Goal: Task Accomplishment & Management: Manage account settings

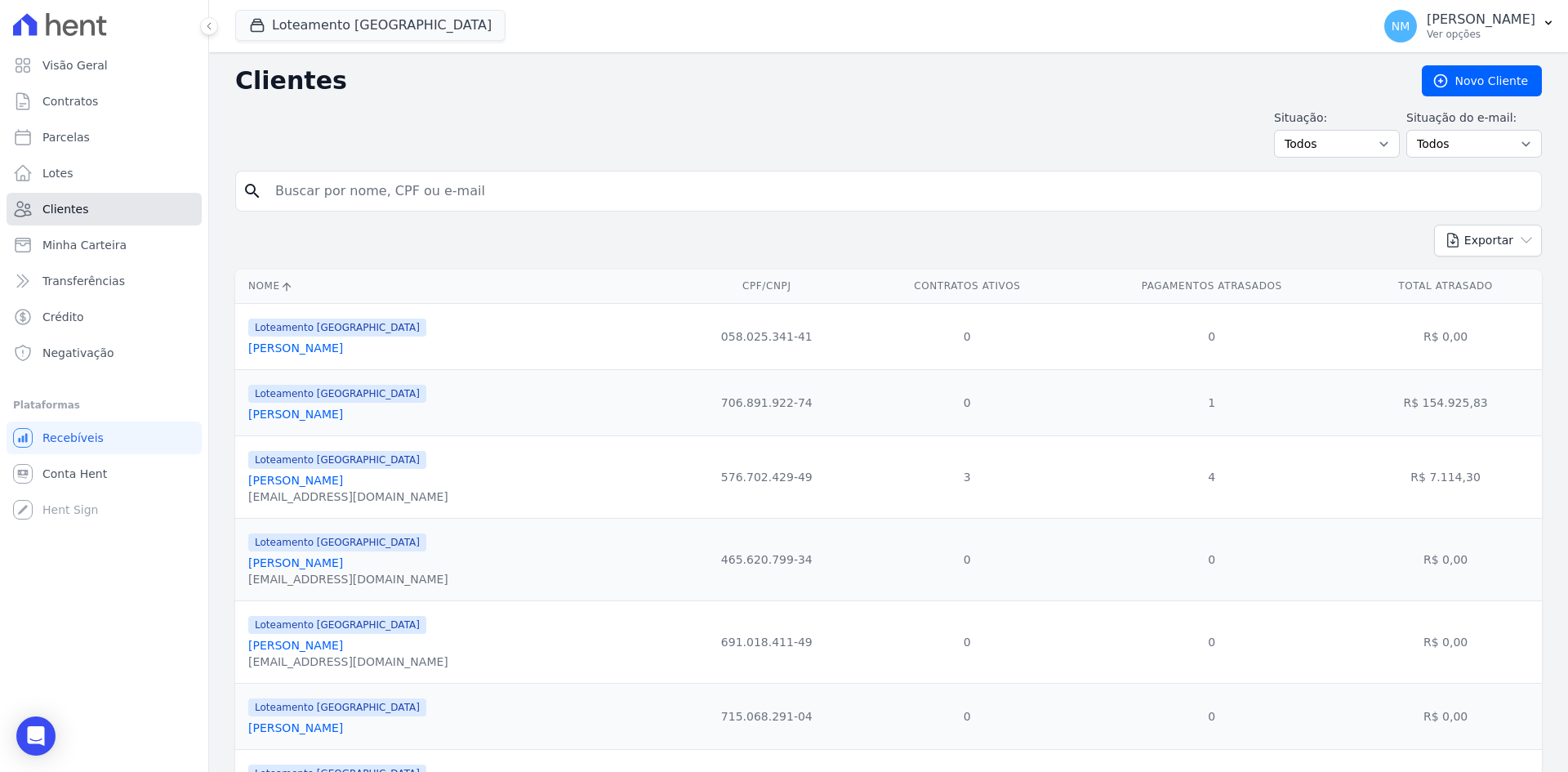
click at [78, 205] on span "Clientes" at bounding box center [66, 209] width 46 height 16
click at [140, 199] on link "Clientes" at bounding box center [104, 209] width 195 height 32
click at [128, 207] on link "Clientes" at bounding box center [104, 209] width 195 height 32
click at [307, 193] on input "search" at bounding box center [901, 191] width 1270 height 32
type input "edvaney"
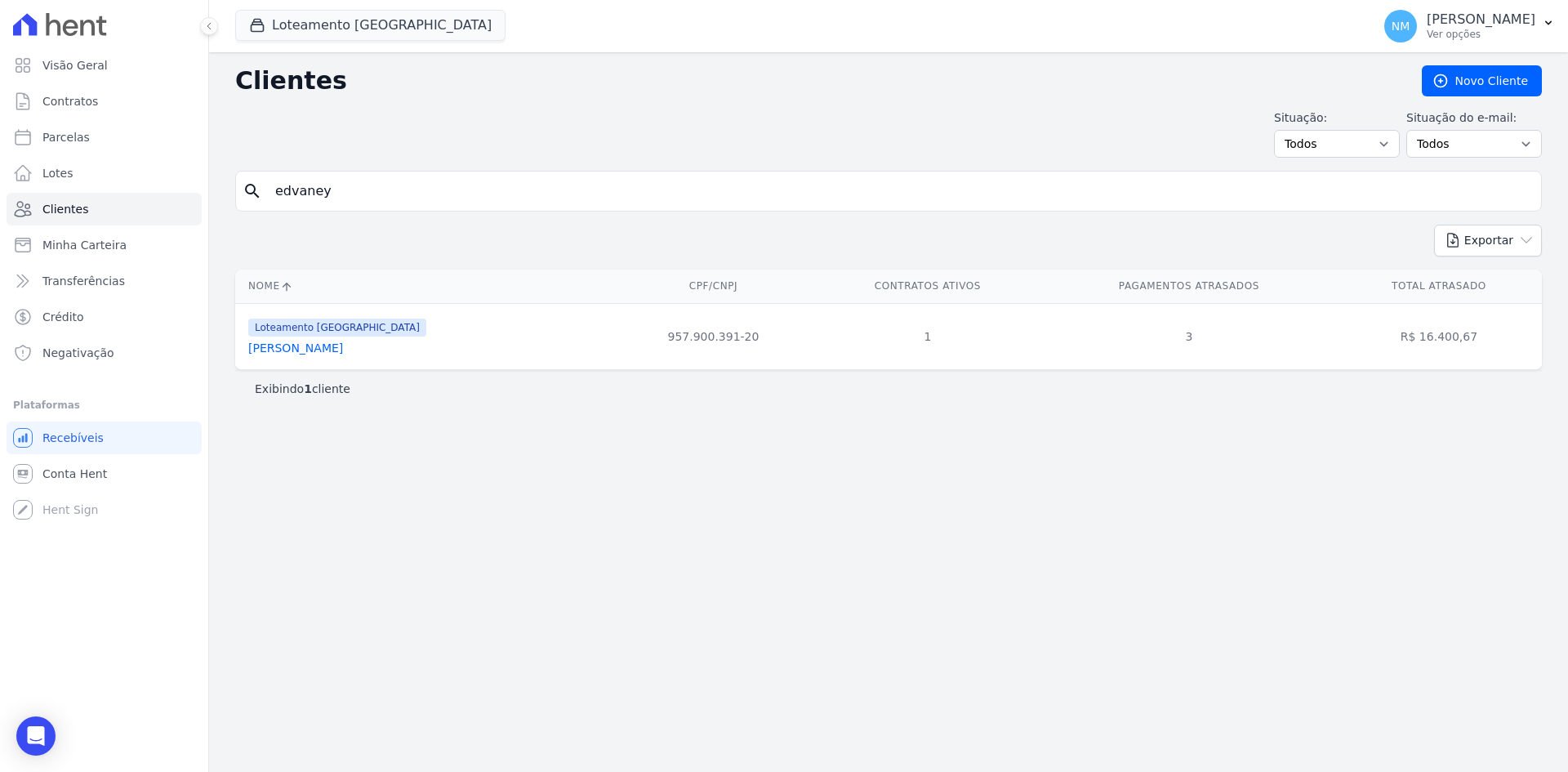
click at [303, 342] on link "Edvaney Lima Dias" at bounding box center [295, 348] width 95 height 13
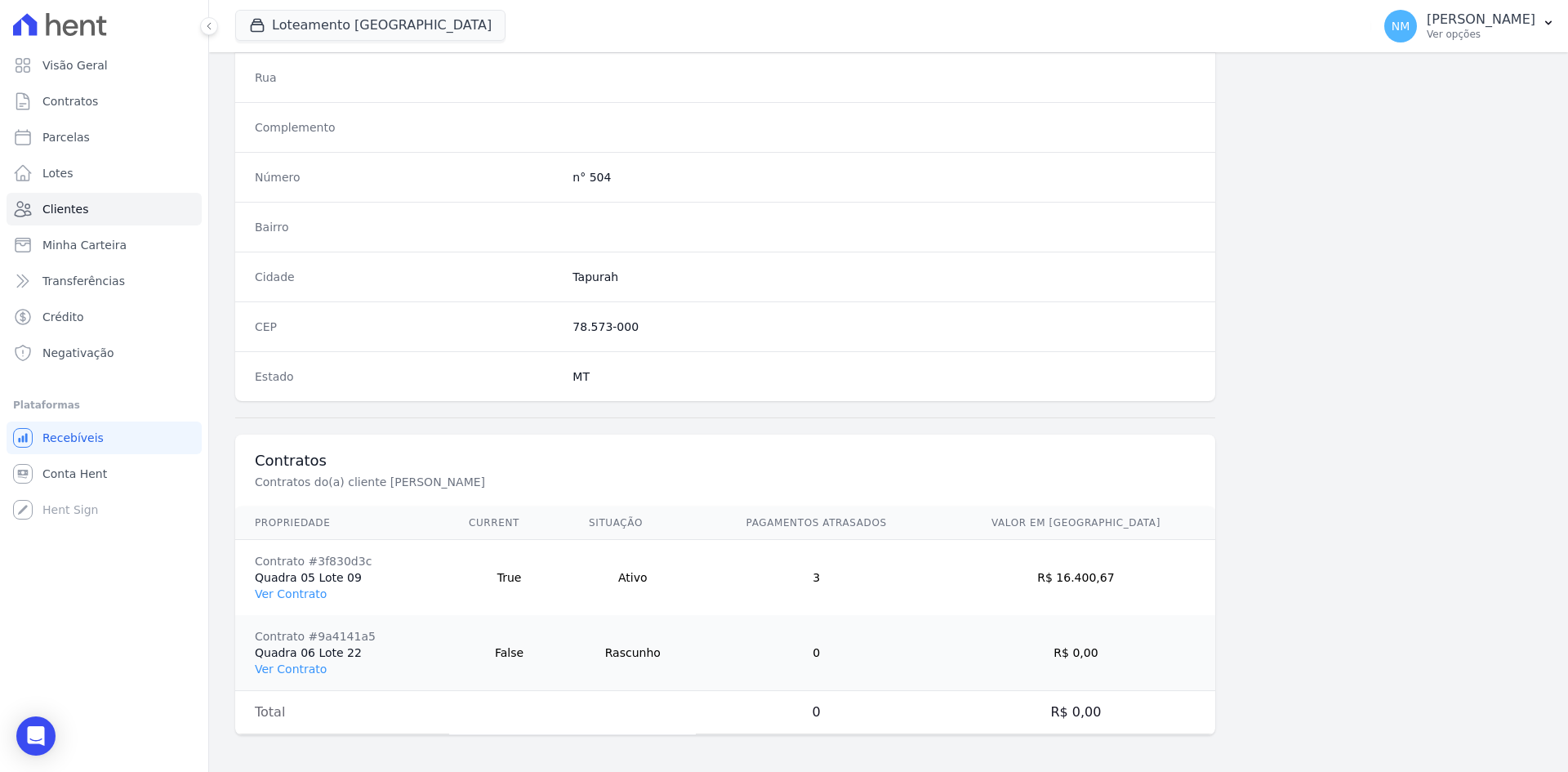
scroll to position [832, 0]
click at [315, 668] on link "Ver Contrato" at bounding box center [291, 666] width 72 height 13
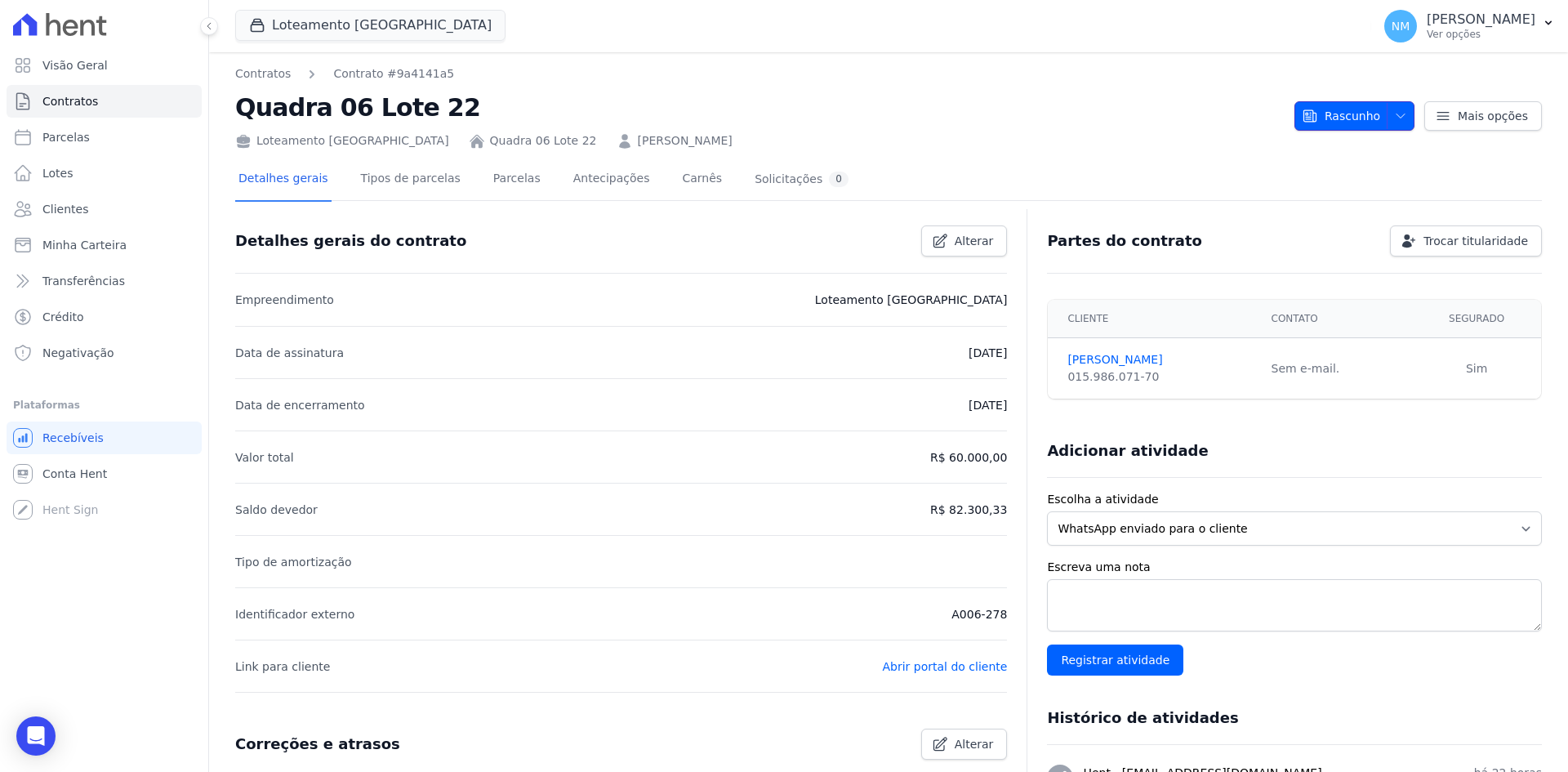
click at [1394, 119] on icon "button" at bounding box center [1400, 115] width 13 height 13
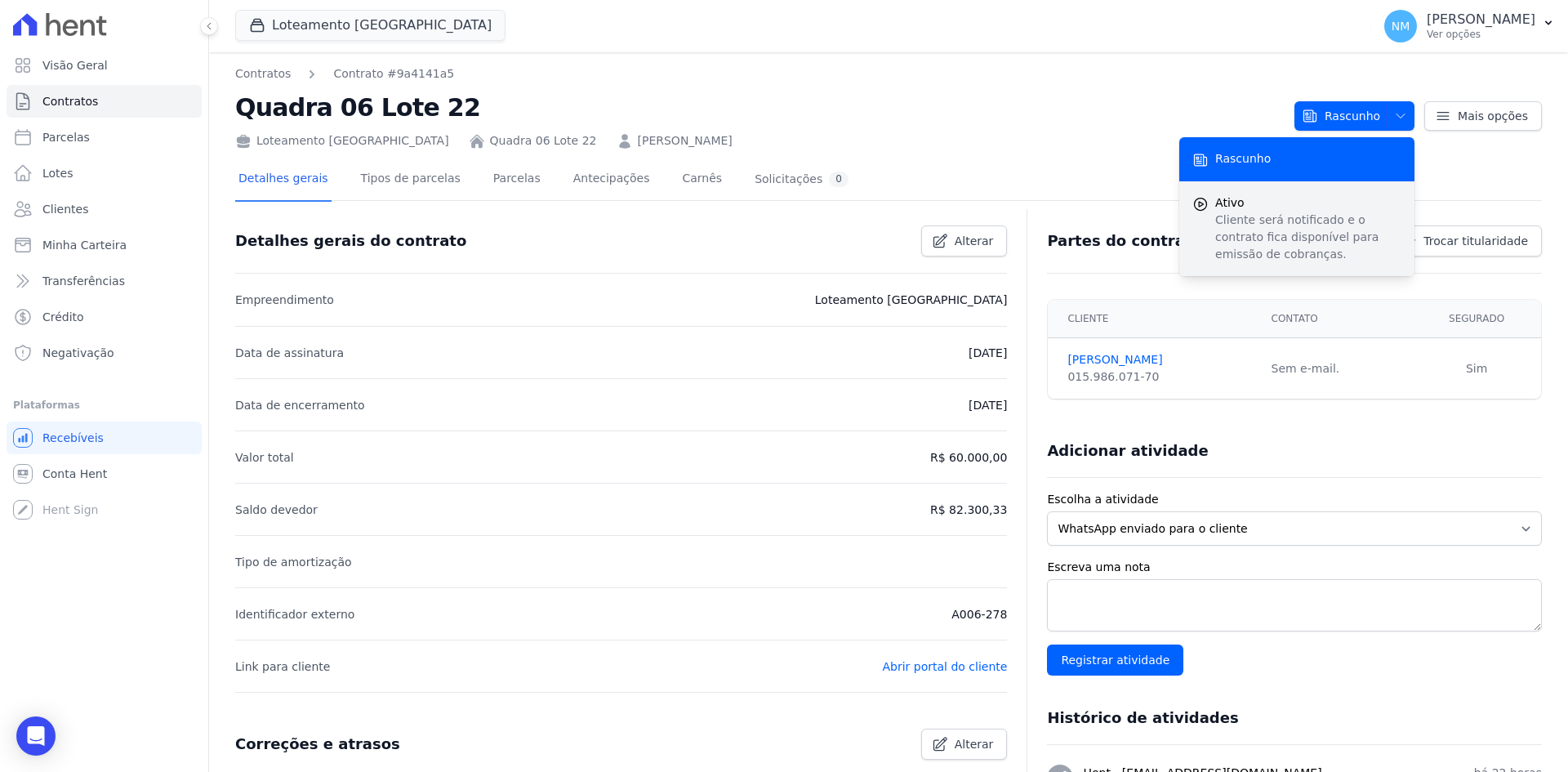
click at [1195, 205] on icon "submit" at bounding box center [1201, 204] width 16 height 16
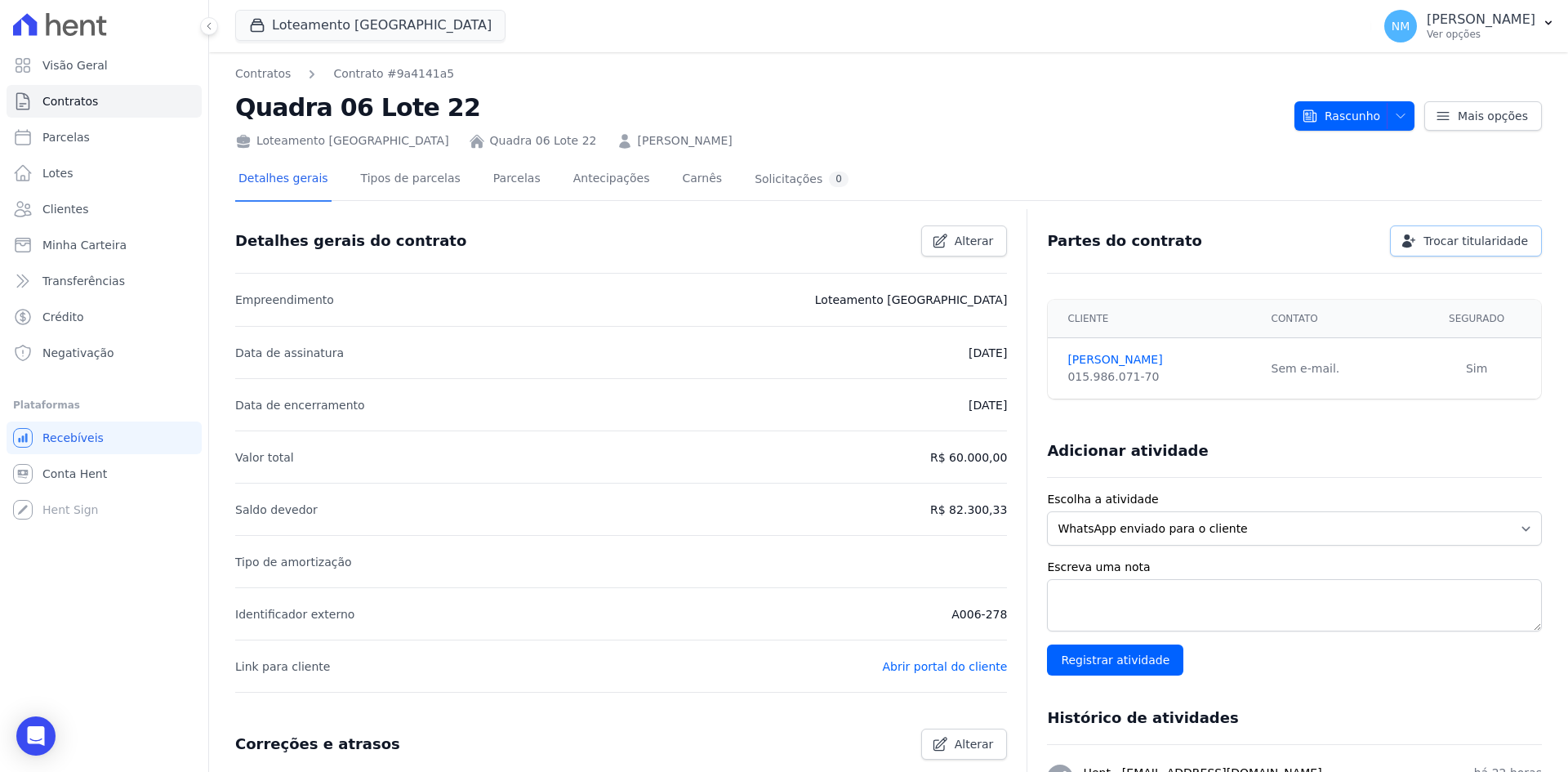
click at [1459, 244] on span "Trocar titularidade" at bounding box center [1476, 240] width 105 height 16
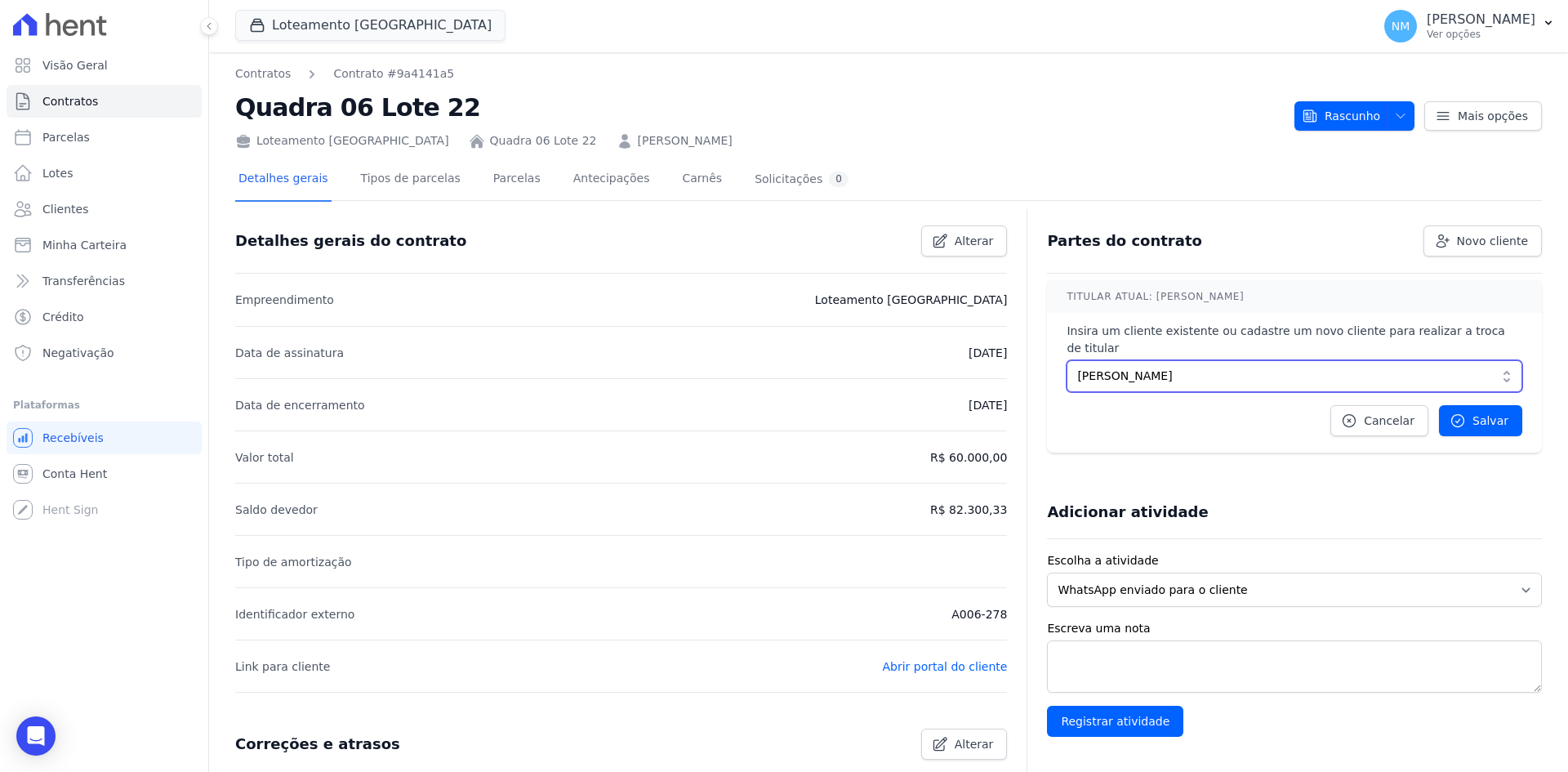
drag, startPoint x: 1261, startPoint y: 360, endPoint x: 1064, endPoint y: 367, distance: 197.1
click at [1067, 367] on button "Ricardo Nunes Lima" at bounding box center [1294, 376] width 456 height 32
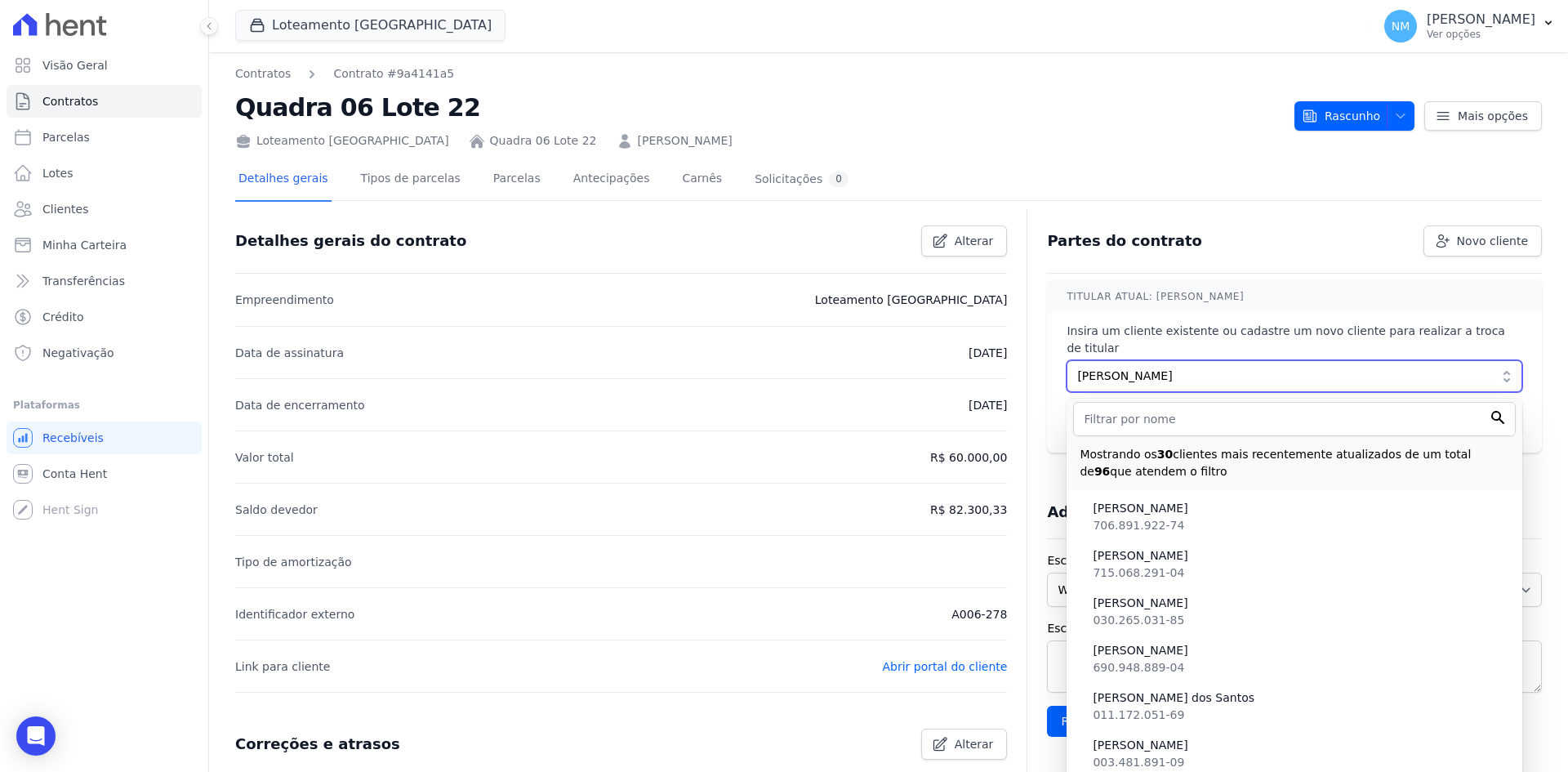
click at [1206, 360] on button "Ricardo Nunes Lima" at bounding box center [1294, 376] width 456 height 32
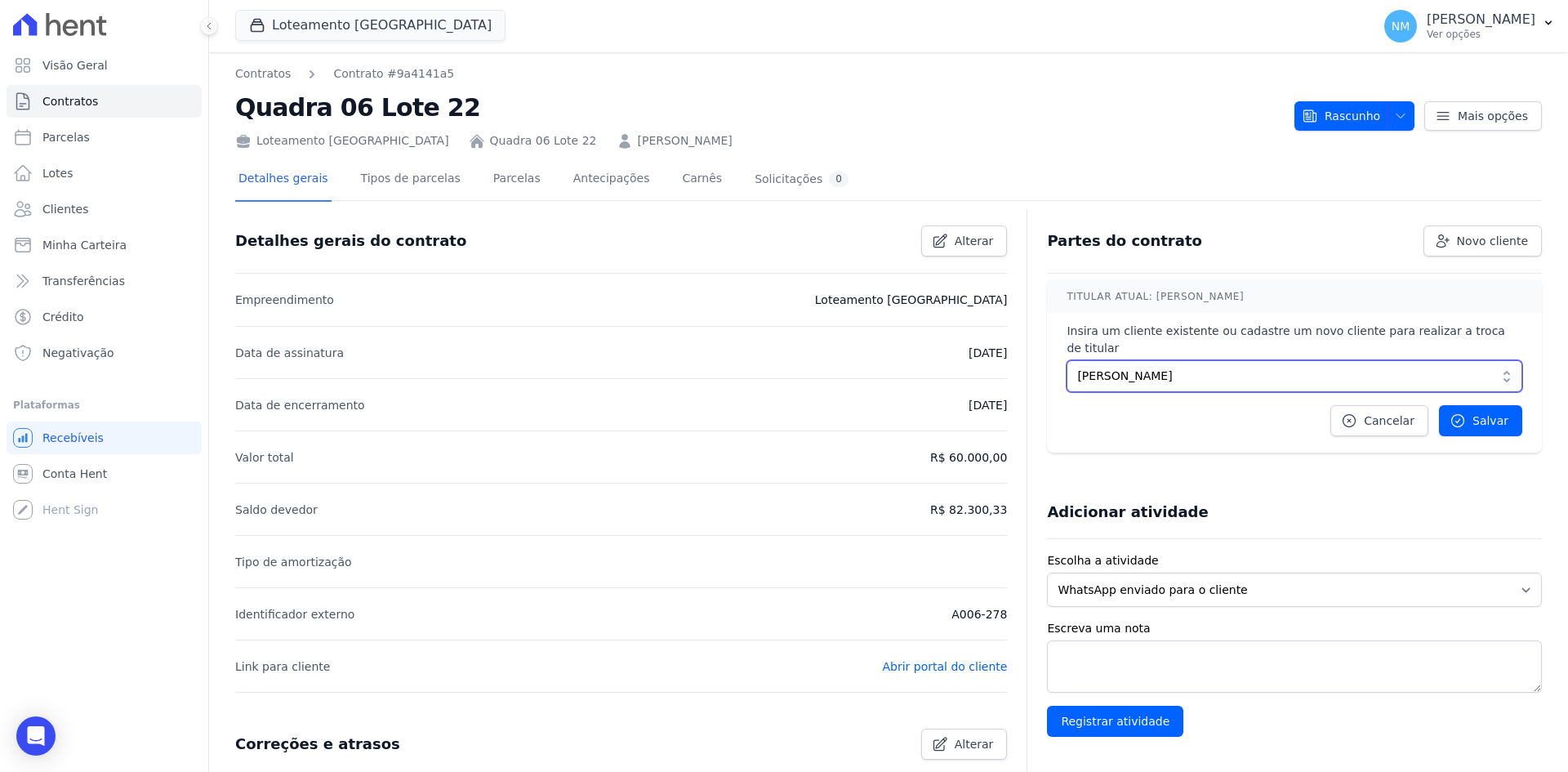
click at [1182, 367] on span "Ricardo Nunes Lima" at bounding box center [1283, 376] width 412 height 17
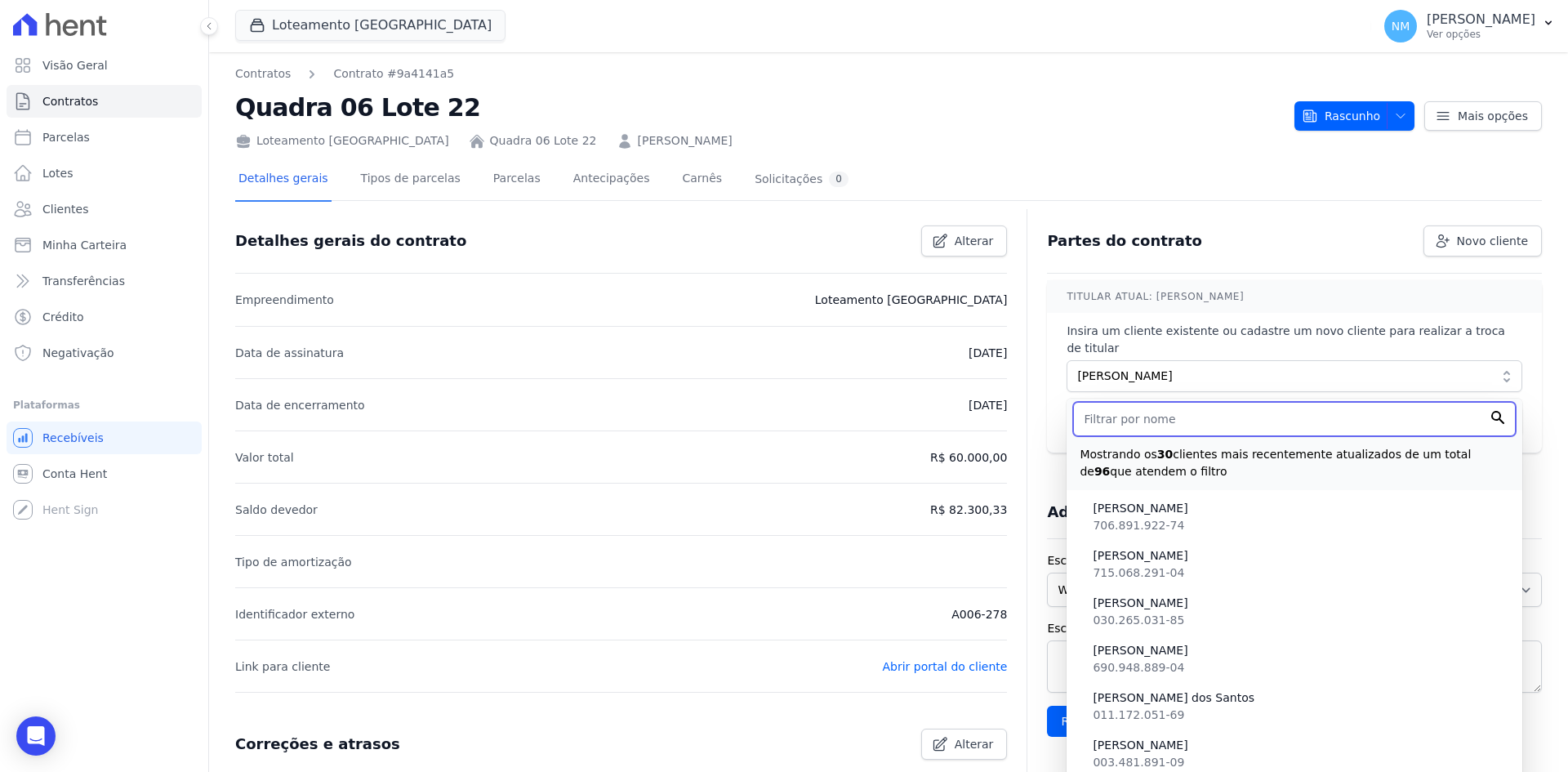
click at [1151, 409] on input "text" at bounding box center [1295, 419] width 443 height 34
paste input "[PERSON_NAME]"
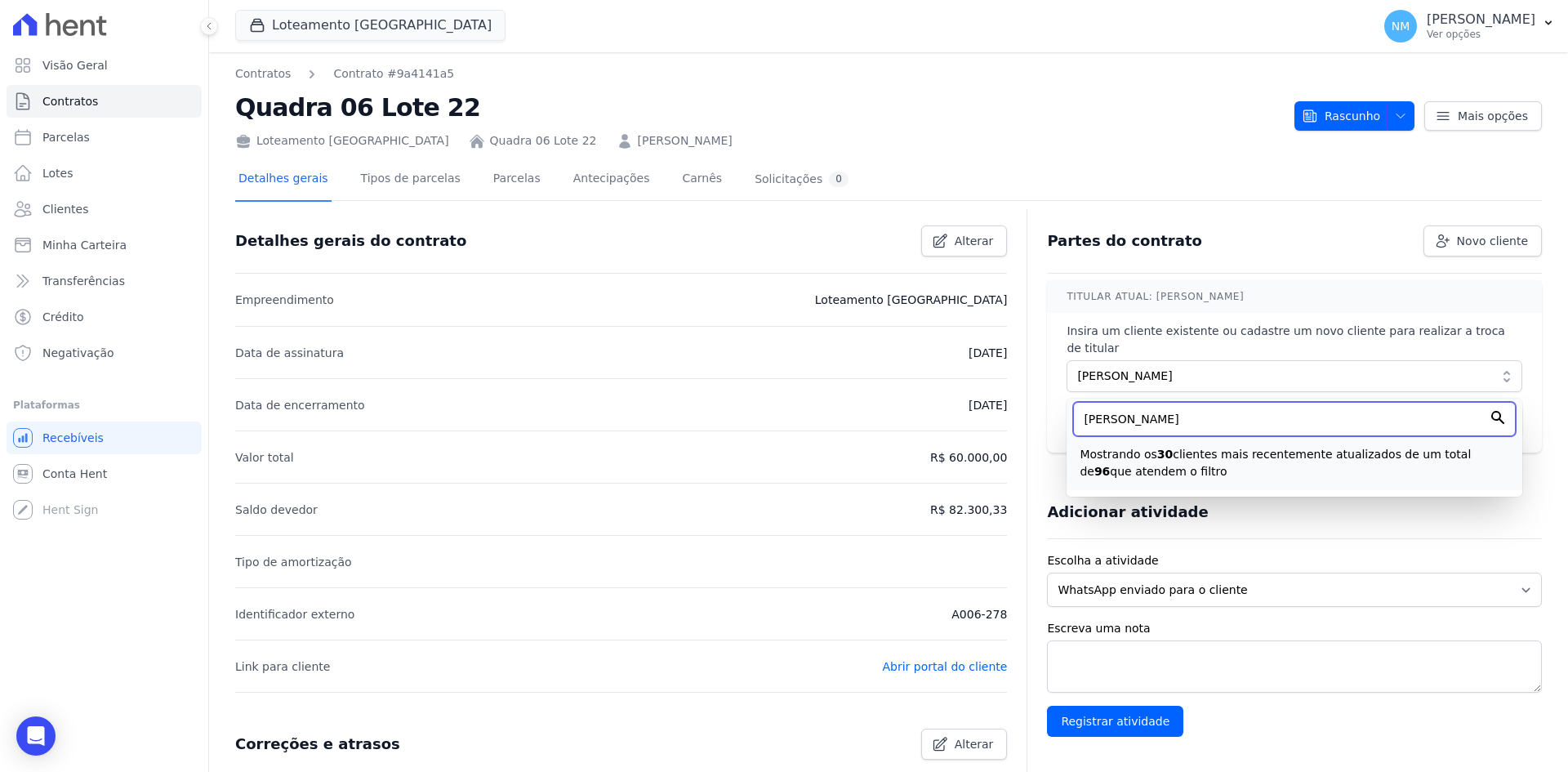
click at [1484, 402] on input "[PERSON_NAME]" at bounding box center [1295, 419] width 443 height 34
click at [1257, 402] on input "[PERSON_NAME]" at bounding box center [1295, 419] width 443 height 34
type input "[PERSON_NAME]"
click at [1365, 367] on span "Ricardo Nunes Lima" at bounding box center [1283, 376] width 412 height 17
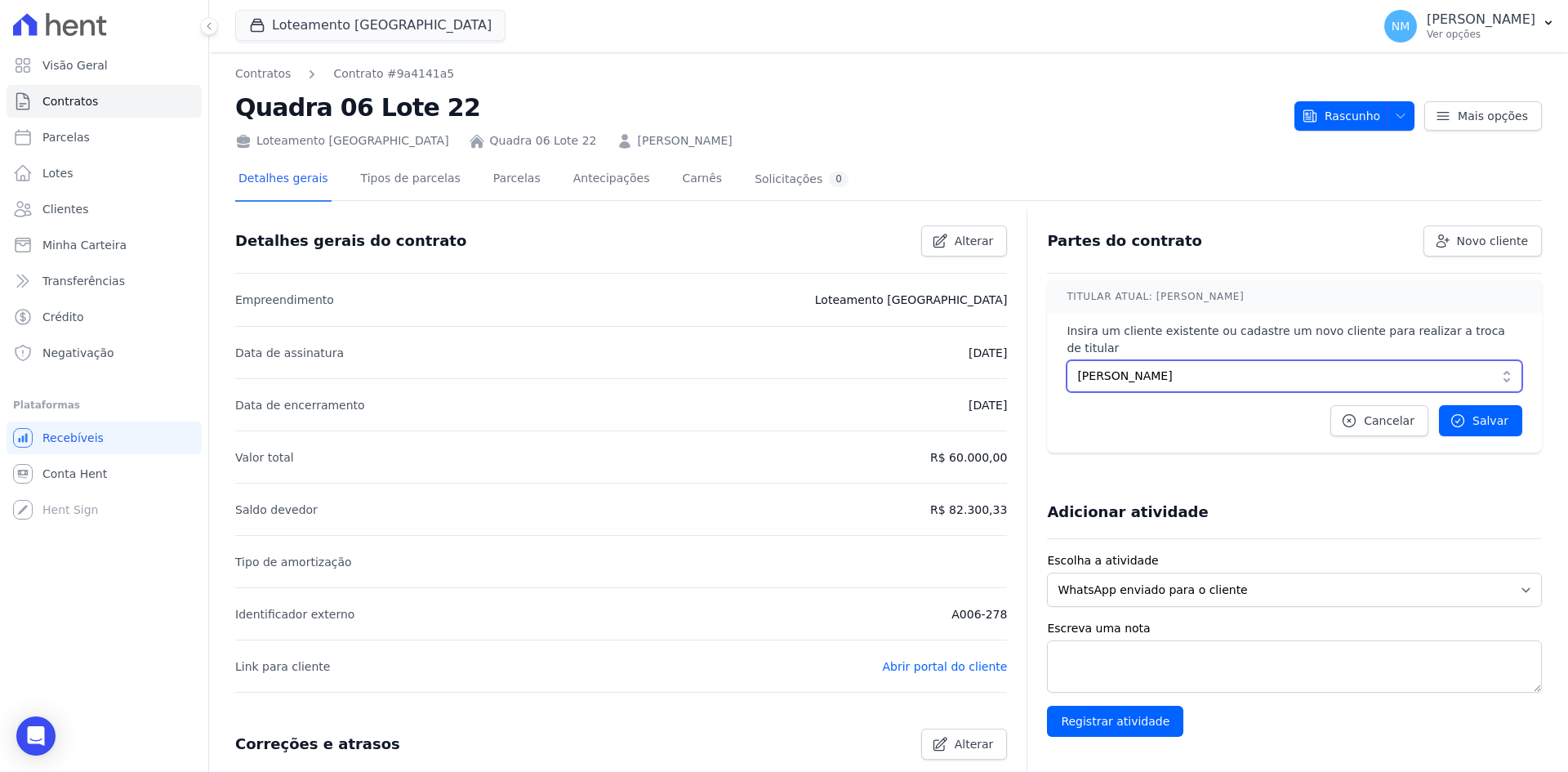
click at [1498, 363] on button "Ricardo Nunes Lima" at bounding box center [1294, 376] width 456 height 32
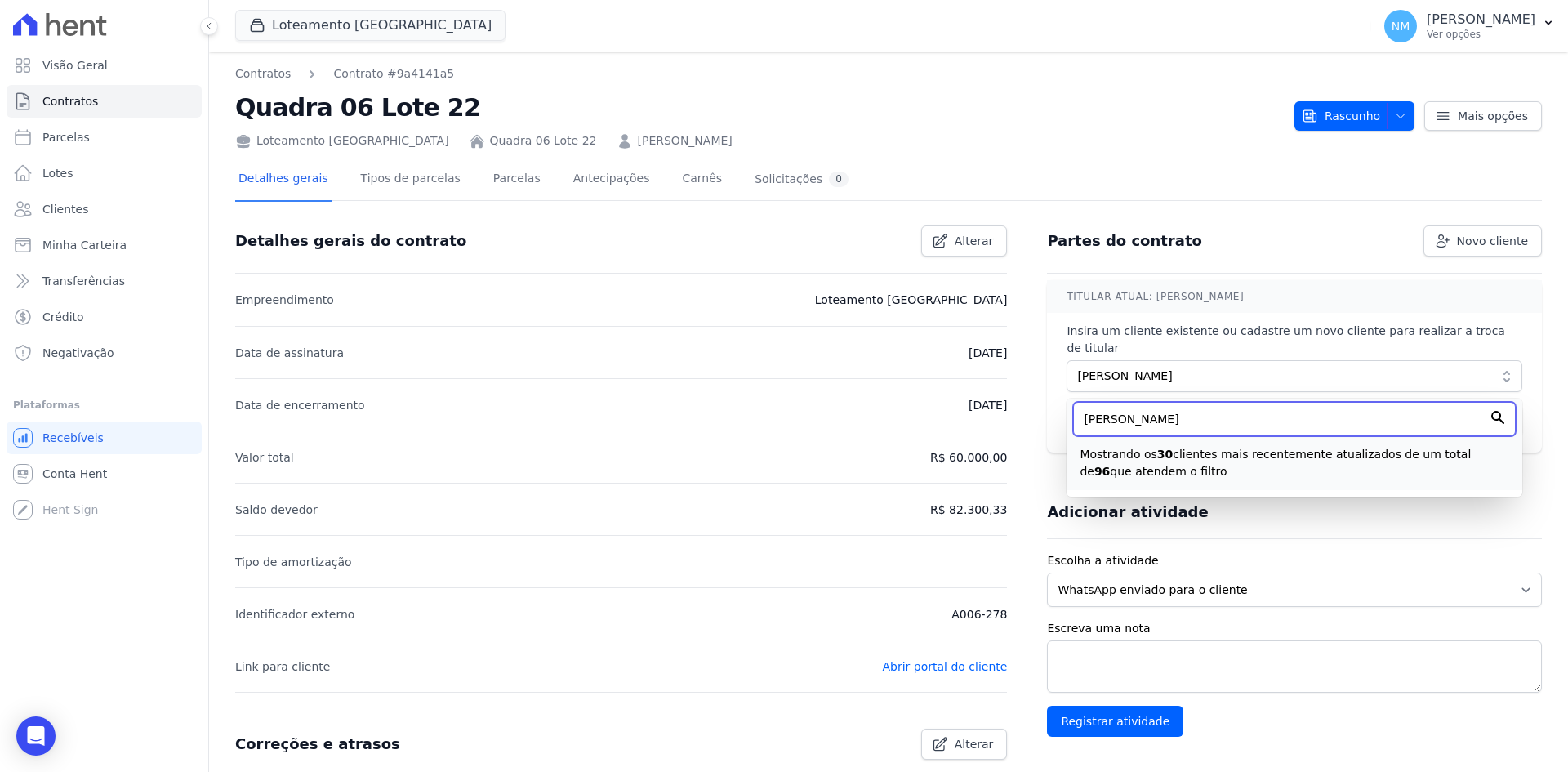
click at [1190, 406] on input "[PERSON_NAME]" at bounding box center [1295, 419] width 443 height 34
click at [1503, 444] on div "Mostrando os 30 clientes mais recentemente atualizados de um total de 96 que at…" at bounding box center [1295, 458] width 443 height 44
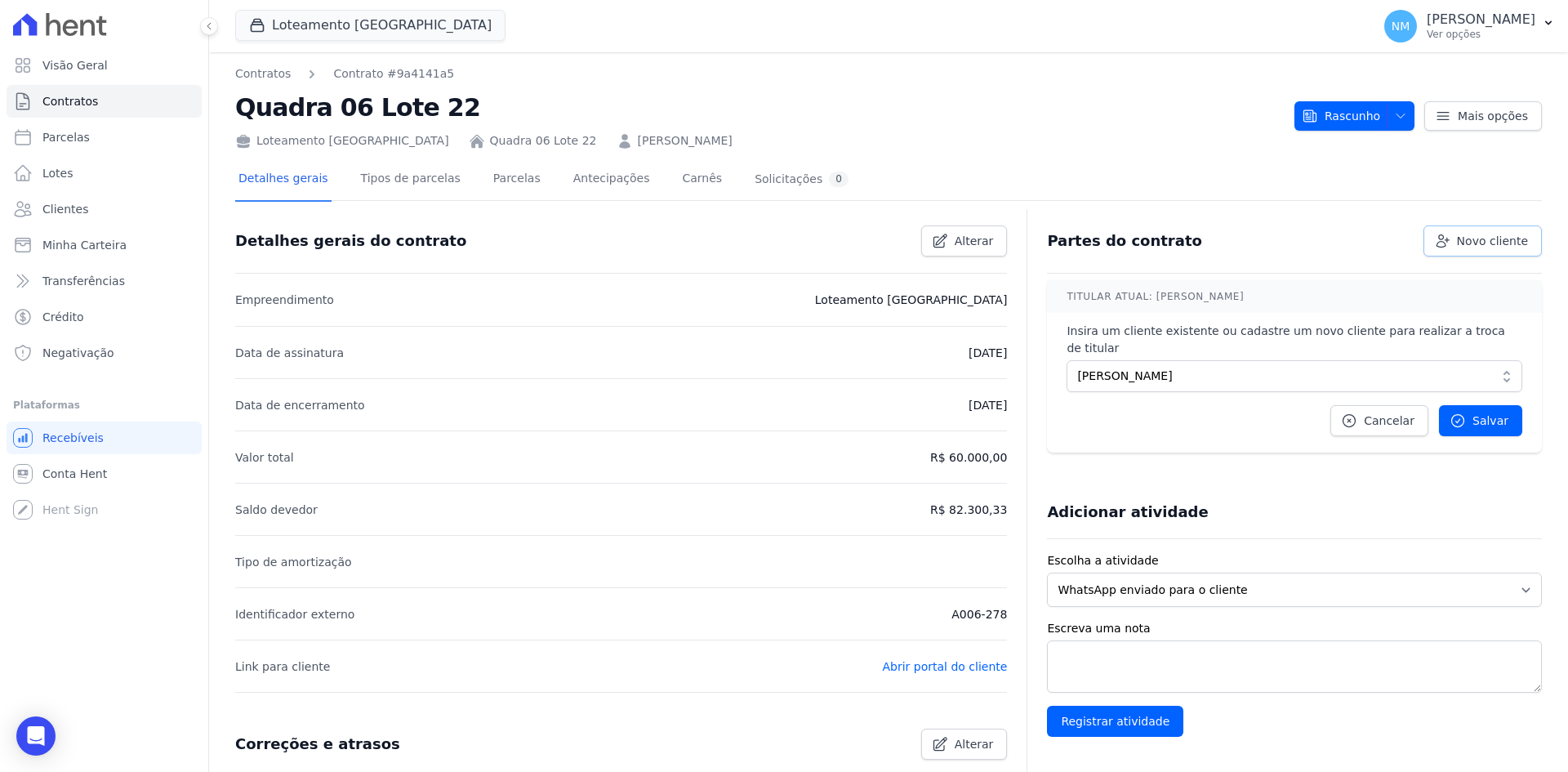
click at [1458, 244] on span "Novo cliente" at bounding box center [1492, 240] width 71 height 16
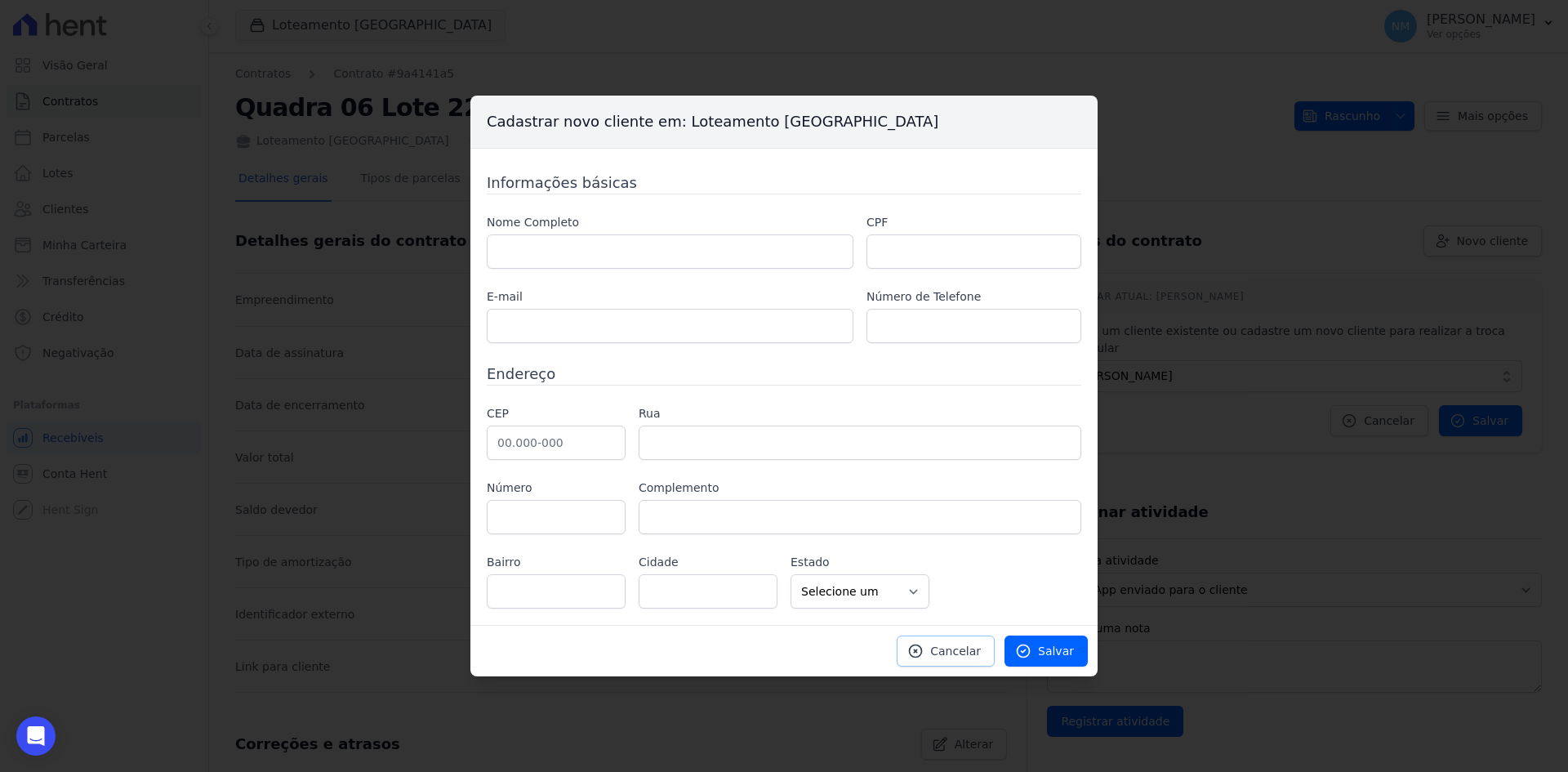
click at [954, 657] on span "Cancelar" at bounding box center [955, 650] width 50 height 16
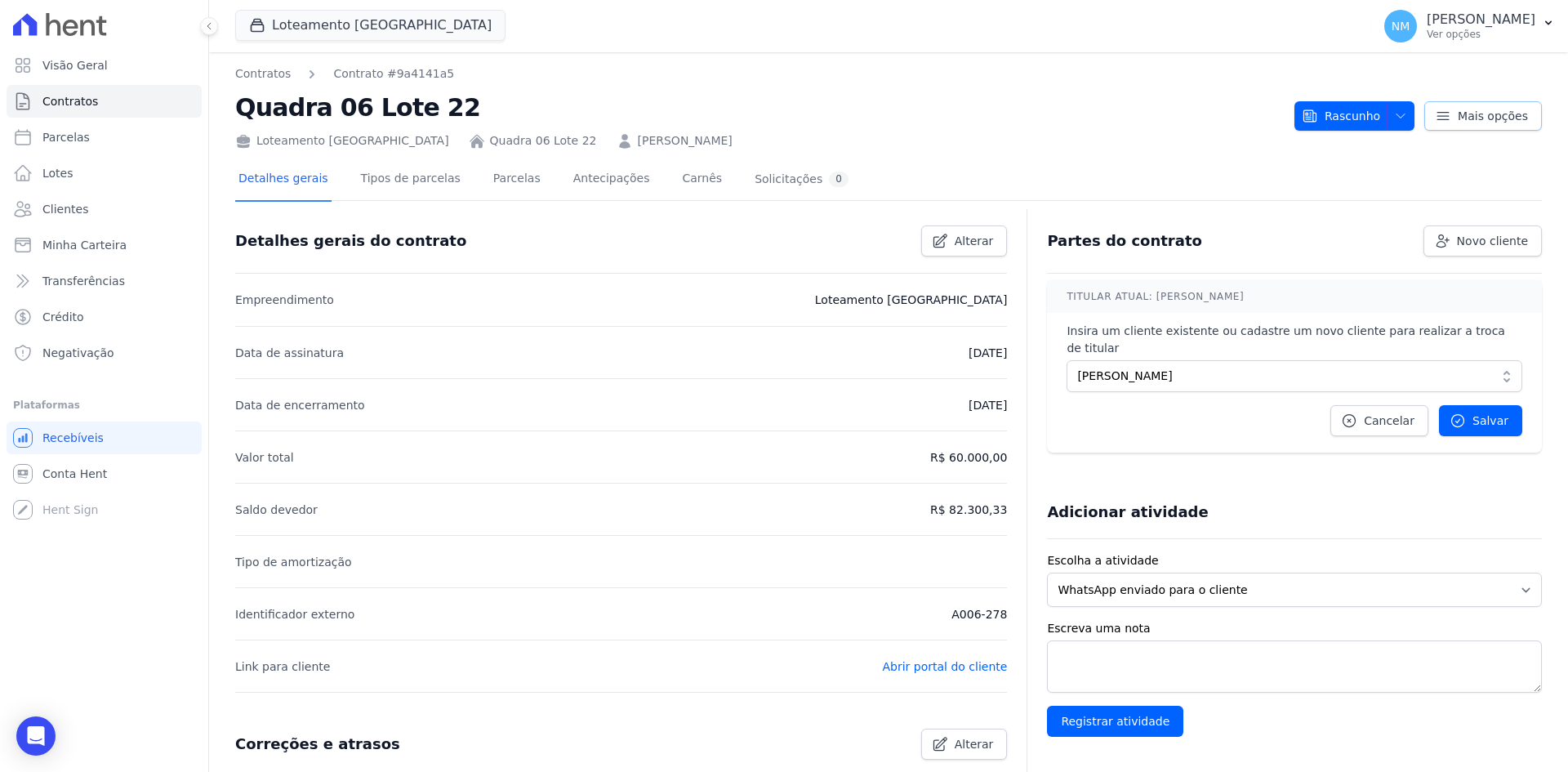
click at [1444, 118] on icon at bounding box center [1443, 116] width 16 height 16
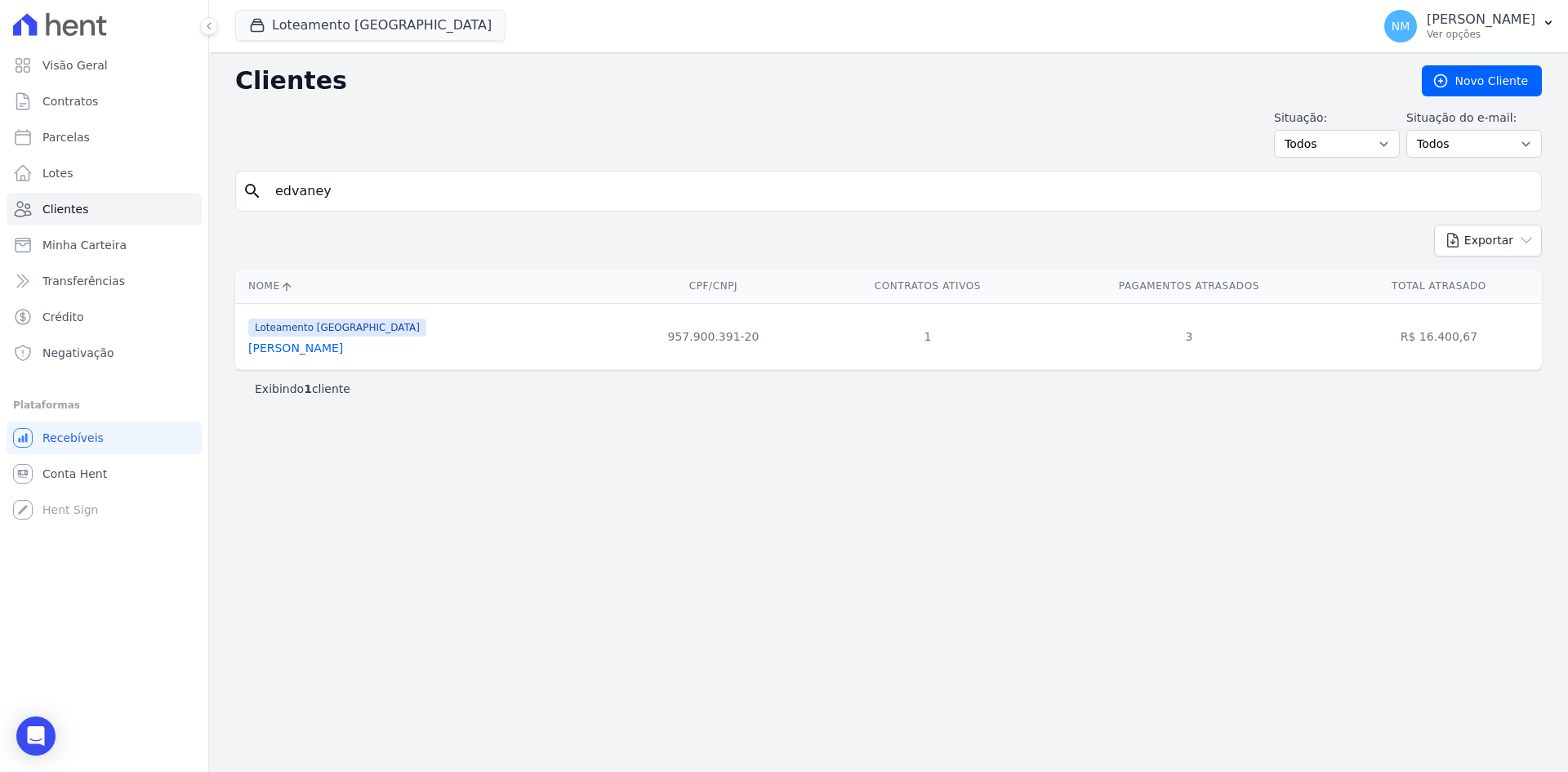
click at [319, 349] on link "[PERSON_NAME]" at bounding box center [295, 348] width 95 height 13
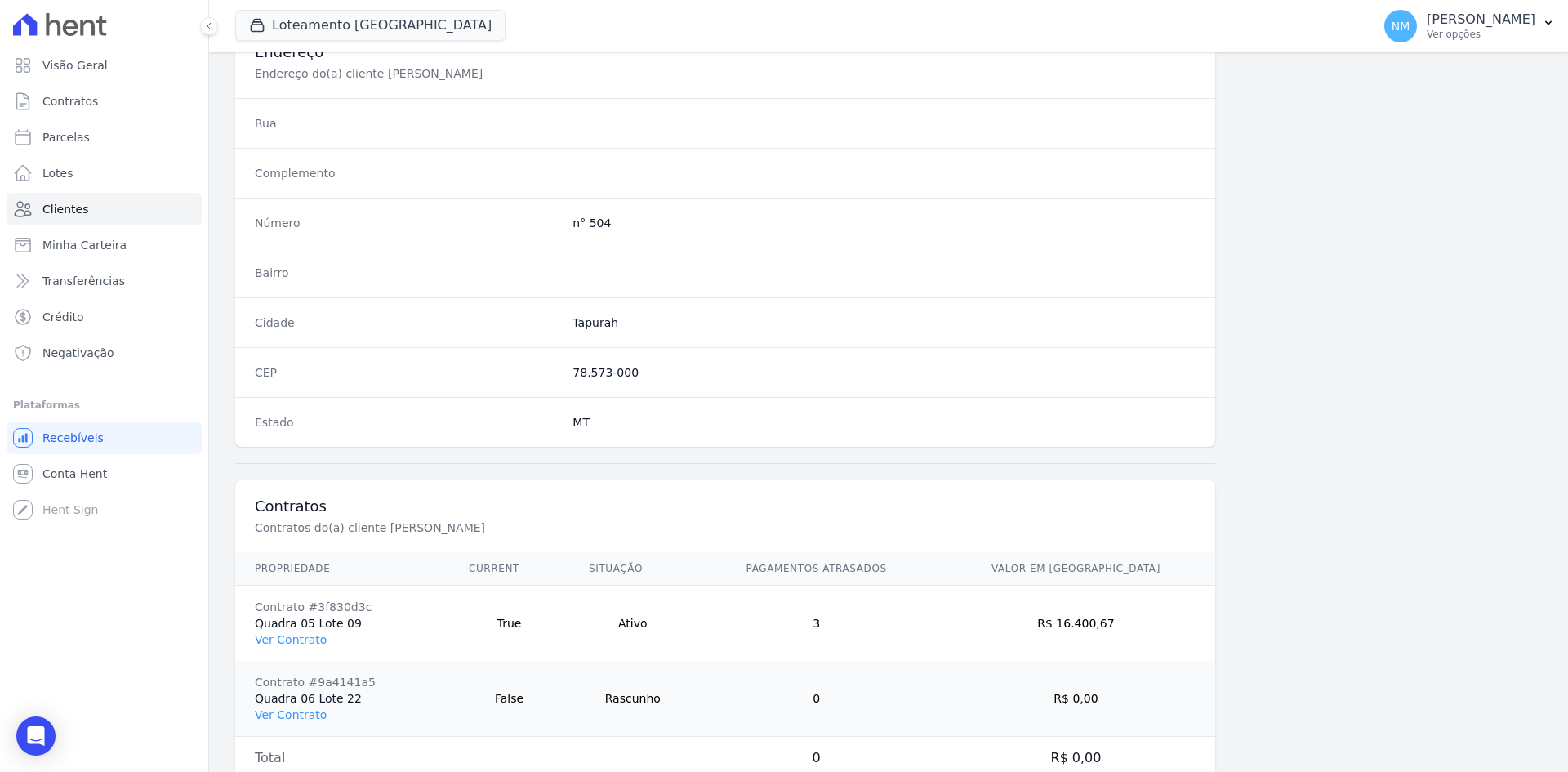
scroll to position [832, 0]
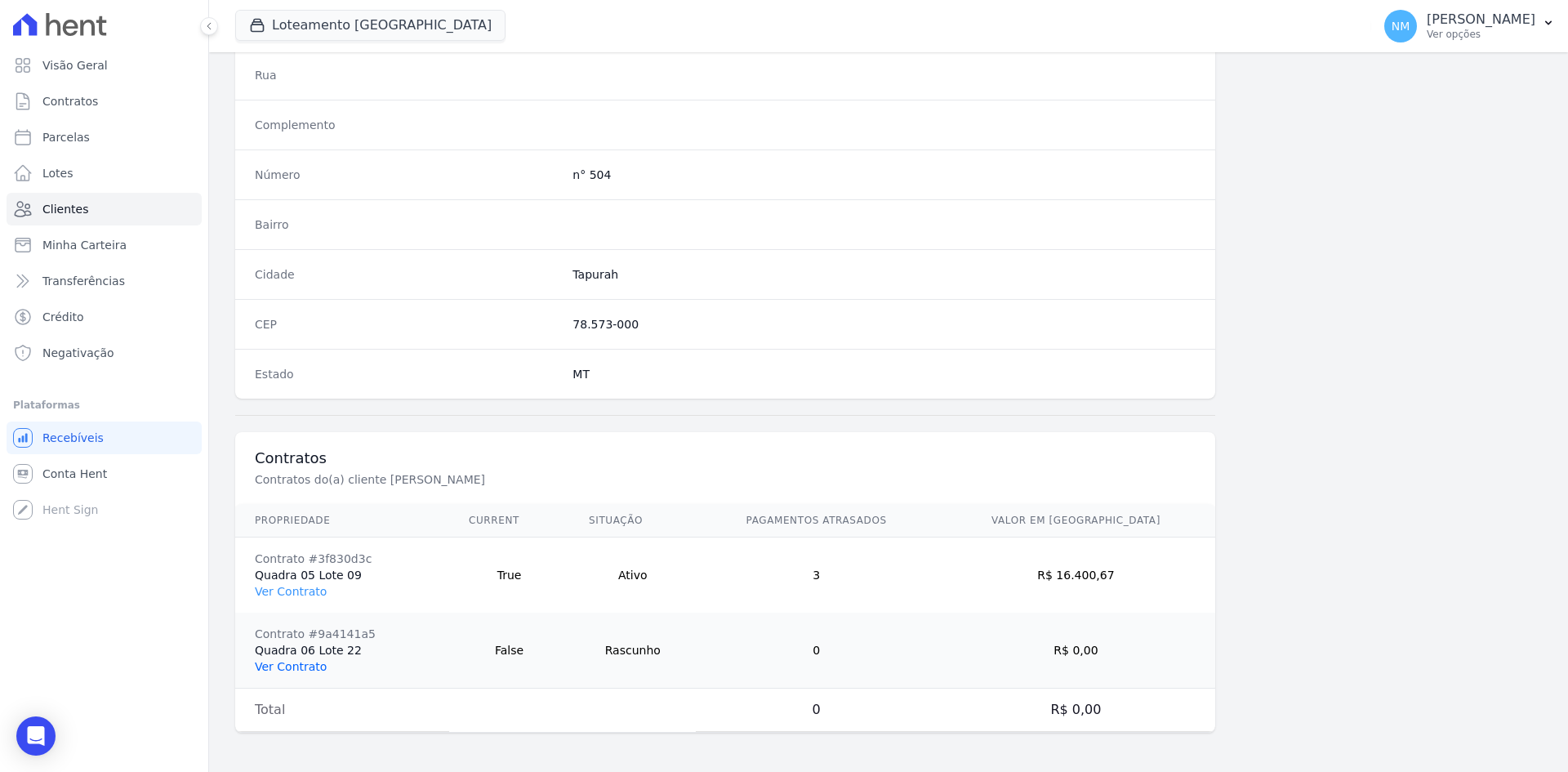
click at [299, 665] on link "Ver Contrato" at bounding box center [291, 666] width 72 height 13
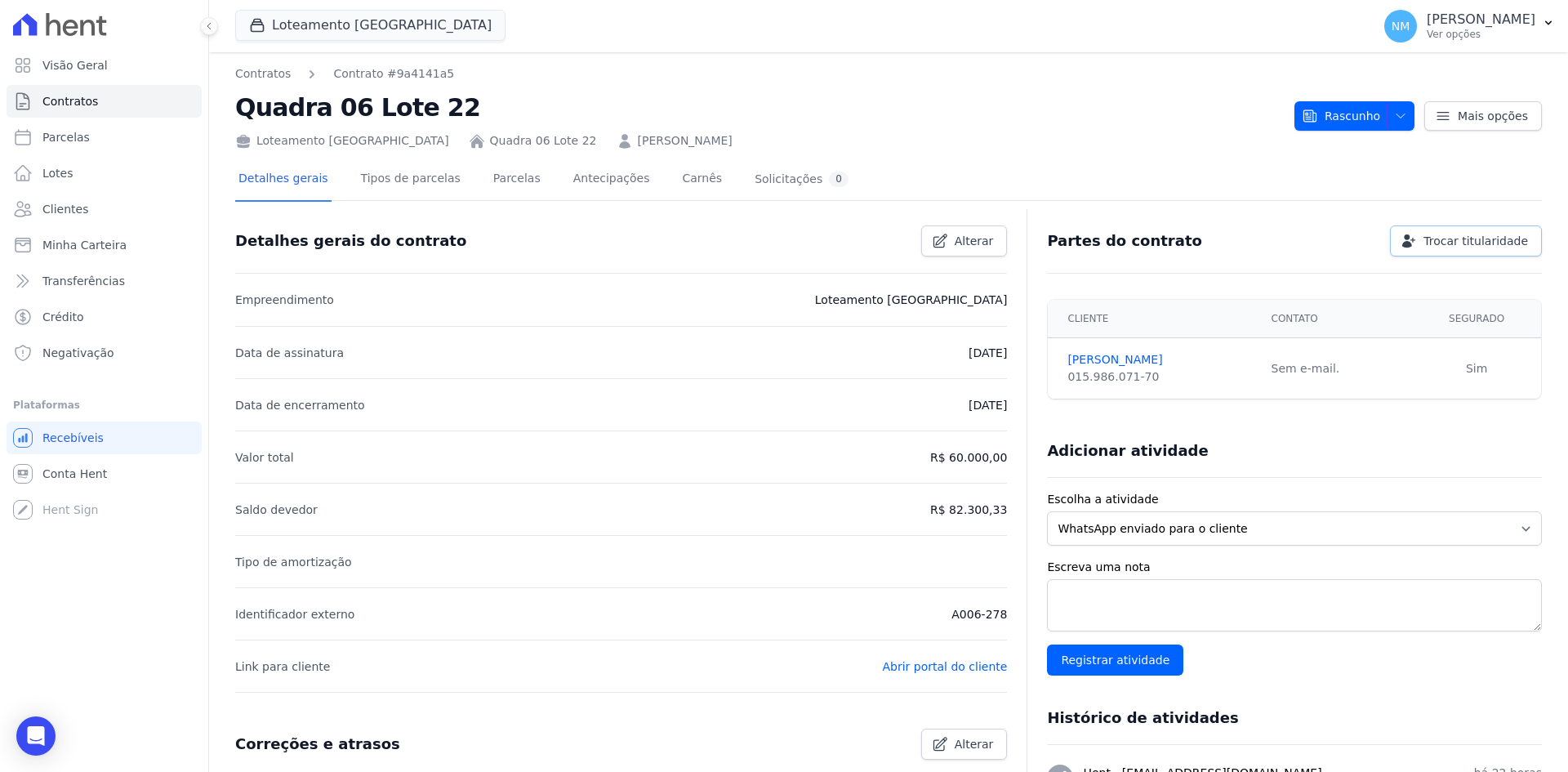
click at [1432, 241] on span "Trocar titularidade" at bounding box center [1476, 240] width 105 height 16
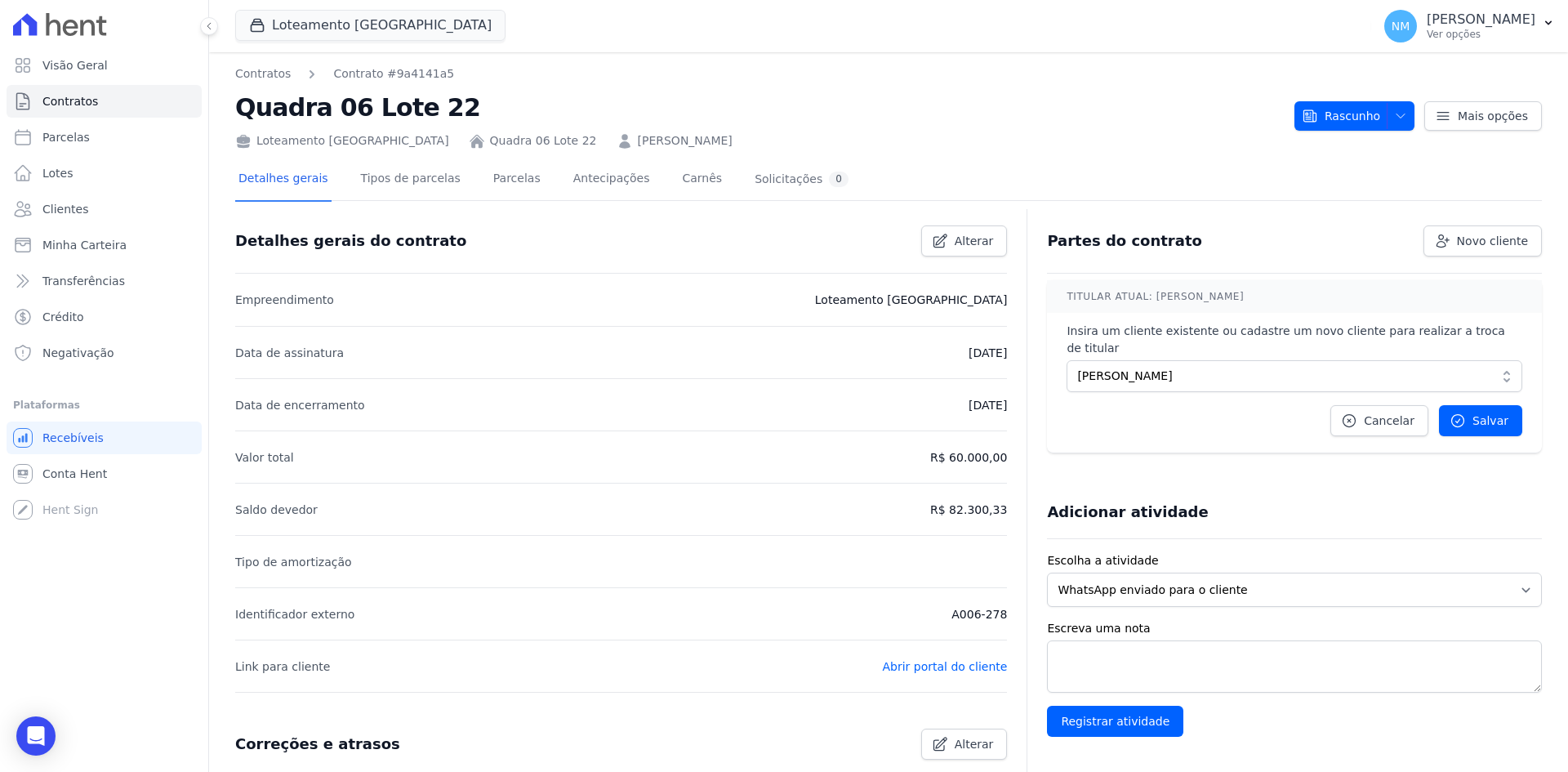
click at [1145, 302] on h4 "TITULAR ATUAL: Ricardo Lima" at bounding box center [1294, 297] width 495 height 32
click at [1191, 291] on h4 "TITULAR ATUAL: Ricardo Lima" at bounding box center [1294, 297] width 495 height 32
click at [1229, 293] on h4 "TITULAR ATUAL: Ricardo Lima" at bounding box center [1294, 297] width 495 height 32
click at [1184, 367] on span "Ricardo Nunes Lima" at bounding box center [1283, 376] width 412 height 17
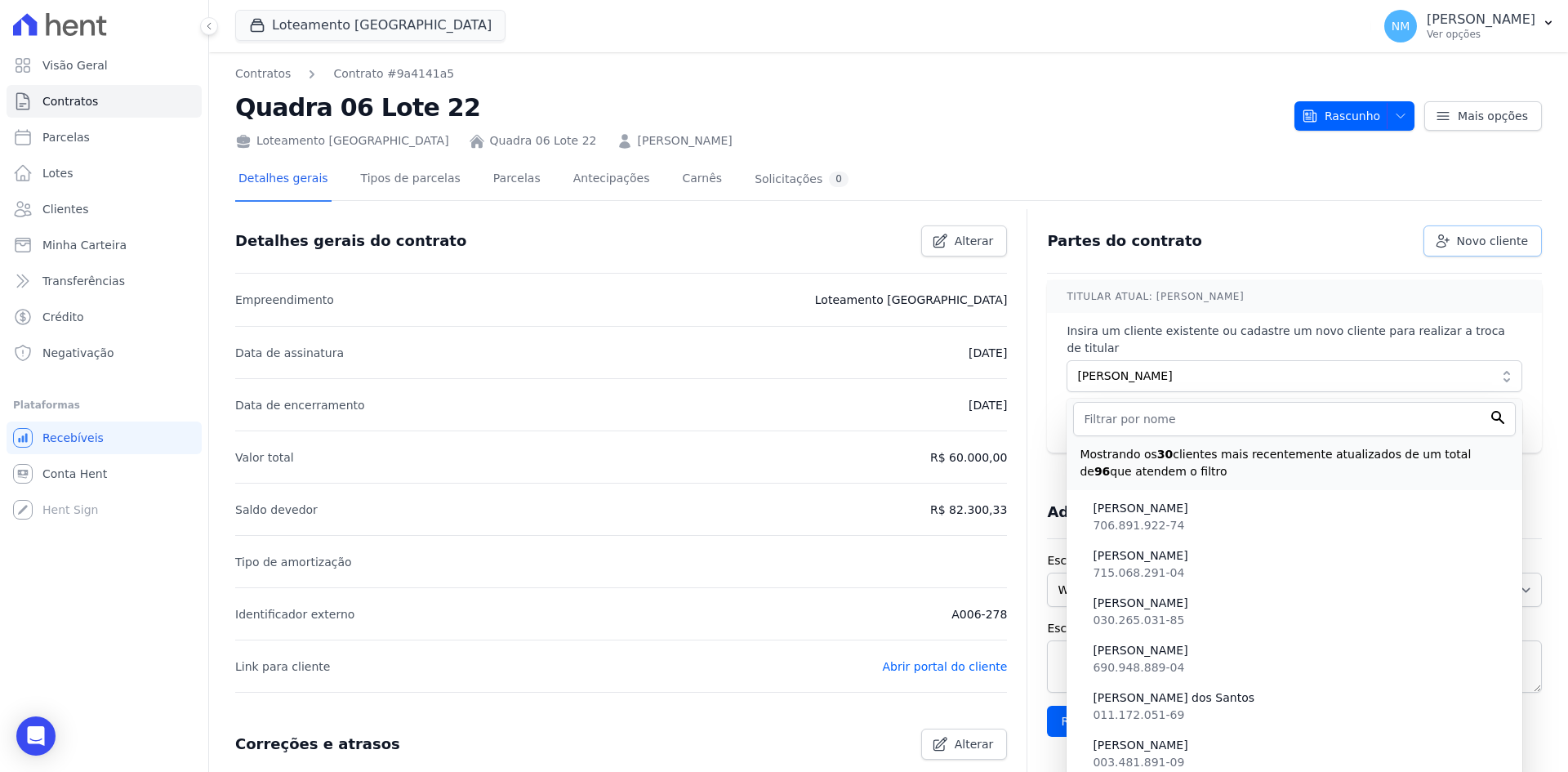
click at [1470, 245] on span "Novo cliente" at bounding box center [1492, 240] width 71 height 16
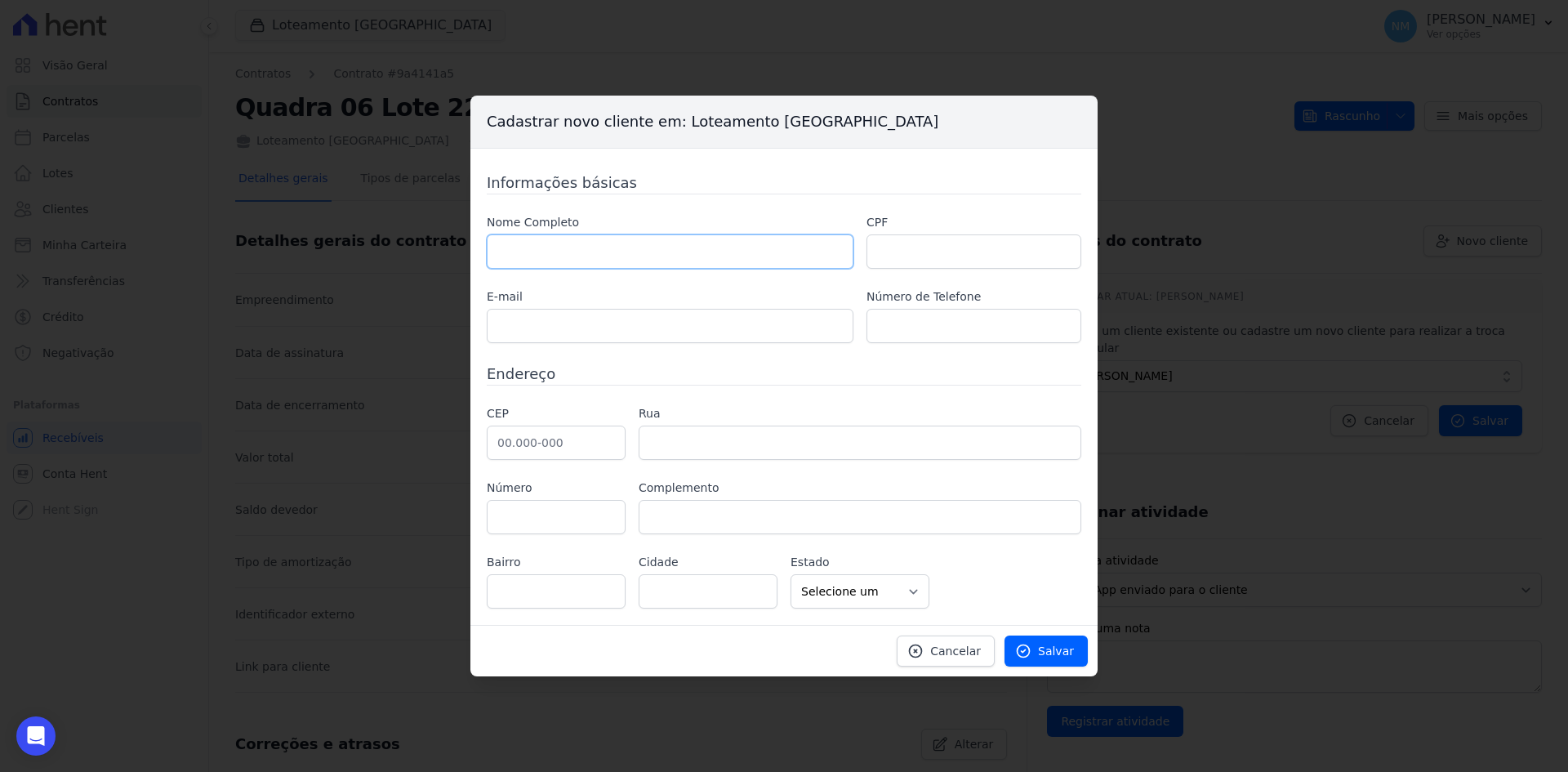
click at [569, 245] on input "text" at bounding box center [670, 251] width 366 height 34
paste input "[PERSON_NAME]"
type input "[PERSON_NAME]"
click at [896, 251] on input "text" at bounding box center [974, 251] width 215 height 34
paste input "957.900.391 20"
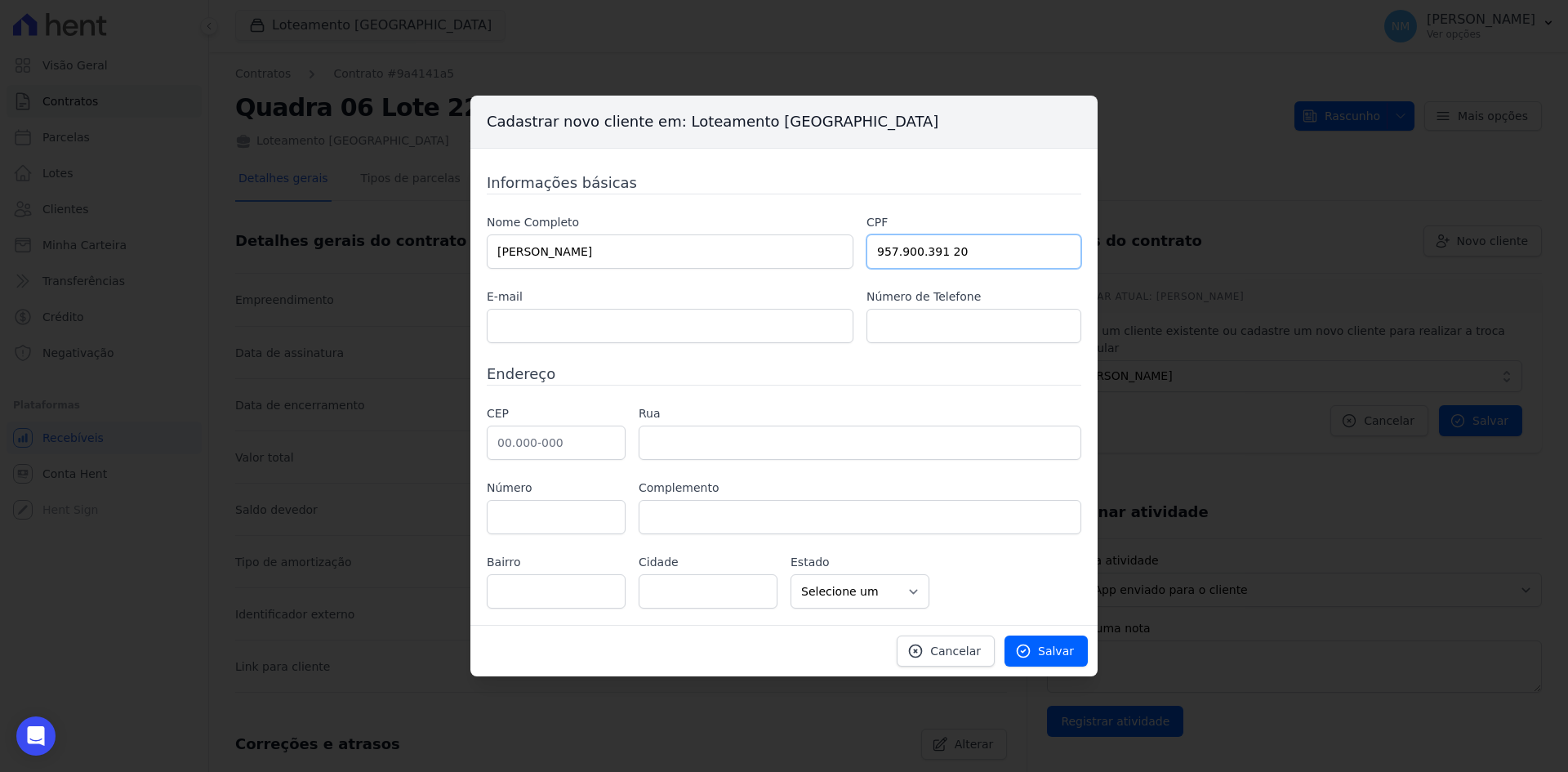
type input "957.900.391 20"
click at [566, 327] on input "text" at bounding box center [670, 326] width 366 height 34
click at [605, 327] on input "text" at bounding box center [670, 326] width 366 height 34
click at [897, 321] on input "text" at bounding box center [974, 326] width 215 height 34
click at [567, 440] on input "text" at bounding box center [556, 442] width 139 height 34
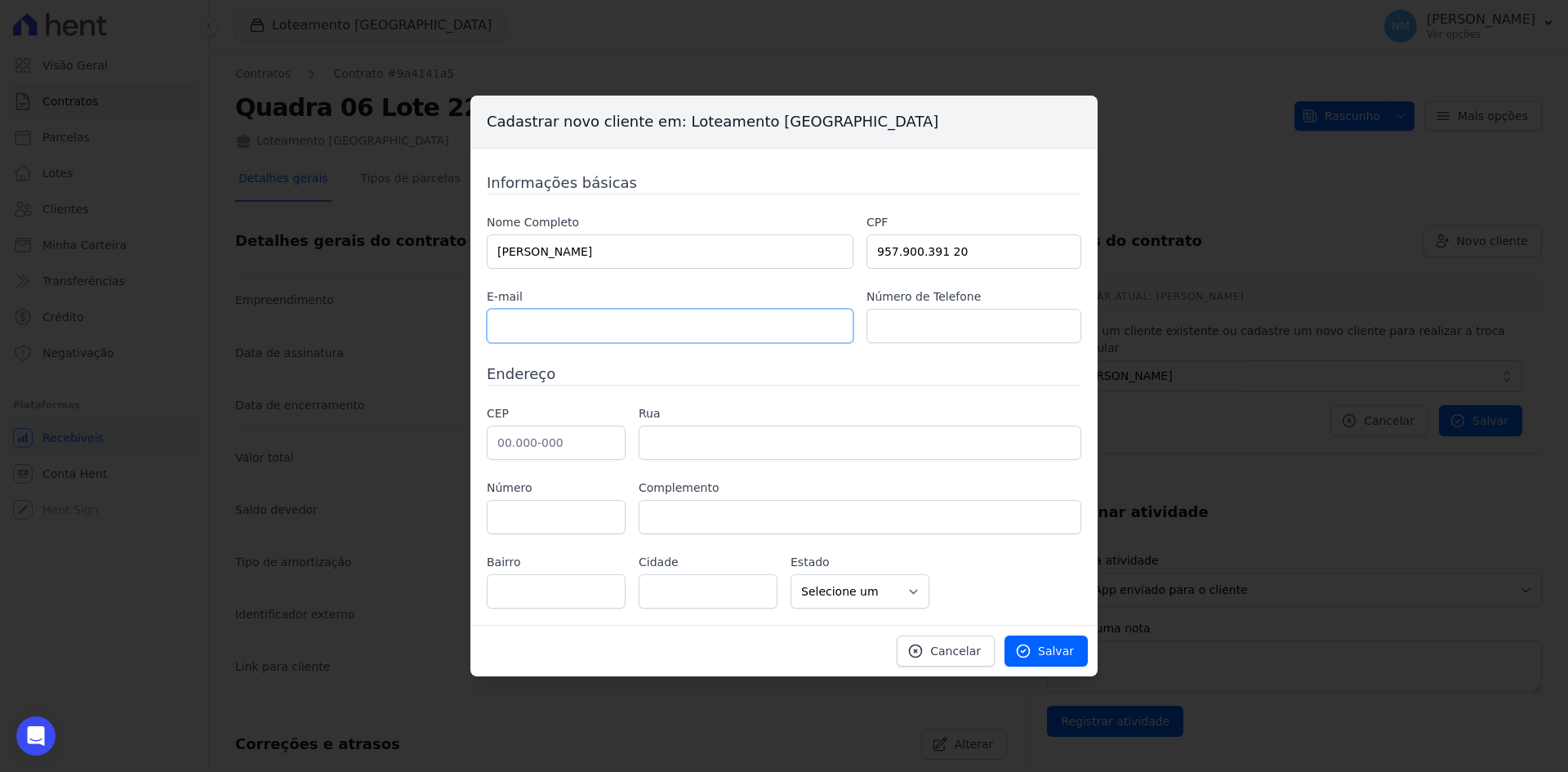
click at [545, 334] on input "text" at bounding box center [670, 326] width 366 height 34
click at [951, 326] on input "text" at bounding box center [974, 326] width 215 height 34
click at [524, 441] on input "text" at bounding box center [556, 442] width 139 height 34
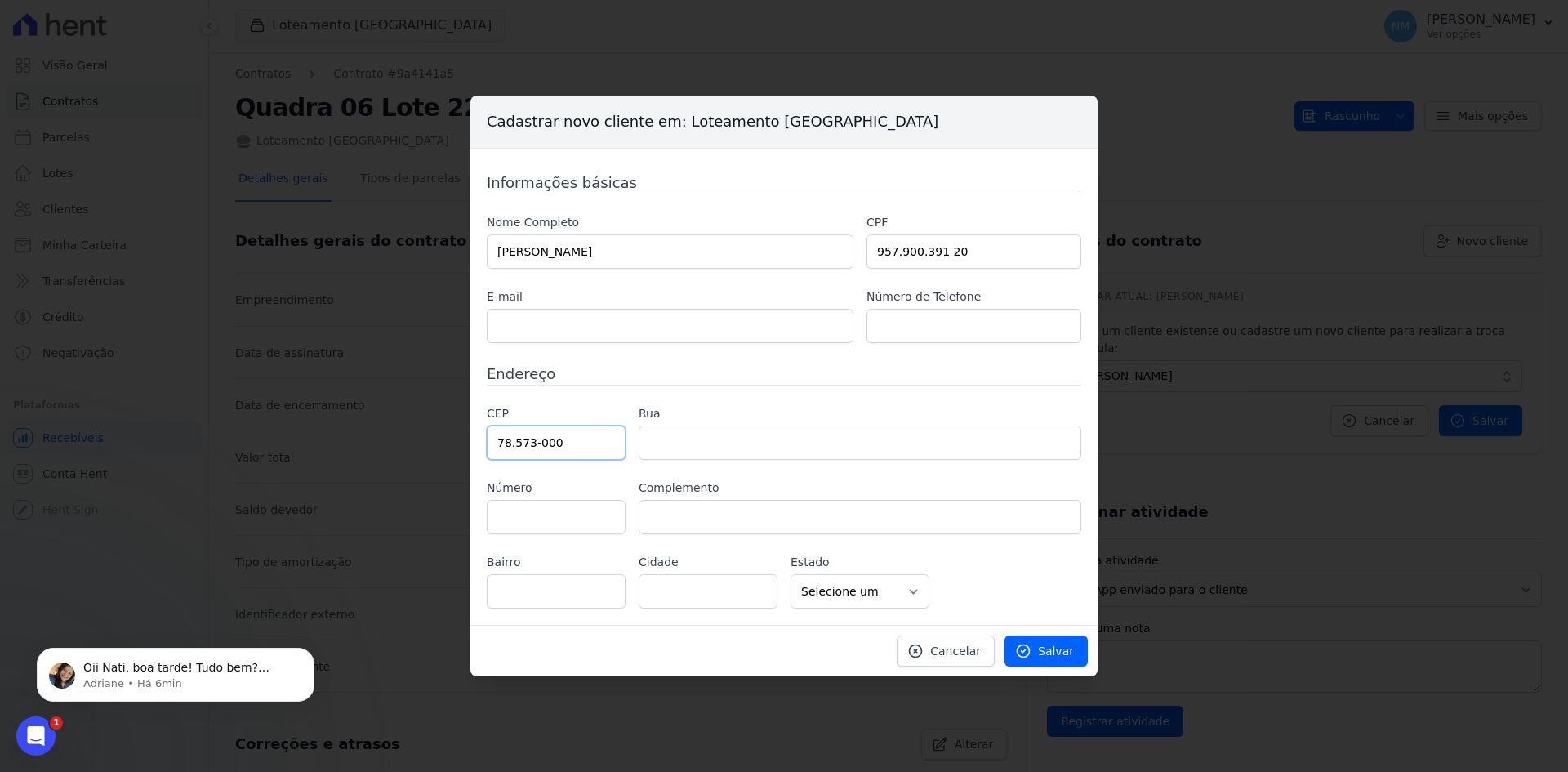
type input "78.573-000"
type input "Tapurah"
select select "MT"
click at [666, 446] on input "text" at bounding box center [861, 442] width 443 height 34
click at [672, 435] on input "text" at bounding box center [861, 442] width 443 height 34
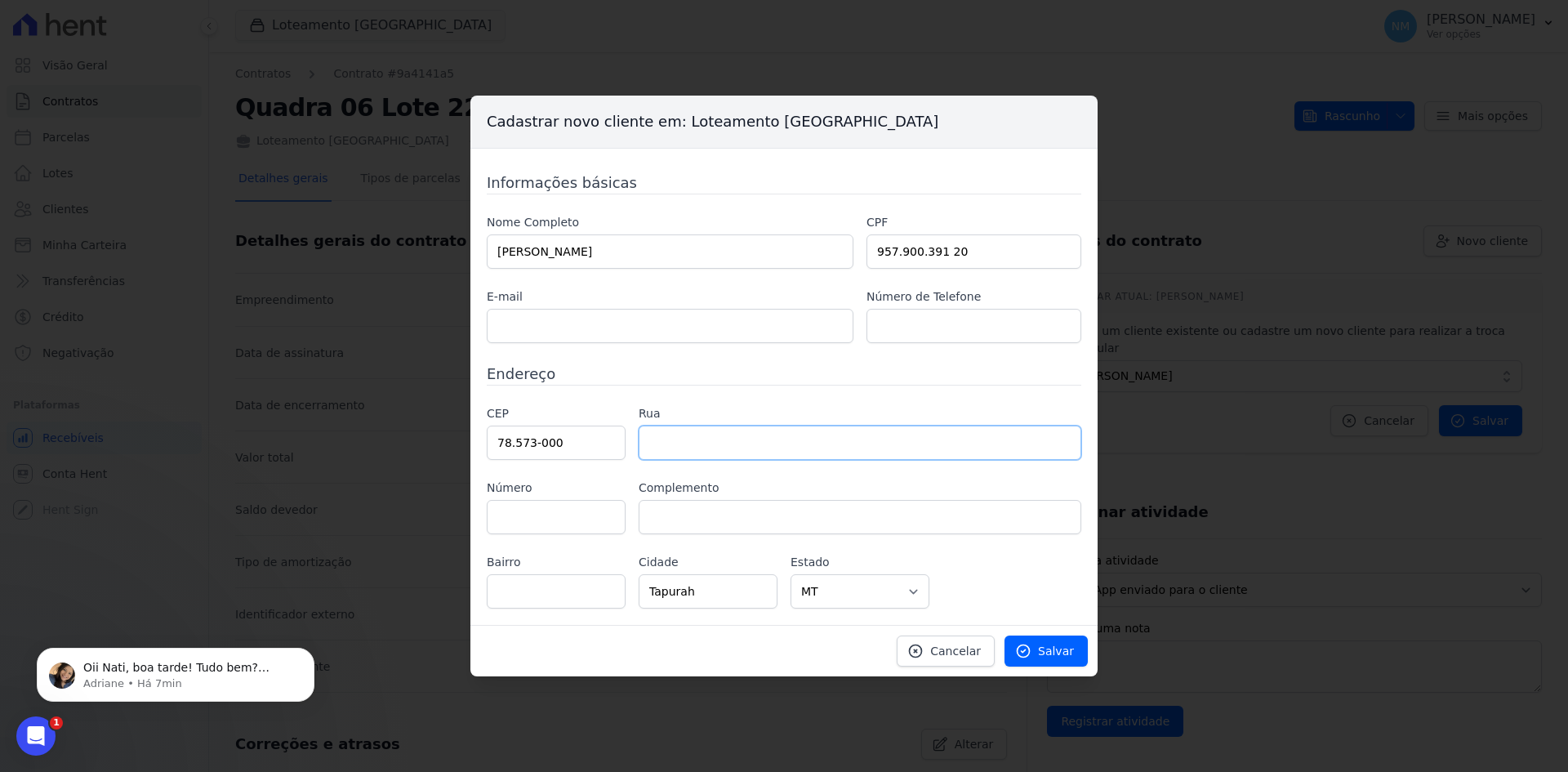
type input "a"
click at [550, 505] on input "text" at bounding box center [556, 517] width 139 height 34
click at [755, 435] on input "Avenida Tocantins nº504" at bounding box center [861, 442] width 443 height 34
click at [820, 445] on input "Avenida Tocantins 504" at bounding box center [861, 442] width 443 height 34
type input "Avenida Tocantins"
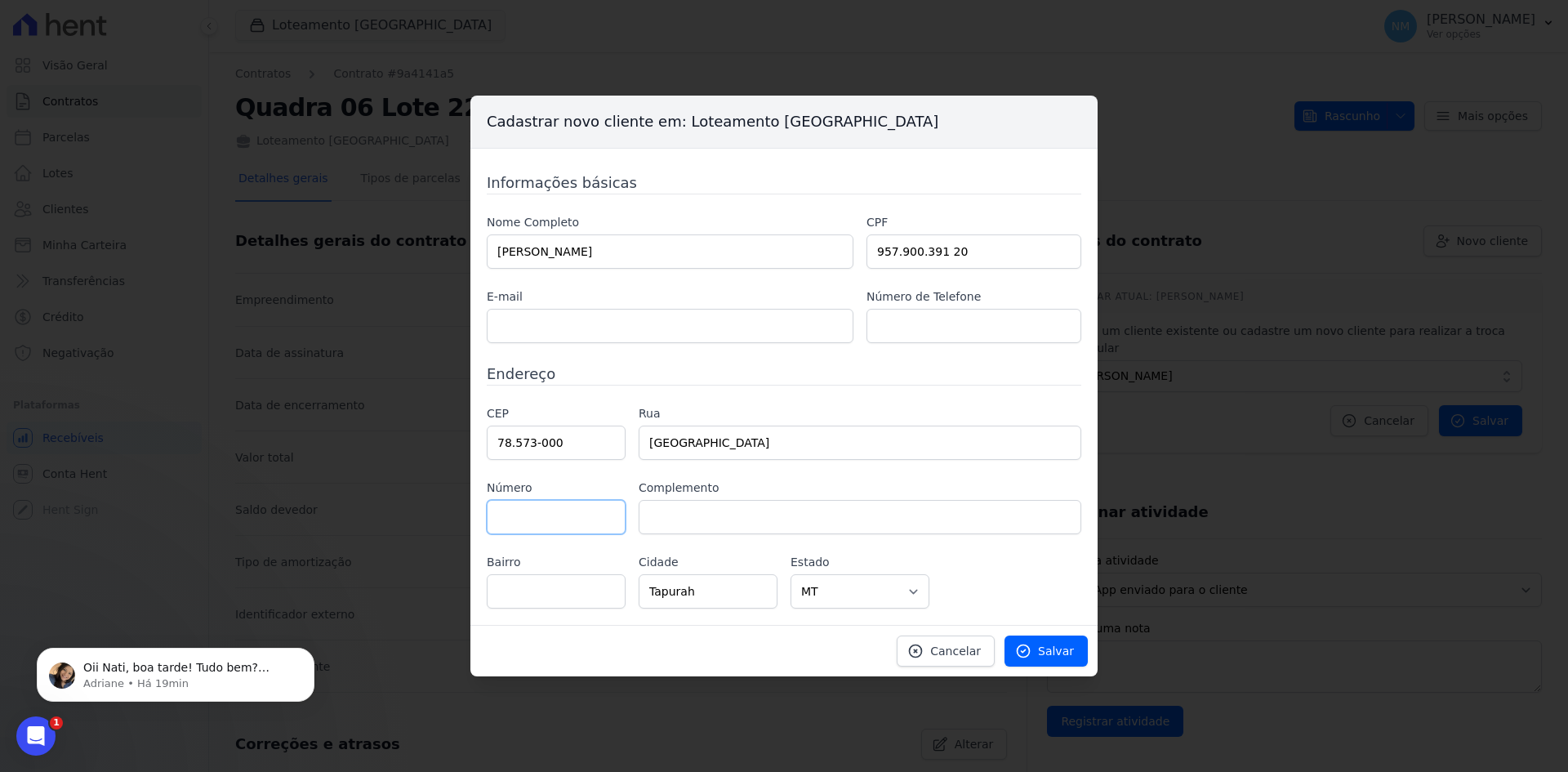
click at [529, 510] on input "text" at bounding box center [556, 517] width 139 height 34
type input "504"
click at [739, 522] on input "text" at bounding box center [861, 517] width 443 height 34
click at [549, 589] on input "text" at bounding box center [556, 591] width 139 height 34
type input "Bairro Cristo Rei"
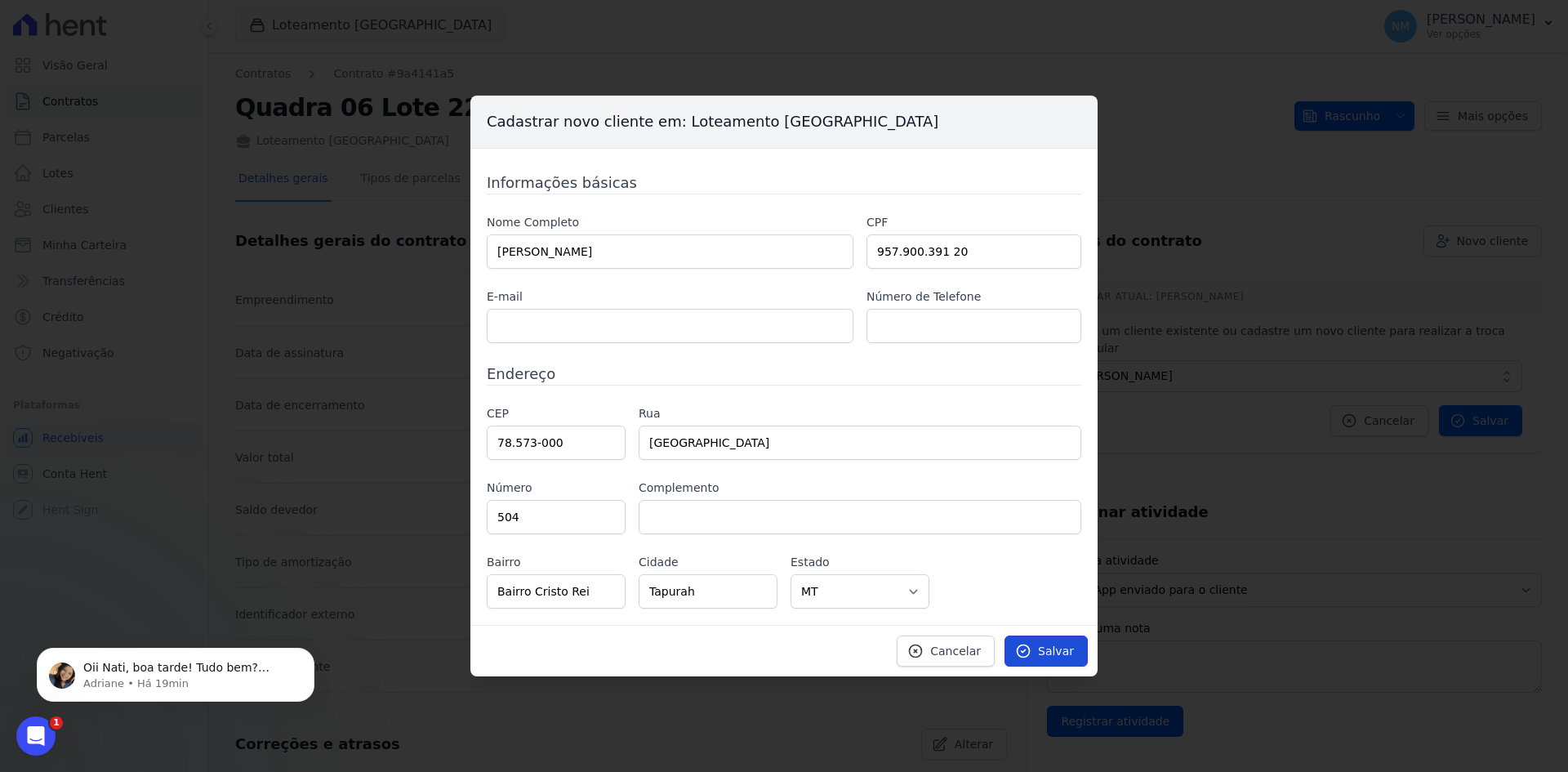
click at [1029, 646] on icon at bounding box center [1023, 650] width 16 height 16
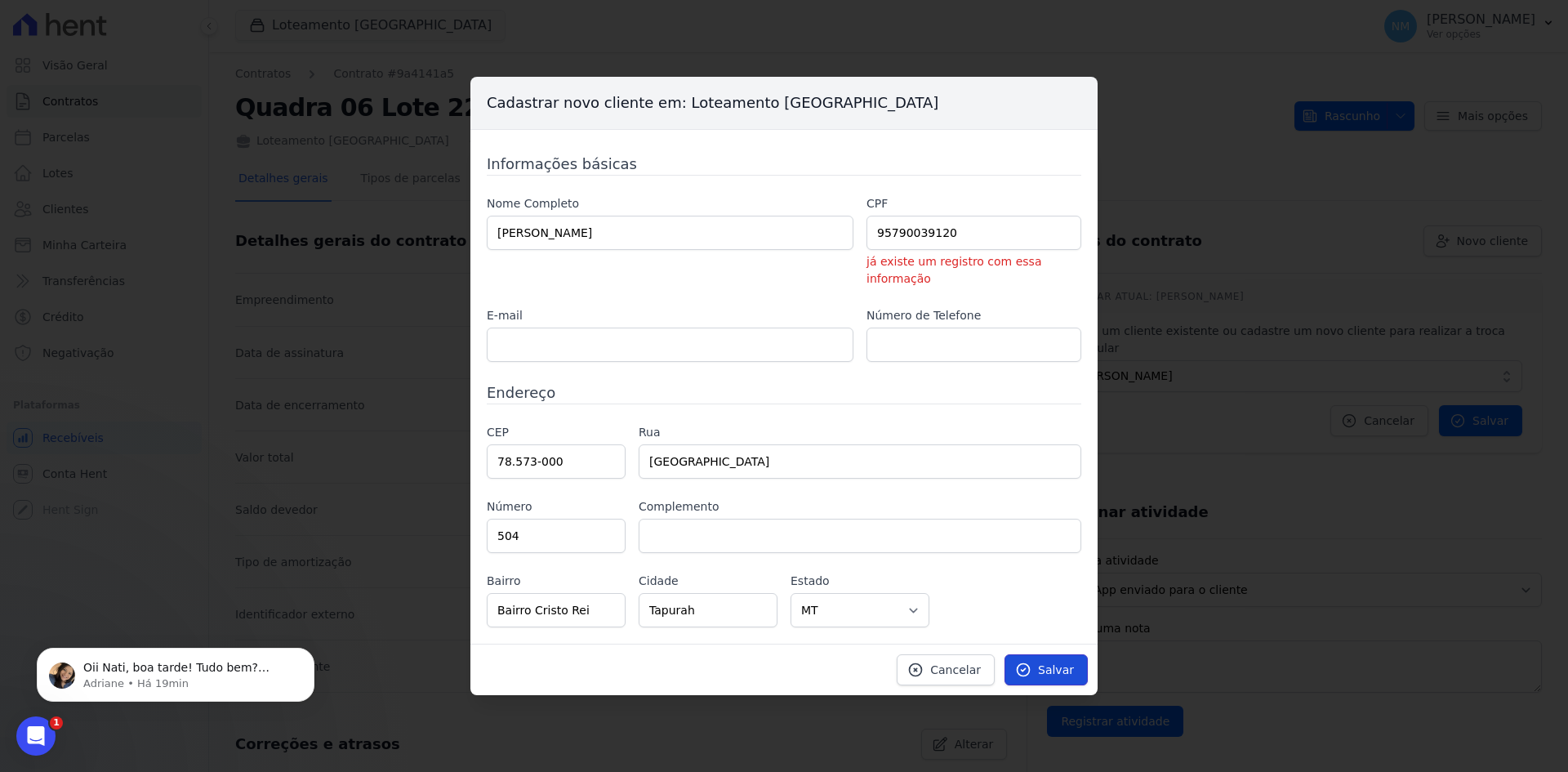
click at [1068, 670] on link "Salvar" at bounding box center [1046, 670] width 84 height 31
click at [961, 235] on input "95790039120" at bounding box center [974, 233] width 215 height 34
click at [1040, 655] on link "Salvar" at bounding box center [1046, 670] width 84 height 31
click at [227, 685] on p "Adriane • Há 19min" at bounding box center [188, 683] width 210 height 14
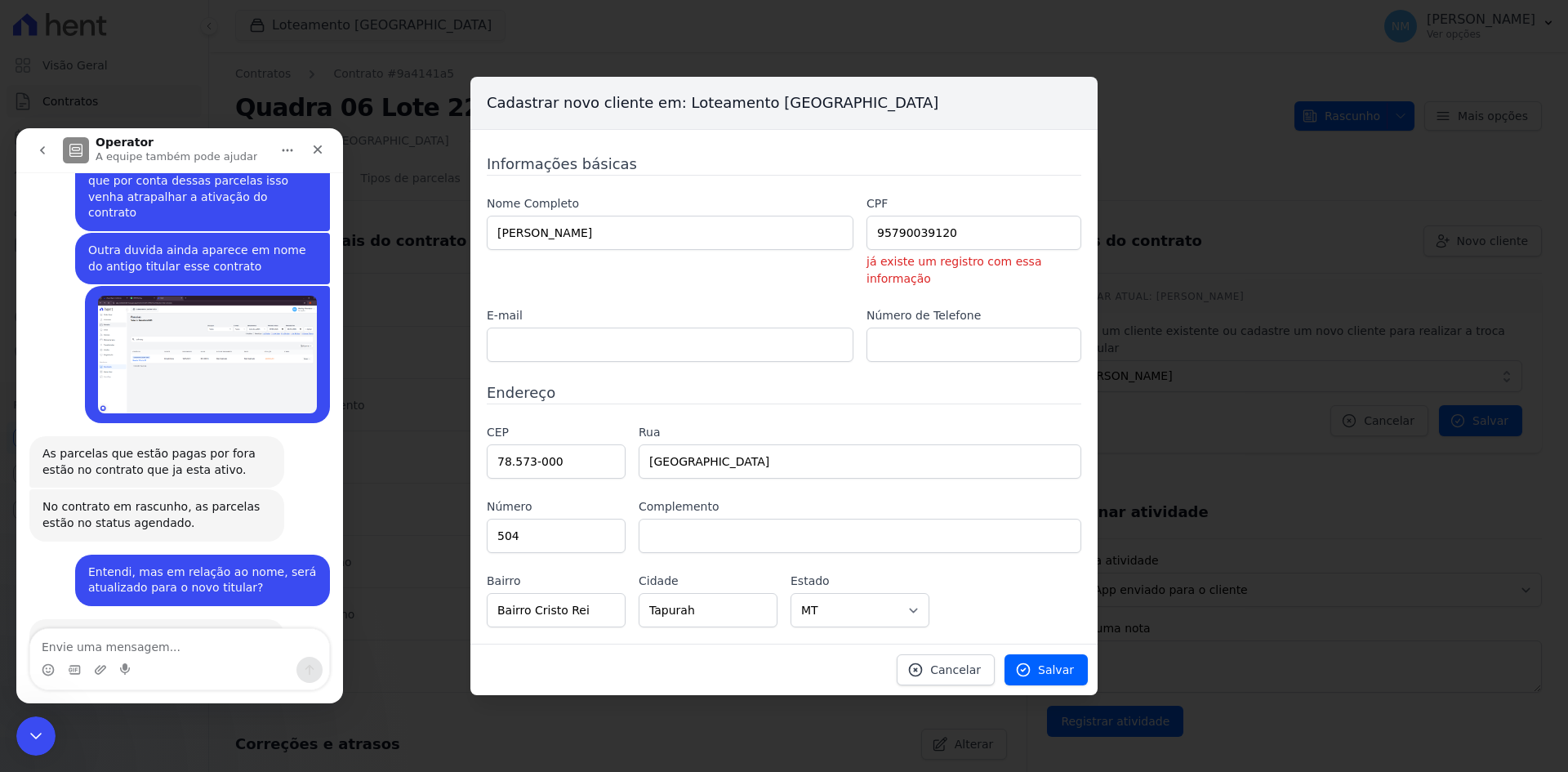
scroll to position [7112, 0]
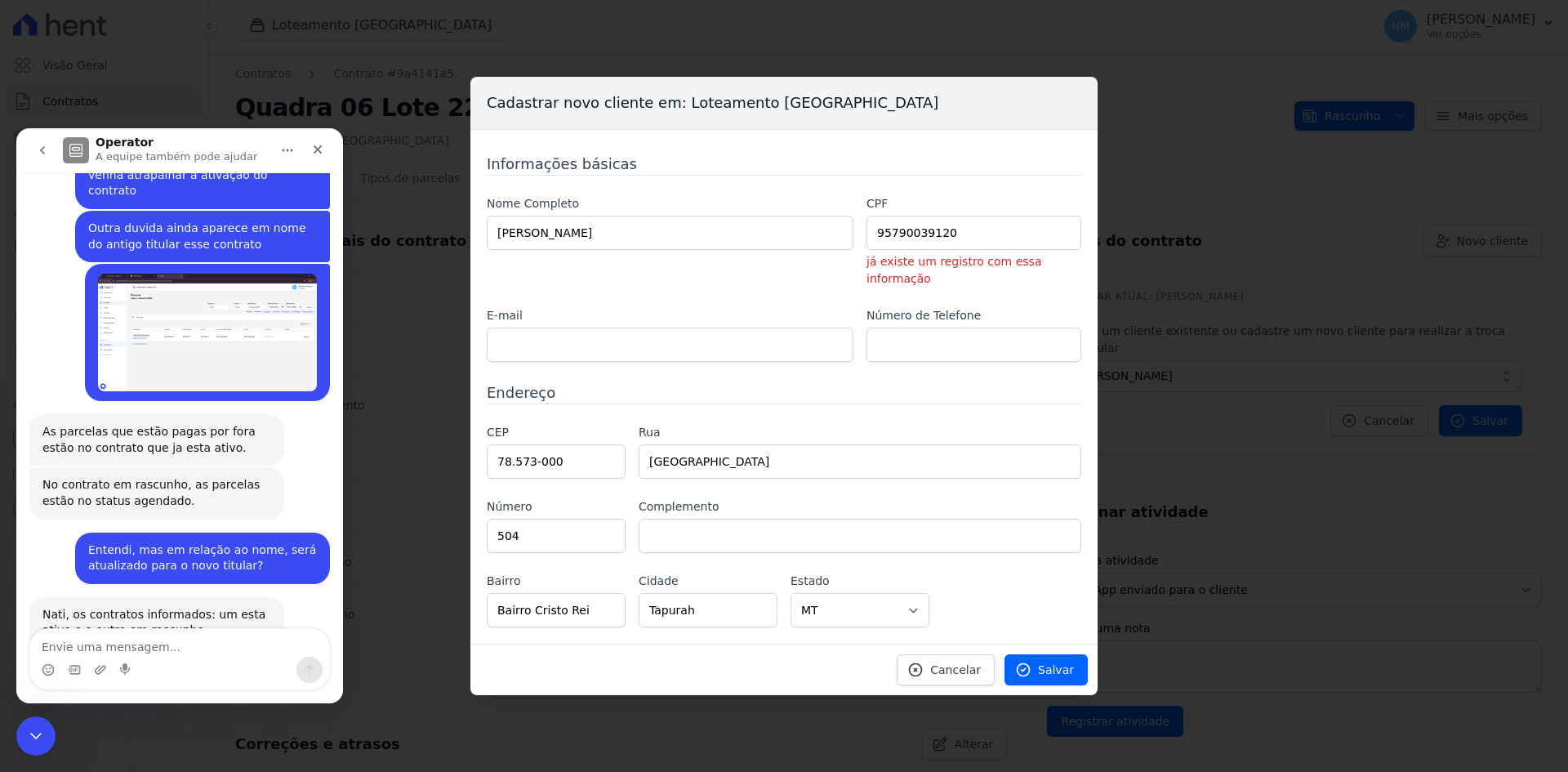
click at [164, 639] on textarea "Envie uma mensagem..." at bounding box center [179, 642] width 299 height 28
paste textarea "Obrigada! Aproveito para tirar uma dúvida: estou realizando a troca de titulari…"
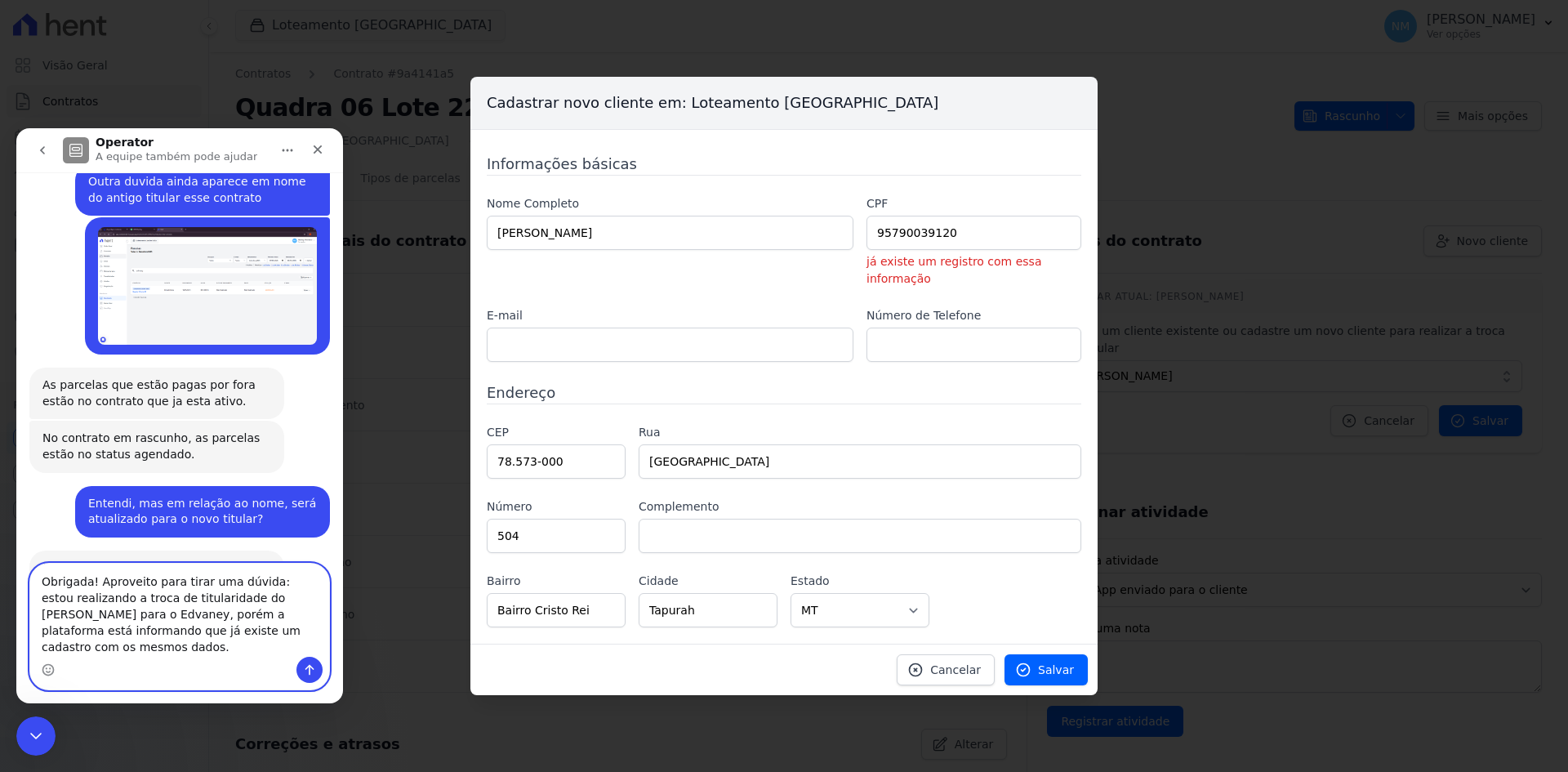
scroll to position [7161, 0]
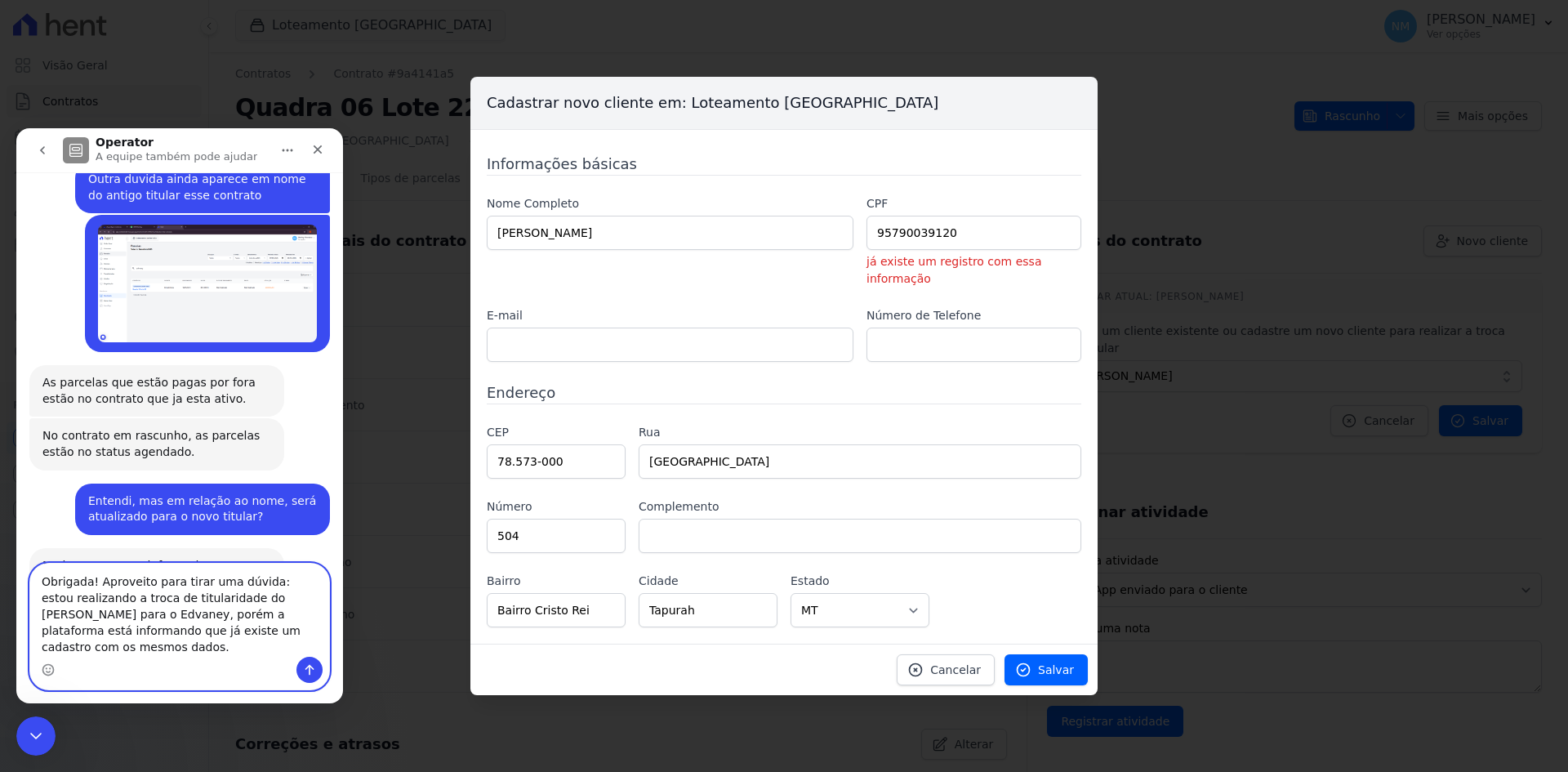
type textarea "Obrigada! Aproveito para tirar uma dúvida: estou realizando a troca de titulari…"
drag, startPoint x: 310, startPoint y: 661, endPoint x: 362, endPoint y: 748, distance: 101.4
click at [310, 661] on button "Enviar uma mensagem" at bounding box center [309, 670] width 26 height 26
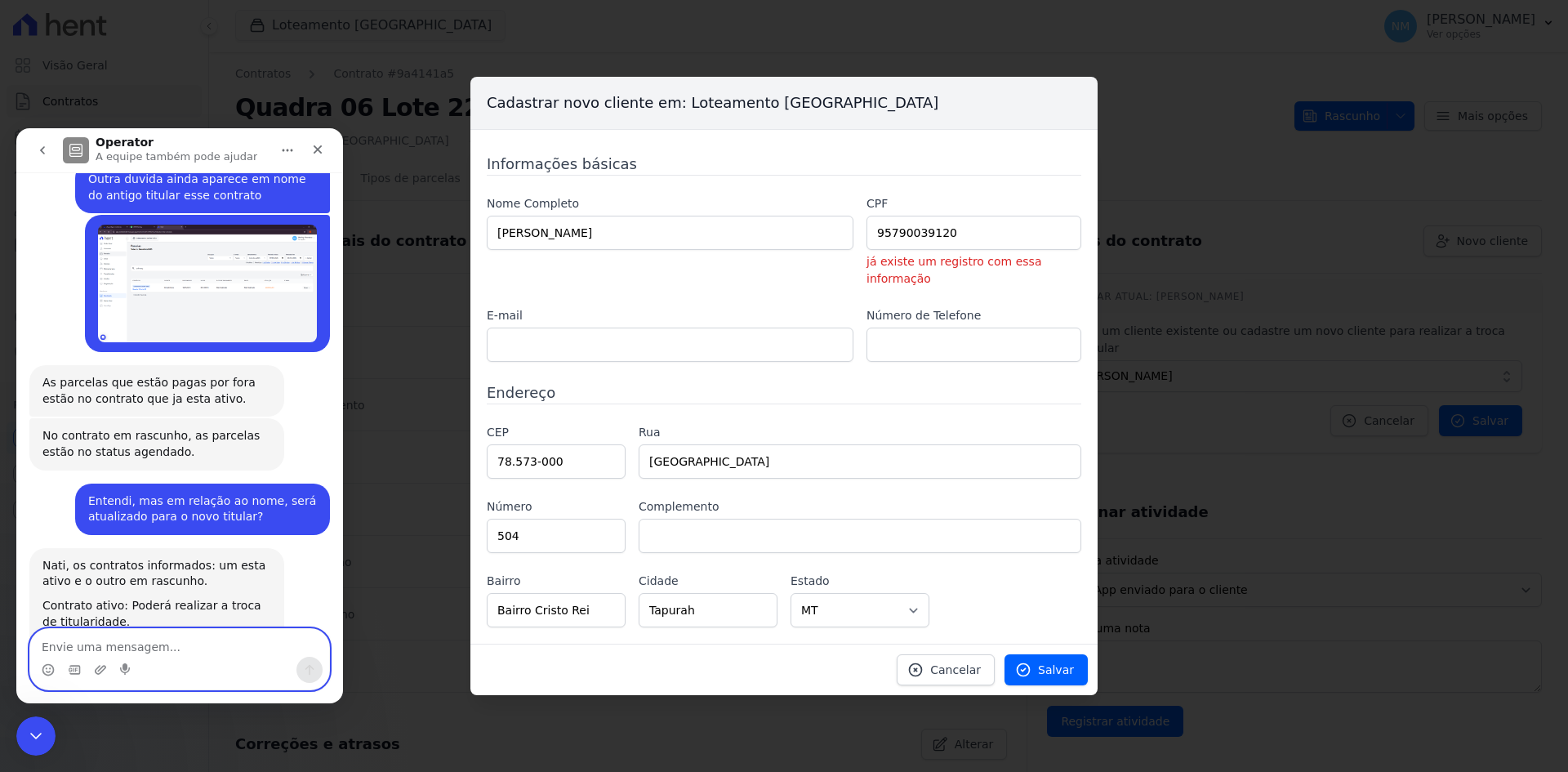
scroll to position [7198, 0]
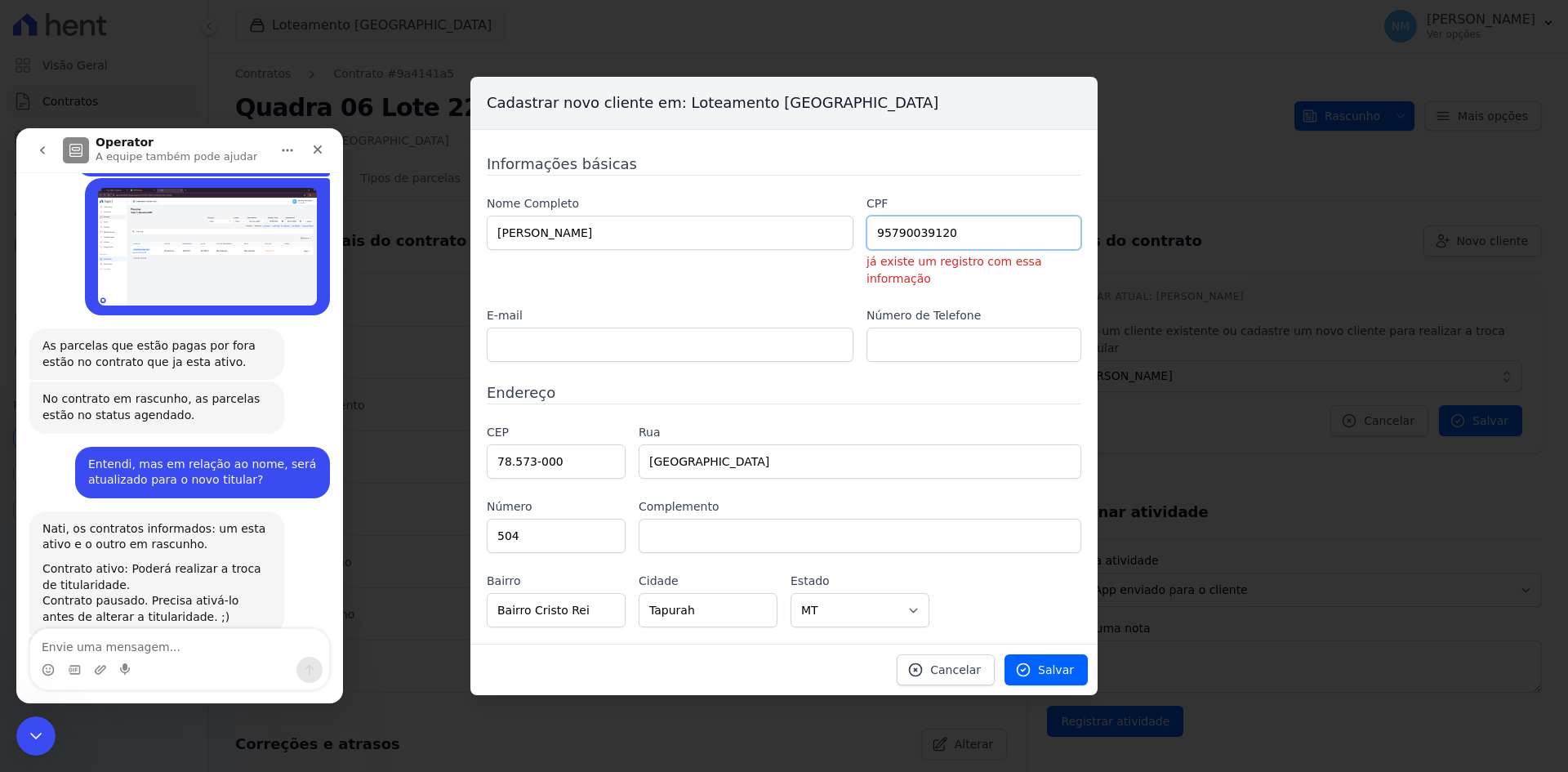
click at [892, 245] on input "95790039120" at bounding box center [974, 233] width 215 height 34
type input "957.900.391-20"
click at [1068, 661] on span "Salvar" at bounding box center [1056, 669] width 36 height 16
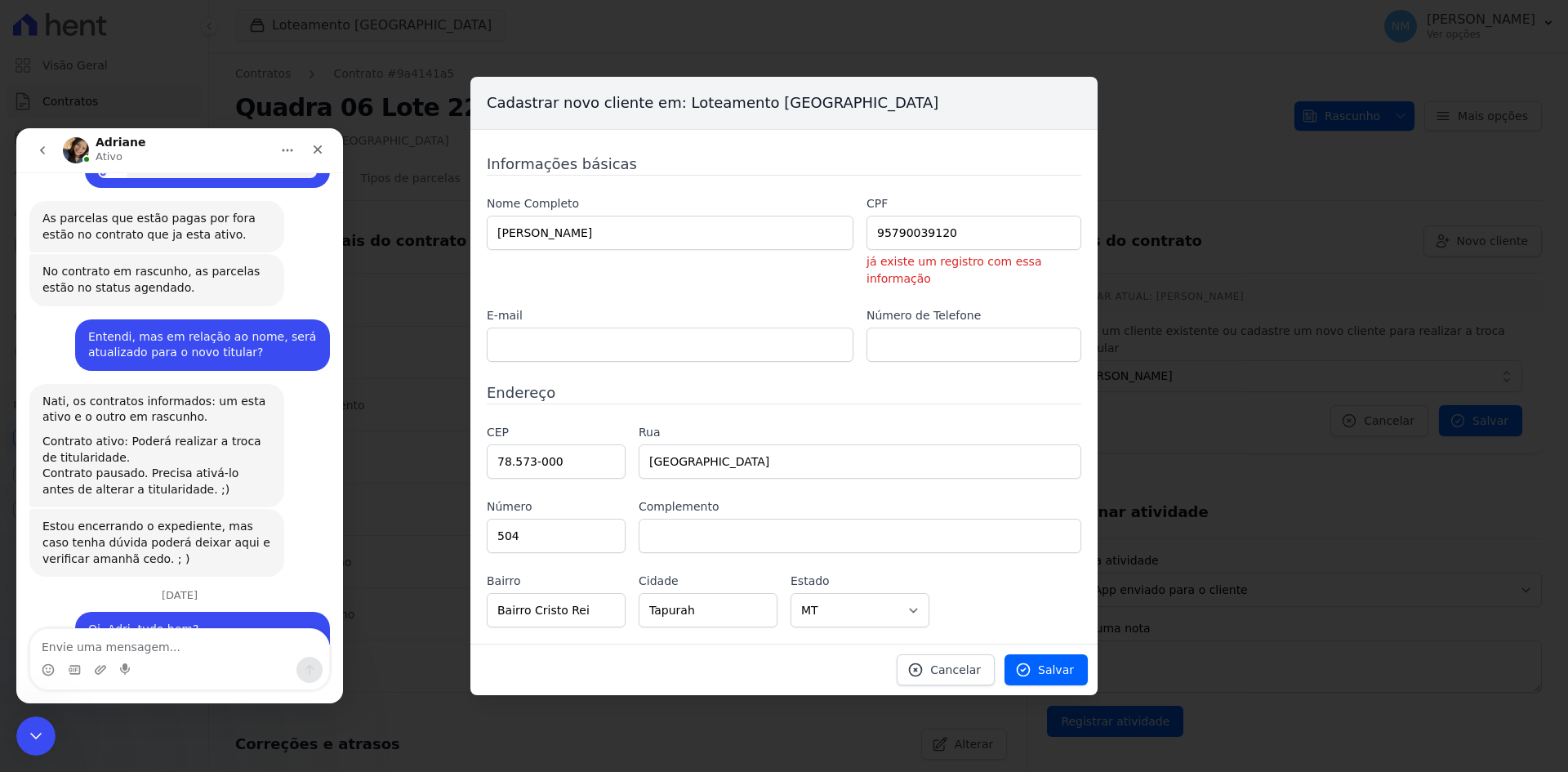
scroll to position [7262, 0]
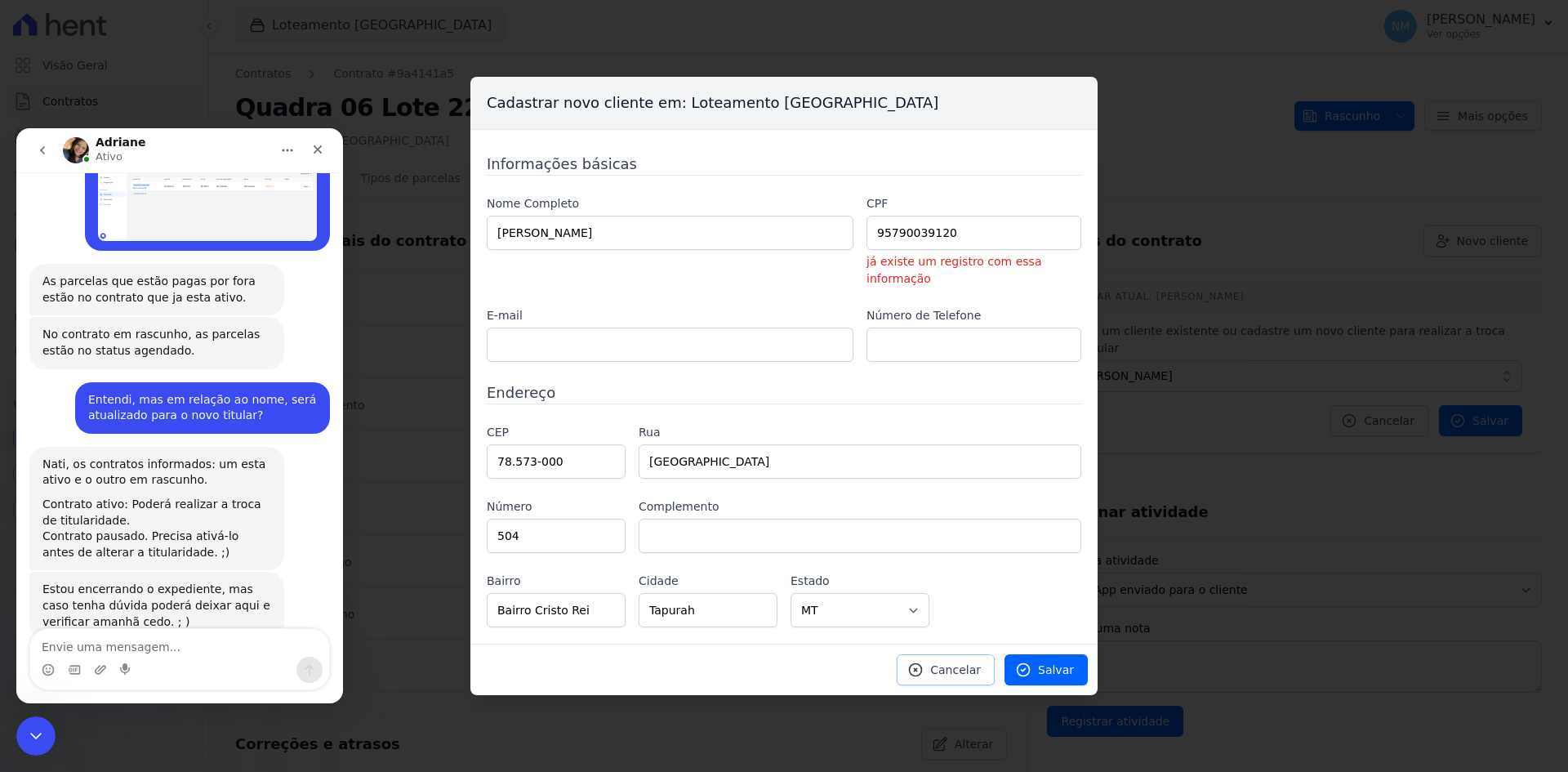
click at [968, 661] on span "Cancelar" at bounding box center [955, 669] width 50 height 16
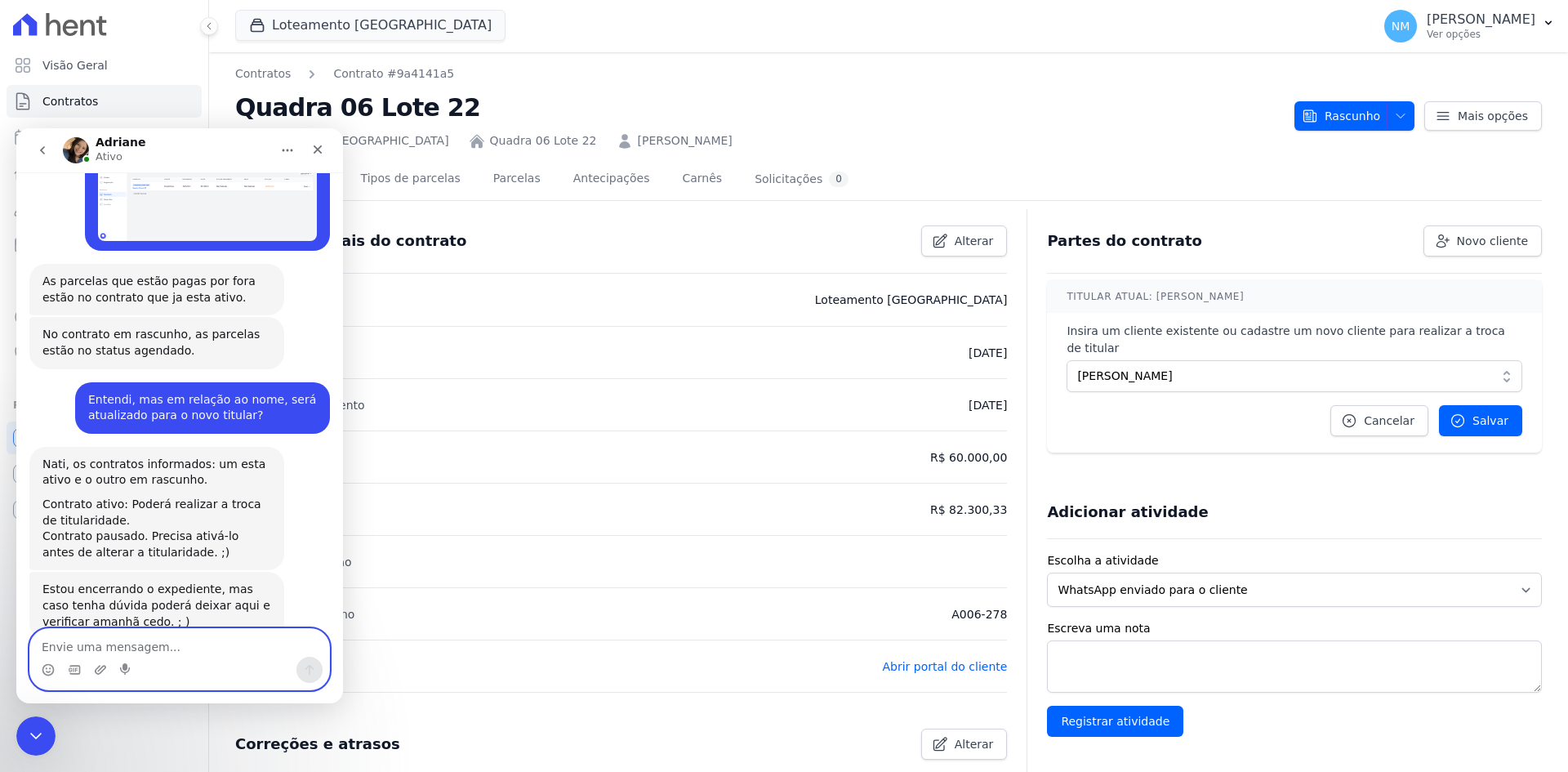
click at [84, 648] on textarea "Envie uma mensagem..." at bounding box center [179, 642] width 299 height 28
click at [87, 647] on textarea "Está bom obrigada!" at bounding box center [179, 642] width 299 height 28
type textarea "Está bem, obrigada!"
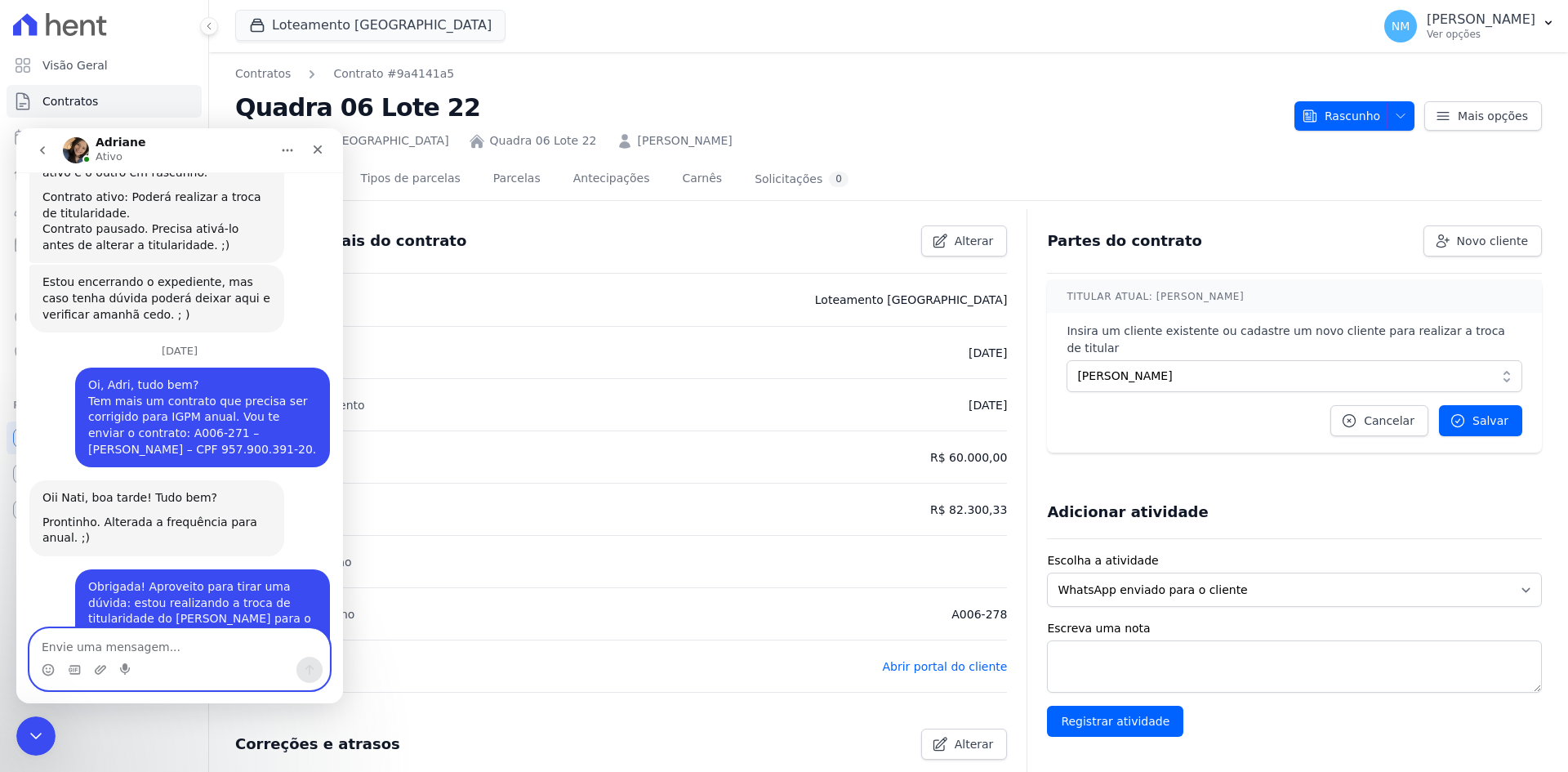
scroll to position [7506, 0]
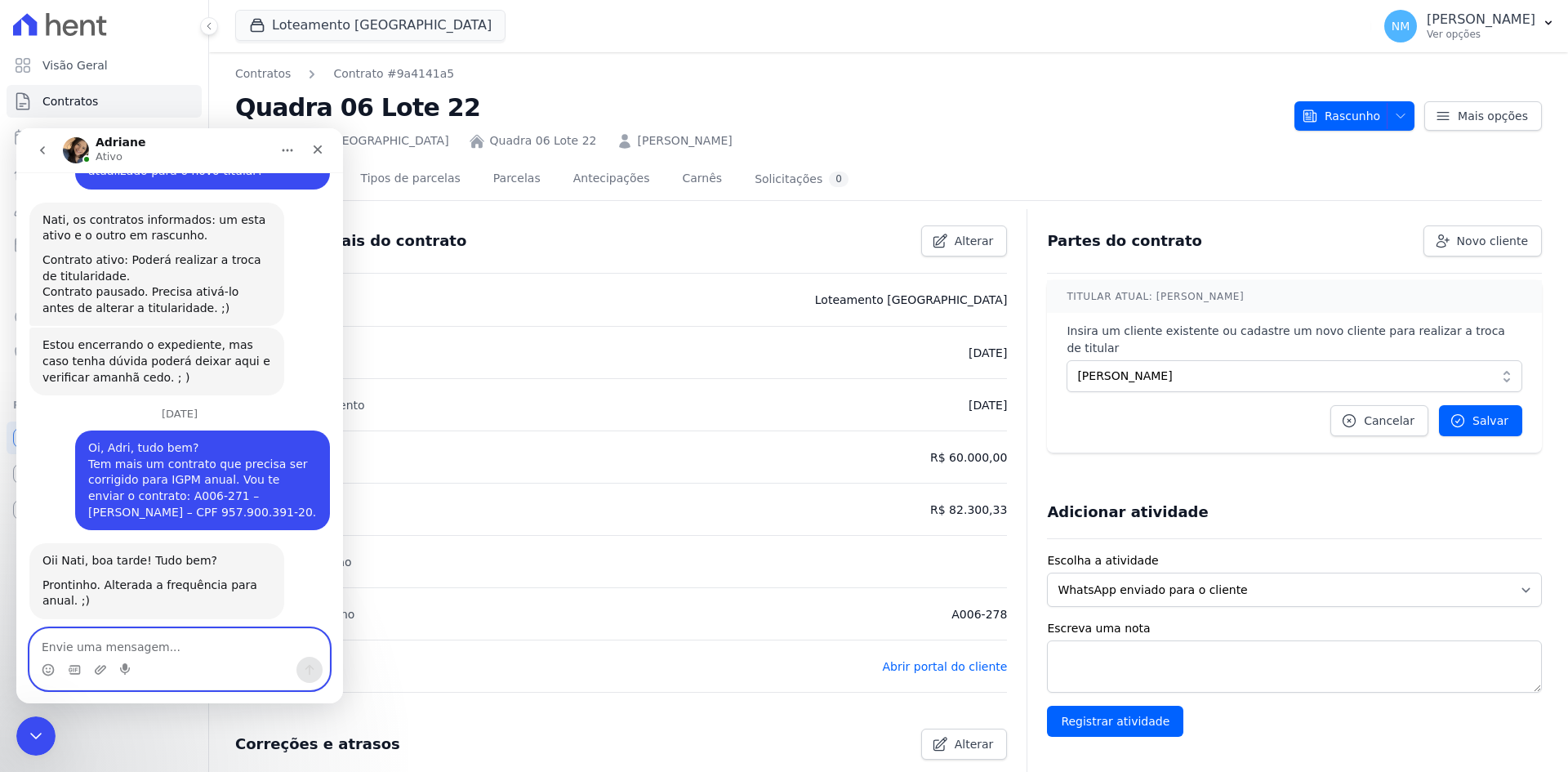
click at [132, 642] on textarea "Envie uma mensagem..." at bounding box center [179, 642] width 299 height 28
type textarea "Esse mesmo"
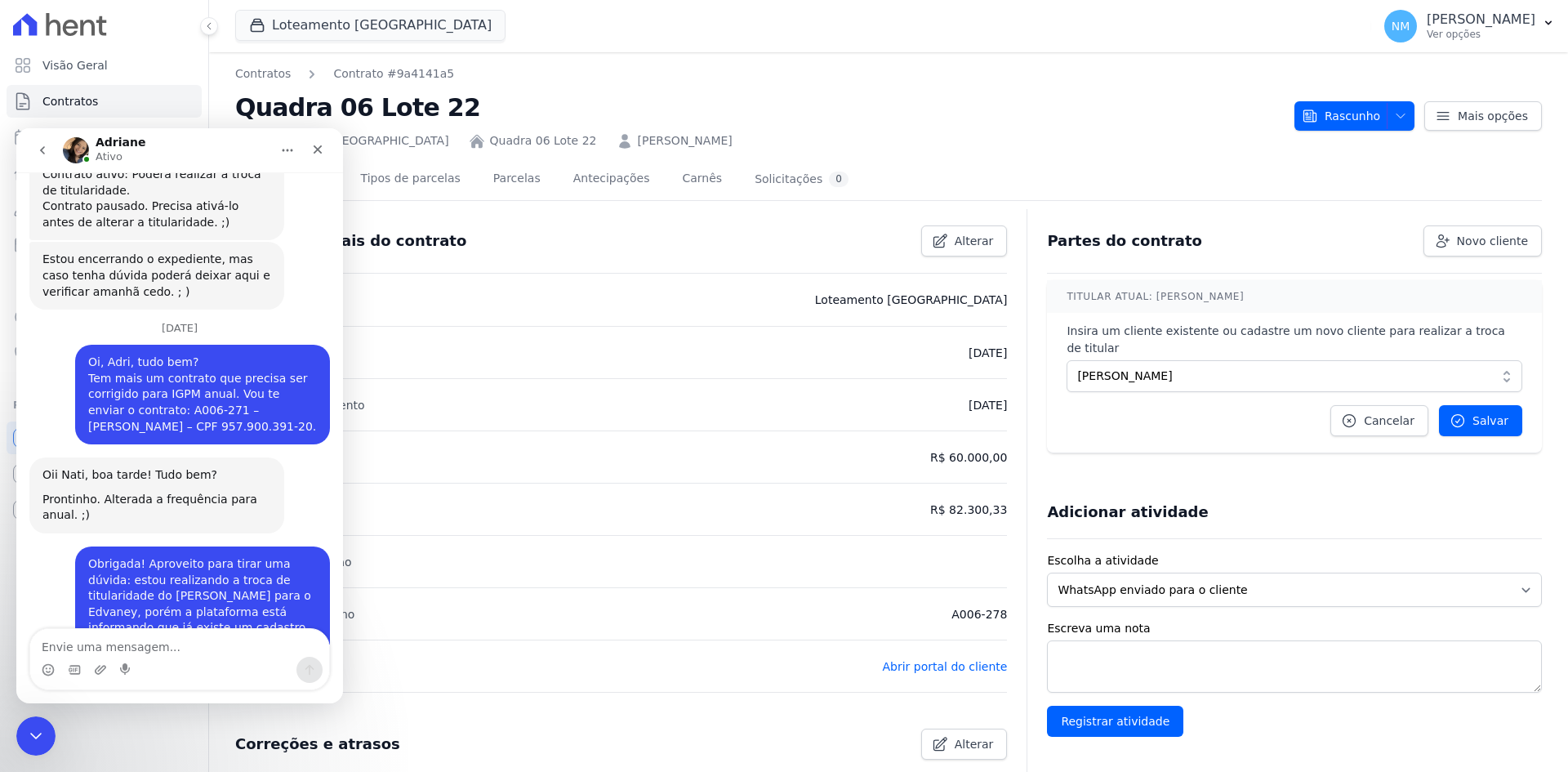
scroll to position [7636, 0]
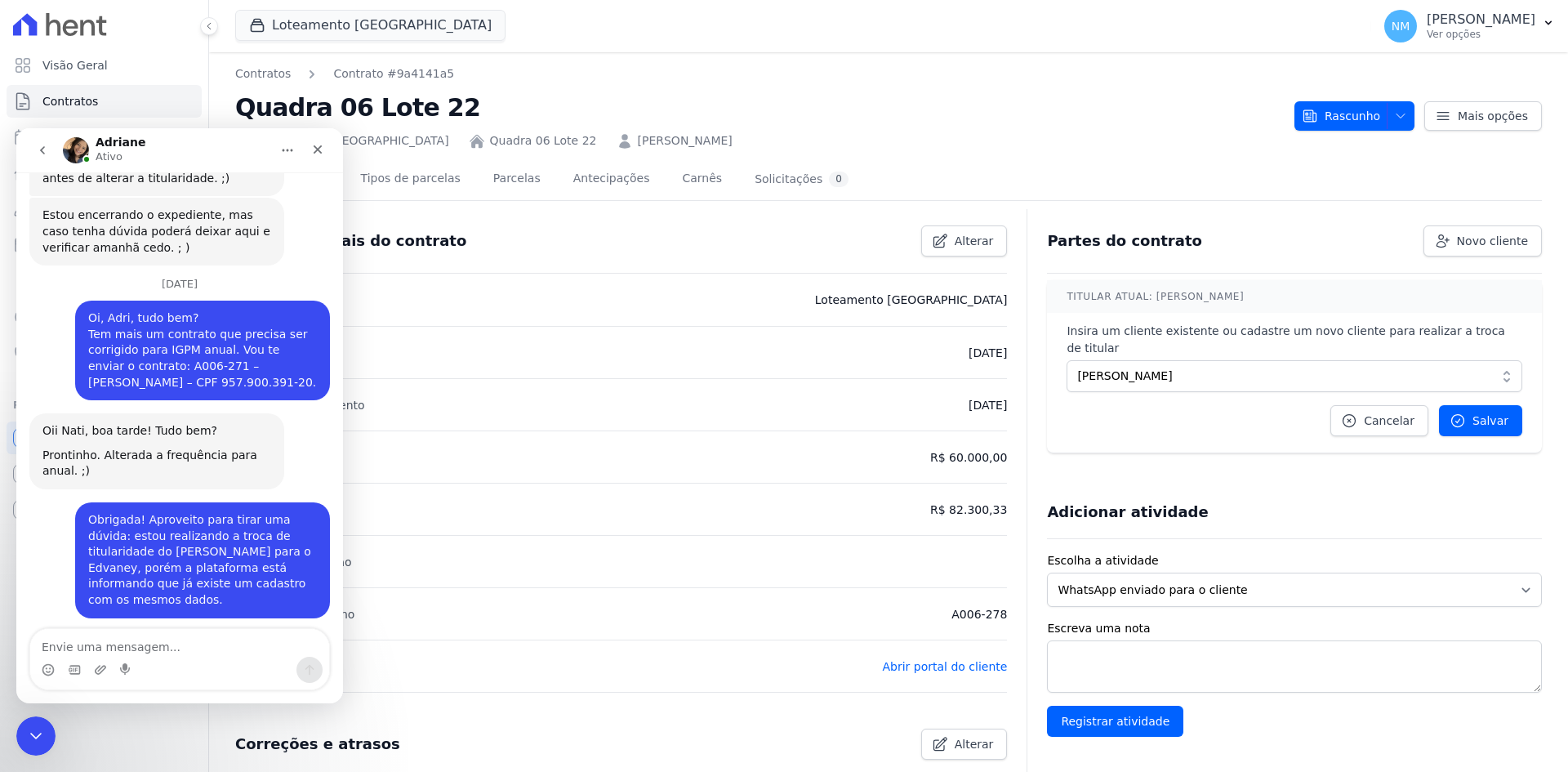
click at [158, 650] on textarea "Envie uma mensagem..." at bounding box center [179, 642] width 299 height 28
paste textarea "Ótimo! Só para confirmar: este contrato ainda se encontra em rascunho. Para que…"
type textarea "Ótimo! Só para confirmar: este contrato ainda se encontra em rascunho. Para que…"
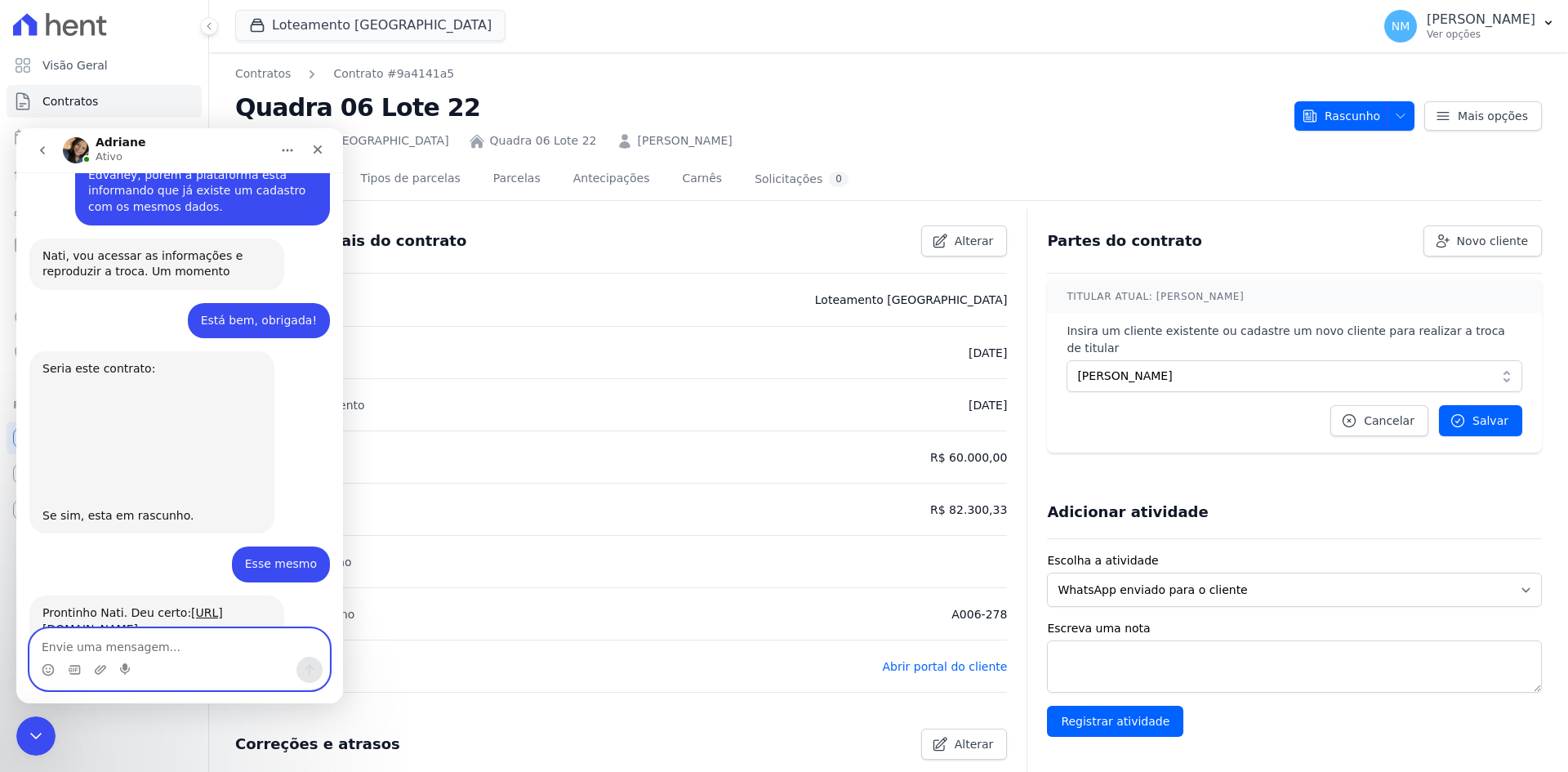
scroll to position [7966, 0]
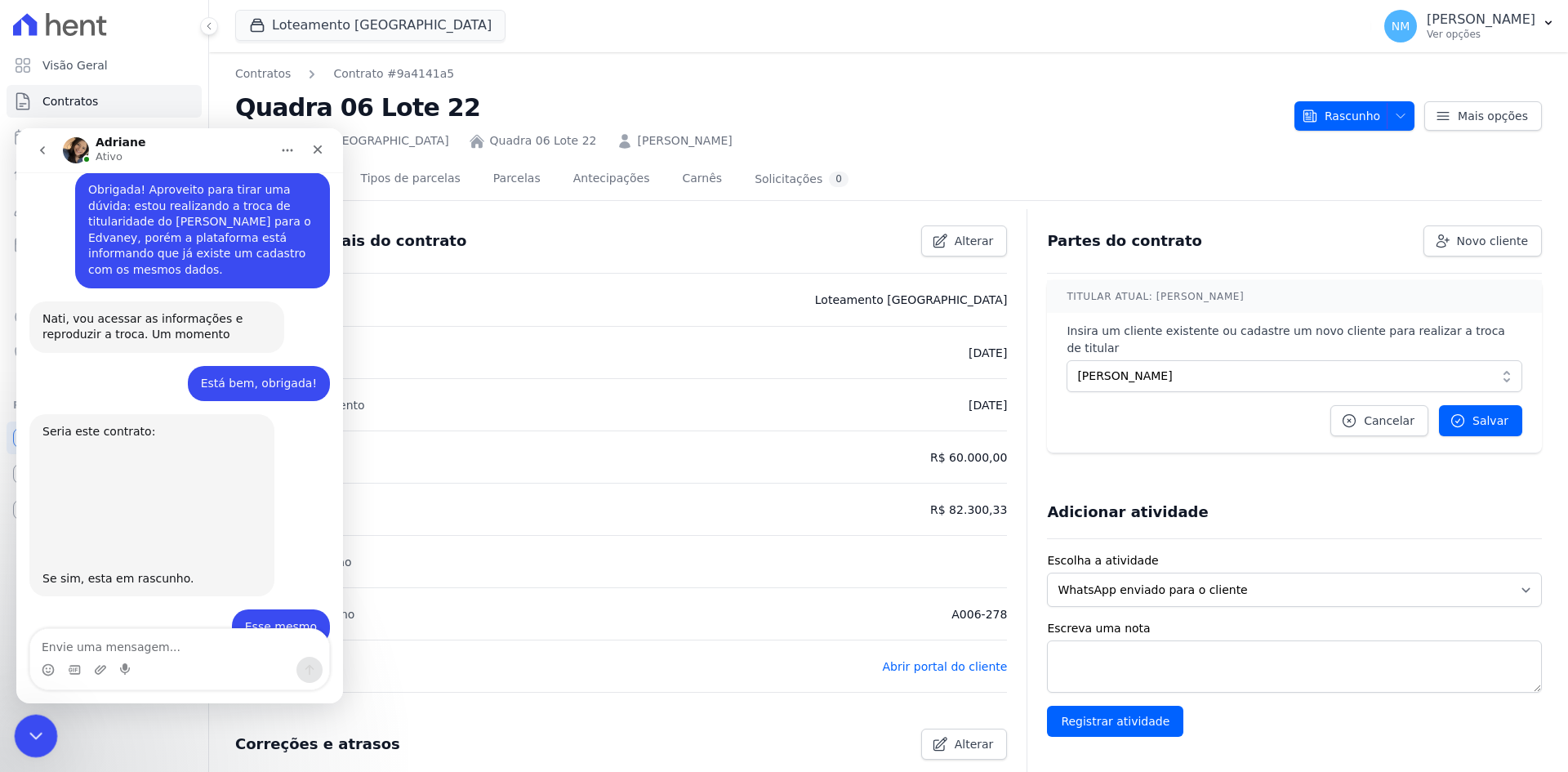
click at [24, 723] on icon "Encerramento do Messenger da Intercom" at bounding box center [33, 733] width 20 height 20
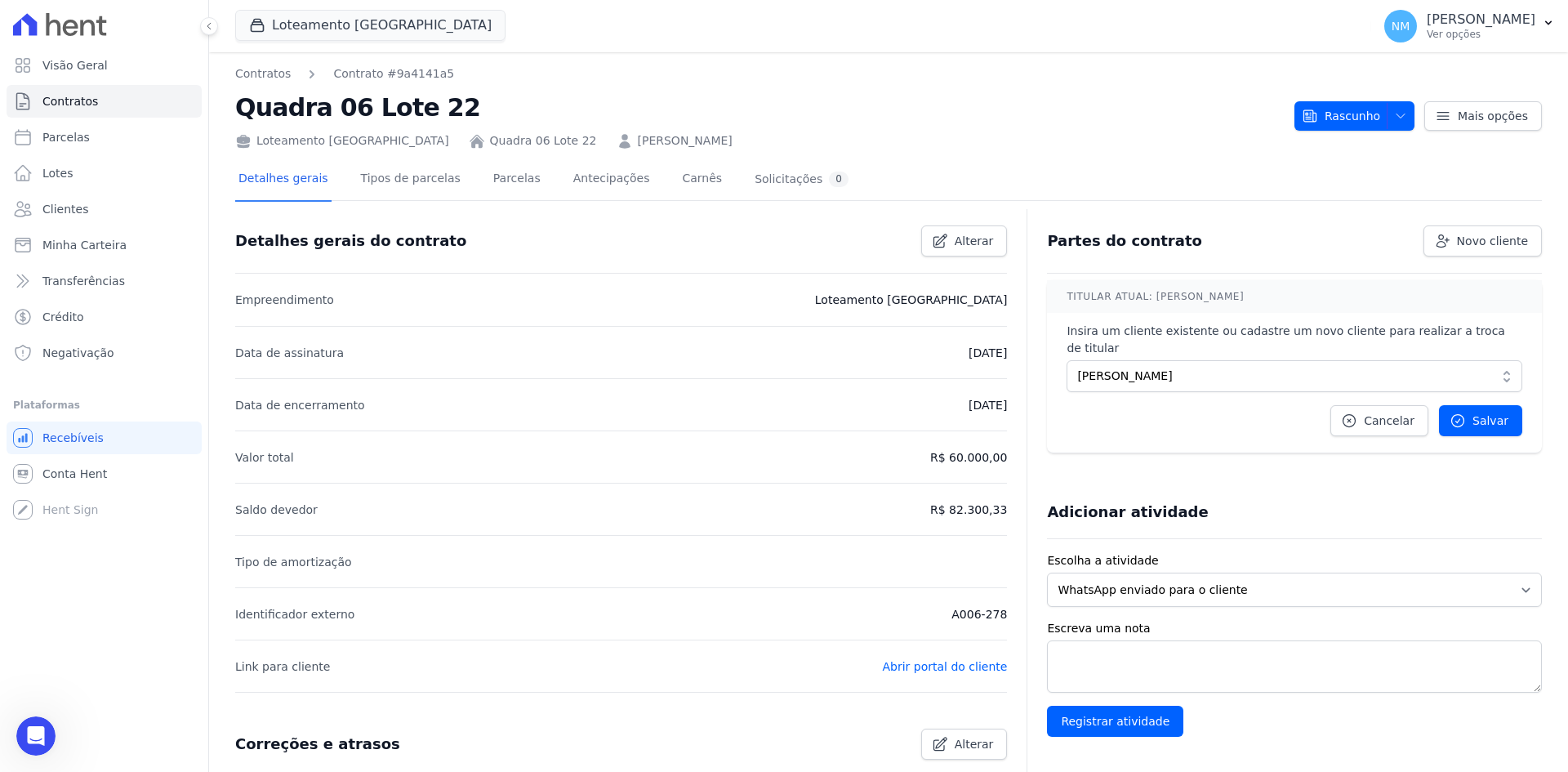
scroll to position [7950, 0]
click at [36, 740] on icon "Abertura do Messenger da Intercom" at bounding box center [34, 734] width 27 height 27
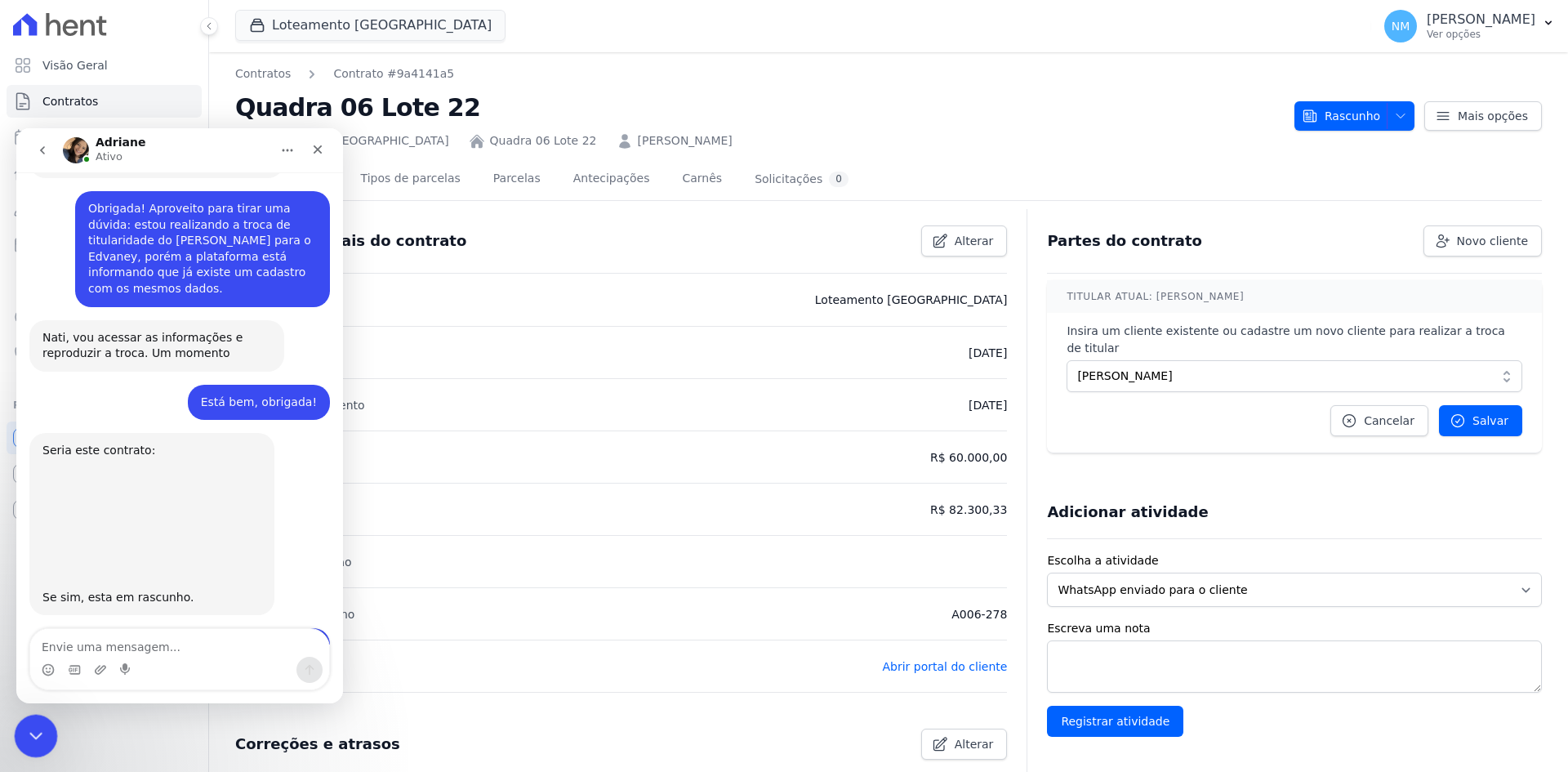
click at [22, 723] on div "Encerramento do Messenger da Intercom" at bounding box center [33, 734] width 39 height 39
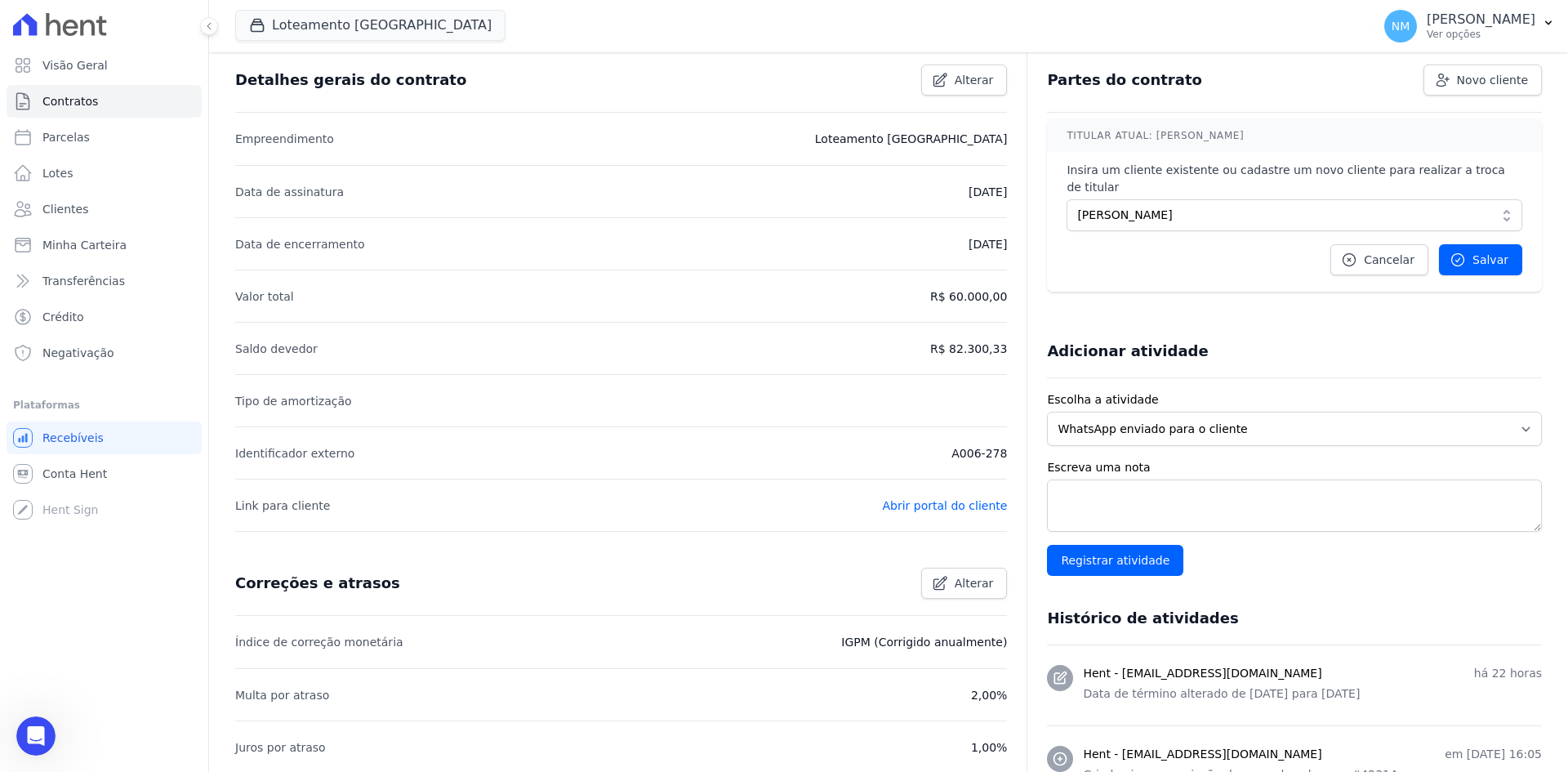
scroll to position [164, 0]
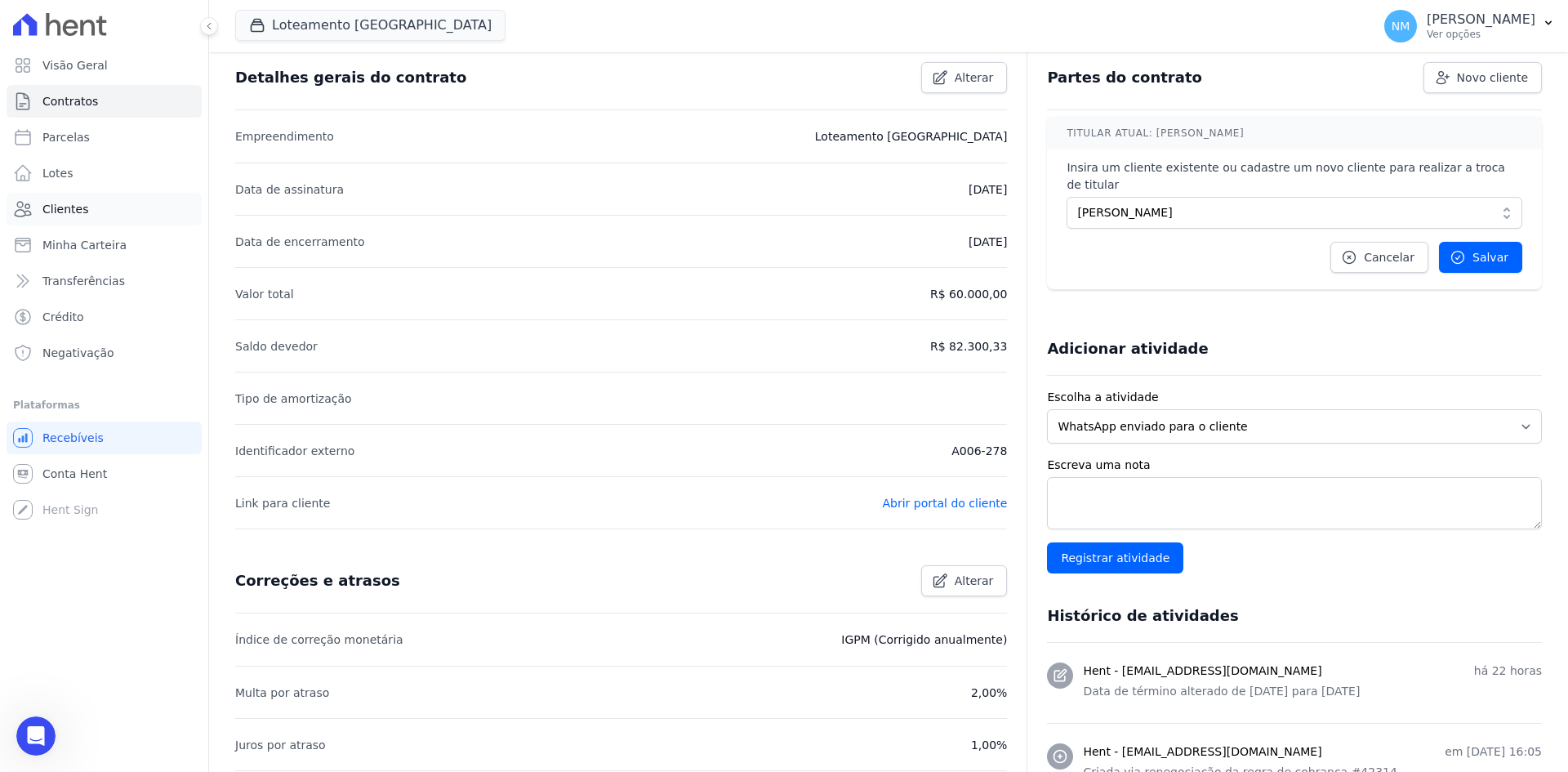
click at [81, 212] on span "Clientes" at bounding box center [66, 209] width 46 height 16
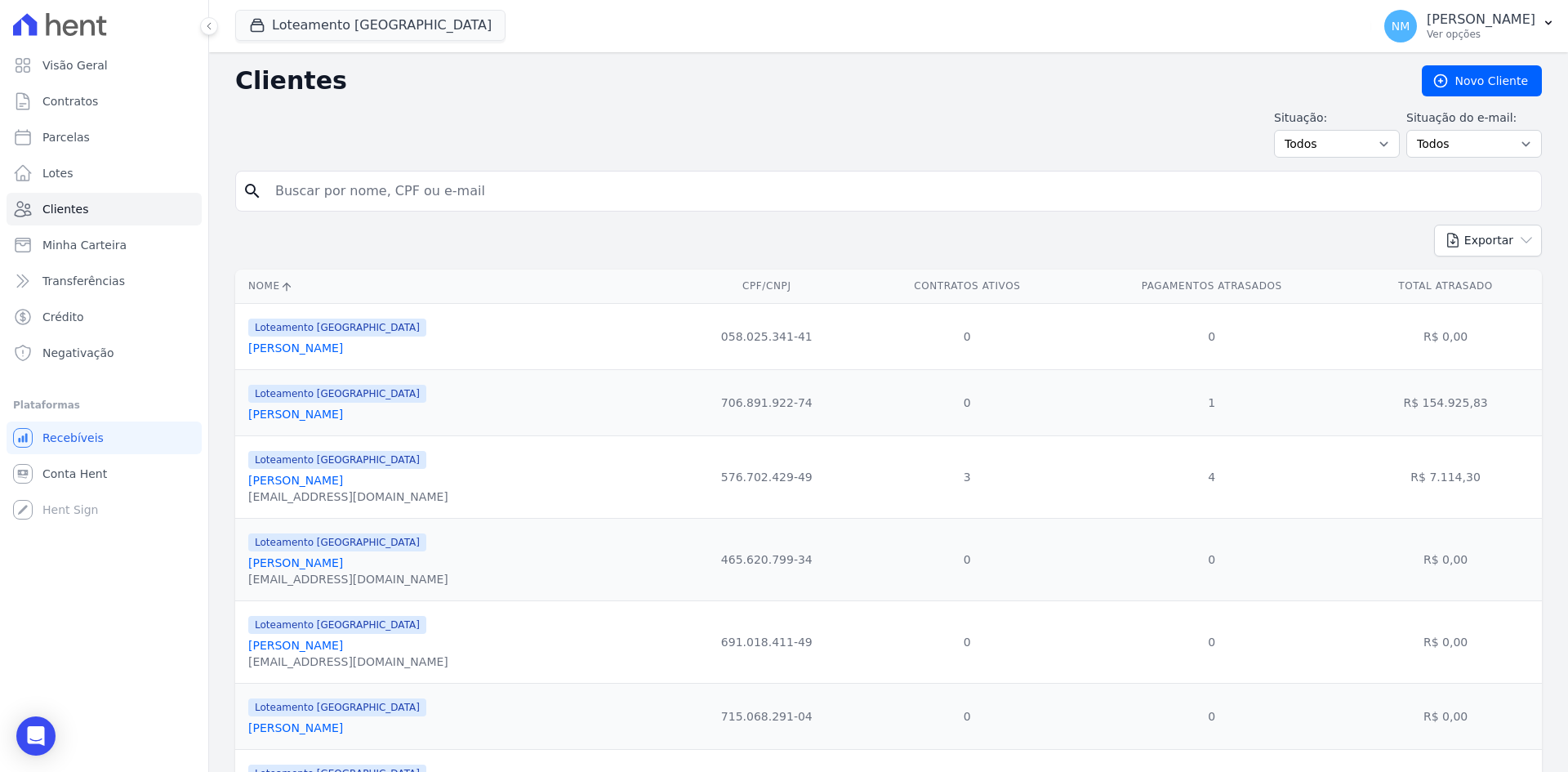
click at [400, 193] on input "search" at bounding box center [901, 191] width 1270 height 32
type input "edvaney"
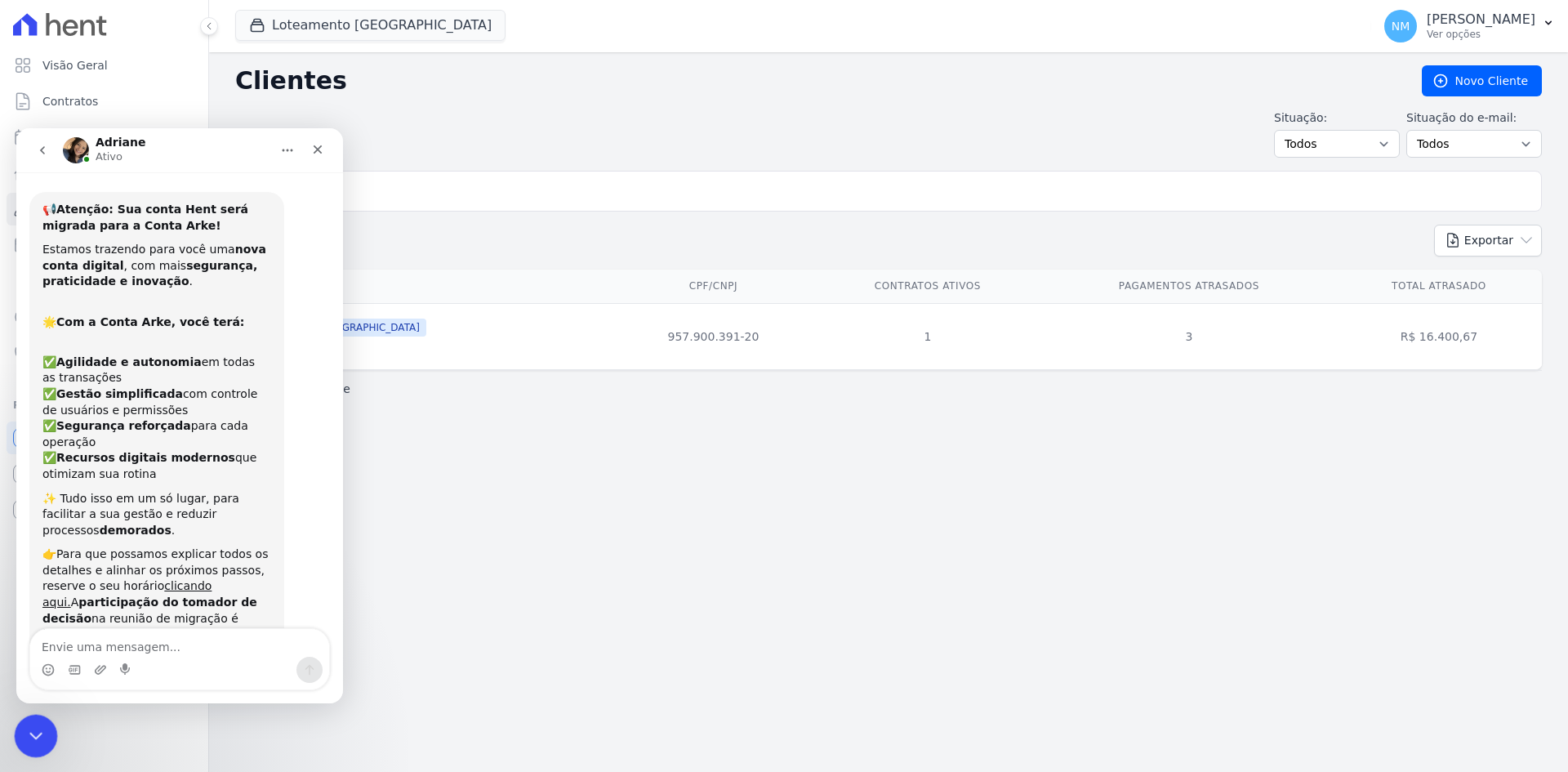
scroll to position [6707, 0]
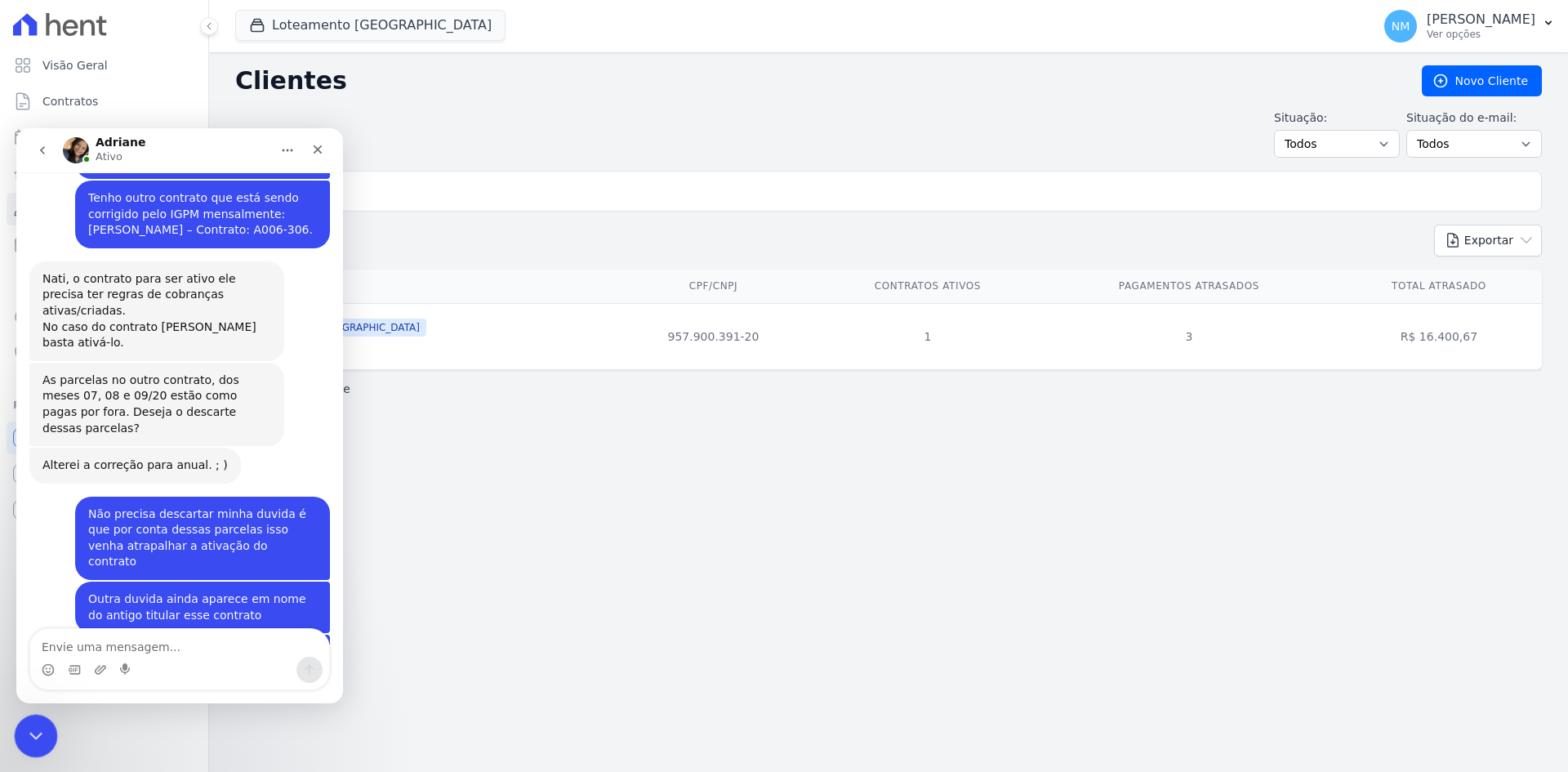
click at [43, 726] on icon "Encerramento do Messenger da Intercom" at bounding box center [33, 733] width 20 height 20
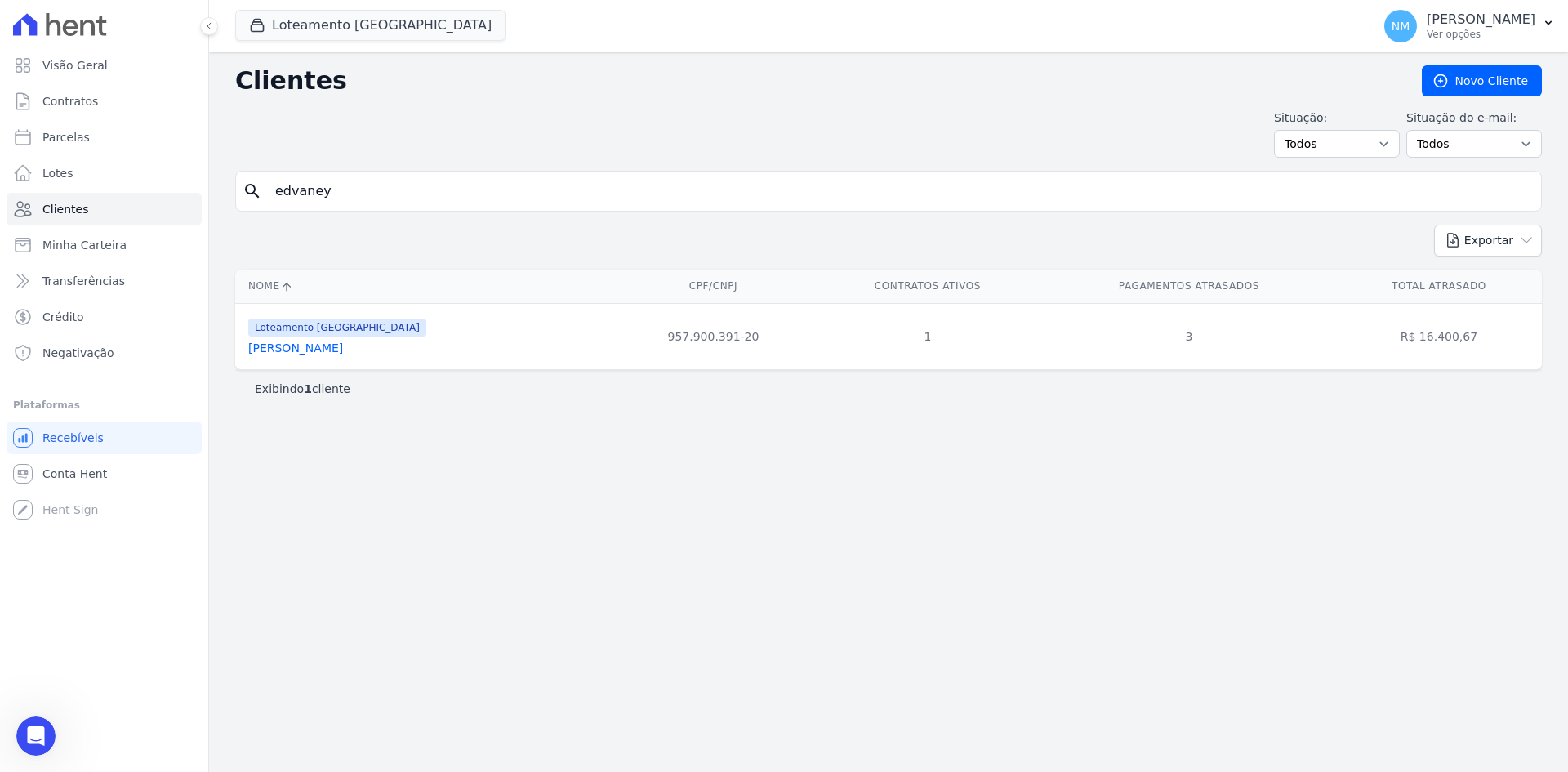
scroll to position [7950, 0]
click at [302, 350] on link "[PERSON_NAME]" at bounding box center [295, 348] width 95 height 13
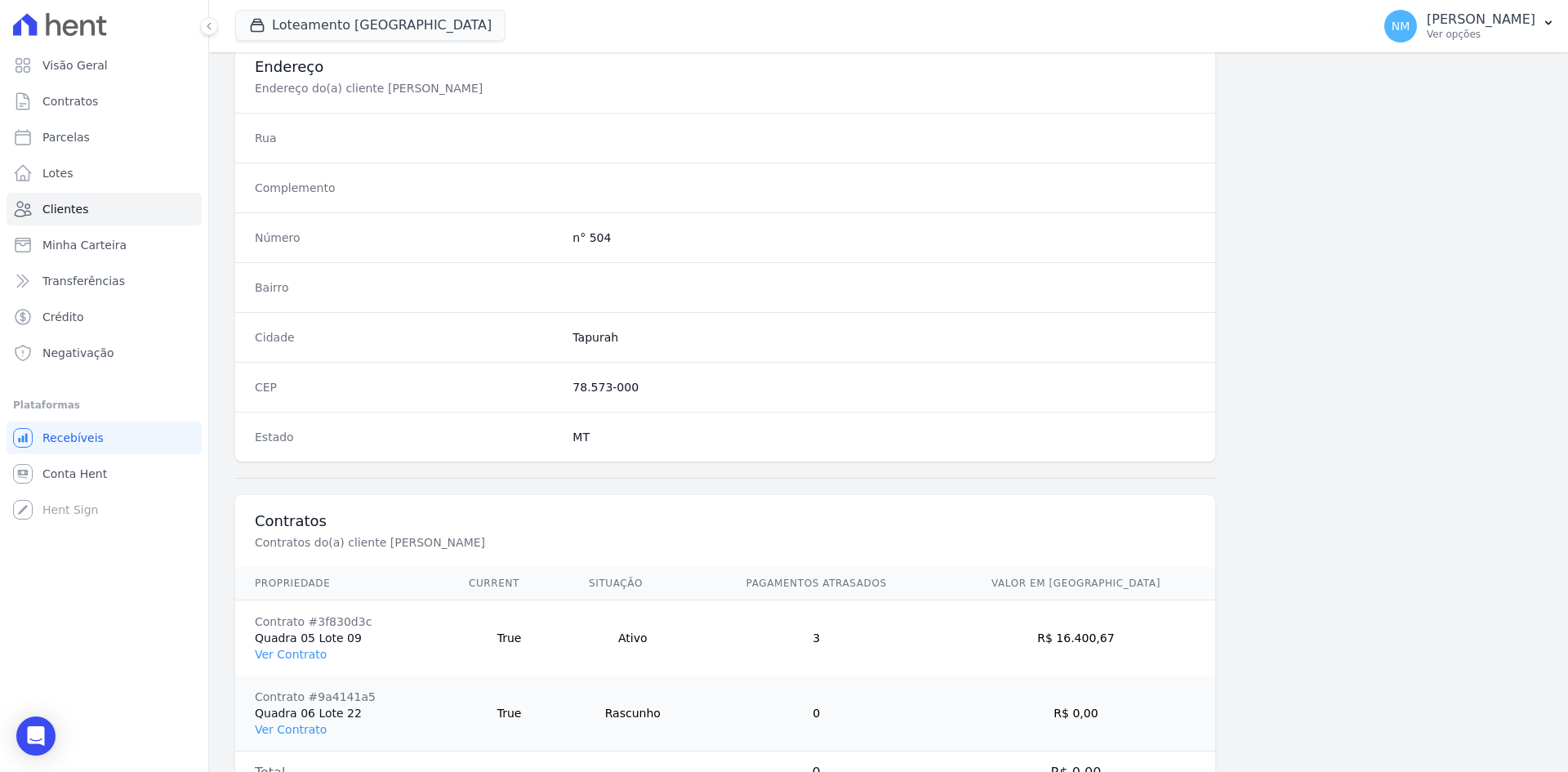
scroll to position [832, 0]
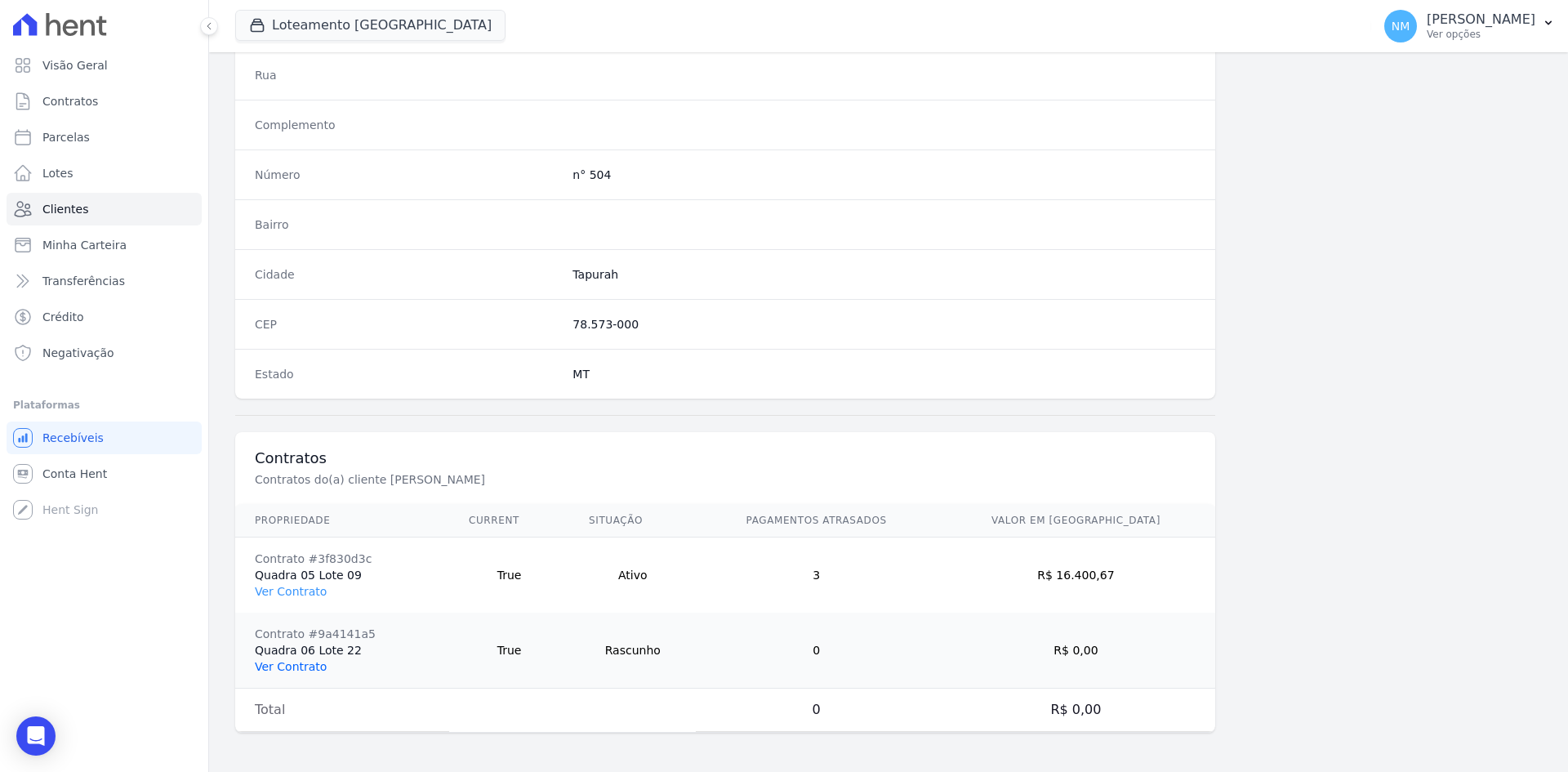
click at [299, 666] on link "Ver Contrato" at bounding box center [291, 666] width 72 height 13
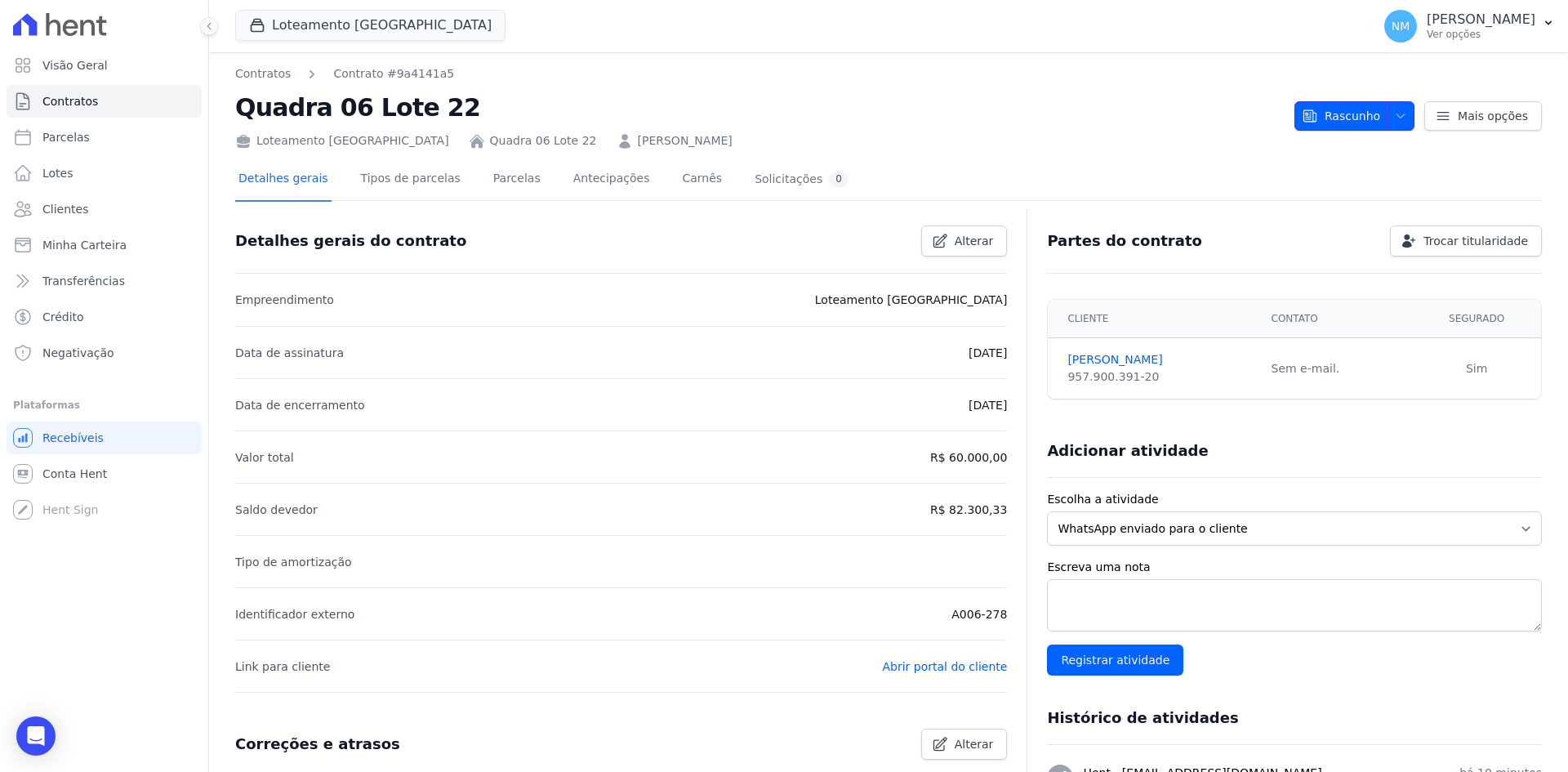
click at [1394, 110] on icon "button" at bounding box center [1400, 115] width 13 height 13
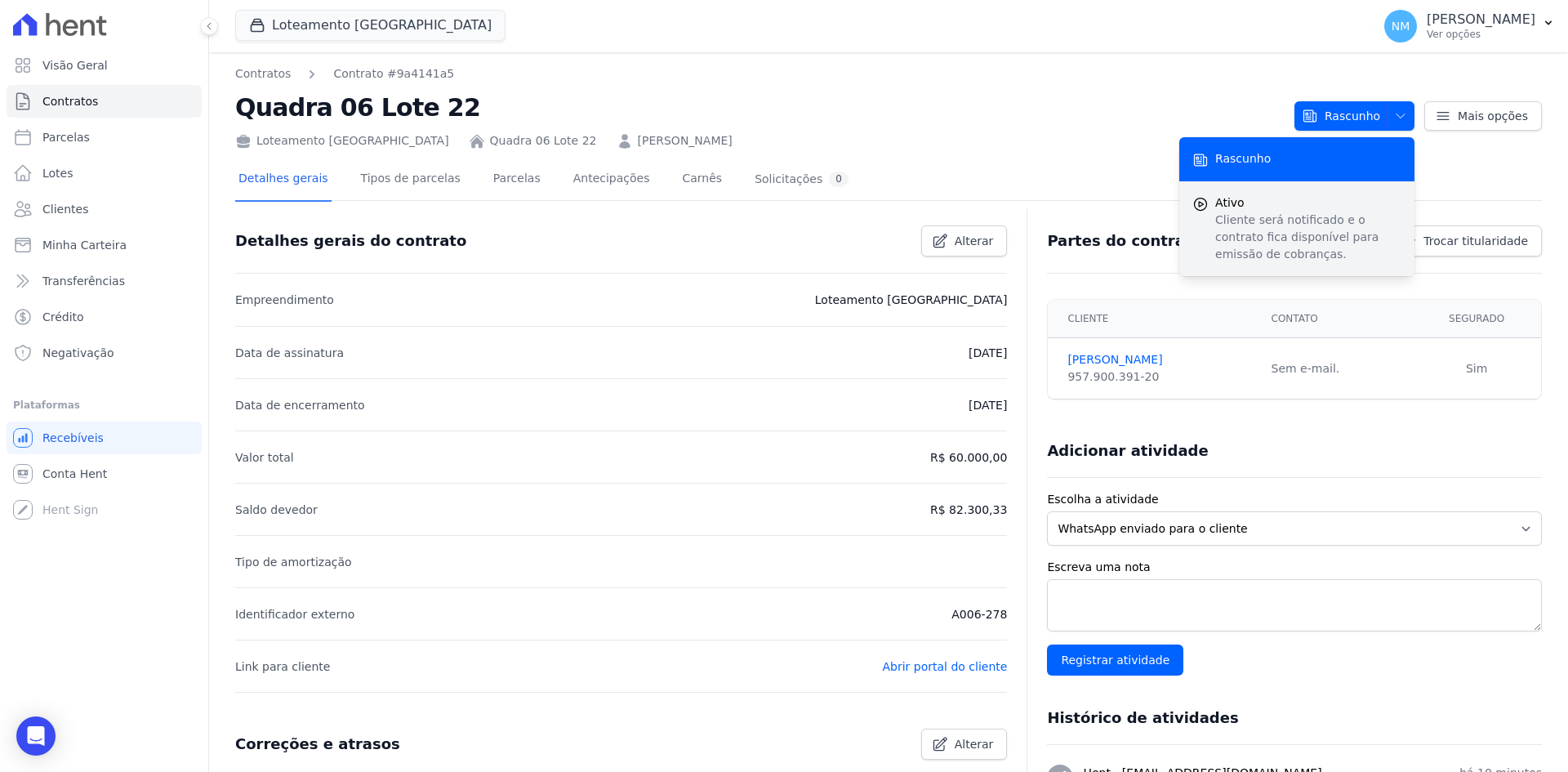
click at [1195, 204] on icon "submit" at bounding box center [1201, 204] width 16 height 16
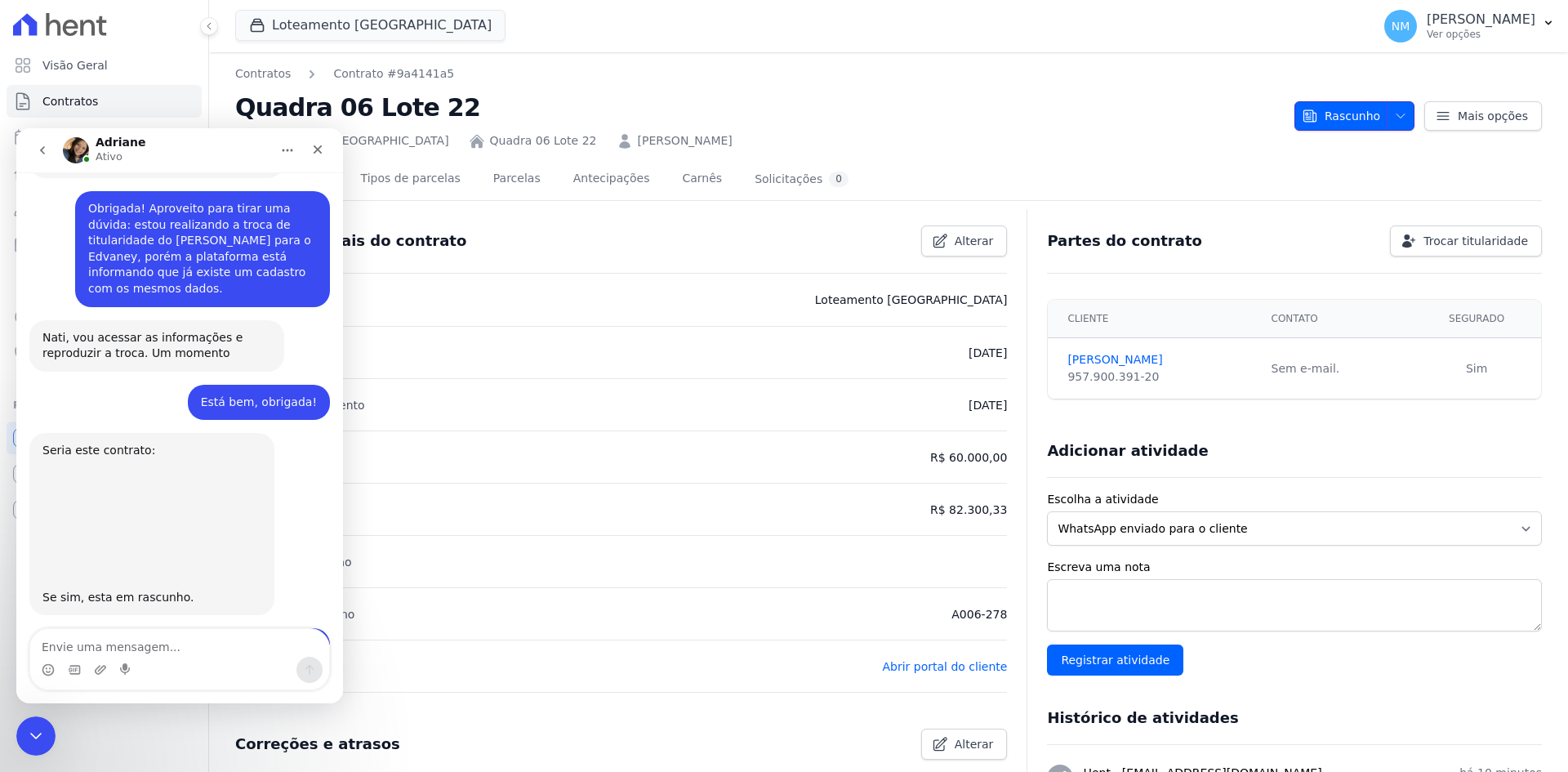
click at [1398, 116] on icon "button" at bounding box center [1400, 115] width 13 height 13
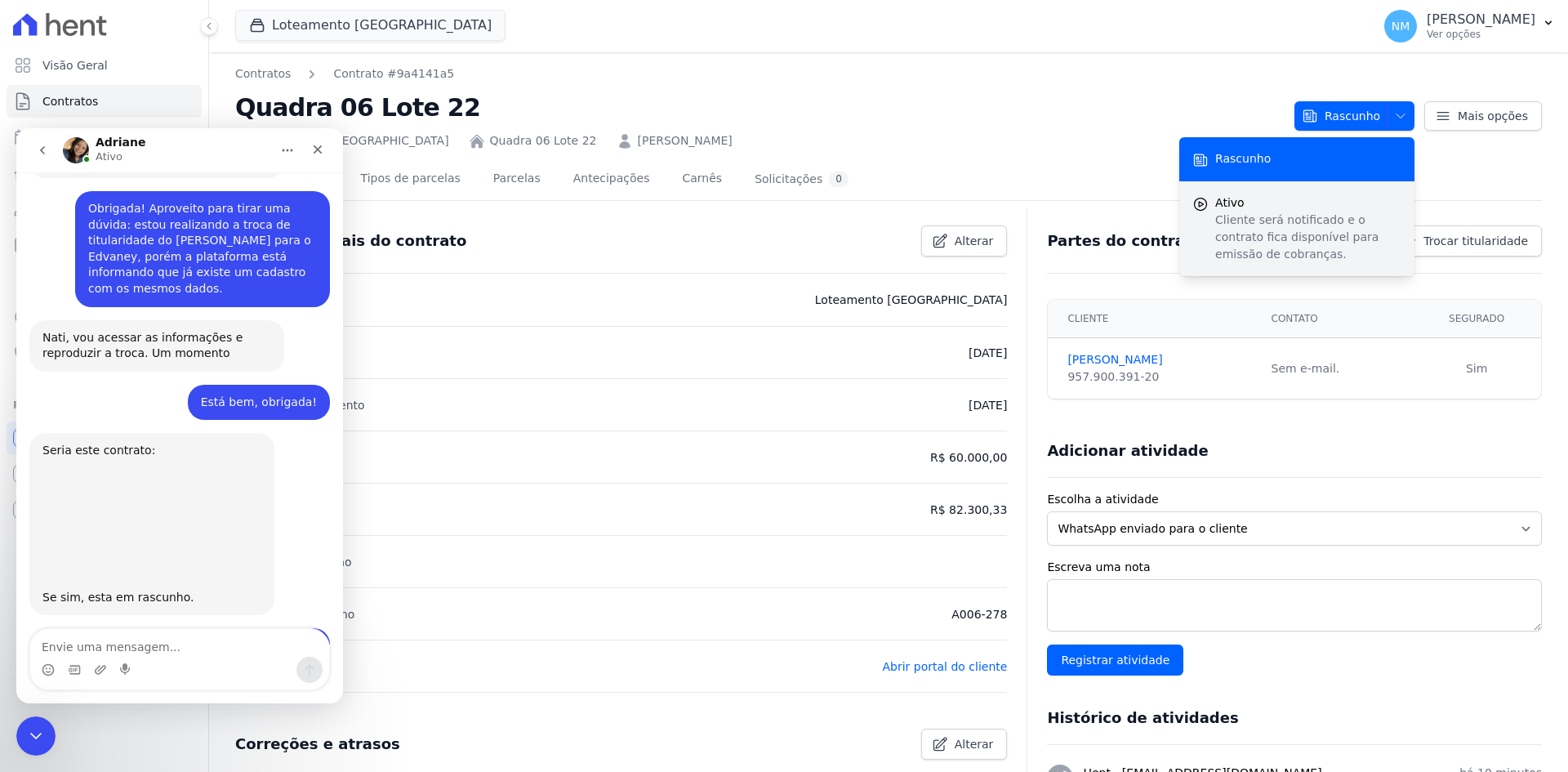
click at [1194, 199] on icon "submit" at bounding box center [1201, 204] width 16 height 16
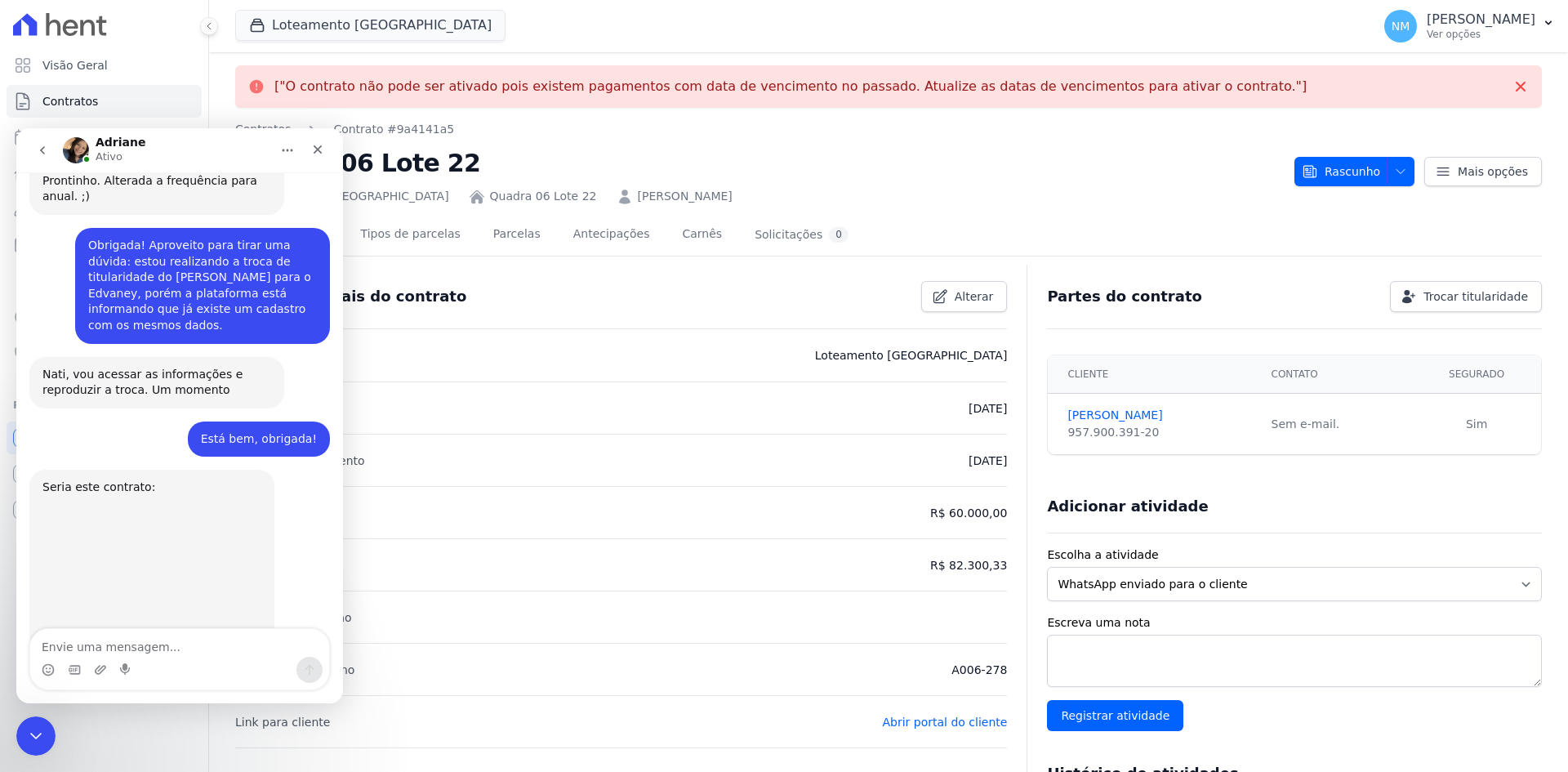
scroll to position [7950, 0]
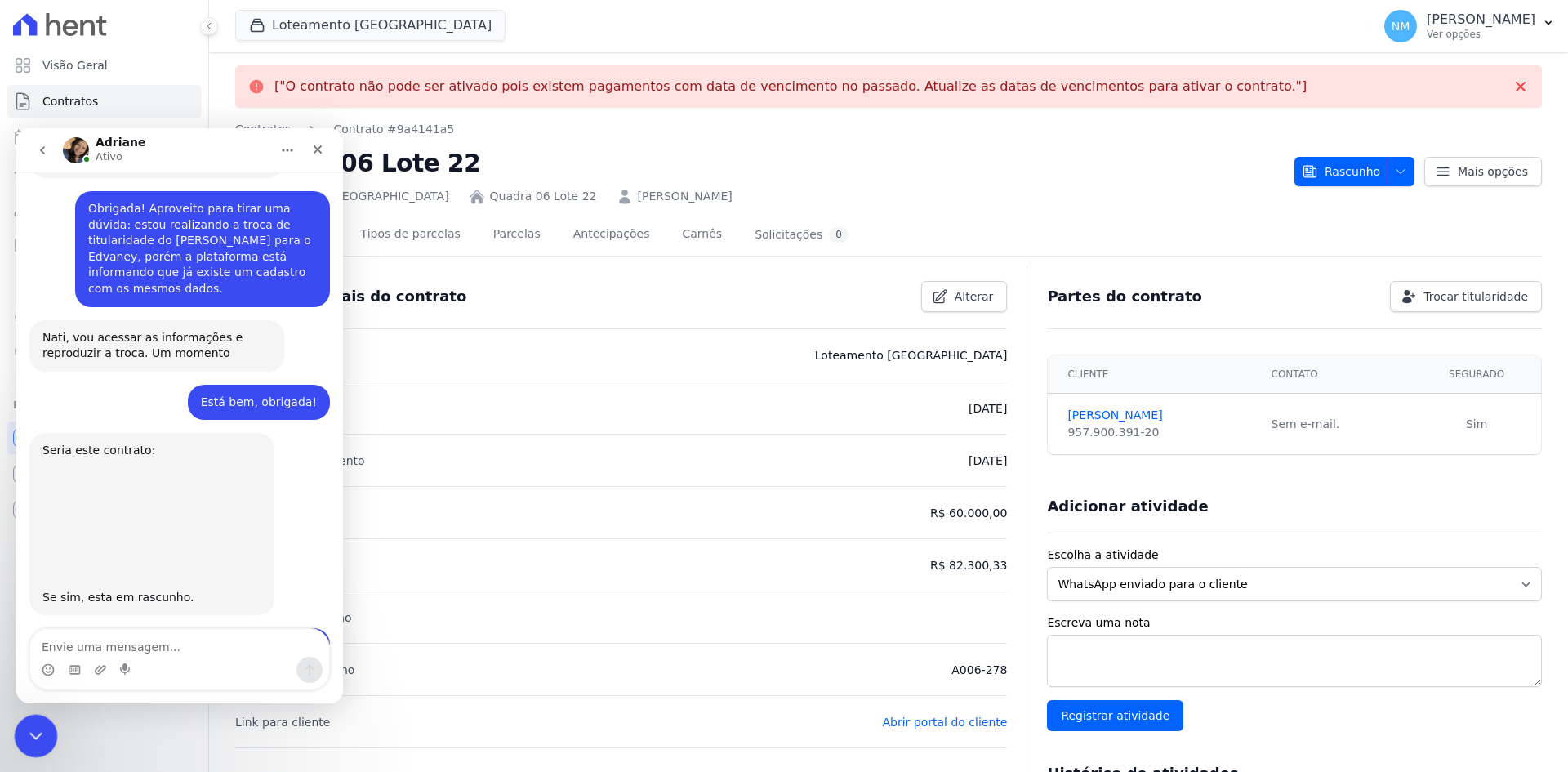
click at [37, 720] on div "Encerramento do Messenger da Intercom" at bounding box center [33, 734] width 39 height 39
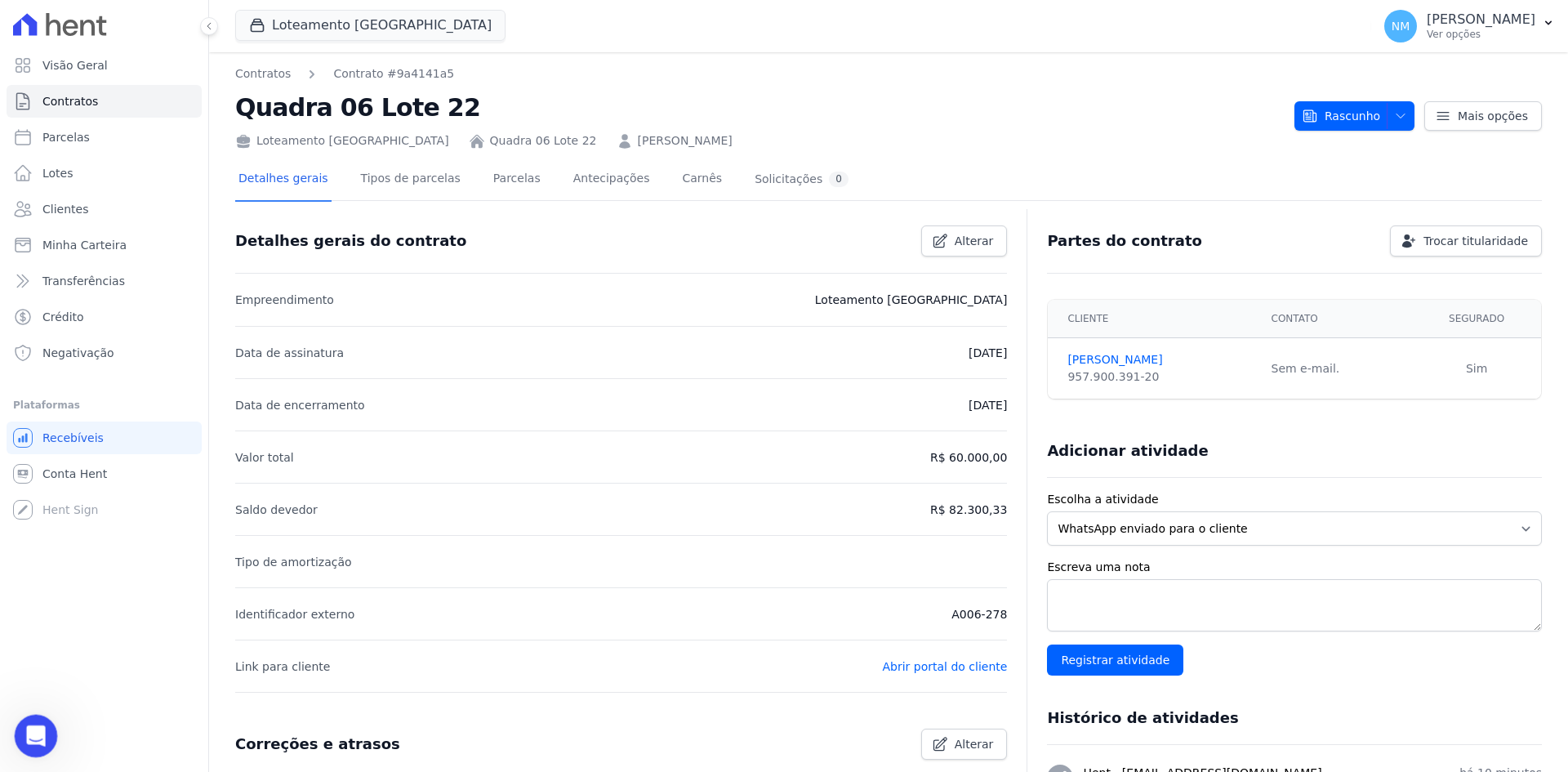
click at [43, 735] on div "Abertura do Messenger da Intercom" at bounding box center [33, 733] width 54 height 54
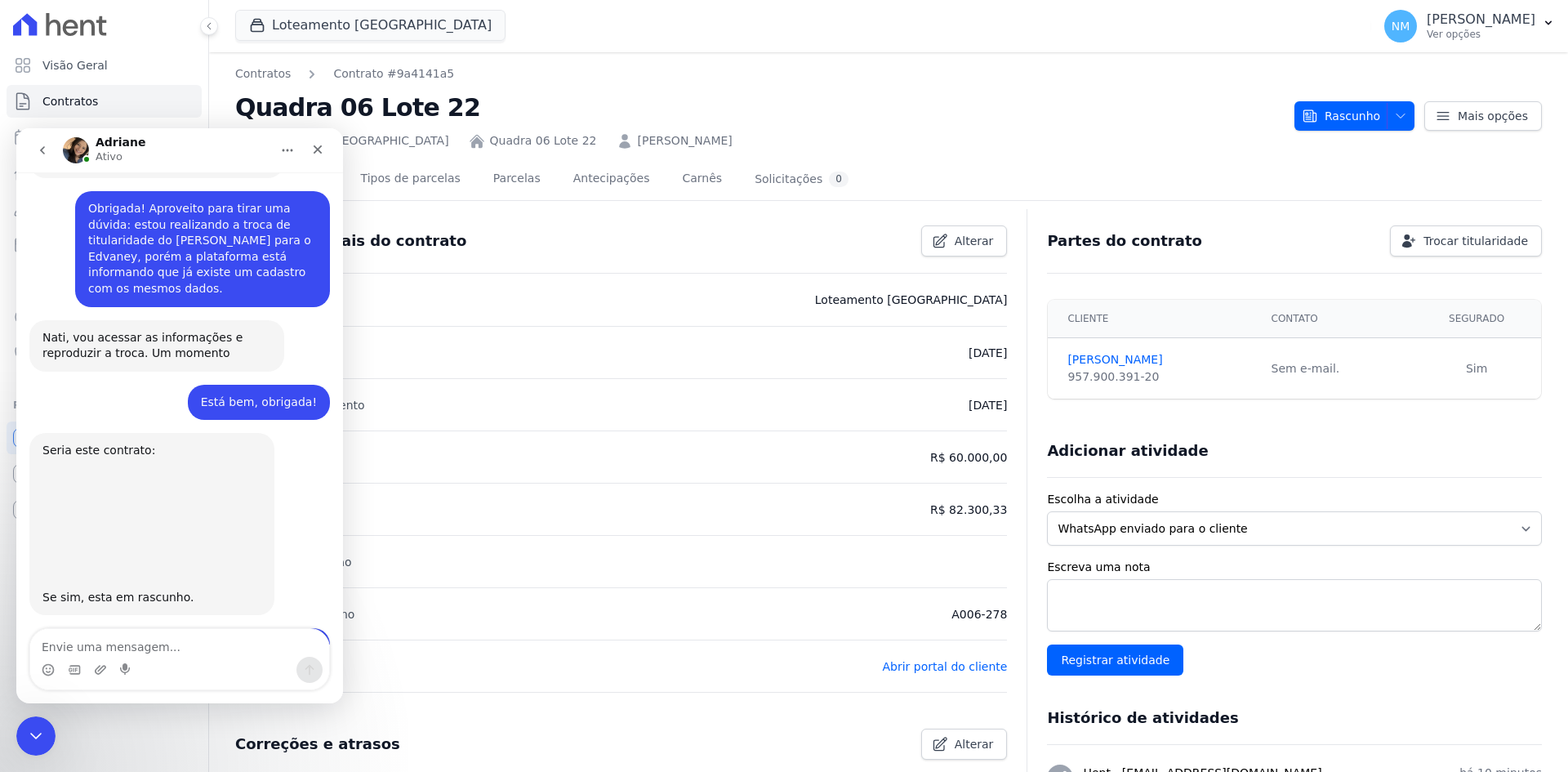
click at [88, 655] on textarea "Envie uma mensagem..." at bounding box center [179, 642] width 299 height 28
click at [25, 729] on icon "Encerramento do Messenger da Intercom" at bounding box center [33, 733] width 20 height 20
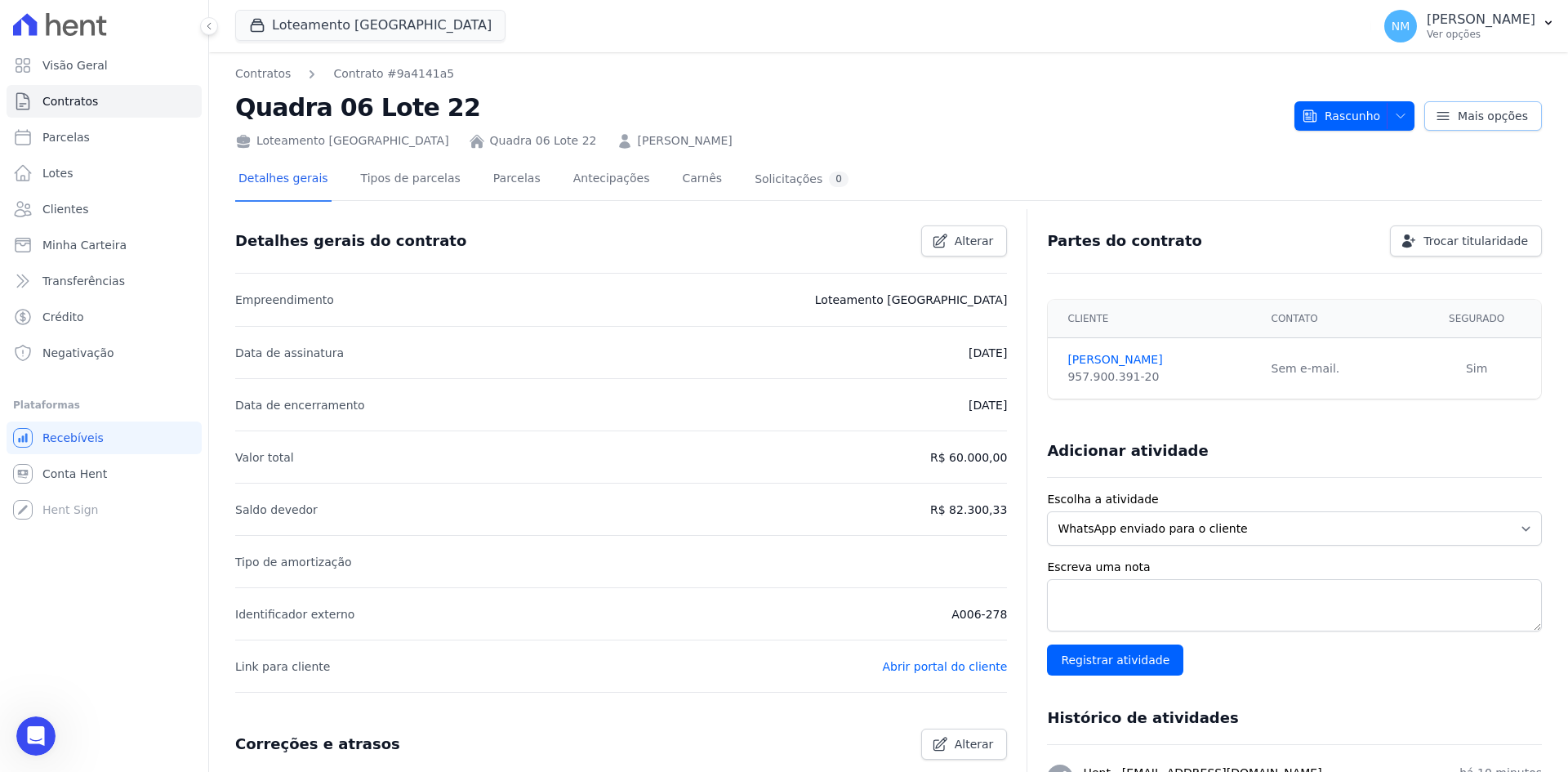
click at [1438, 128] on link "Mais opções" at bounding box center [1484, 116] width 118 height 30
click at [1095, 140] on div "Loteamento Jardim Itália Quadra 06 Lote 22 Edvaney Lima Dias" at bounding box center [758, 138] width 1046 height 24
click at [505, 175] on link "Parcelas" at bounding box center [516, 180] width 54 height 43
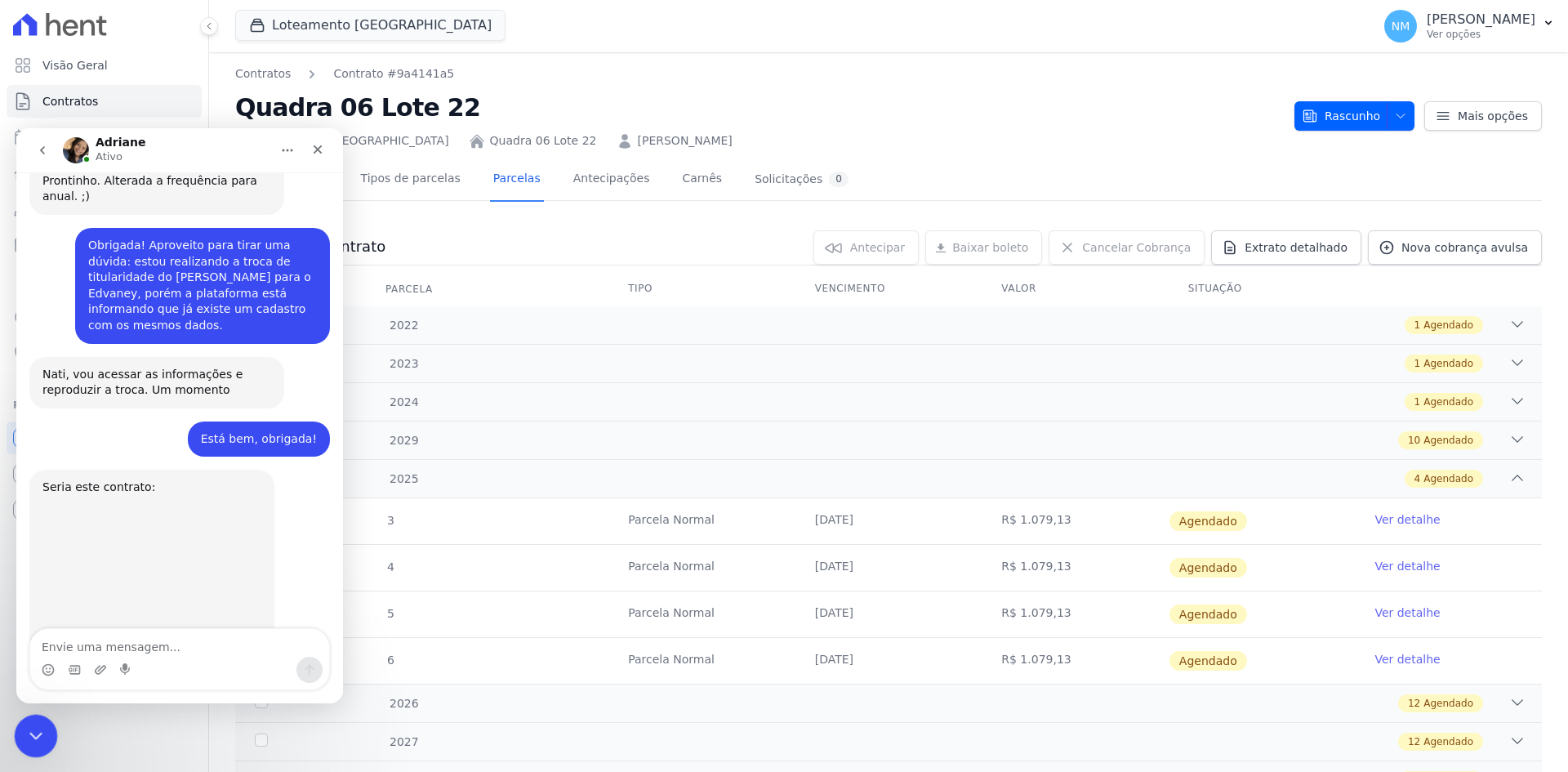
scroll to position [7950, 0]
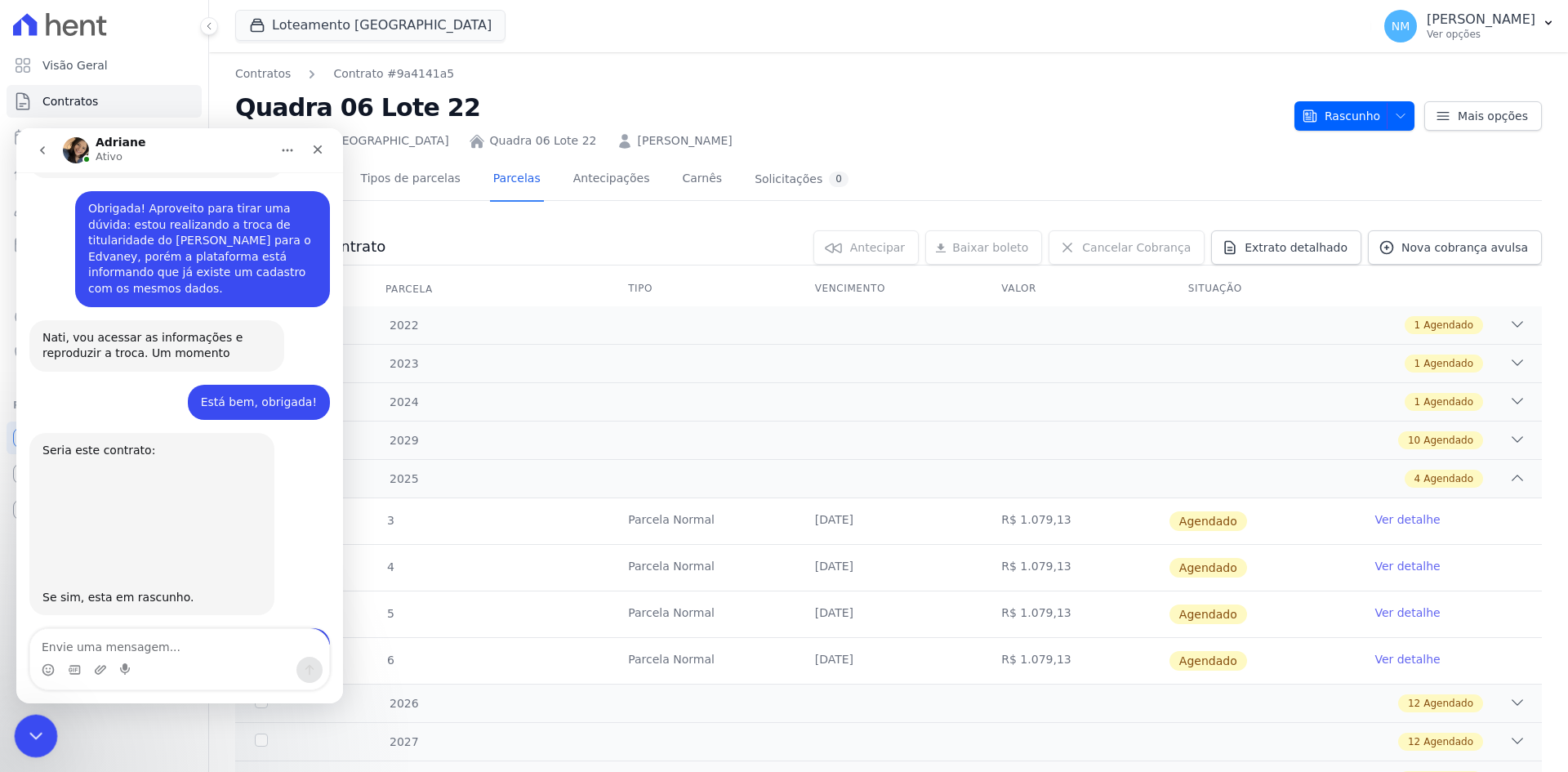
click at [43, 735] on icon "Encerramento do Messenger da Intercom" at bounding box center [33, 733] width 20 height 20
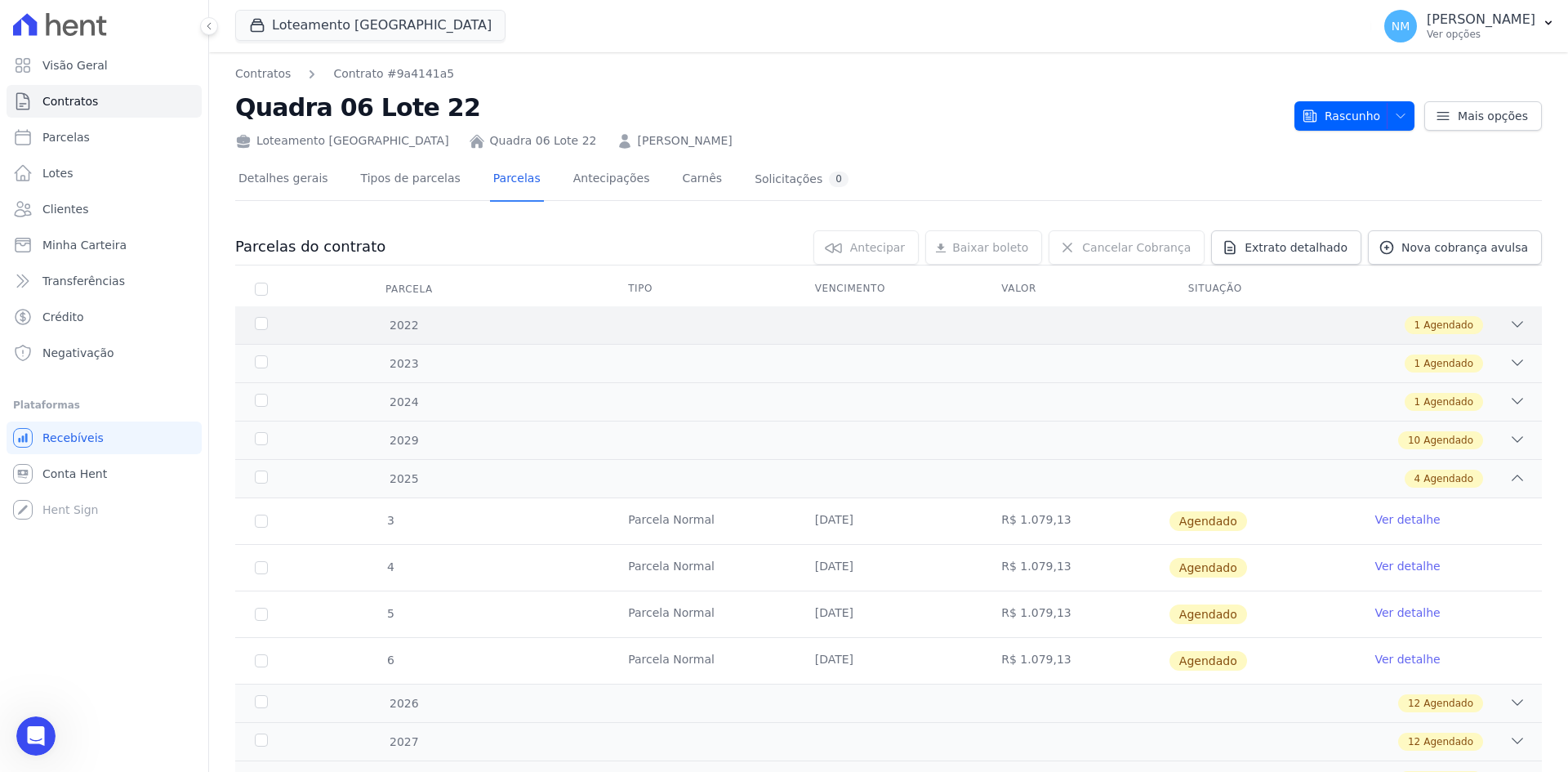
click at [1479, 329] on div "1 Agendado" at bounding box center [953, 325] width 1146 height 18
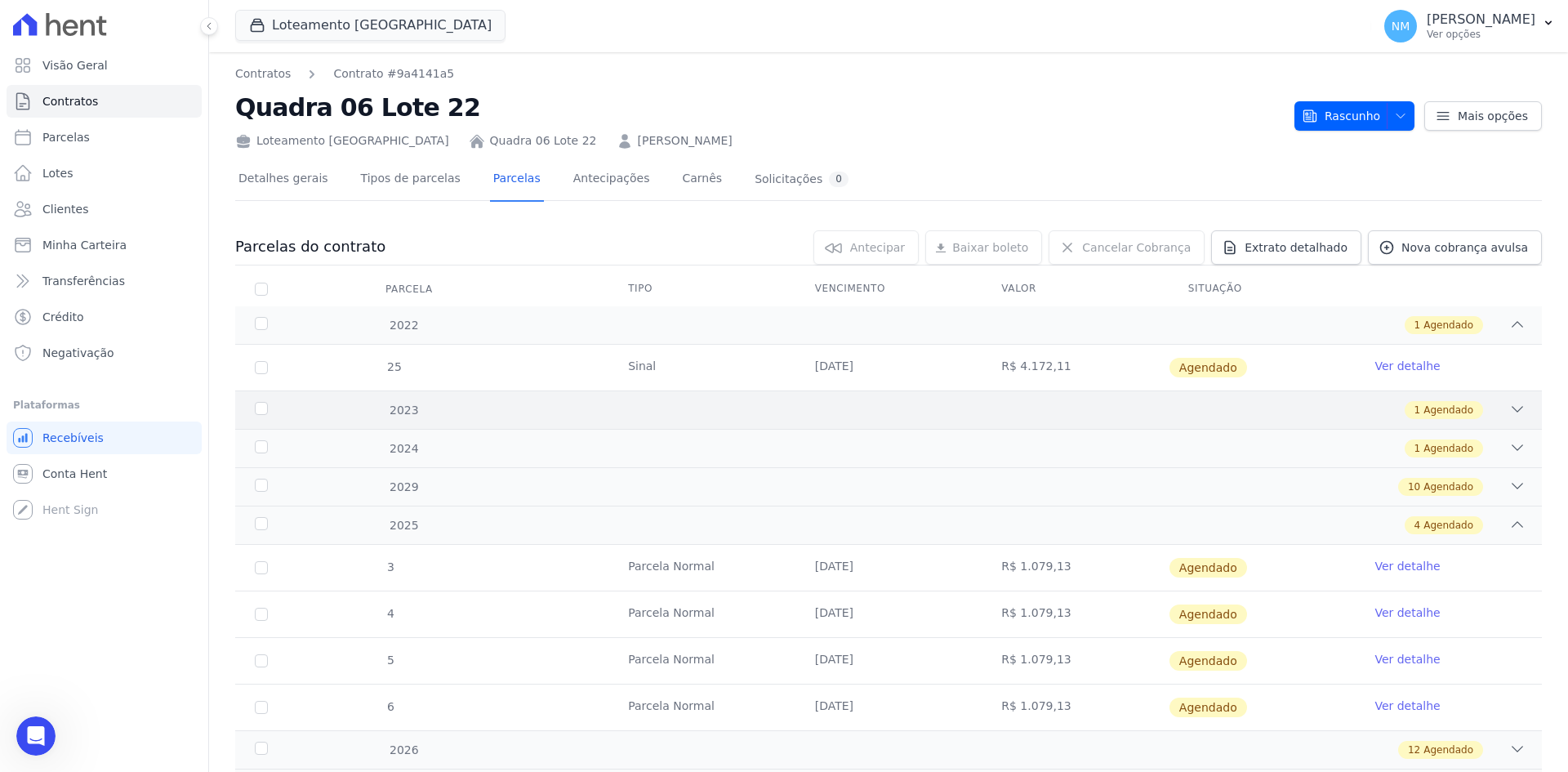
click at [1509, 412] on icon at bounding box center [1517, 409] width 16 height 16
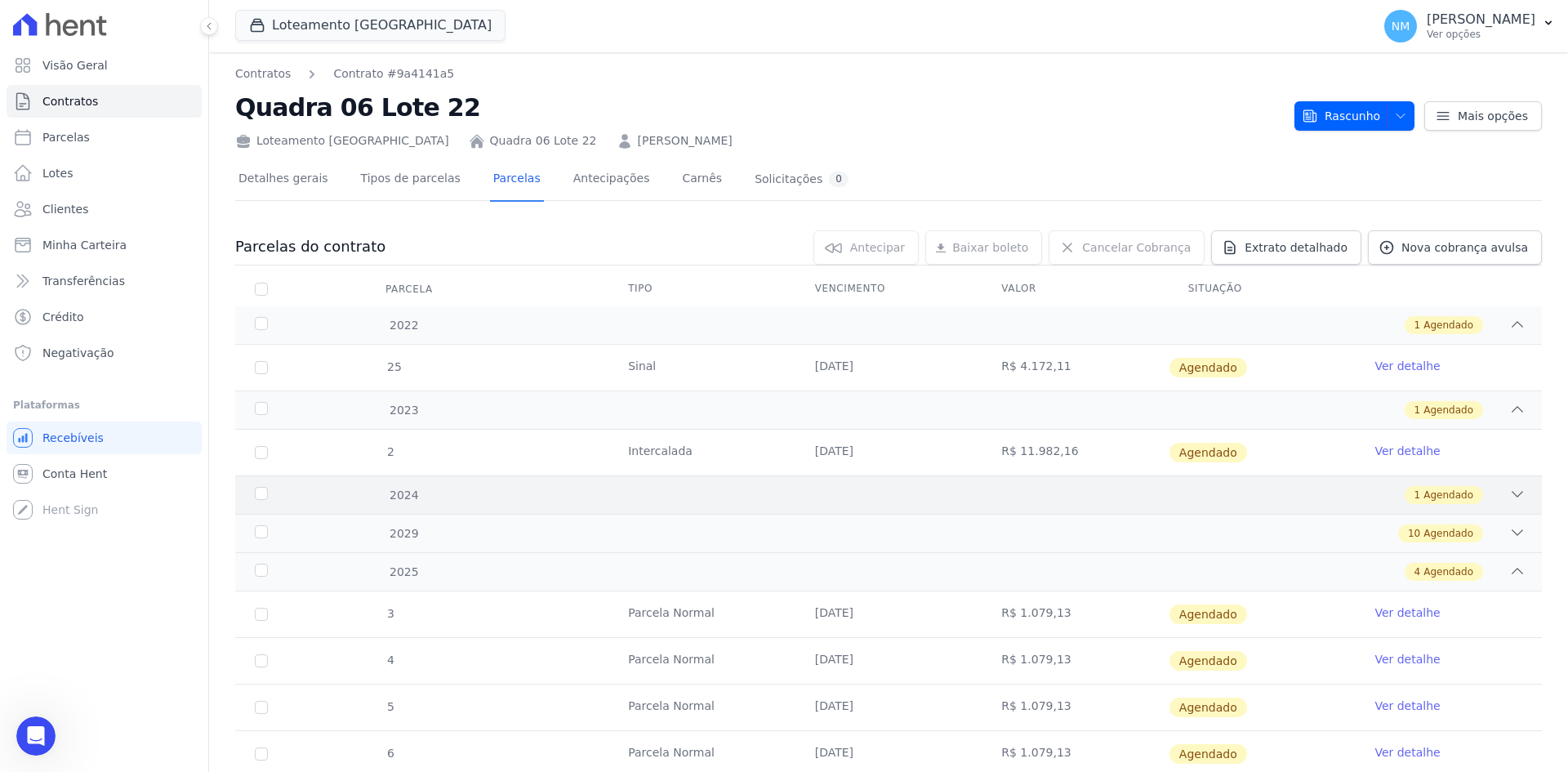
click at [1509, 495] on icon at bounding box center [1517, 493] width 16 height 16
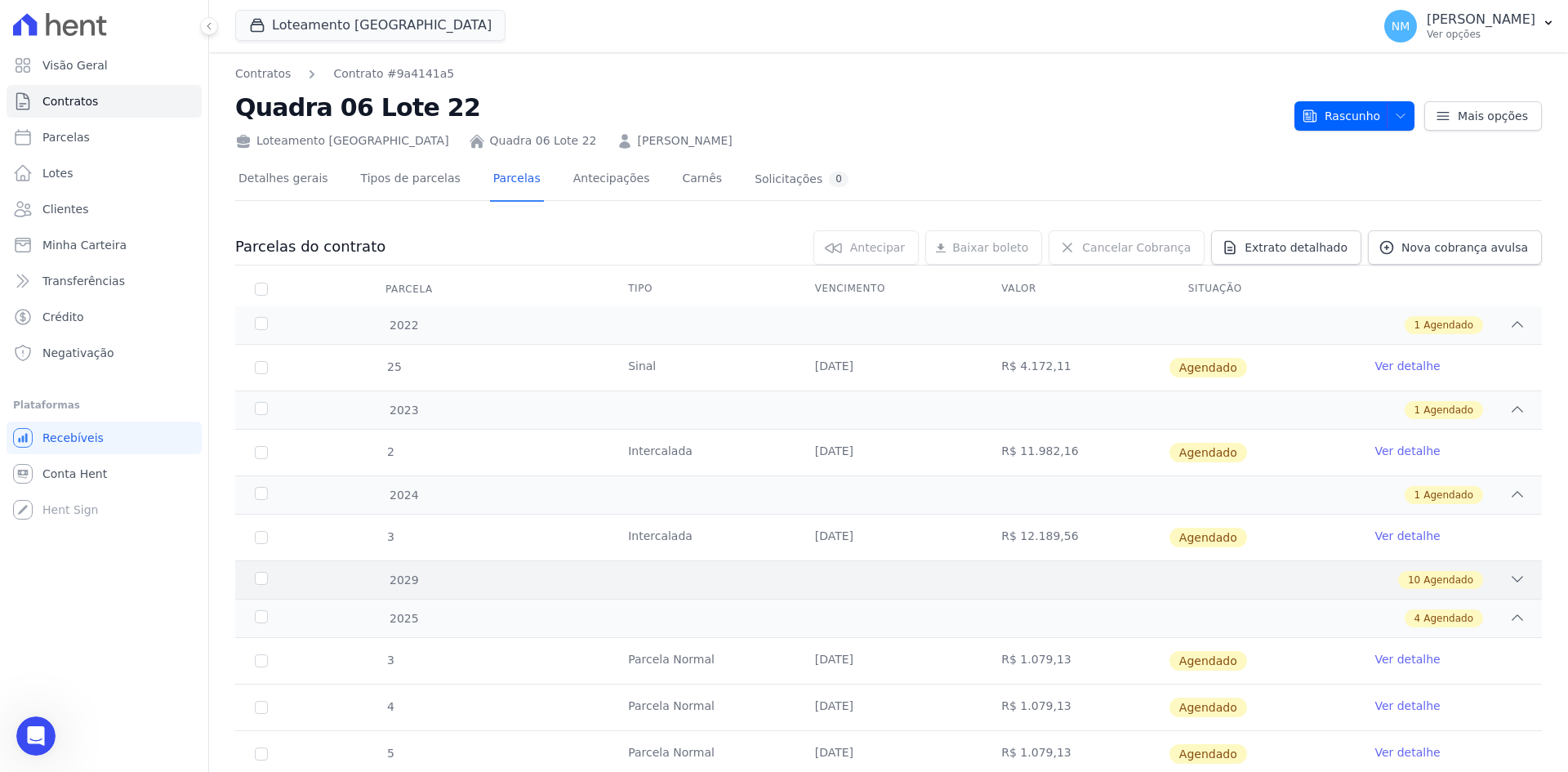
click at [1509, 586] on icon at bounding box center [1517, 579] width 16 height 16
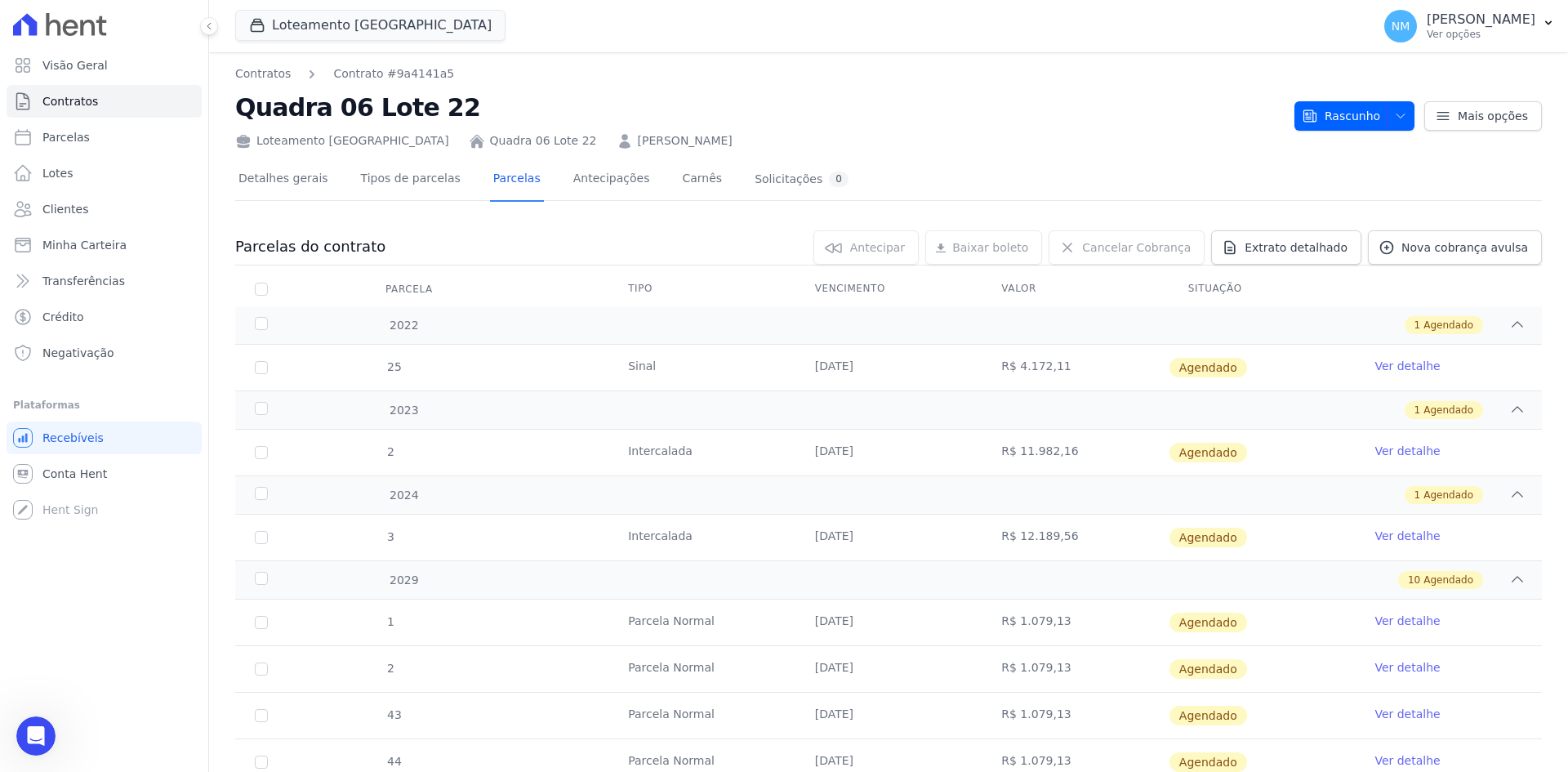
scroll to position [82, 0]
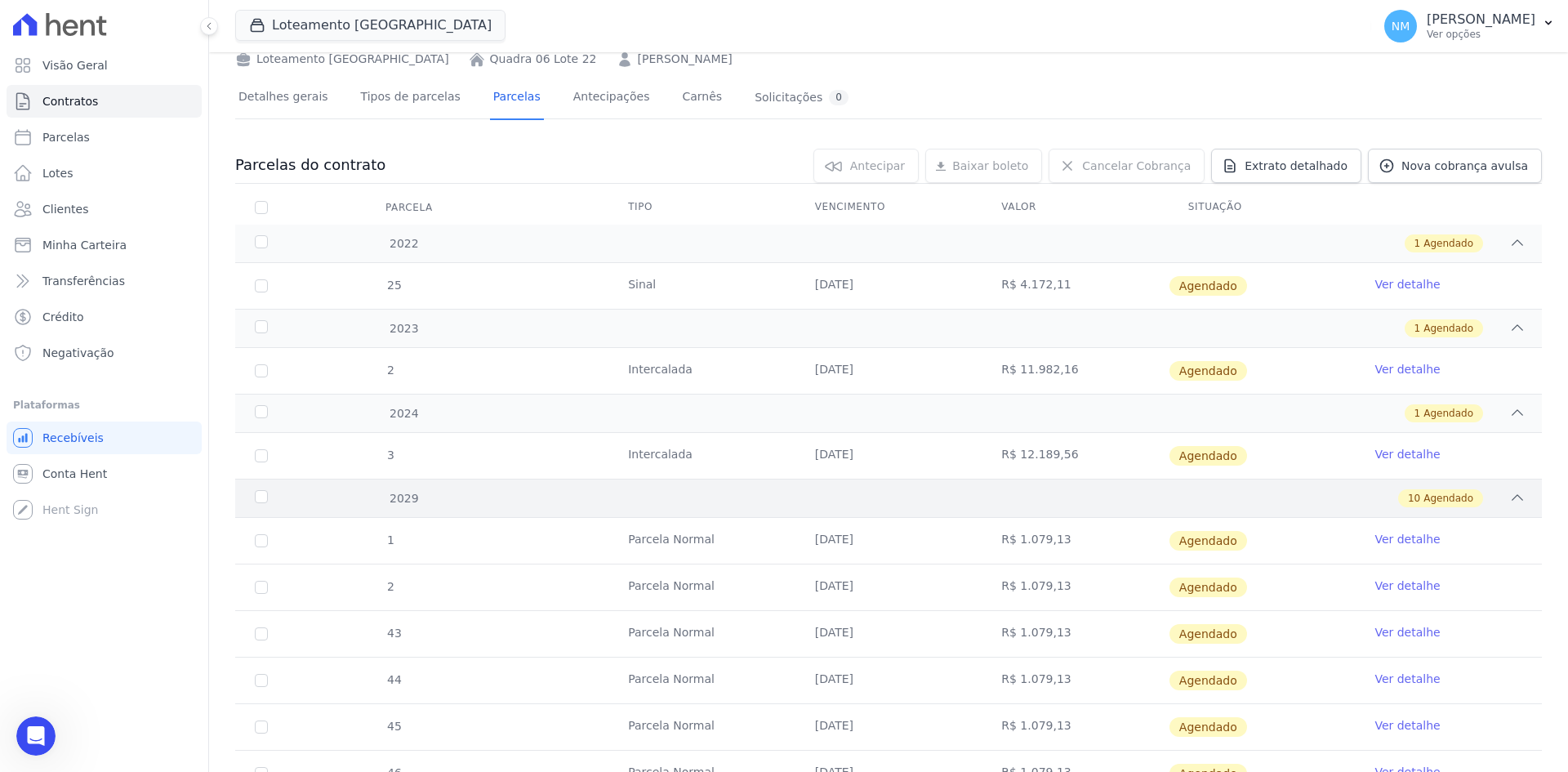
click at [1509, 498] on icon at bounding box center [1517, 497] width 16 height 16
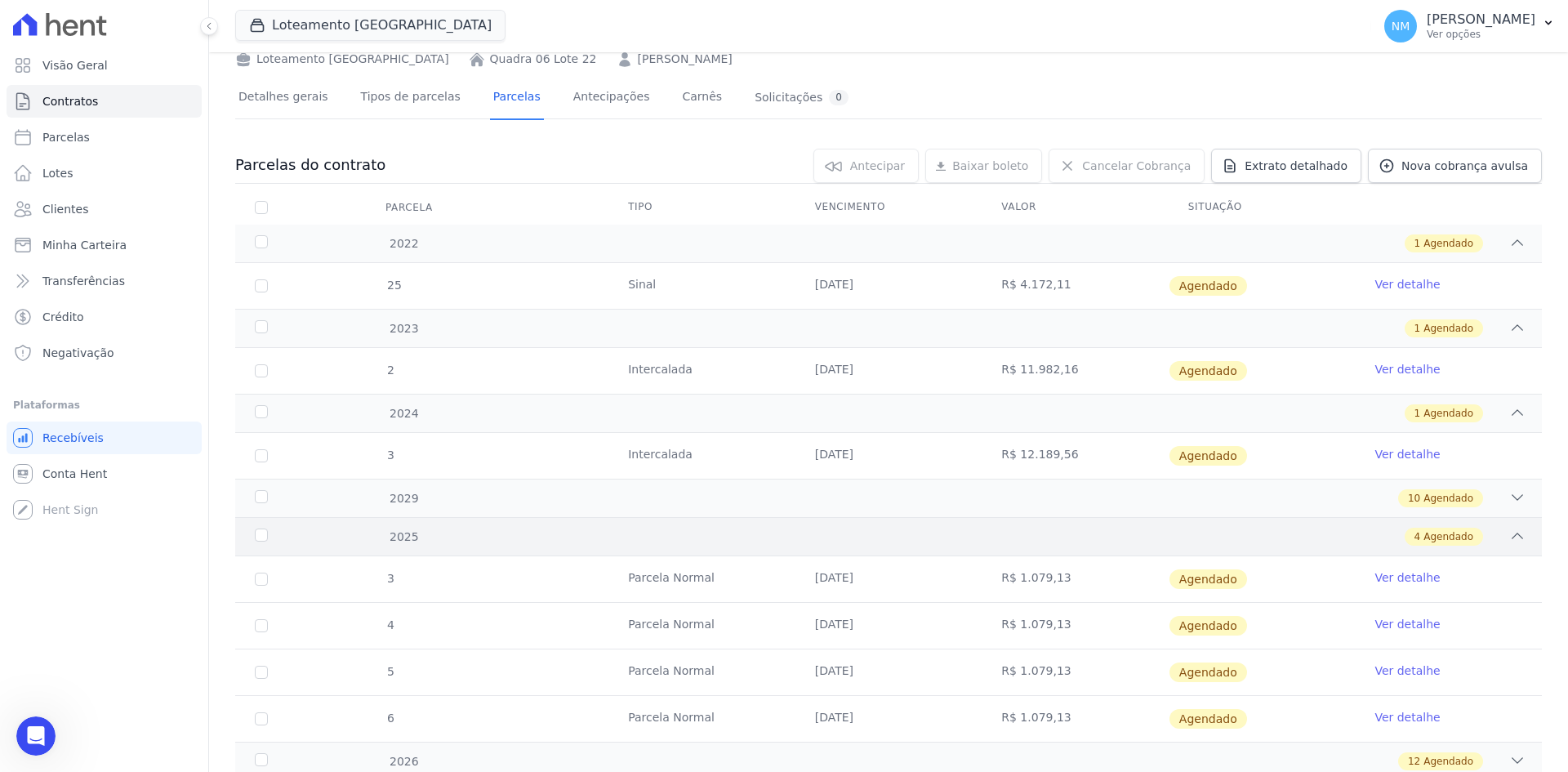
click at [1509, 534] on icon at bounding box center [1517, 535] width 16 height 16
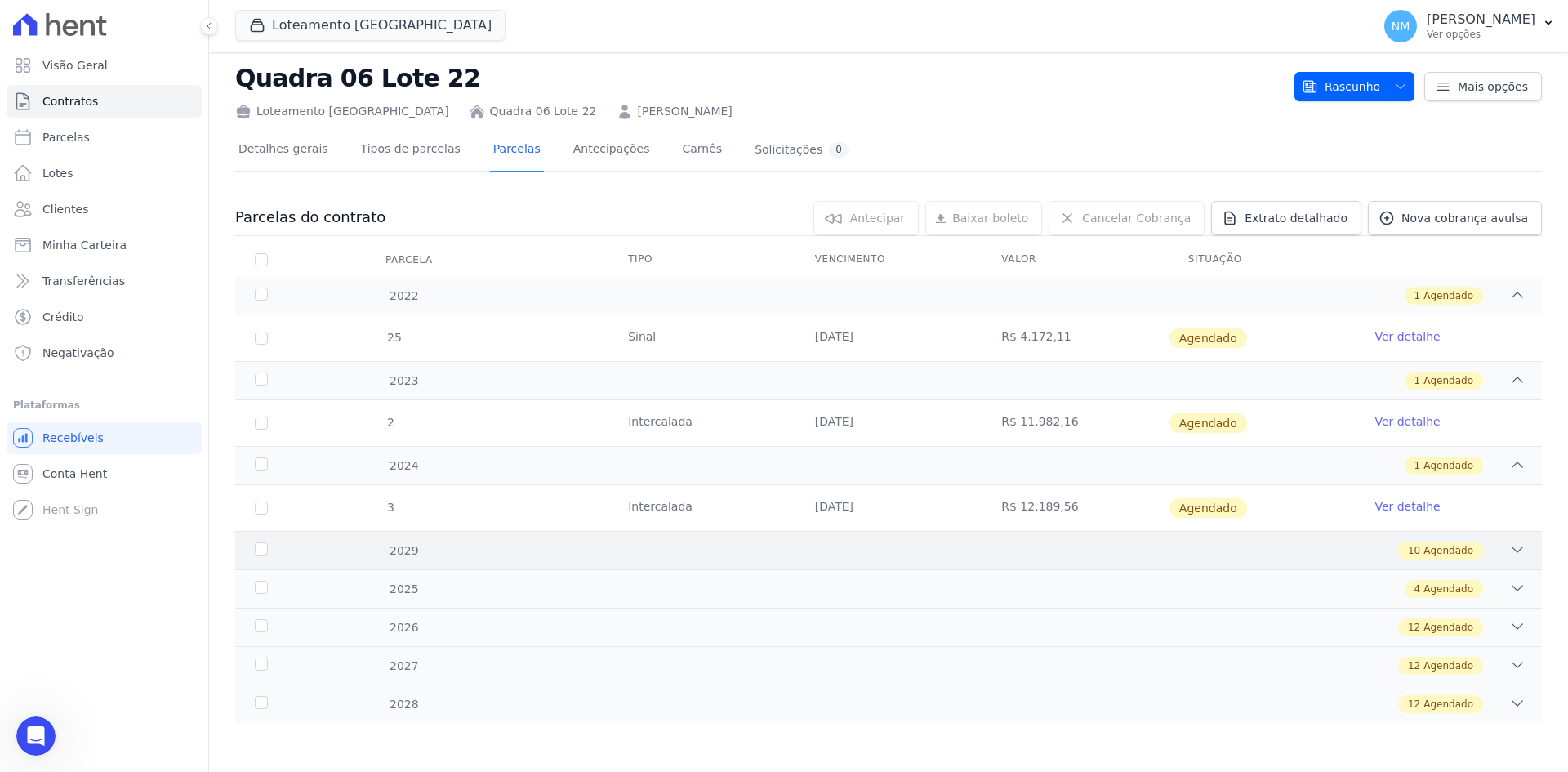
click at [1510, 550] on icon at bounding box center [1517, 550] width 16 height 16
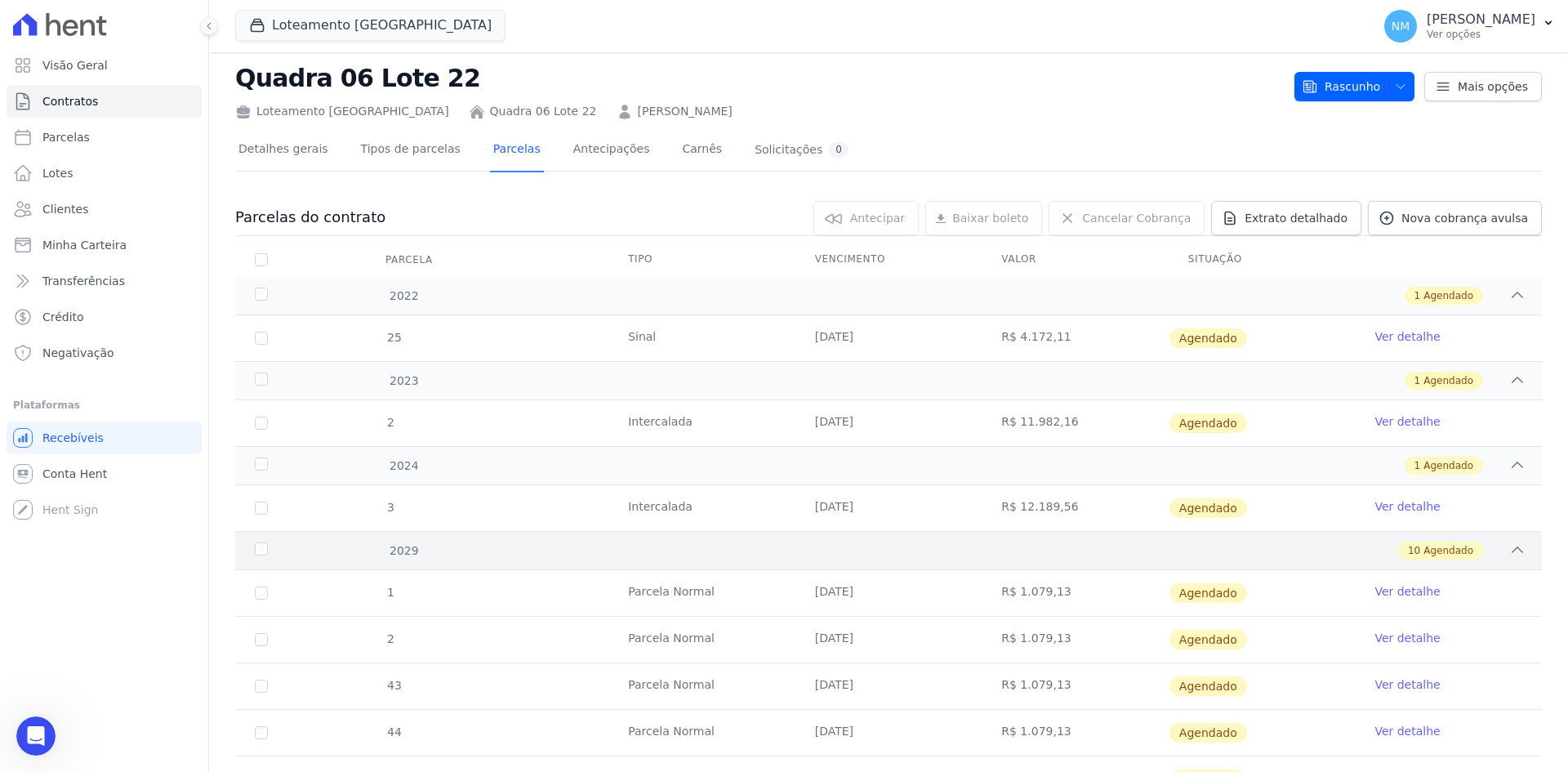
scroll to position [82, 0]
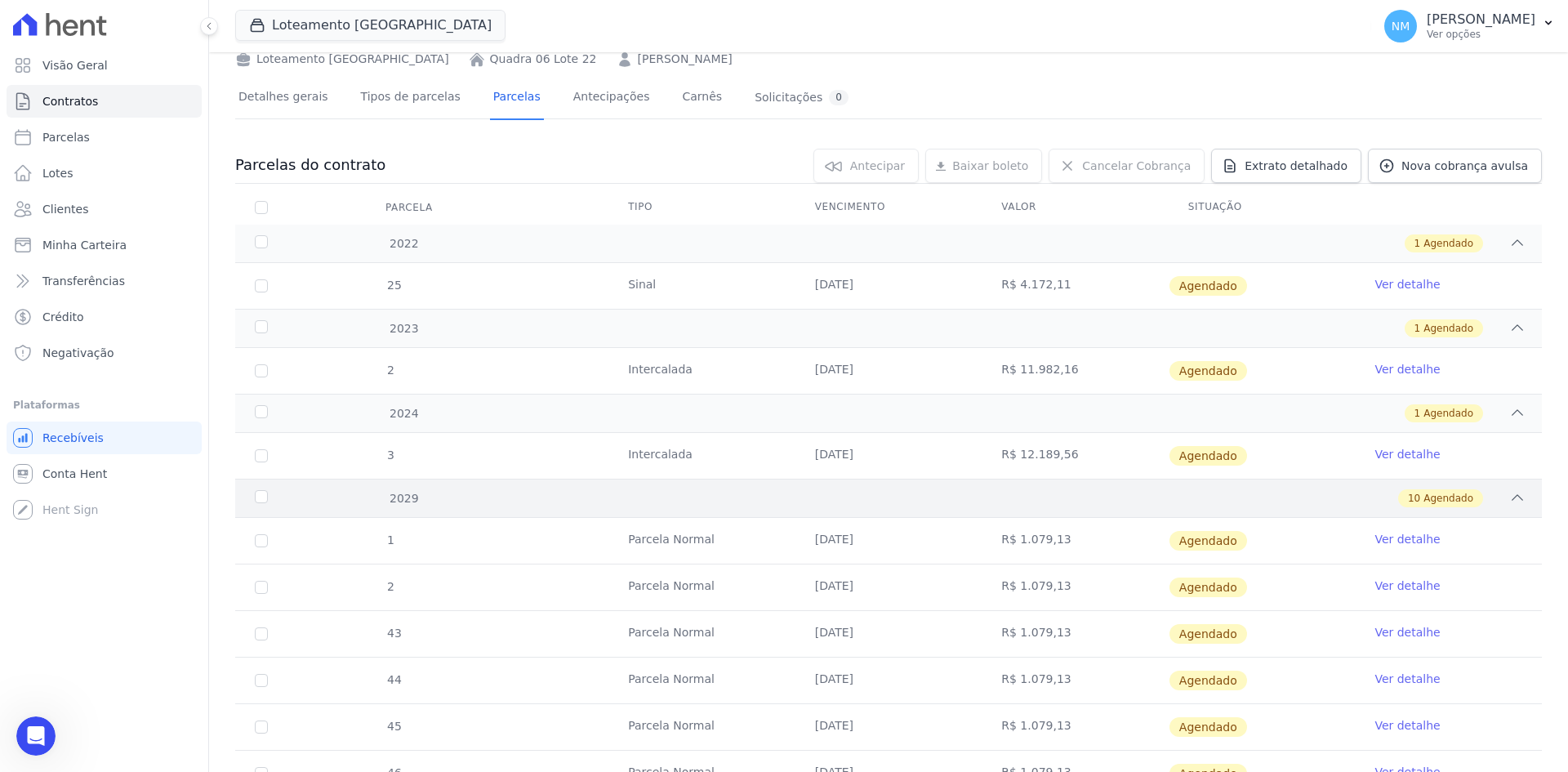
click at [1509, 498] on icon at bounding box center [1517, 497] width 16 height 16
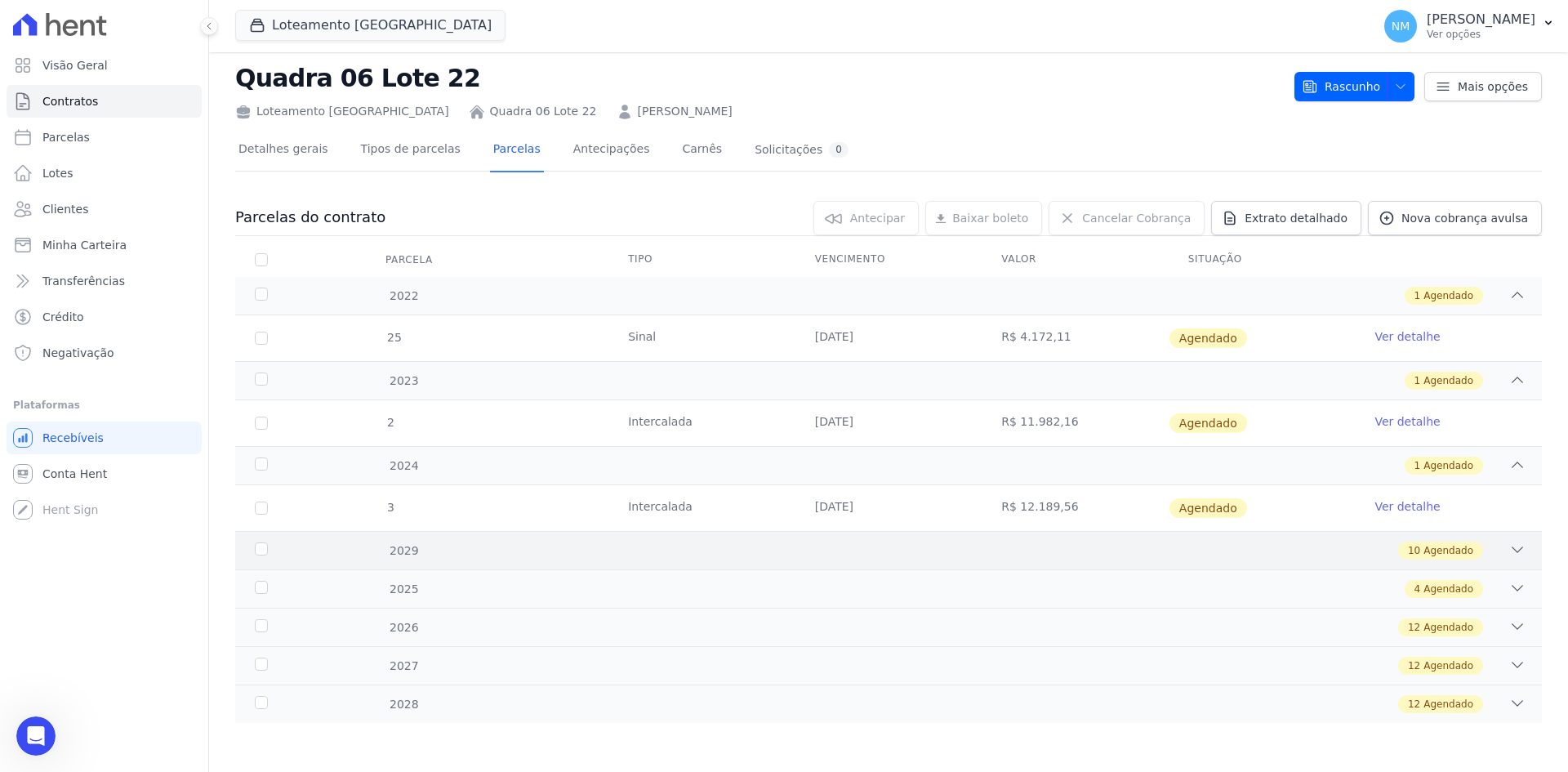
click at [1509, 549] on icon at bounding box center [1517, 550] width 16 height 16
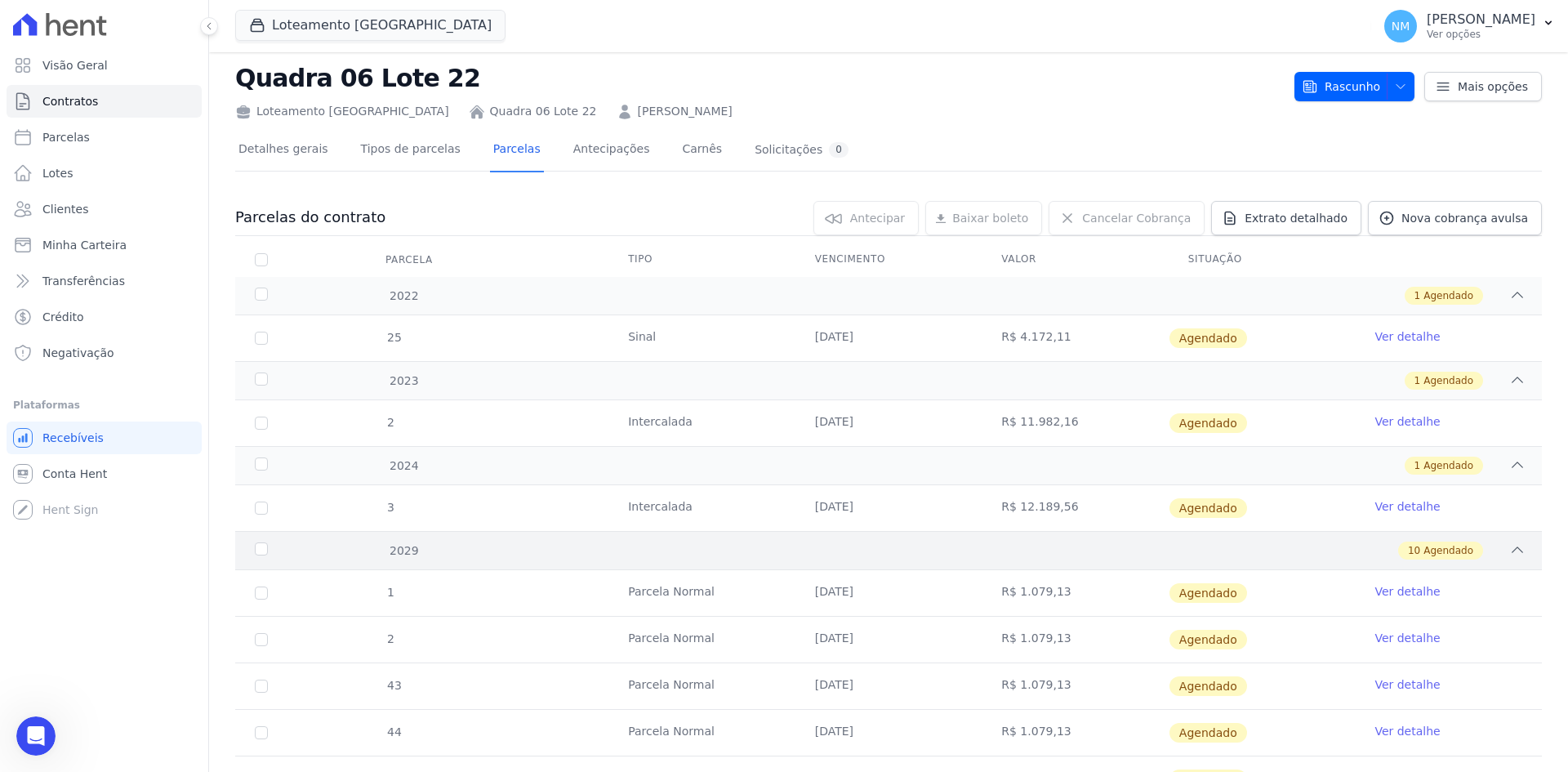
scroll to position [82, 0]
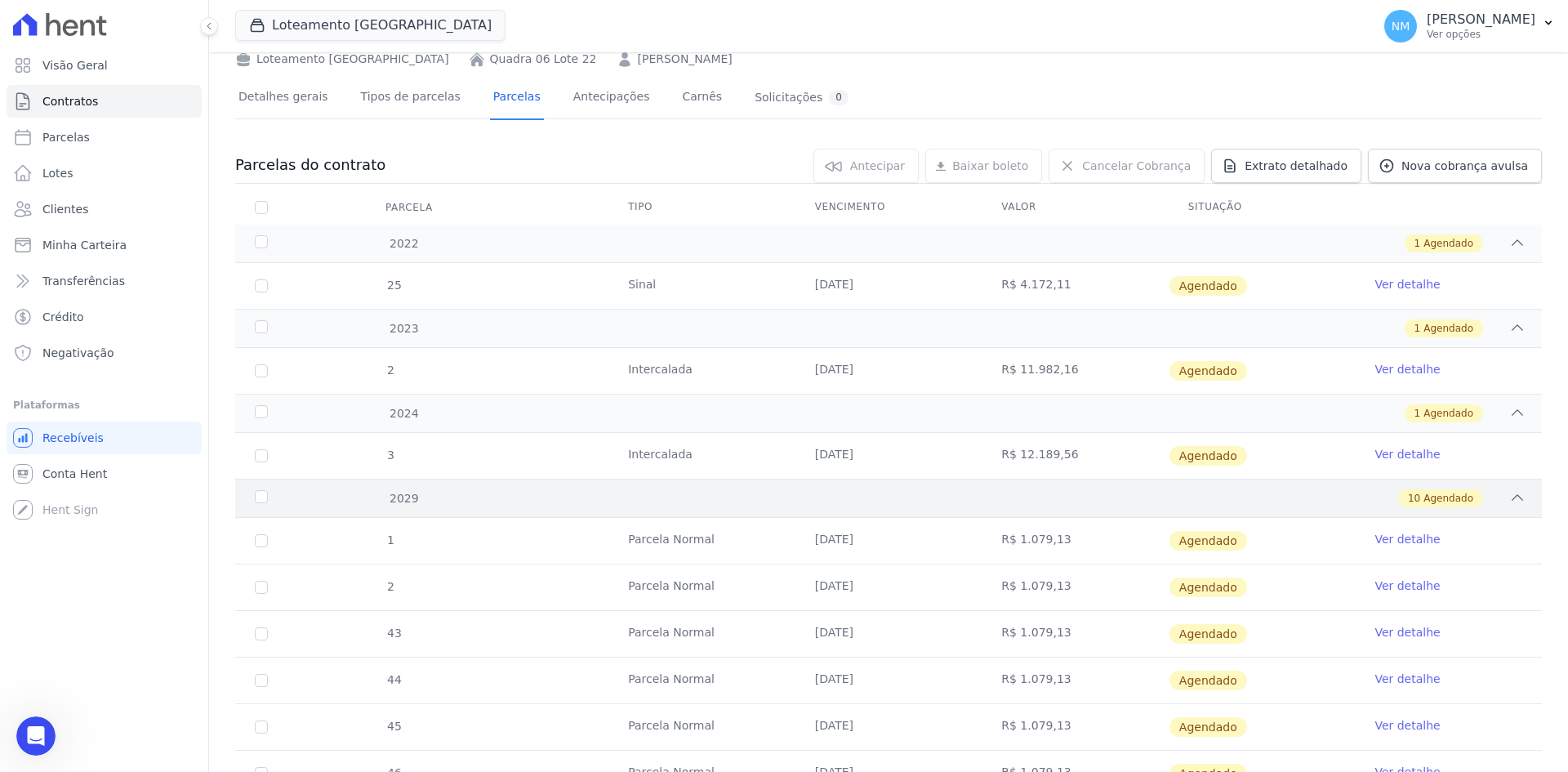
click at [1509, 500] on icon at bounding box center [1517, 497] width 16 height 16
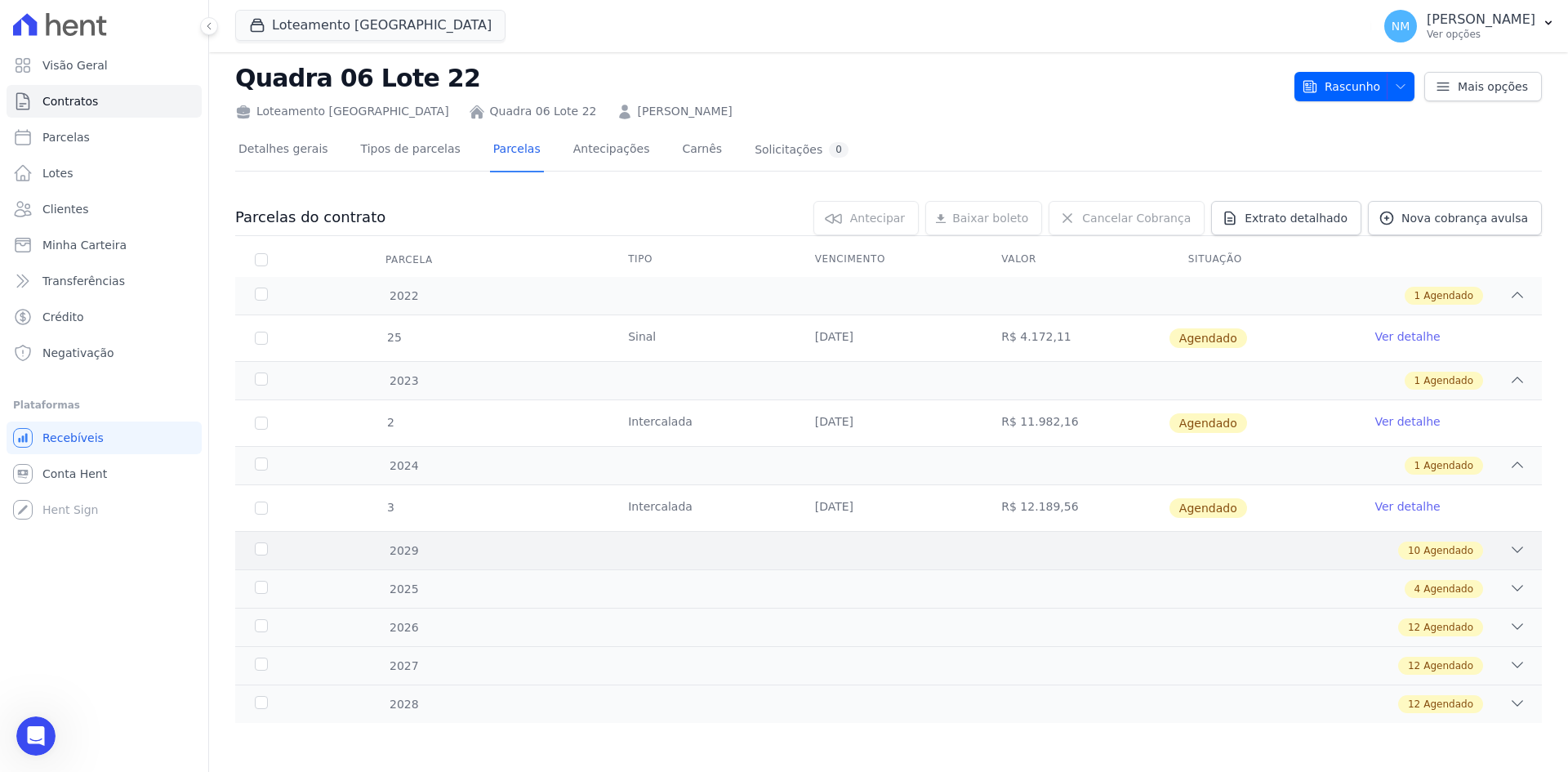
click at [1509, 548] on icon at bounding box center [1517, 550] width 16 height 16
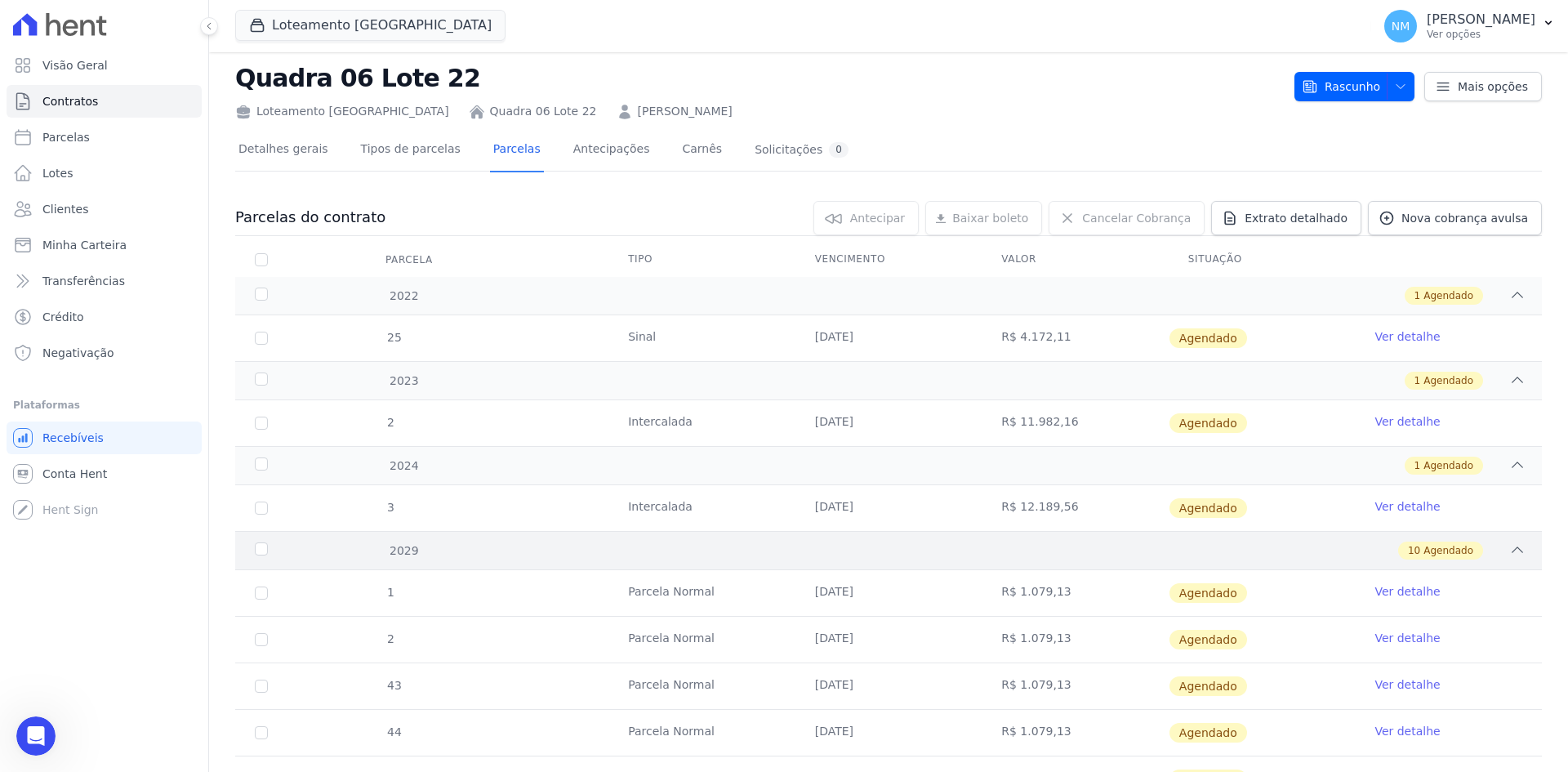
scroll to position [82, 0]
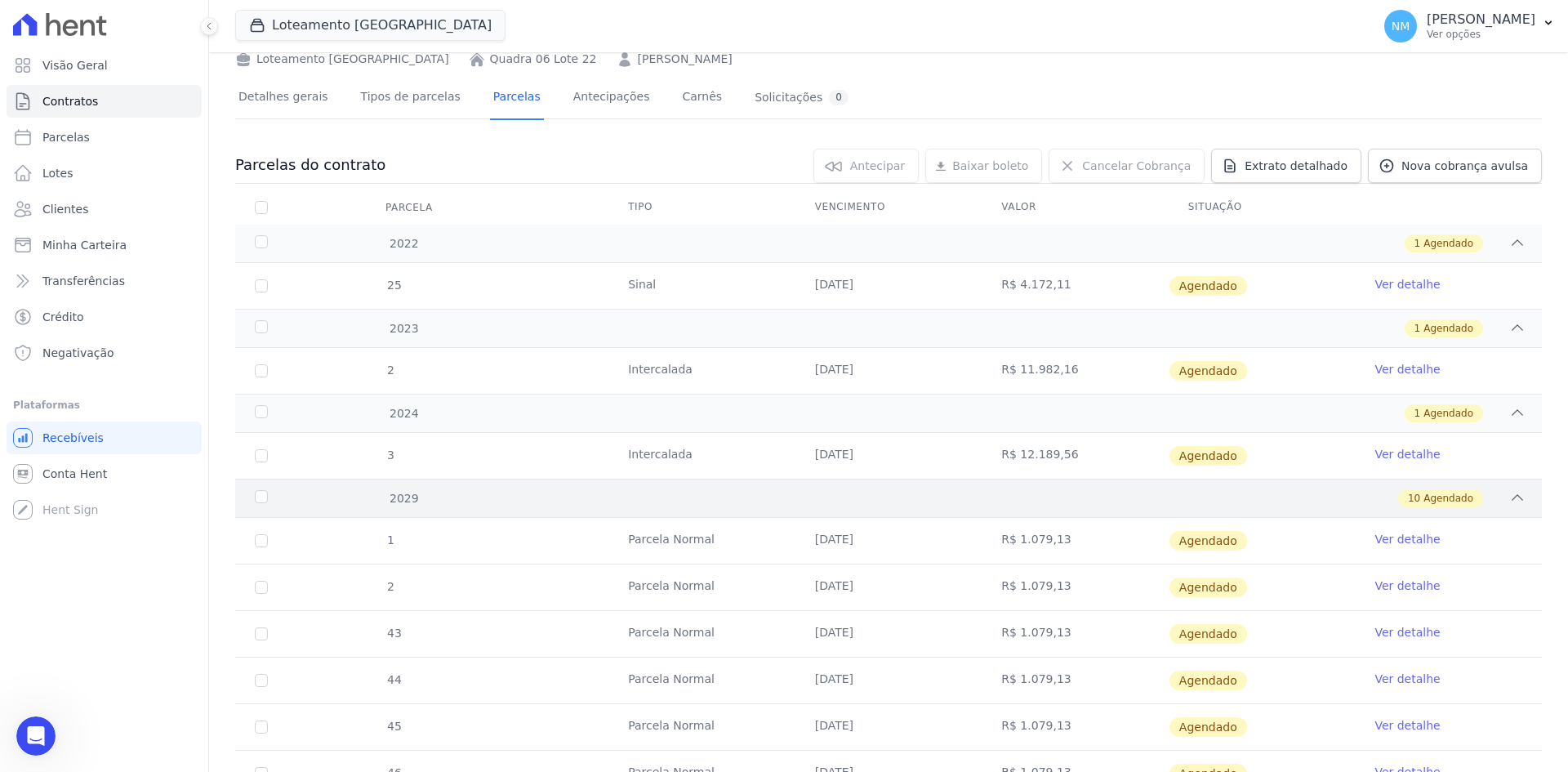
click at [1509, 503] on icon at bounding box center [1517, 497] width 16 height 16
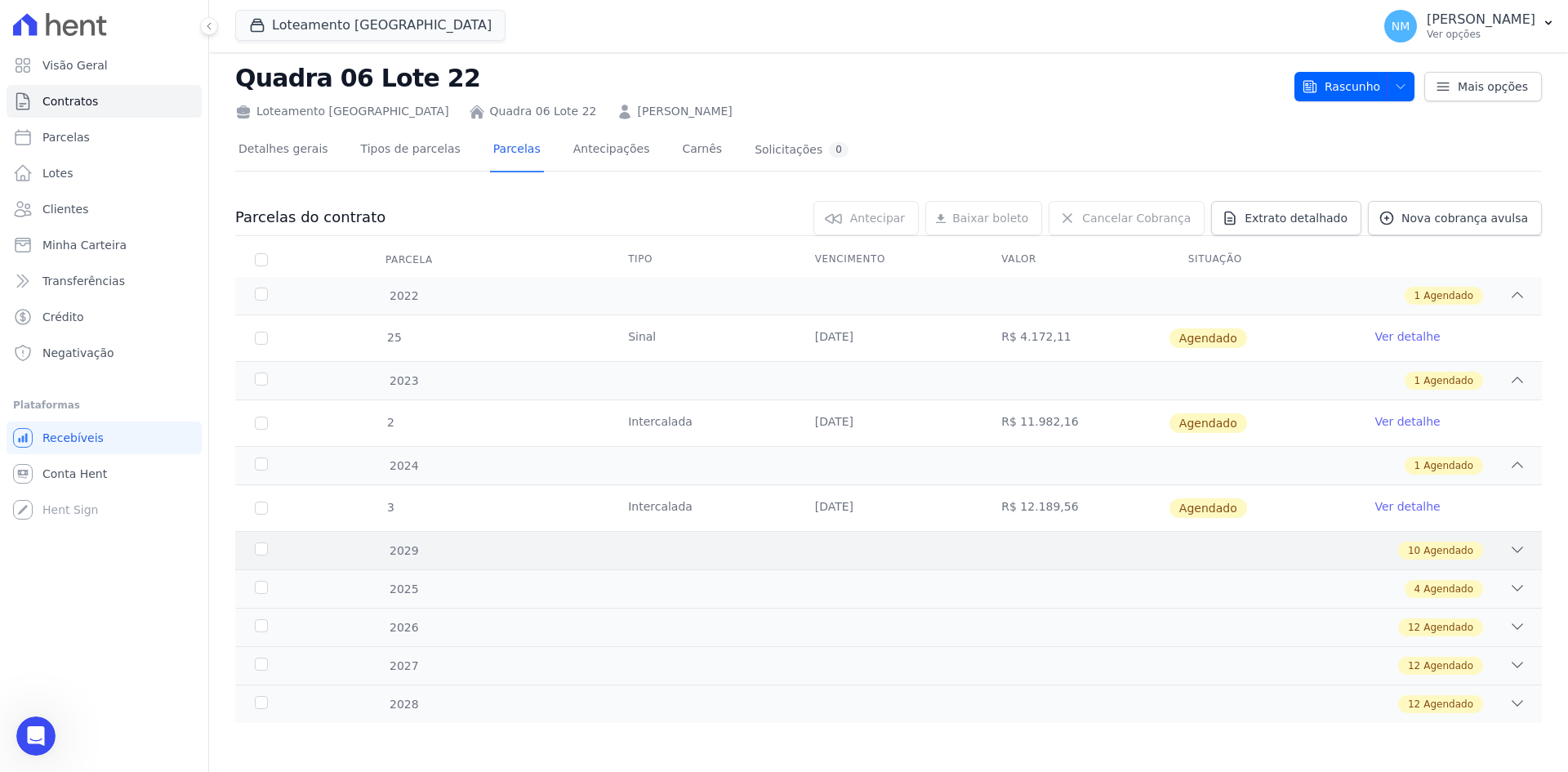
click at [1509, 554] on icon at bounding box center [1517, 550] width 16 height 16
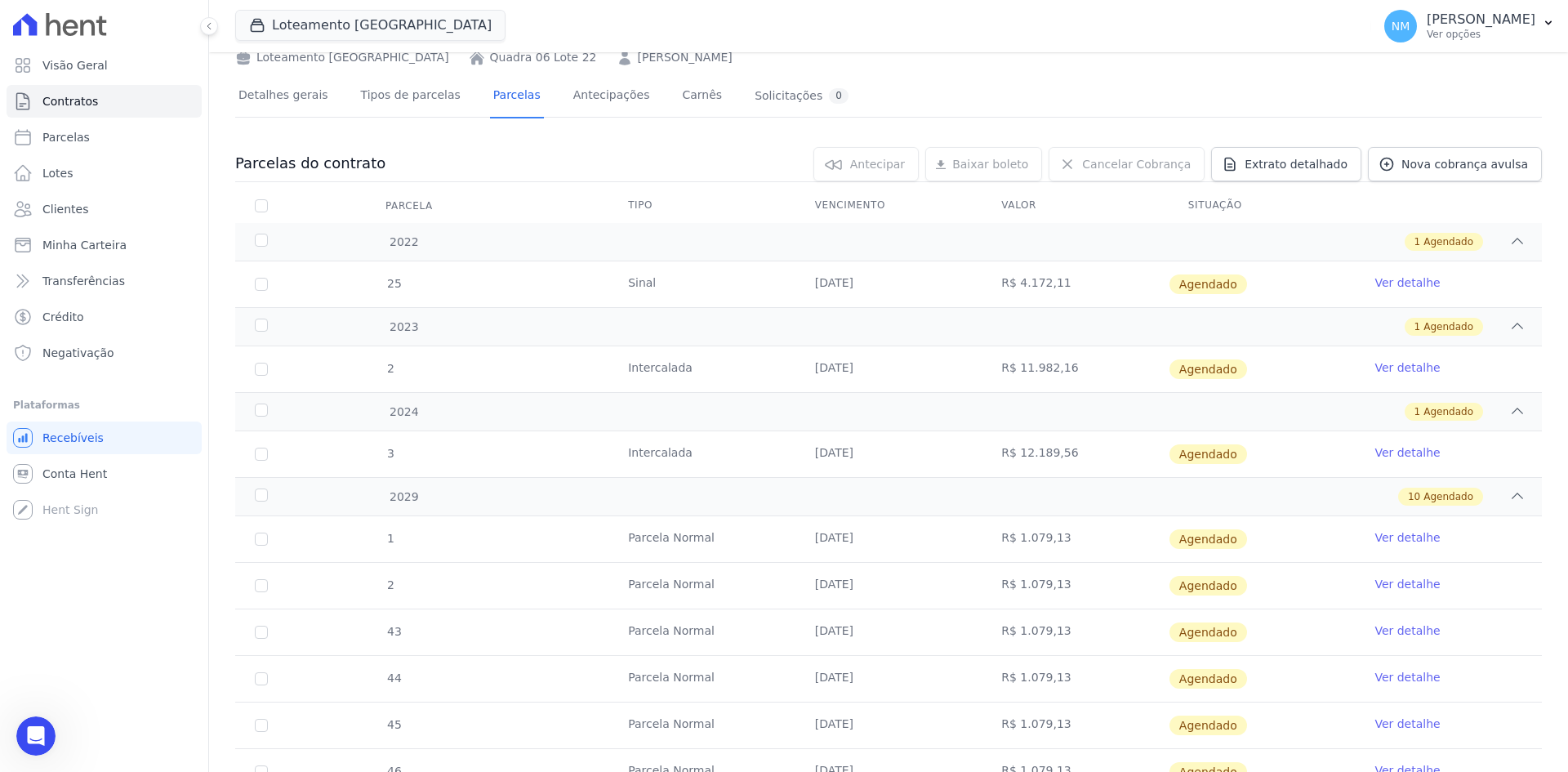
scroll to position [82, 0]
click at [20, 732] on div "Abertura do Messenger da Intercom" at bounding box center [33, 733] width 54 height 54
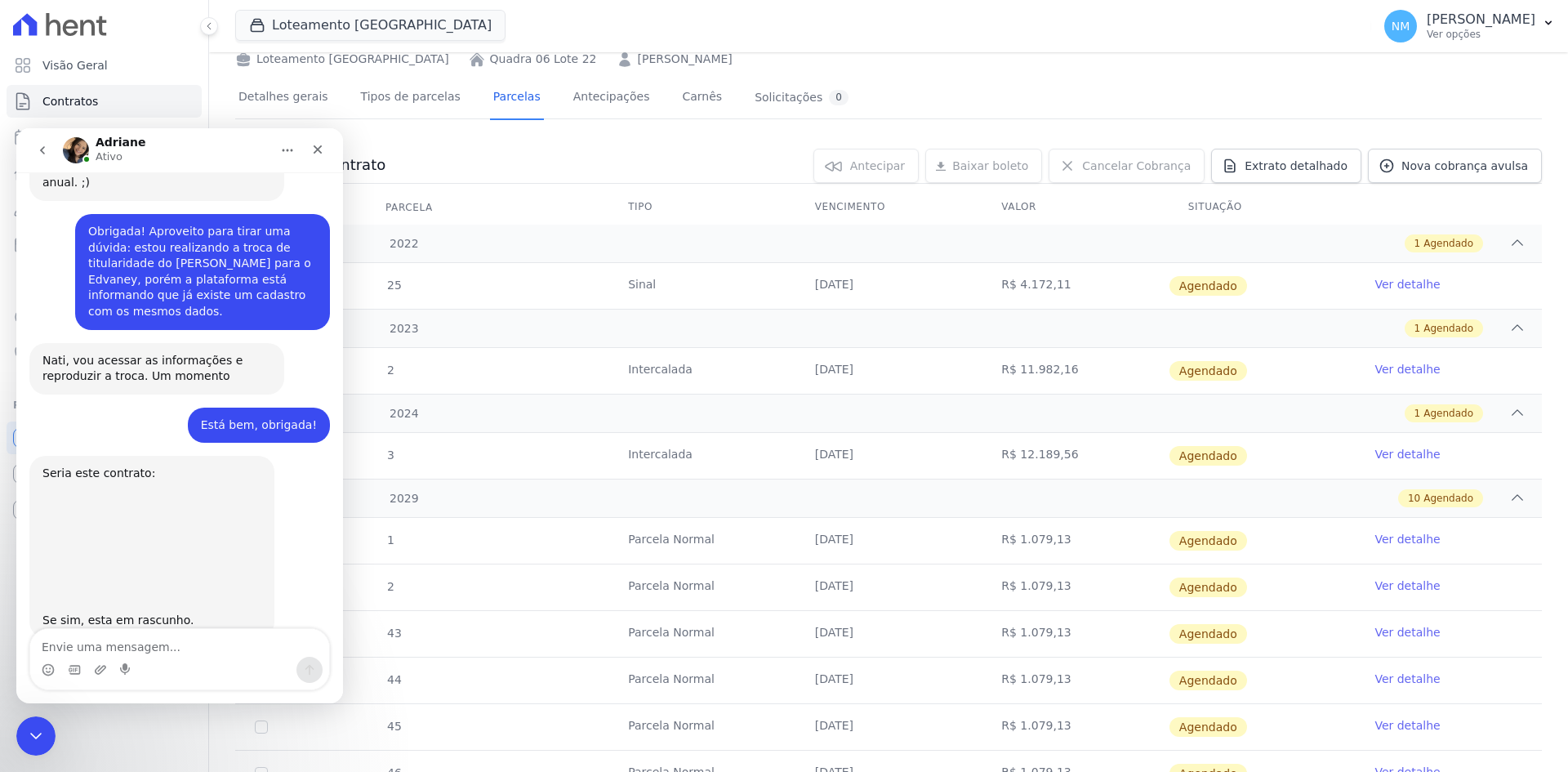
scroll to position [7950, 0]
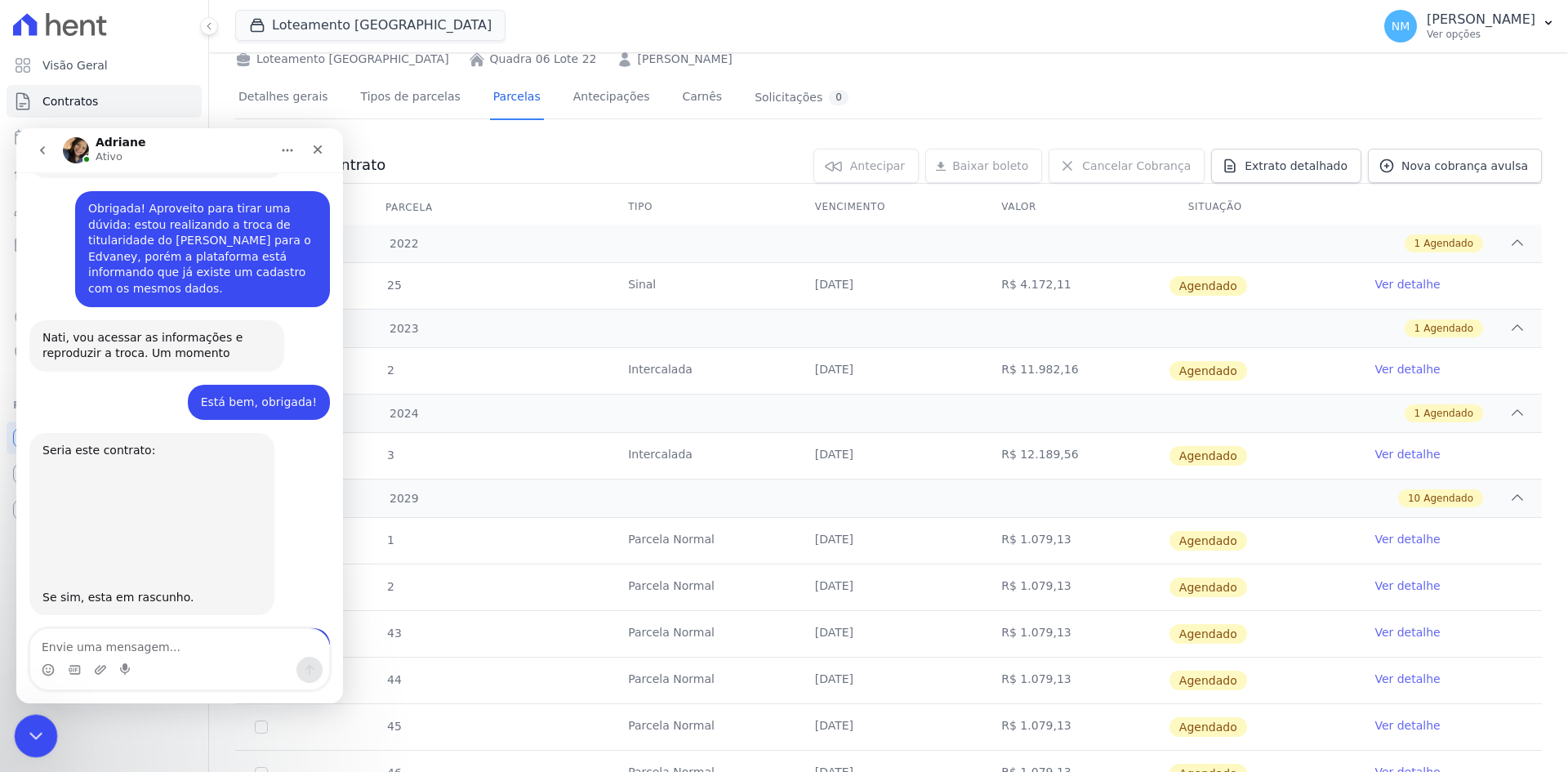
drag, startPoint x: 30, startPoint y: 740, endPoint x: 38, endPoint y: 1427, distance: 687.0
click at [29, 740] on icon "Encerramento do Messenger da Intercom" at bounding box center [33, 733] width 20 height 20
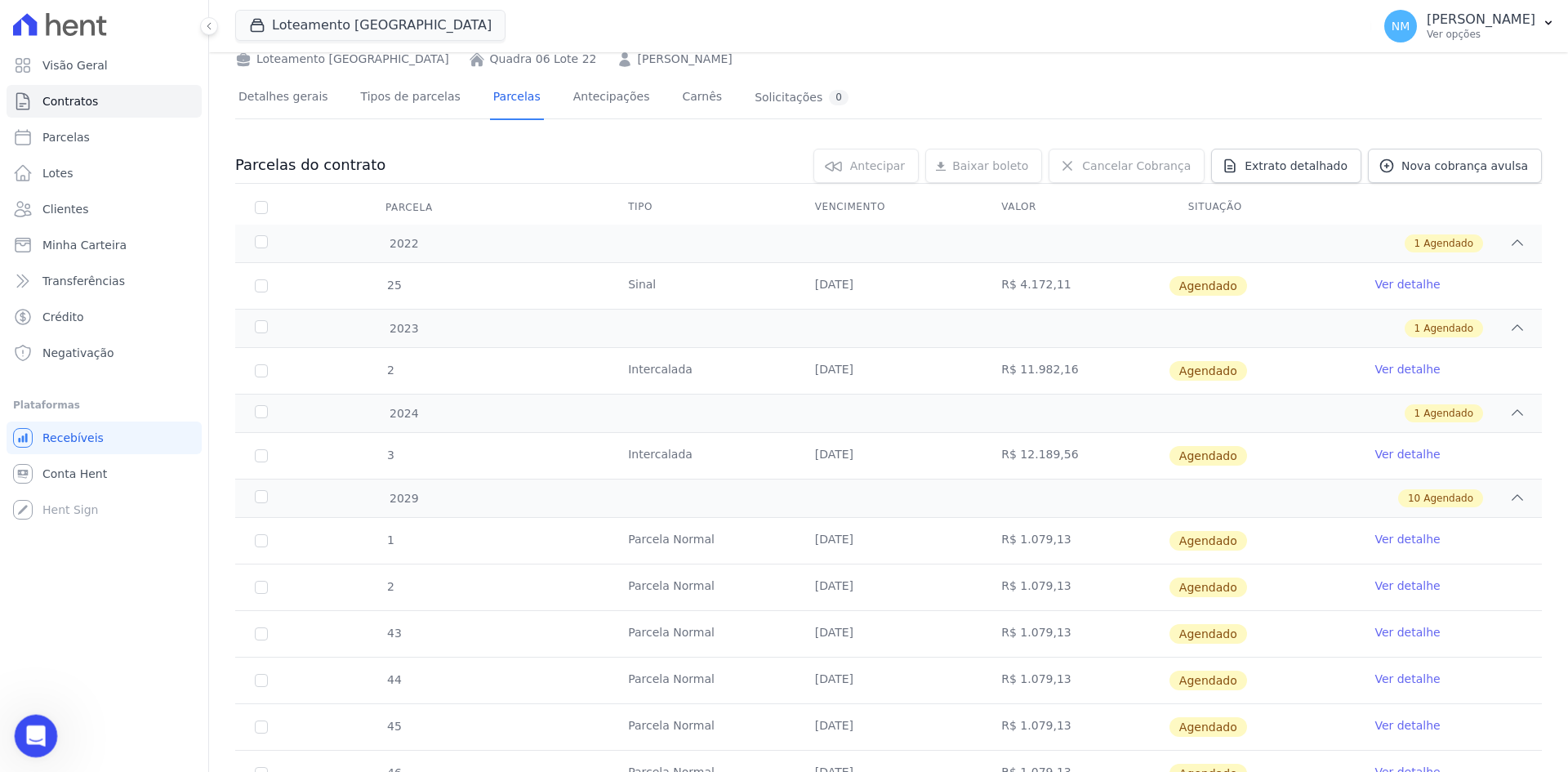
click at [30, 729] on icon "Abertura do Messenger da Intercom" at bounding box center [34, 734] width 27 height 27
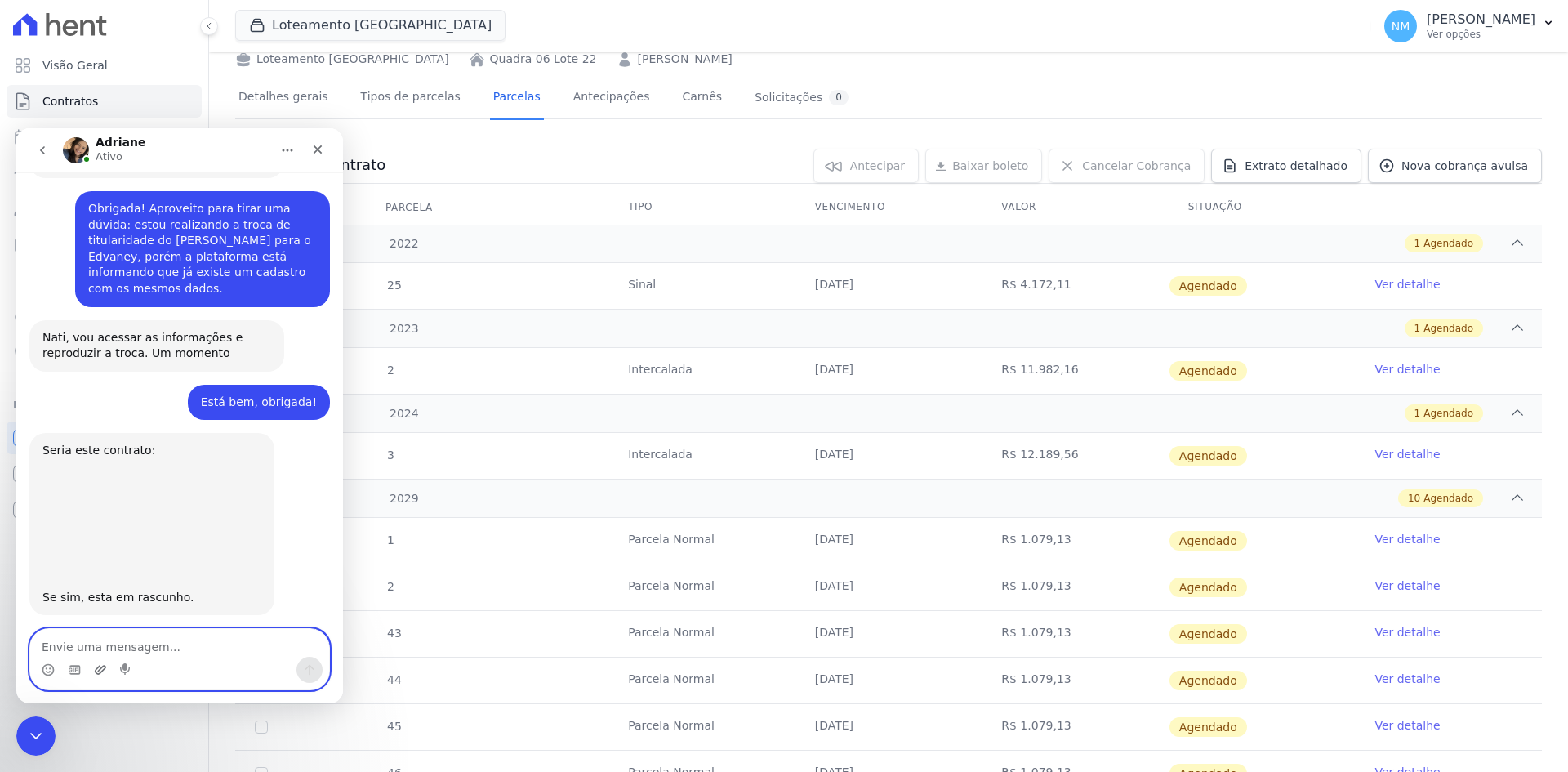
click at [101, 672] on icon "Upload do anexo" at bounding box center [100, 669] width 11 height 9
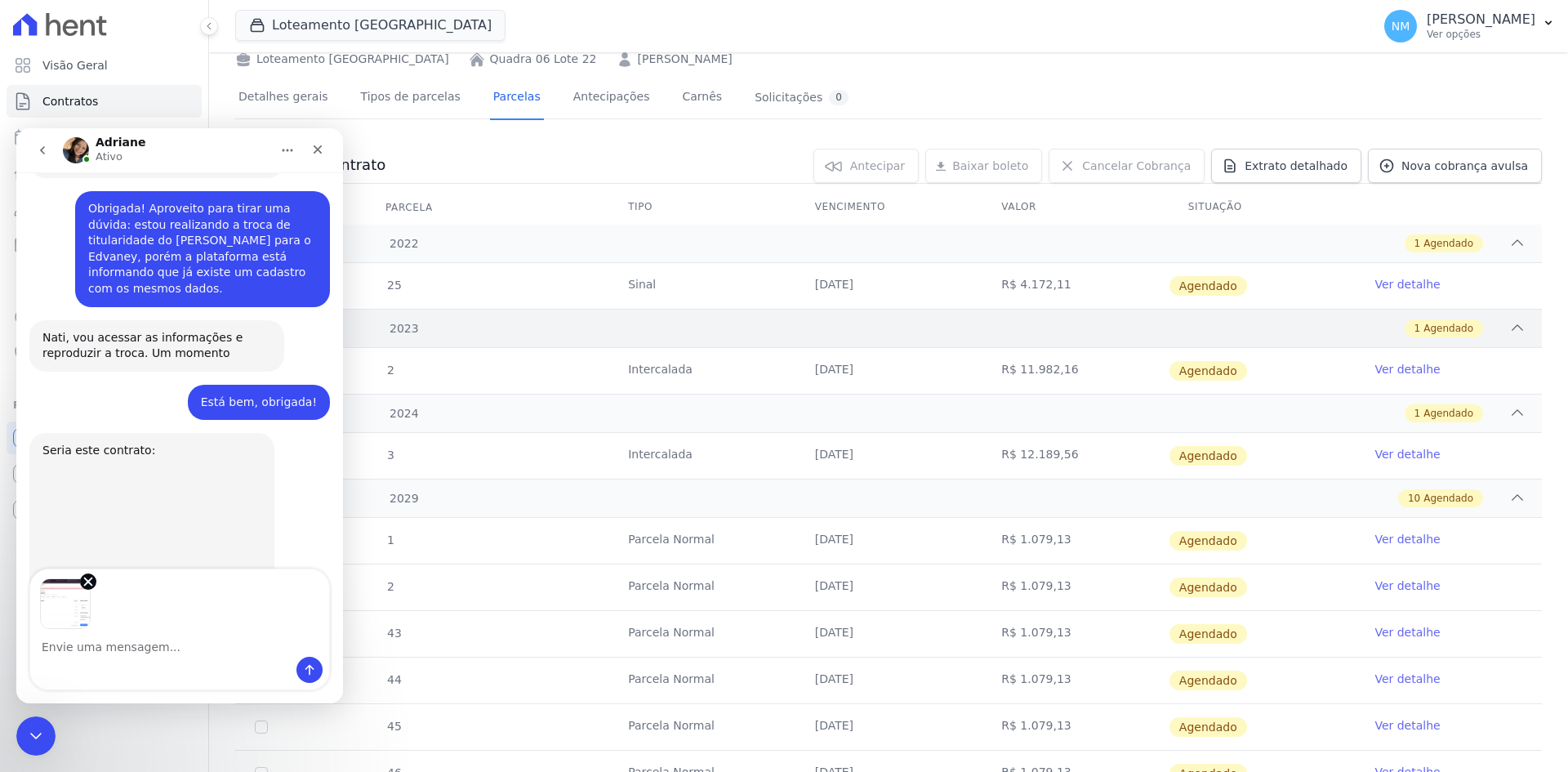
scroll to position [8010, 0]
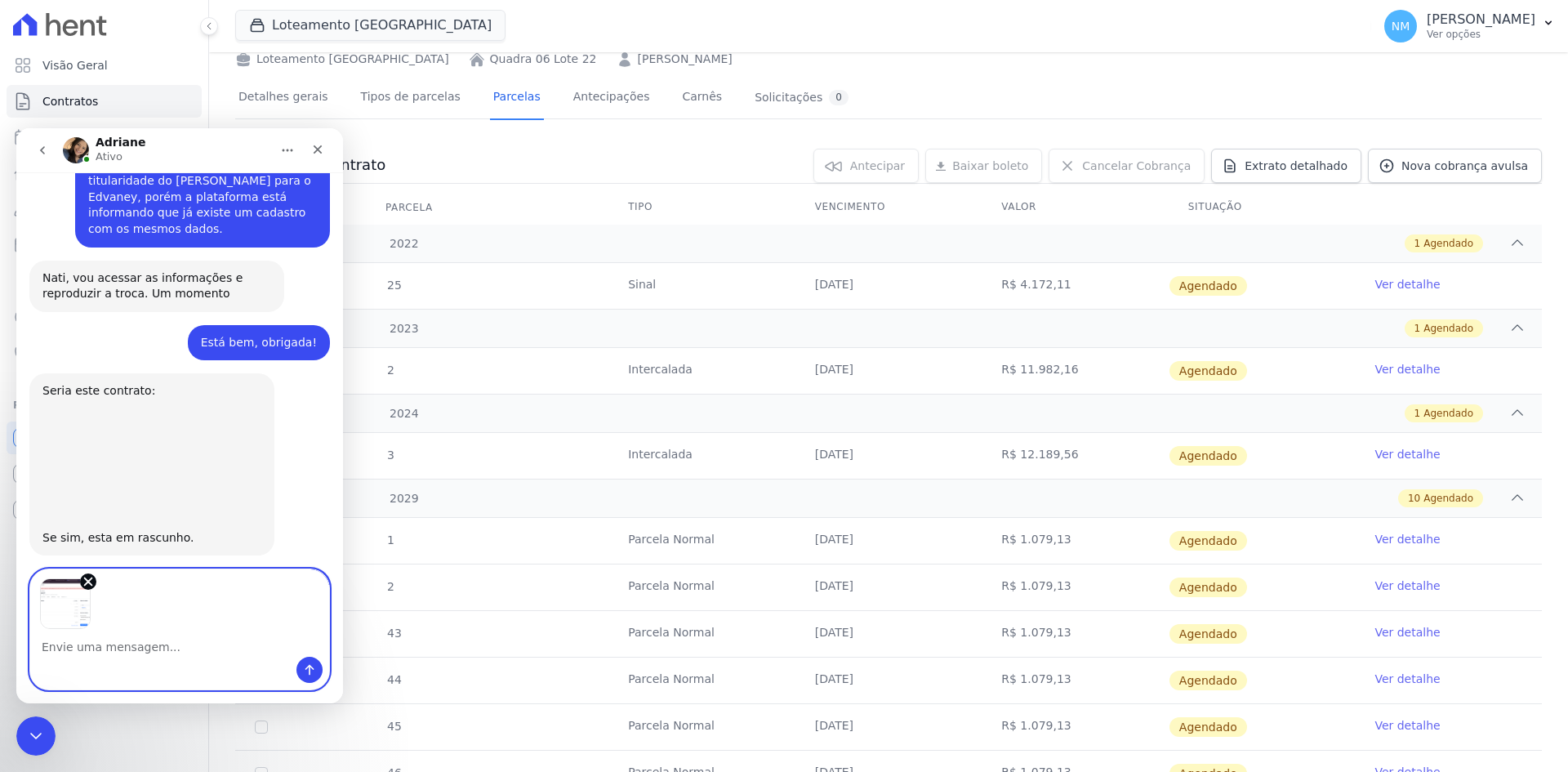
click at [115, 649] on textarea "Envie uma mensagem..." at bounding box center [179, 642] width 299 height 28
paste textarea "Entendi, mas não estou conseguindo ativar, pois o sistema informa que existem p…"
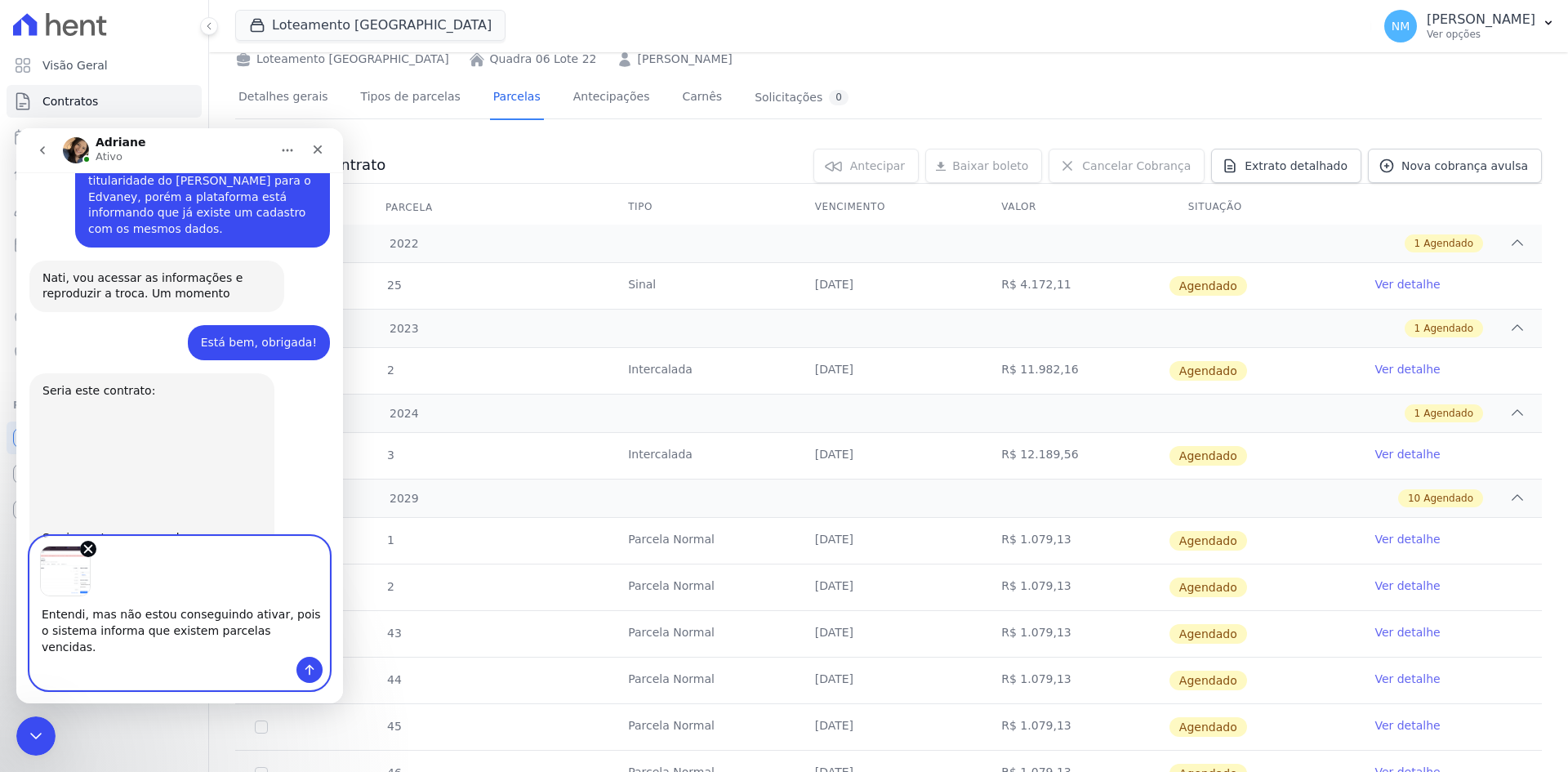
scroll to position [8026, 0]
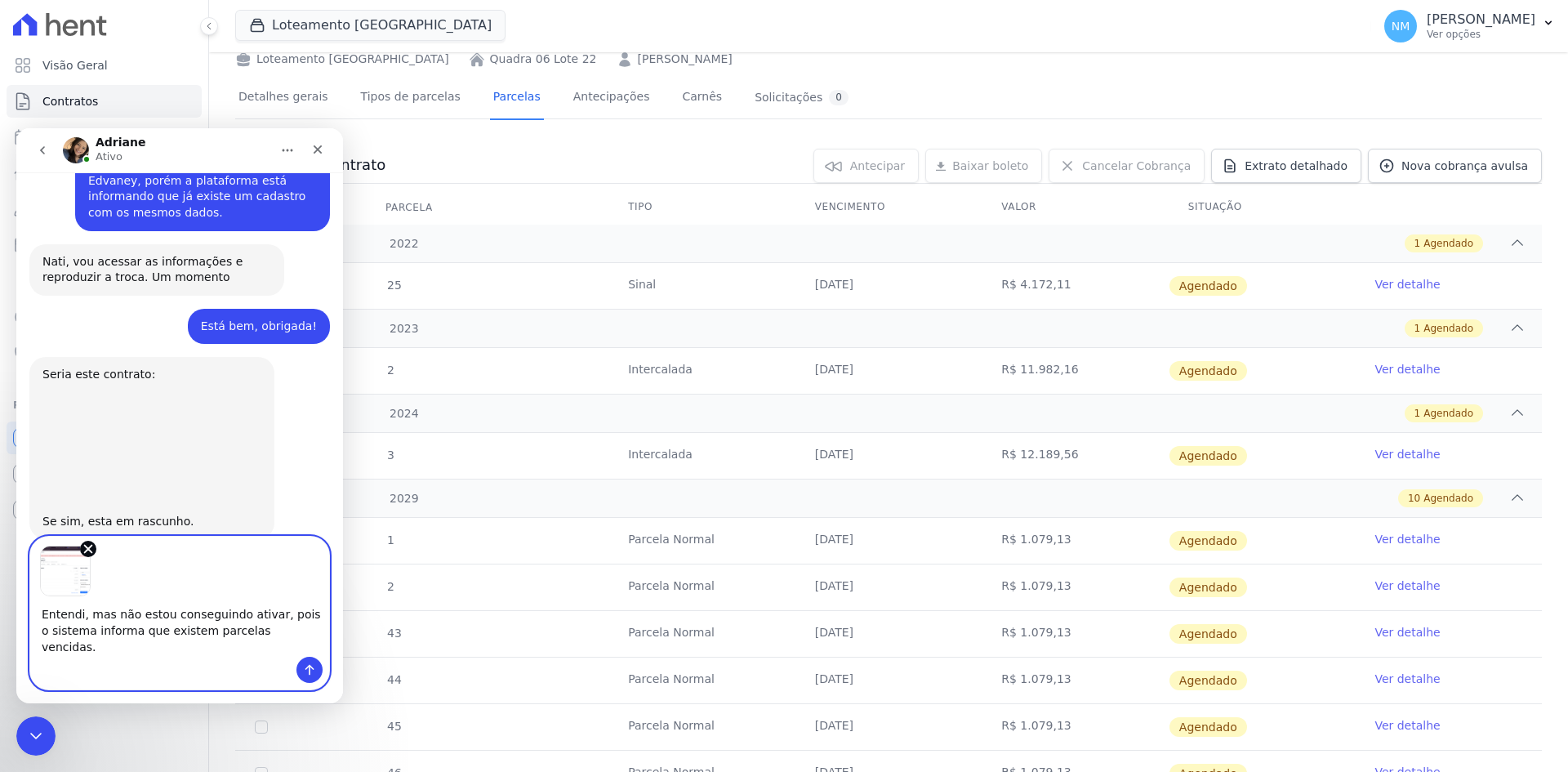
type textarea "Entendi, mas não estou conseguindo ativar, pois o sistema informa que existem p…"
click at [311, 672] on icon "Enviar uma mensagem" at bounding box center [309, 669] width 13 height 13
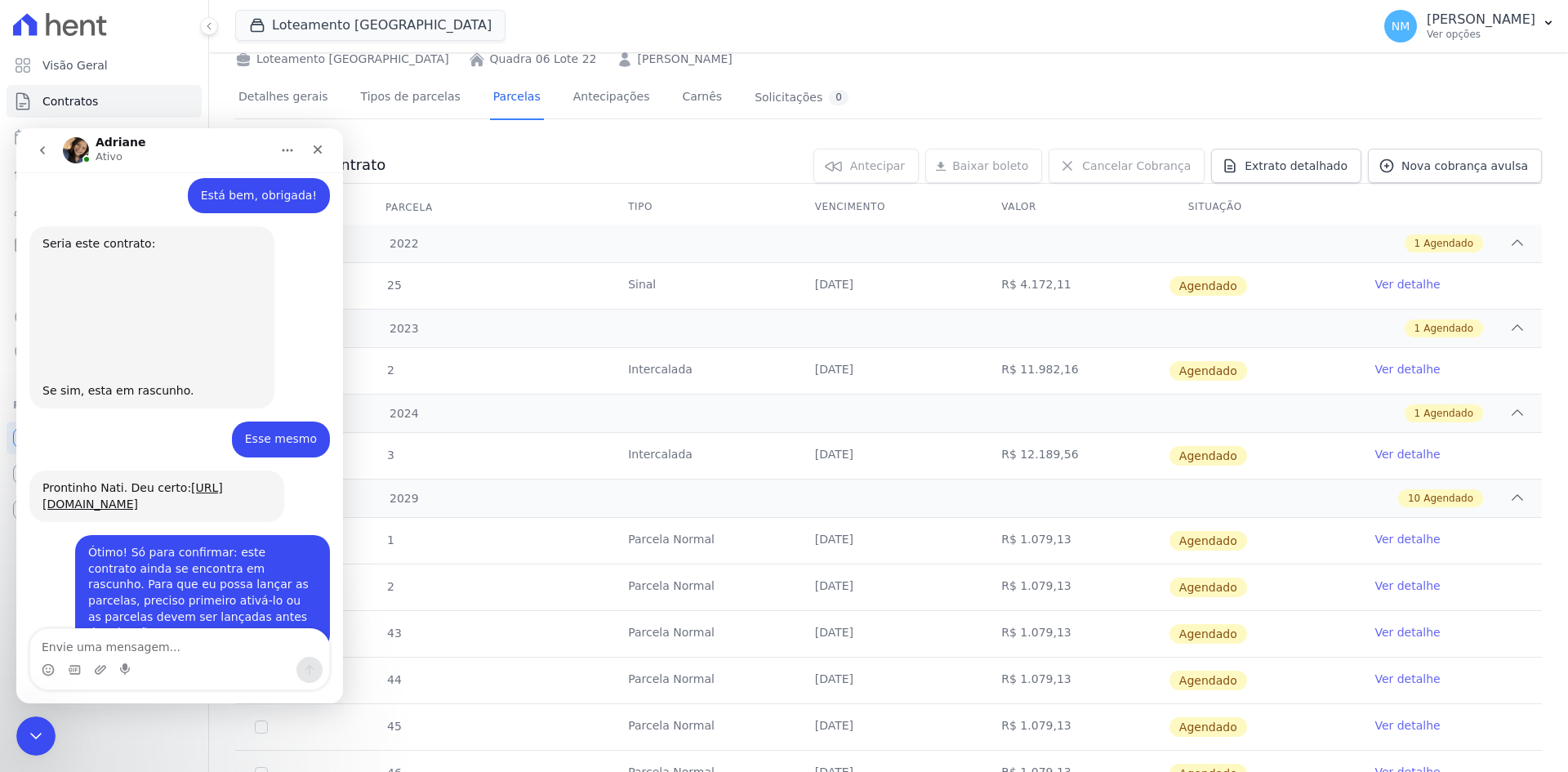
scroll to position [8219, 0]
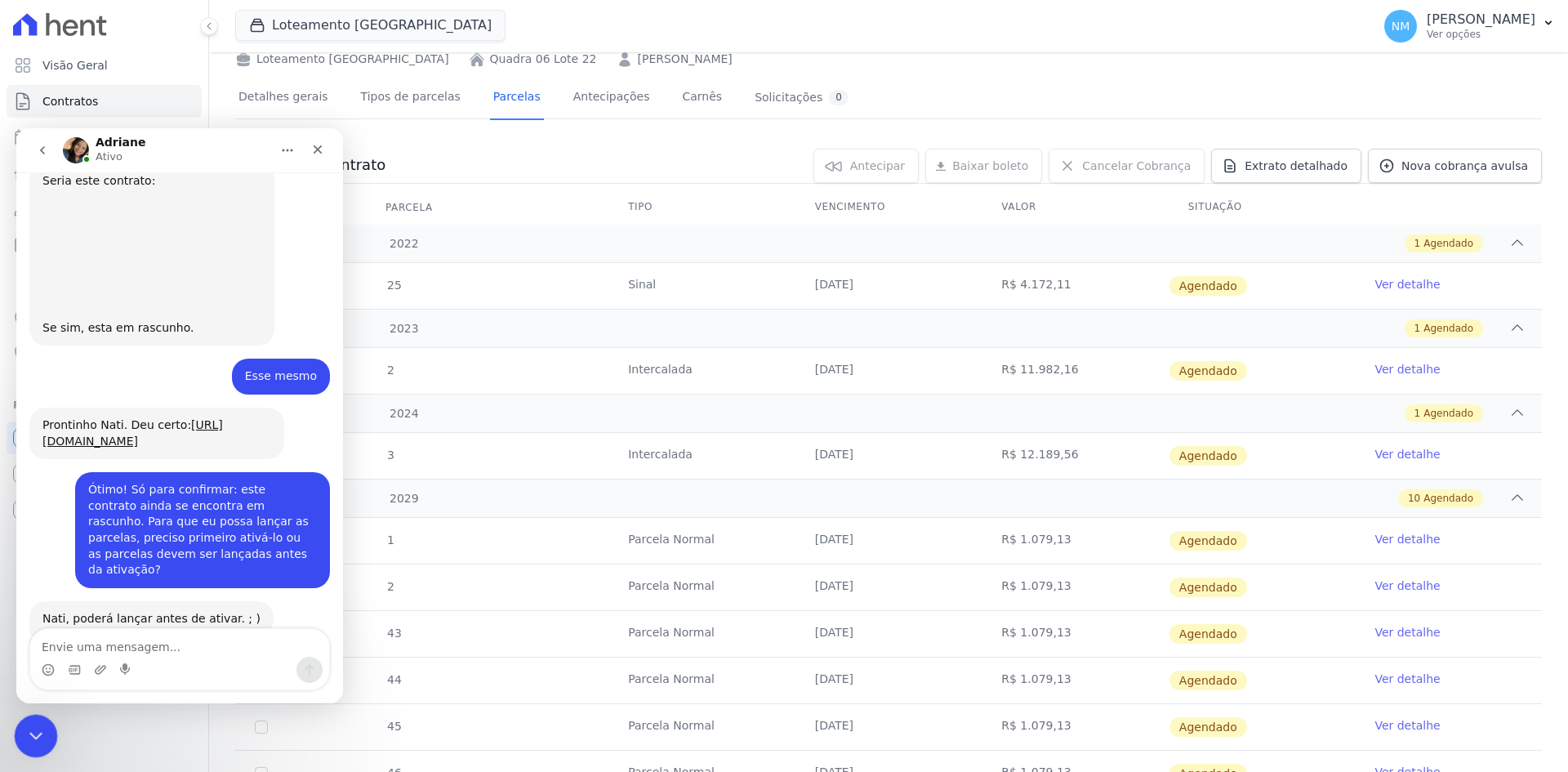
click at [26, 723] on icon "Encerramento do Messenger da Intercom" at bounding box center [33, 733] width 20 height 20
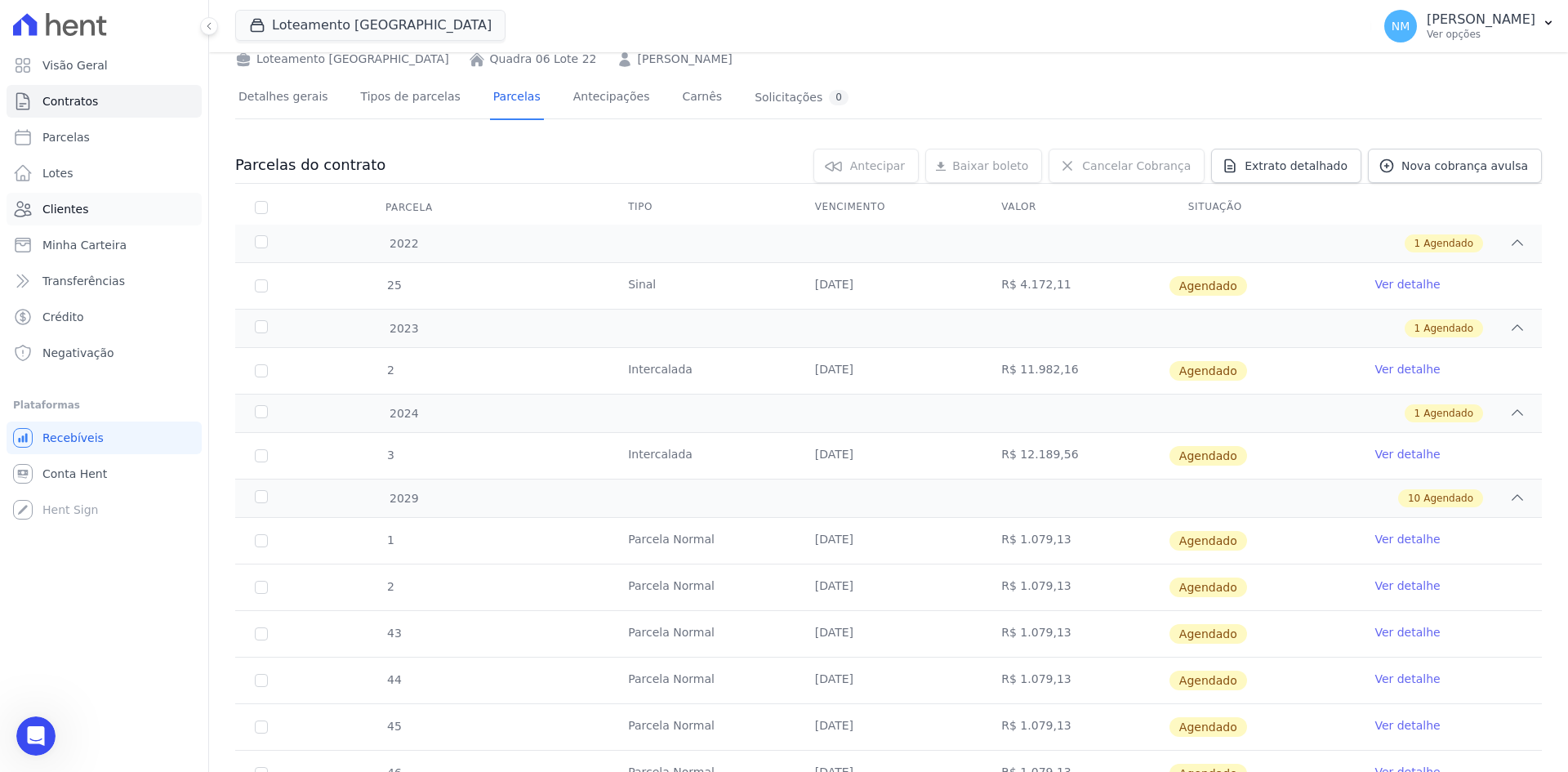
click at [100, 209] on link "Clientes" at bounding box center [104, 209] width 195 height 32
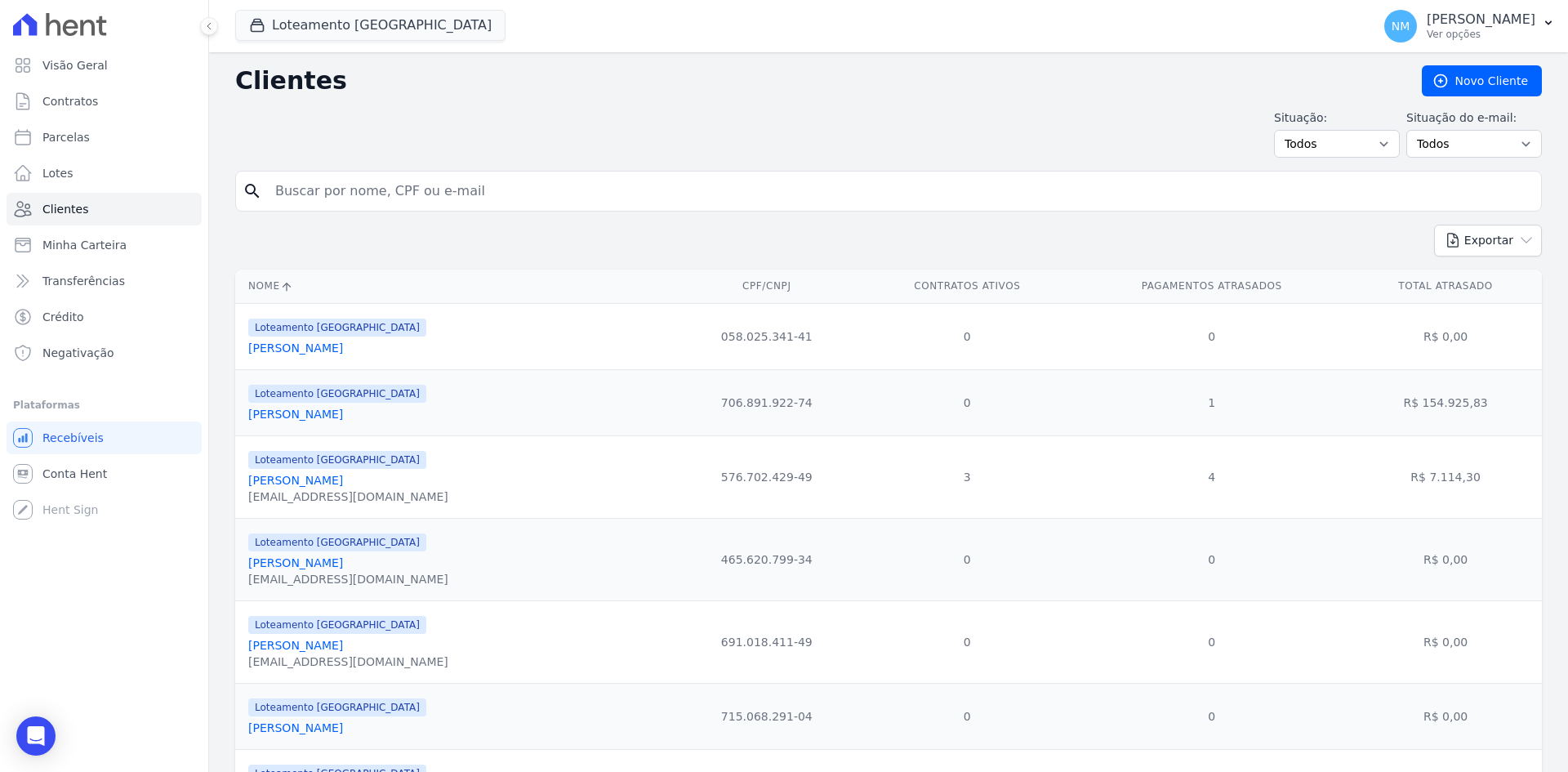
click at [355, 193] on input "search" at bounding box center [901, 191] width 1270 height 32
type input "Flavio"
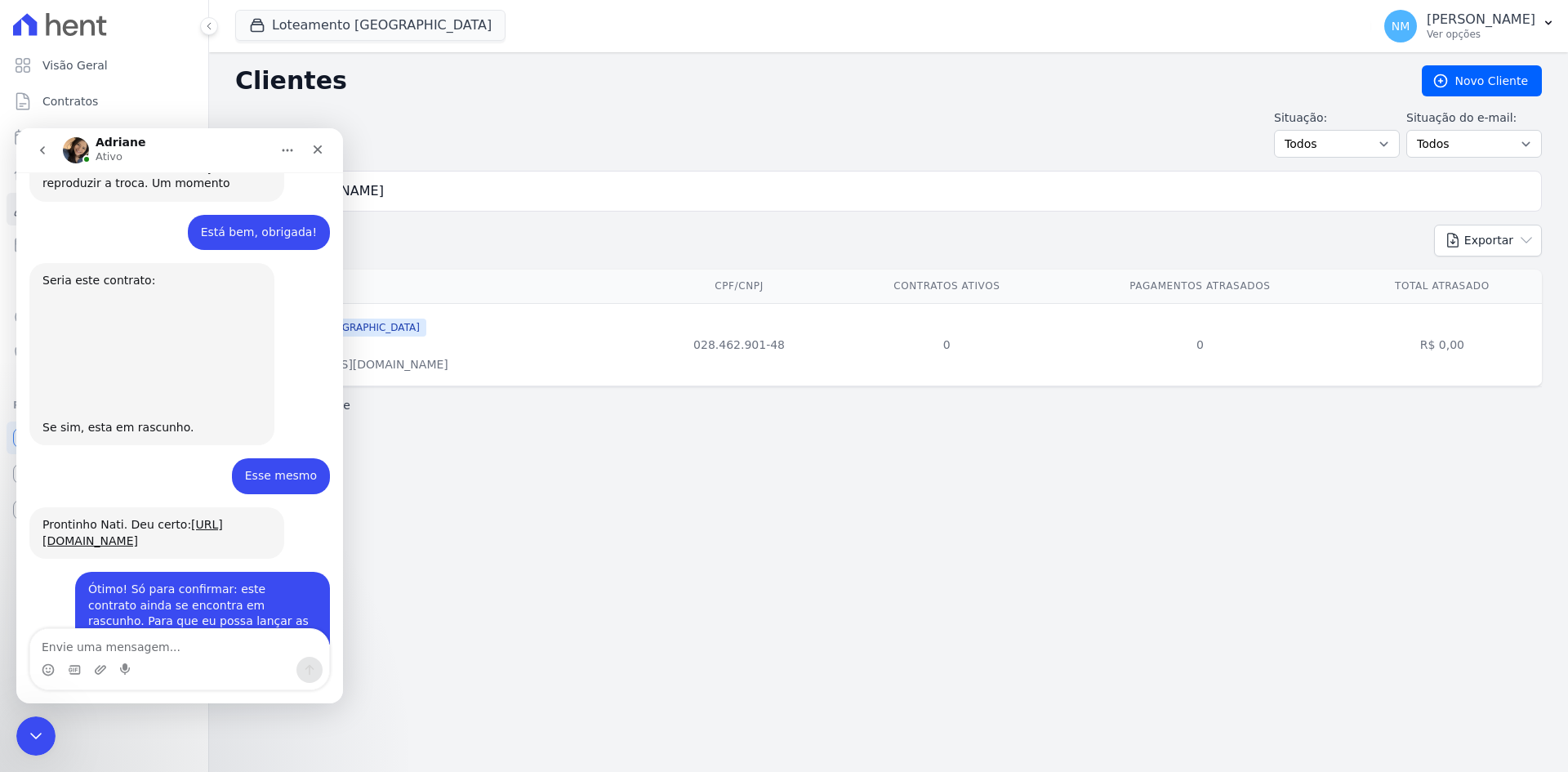
scroll to position [8156, 0]
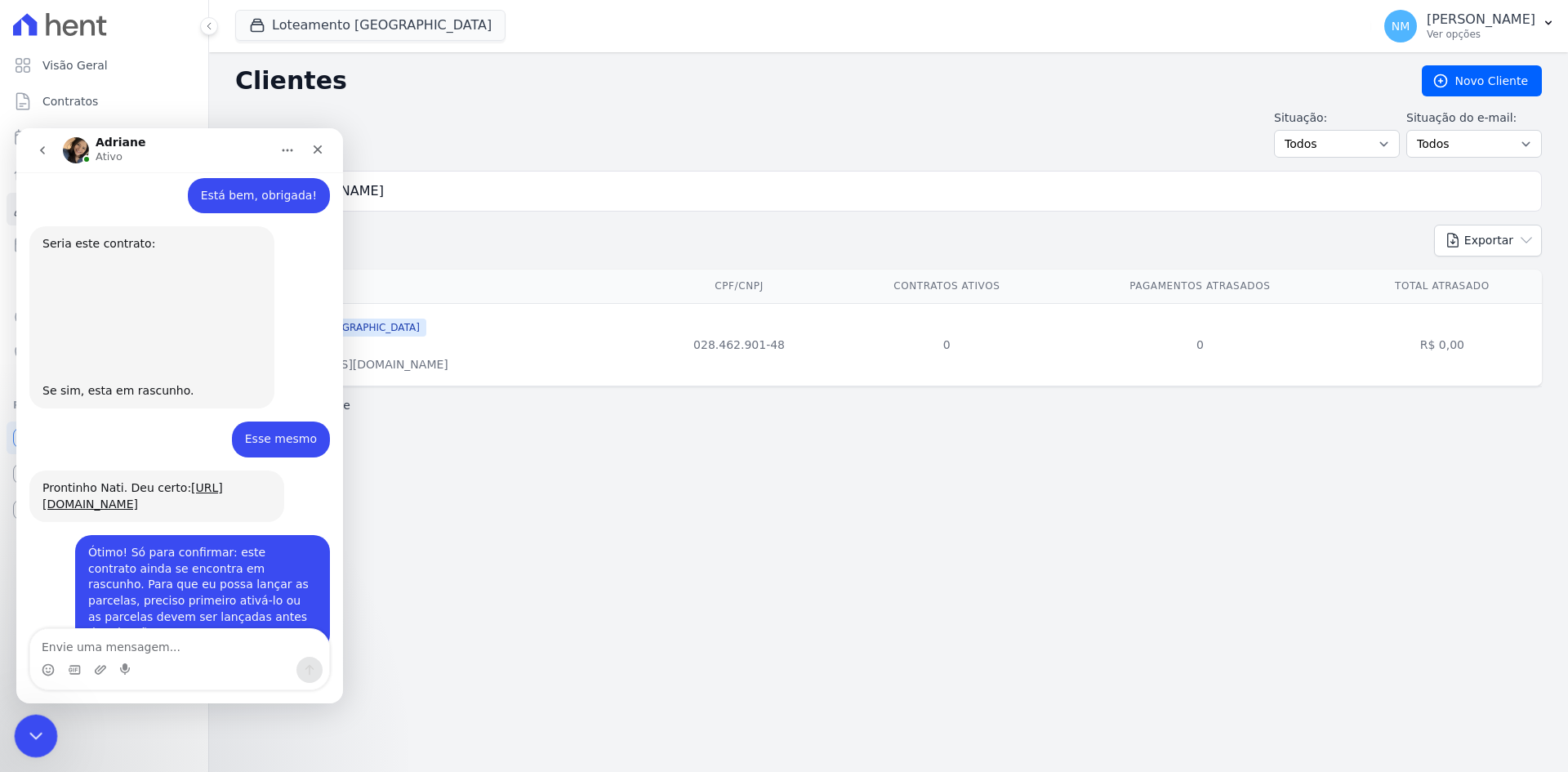
click at [29, 718] on div "Encerramento do Messenger da Intercom" at bounding box center [33, 734] width 39 height 39
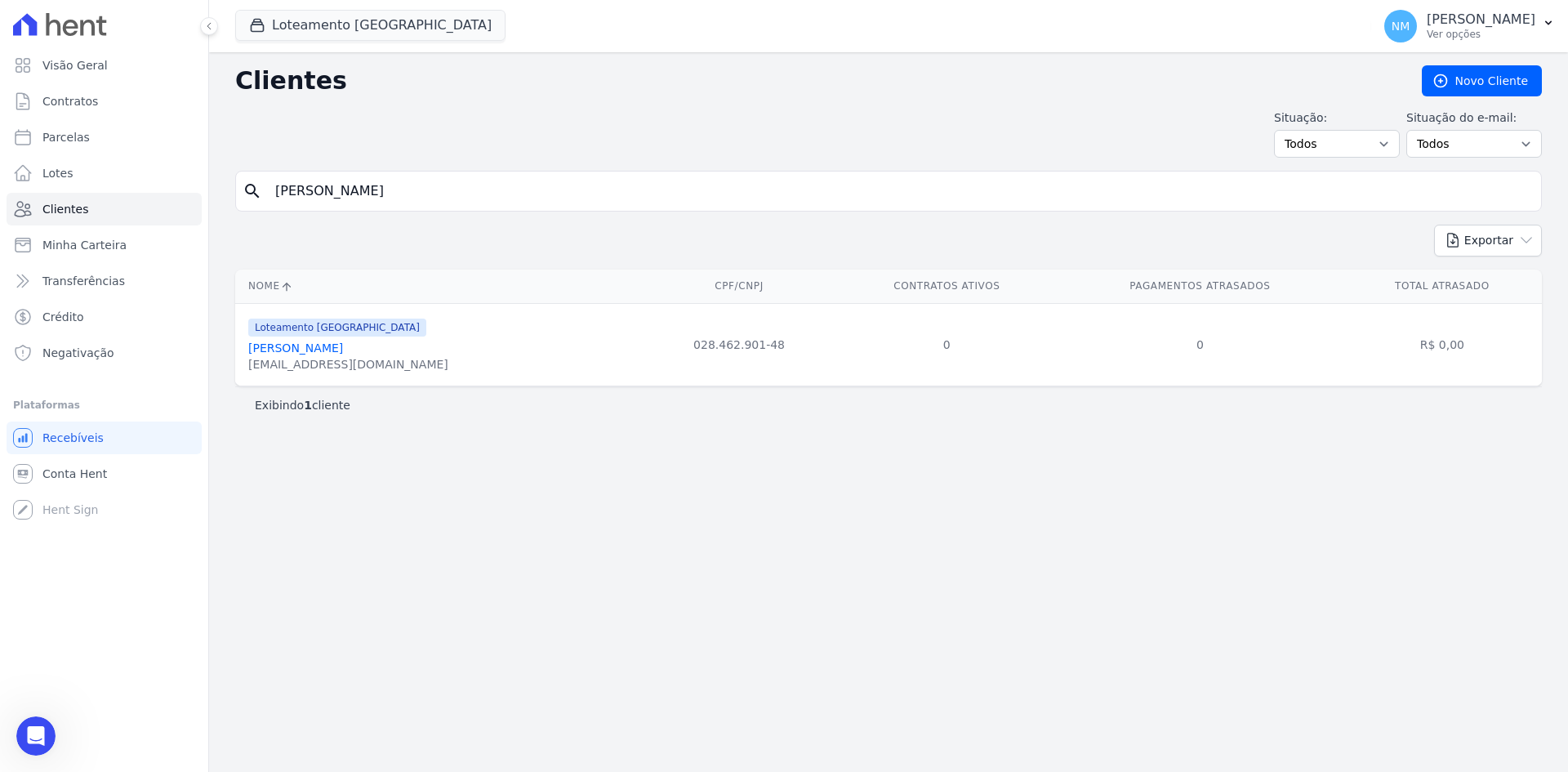
scroll to position [8219, 0]
click at [276, 348] on link "Flavio De Mello" at bounding box center [295, 348] width 95 height 13
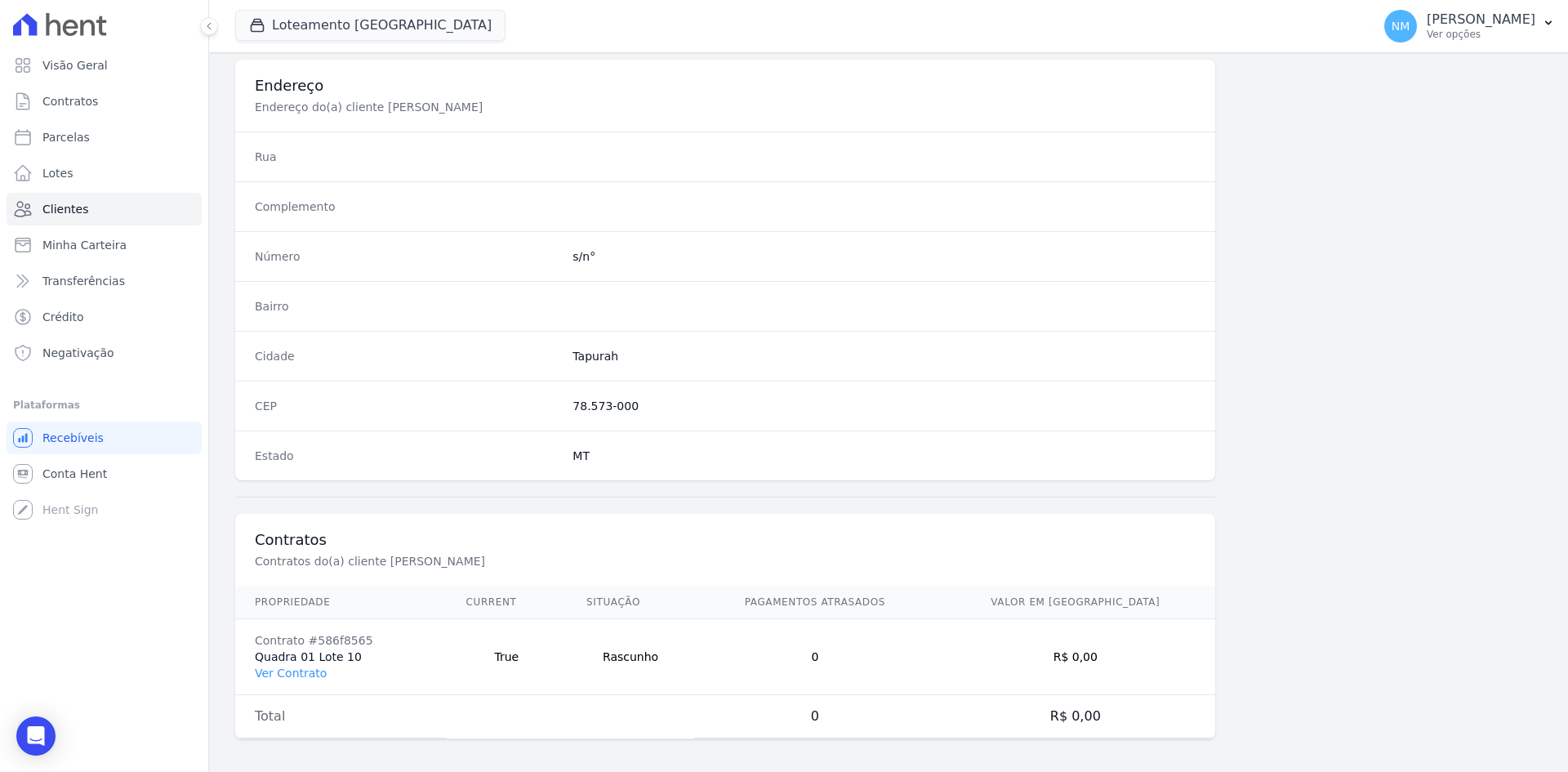
scroll to position [757, 0]
click at [303, 668] on link "Ver Contrato" at bounding box center [291, 666] width 72 height 13
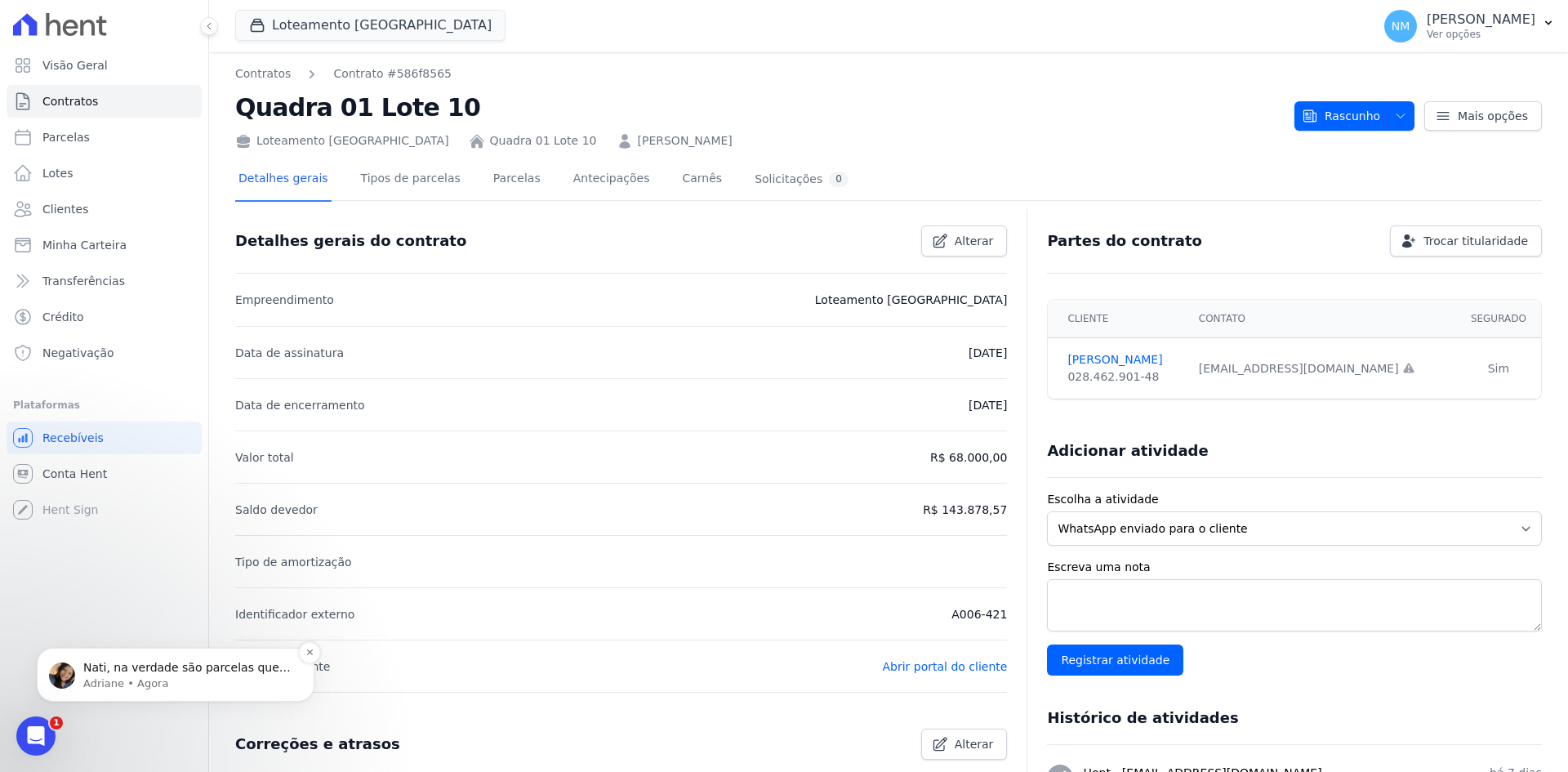
click at [187, 687] on p "Adriane • Agora" at bounding box center [188, 683] width 210 height 14
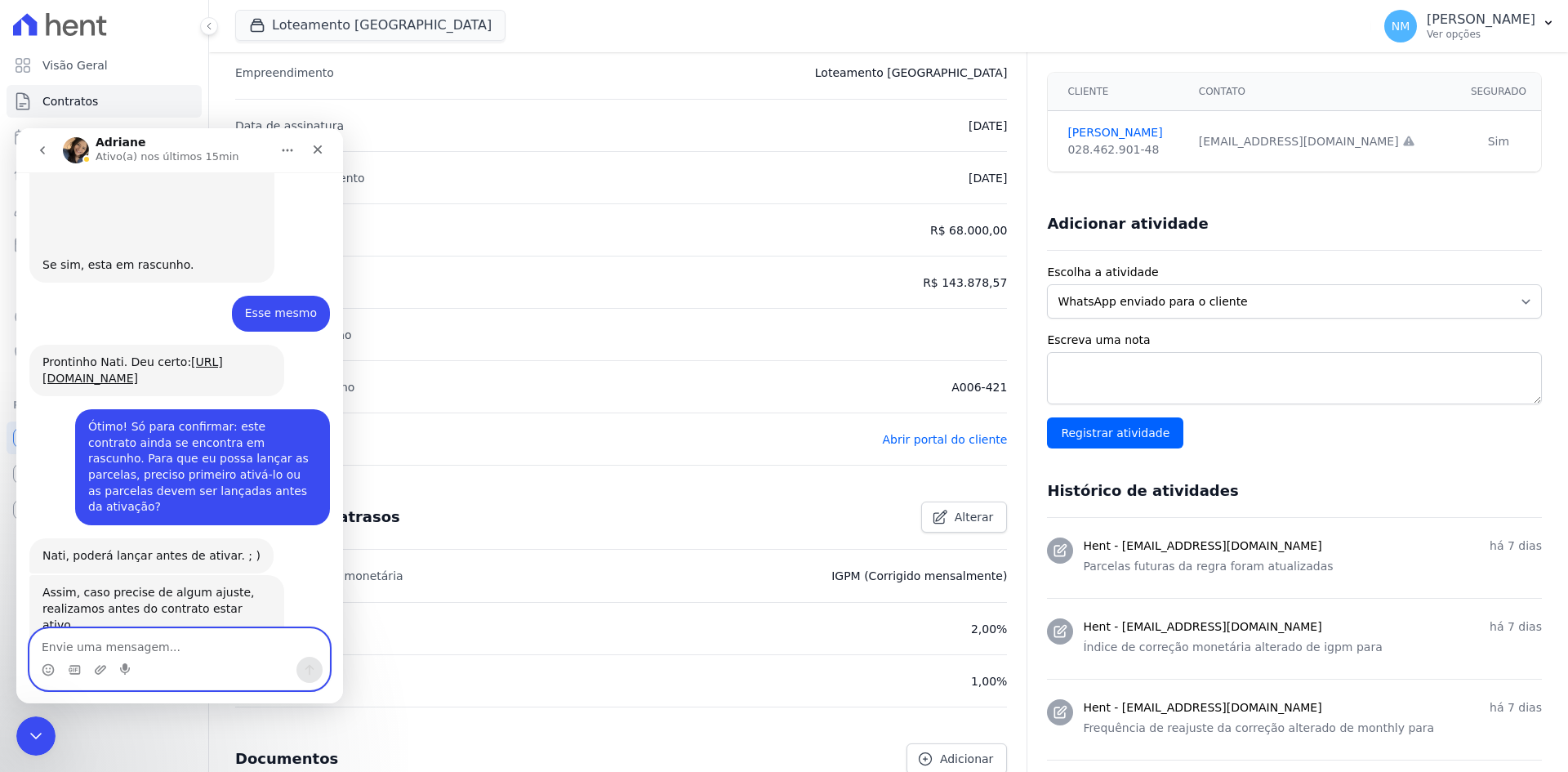
scroll to position [326, 0]
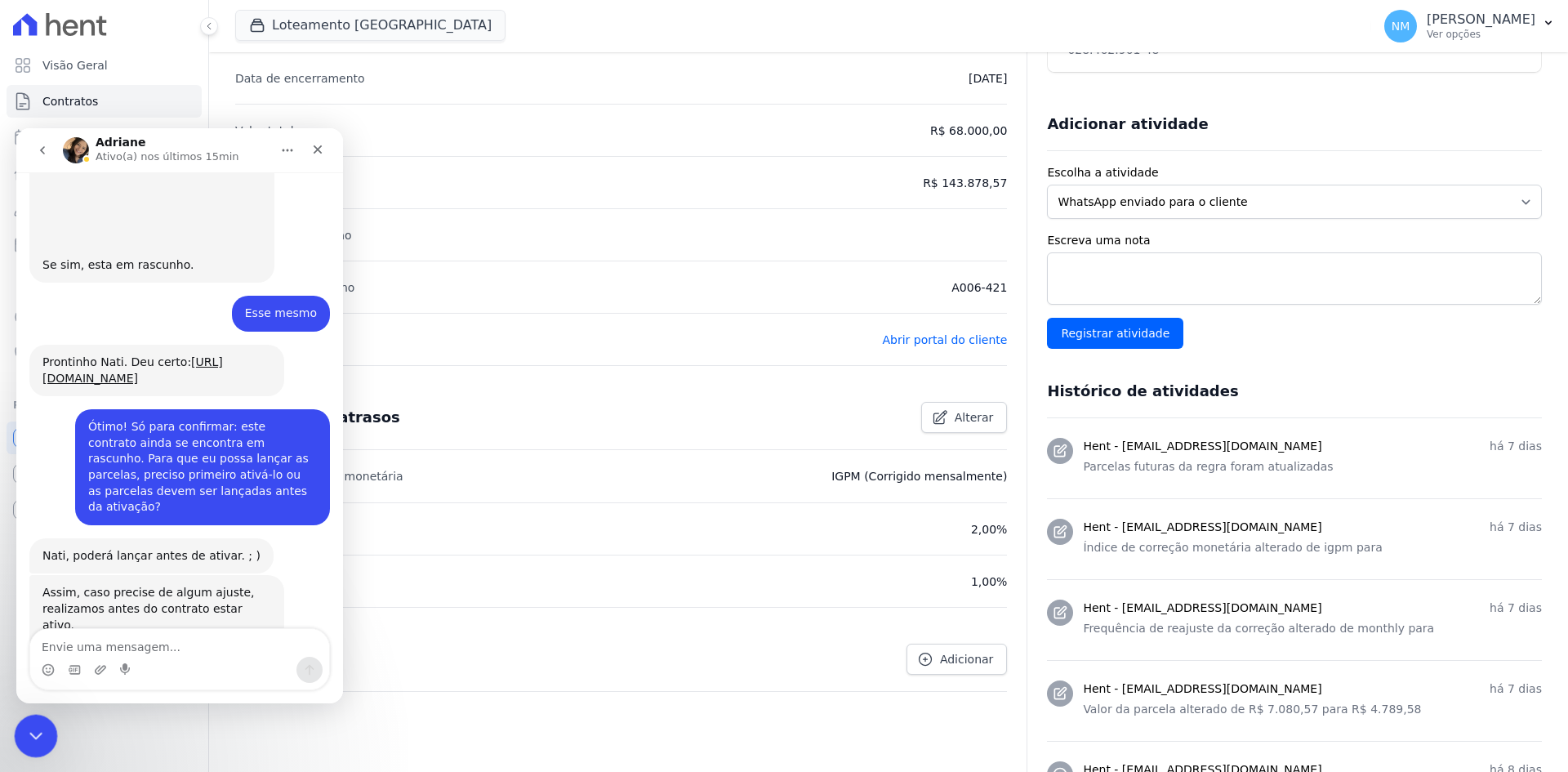
click at [35, 721] on div "Encerramento do Messenger da Intercom" at bounding box center [33, 734] width 39 height 39
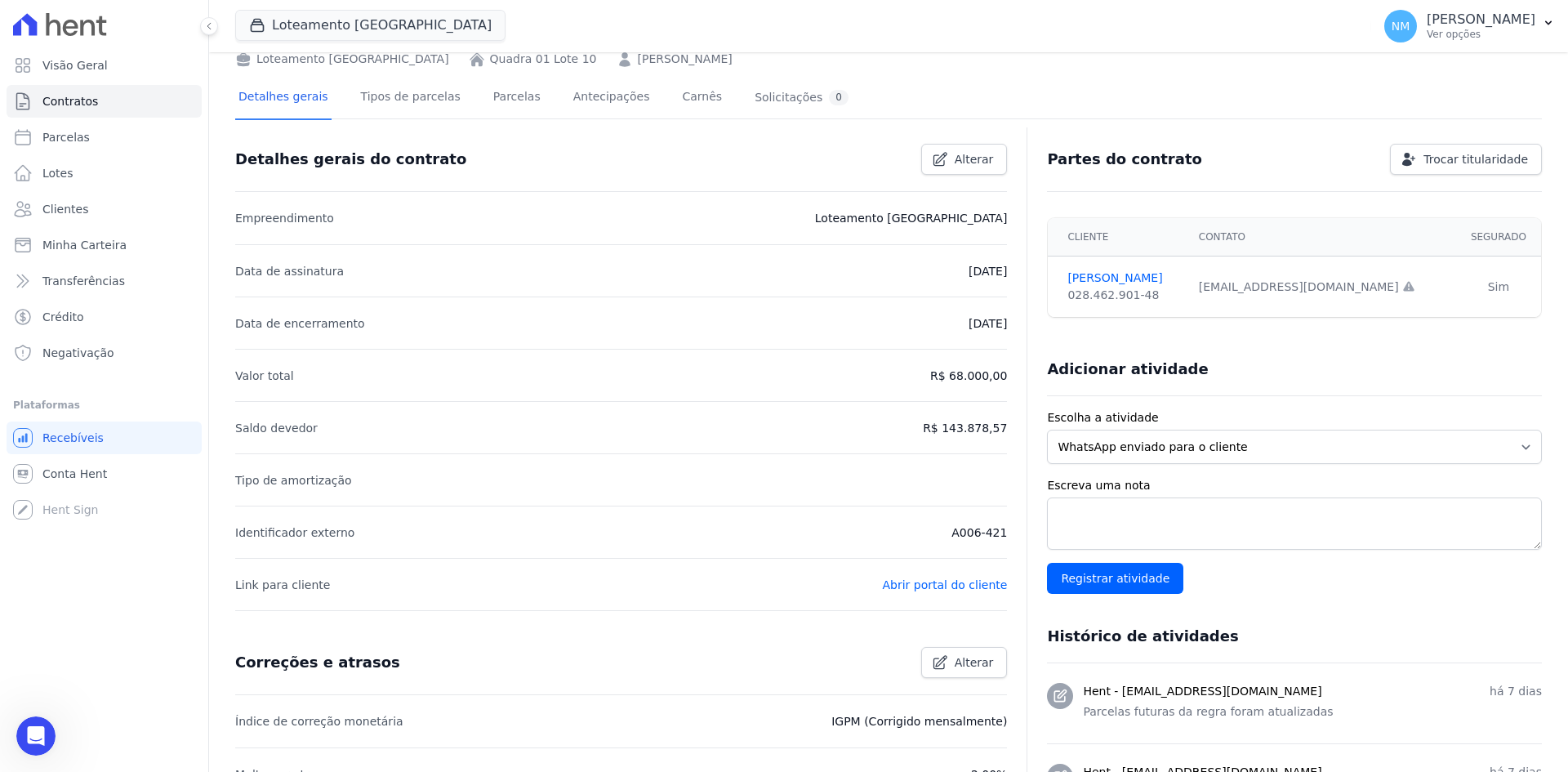
scroll to position [0, 0]
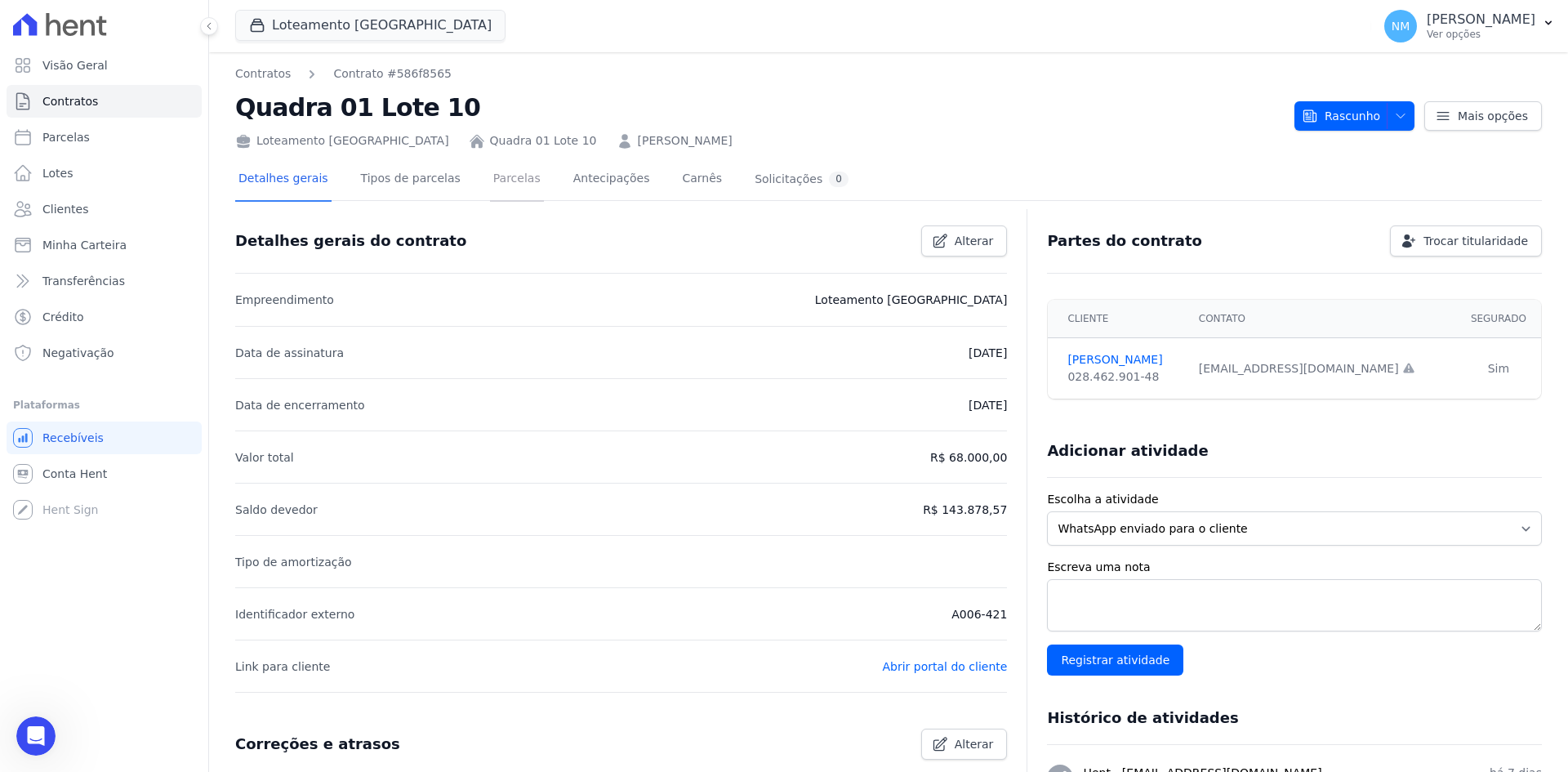
click at [491, 180] on link "Parcelas" at bounding box center [516, 180] width 54 height 43
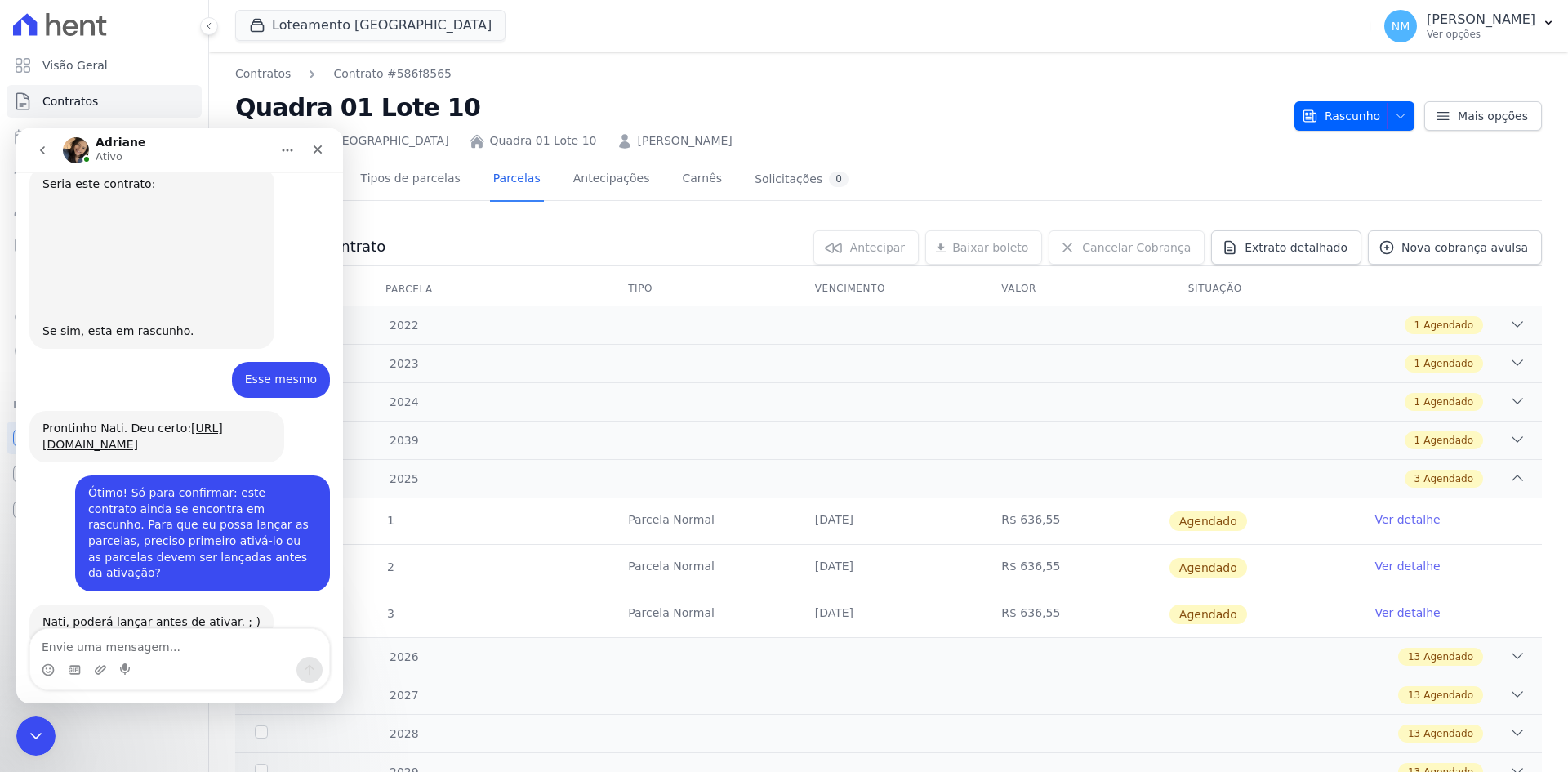
scroll to position [8253, 0]
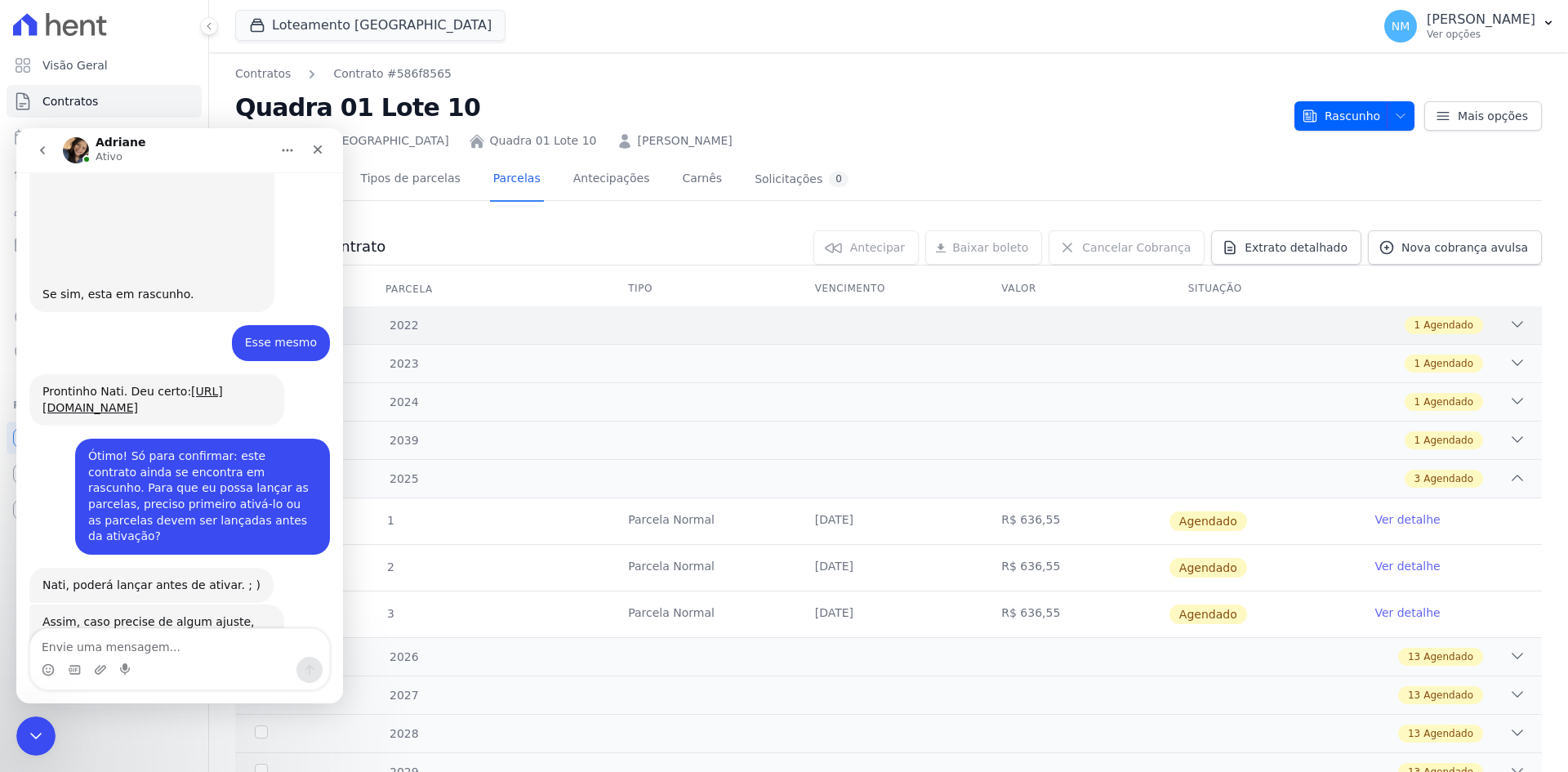
click at [1509, 326] on icon at bounding box center [1517, 324] width 16 height 16
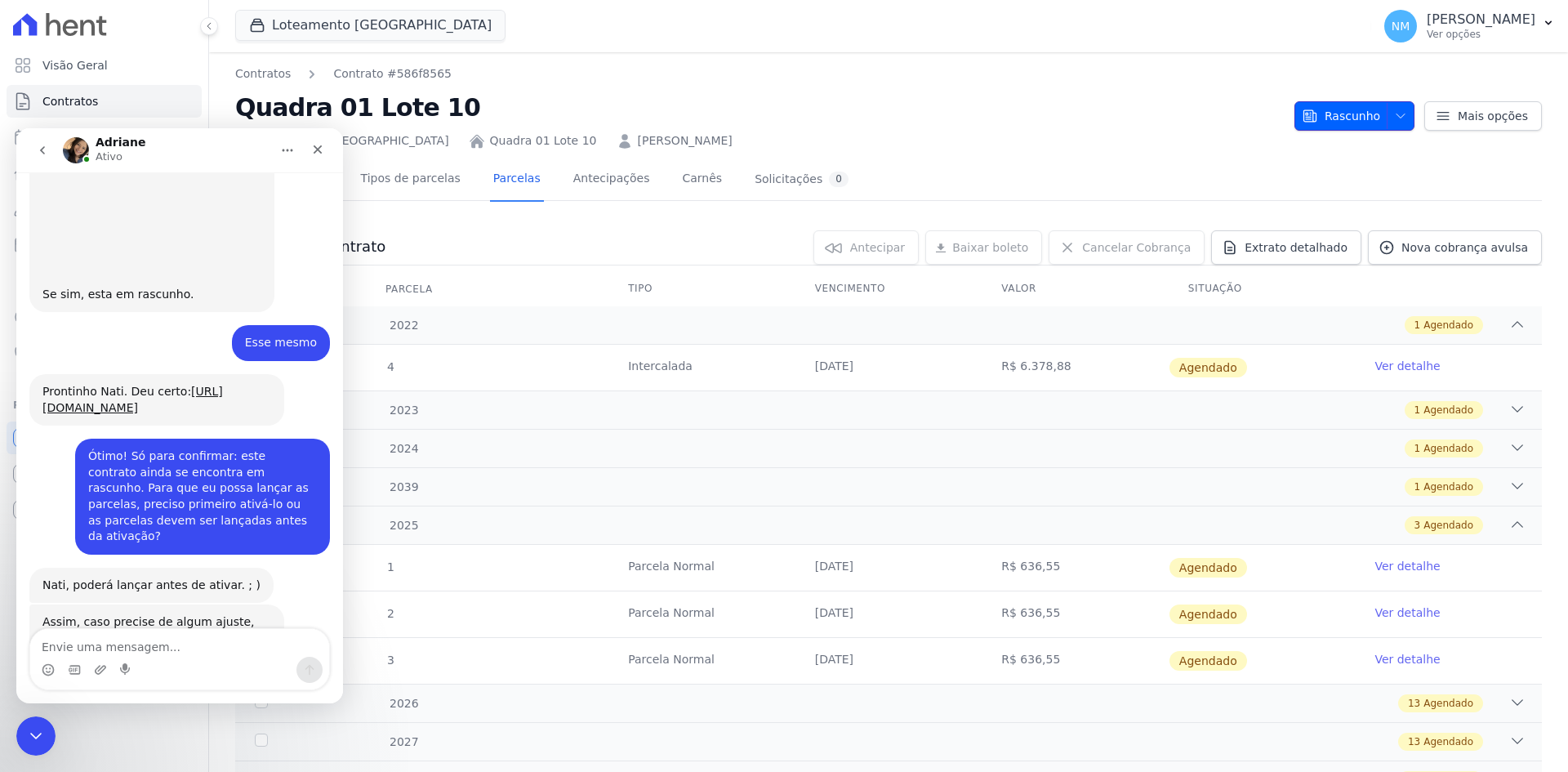
click at [1398, 122] on icon "button" at bounding box center [1400, 115] width 13 height 13
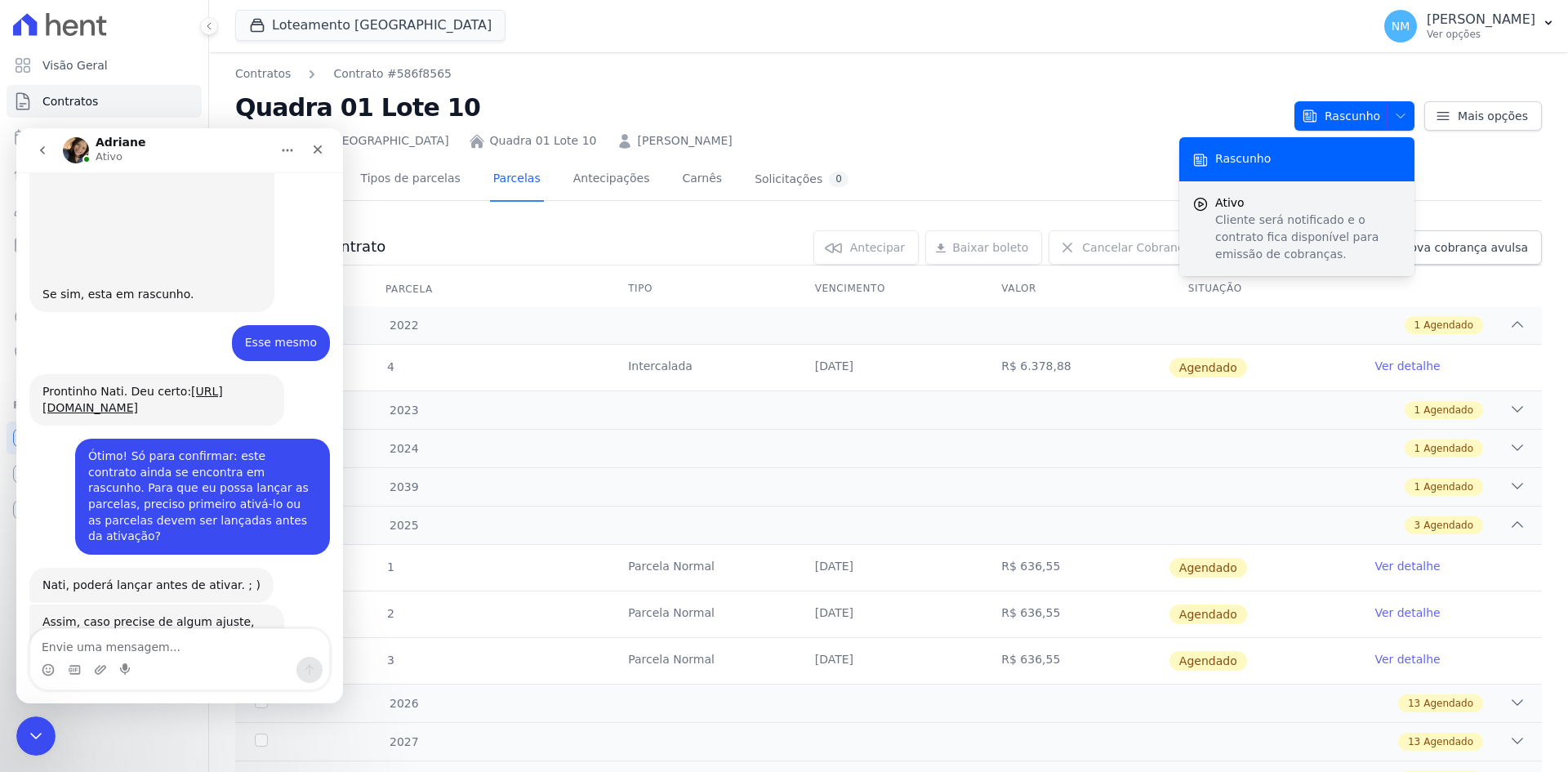
click at [1215, 215] on p "Cliente será notificado e o contrato fica disponível para emissão de cobranças." at bounding box center [1308, 237] width 187 height 51
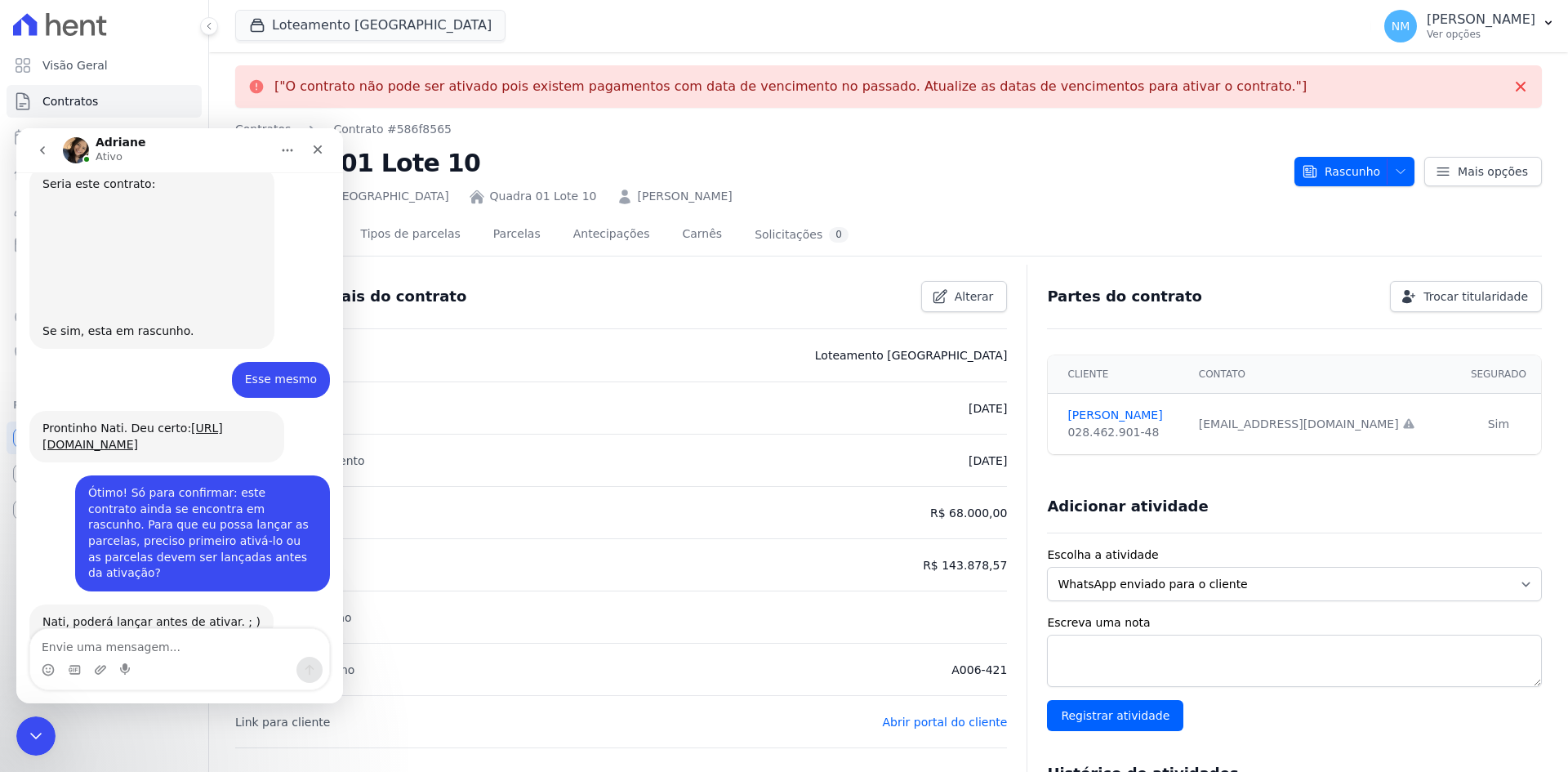
scroll to position [8253, 0]
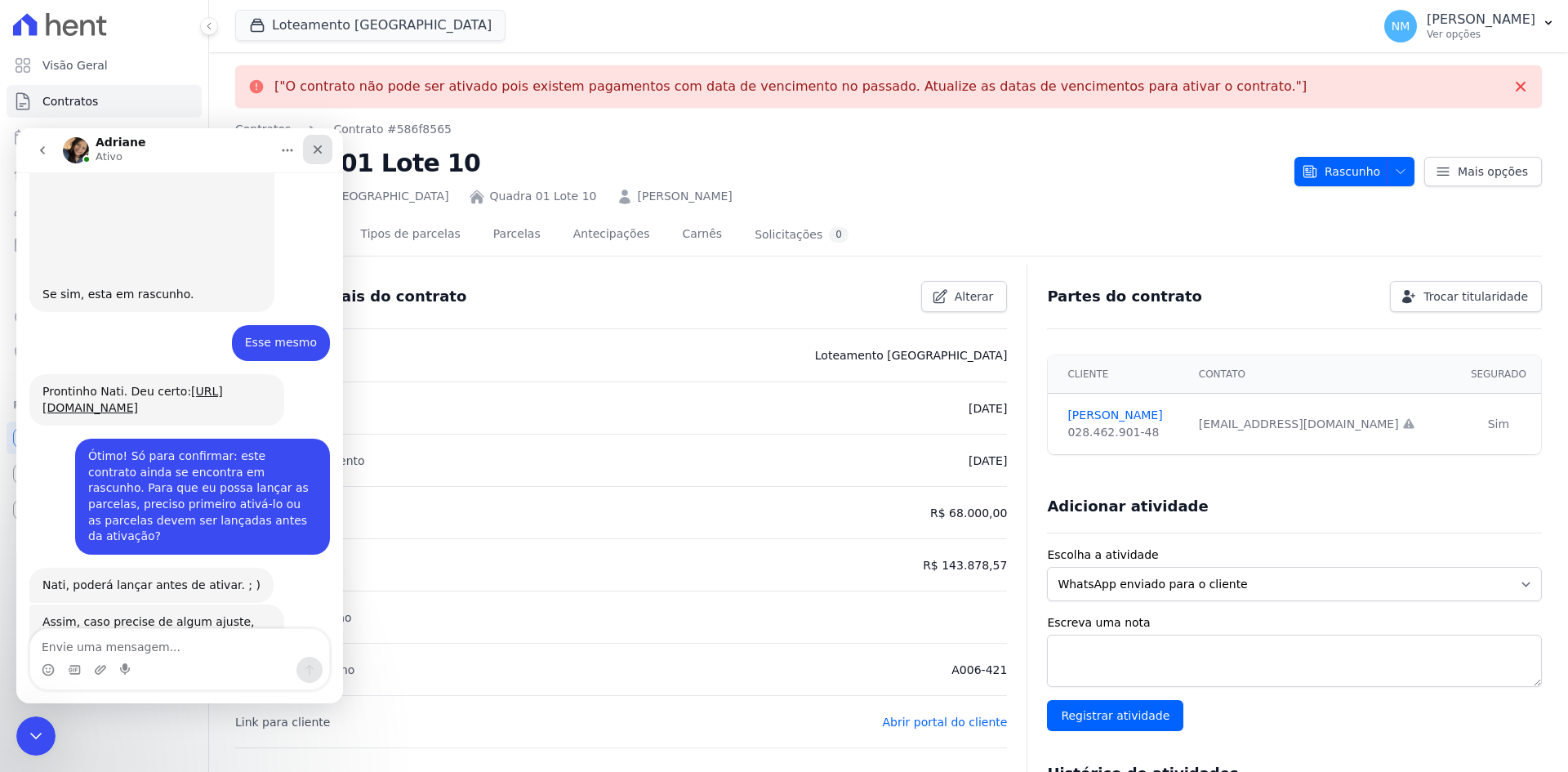
click at [320, 155] on icon "Fechar" at bounding box center [317, 149] width 13 height 13
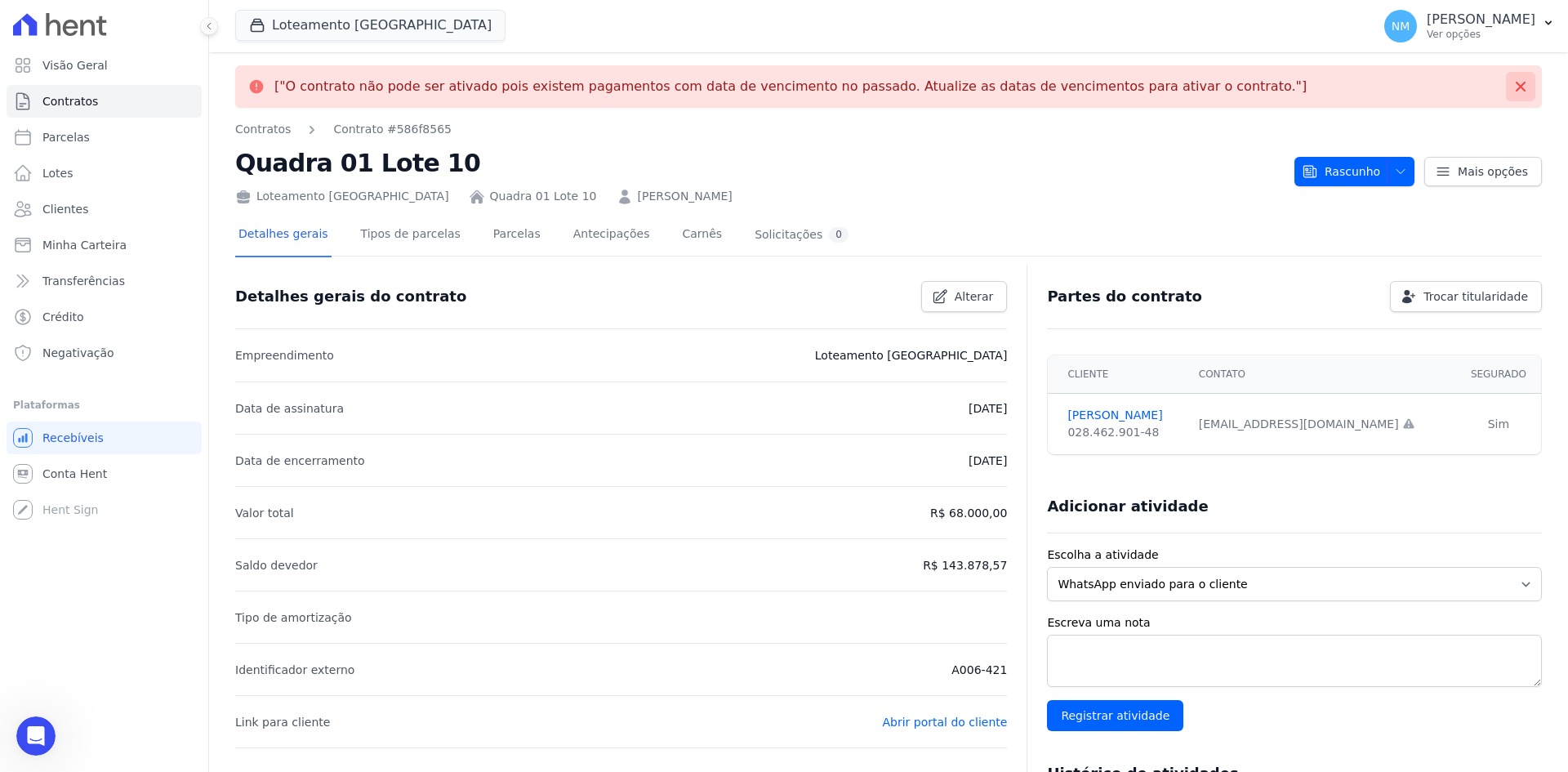
click at [1516, 89] on icon at bounding box center [1521, 87] width 10 height 10
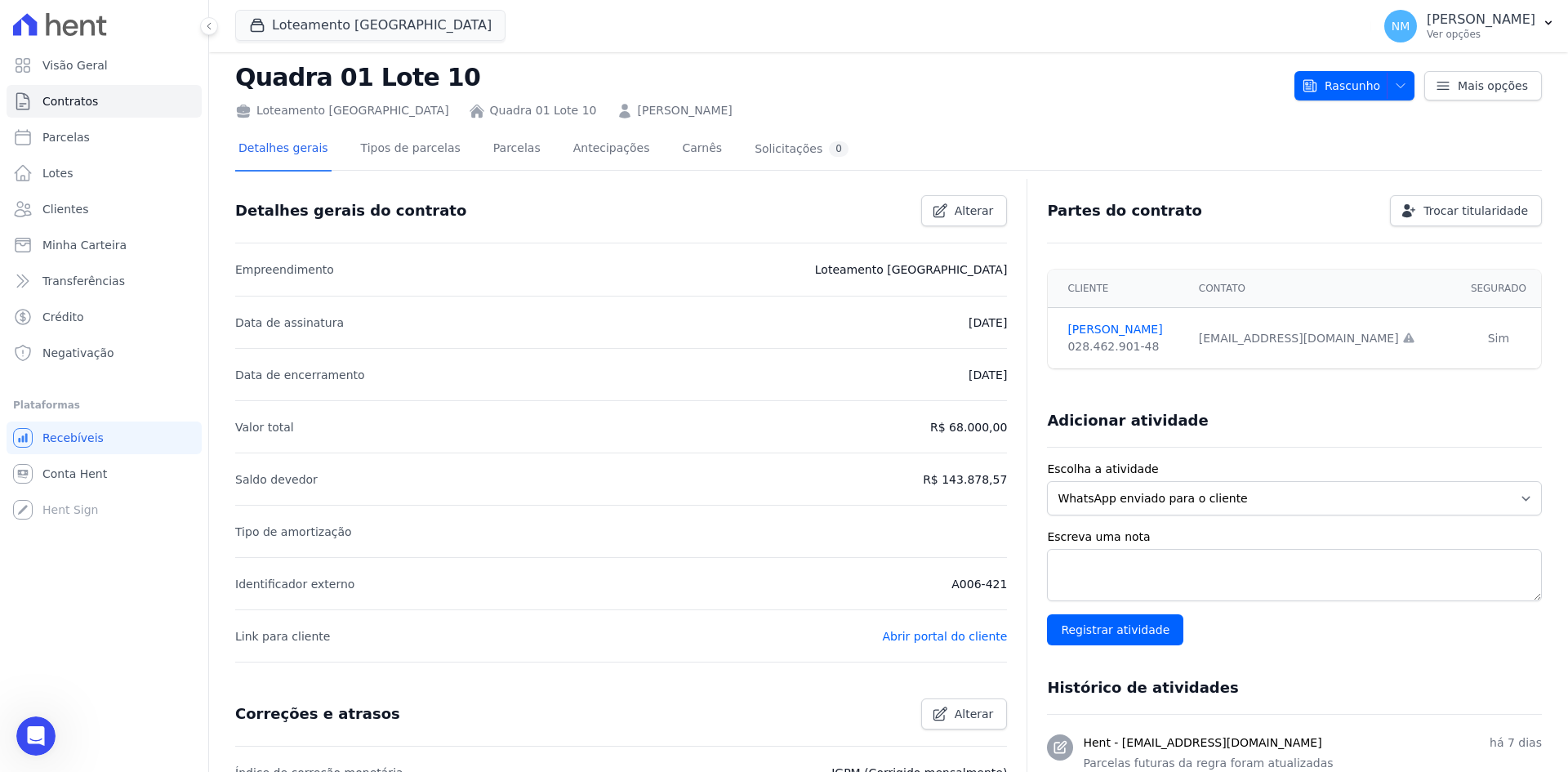
scroll to position [0, 0]
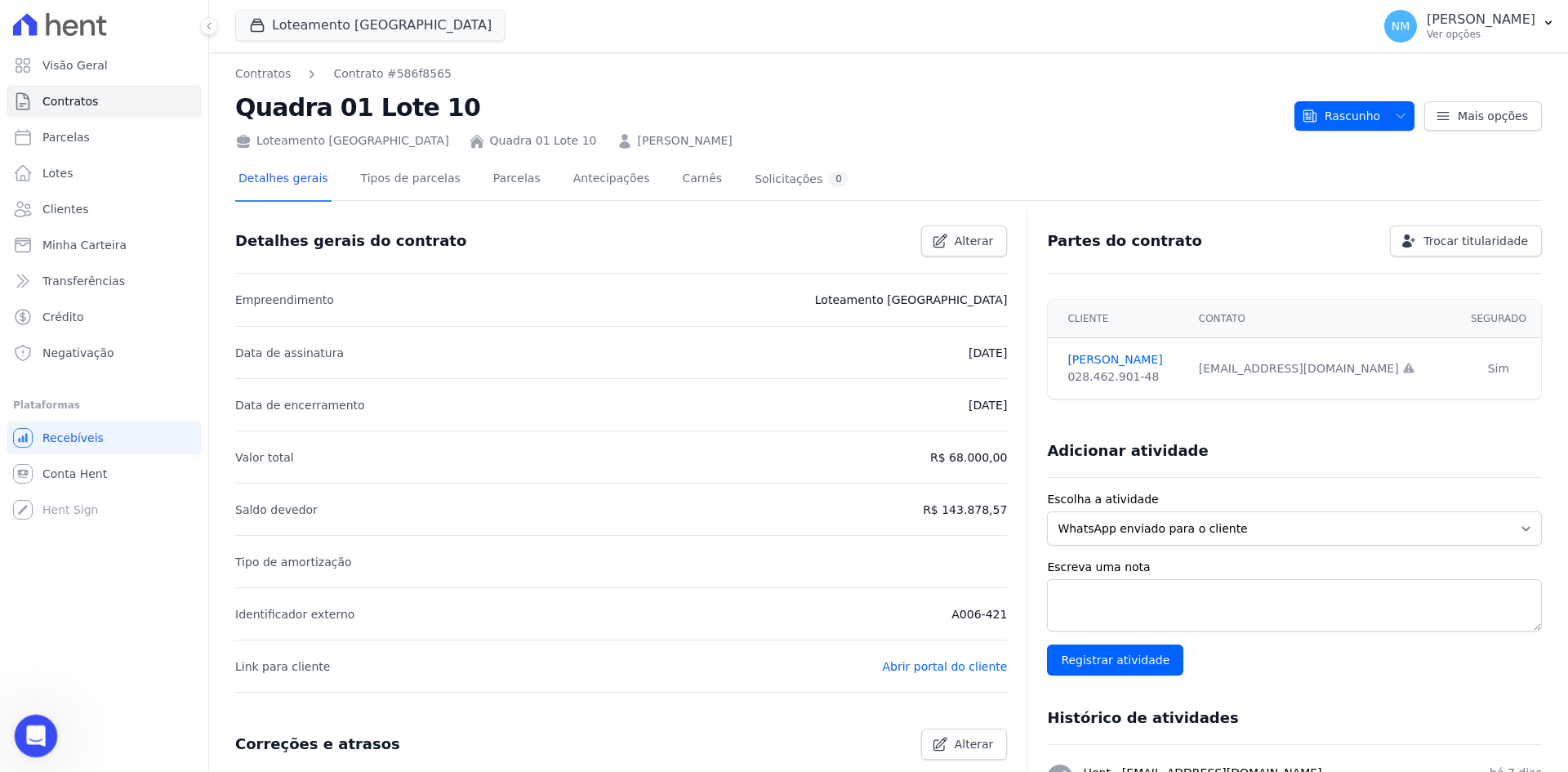
click at [31, 735] on icon "Abertura do Messenger da Intercom" at bounding box center [34, 734] width 27 height 27
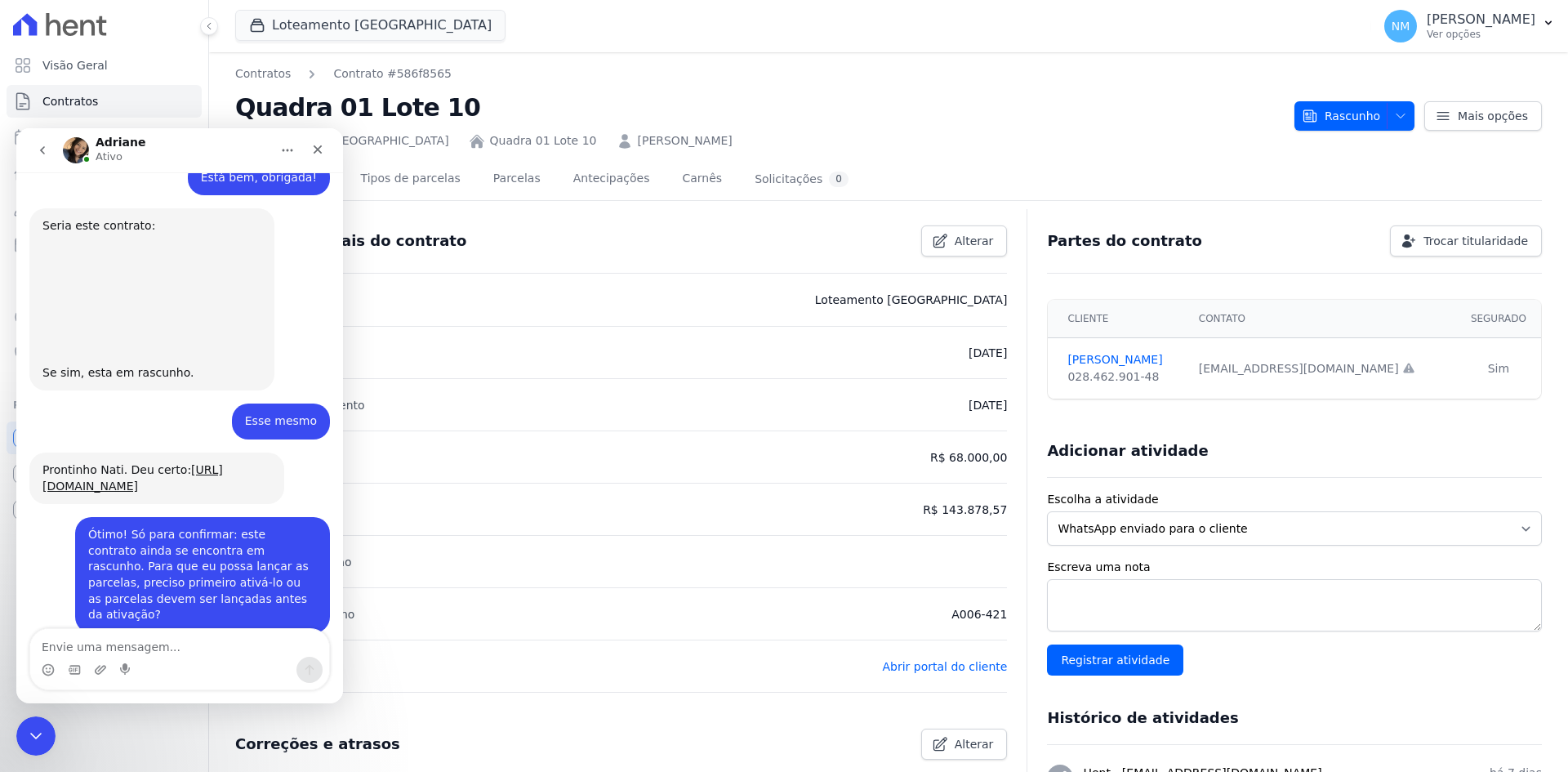
scroll to position [8253, 0]
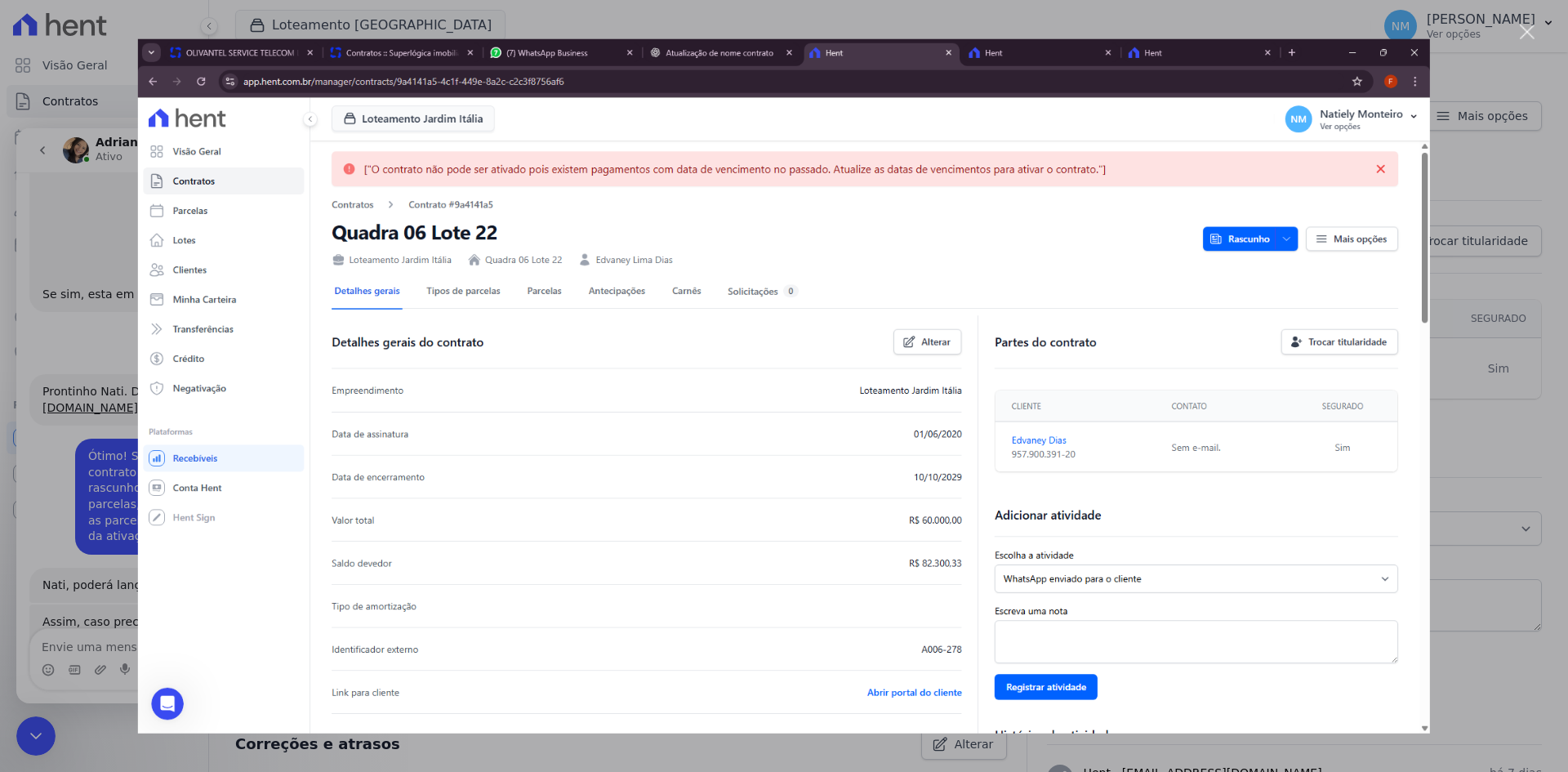
scroll to position [0, 0]
click at [114, 326] on div "Messenger da Intercom" at bounding box center [784, 386] width 1568 height 772
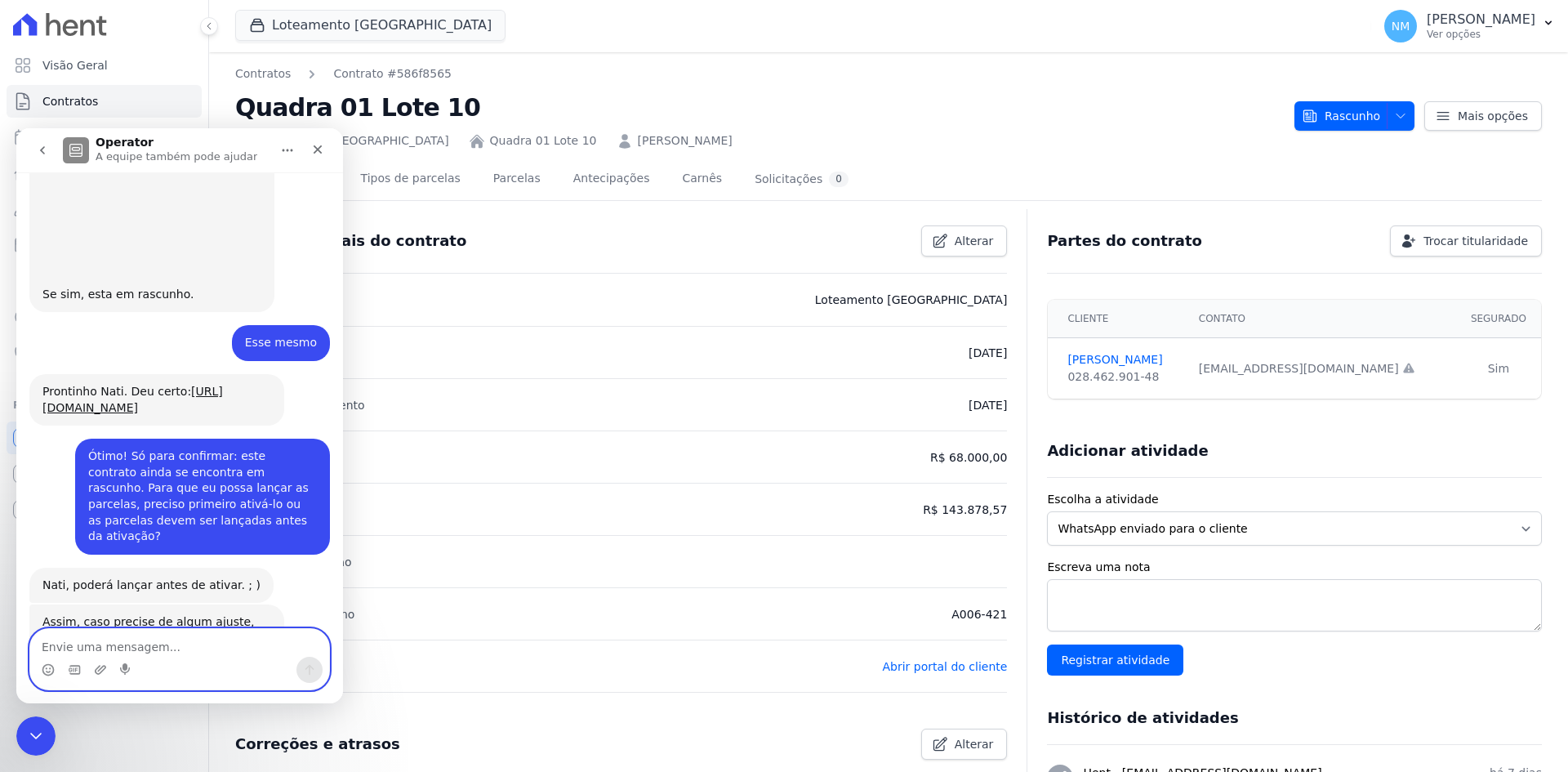
click at [207, 651] on textarea "Envie uma mensagem..." at bounding box center [179, 642] width 299 height 28
paste textarea "Certo, mas não faz sentido haver essas parcelas, já que realizamos o reparcelam…"
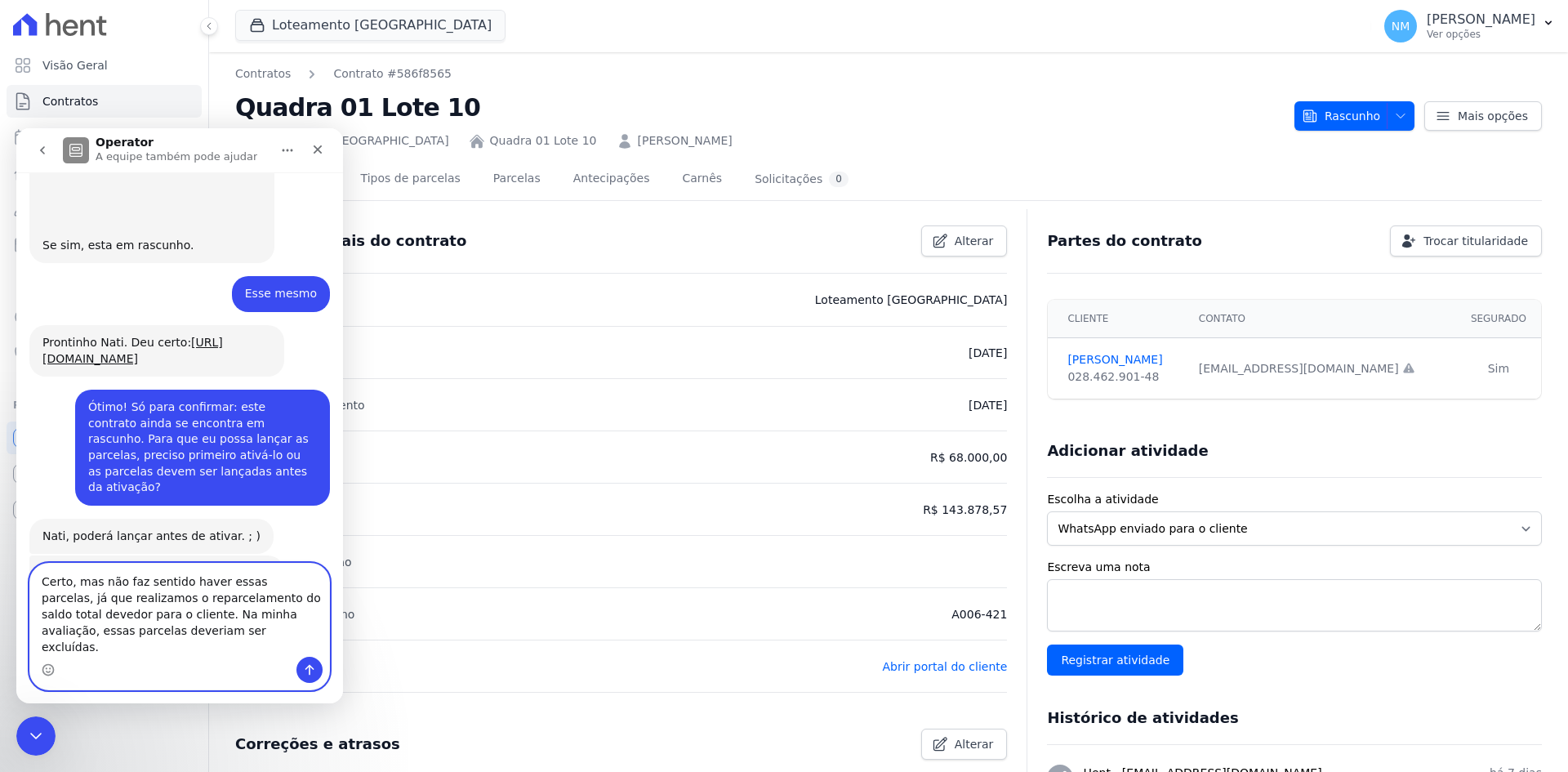
type textarea "Certo, mas não faz sentido haver essas parcelas, já que realizamos o reparcelam…"
click at [313, 670] on icon "Enviar uma mensagem" at bounding box center [309, 669] width 13 height 13
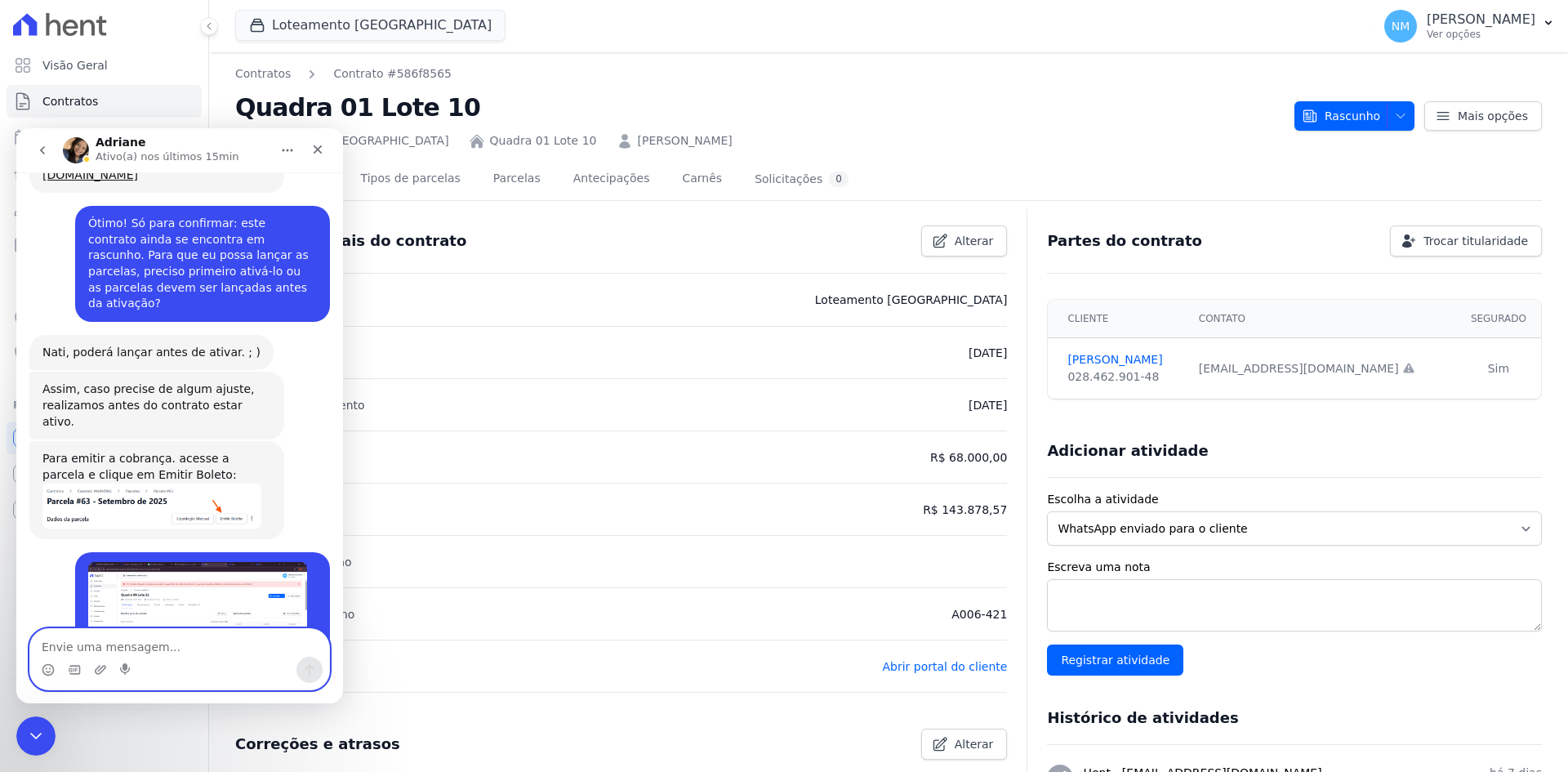
scroll to position [8496, 0]
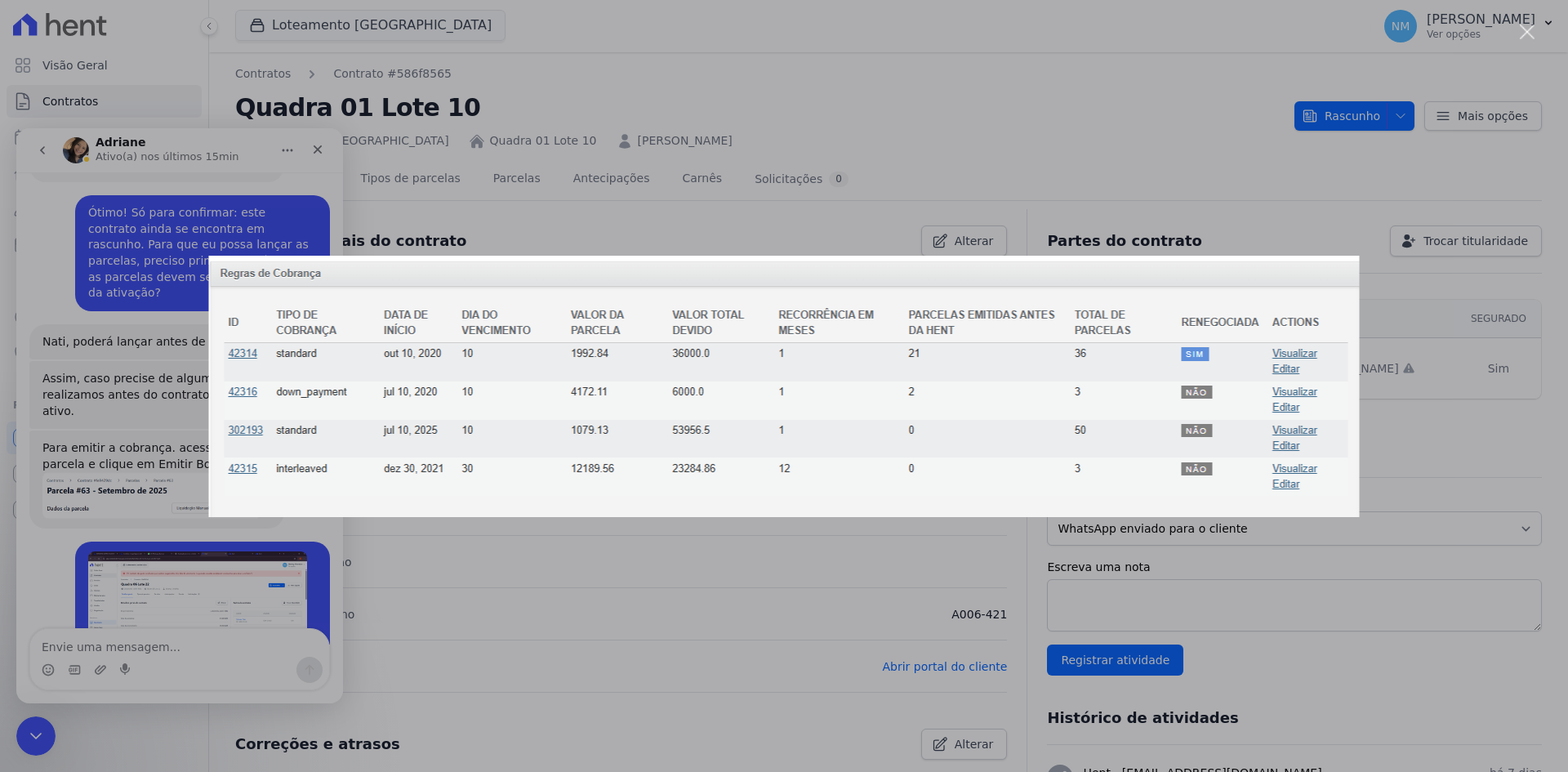
scroll to position [0, 0]
click at [558, 143] on div "Messenger da Intercom" at bounding box center [784, 386] width 1568 height 772
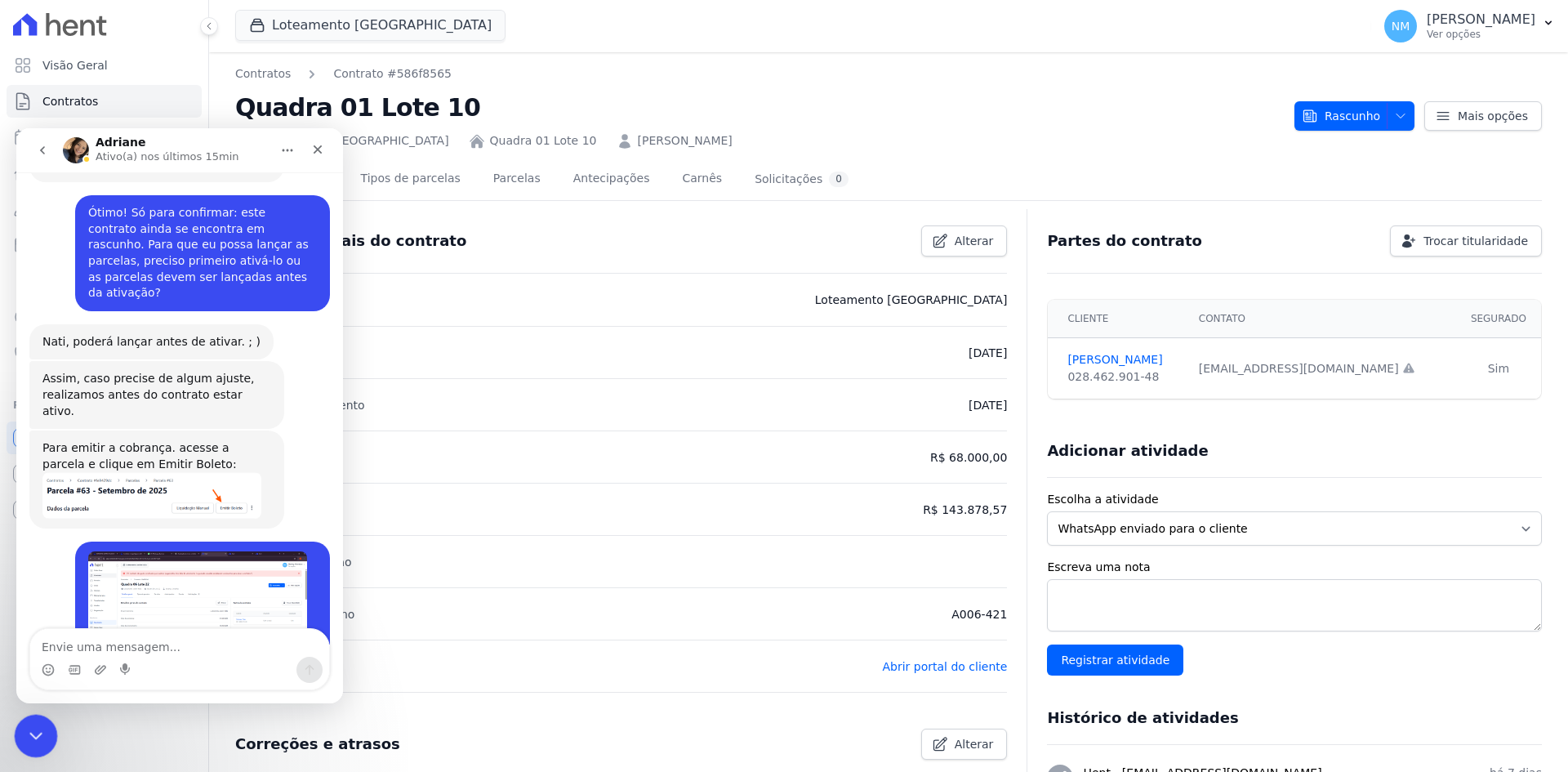
click at [18, 729] on div "Encerramento do Messenger da Intercom" at bounding box center [33, 734] width 39 height 39
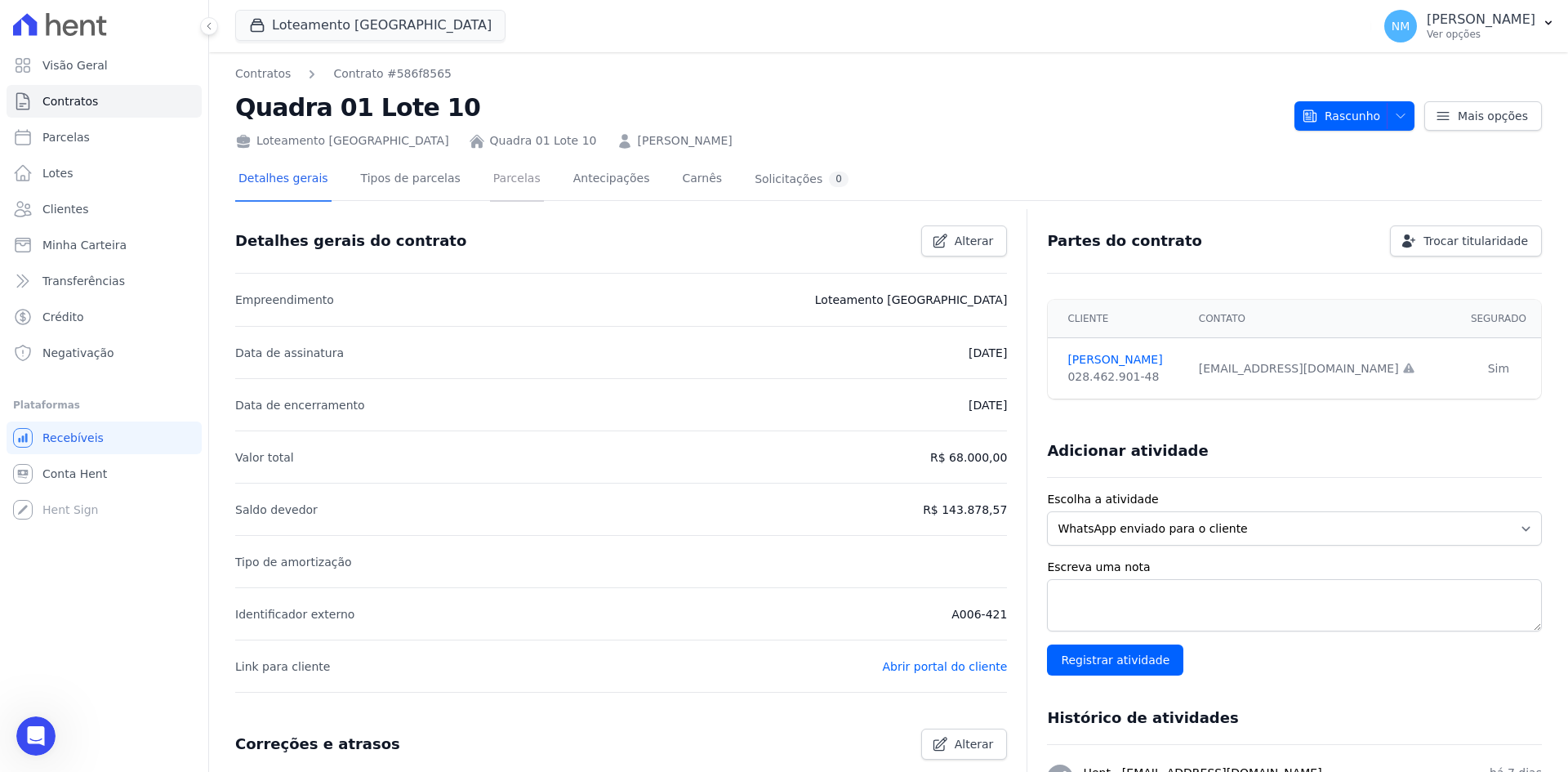
click at [497, 172] on link "Parcelas" at bounding box center [516, 180] width 54 height 43
click at [43, 738] on icon "Open Intercom Messenger" at bounding box center [36, 735] width 19 height 21
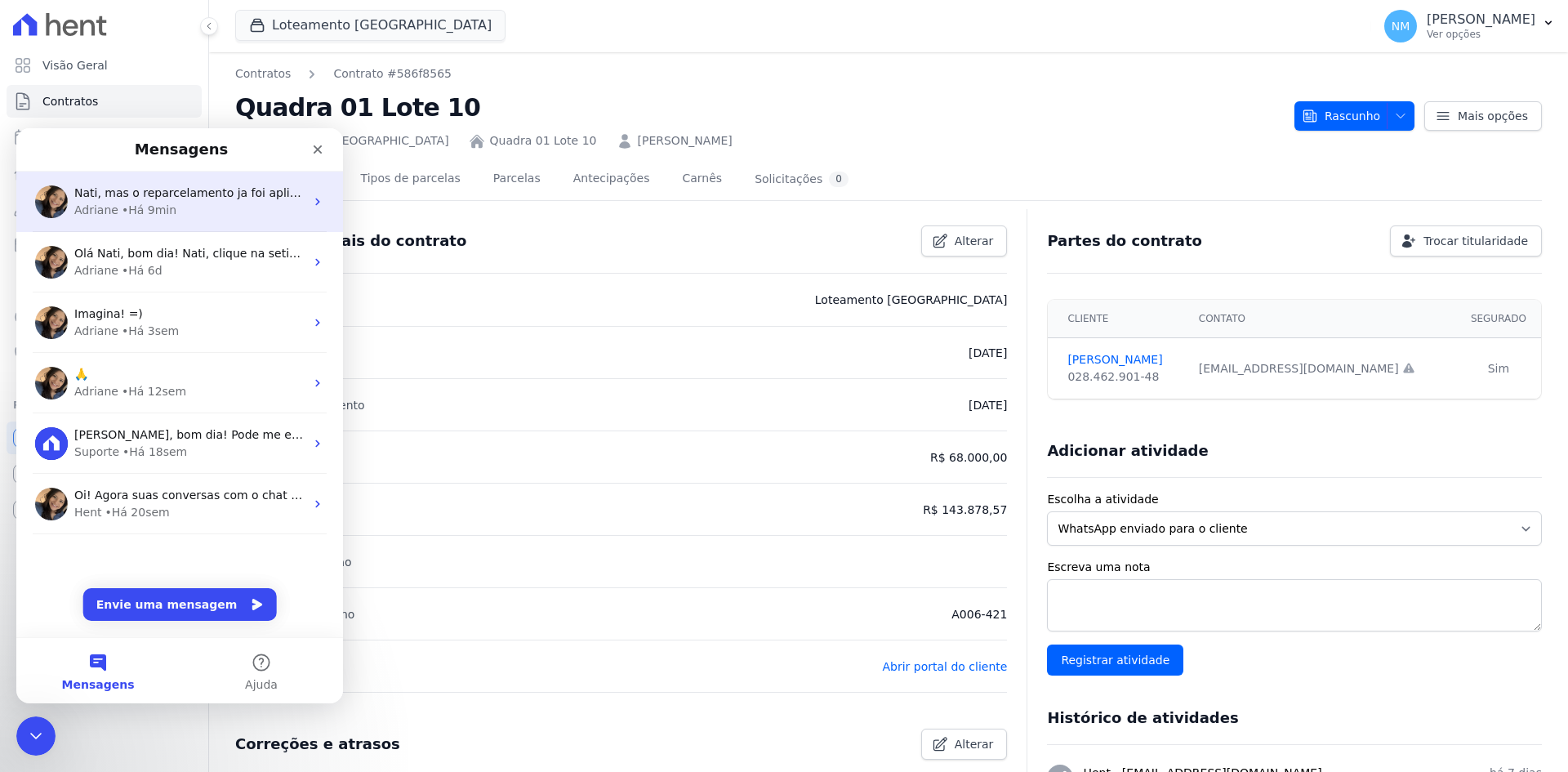
click at [153, 197] on span "Nati, mas o reparcelamento ja foi aplicado aqui na Hent? Atualmente constam ess…" at bounding box center [338, 193] width 528 height 13
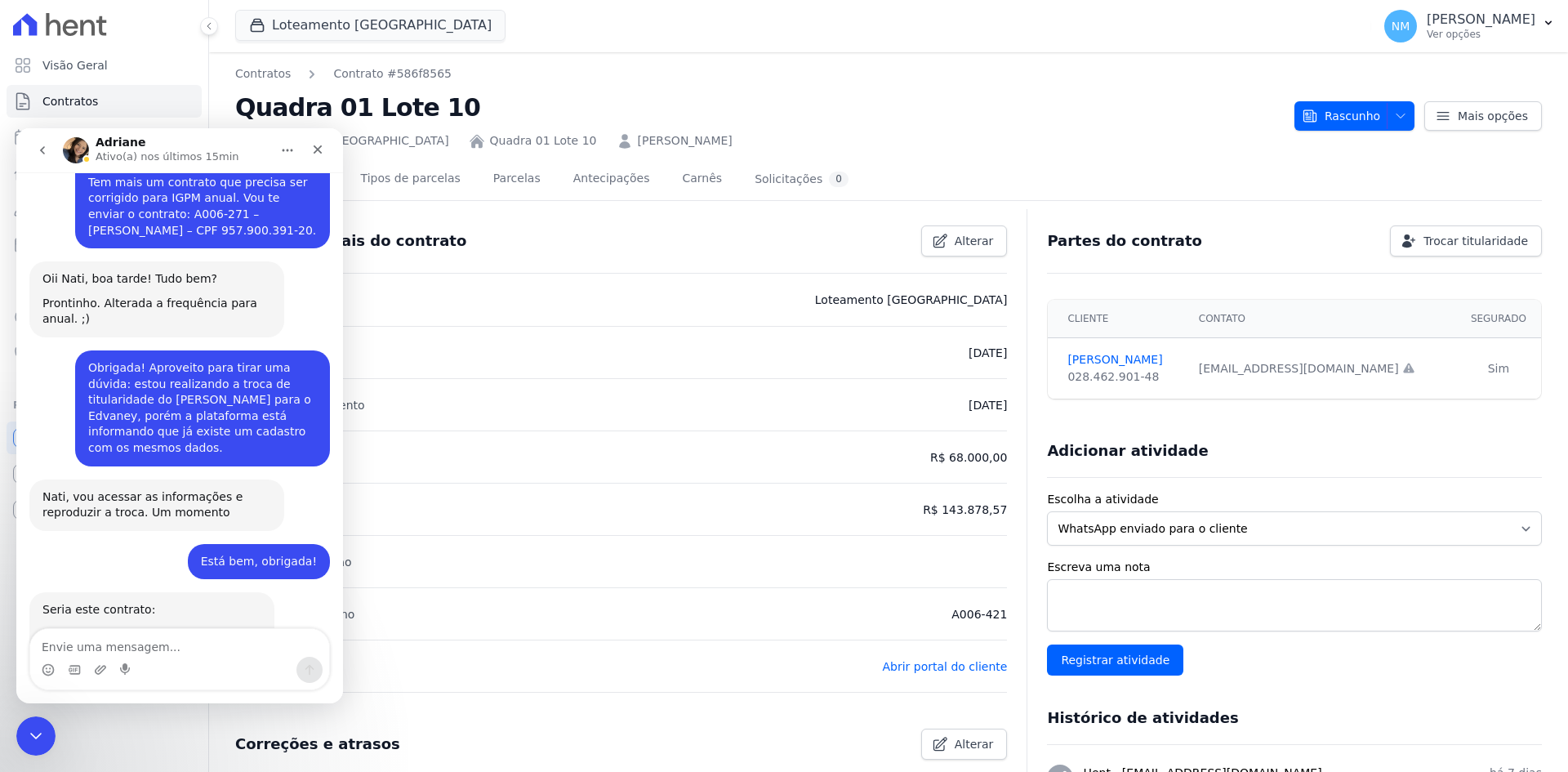
click at [148, 643] on textarea "Envie uma mensagem..." at bounding box center [179, 642] width 299 height 28
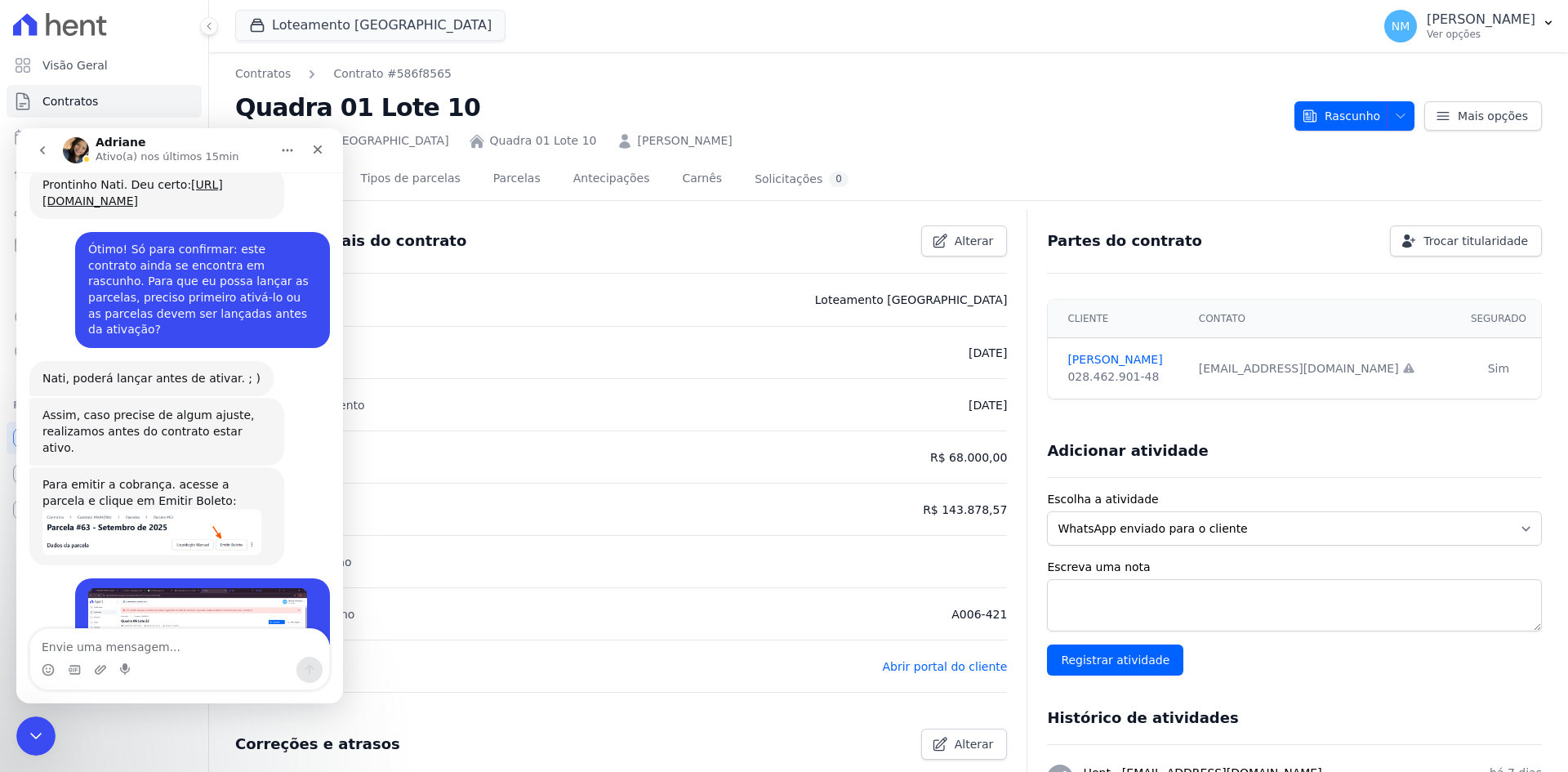
scroll to position [8496, 0]
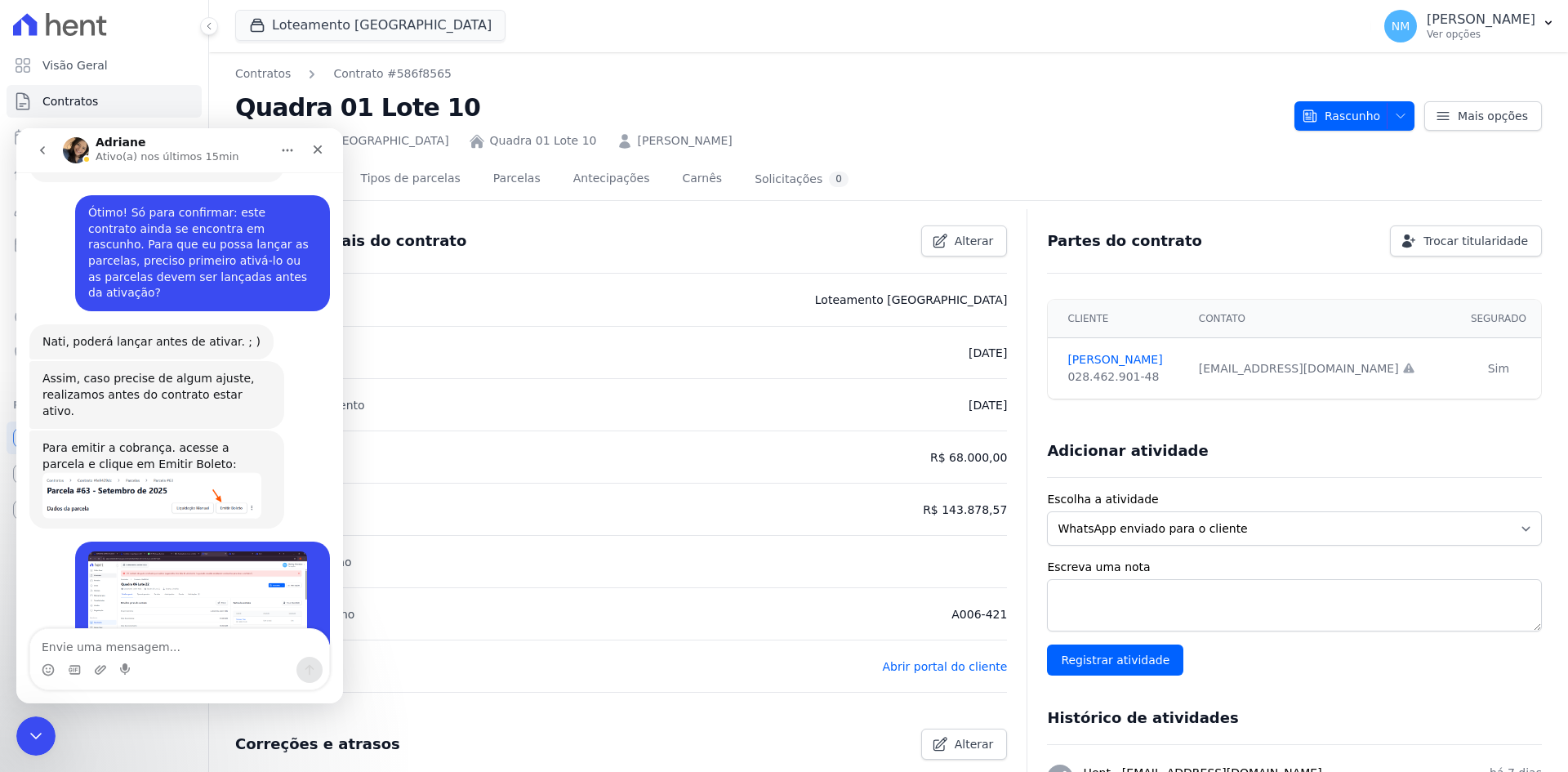
type textarea "S"
type textarea "T"
click at [324, 647] on textarea "Ótimo, conseguiria alterar mais um contrato para mim?" at bounding box center [179, 635] width 299 height 44
type textarea "Ótimo, conseguiria alterar mais um contrato para mim?"
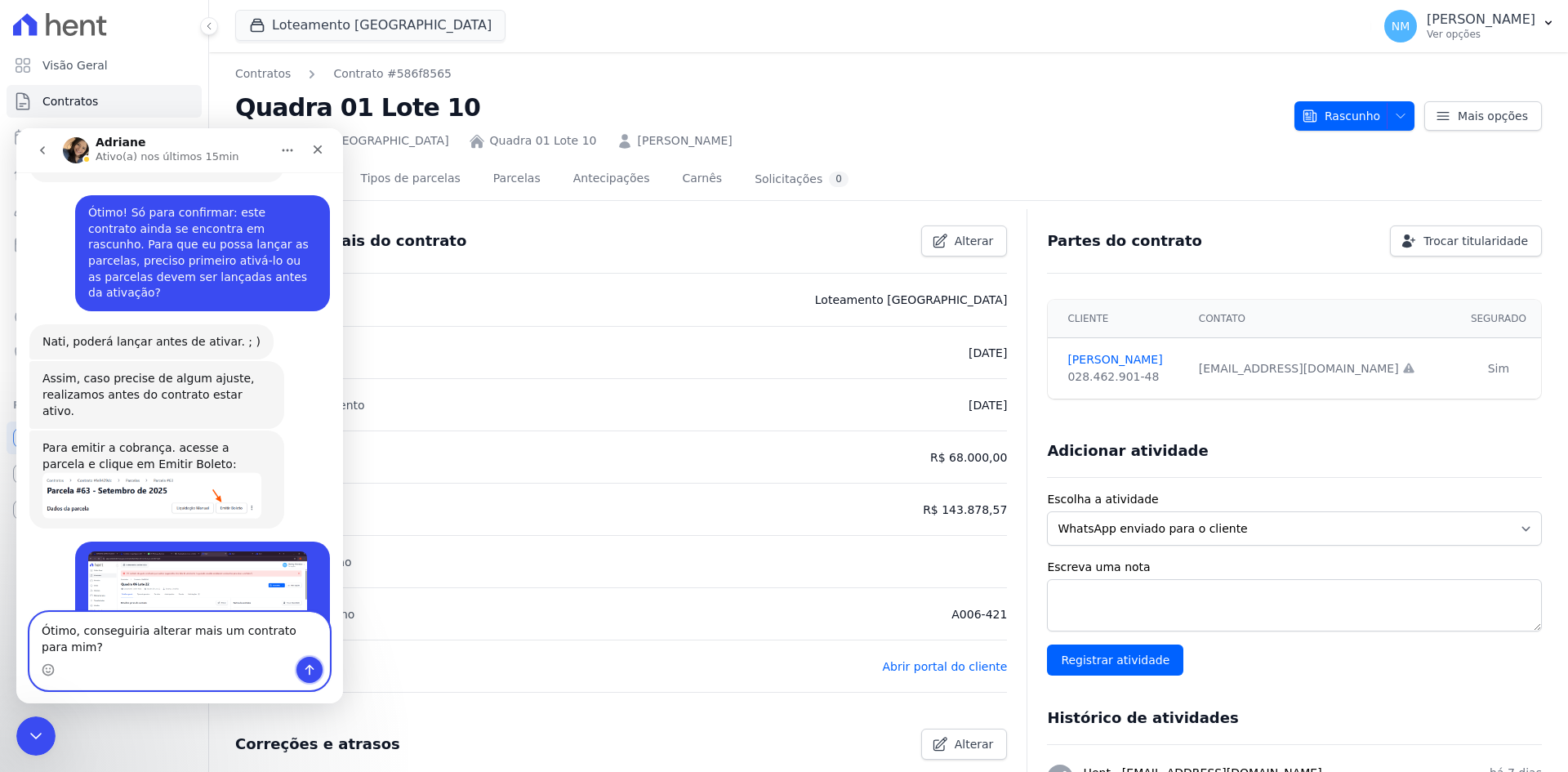
click at [306, 670] on icon "Enviar uma mensagem" at bounding box center [309, 669] width 13 height 13
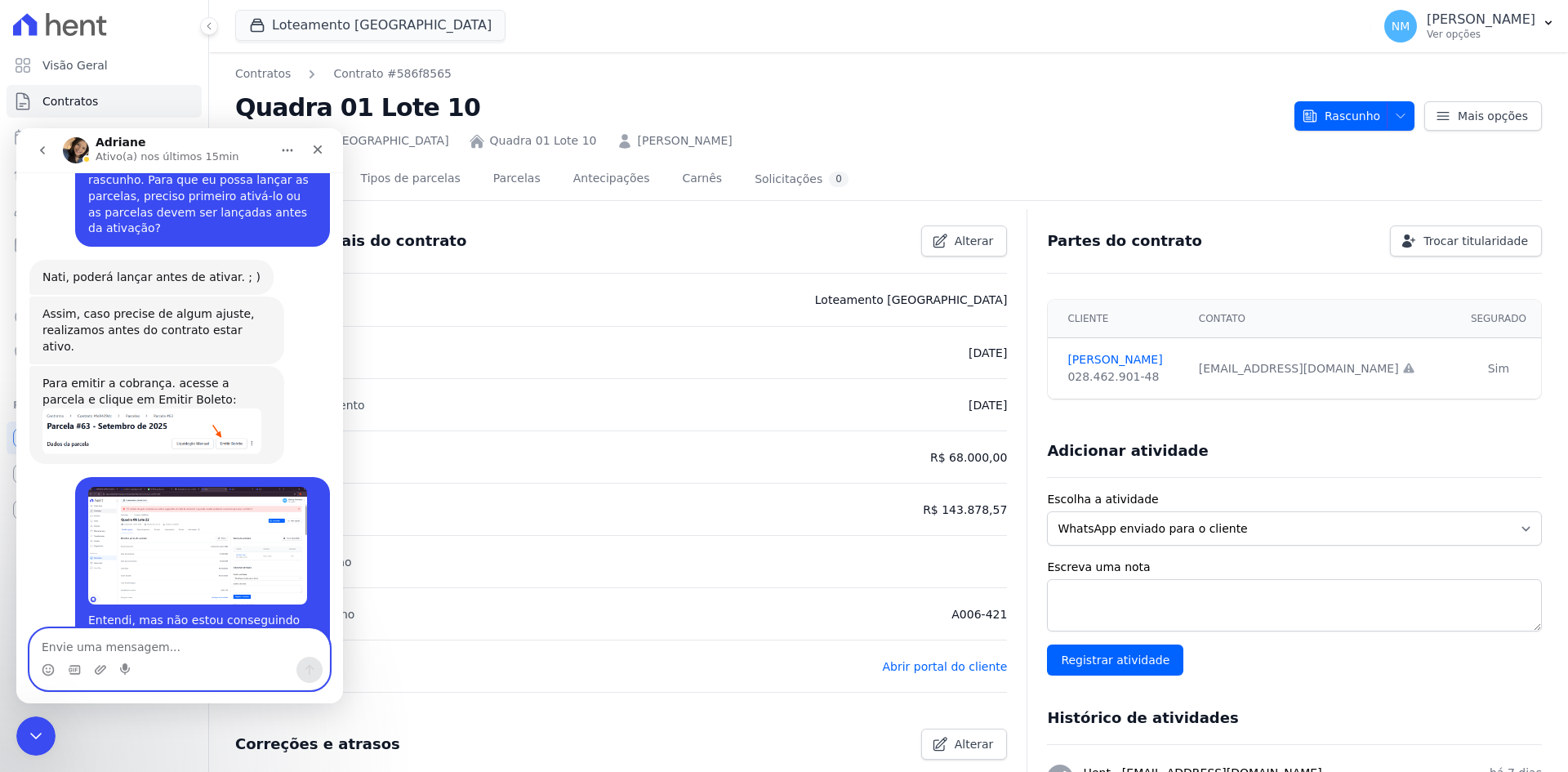
click at [164, 654] on textarea "Envie uma mensagem..." at bounding box center [179, 642] width 299 height 28
type textarea "E já te deixo em paz"
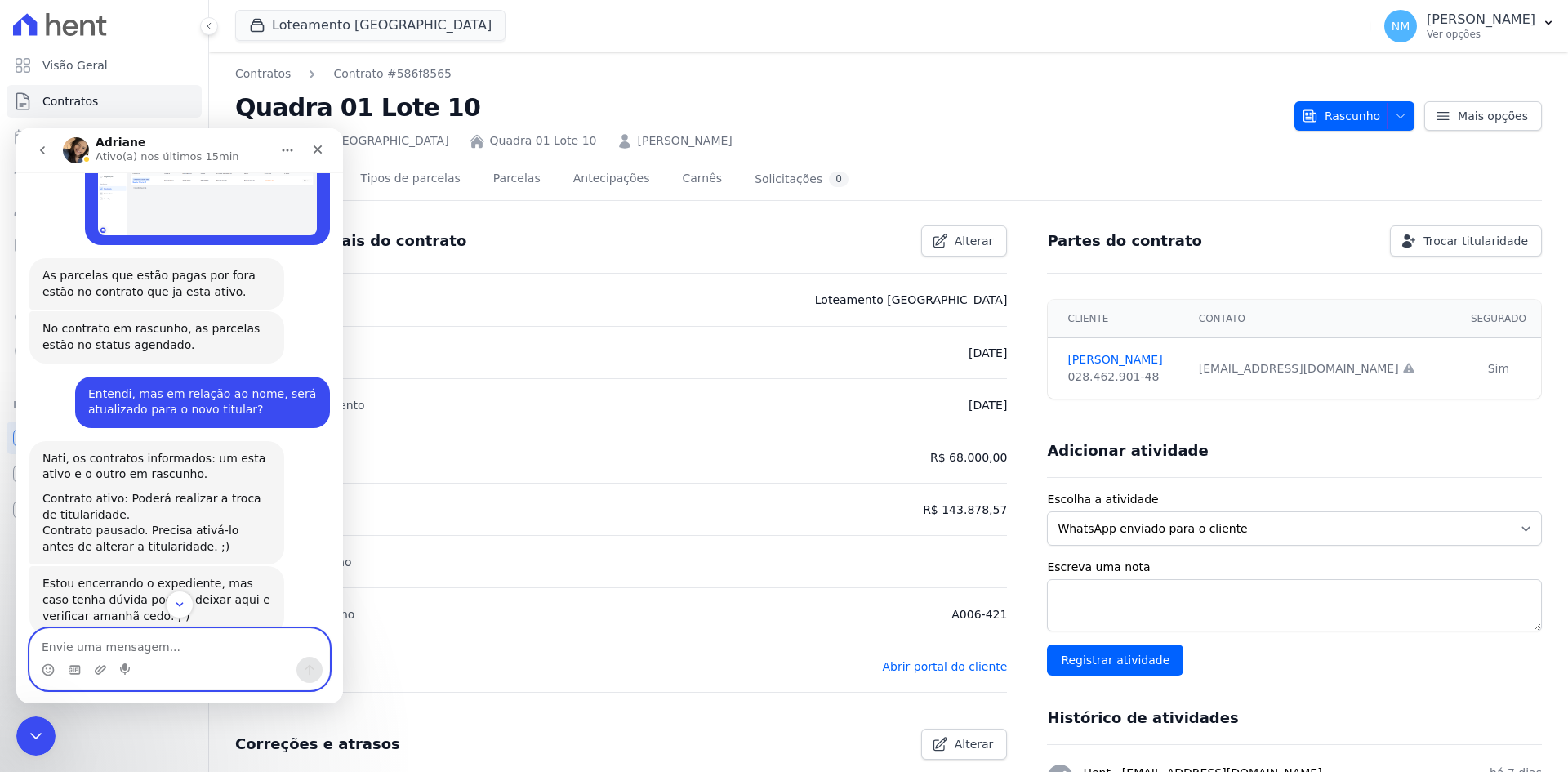
scroll to position [7129, 0]
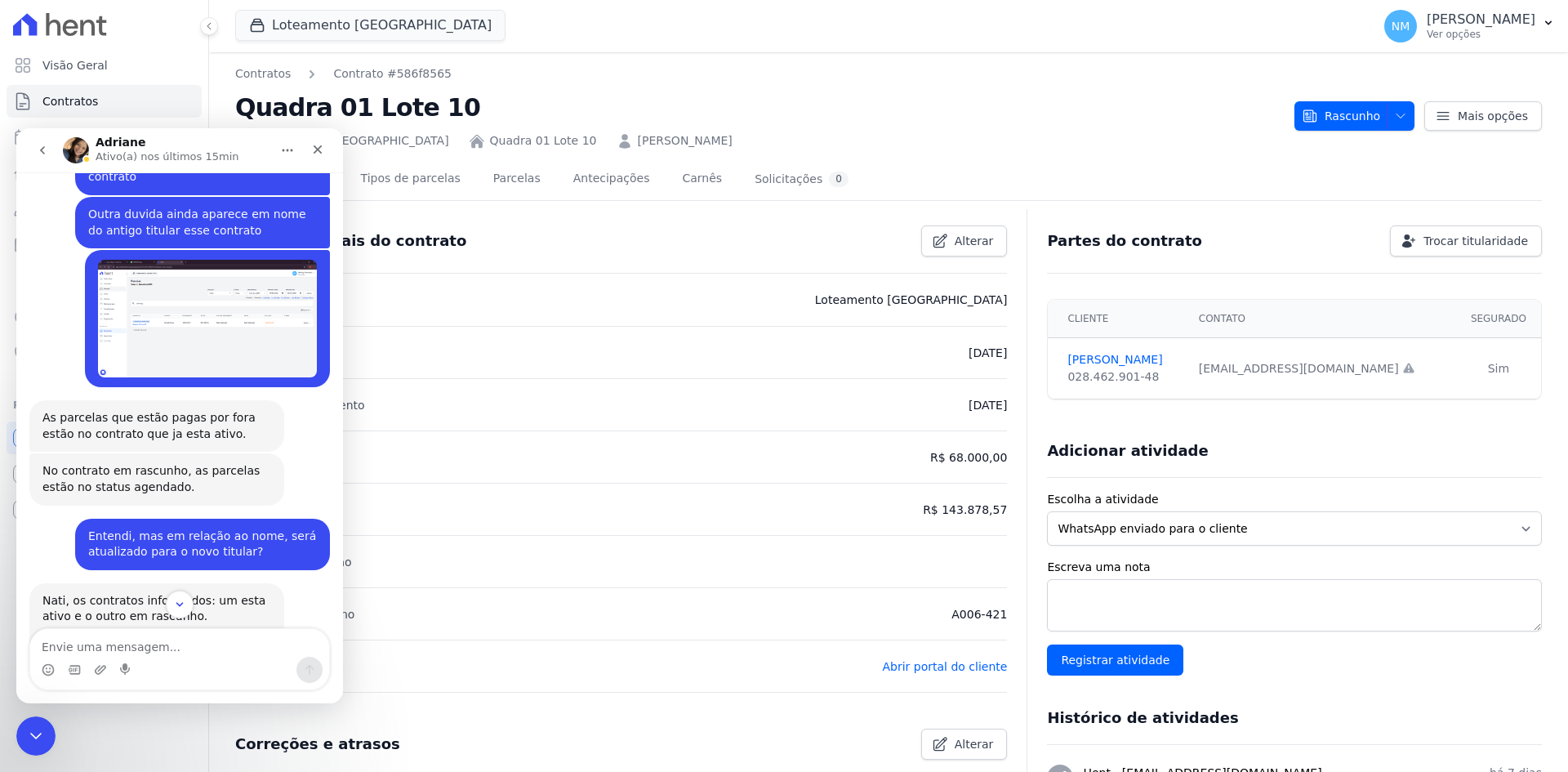
drag, startPoint x: 82, startPoint y: 413, endPoint x: 305, endPoint y: 446, distance: 225.4
copy div "corrigido para IGPM anual. Vou te enviar o contrato: A006-271 – Edvaney Dias – …"
click at [164, 647] on textarea "Envie uma mensagem..." at bounding box center [179, 642] width 299 height 28
paste textarea "corrigido para IGPM anual. Vou te enviar o contrato: A006-271 – Edvaney Dias – …"
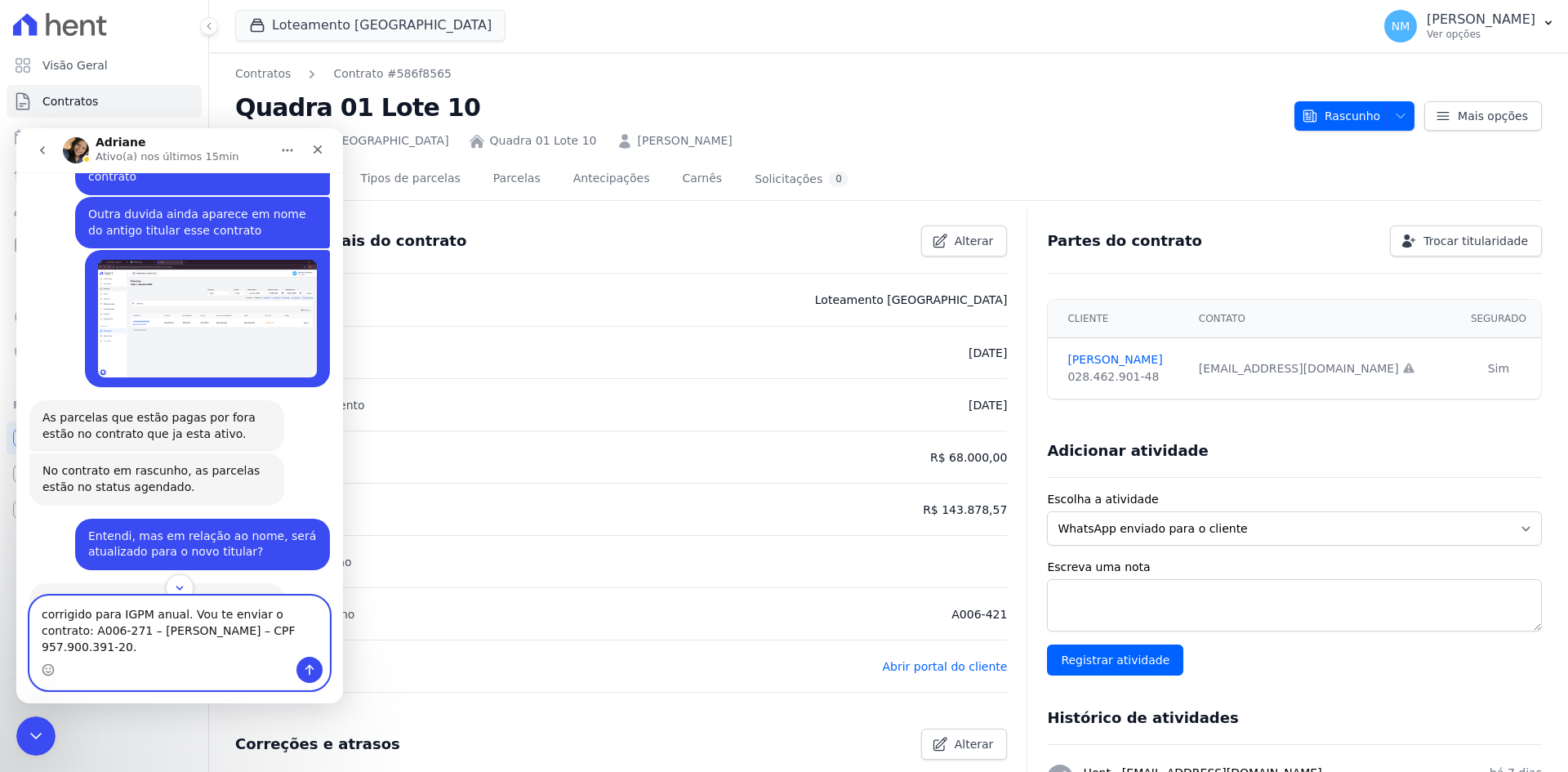
drag, startPoint x: 170, startPoint y: 647, endPoint x: 101, endPoint y: 648, distance: 69.0
click at [101, 648] on textarea "corrigido para IGPM anual. Vou te enviar o contrato: A006-271 – Edvaney Dias – …" at bounding box center [179, 626] width 299 height 60
click at [89, 646] on textarea "corrigido para IGPM anual. Vou te enviar o contrato: A006-271 – Edvaney Dias – …" at bounding box center [179, 626] width 299 height 60
drag, startPoint x: 170, startPoint y: 646, endPoint x: 99, endPoint y: 660, distance: 72.4
click at [99, 660] on div "corrigido para IGPM anual. Vou te enviar o contrato: A006-421 – Edvaney Dias – …" at bounding box center [179, 642] width 299 height 93
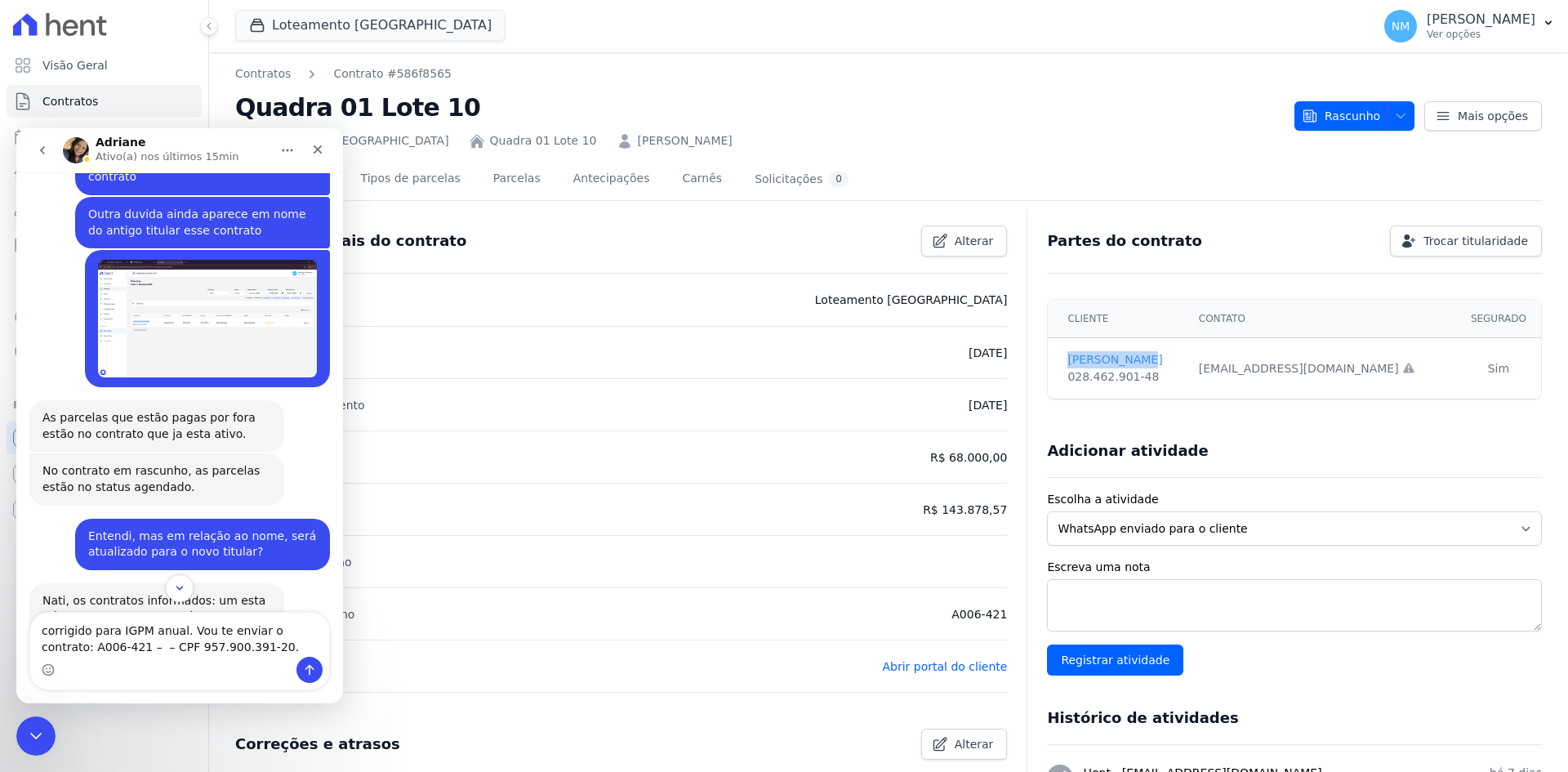
drag, startPoint x: 1056, startPoint y: 361, endPoint x: 1124, endPoint y: 351, distance: 68.7
click at [1124, 351] on td "Flavio Mello 028.462.901-48" at bounding box center [1118, 369] width 141 height 61
drag, startPoint x: 1104, startPoint y: 356, endPoint x: 553, endPoint y: 144, distance: 590.4
click at [553, 144] on div "Loteamento Jardim Itália Quadra 01 Lote 10 Flavio de Mello" at bounding box center [758, 138] width 1046 height 24
copy link "Flavio de Mello"
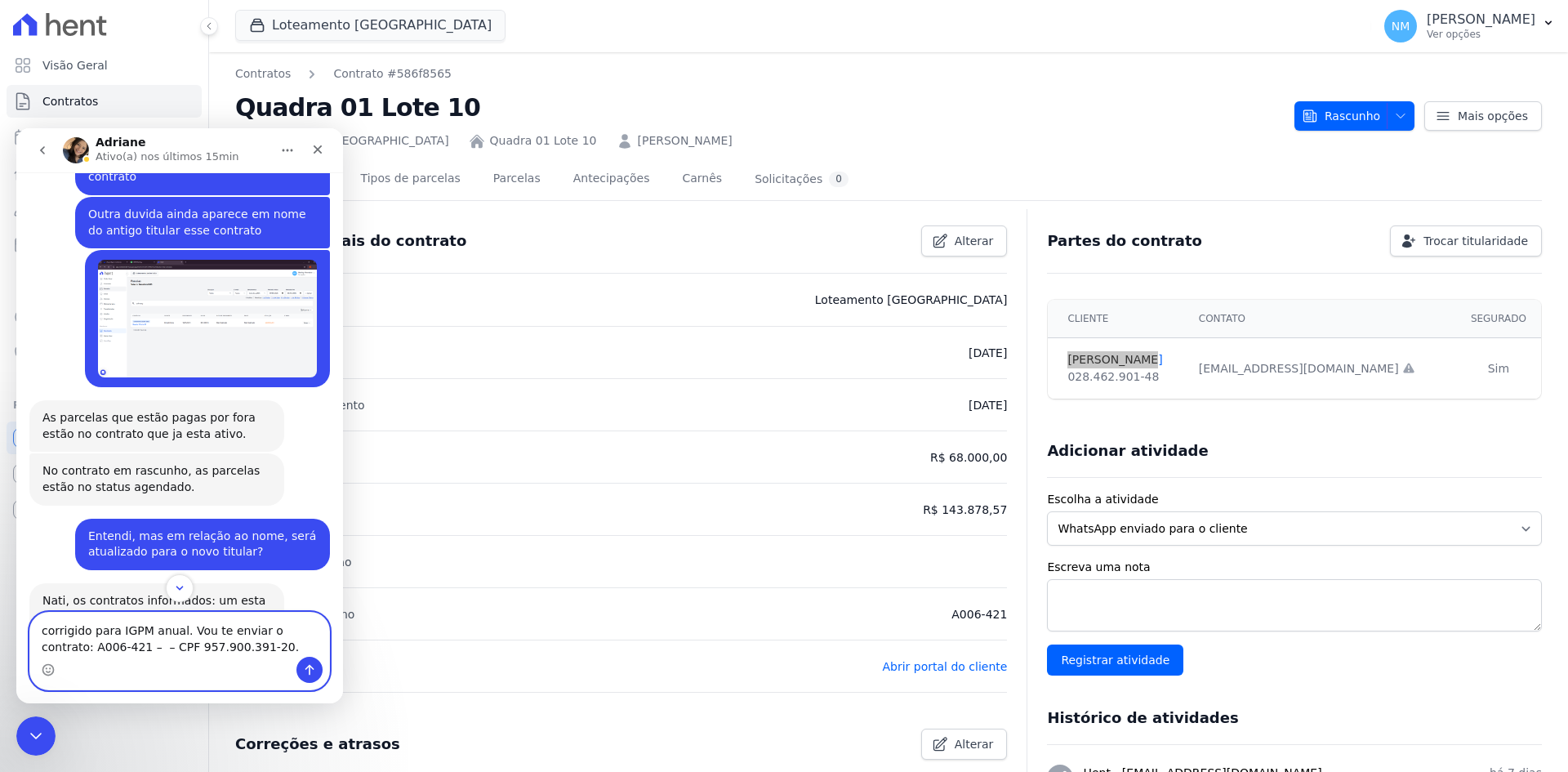
click at [106, 647] on textarea "corrigido para IGPM anual. Vou te enviar o contrato: A006-421 – – CPF 957.900.3…" at bounding box center [179, 635] width 299 height 44
drag, startPoint x: 299, startPoint y: 647, endPoint x: 216, endPoint y: 652, distance: 83.2
click at [216, 652] on textarea "corrigido para IGPM anual. Vou te enviar o contrato: A006-421 – Flavio de Mello…" at bounding box center [179, 626] width 299 height 60
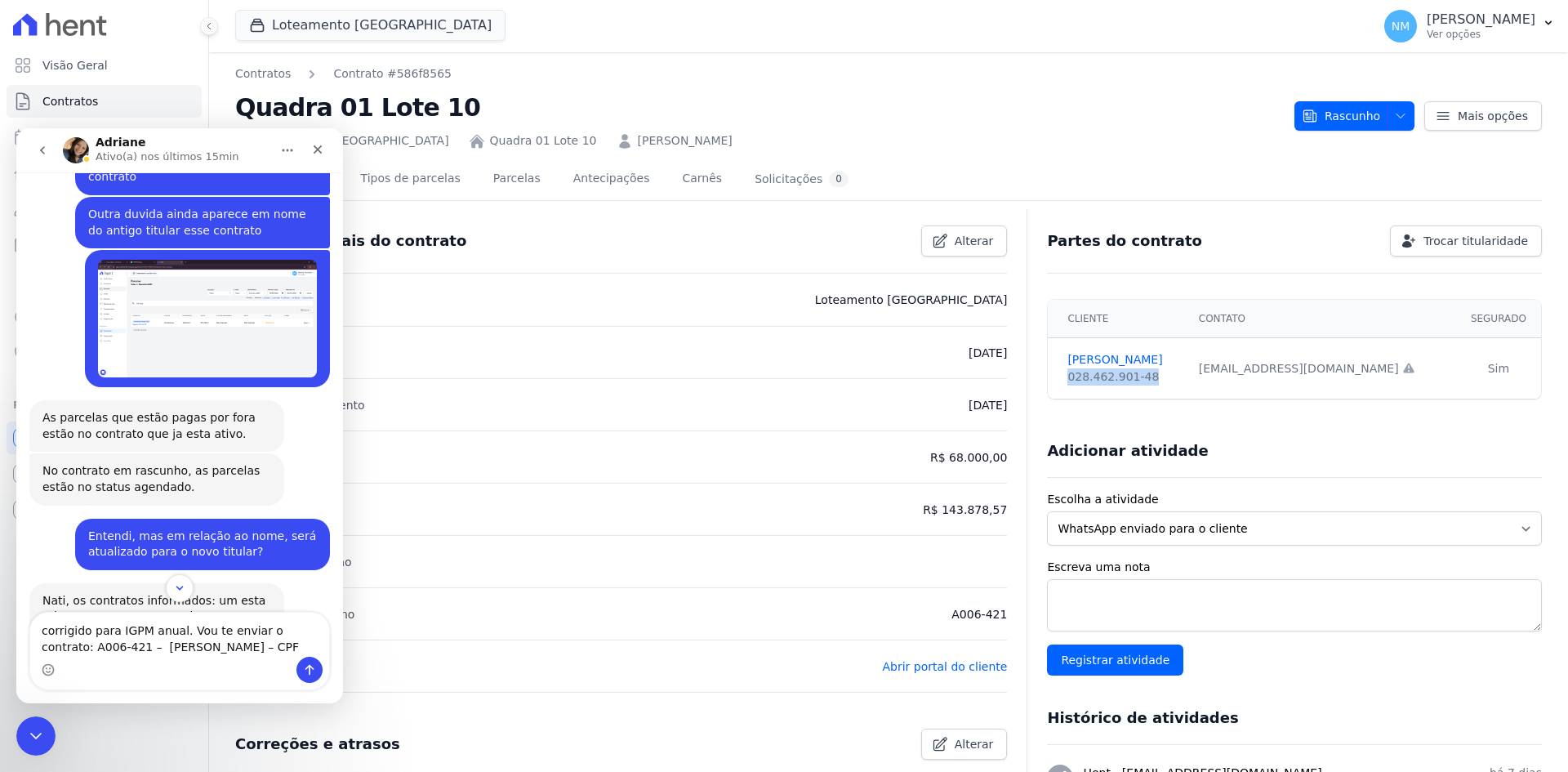
drag, startPoint x: 1139, startPoint y: 375, endPoint x: 1062, endPoint y: 381, distance: 77.2
click at [1068, 381] on div "028.462.901-48" at bounding box center [1123, 377] width 111 height 17
copy div "028.462.901-48"
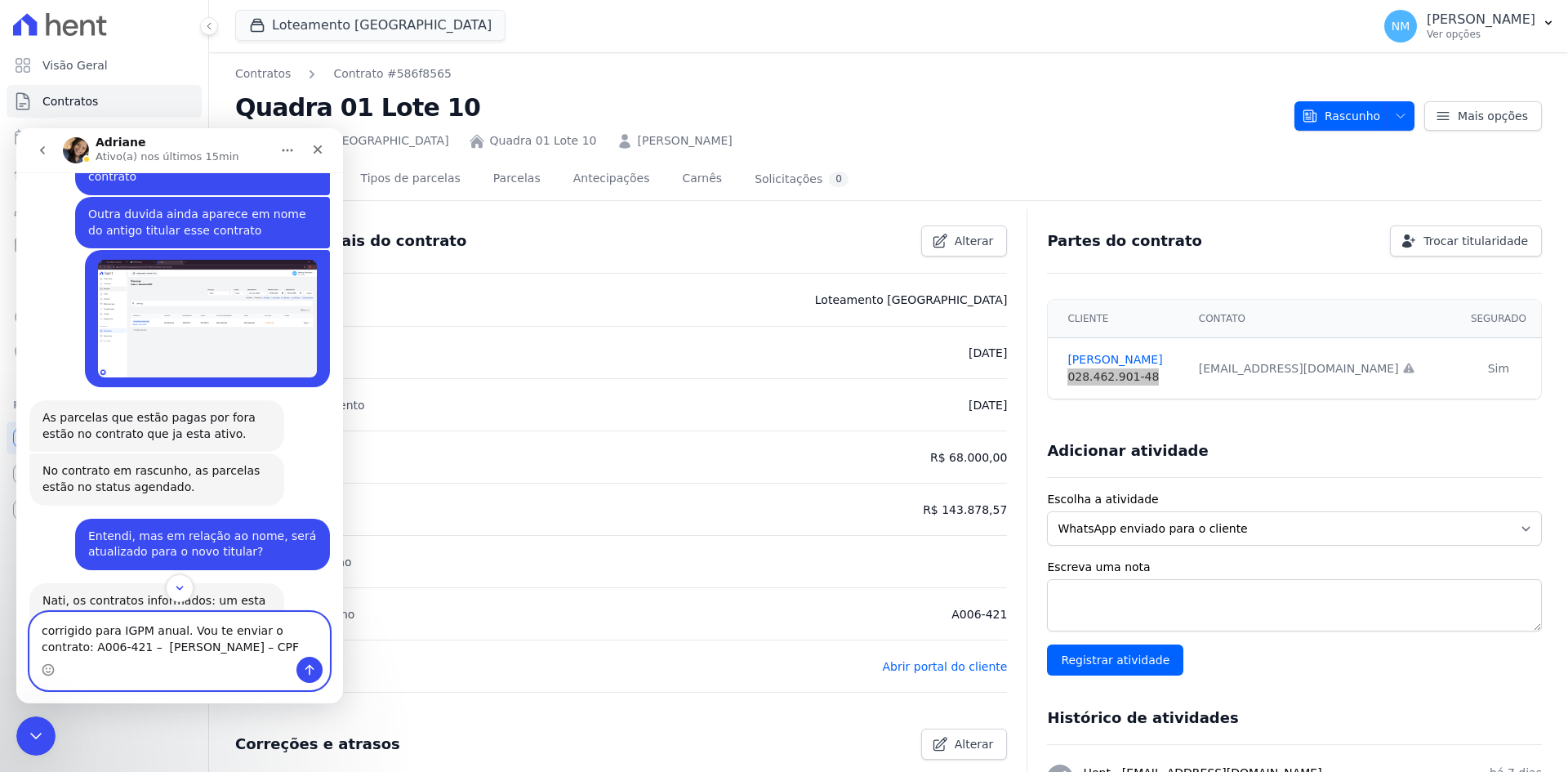
click at [234, 641] on textarea "corrigido para IGPM anual. Vou te enviar o contrato: A006-421 – Flavio de Mello…" at bounding box center [179, 635] width 299 height 44
click at [217, 647] on textarea "corrigido para IGPM anual. Vou te enviar o contrato: A006-421 – Flavio de Mello…" at bounding box center [179, 626] width 299 height 60
type textarea "corrigido para IGPM anual. Vou te enviar o contrato: A006-421 – Flavio de Mello…"
click at [313, 671] on icon "Enviar uma mensagem" at bounding box center [309, 669] width 13 height 13
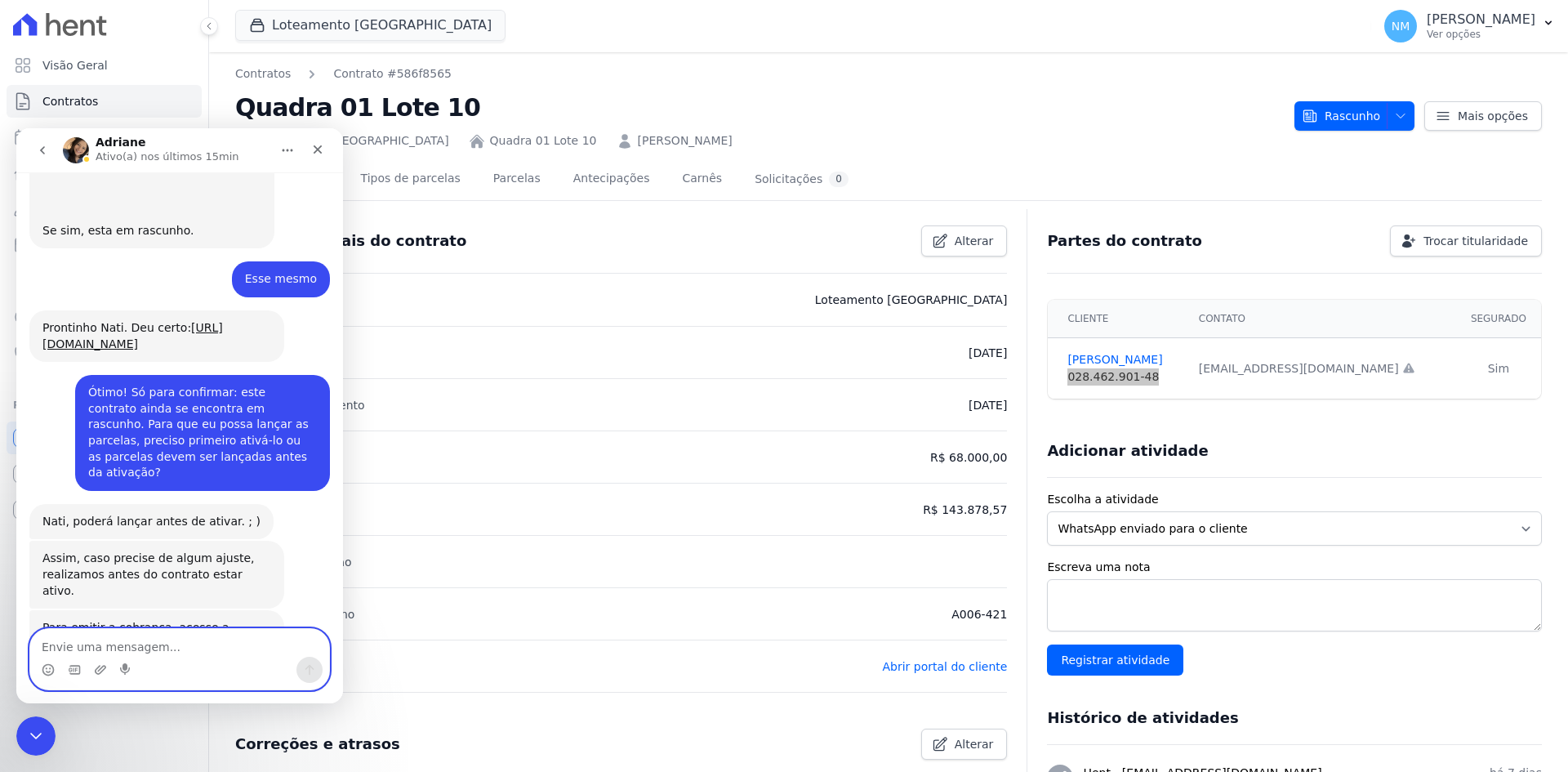
scroll to position [8668, 0]
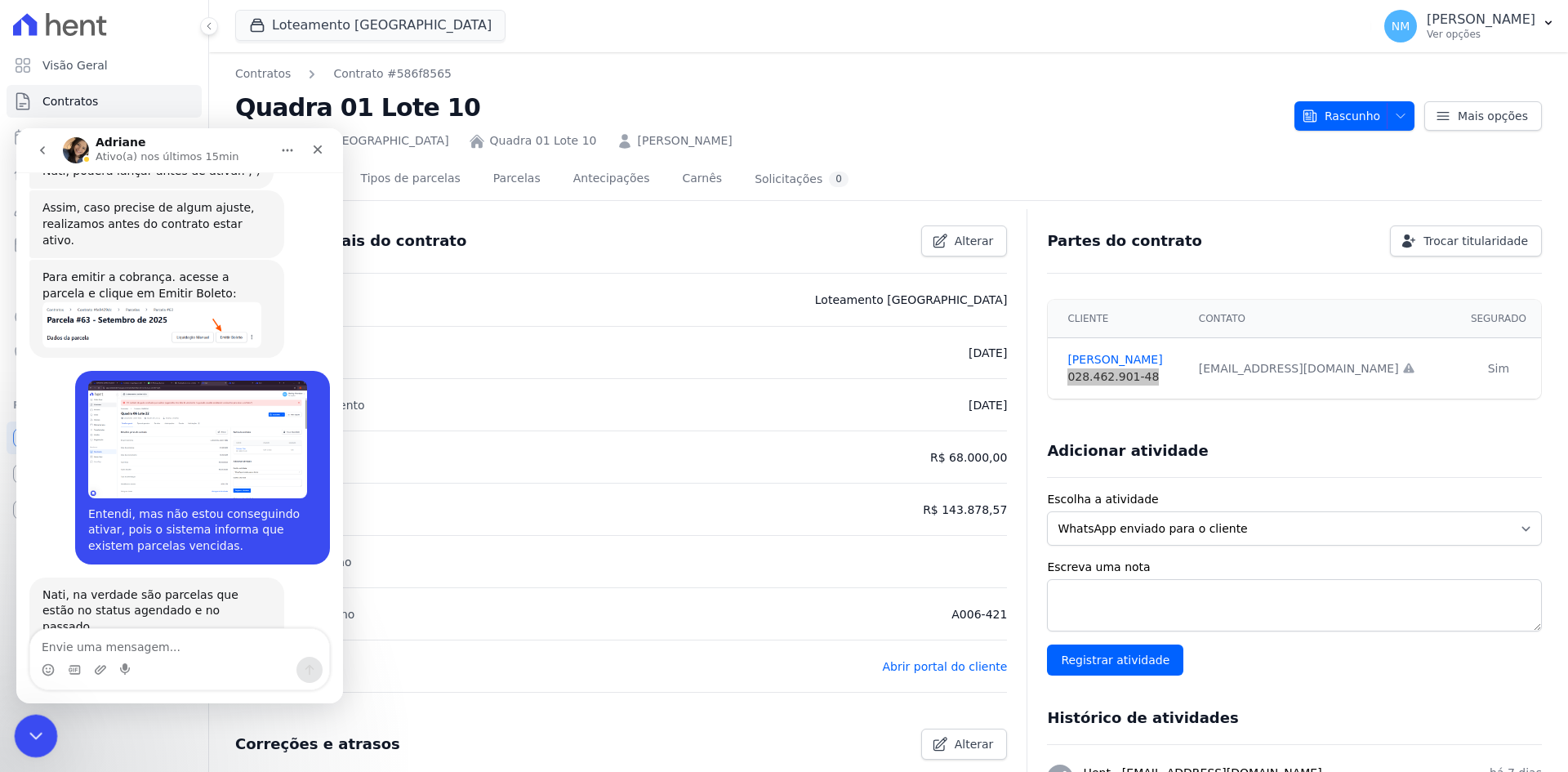
click at [43, 730] on icon "Encerramento do Messenger da Intercom" at bounding box center [33, 733] width 20 height 20
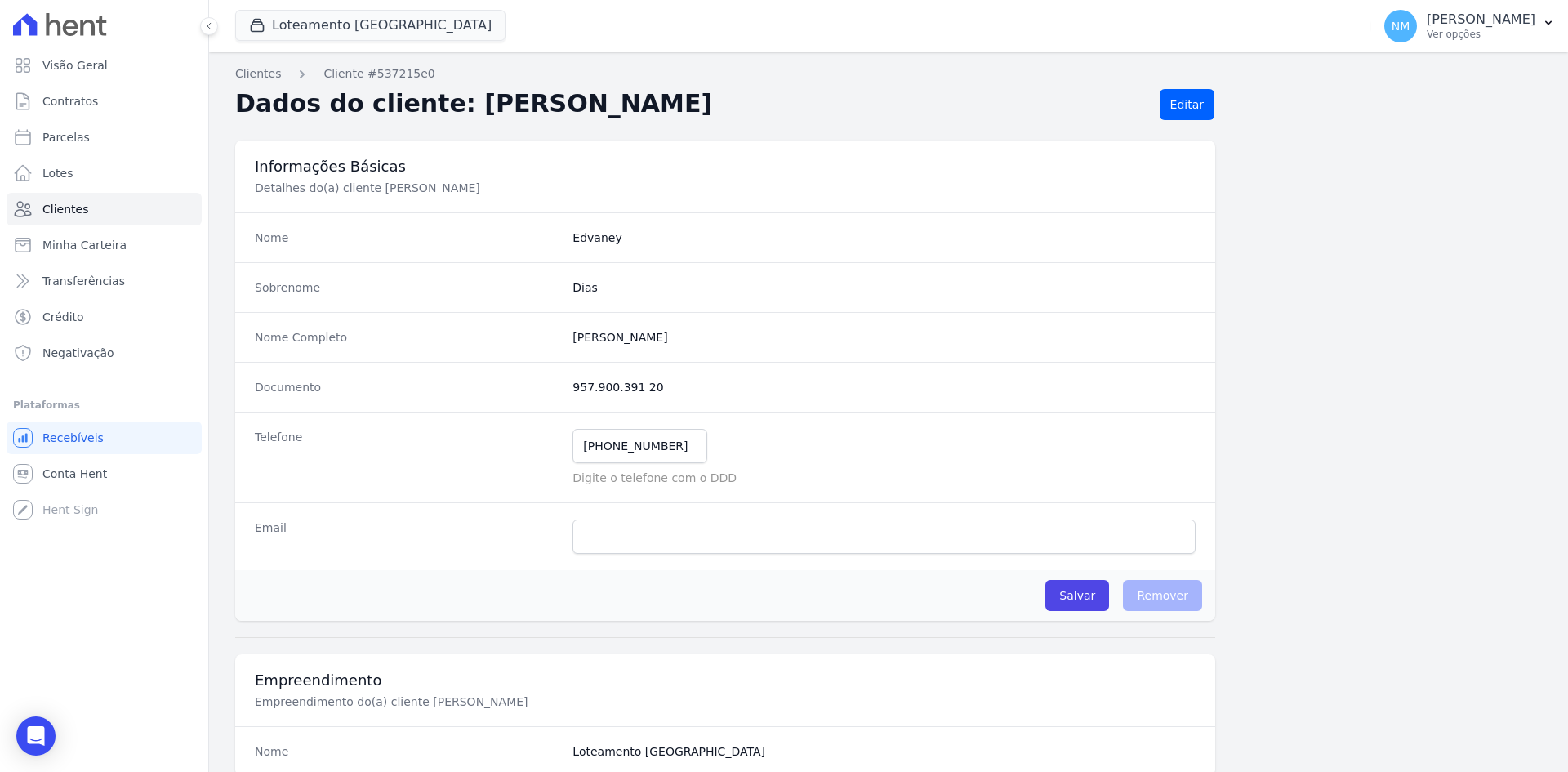
drag, startPoint x: 685, startPoint y: 337, endPoint x: 551, endPoint y: 339, distance: 134.0
click at [551, 339] on div "Nome Completo Edvaney Lima Dias" at bounding box center [725, 337] width 980 height 49
copy div "[PERSON_NAME]"
click at [93, 207] on link "Clientes" at bounding box center [104, 209] width 195 height 32
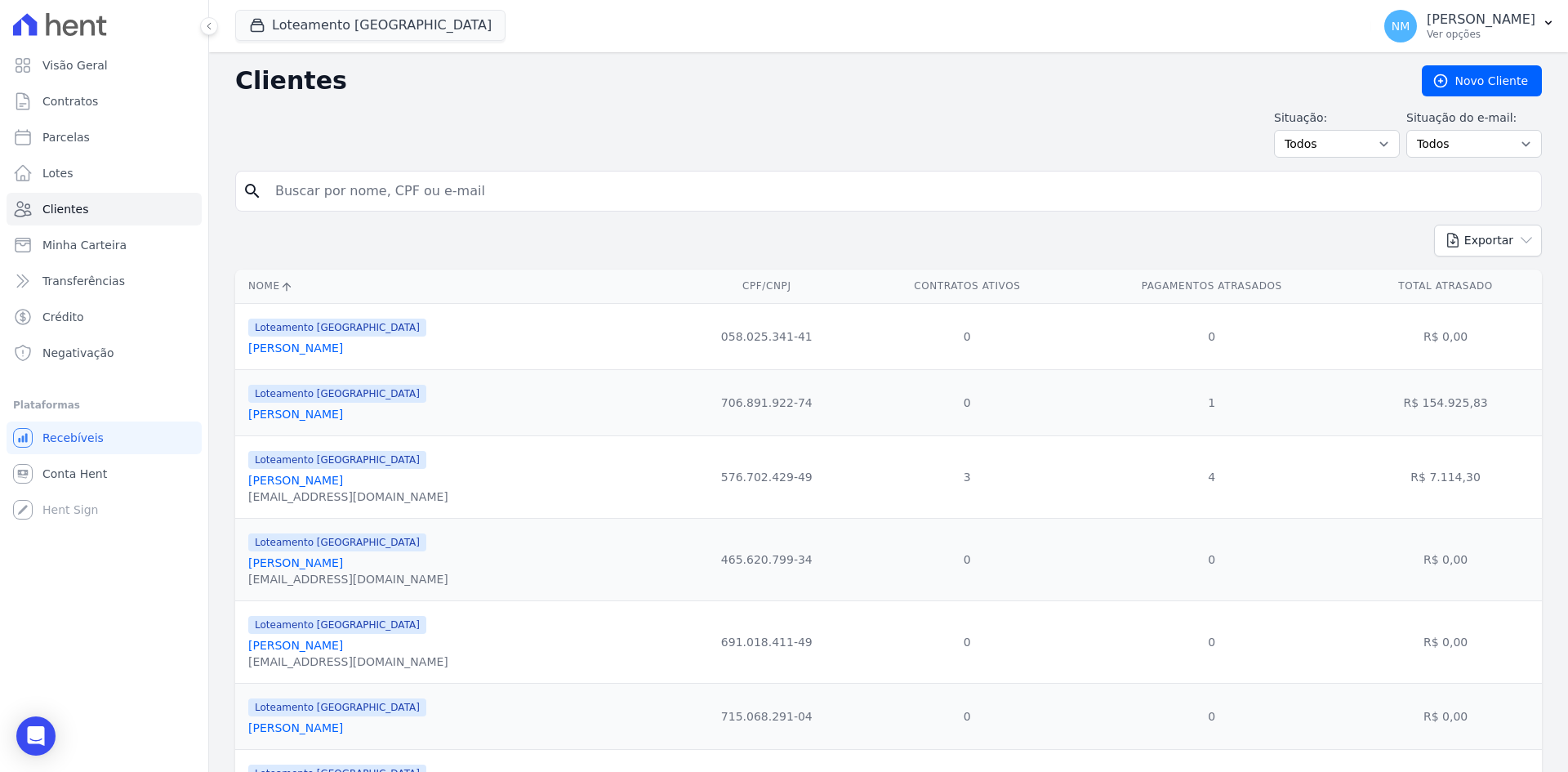
click at [495, 193] on input "search" at bounding box center [901, 191] width 1270 height 32
type input "Luzia"
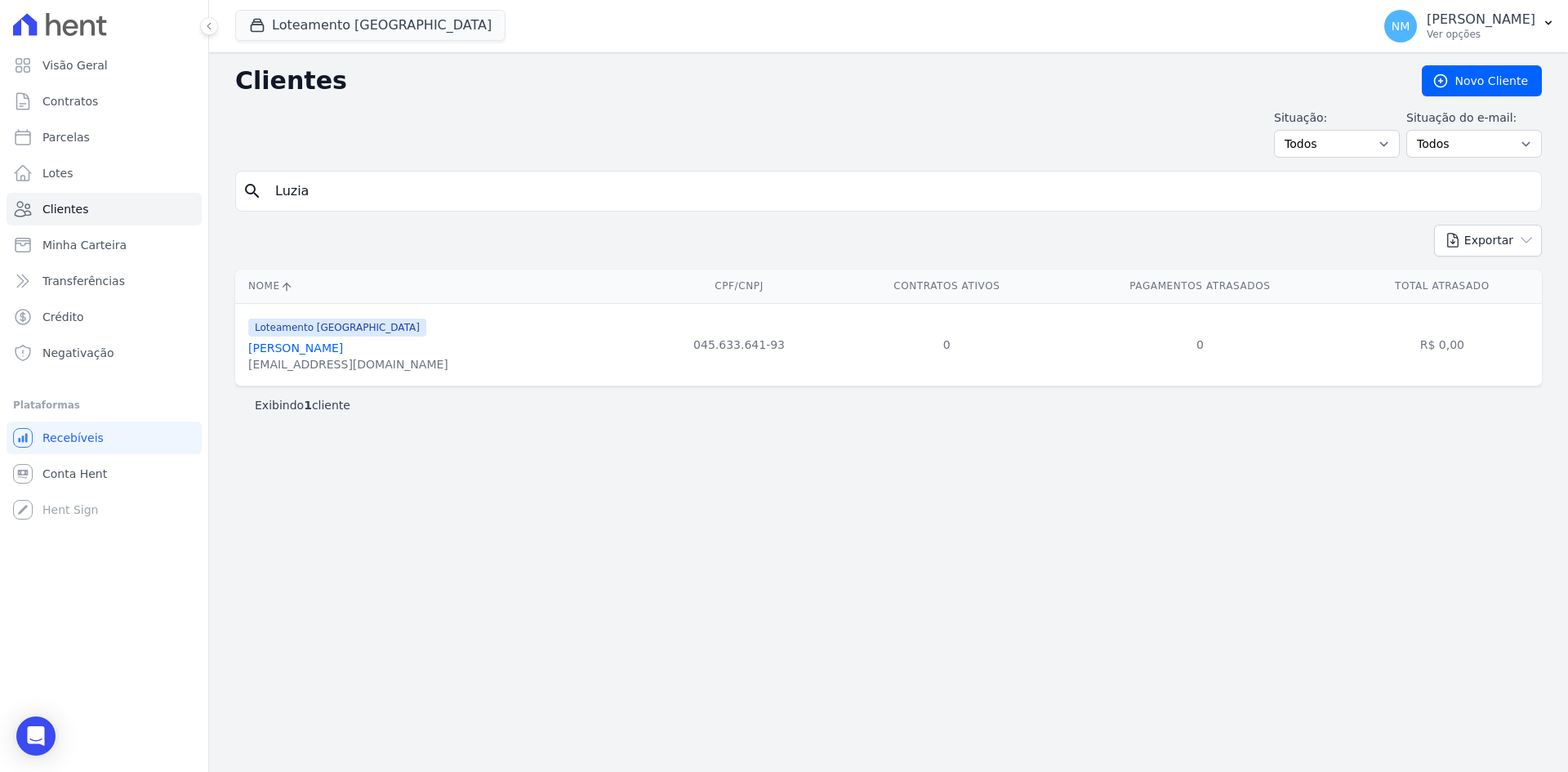
click at [343, 349] on link "Luzia Aparecida De Oliveira Dalla Costa" at bounding box center [295, 348] width 95 height 13
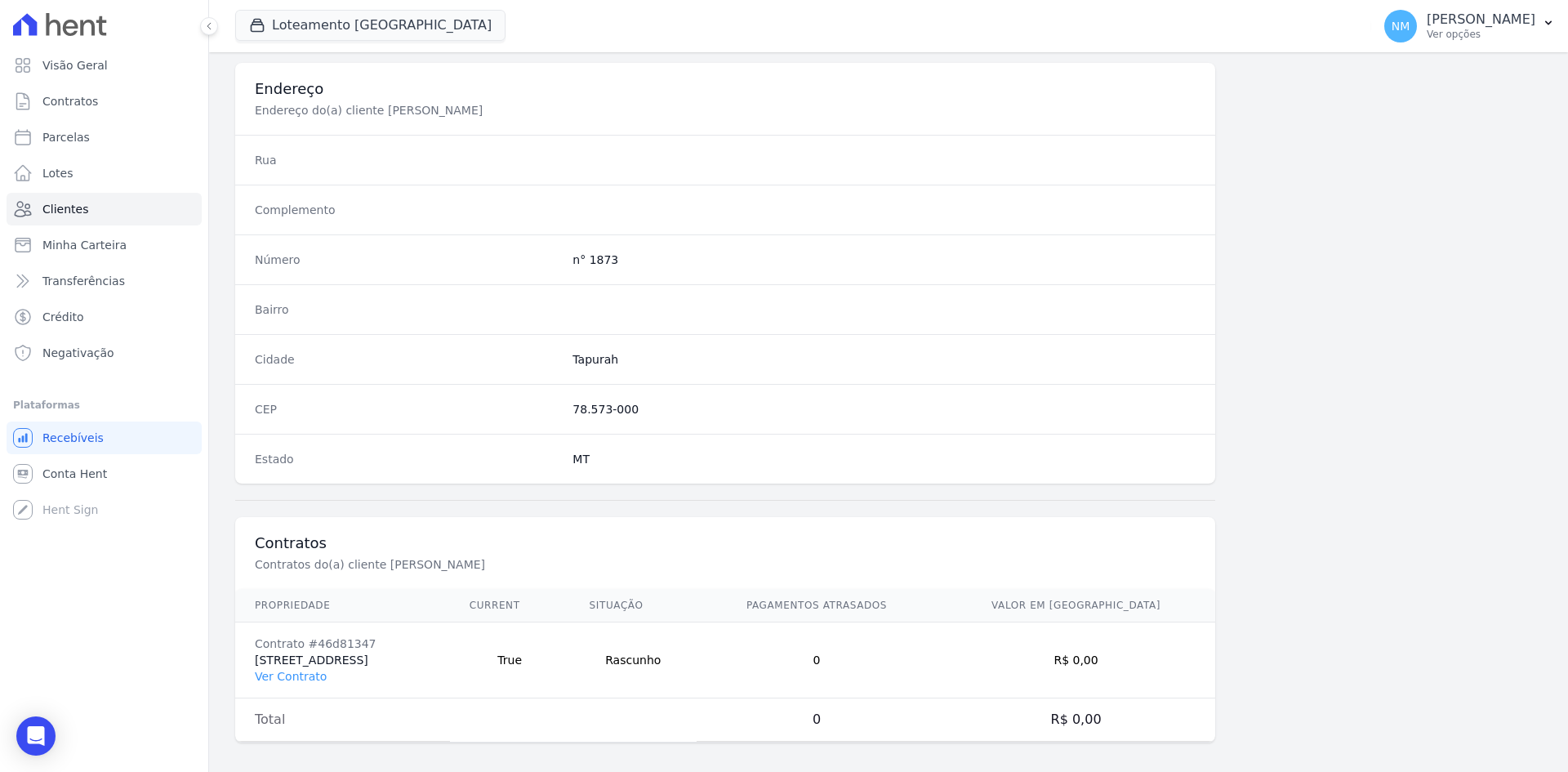
scroll to position [757, 0]
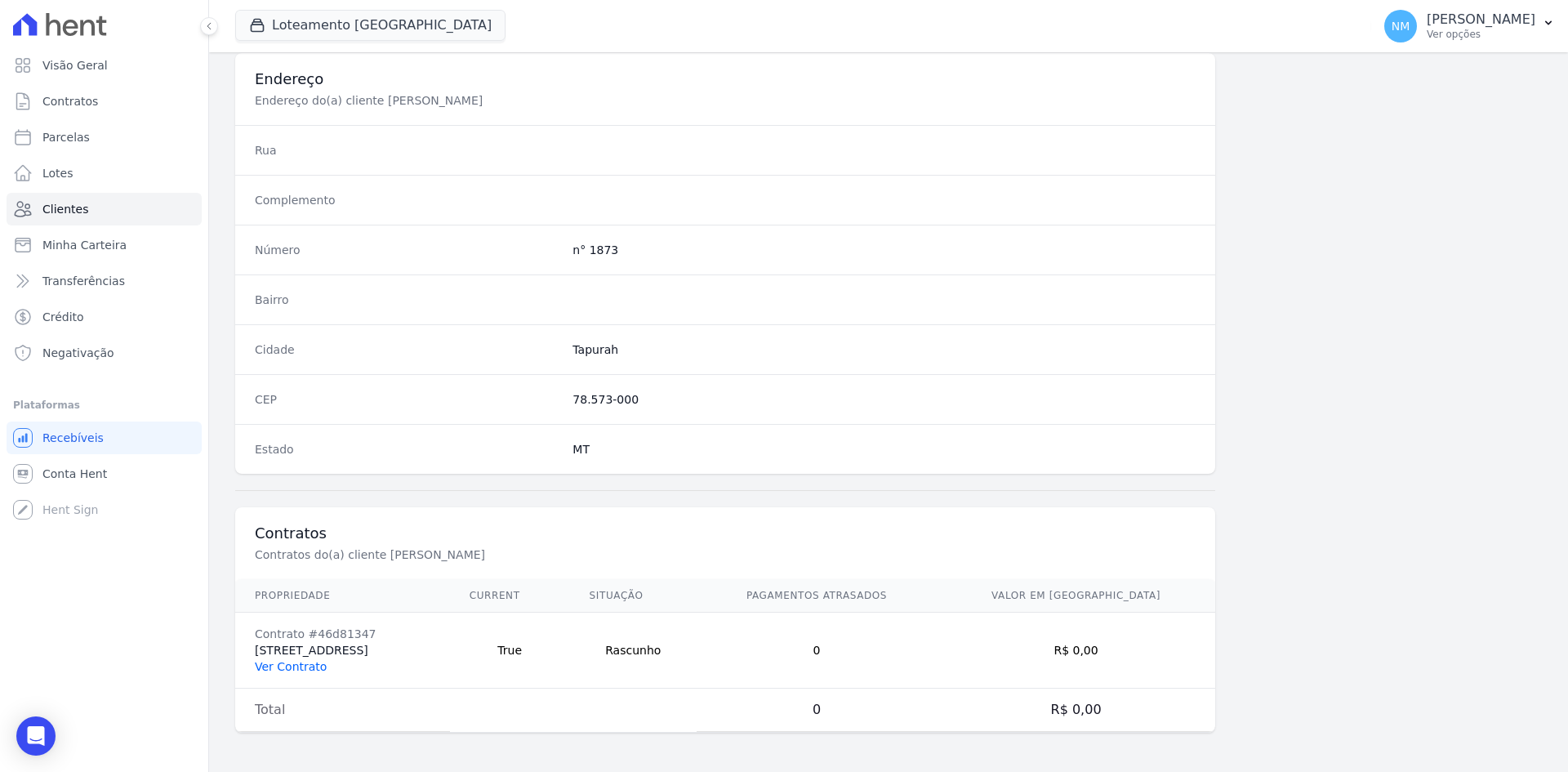
click at [307, 668] on link "Ver Contrato" at bounding box center [291, 666] width 72 height 13
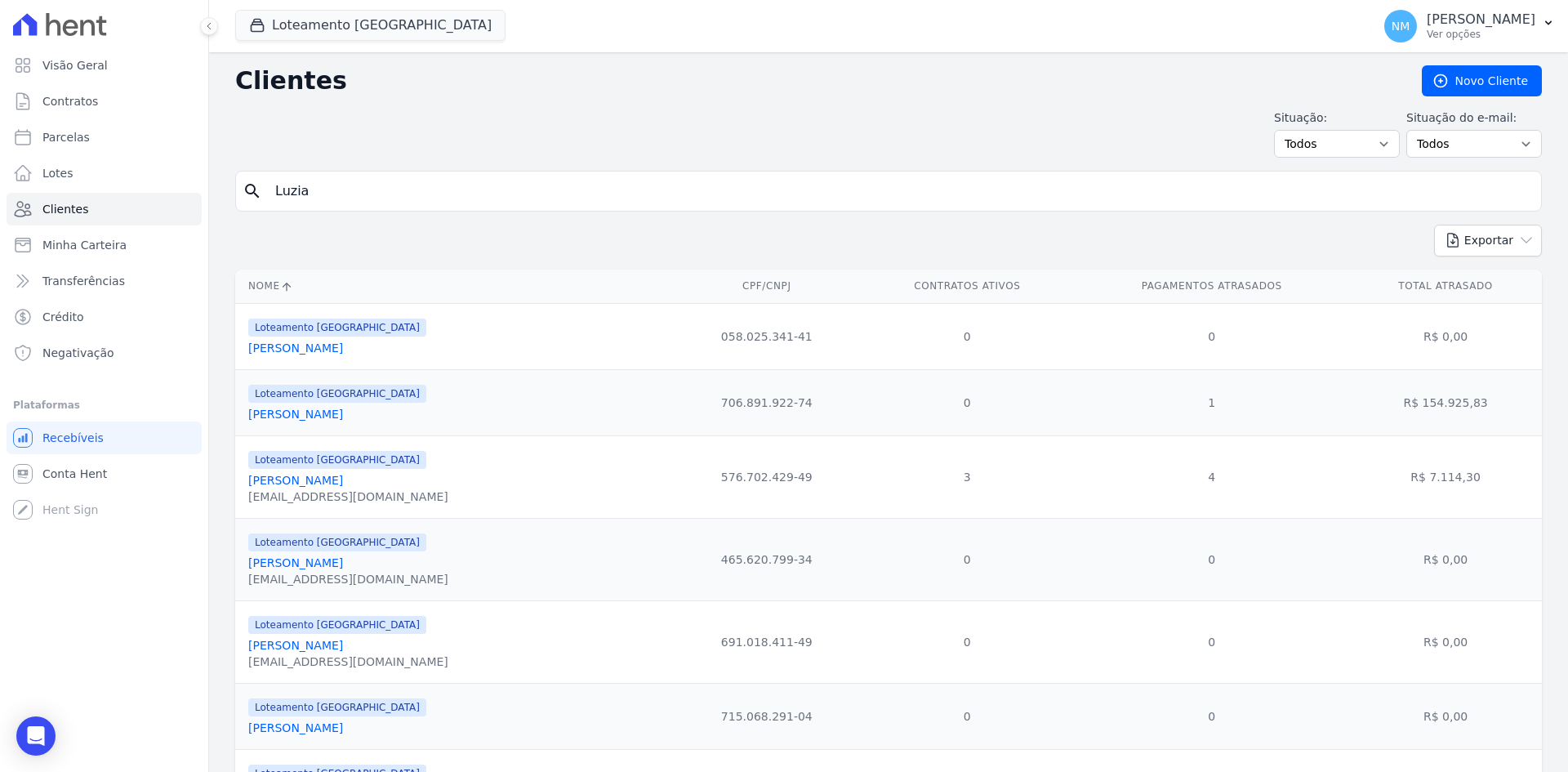
drag, startPoint x: 326, startPoint y: 190, endPoint x: 270, endPoint y: 190, distance: 56.0
click at [270, 190] on input "Luzia" at bounding box center [901, 191] width 1270 height 32
type input "edvaney"
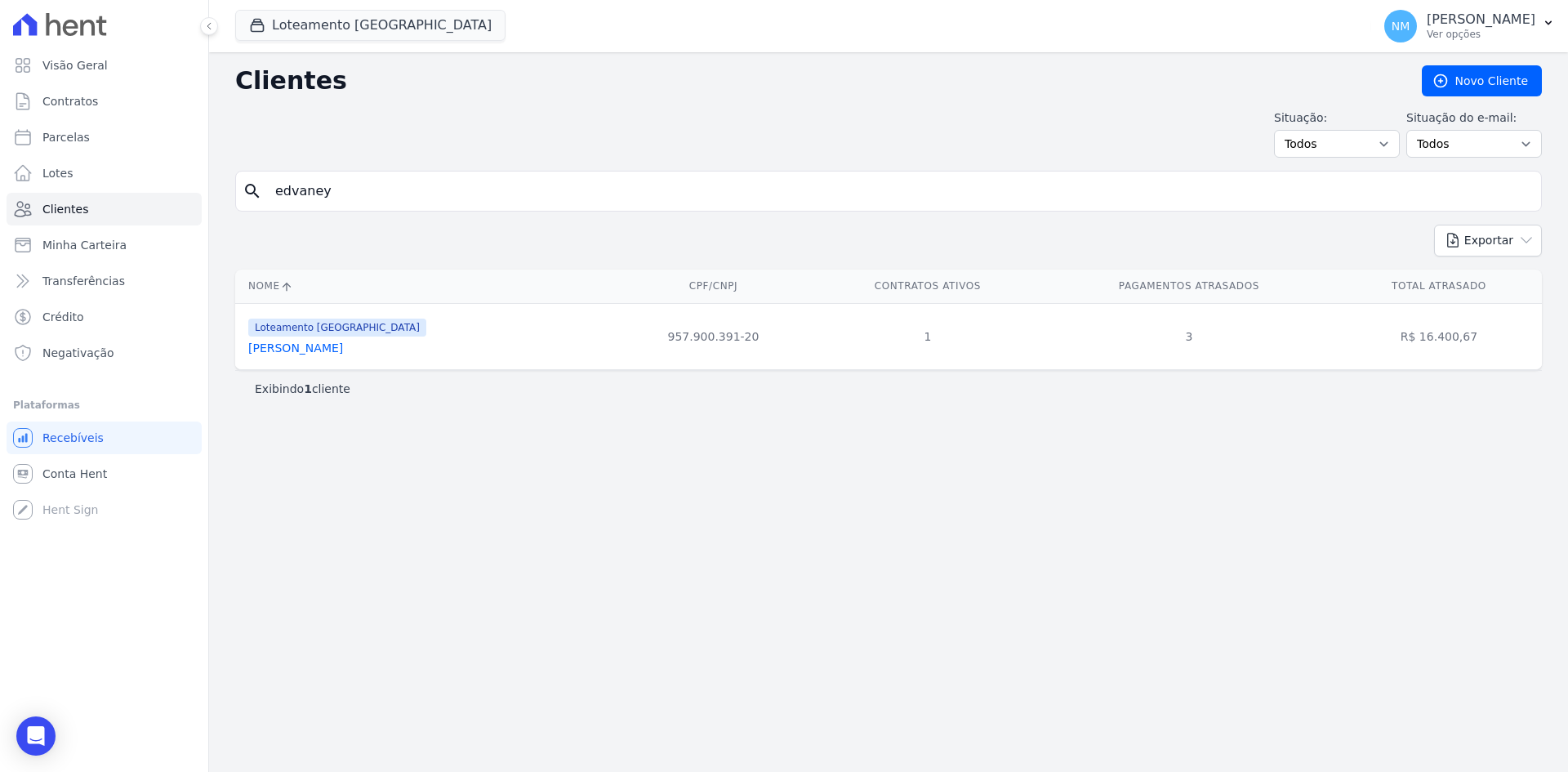
click at [302, 348] on link "Edvaney Lima Dias" at bounding box center [295, 348] width 95 height 13
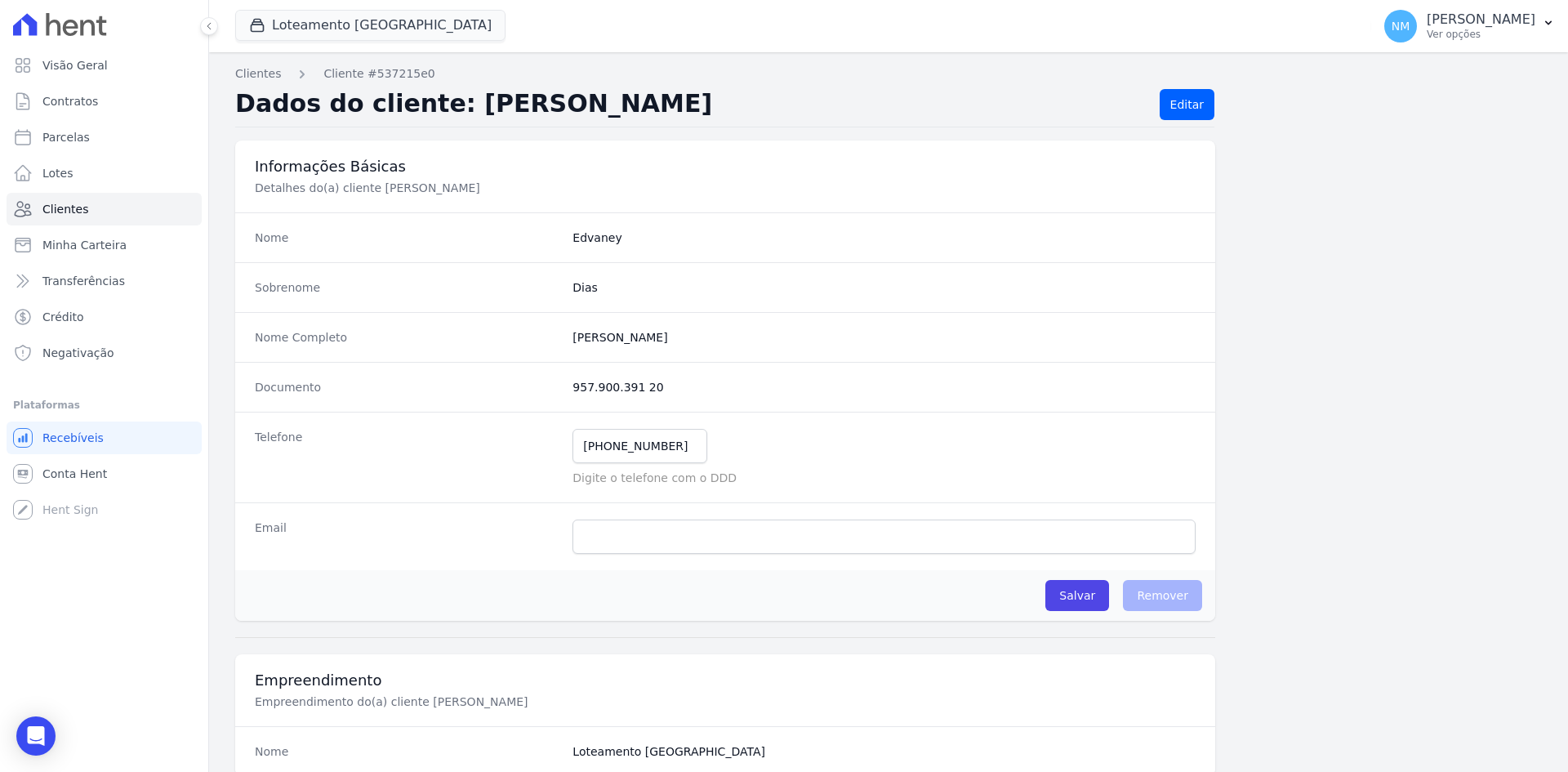
drag, startPoint x: 556, startPoint y: 331, endPoint x: 672, endPoint y: 332, distance: 116.0
click at [672, 332] on div "Nome Completo Edvaney Lima Dias" at bounding box center [725, 337] width 980 height 49
copy div "[PERSON_NAME]"
drag, startPoint x: 558, startPoint y: 383, endPoint x: 618, endPoint y: 382, distance: 60.0
click at [618, 382] on div "Documento 957.900.391 20" at bounding box center [725, 387] width 980 height 49
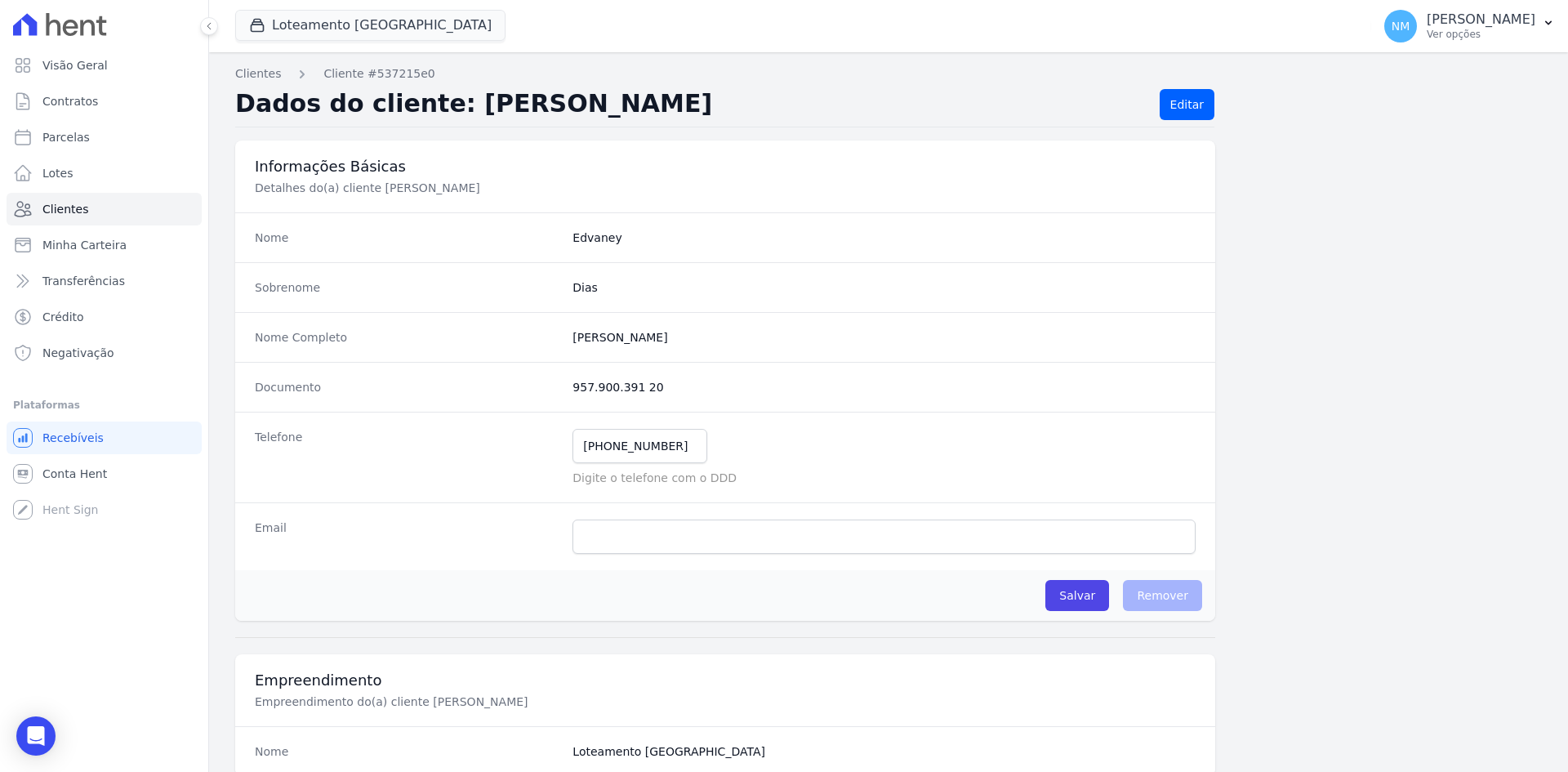
click at [675, 391] on dd "957.900.391 20" at bounding box center [884, 387] width 623 height 16
drag, startPoint x: 570, startPoint y: 388, endPoint x: 539, endPoint y: 395, distance: 31.8
click at [539, 395] on div "Documento 957.900.391 20" at bounding box center [725, 387] width 980 height 49
copy div "957.900.391 20"
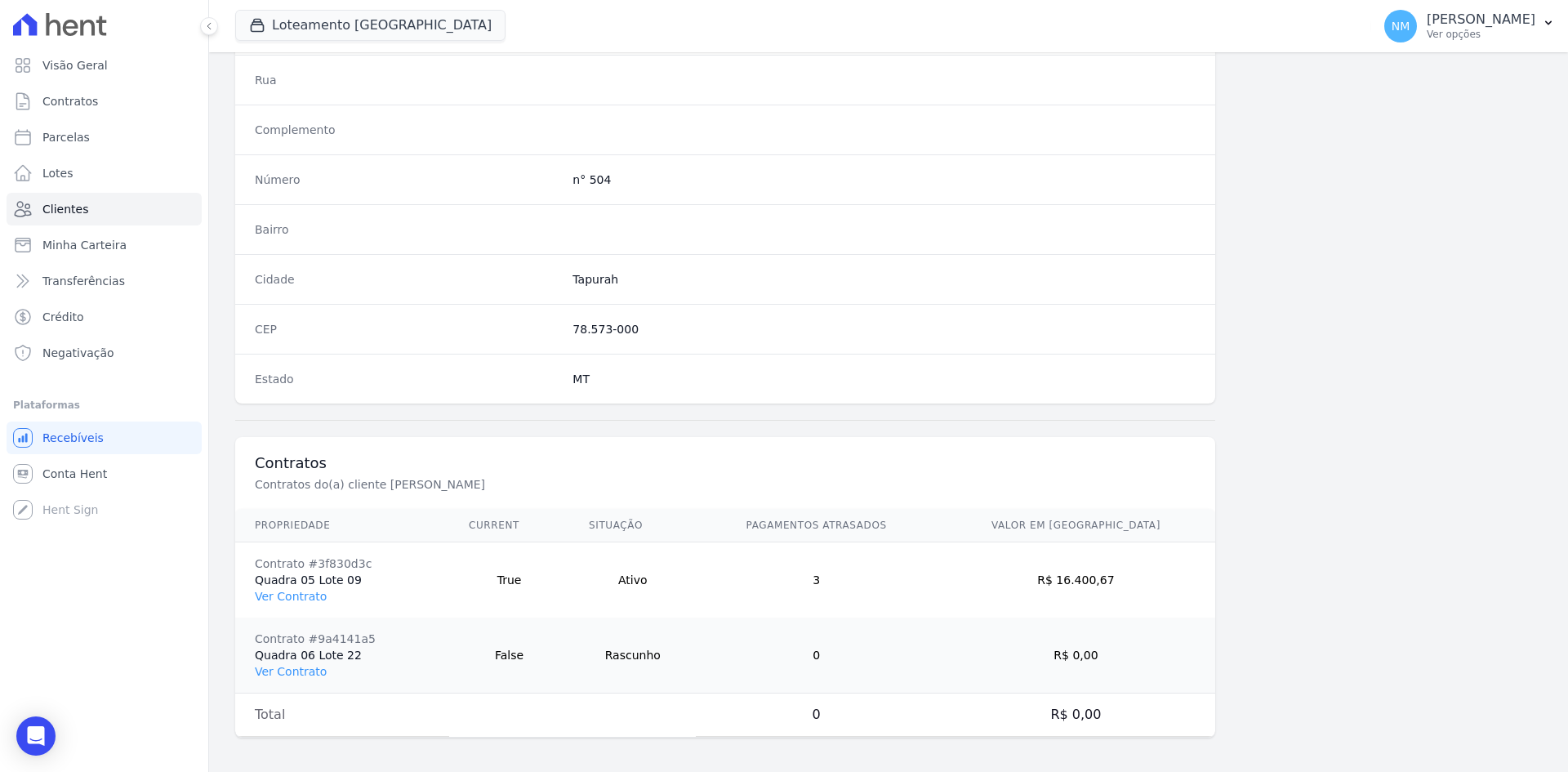
scroll to position [832, 0]
click at [312, 595] on link "Ver Contrato" at bounding box center [291, 591] width 72 height 13
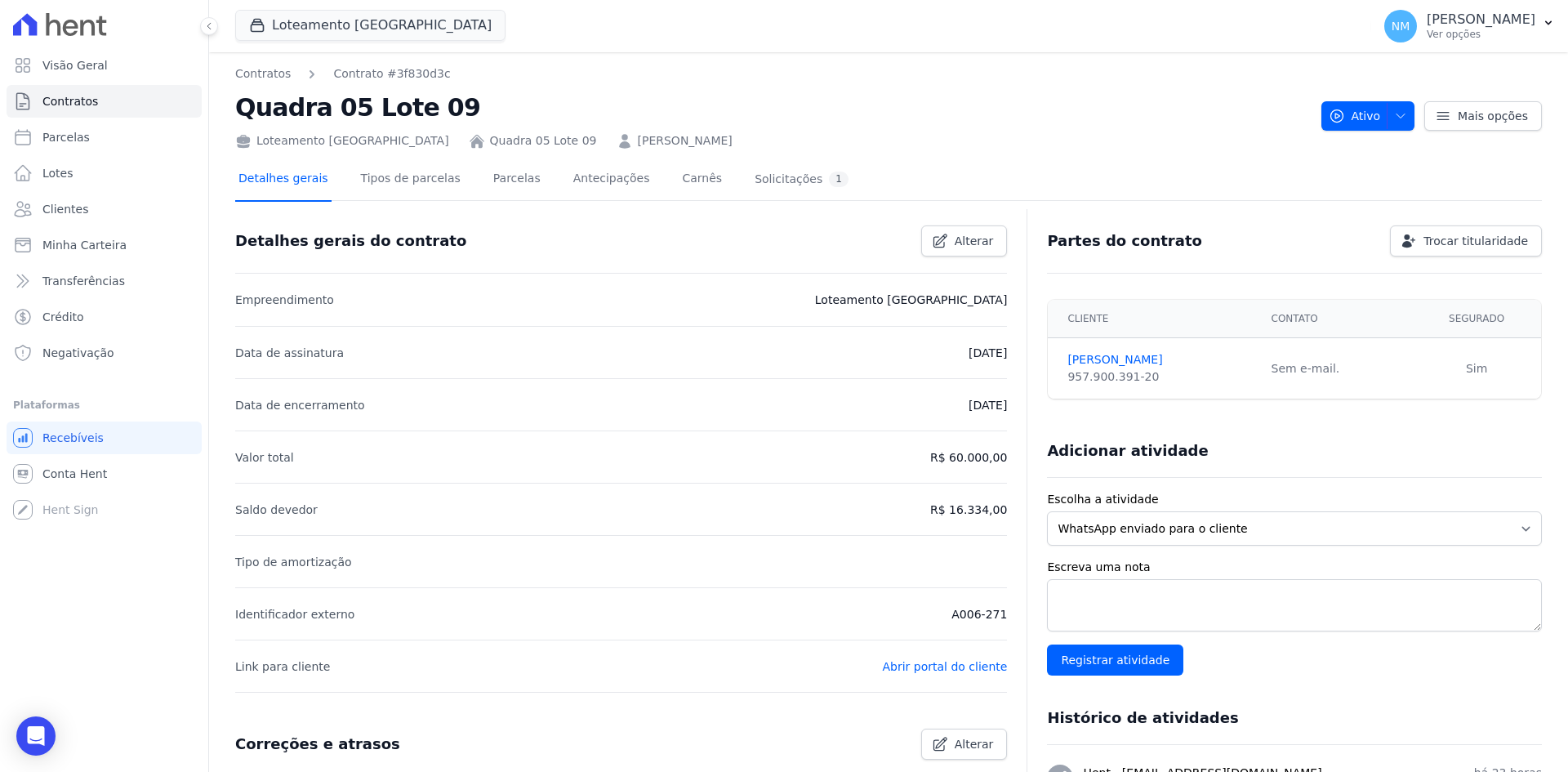
click at [304, 183] on link "Detalhes gerais" at bounding box center [283, 180] width 96 height 43
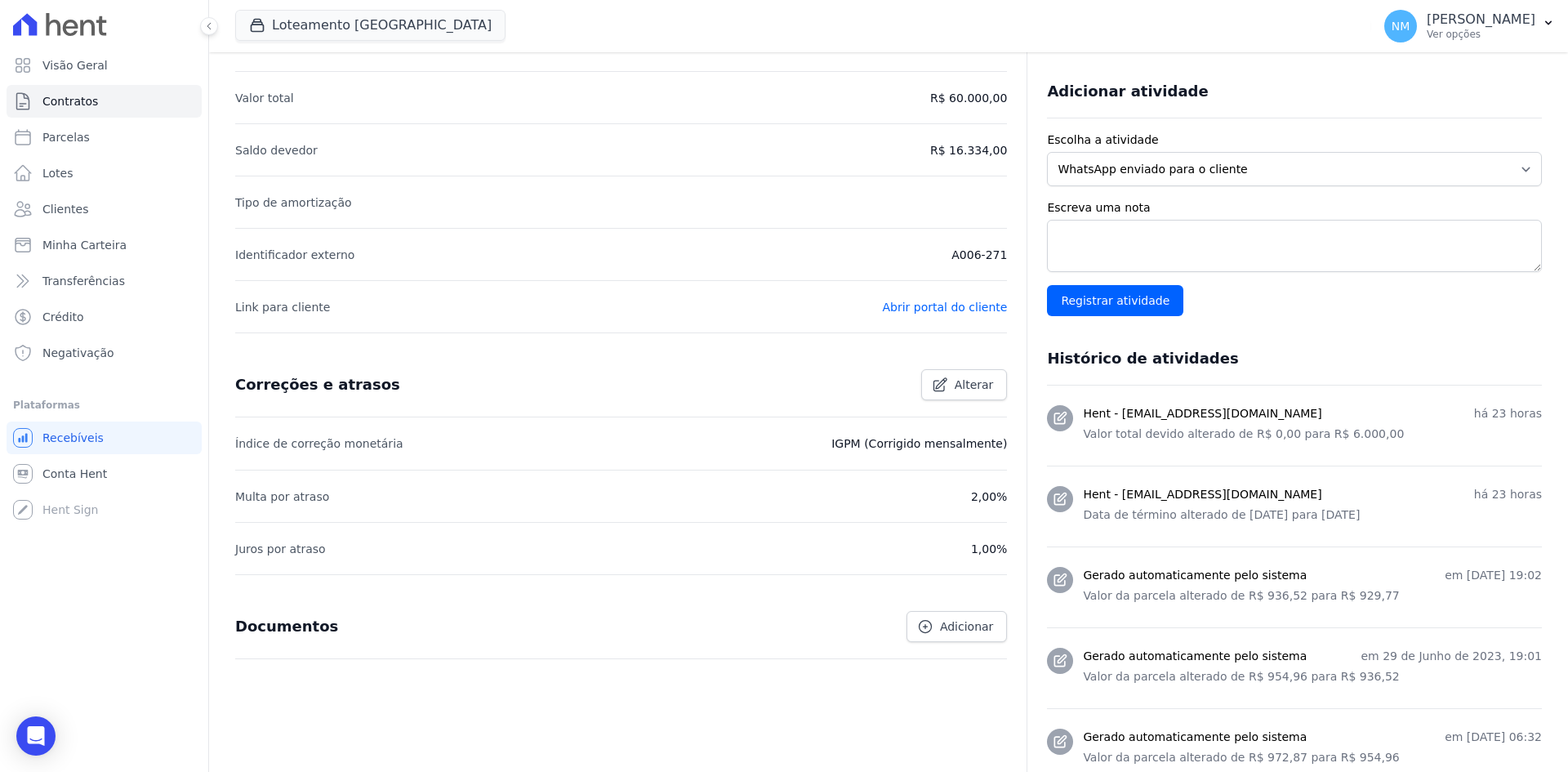
scroll to position [326, 0]
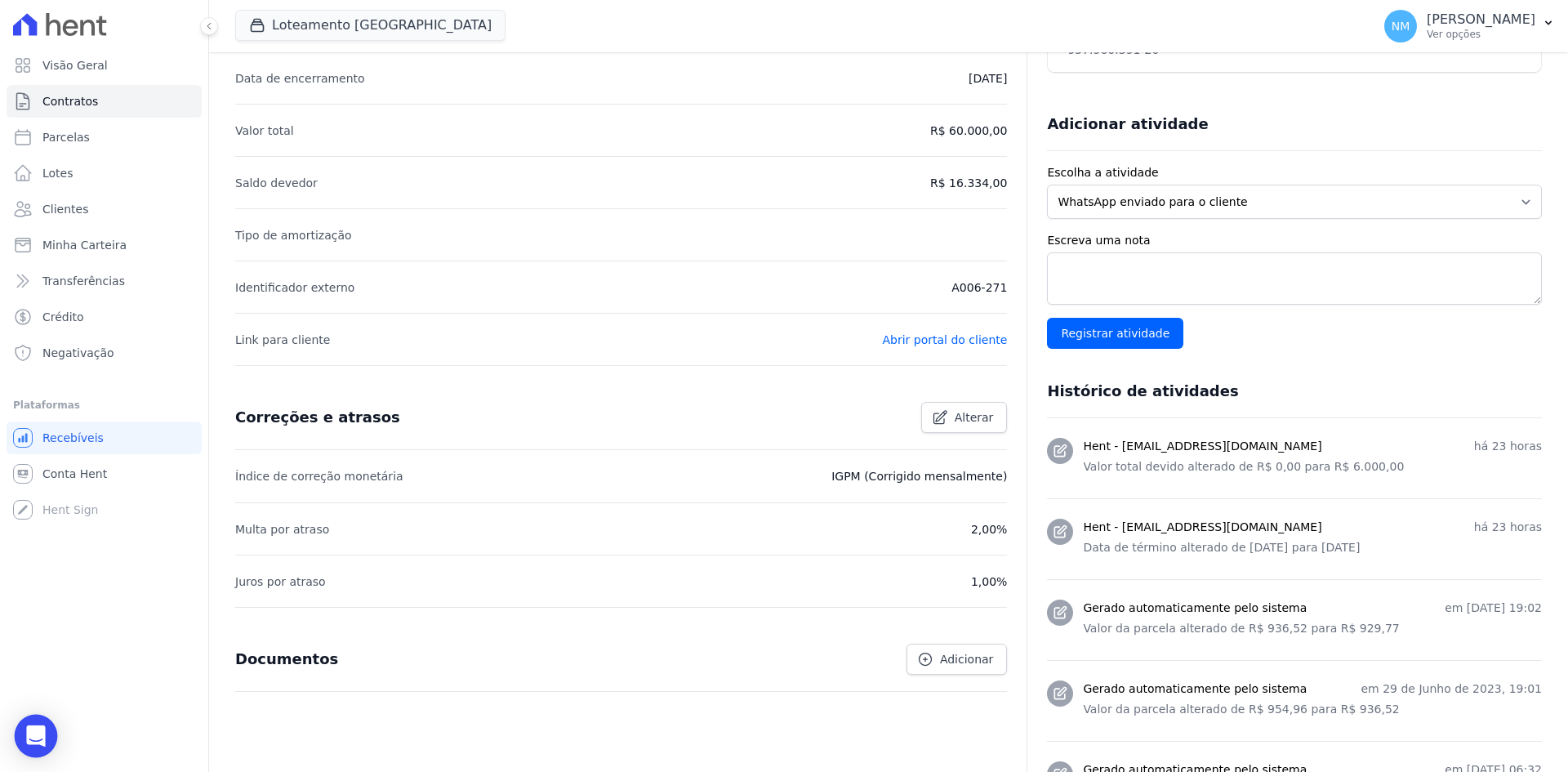
click at [23, 738] on div "Open Intercom Messenger" at bounding box center [36, 736] width 43 height 43
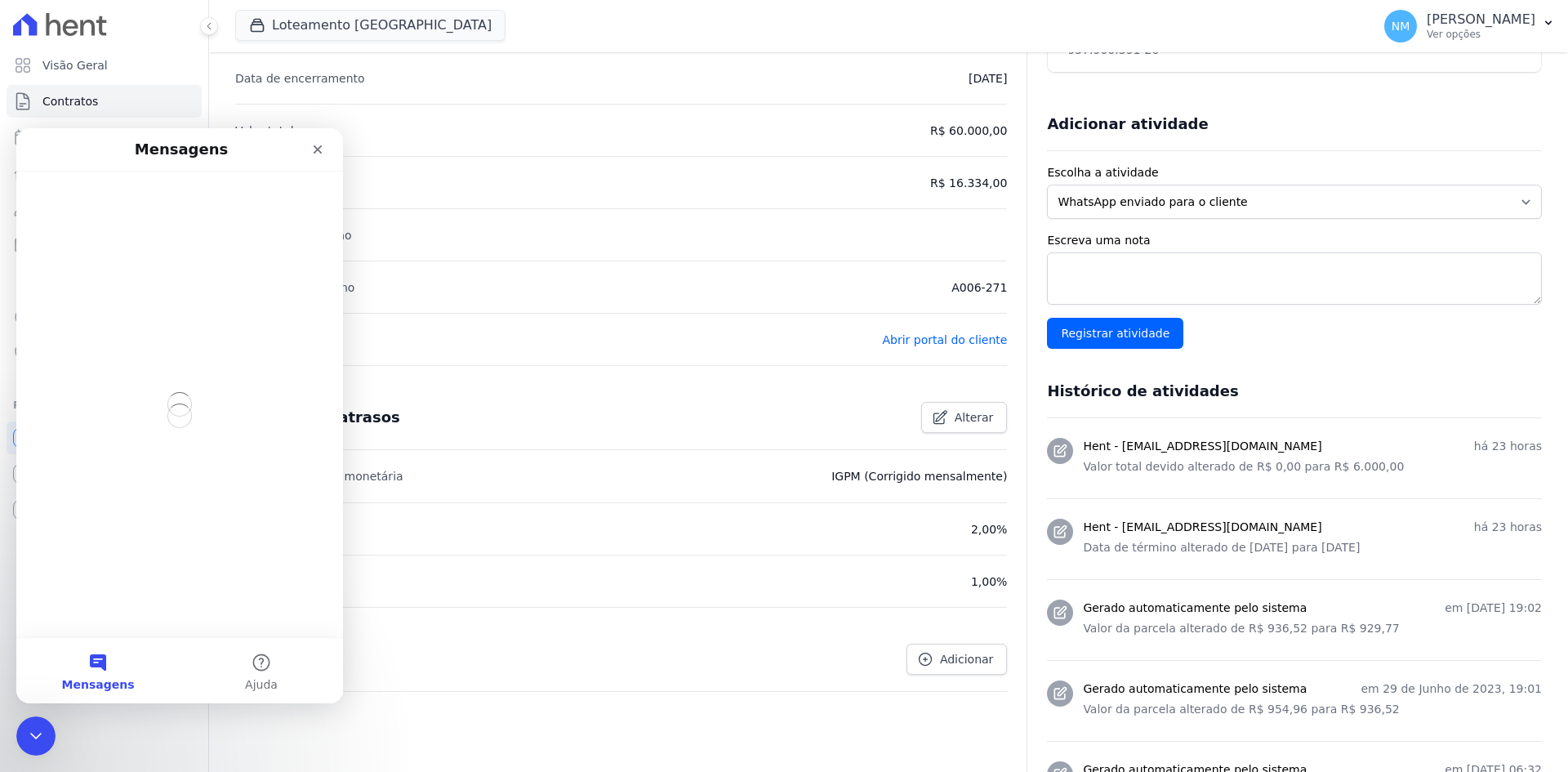
scroll to position [0, 0]
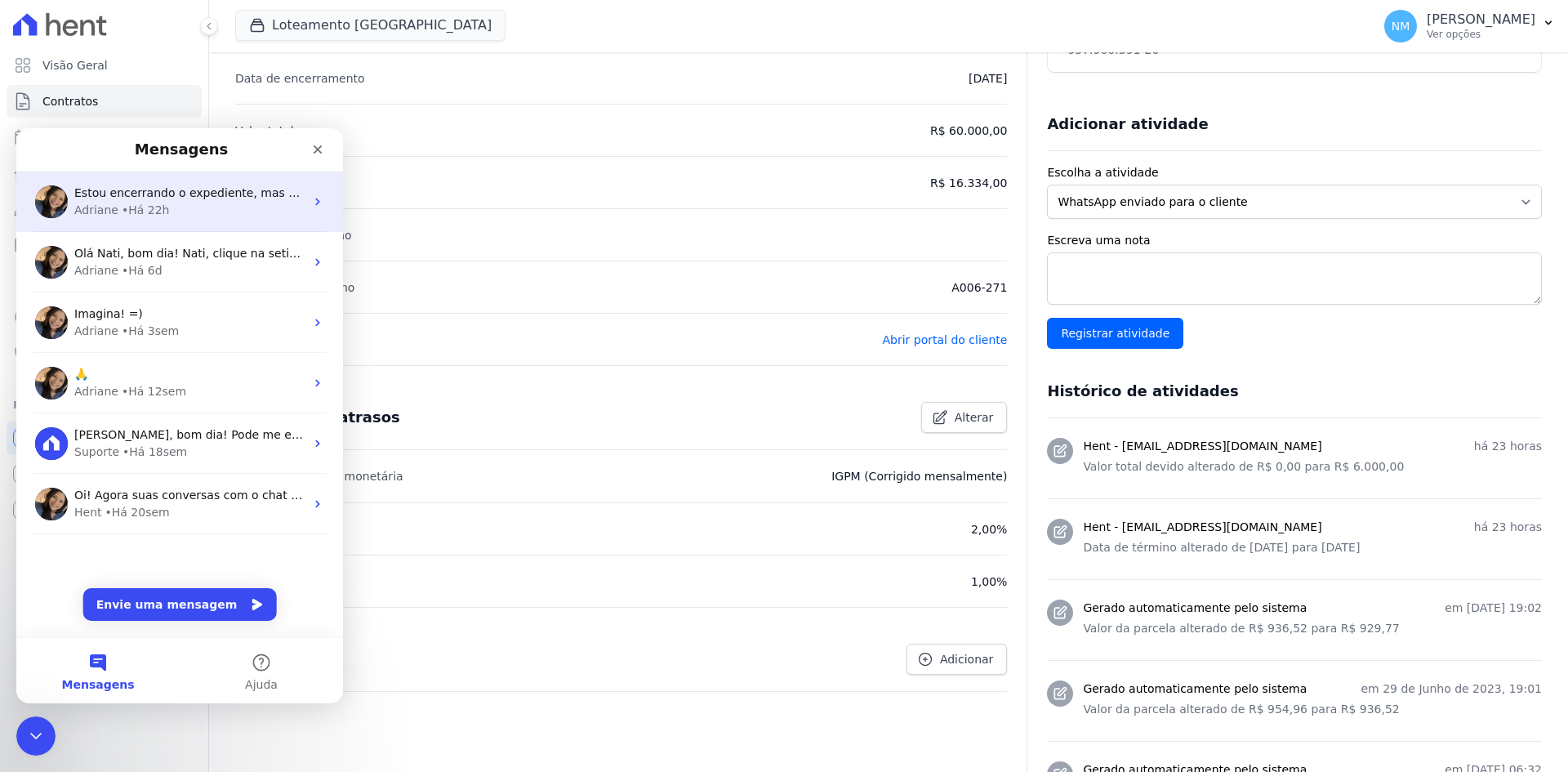
click at [136, 203] on div "• Há 22h" at bounding box center [146, 210] width 49 height 17
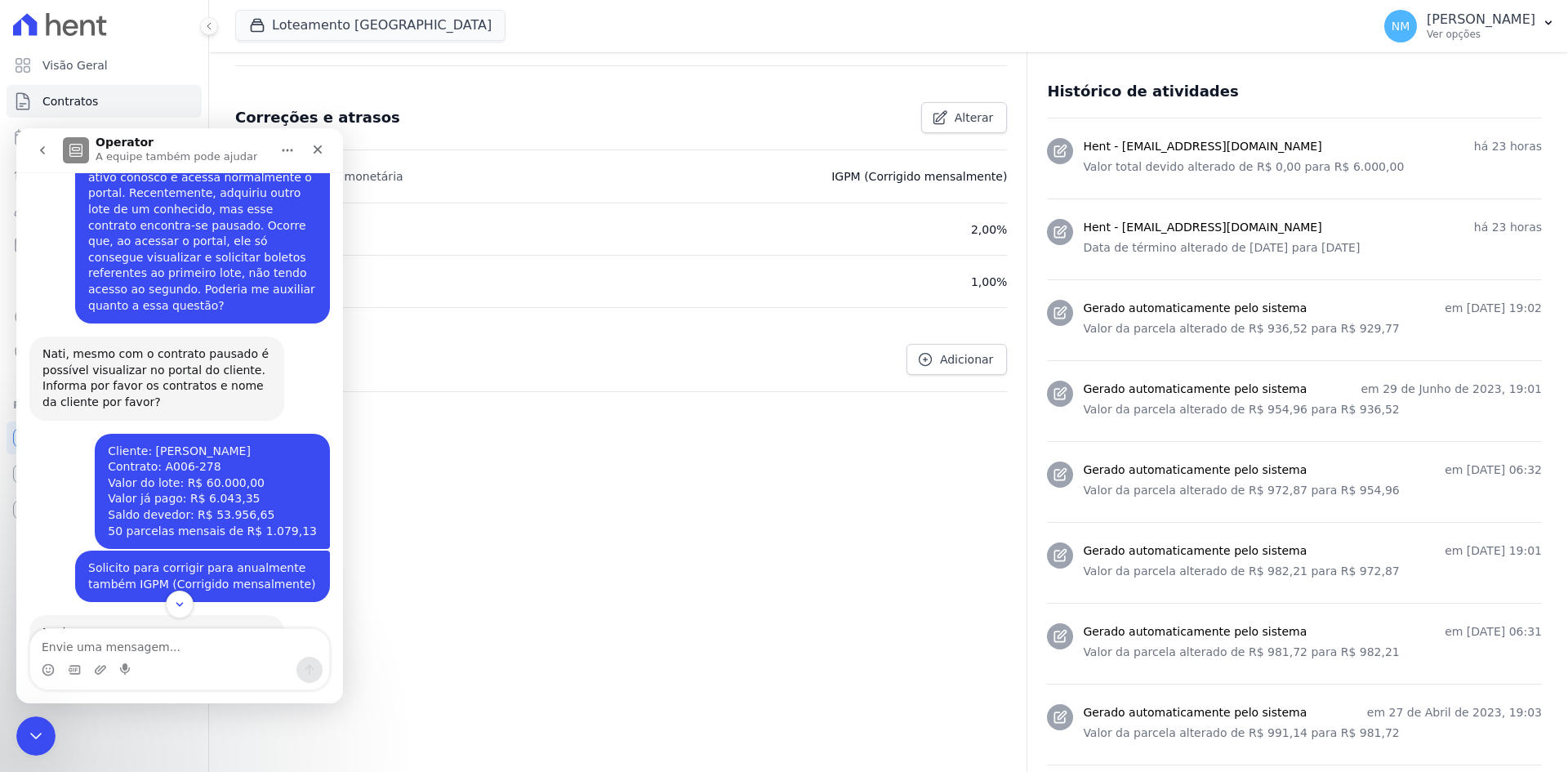
scroll to position [408, 0]
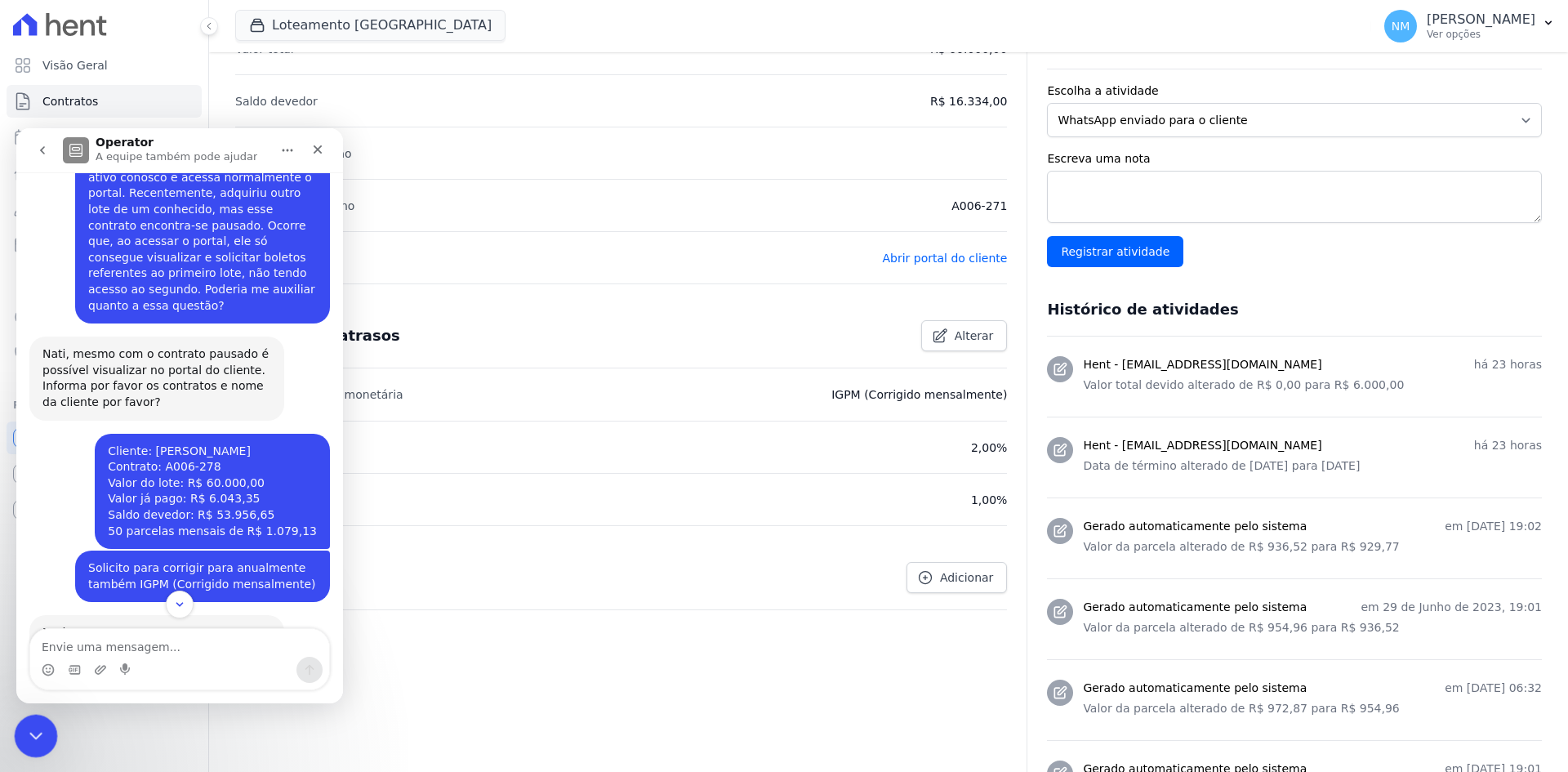
drag, startPoint x: 30, startPoint y: 734, endPoint x: 185, endPoint y: 1364, distance: 648.8
click at [29, 734] on icon "Encerramento do Messenger da Intercom" at bounding box center [33, 733] width 20 height 20
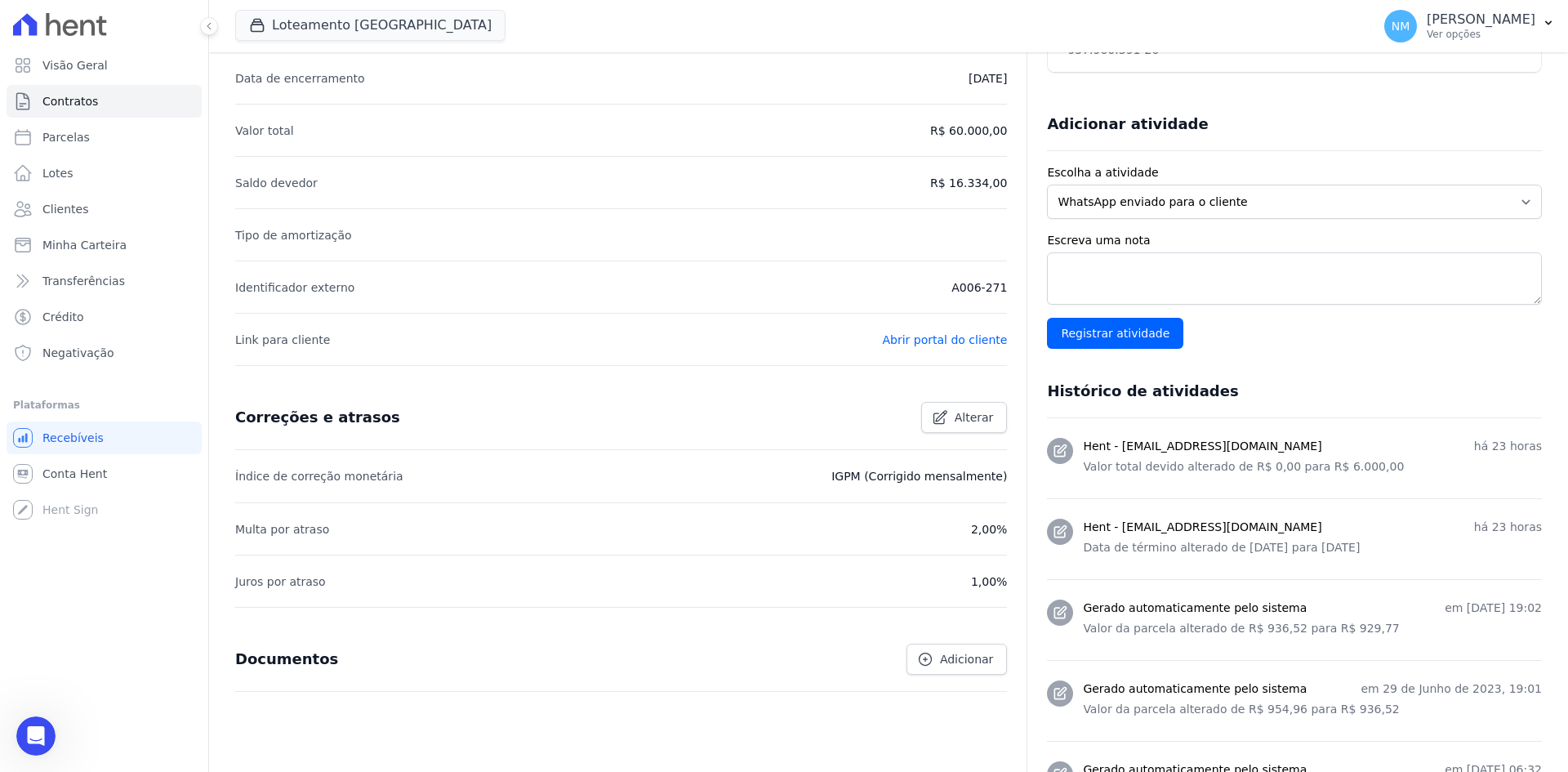
scroll to position [6862, 0]
drag, startPoint x: 947, startPoint y: 286, endPoint x: 997, endPoint y: 285, distance: 50.0
click at [997, 285] on li "Identificador externo A006-271" at bounding box center [621, 286] width 772 height 52
copy p "A006-271"
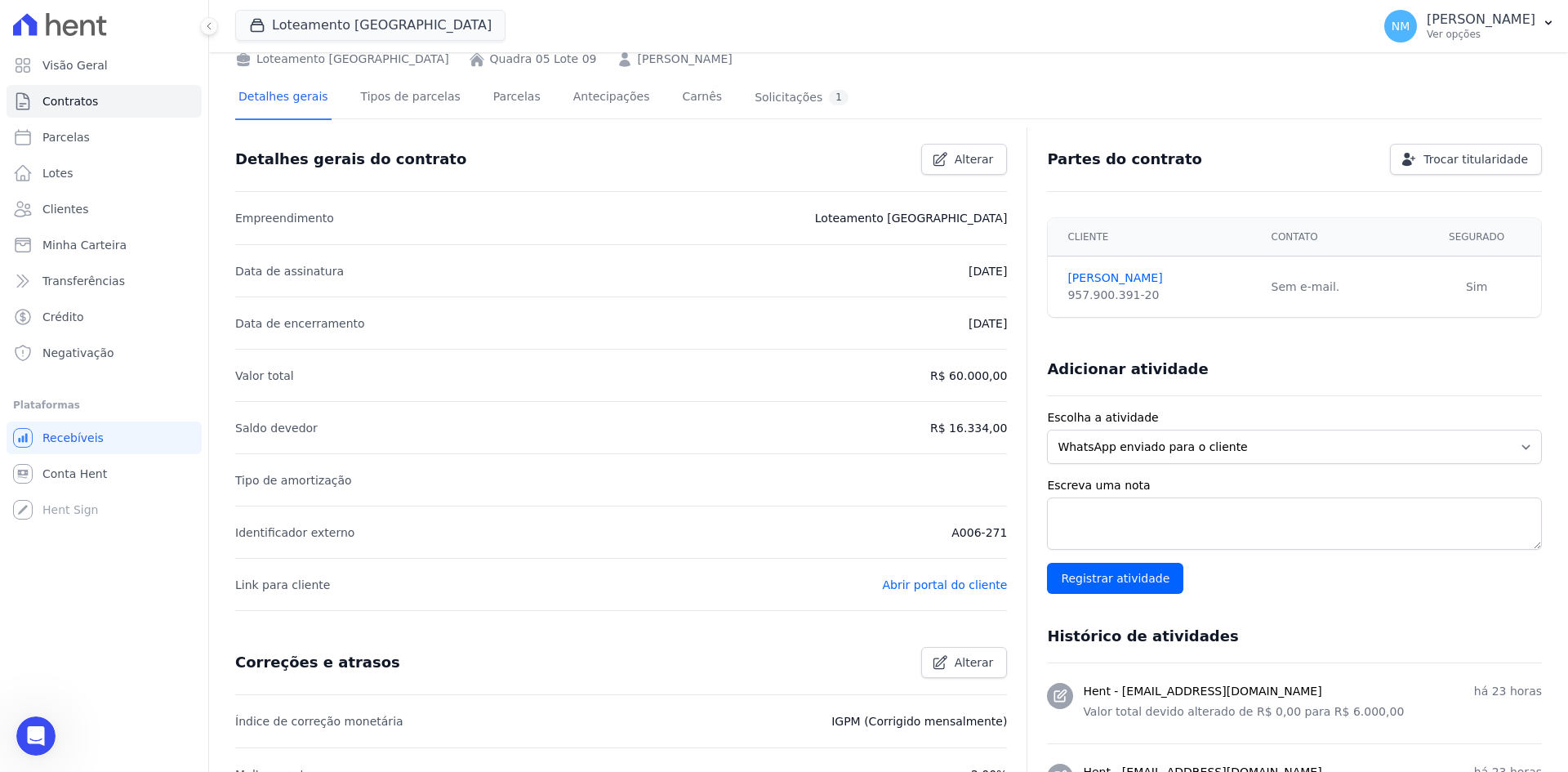
scroll to position [0, 0]
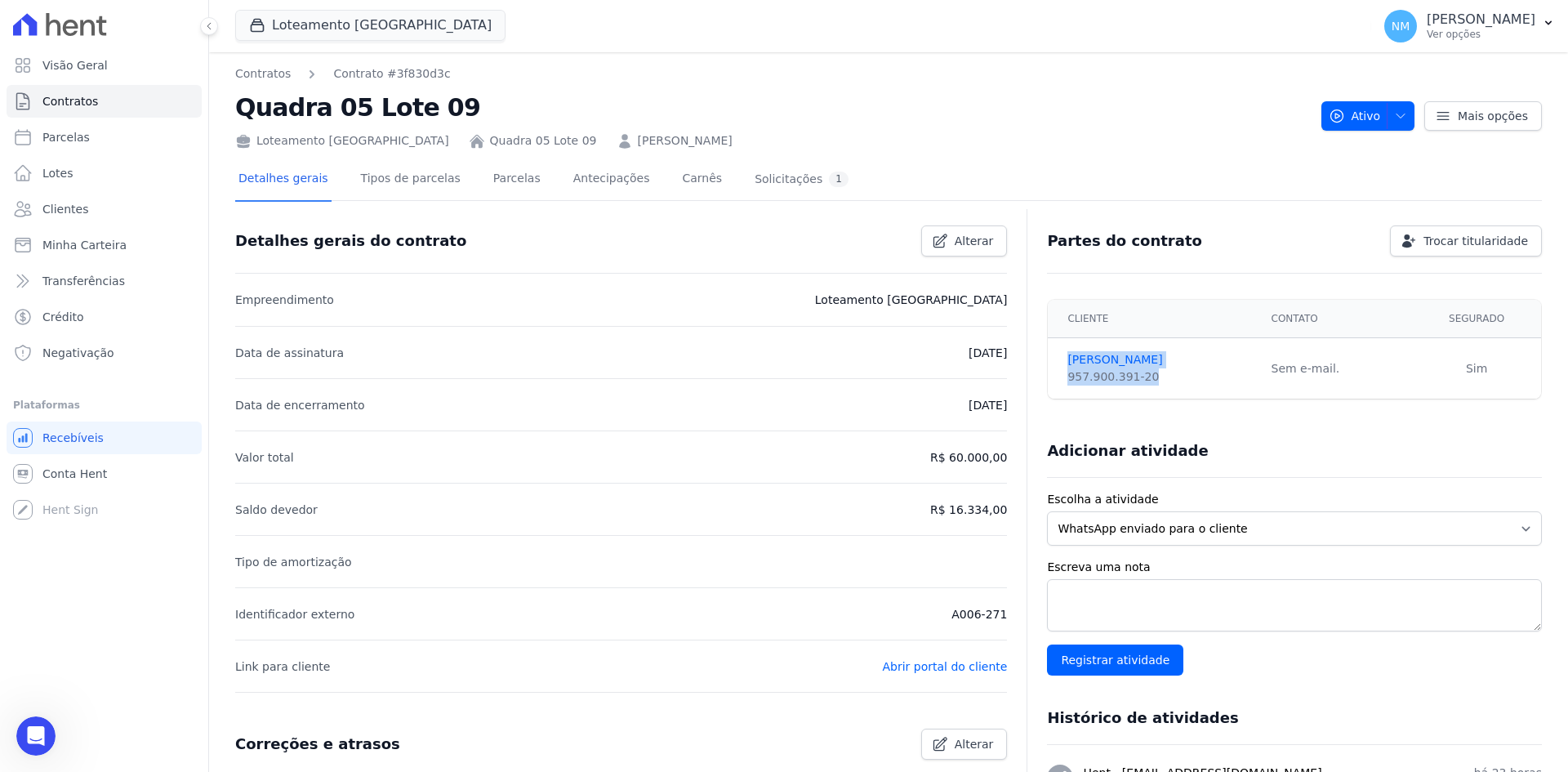
drag, startPoint x: 1058, startPoint y: 355, endPoint x: 1148, endPoint y: 383, distance: 94.3
click at [1148, 383] on td "Edvaney Dias 957.900.391-20" at bounding box center [1155, 369] width 213 height 61
copy td "Edvaney Dias 957.900.391-20"
click at [30, 727] on icon "Abertura do Messenger da Intercom" at bounding box center [34, 734] width 27 height 27
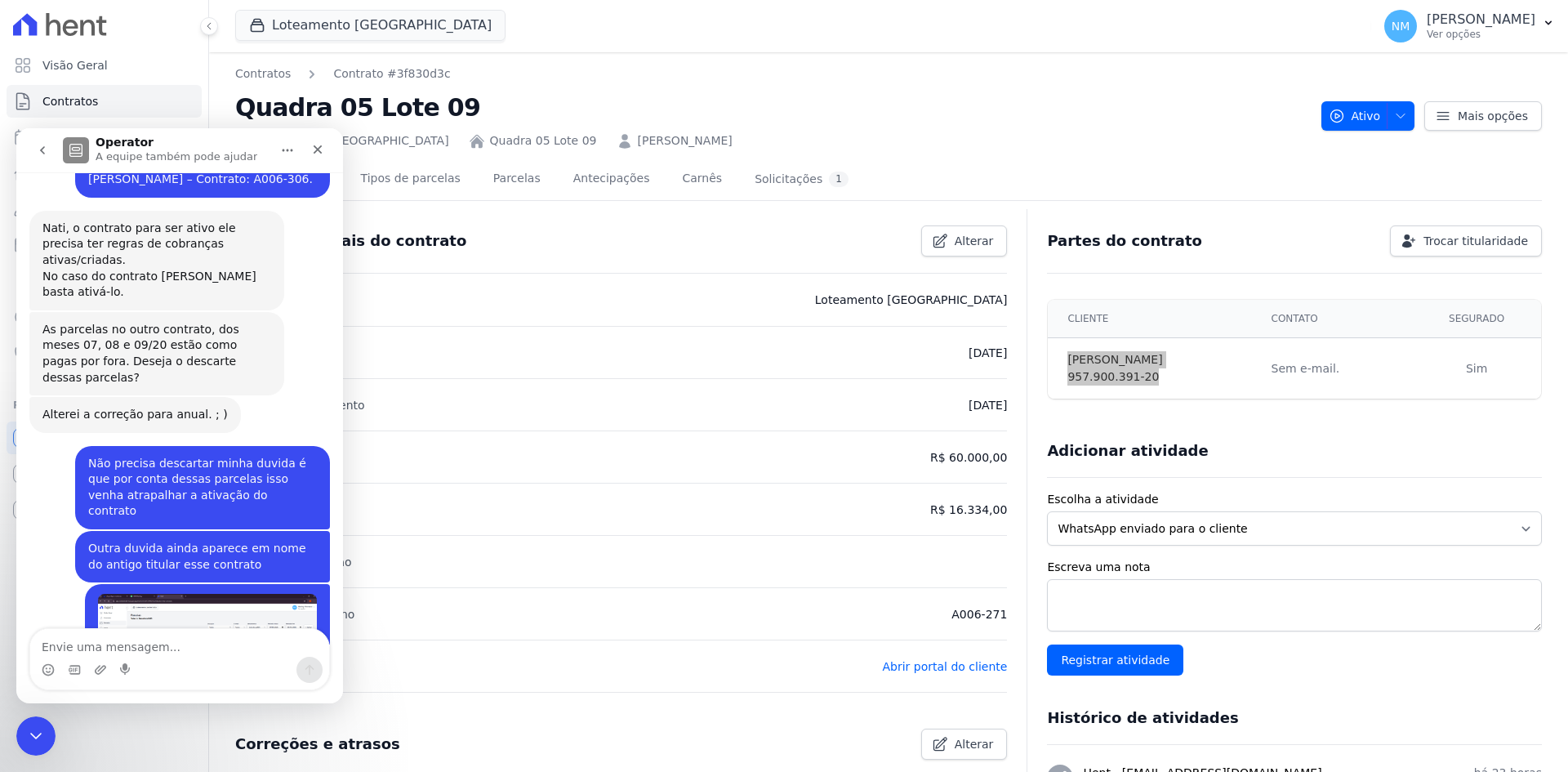
scroll to position [6862, 0]
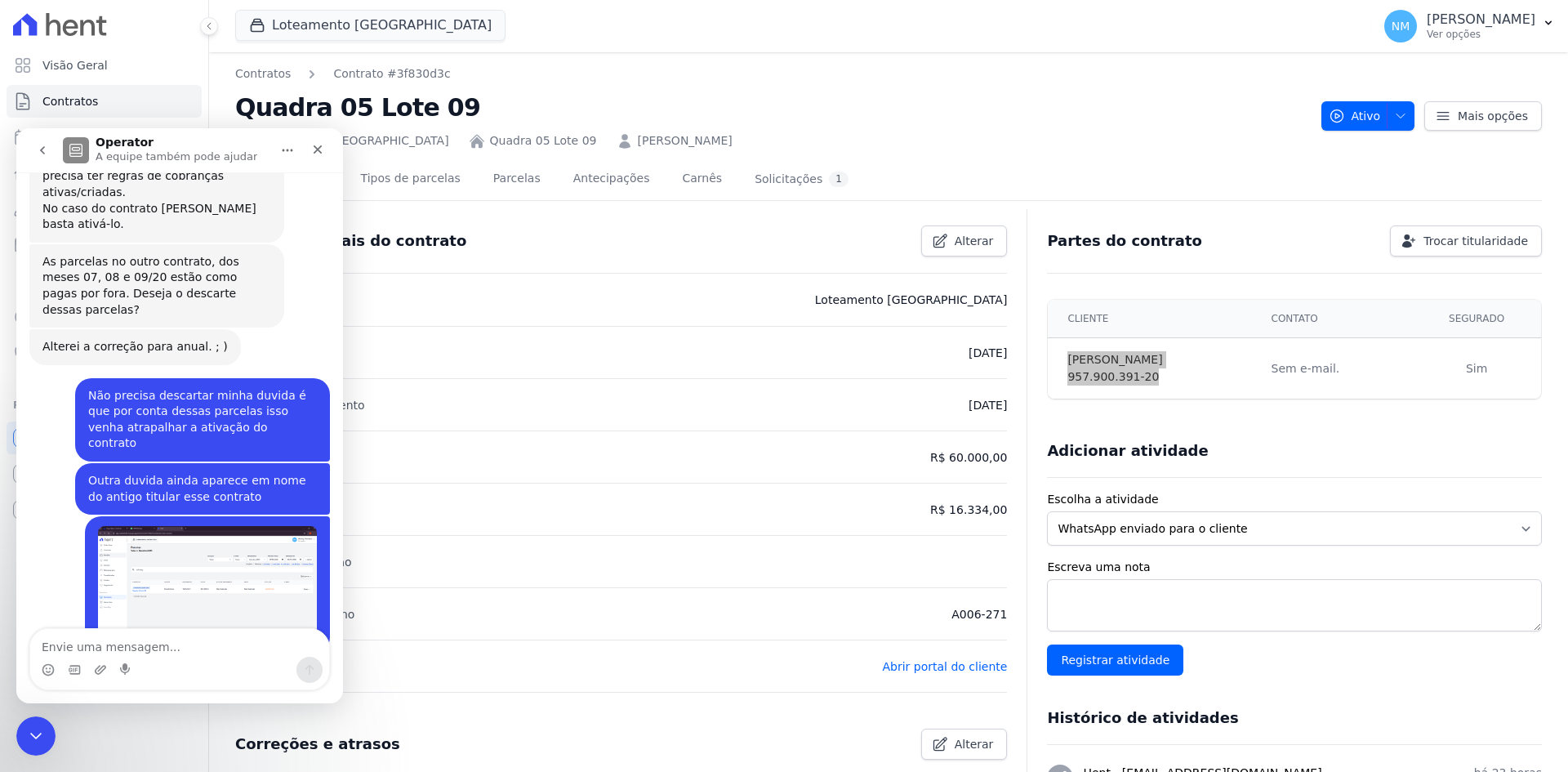
click at [135, 642] on textarea "Envie uma mensagem..." at bounding box center [179, 642] width 299 height 28
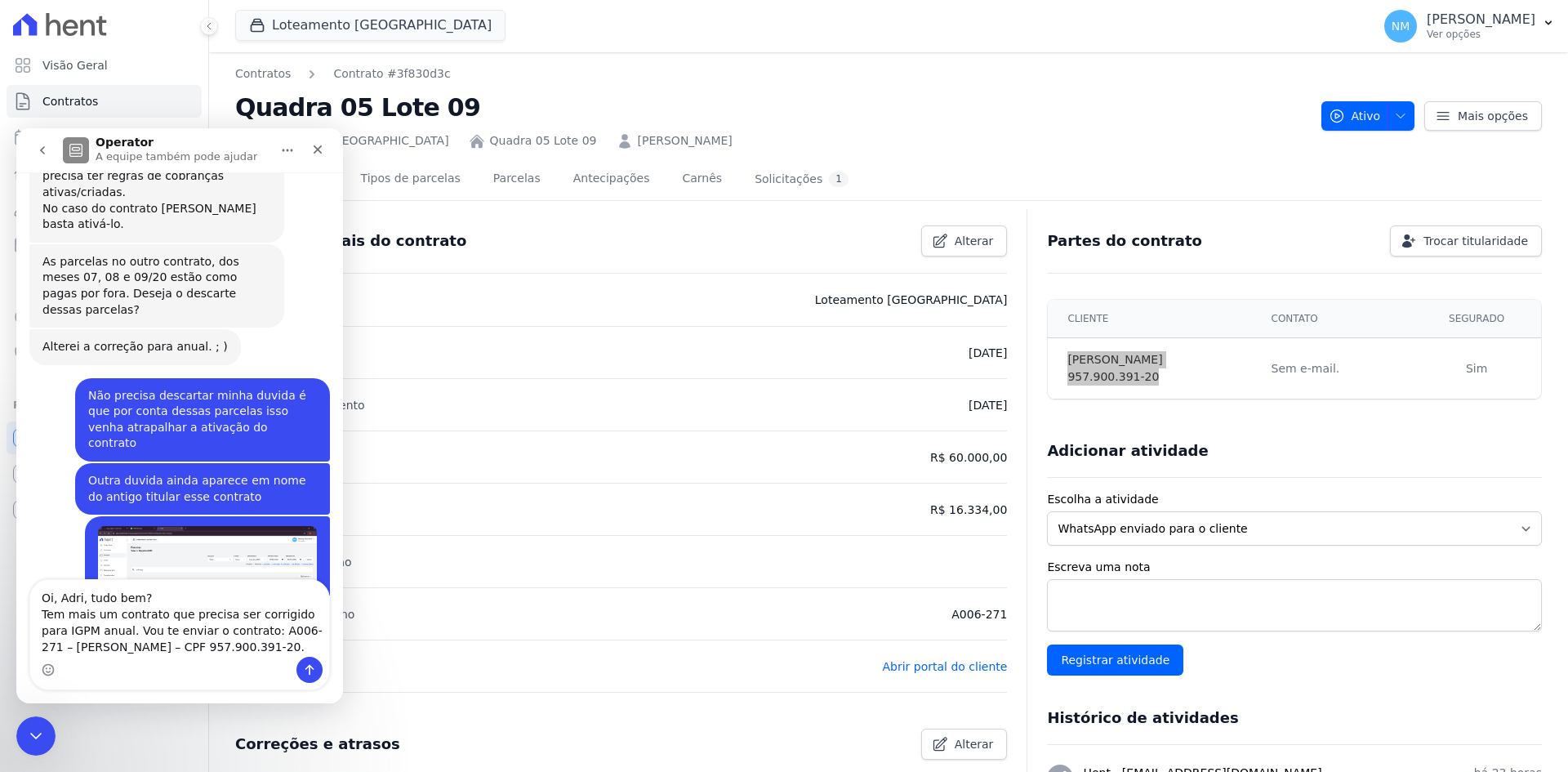
scroll to position [6911, 0]
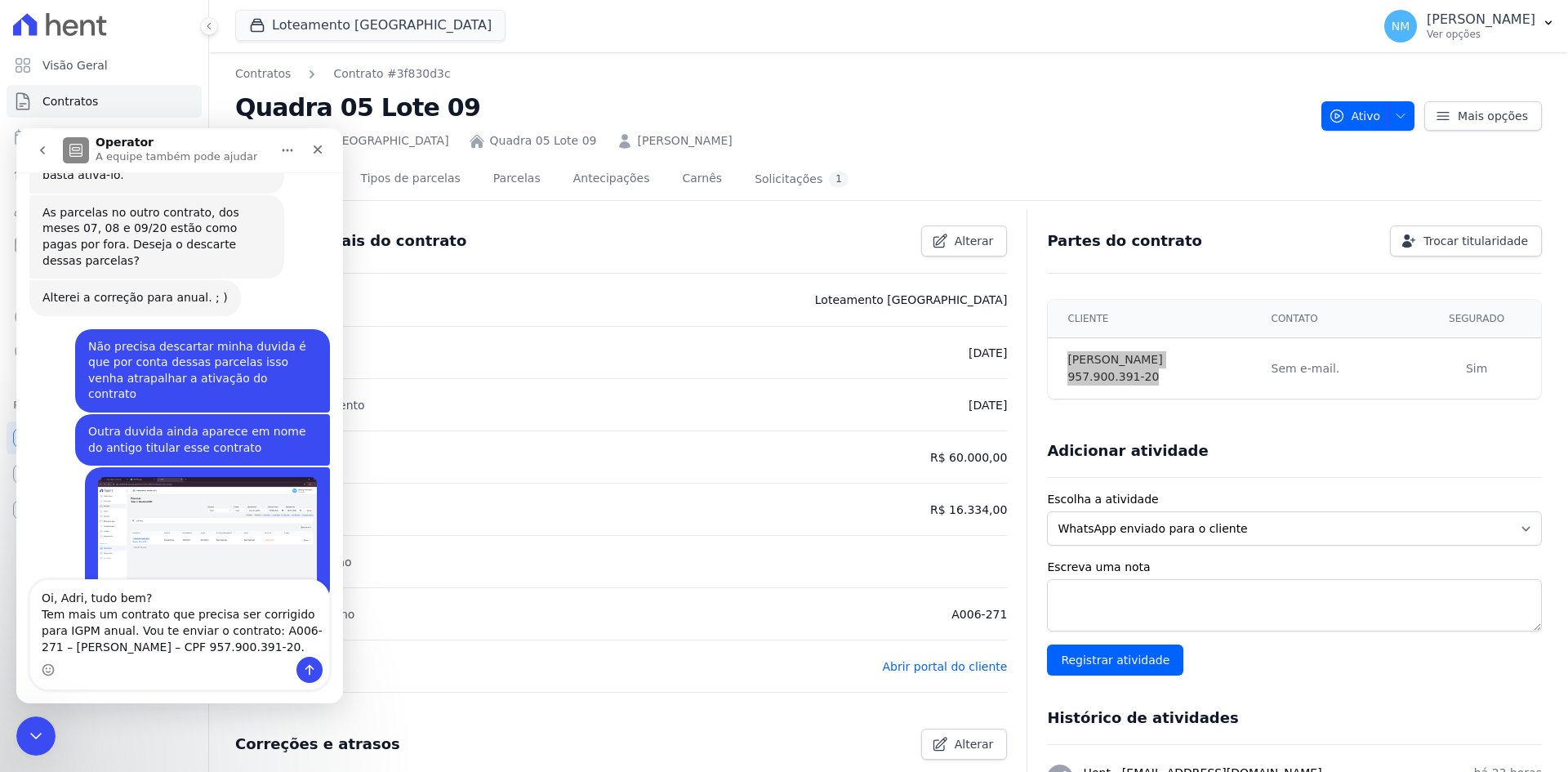
type textarea "Oi, Adri, tudo bem? Tem mais um contrato que precisa ser corrigido para IGPM an…"
click at [314, 679] on button "Enviar uma mensagem" at bounding box center [309, 670] width 26 height 26
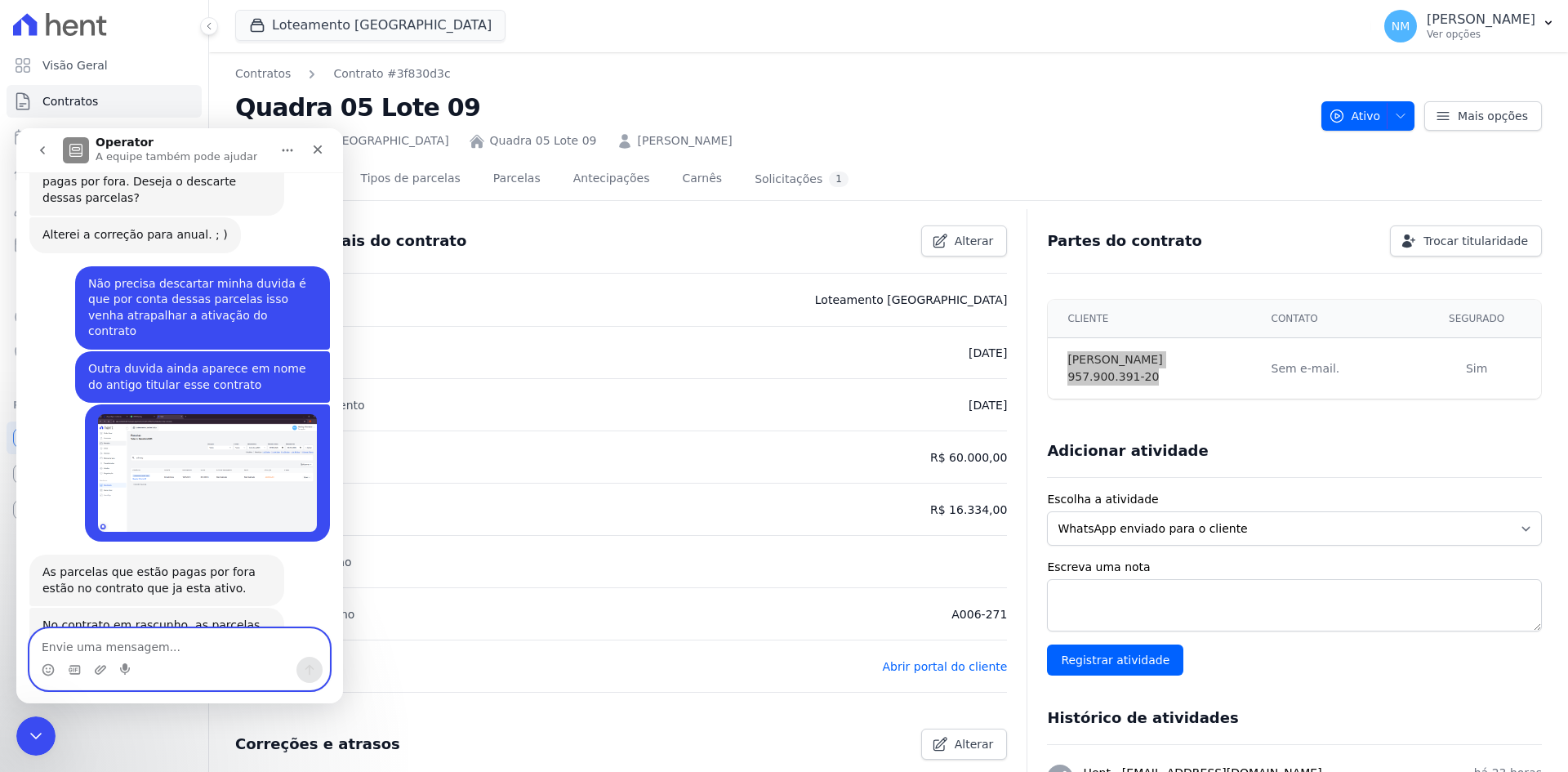
scroll to position [6997, 0]
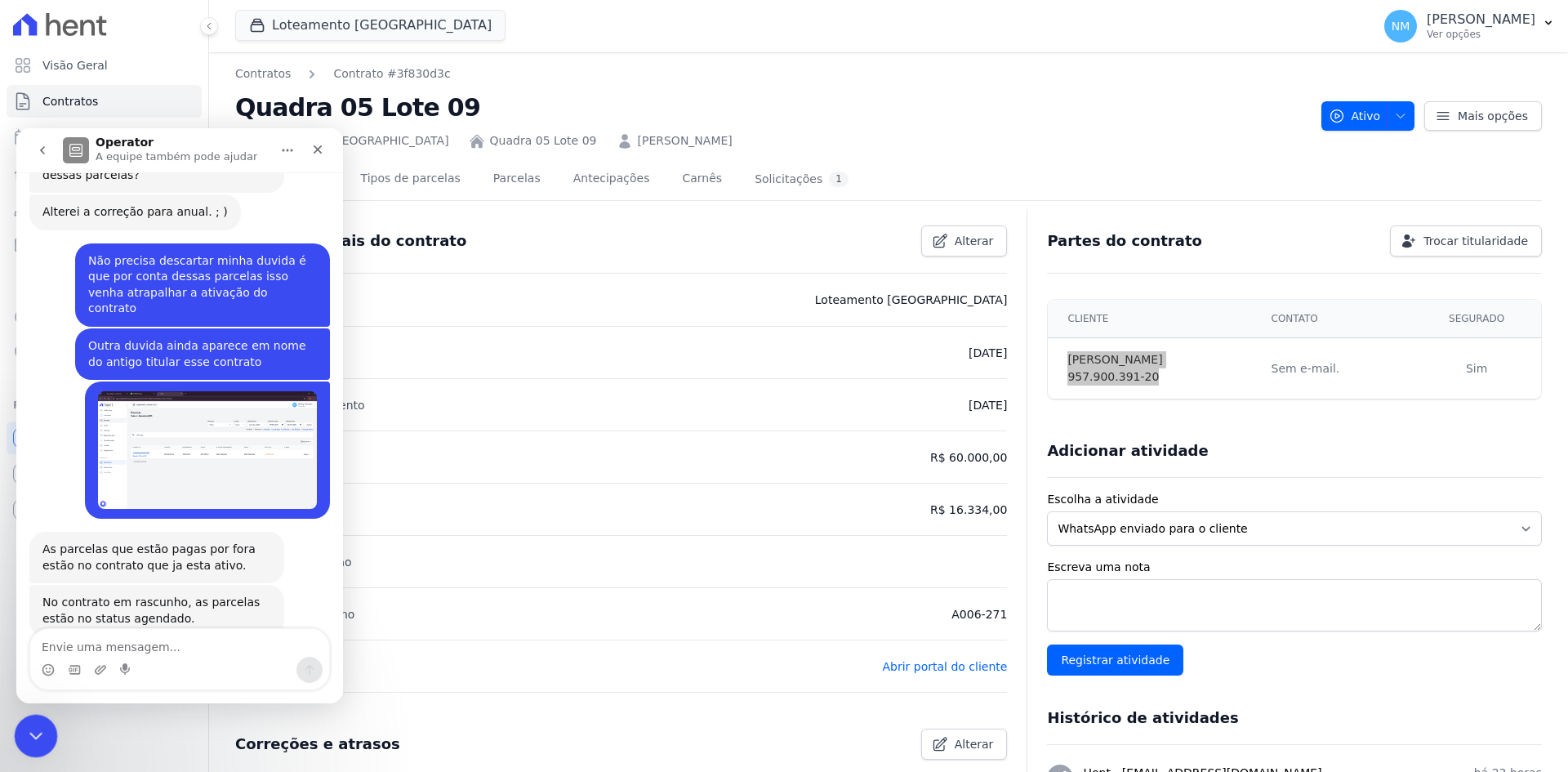
click at [33, 740] on icon "Encerramento do Messenger da Intercom" at bounding box center [33, 733] width 20 height 20
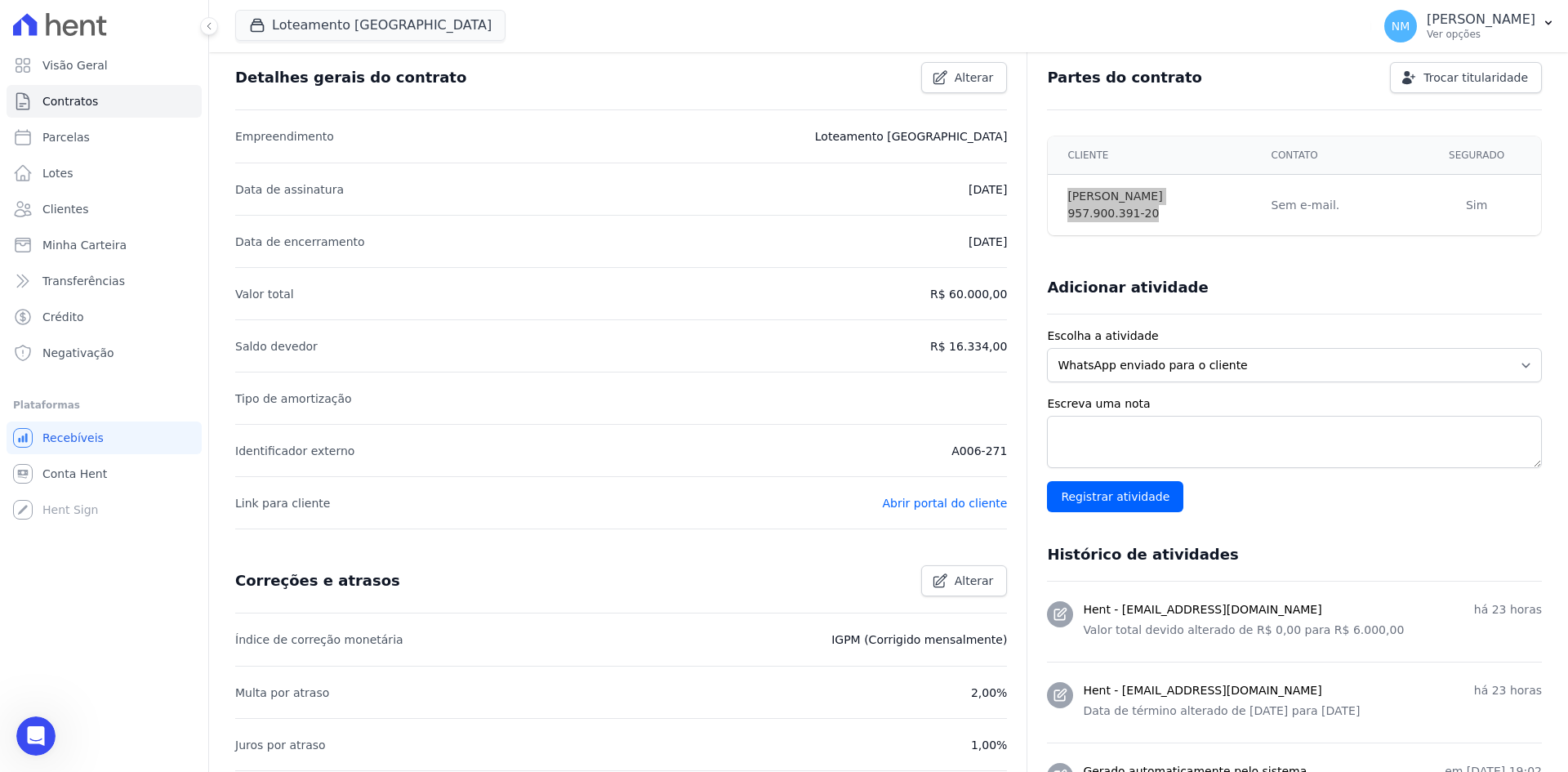
scroll to position [0, 0]
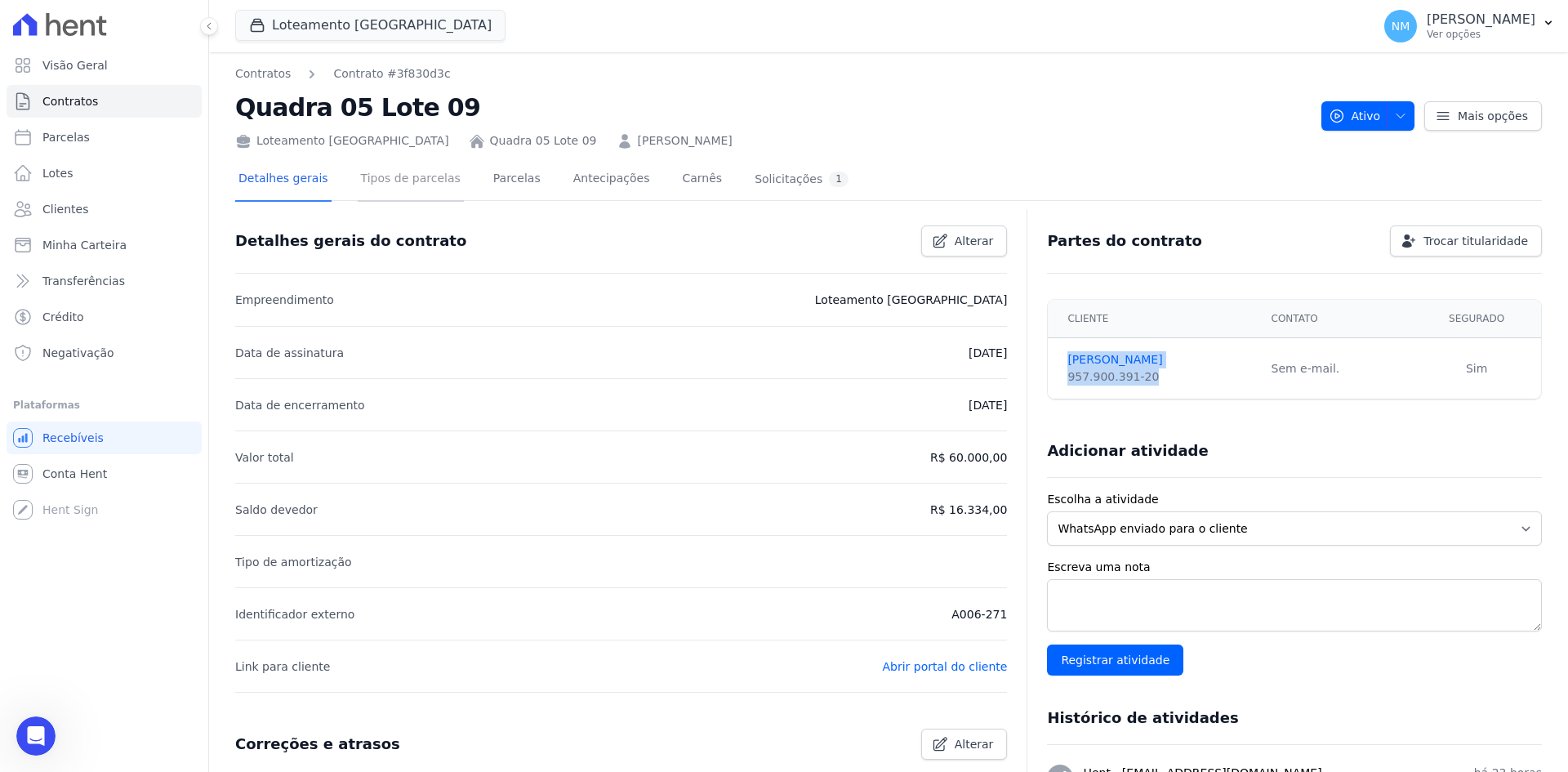
click at [400, 176] on link "Tipos de parcelas" at bounding box center [411, 180] width 107 height 43
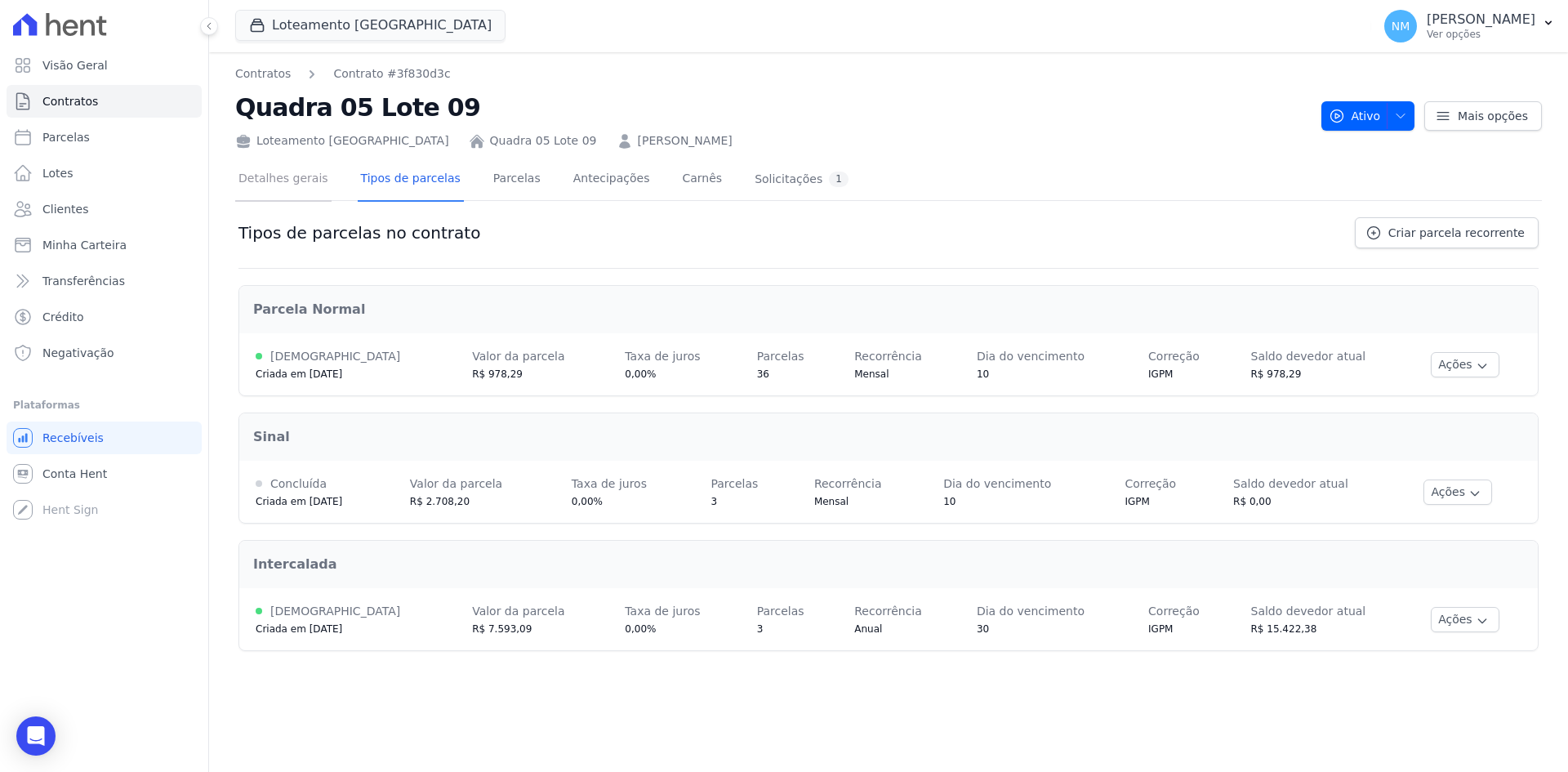
click at [274, 183] on link "Detalhes gerais" at bounding box center [283, 180] width 96 height 43
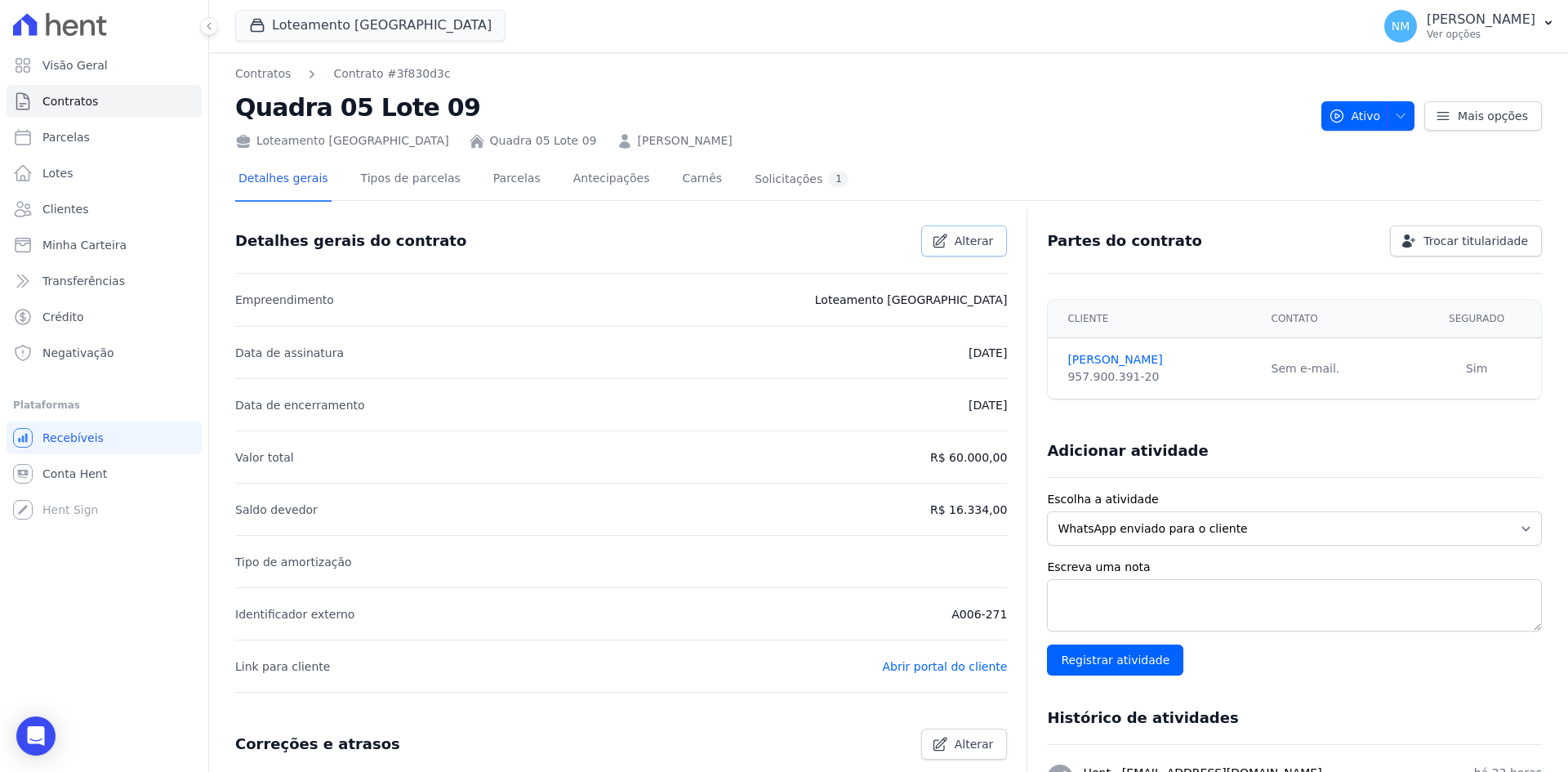
click at [944, 240] on icon at bounding box center [940, 240] width 16 height 16
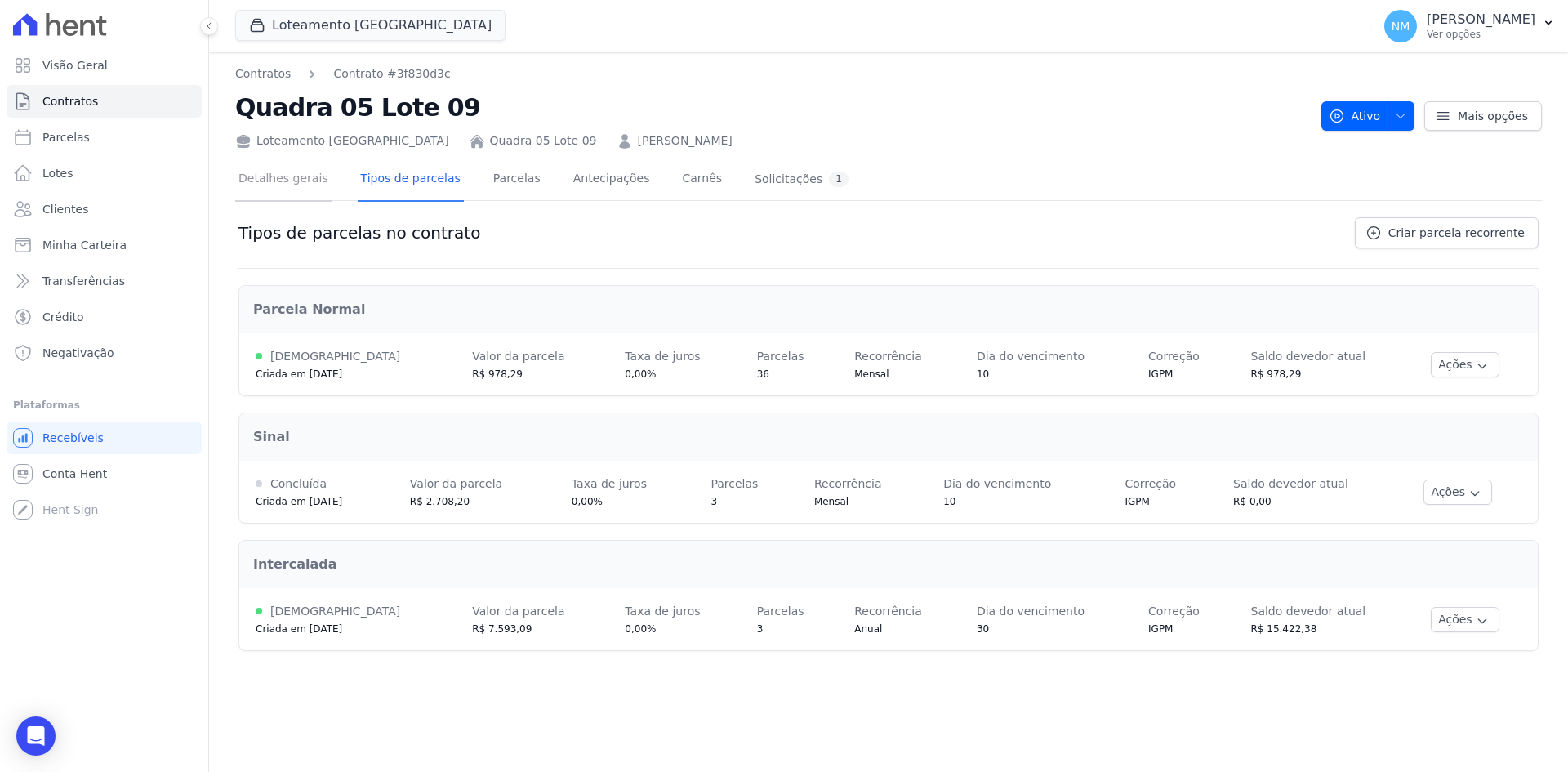
click at [250, 178] on link "Detalhes gerais" at bounding box center [283, 180] width 96 height 43
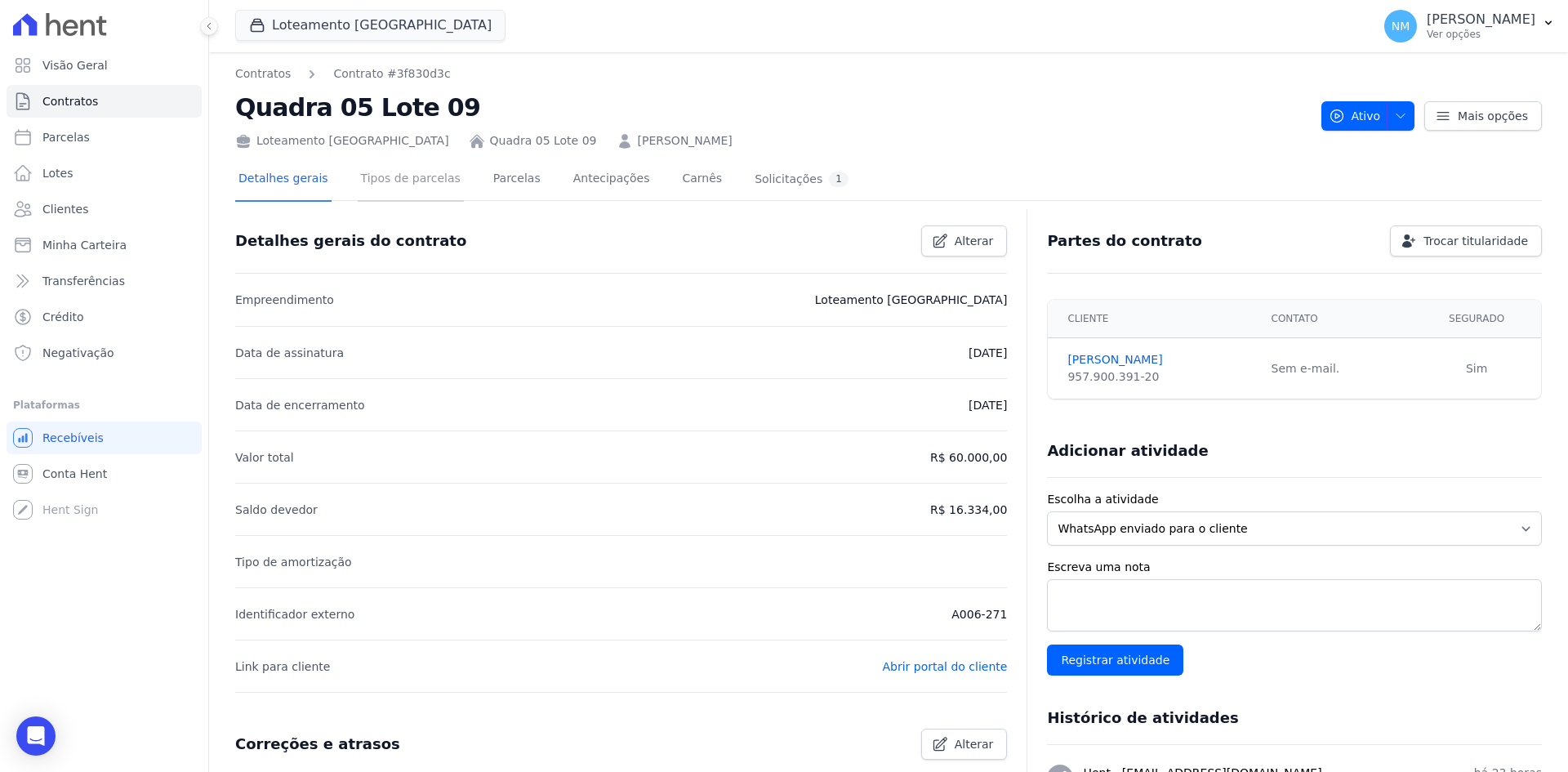
click at [405, 176] on link "Tipos de parcelas" at bounding box center [411, 180] width 107 height 43
click at [269, 72] on link "Contratos" at bounding box center [262, 74] width 55 height 17
click at [378, 71] on link "Contrato #3f830d3c" at bounding box center [391, 74] width 117 height 17
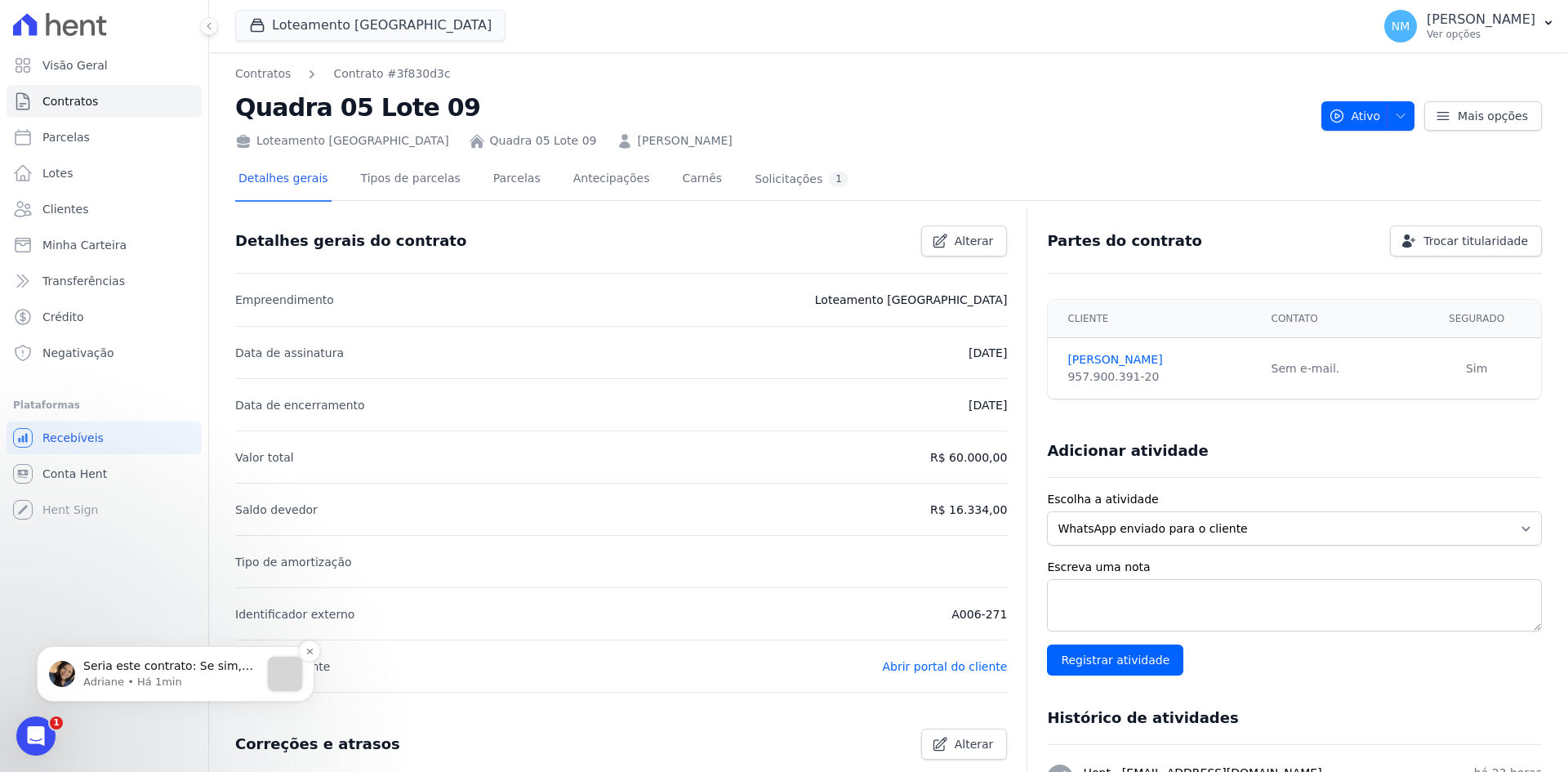
click at [197, 667] on p "Seria este contrato: Se sim, esta em rascunho." at bounding box center [171, 666] width 176 height 16
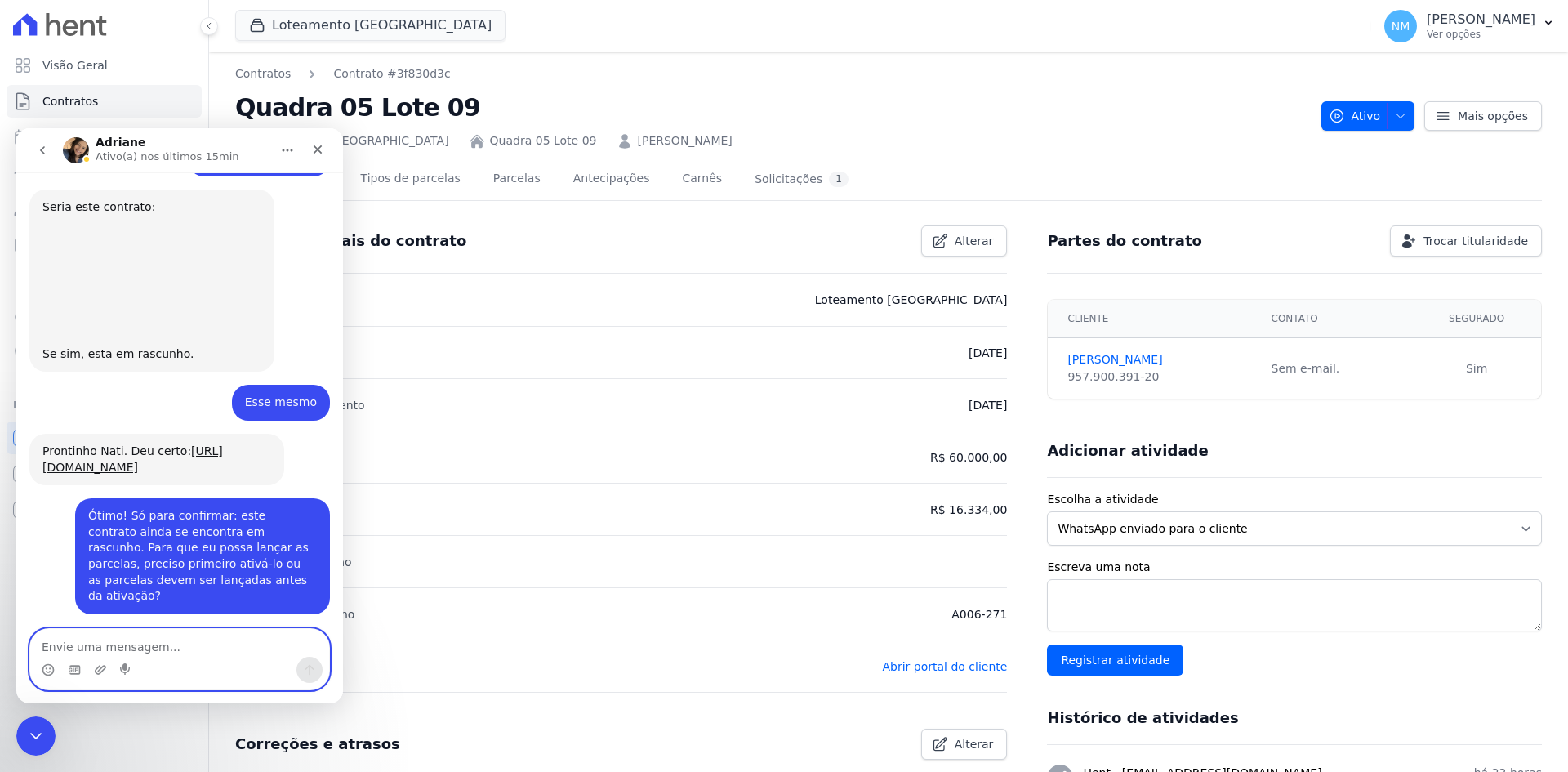
scroll to position [8253, 0]
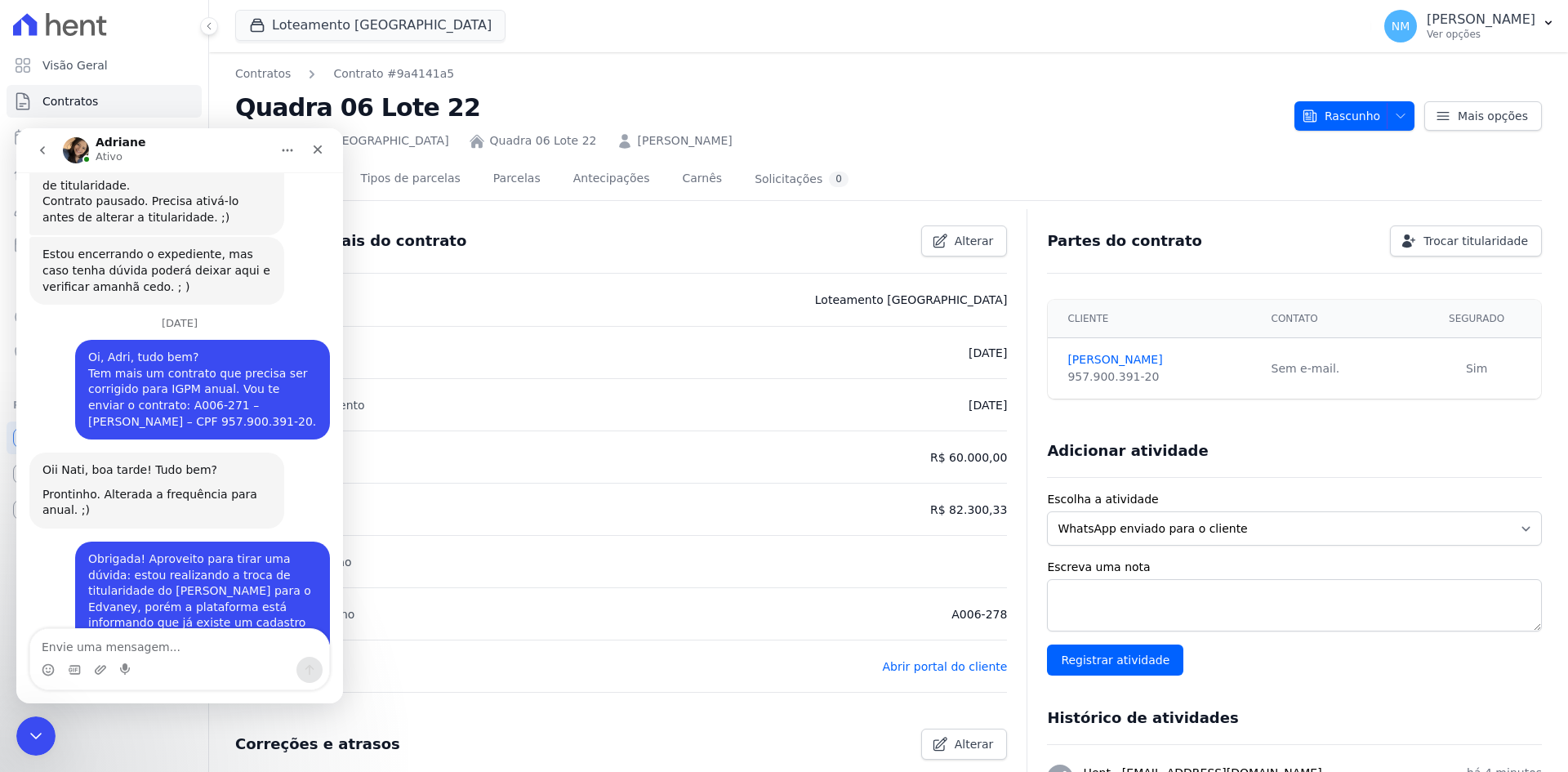
scroll to position [7636, 0]
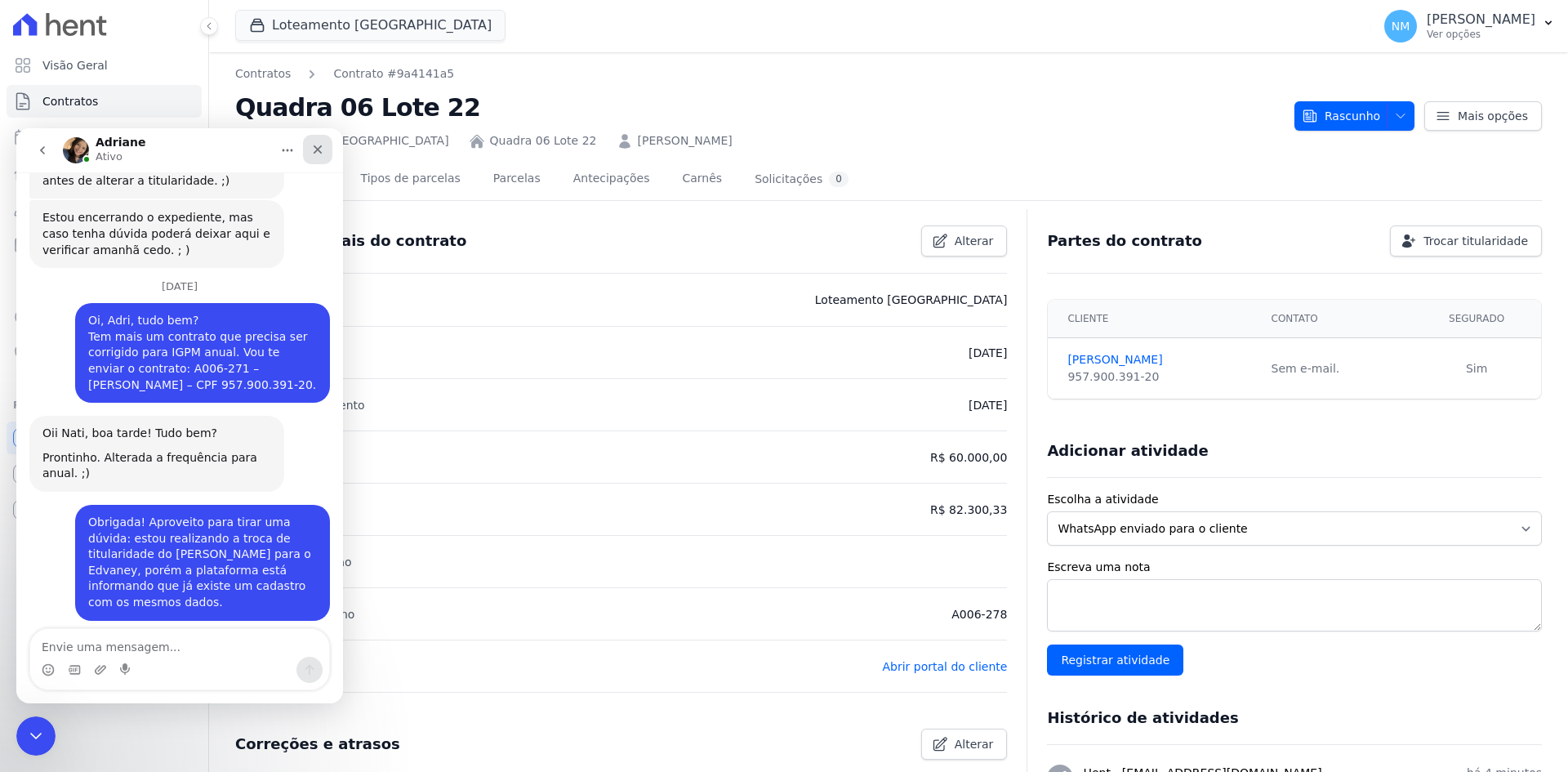
click at [314, 154] on icon "Fechar" at bounding box center [317, 149] width 13 height 13
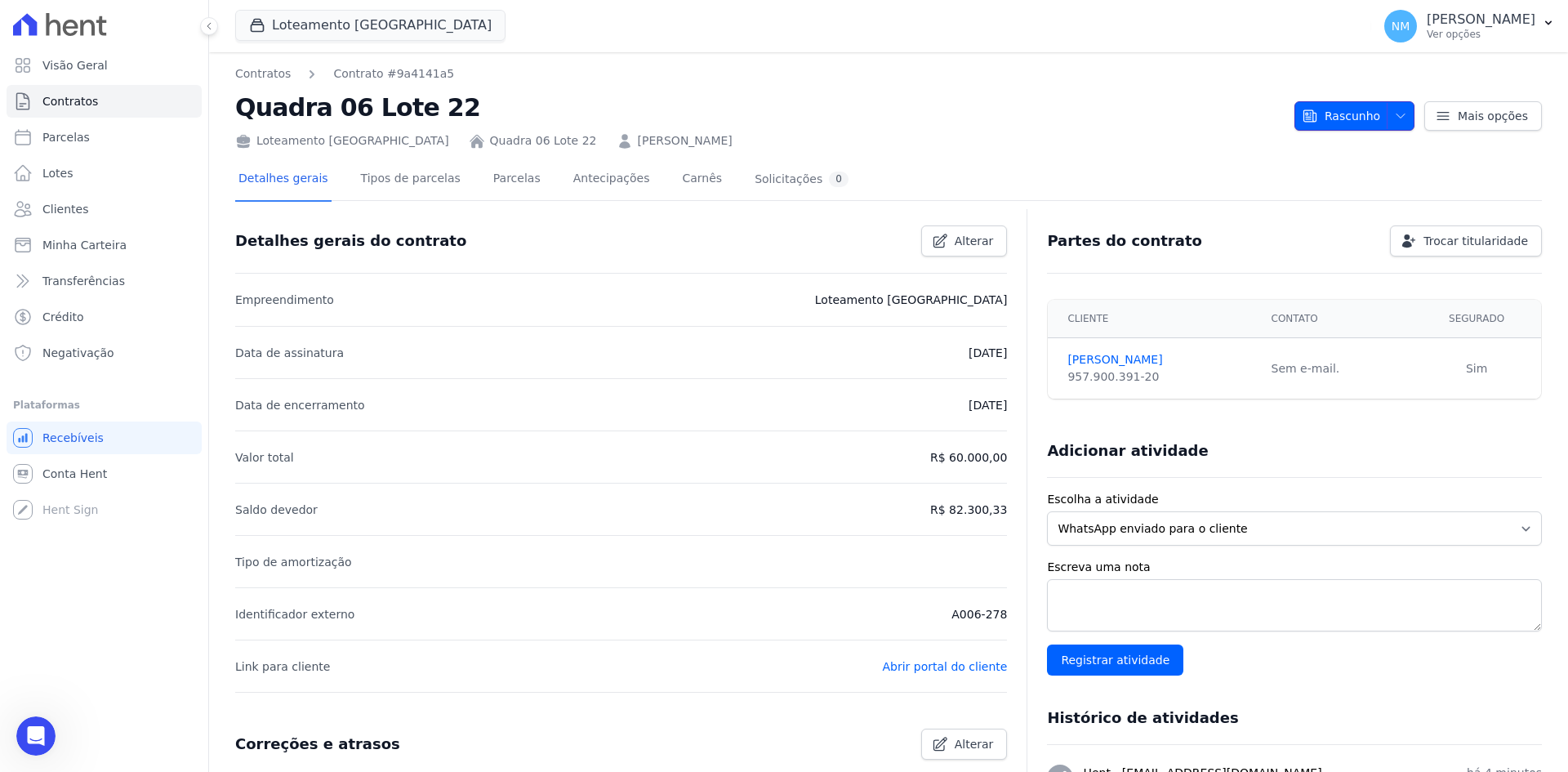
click at [1396, 119] on icon "button" at bounding box center [1400, 115] width 13 height 13
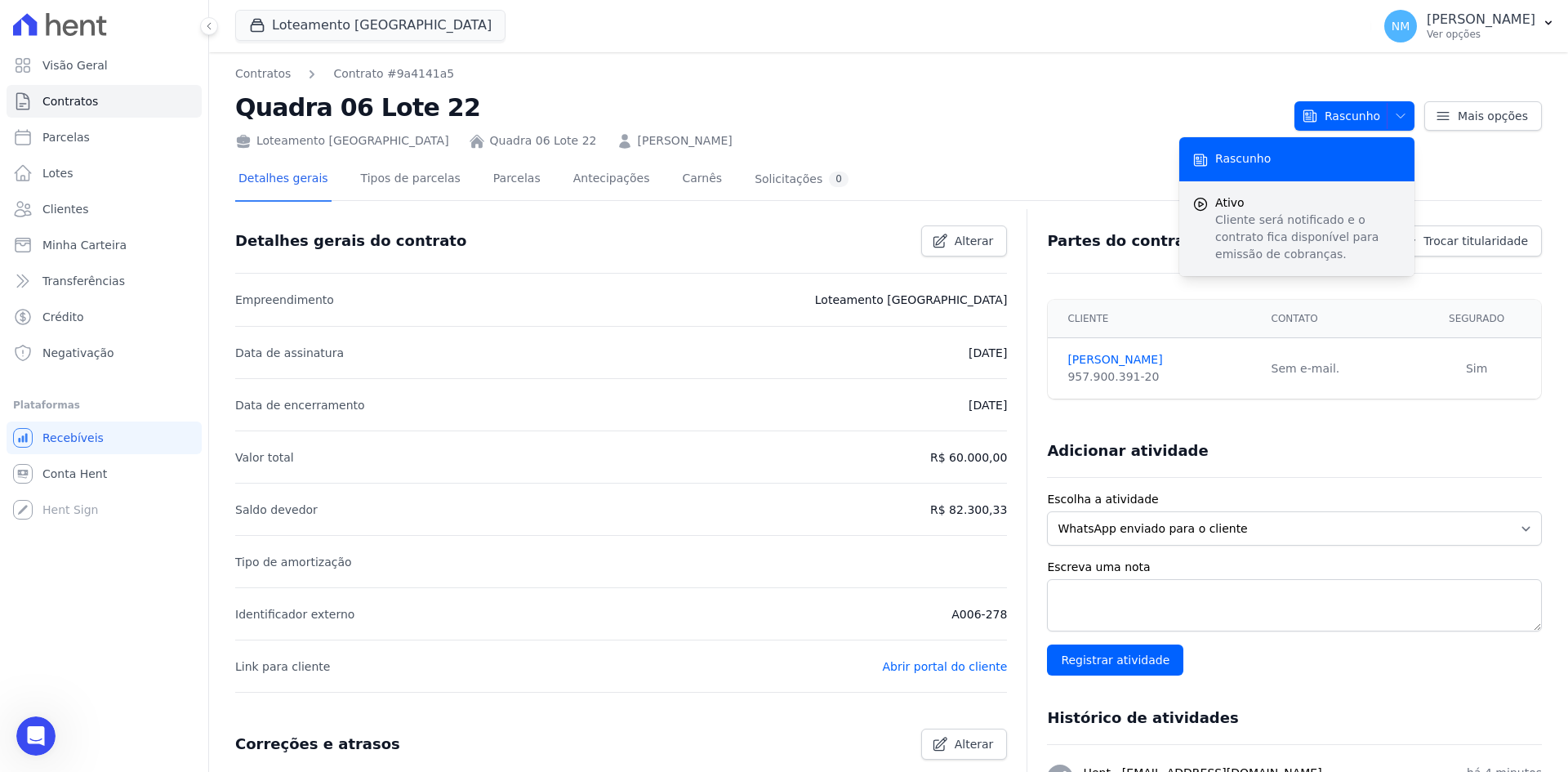
click at [1194, 205] on icon "submit" at bounding box center [1201, 204] width 16 height 16
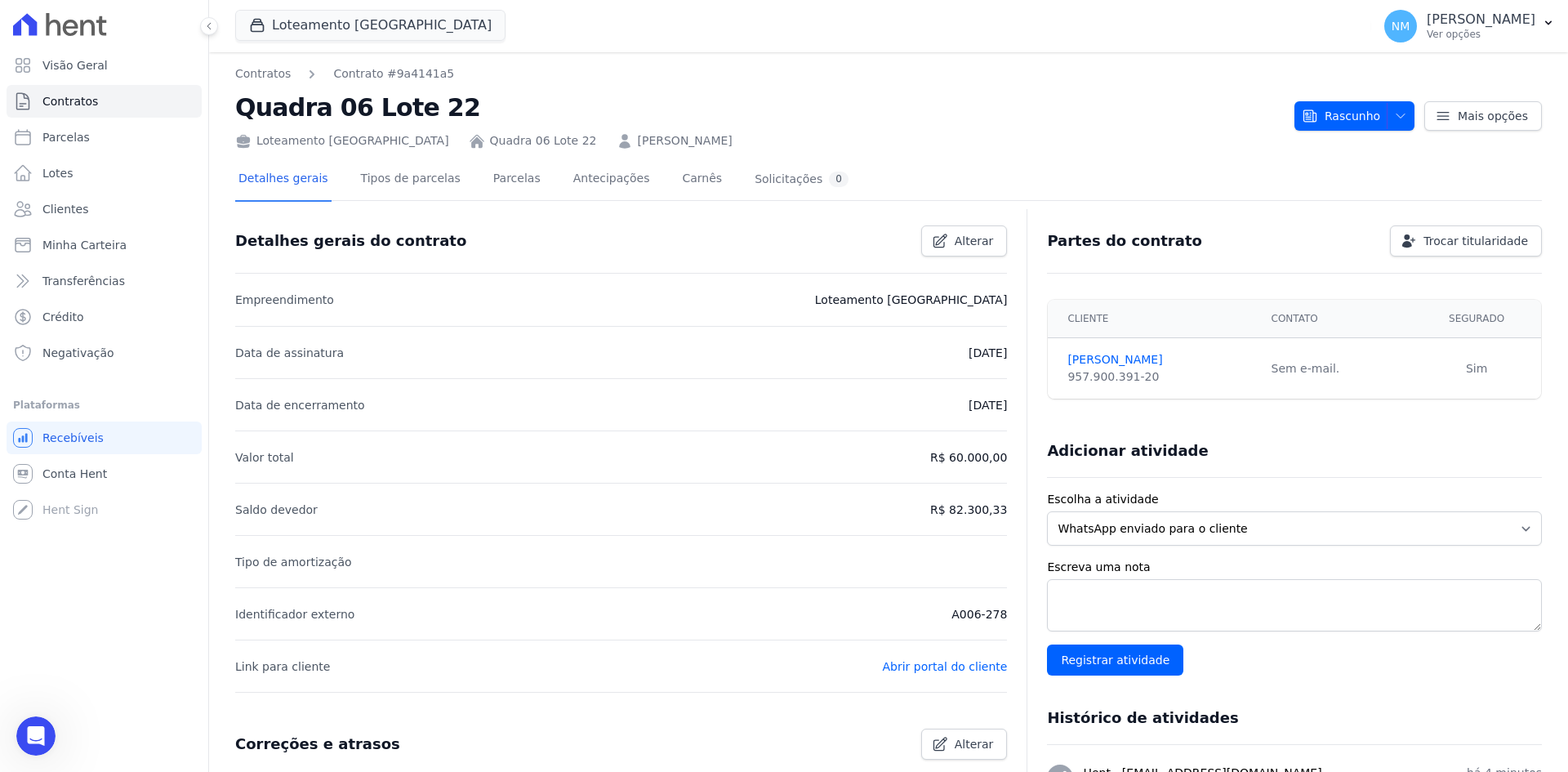
scroll to position [0, 0]
click at [502, 184] on link "Parcelas" at bounding box center [516, 180] width 54 height 43
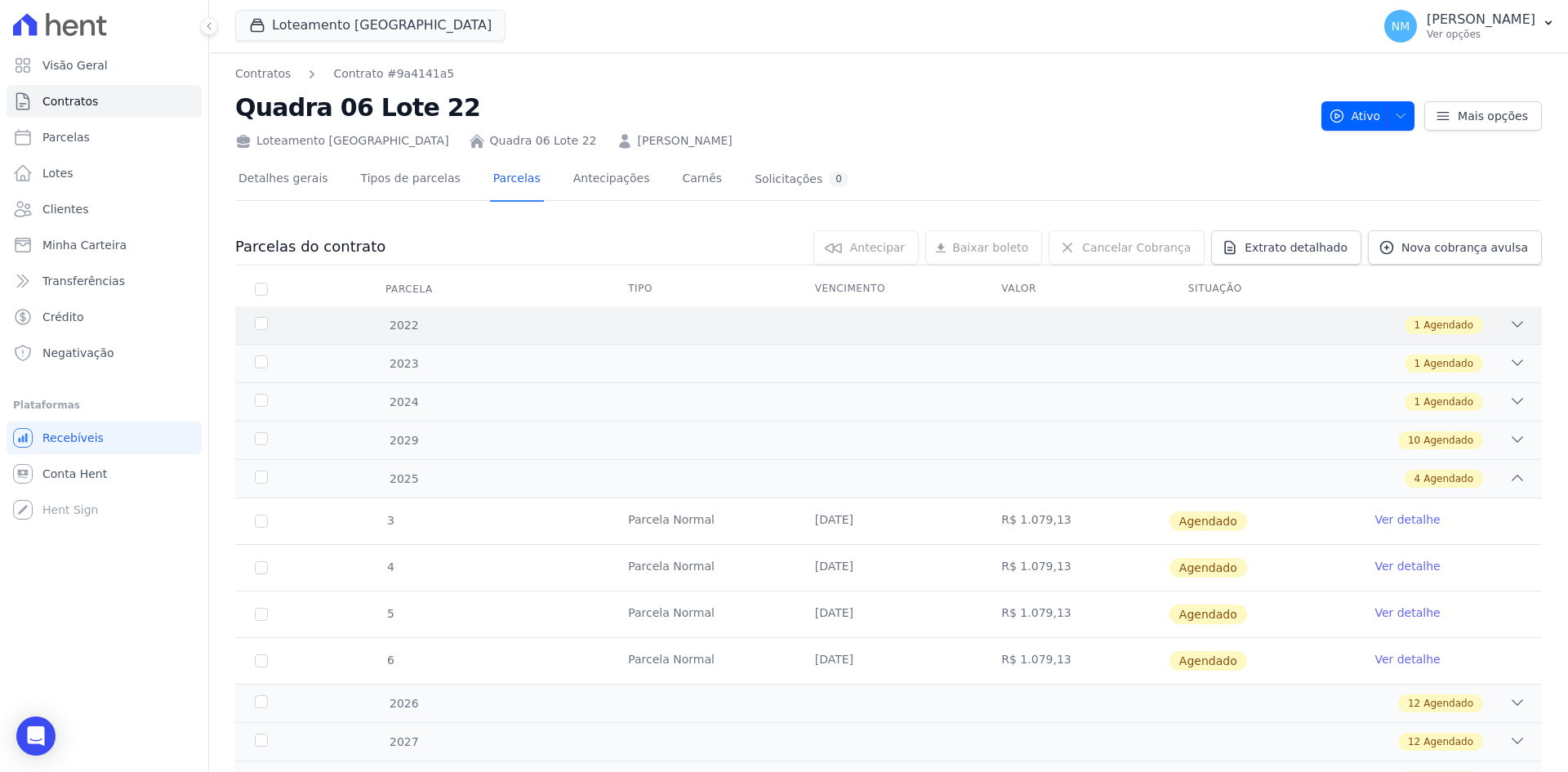
click at [1509, 329] on icon at bounding box center [1517, 324] width 16 height 16
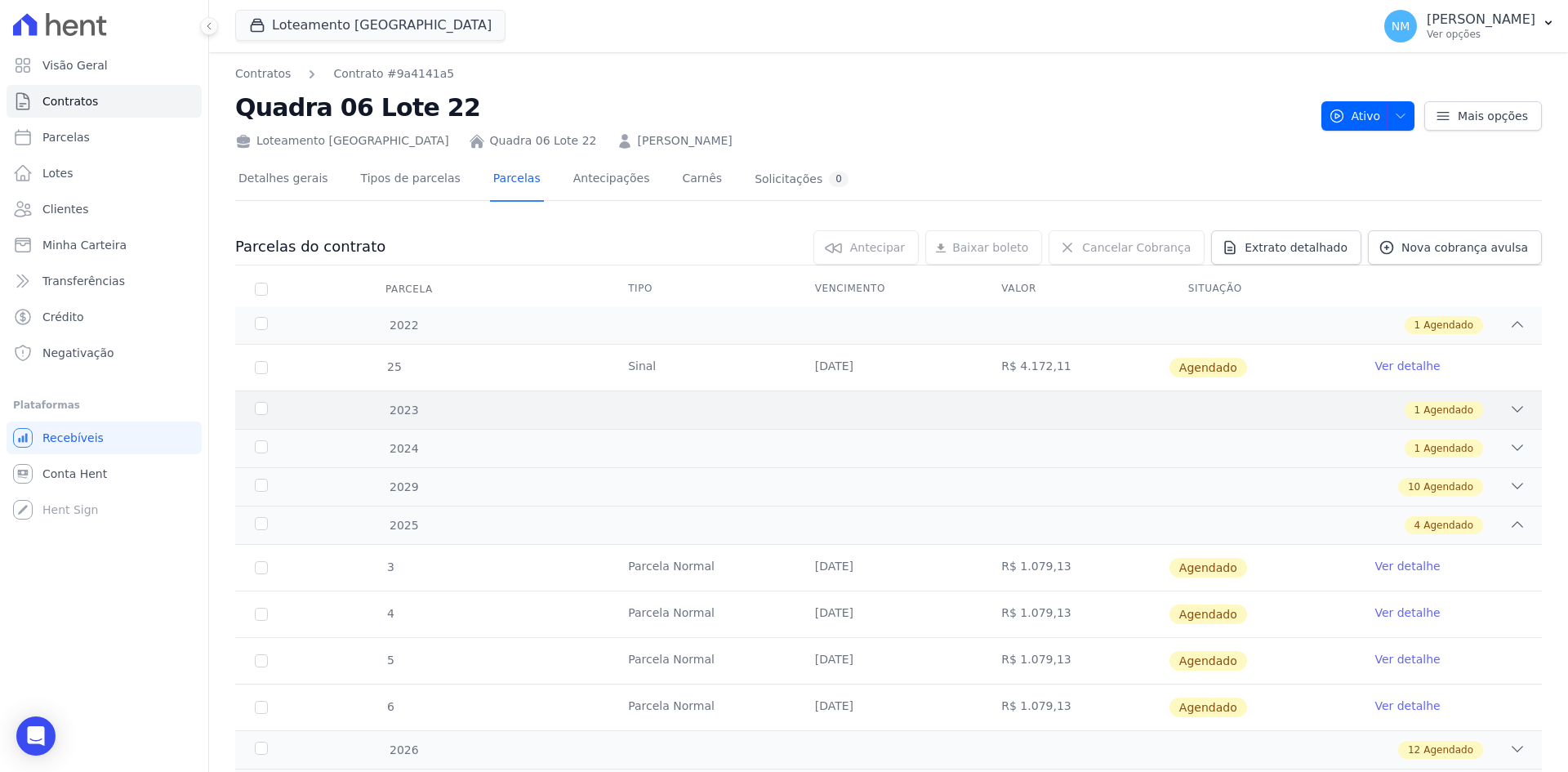
click at [1509, 416] on icon at bounding box center [1517, 409] width 16 height 16
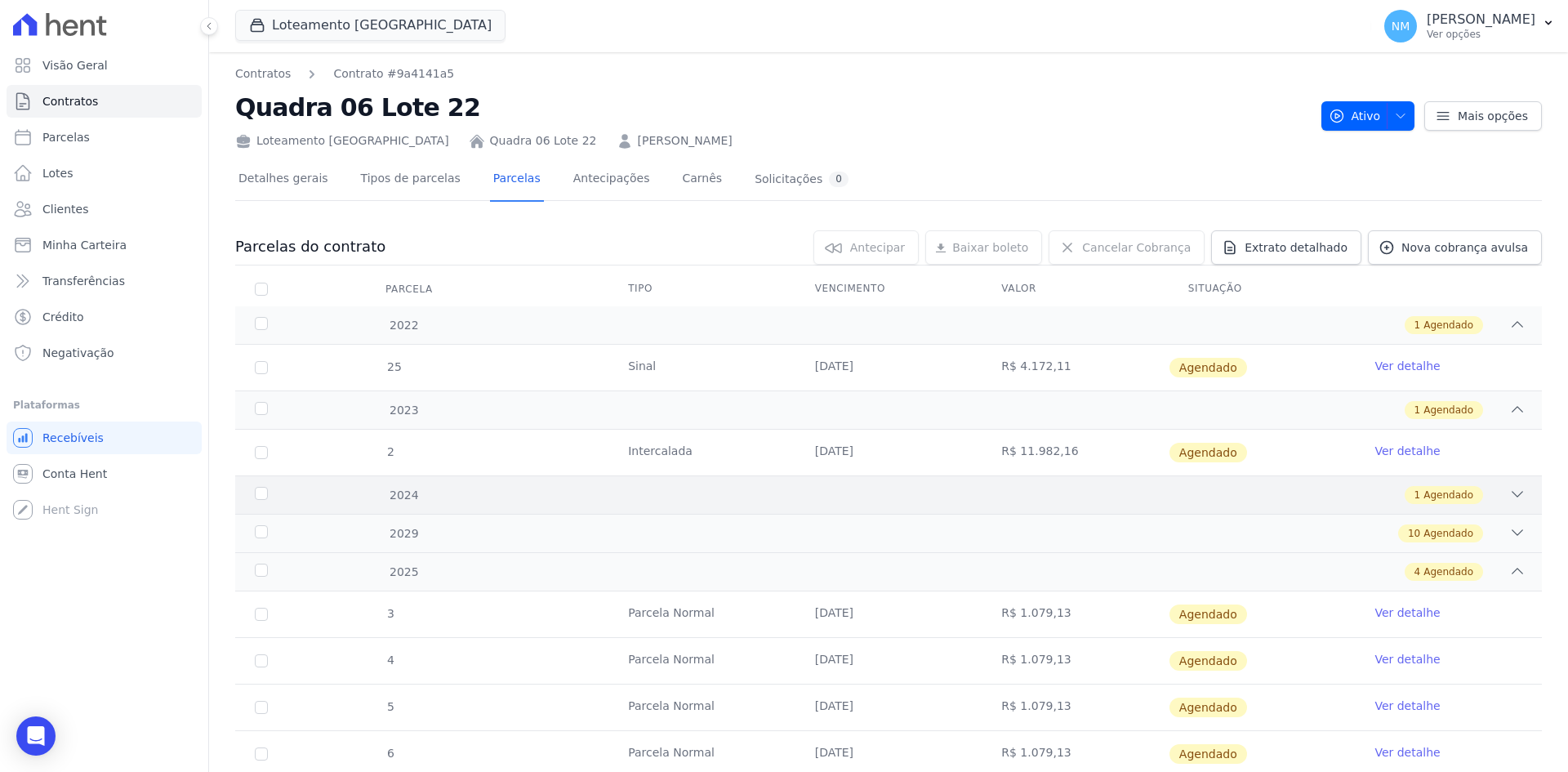
click at [1509, 489] on icon at bounding box center [1517, 493] width 16 height 16
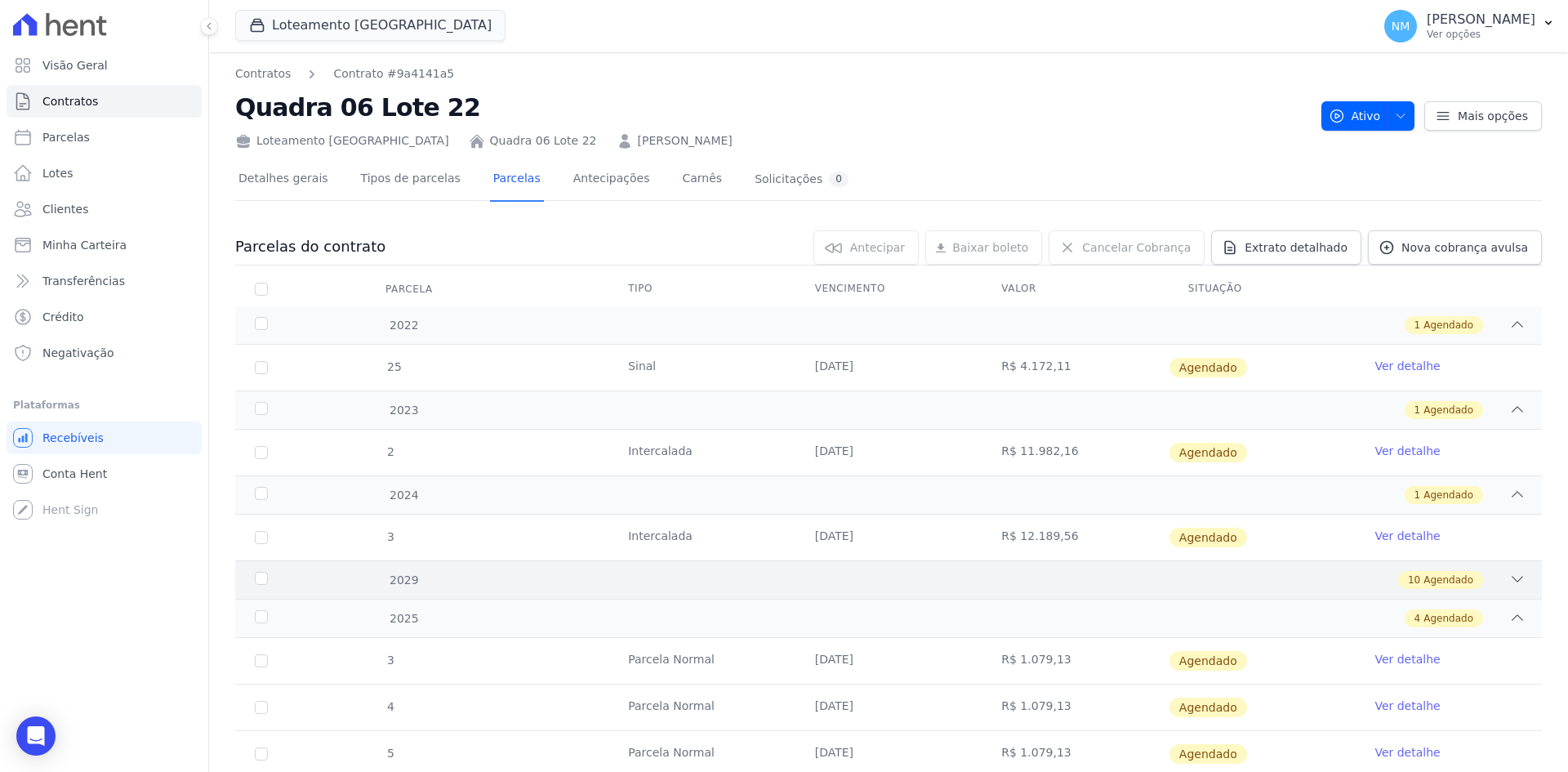
click at [1509, 582] on icon at bounding box center [1517, 579] width 16 height 16
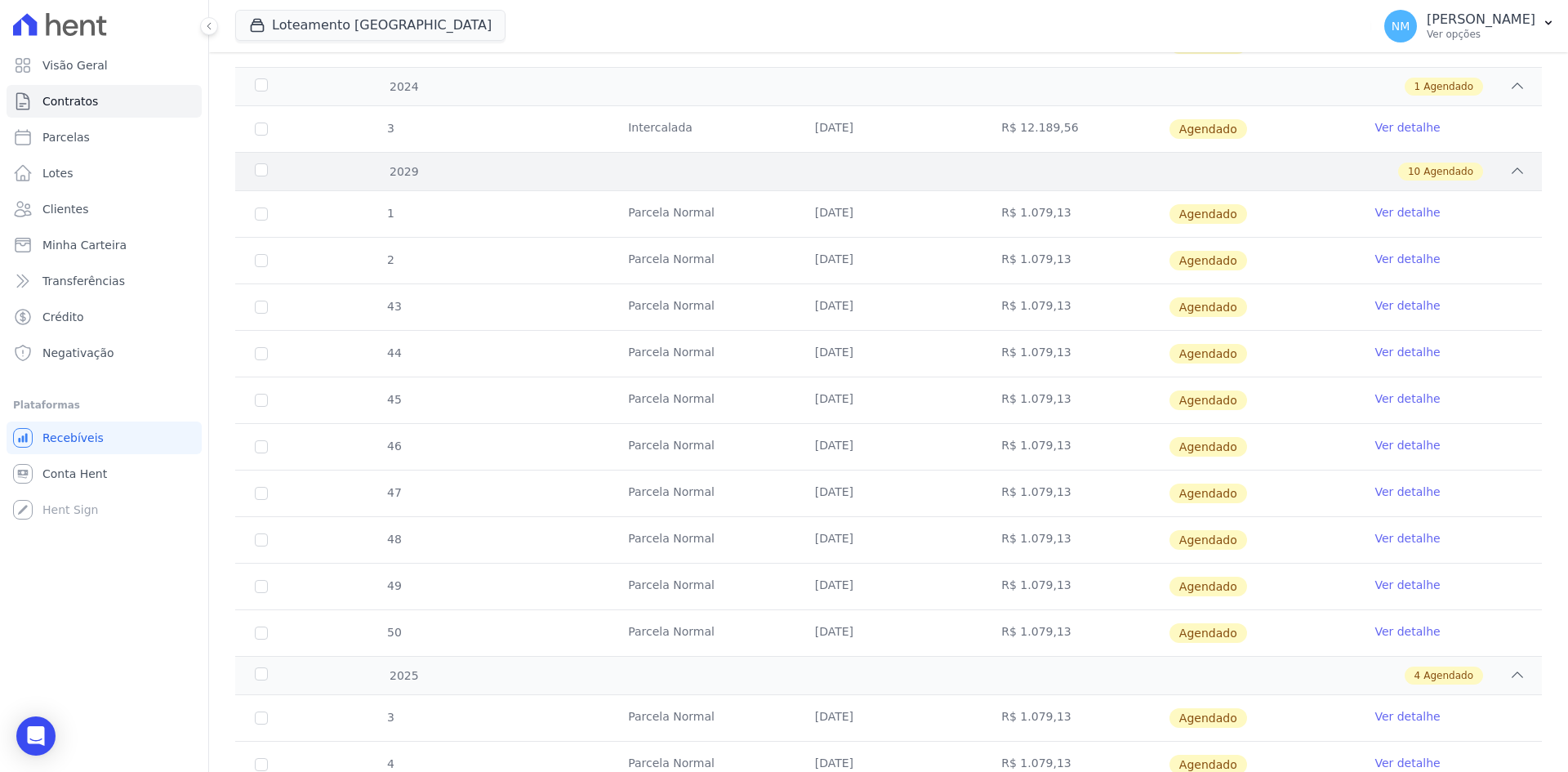
scroll to position [681, 0]
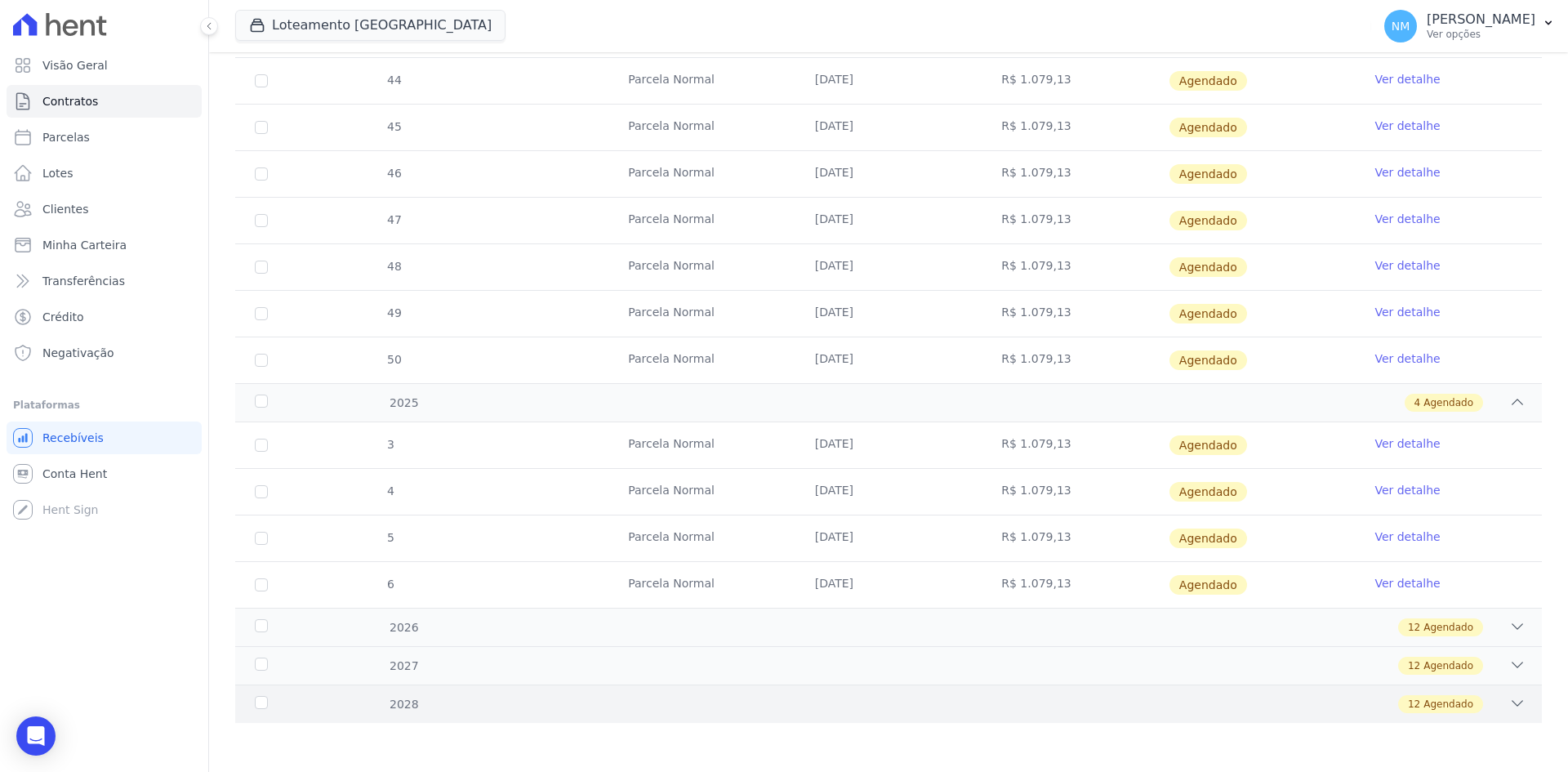
click at [1488, 699] on div "12 Agendado" at bounding box center [953, 704] width 1146 height 18
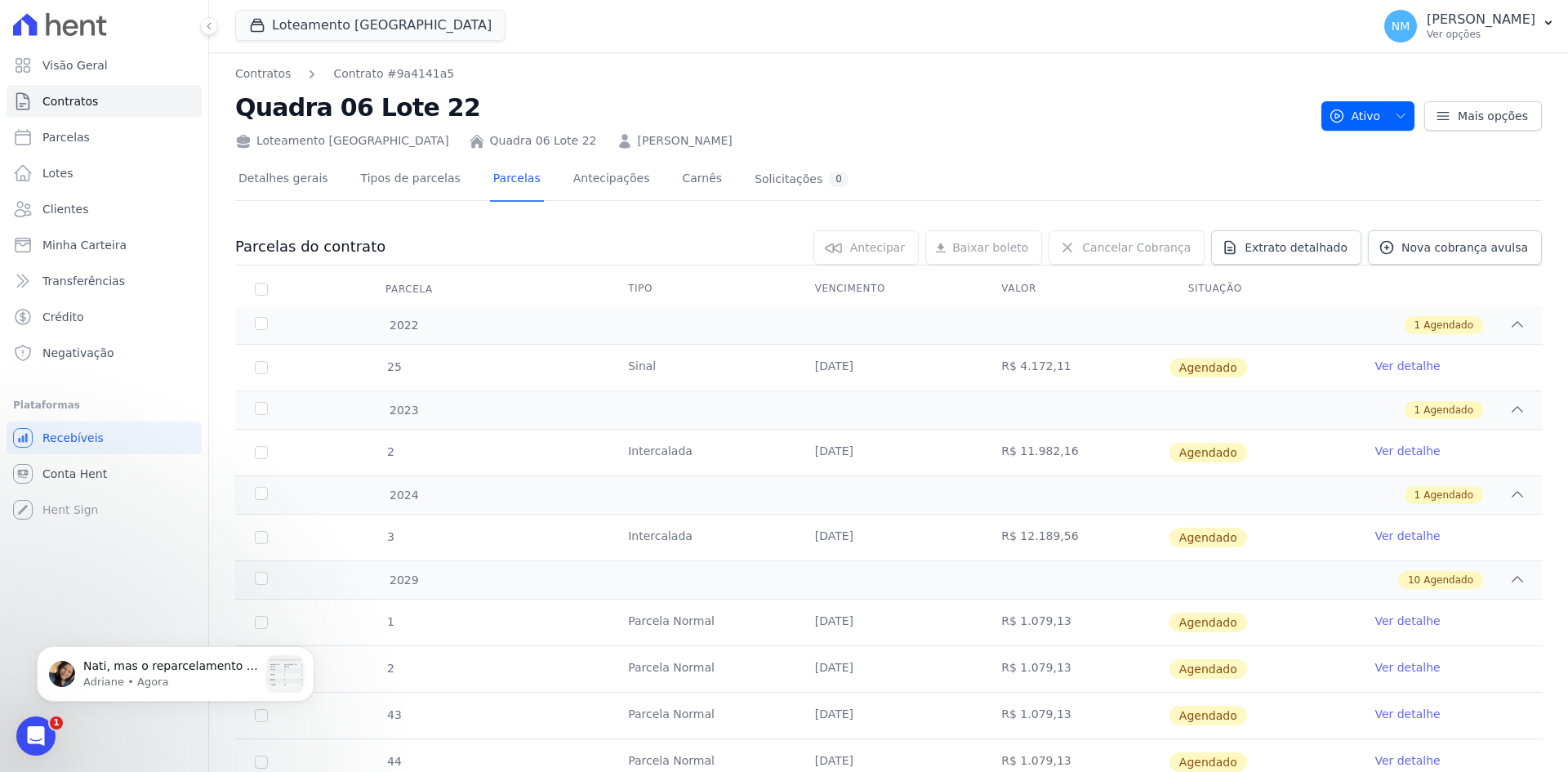
scroll to position [0, 0]
click at [195, 680] on p "Adriane • Há 4min" at bounding box center [171, 682] width 176 height 14
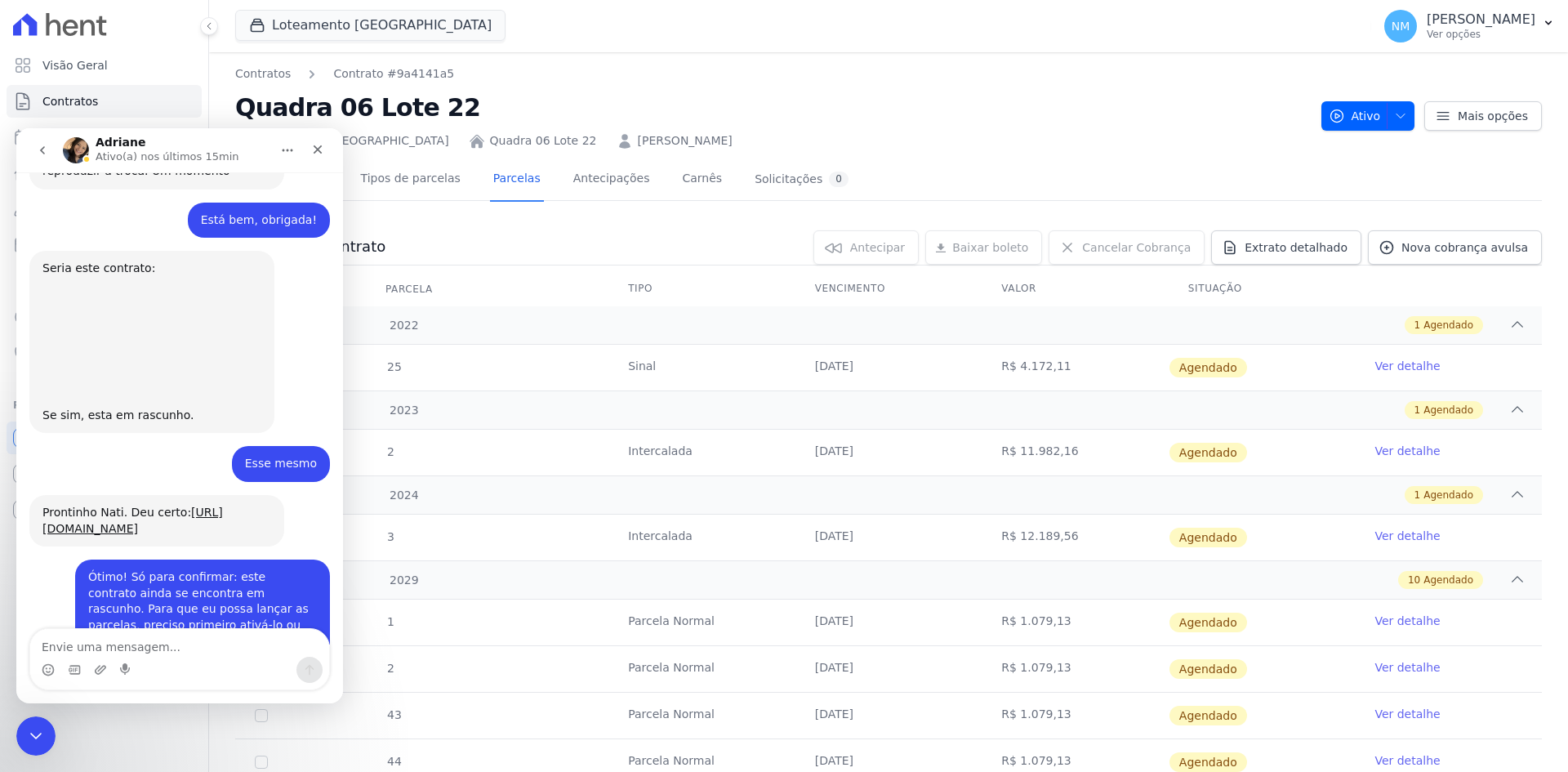
scroll to position [8524, 0]
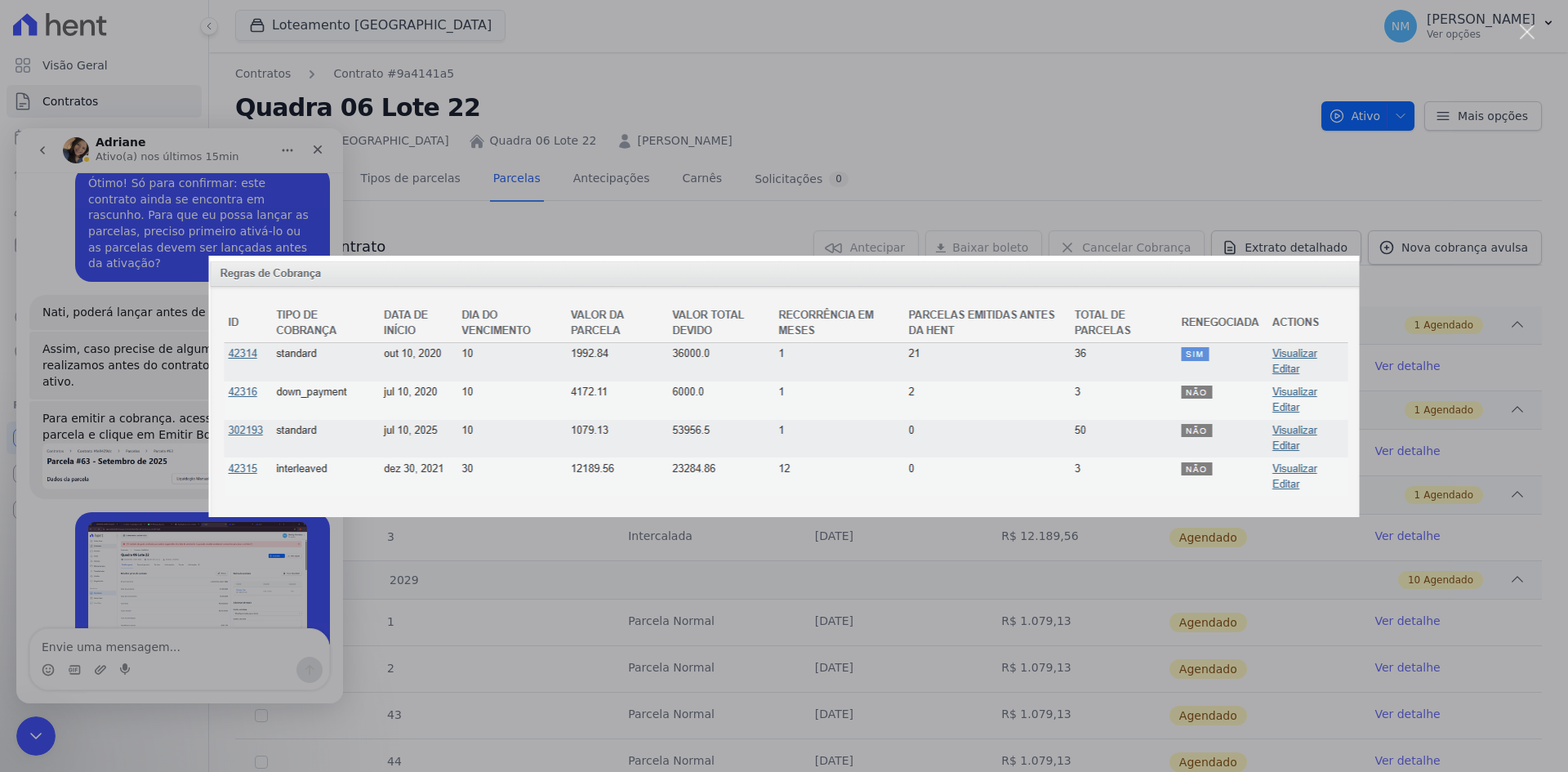
click at [575, 195] on div "Messenger da Intercom" at bounding box center [784, 386] width 1568 height 772
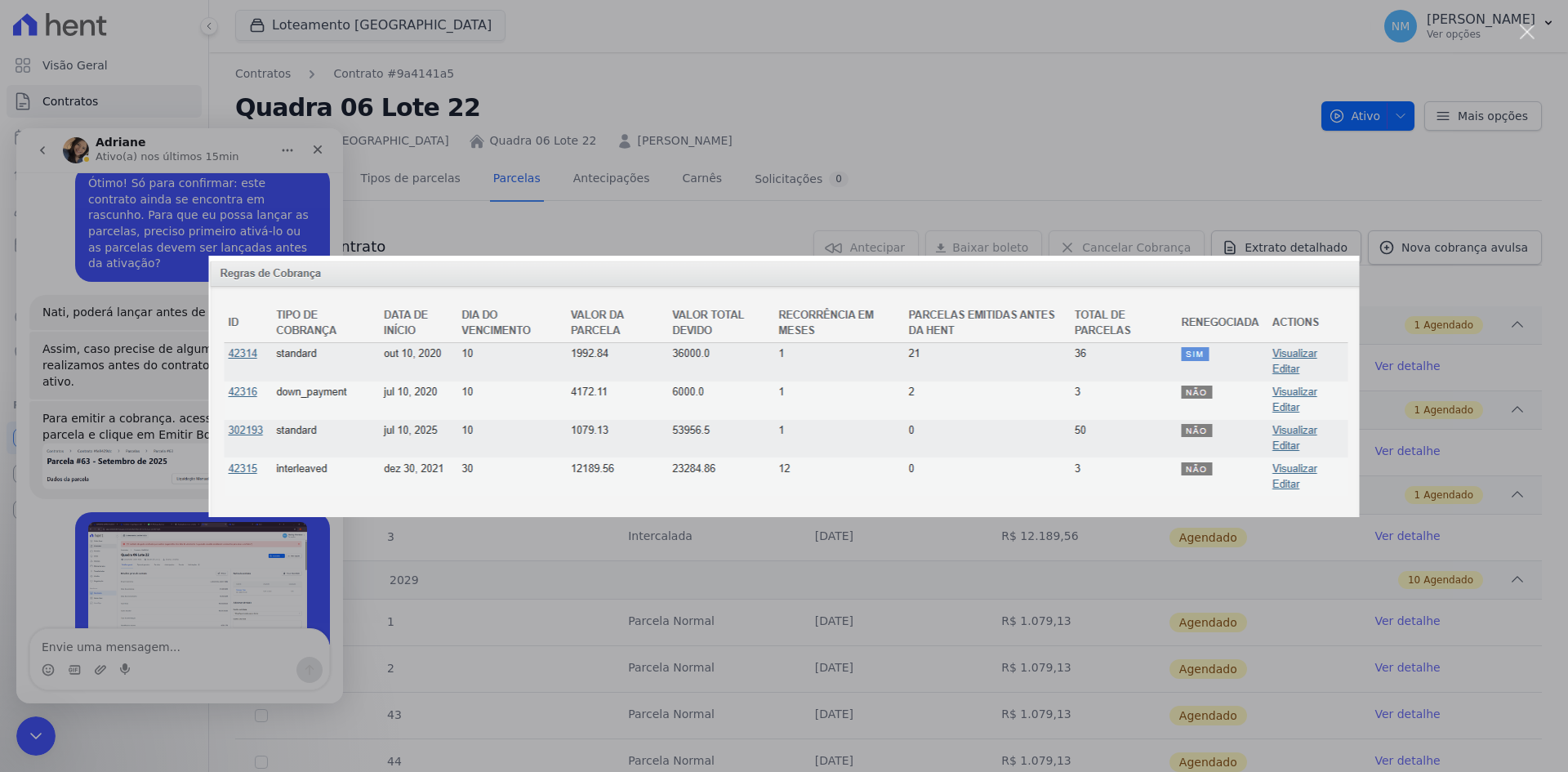
click at [896, 504] on img "Fechar" at bounding box center [784, 386] width 1151 height 262
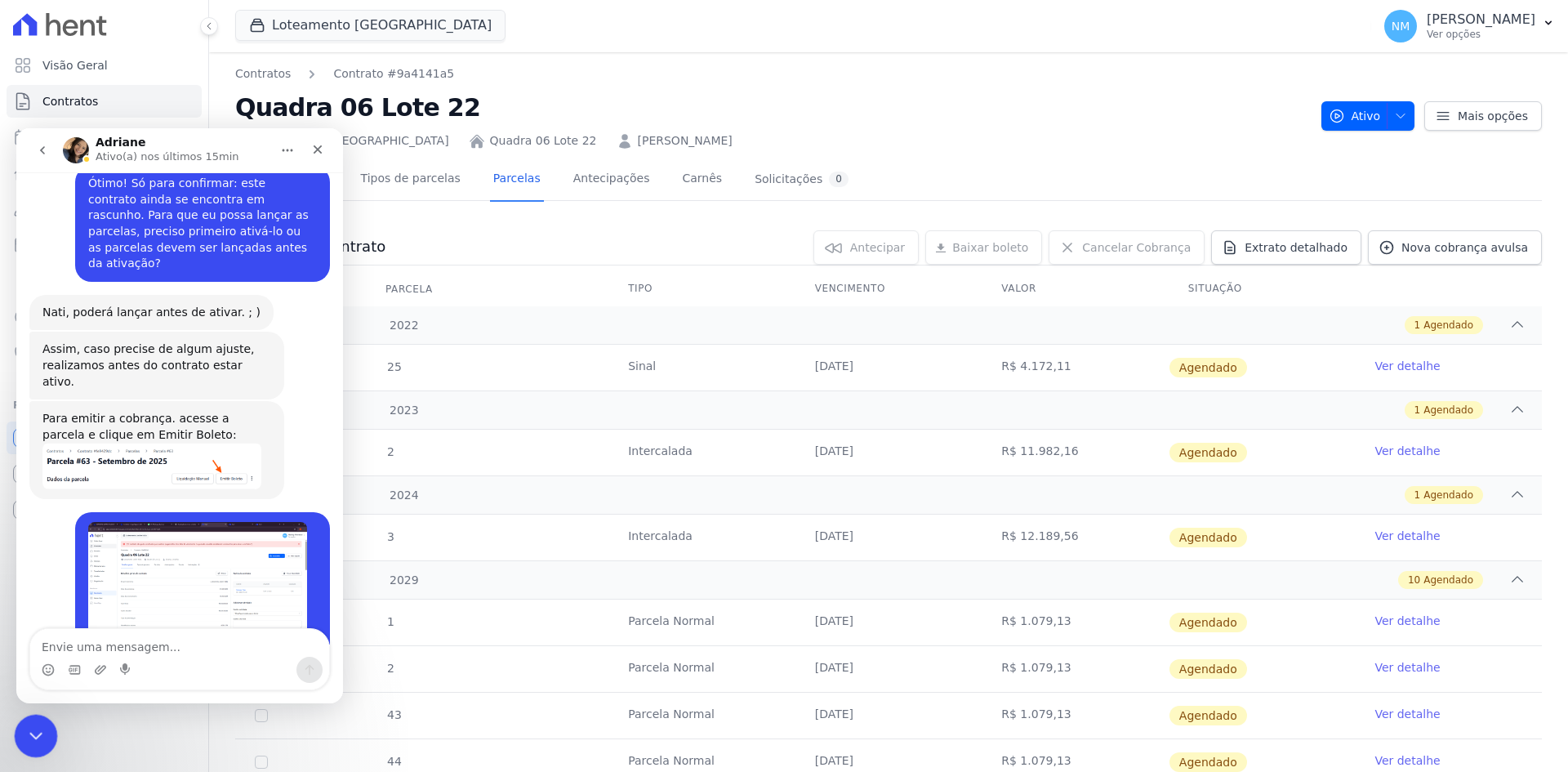
click at [27, 725] on icon "Encerramento do Messenger da Intercom" at bounding box center [33, 733] width 20 height 20
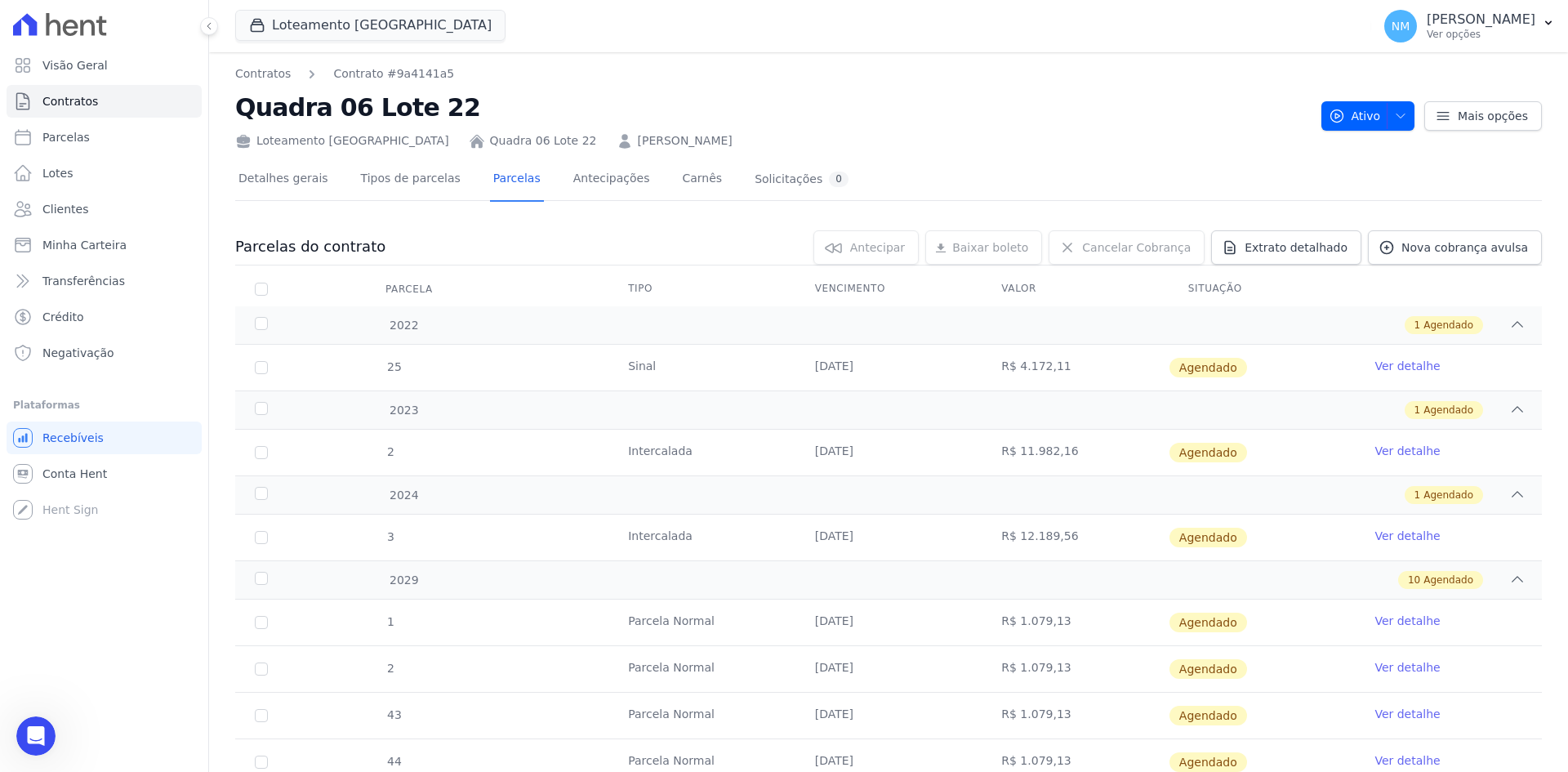
scroll to position [8668, 0]
click at [679, 181] on link "Carnês" at bounding box center [702, 180] width 47 height 43
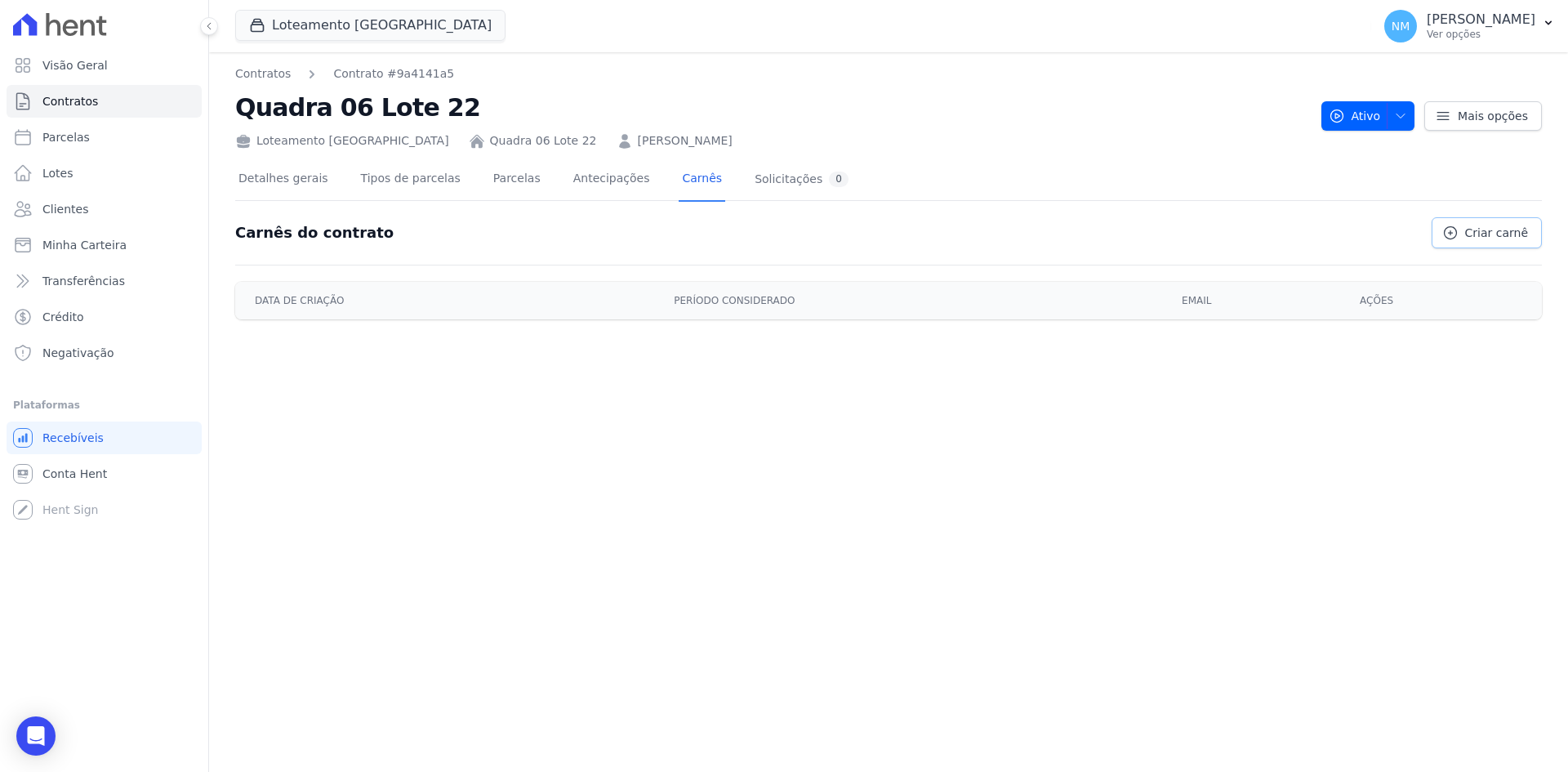
click at [1507, 228] on span "Criar carnê" at bounding box center [1497, 233] width 63 height 16
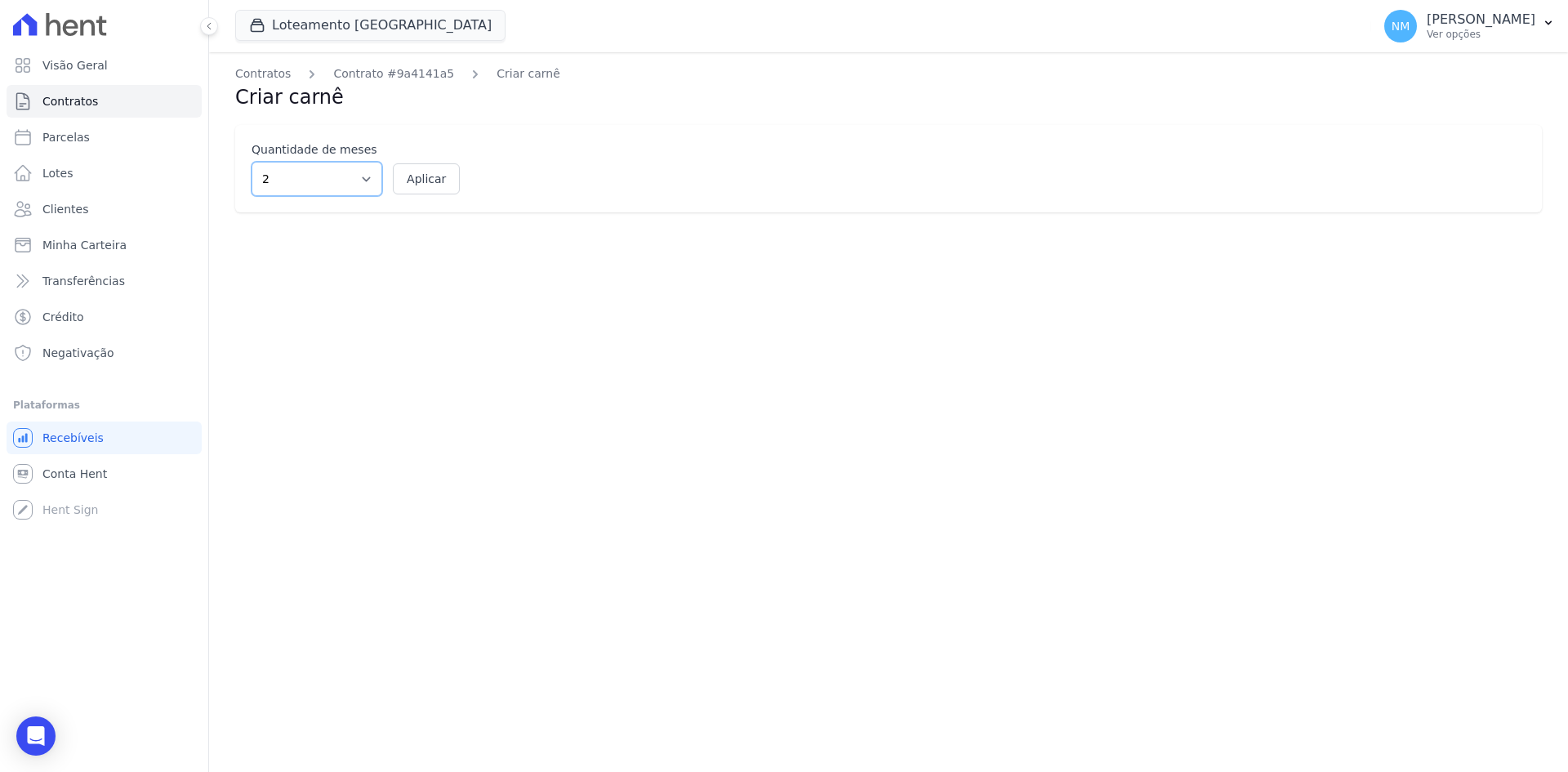
drag, startPoint x: 362, startPoint y: 179, endPoint x: 357, endPoint y: 189, distance: 11.2
click at [362, 179] on select "2 3 4 5 6 7 8 9 10 11 12" at bounding box center [316, 179] width 130 height 34
select select "12"
click at [251, 162] on select "2 3 4 5 6 7 8 9 10 11 12" at bounding box center [316, 179] width 130 height 34
click at [425, 177] on button "Aplicar" at bounding box center [426, 179] width 67 height 31
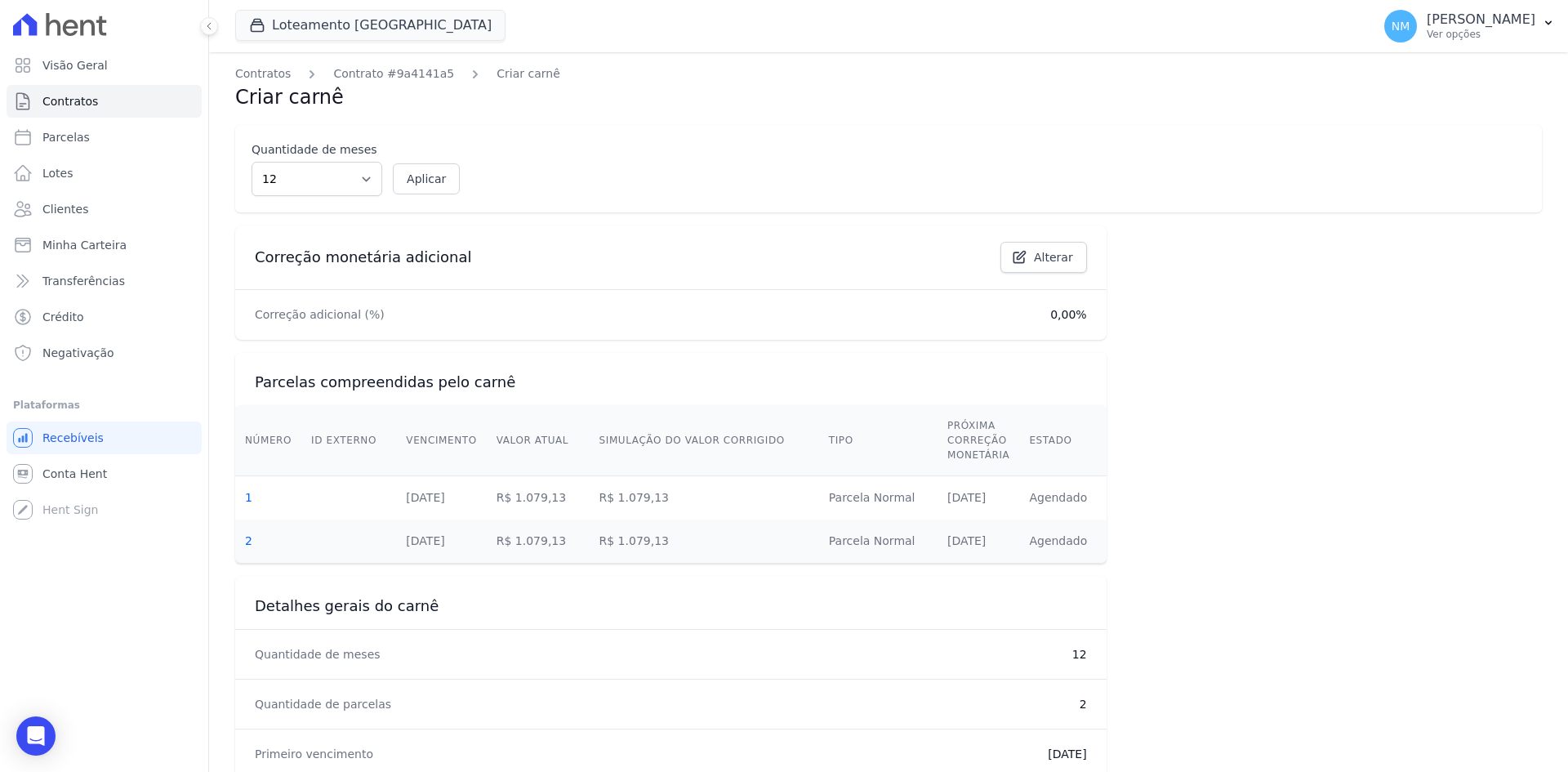
select select "12"
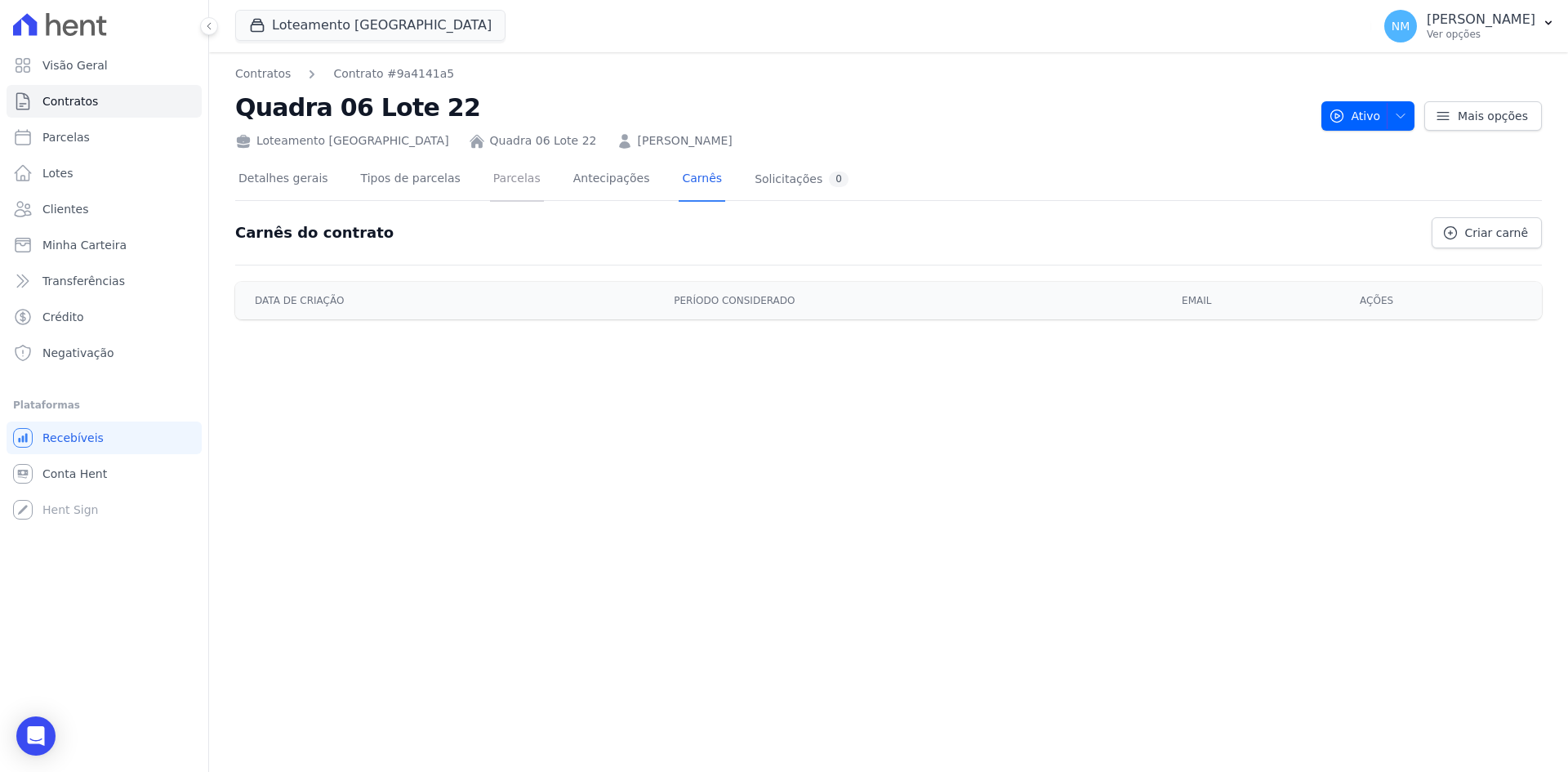
click at [494, 180] on link "Parcelas" at bounding box center [516, 180] width 54 height 43
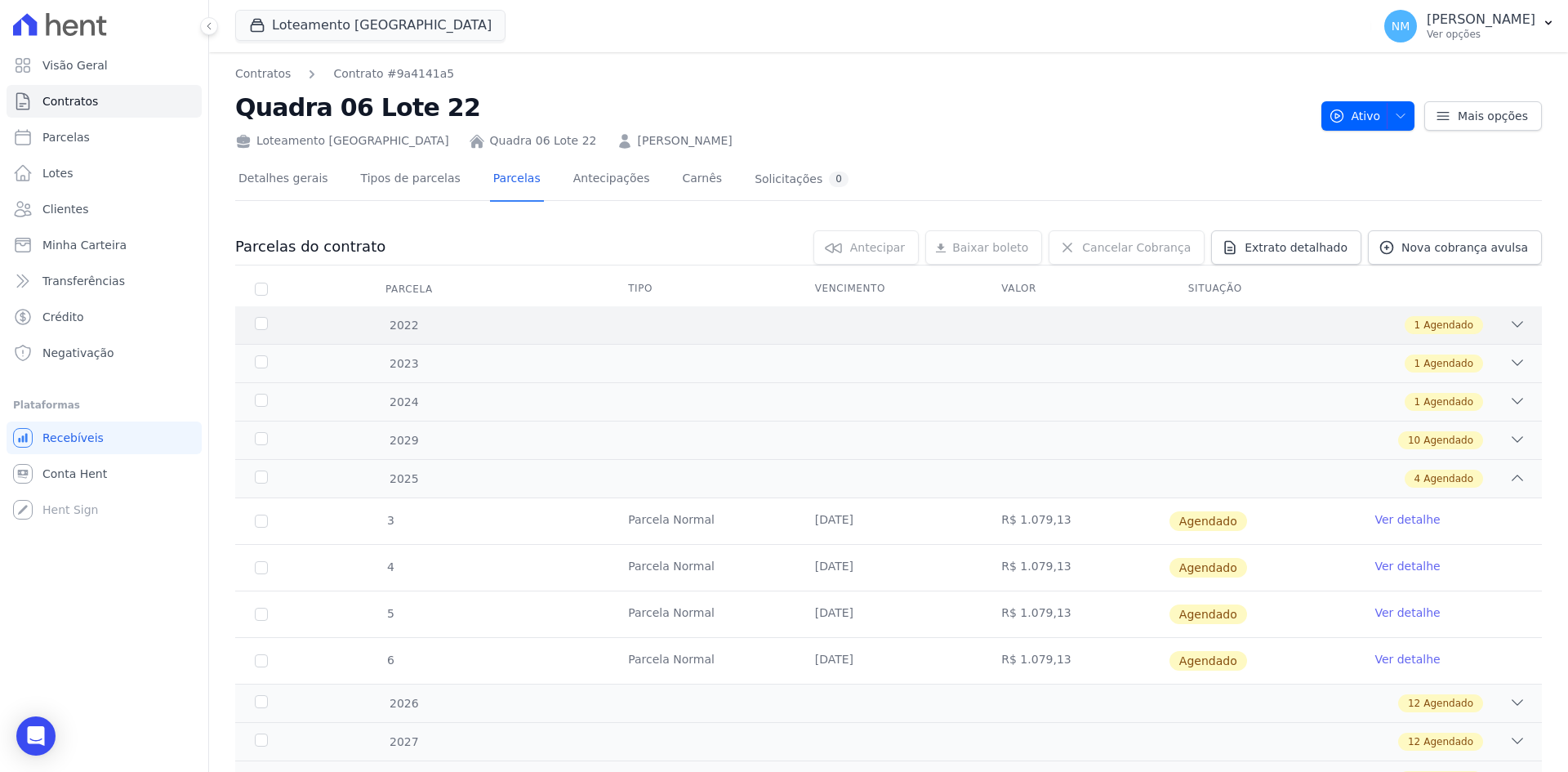
scroll to position [76, 0]
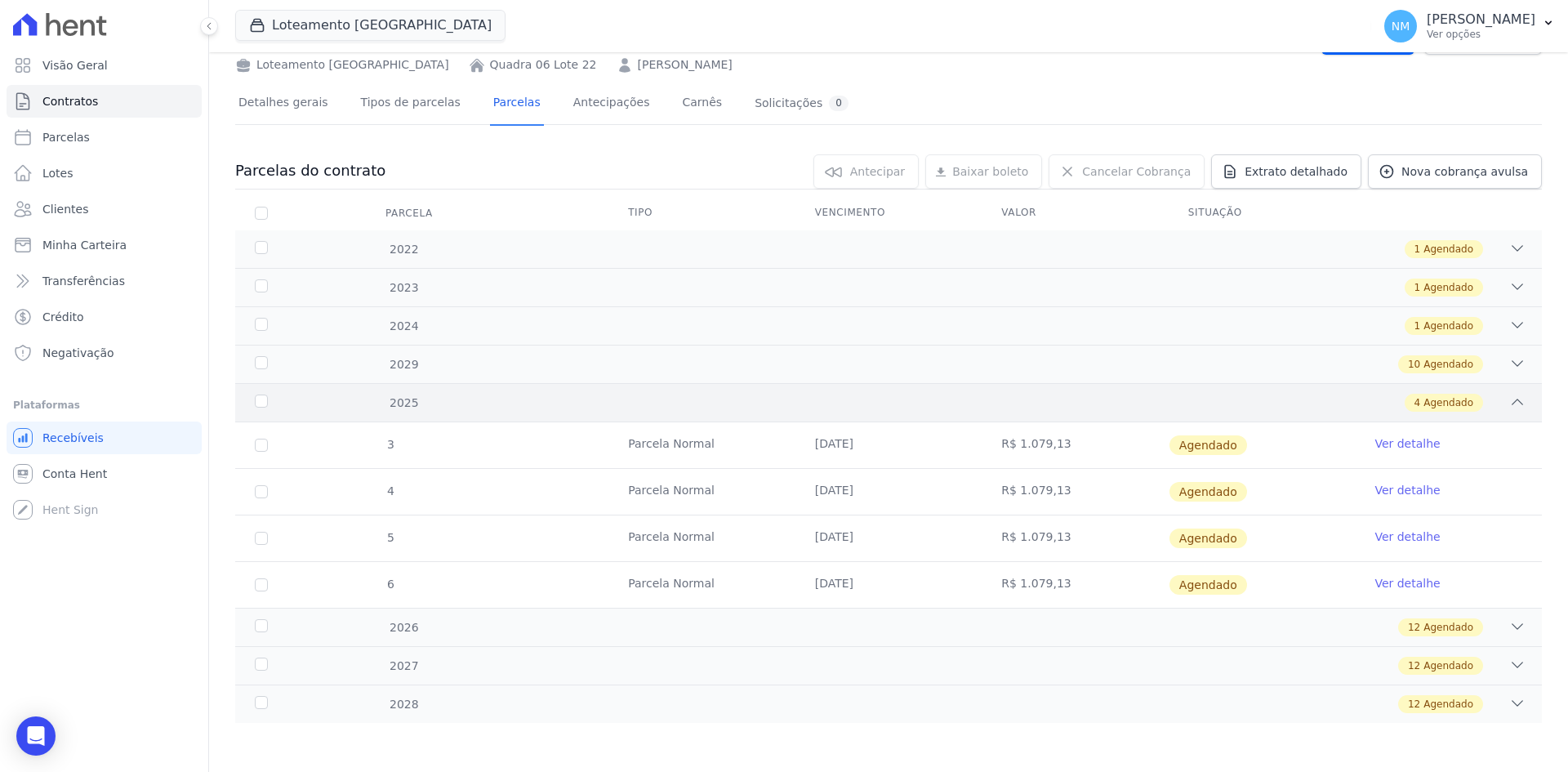
click at [1509, 403] on icon at bounding box center [1517, 401] width 16 height 16
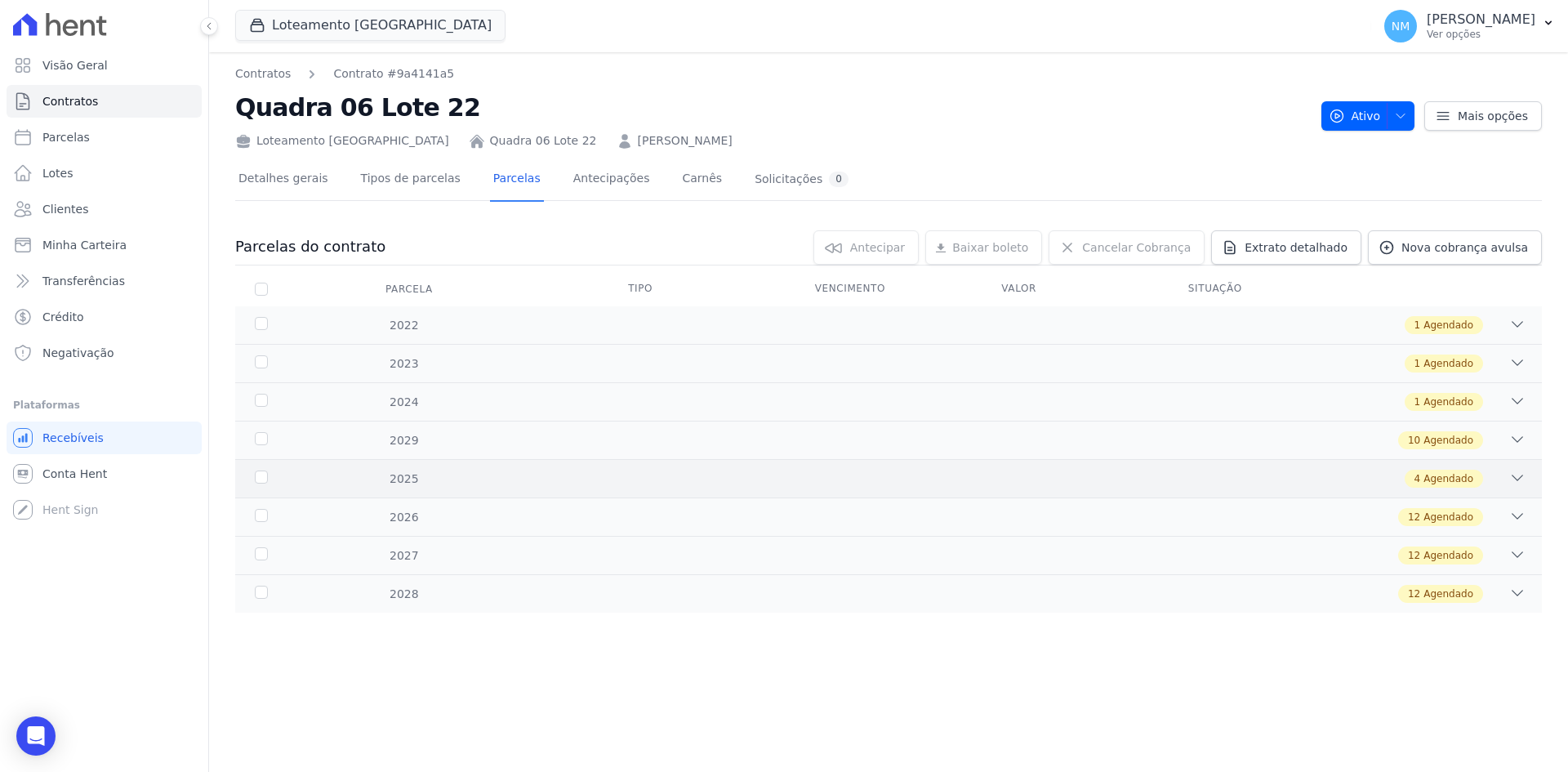
scroll to position [0, 0]
click at [1507, 403] on div "1 Agendado" at bounding box center [953, 401] width 1146 height 18
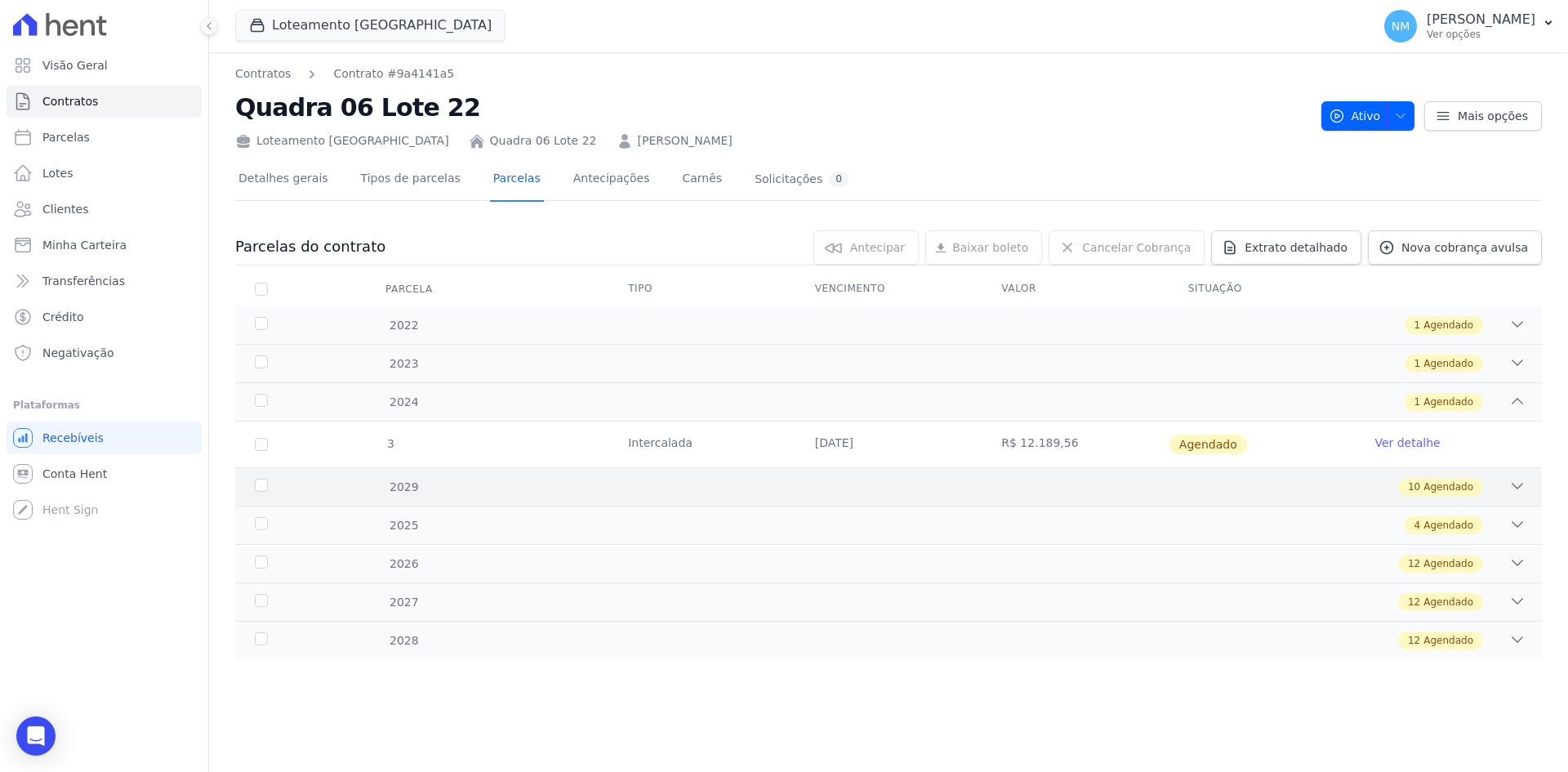
click at [1515, 486] on icon at bounding box center [1518, 486] width 10 height 5
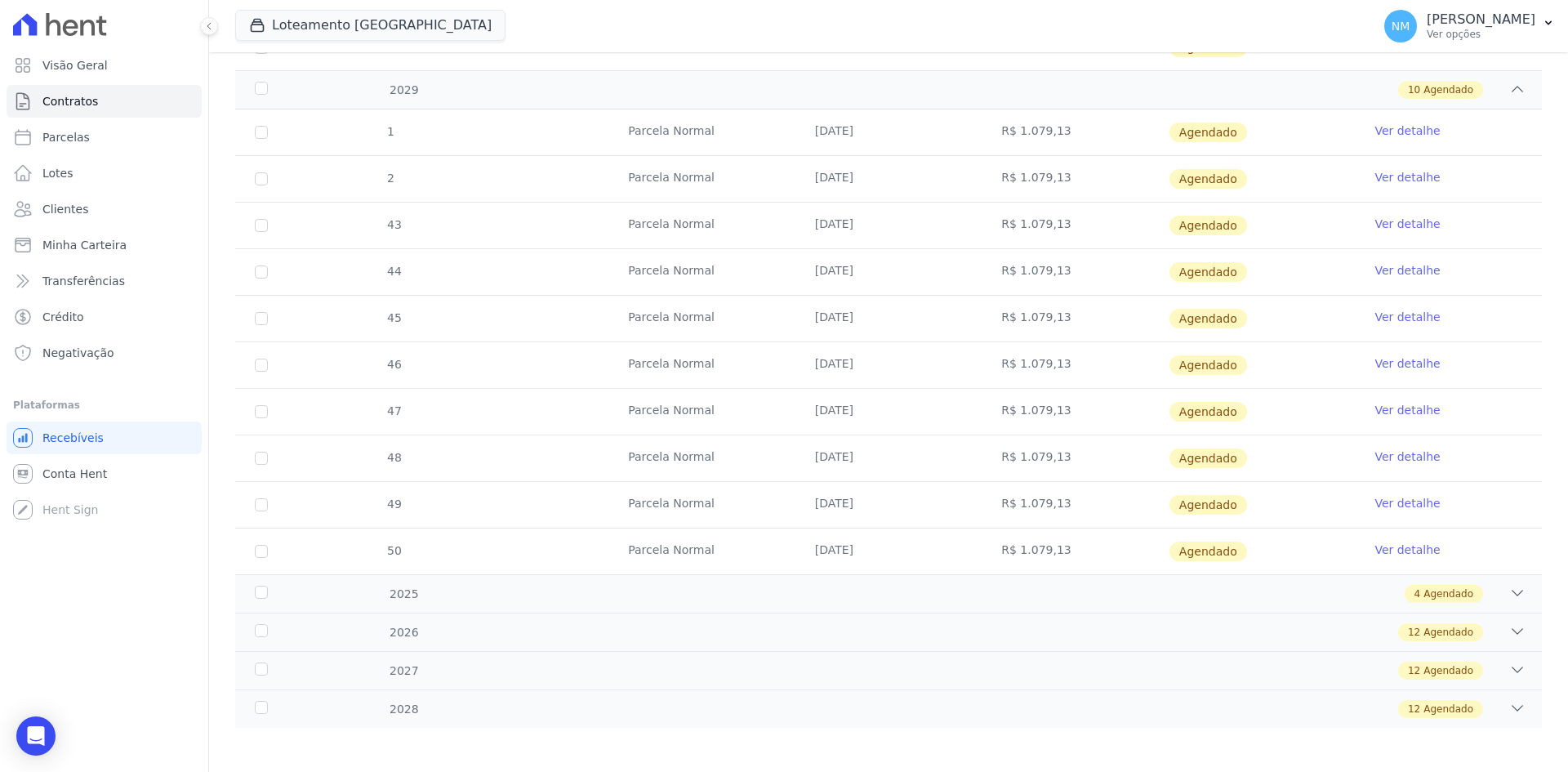
scroll to position [402, 0]
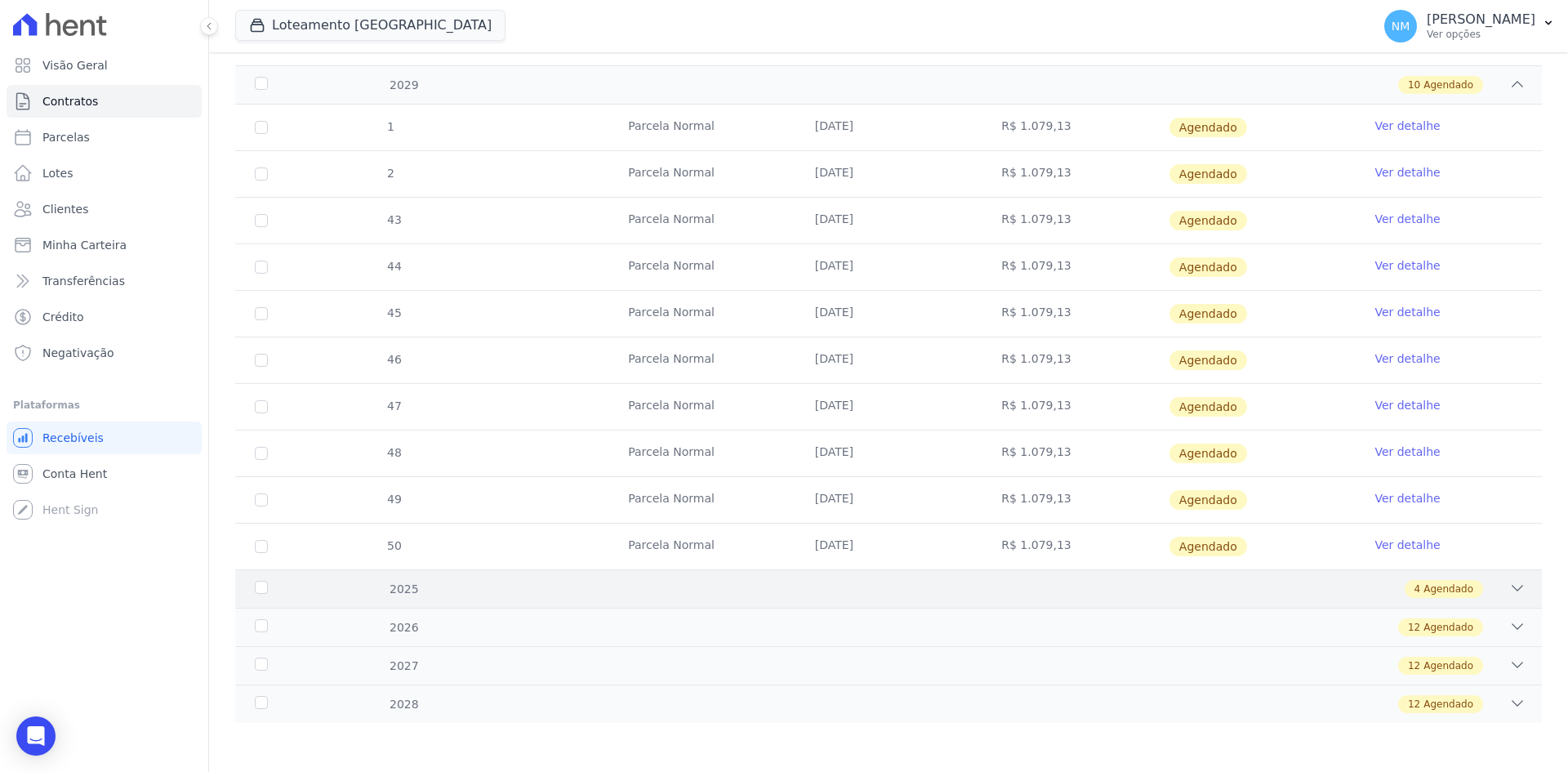
click at [1509, 588] on icon at bounding box center [1517, 588] width 16 height 16
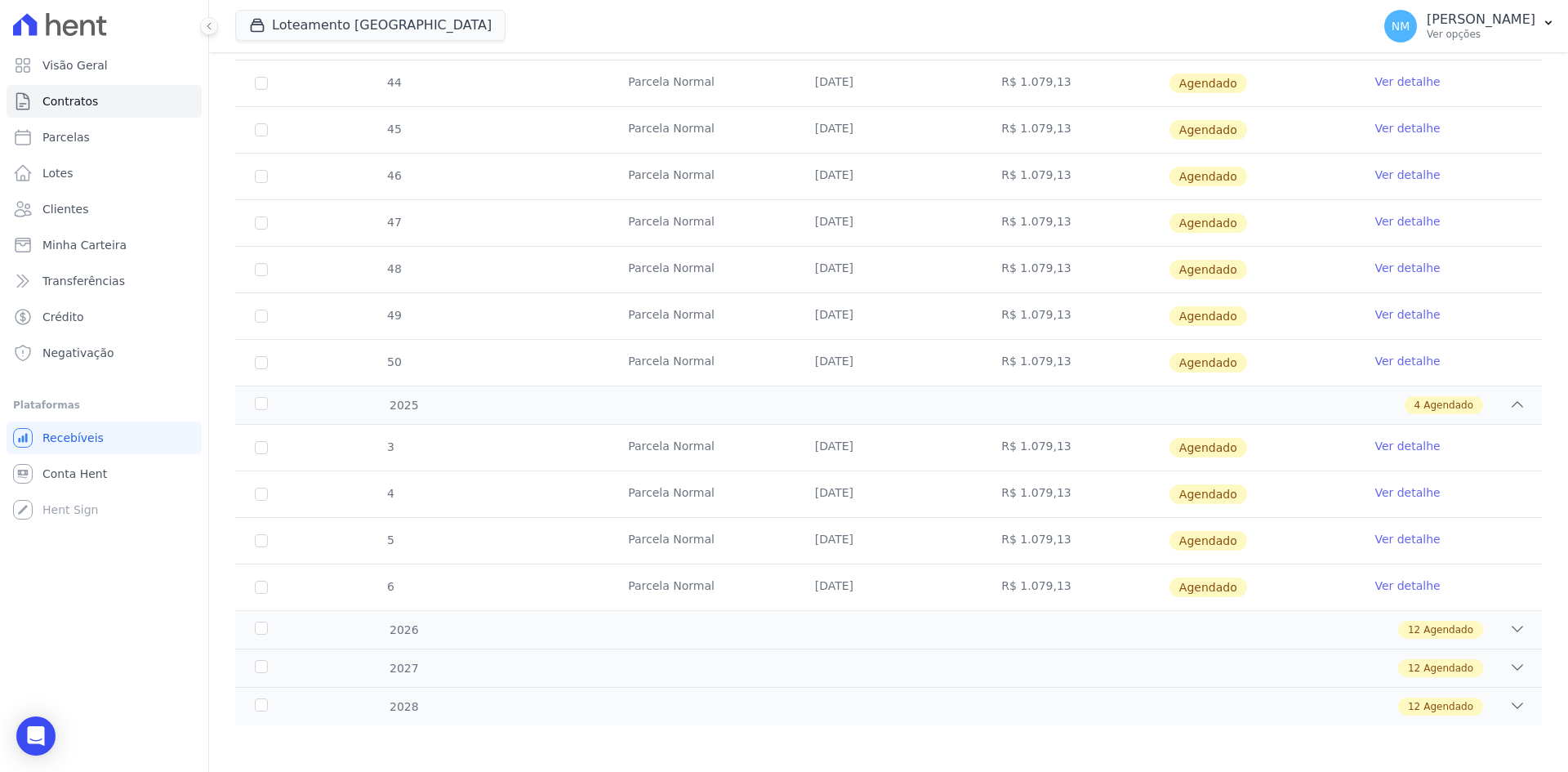
scroll to position [588, 0]
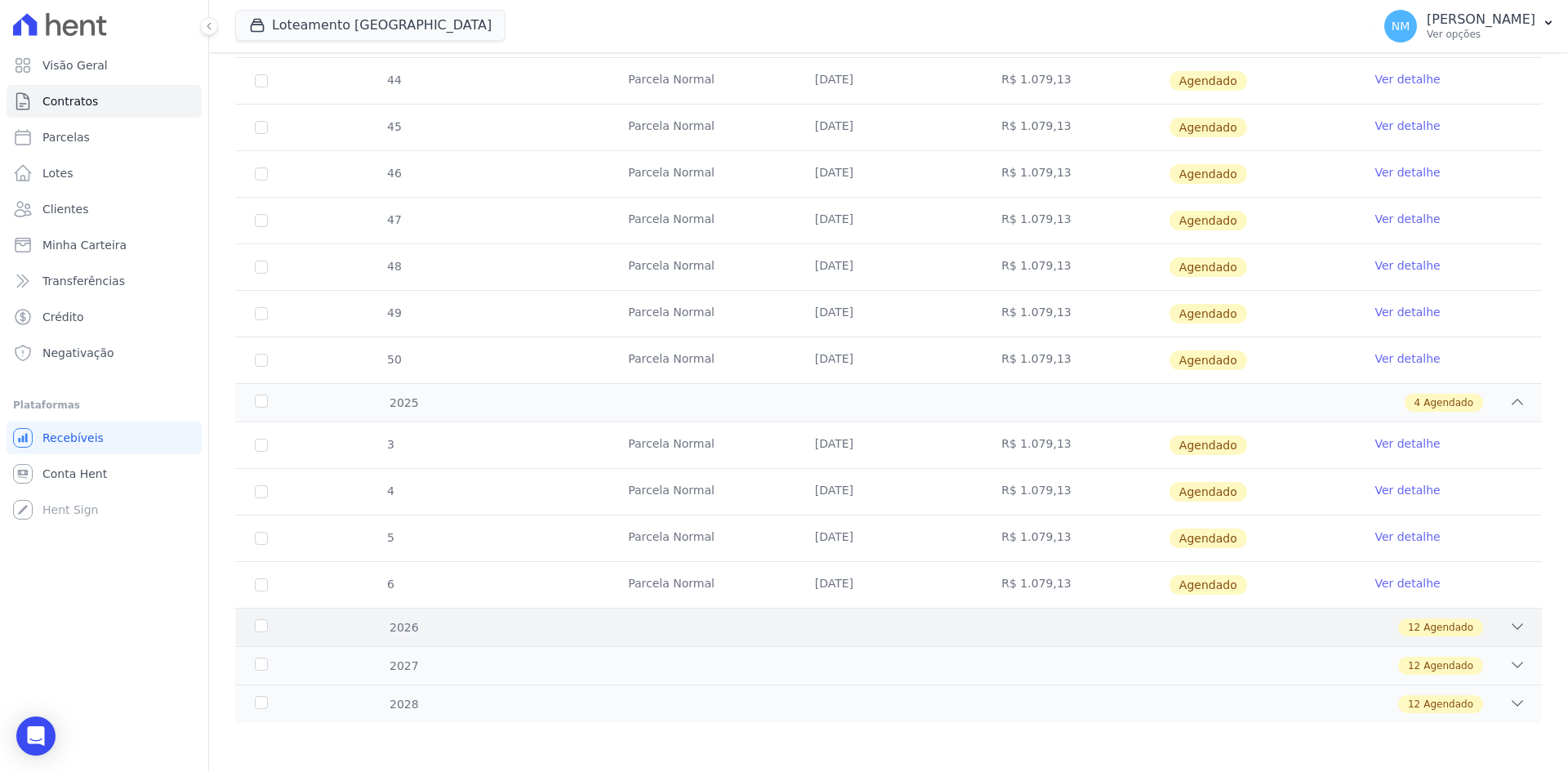
click at [1509, 621] on icon at bounding box center [1517, 626] width 16 height 16
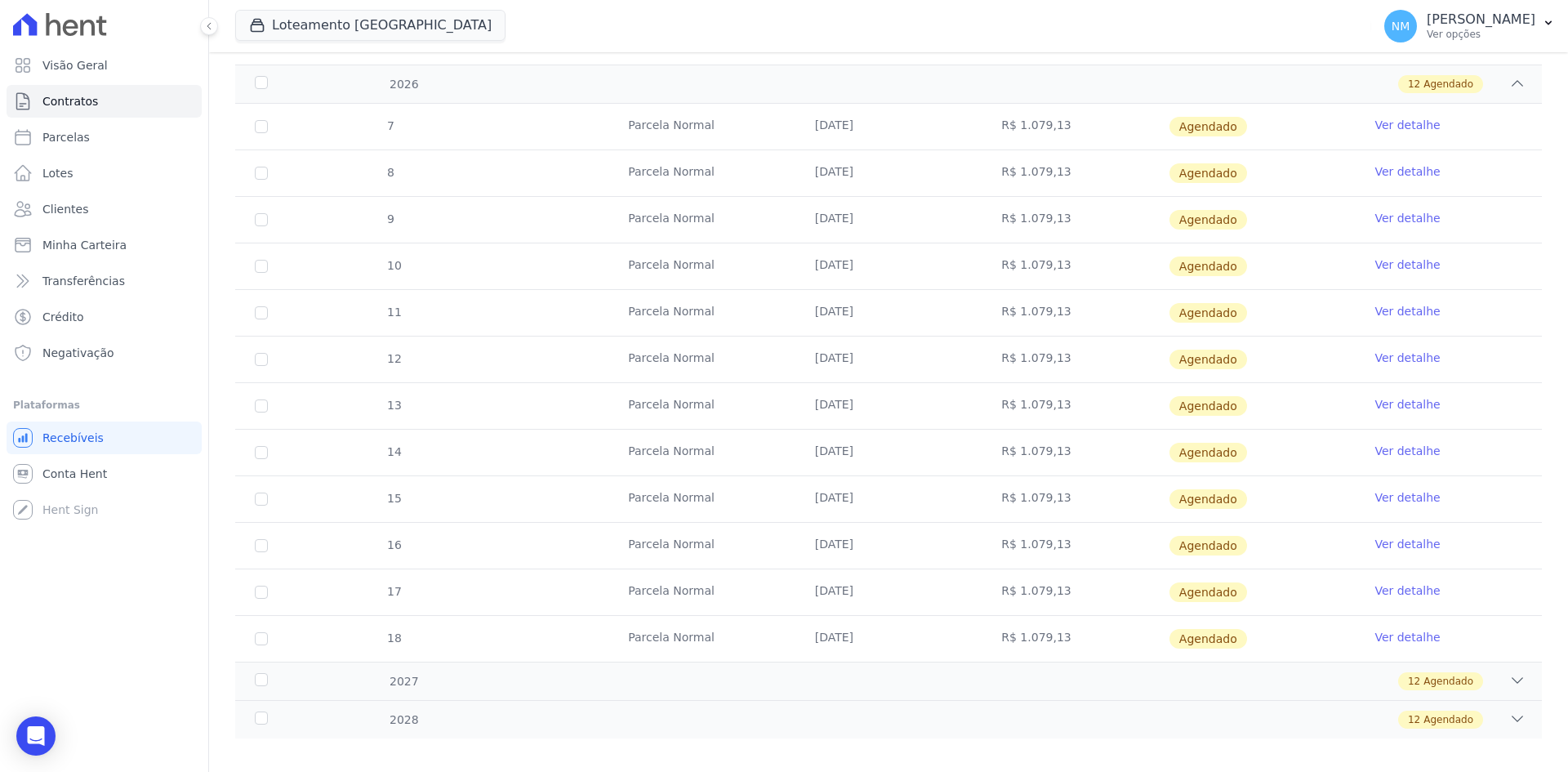
scroll to position [1147, 0]
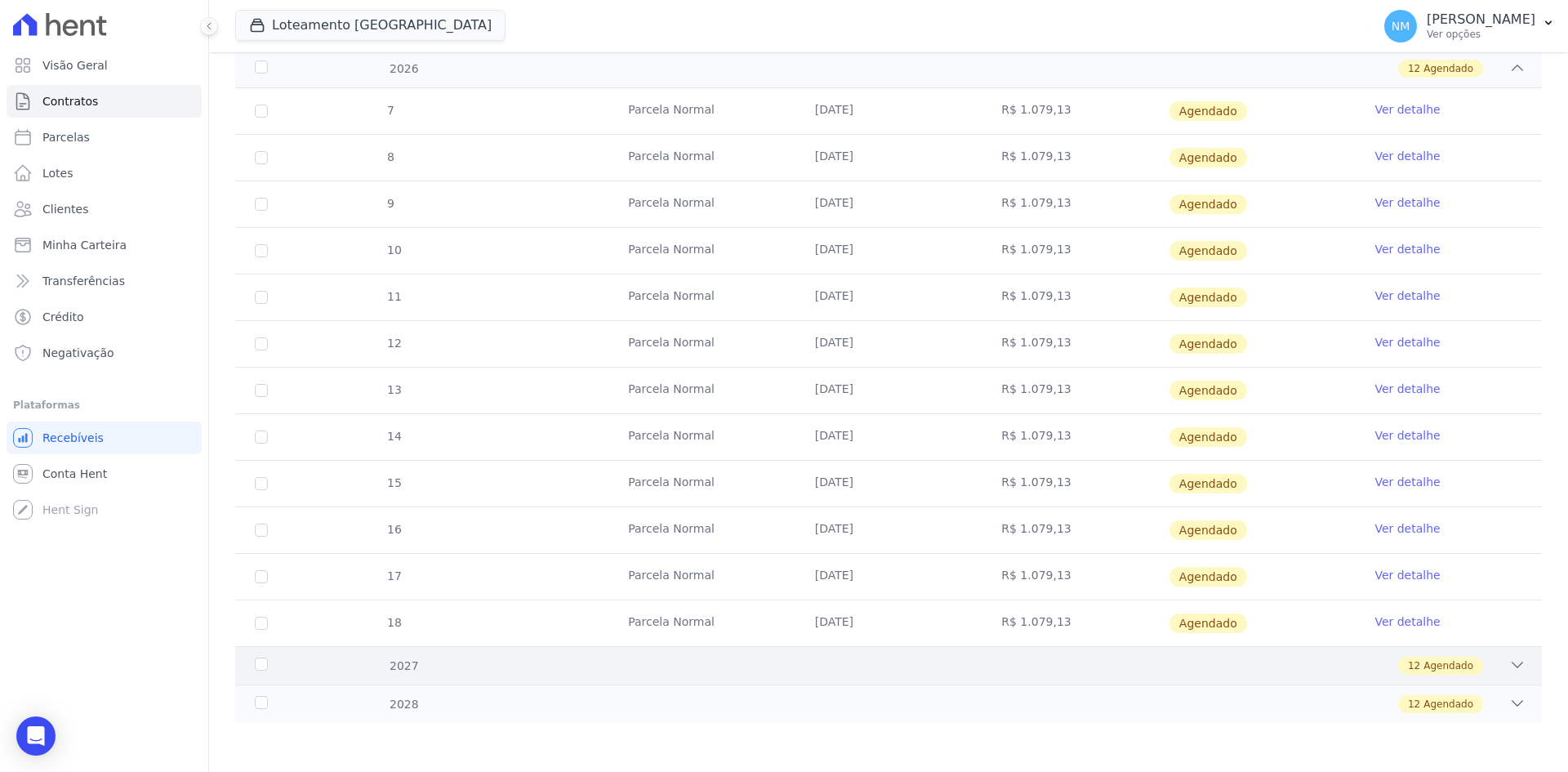
click at [1509, 662] on icon at bounding box center [1517, 665] width 16 height 16
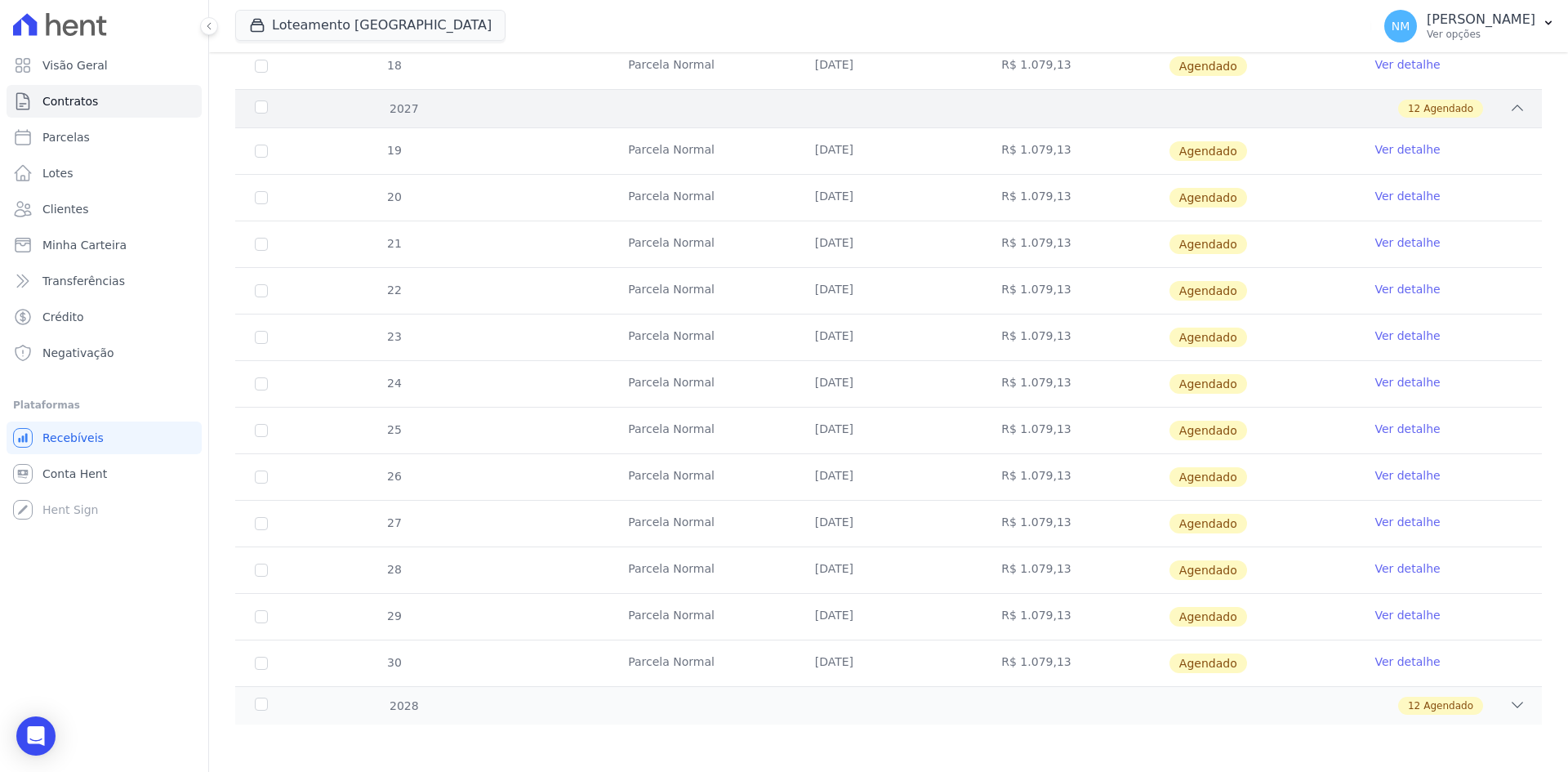
scroll to position [1706, 0]
click at [1509, 703] on icon at bounding box center [1517, 703] width 16 height 16
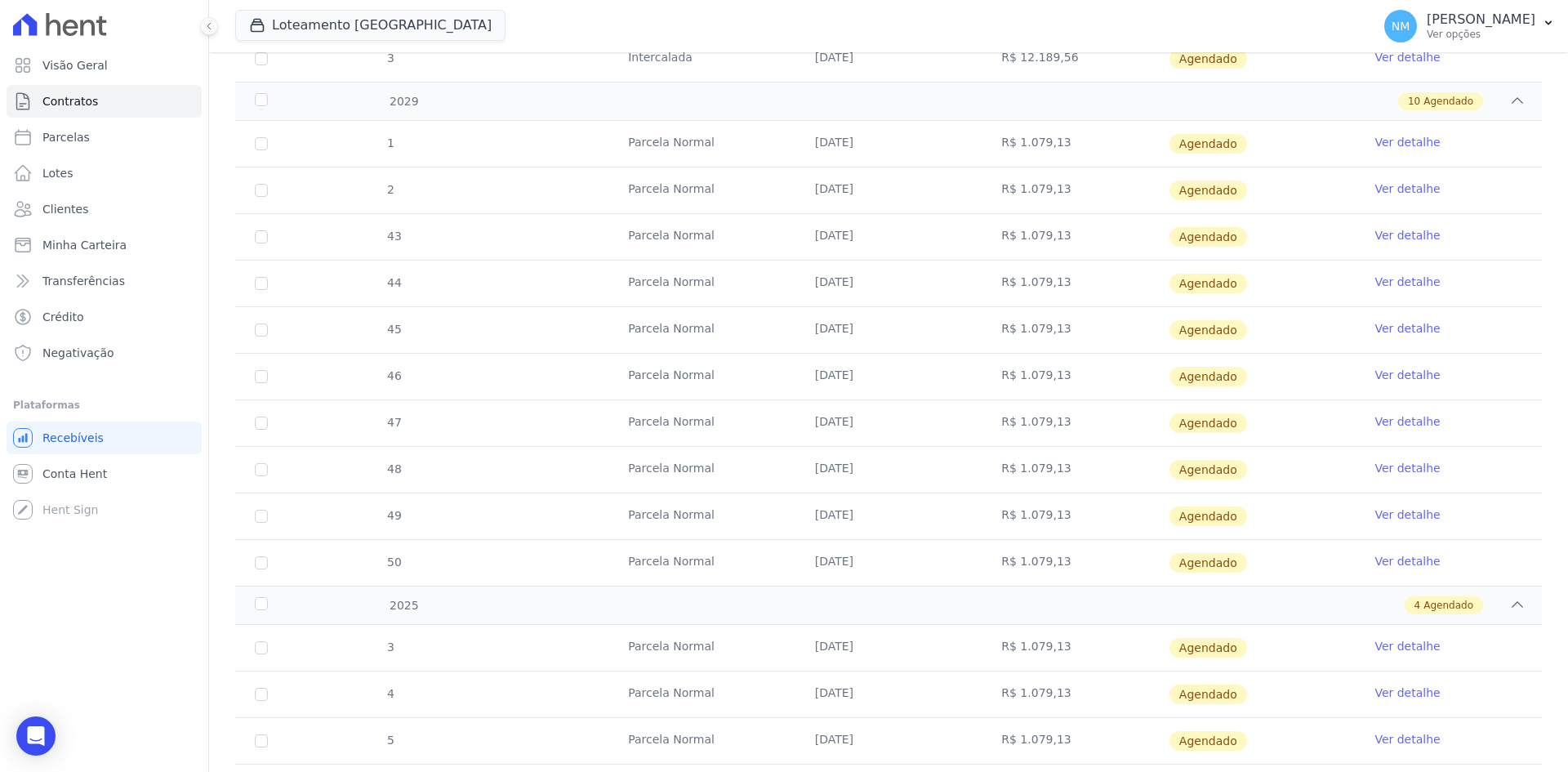
scroll to position [304, 0]
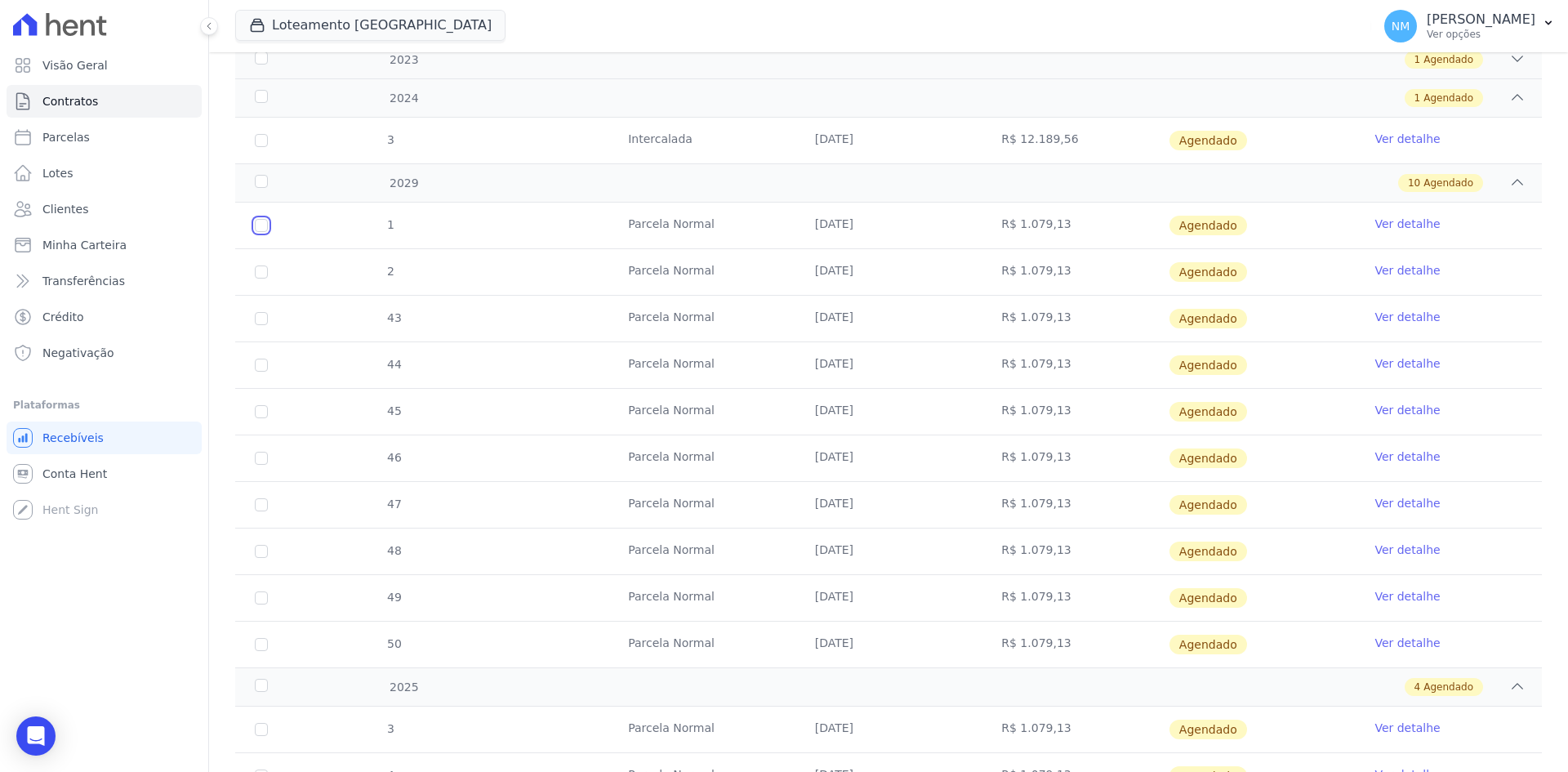
click at [260, 227] on input "checkbox" at bounding box center [261, 225] width 13 height 13
checkbox input "true"
click at [259, 232] on input "checkbox" at bounding box center [261, 225] width 13 height 13
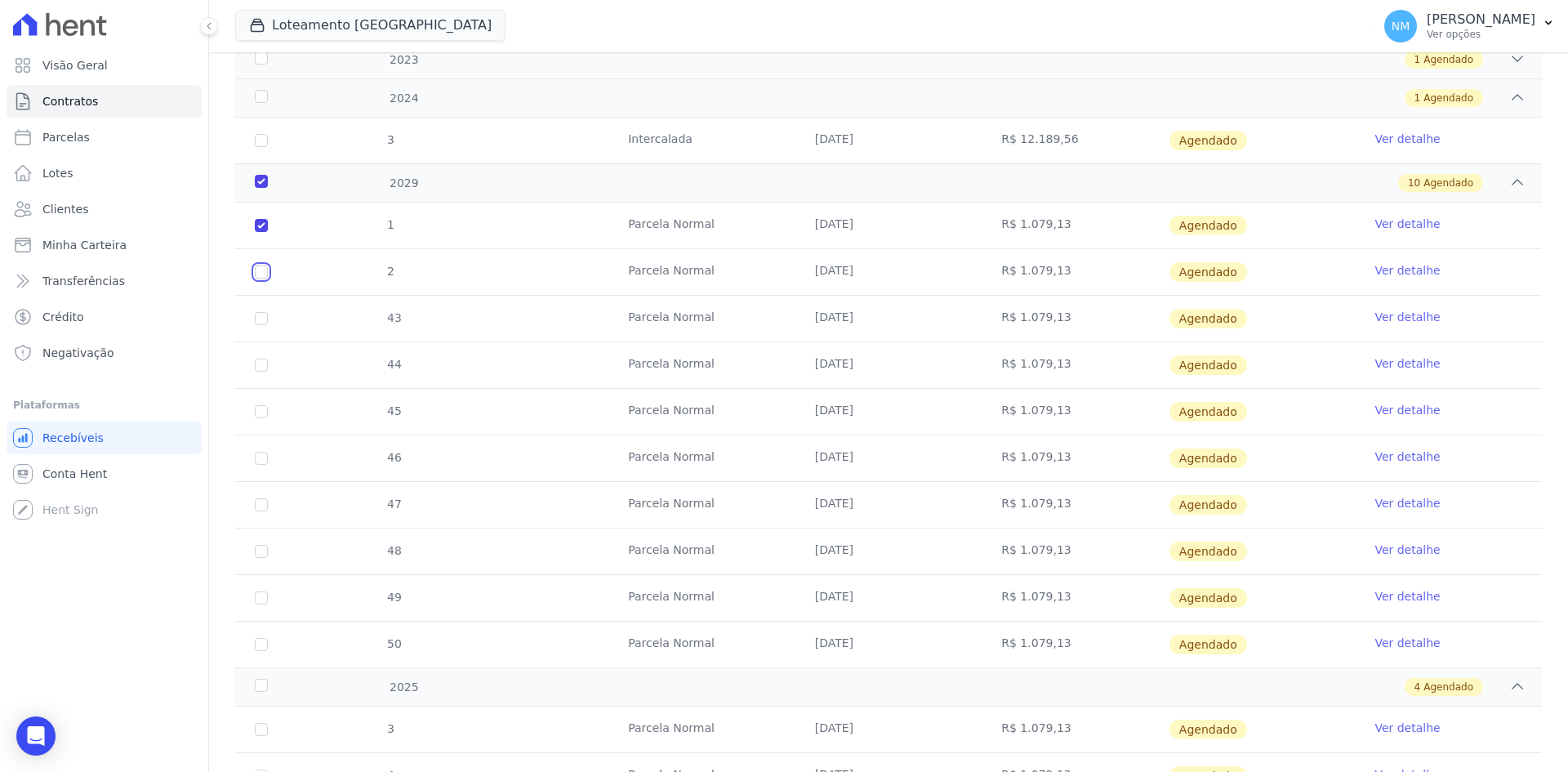
checkbox input "true"
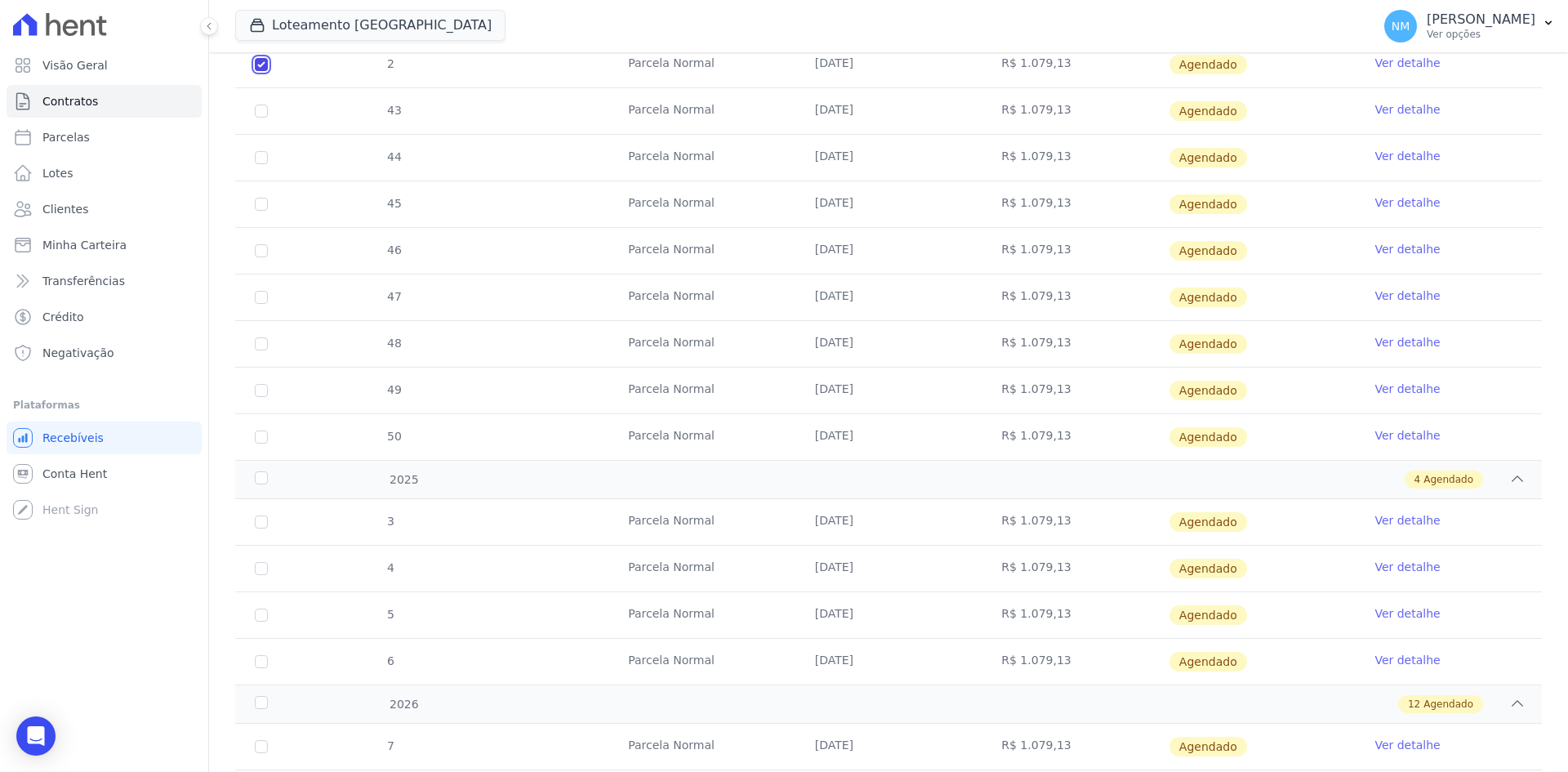
scroll to position [549, 0]
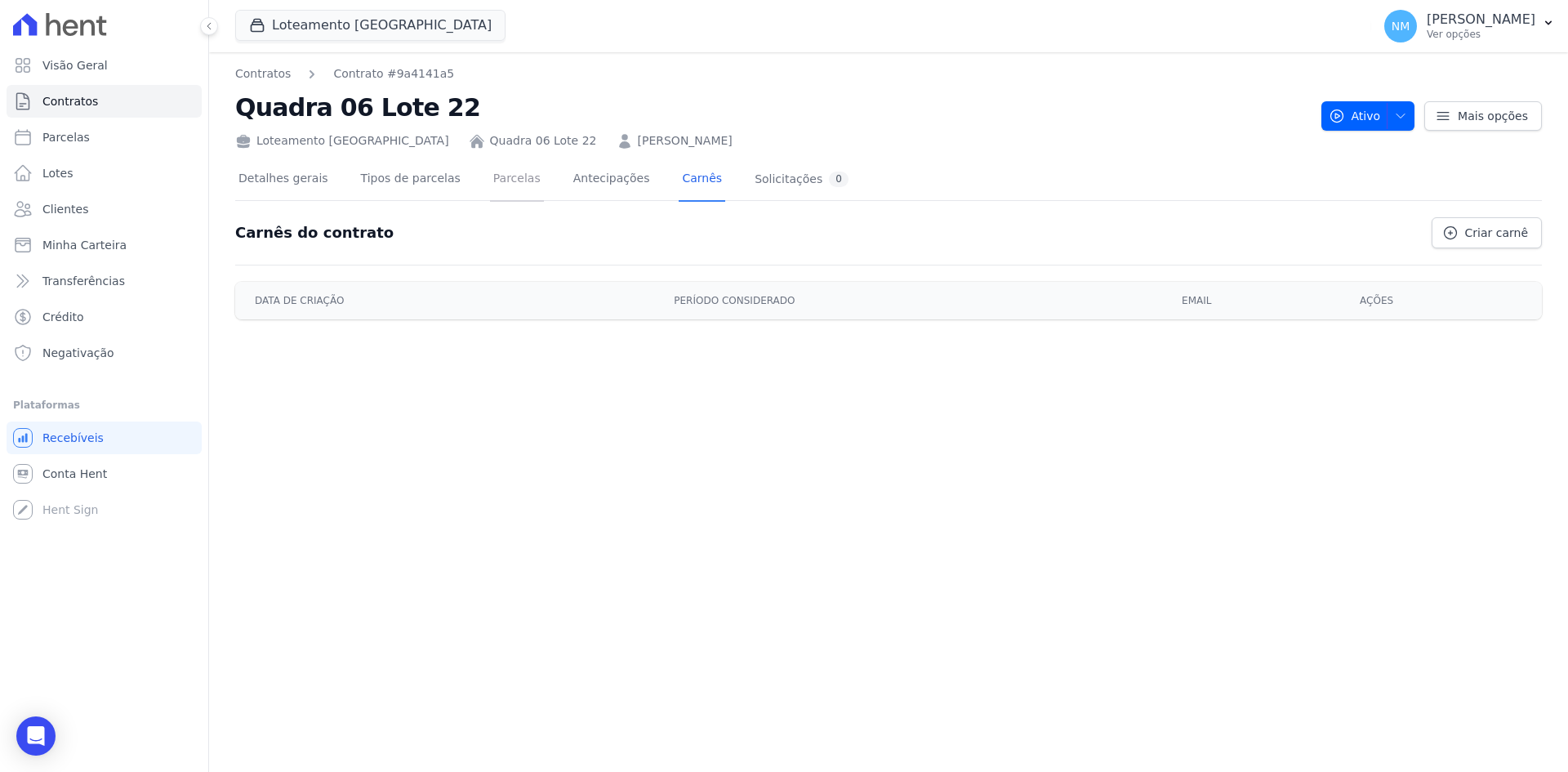
click at [494, 177] on link "Parcelas" at bounding box center [516, 180] width 54 height 43
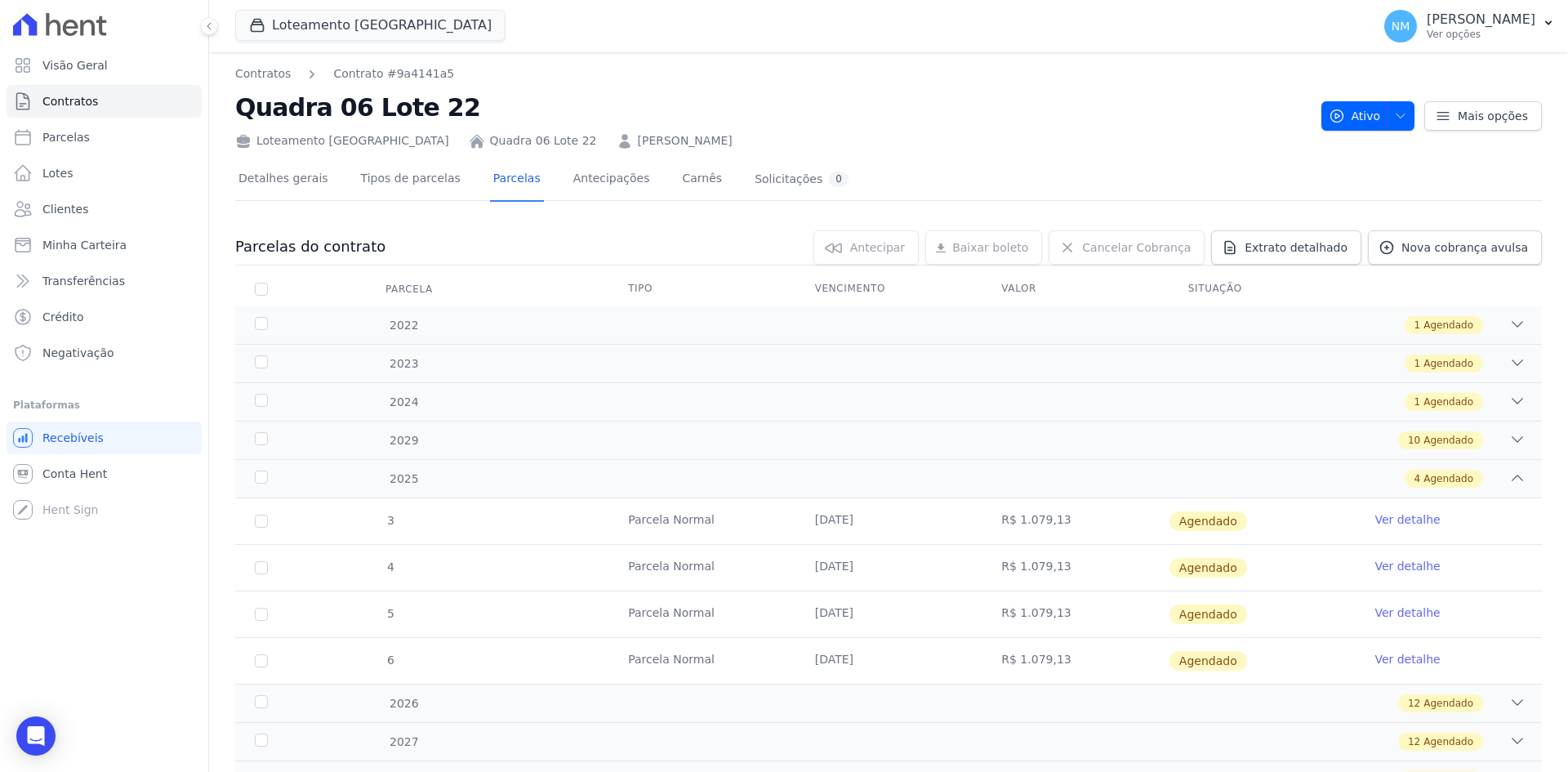
scroll to position [76, 0]
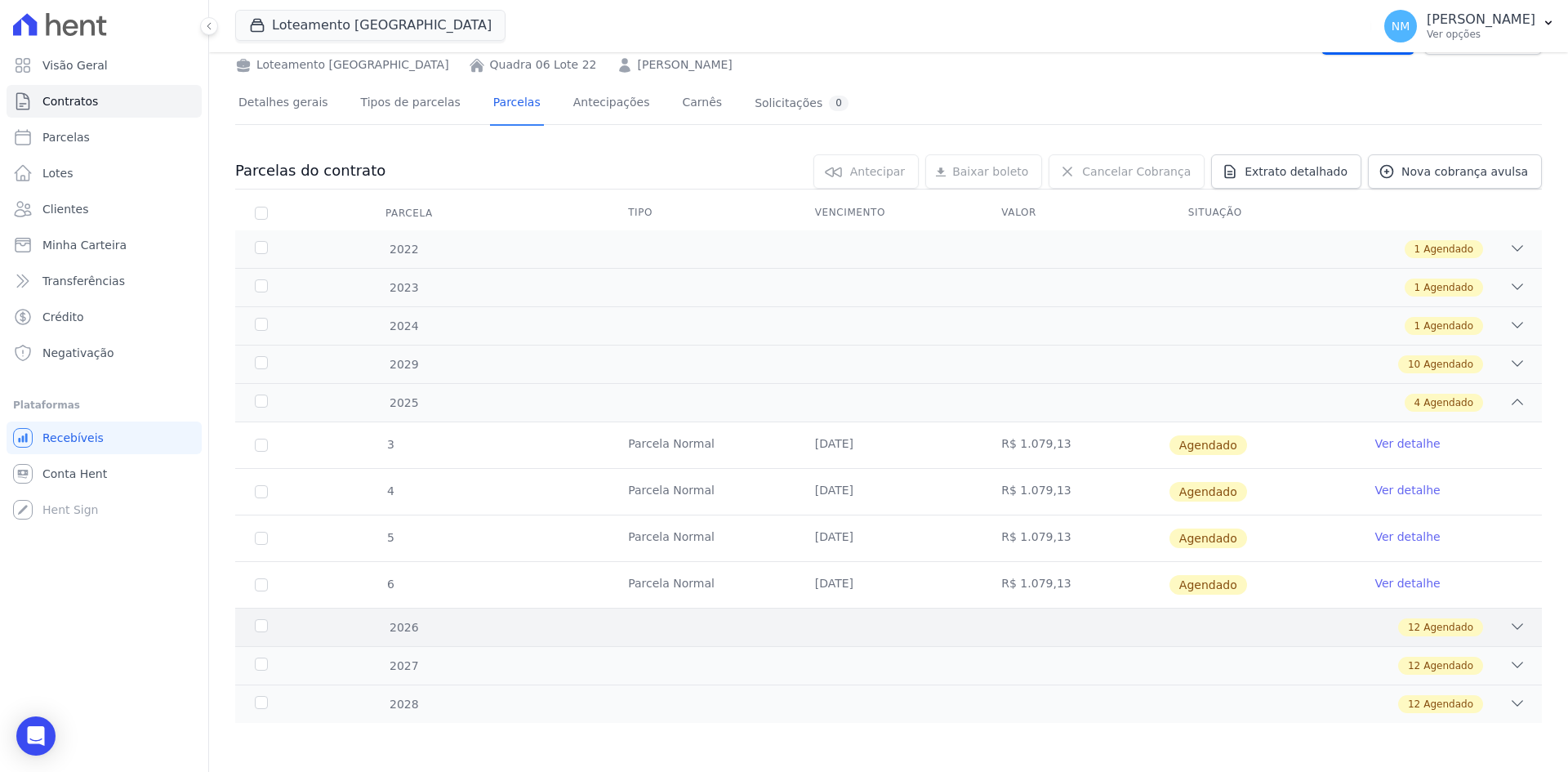
click at [1484, 628] on div "12 Agendado" at bounding box center [953, 627] width 1146 height 18
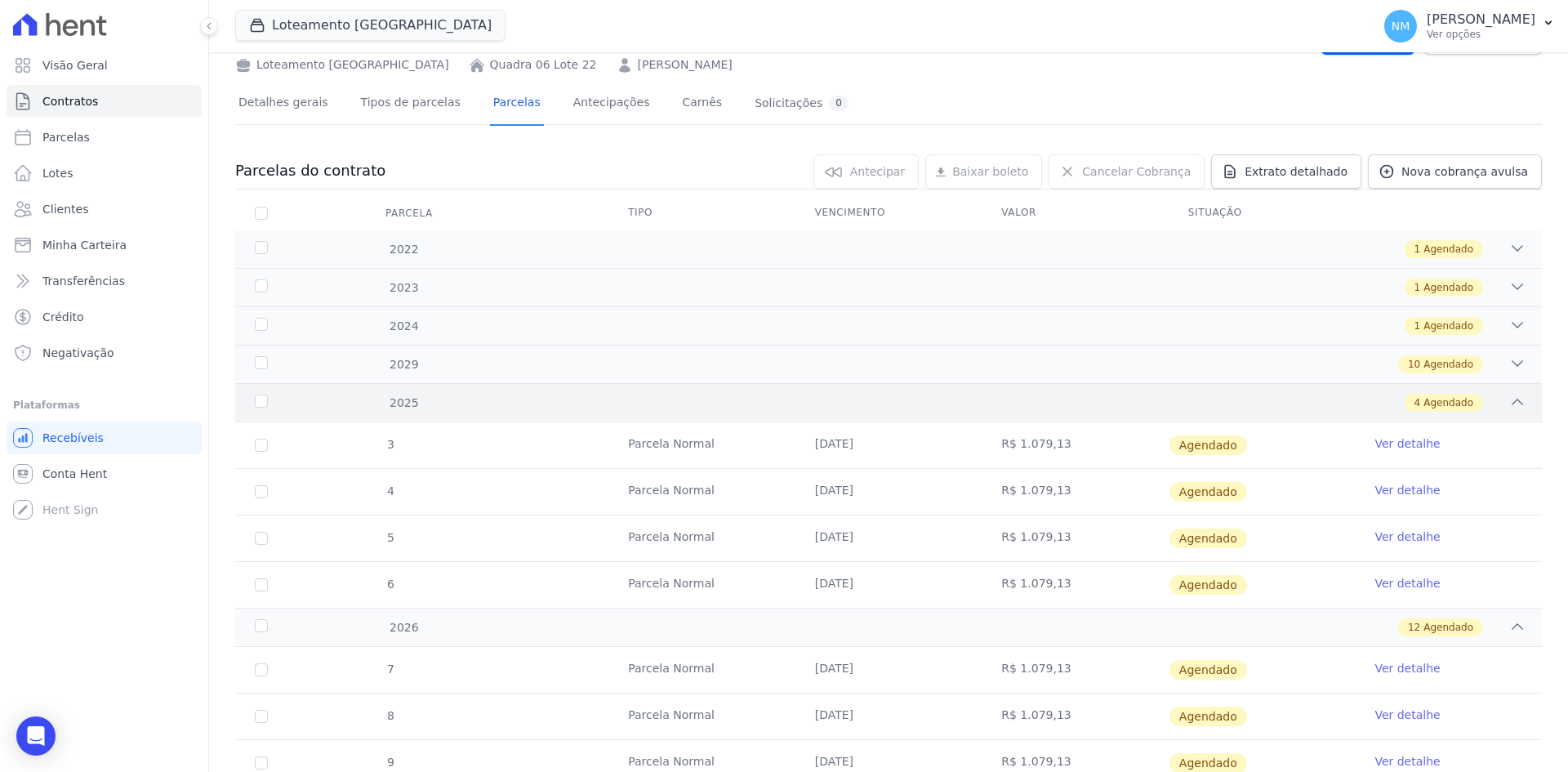
click at [1492, 405] on div "4 Agendado" at bounding box center [953, 402] width 1146 height 18
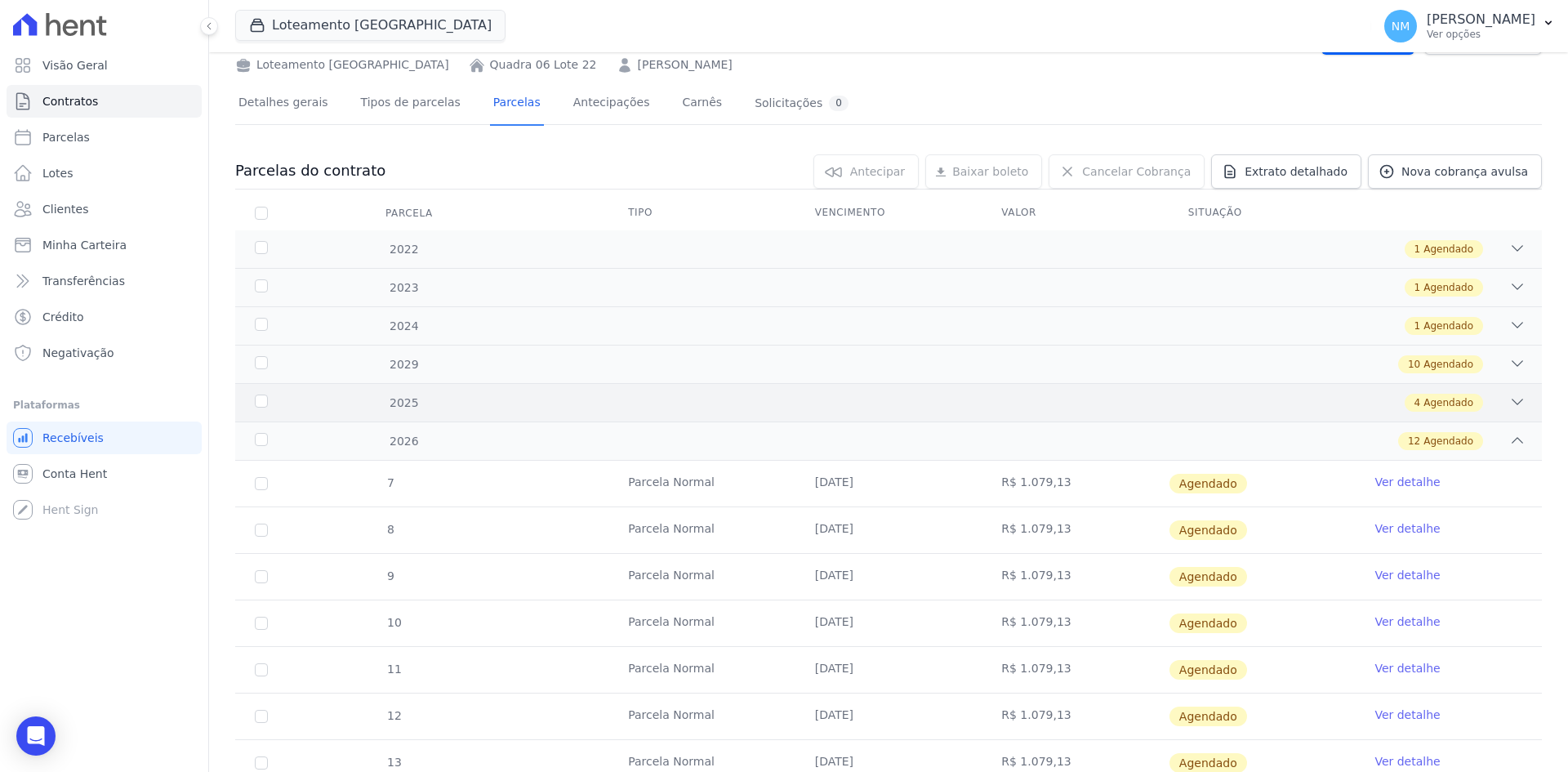
click at [1482, 406] on div "4 Agendado" at bounding box center [953, 402] width 1146 height 18
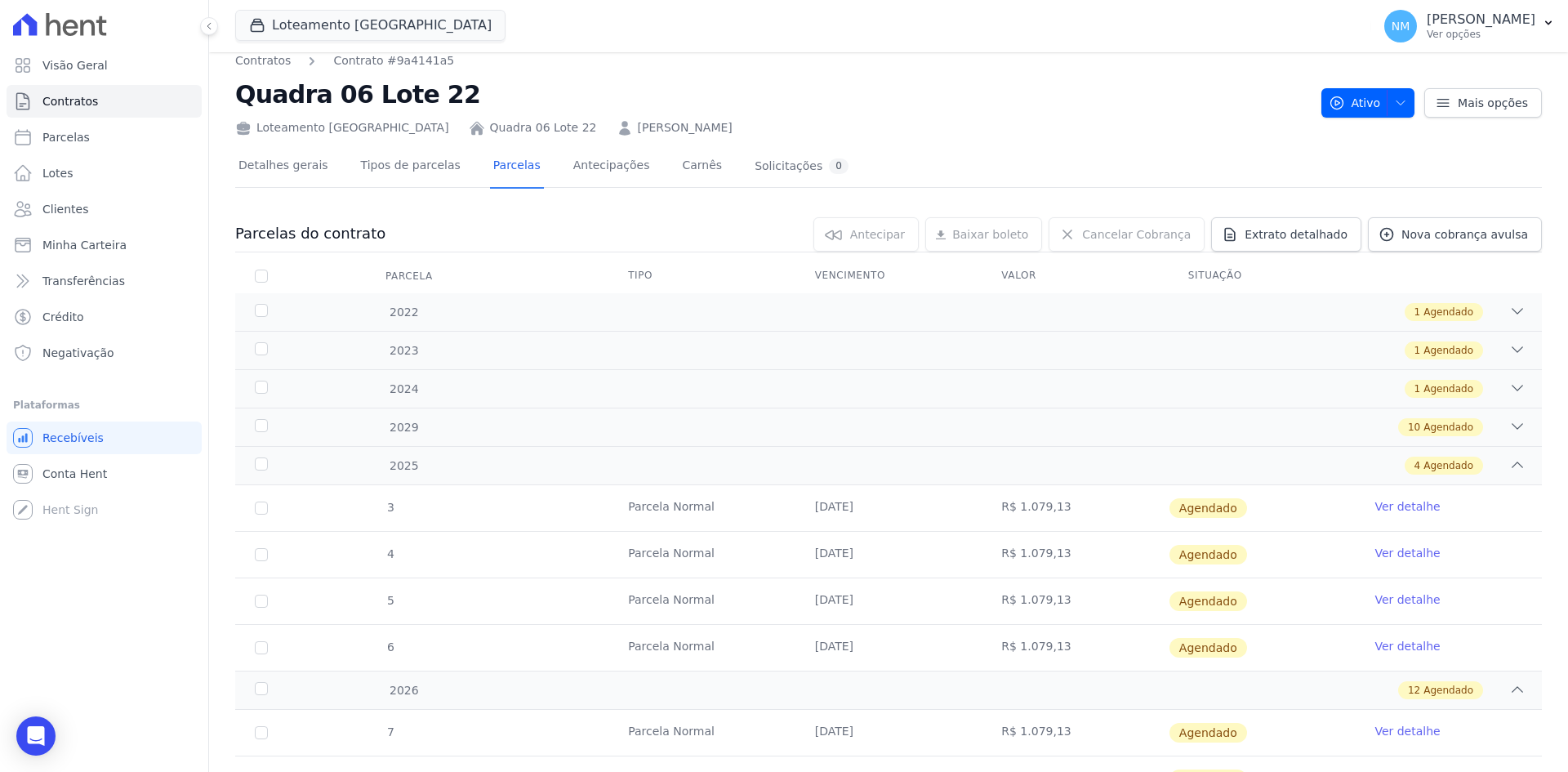
scroll to position [0, 0]
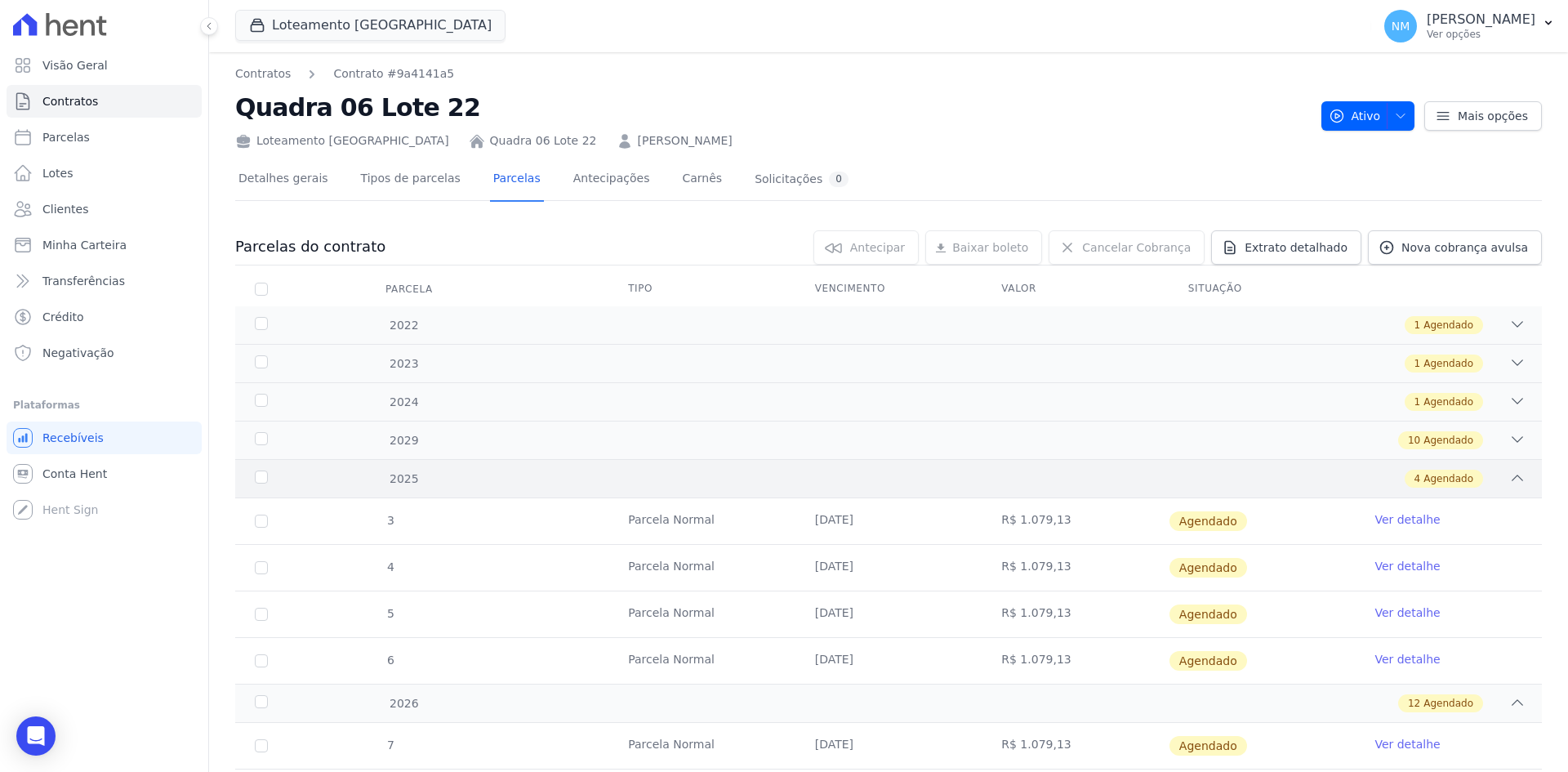
click at [1467, 472] on div "4 Agendado" at bounding box center [1444, 478] width 78 height 18
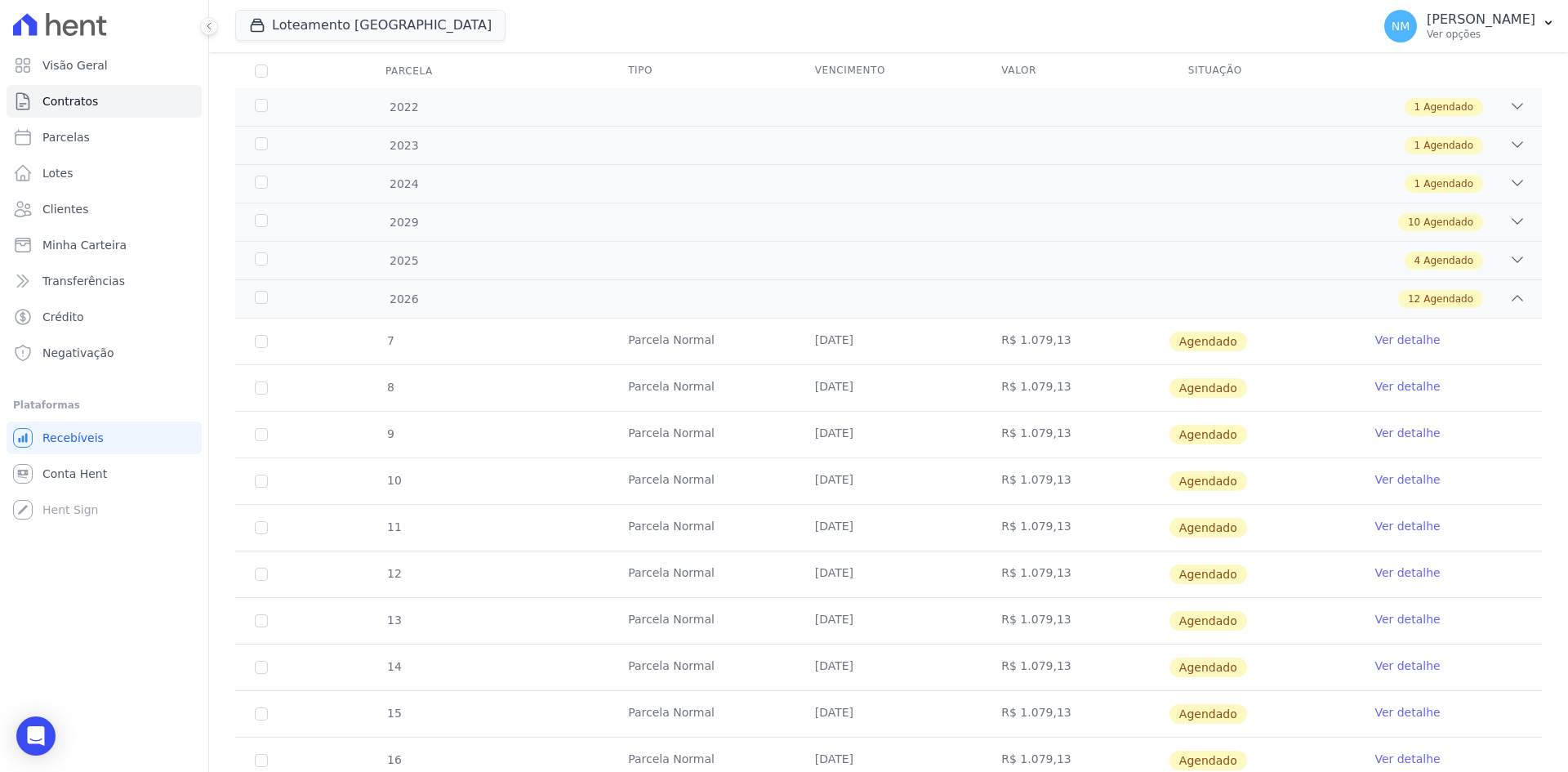
scroll to position [122, 0]
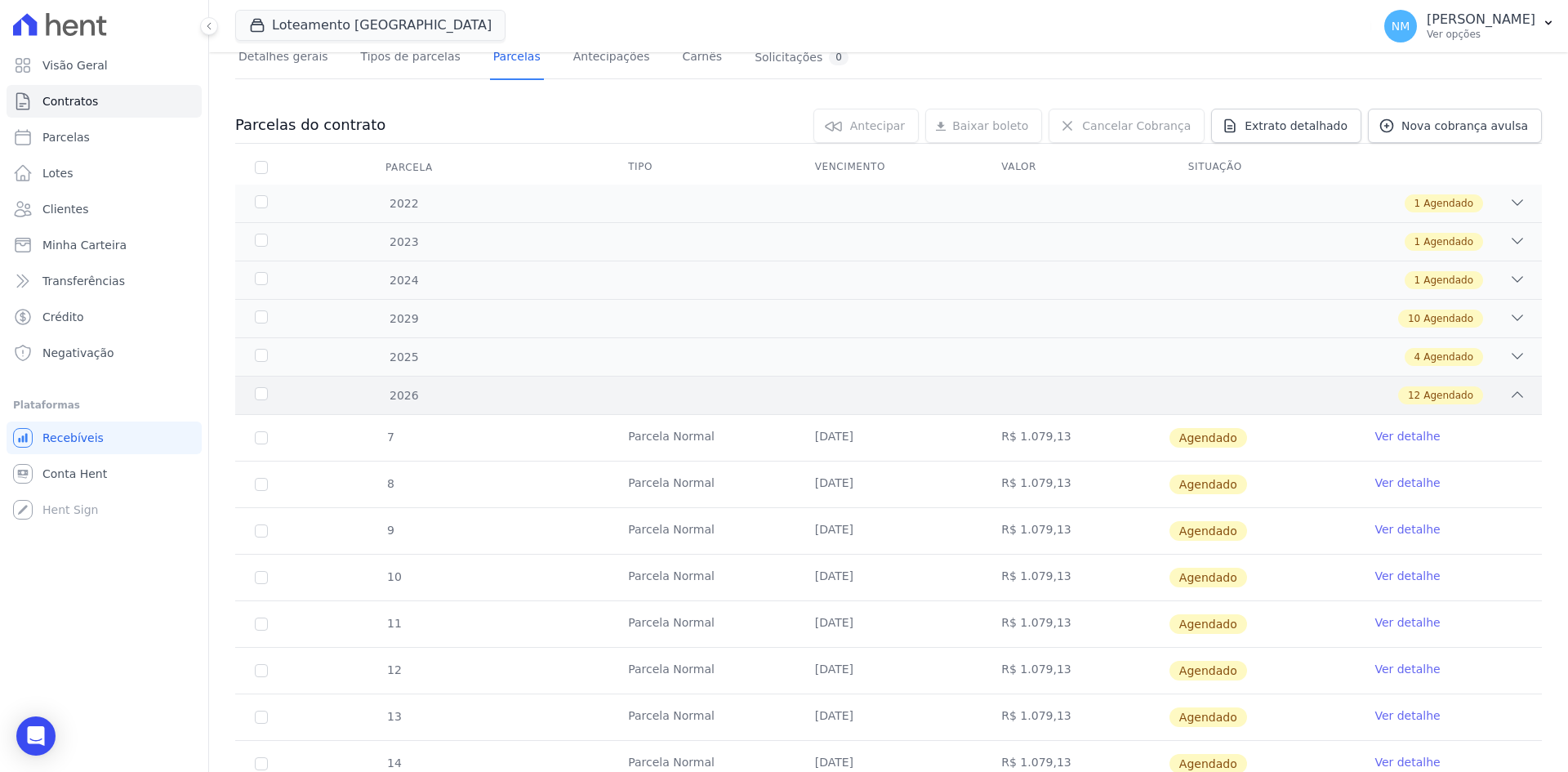
click at [1478, 400] on div "12 Agendado" at bounding box center [953, 395] width 1146 height 18
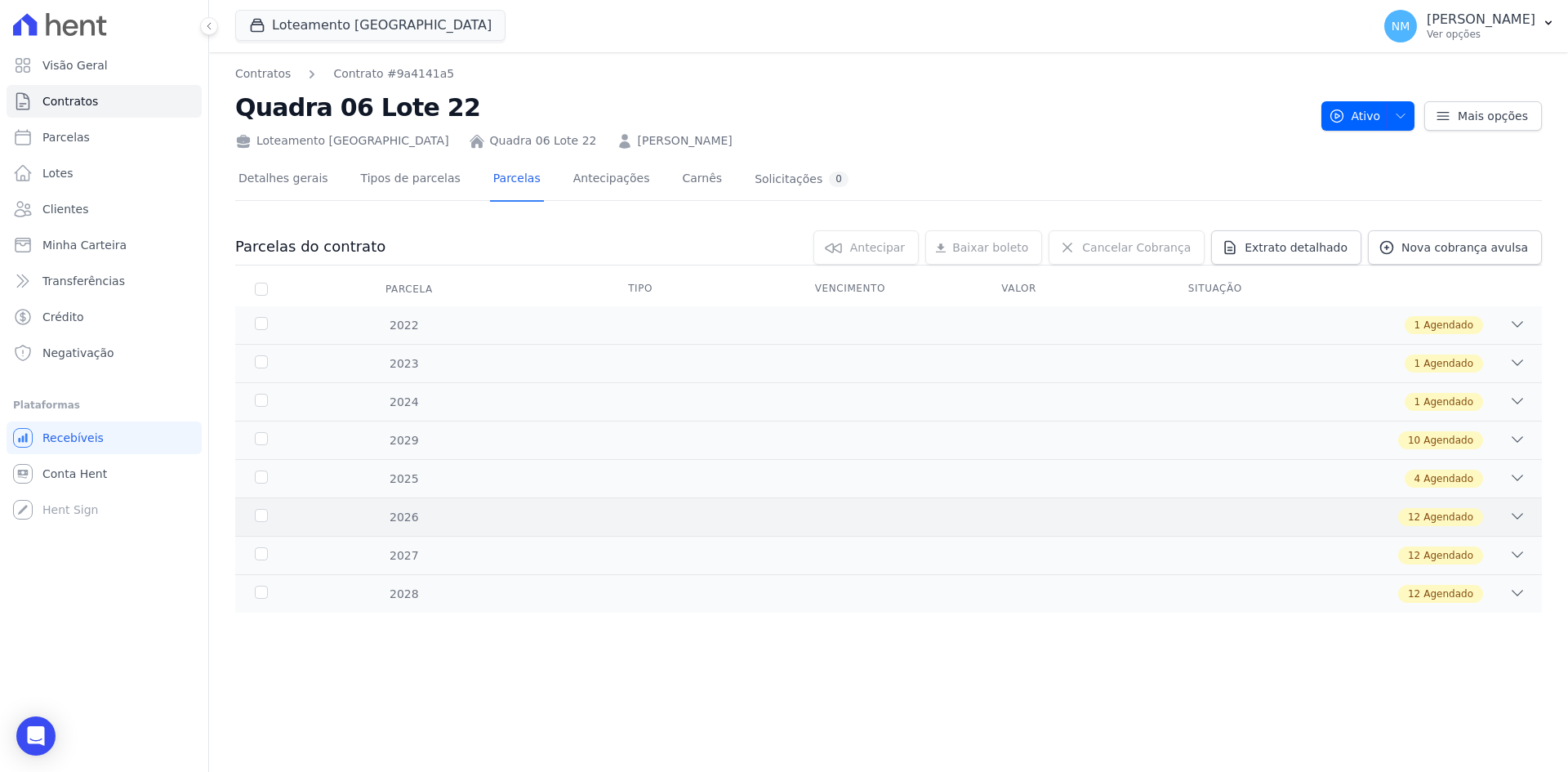
scroll to position [0, 0]
click at [1328, 403] on div "1 Agendado" at bounding box center [953, 401] width 1146 height 18
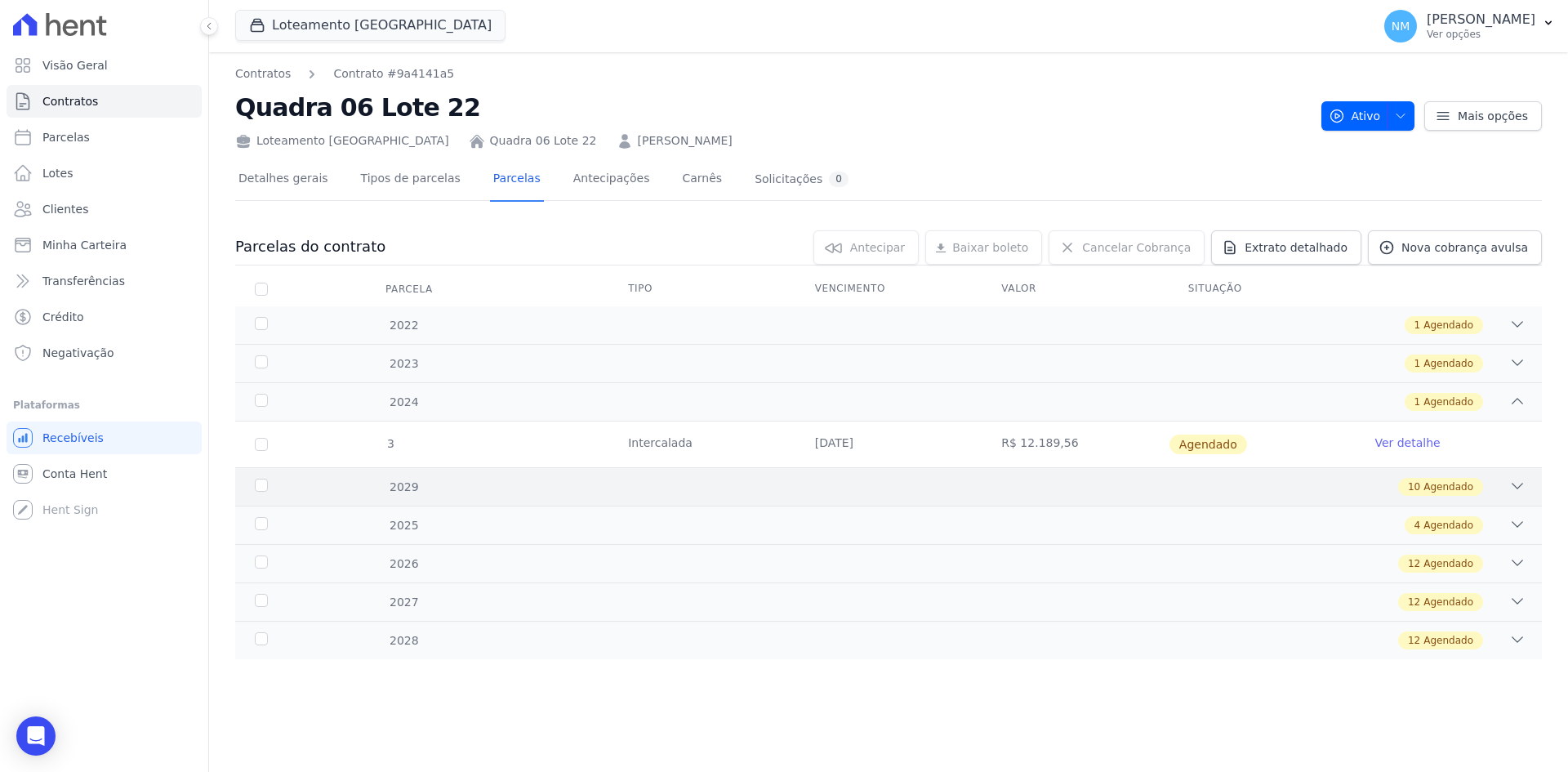
click at [1446, 487] on span "Agendado" at bounding box center [1449, 487] width 49 height 14
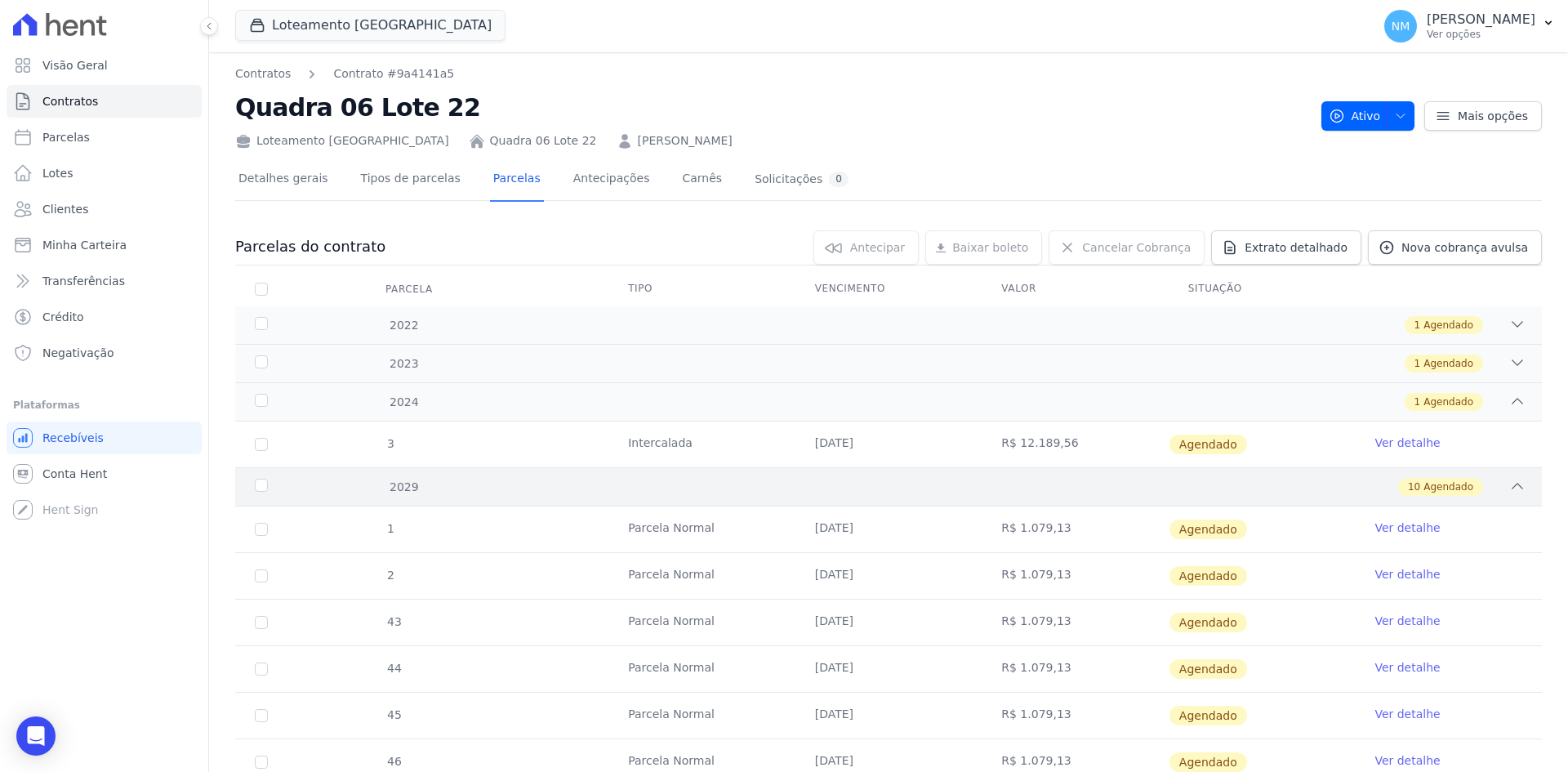
click at [1336, 493] on div "10 Agendado" at bounding box center [953, 487] width 1146 height 18
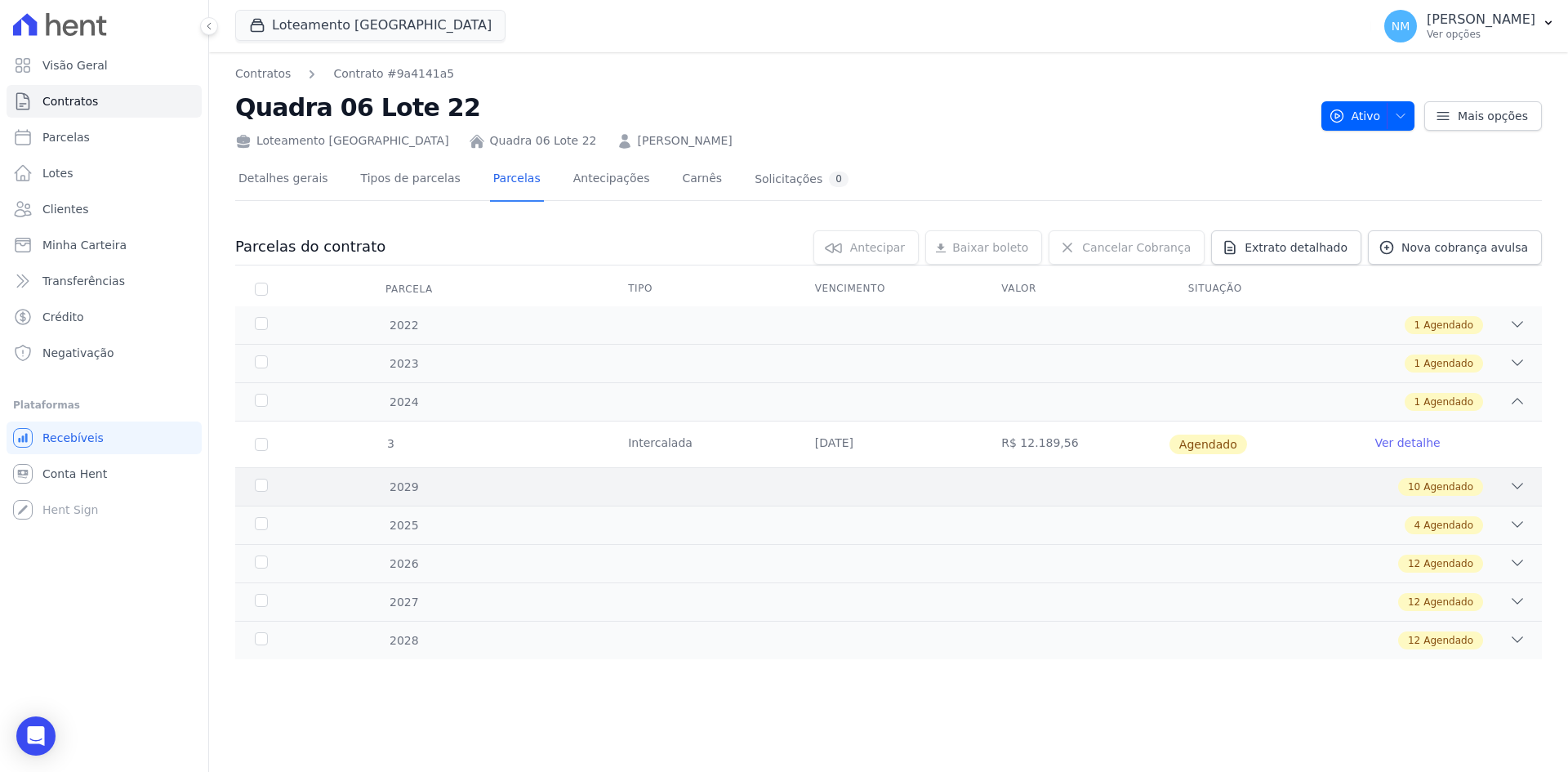
click at [1502, 490] on div "10 Agendado" at bounding box center [953, 487] width 1146 height 18
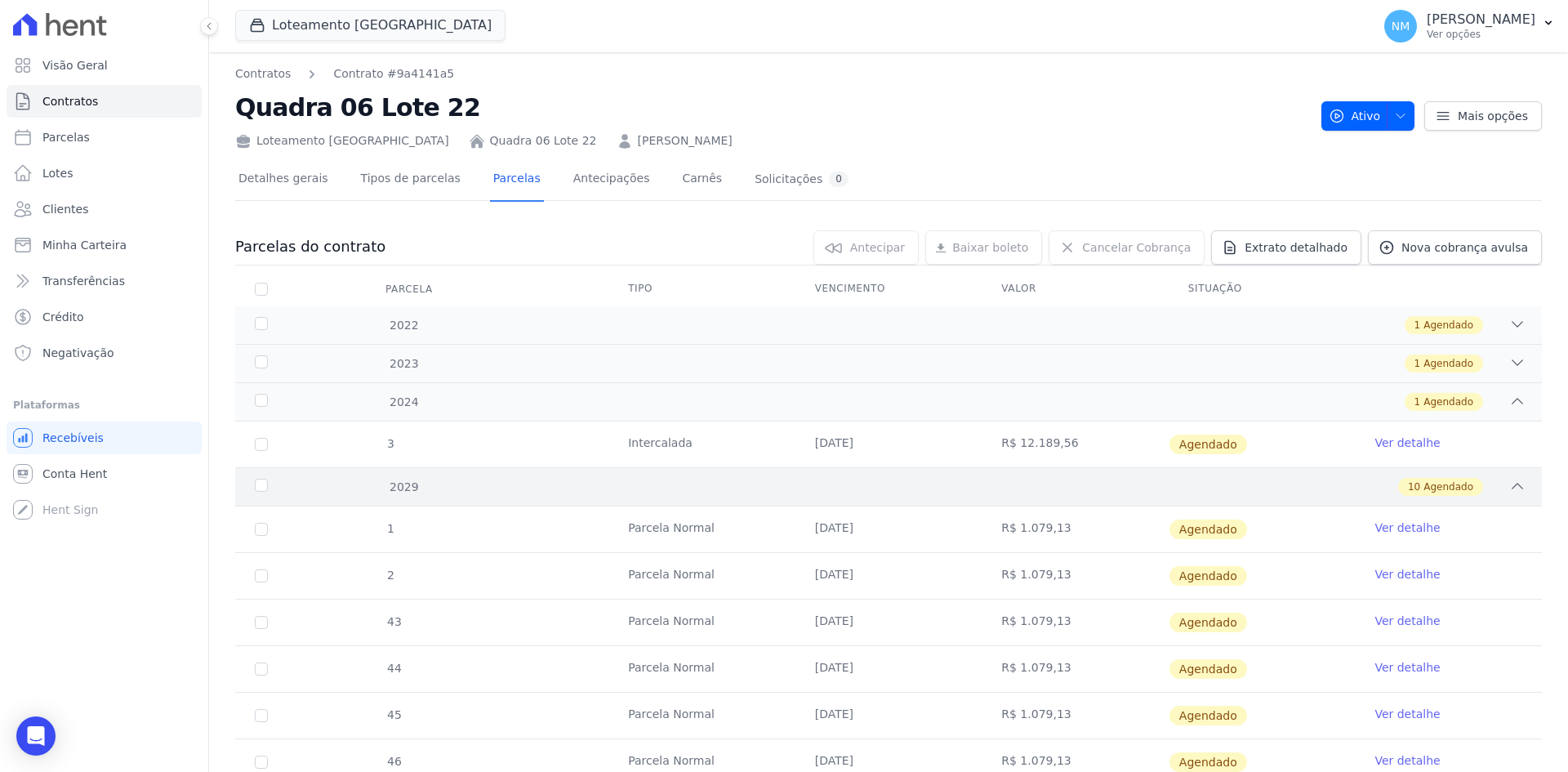
click at [1509, 490] on icon at bounding box center [1517, 486] width 16 height 16
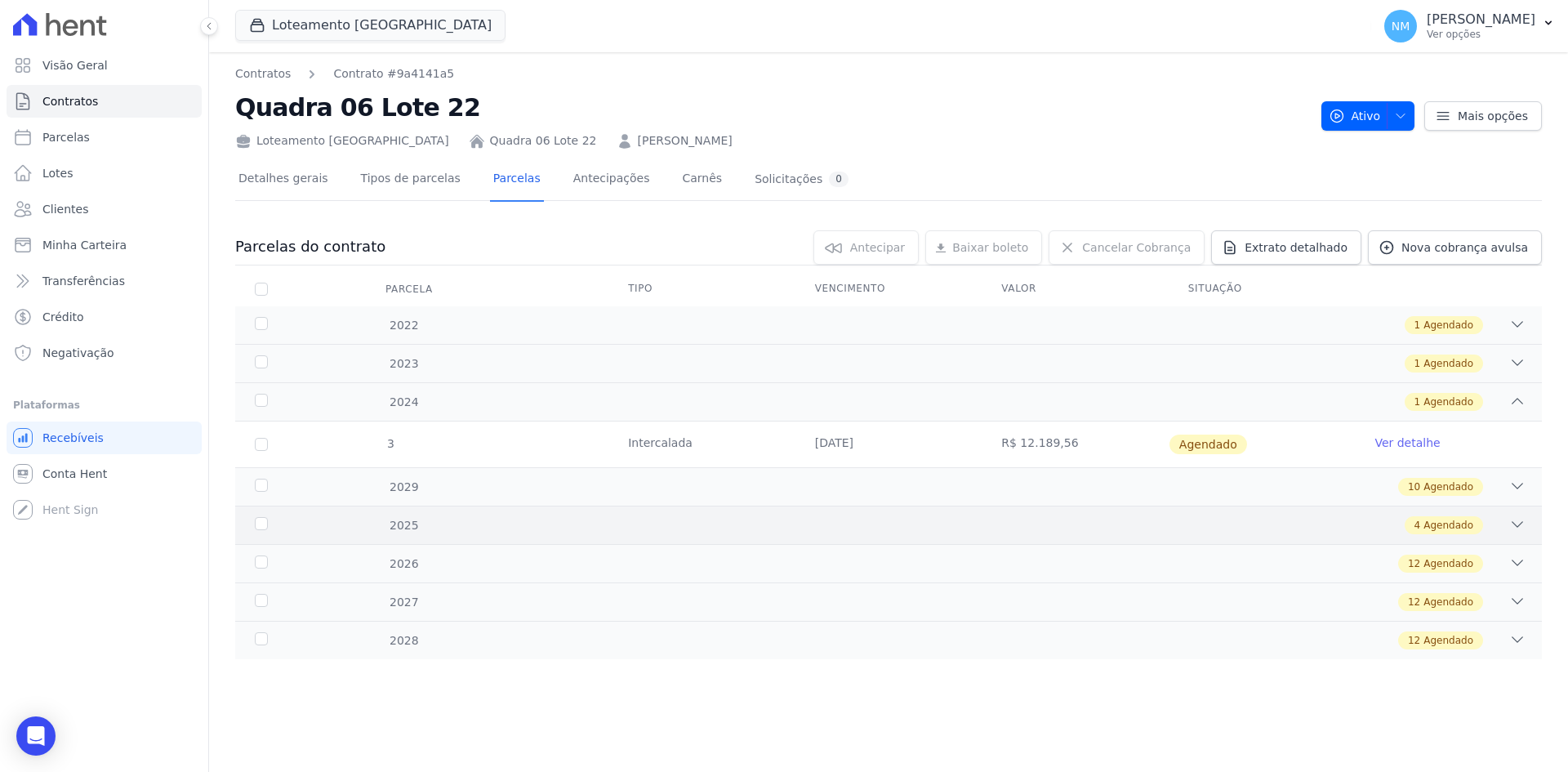
click at [1484, 524] on div "4 Agendado" at bounding box center [953, 525] width 1146 height 18
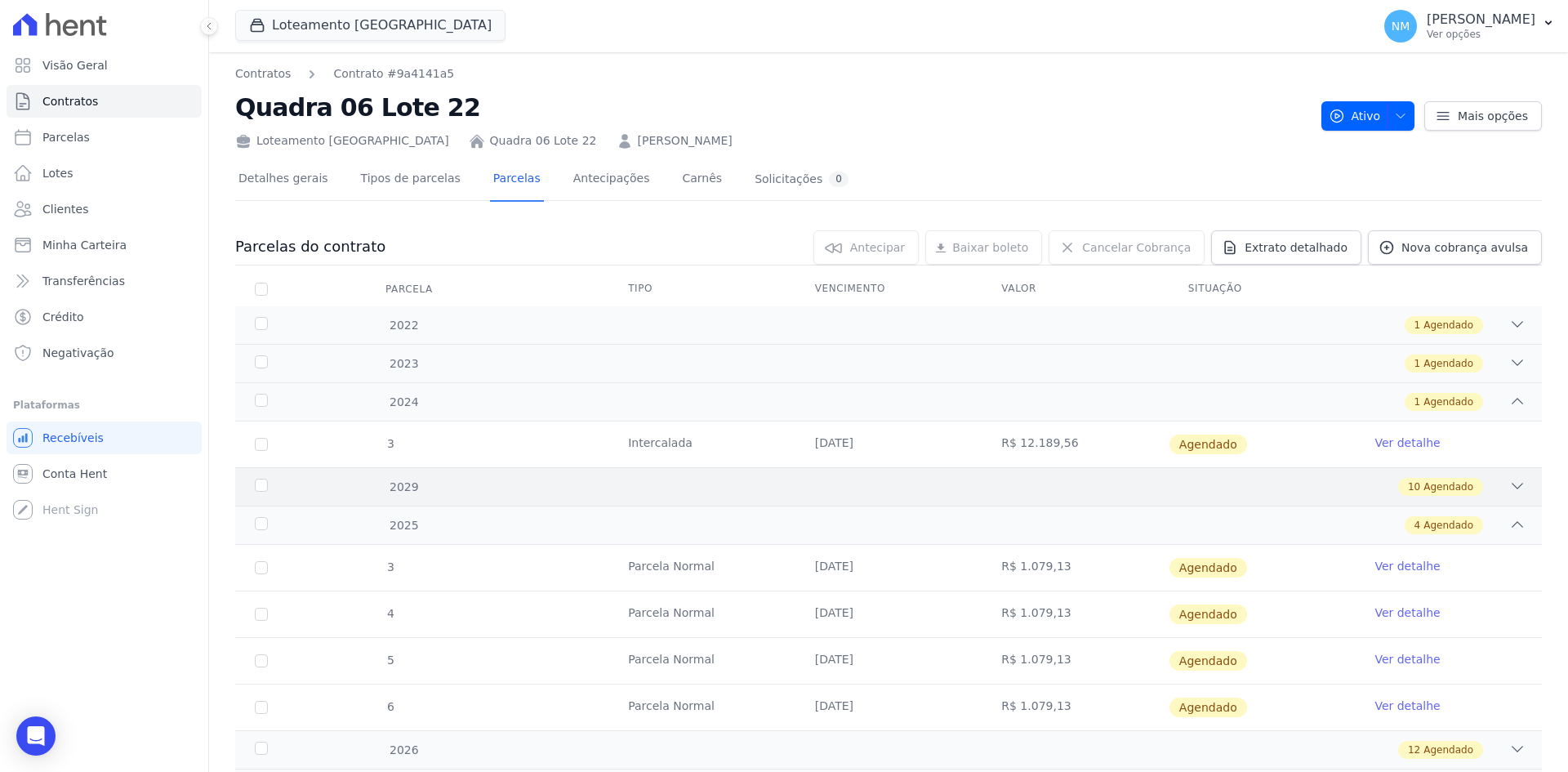
click at [1490, 498] on div "2029 10 Agendado" at bounding box center [889, 486] width 1307 height 38
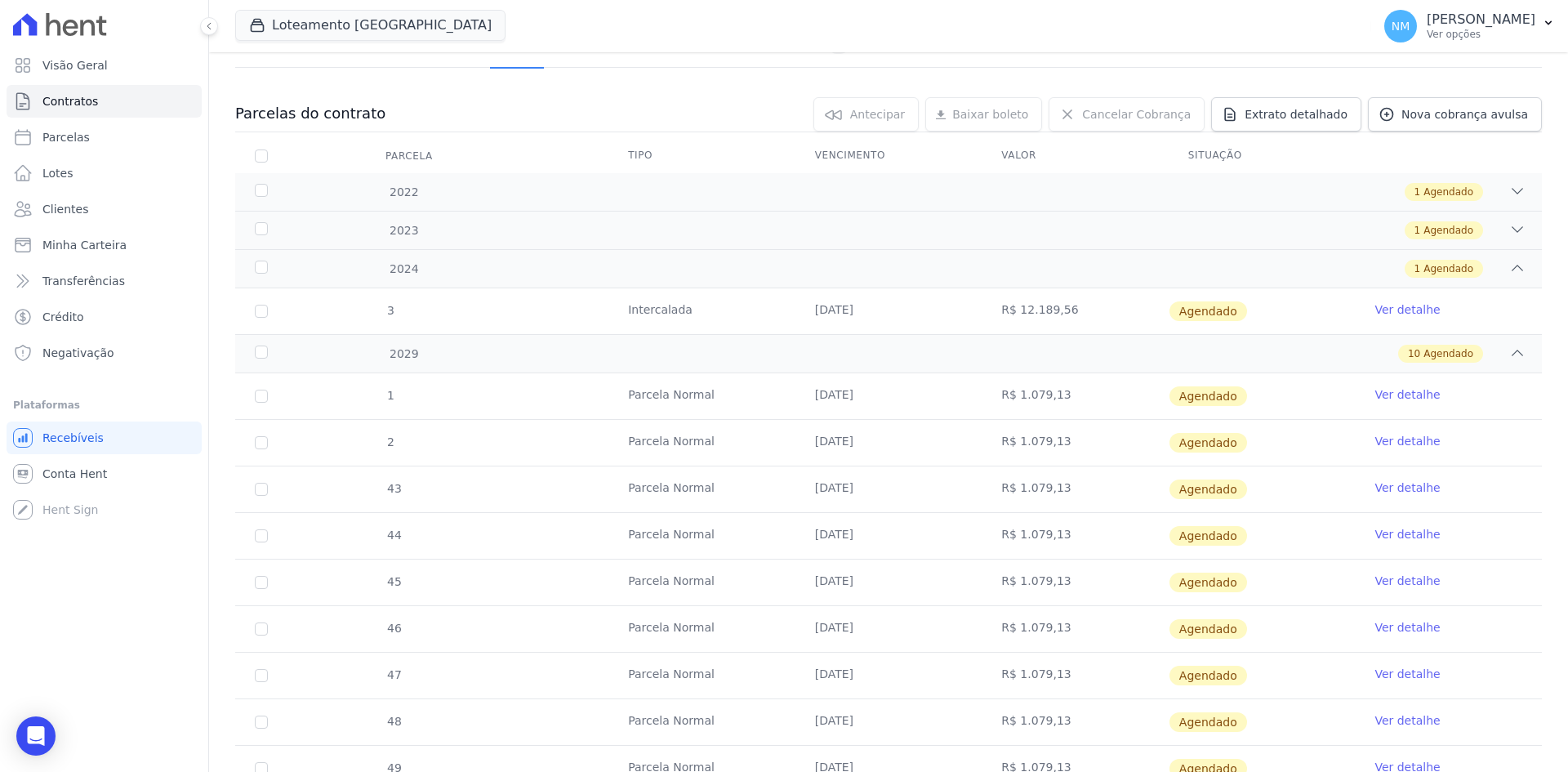
scroll to position [164, 0]
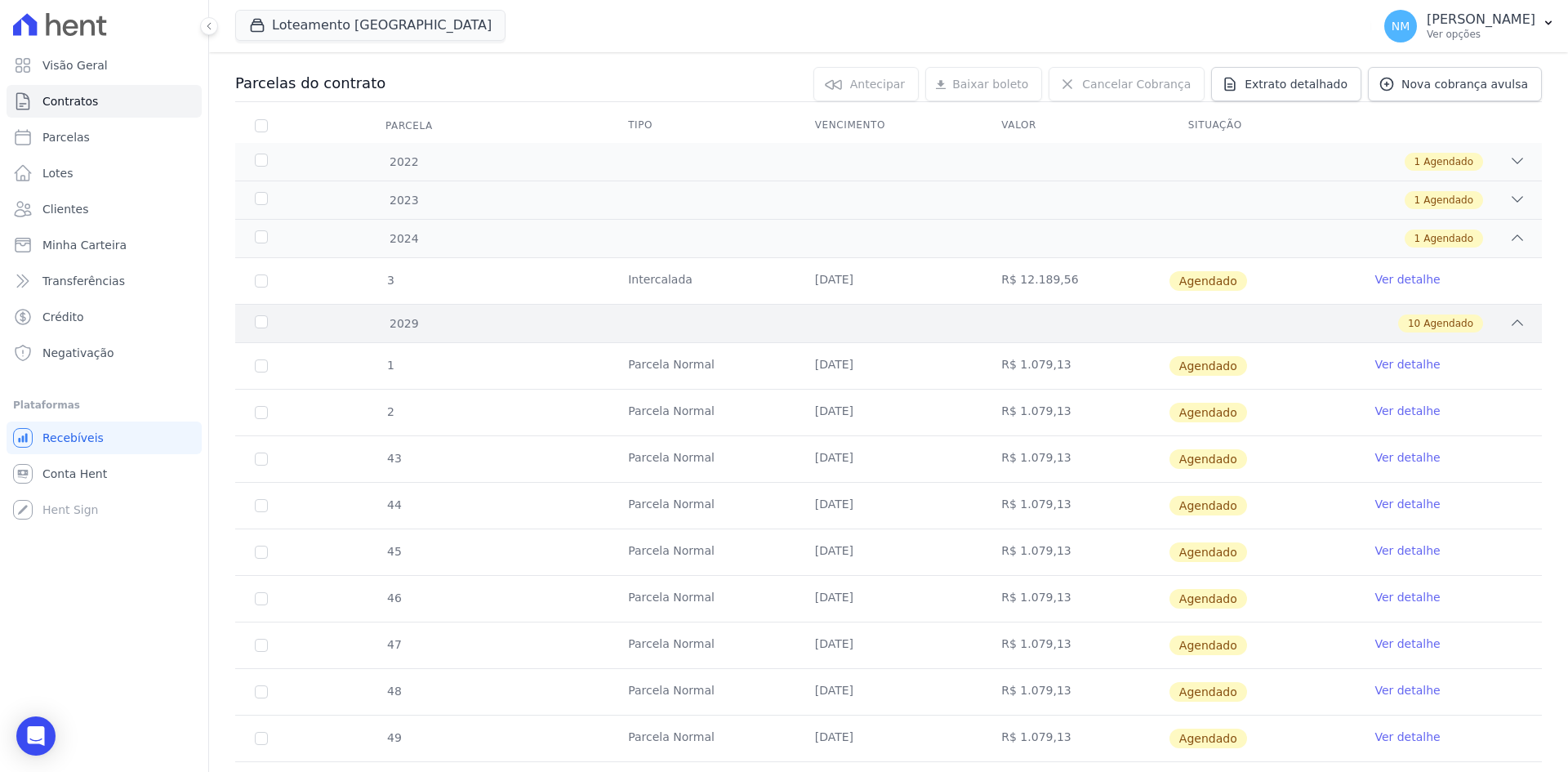
click at [1467, 331] on div "10 Agendado" at bounding box center [1441, 323] width 85 height 18
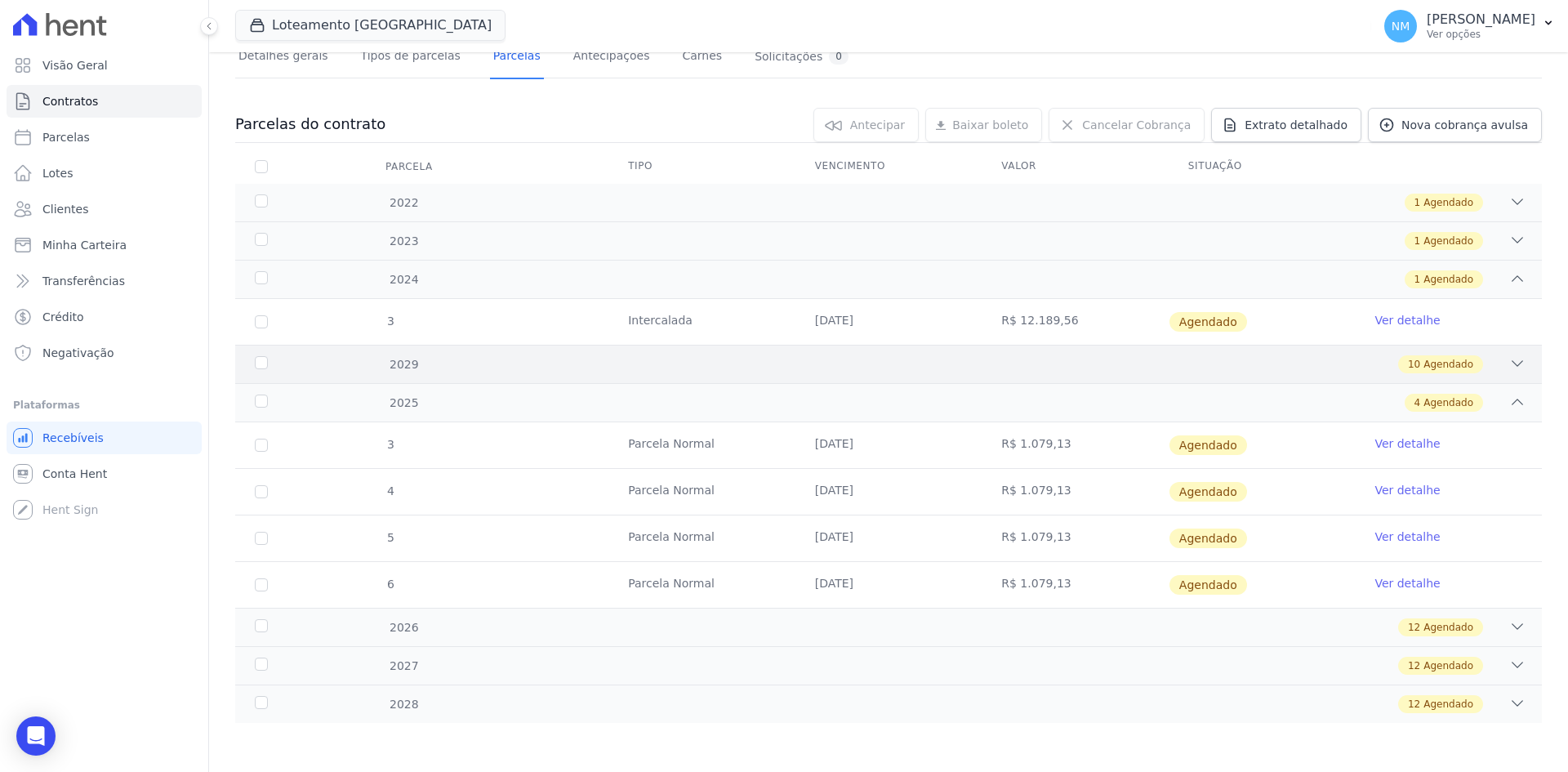
scroll to position [123, 0]
click at [1489, 407] on div "4 Agendado" at bounding box center [953, 402] width 1146 height 18
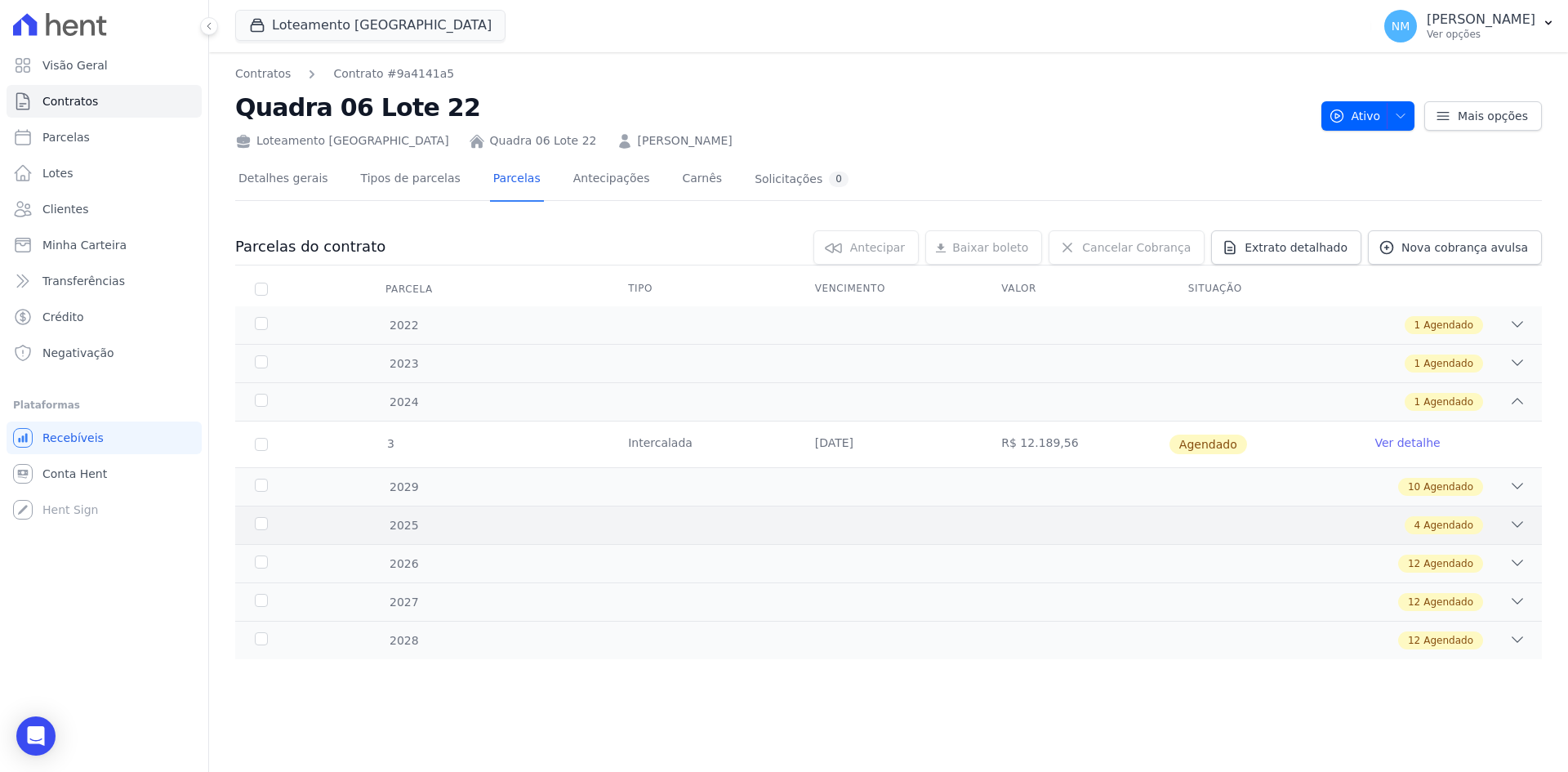
scroll to position [0, 0]
click at [1489, 407] on div "1 Agendado" at bounding box center [953, 401] width 1146 height 18
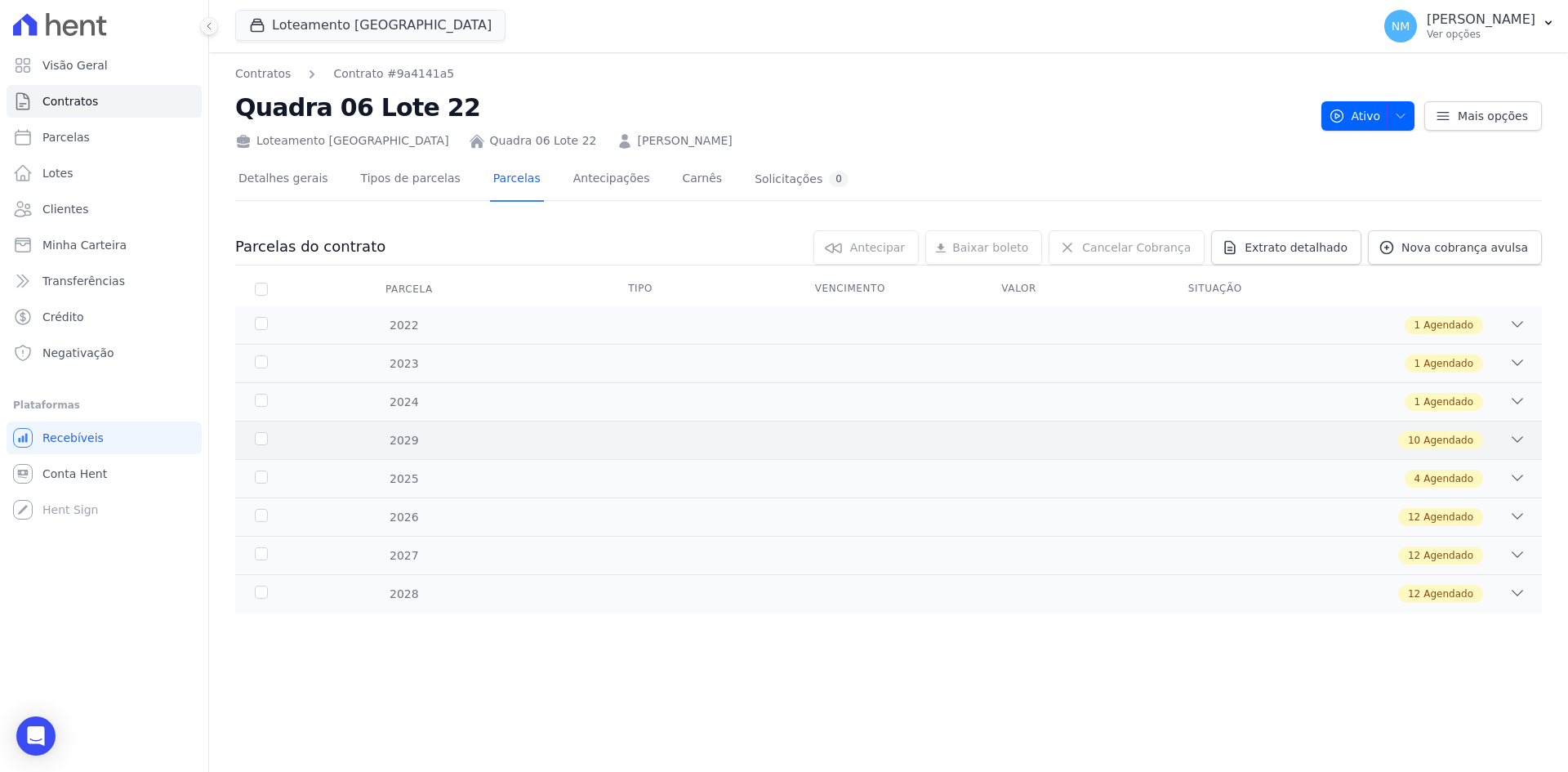
click at [1504, 428] on div "2029 10 Agendado" at bounding box center [889, 440] width 1307 height 38
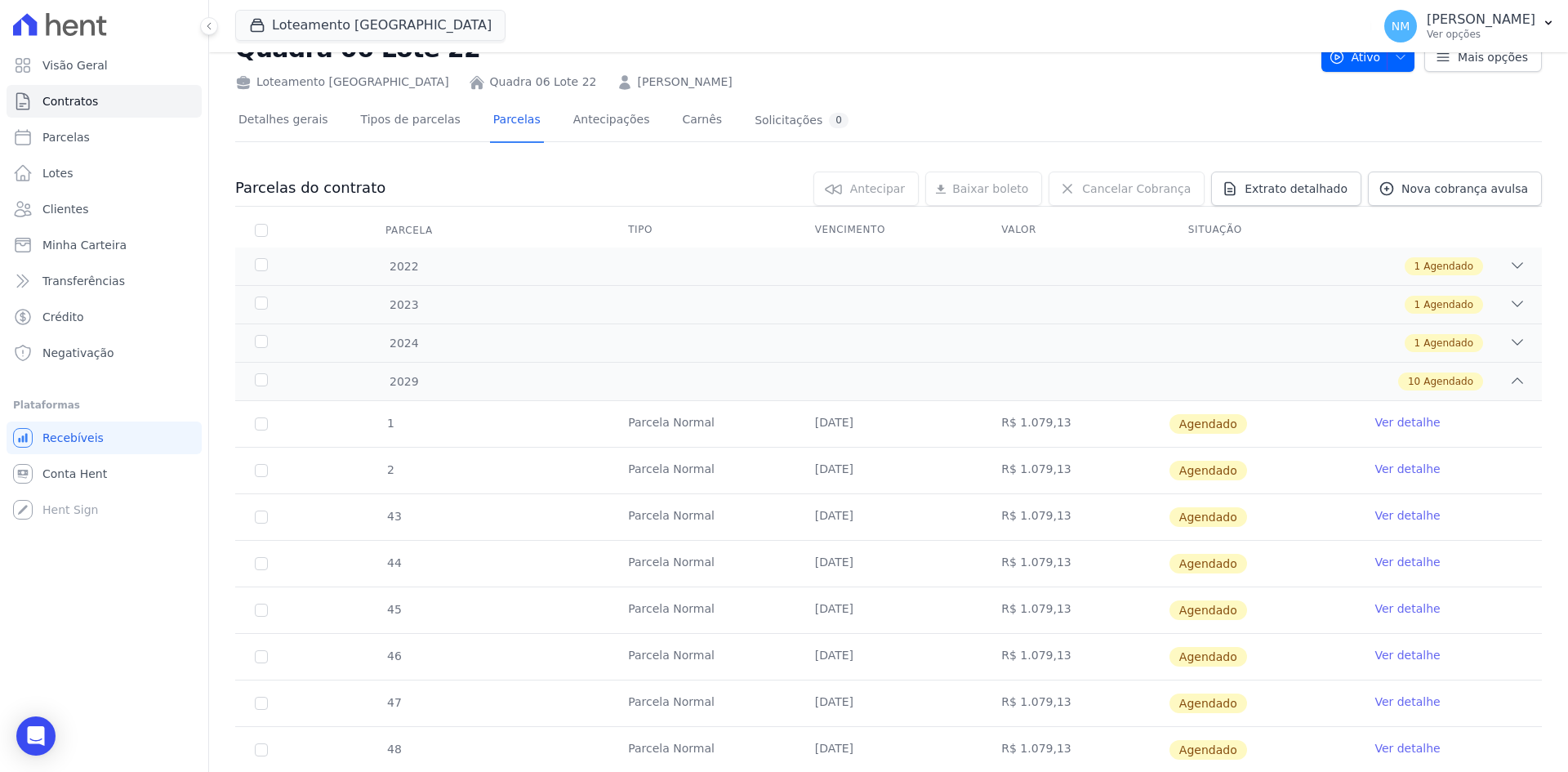
scroll to position [82, 0]
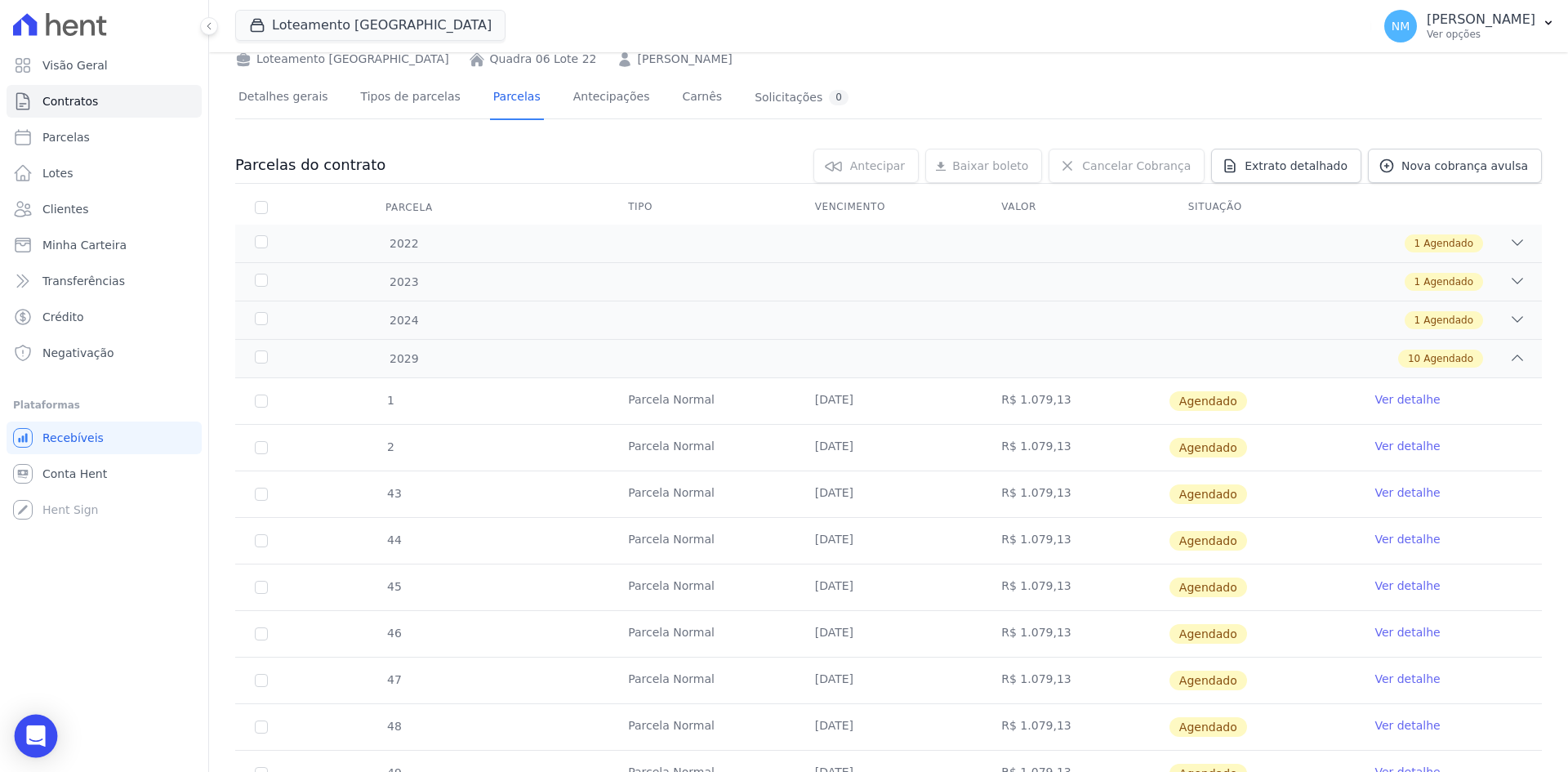
click at [22, 740] on div "Open Intercom Messenger" at bounding box center [36, 736] width 43 height 43
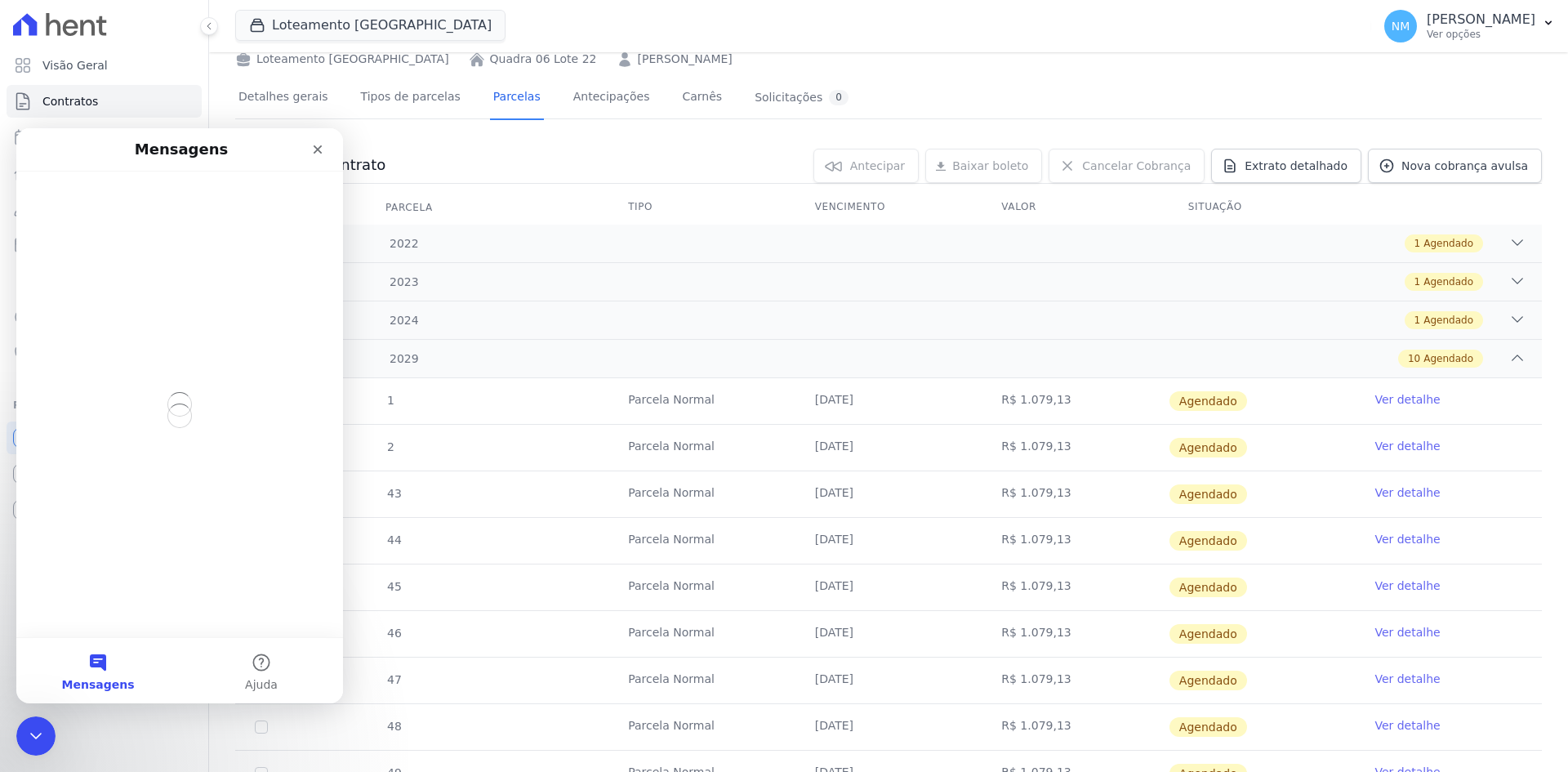
scroll to position [0, 0]
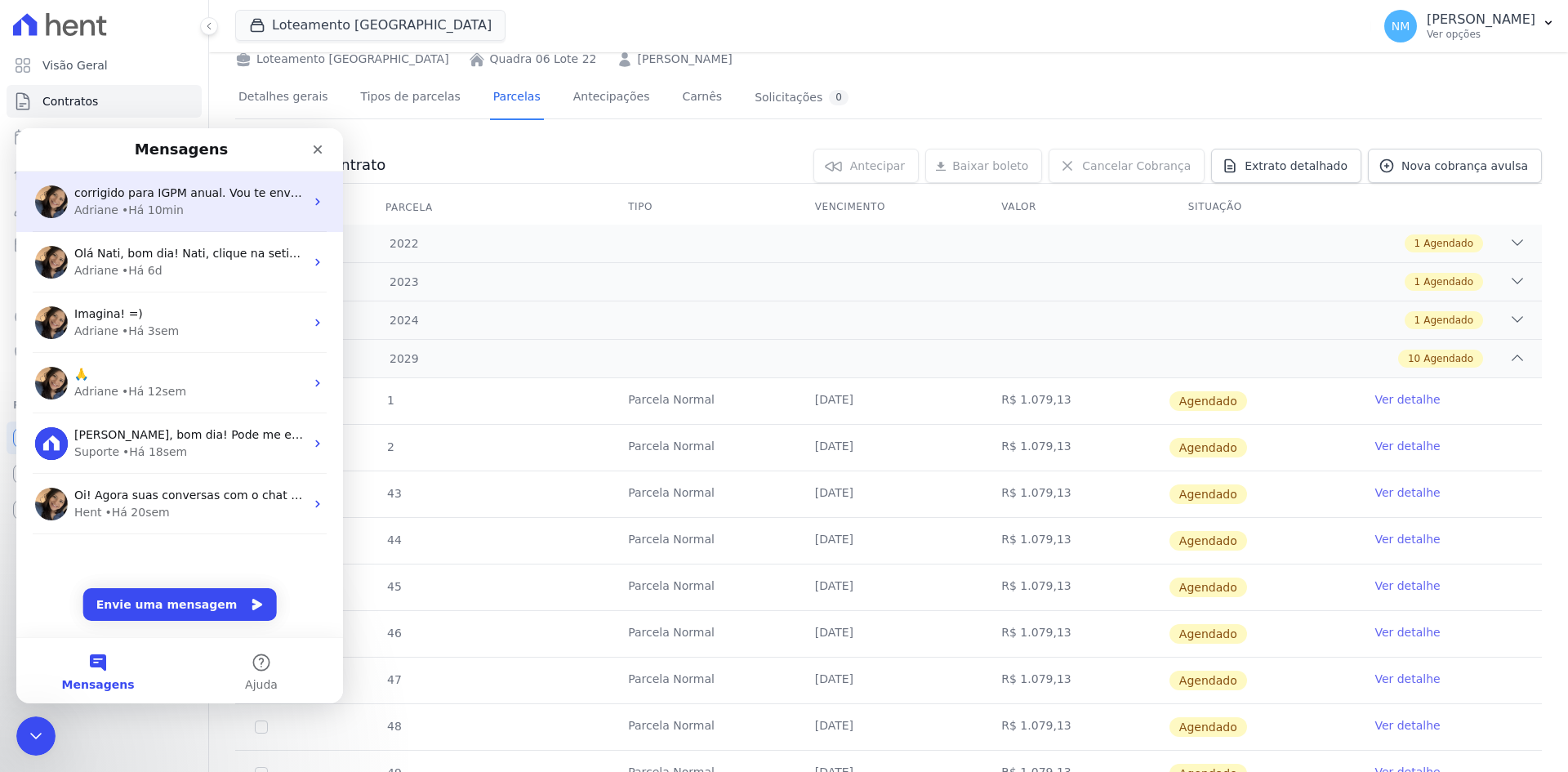
click at [214, 207] on div "Adriane • Há 10min" at bounding box center [189, 210] width 230 height 17
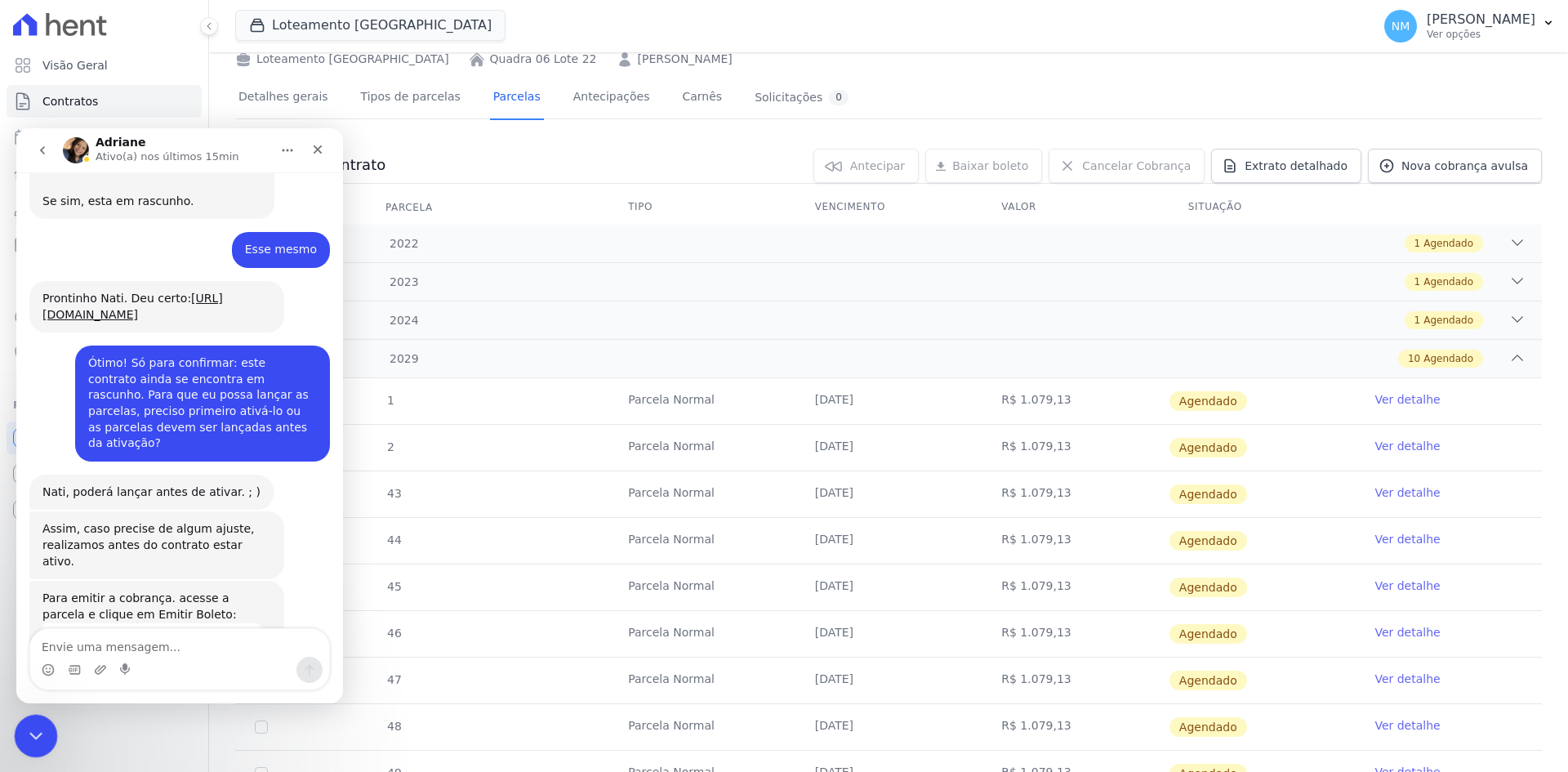
scroll to position [8630, 0]
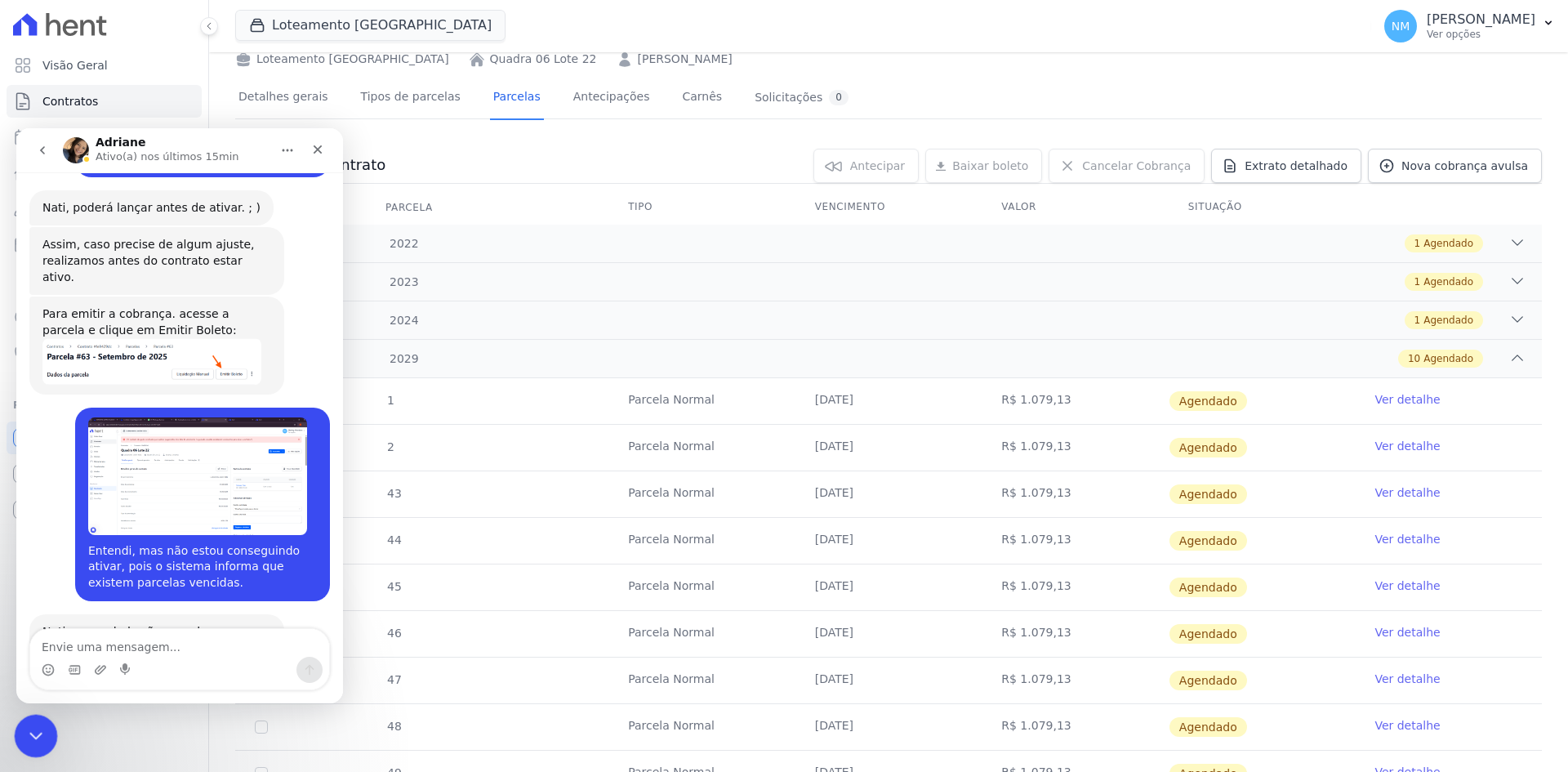
click at [43, 740] on icon "Encerramento do Messenger da Intercom" at bounding box center [33, 733] width 20 height 20
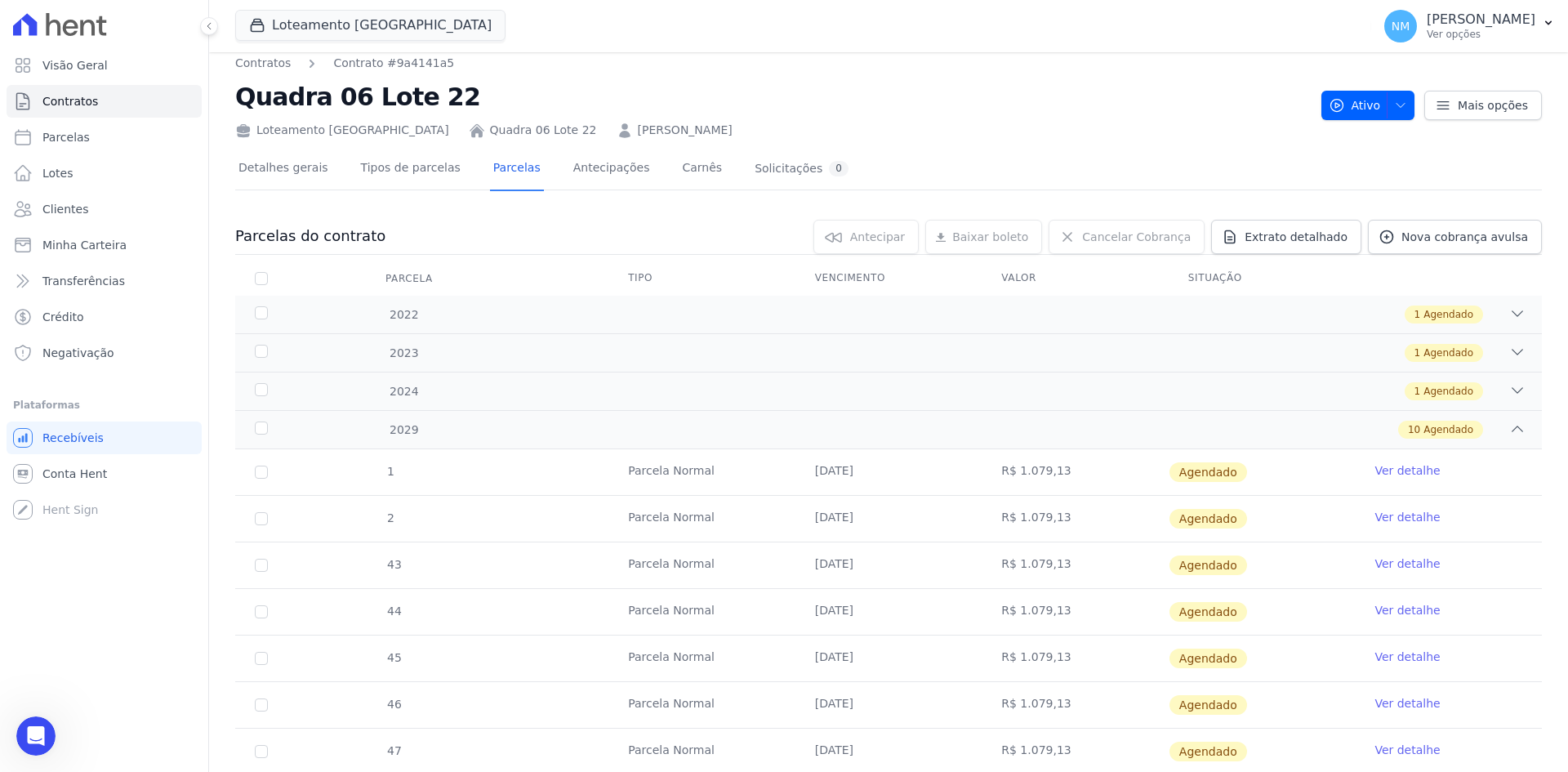
scroll to position [0, 0]
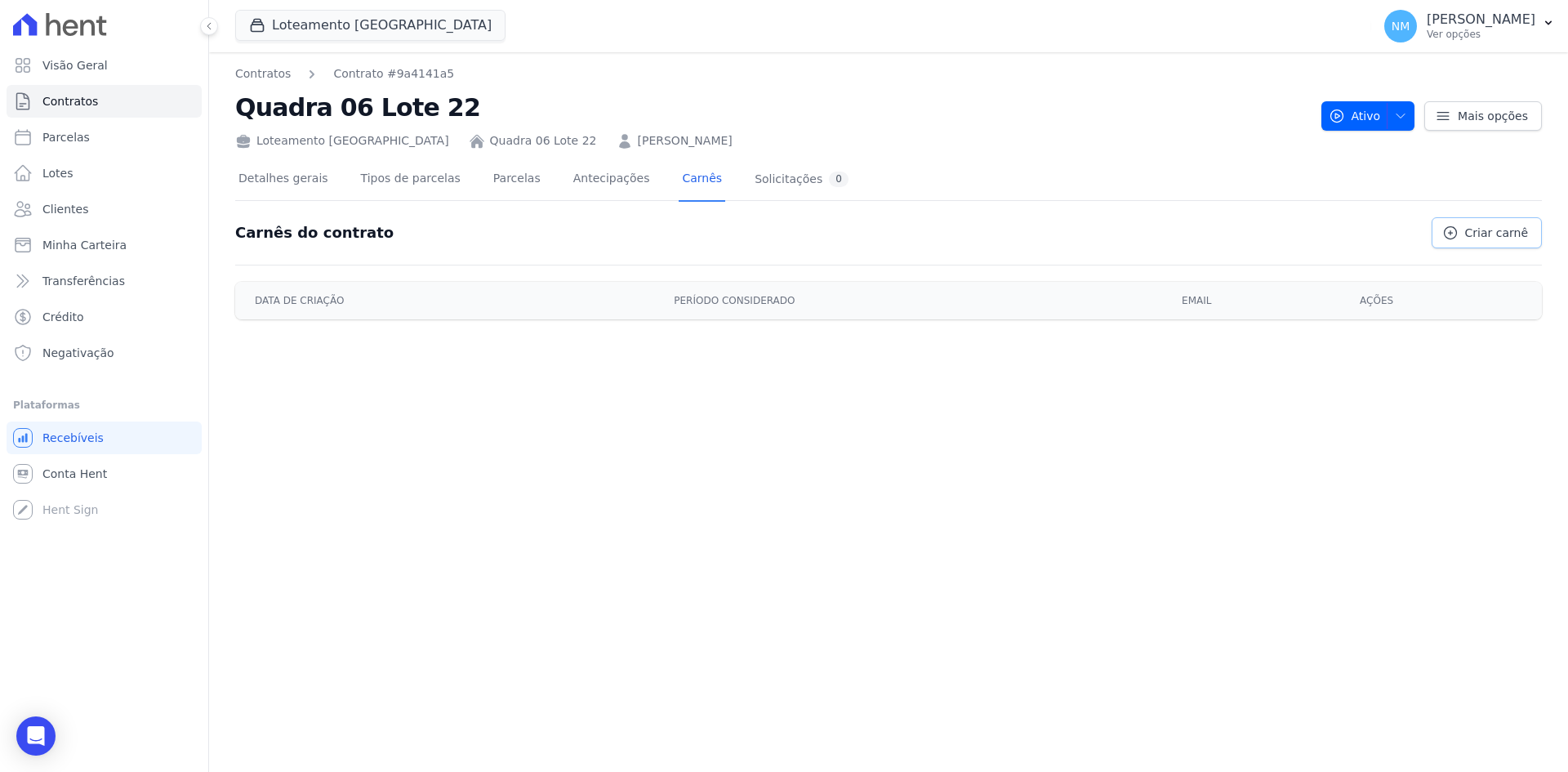
click at [1507, 246] on link "Criar carnê" at bounding box center [1486, 233] width 110 height 31
select select "12"
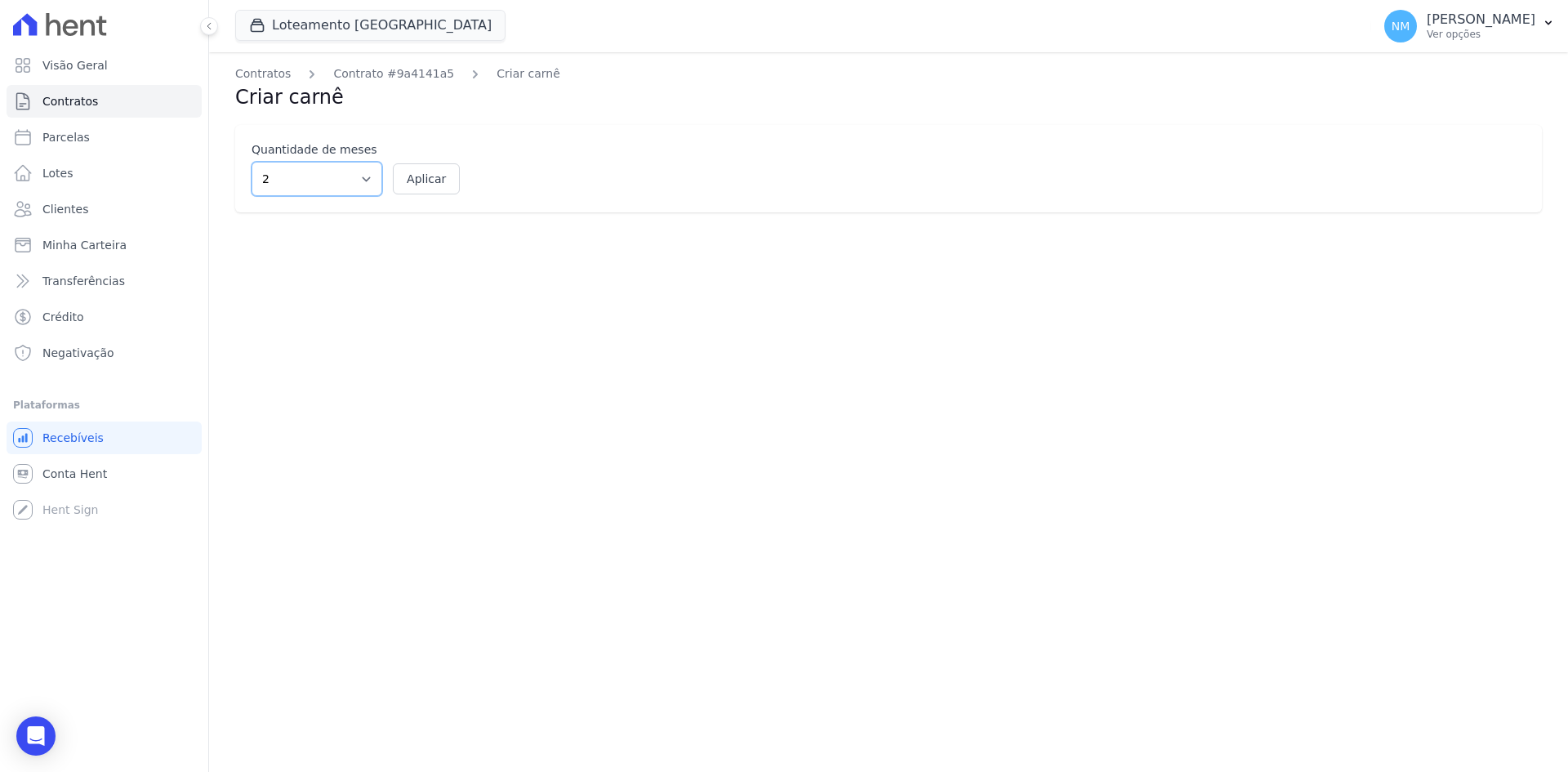
click at [375, 186] on select "2 3 4 5 6 7 8 9 10 11 12" at bounding box center [316, 179] width 130 height 34
select select "12"
click at [251, 162] on select "2 3 4 5 6 7 8 9 10 11 12" at bounding box center [316, 179] width 130 height 34
click at [439, 181] on button "Aplicar" at bounding box center [426, 179] width 67 height 31
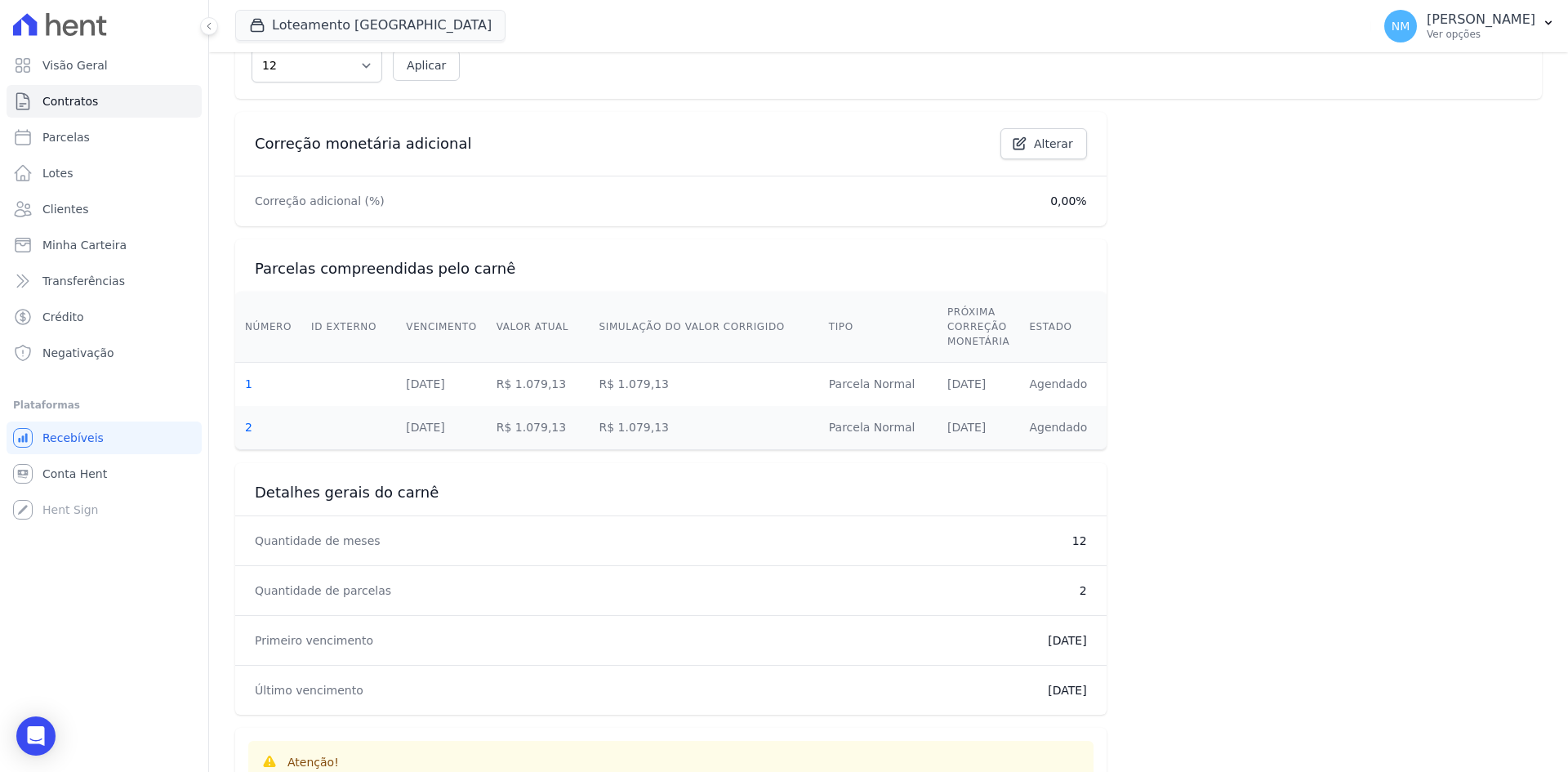
scroll to position [71, 0]
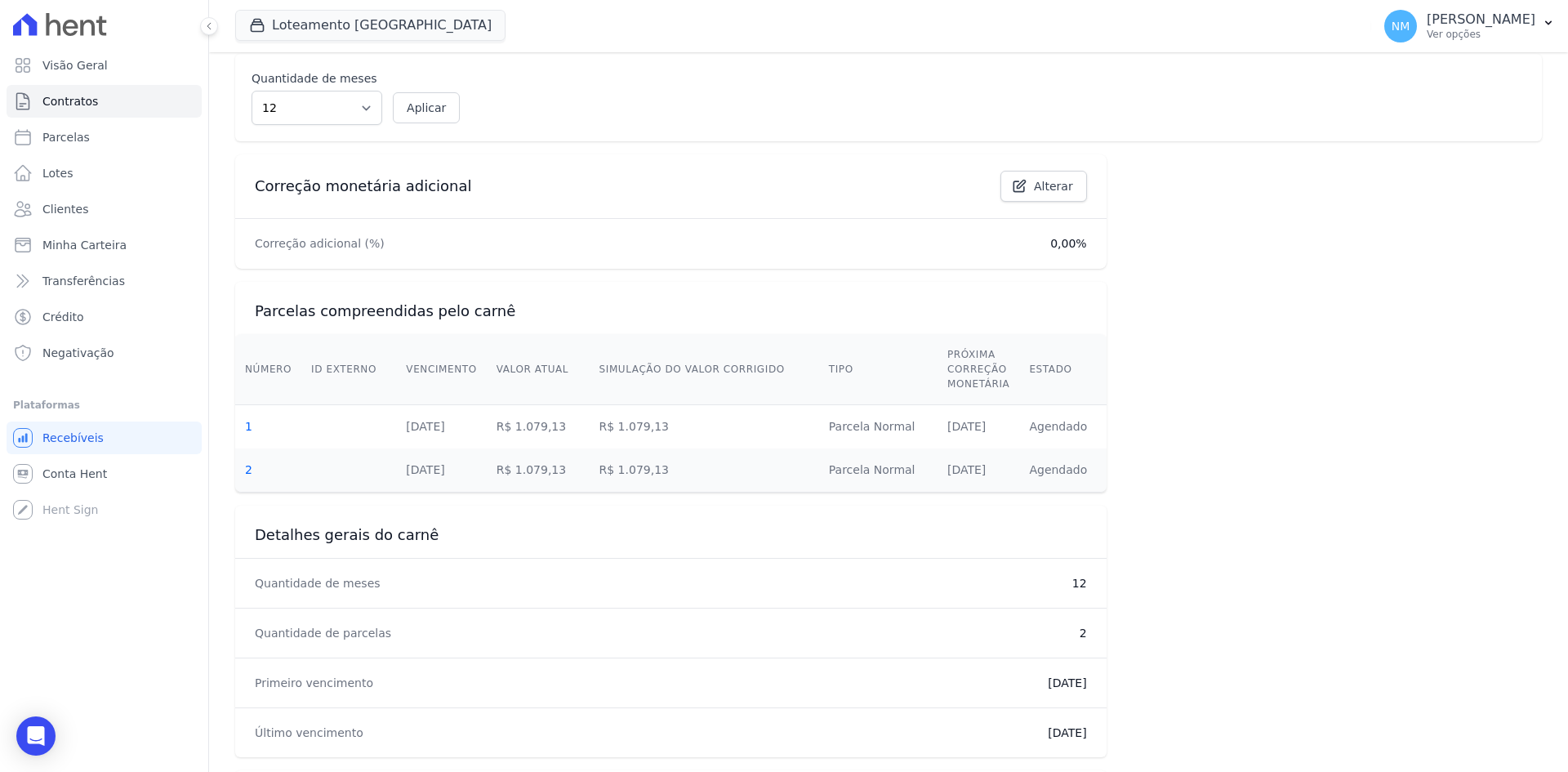
select select "12"
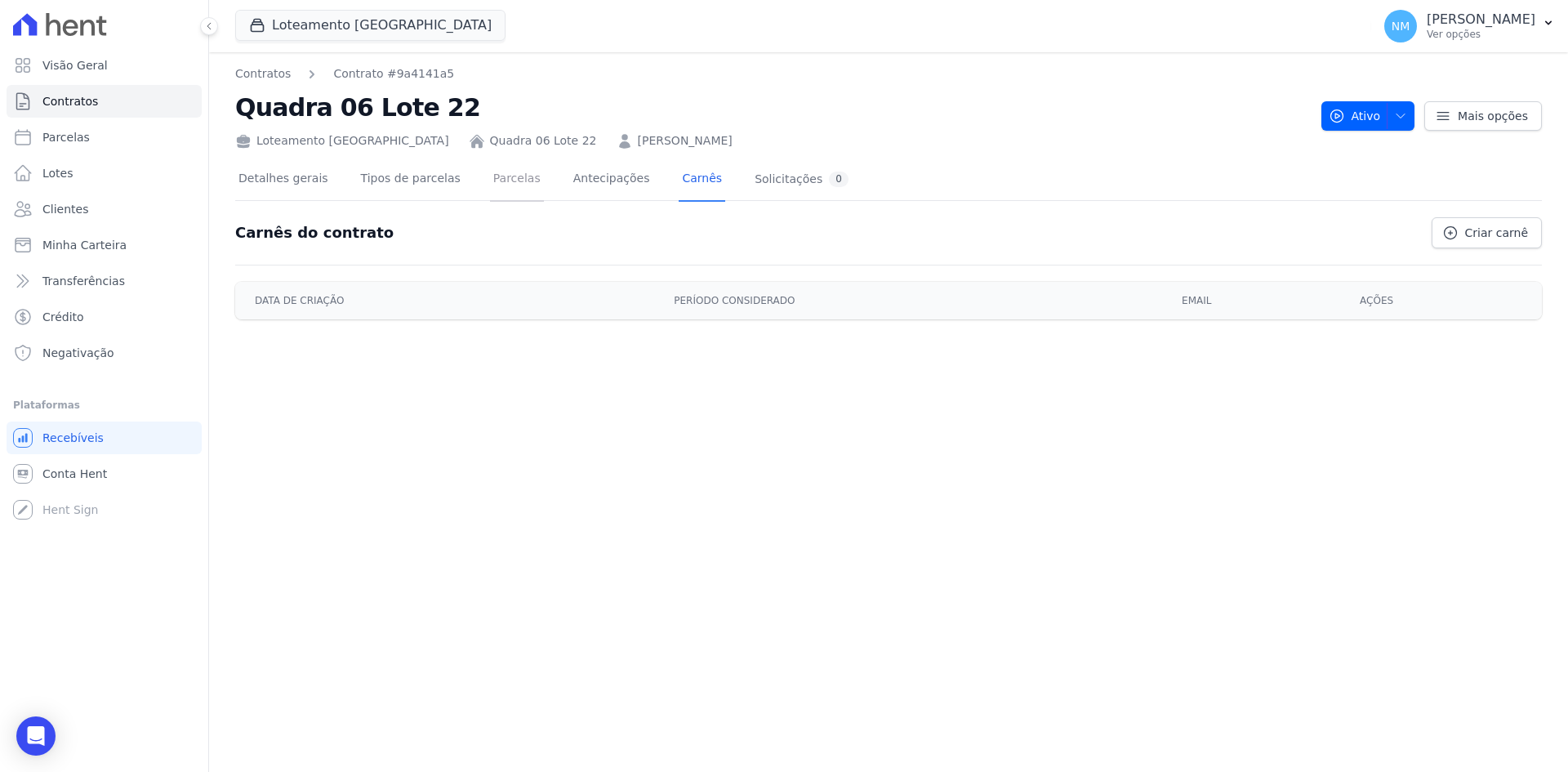
click at [490, 170] on link "Parcelas" at bounding box center [516, 180] width 54 height 43
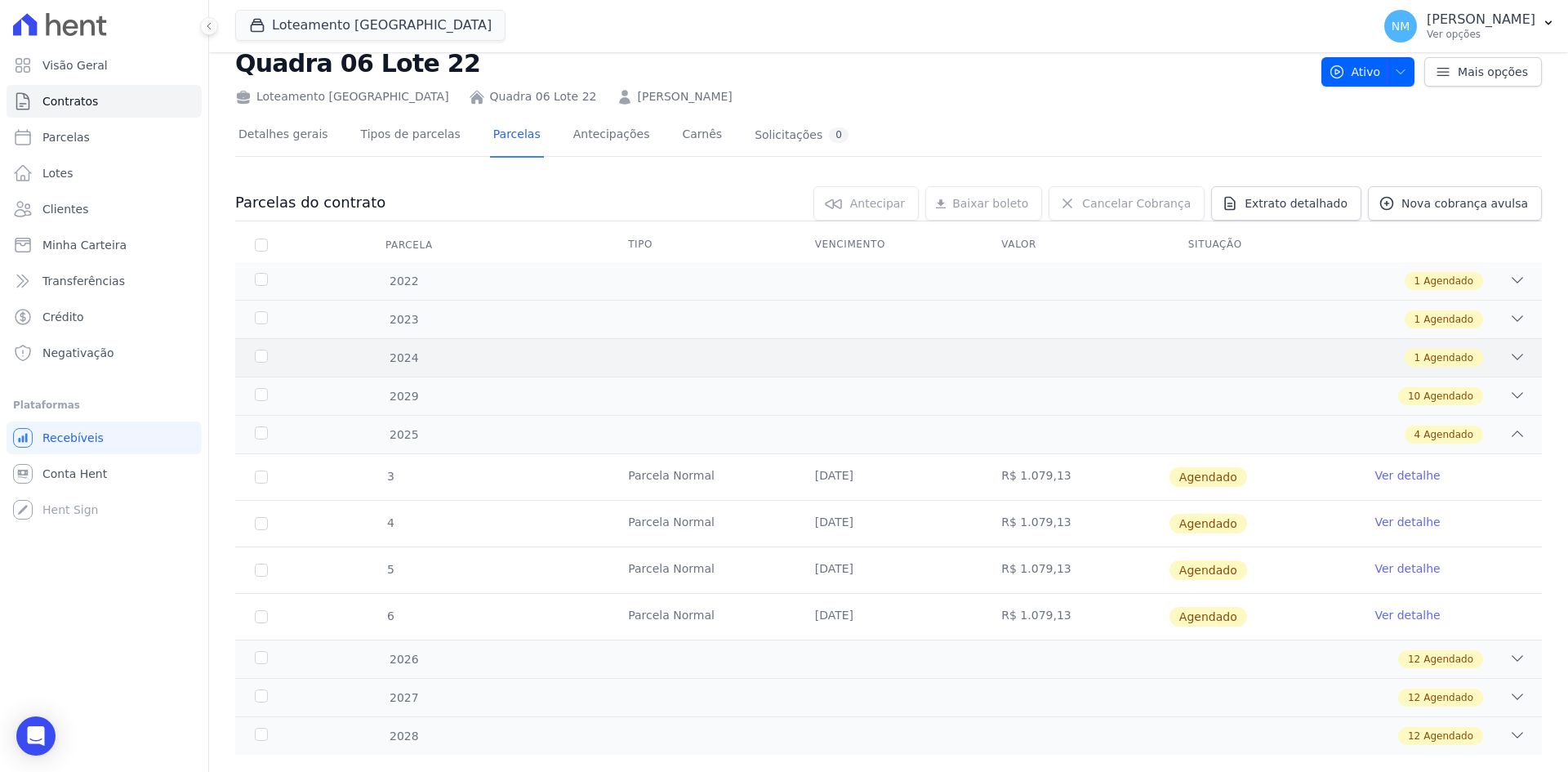
scroll to position [76, 0]
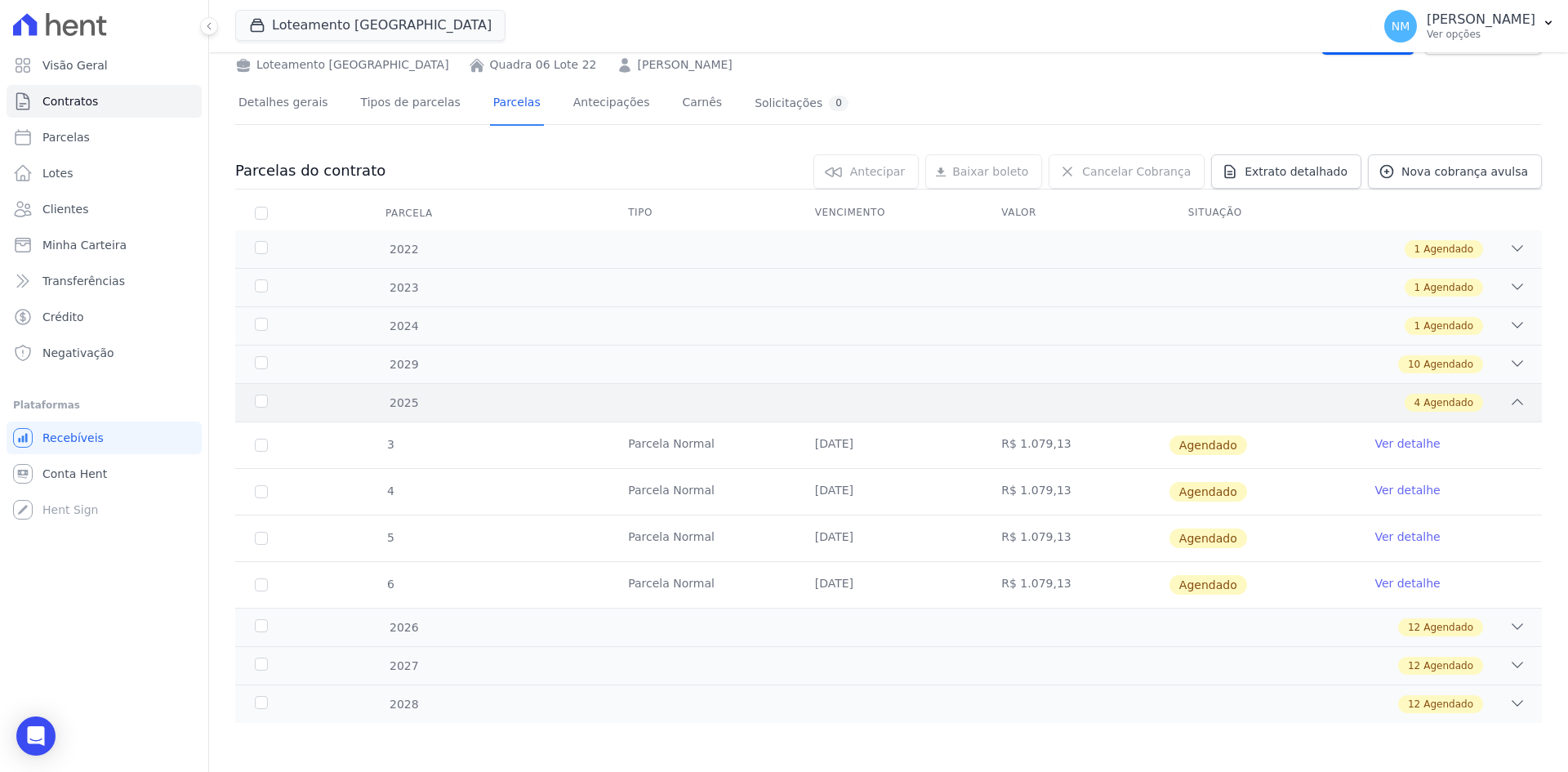
click at [1464, 406] on div "4 Agendado" at bounding box center [1444, 402] width 78 height 18
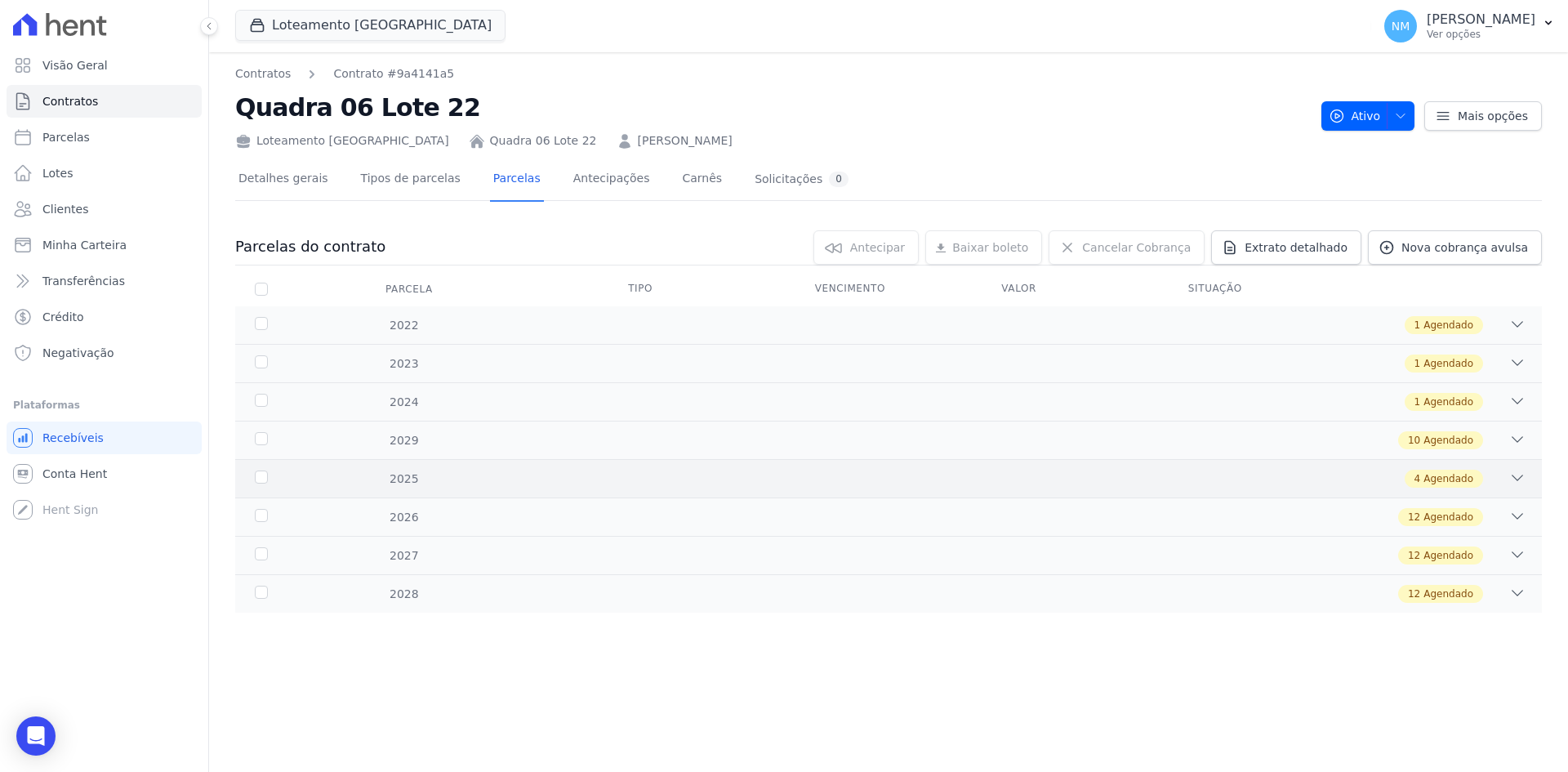
scroll to position [0, 0]
click at [1451, 435] on span "Agendado" at bounding box center [1449, 440] width 49 height 14
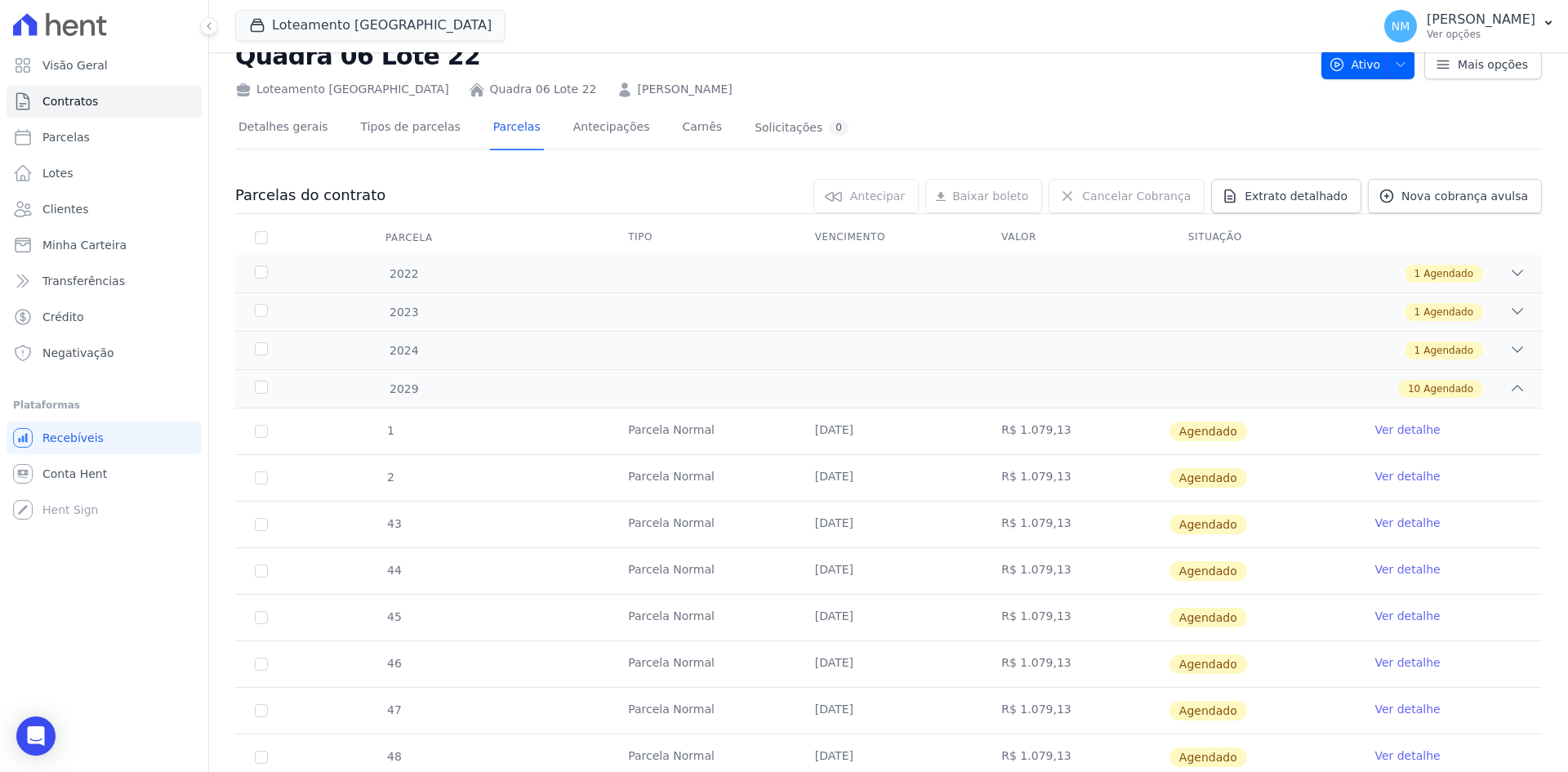
scroll to position [82, 0]
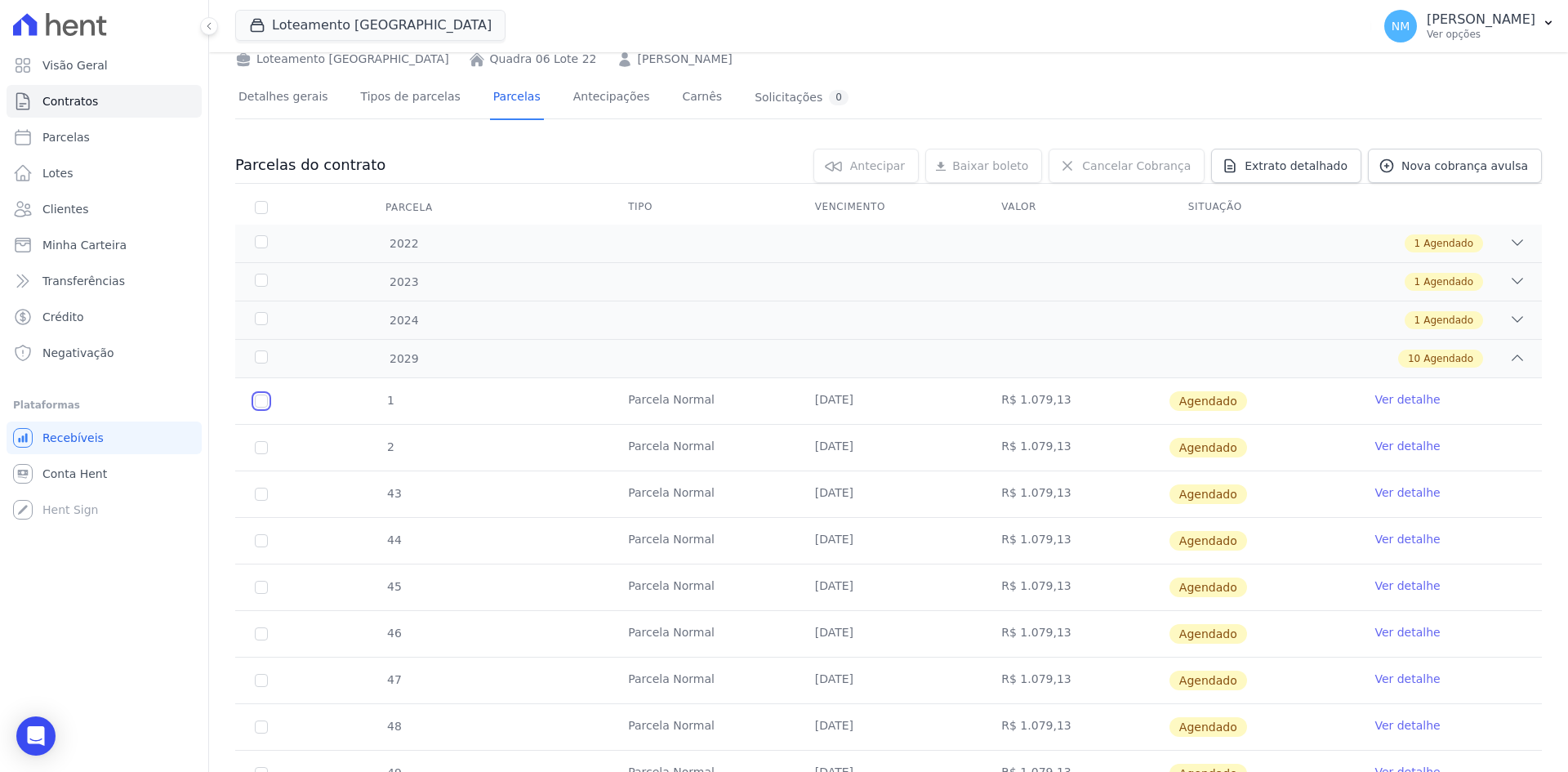
click at [260, 399] on input "checkbox" at bounding box center [261, 400] width 13 height 13
checkbox input "true"
click at [261, 407] on input "checkbox" at bounding box center [261, 400] width 13 height 13
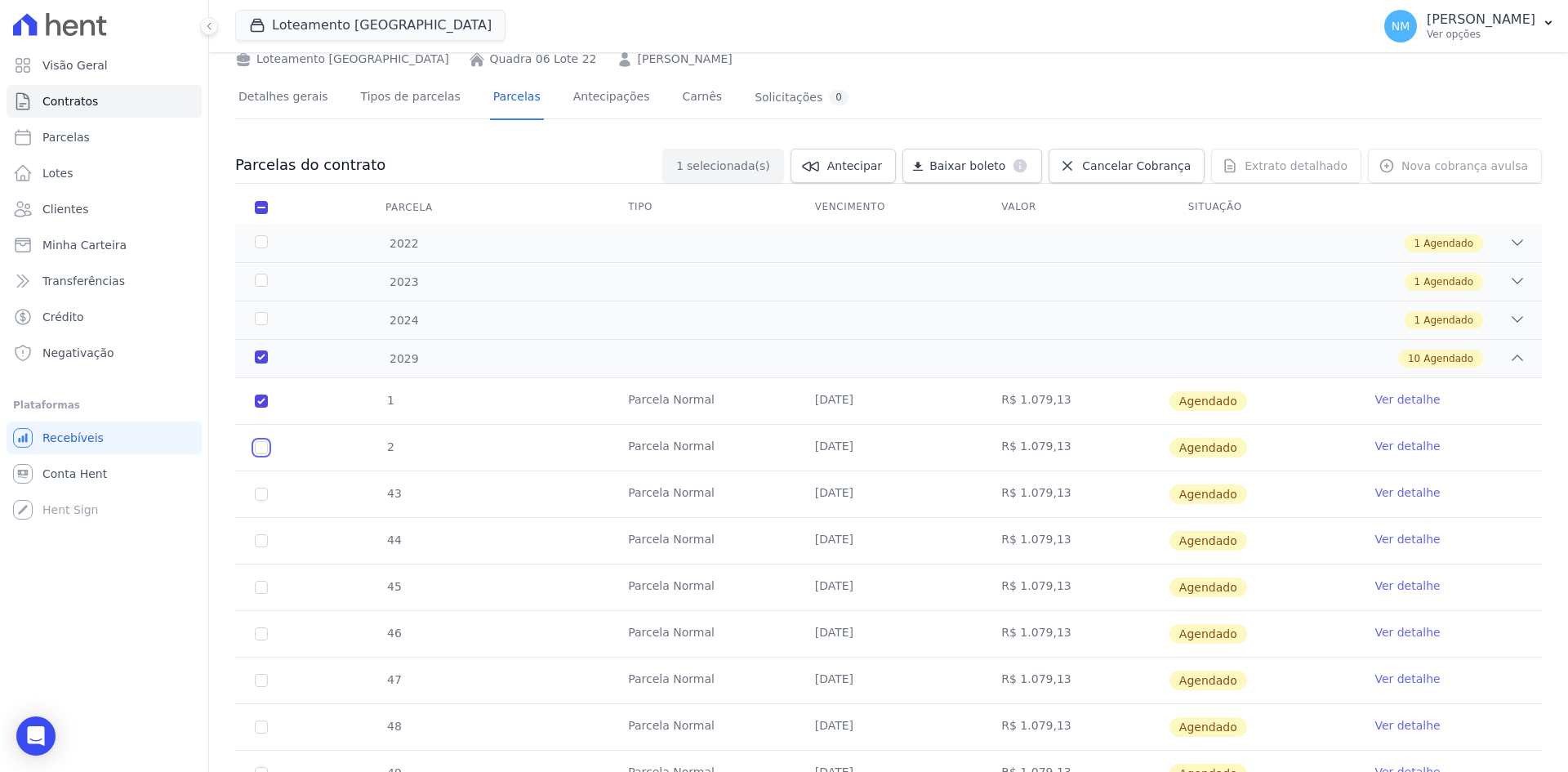
checkbox input "true"
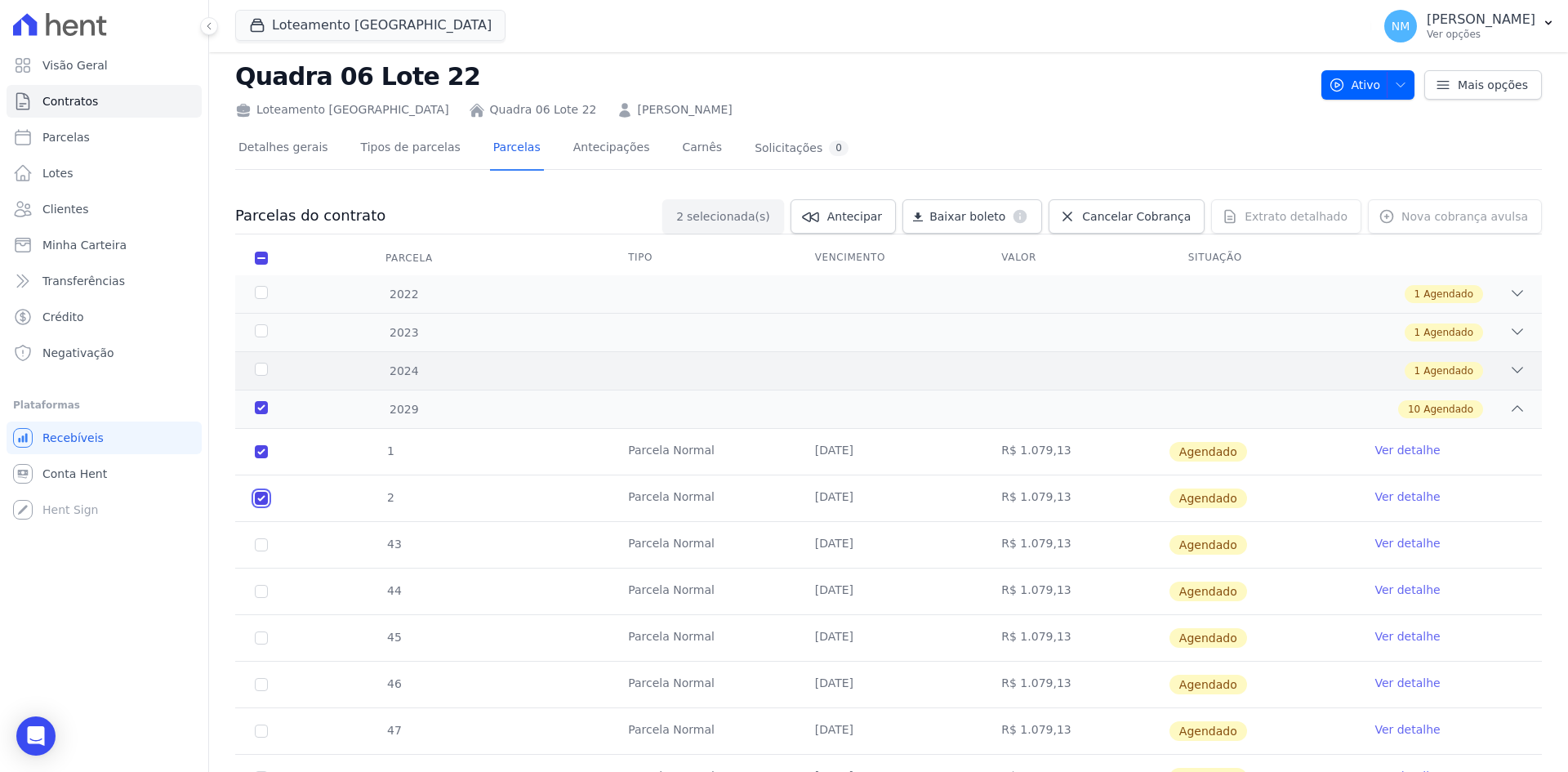
scroll to position [0, 0]
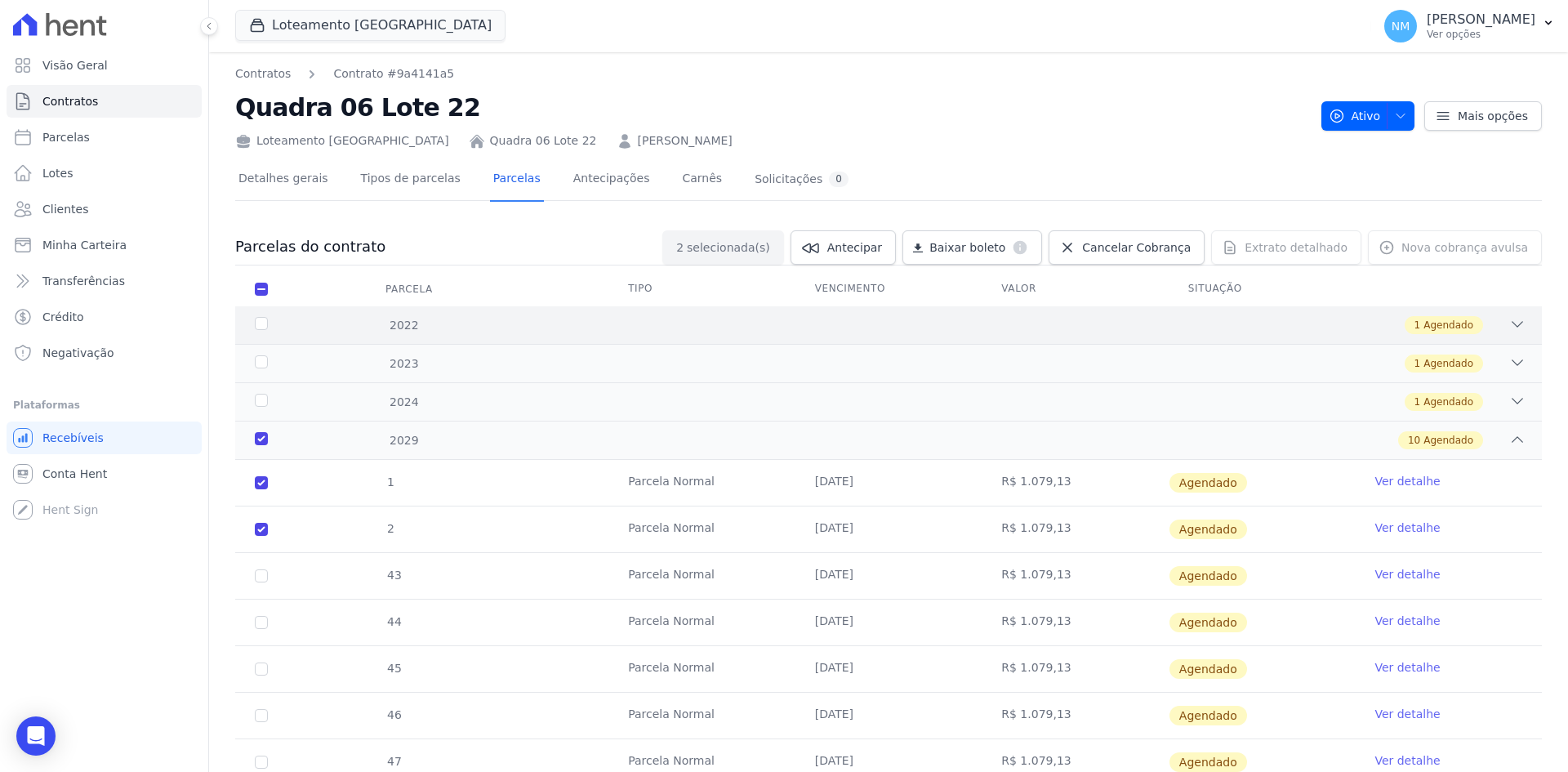
drag, startPoint x: 1331, startPoint y: 297, endPoint x: 847, endPoint y: 318, distance: 484.5
click at [847, 318] on div "1 Agendado" at bounding box center [953, 325] width 1146 height 18
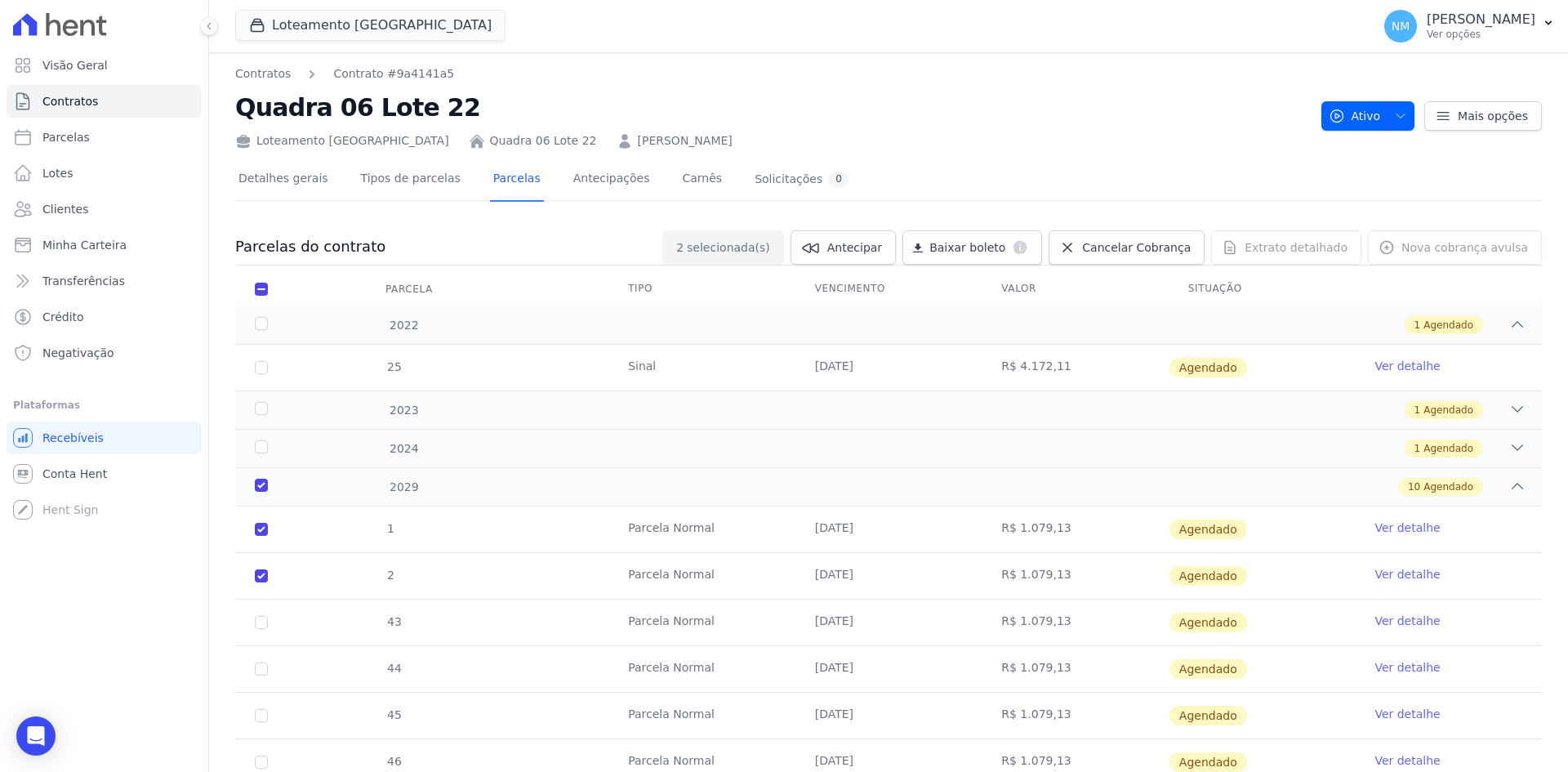
click at [579, 356] on tr "25 Sinal 10/08/2022 R$ 4.172,11 Agendado Ver detalhe" at bounding box center [889, 368] width 1307 height 46
click at [266, 536] on input "checkbox" at bounding box center [261, 528] width 13 height 13
checkbox input "false"
checkbox input "true"
click at [261, 486] on div "2029" at bounding box center [310, 487] width 118 height 17
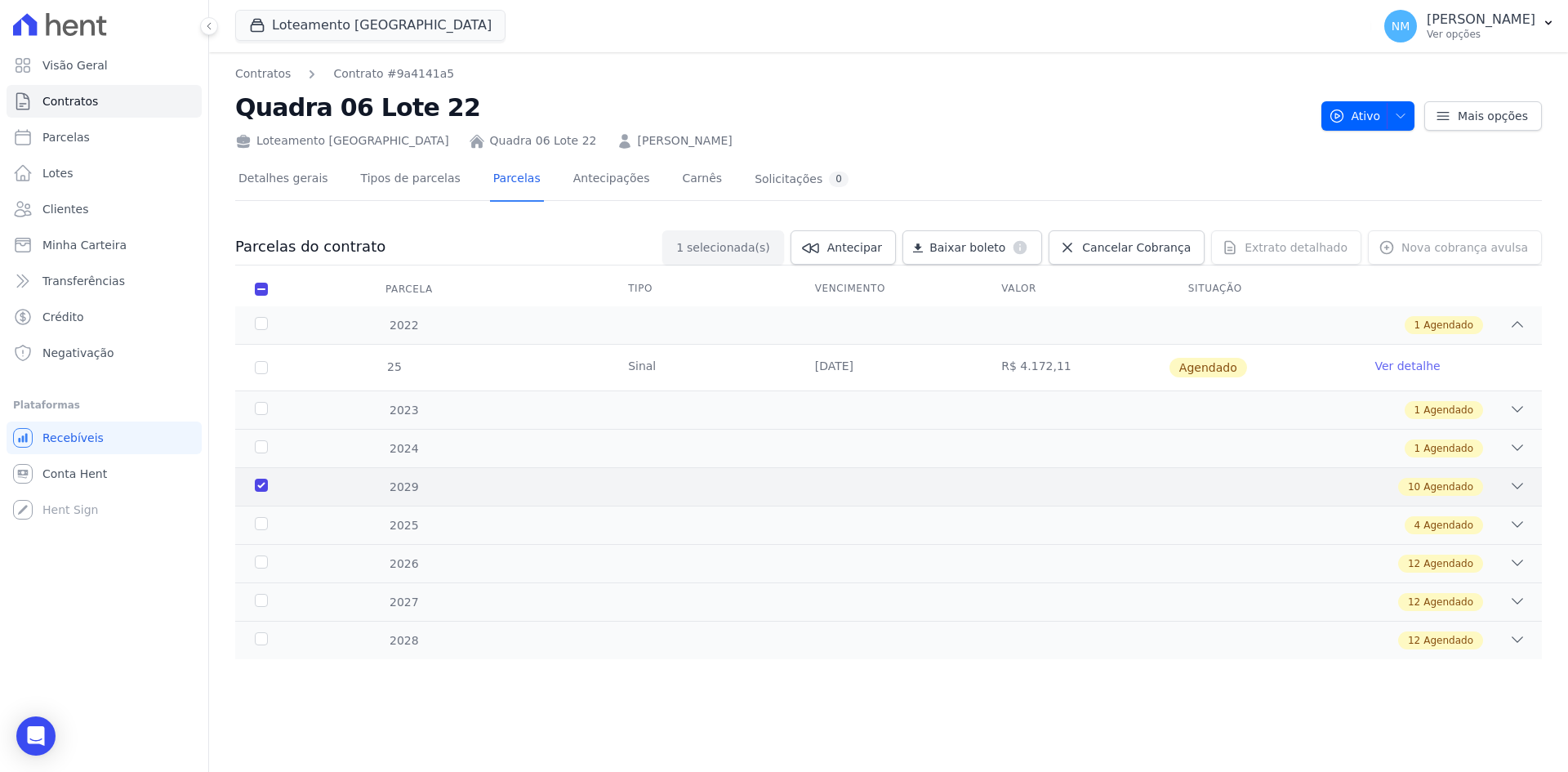
click at [299, 480] on div "2029" at bounding box center [310, 487] width 118 height 17
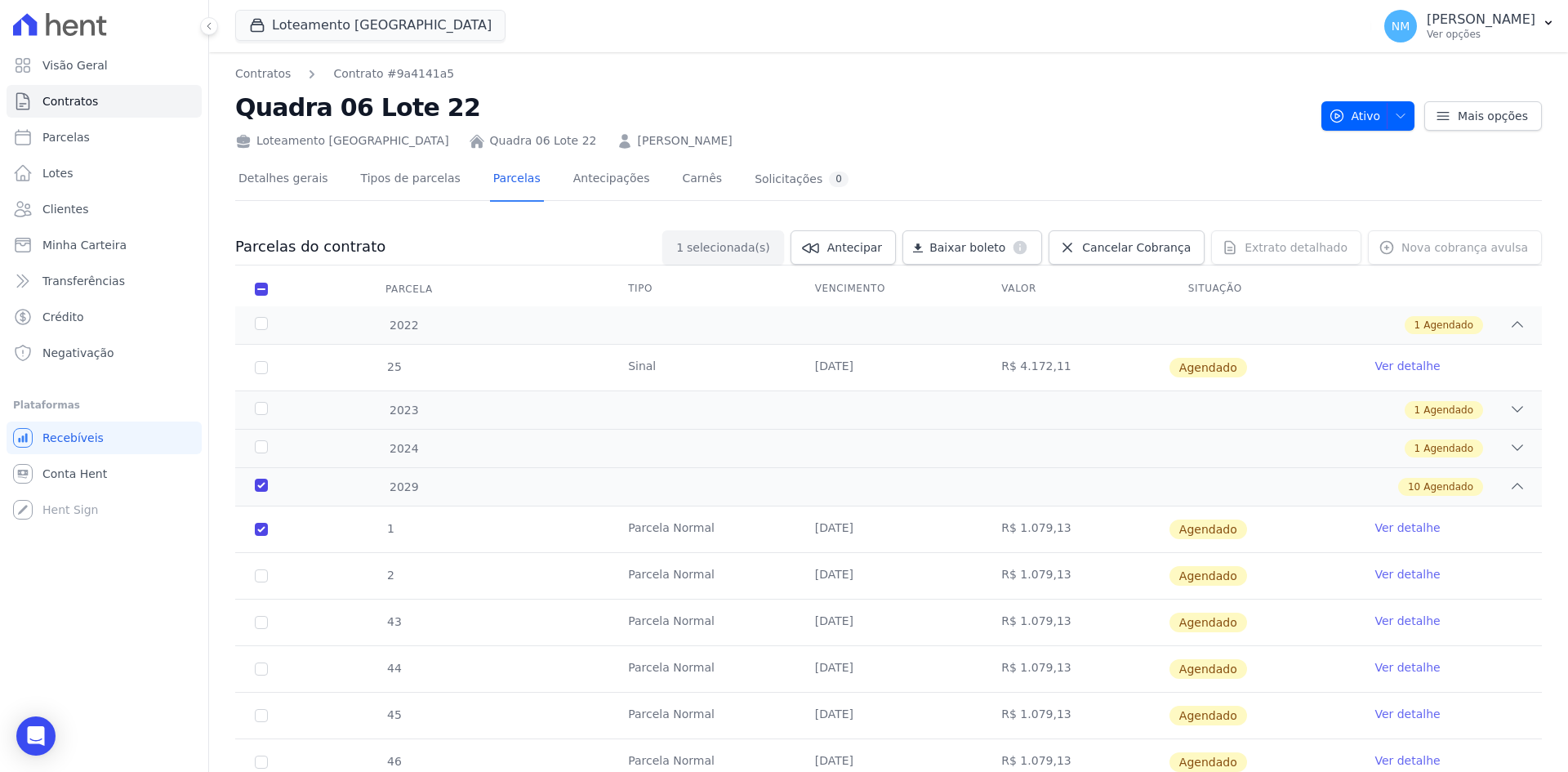
click at [1375, 524] on link "Ver detalhe" at bounding box center [1407, 527] width 66 height 16
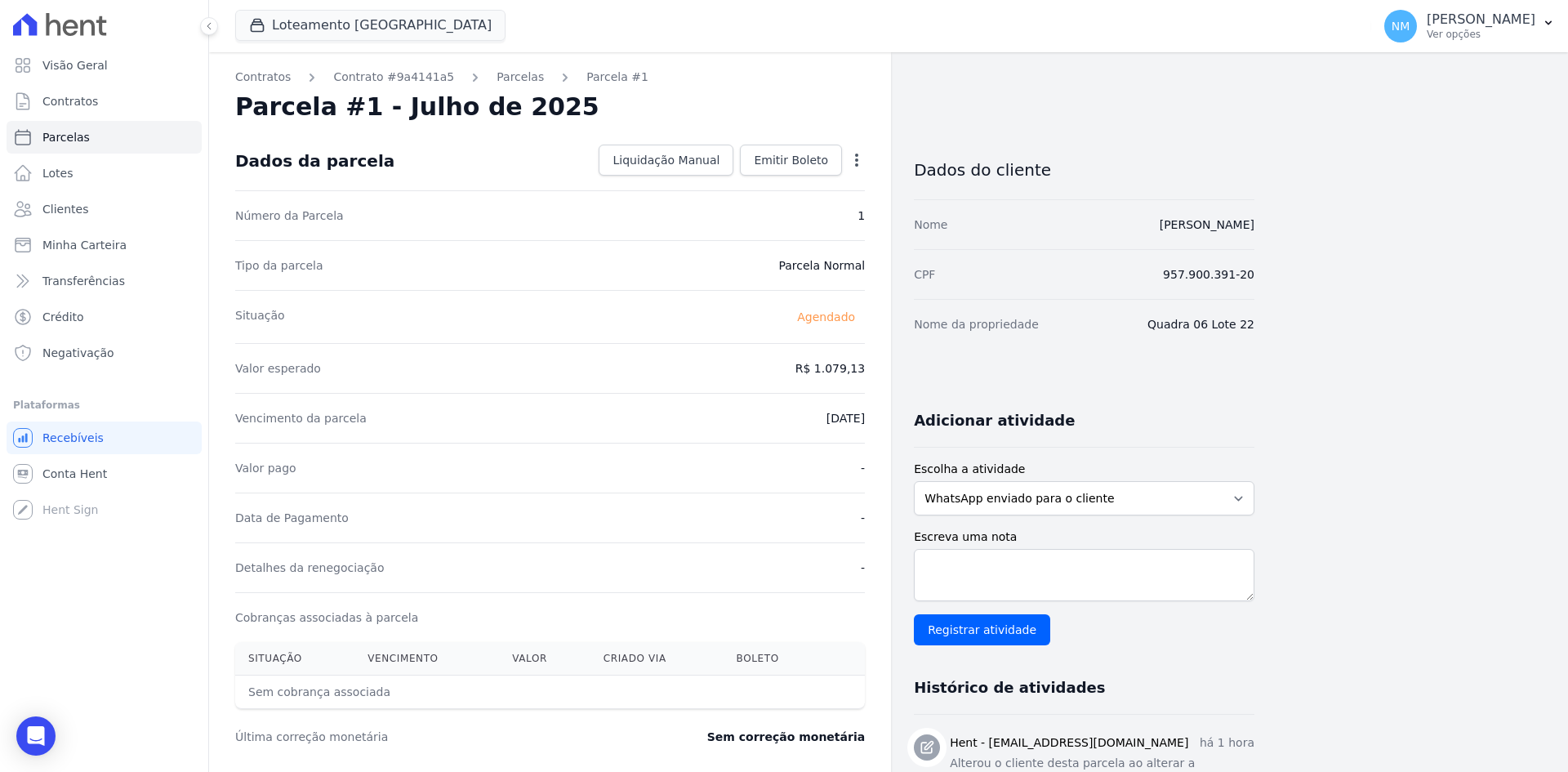
click at [827, 416] on dd "10/09/2029" at bounding box center [845, 418] width 38 height 16
click at [827, 415] on dd "10/09/2029" at bounding box center [845, 418] width 38 height 16
click at [845, 158] on div "Open options Alterar Antecipar" at bounding box center [853, 162] width 23 height 28
click at [851, 159] on icon "button" at bounding box center [856, 159] width 16 height 16
click at [810, 187] on link "Alterar" at bounding box center [787, 182] width 144 height 30
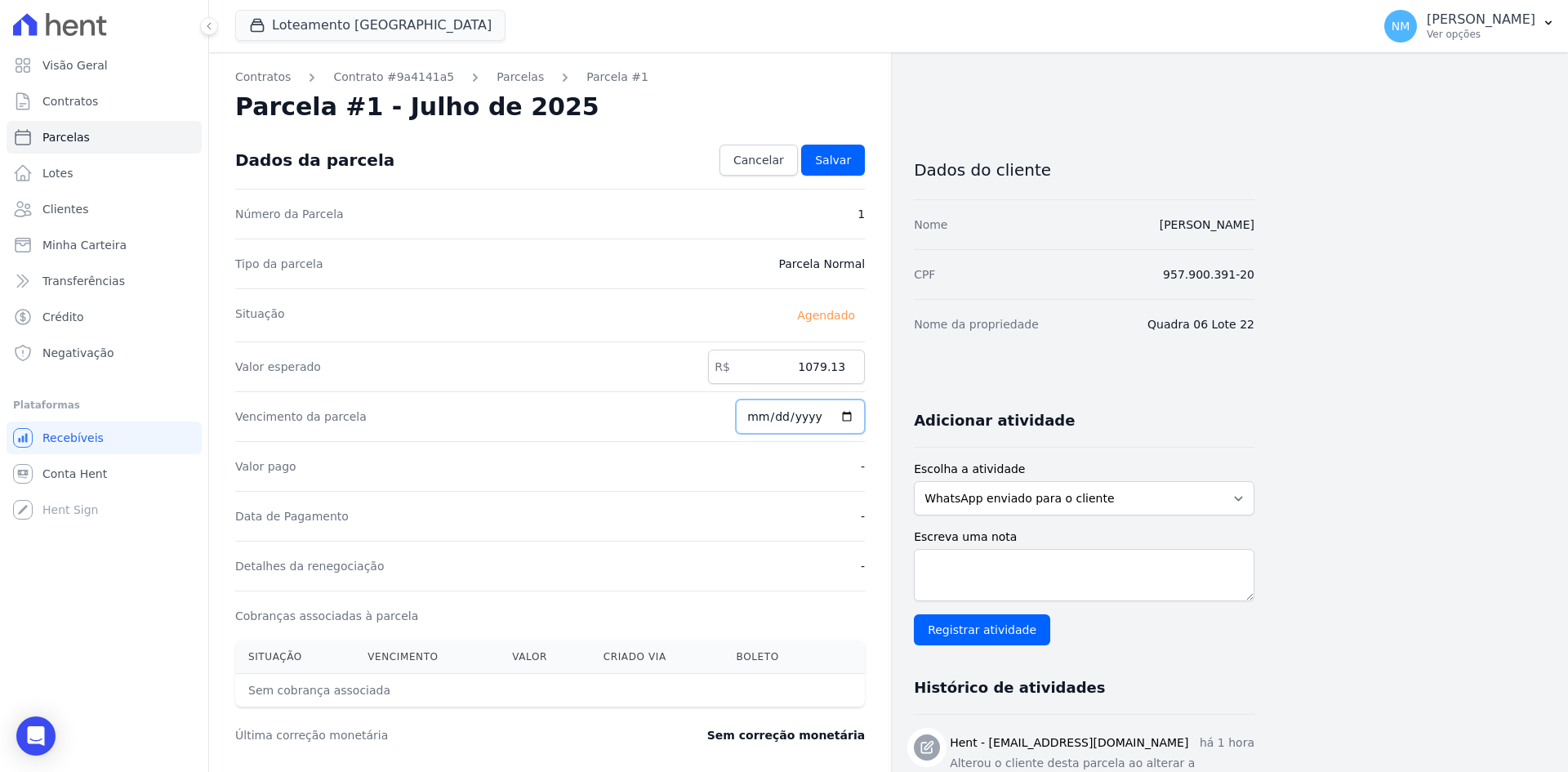
click at [820, 416] on input "2029-09-10" at bounding box center [800, 417] width 129 height 34
click at [819, 416] on input "2029-09-10" at bounding box center [800, 417] width 129 height 34
click at [851, 418] on input "2029-09-10" at bounding box center [800, 417] width 129 height 34
click at [807, 415] on input "2029-09-10" at bounding box center [800, 417] width 129 height 34
type input "2025-09-10"
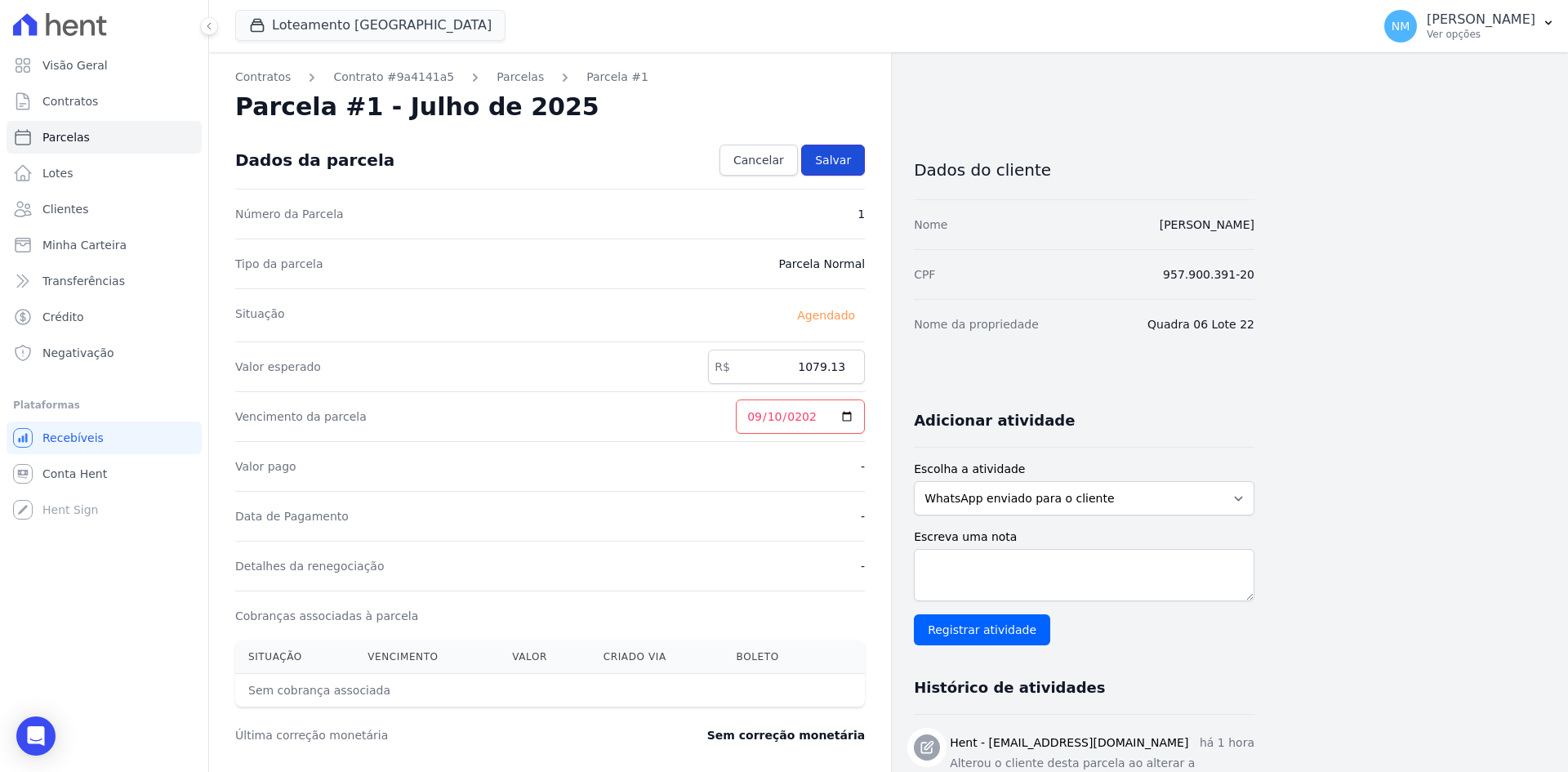
click at [833, 152] on span "Salvar" at bounding box center [833, 159] width 36 height 16
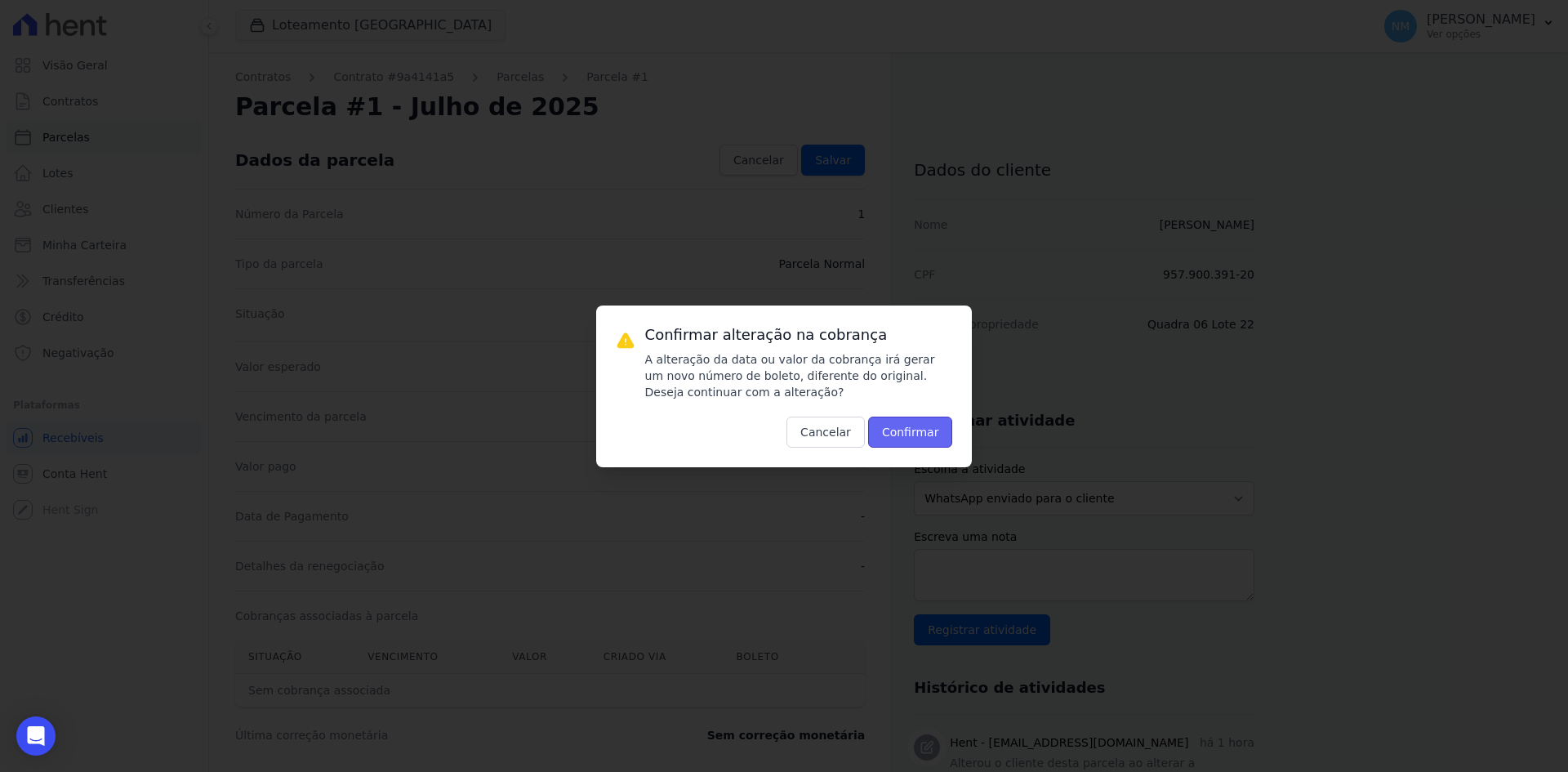
click at [899, 432] on button "Confirmar" at bounding box center [911, 432] width 85 height 31
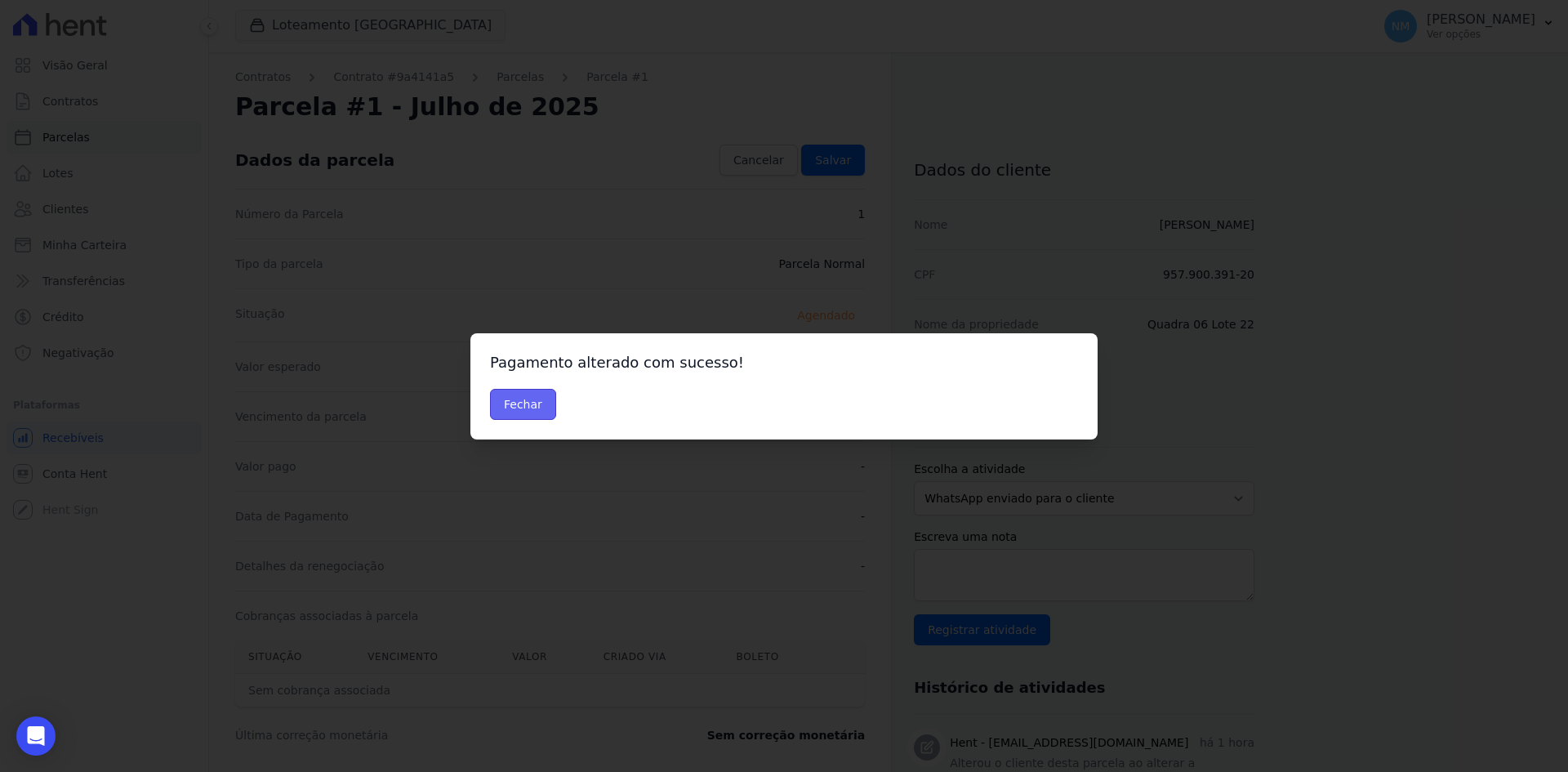
click at [507, 405] on button "Fechar" at bounding box center [523, 404] width 66 height 31
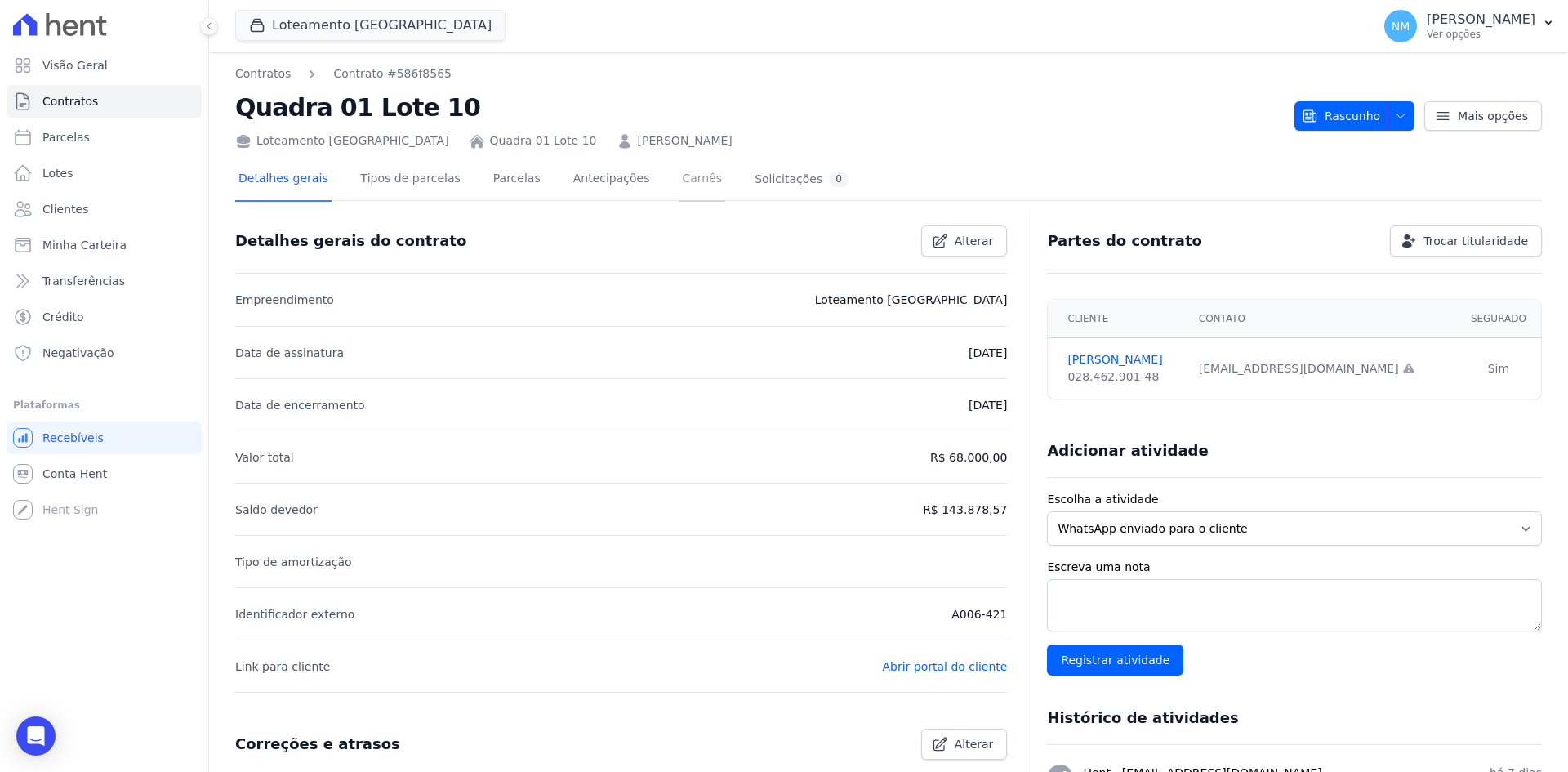
click at [679, 180] on link "Carnês" at bounding box center [702, 180] width 47 height 43
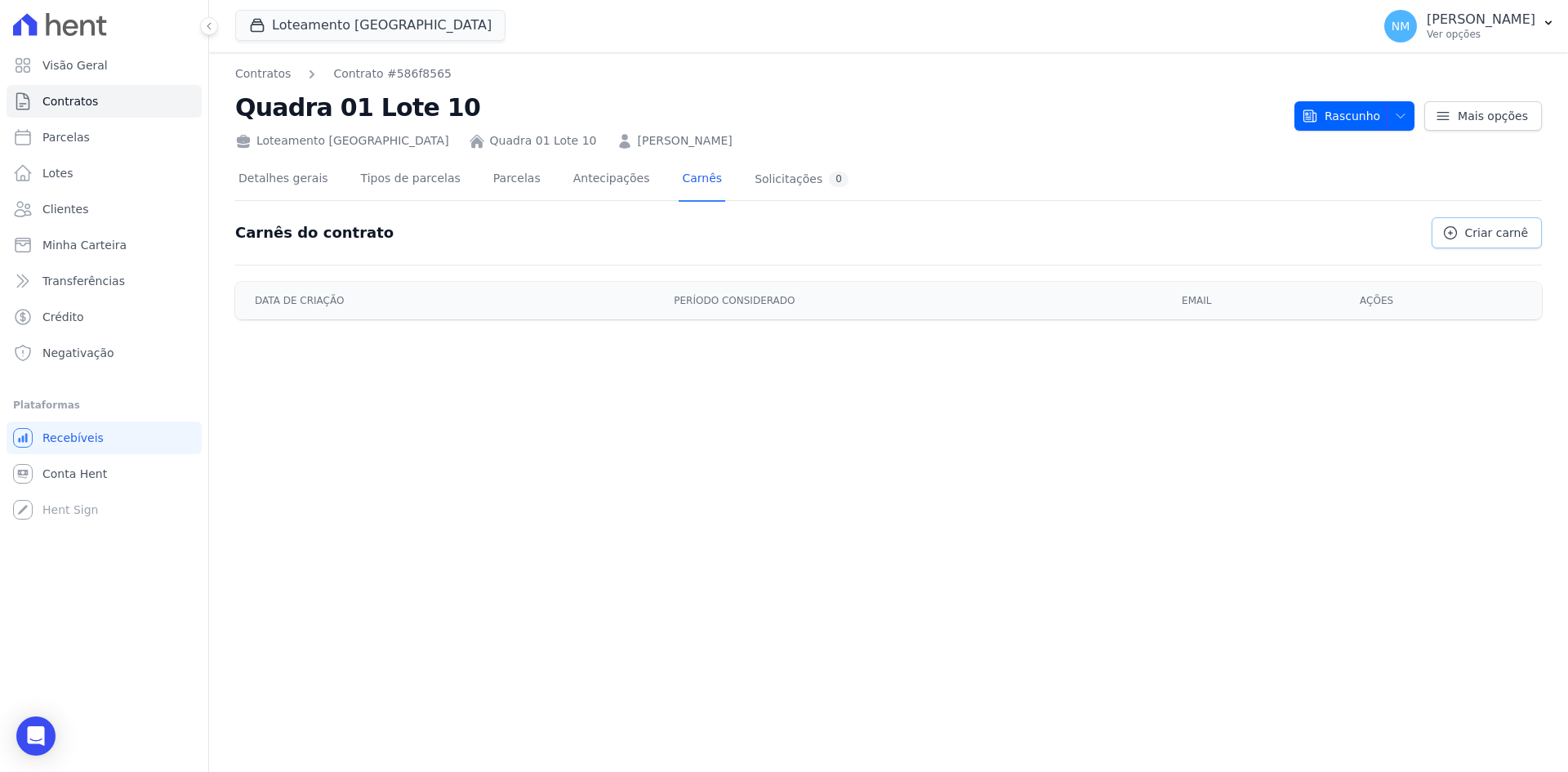
click at [1493, 230] on span "Criar carnê" at bounding box center [1497, 233] width 63 height 16
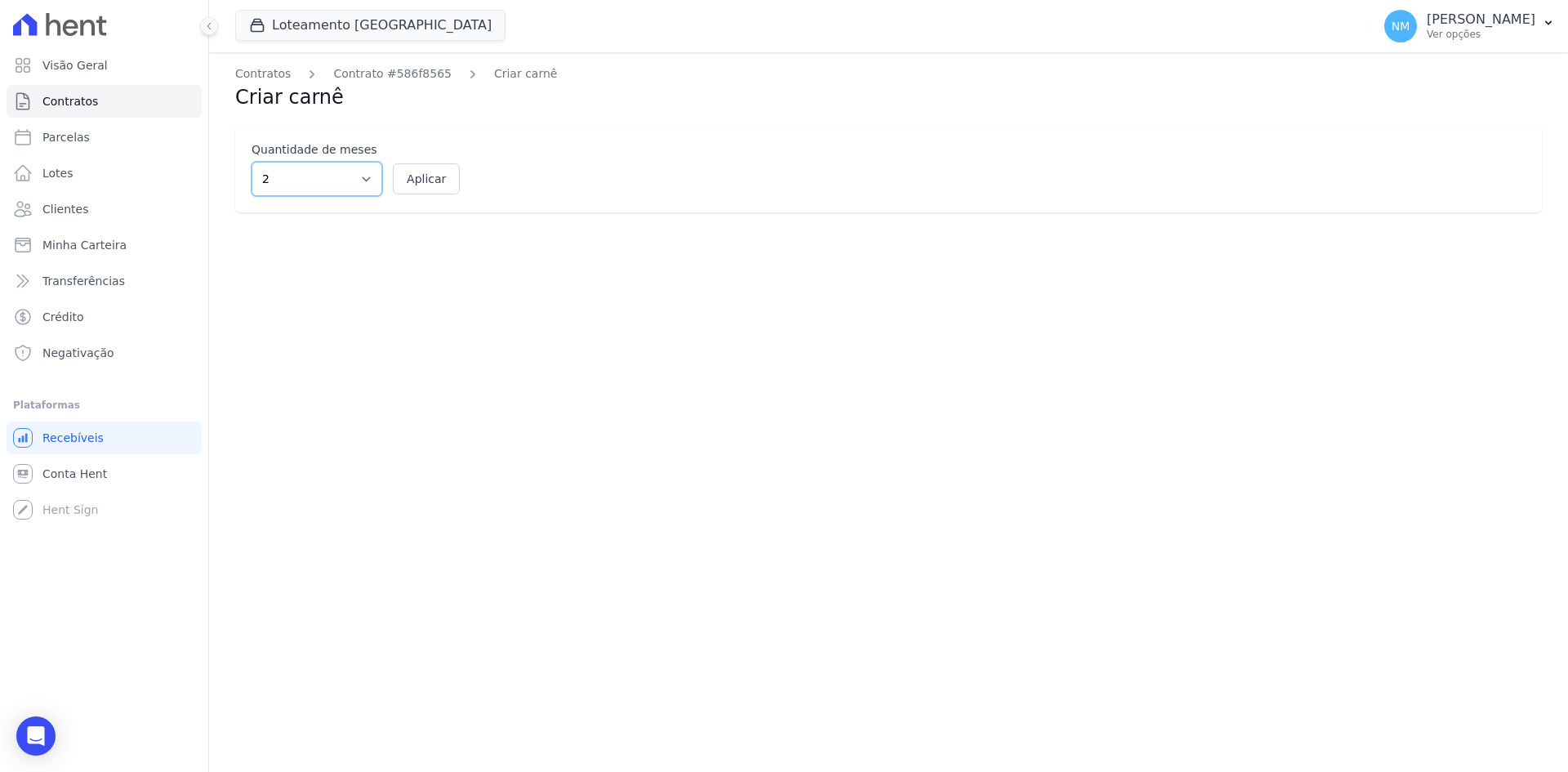
click at [368, 176] on select "2 3 4 5 6 7 8 9 10 11 12" at bounding box center [316, 179] width 130 height 34
select select "12"
click at [251, 162] on select "2 3 4 5 6 7 8 9 10 11 12" at bounding box center [316, 179] width 130 height 34
click at [435, 184] on button "Aplicar" at bounding box center [426, 179] width 67 height 31
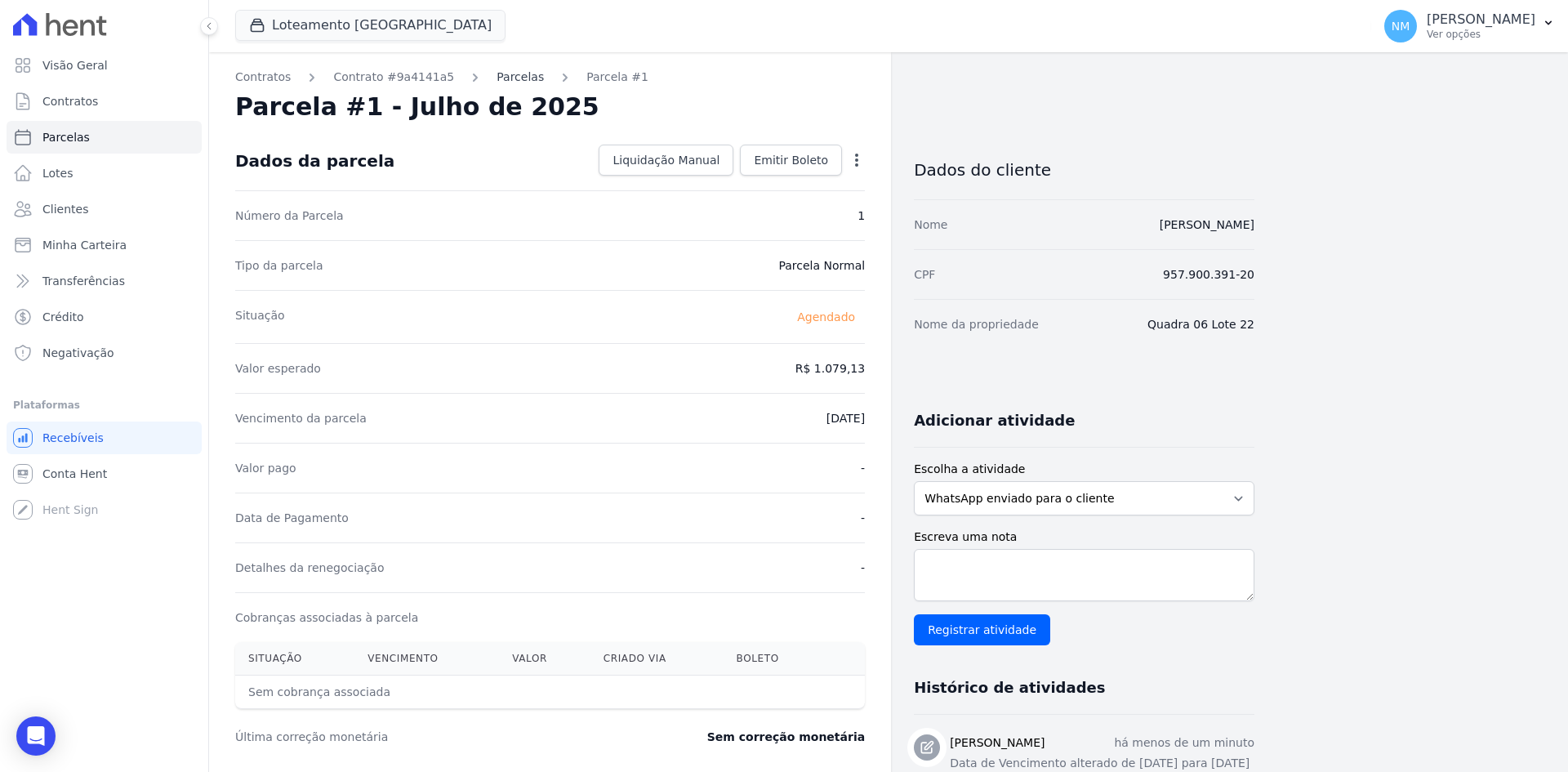
click at [501, 77] on link "Parcelas" at bounding box center [521, 78] width 48 height 17
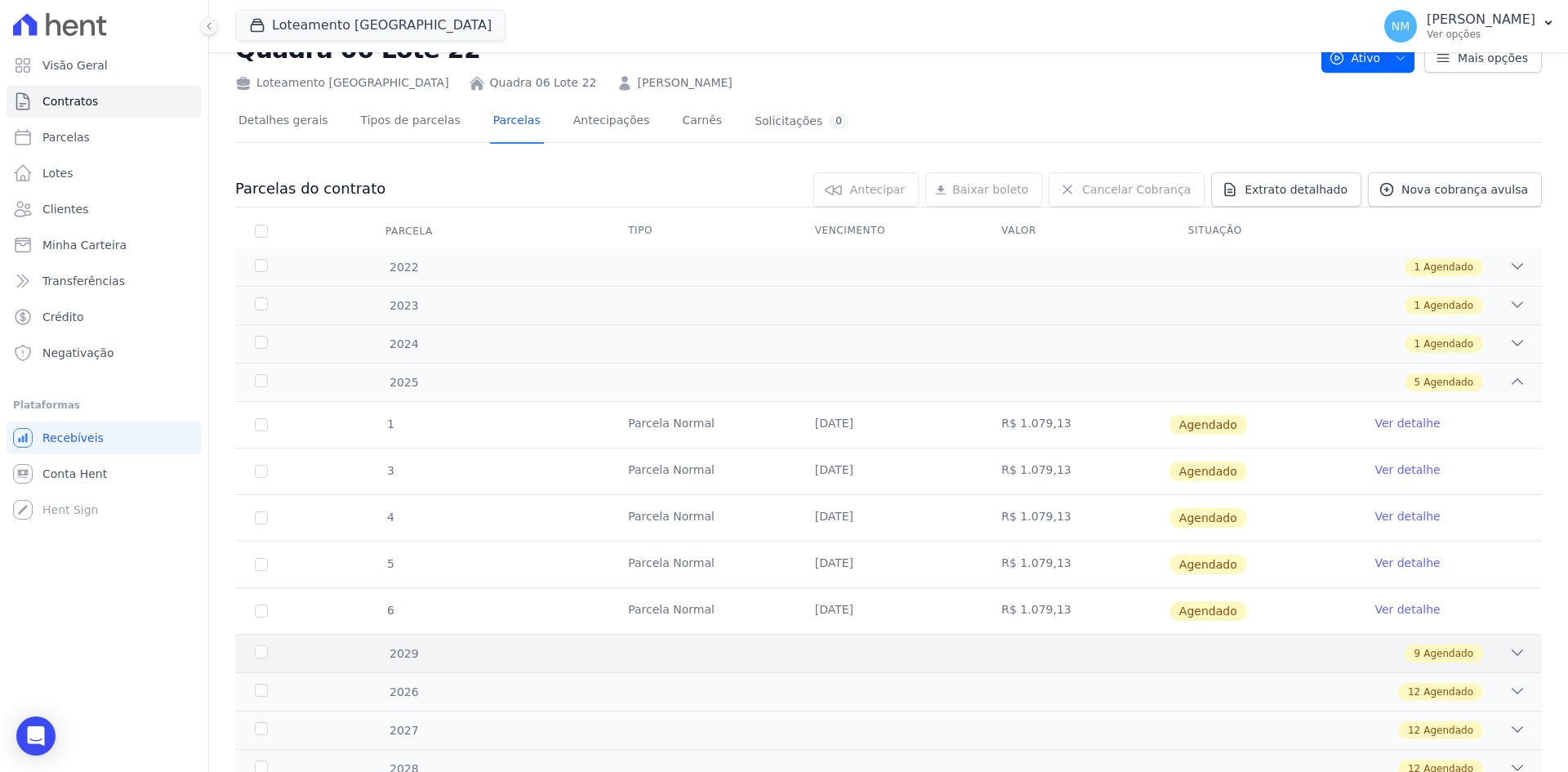
scroll to position [123, 0]
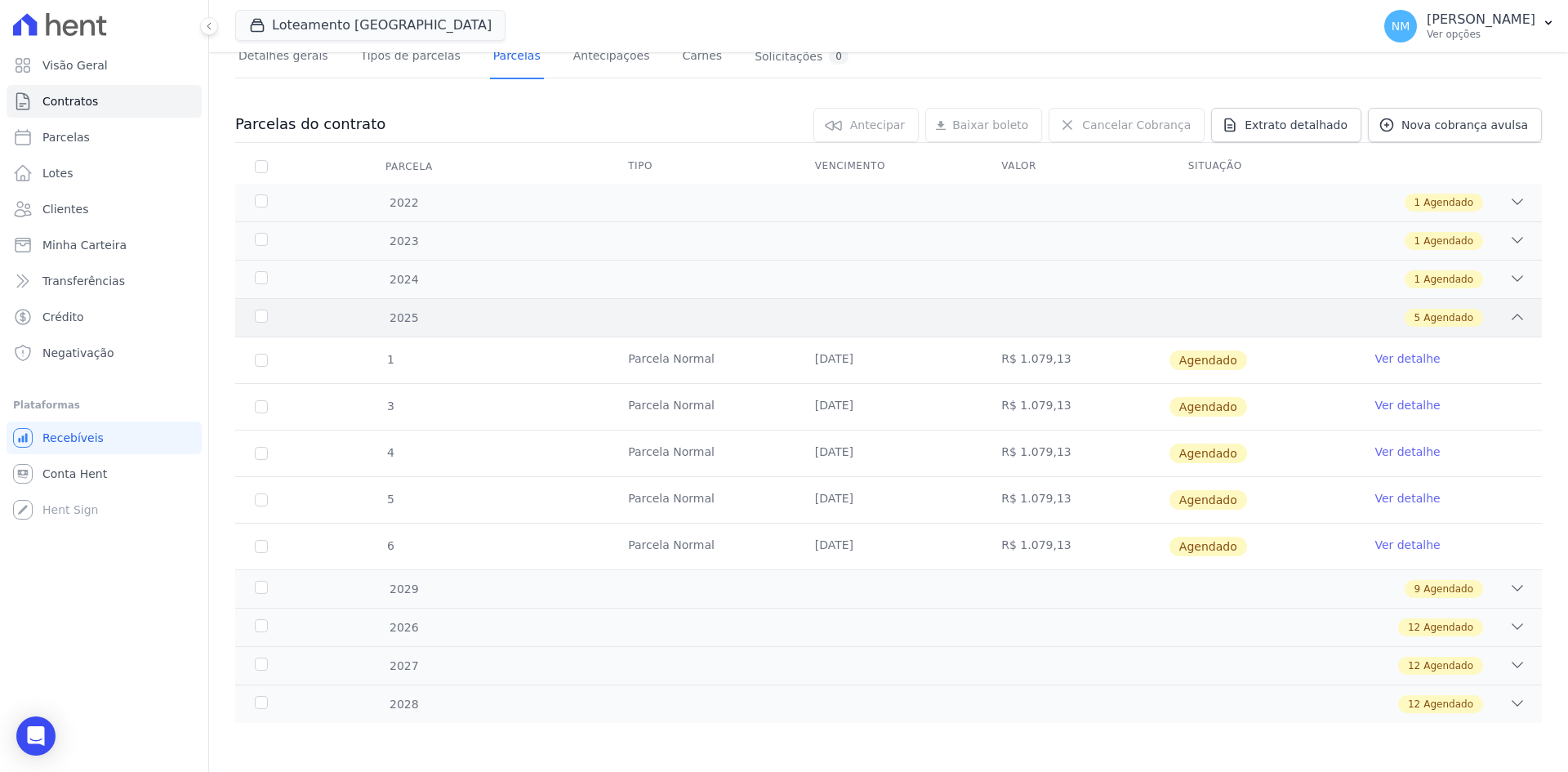
click at [1479, 317] on div "5 Agendado" at bounding box center [953, 317] width 1146 height 18
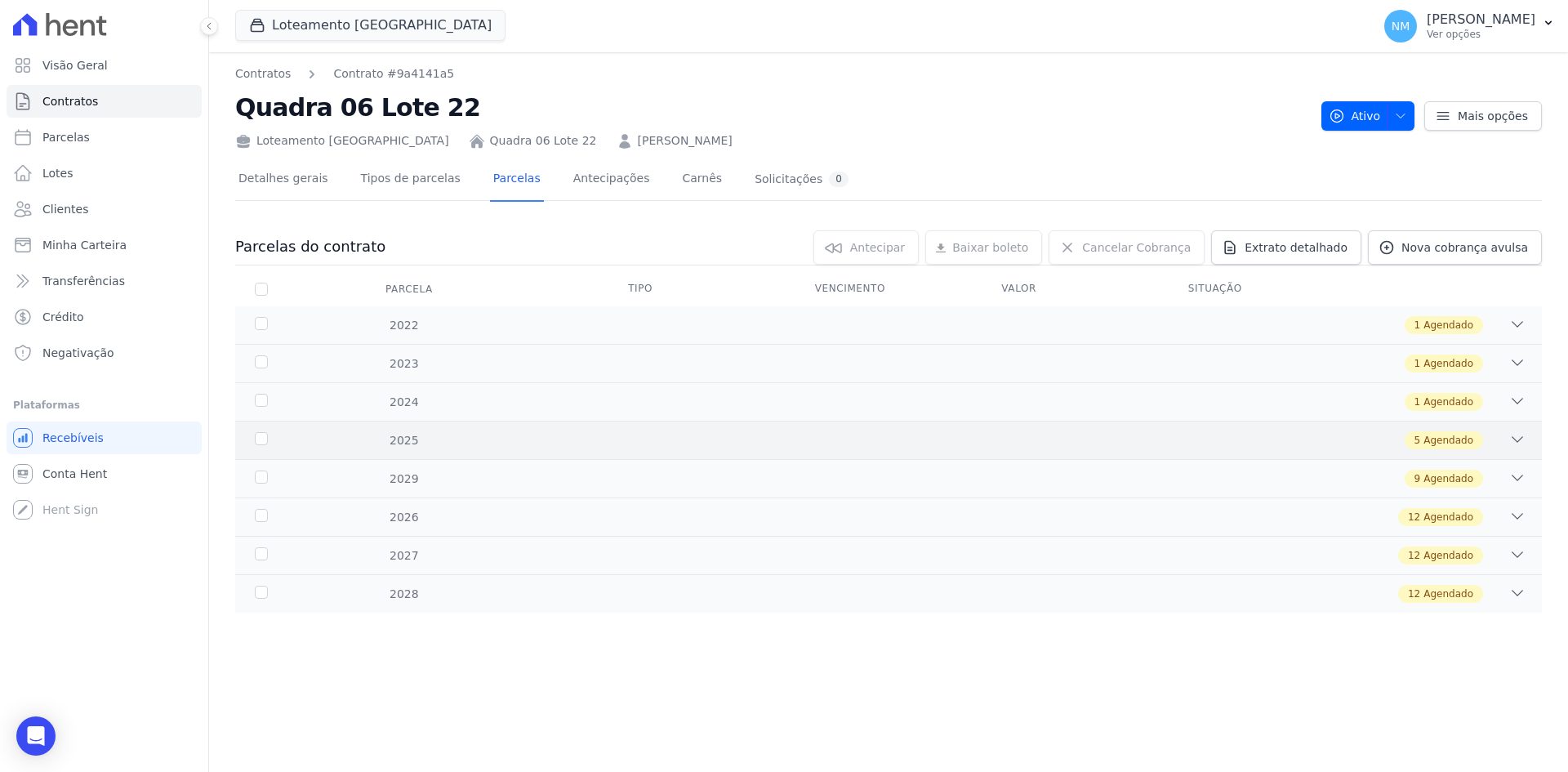
click at [1479, 317] on div "1 Agendado" at bounding box center [1444, 325] width 78 height 18
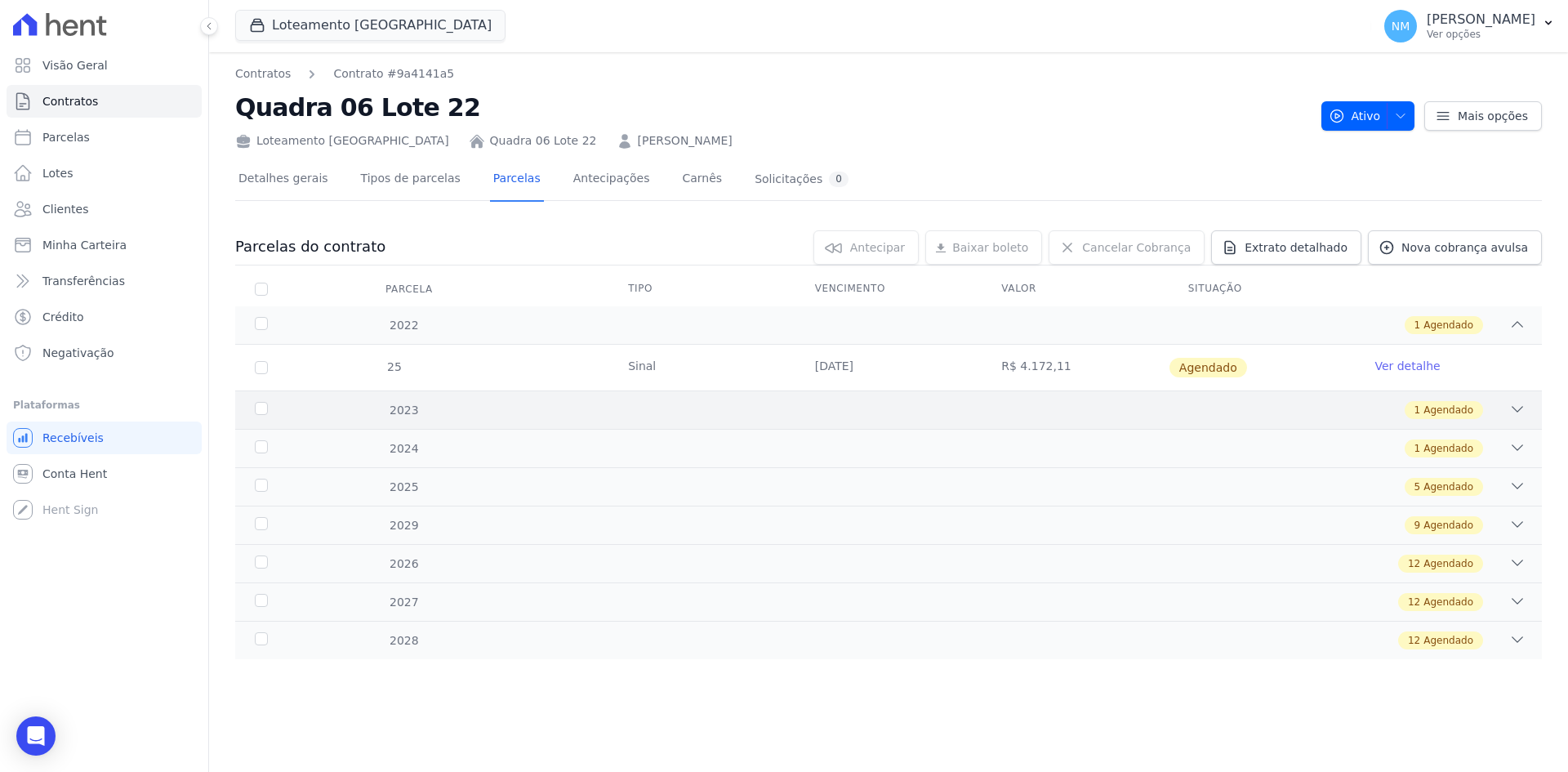
click at [1488, 411] on div "1 Agendado" at bounding box center [953, 410] width 1146 height 18
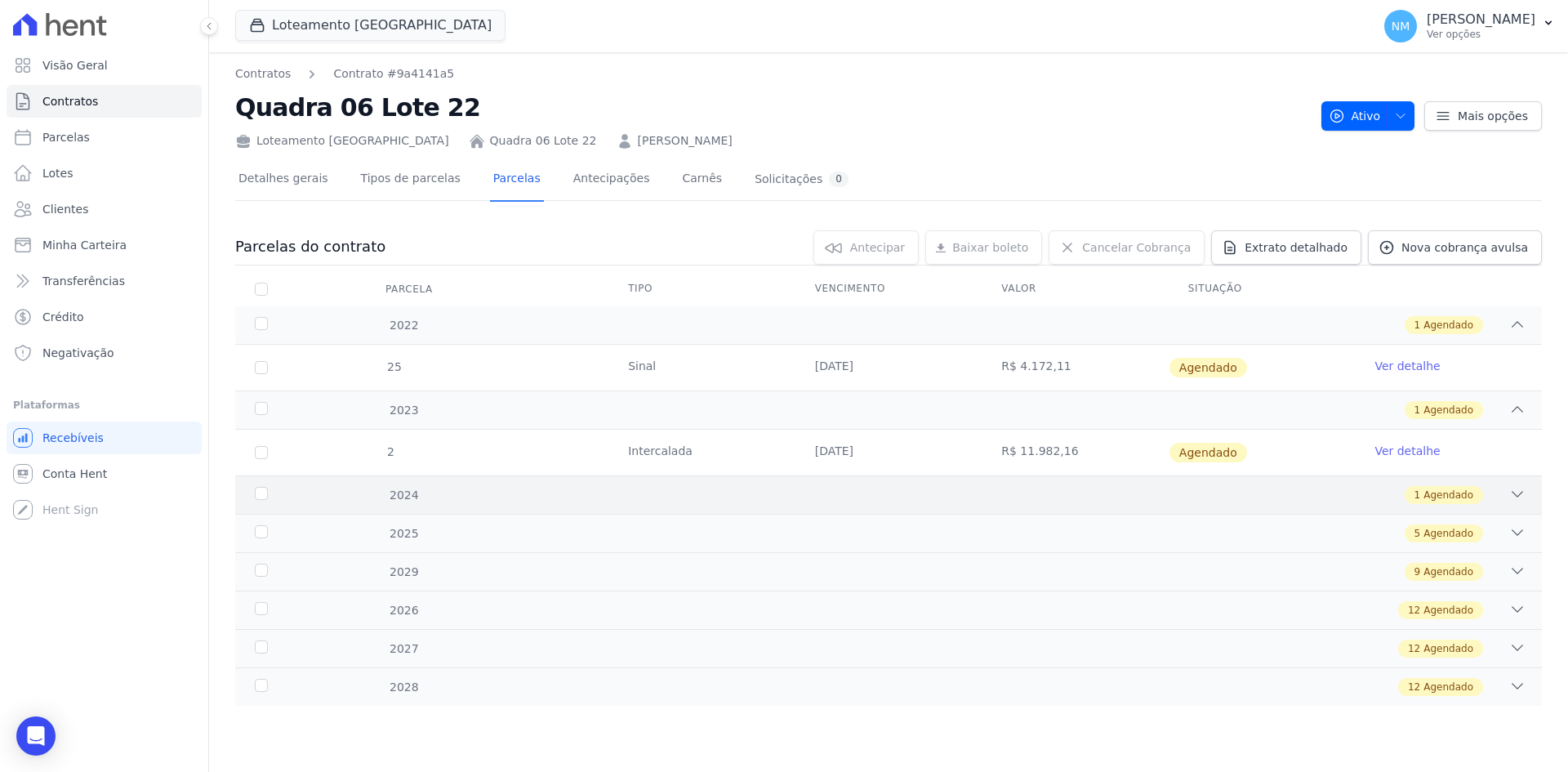
click at [1487, 485] on div "2024 1 Agendado" at bounding box center [889, 494] width 1307 height 38
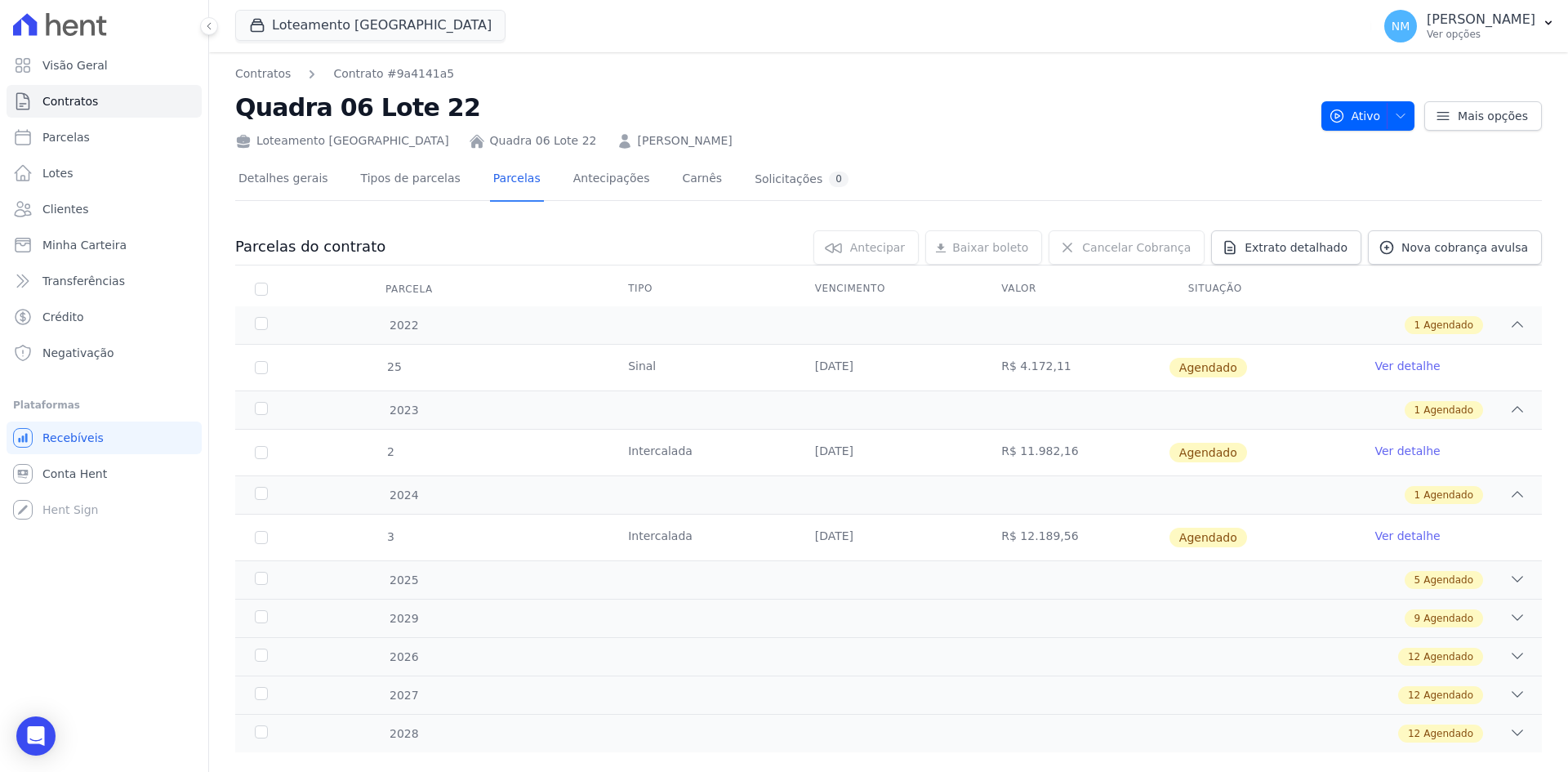
click at [1492, 452] on td "Ver detalhe" at bounding box center [1449, 452] width 187 height 46
click at [1509, 411] on icon at bounding box center [1517, 409] width 16 height 16
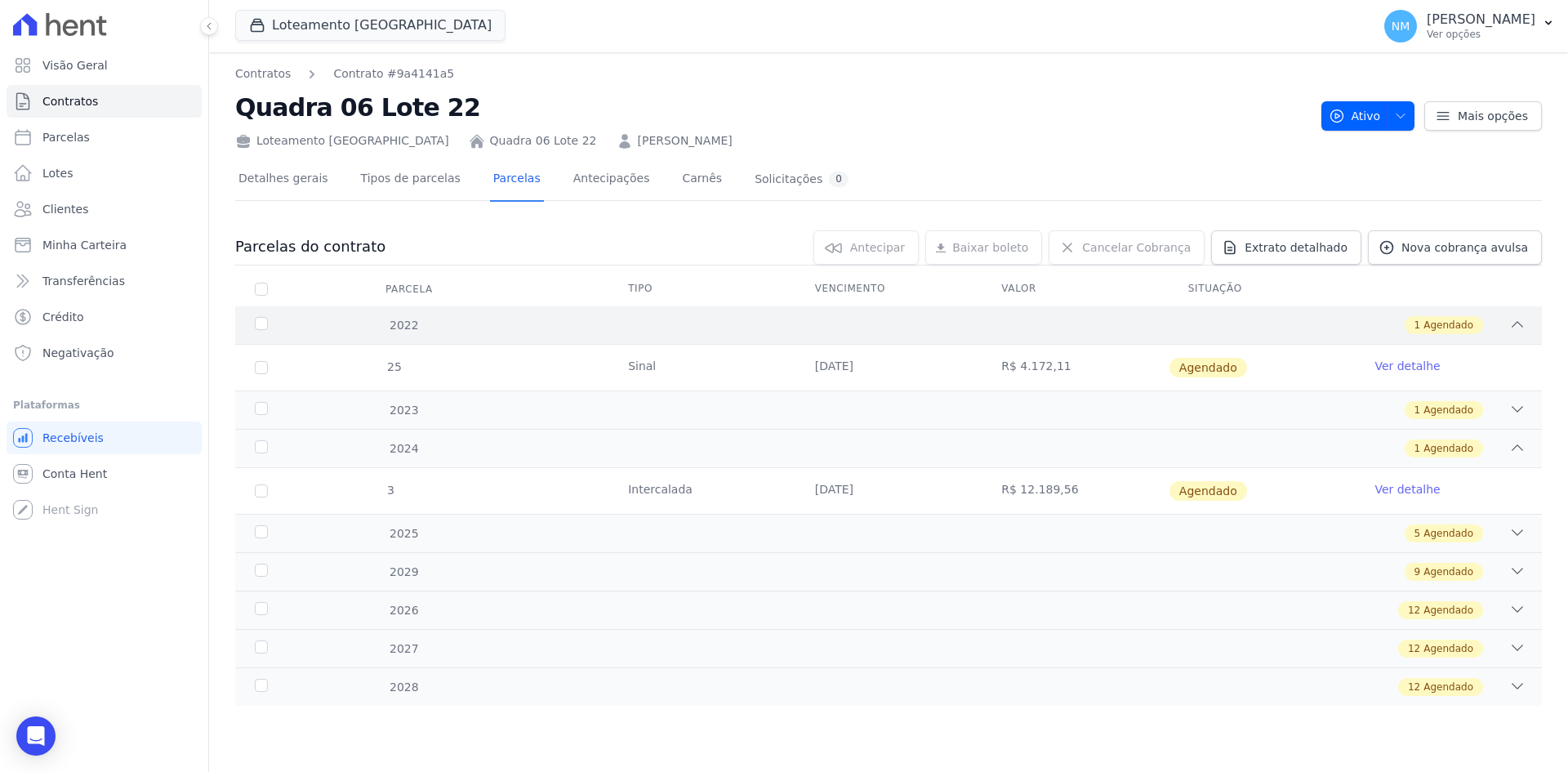
click at [1517, 324] on icon at bounding box center [1517, 324] width 16 height 16
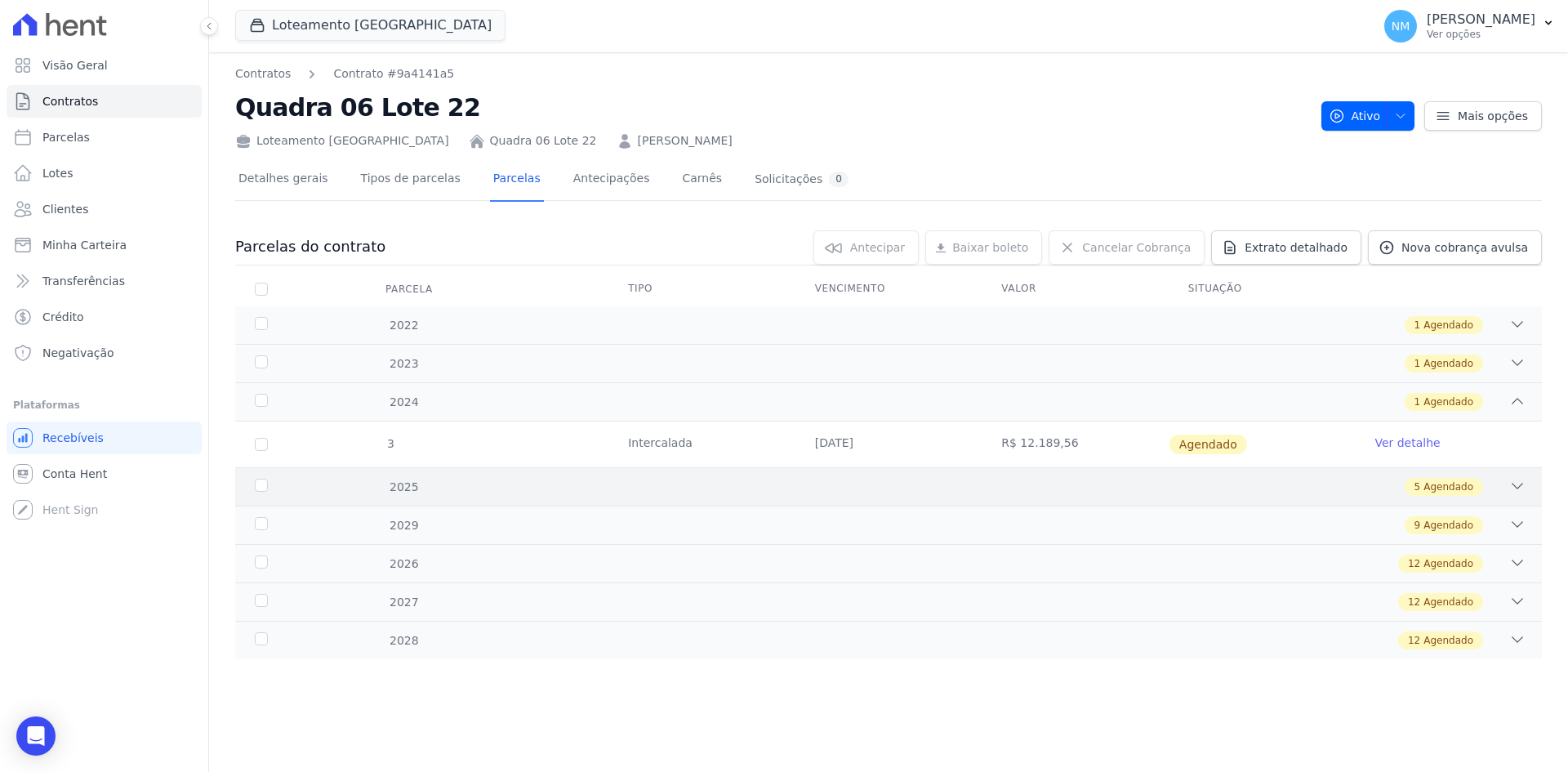
click at [1516, 486] on icon at bounding box center [1517, 486] width 16 height 16
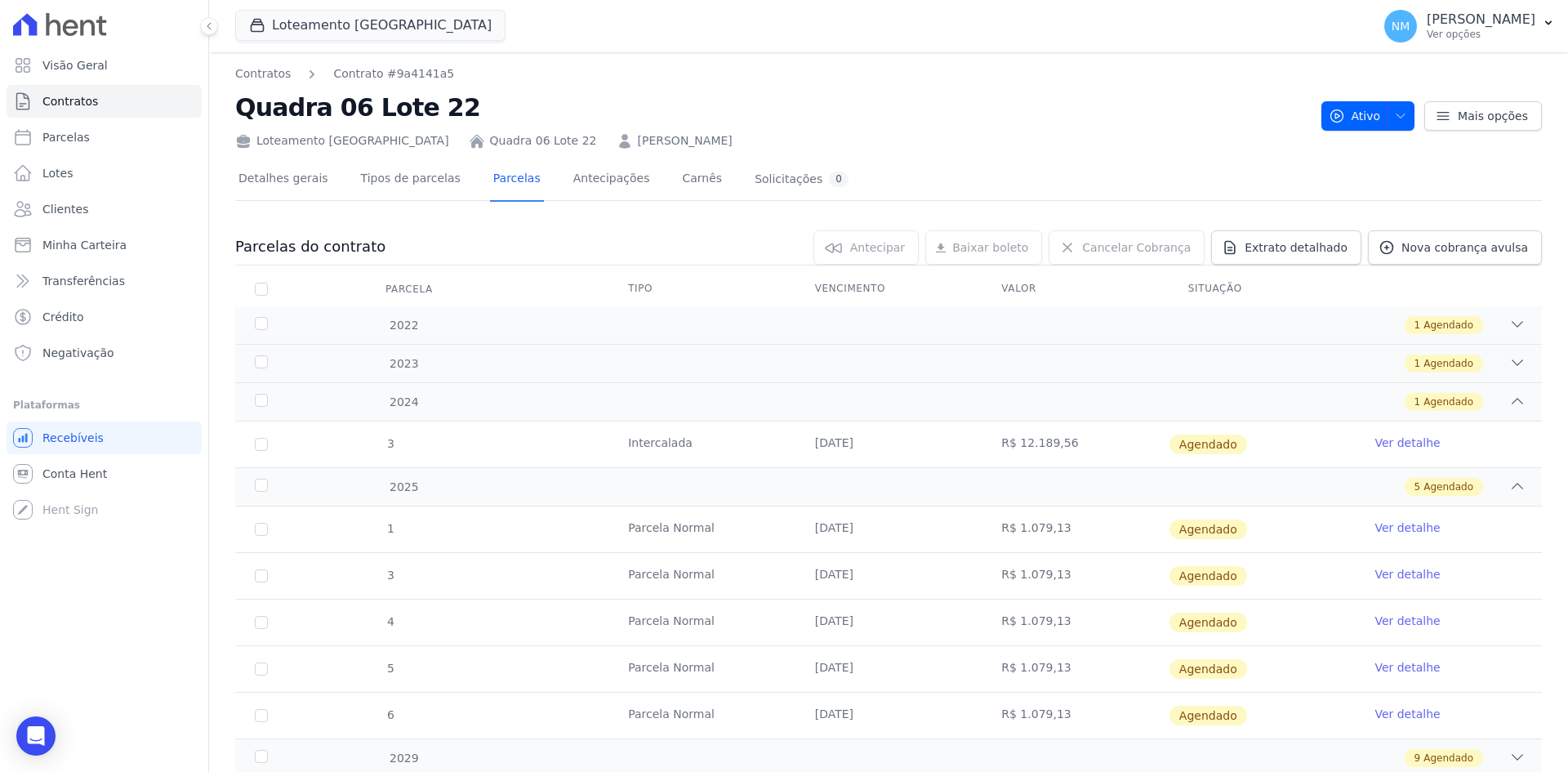
click at [1479, 439] on td "Ver detalhe" at bounding box center [1449, 445] width 187 height 46
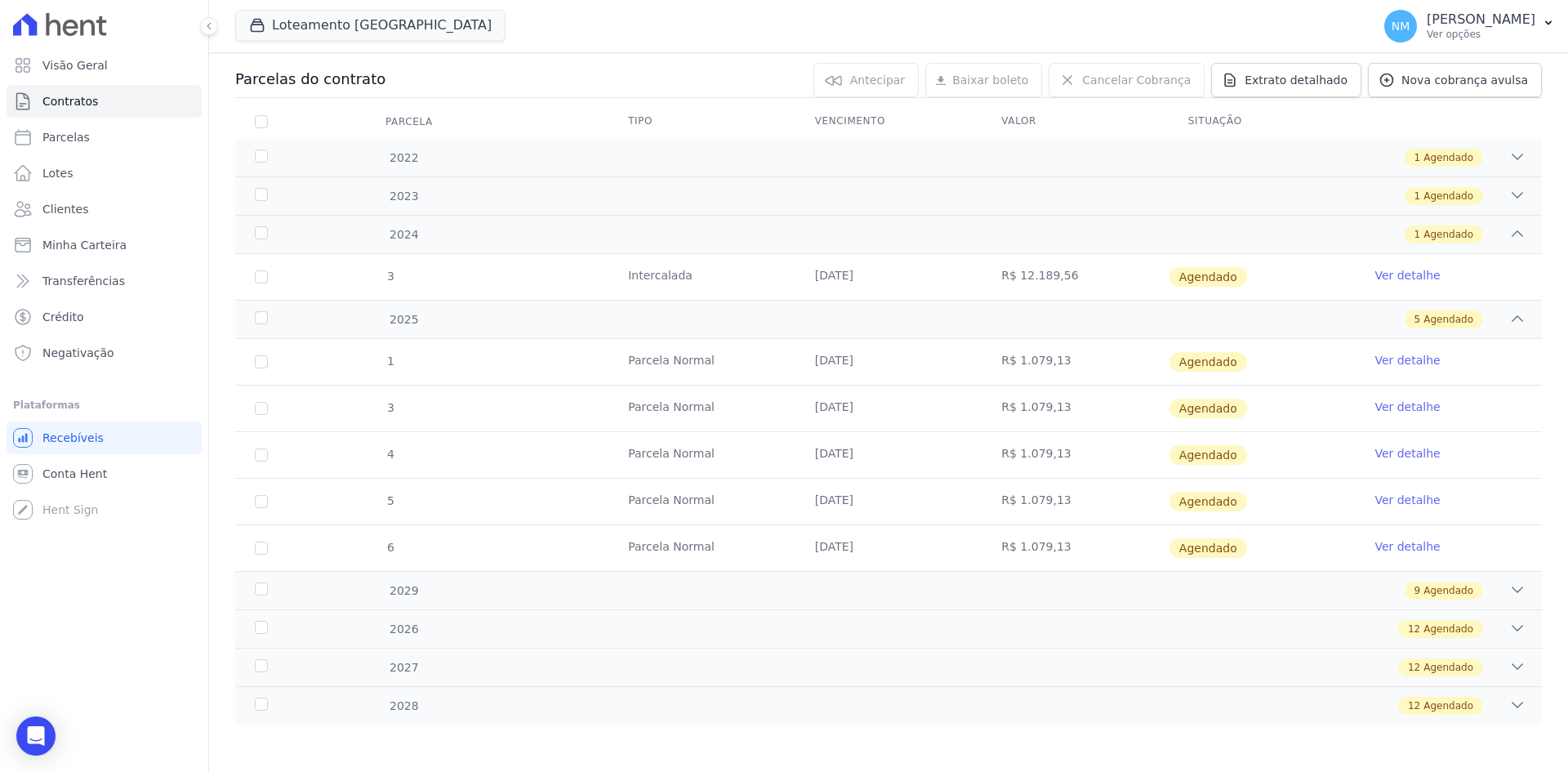
scroll to position [169, 0]
click at [1398, 405] on link "Ver detalhe" at bounding box center [1407, 405] width 66 height 16
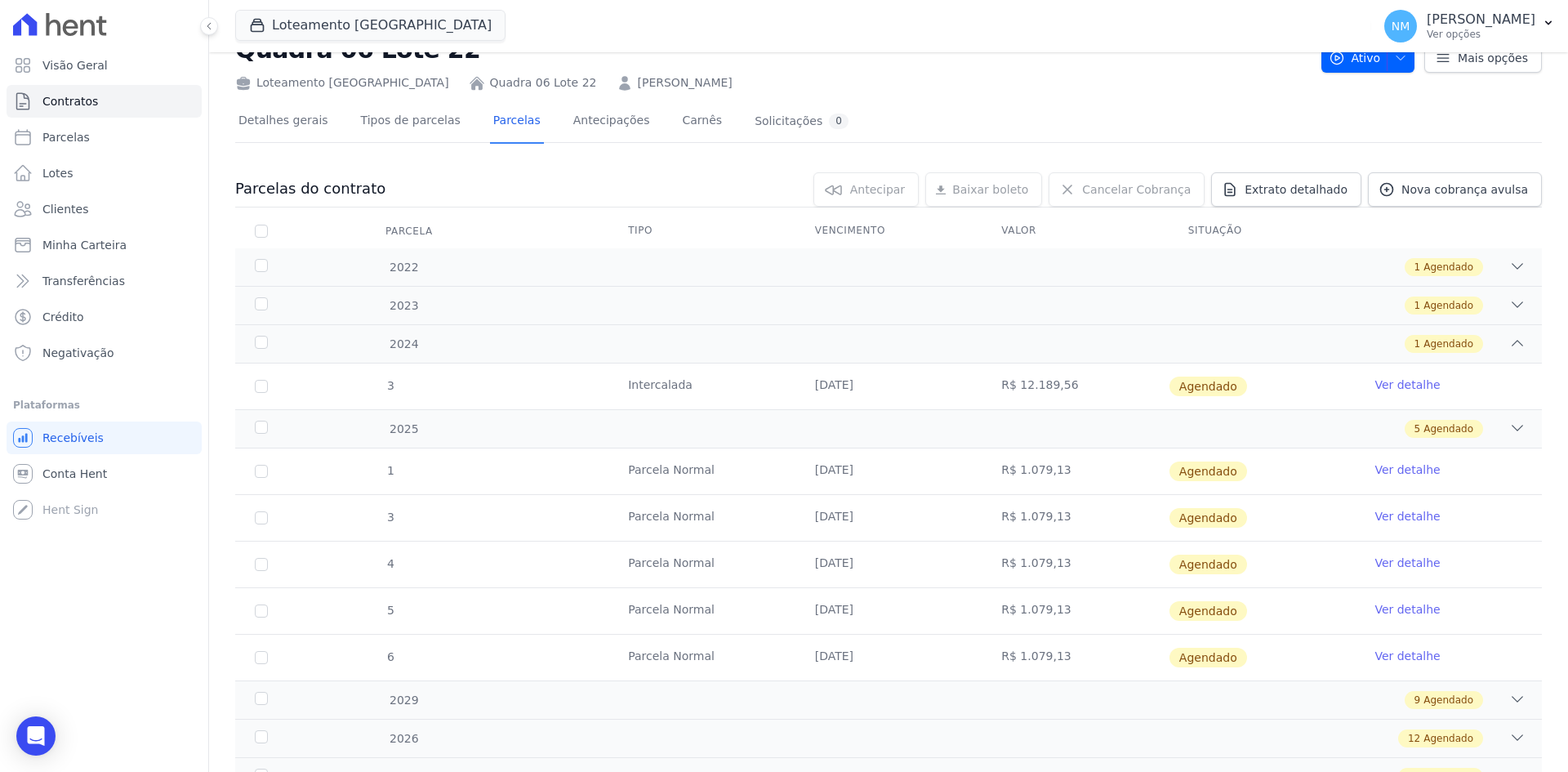
scroll to position [82, 0]
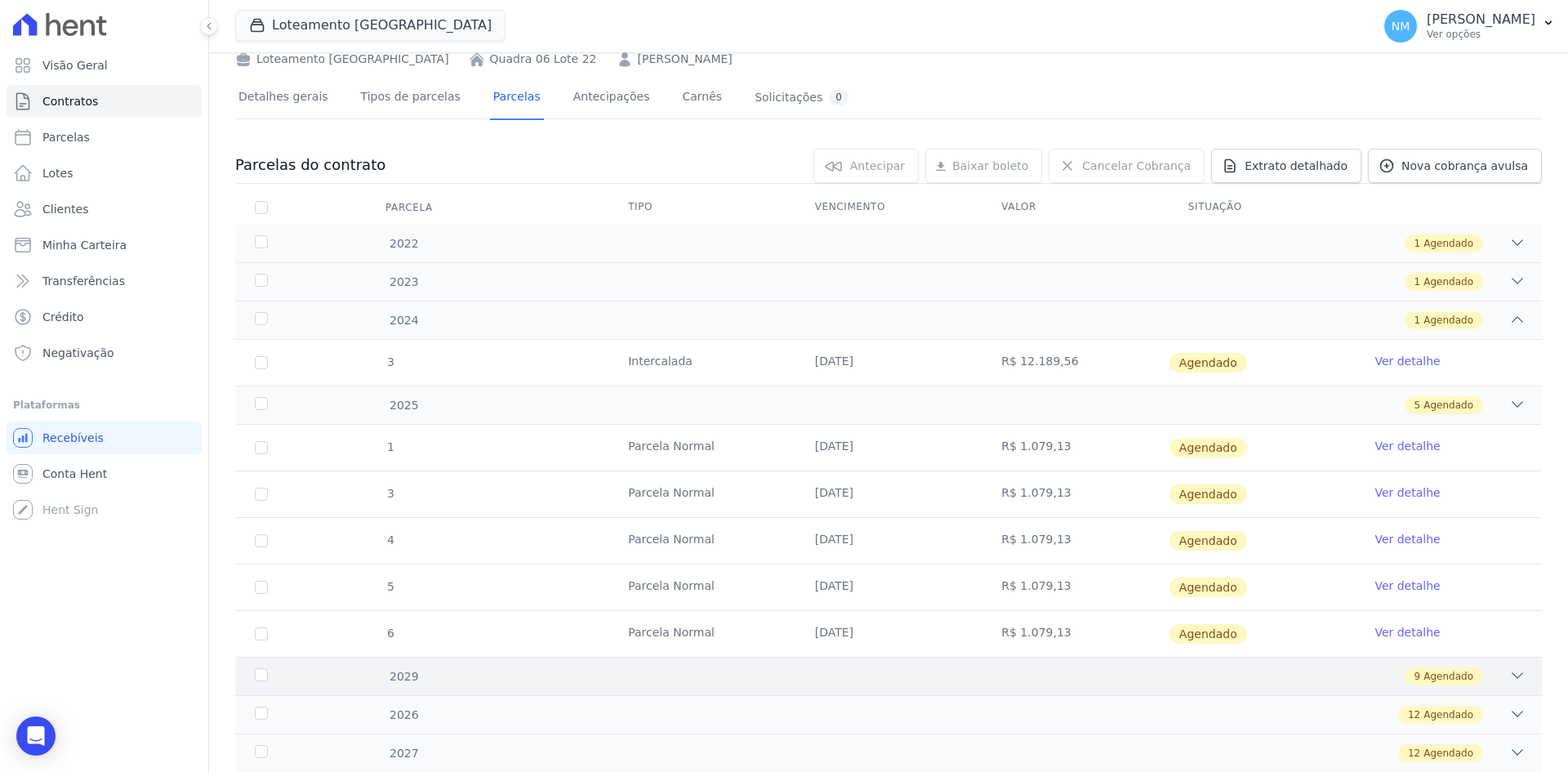
click at [1509, 667] on icon at bounding box center [1517, 675] width 16 height 16
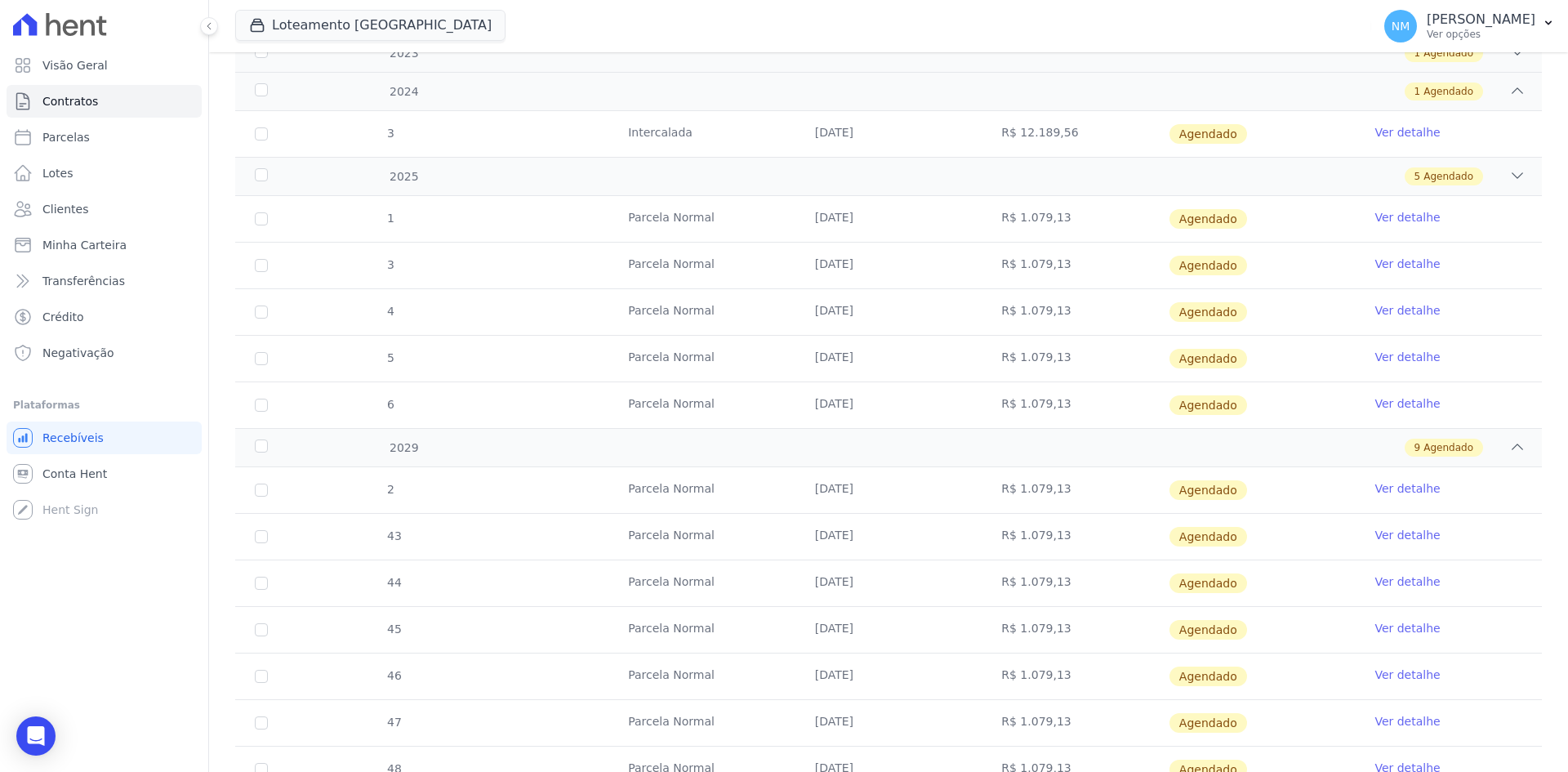
scroll to position [326, 0]
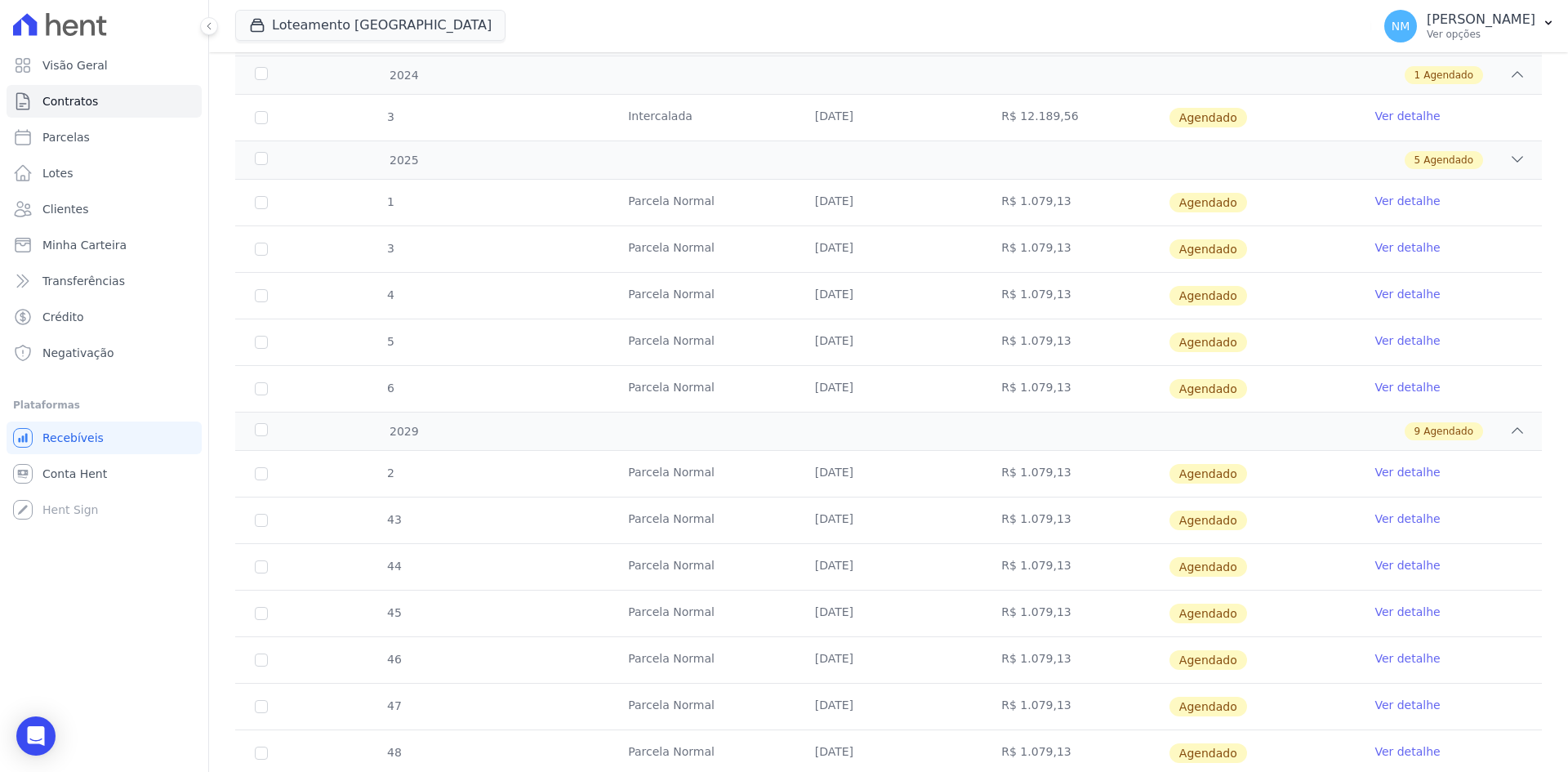
click at [1390, 474] on link "Ver detalhe" at bounding box center [1407, 471] width 66 height 16
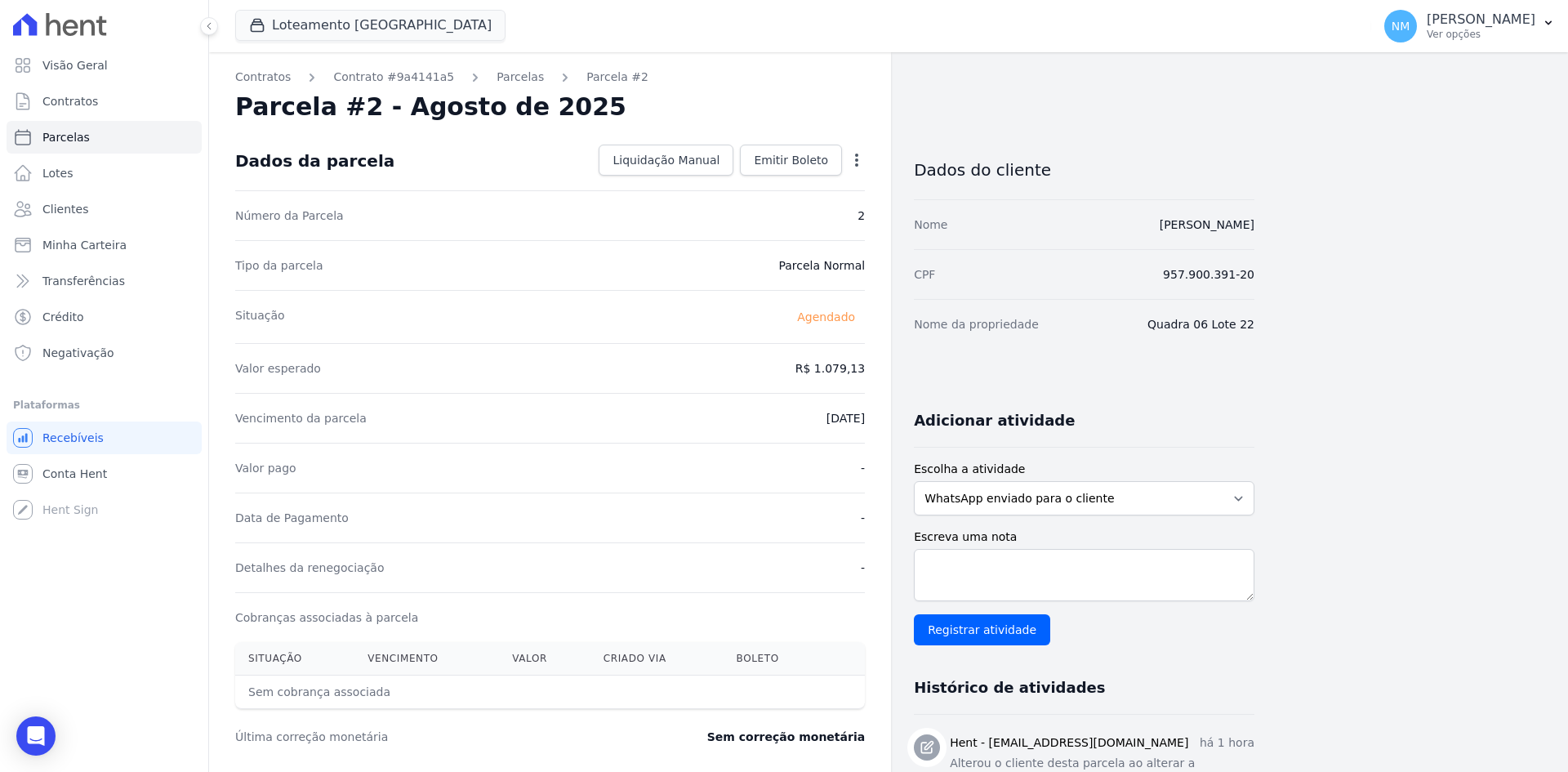
click at [856, 164] on icon "button" at bounding box center [856, 159] width 16 height 16
click at [826, 176] on link "Alterar" at bounding box center [787, 182] width 144 height 30
click at [828, 418] on input "[DATE]" at bounding box center [800, 417] width 129 height 34
click at [812, 414] on input "[DATE]" at bounding box center [800, 417] width 129 height 34
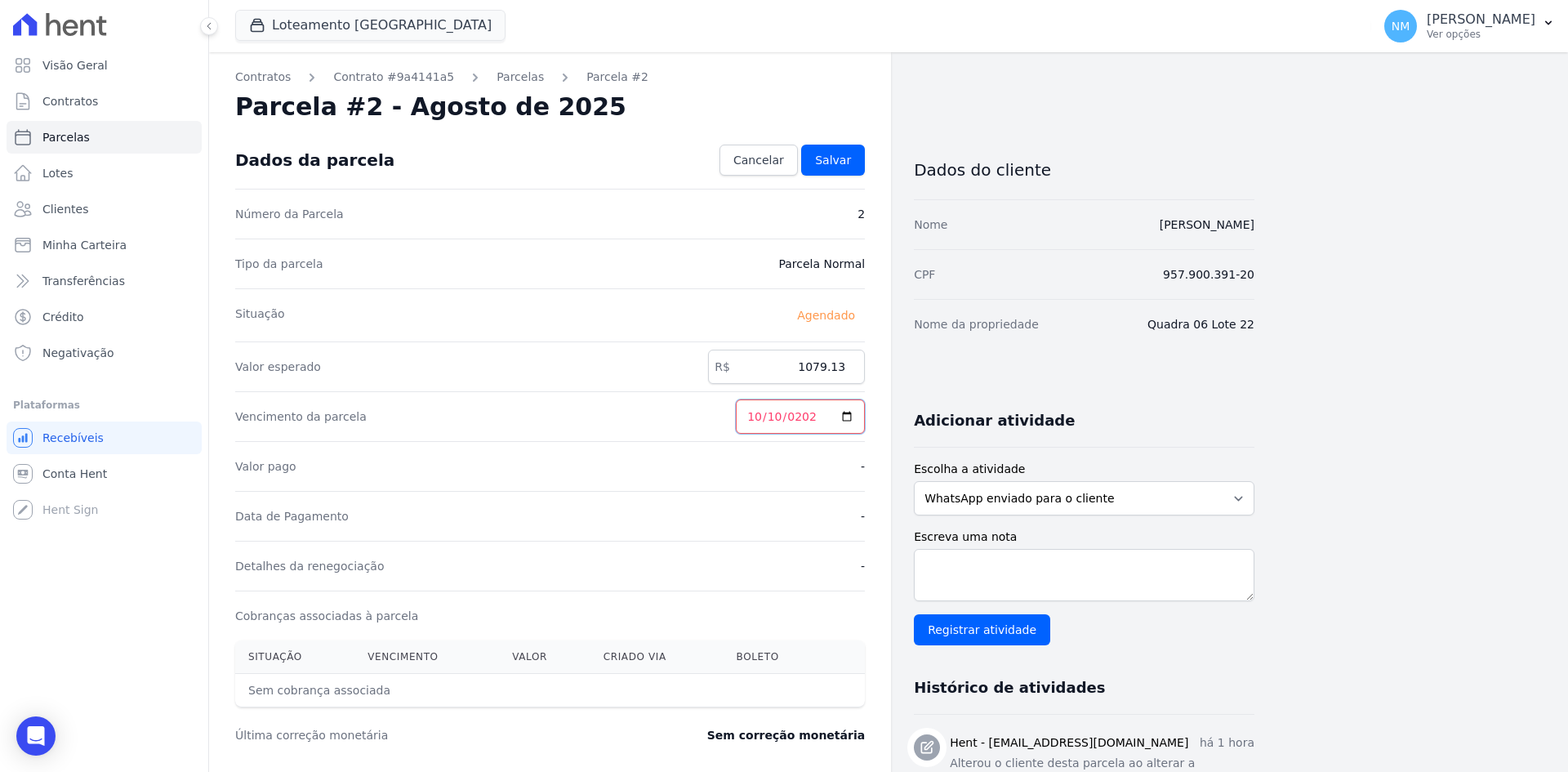
type input "[DATE]"
click at [836, 164] on span "Salvar" at bounding box center [833, 159] width 36 height 16
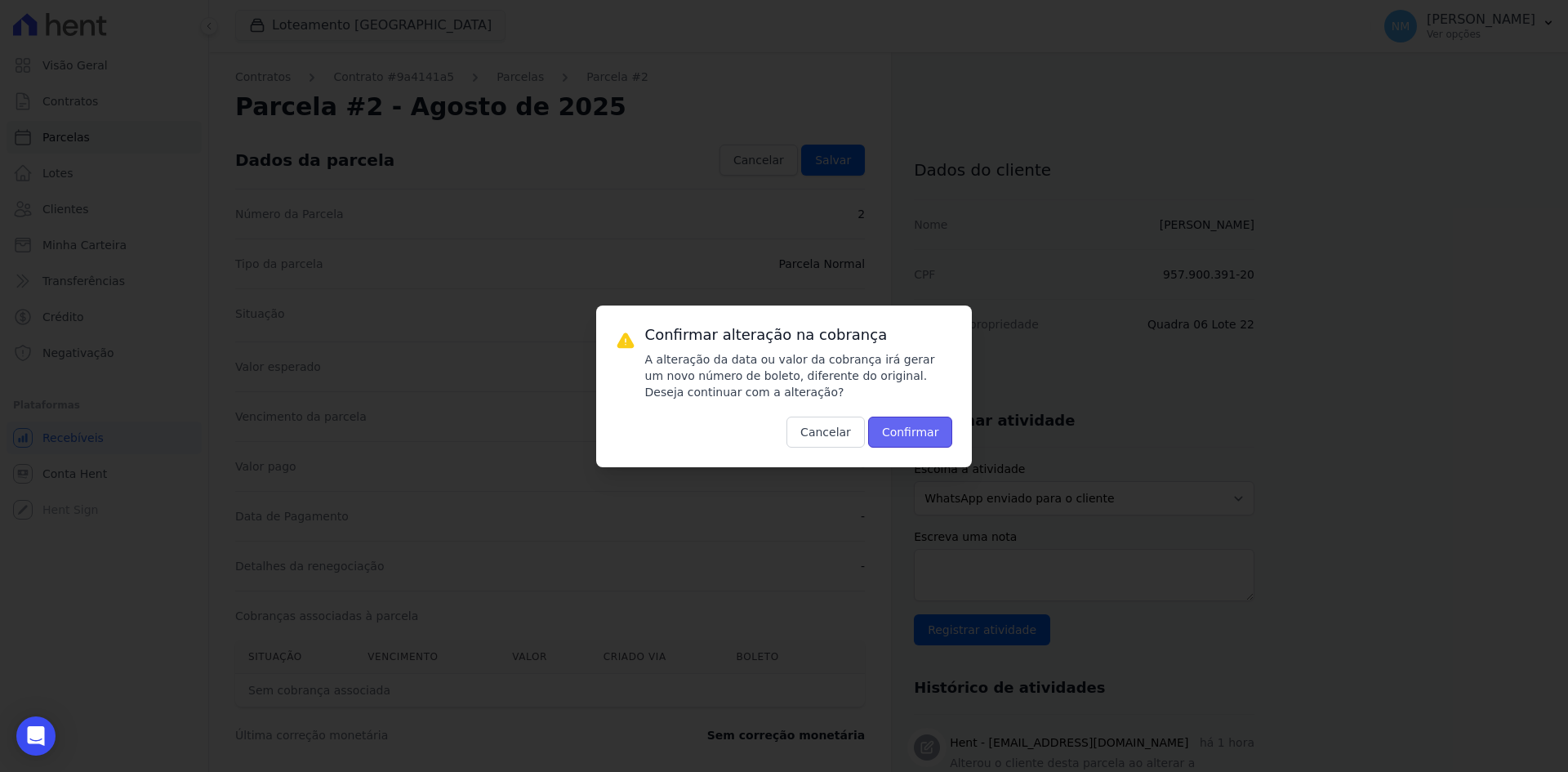
click at [917, 432] on button "Confirmar" at bounding box center [911, 432] width 85 height 31
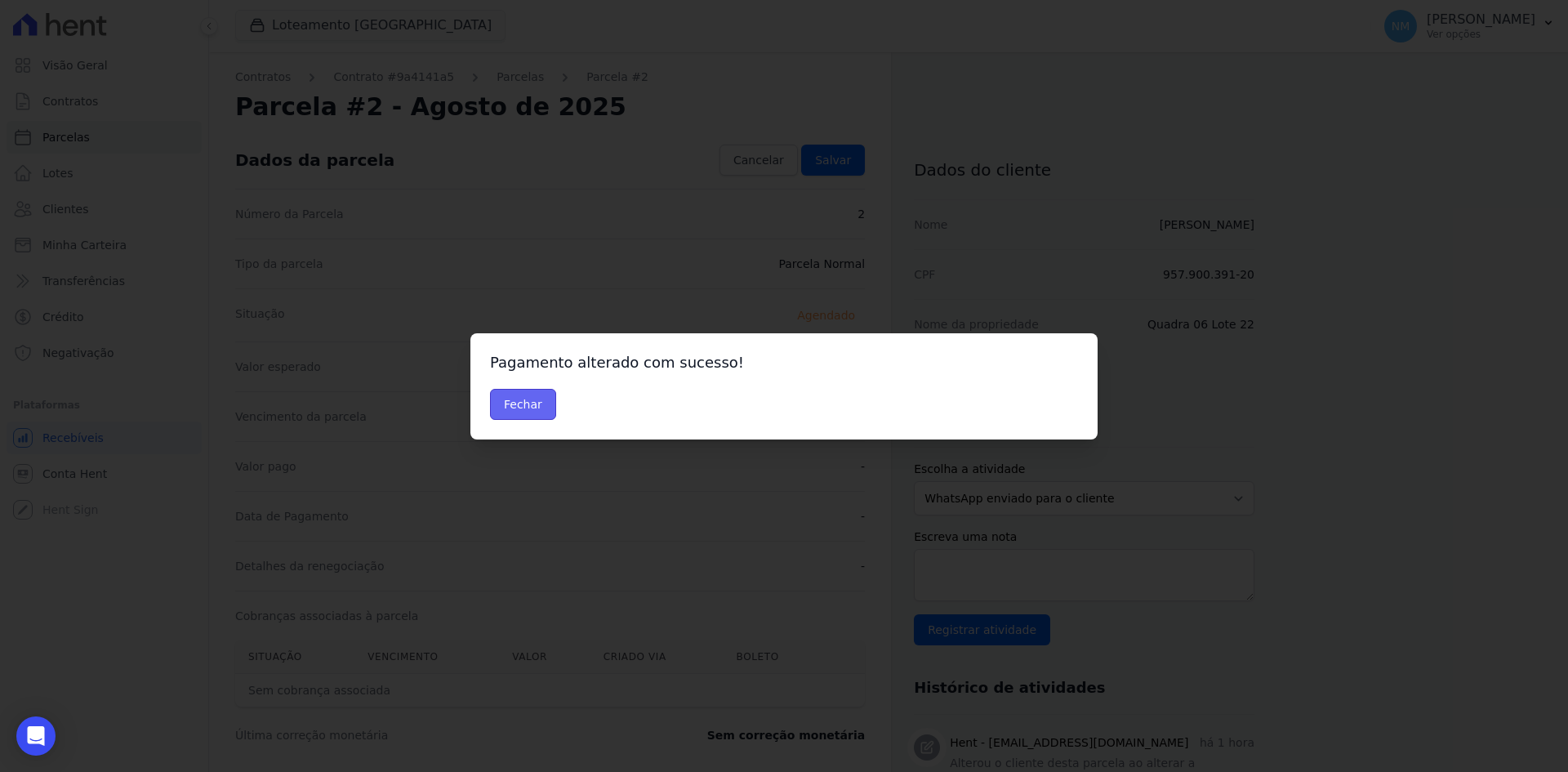
click at [513, 395] on button "Fechar" at bounding box center [523, 404] width 66 height 31
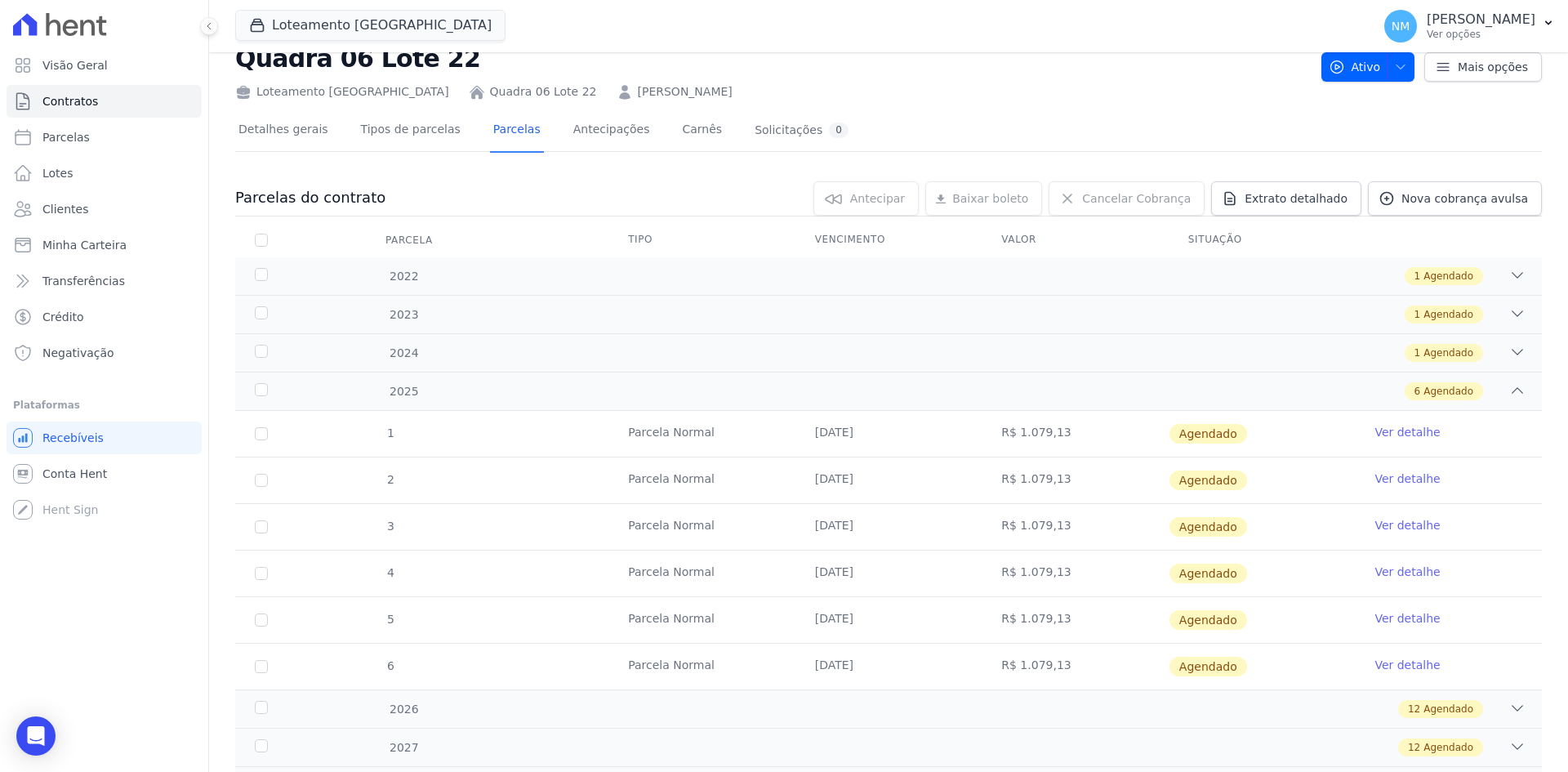
scroll to position [82, 0]
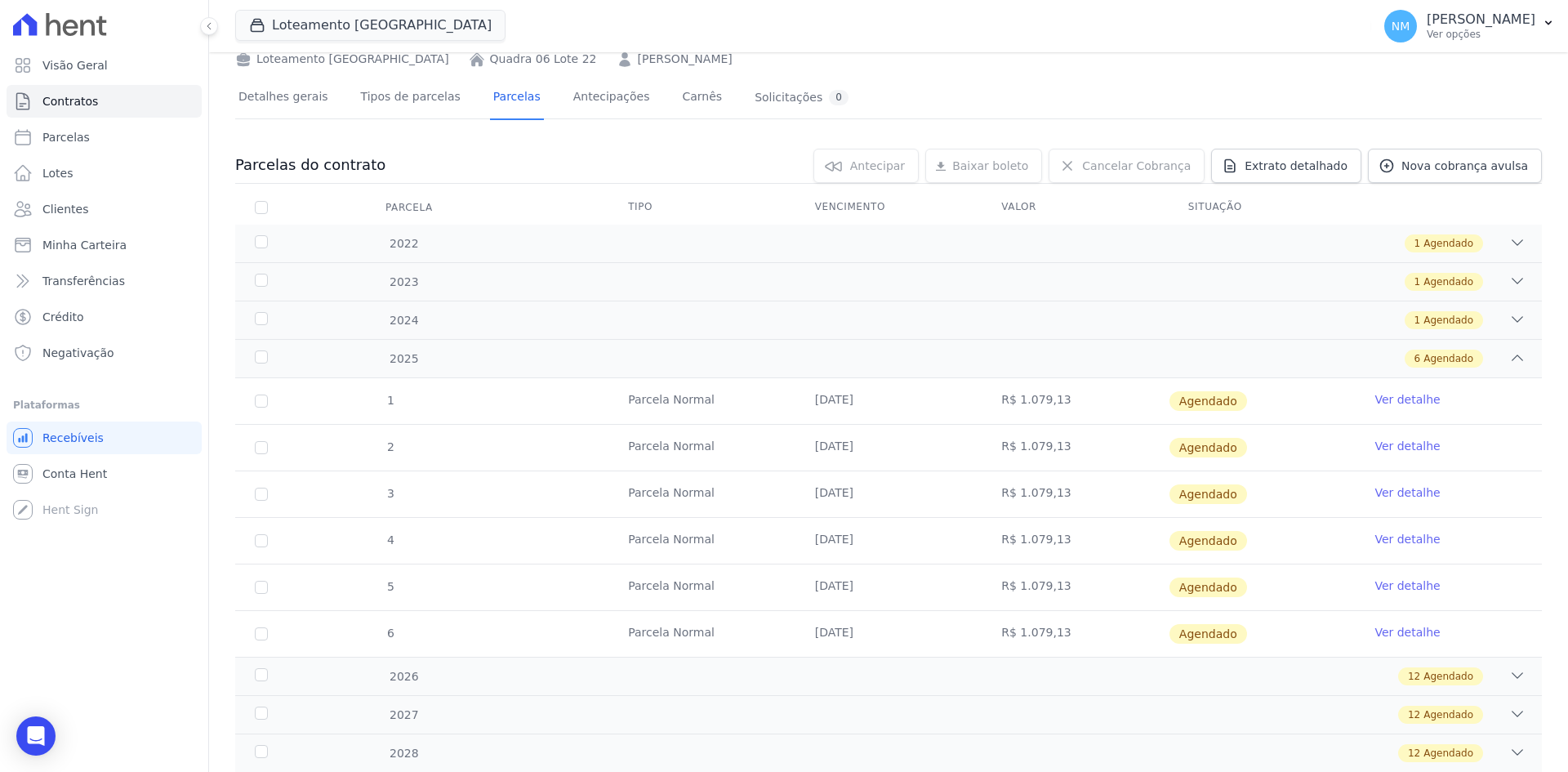
click at [1391, 494] on link "Ver detalhe" at bounding box center [1407, 492] width 66 height 16
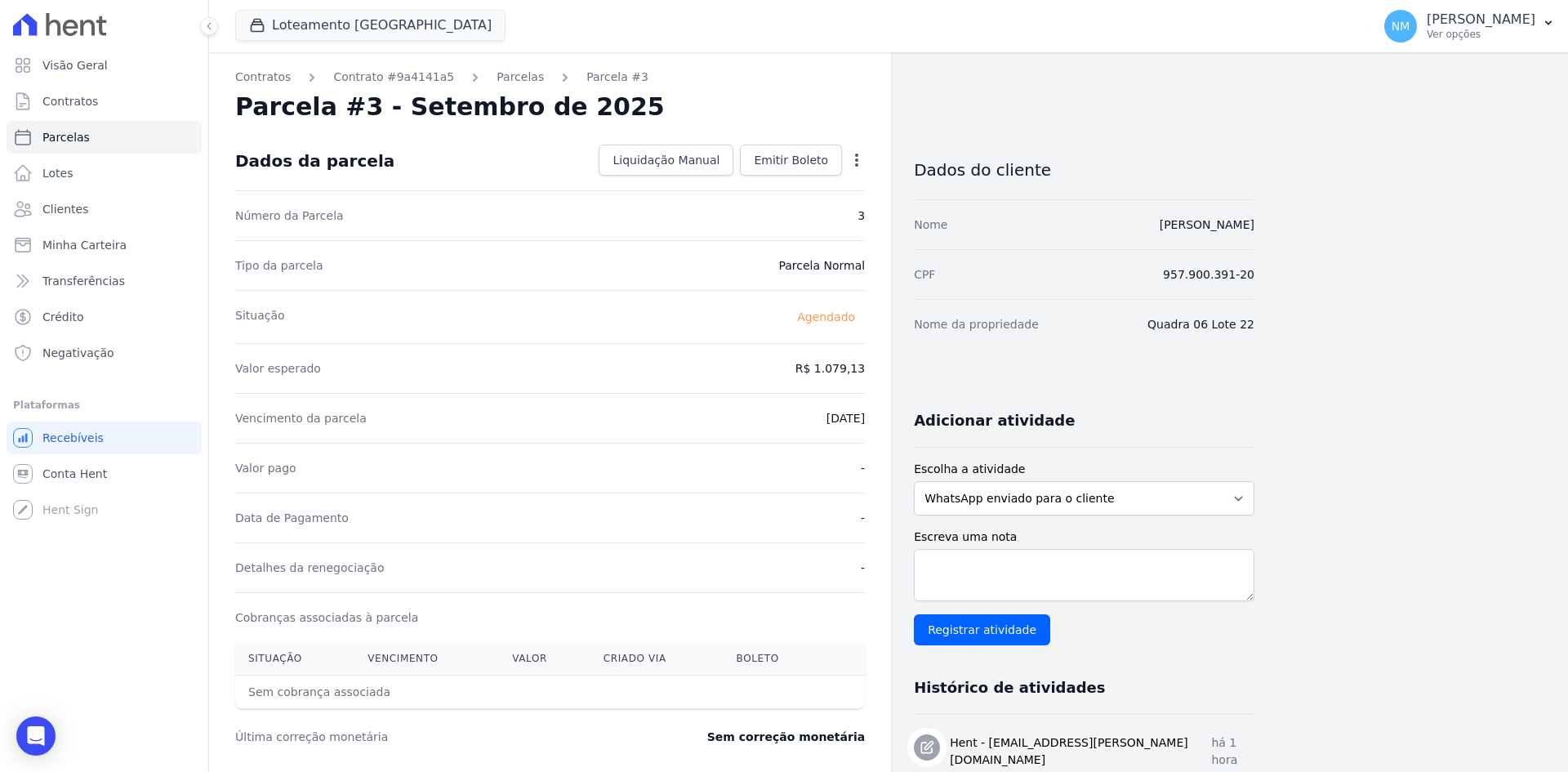
click at [856, 158] on icon "button" at bounding box center [856, 159] width 16 height 16
click at [802, 172] on link "Alterar" at bounding box center [787, 182] width 144 height 30
click at [812, 418] on input "[DATE]" at bounding box center [800, 417] width 129 height 34
click at [781, 416] on input "[DATE]" at bounding box center [800, 417] width 129 height 34
type input "[DATE]"
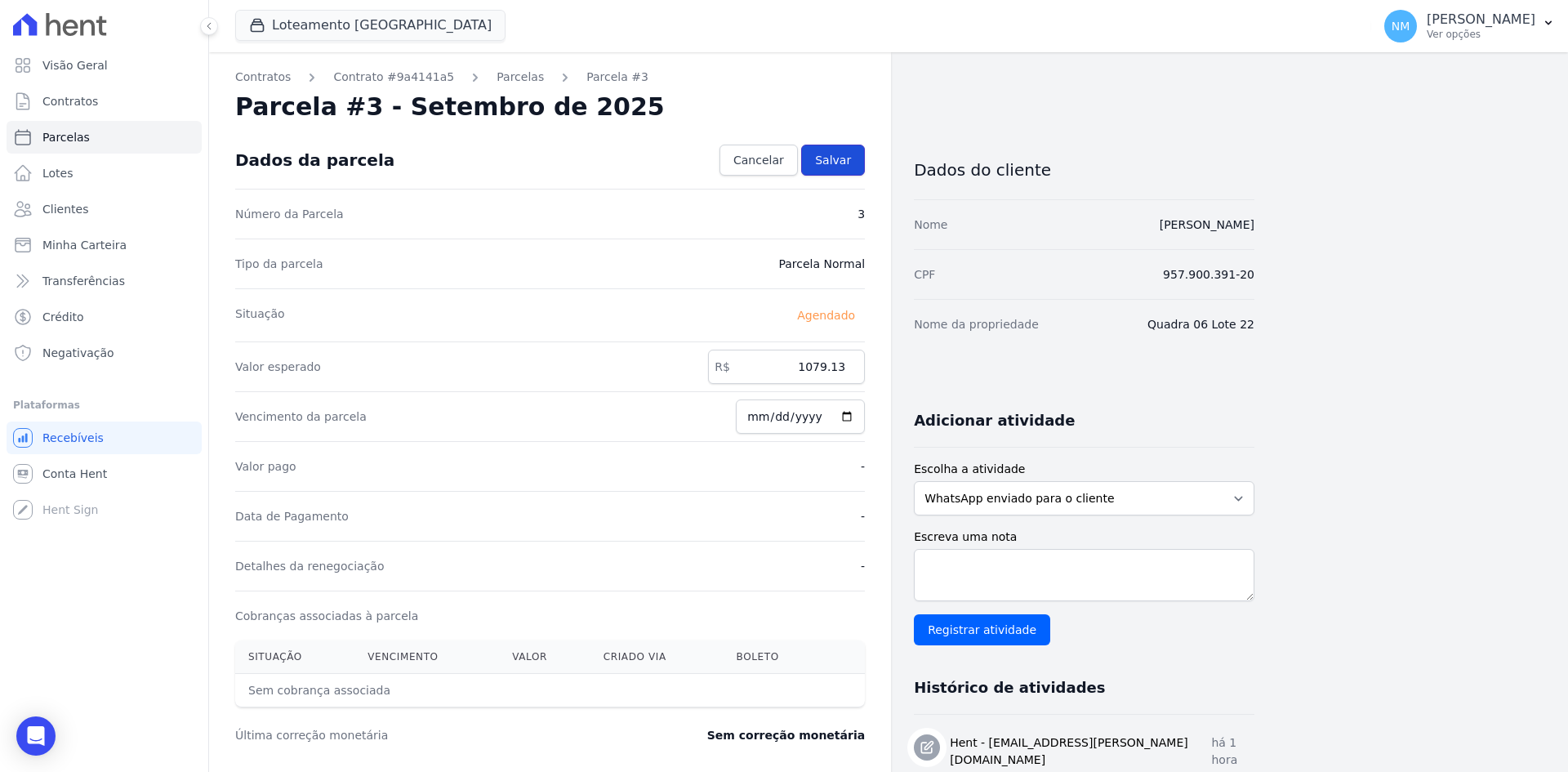
click at [851, 170] on link "Salvar" at bounding box center [833, 160] width 64 height 31
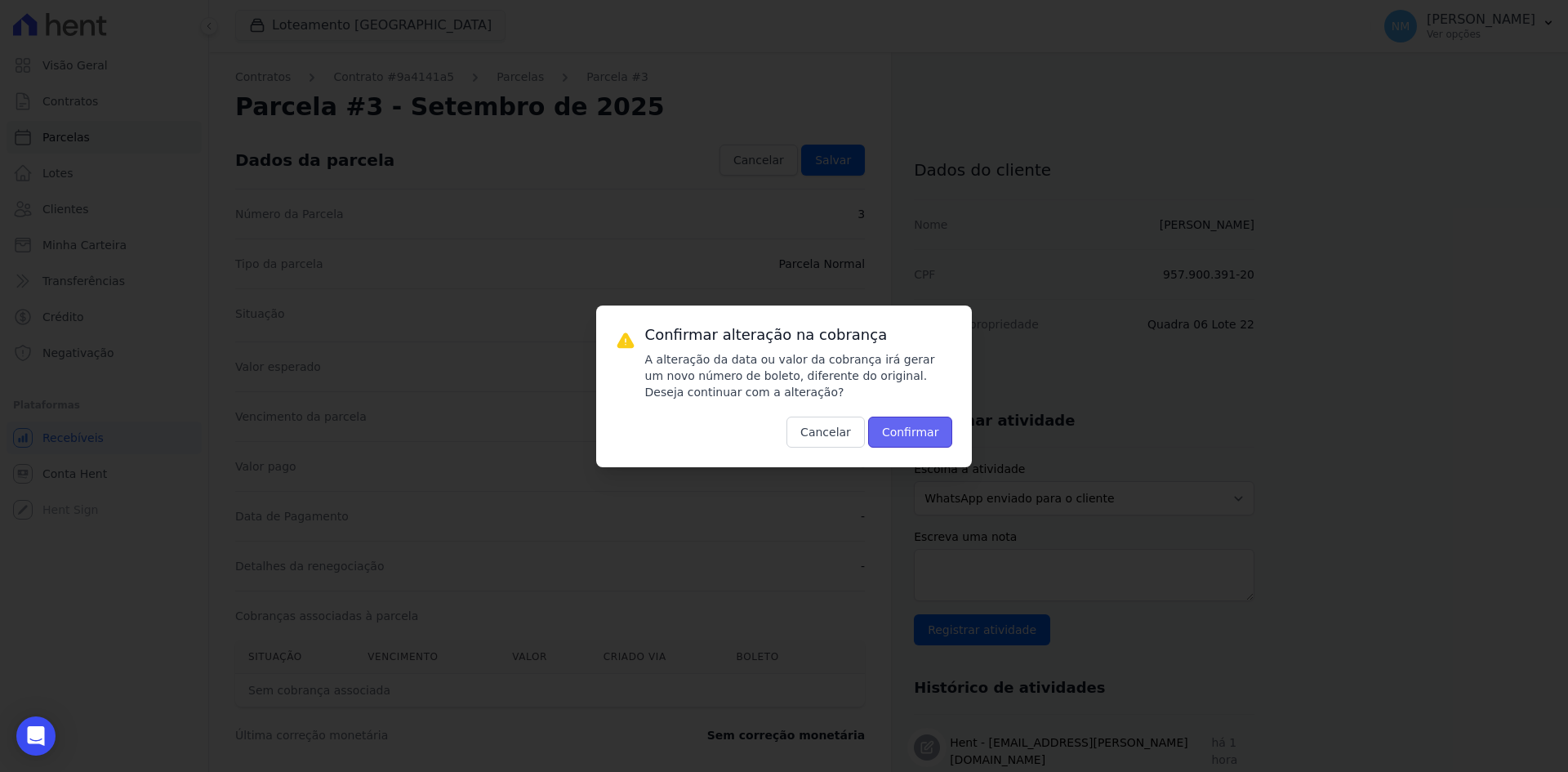
click at [894, 429] on button "Confirmar" at bounding box center [911, 432] width 85 height 31
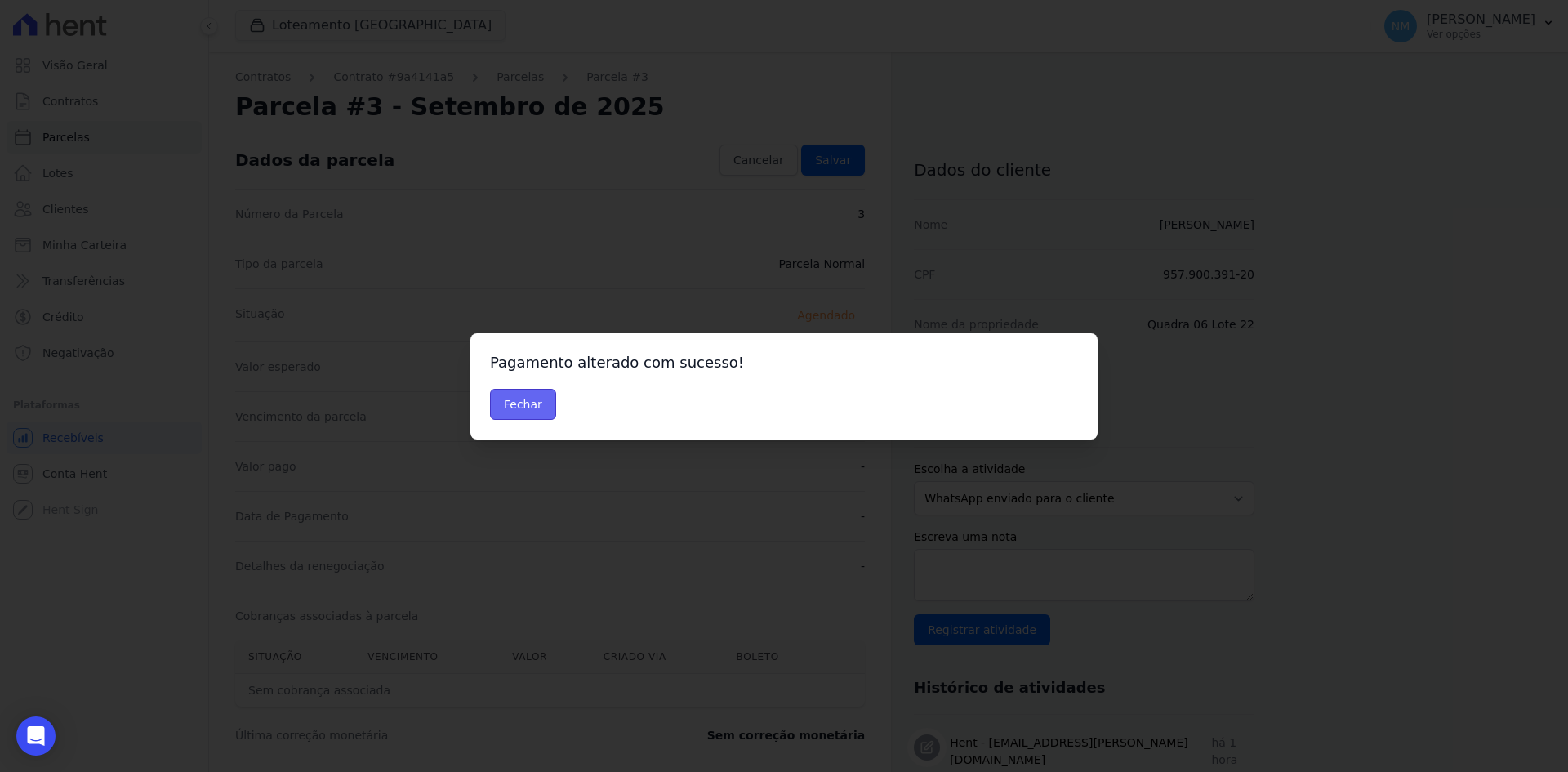
click at [519, 399] on button "Fechar" at bounding box center [523, 404] width 66 height 31
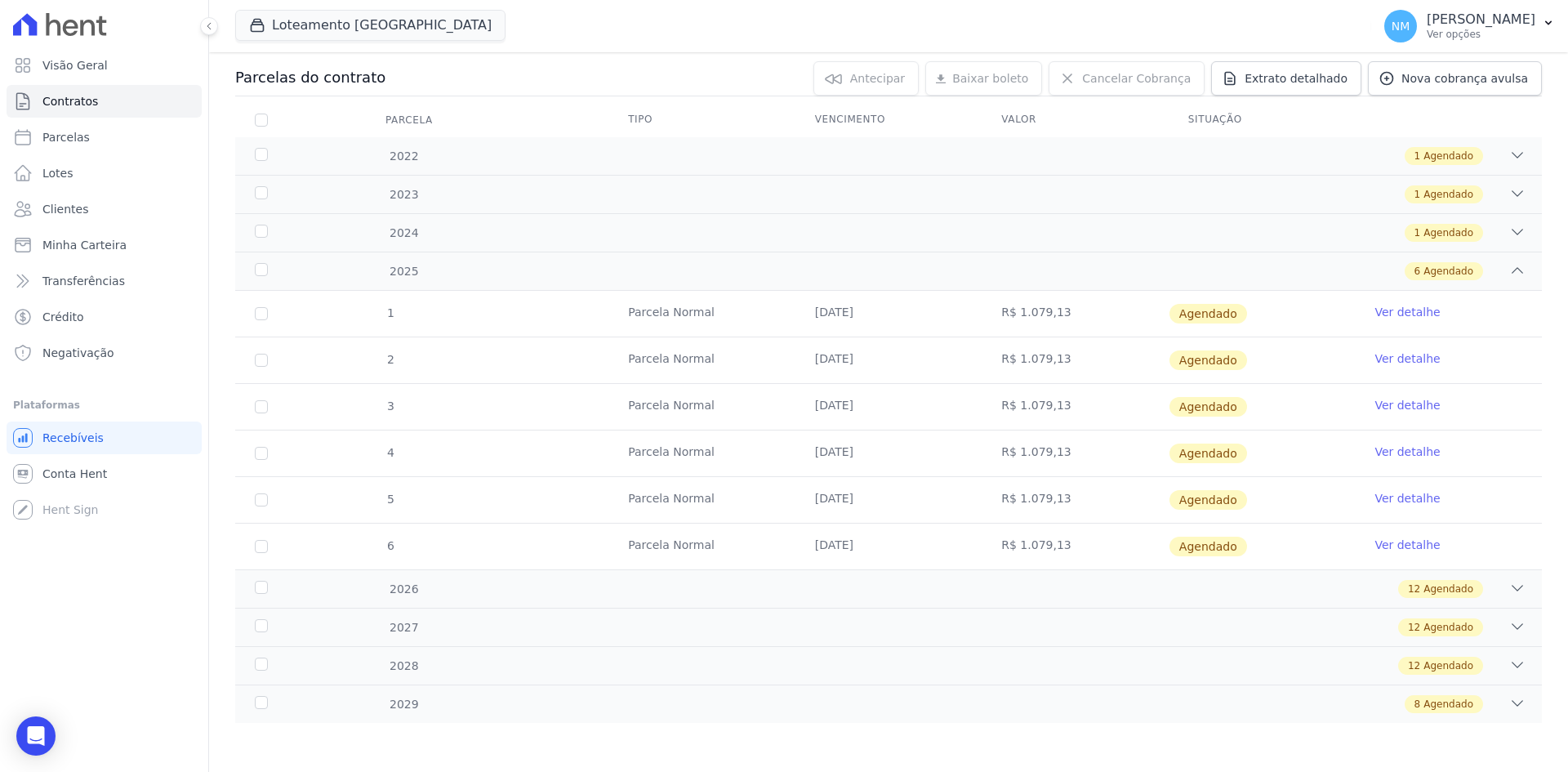
scroll to position [88, 0]
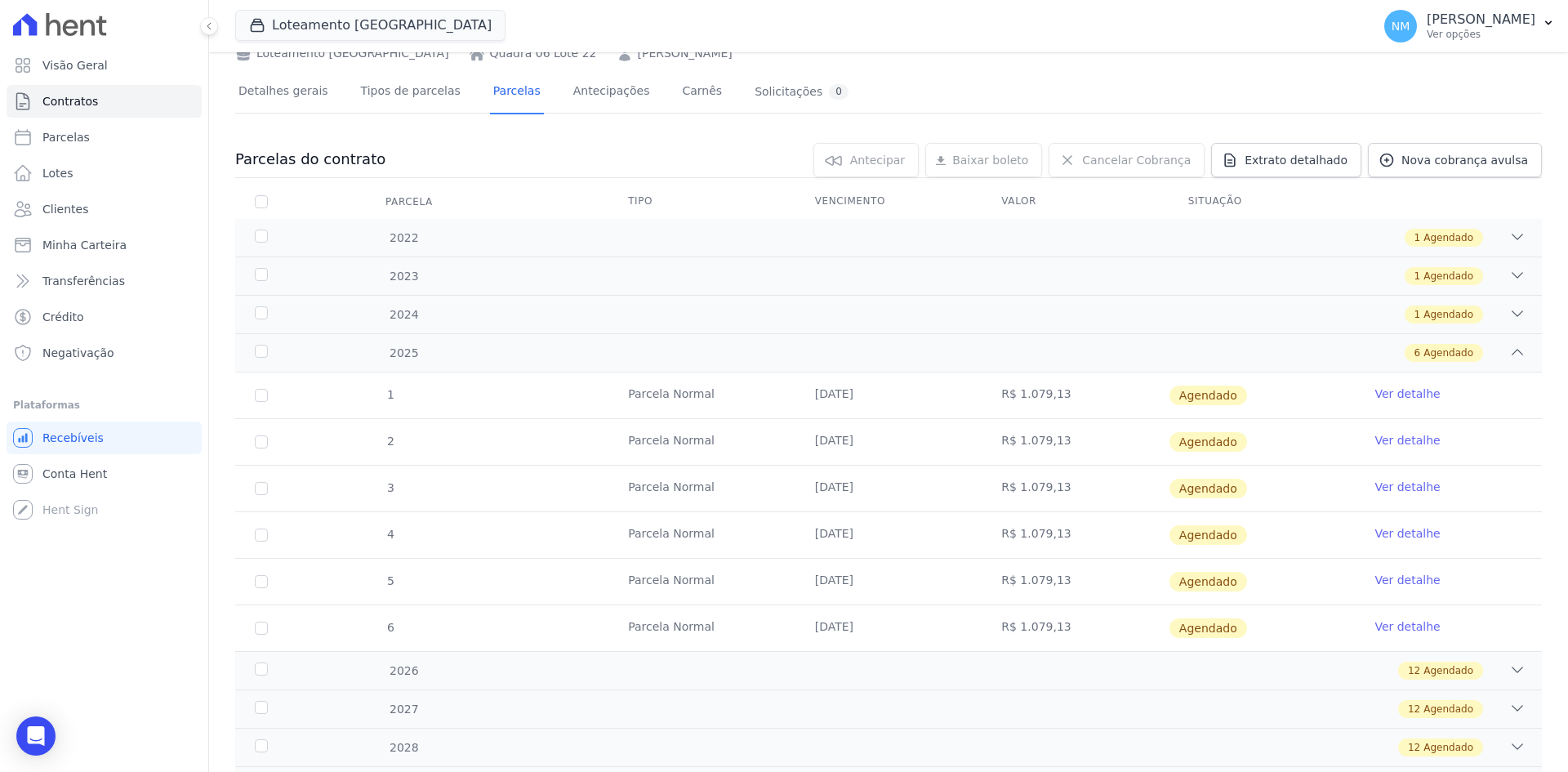
click at [1397, 533] on link "Ver detalhe" at bounding box center [1407, 533] width 66 height 16
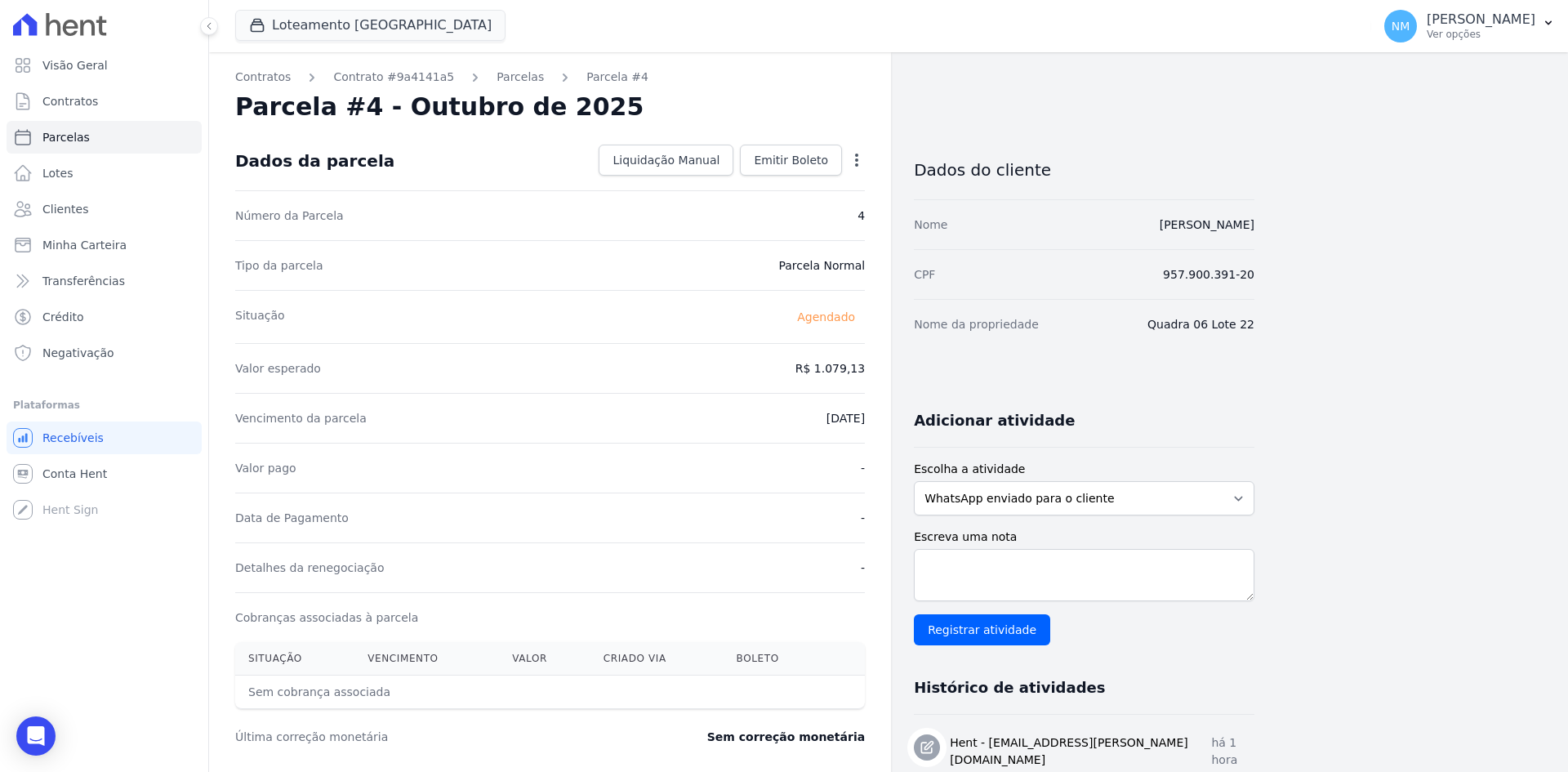
click at [857, 153] on icon "button" at bounding box center [857, 159] width 3 height 13
click at [799, 171] on link "Alterar" at bounding box center [787, 182] width 144 height 30
click at [783, 416] on input "[DATE]" at bounding box center [800, 417] width 129 height 34
type input "[DATE]"
click at [819, 158] on link "Salvar" at bounding box center [833, 160] width 64 height 31
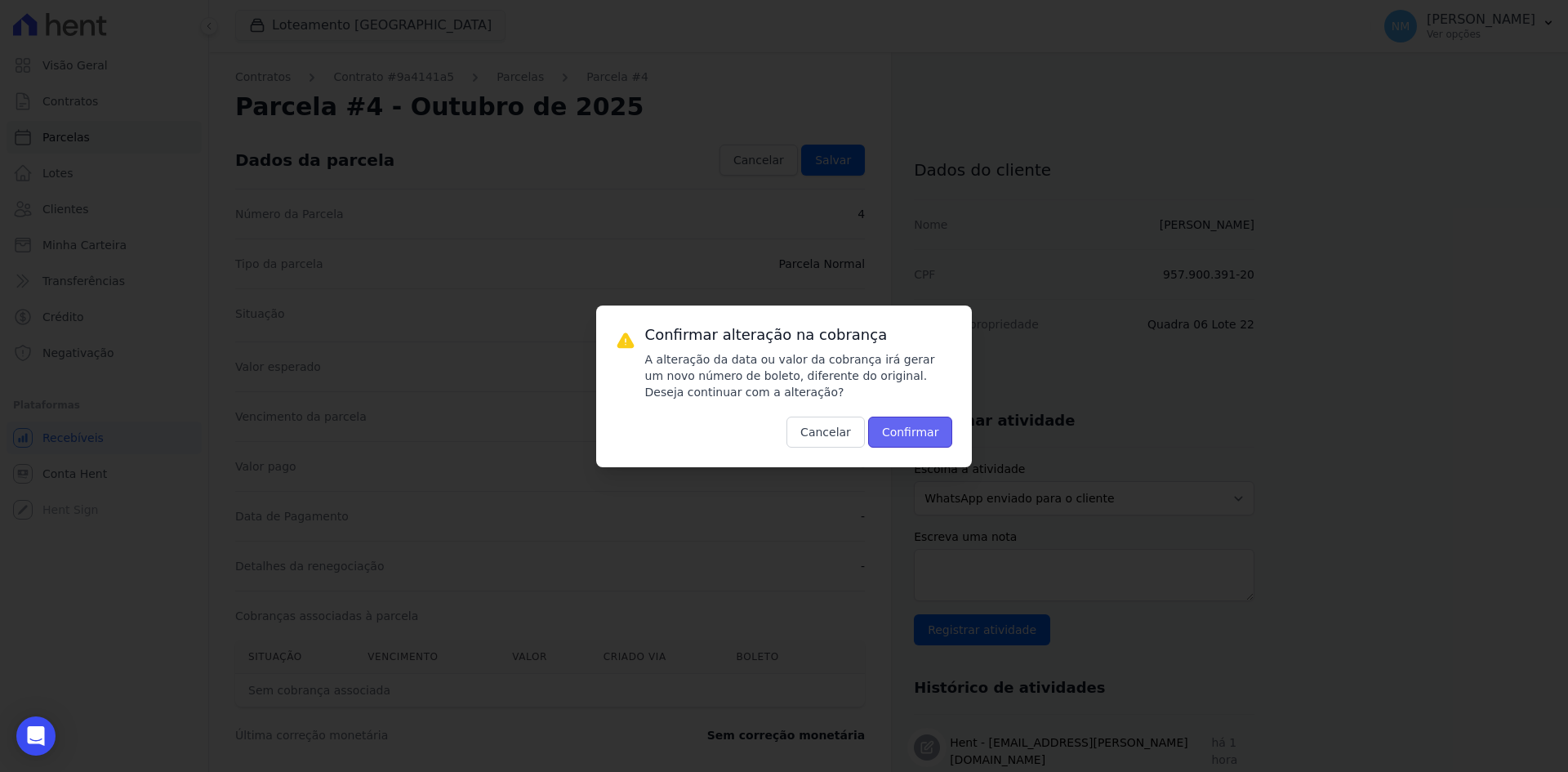
click at [918, 432] on button "Confirmar" at bounding box center [911, 432] width 85 height 31
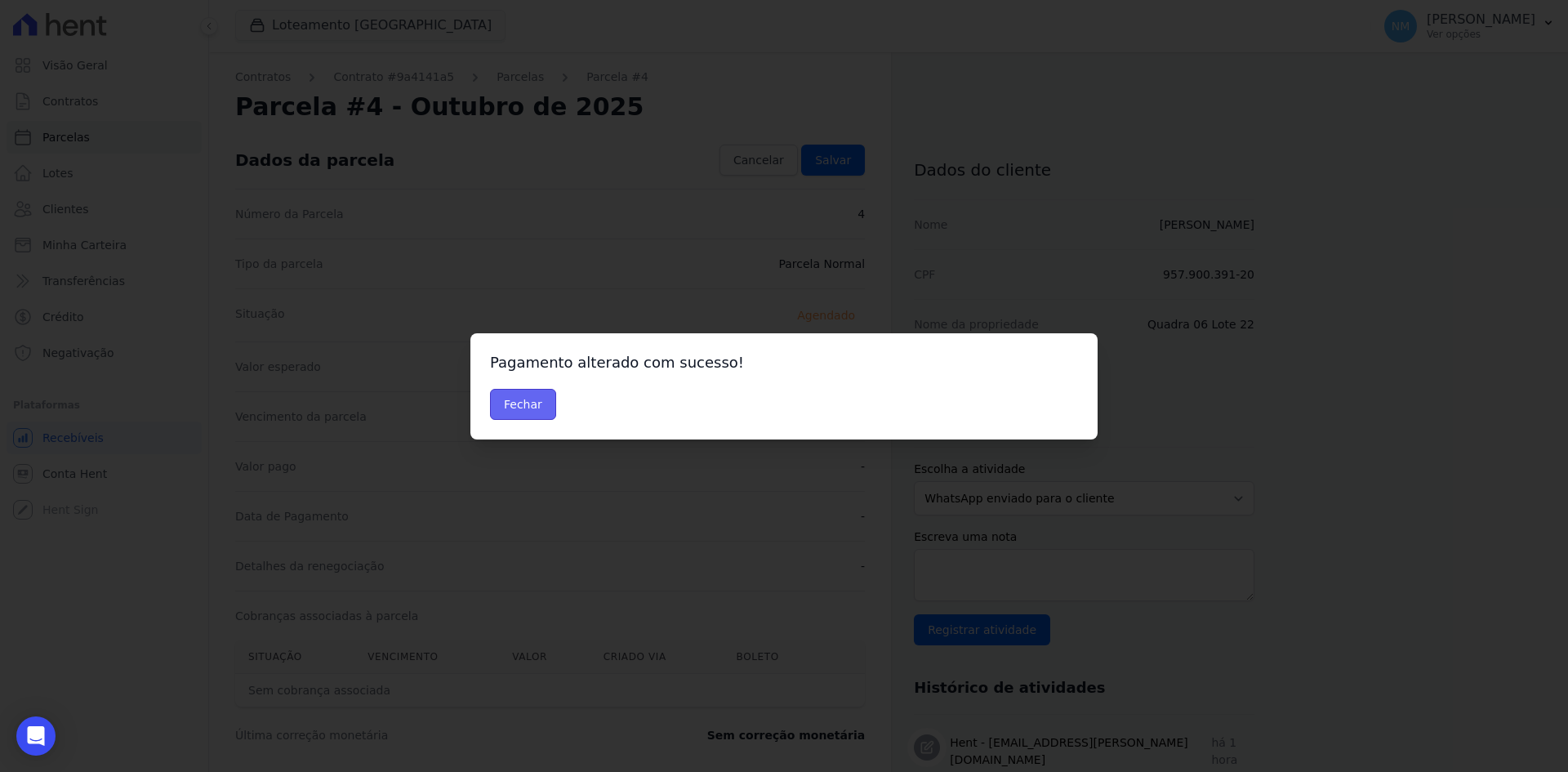
click at [539, 398] on button "Fechar" at bounding box center [523, 404] width 66 height 31
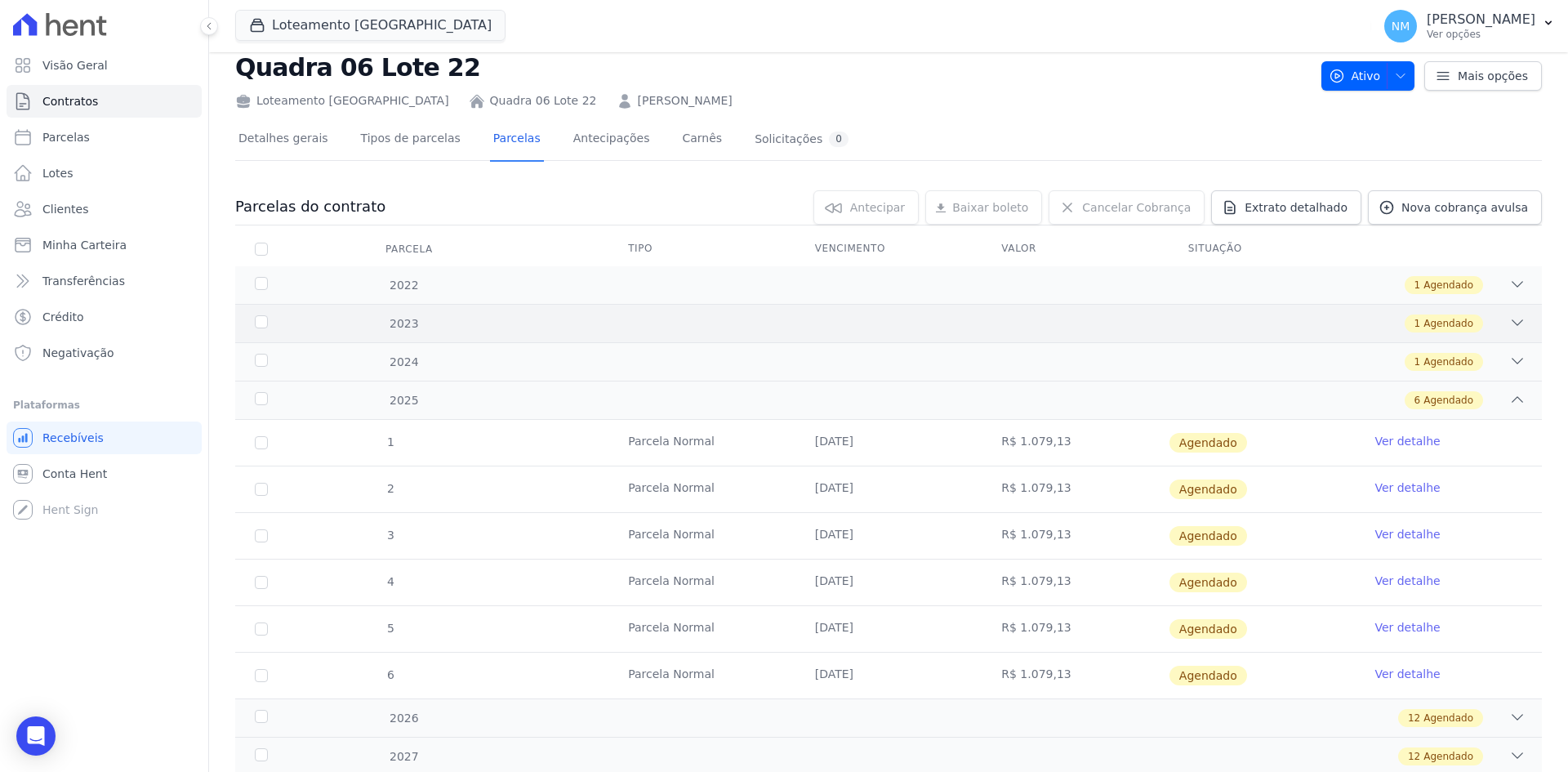
scroll to position [82, 0]
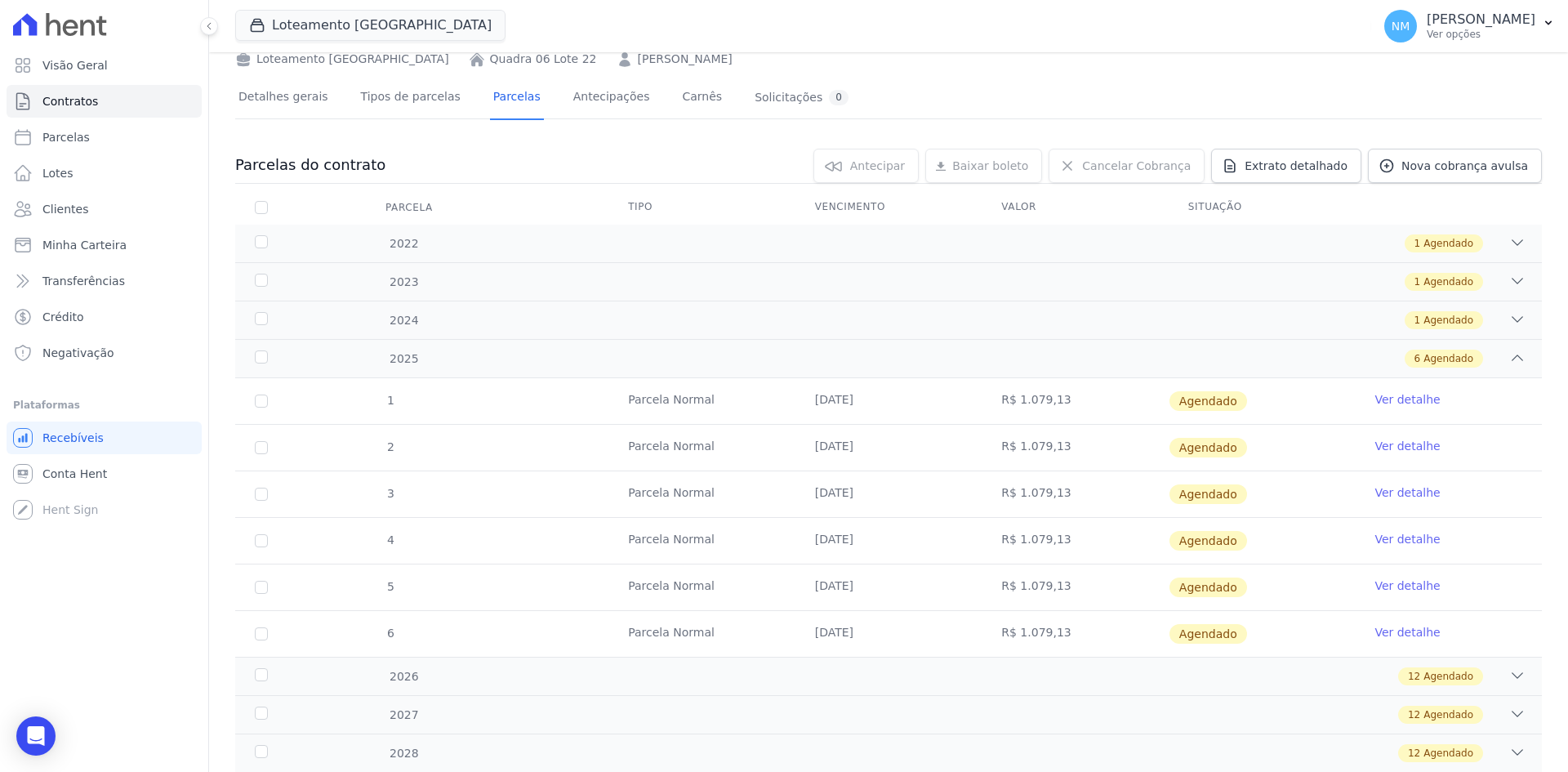
click at [1375, 582] on link "Ver detalhe" at bounding box center [1407, 585] width 66 height 16
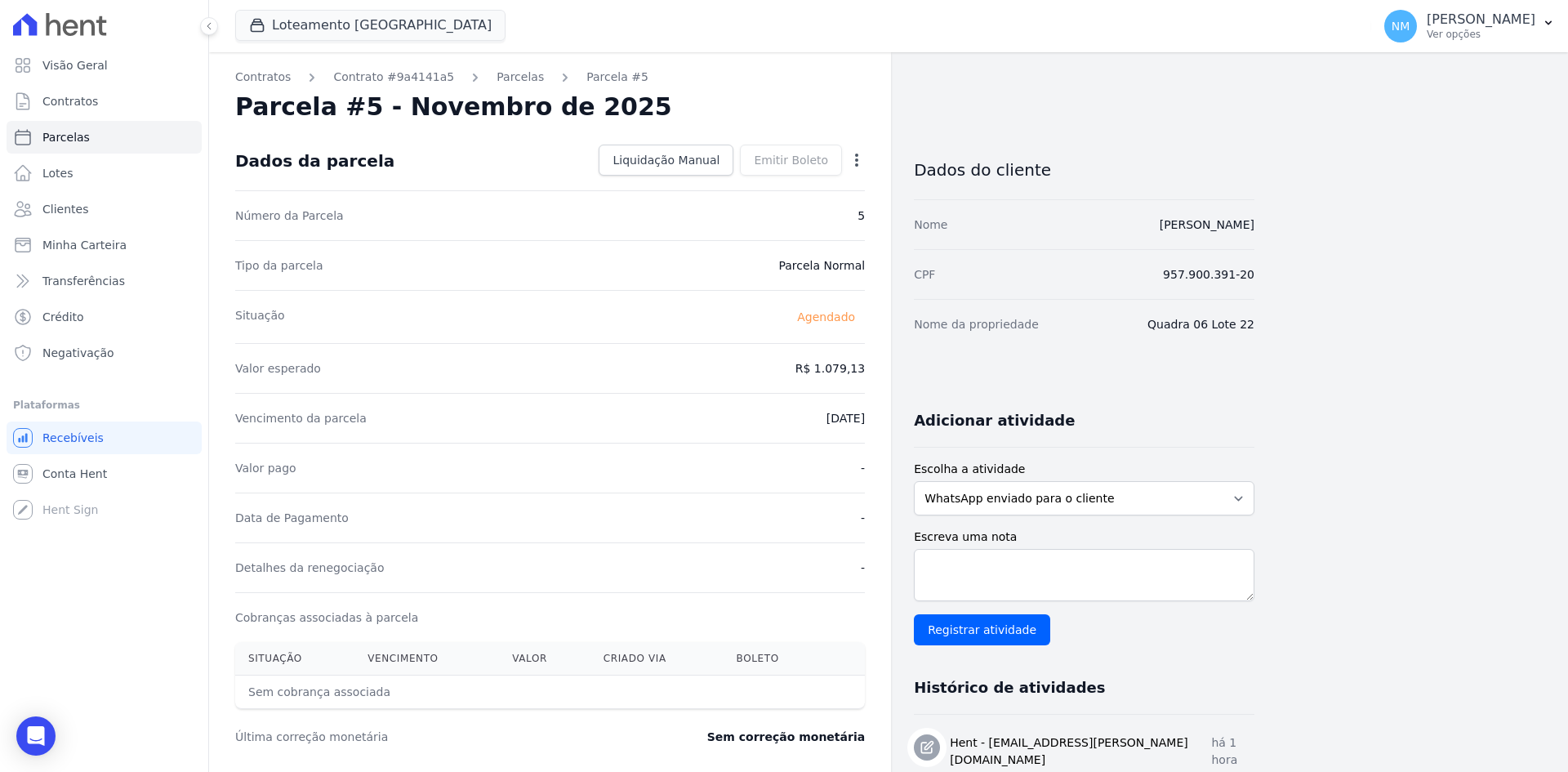
click at [858, 164] on icon "button" at bounding box center [857, 159] width 3 height 13
click at [833, 192] on link "Alterar" at bounding box center [787, 182] width 144 height 30
click at [770, 423] on input "[DATE]" at bounding box center [800, 417] width 129 height 34
type input "[DATE]"
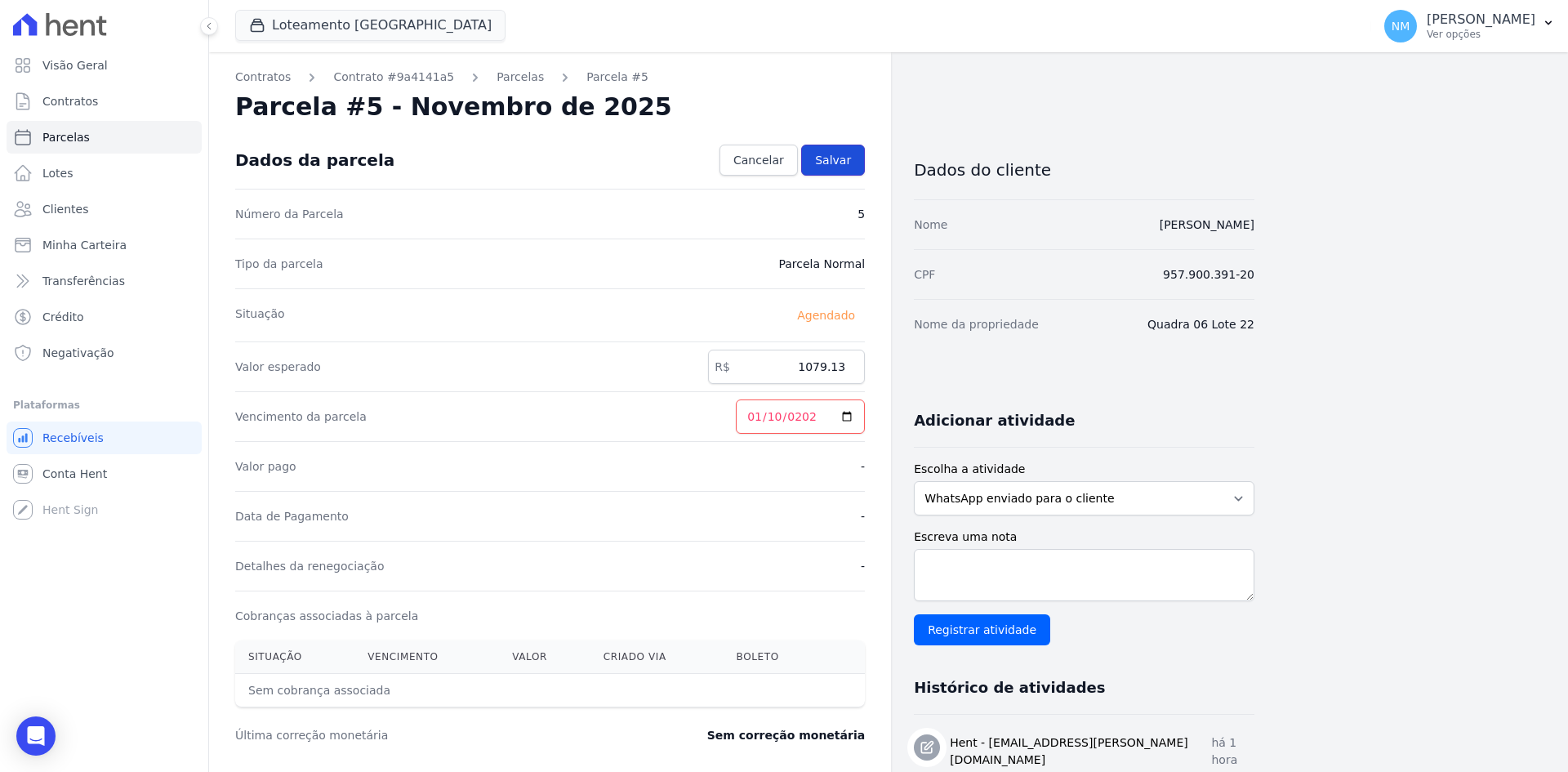
click at [839, 168] on link "Salvar" at bounding box center [833, 160] width 64 height 31
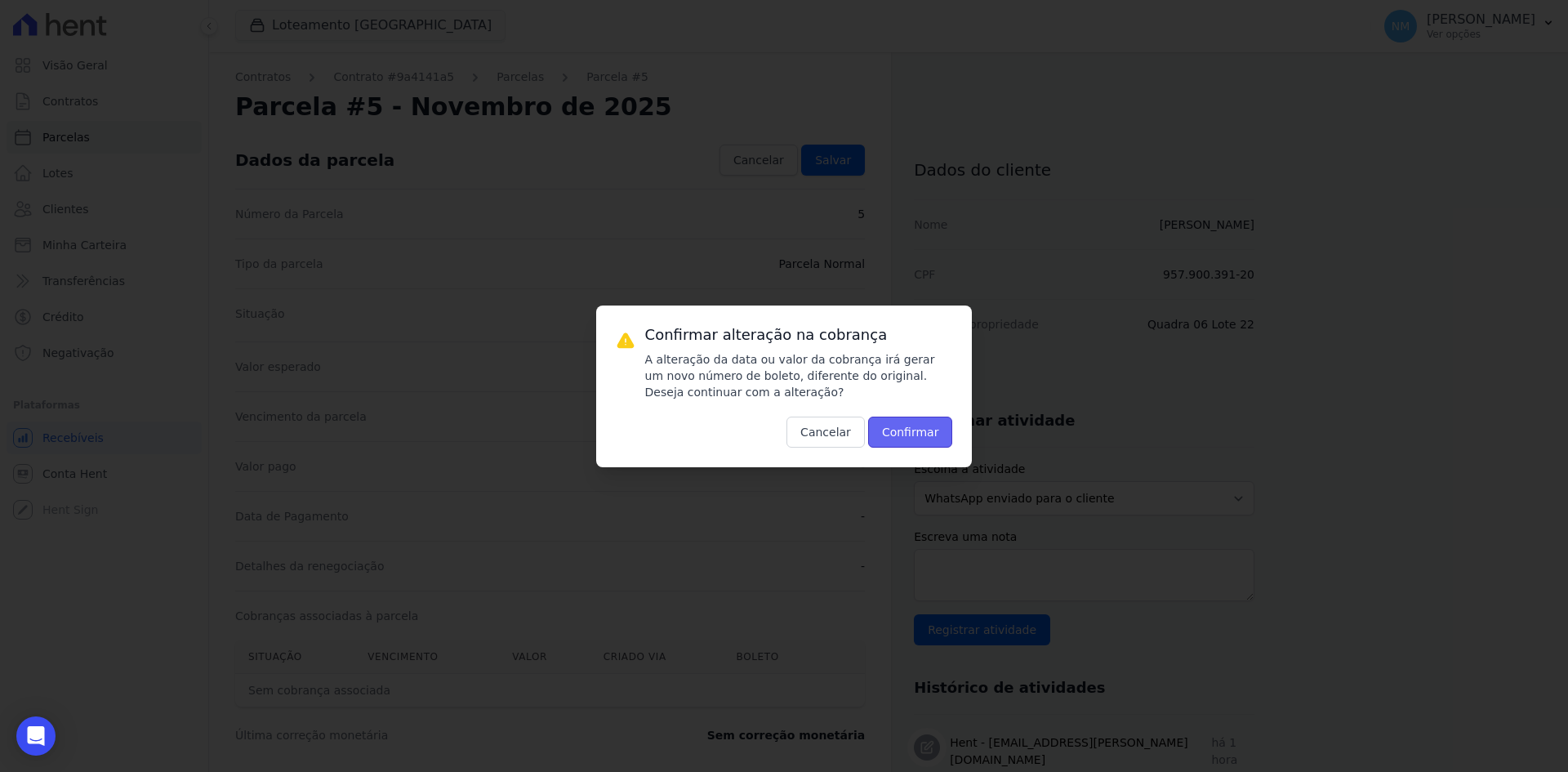
click at [903, 428] on button "Confirmar" at bounding box center [911, 432] width 85 height 31
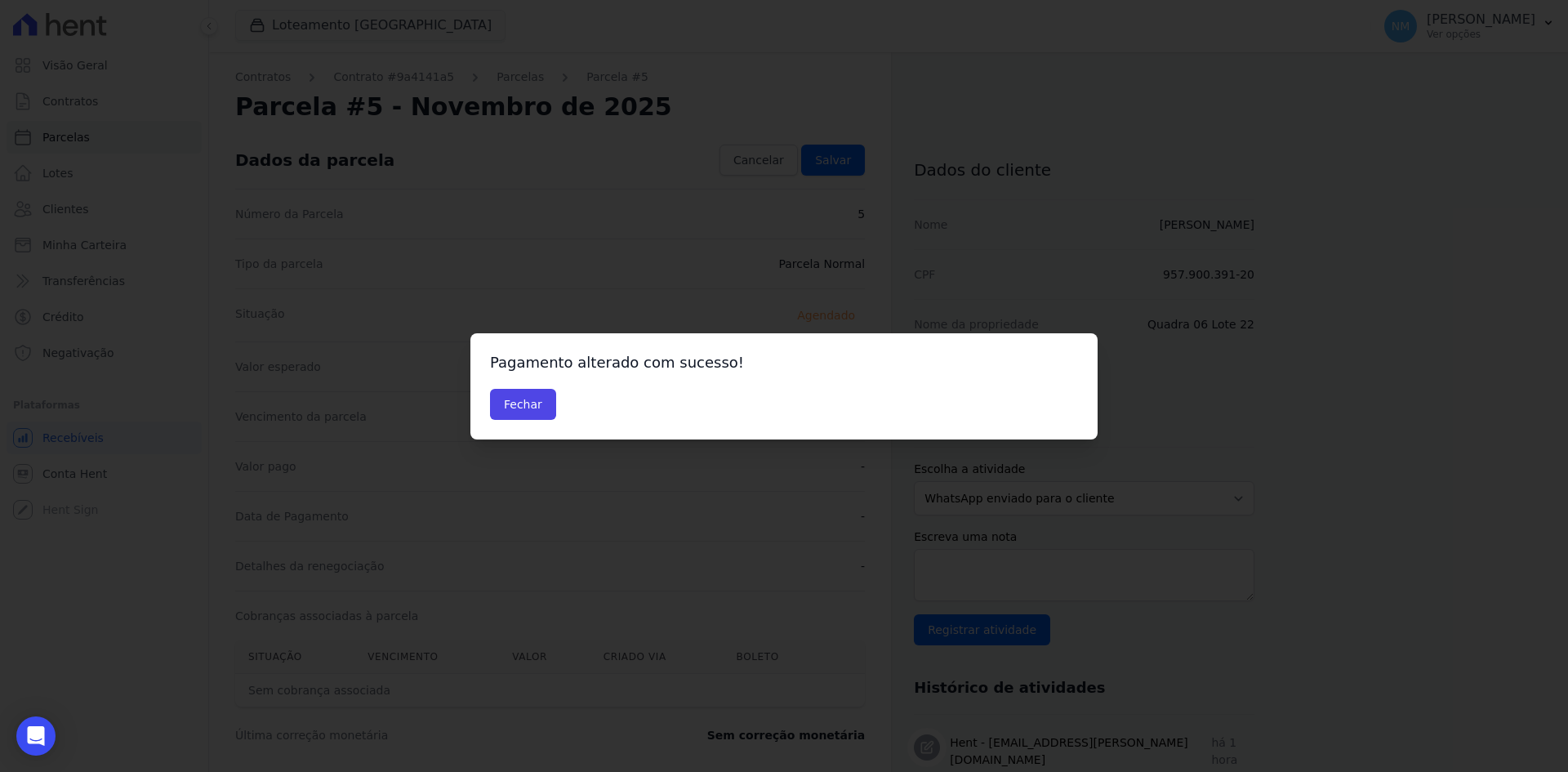
click at [494, 384] on div "Pagamento alterado com sucesso! [GEOGRAPHIC_DATA]" at bounding box center [784, 386] width 627 height 107
click at [506, 395] on button "Fechar" at bounding box center [523, 404] width 66 height 31
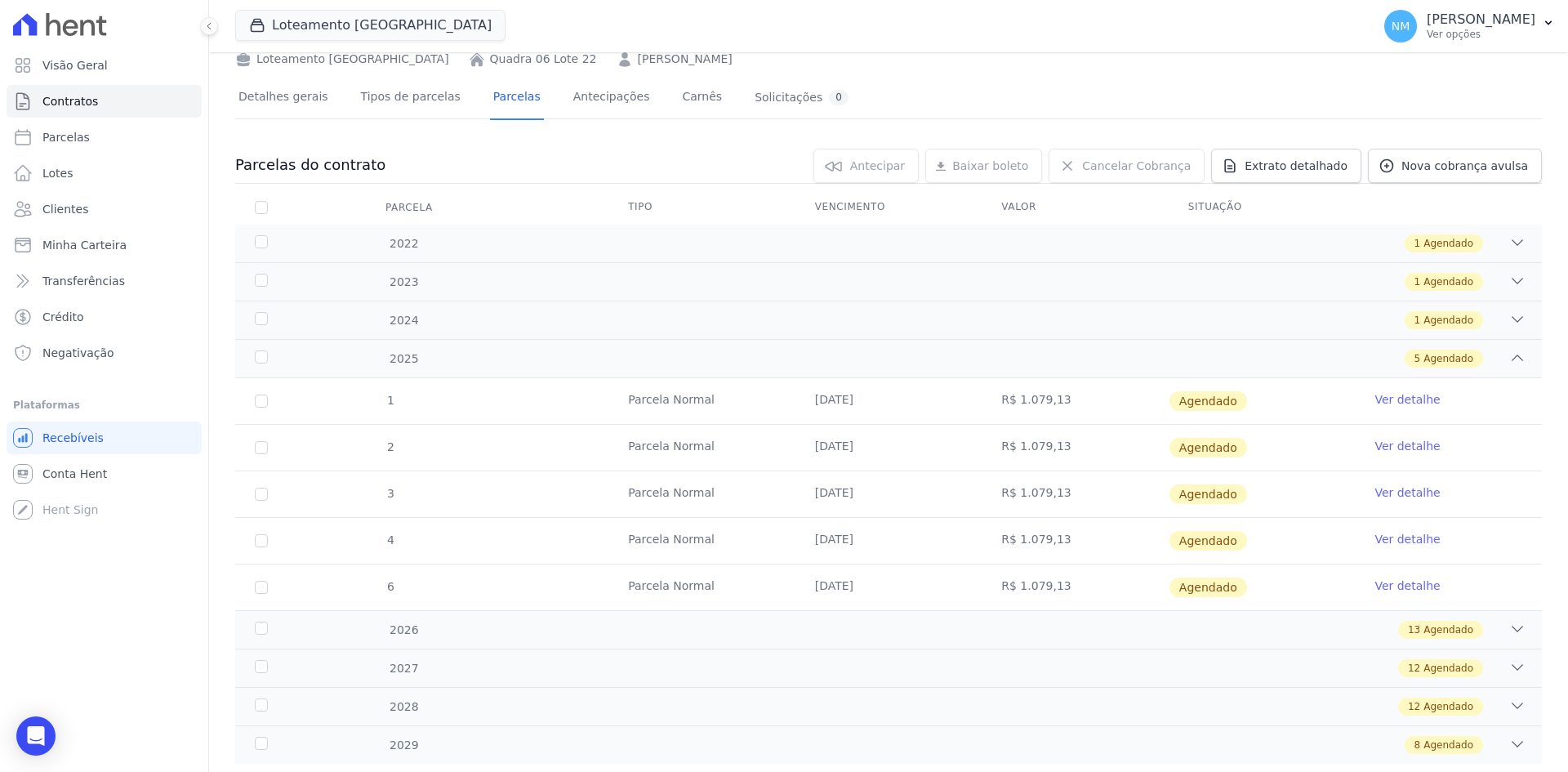
scroll to position [123, 0]
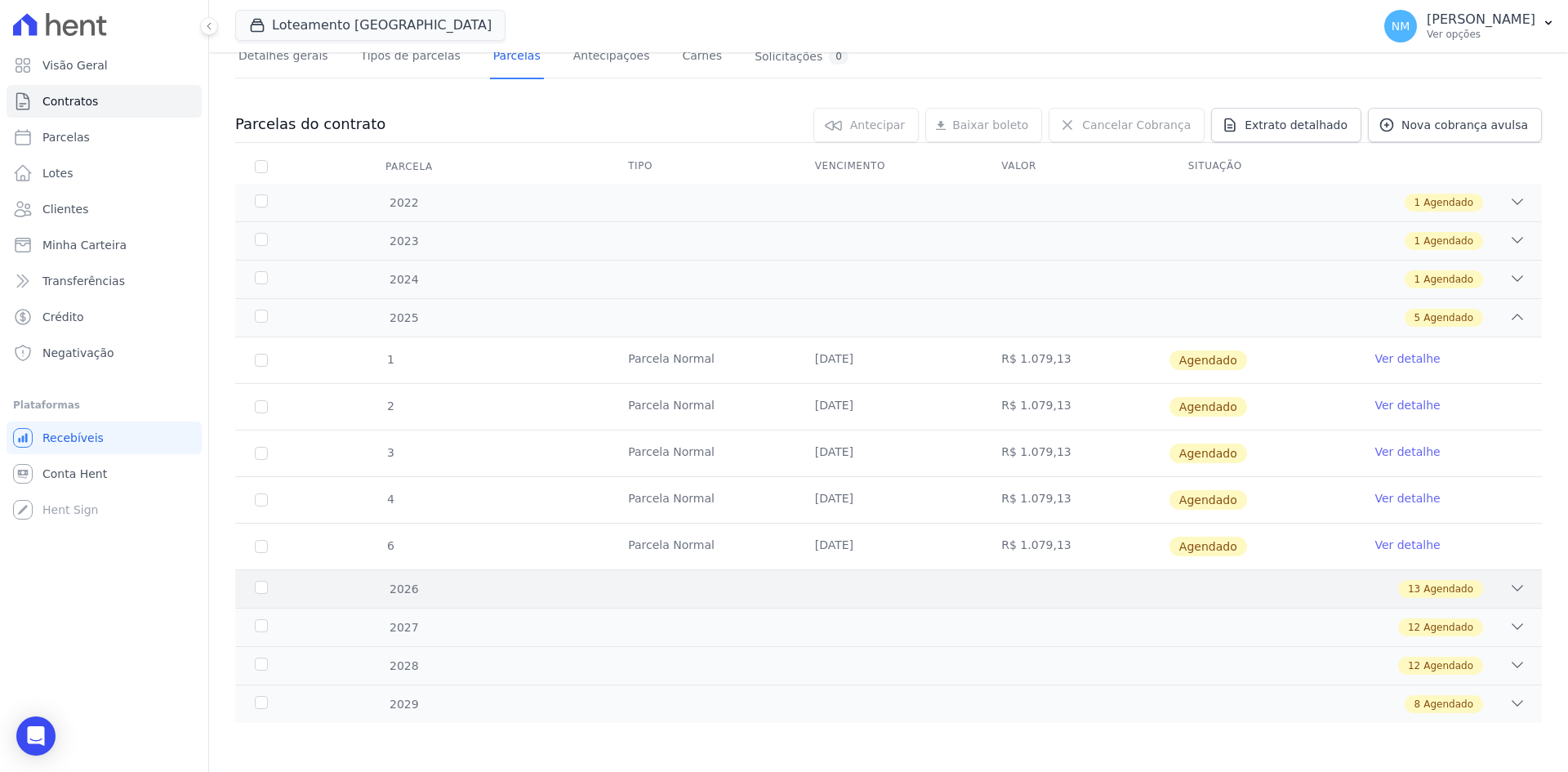
click at [1459, 585] on span "Agendado" at bounding box center [1449, 589] width 49 height 14
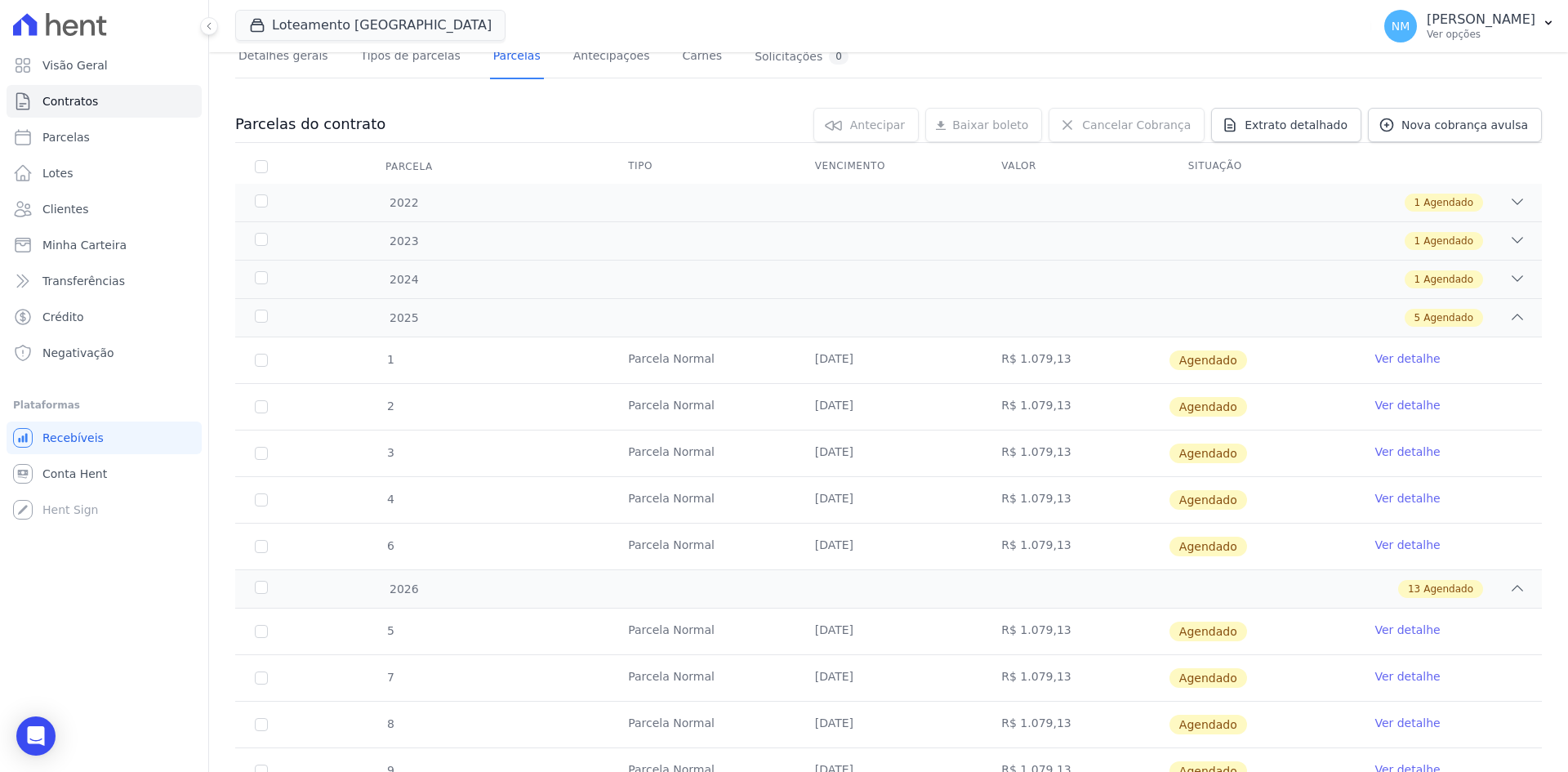
click at [1398, 625] on link "Ver detalhe" at bounding box center [1407, 629] width 66 height 16
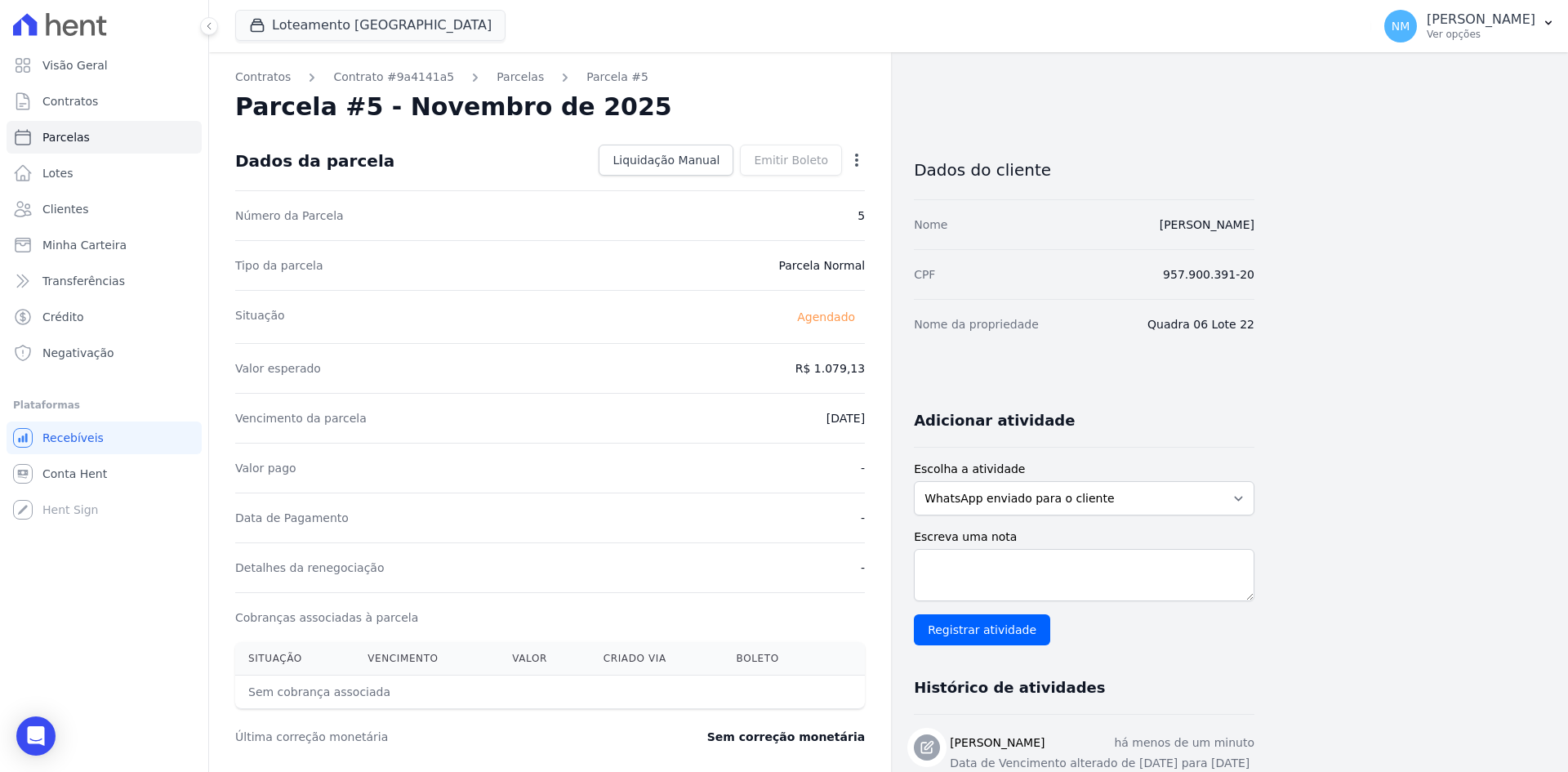
click at [858, 161] on icon "button" at bounding box center [857, 159] width 3 height 13
click at [816, 176] on link "Alterar" at bounding box center [787, 182] width 144 height 30
click at [764, 415] on input "2026-01-10" at bounding box center [800, 417] width 129 height 34
type input "2026-01-10"
click at [844, 163] on span "Salvar" at bounding box center [833, 159] width 36 height 16
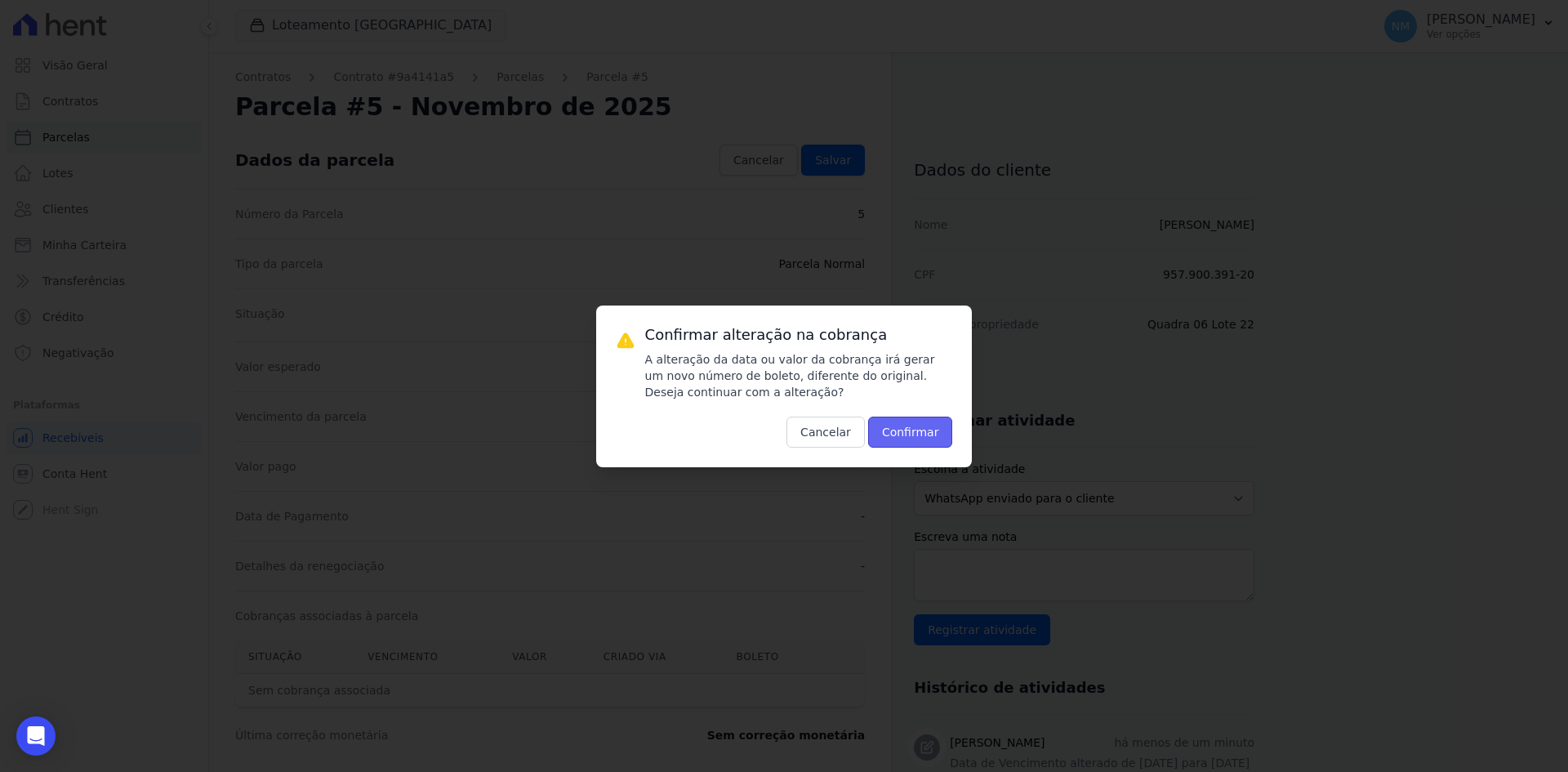
click at [931, 418] on button "Confirmar" at bounding box center [911, 432] width 85 height 31
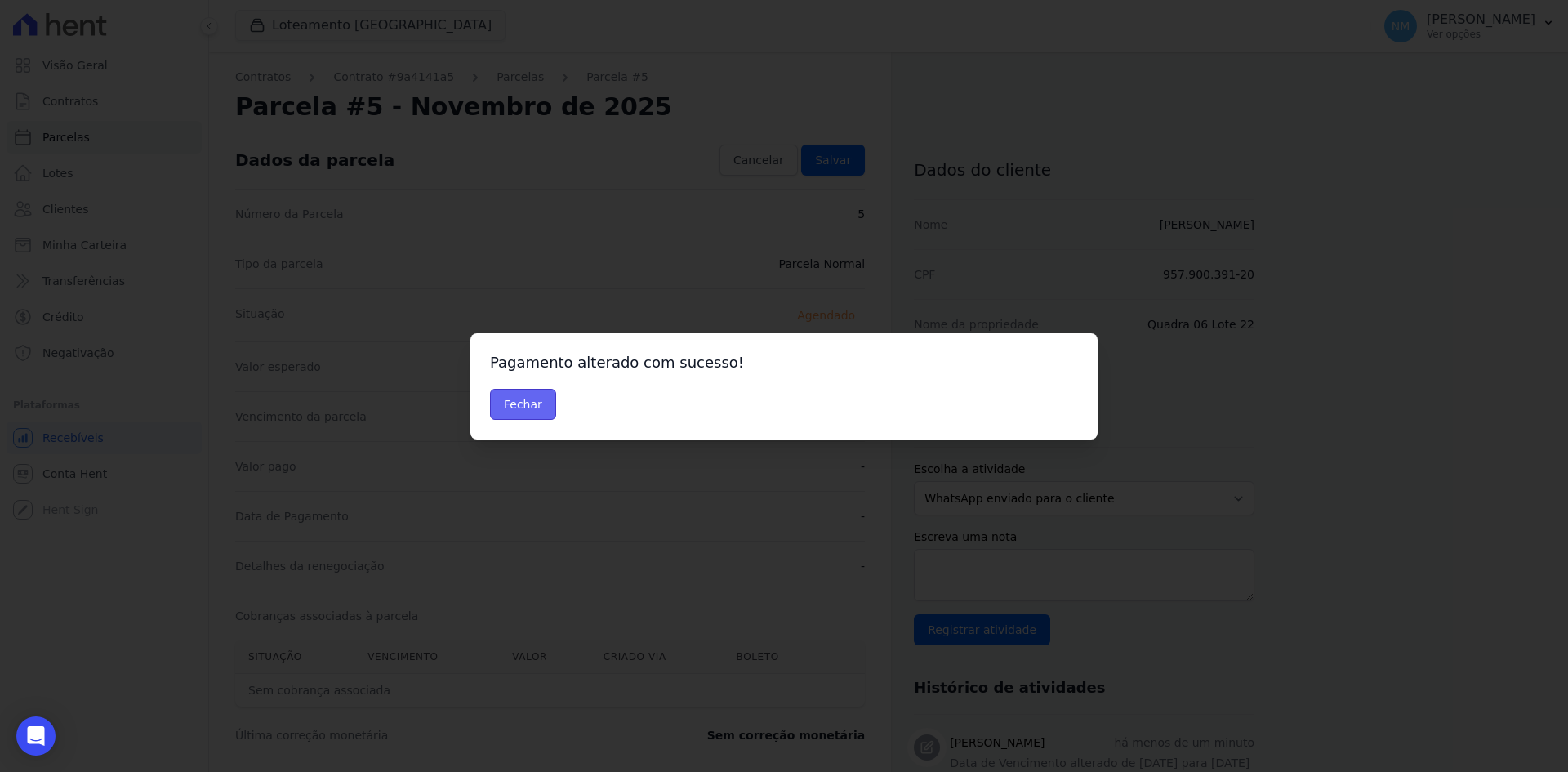
click at [526, 401] on button "Fechar" at bounding box center [523, 404] width 66 height 31
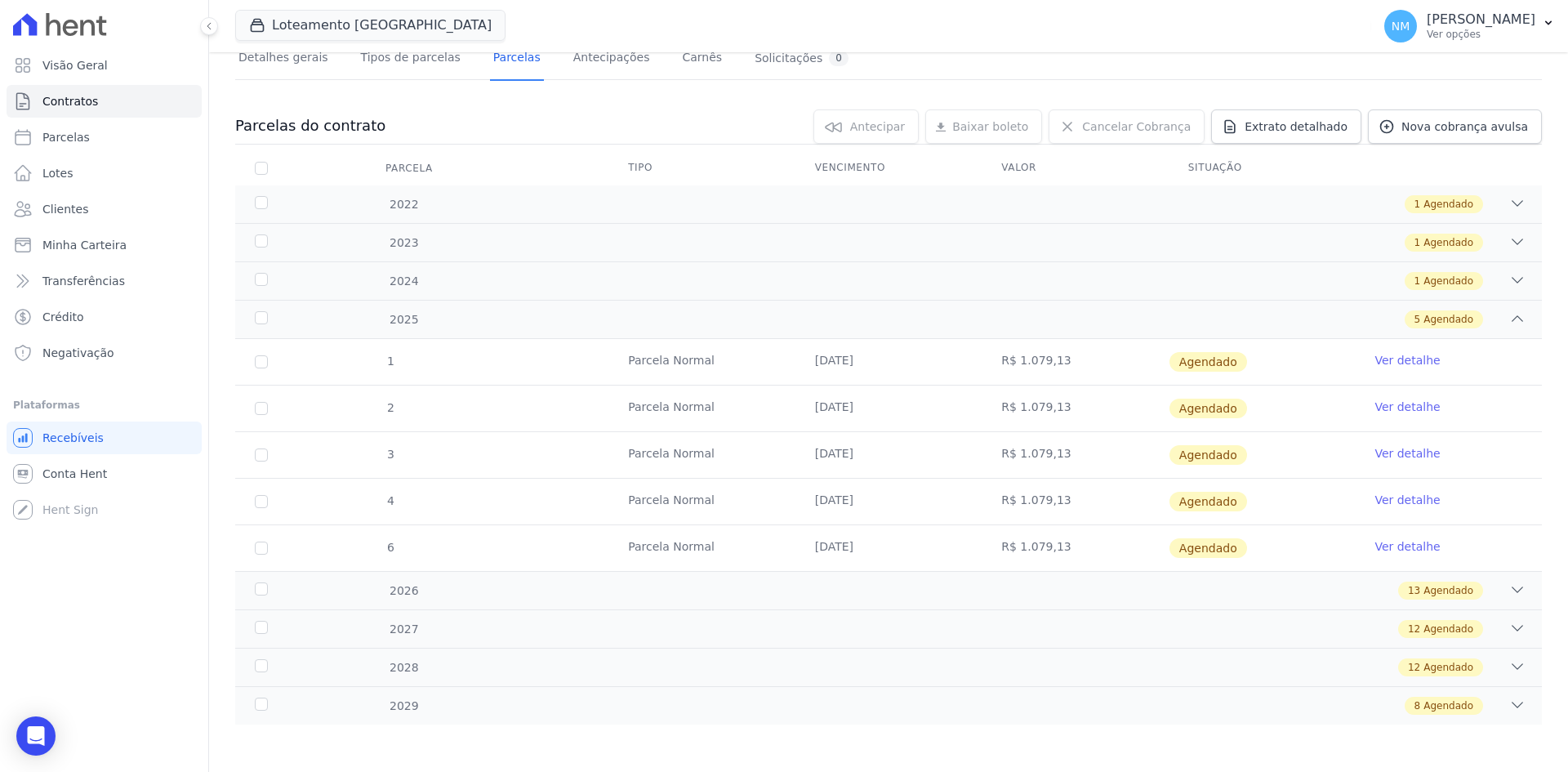
scroll to position [123, 0]
click at [1509, 590] on icon at bounding box center [1517, 588] width 16 height 16
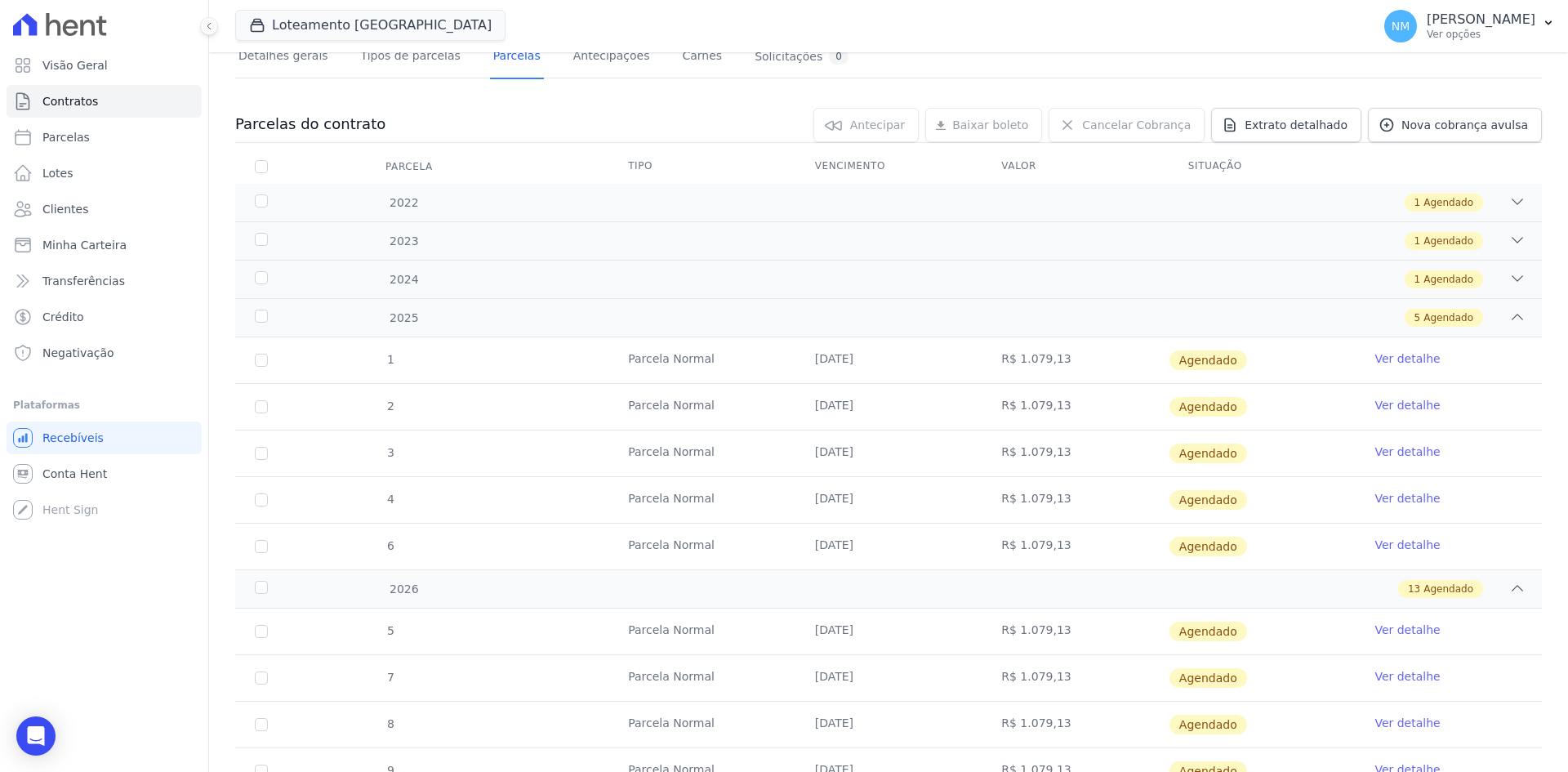
click at [1404, 545] on link "Ver detalhe" at bounding box center [1407, 544] width 66 height 16
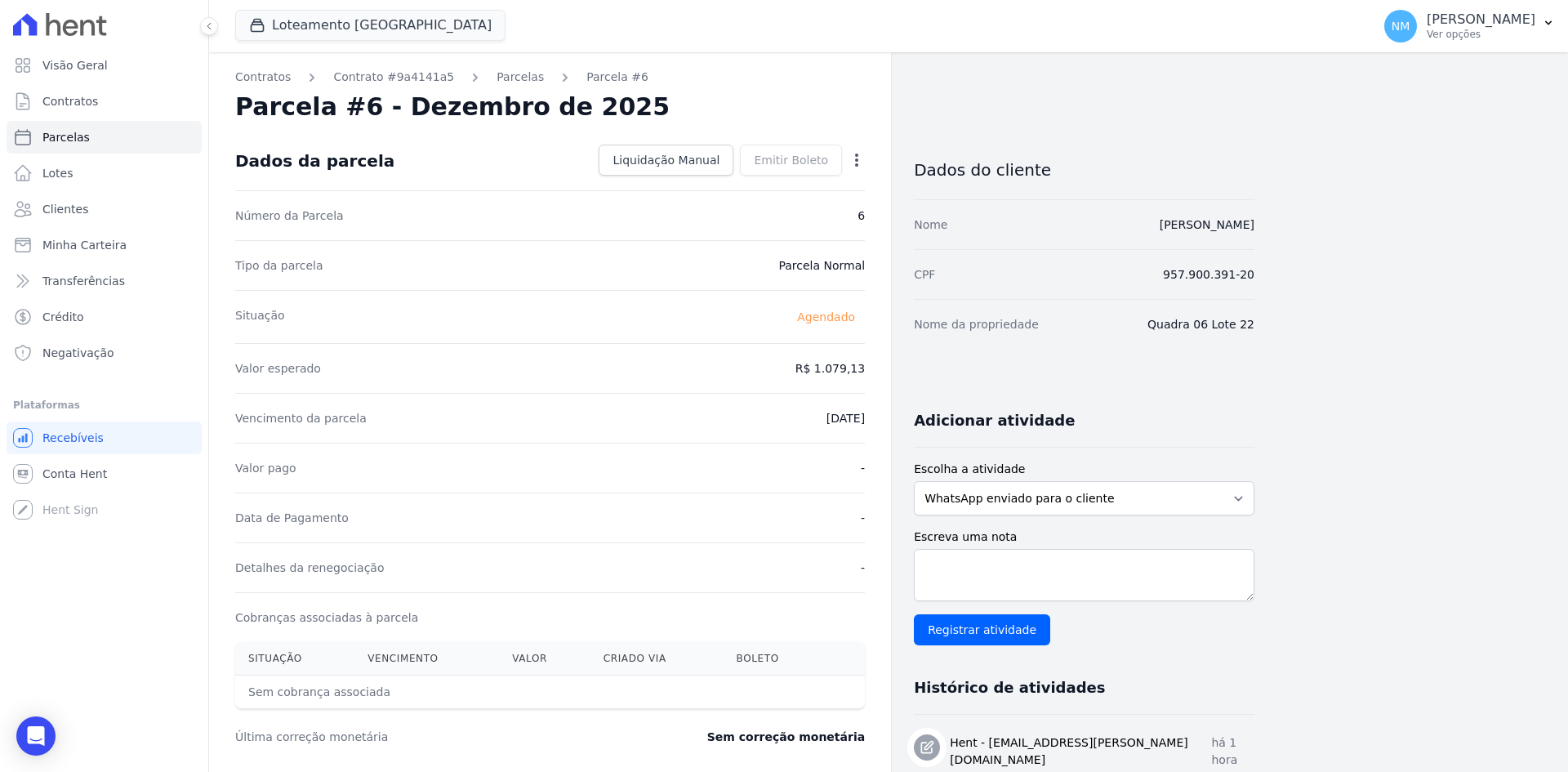
click at [862, 164] on icon "button" at bounding box center [856, 159] width 16 height 16
click at [804, 185] on link "Alterar" at bounding box center [787, 182] width 144 height 30
click at [761, 418] on input "[DATE]" at bounding box center [800, 417] width 129 height 34
type input "[DATE]"
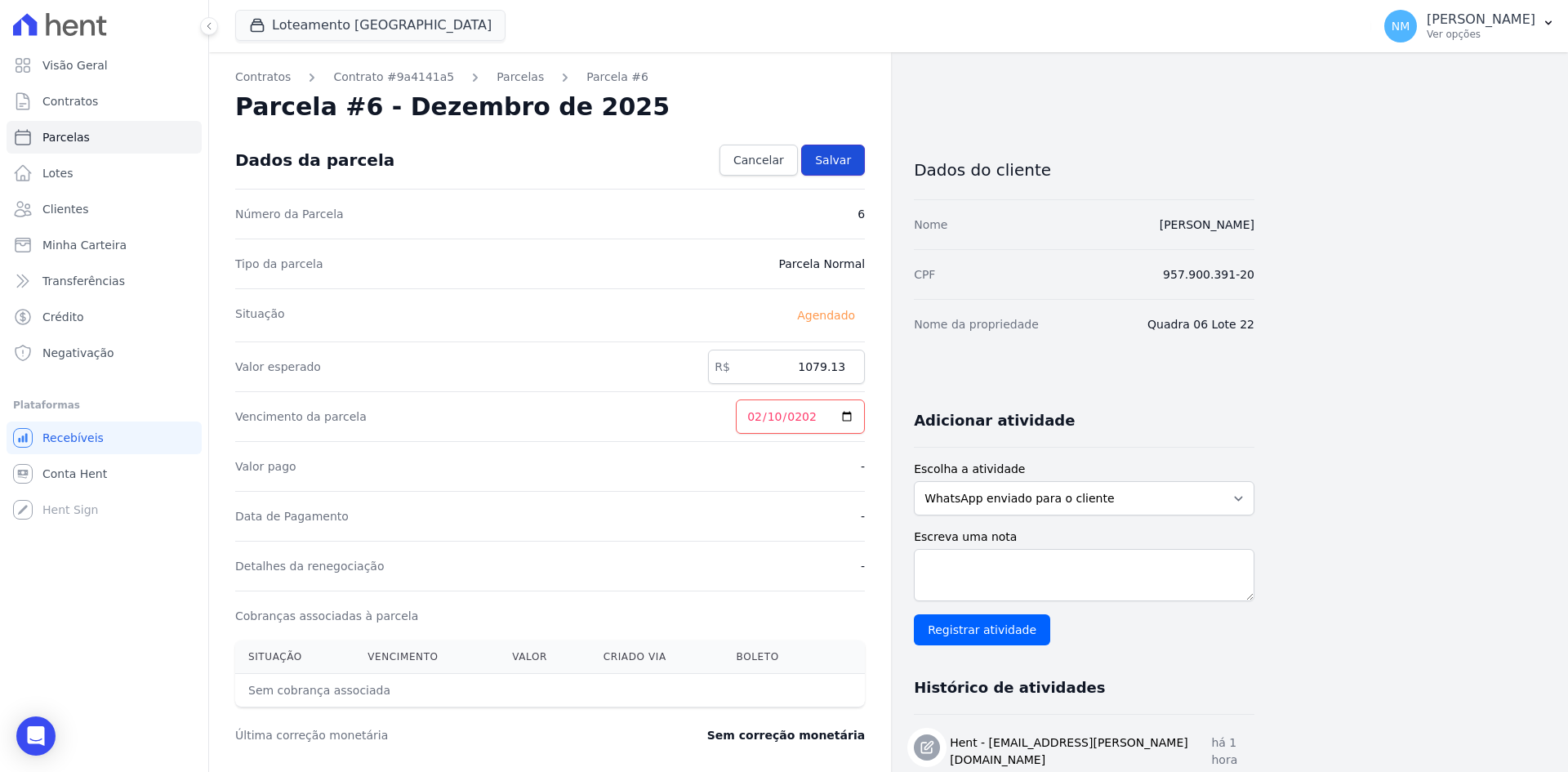
click at [835, 158] on span "Salvar" at bounding box center [833, 159] width 36 height 16
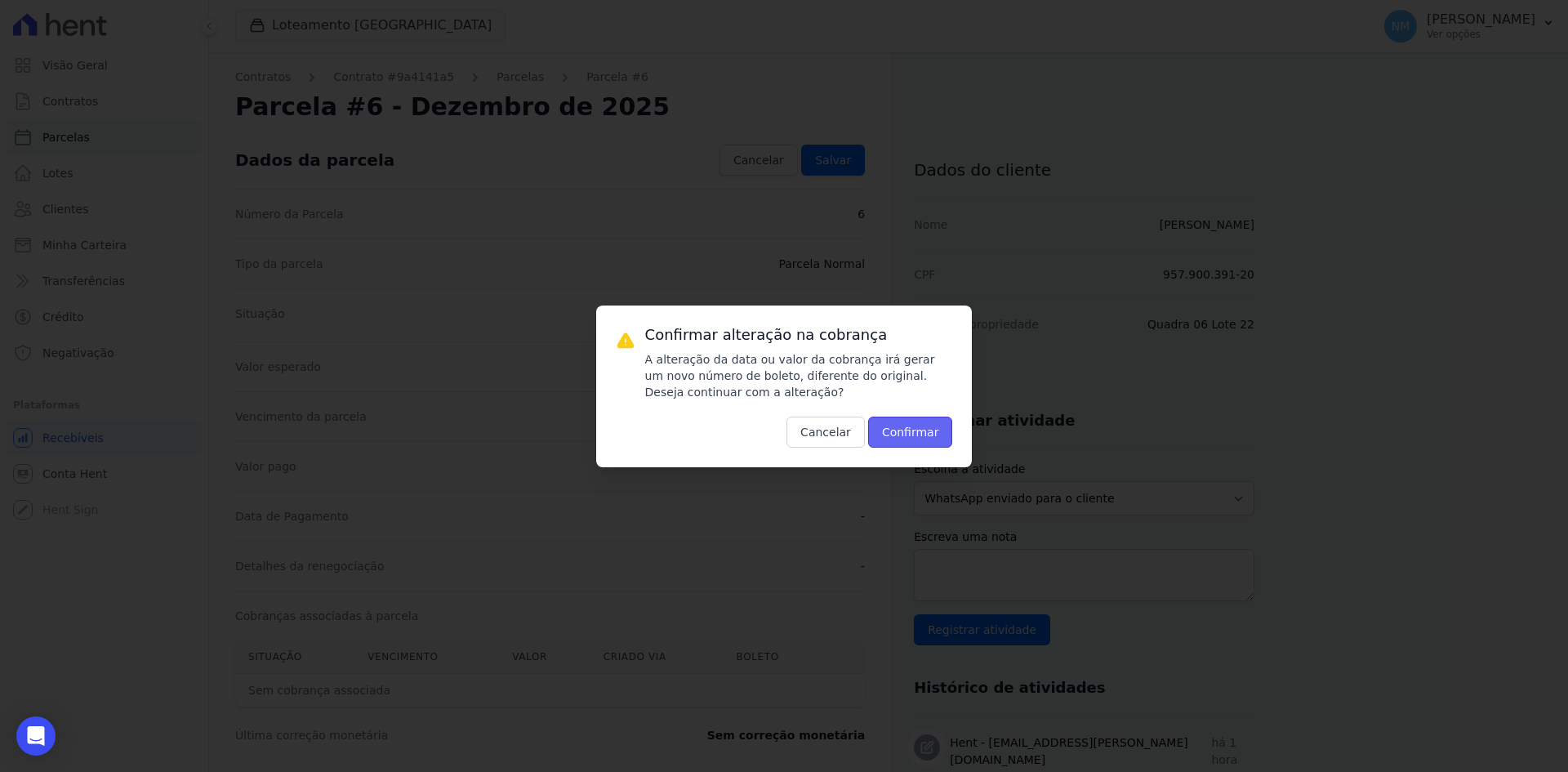
click at [938, 439] on button "Confirmar" at bounding box center [911, 432] width 85 height 31
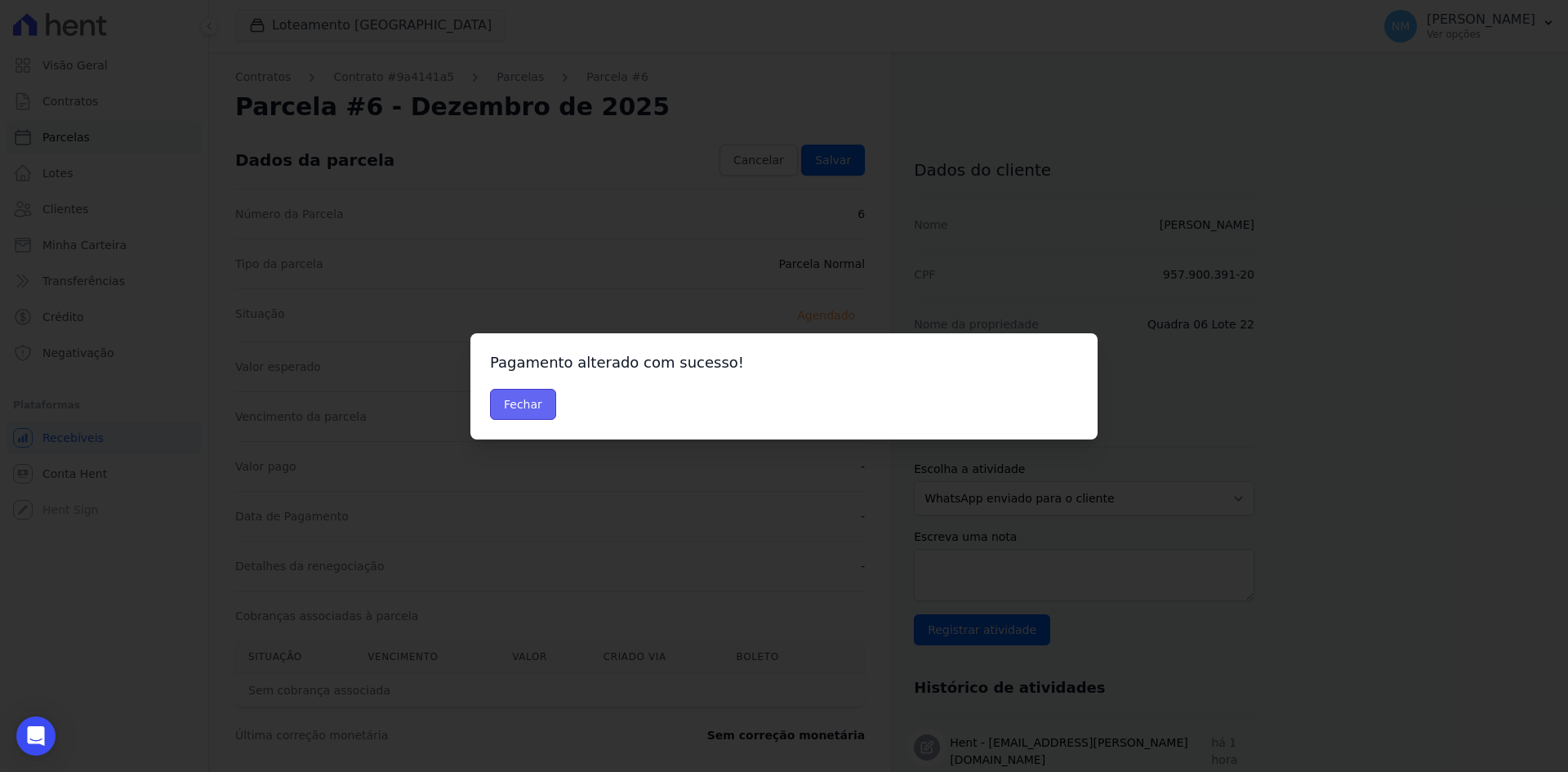
click at [536, 412] on button "Fechar" at bounding box center [523, 404] width 66 height 31
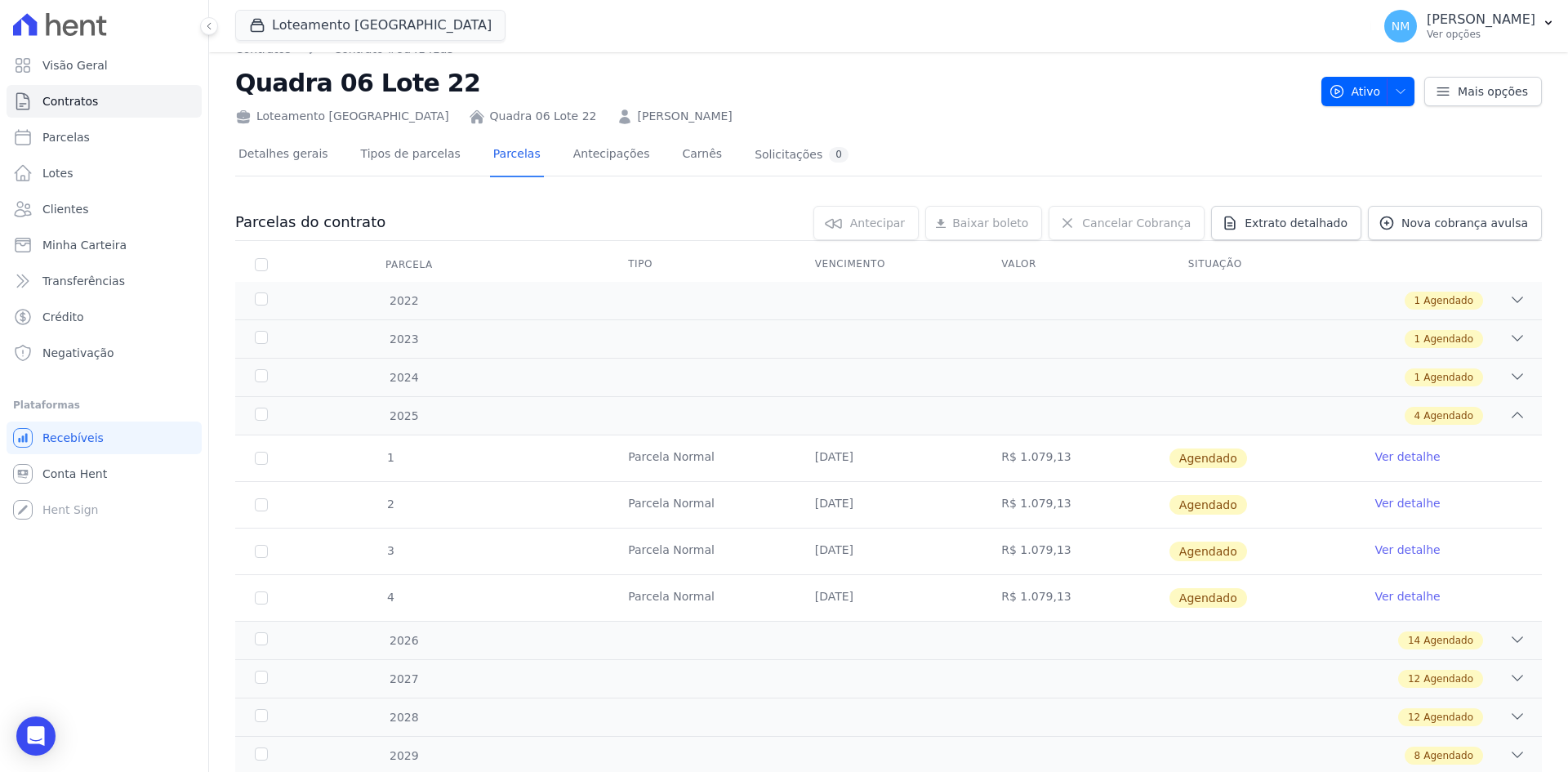
scroll to position [76, 0]
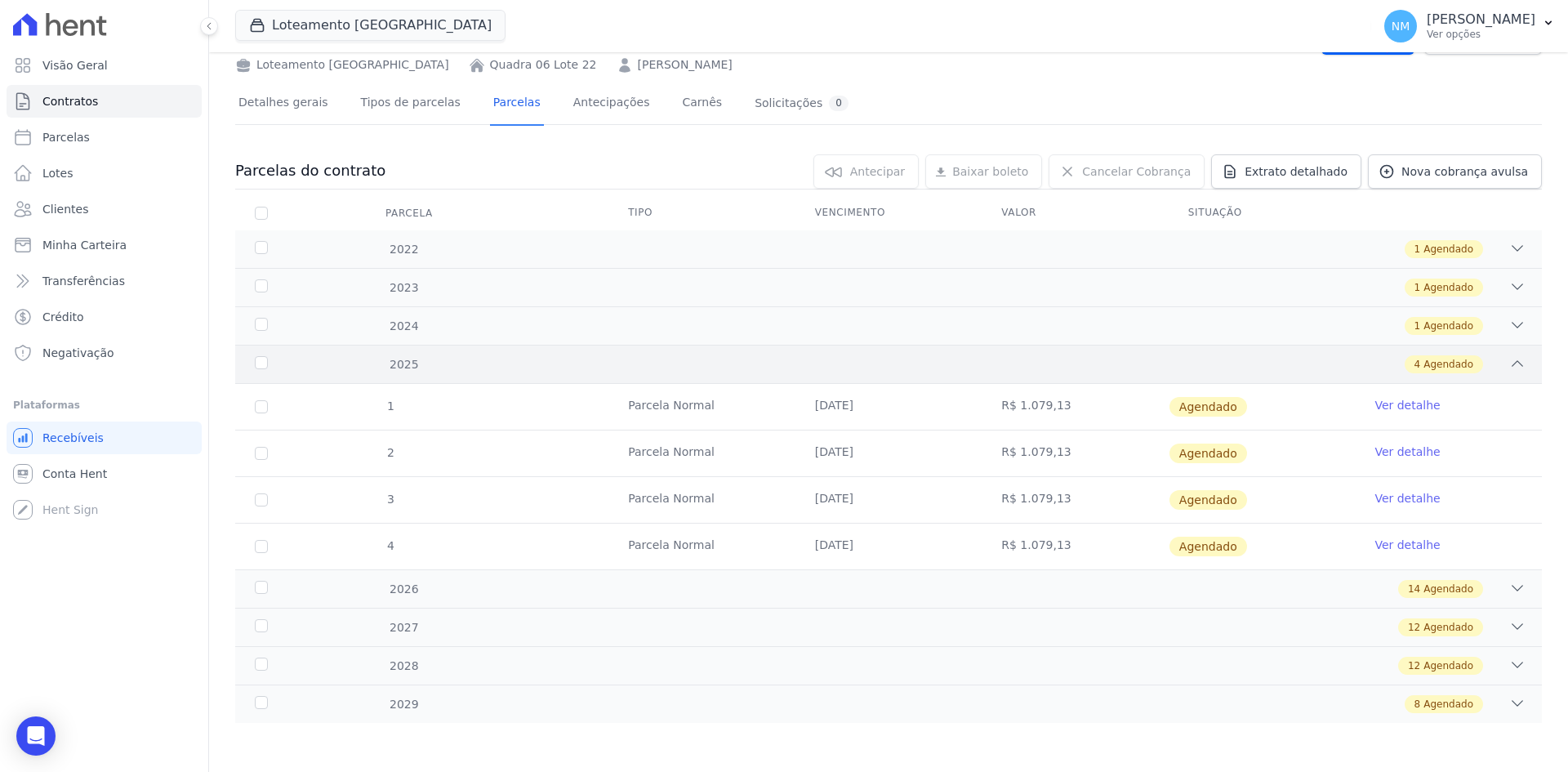
click at [1509, 361] on icon at bounding box center [1517, 363] width 16 height 16
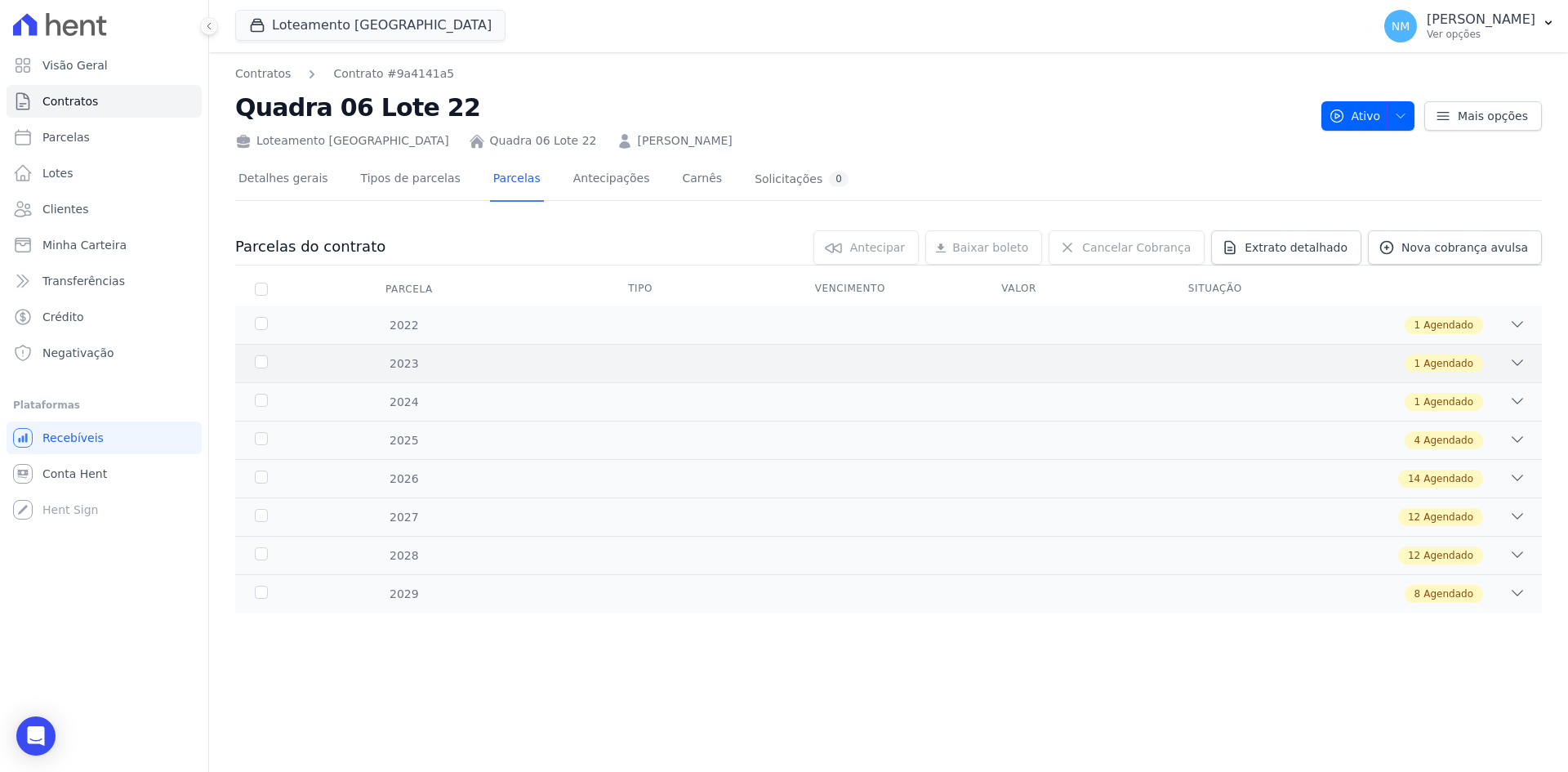
click at [1518, 361] on icon at bounding box center [1517, 362] width 16 height 16
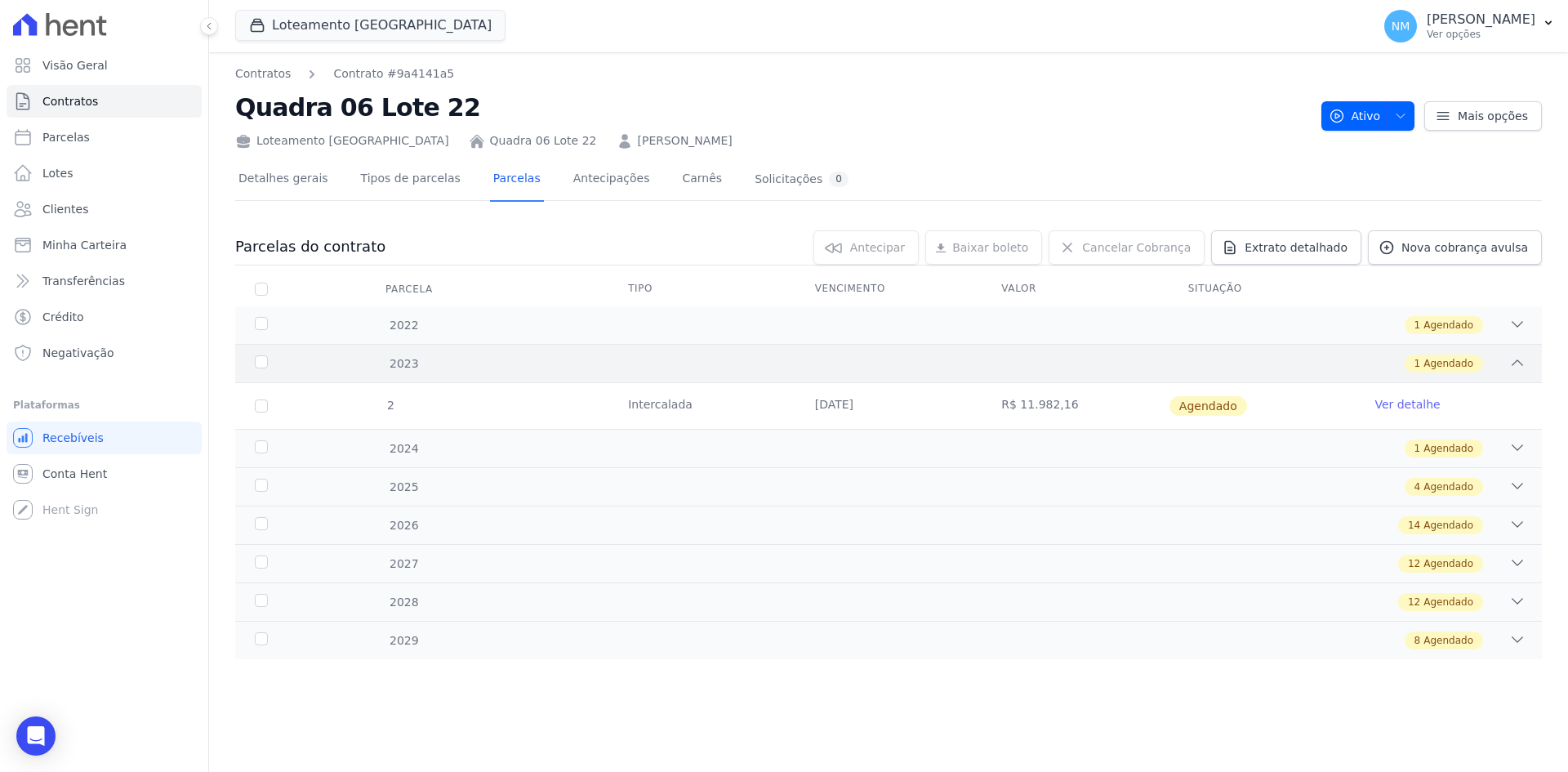
click at [1518, 361] on icon at bounding box center [1517, 362] width 16 height 16
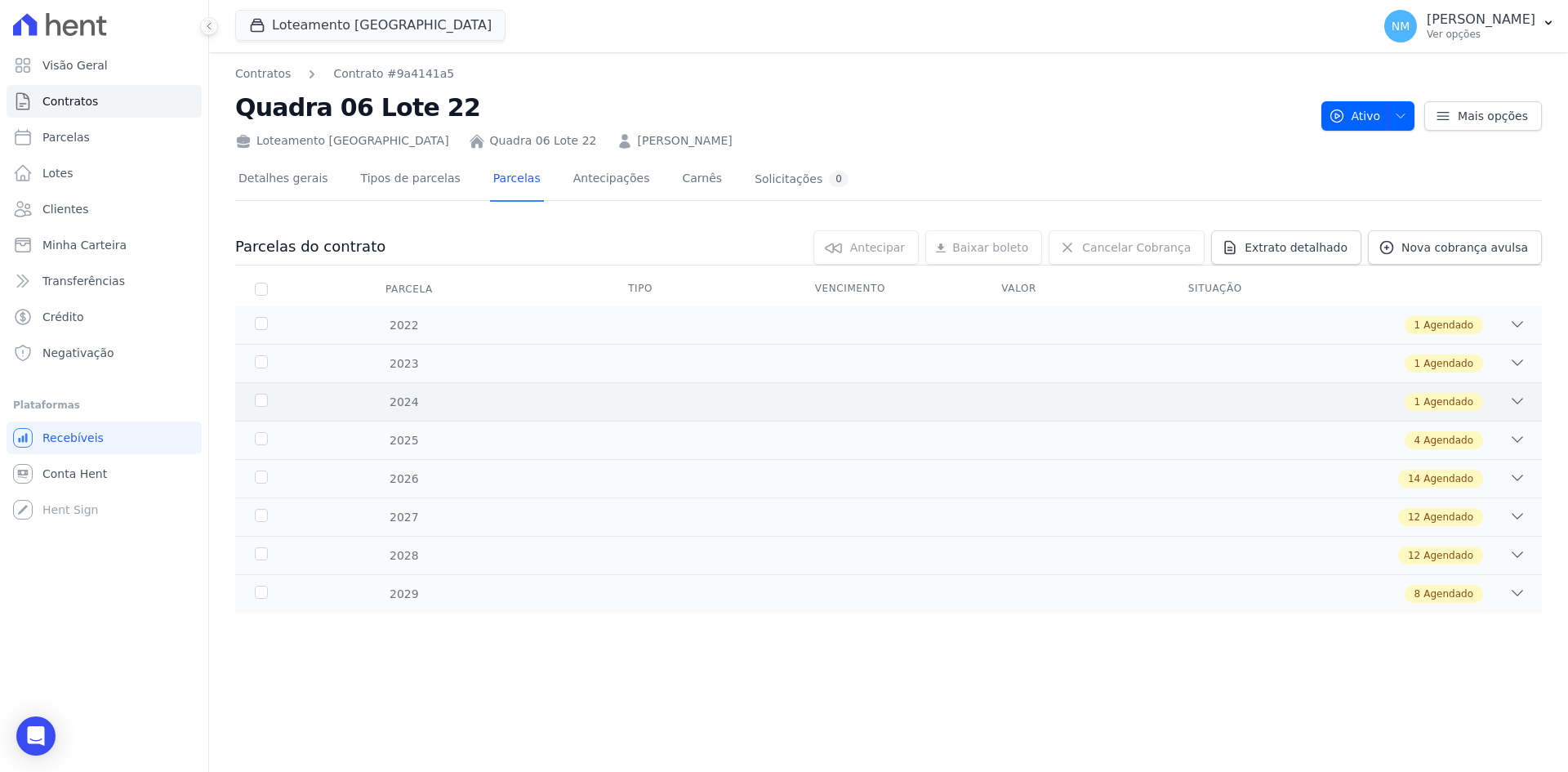
click at [1517, 398] on icon at bounding box center [1517, 400] width 16 height 16
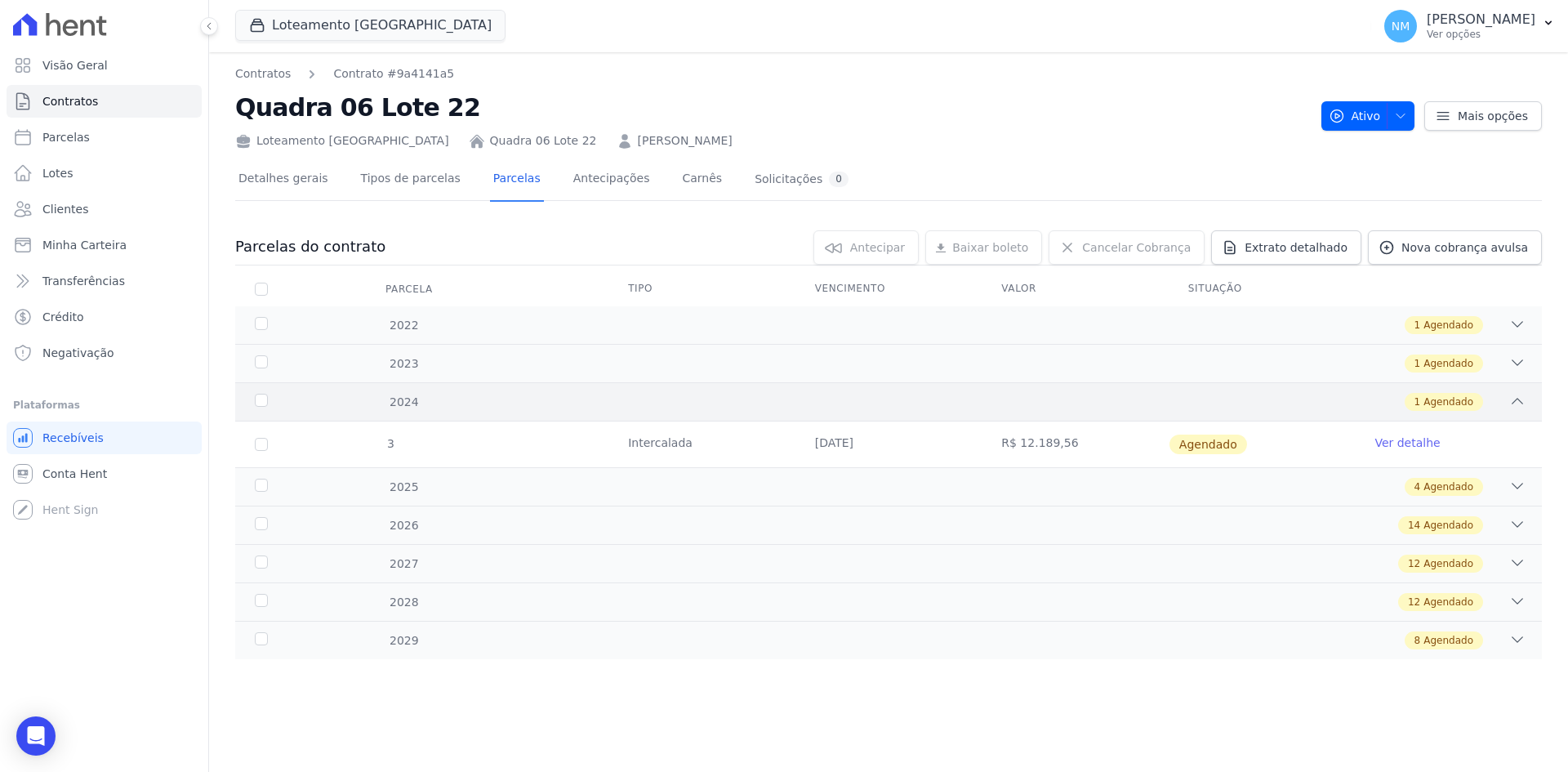
click at [1517, 398] on icon at bounding box center [1517, 400] width 16 height 16
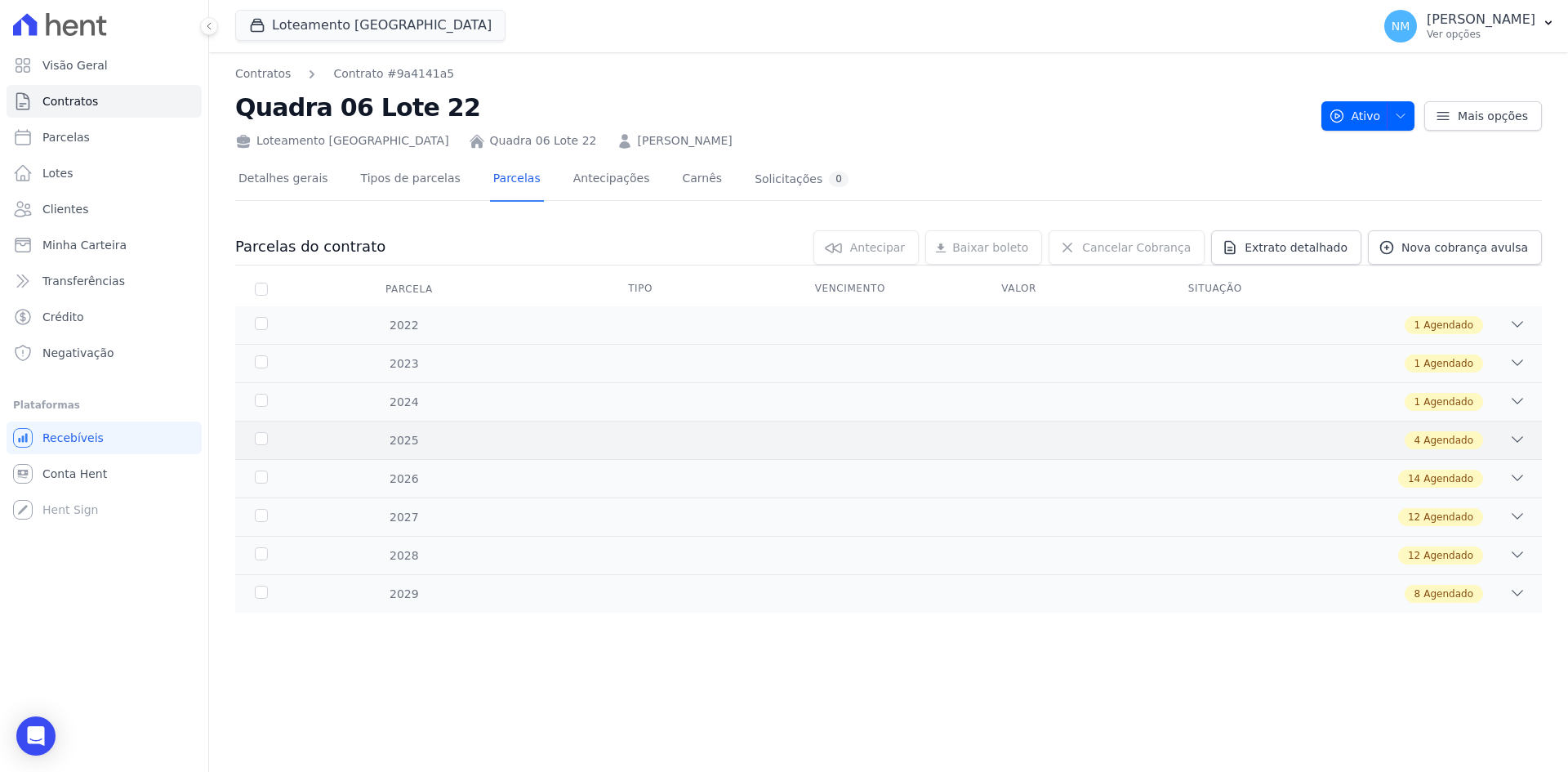
click at [1514, 444] on icon at bounding box center [1517, 439] width 16 height 16
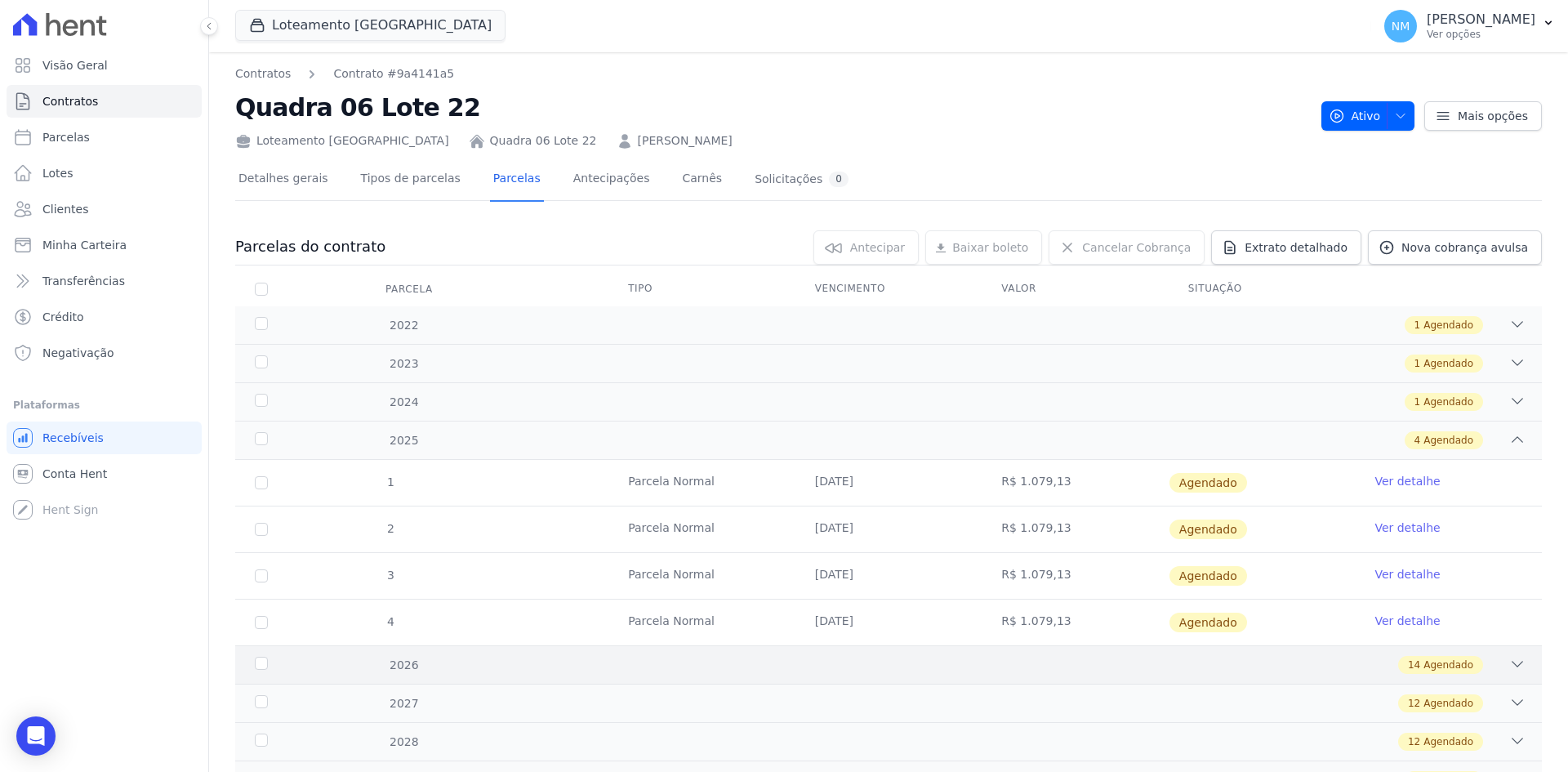
click at [1509, 667] on icon at bounding box center [1517, 664] width 16 height 16
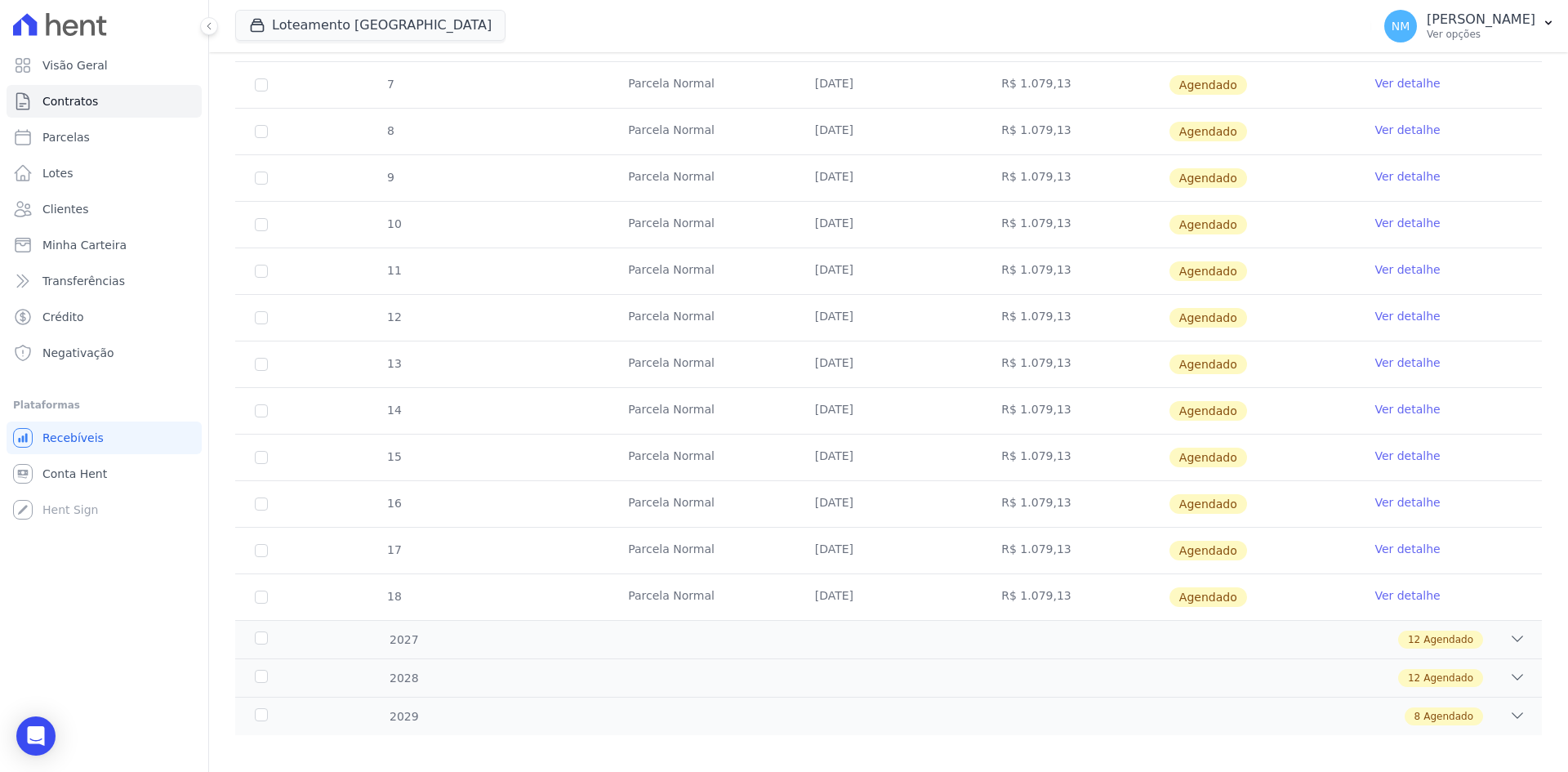
scroll to position [728, 0]
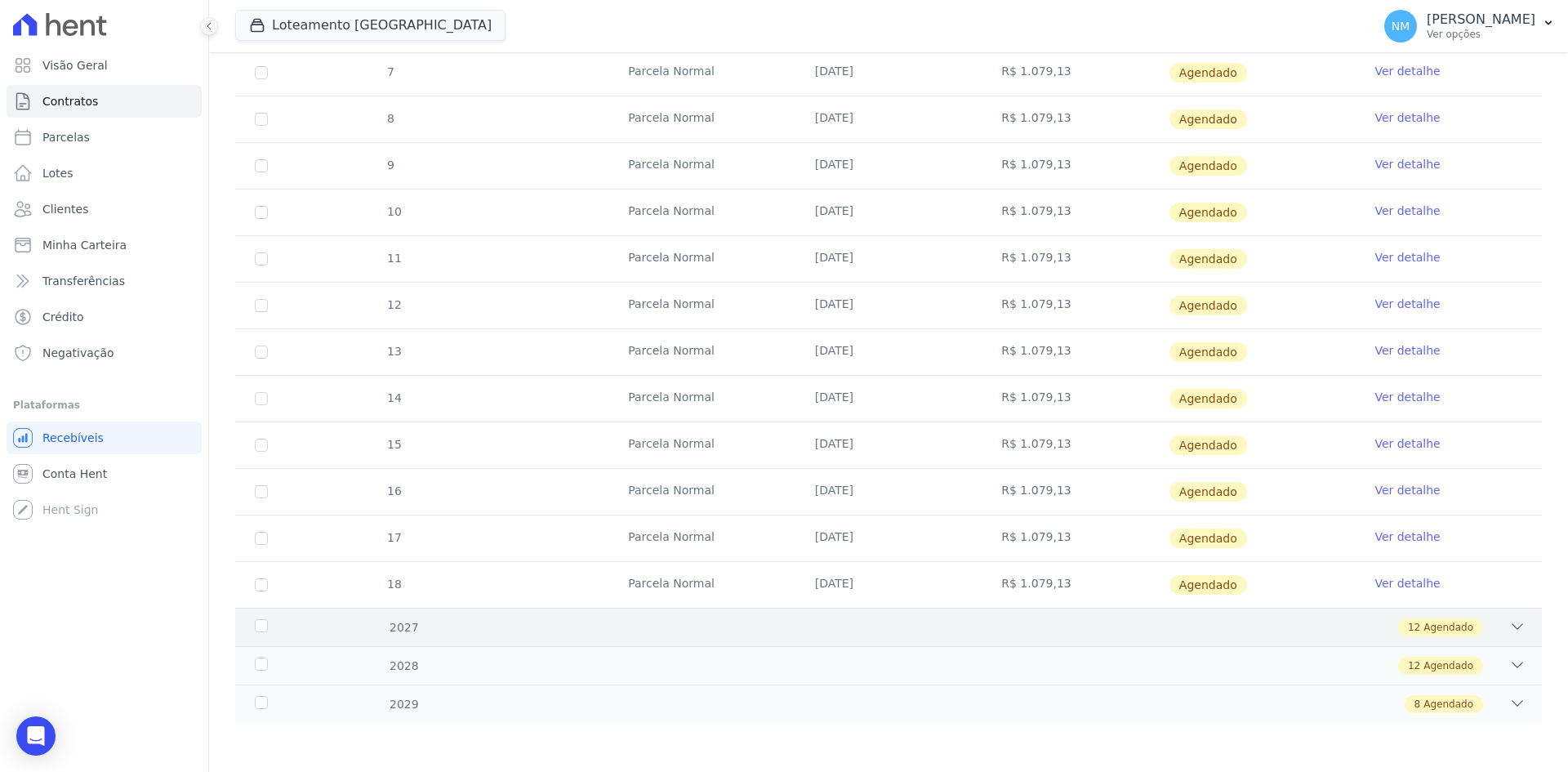
click at [820, 636] on div "12 Agendado" at bounding box center [953, 627] width 1146 height 18
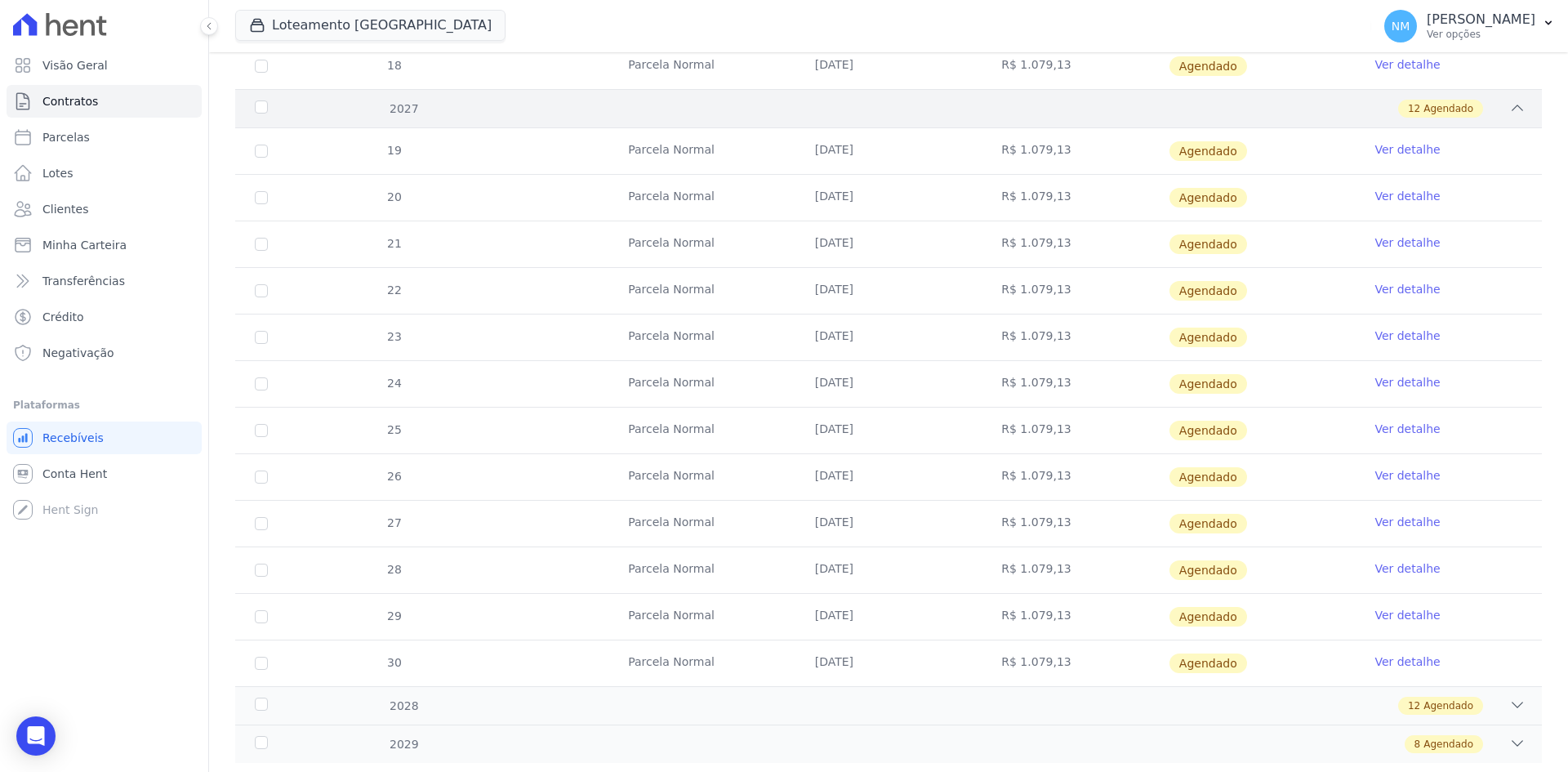
scroll to position [1287, 0]
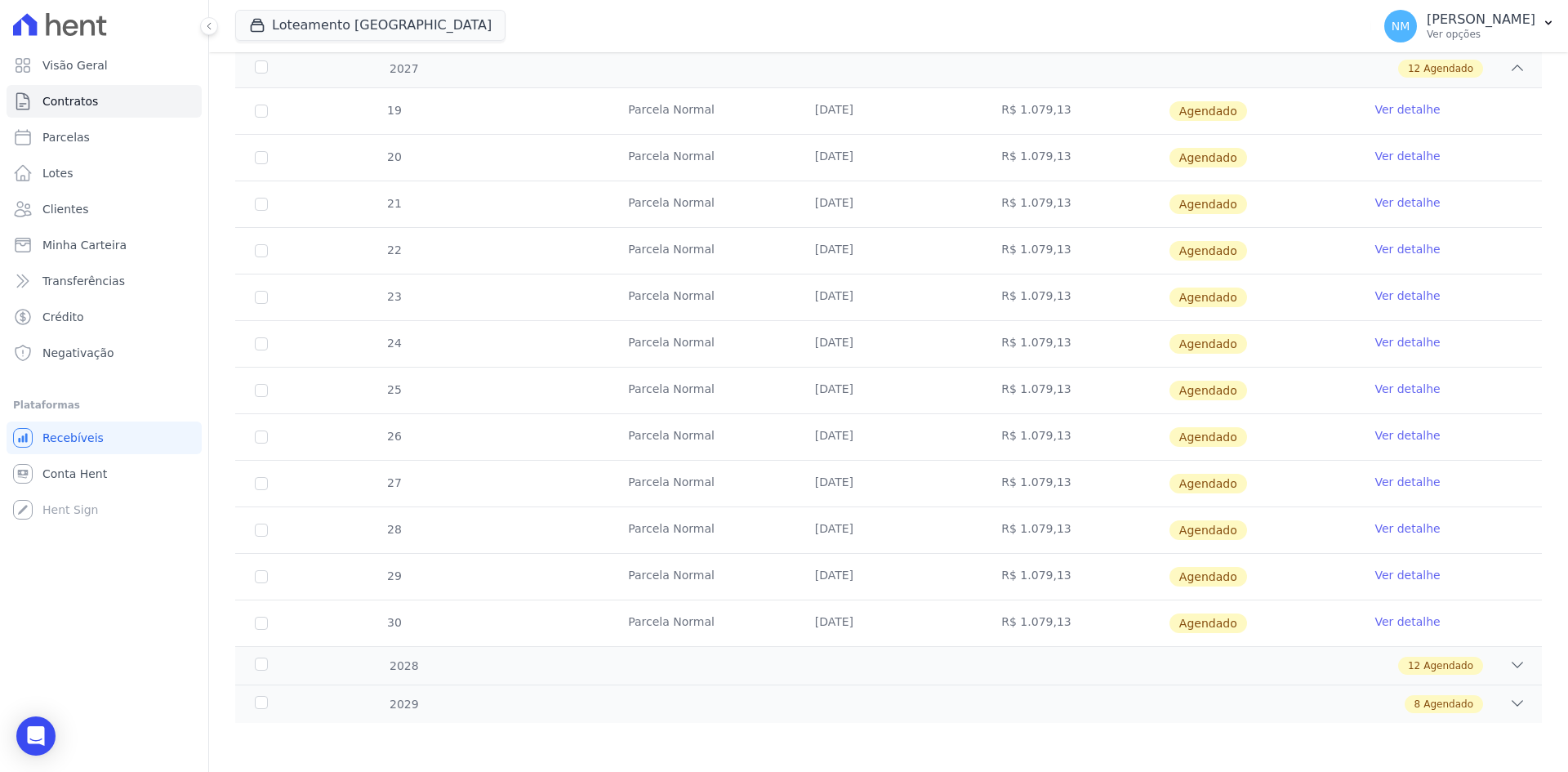
click at [820, 648] on div "19 Parcela Normal 10/01/2027 R$ 1.079,13 Agendado Ver detalhe 20 Parcela Normal…" at bounding box center [888, 367] width 1359 height 571
click at [817, 665] on div "12 Agendado" at bounding box center [953, 665] width 1146 height 18
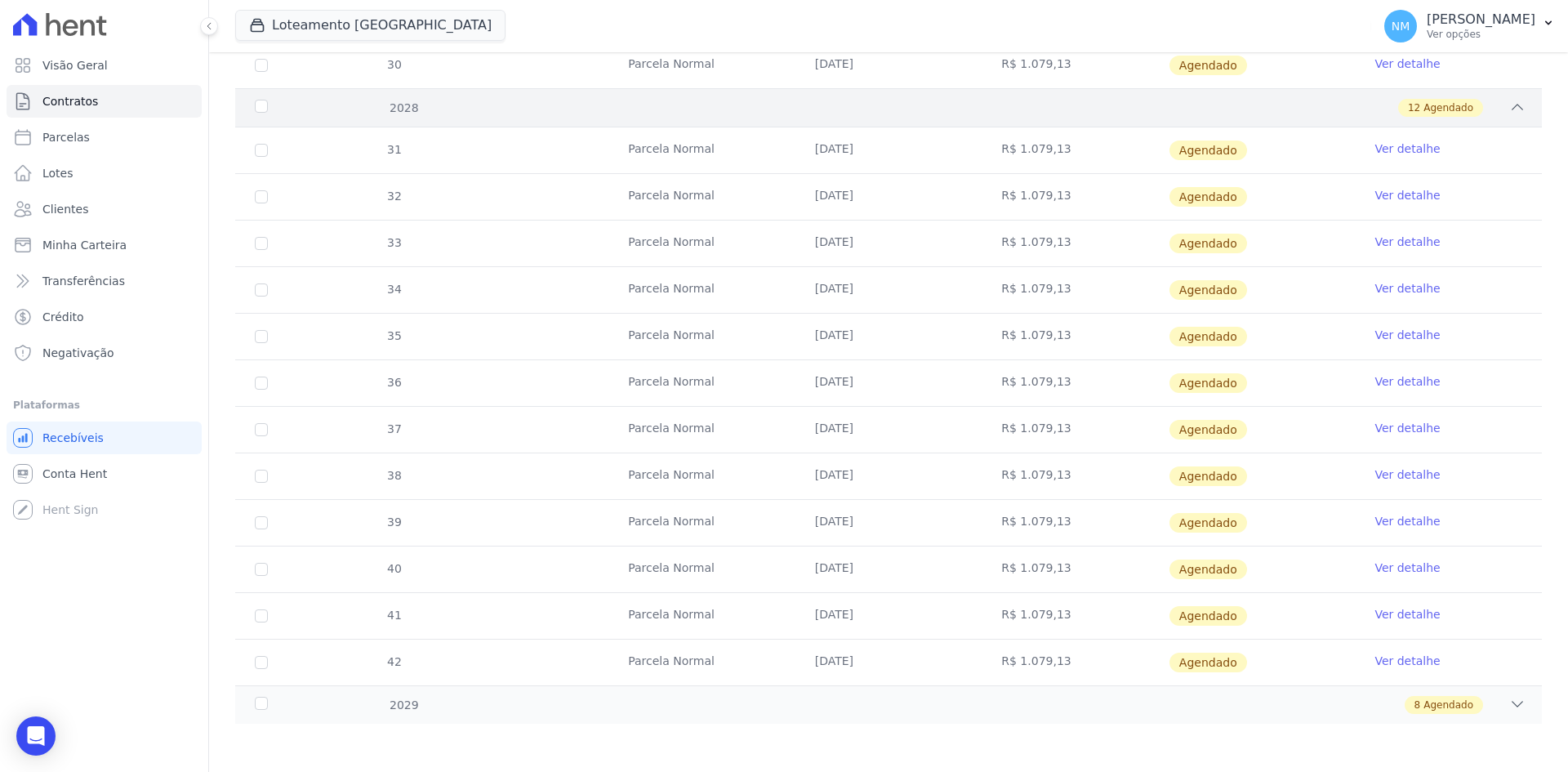
scroll to position [1845, 0]
click at [813, 694] on div "2029 8 Agendado" at bounding box center [889, 703] width 1307 height 38
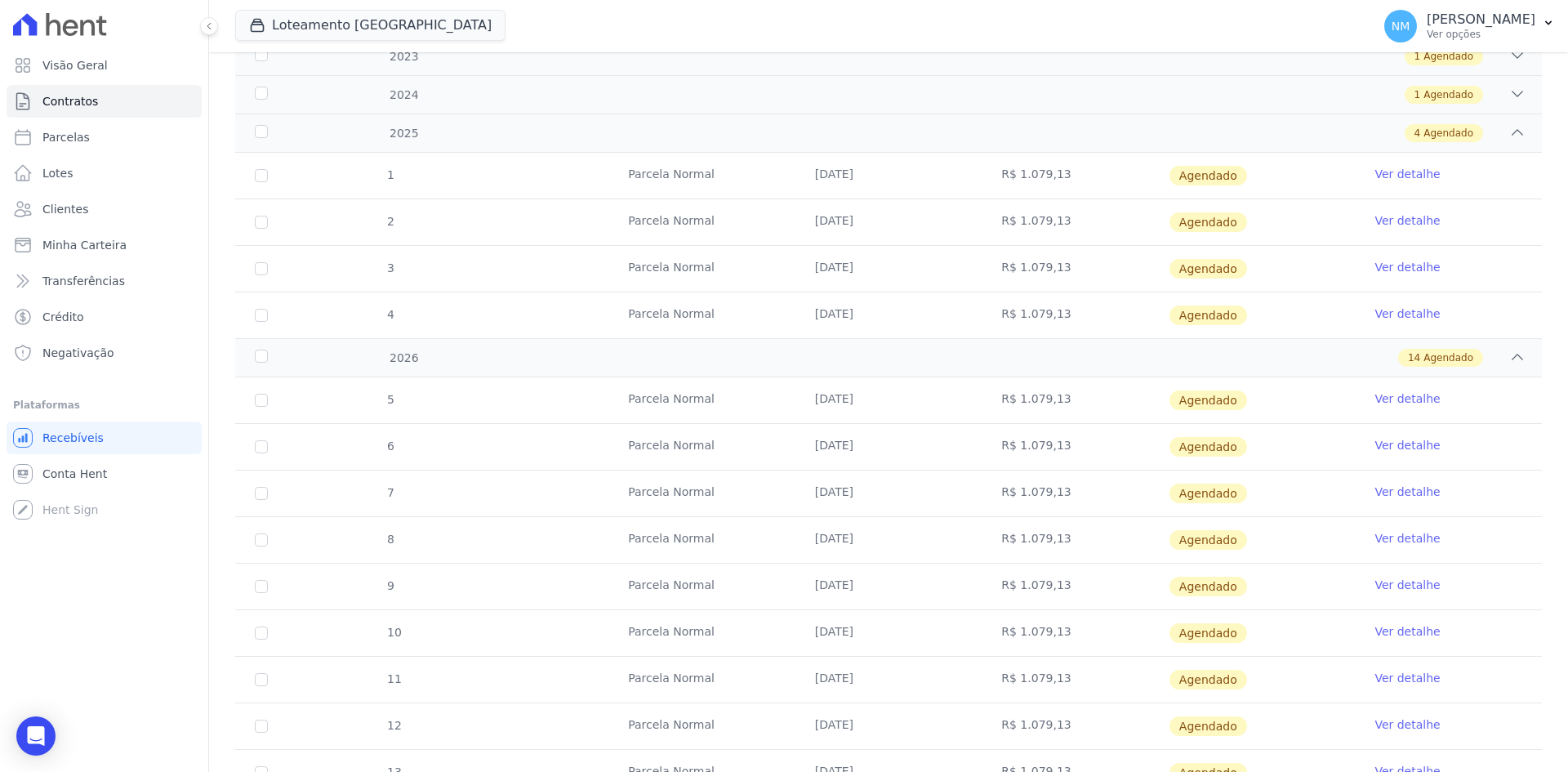
scroll to position [257, 0]
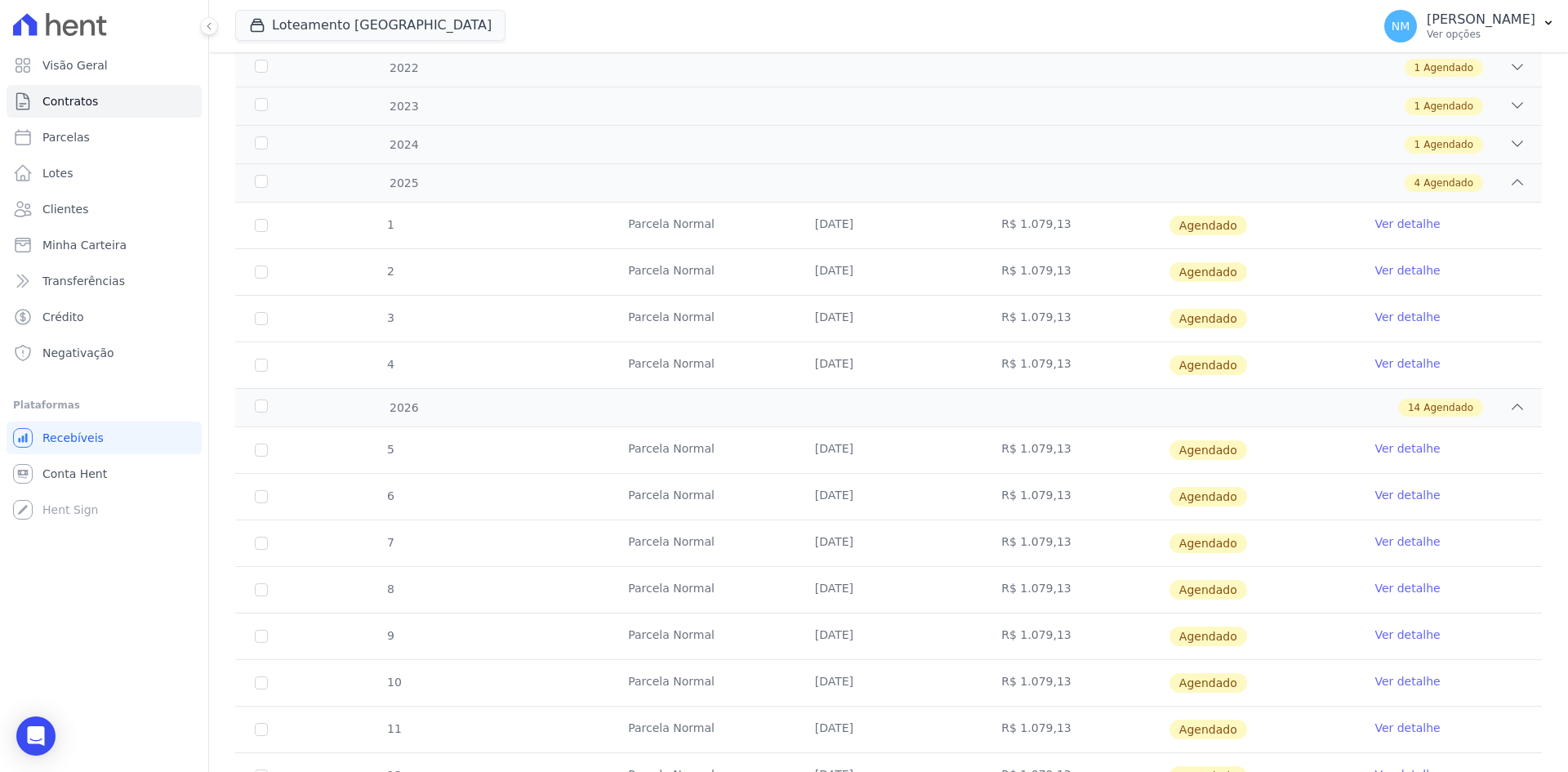
click at [1402, 543] on link "Ver detalhe" at bounding box center [1407, 541] width 66 height 16
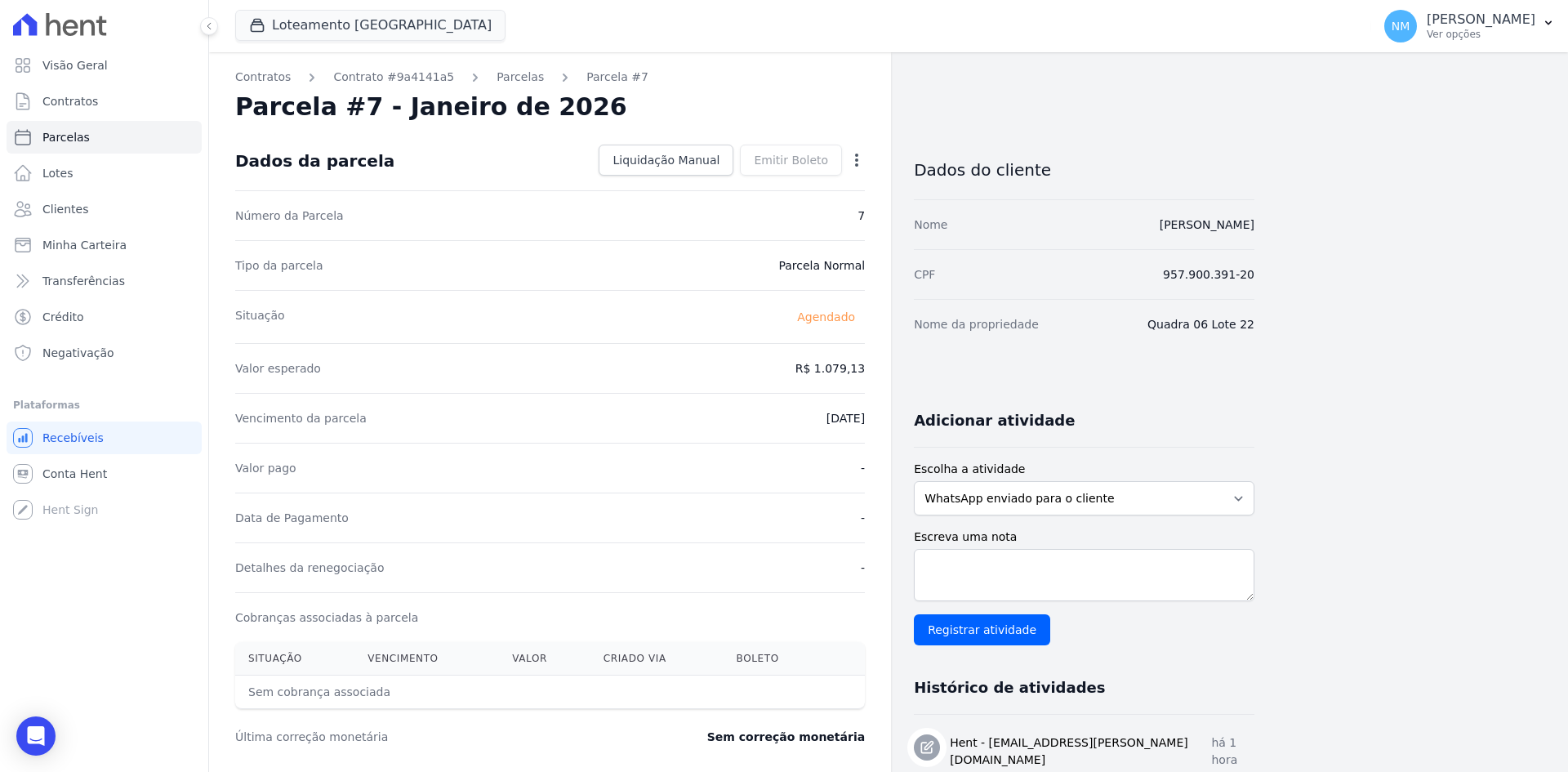
click at [862, 158] on icon "button" at bounding box center [856, 159] width 16 height 16
click at [826, 175] on link "Alterar" at bounding box center [787, 182] width 144 height 30
click at [779, 418] on input "2026-01-10" at bounding box center [800, 417] width 129 height 34
type input "2026-03-10"
click at [828, 160] on span "Salvar" at bounding box center [833, 159] width 36 height 16
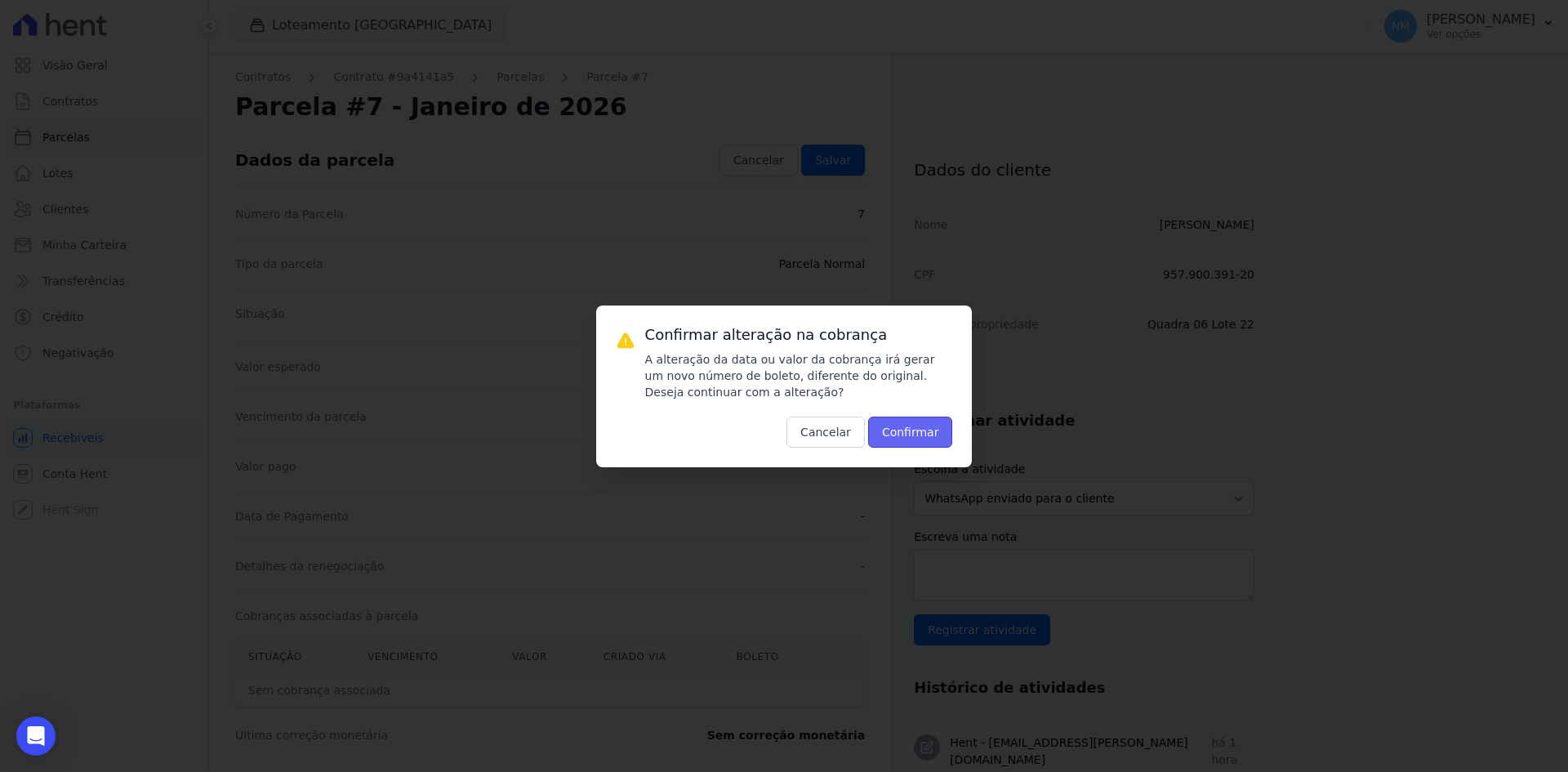
click at [921, 435] on button "Confirmar" at bounding box center [911, 432] width 85 height 31
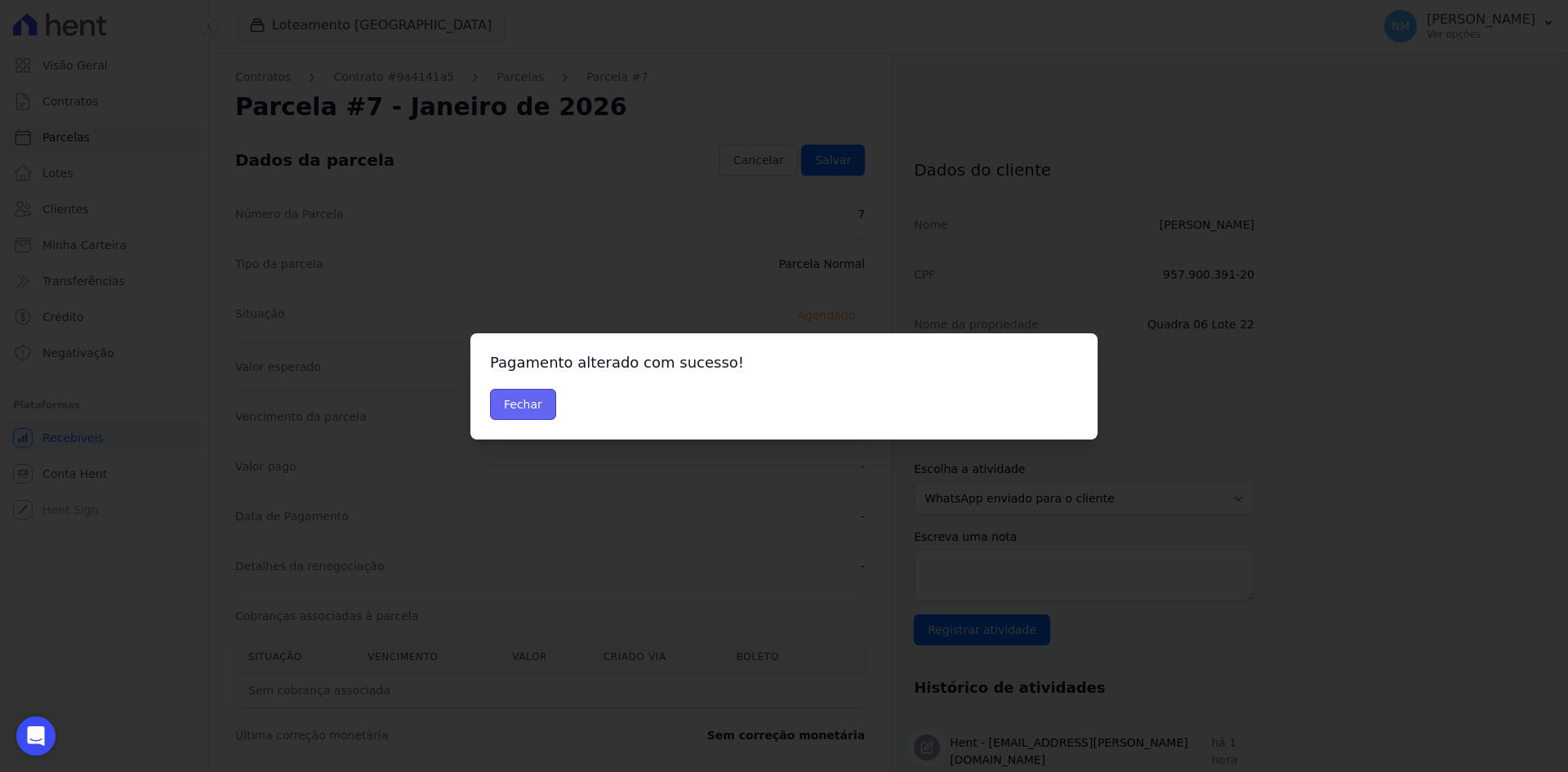
click at [535, 409] on button "Fechar" at bounding box center [523, 404] width 66 height 31
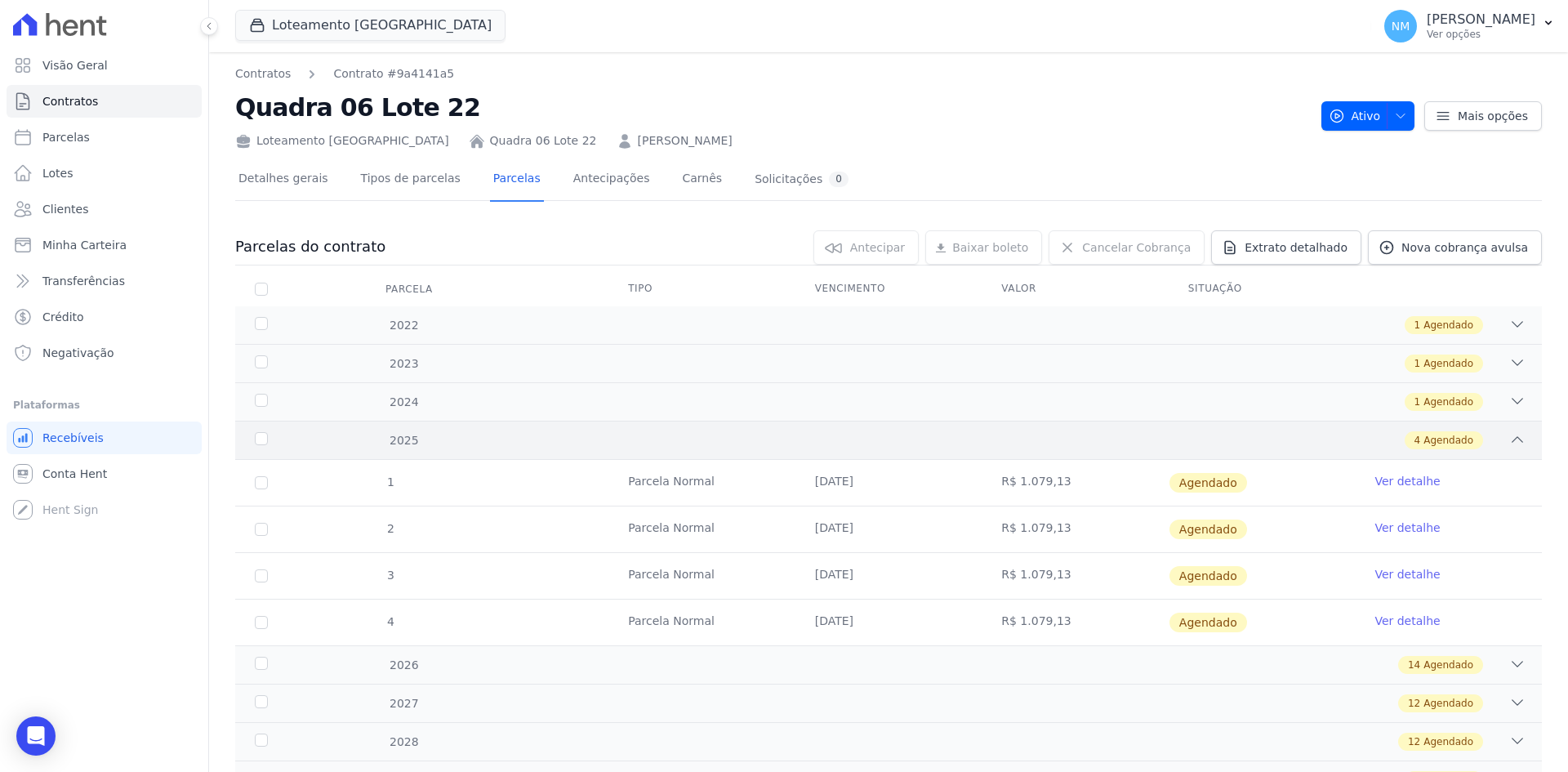
click at [1509, 437] on icon at bounding box center [1517, 439] width 16 height 16
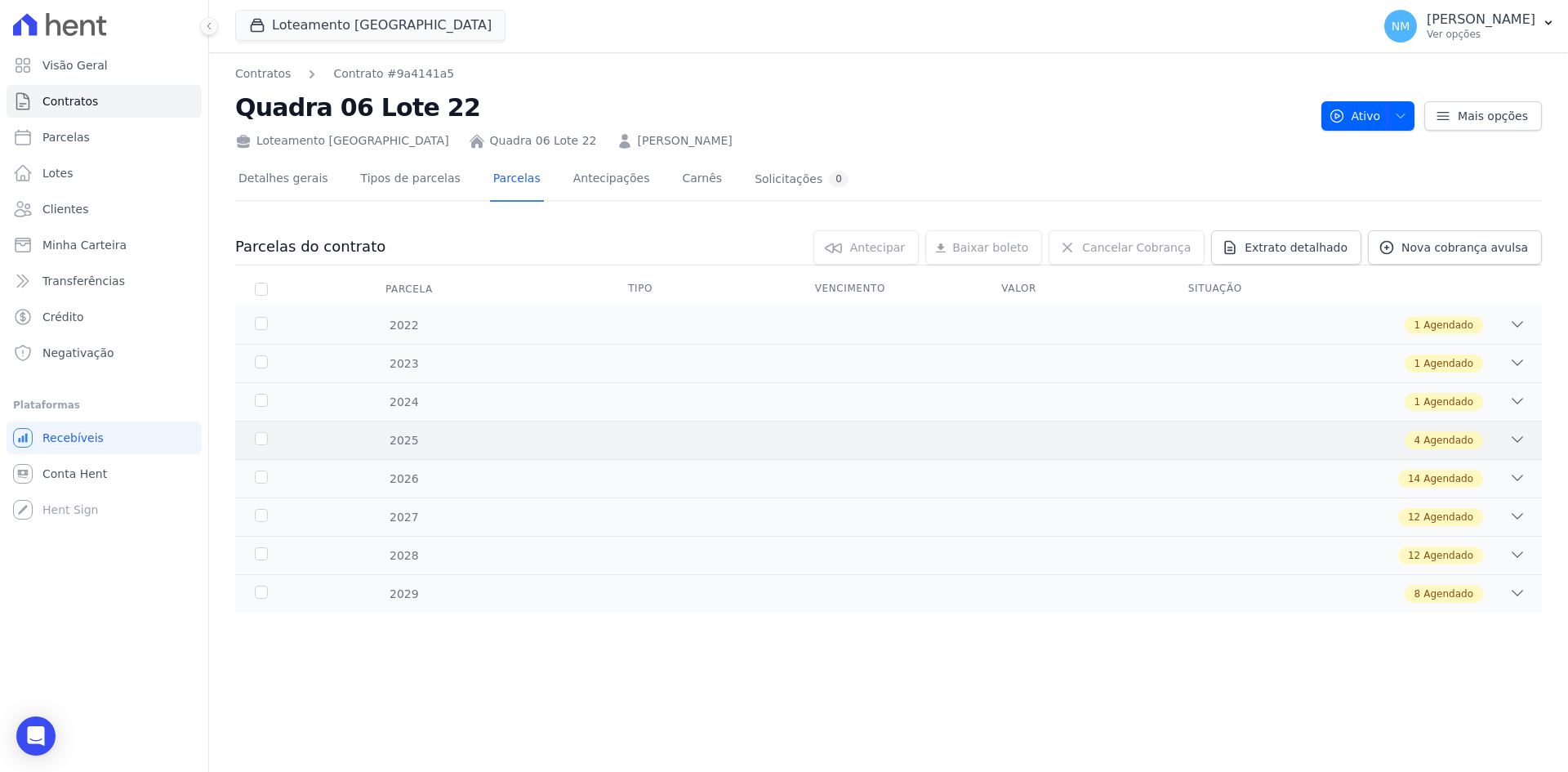
click at [1504, 437] on div "4 Agendado" at bounding box center [953, 440] width 1146 height 18
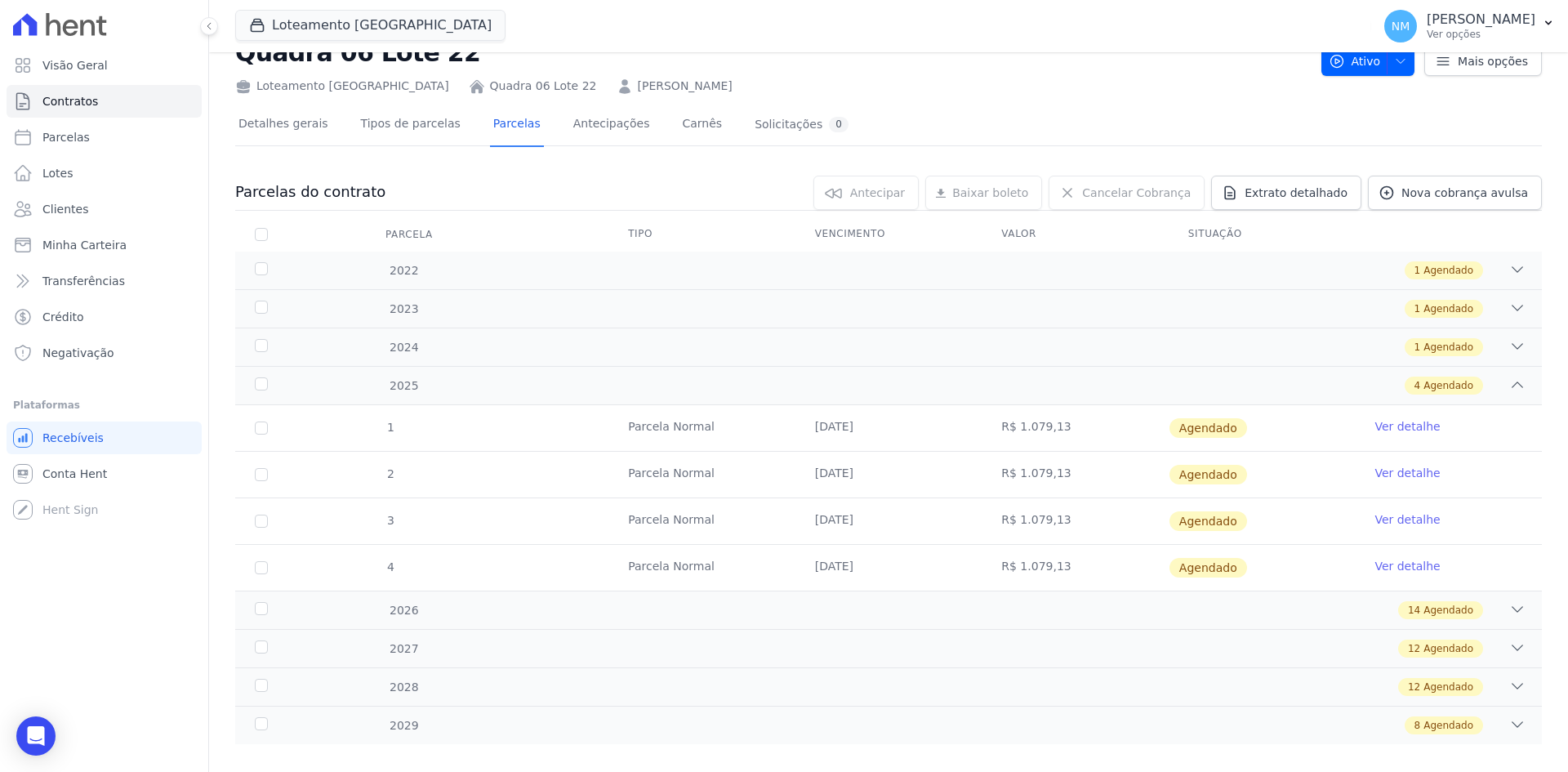
scroll to position [76, 0]
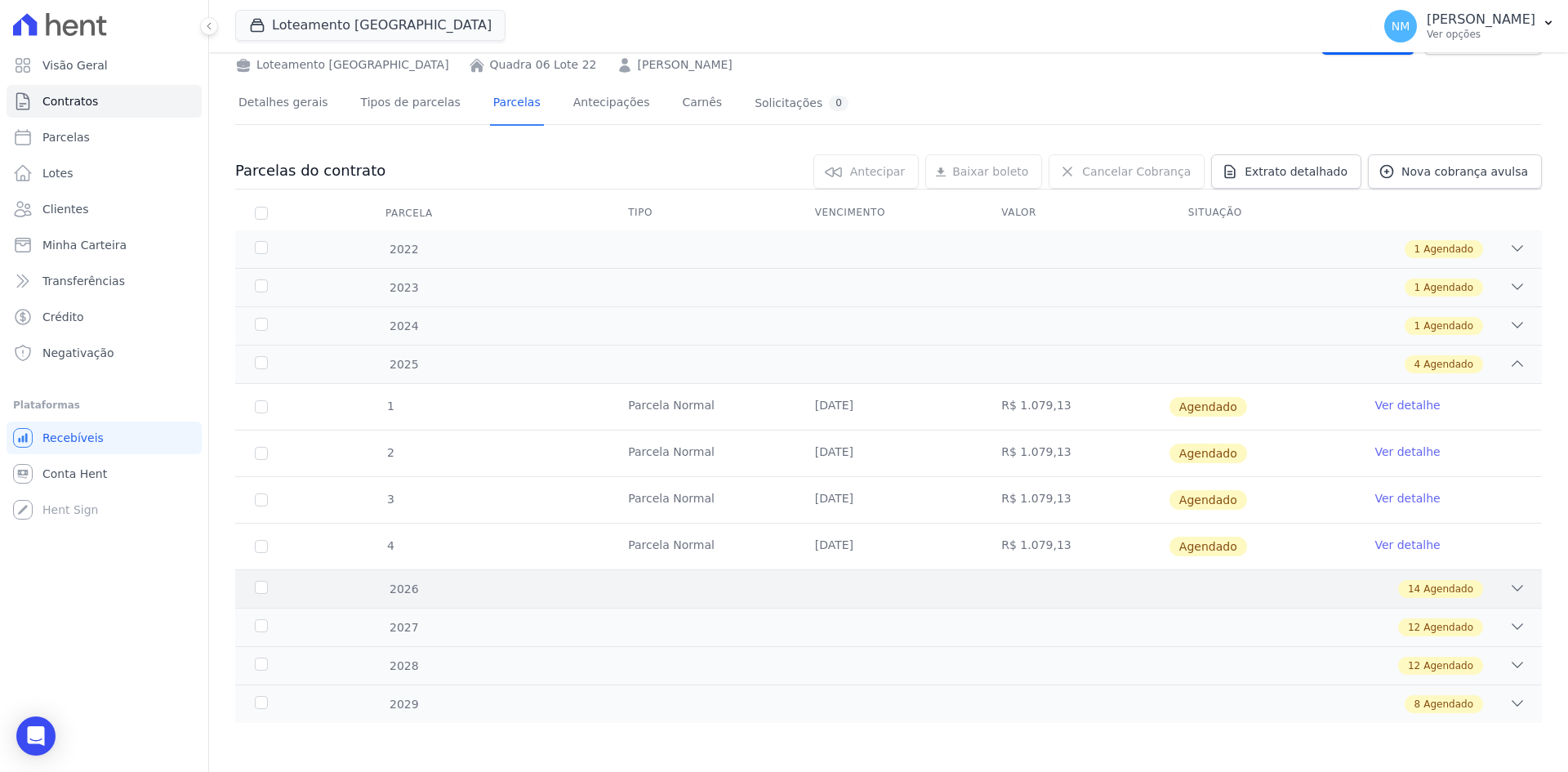
click at [1509, 588] on icon at bounding box center [1517, 588] width 16 height 16
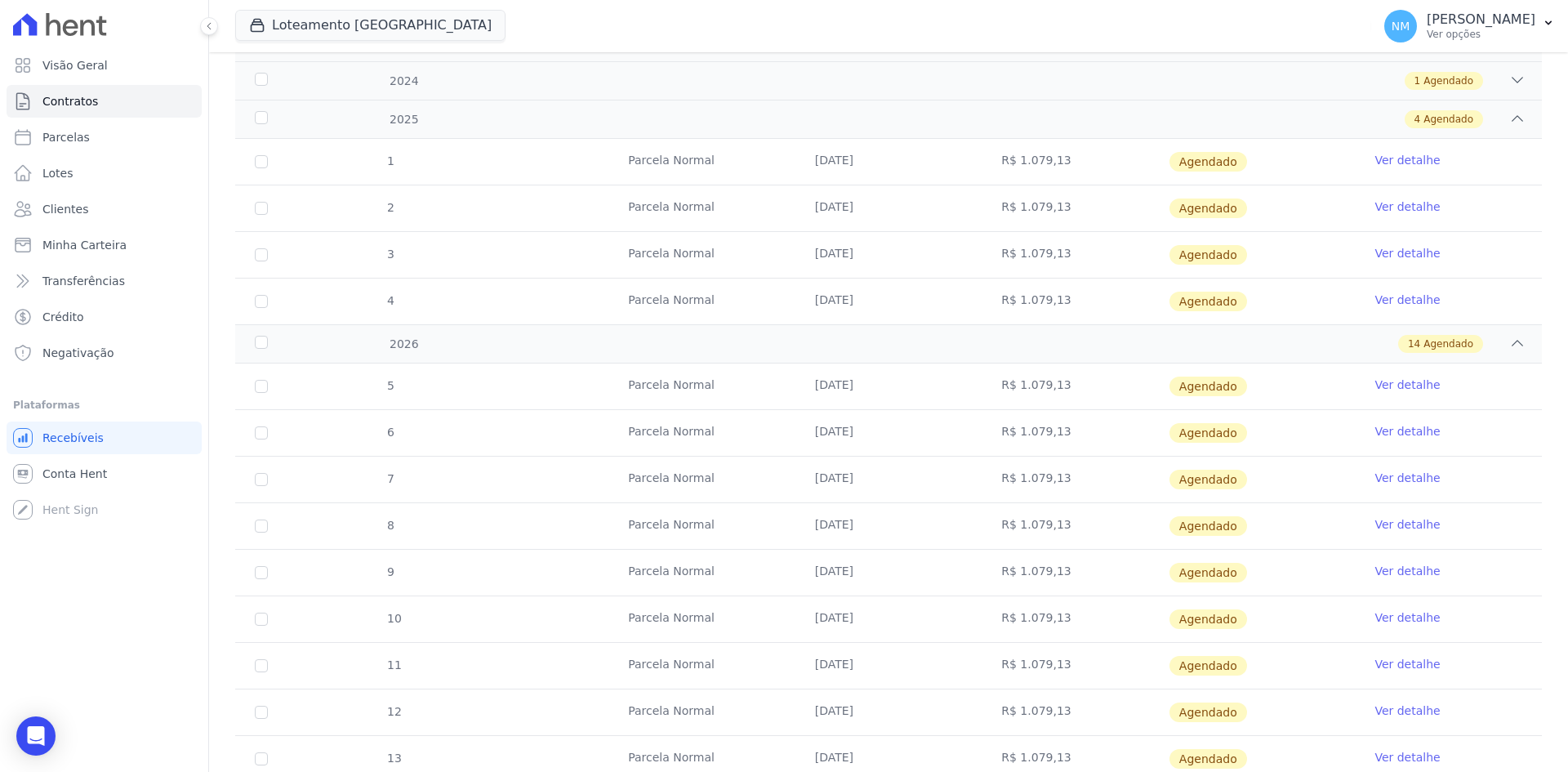
scroll to position [403, 0]
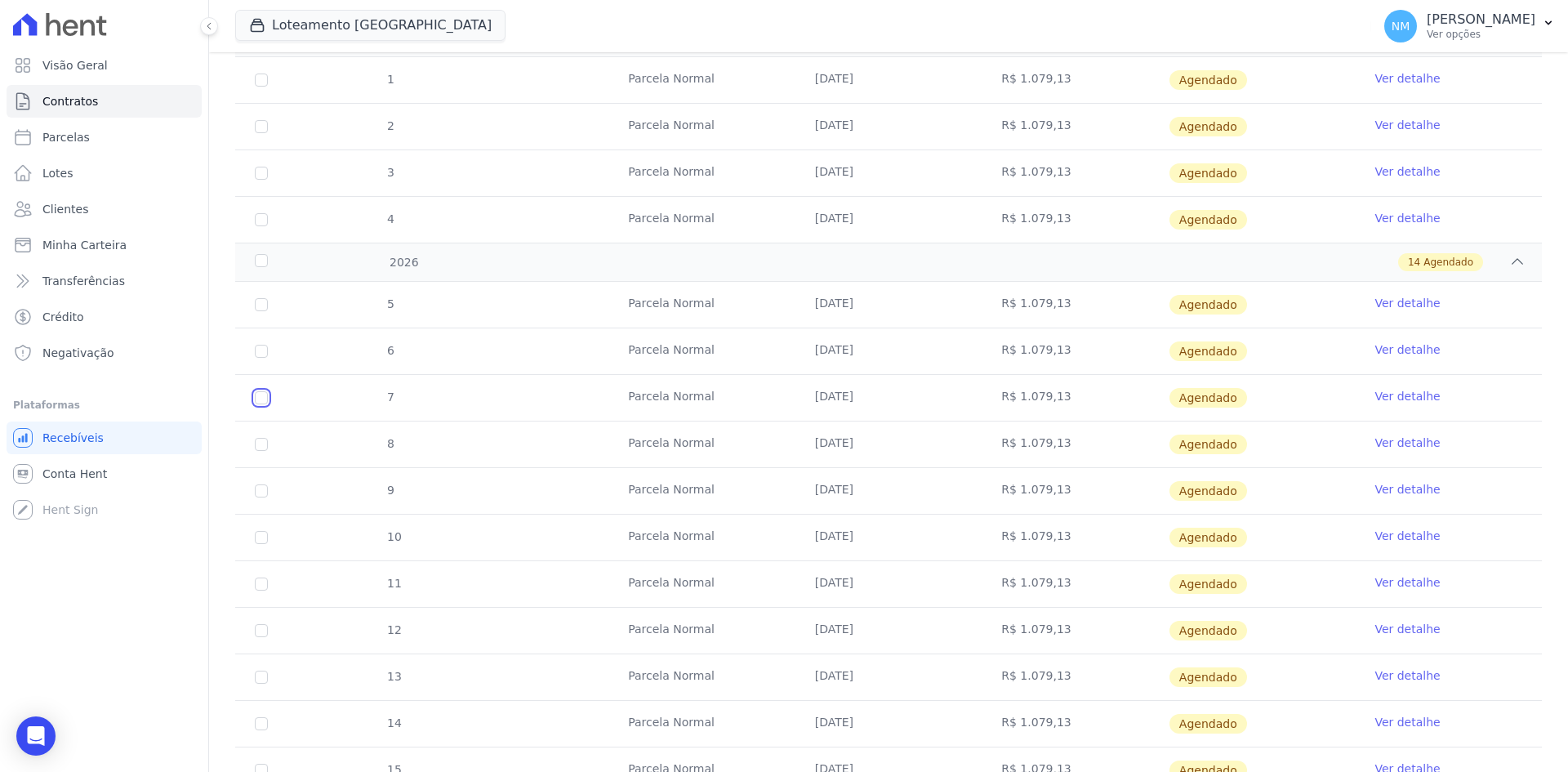
click at [266, 311] on input "checkbox" at bounding box center [261, 304] width 13 height 13
checkbox input "true"
click at [257, 311] on input "checkbox" at bounding box center [261, 304] width 13 height 13
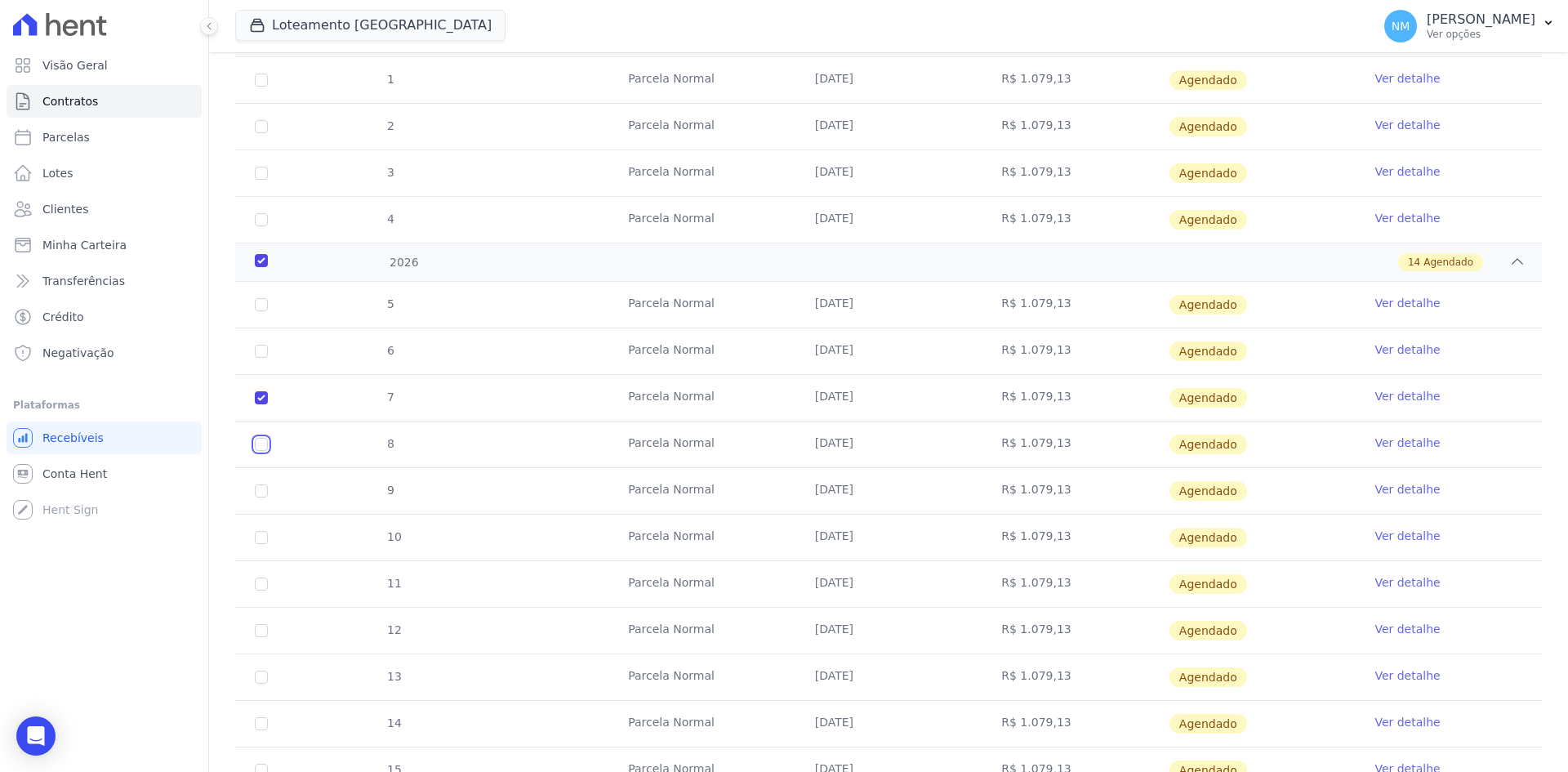
checkbox input "true"
click at [258, 311] on input "checkbox" at bounding box center [261, 304] width 13 height 13
checkbox input "true"
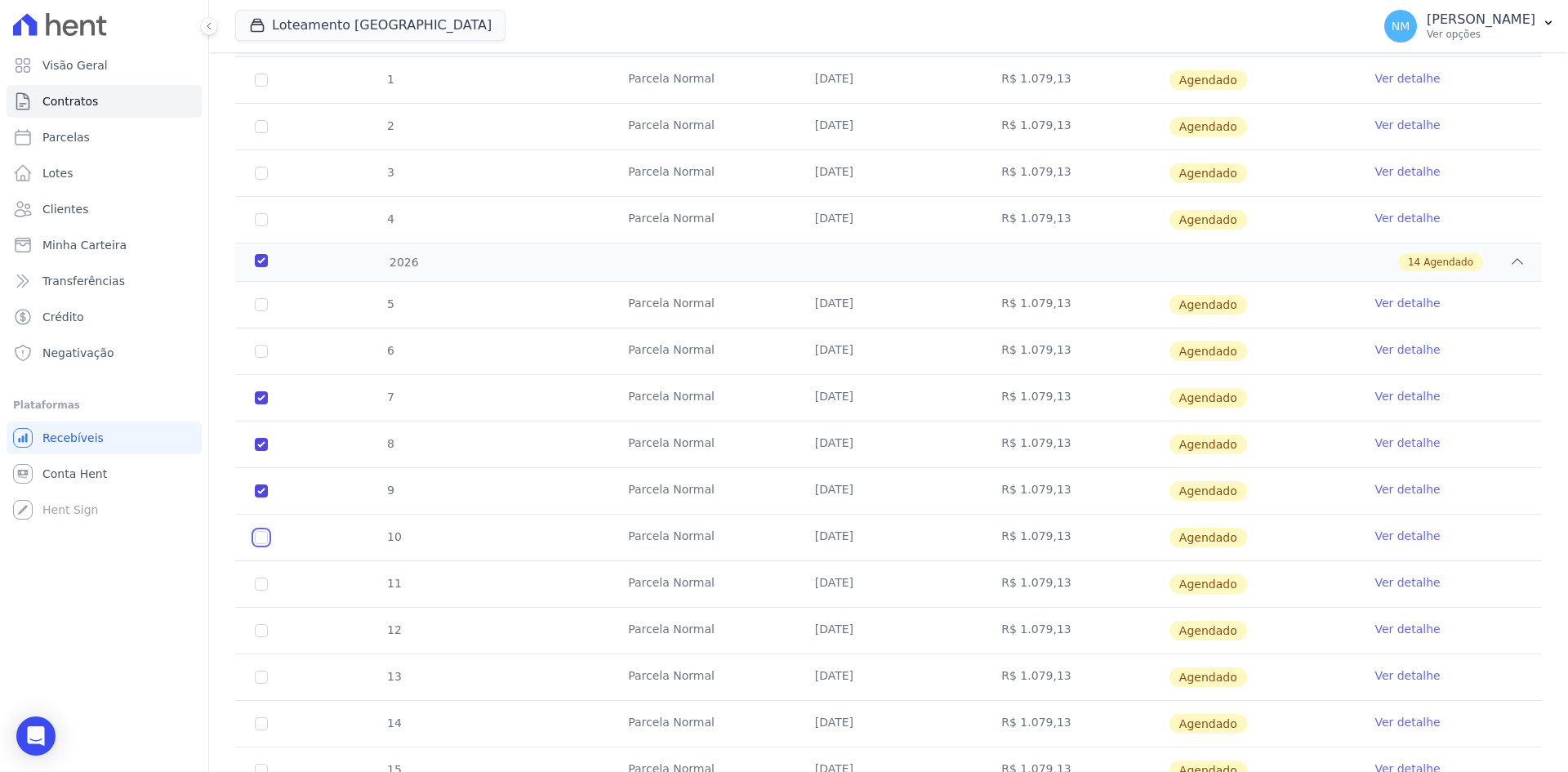
click at [257, 311] on input "checkbox" at bounding box center [261, 304] width 13 height 13
checkbox input "true"
click at [263, 311] on input "checkbox" at bounding box center [261, 304] width 13 height 13
checkbox input "true"
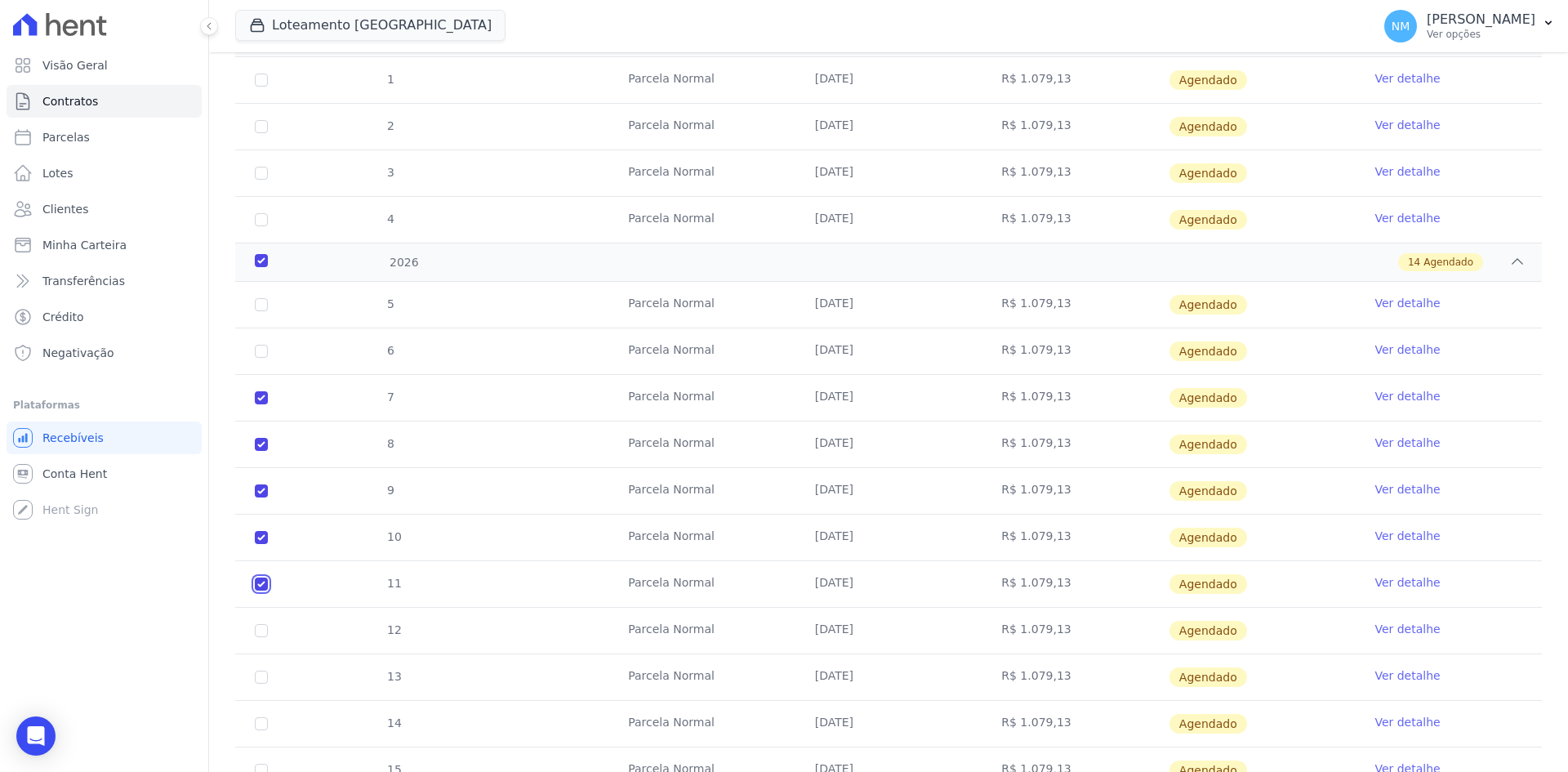
checkbox input "true"
click at [264, 311] on input "checkbox" at bounding box center [261, 304] width 13 height 13
checkbox input "true"
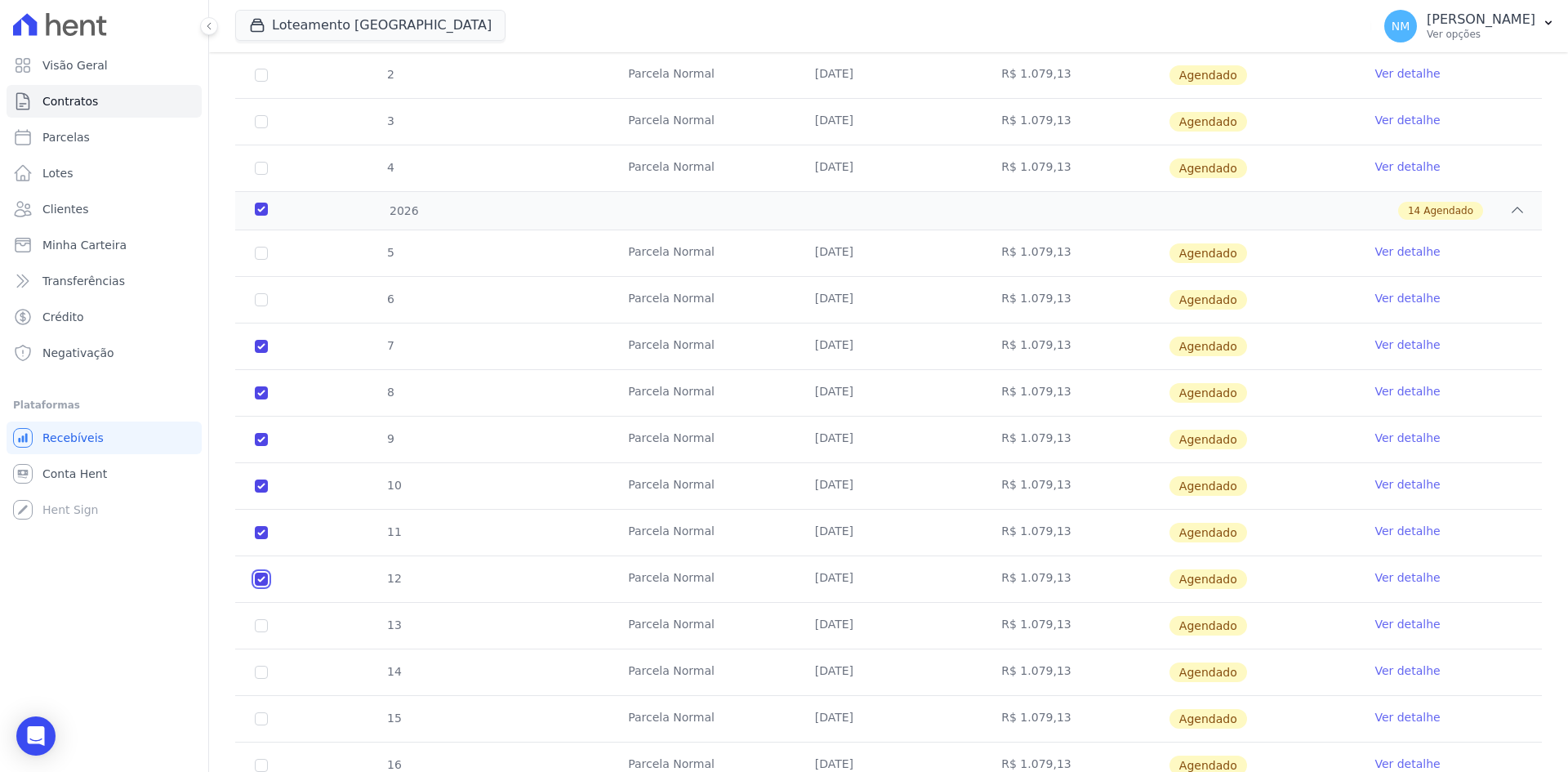
scroll to position [484, 0]
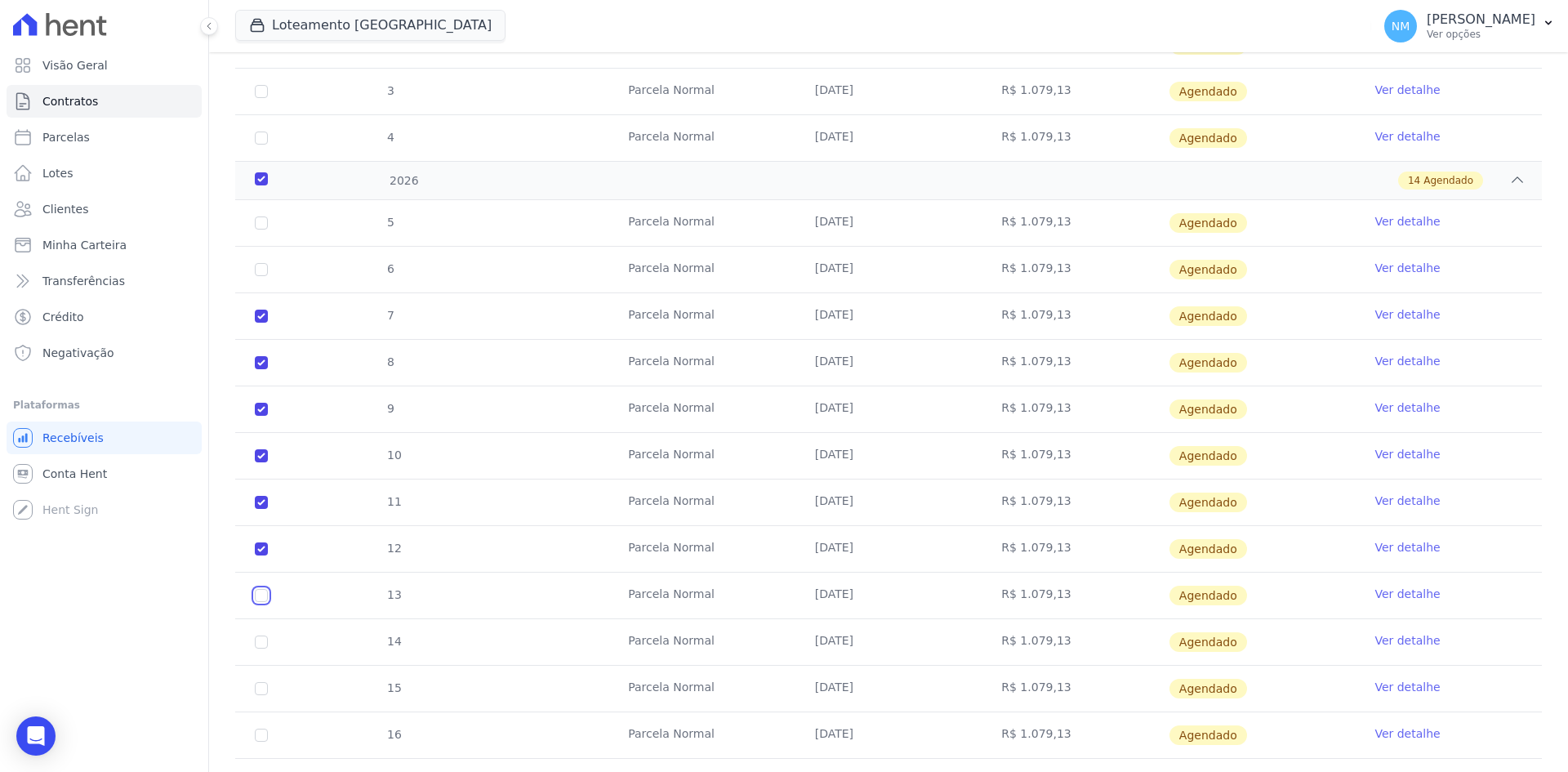
click at [258, 229] on input "checkbox" at bounding box center [261, 222] width 13 height 13
checkbox input "true"
click at [261, 229] on input "checkbox" at bounding box center [261, 222] width 13 height 13
checkbox input "true"
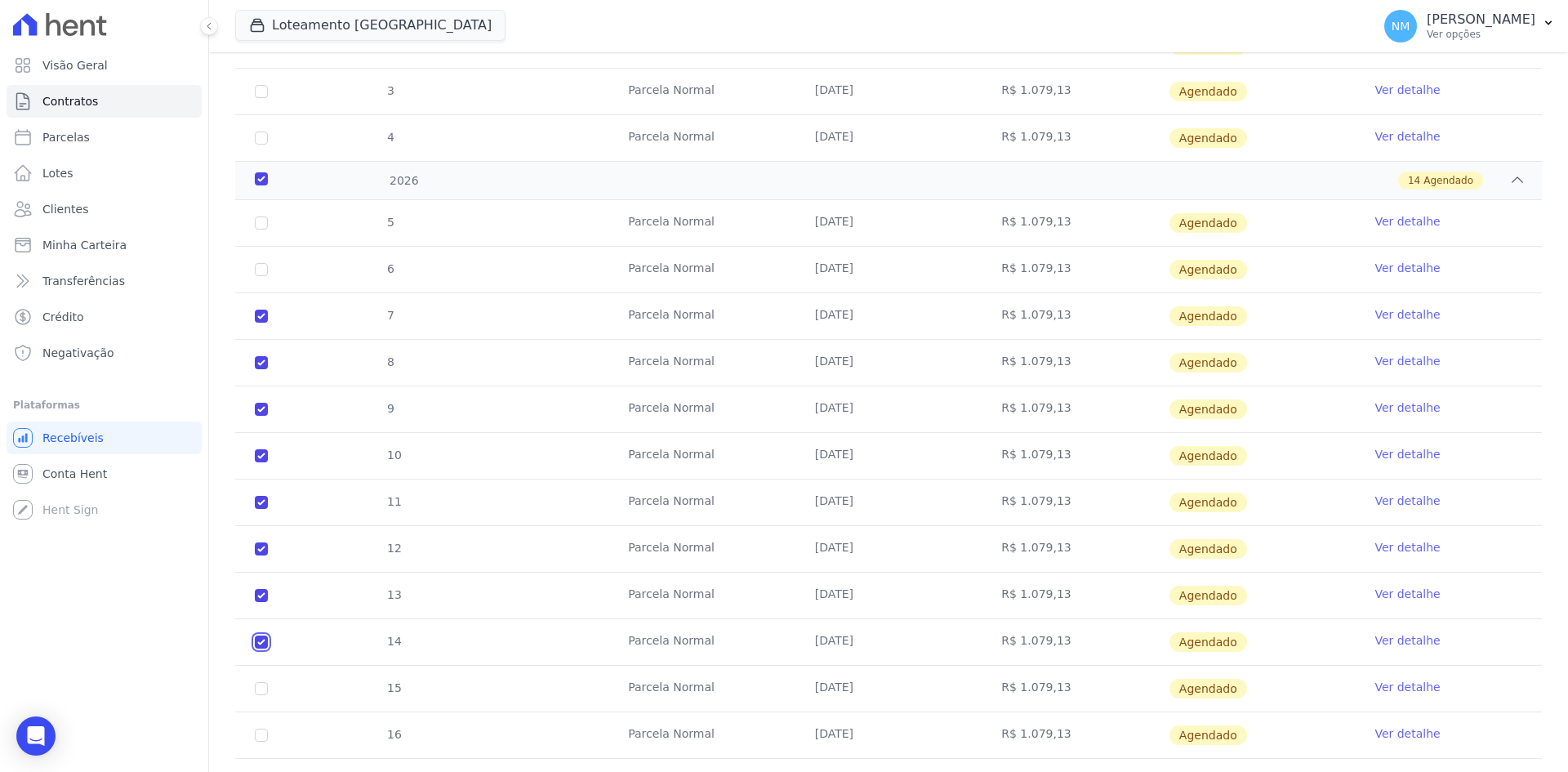
checkbox input "true"
click at [260, 229] on input "checkbox" at bounding box center [261, 222] width 13 height 13
checkbox input "true"
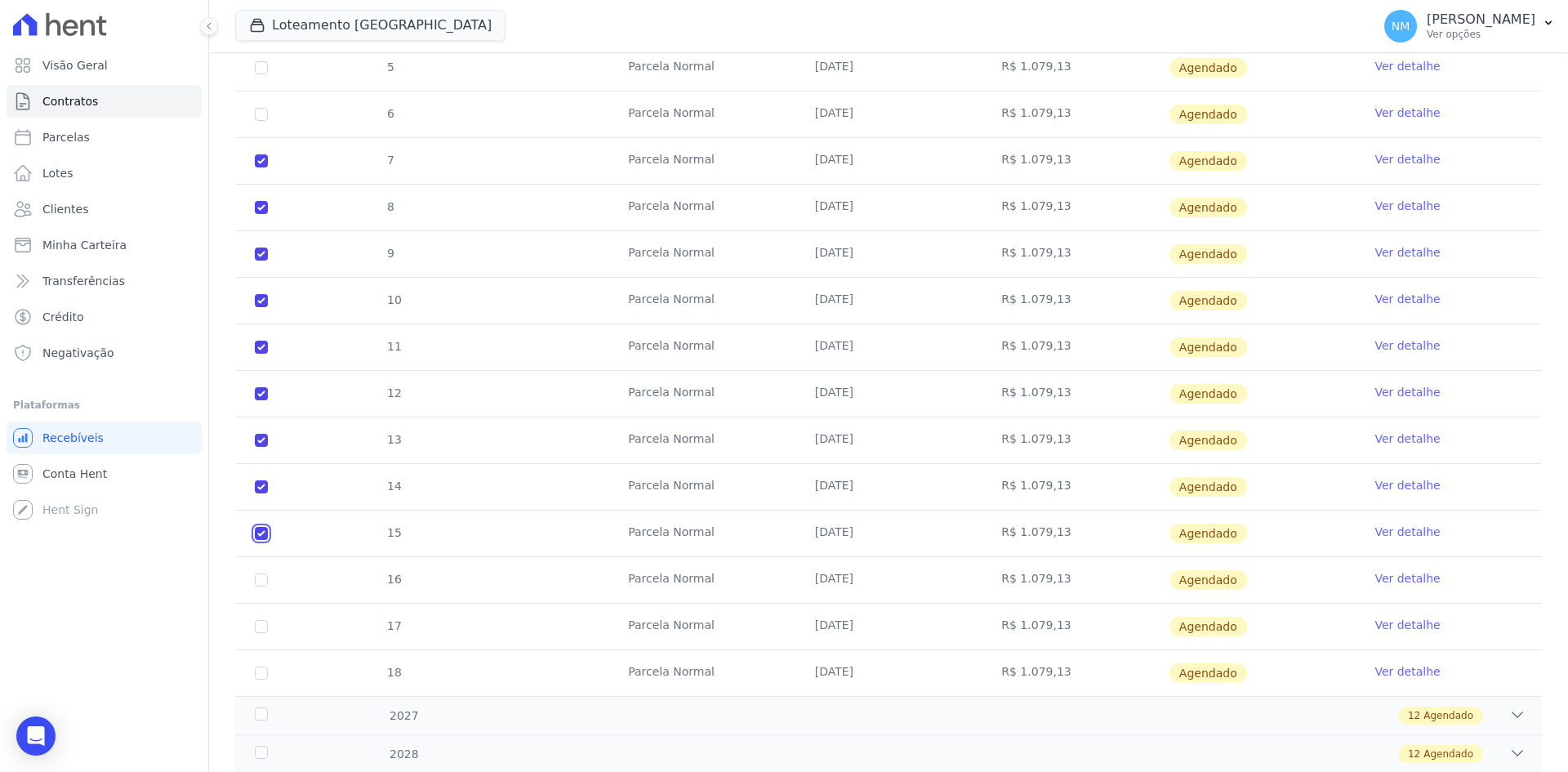
scroll to position [648, 0]
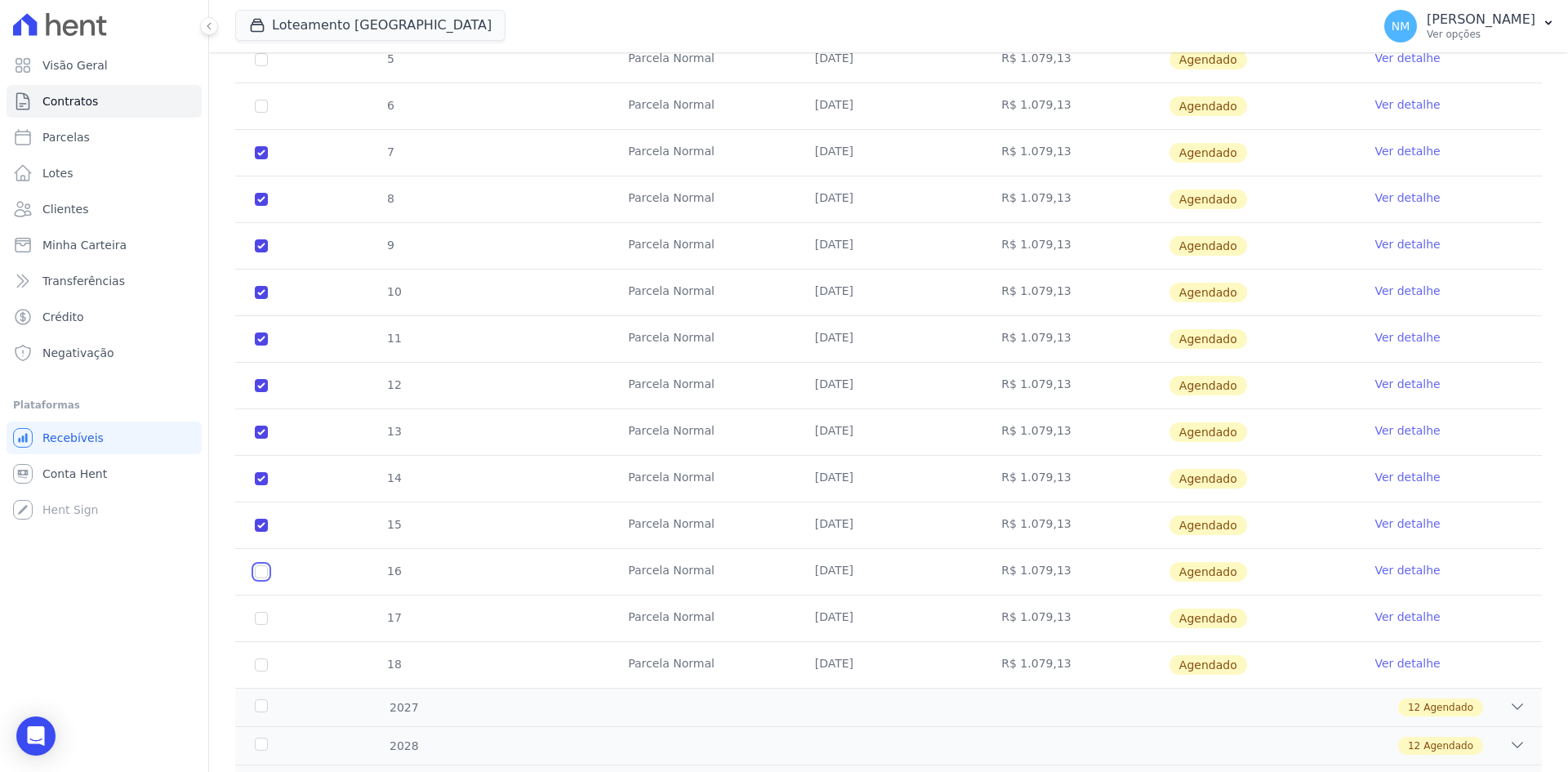
click at [260, 66] on input "checkbox" at bounding box center [261, 59] width 13 height 13
checkbox input "true"
click at [262, 66] on input "checkbox" at bounding box center [261, 59] width 13 height 13
checkbox input "true"
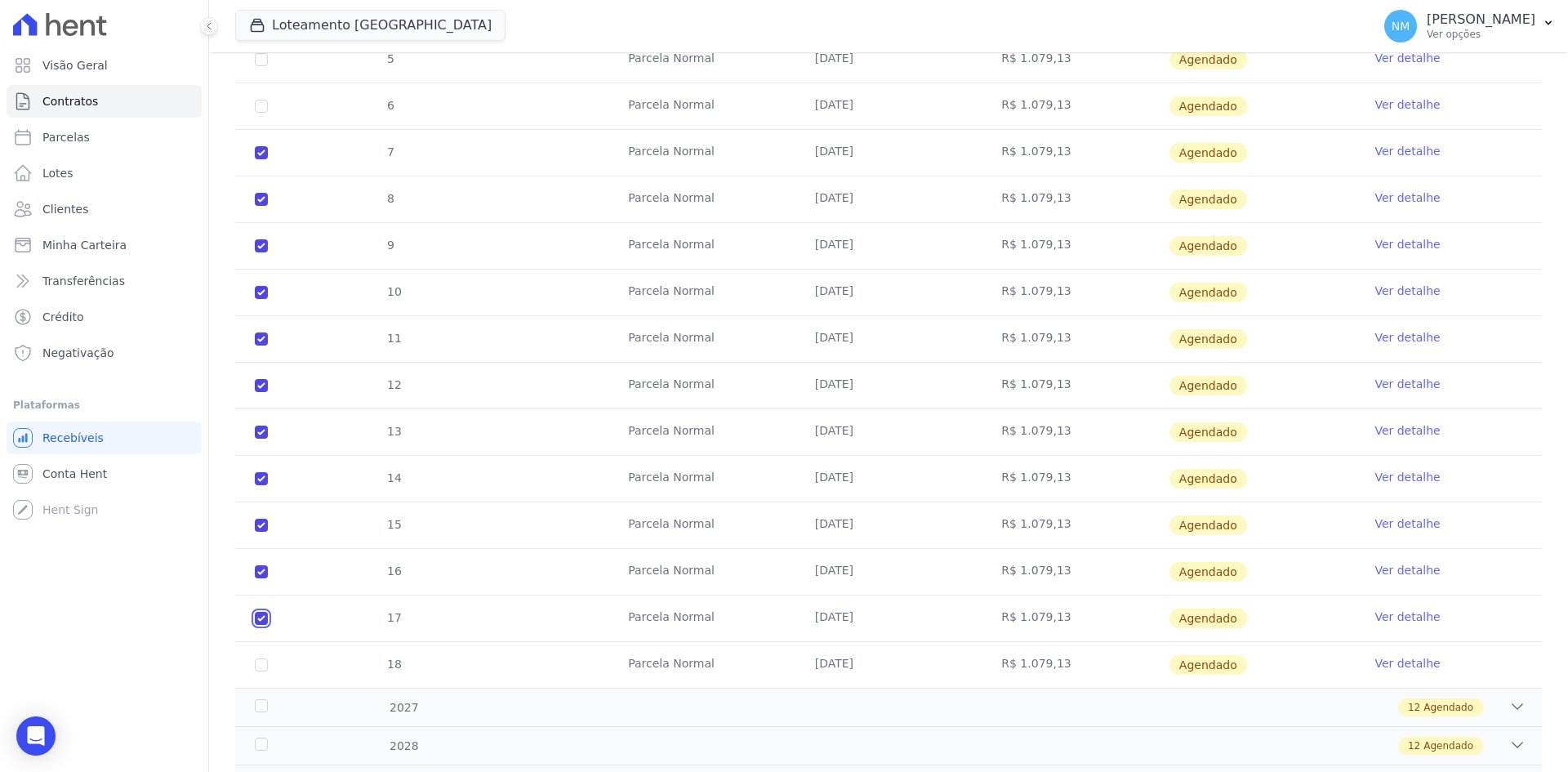
checkbox input "true"
click at [266, 66] on input "checkbox" at bounding box center [261, 59] width 13 height 13
checkbox input "true"
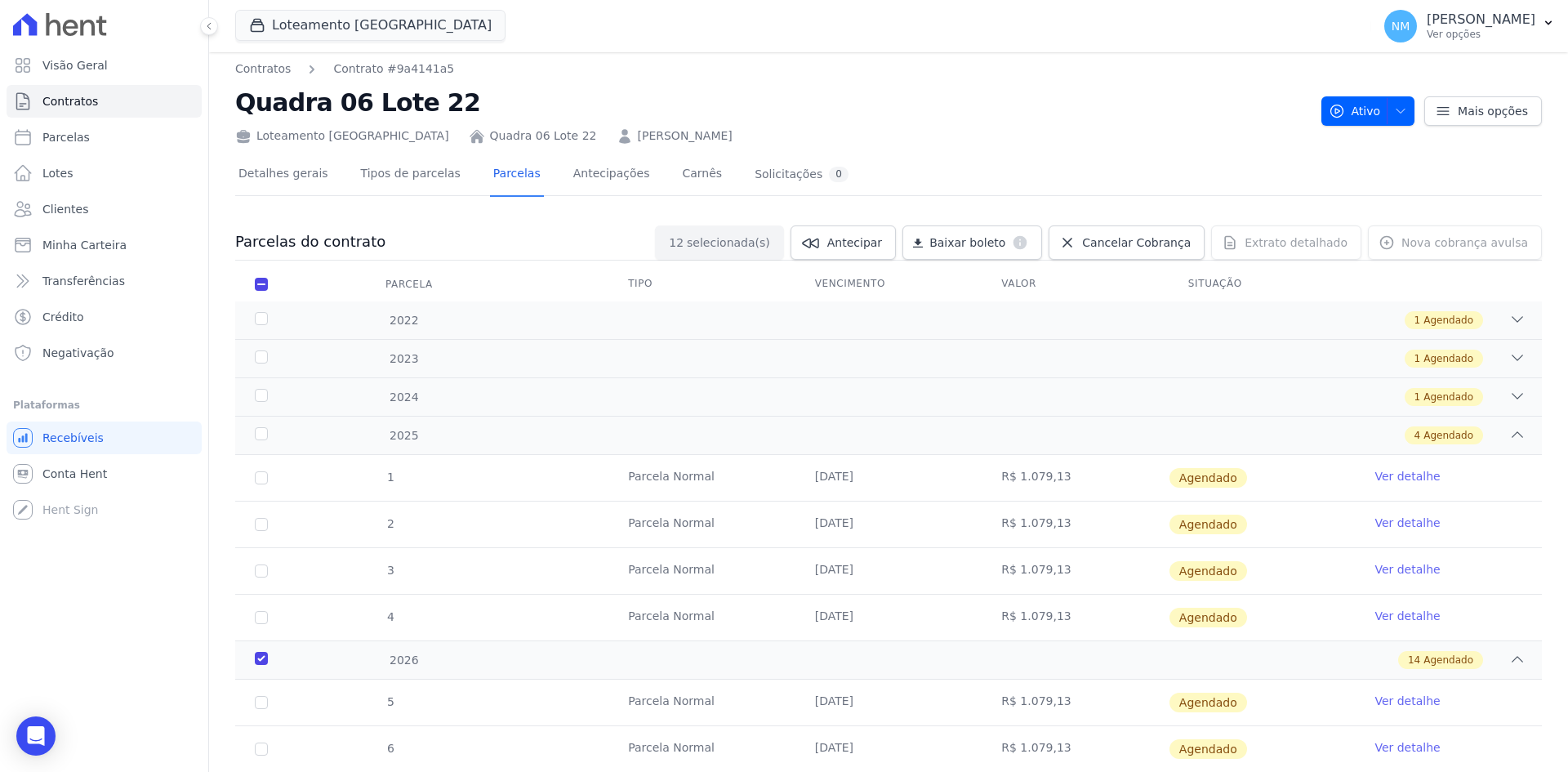
scroll to position [0, 0]
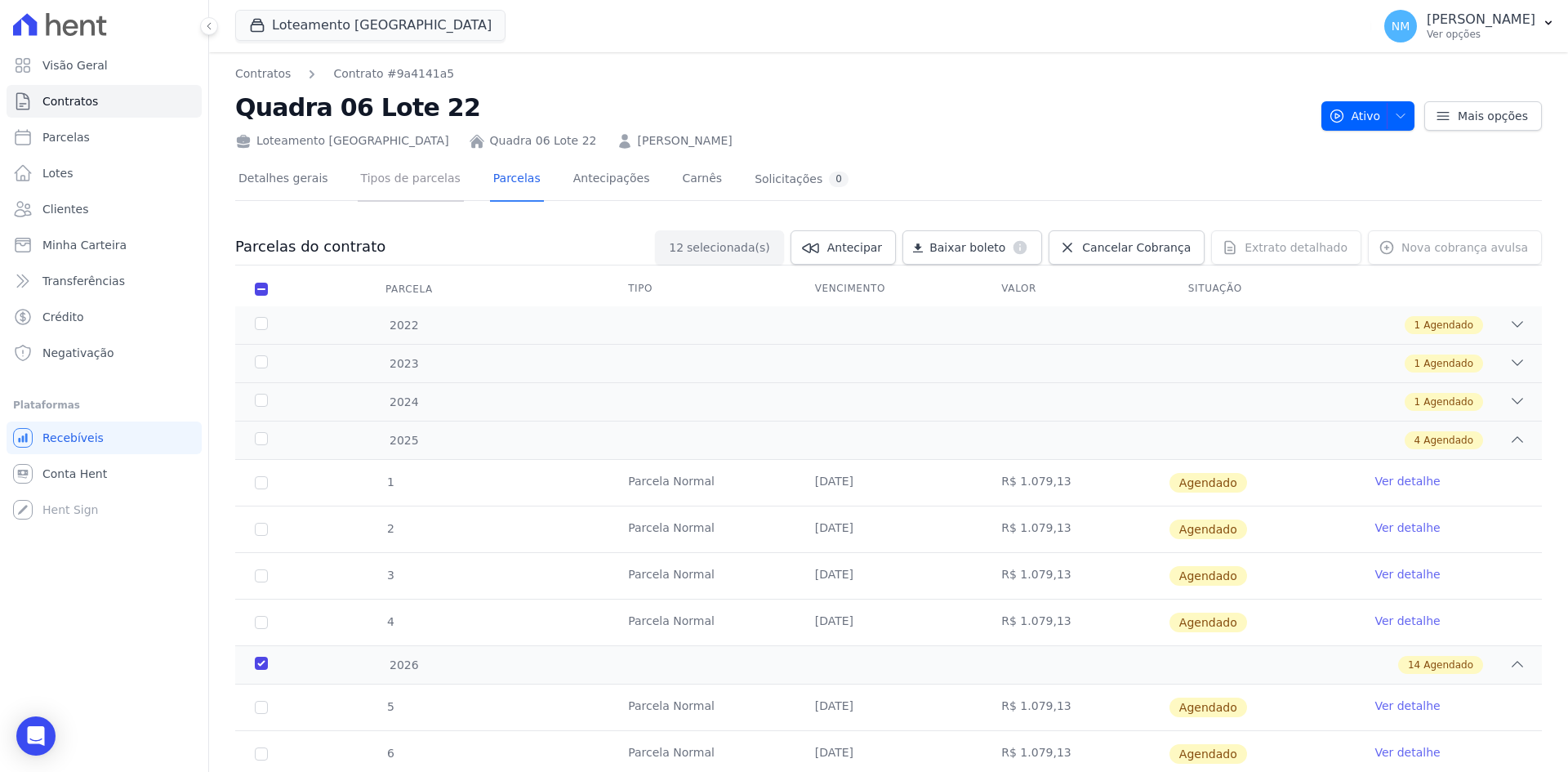
click at [397, 183] on link "Tipos de parcelas" at bounding box center [411, 180] width 107 height 43
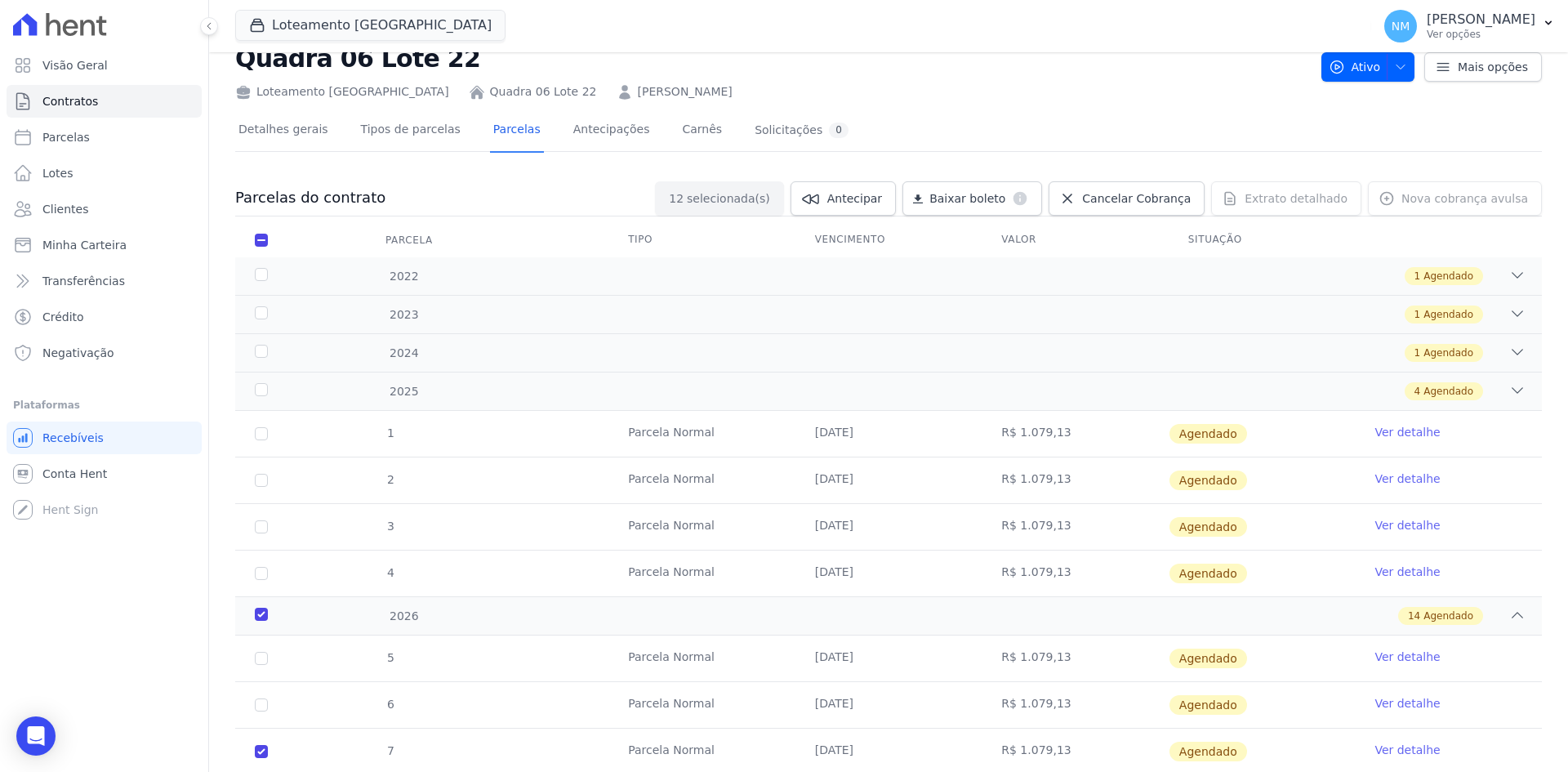
scroll to position [82, 0]
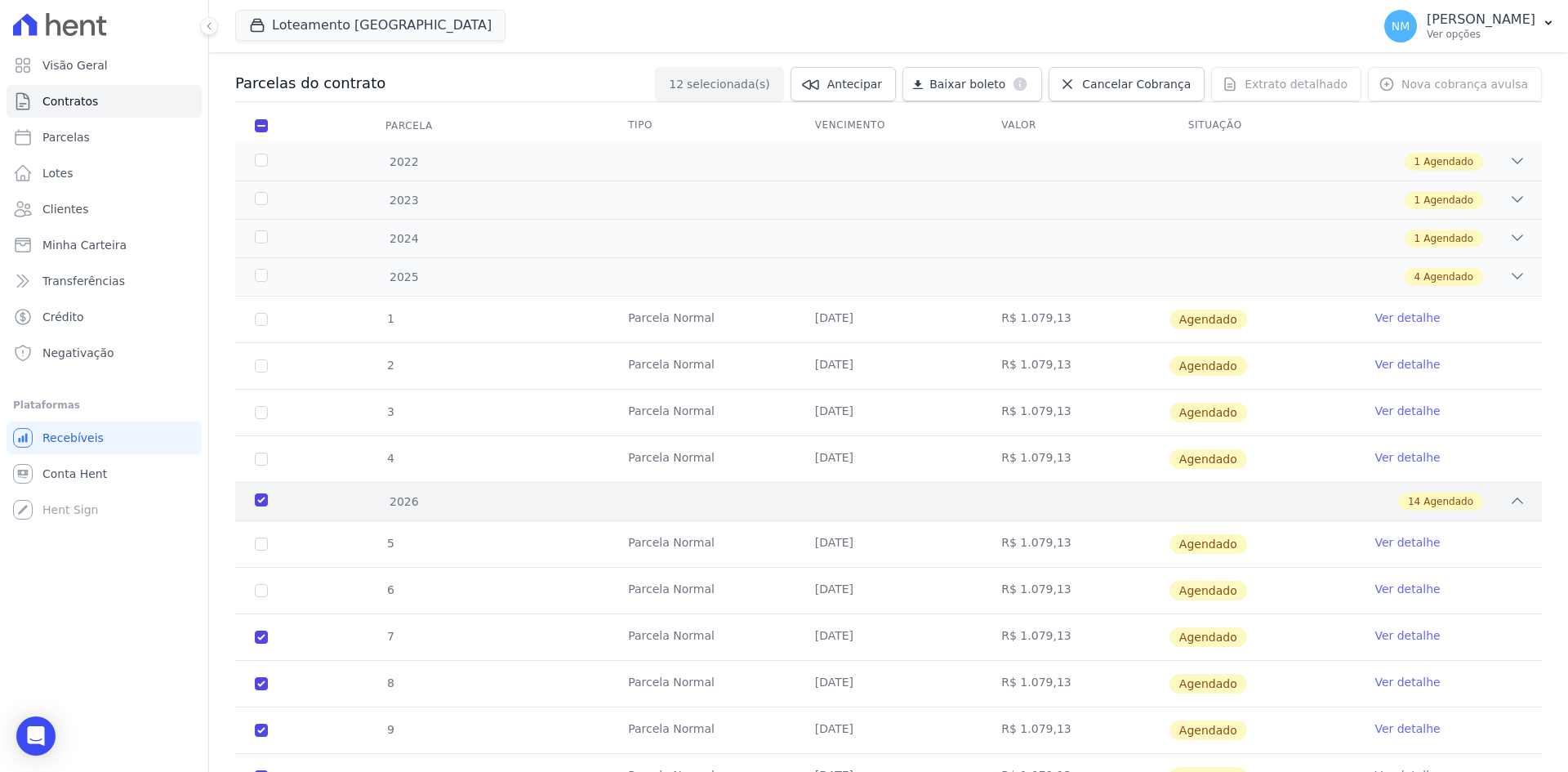
click at [266, 499] on div "2026" at bounding box center [310, 502] width 118 height 17
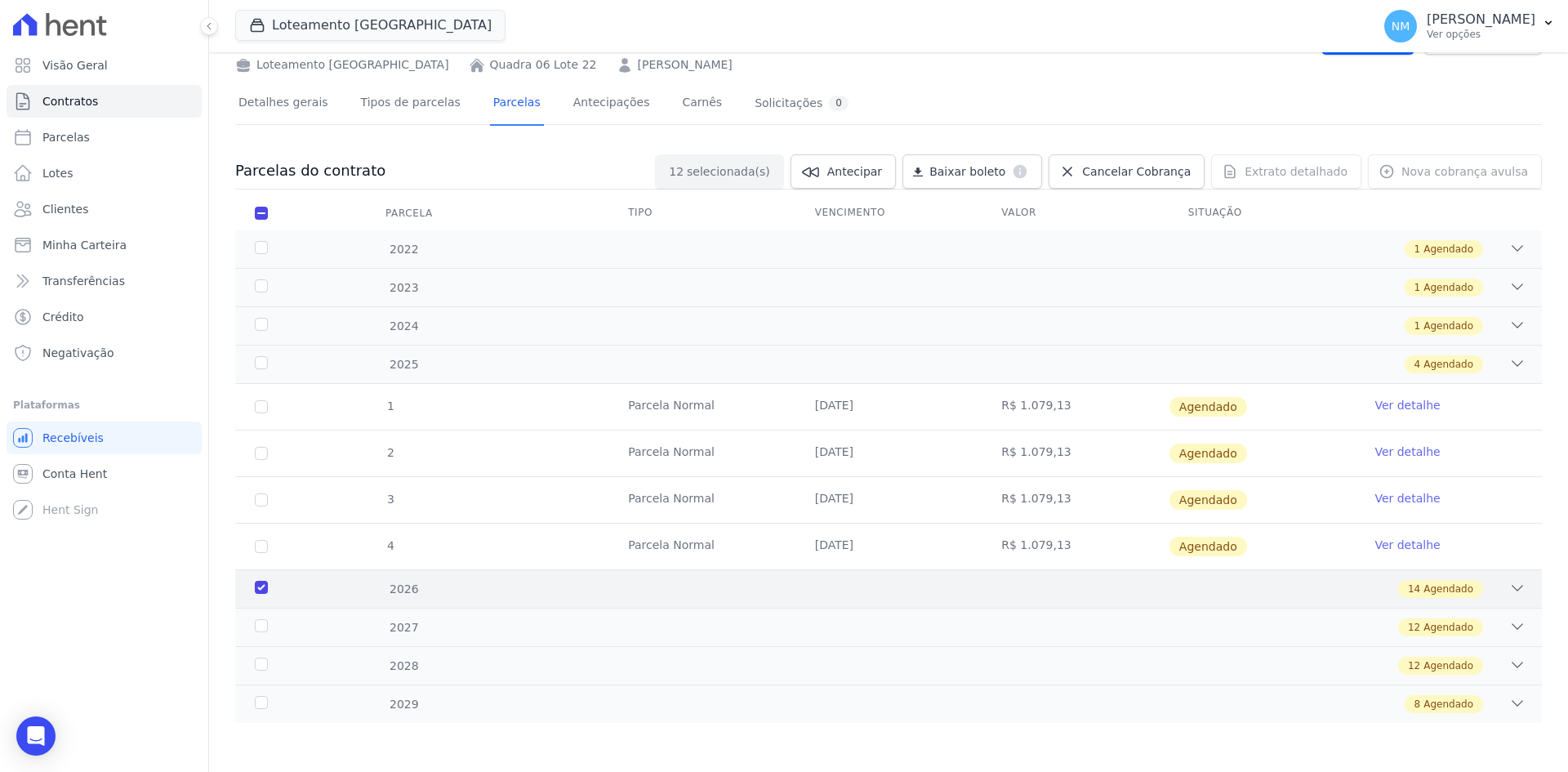
click at [264, 586] on div "2026" at bounding box center [310, 590] width 118 height 17
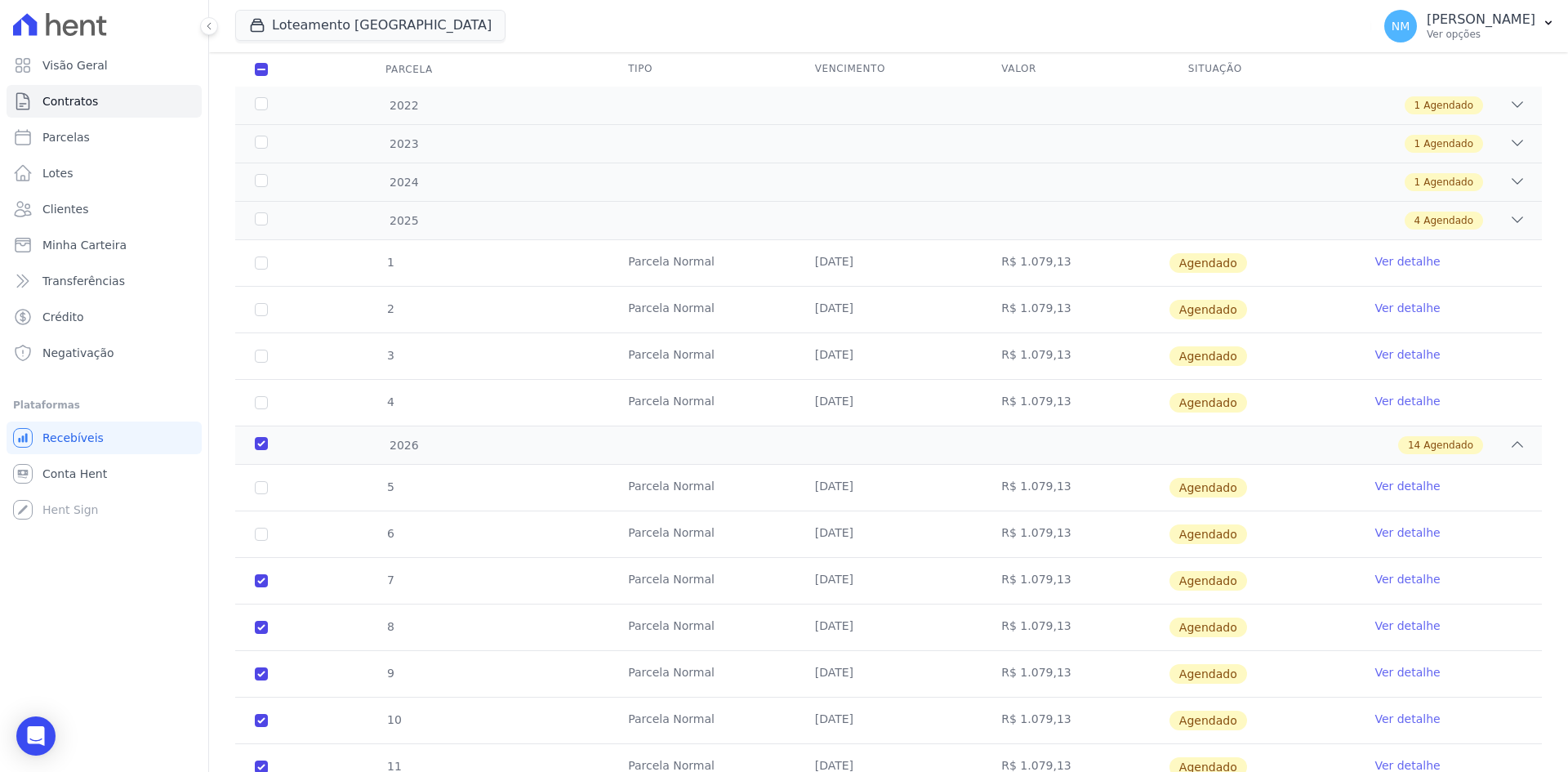
scroll to position [326, 0]
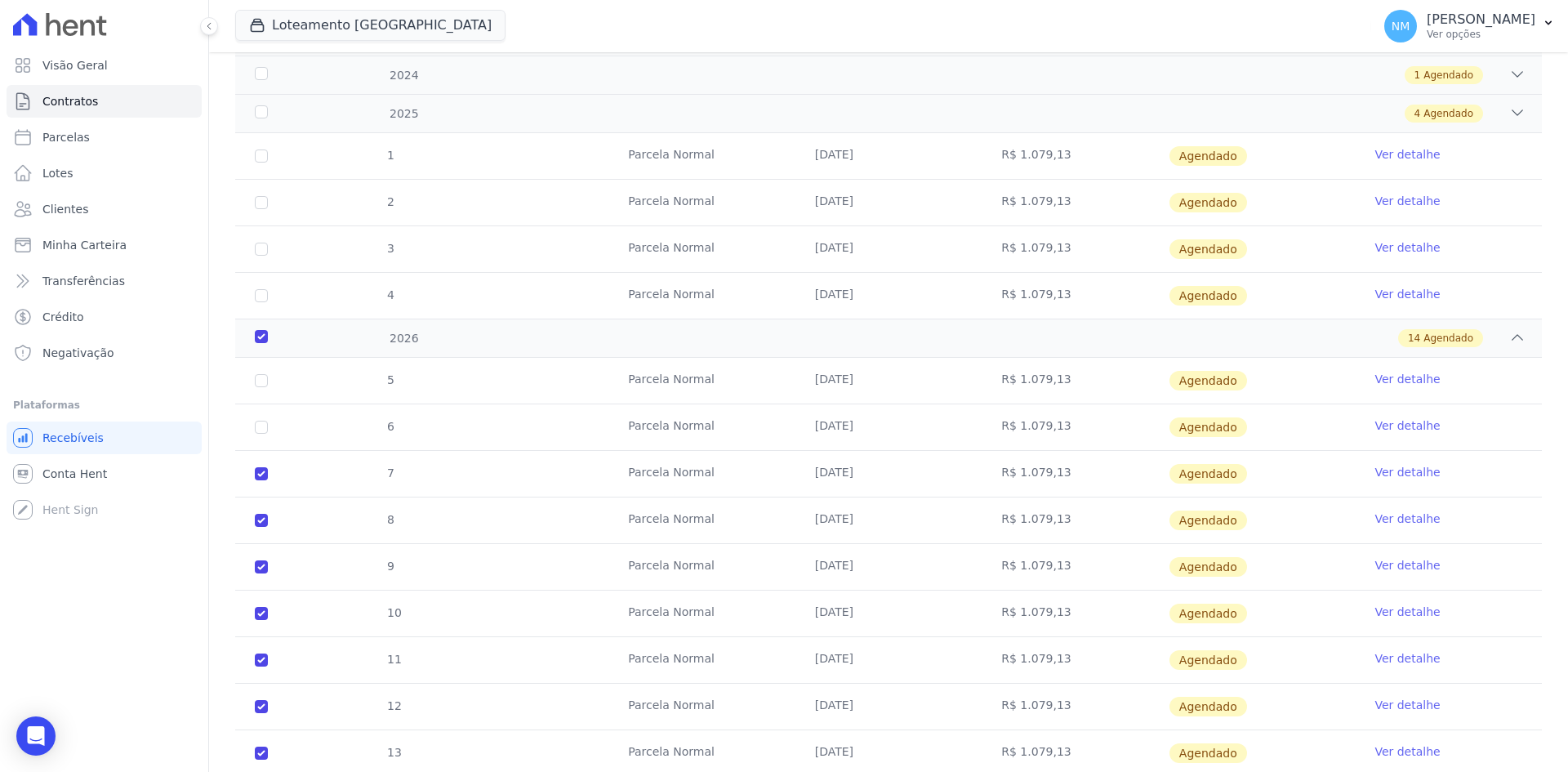
click at [1395, 516] on link "Ver detalhe" at bounding box center [1407, 518] width 66 height 16
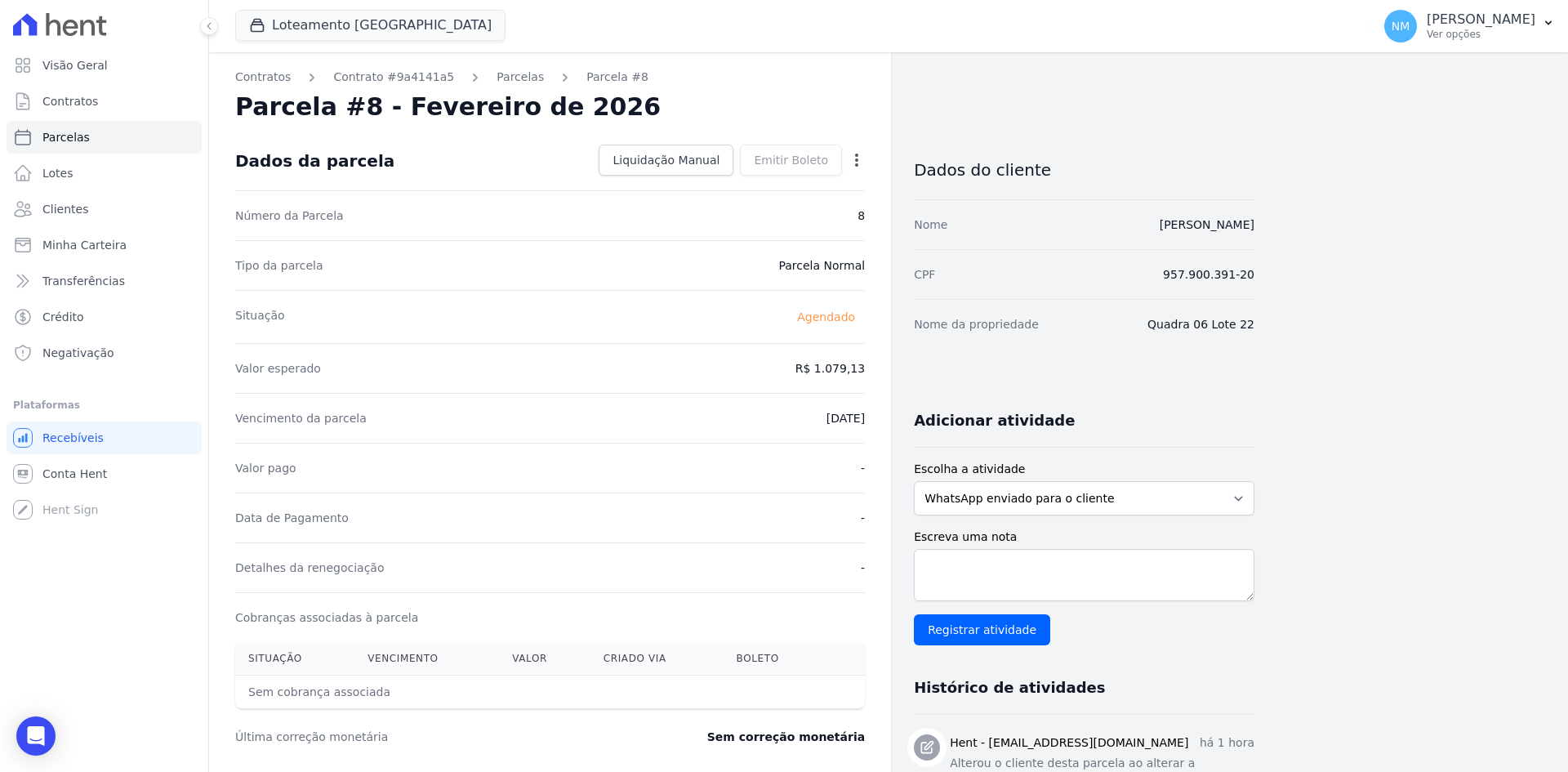
click at [864, 162] on icon "button" at bounding box center [856, 159] width 16 height 16
click at [800, 188] on link "Alterar" at bounding box center [787, 182] width 144 height 30
click at [781, 411] on input "2026-02-10" at bounding box center [800, 417] width 129 height 34
type input "2026-04-10"
click at [839, 161] on span "Salvar" at bounding box center [833, 159] width 36 height 16
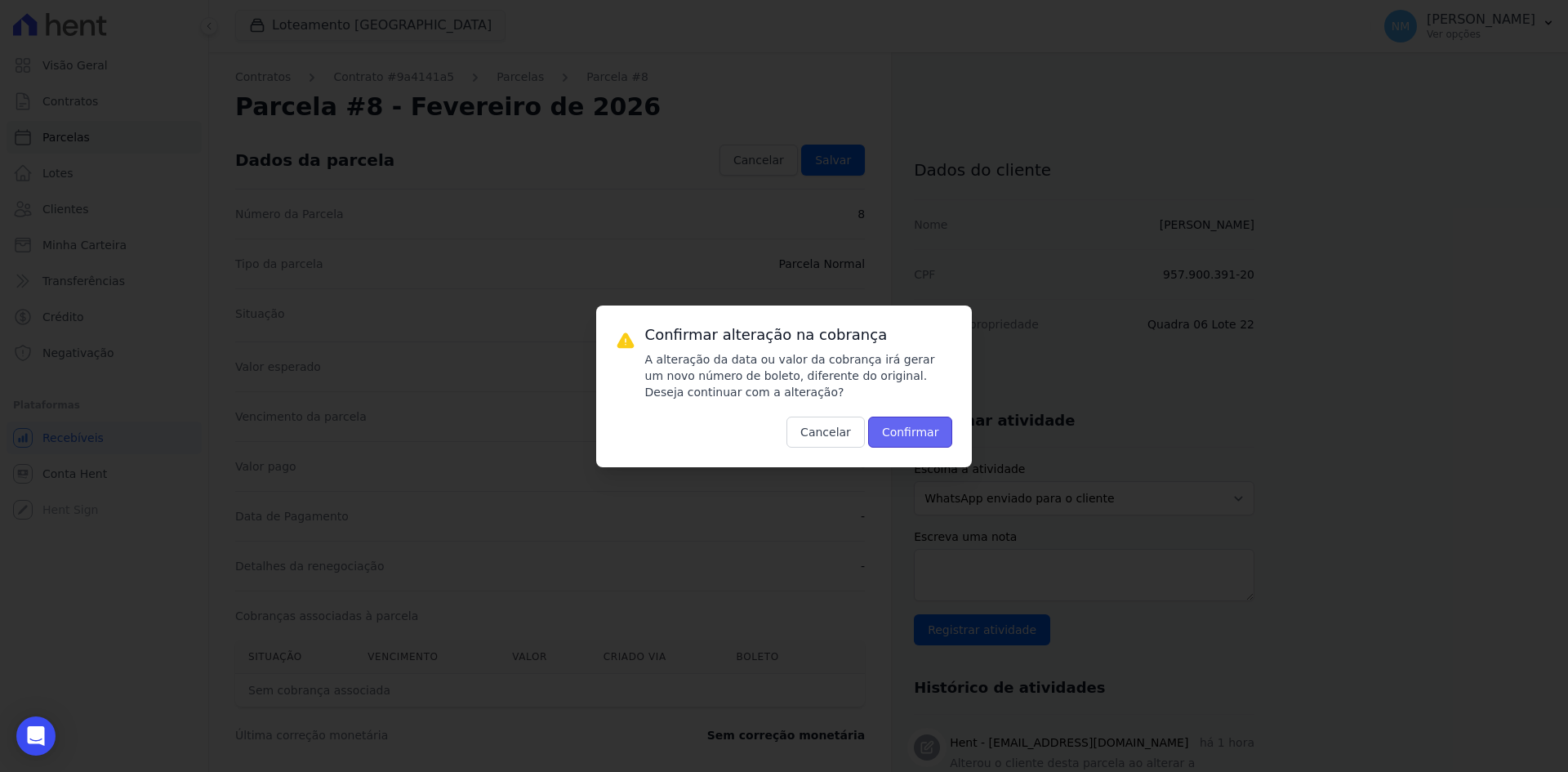
click at [933, 435] on button "Confirmar" at bounding box center [911, 432] width 85 height 31
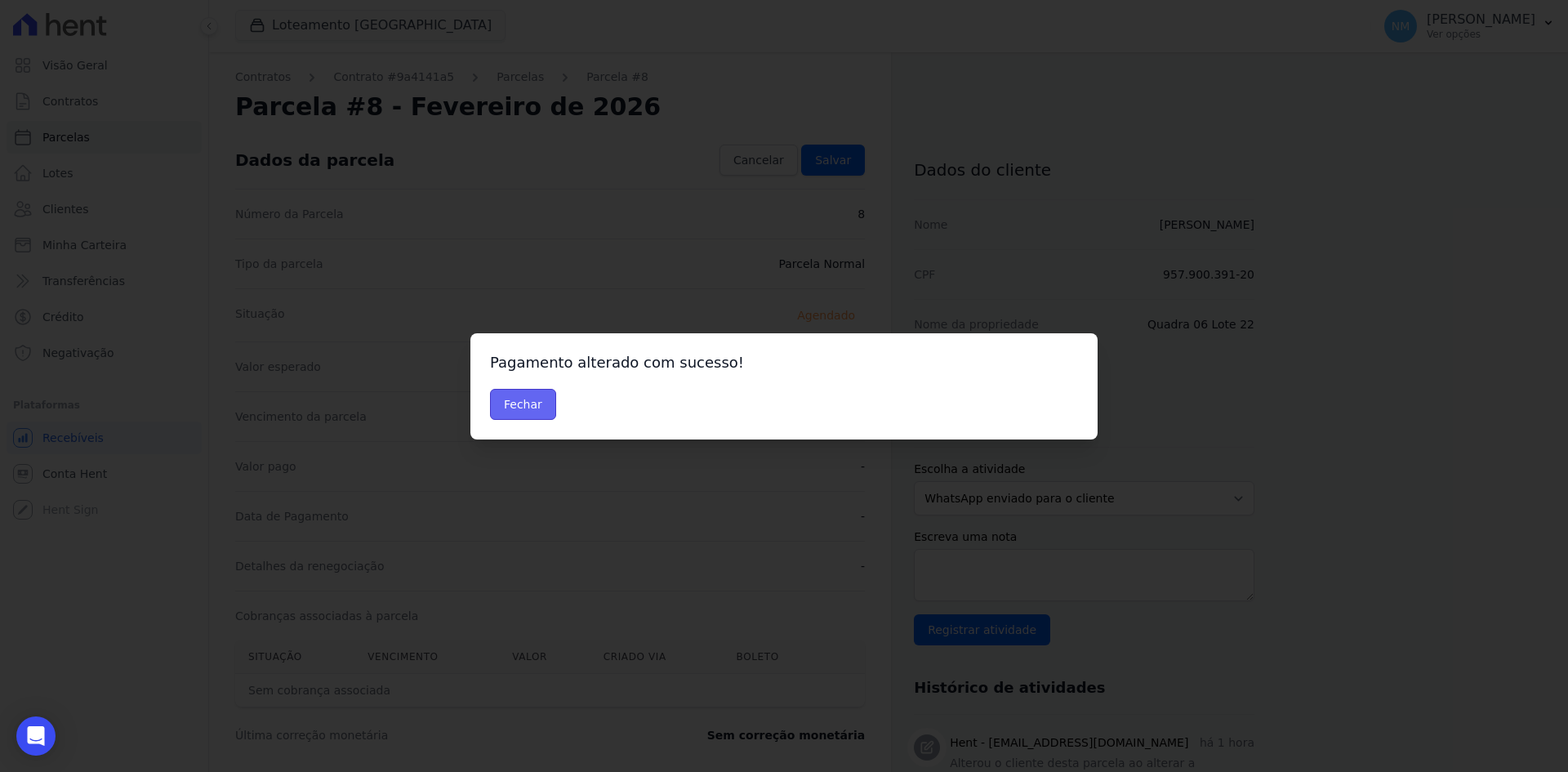
click at [544, 414] on button "Fechar" at bounding box center [523, 404] width 66 height 31
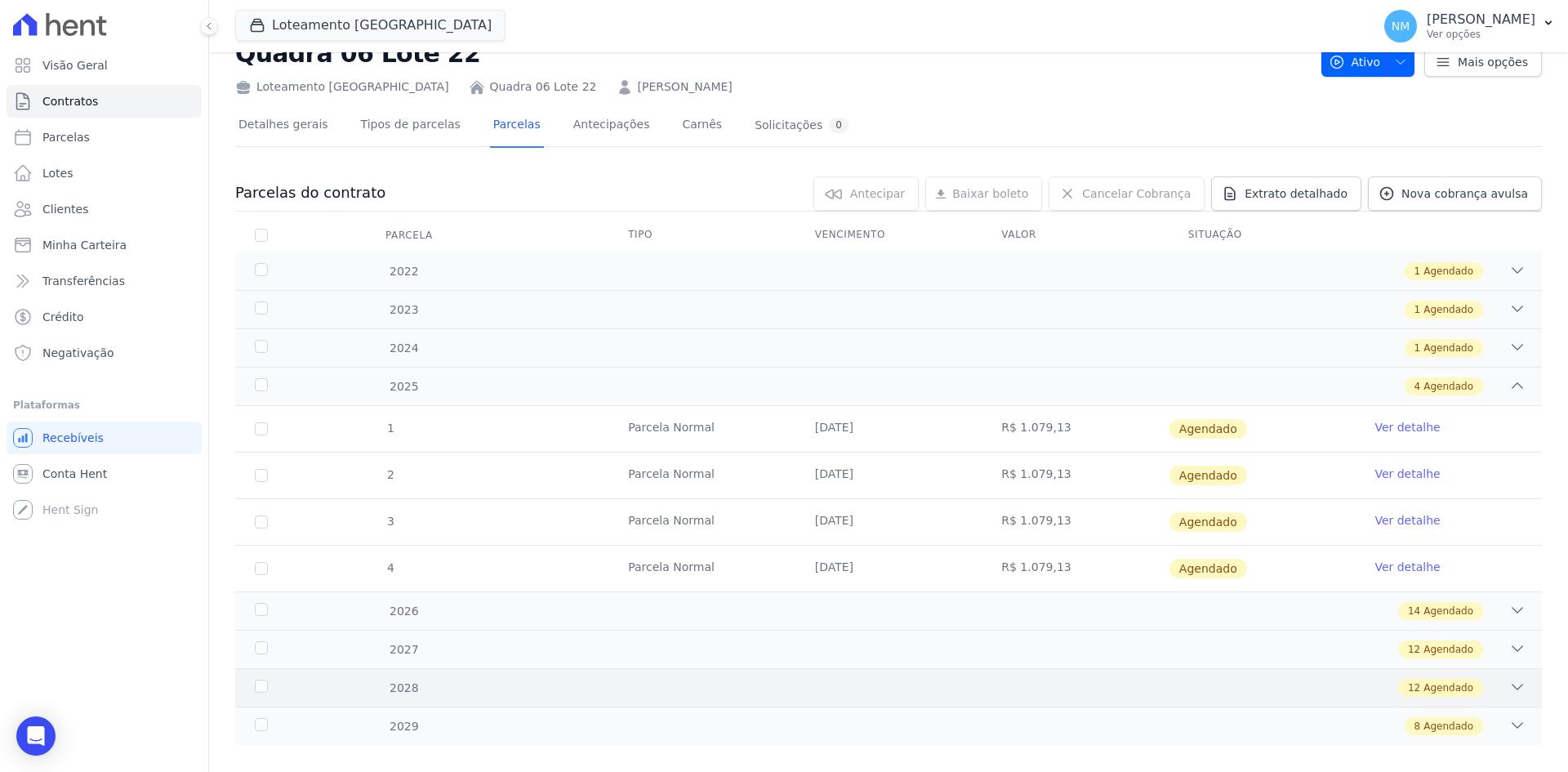
scroll to position [76, 0]
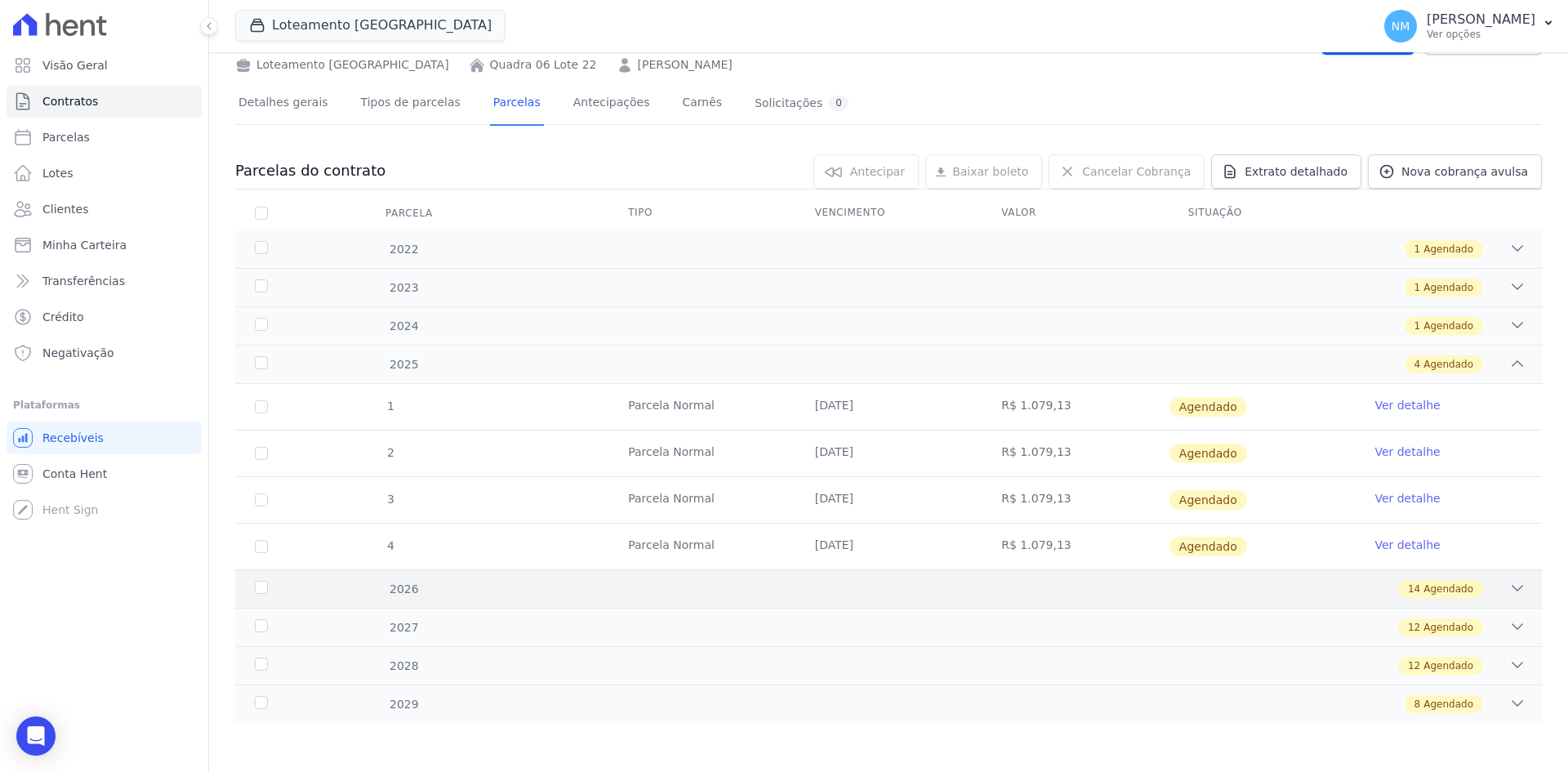
click at [1434, 591] on span "Agendado" at bounding box center [1449, 589] width 49 height 14
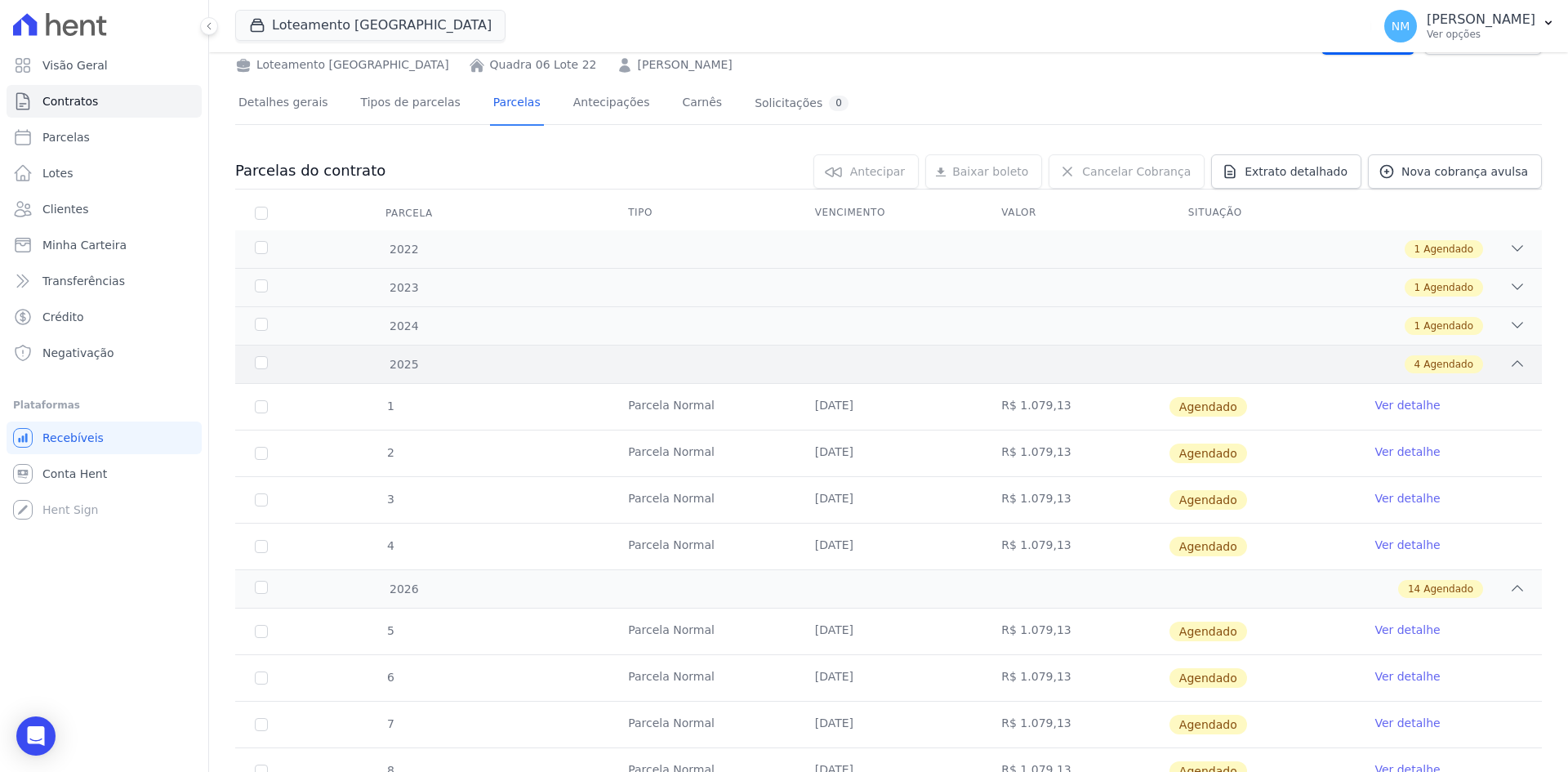
click at [1509, 367] on icon at bounding box center [1517, 363] width 16 height 16
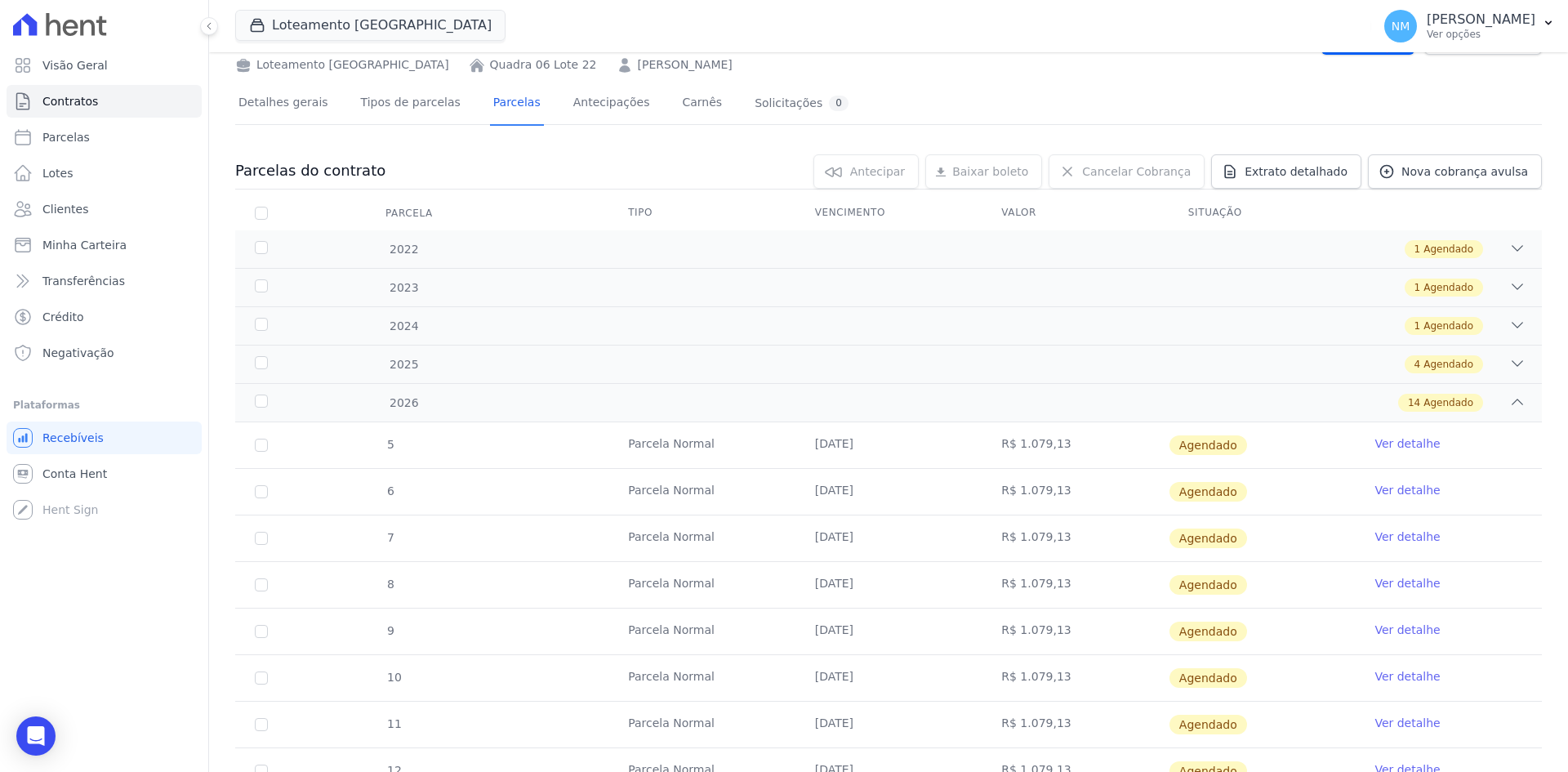
click at [1414, 626] on link "Ver detalhe" at bounding box center [1407, 629] width 66 height 16
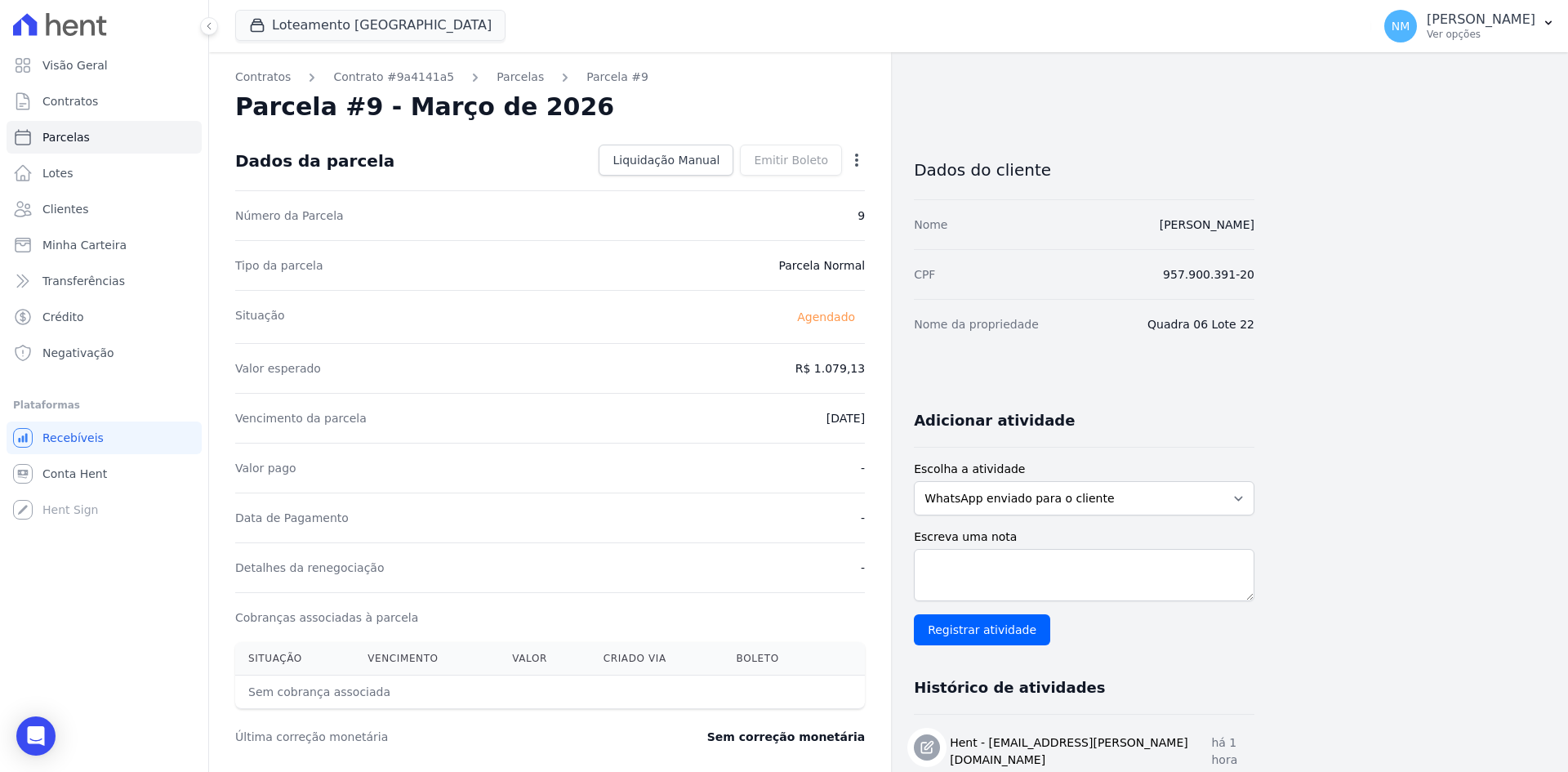
click at [856, 155] on icon "button" at bounding box center [856, 159] width 16 height 16
click at [801, 187] on link "Alterar" at bounding box center [787, 182] width 144 height 30
click at [781, 412] on input "[DATE]" at bounding box center [800, 417] width 129 height 34
type input "[DATE]"
click at [844, 153] on span "Salvar" at bounding box center [833, 159] width 36 height 16
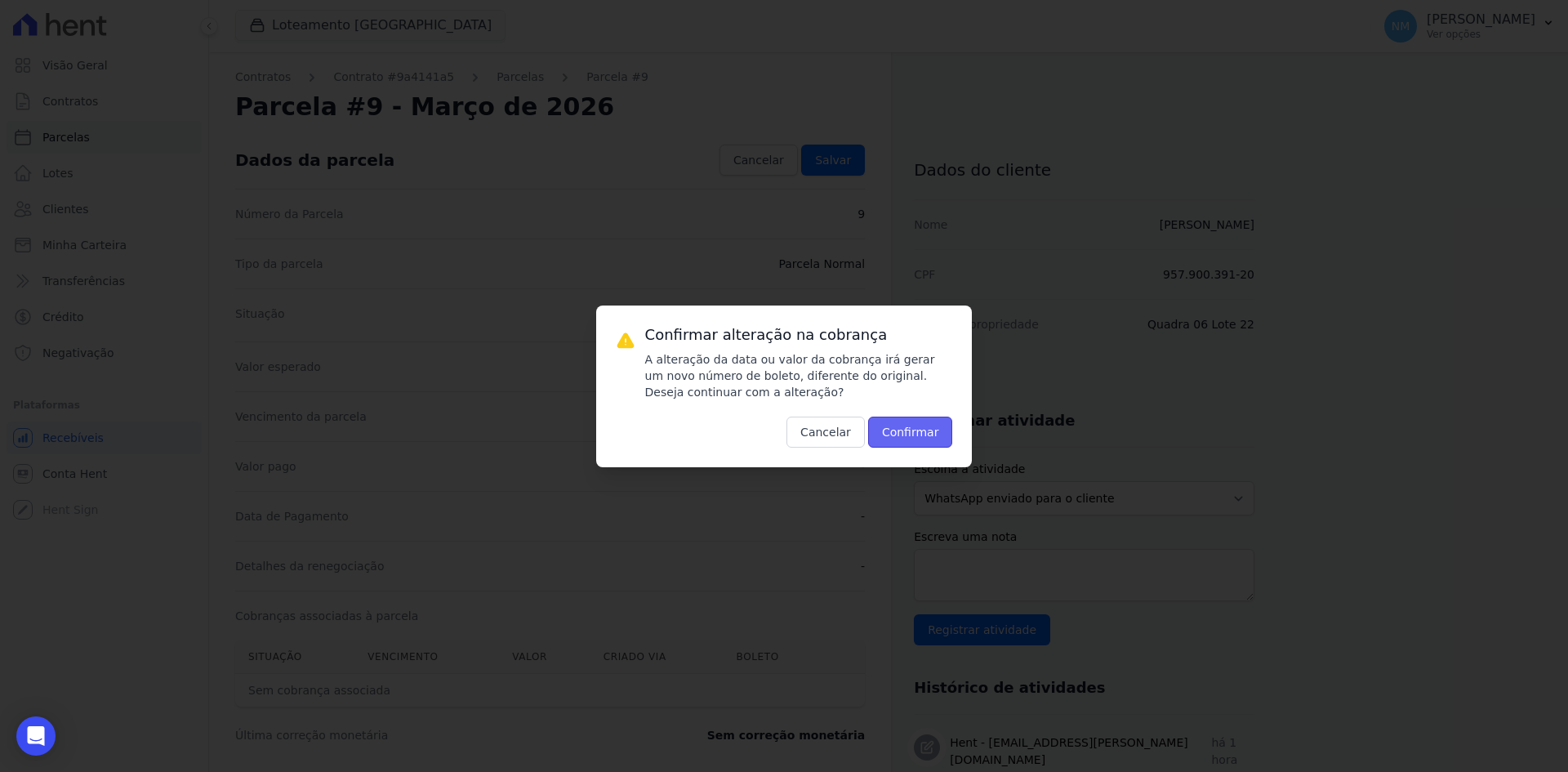
click at [922, 425] on button "Confirmar" at bounding box center [911, 432] width 85 height 31
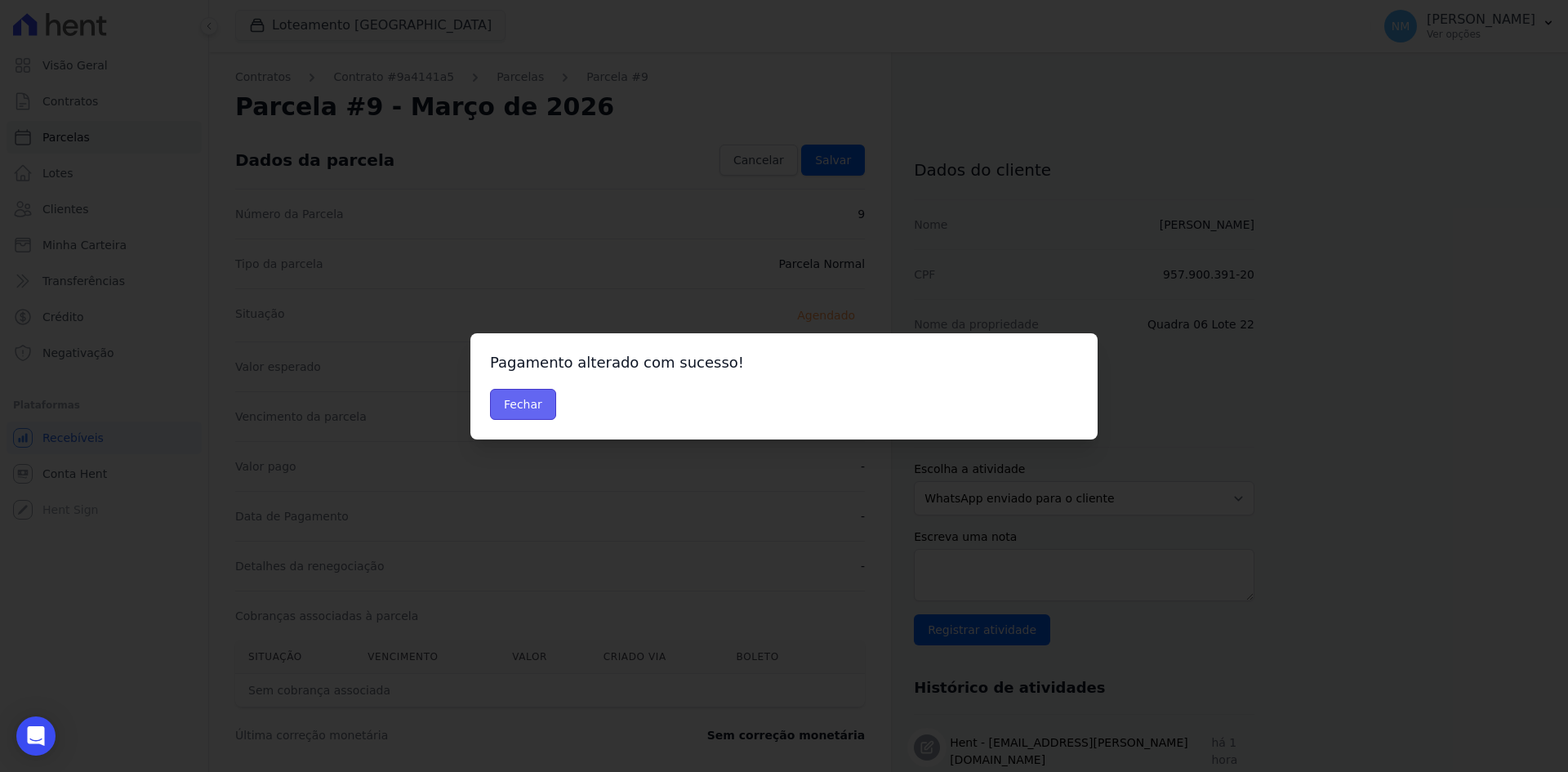
click at [527, 393] on button "Fechar" at bounding box center [523, 404] width 66 height 31
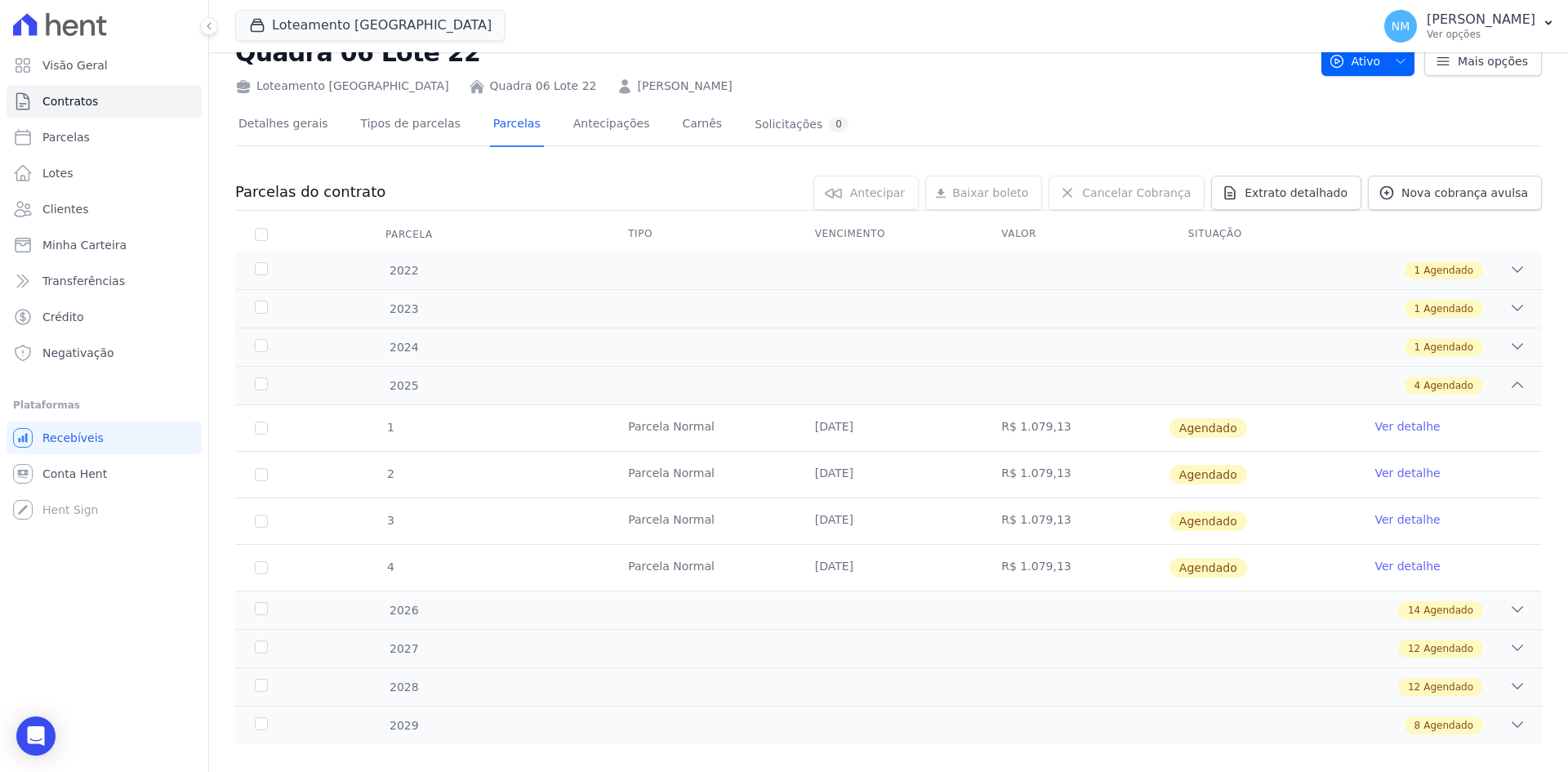
scroll to position [76, 0]
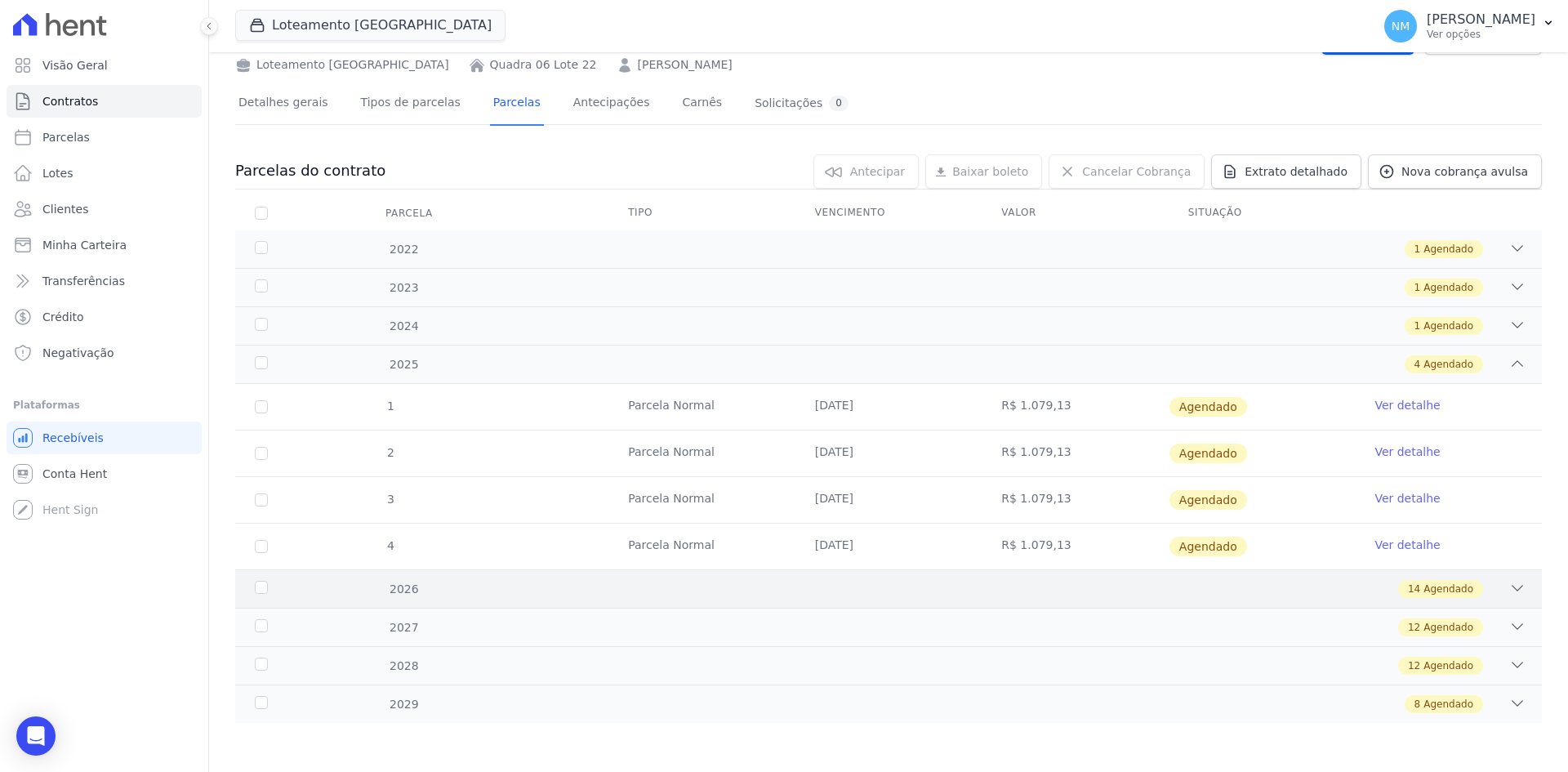
click at [1478, 592] on div "14 Agendado" at bounding box center [953, 589] width 1146 height 18
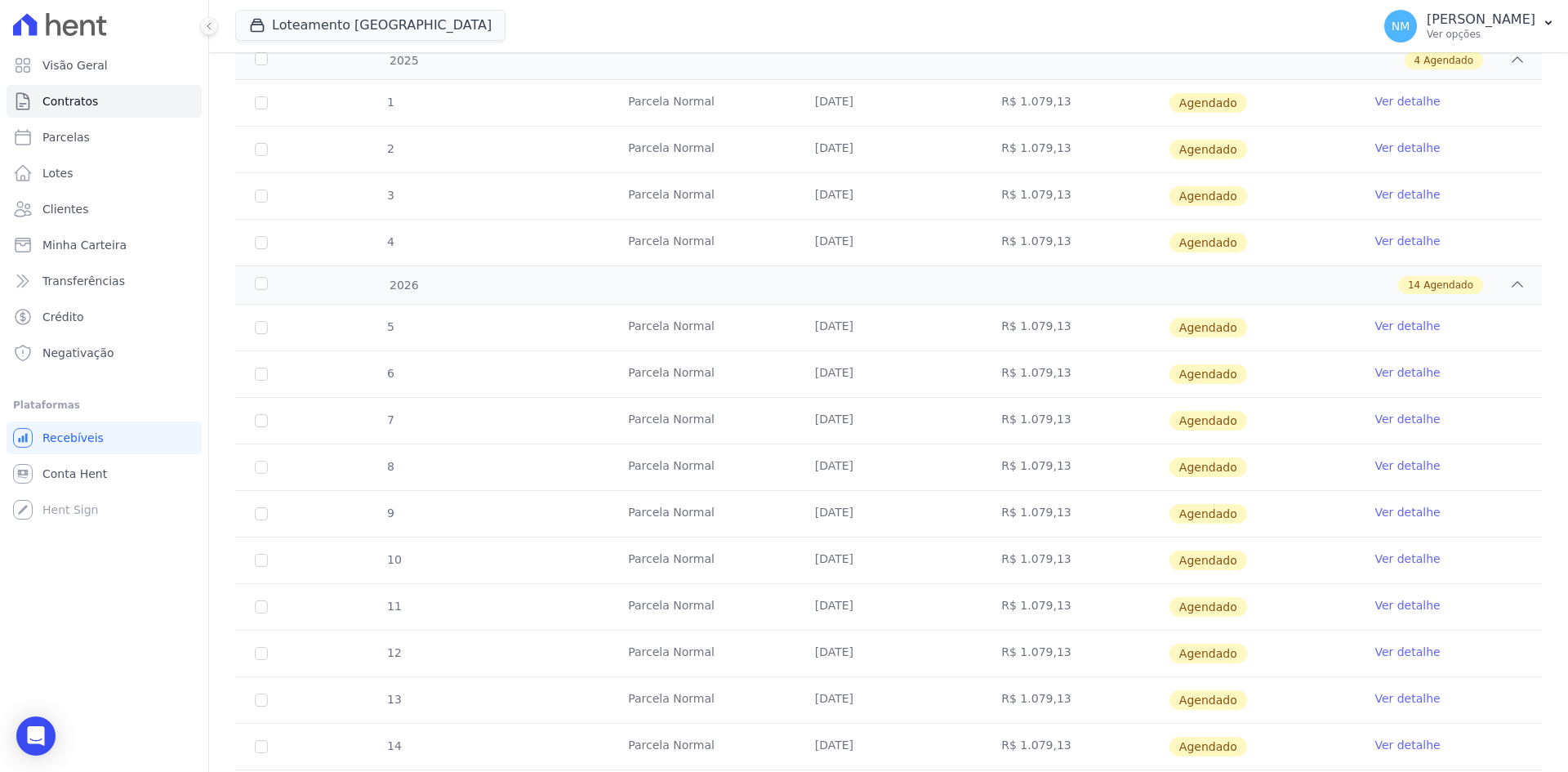
scroll to position [403, 0]
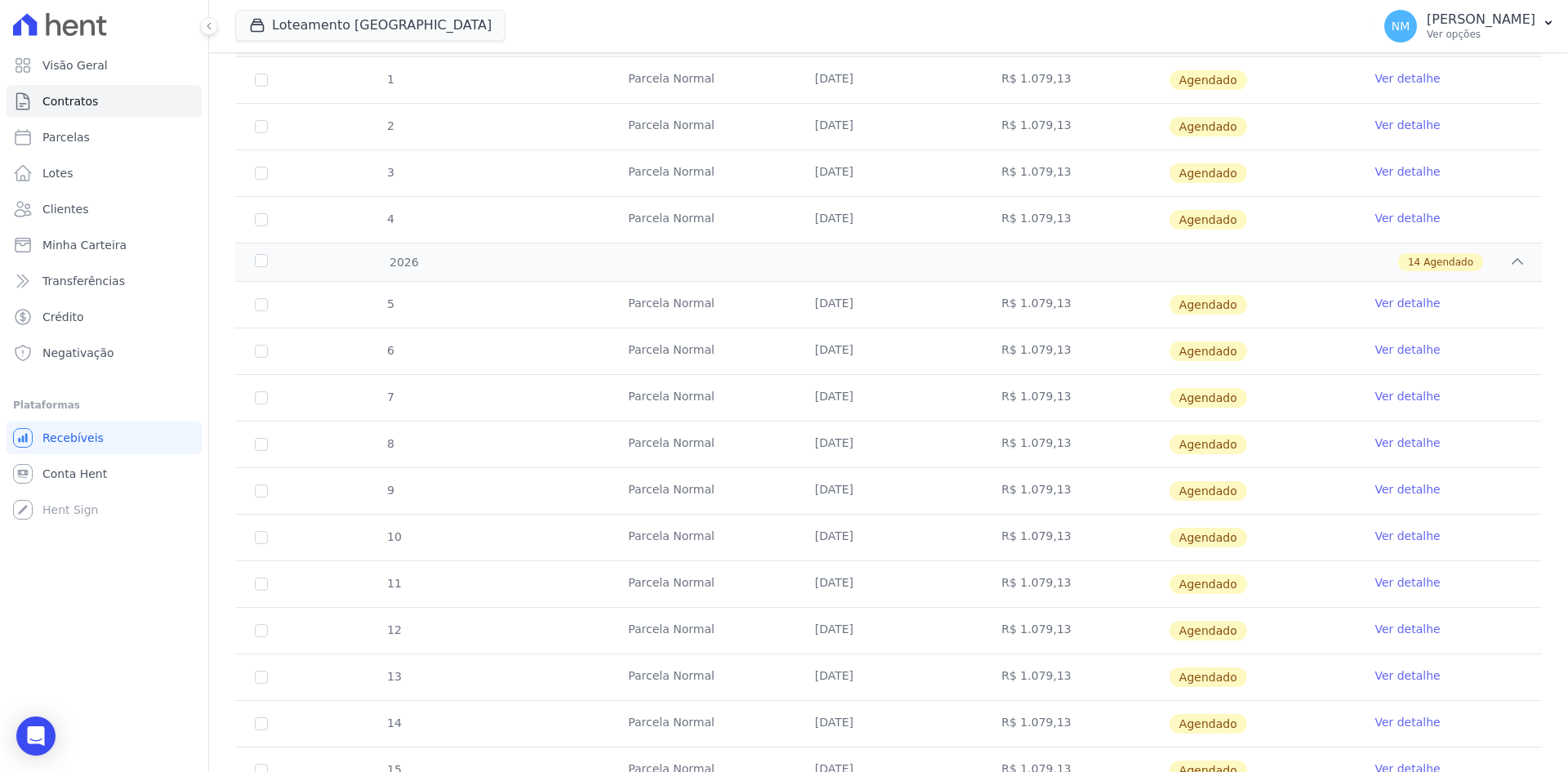
click at [1386, 538] on link "Ver detalhe" at bounding box center [1407, 535] width 66 height 16
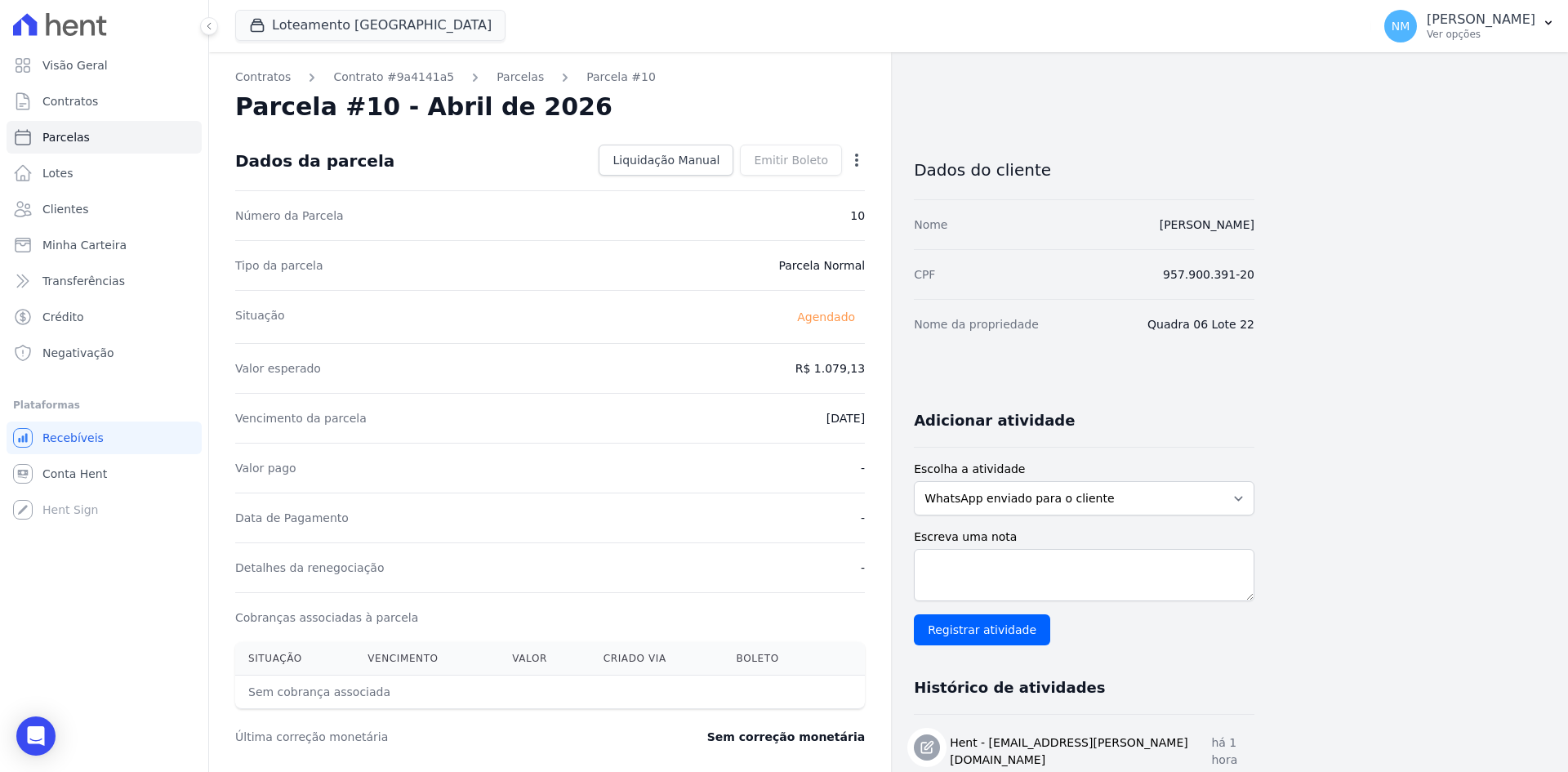
click at [850, 159] on icon "button" at bounding box center [856, 159] width 16 height 16
click at [819, 186] on link "Alterar" at bounding box center [787, 182] width 144 height 30
click at [785, 419] on input "2026-04-10" at bounding box center [800, 417] width 129 height 34
type input "2026-06-10"
click at [830, 160] on span "Salvar" at bounding box center [833, 159] width 36 height 16
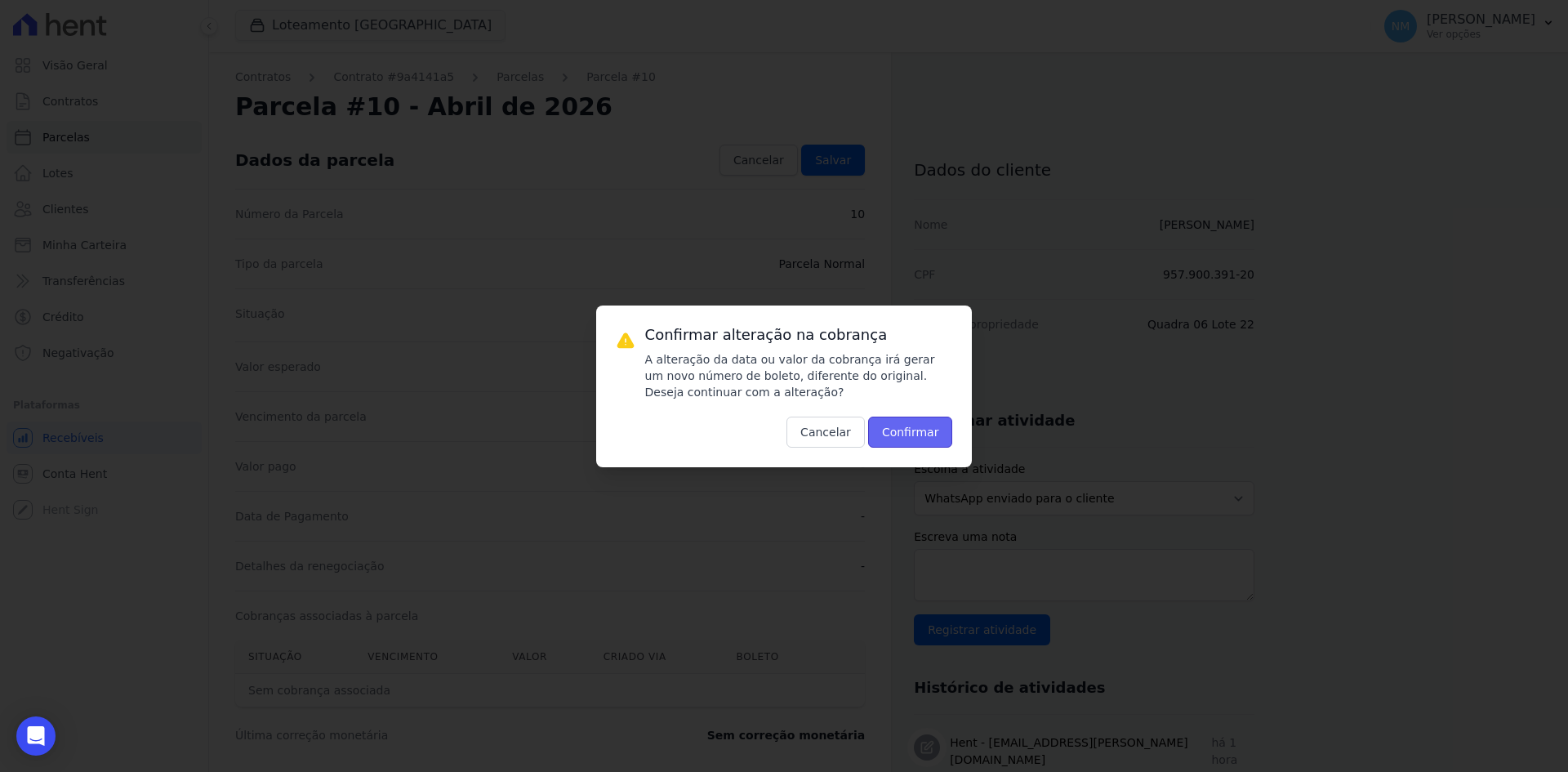
click at [917, 438] on button "Confirmar" at bounding box center [911, 432] width 85 height 31
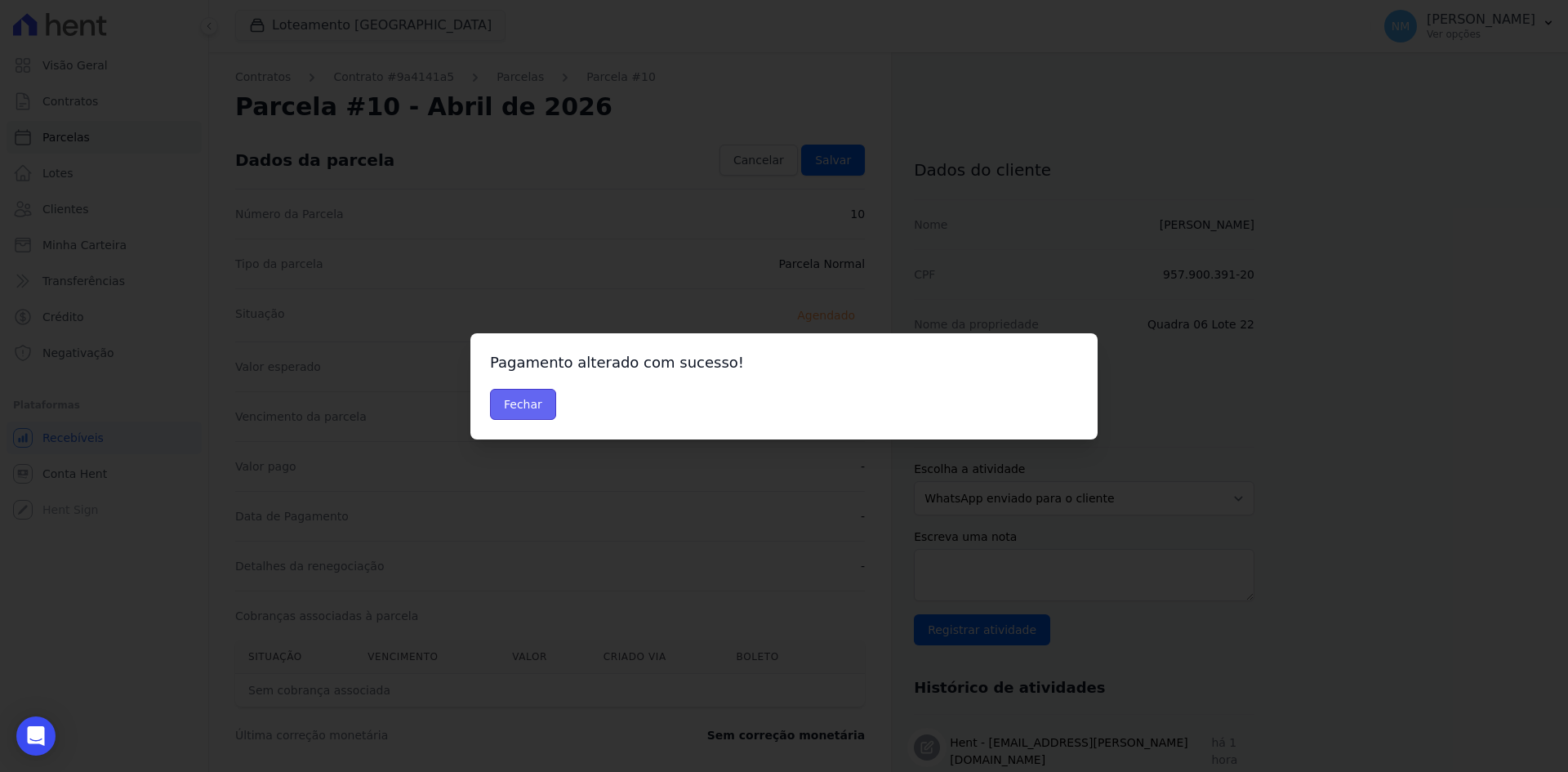
click at [527, 408] on button "Fechar" at bounding box center [523, 404] width 66 height 31
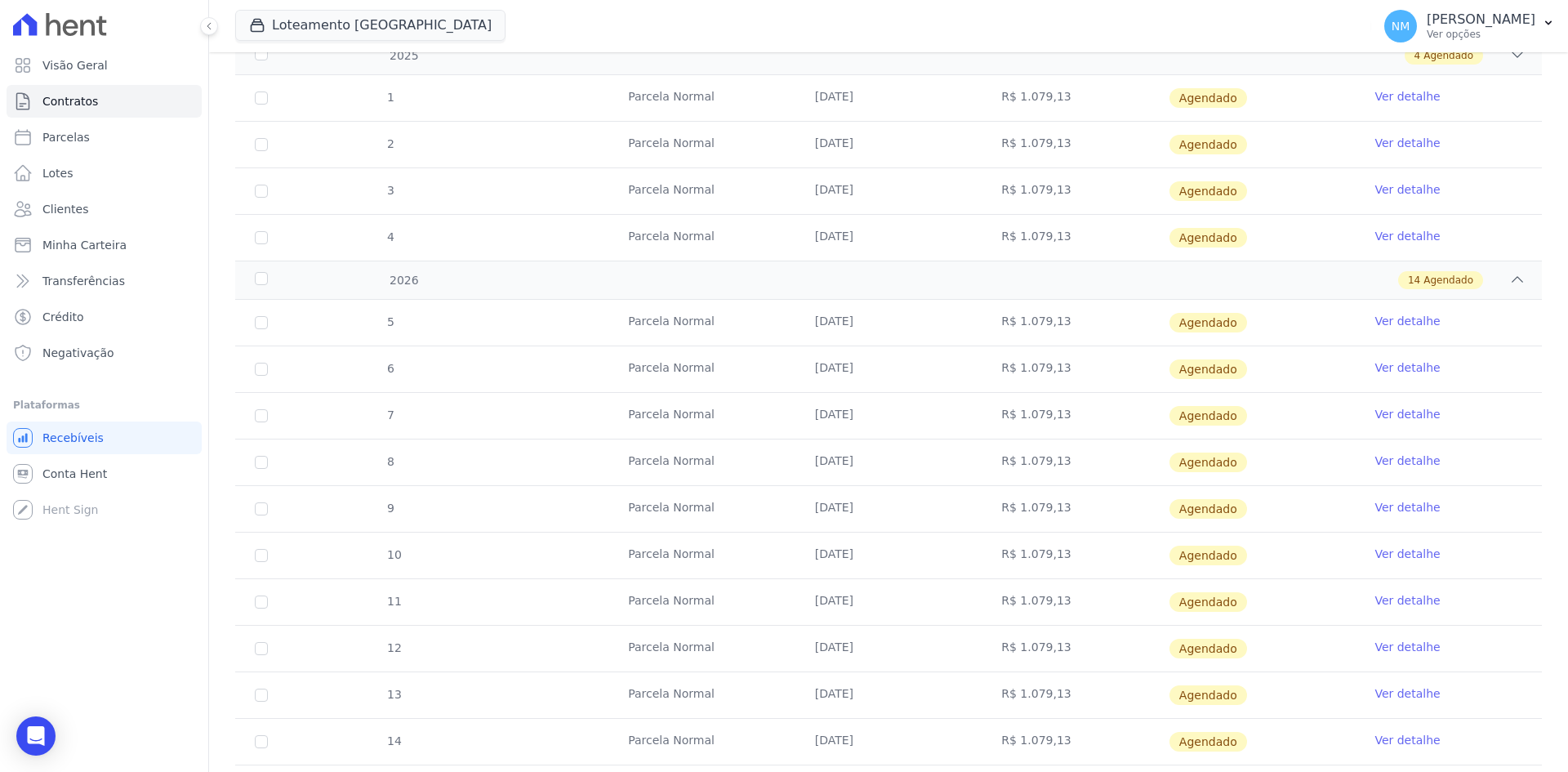
scroll to position [408, 0]
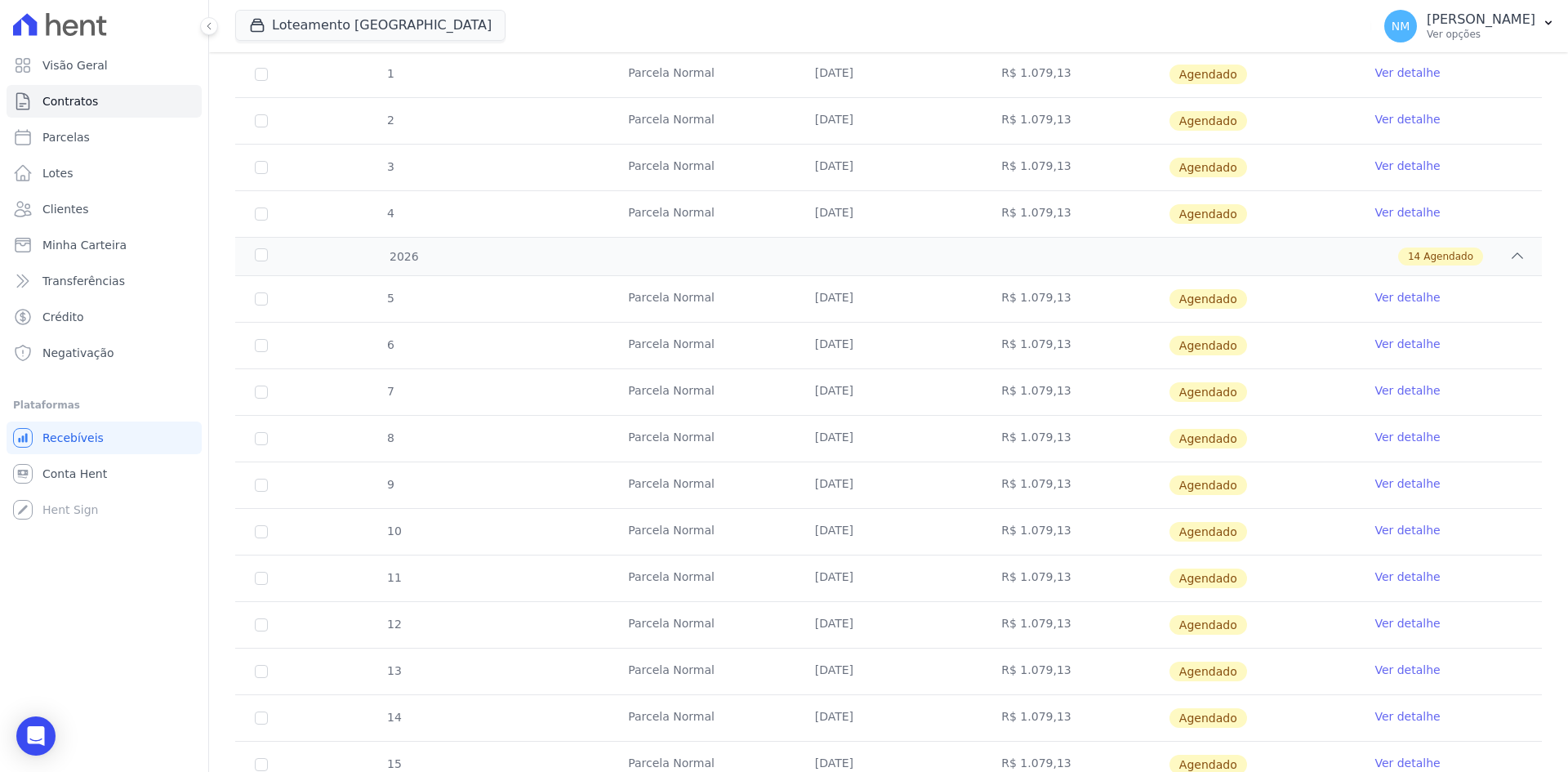
click at [1375, 528] on link "Ver detalhe" at bounding box center [1407, 530] width 66 height 16
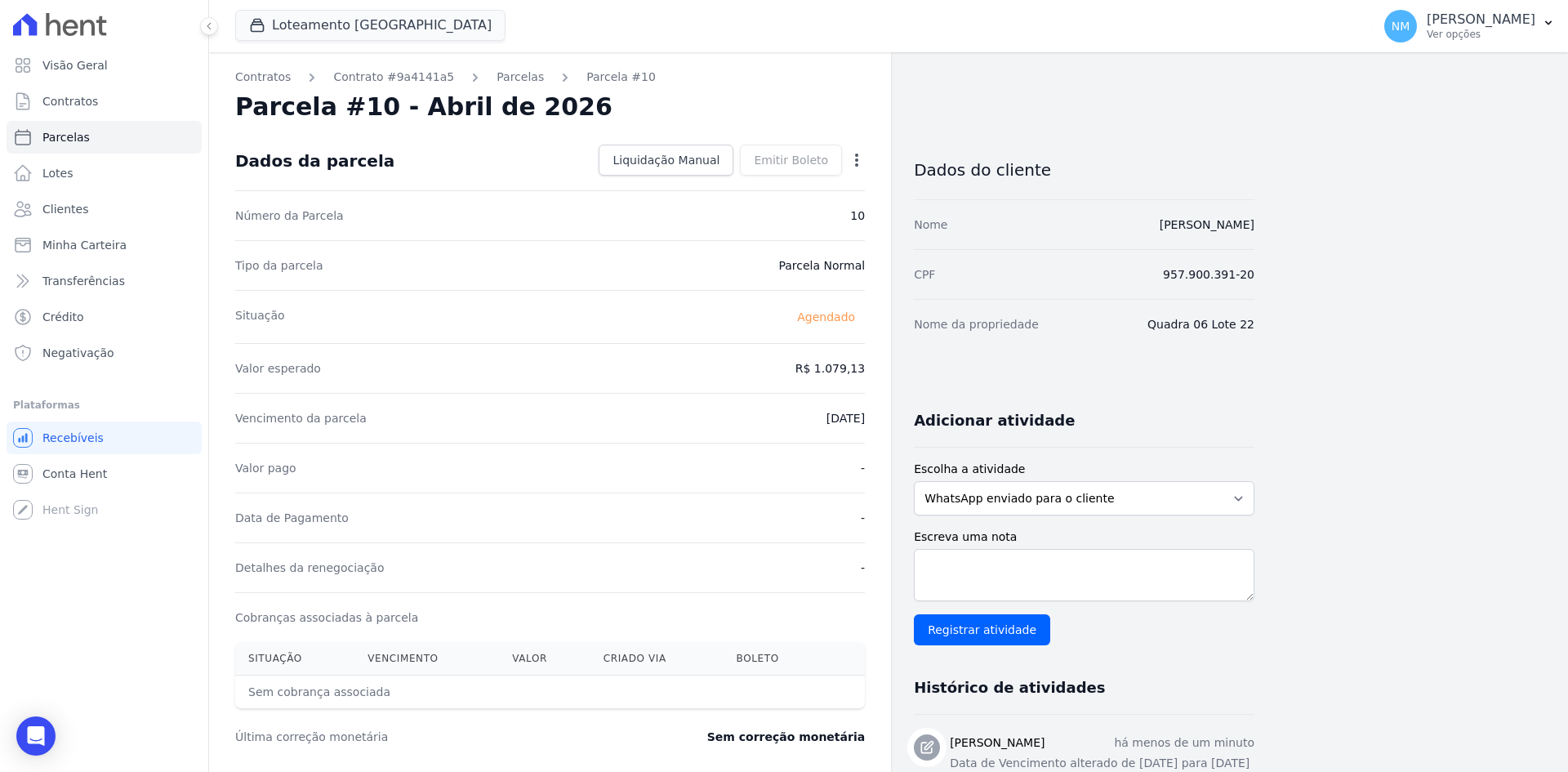
click at [851, 164] on icon "button" at bounding box center [856, 159] width 16 height 16
click at [790, 176] on link "Alterar" at bounding box center [787, 182] width 144 height 30
click at [852, 170] on link "Salvar" at bounding box center [833, 160] width 64 height 31
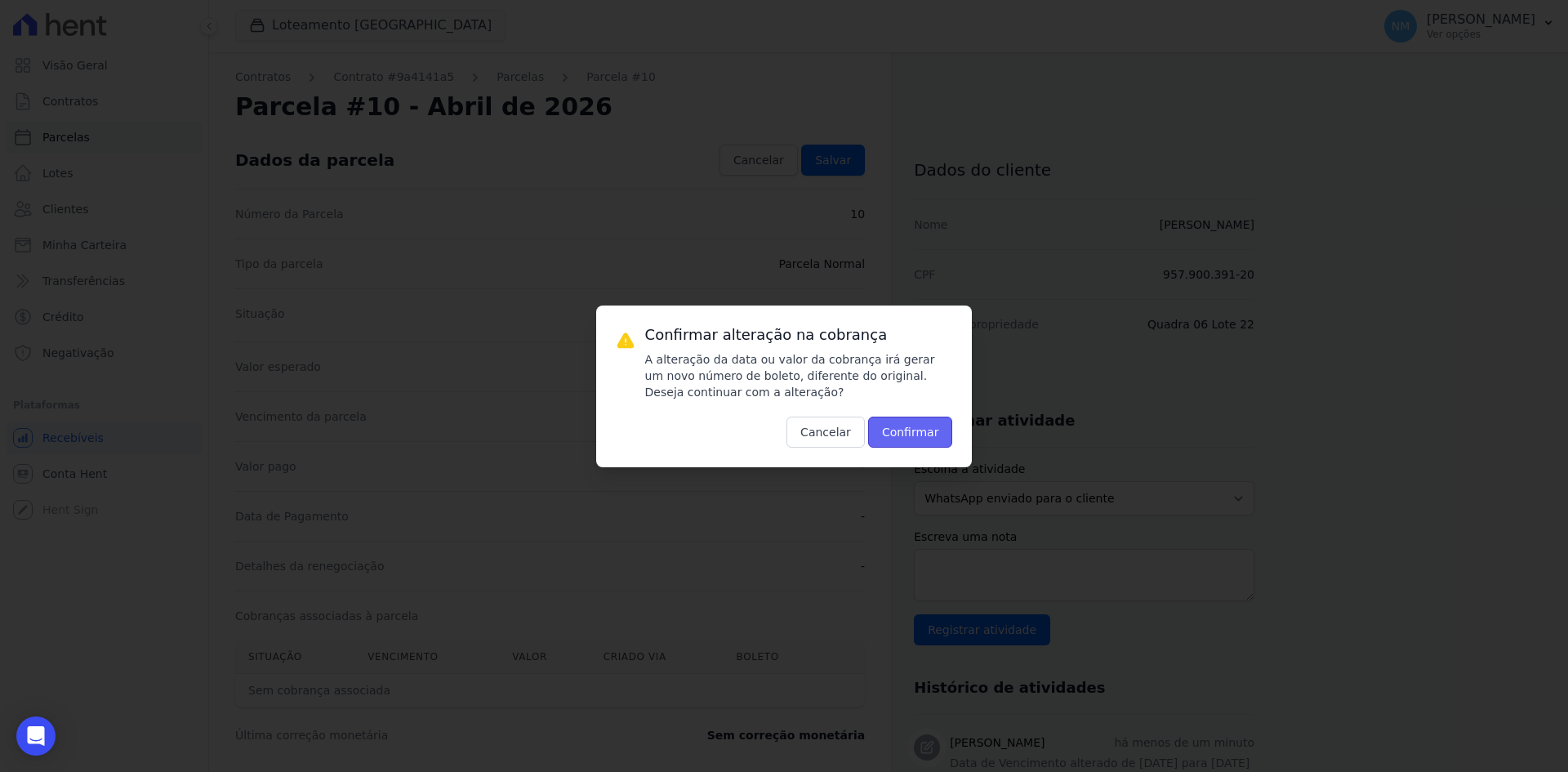
click at [920, 429] on button "Confirmar" at bounding box center [911, 432] width 85 height 31
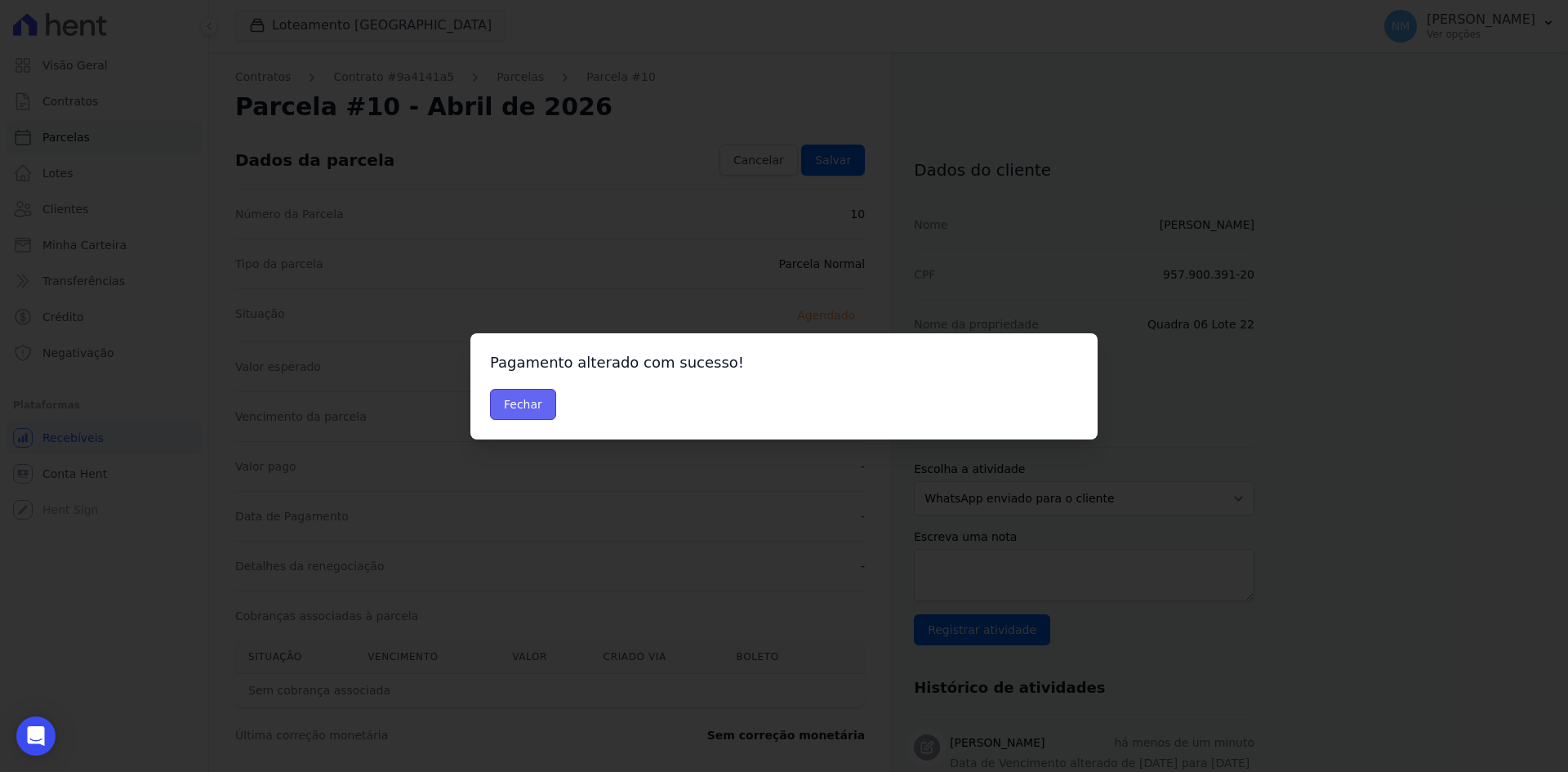
click at [527, 405] on button "Fechar" at bounding box center [523, 404] width 66 height 31
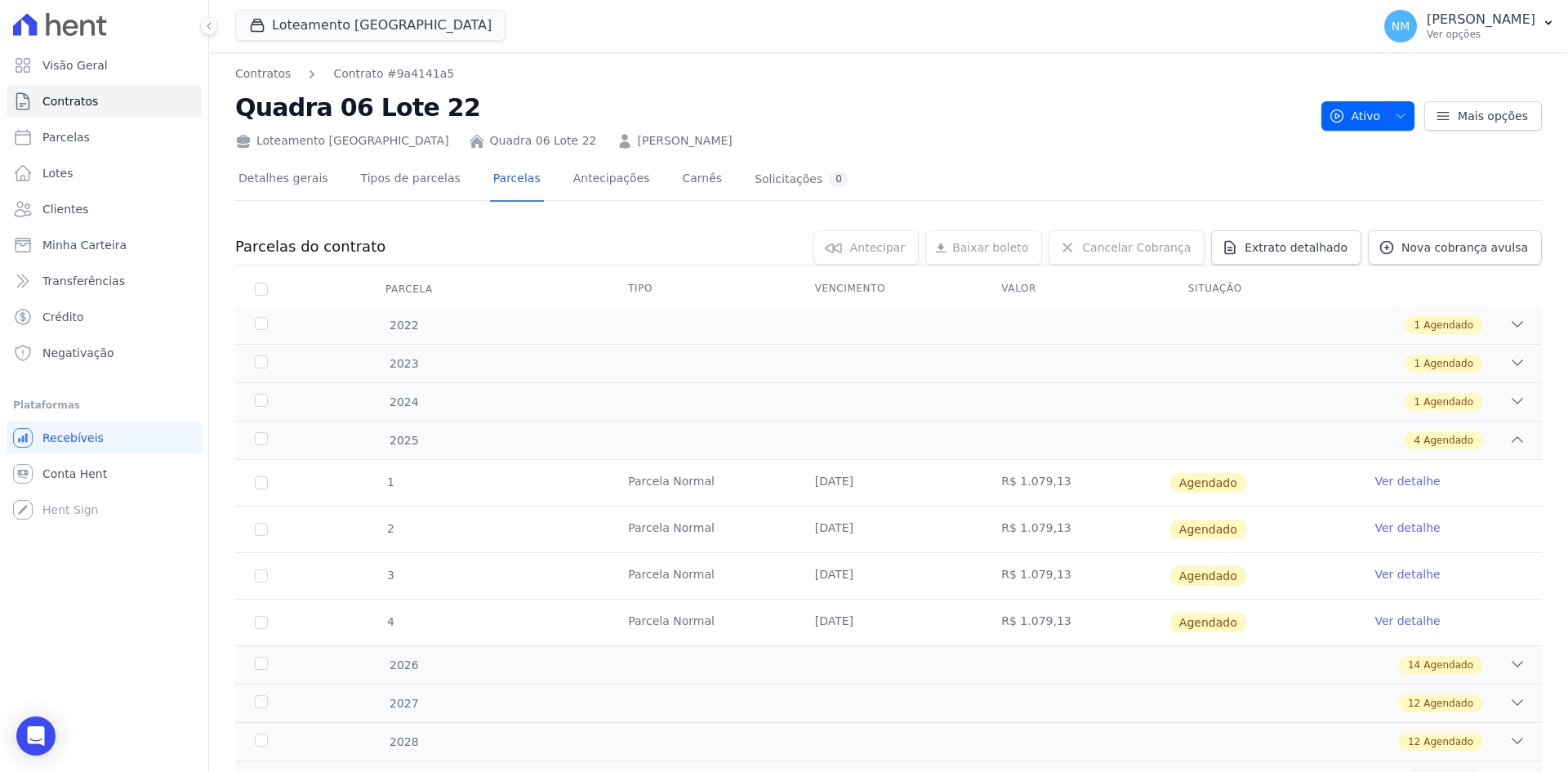
scroll to position [76, 0]
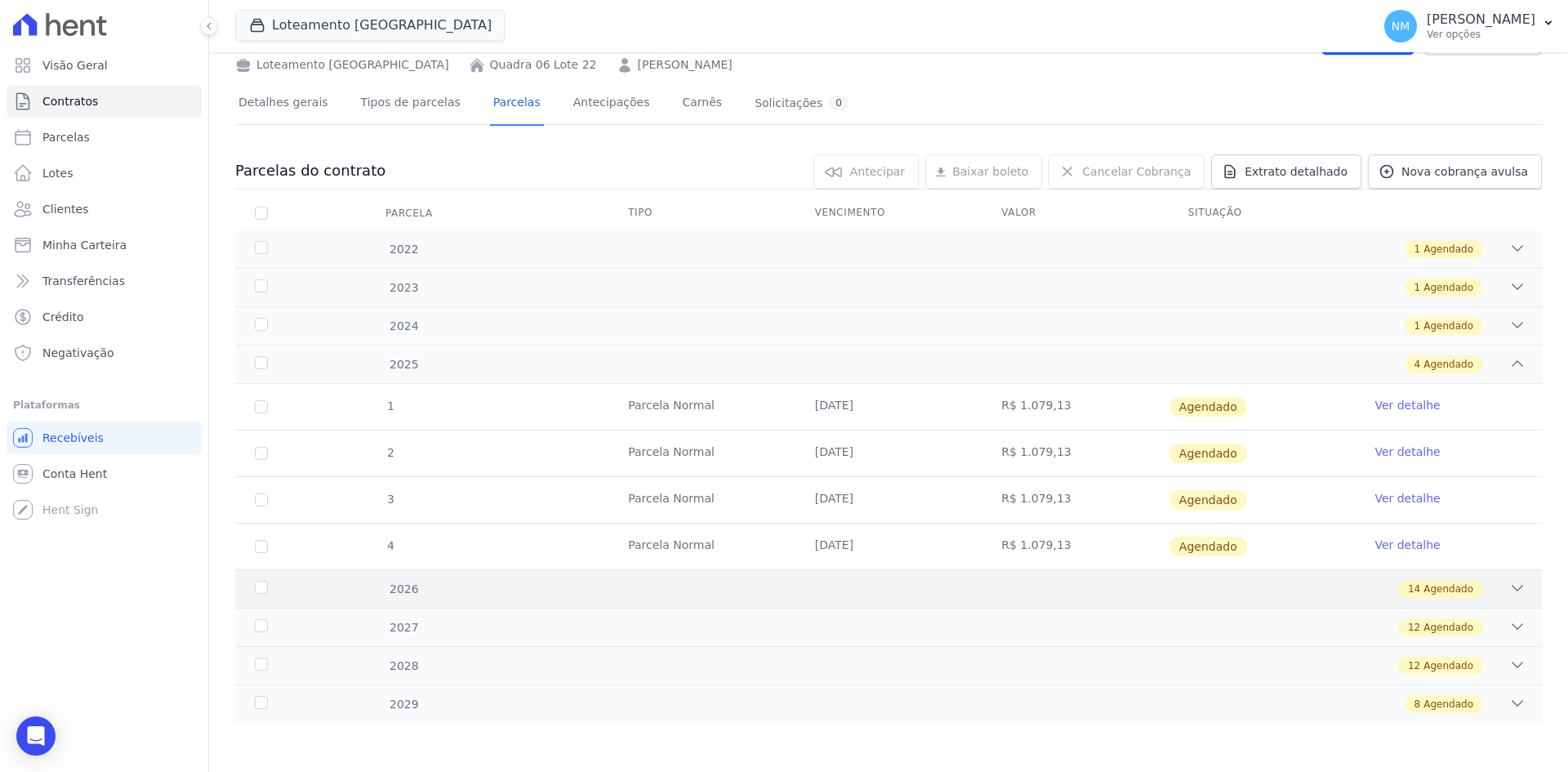
click at [1509, 592] on icon at bounding box center [1517, 588] width 16 height 16
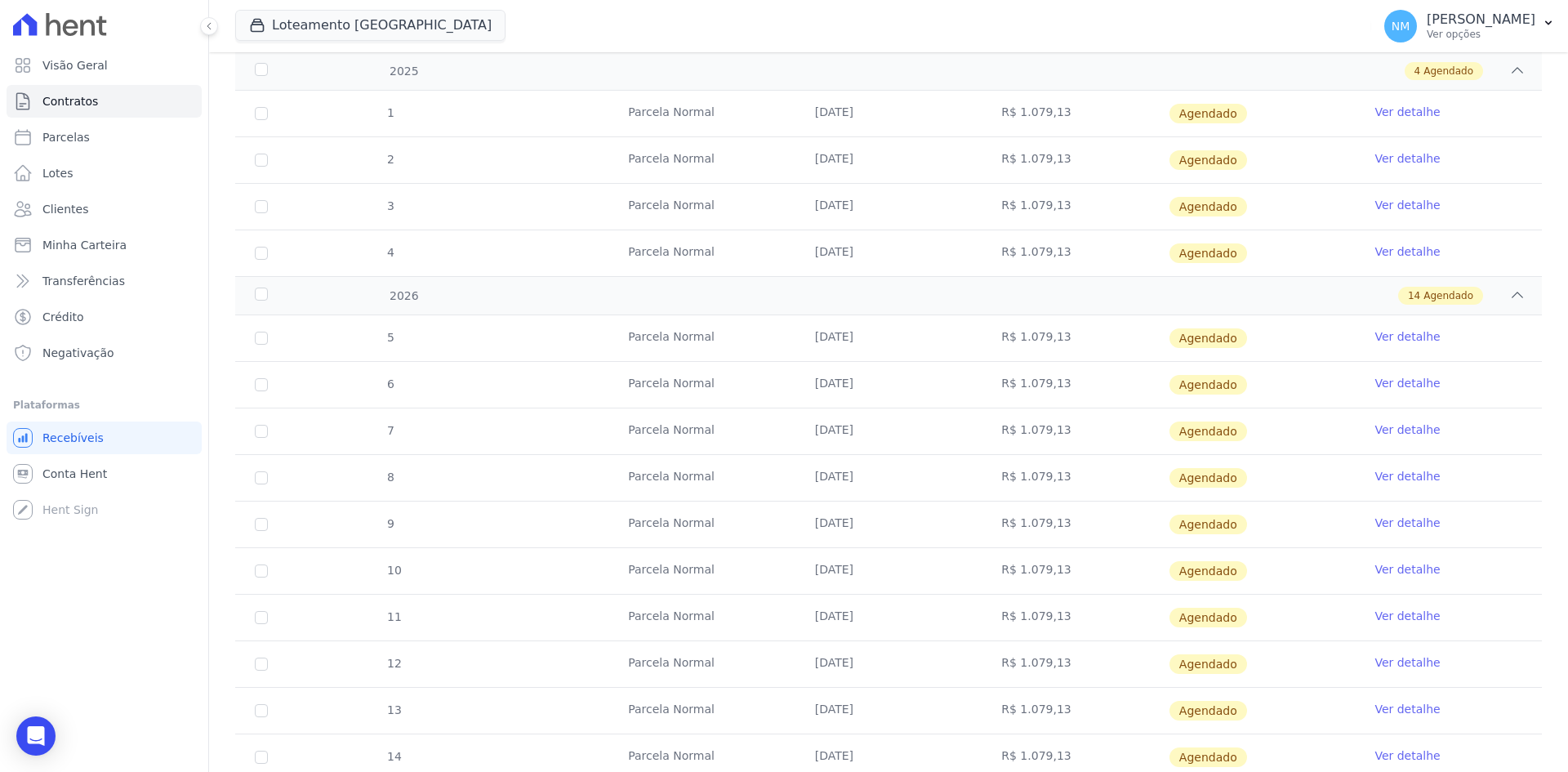
scroll to position [403, 0]
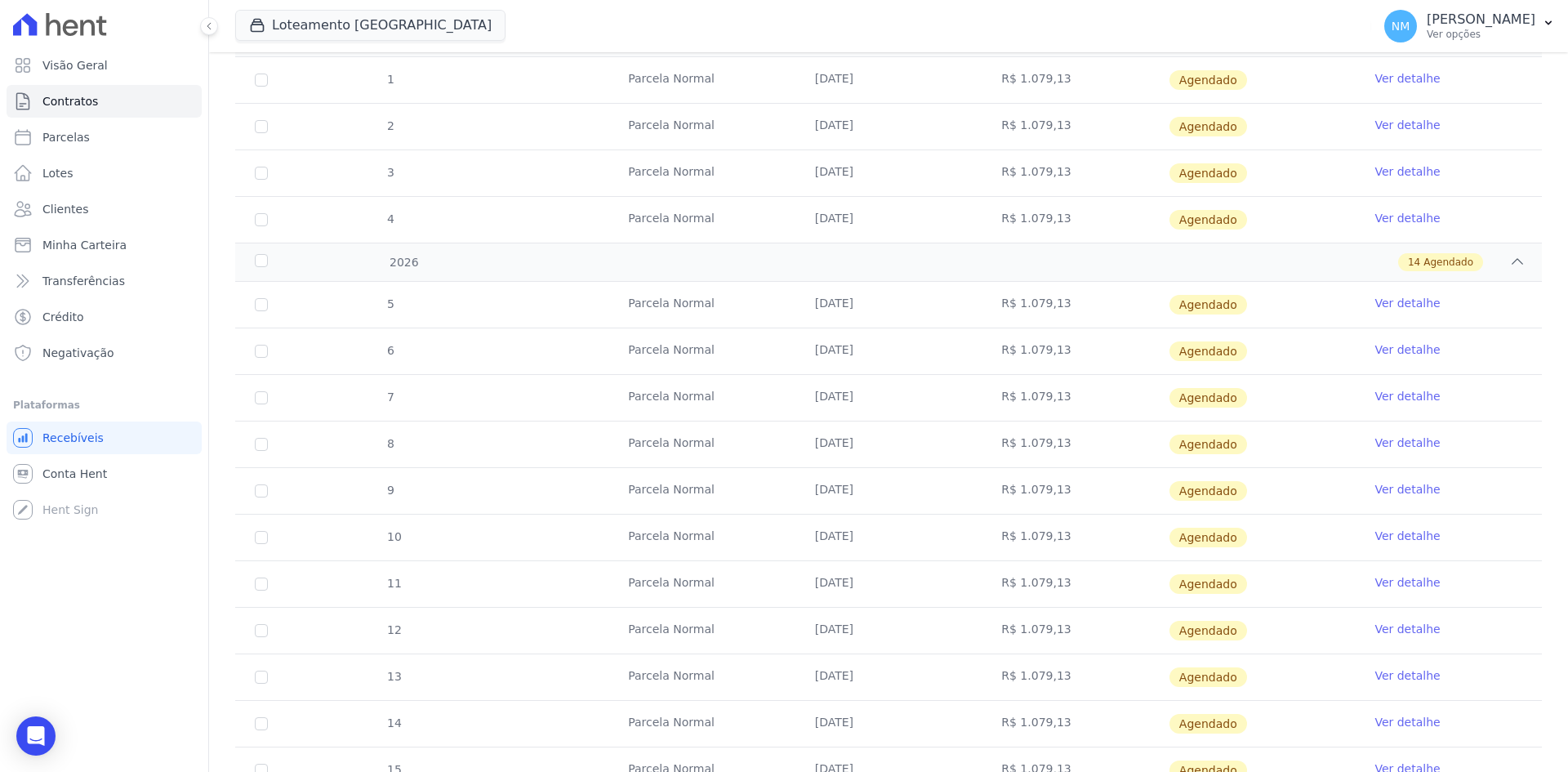
click at [1398, 583] on link "Ver detalhe" at bounding box center [1407, 582] width 66 height 16
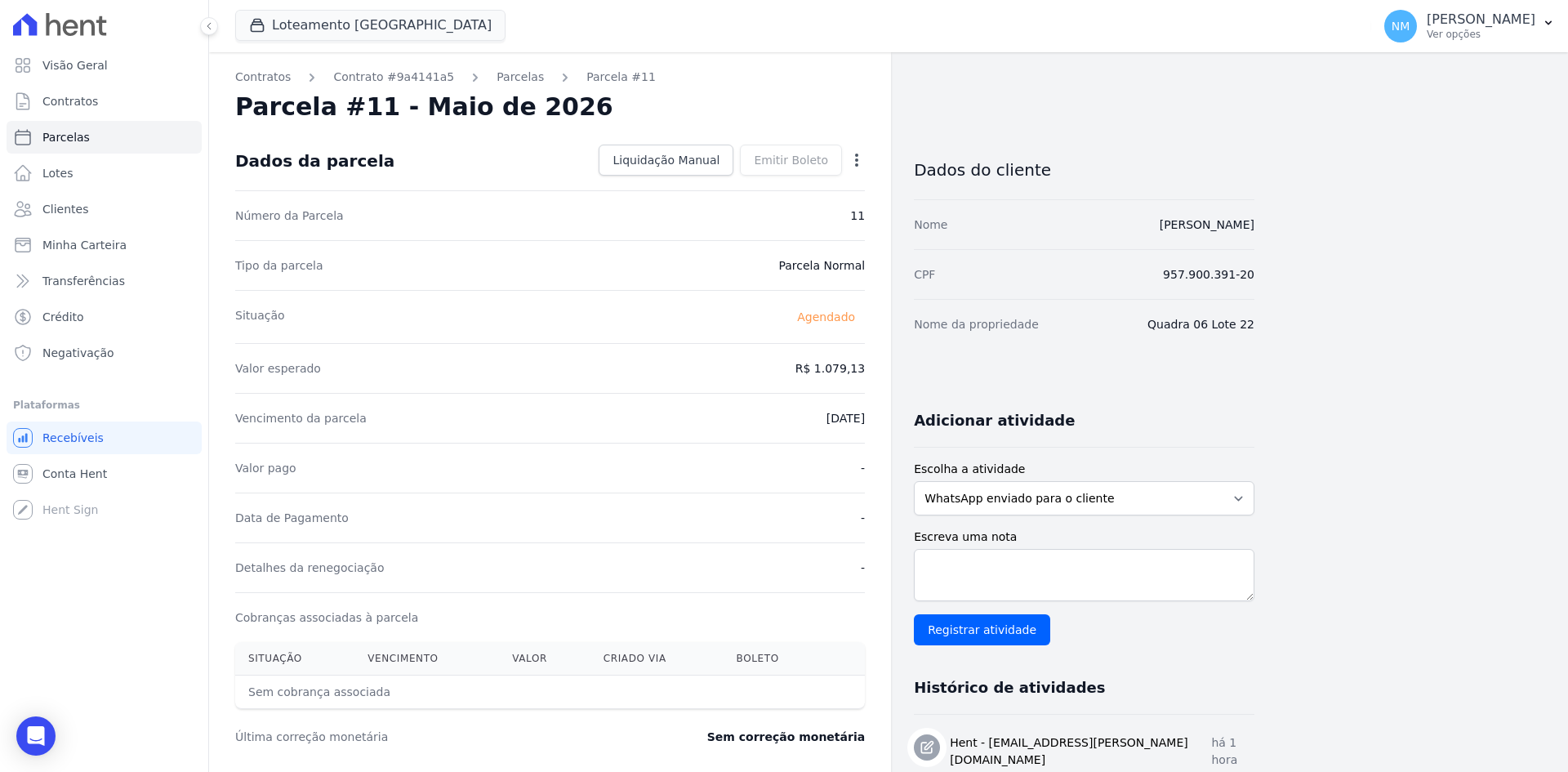
click at [850, 168] on div "Open options" at bounding box center [856, 162] width 16 height 20
click at [858, 163] on icon "button" at bounding box center [856, 159] width 16 height 16
click at [792, 170] on link "Alterar" at bounding box center [787, 182] width 144 height 30
click at [785, 416] on input "2026-05-10" at bounding box center [800, 417] width 129 height 34
type input "2026-07-10"
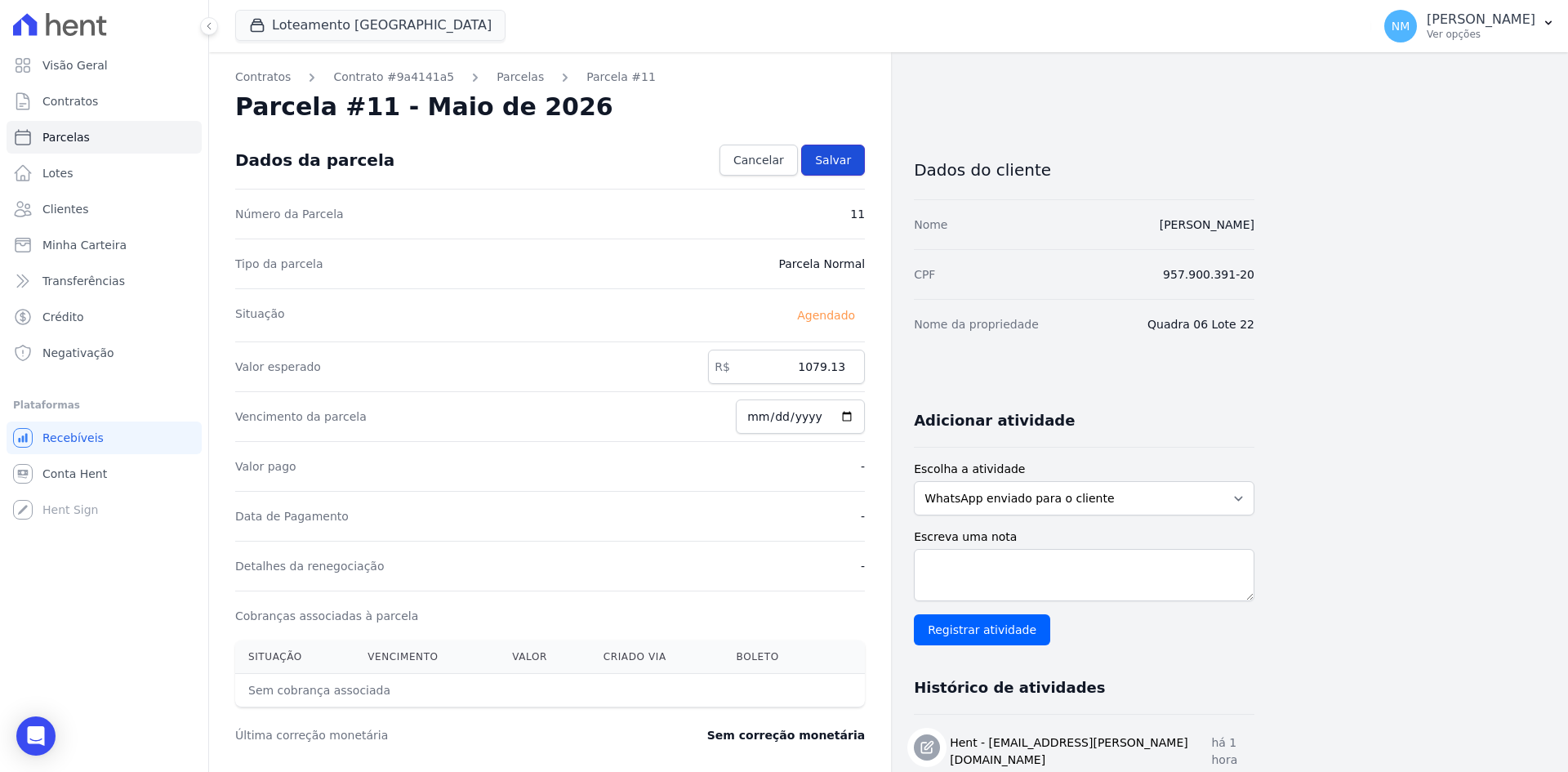
click at [849, 164] on span "Salvar" at bounding box center [833, 159] width 36 height 16
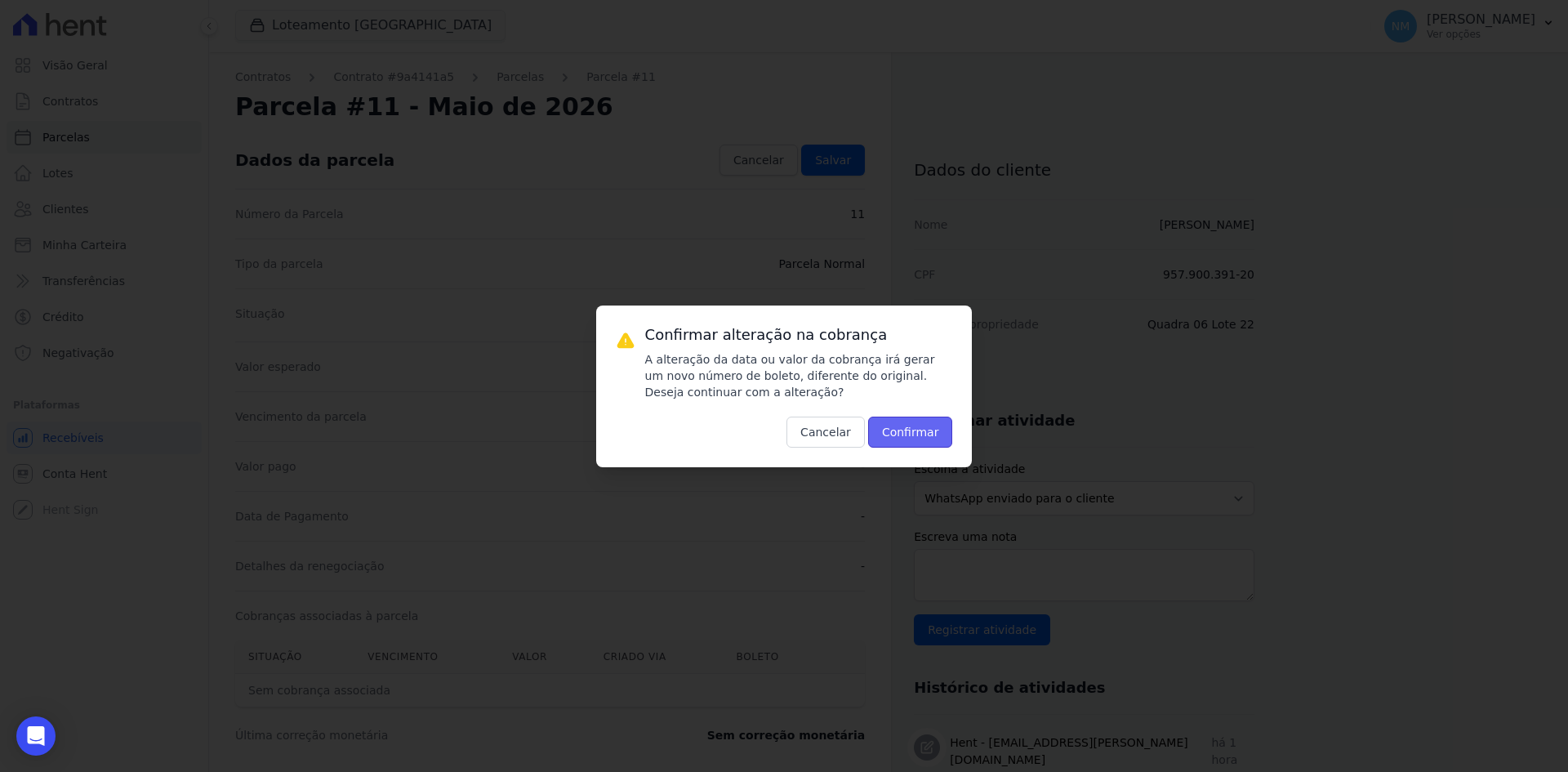
click at [909, 420] on button "Confirmar" at bounding box center [911, 432] width 85 height 31
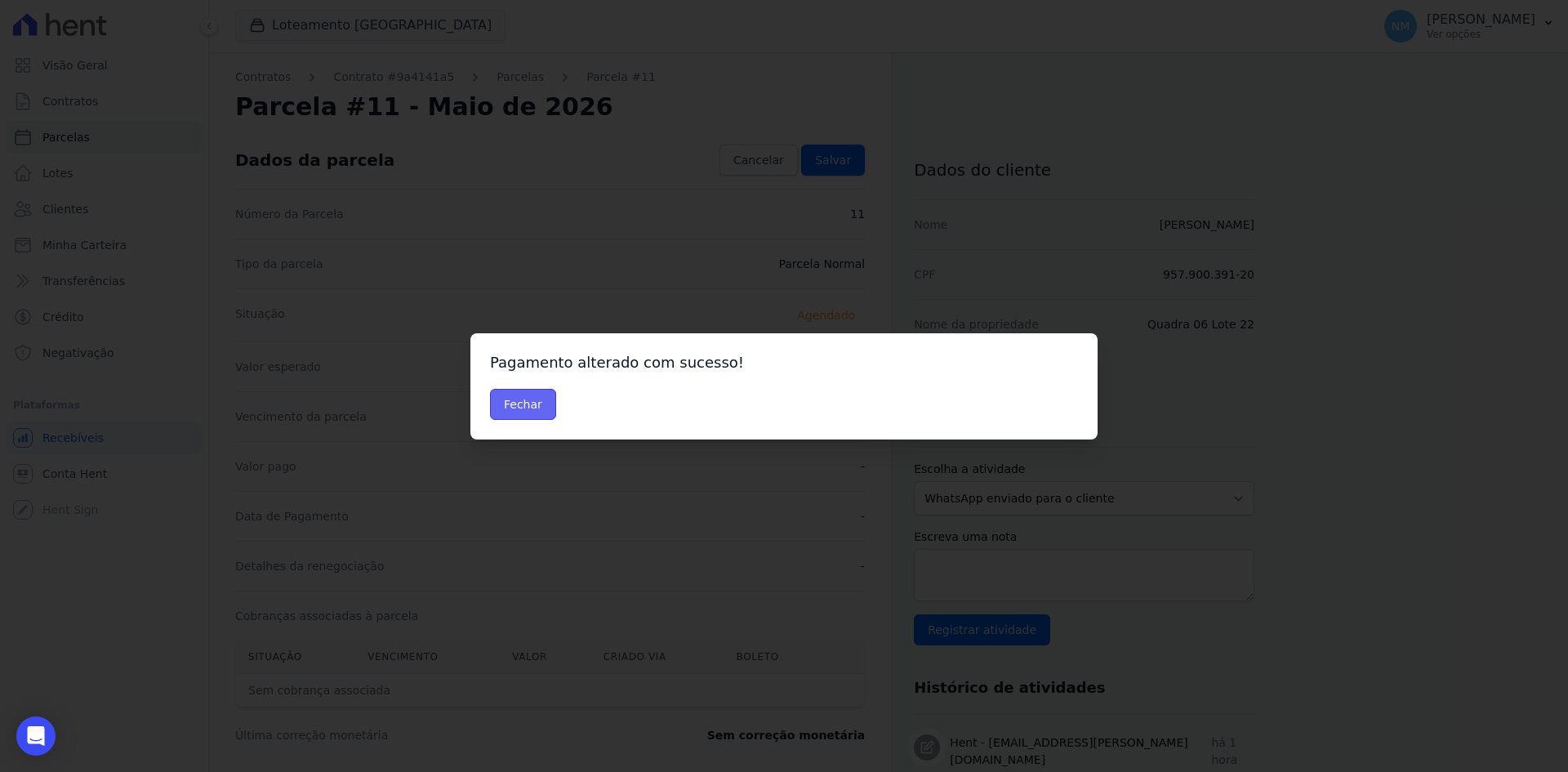
click at [513, 410] on button "Fechar" at bounding box center [523, 404] width 66 height 31
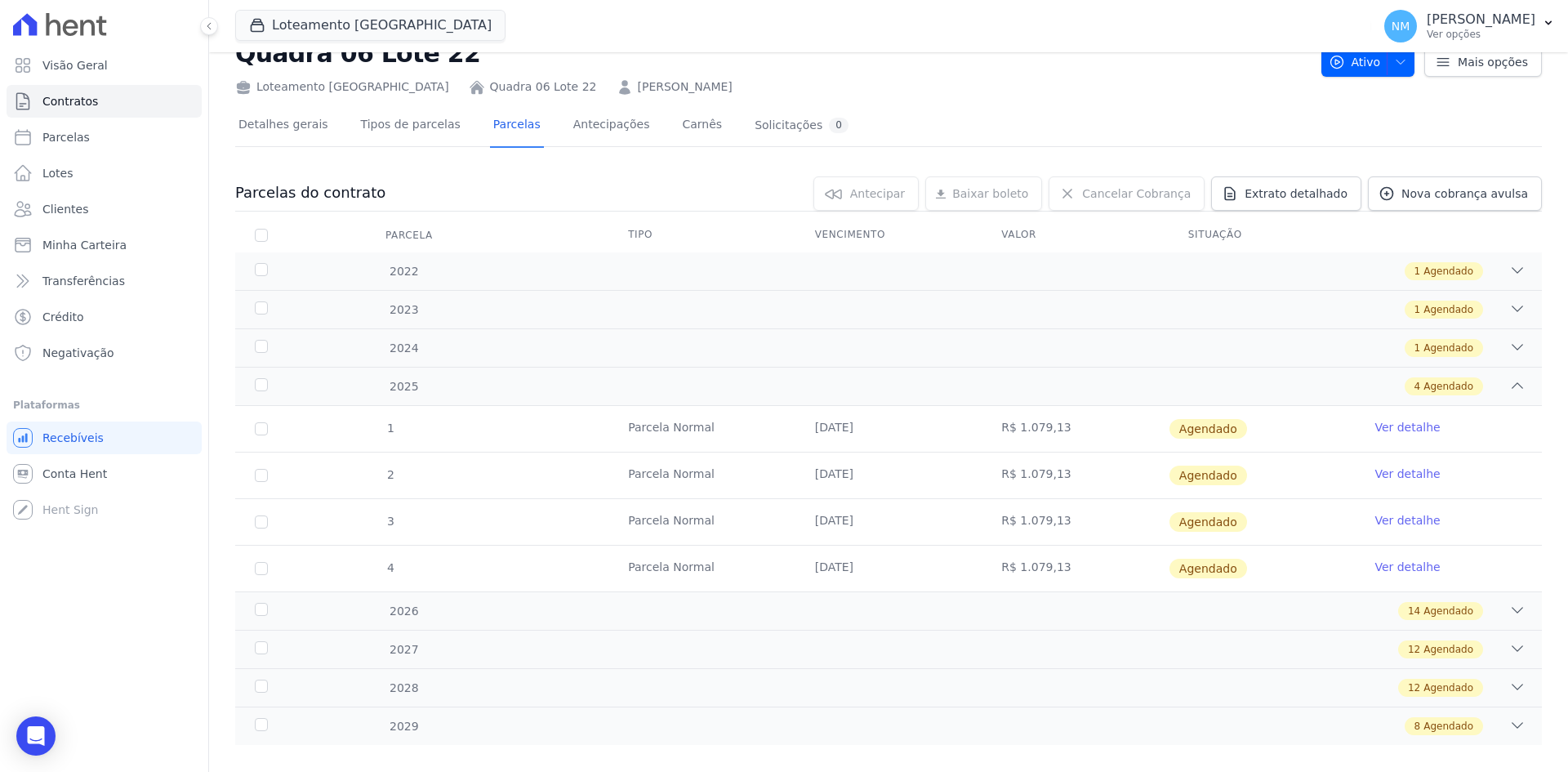
scroll to position [76, 0]
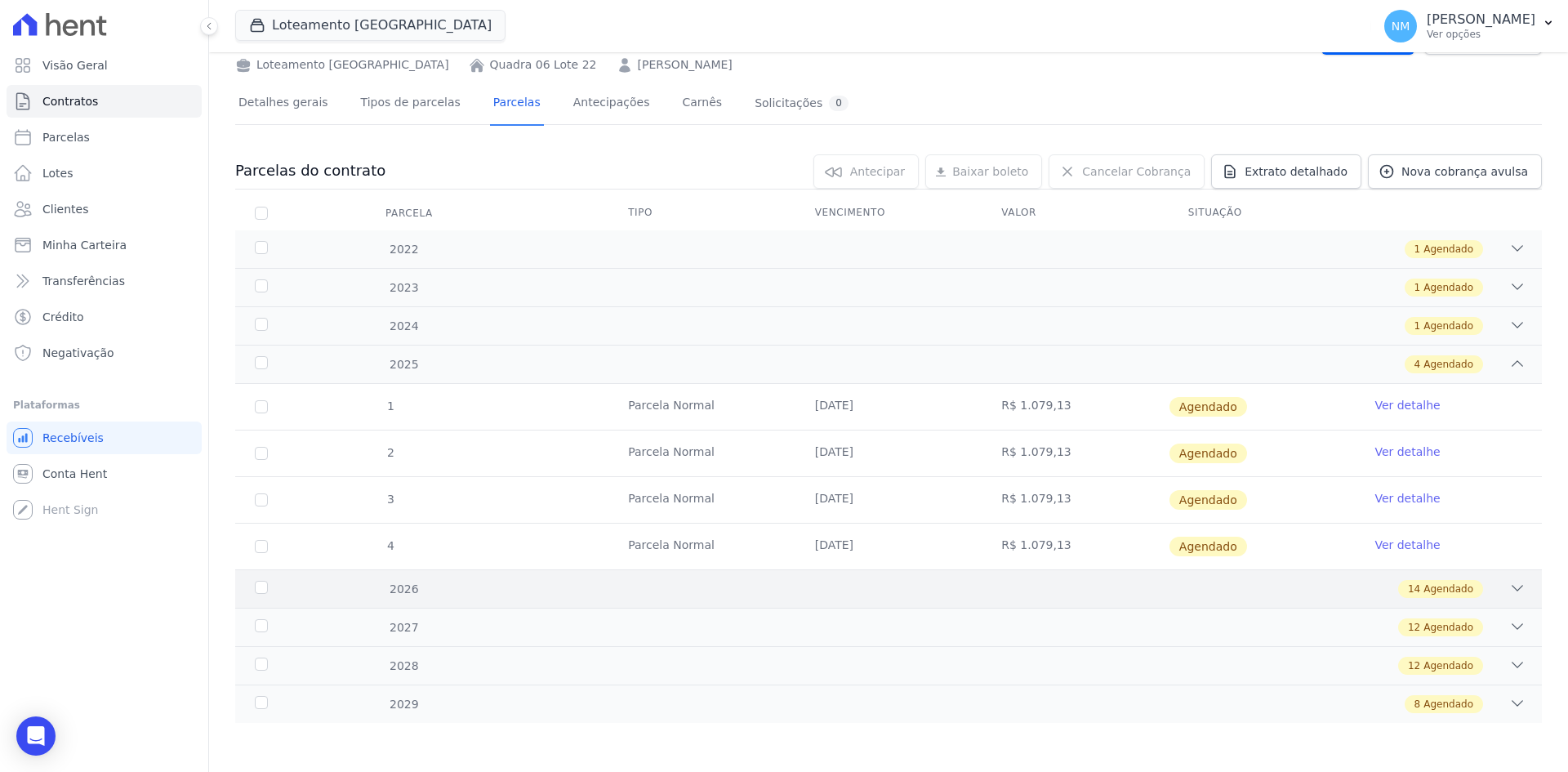
click at [1509, 596] on div at bounding box center [1517, 589] width 16 height 18
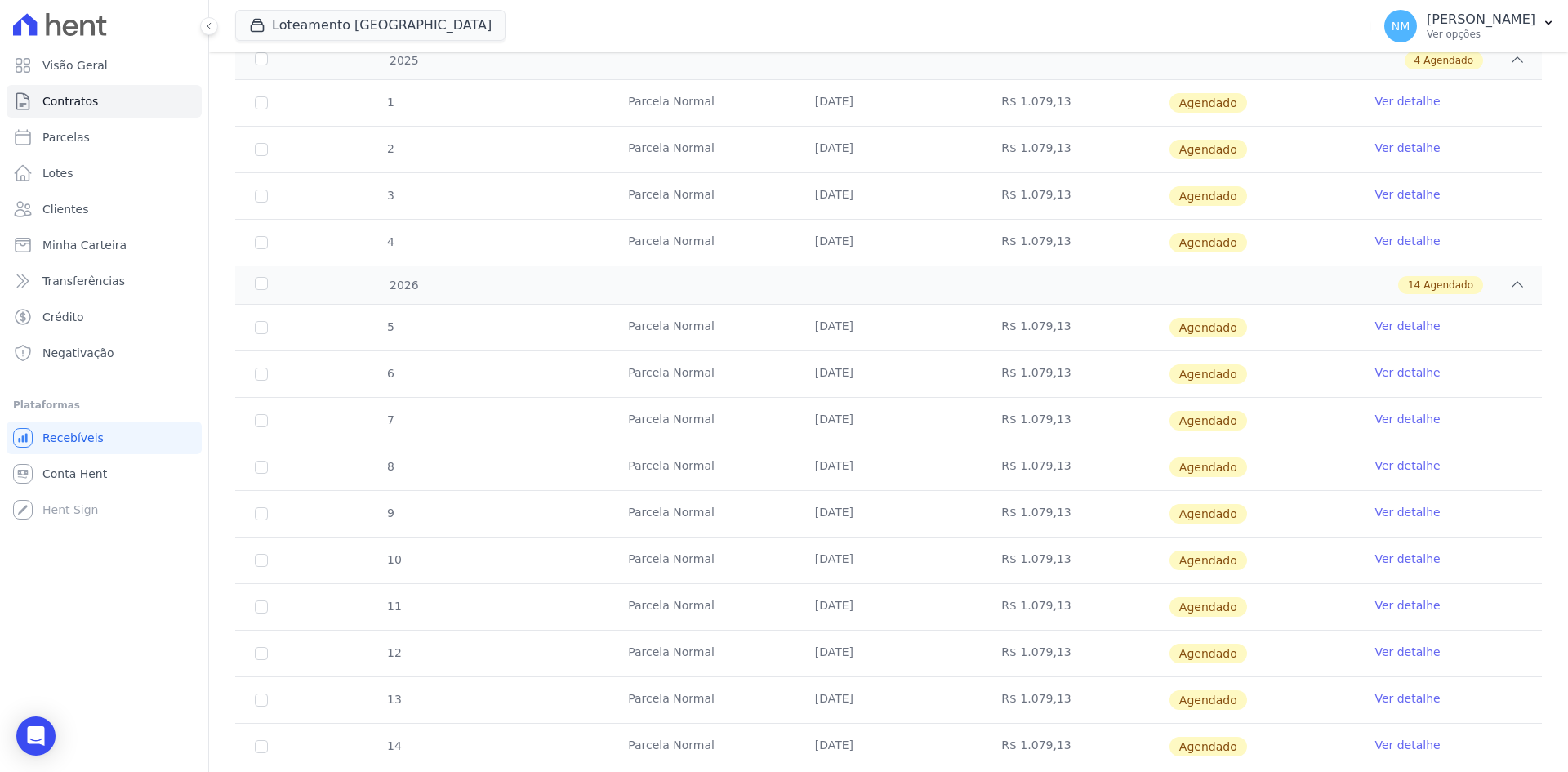
scroll to position [403, 0]
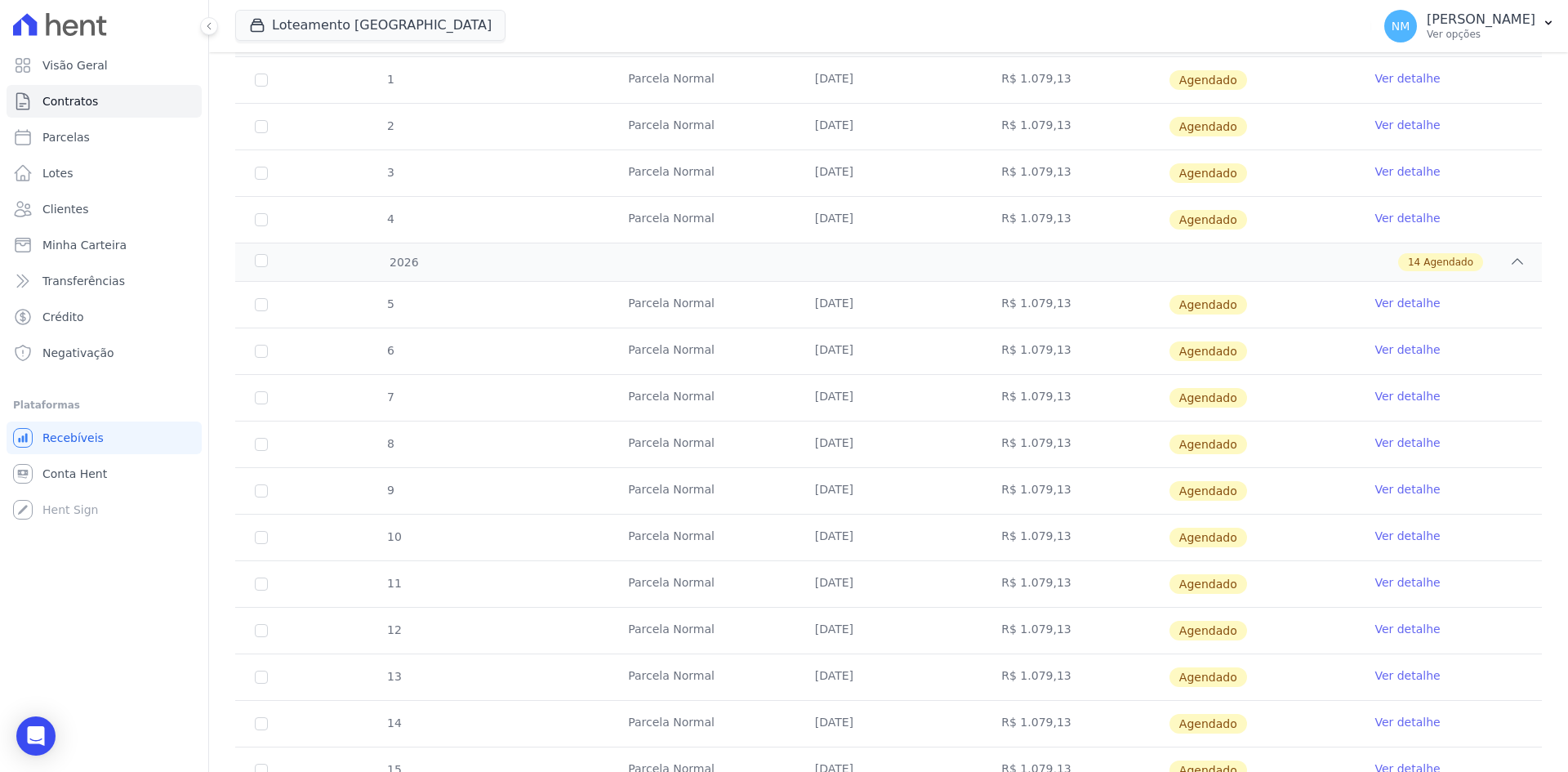
click at [1395, 630] on link "Ver detalhe" at bounding box center [1407, 629] width 66 height 16
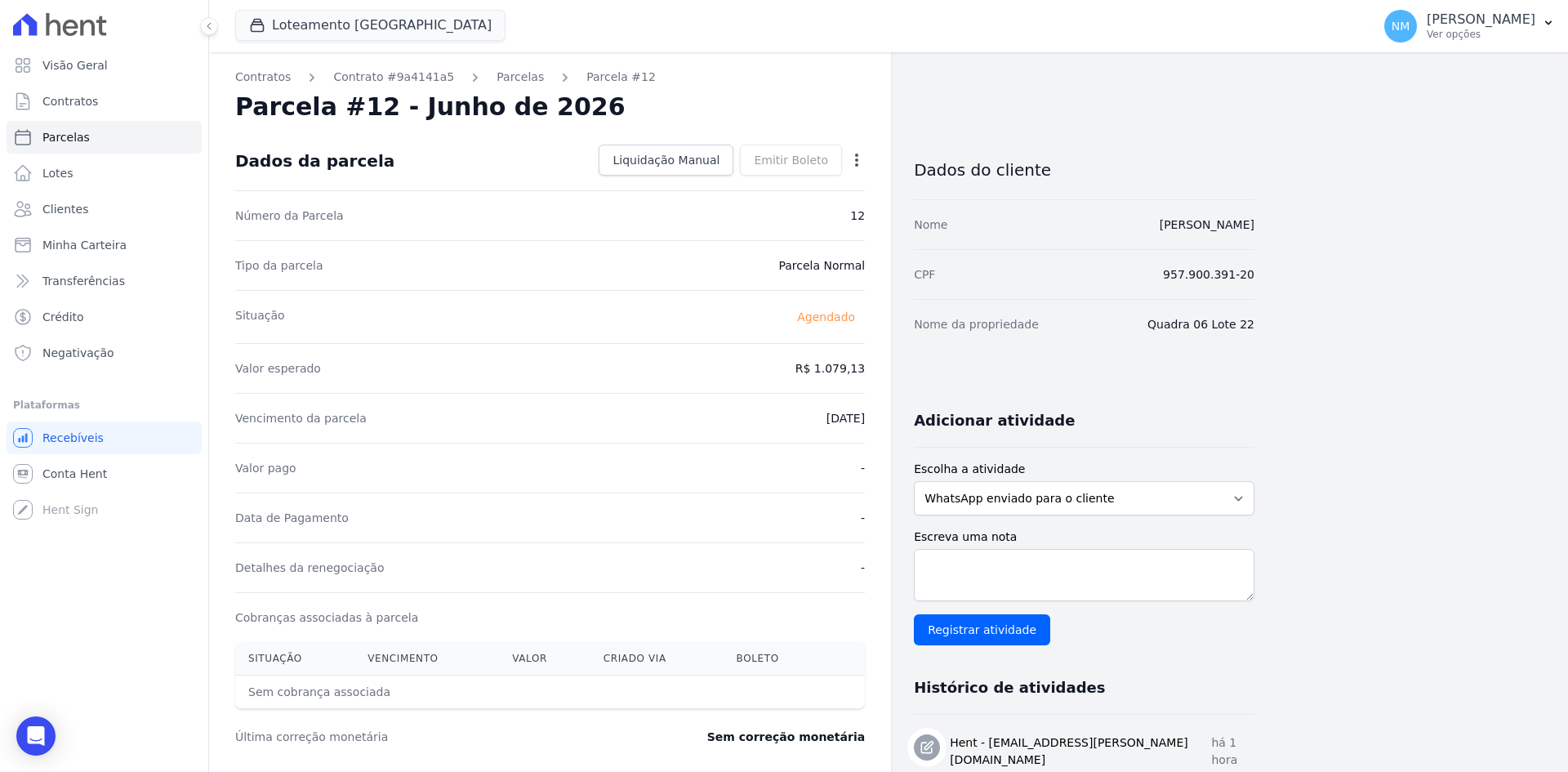
click at [852, 161] on icon "button" at bounding box center [856, 159] width 16 height 16
click at [781, 176] on link "Alterar" at bounding box center [787, 182] width 144 height 30
click at [782, 418] on input "2026-06-10" at bounding box center [800, 417] width 129 height 34
type input "2026-08-10"
click at [834, 154] on span "Salvar" at bounding box center [833, 159] width 36 height 16
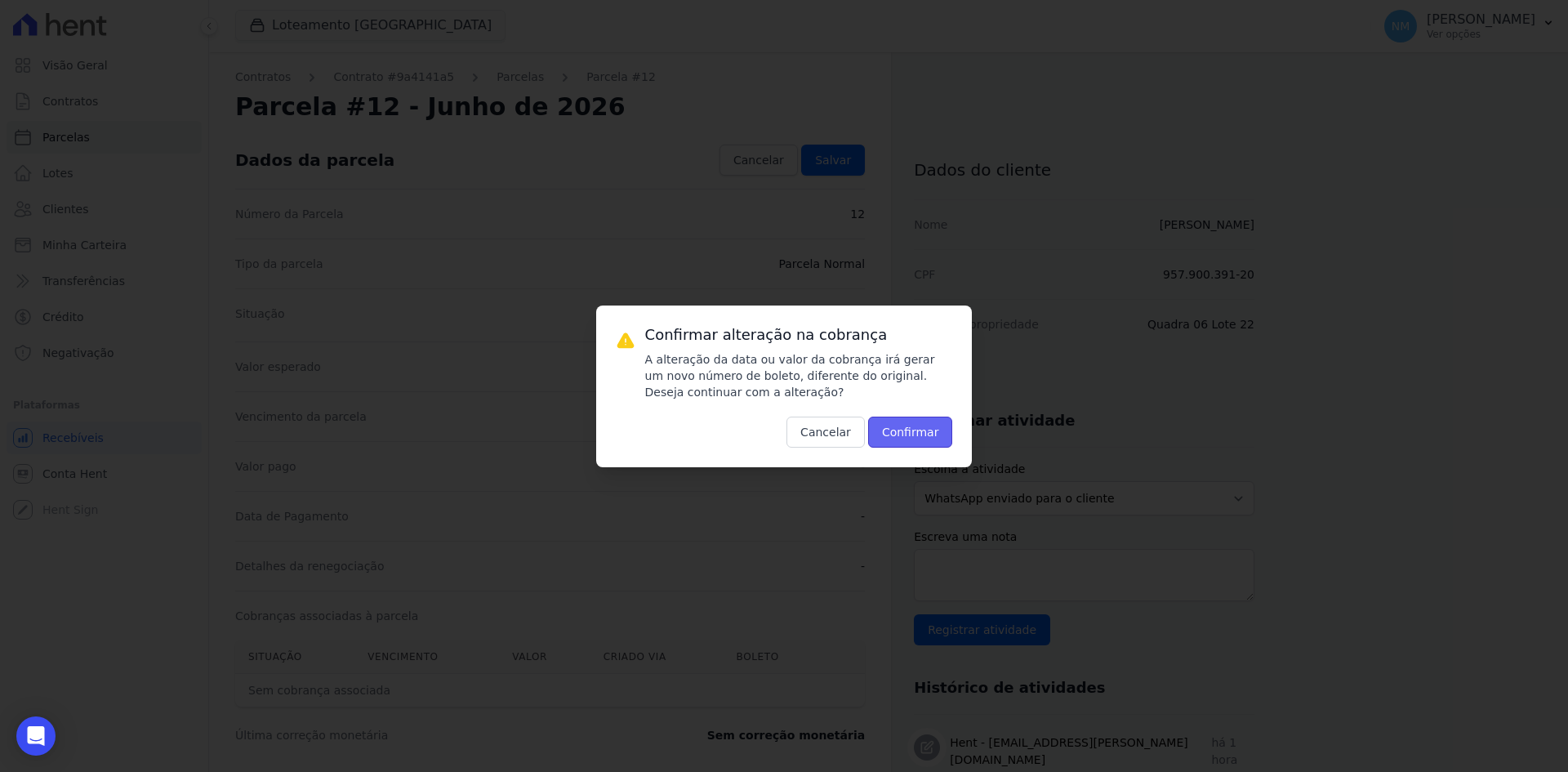
click at [907, 435] on button "Confirmar" at bounding box center [911, 432] width 85 height 31
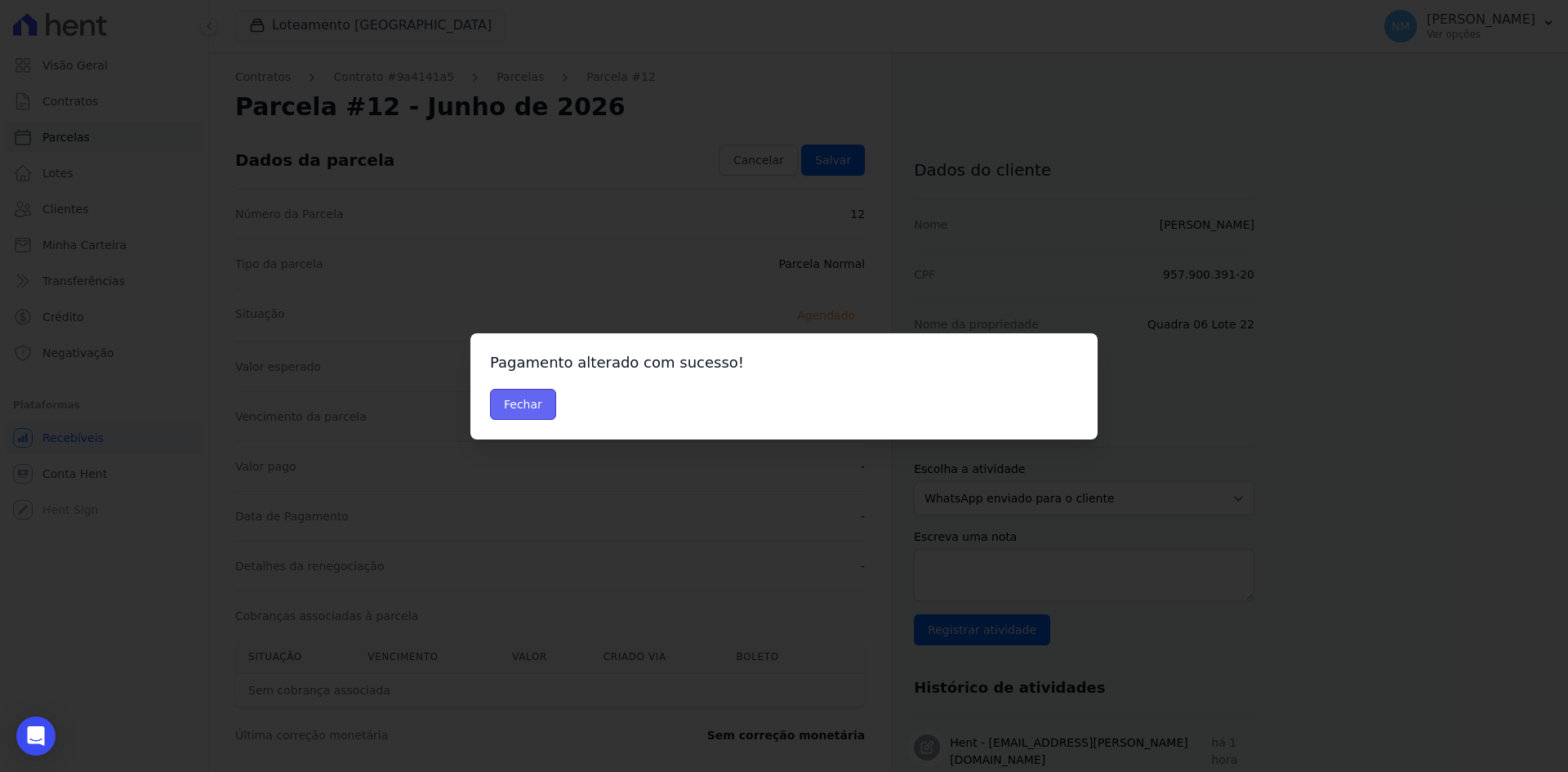
click at [526, 417] on button "Fechar" at bounding box center [523, 404] width 66 height 31
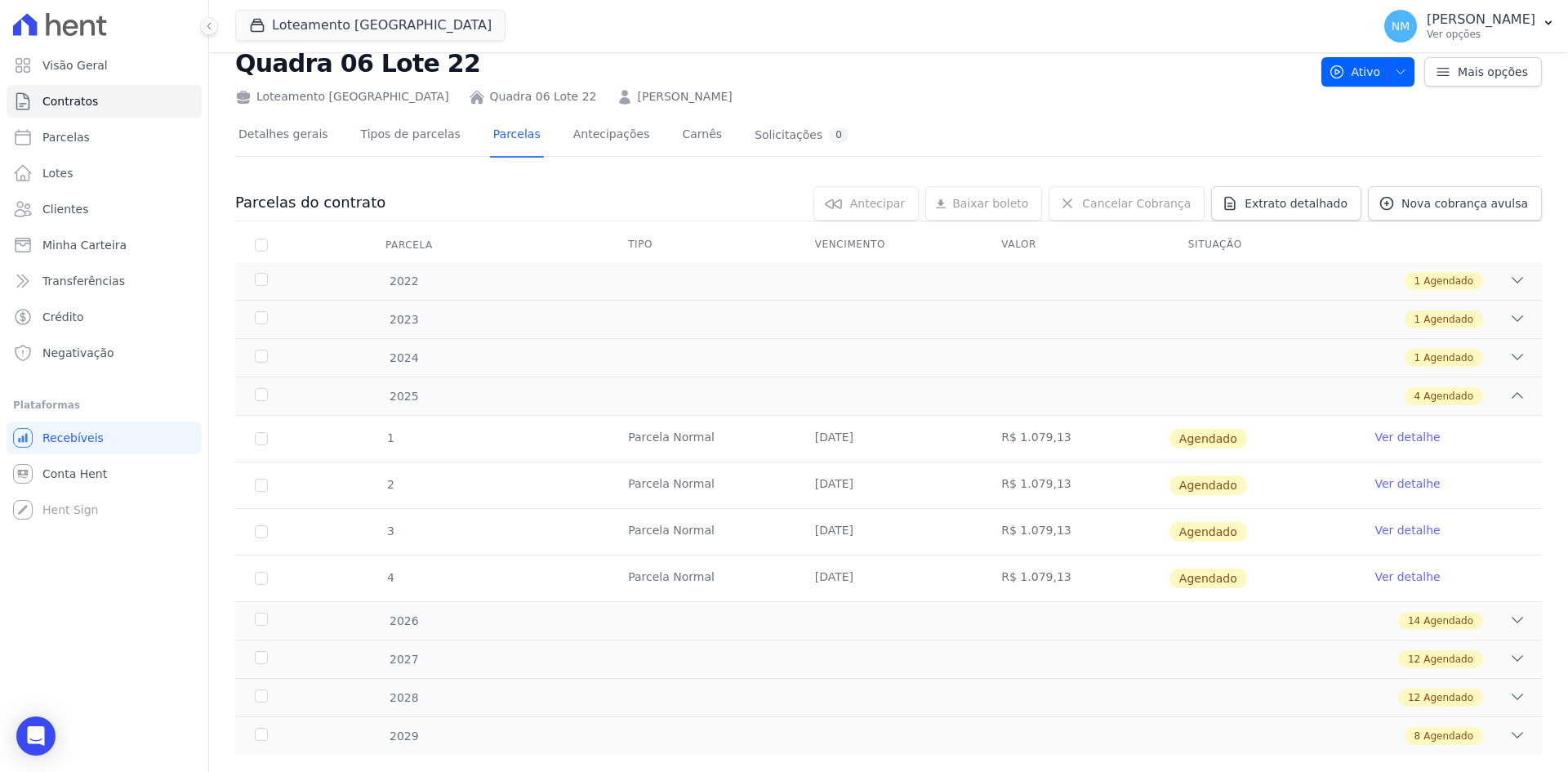
scroll to position [76, 0]
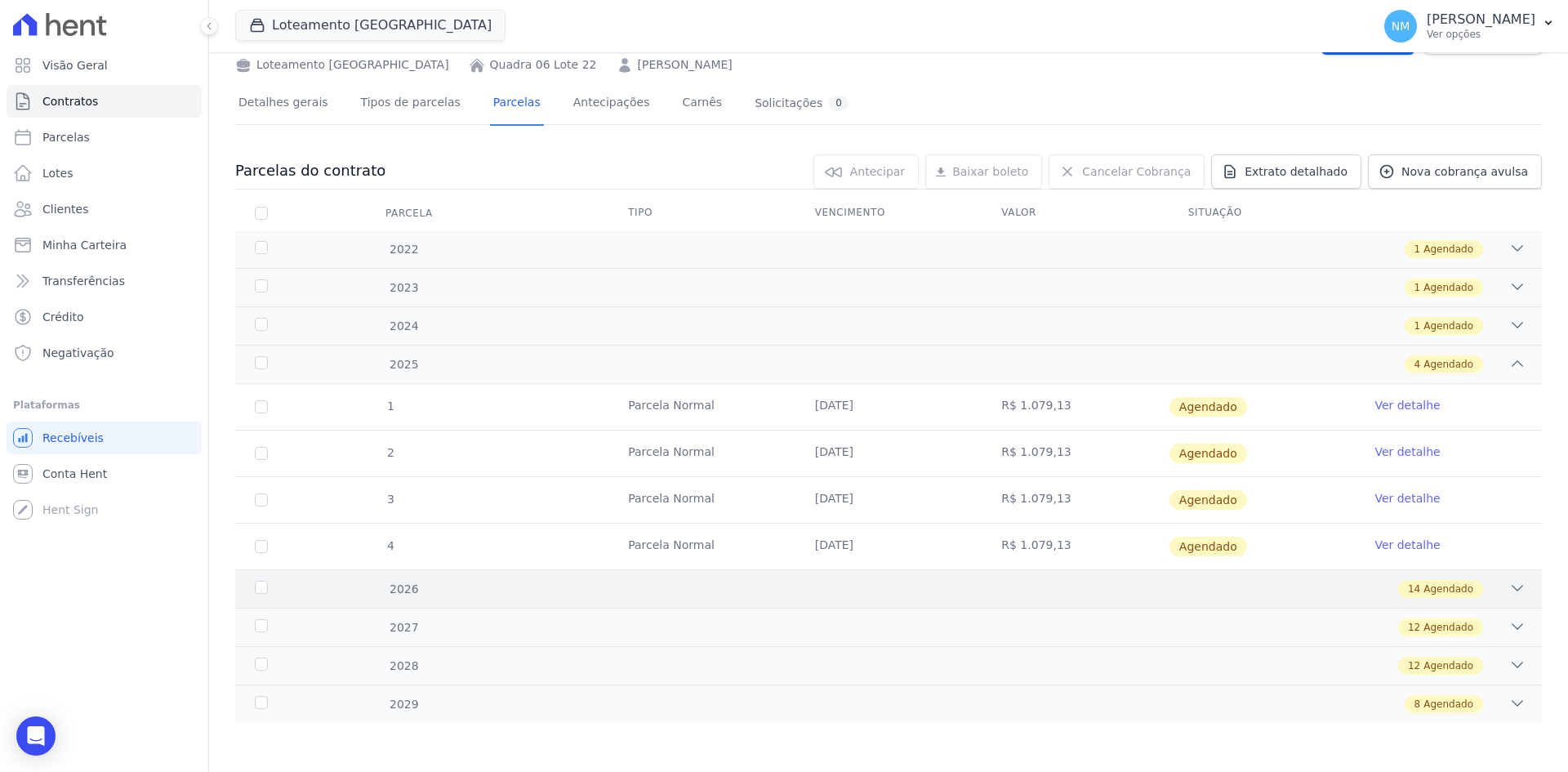
click at [1490, 585] on div "14 Agendado" at bounding box center [953, 589] width 1146 height 18
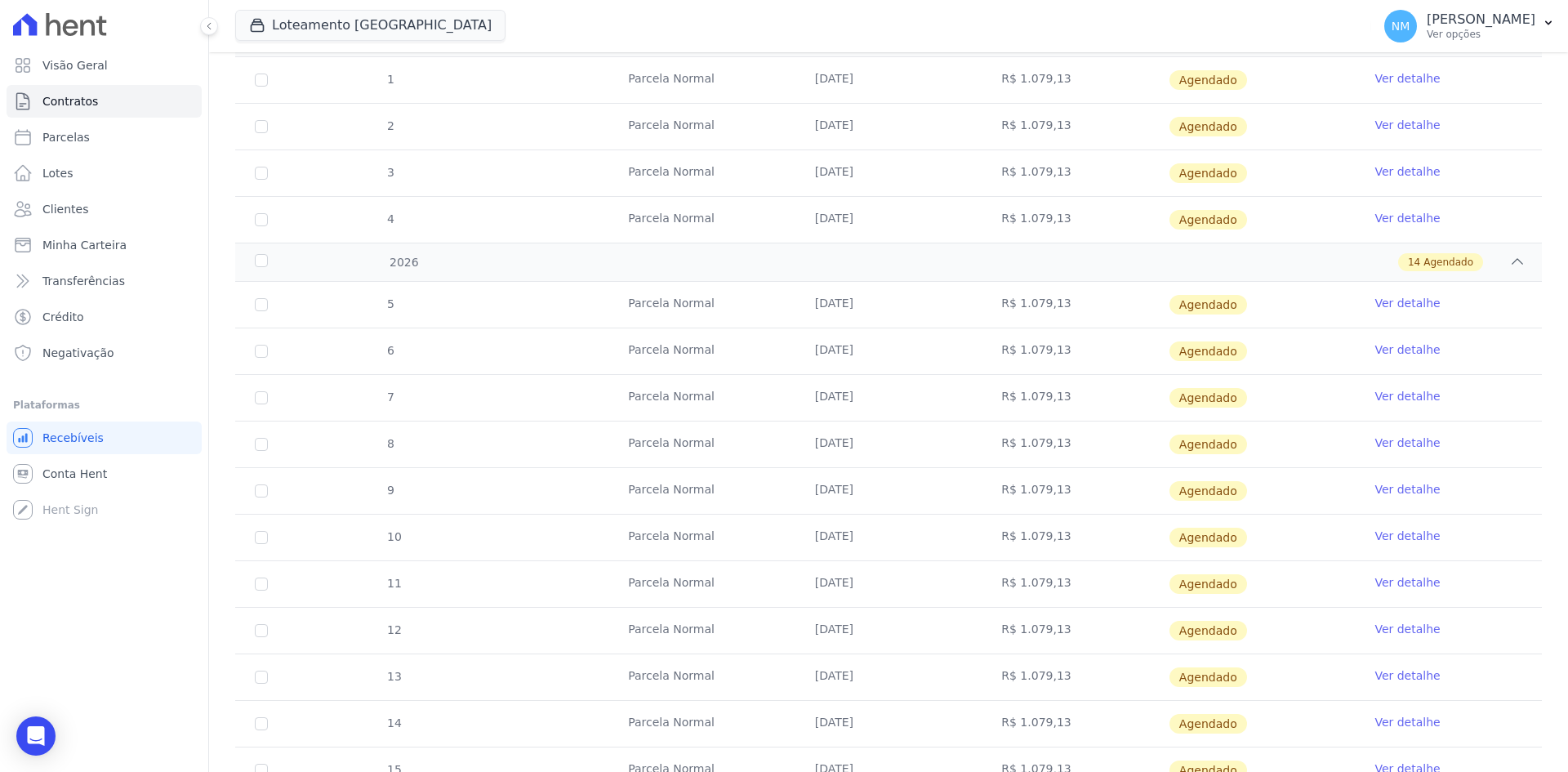
scroll to position [484, 0]
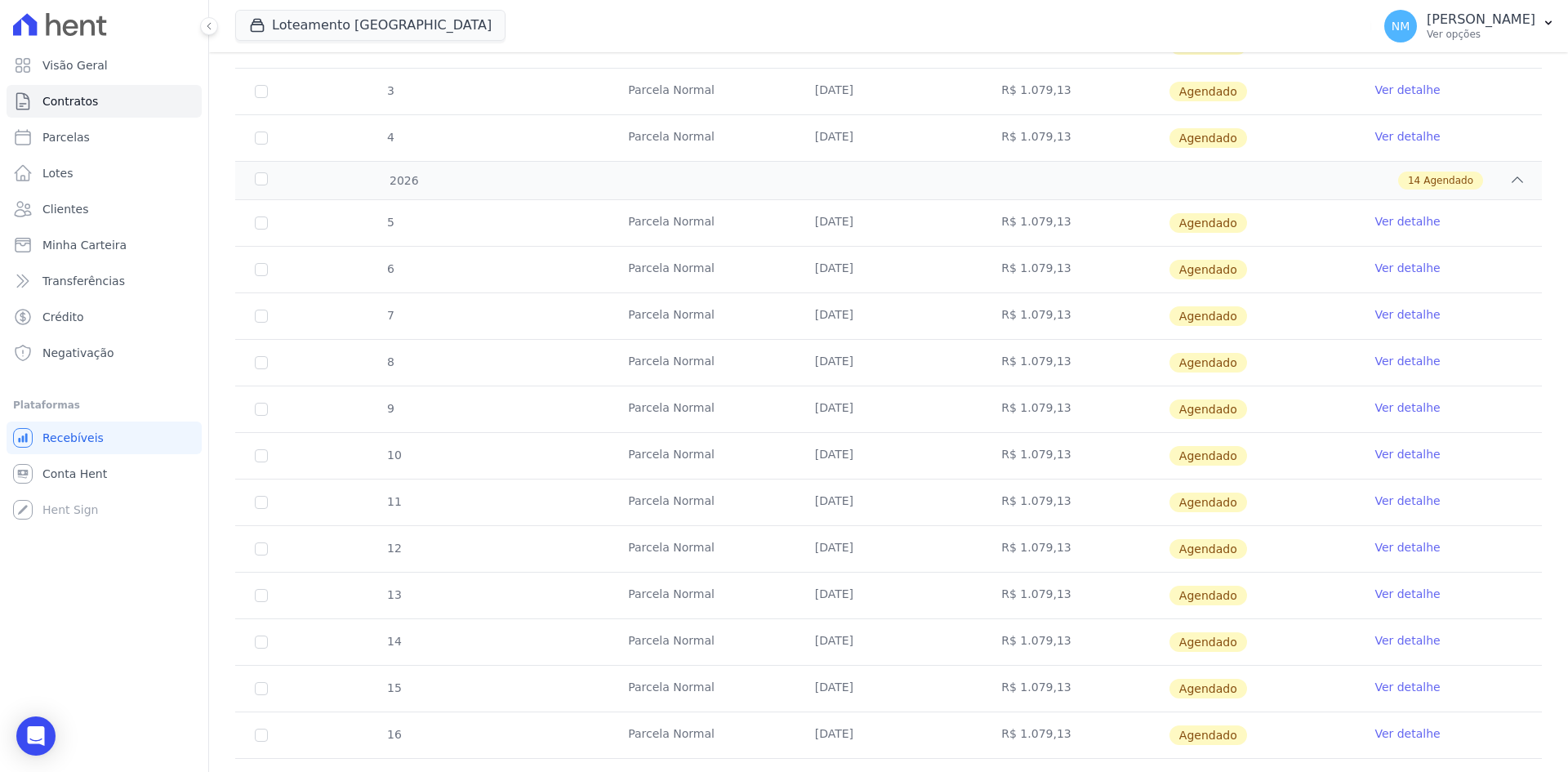
click at [1392, 591] on link "Ver detalhe" at bounding box center [1407, 593] width 66 height 16
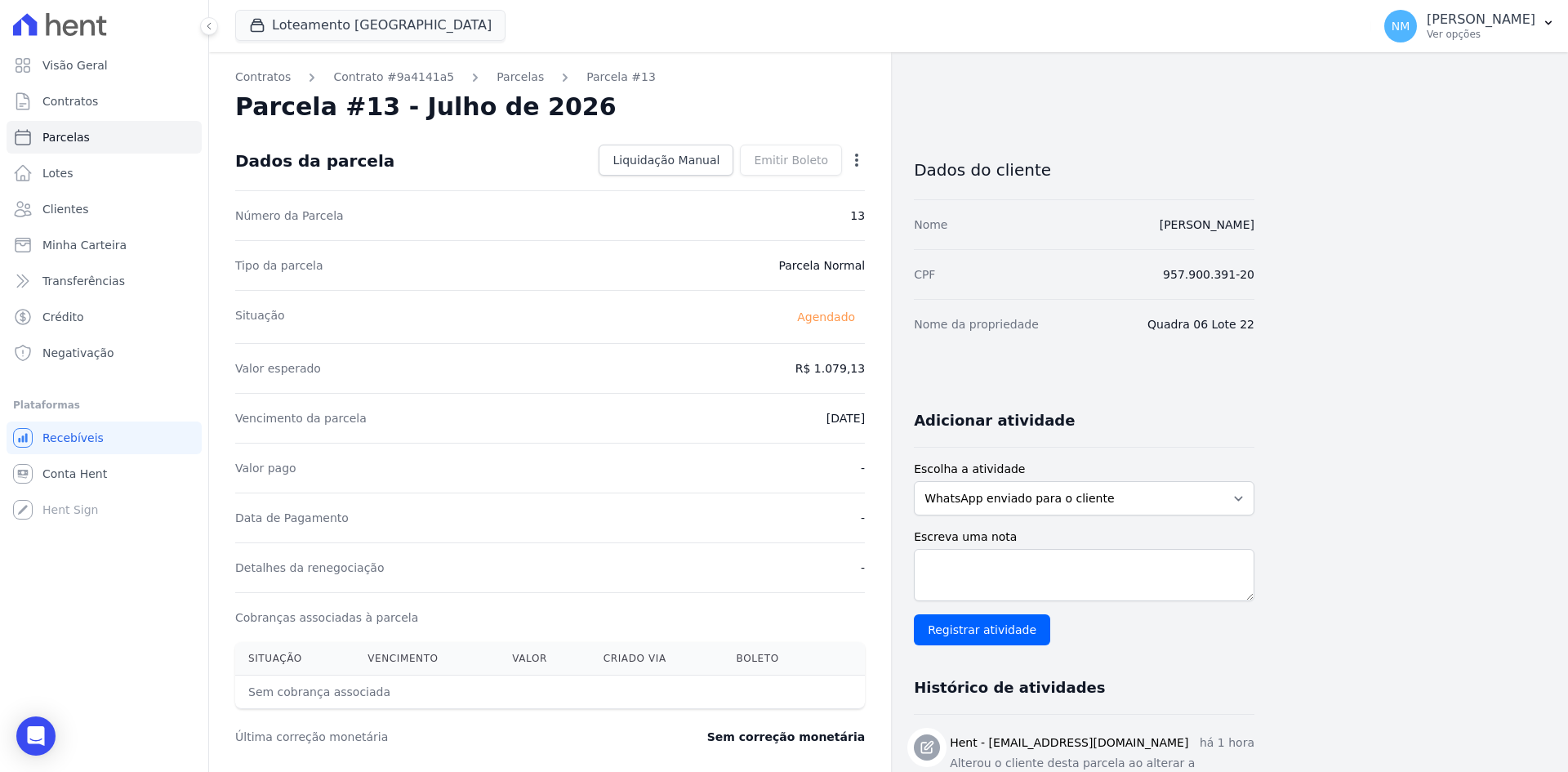
click at [860, 157] on icon "button" at bounding box center [856, 159] width 16 height 16
click at [782, 177] on link "Alterar" at bounding box center [787, 182] width 144 height 30
click at [779, 412] on input "2026-07-10" at bounding box center [800, 417] width 129 height 34
type input "[DATE]"
click at [839, 156] on span "Salvar" at bounding box center [833, 159] width 36 height 16
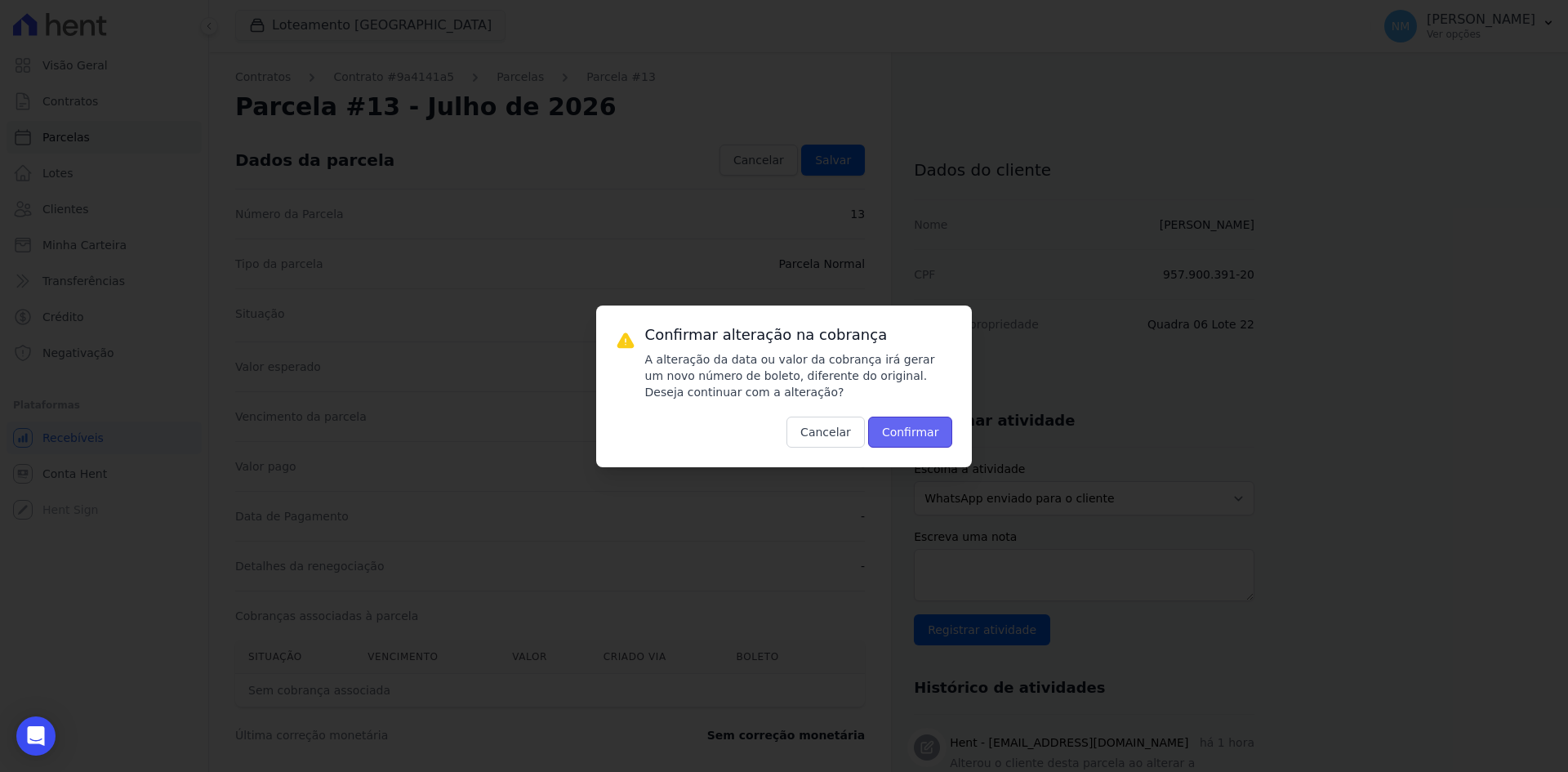
click at [925, 437] on button "Confirmar" at bounding box center [911, 432] width 85 height 31
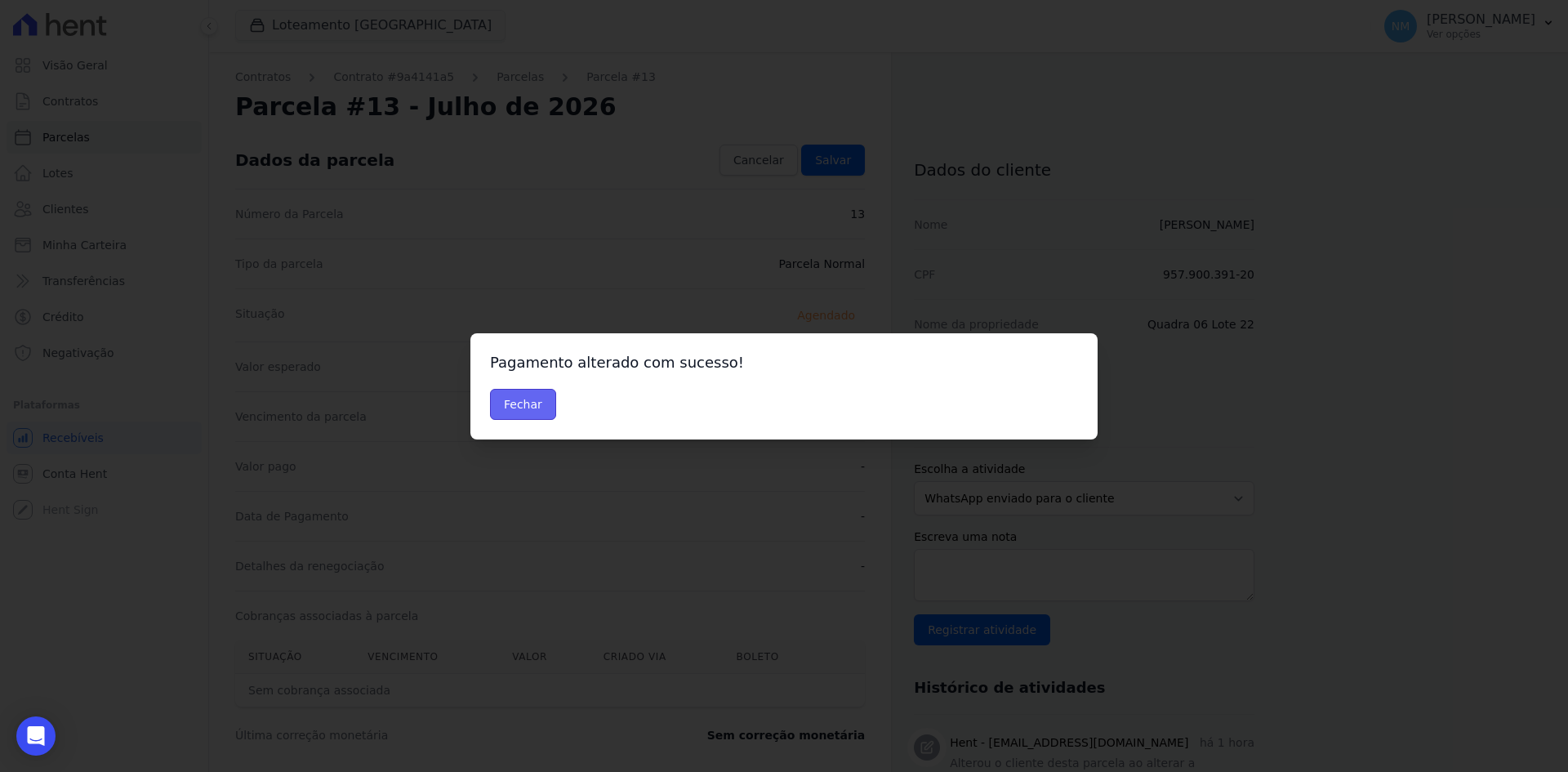
click at [532, 406] on button "Fechar" at bounding box center [523, 404] width 66 height 31
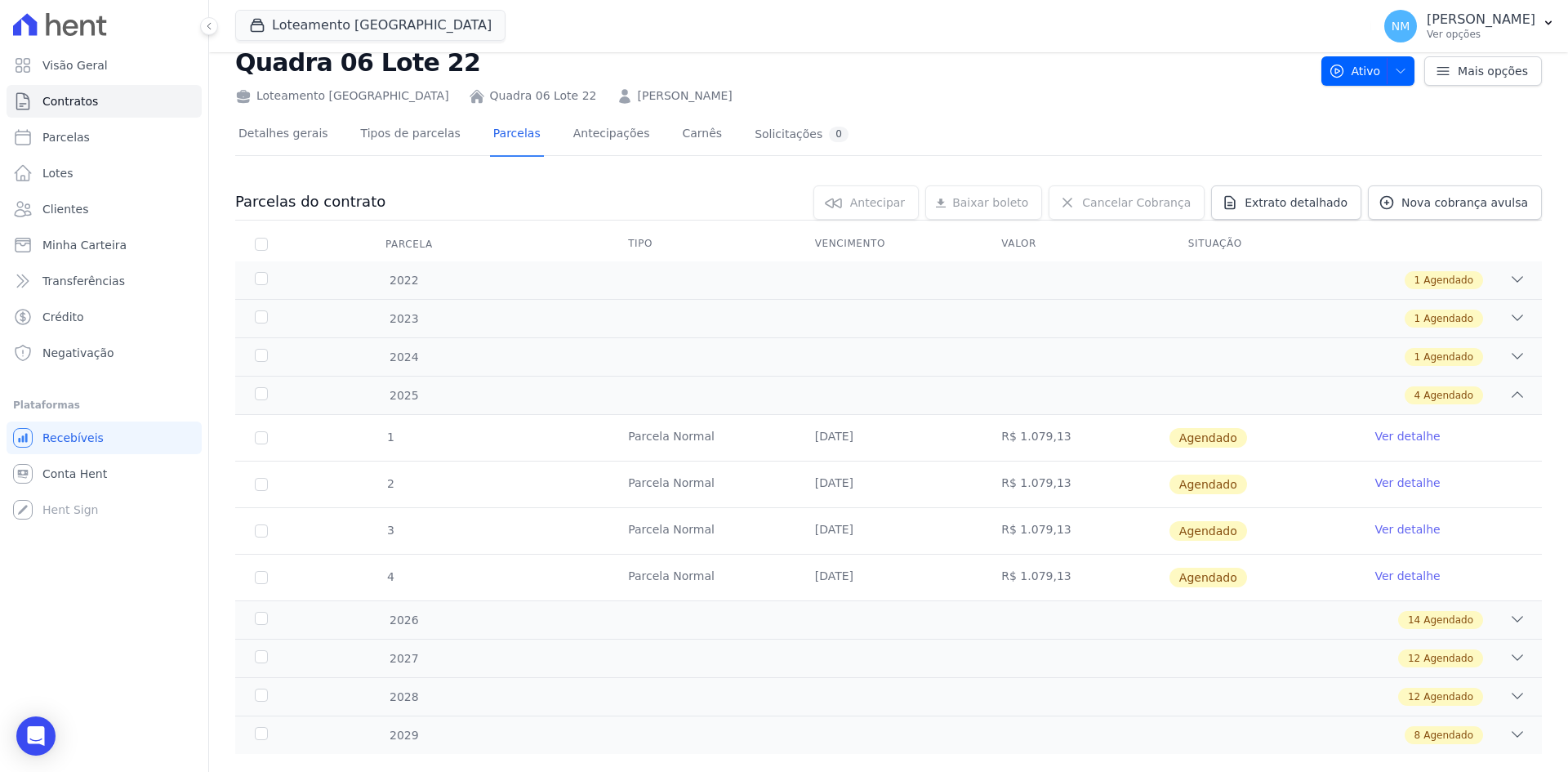
scroll to position [76, 0]
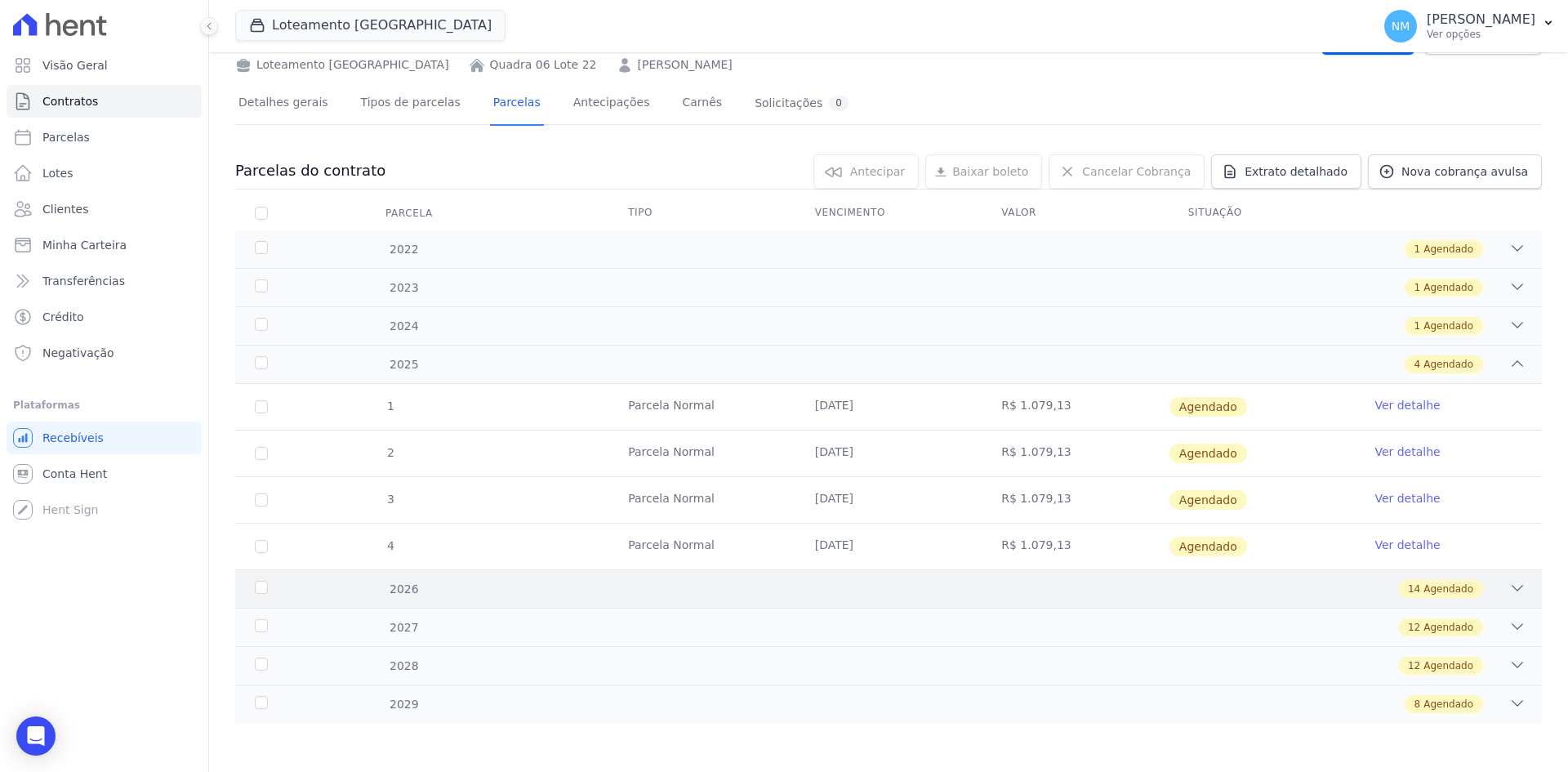
click at [1479, 585] on div "14 Agendado" at bounding box center [953, 589] width 1146 height 18
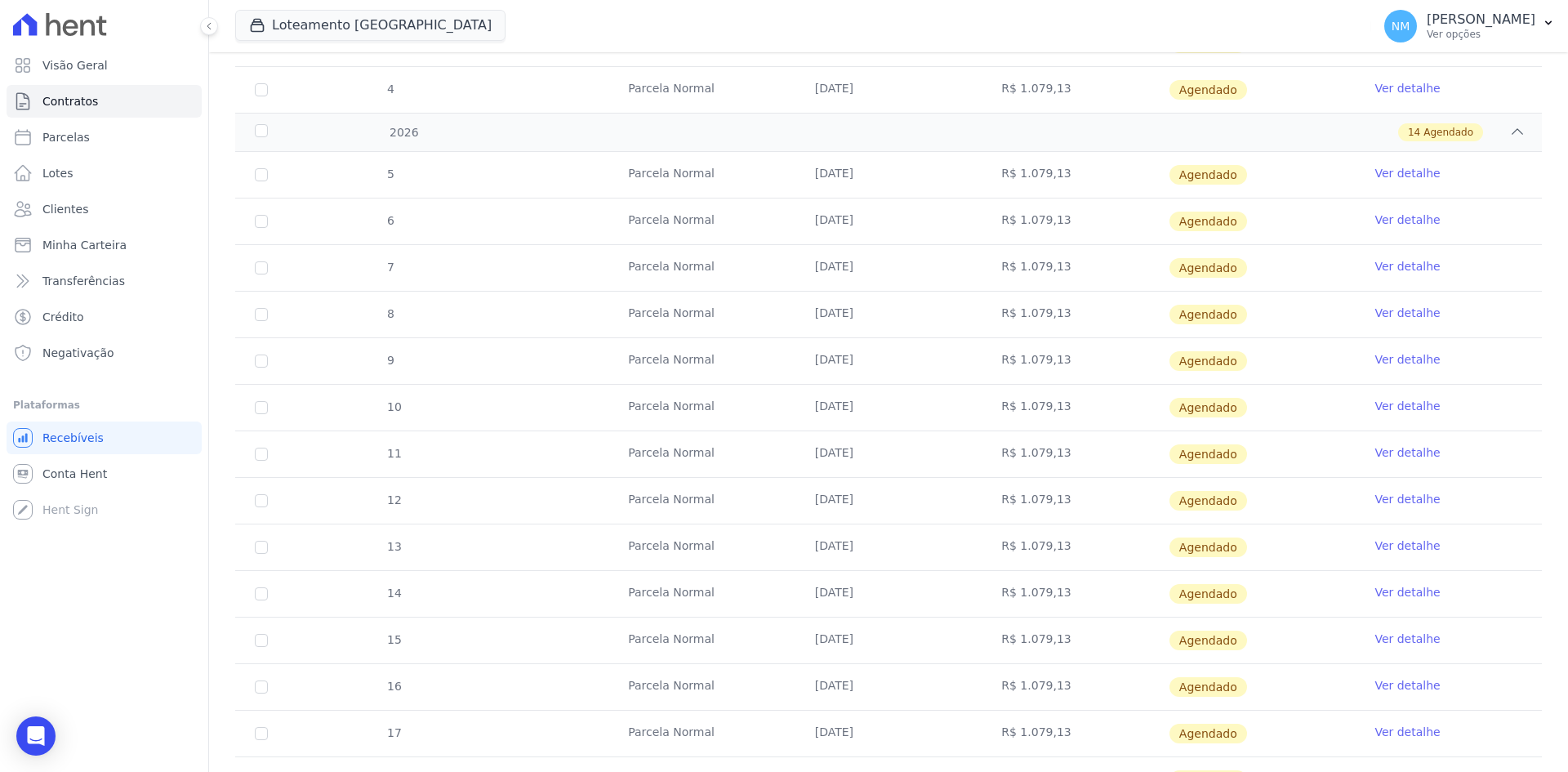
scroll to position [566, 0]
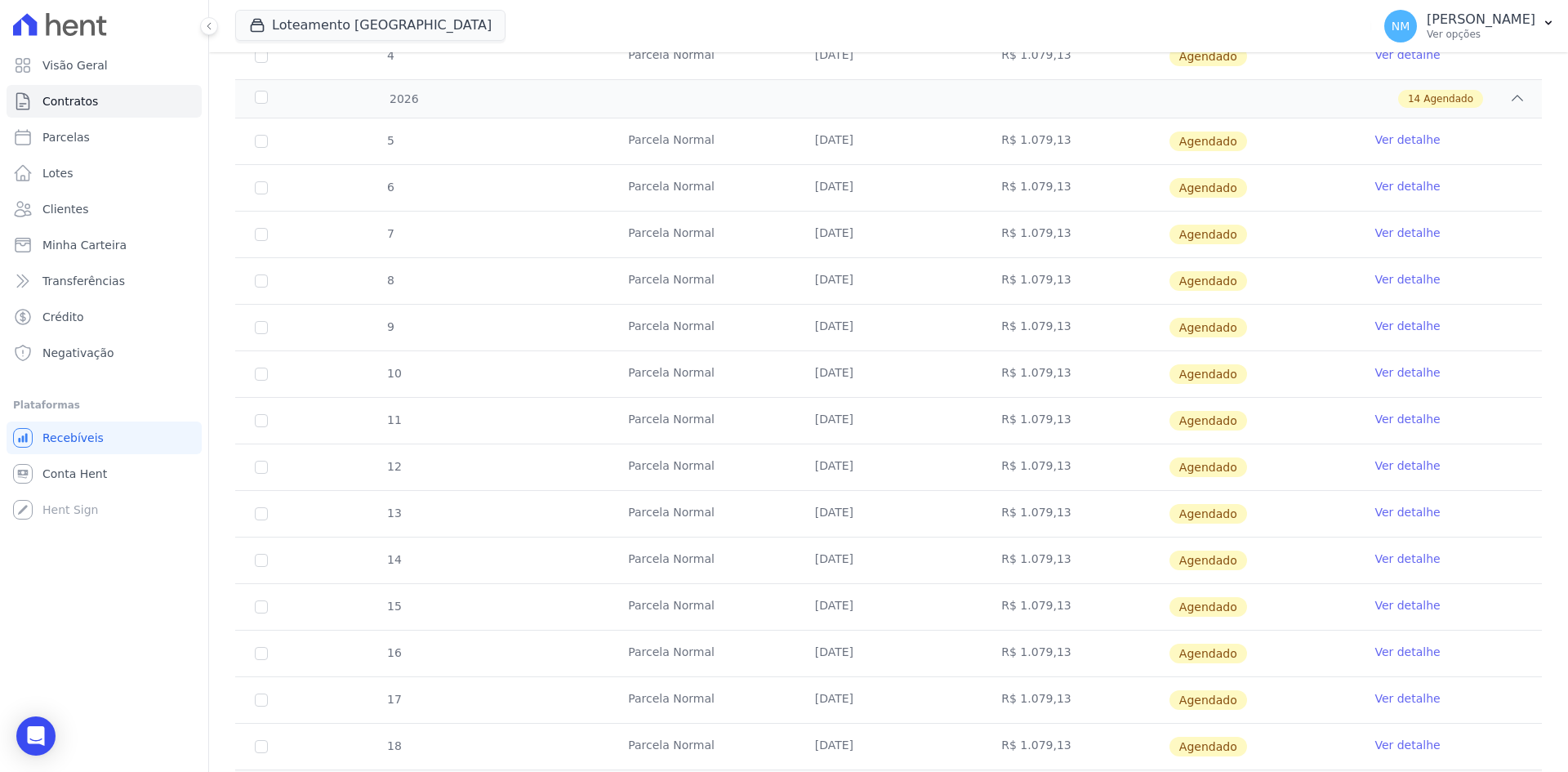
click at [1388, 555] on link "Ver detalhe" at bounding box center [1407, 558] width 66 height 16
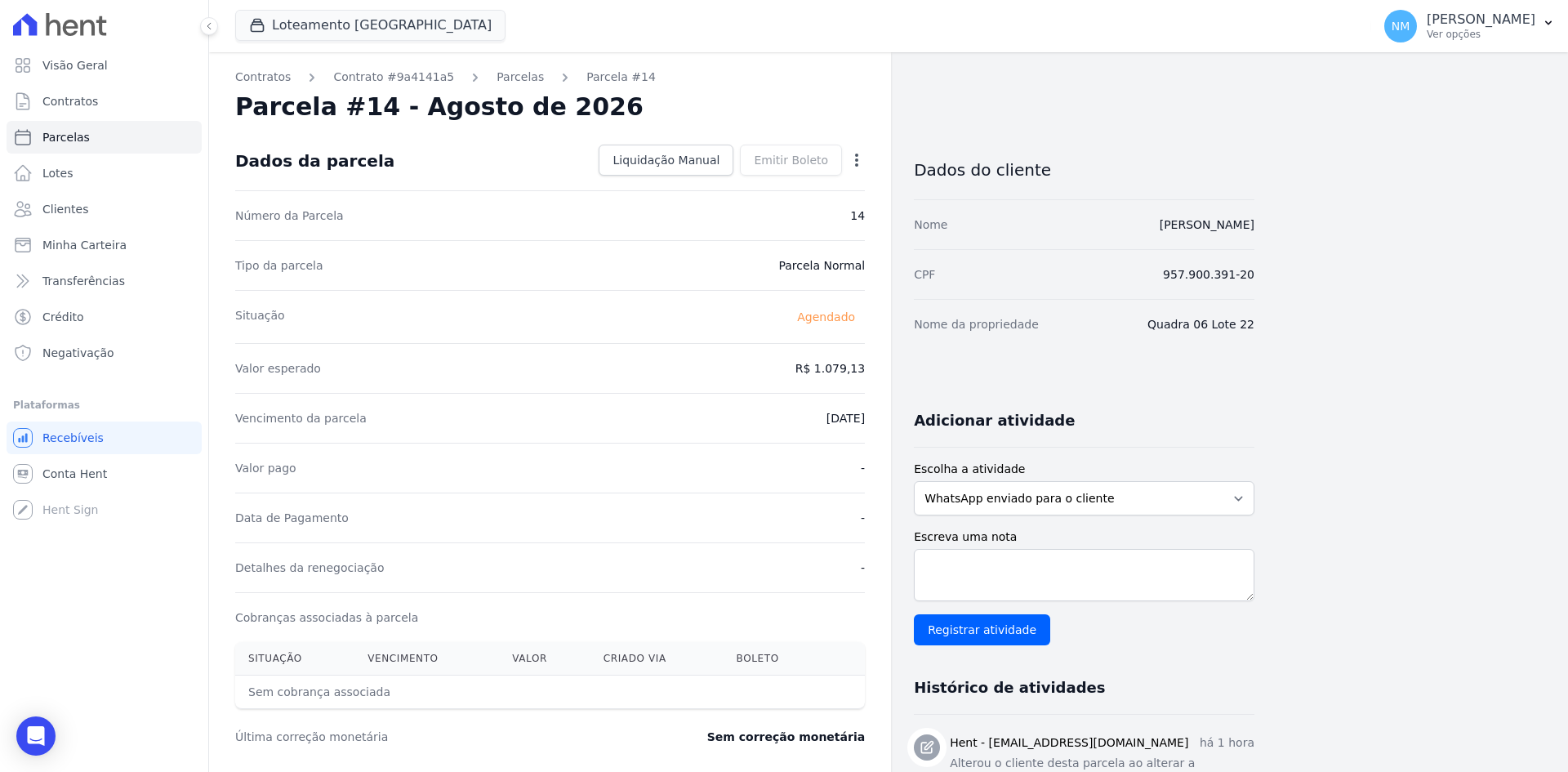
click at [855, 162] on icon "button" at bounding box center [856, 159] width 16 height 16
click at [798, 187] on link "Alterar" at bounding box center [787, 182] width 144 height 30
click at [784, 422] on input "2026-08-10" at bounding box center [800, 417] width 129 height 34
type input "[DATE]"
click at [818, 168] on link "Salvar" at bounding box center [833, 160] width 64 height 31
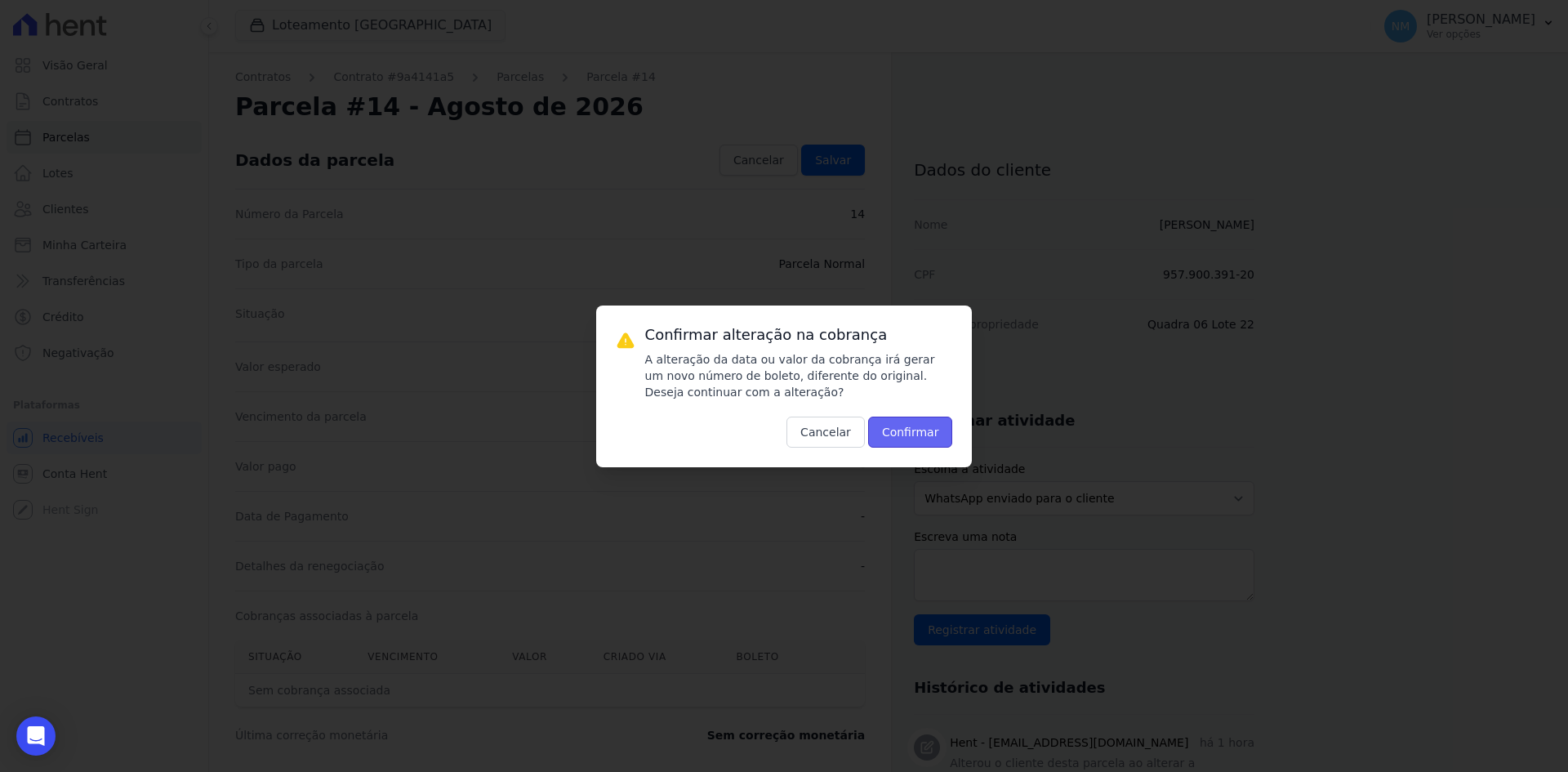
click at [915, 433] on button "Confirmar" at bounding box center [911, 432] width 85 height 31
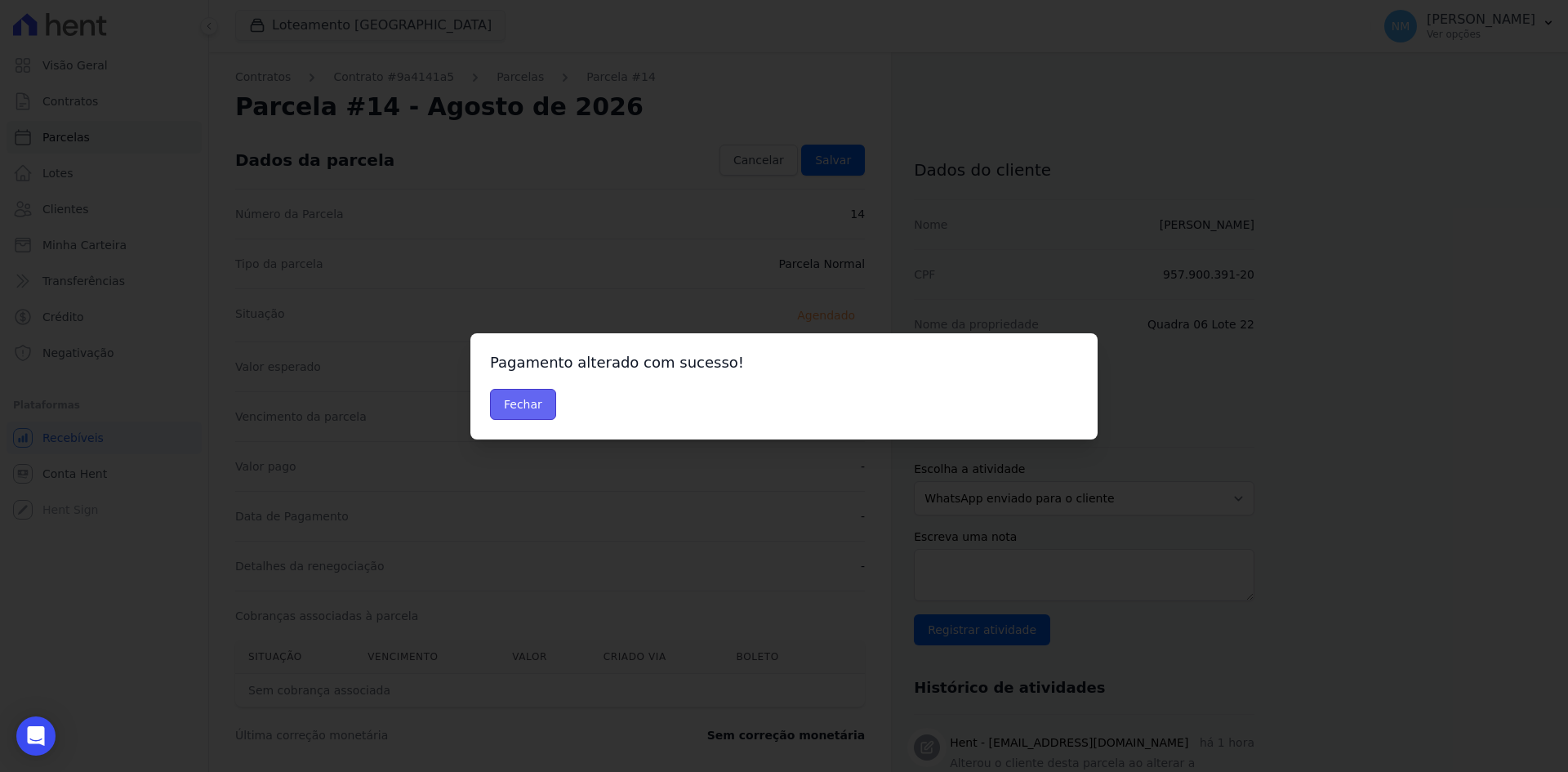
click at [512, 412] on button "Fechar" at bounding box center [523, 404] width 66 height 31
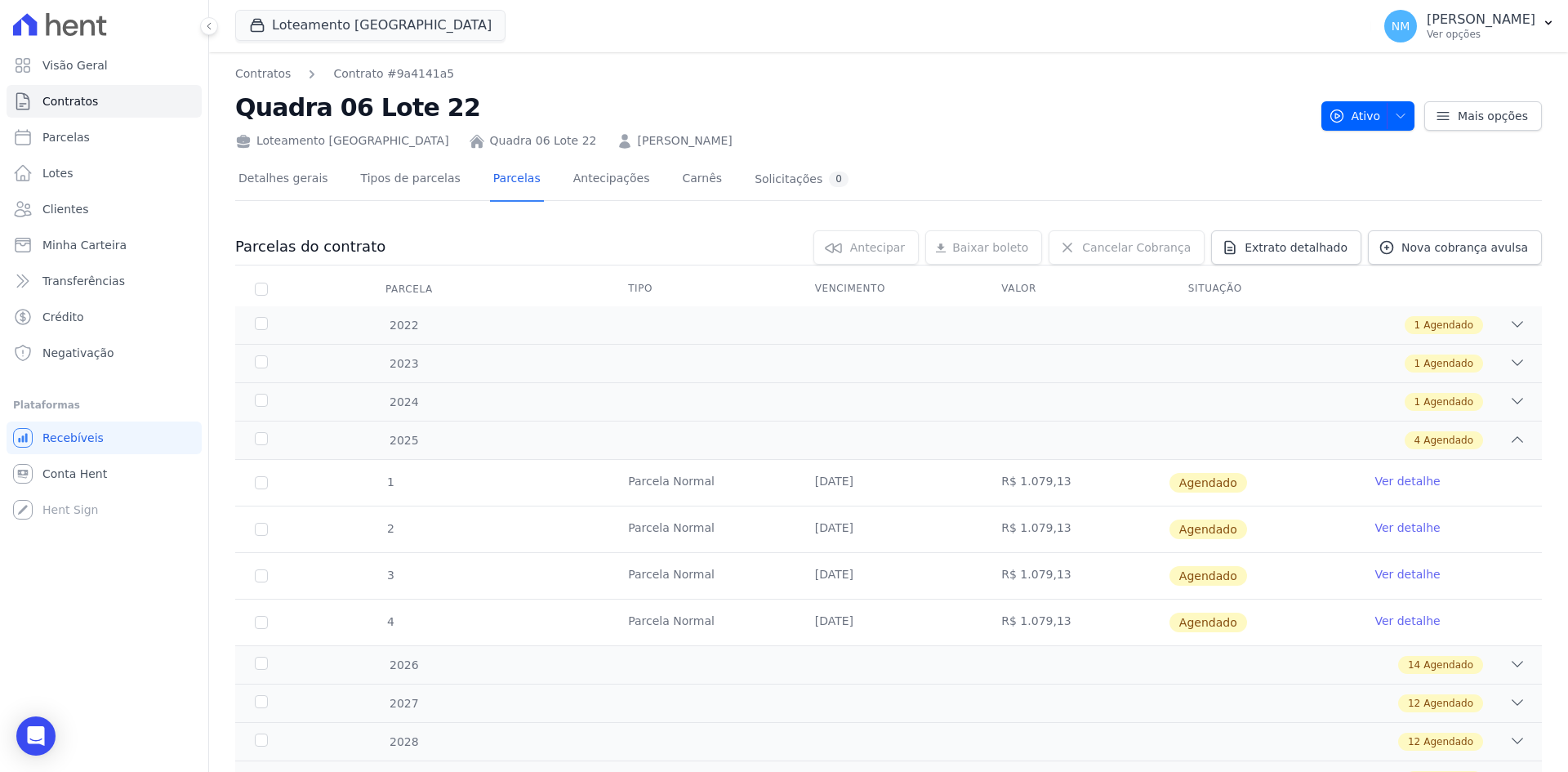
scroll to position [76, 0]
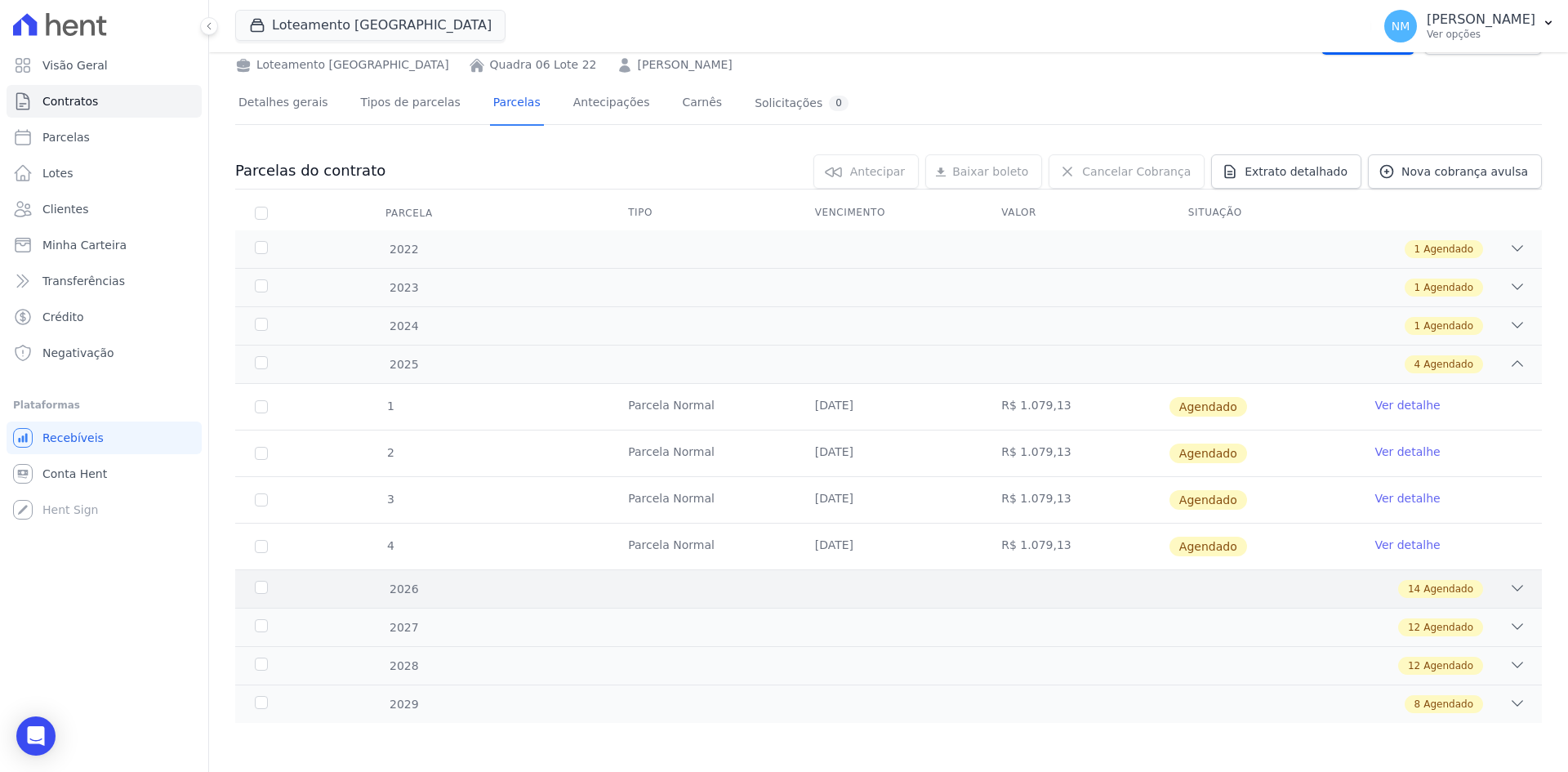
click at [1509, 582] on icon at bounding box center [1517, 588] width 16 height 16
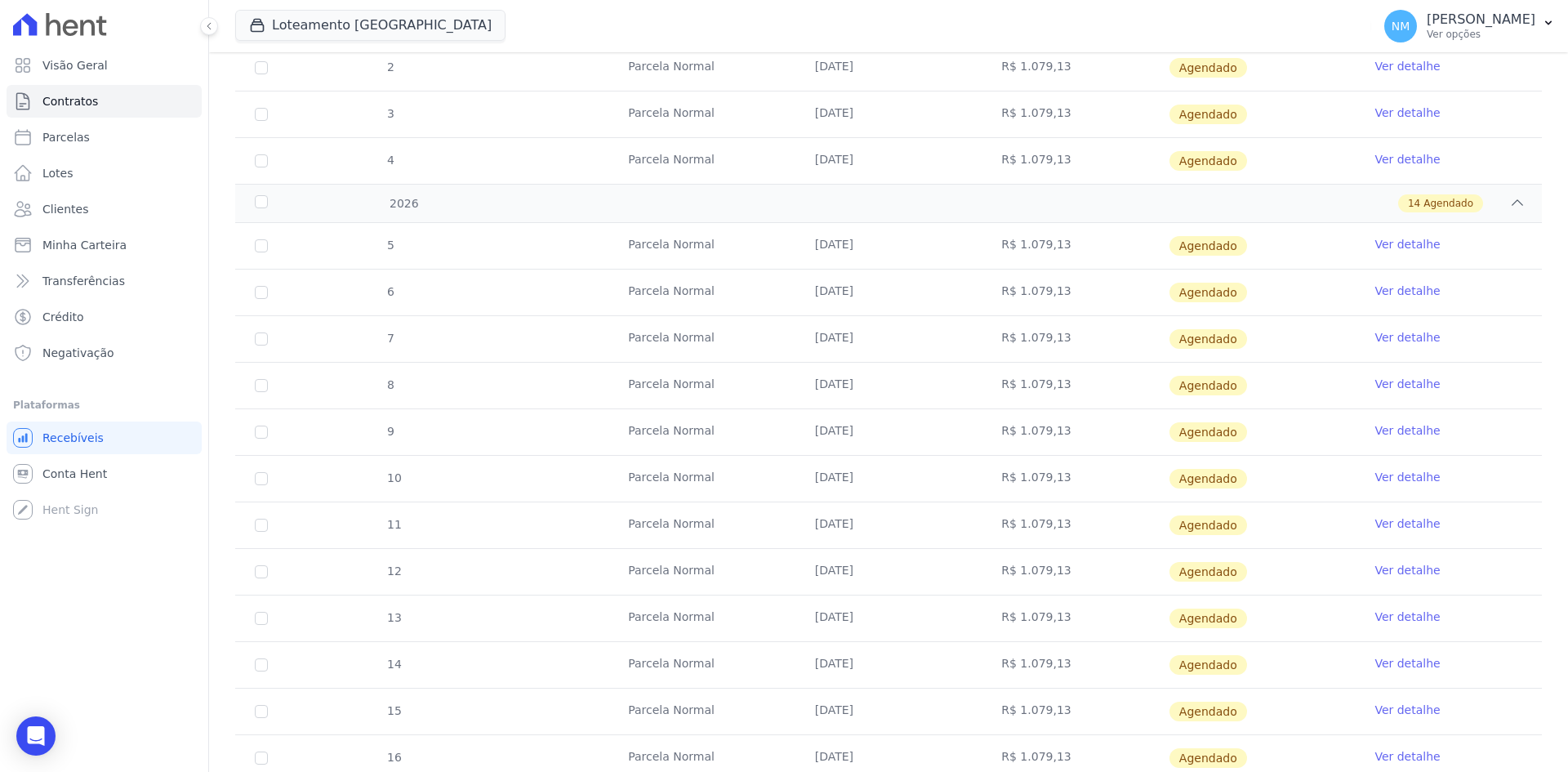
scroll to position [484, 0]
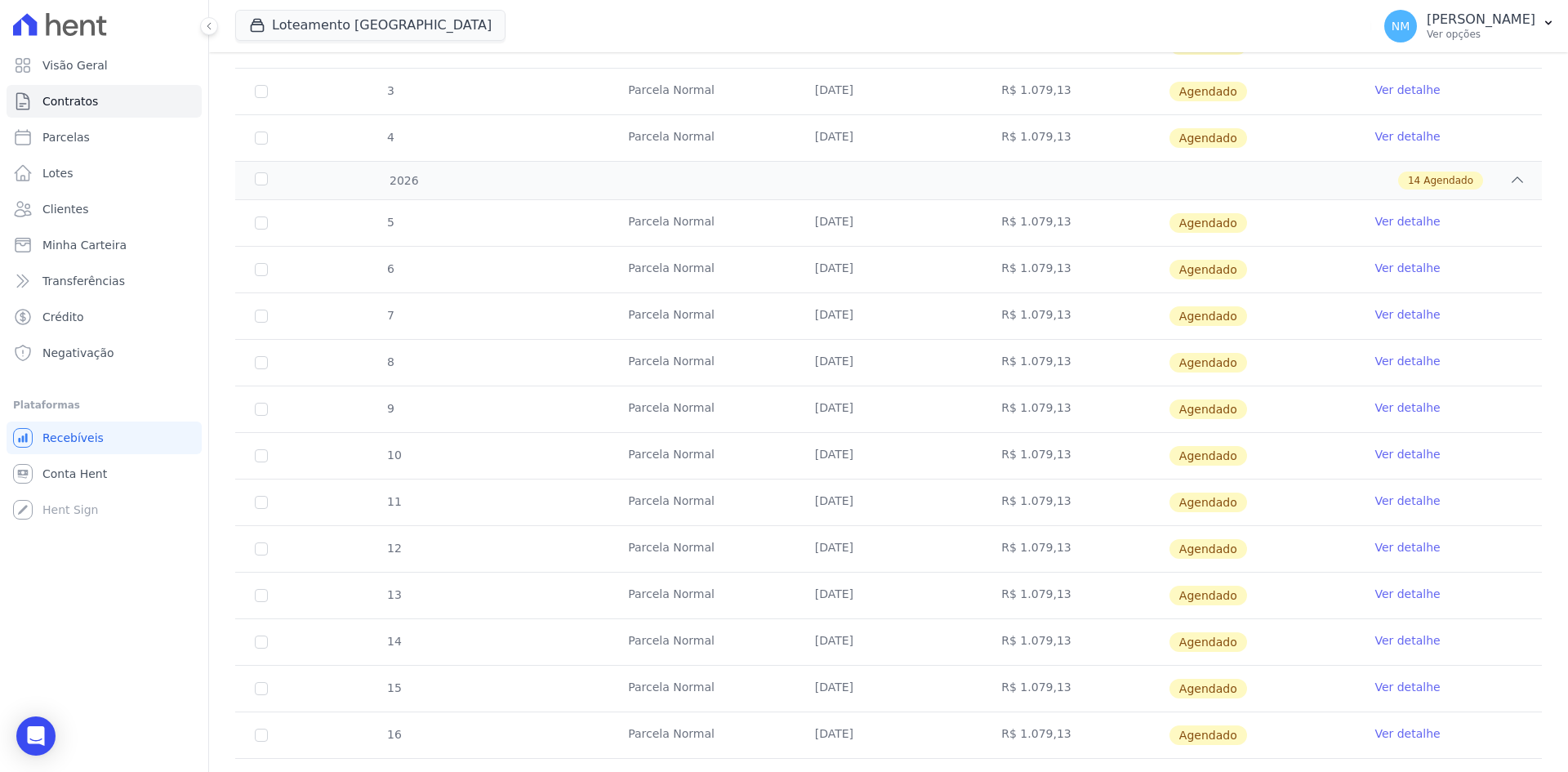
click at [1409, 641] on link "Ver detalhe" at bounding box center [1407, 640] width 66 height 16
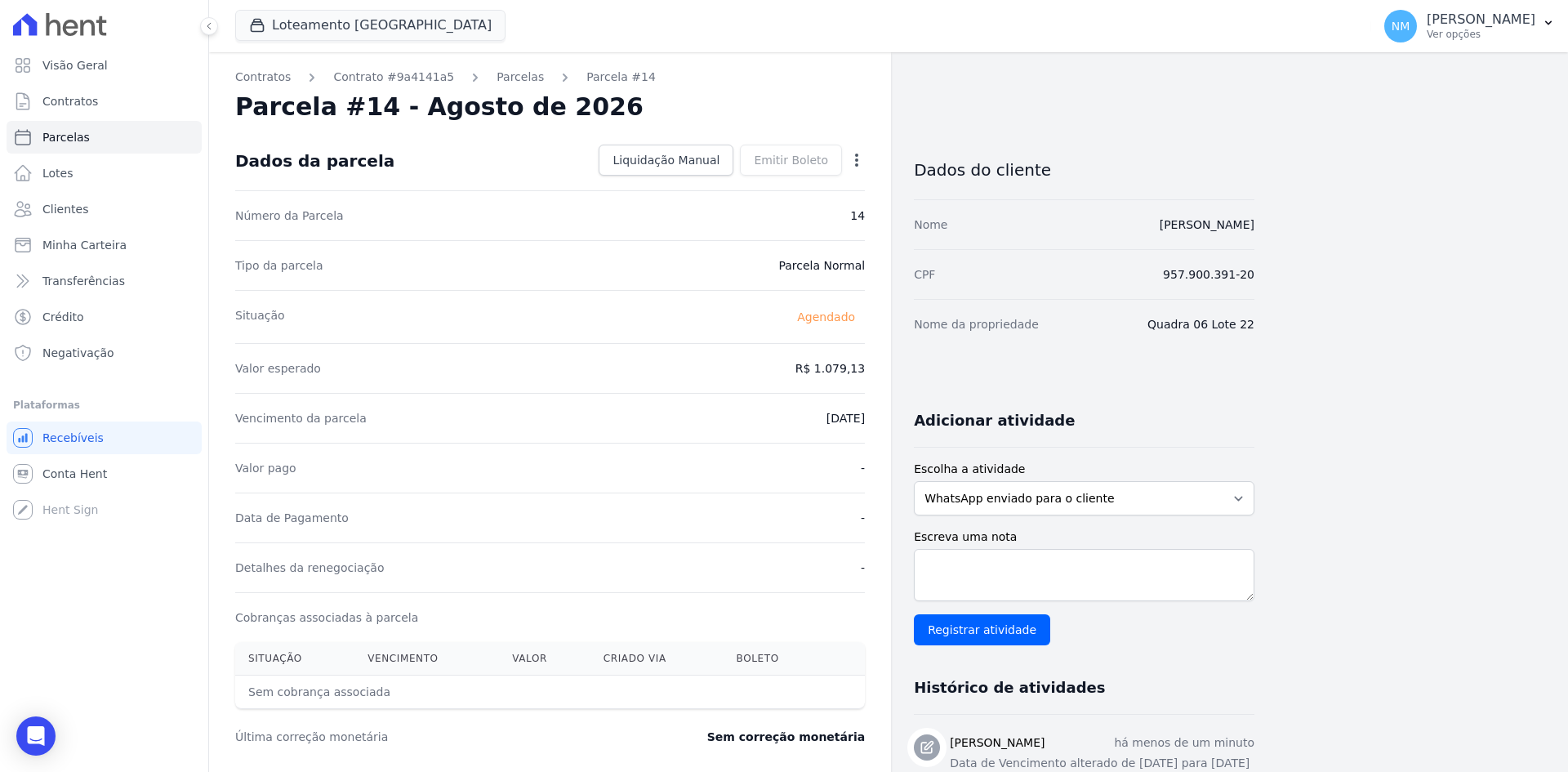
click at [857, 163] on icon "button" at bounding box center [856, 159] width 16 height 16
click at [762, 181] on link "Alterar" at bounding box center [787, 182] width 144 height 30
click at [784, 419] on input "[DATE]" at bounding box center [800, 417] width 129 height 34
type input "2026-10-10"
click at [833, 156] on span "Salvar" at bounding box center [833, 159] width 36 height 16
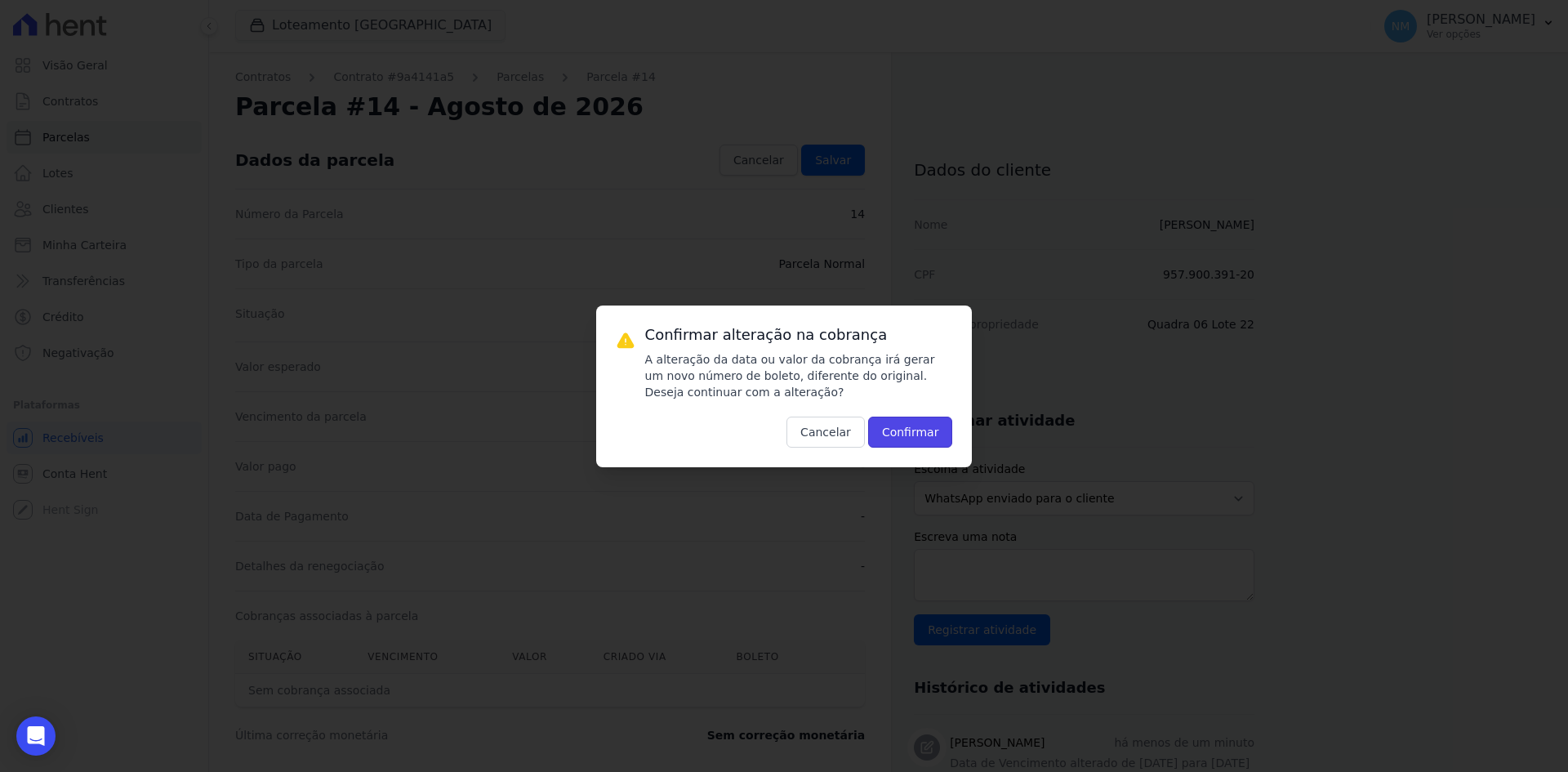
click at [894, 421] on button "Confirmar" at bounding box center [911, 432] width 85 height 31
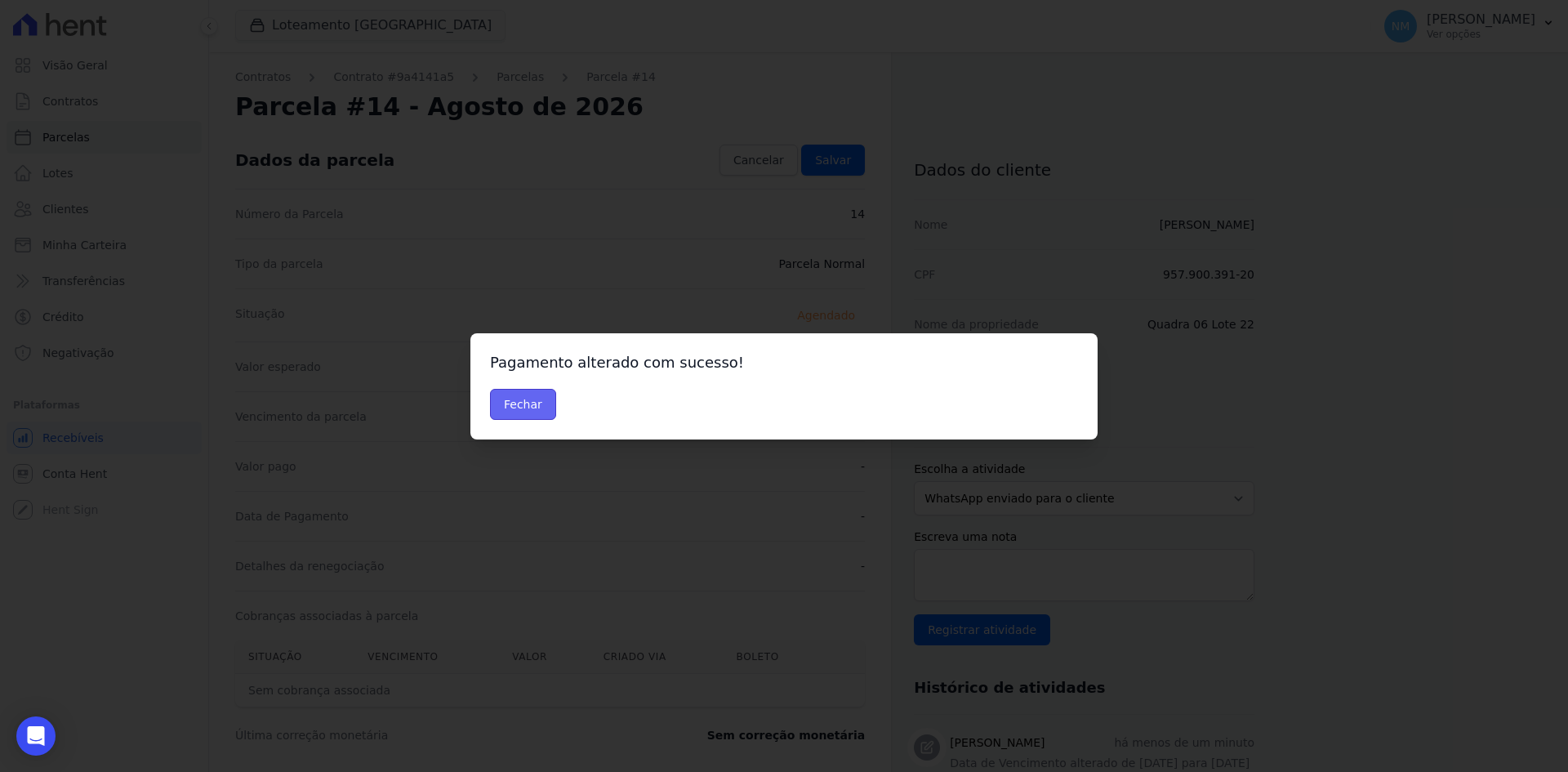
click at [516, 398] on button "Fechar" at bounding box center [523, 404] width 66 height 31
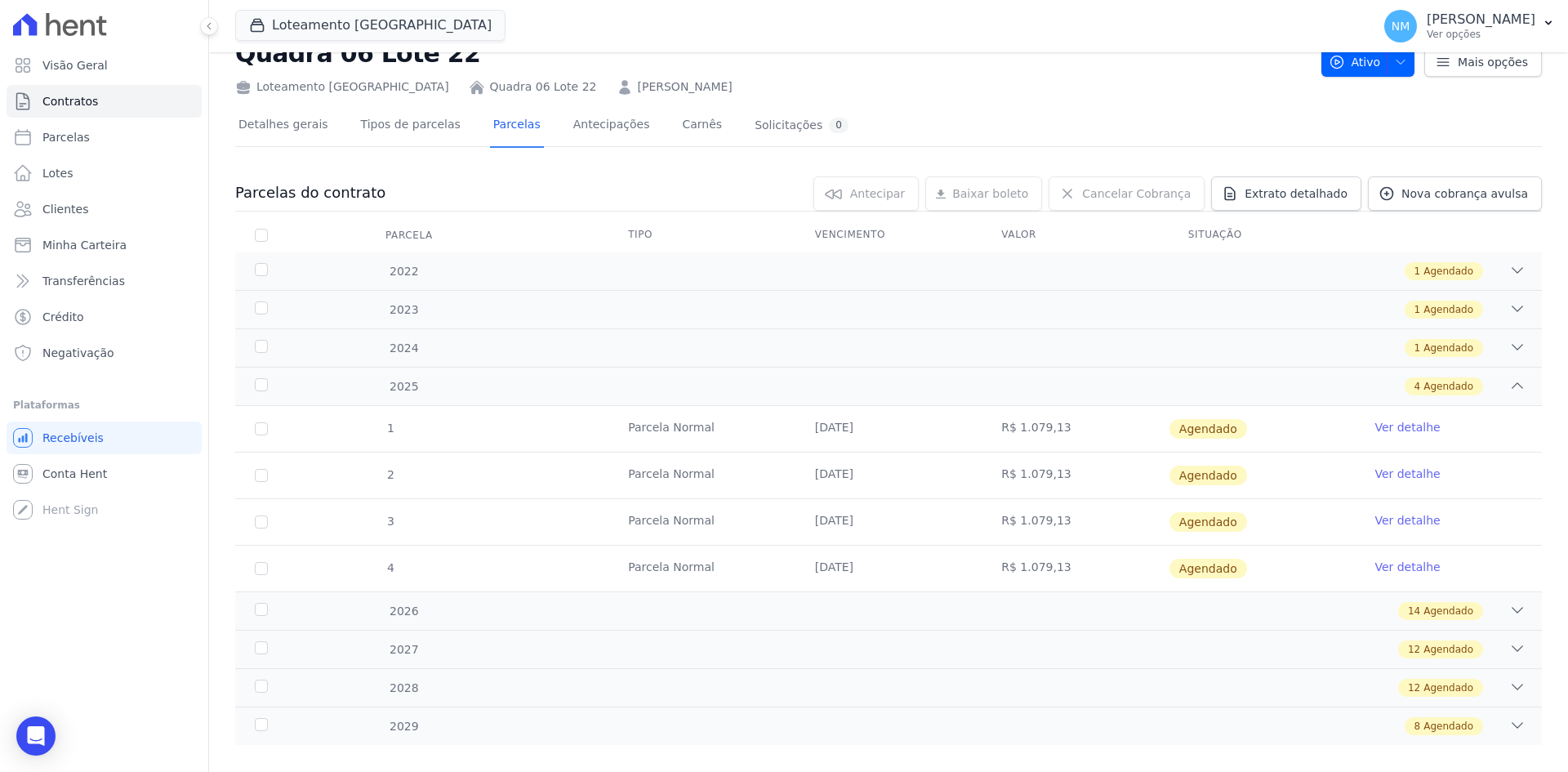
scroll to position [76, 0]
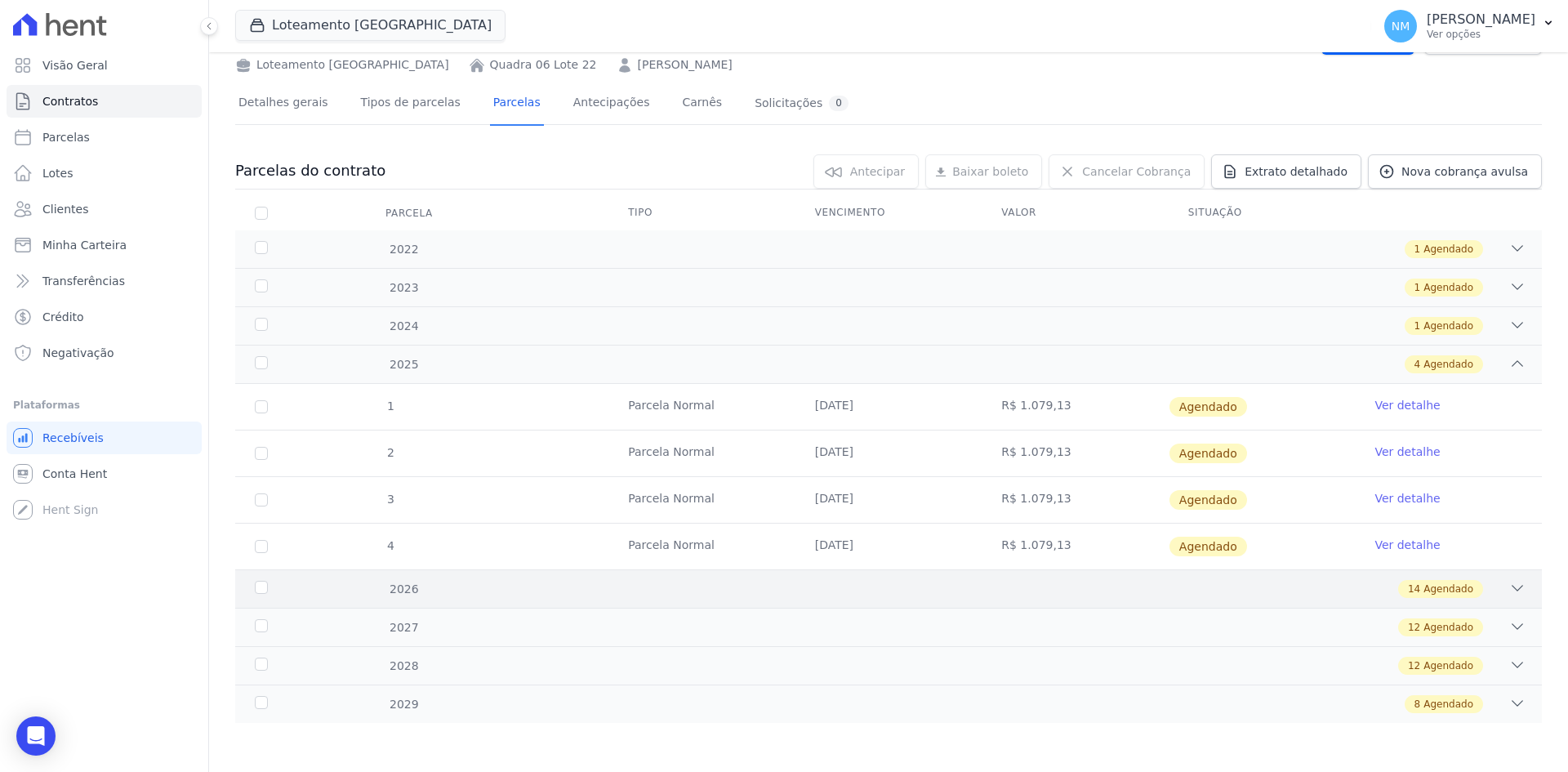
click at [1494, 582] on div "14 Agendado" at bounding box center [953, 589] width 1146 height 18
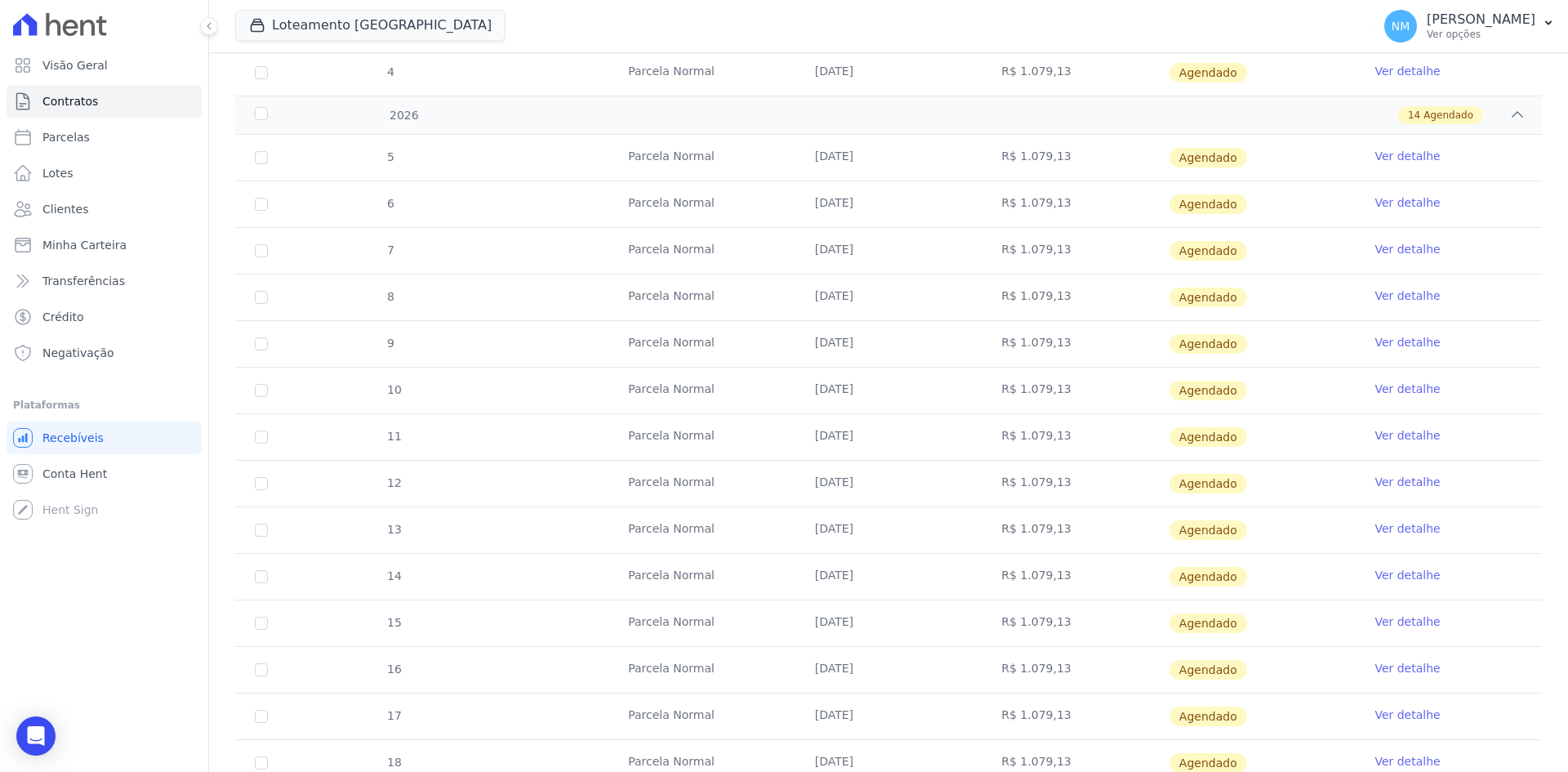
scroll to position [566, 0]
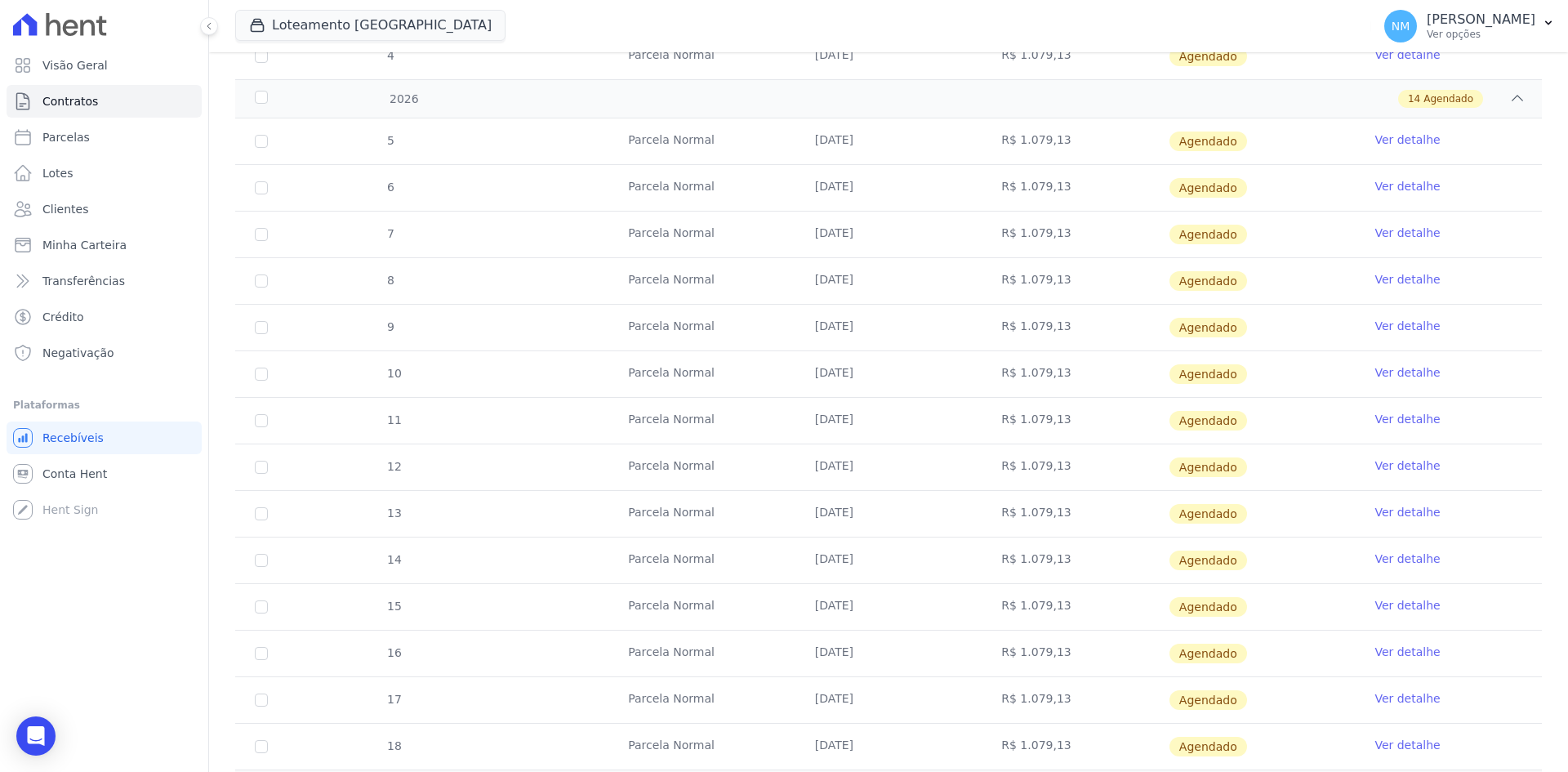
click at [1384, 604] on link "Ver detalhe" at bounding box center [1407, 605] width 66 height 16
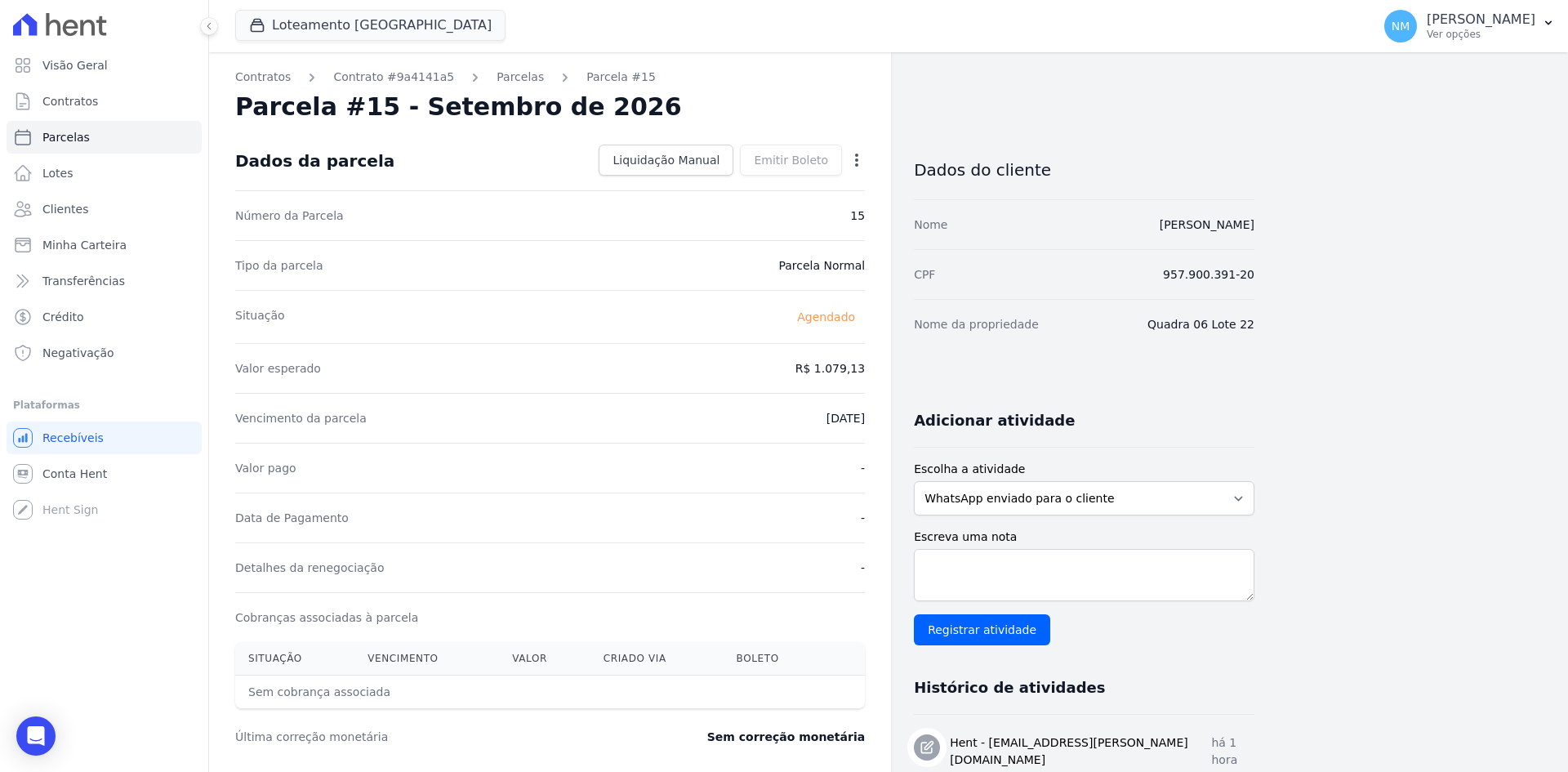
click at [861, 159] on icon "button" at bounding box center [856, 159] width 16 height 16
click at [794, 191] on link "Alterar" at bounding box center [787, 182] width 144 height 30
click at [784, 416] on input "2026-09-10" at bounding box center [800, 417] width 129 height 34
type input "2026-11-10"
click at [849, 167] on span "Salvar" at bounding box center [833, 159] width 36 height 16
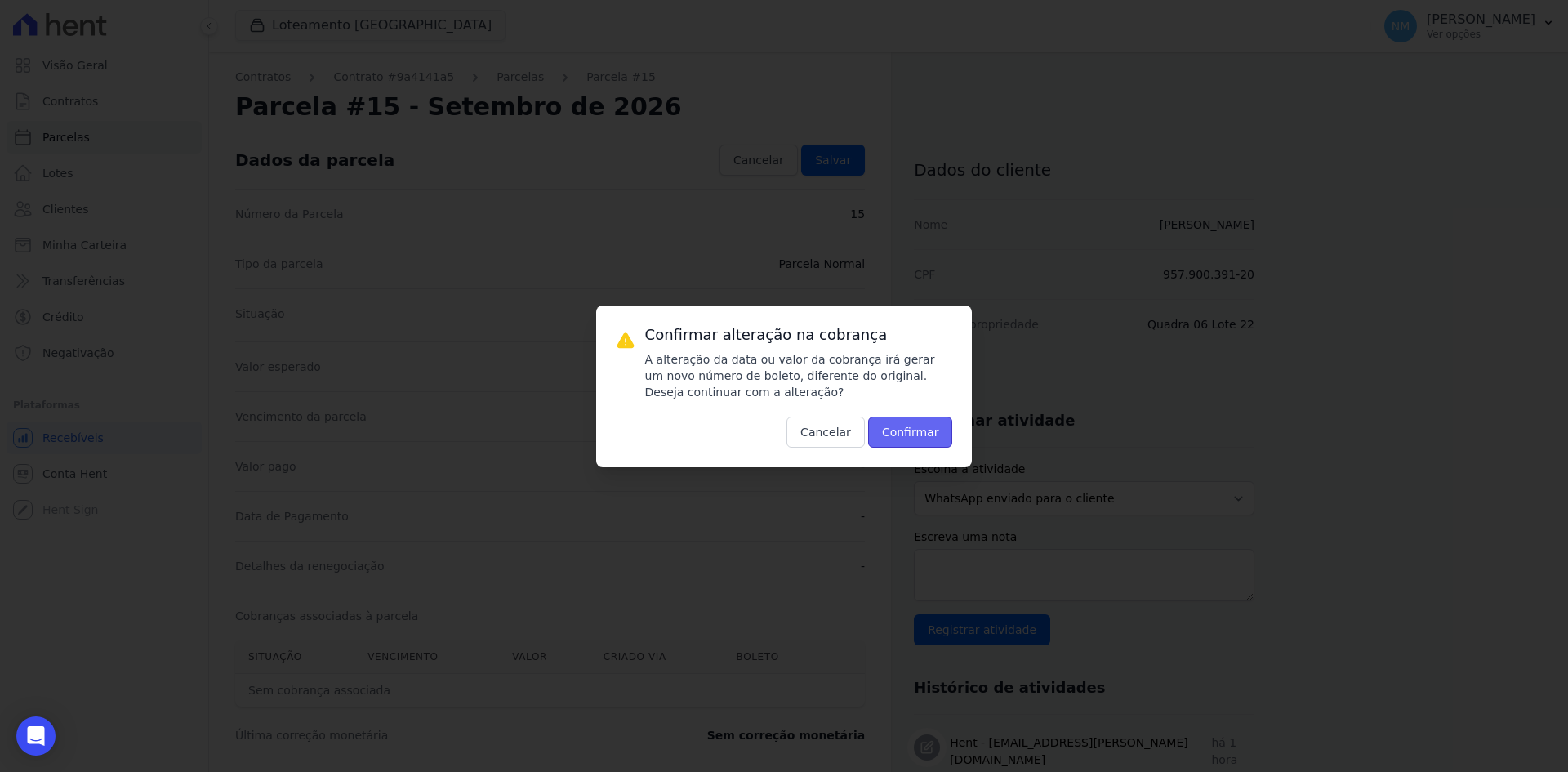
click at [890, 426] on button "Confirmar" at bounding box center [911, 432] width 85 height 31
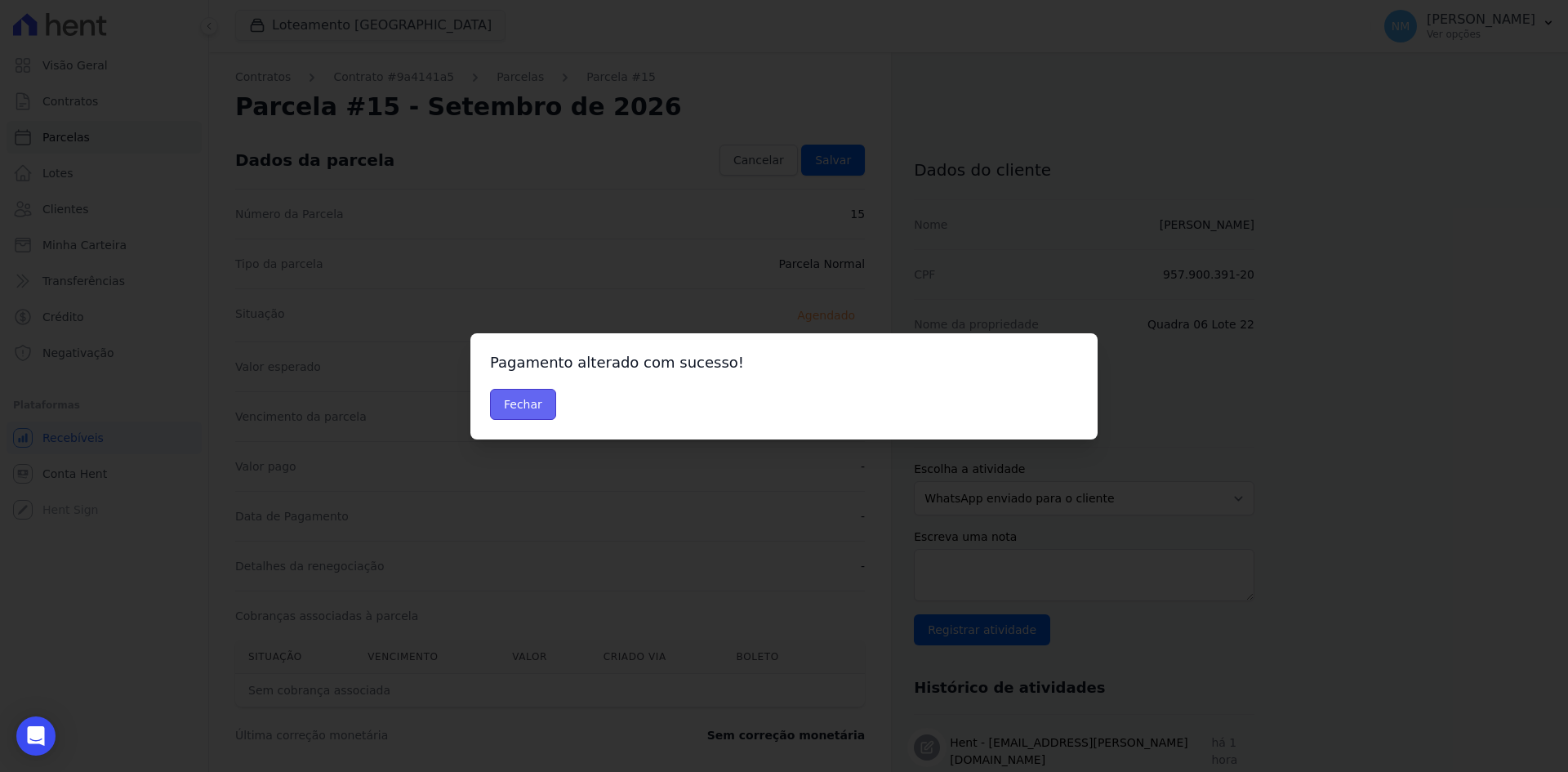
click at [540, 402] on button "Fechar" at bounding box center [523, 404] width 66 height 31
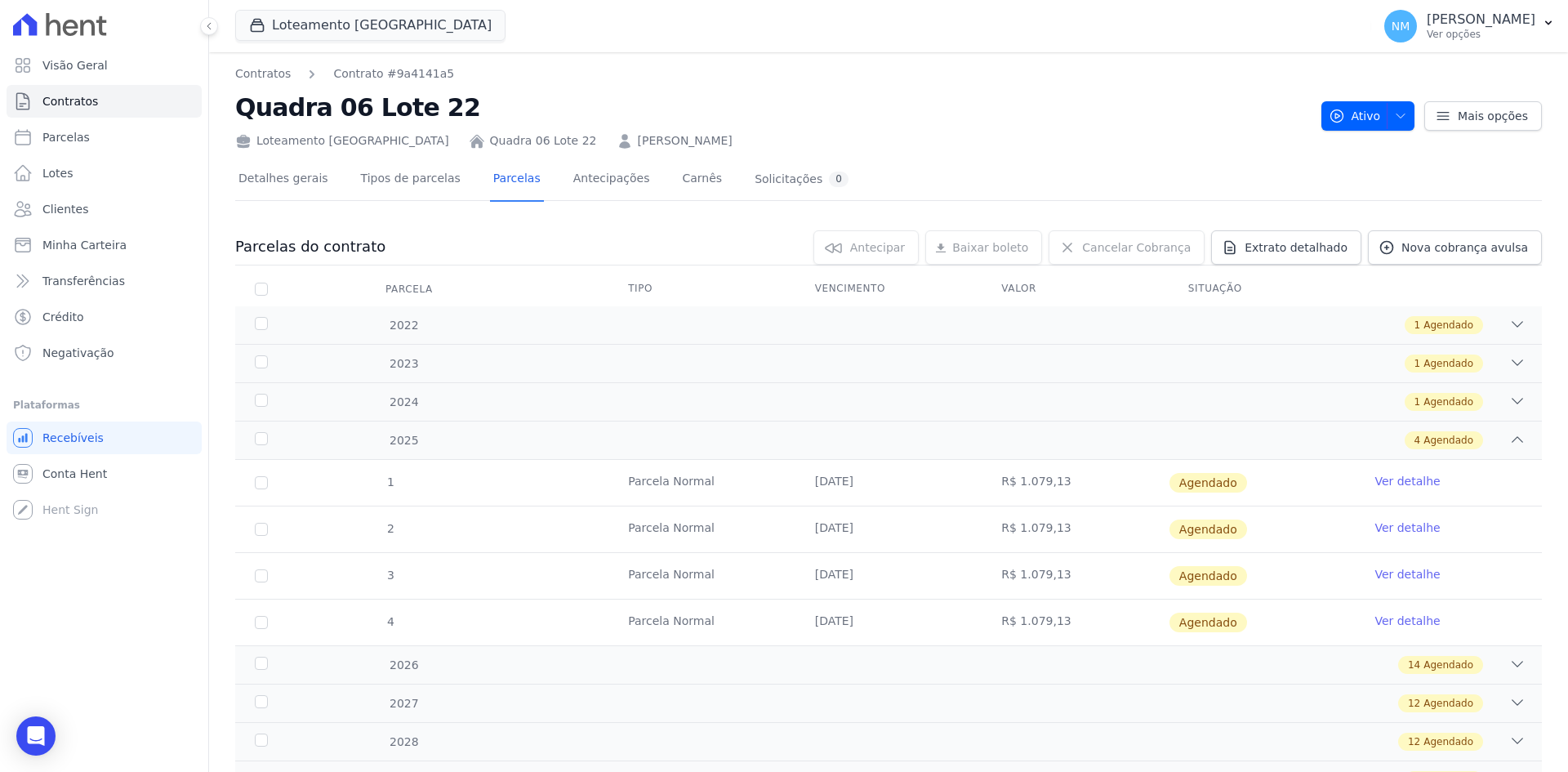
scroll to position [76, 0]
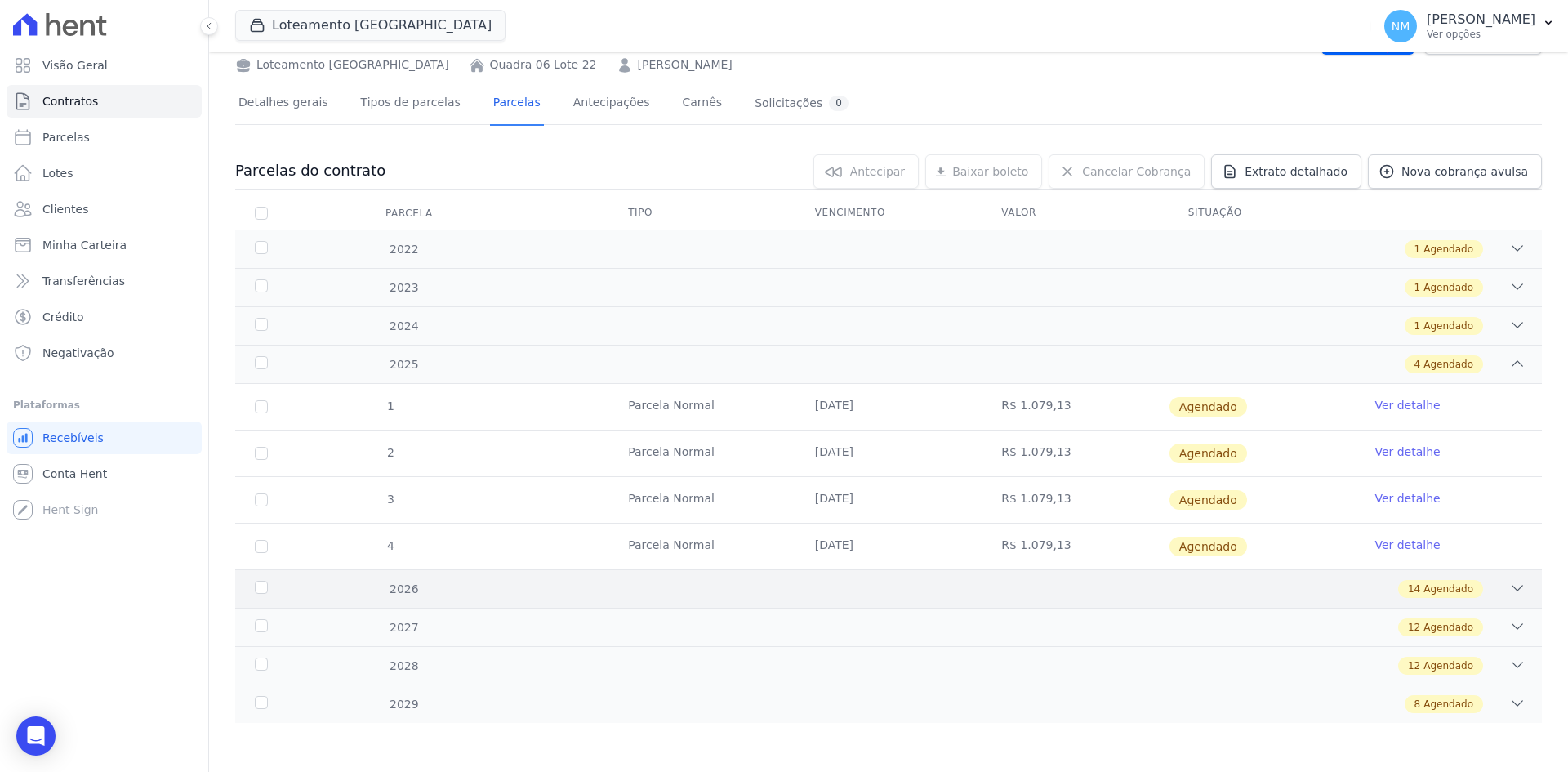
click at [1513, 585] on icon at bounding box center [1518, 588] width 10 height 5
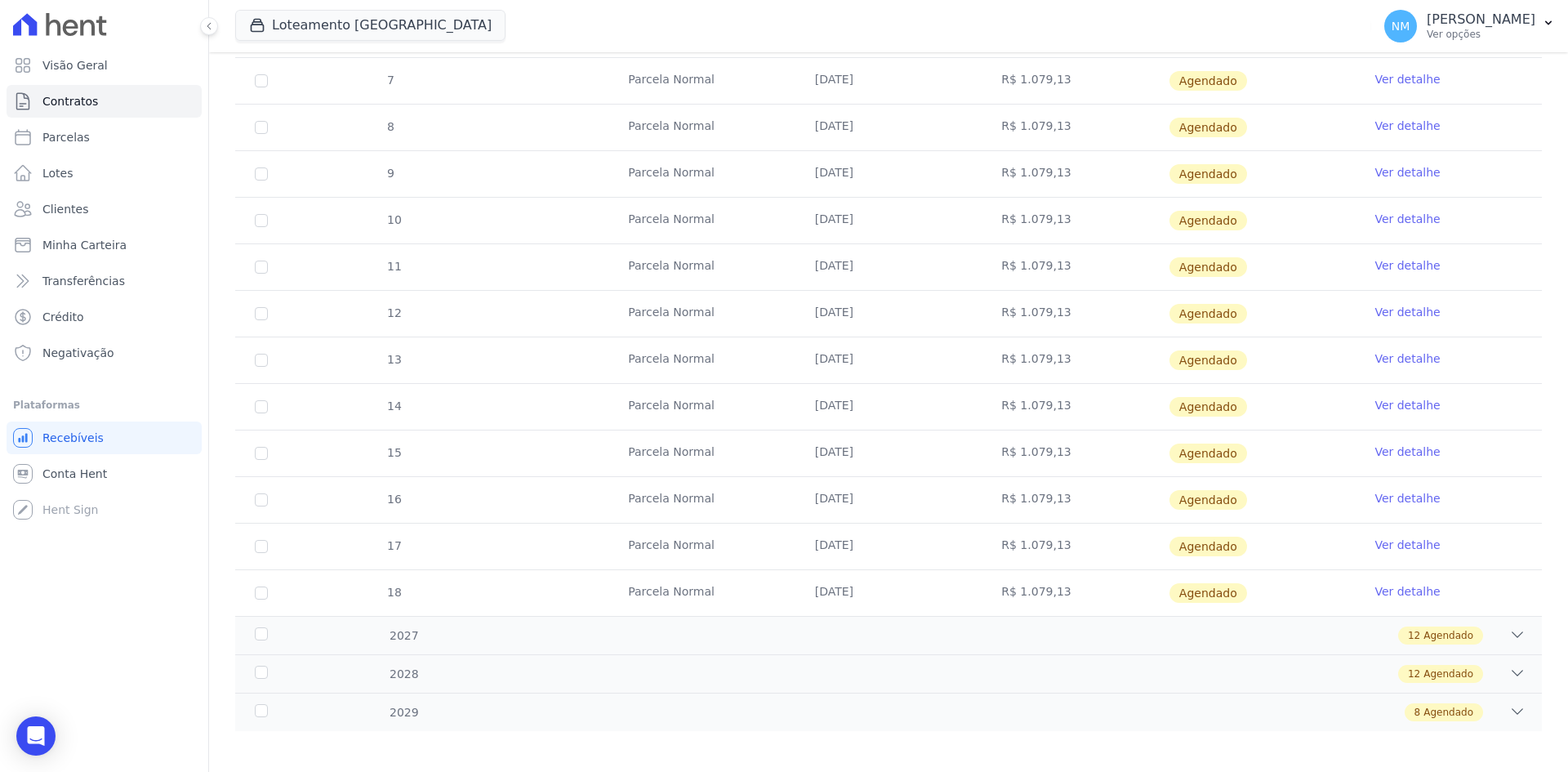
scroll to position [728, 0]
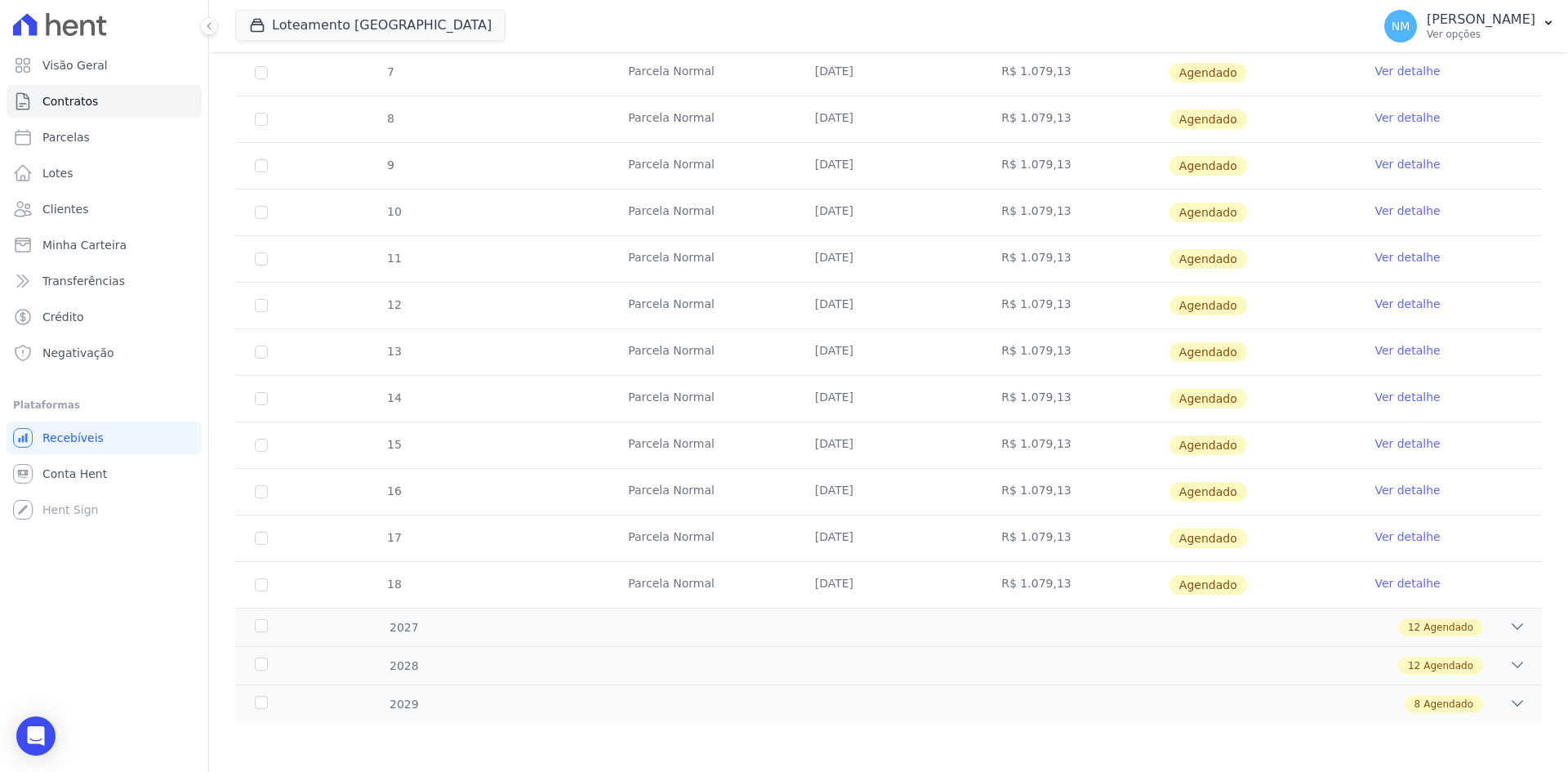
click at [1402, 488] on link "Ver detalhe" at bounding box center [1407, 490] width 66 height 16
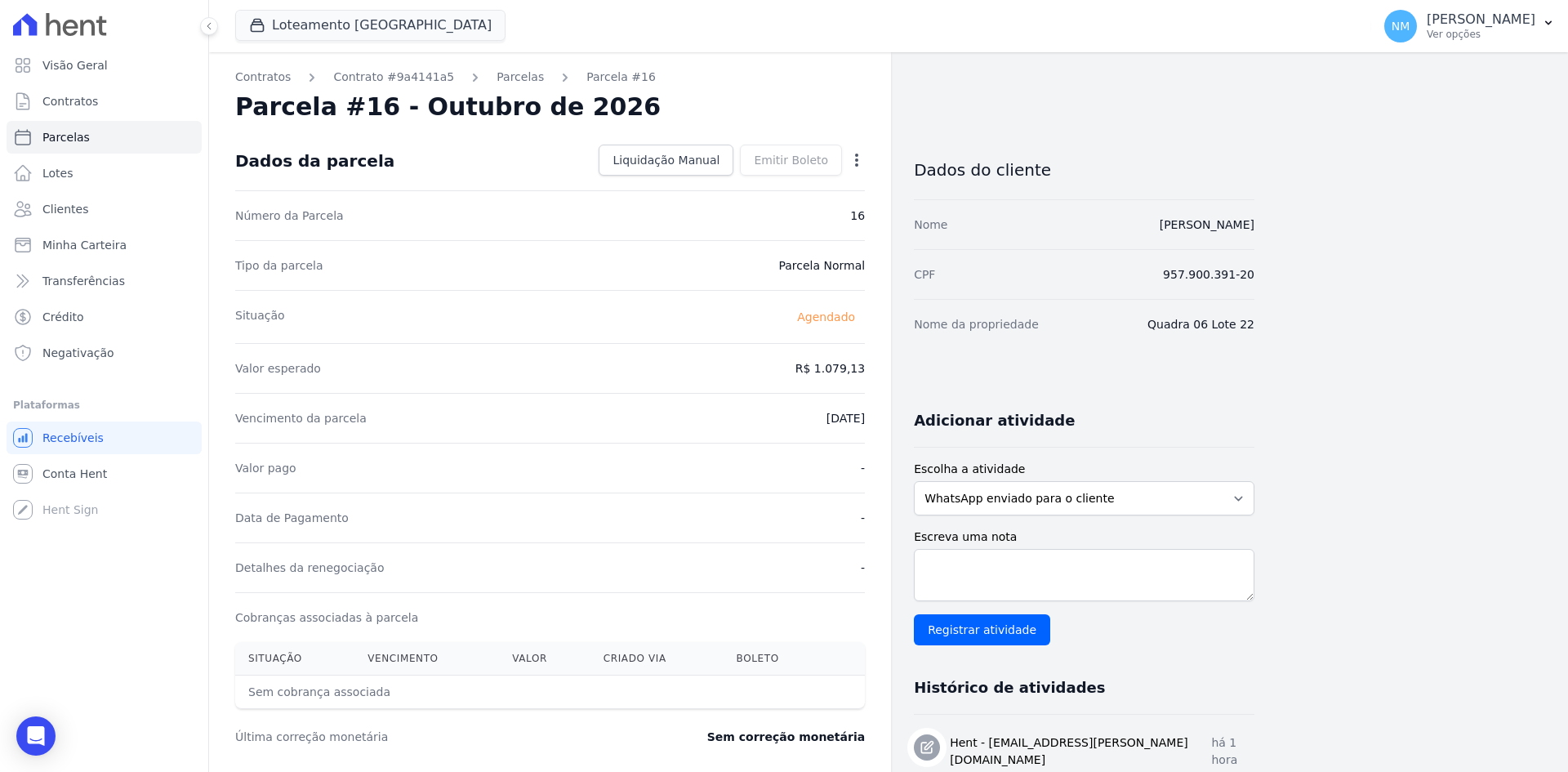
drag, startPoint x: 858, startPoint y: 153, endPoint x: 845, endPoint y: 155, distance: 13.2
click at [859, 153] on icon "button" at bounding box center [856, 159] width 16 height 16
click at [775, 176] on link "Alterar" at bounding box center [787, 182] width 144 height 30
click at [785, 417] on input "2026-10-10" at bounding box center [800, 417] width 129 height 34
type input "[DATE]"
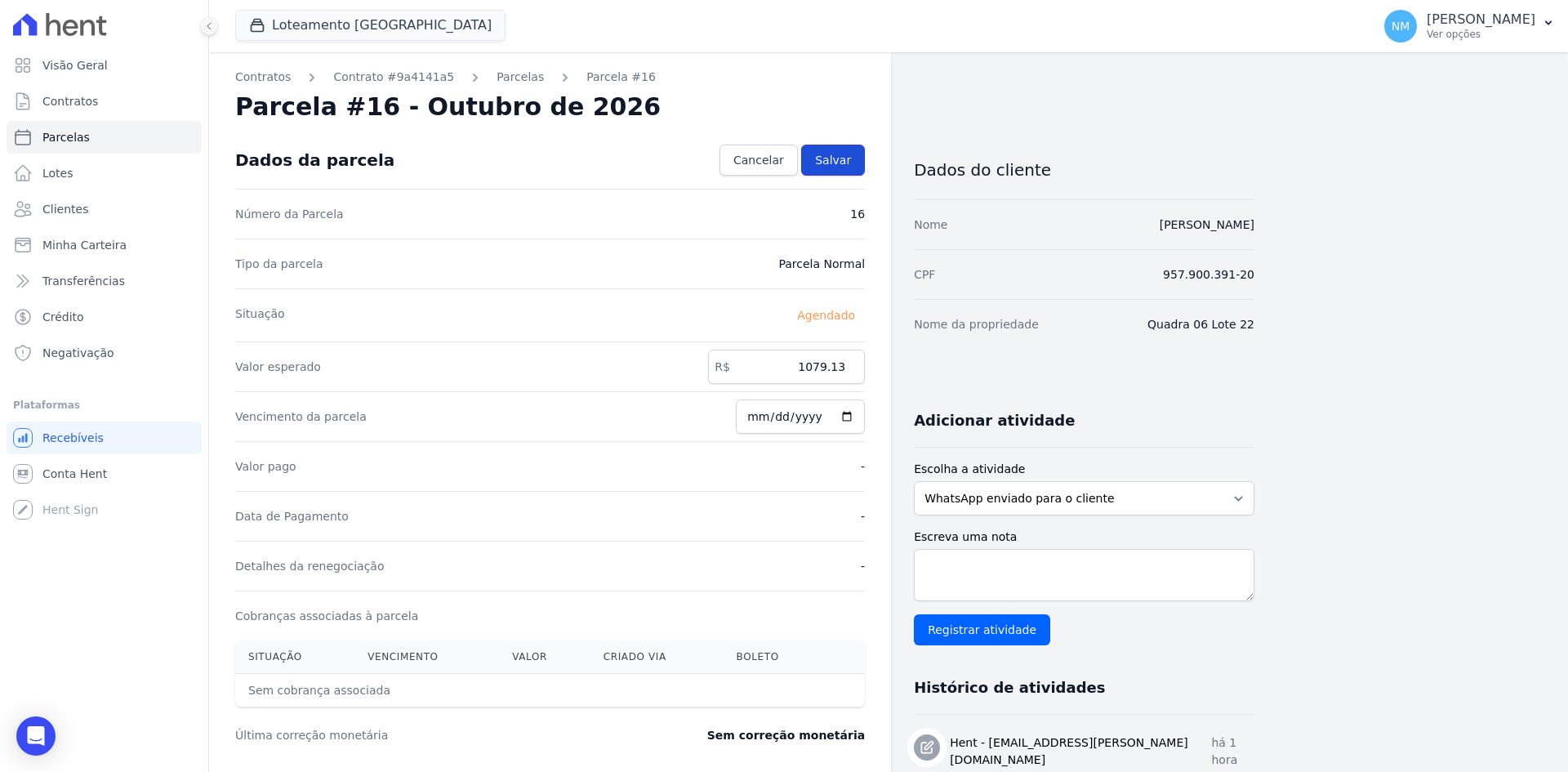
click at [821, 158] on span "Salvar" at bounding box center [833, 159] width 36 height 16
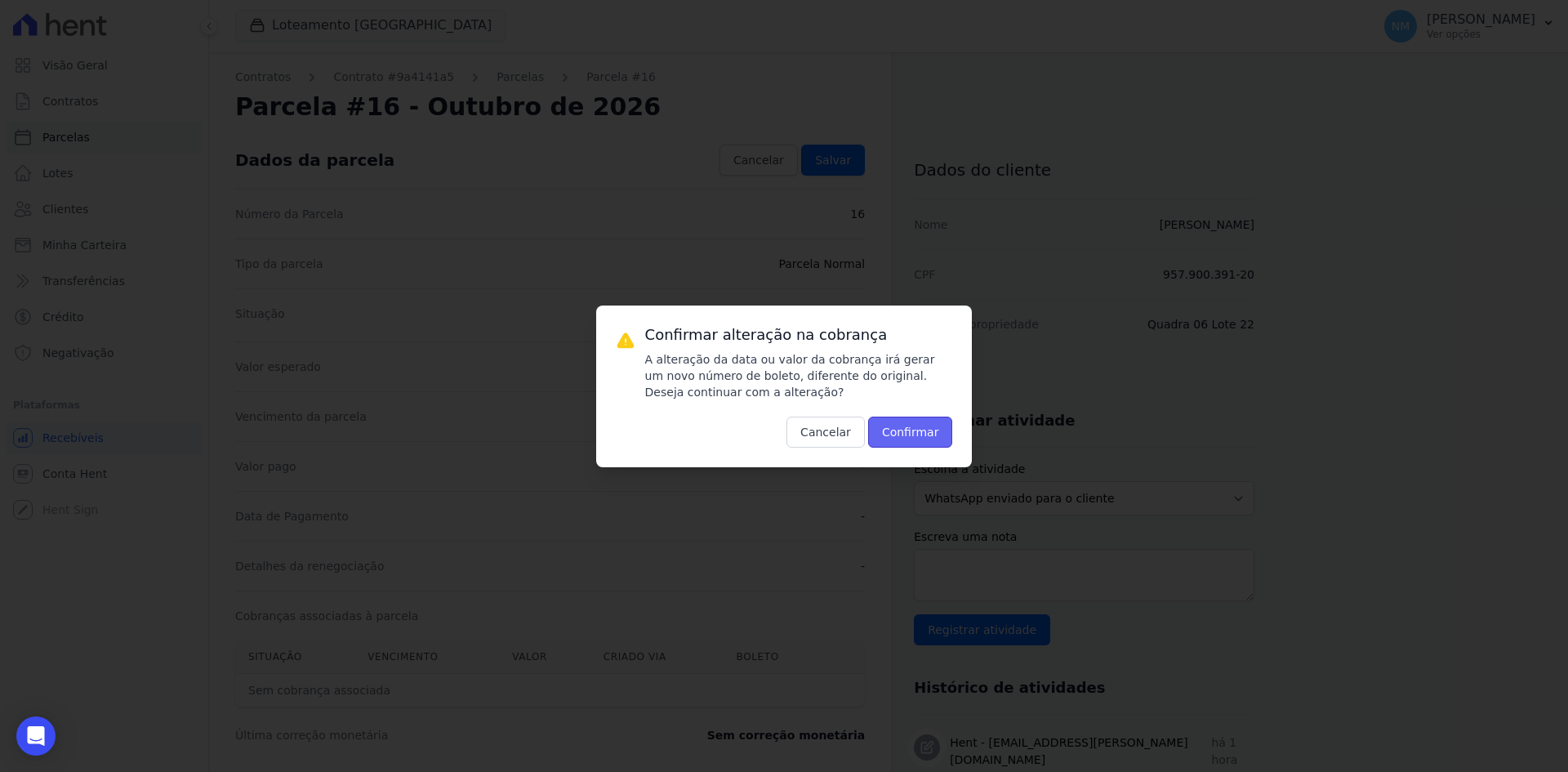
click at [937, 424] on button "Confirmar" at bounding box center [911, 432] width 85 height 31
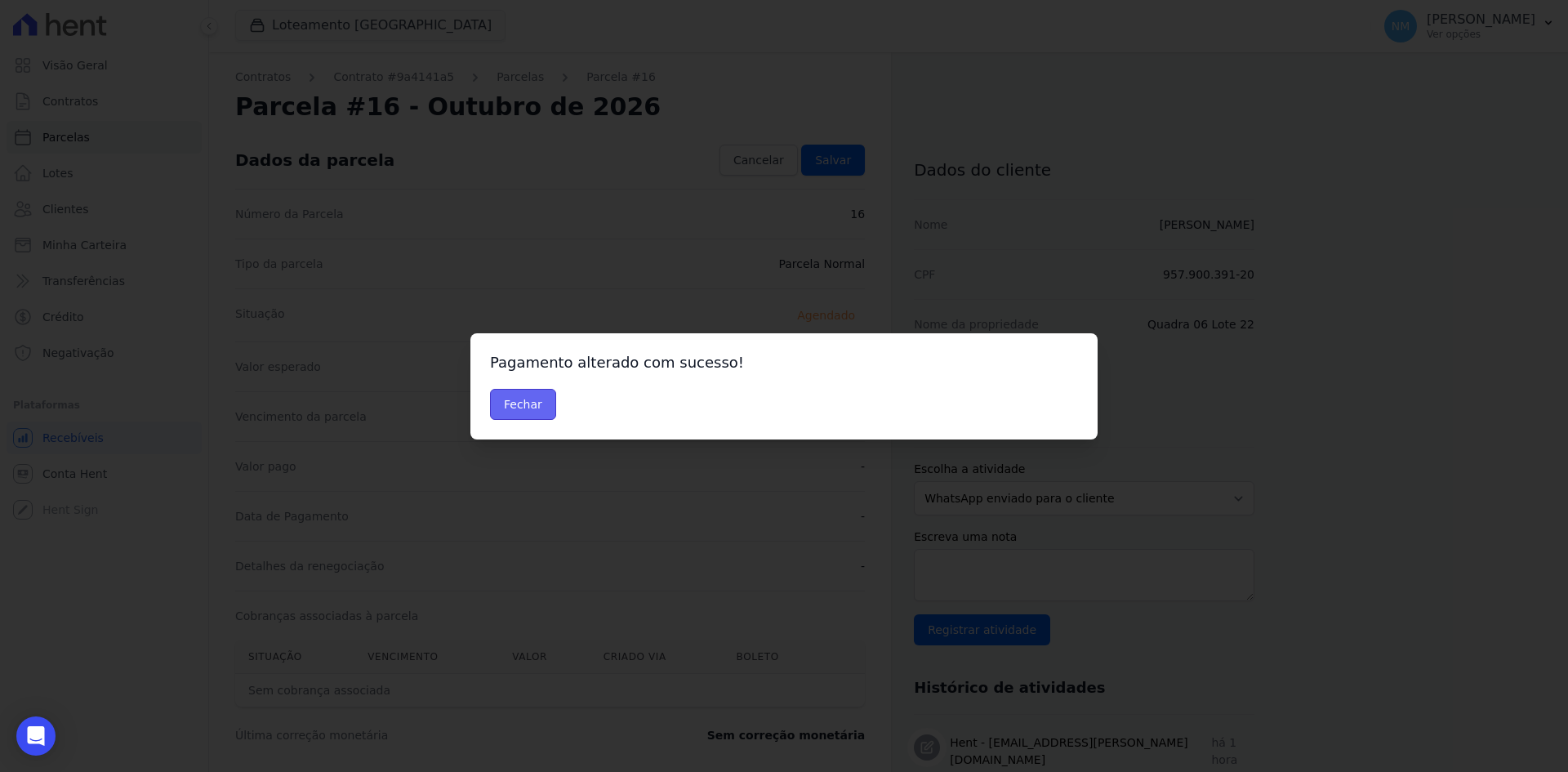
click at [516, 402] on button "Fechar" at bounding box center [523, 404] width 66 height 31
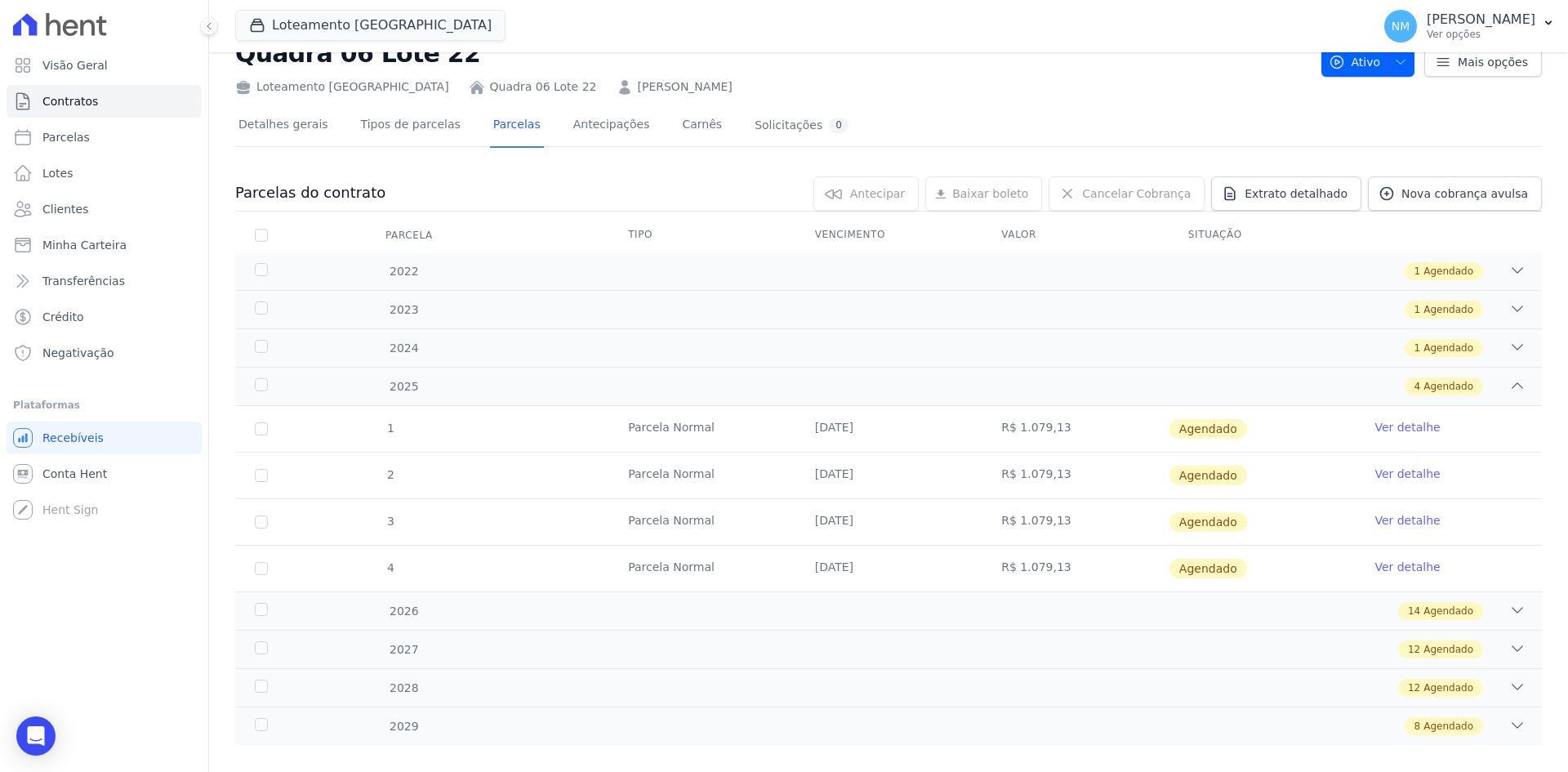
scroll to position [76, 0]
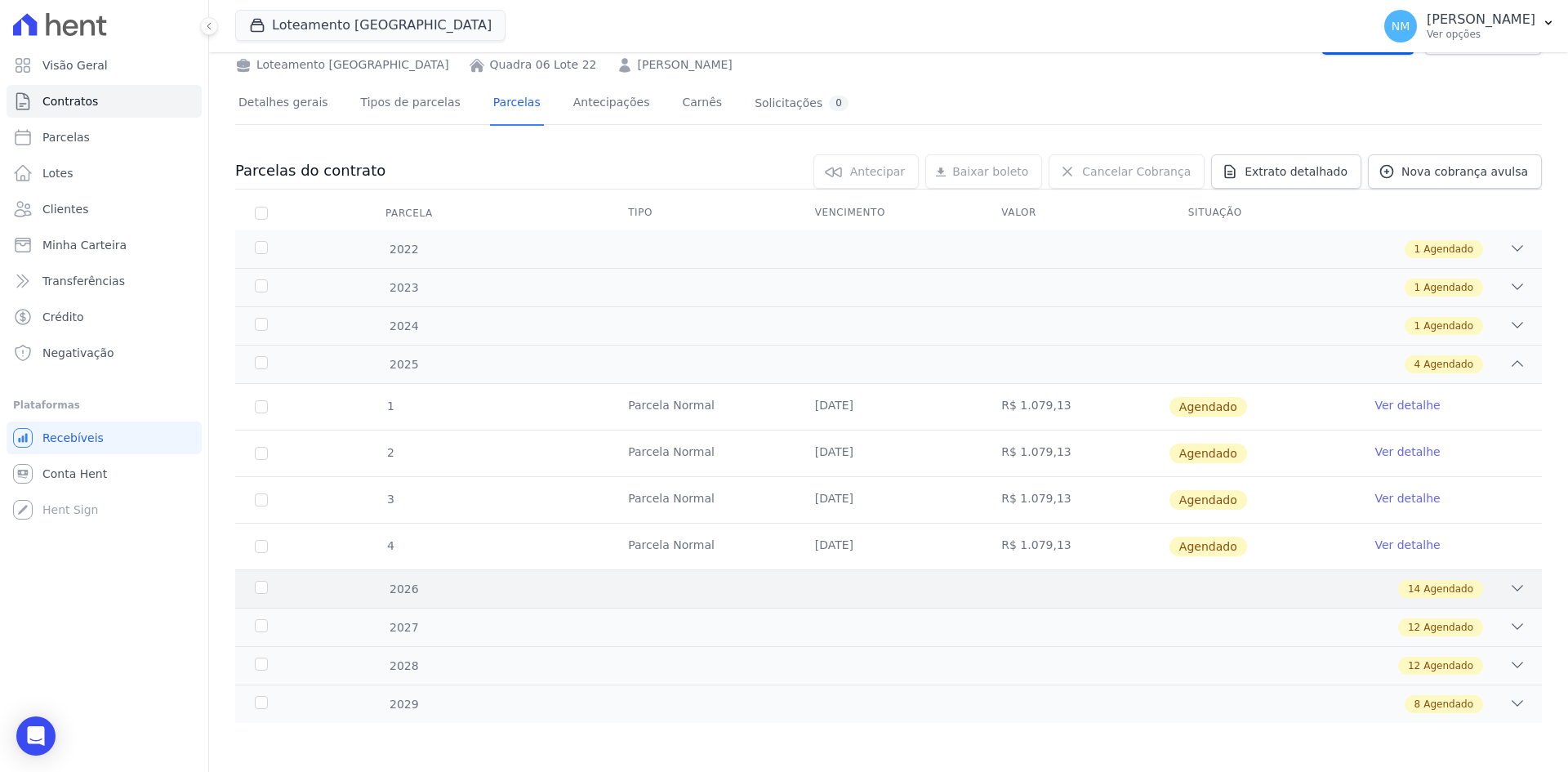
click at [1521, 592] on div "2026 14 Agendado" at bounding box center [889, 588] width 1307 height 38
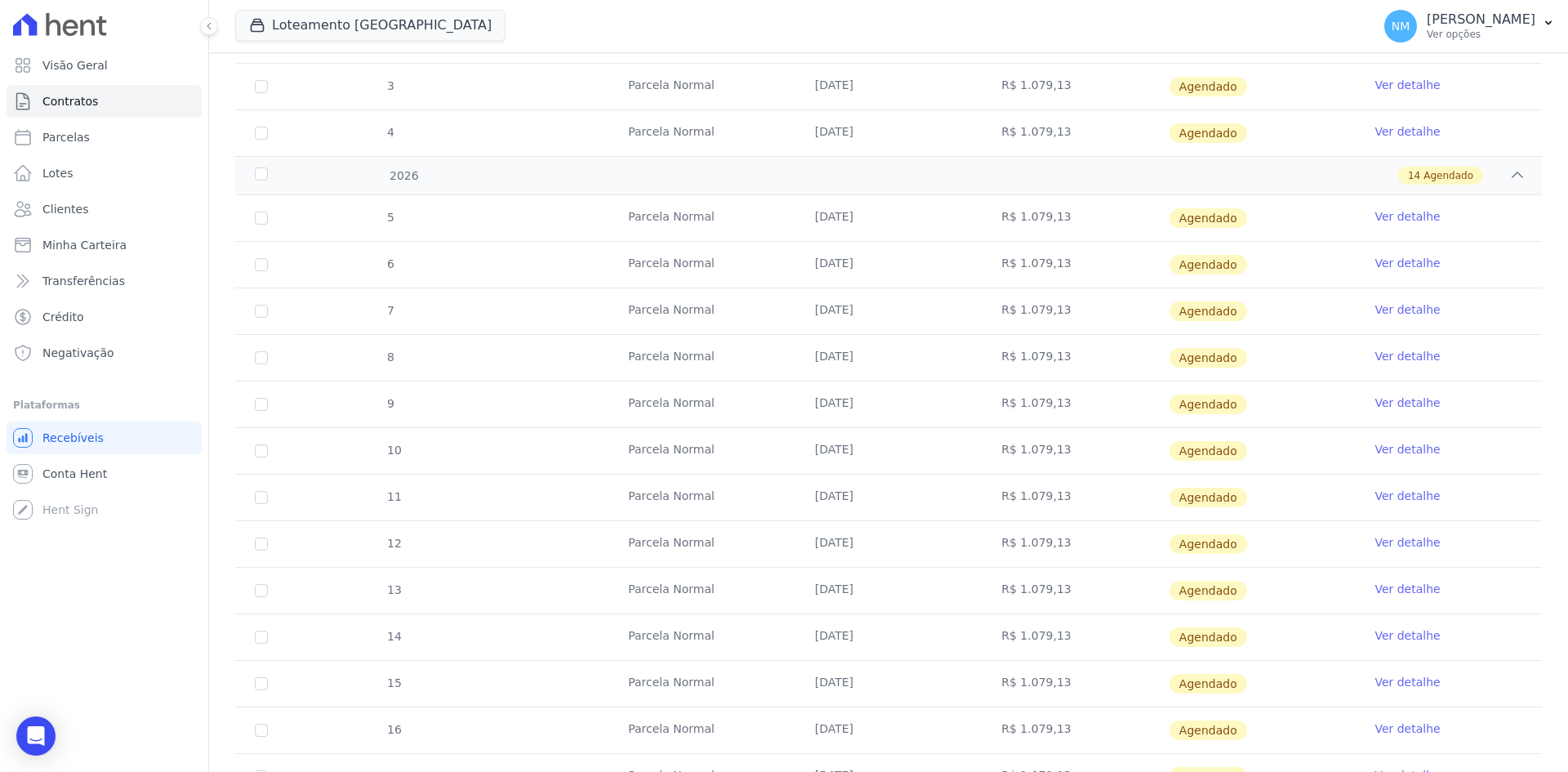
scroll to position [648, 0]
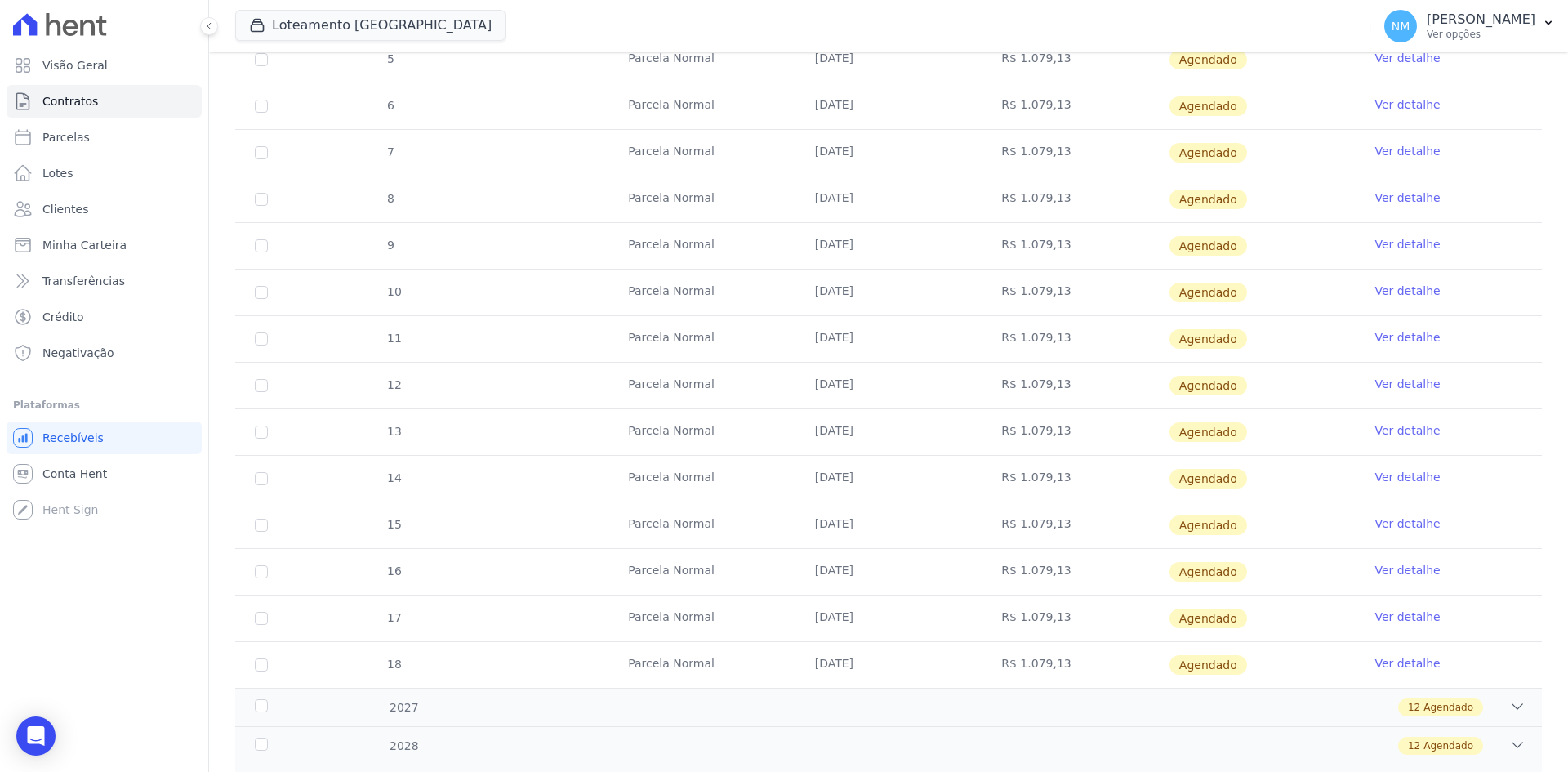
click at [1386, 614] on link "Ver detalhe" at bounding box center [1407, 616] width 66 height 16
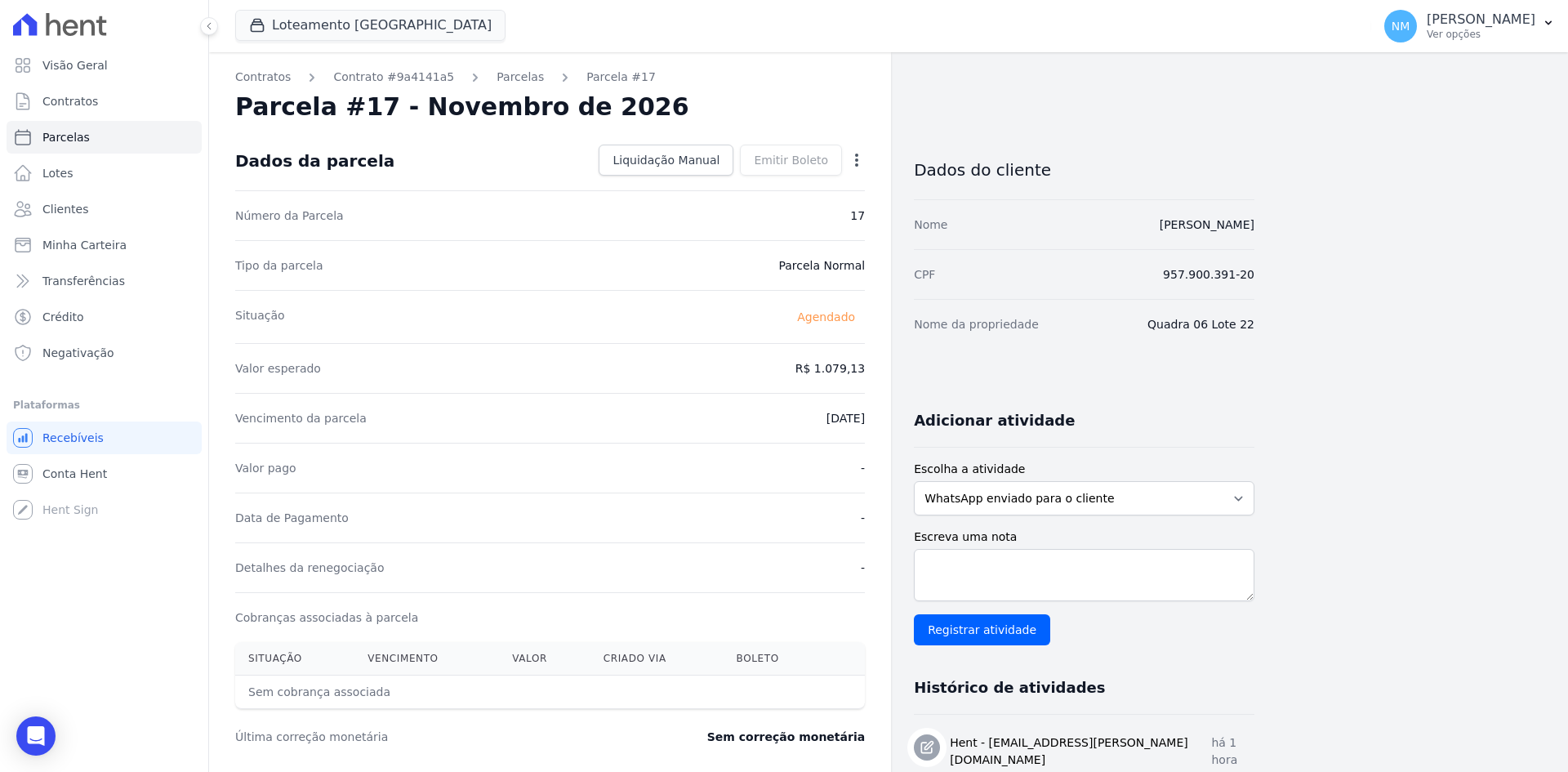
click at [860, 160] on icon "button" at bounding box center [856, 159] width 16 height 16
click at [782, 187] on link "Alterar" at bounding box center [787, 182] width 144 height 30
click at [786, 416] on input "2026-11-10" at bounding box center [800, 417] width 129 height 34
type input "2027-01-10"
click at [847, 166] on span "Salvar" at bounding box center [833, 159] width 36 height 16
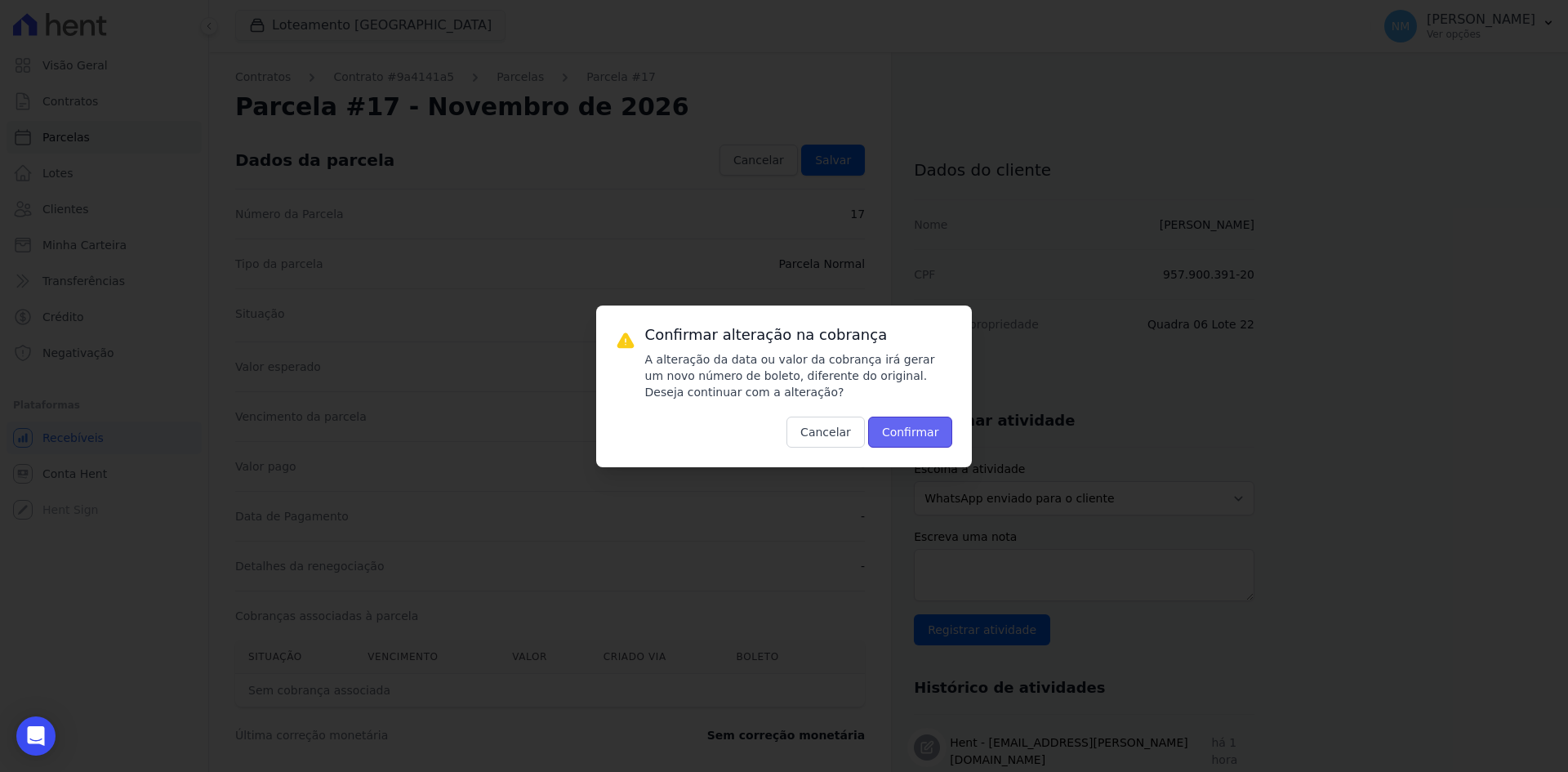
click at [923, 429] on button "Confirmar" at bounding box center [911, 432] width 85 height 31
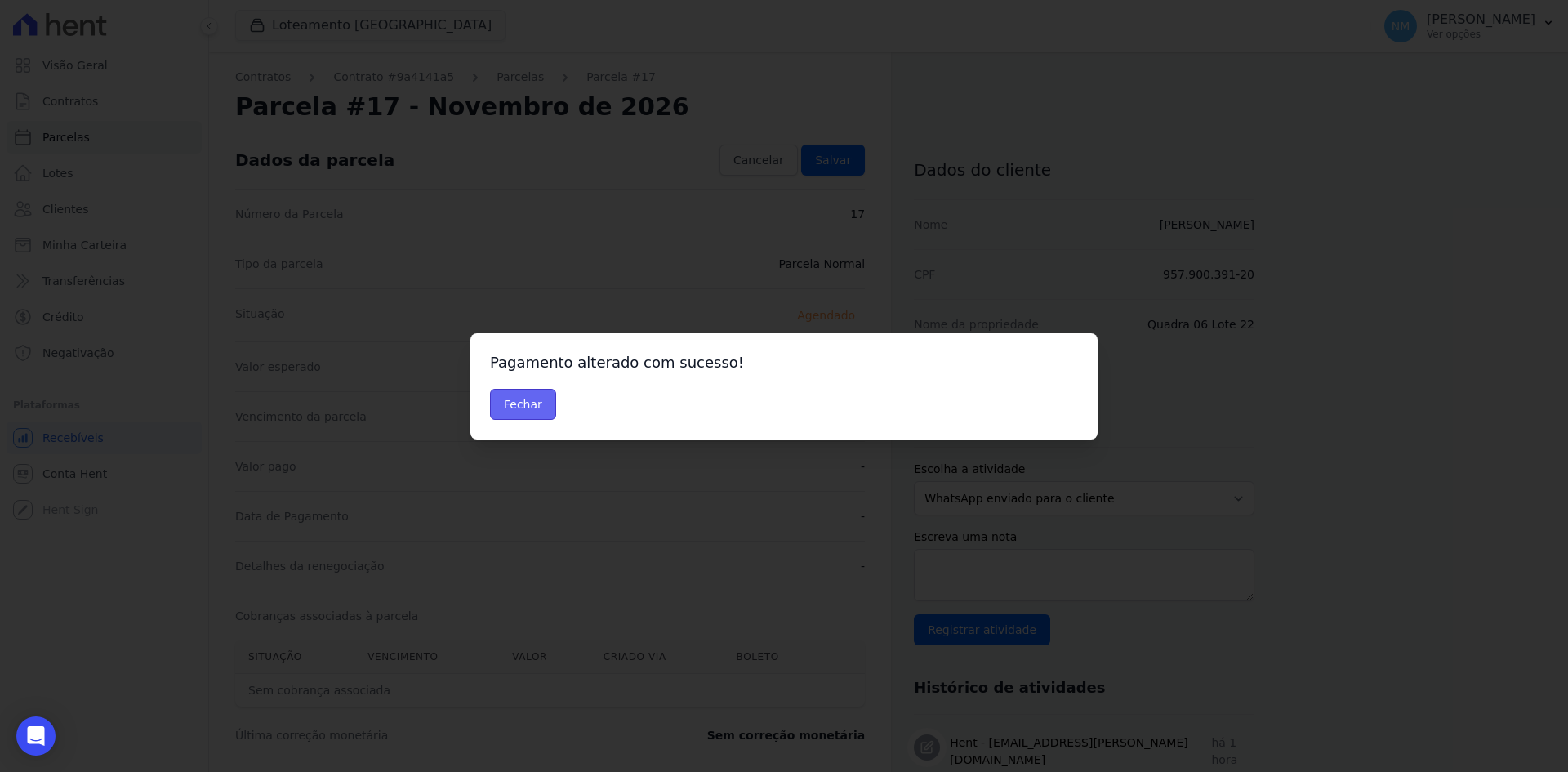
click at [529, 406] on button "Fechar" at bounding box center [523, 404] width 66 height 31
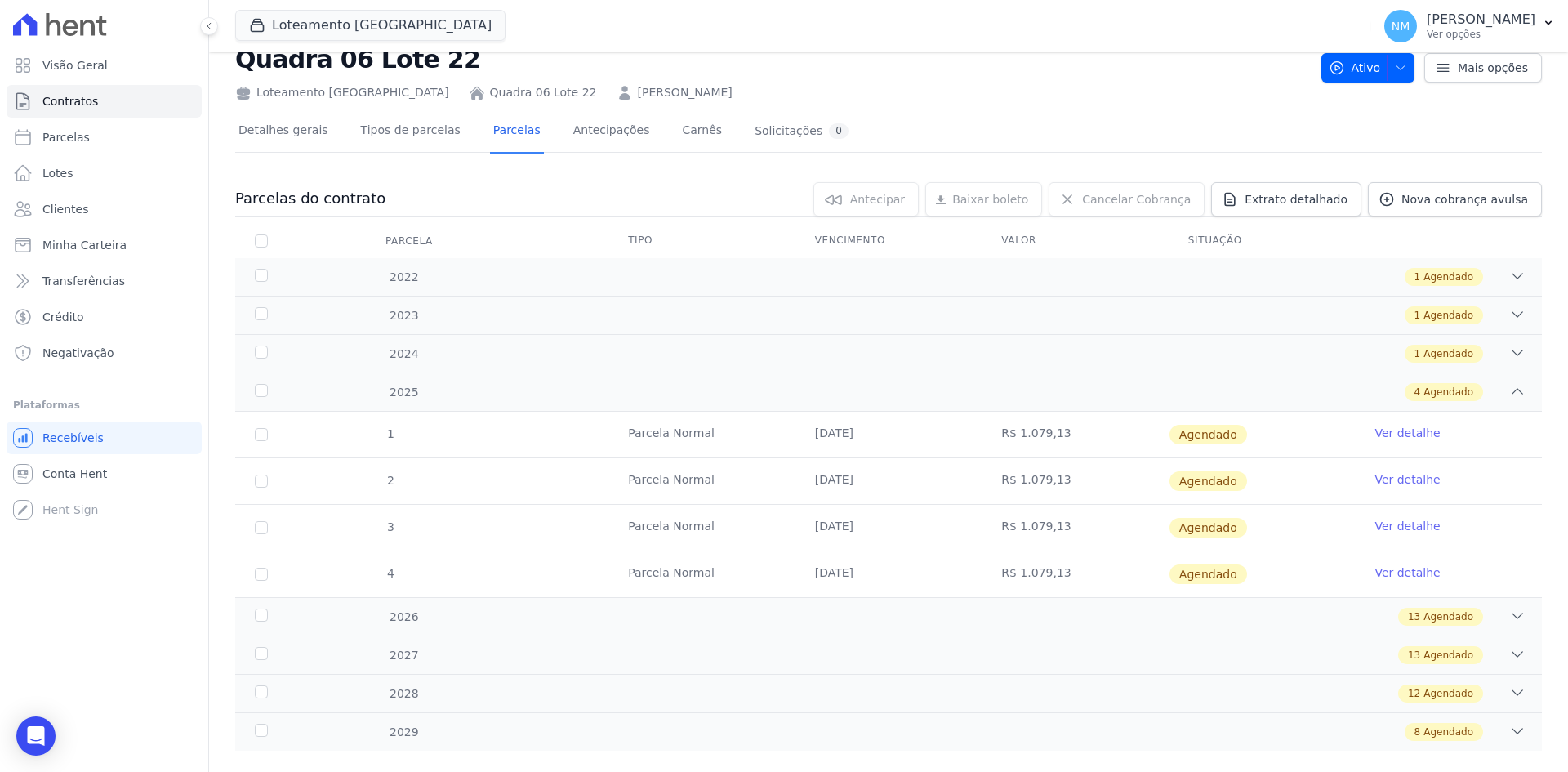
scroll to position [76, 0]
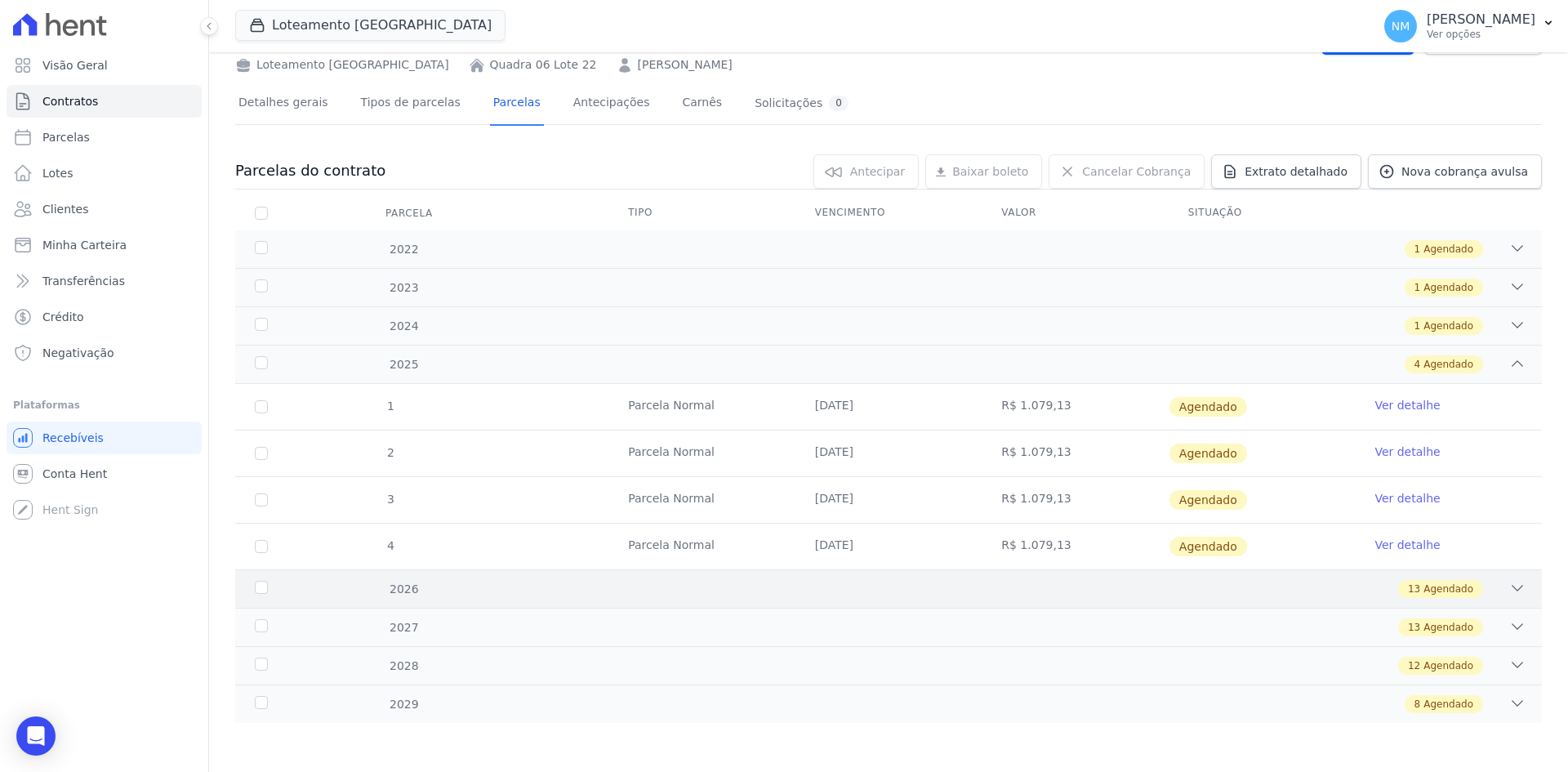
click at [1509, 587] on icon at bounding box center [1517, 588] width 16 height 16
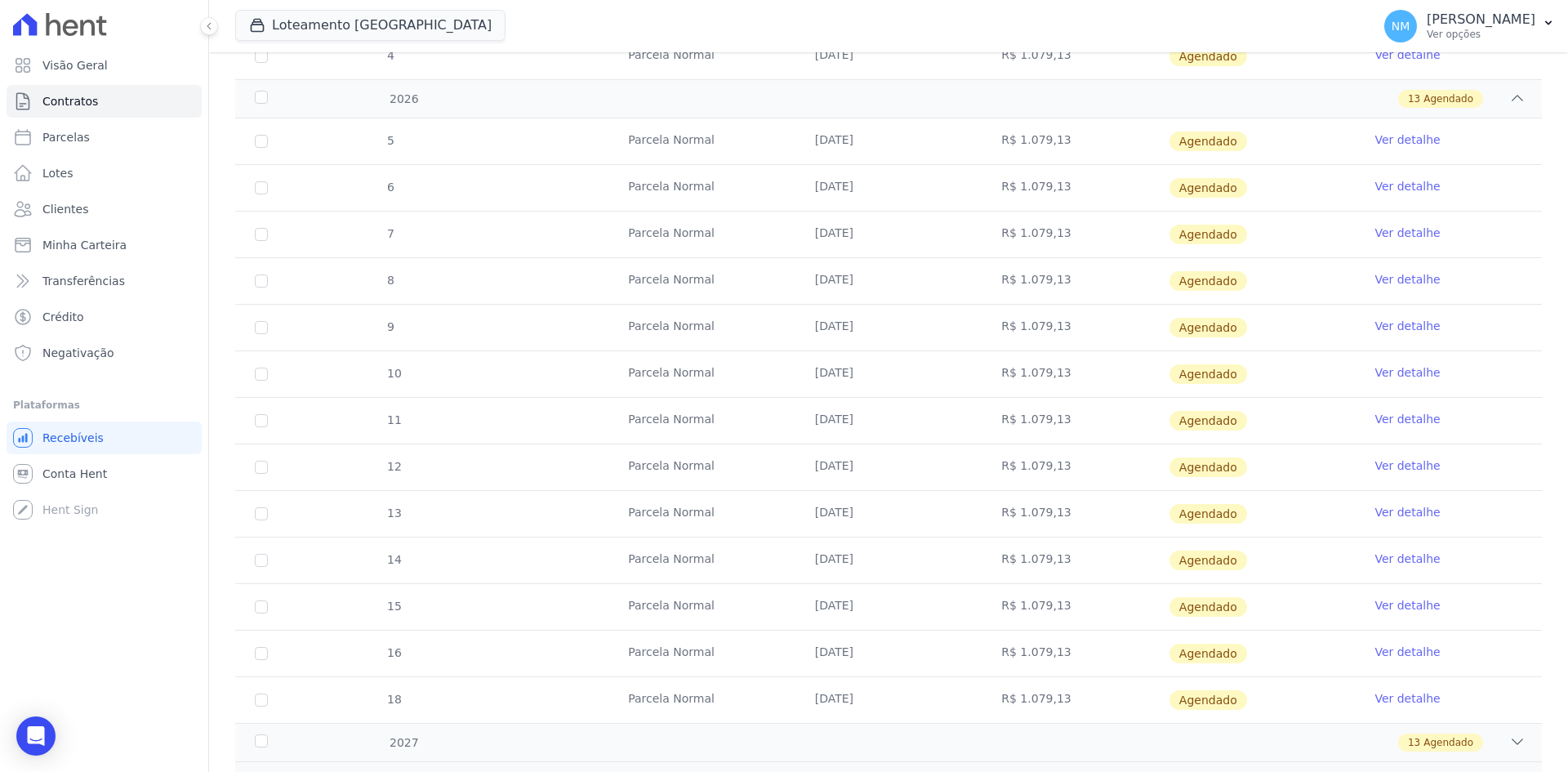
scroll to position [648, 0]
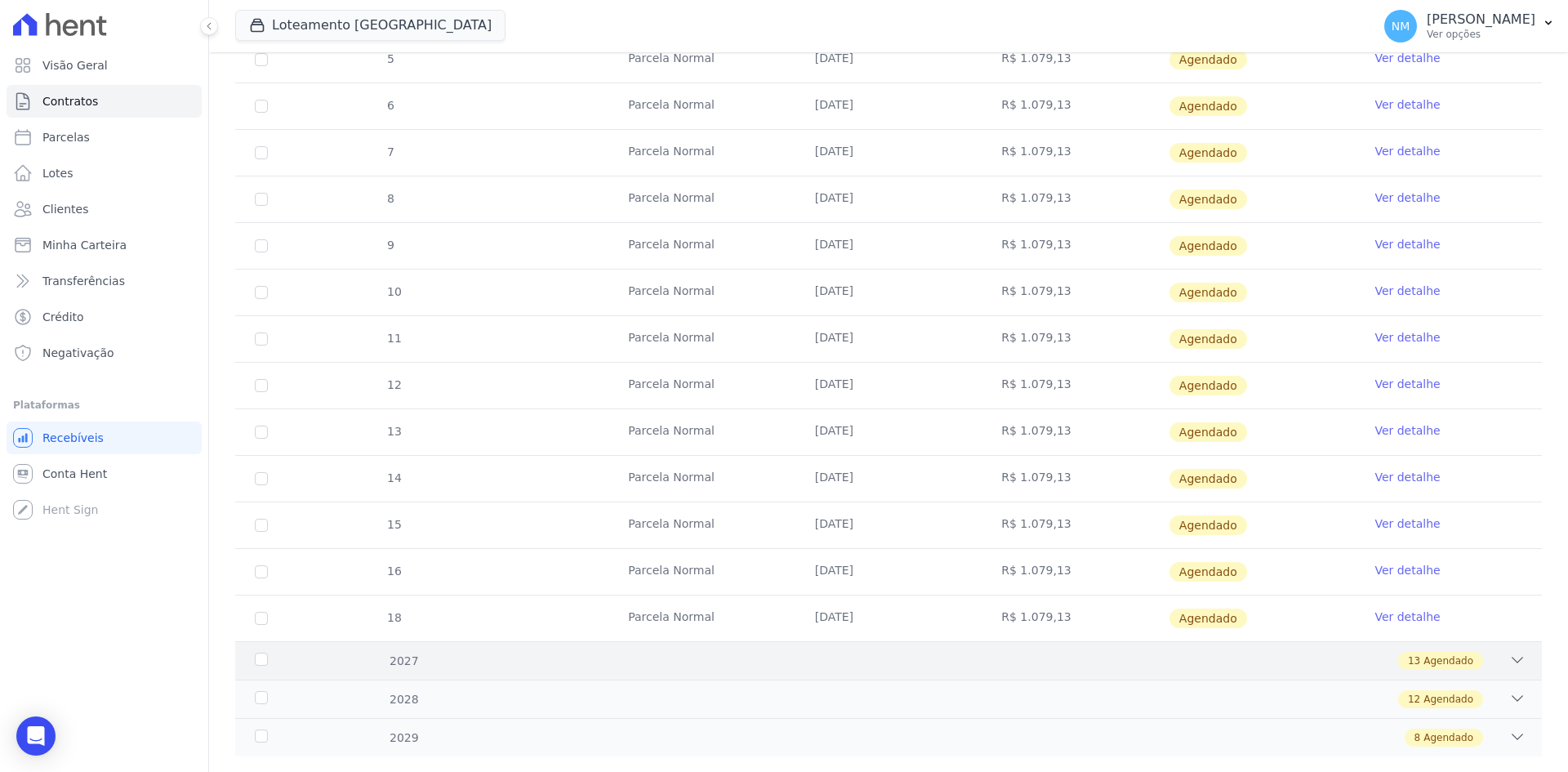
click at [1465, 666] on div "13 Agendado" at bounding box center [1441, 660] width 85 height 18
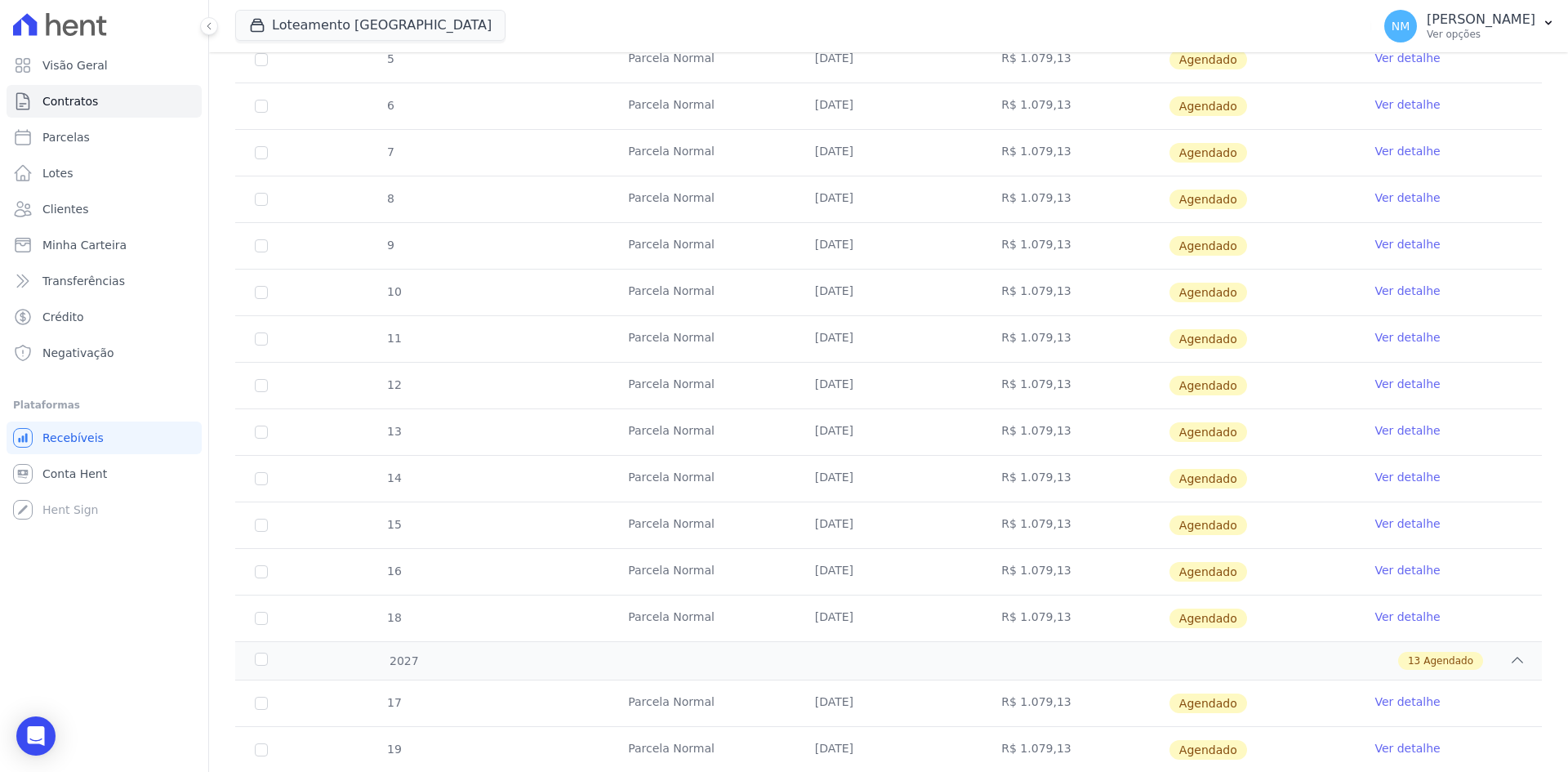
click at [1406, 619] on link "Ver detalhe" at bounding box center [1407, 616] width 66 height 16
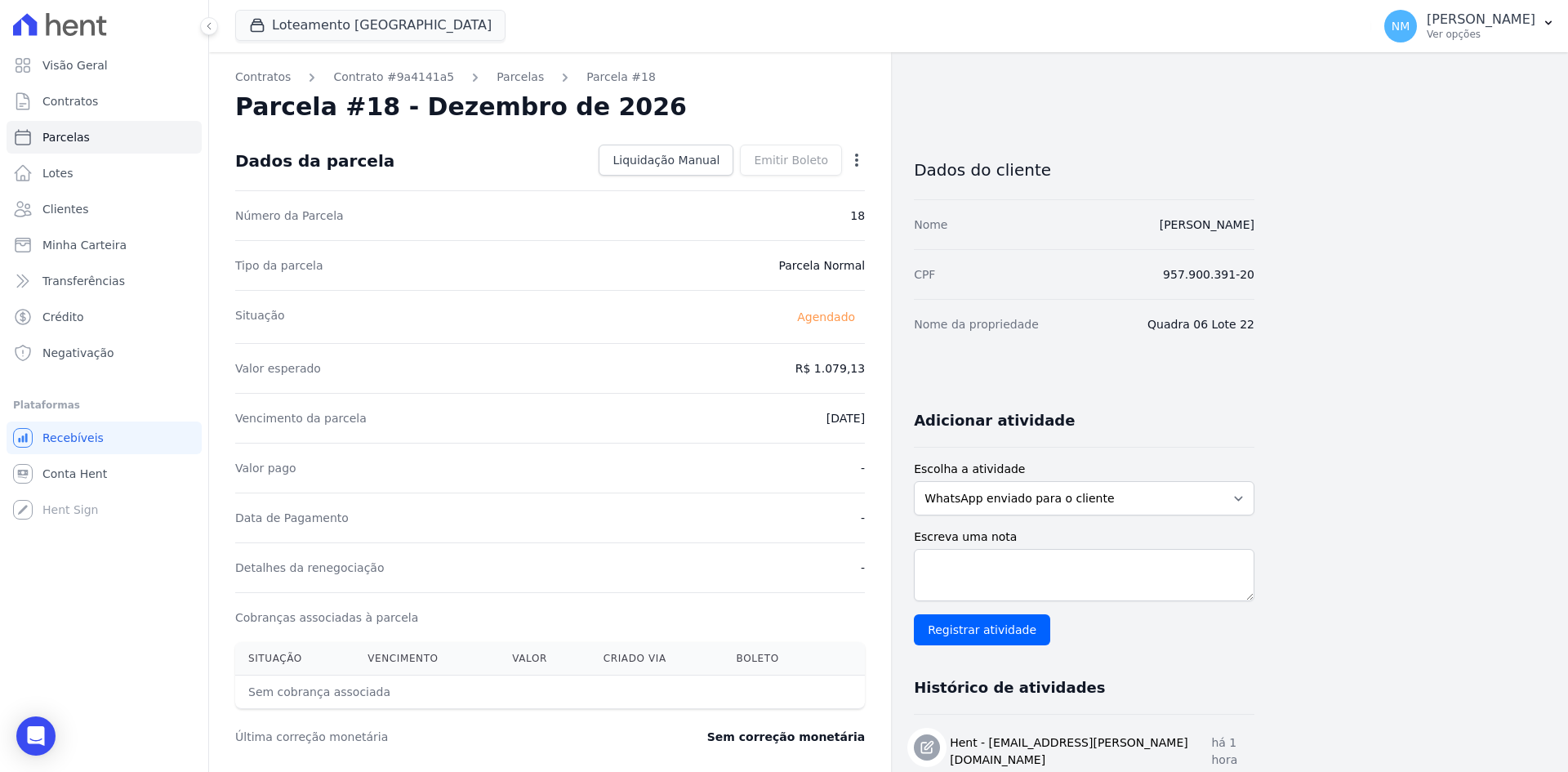
click at [860, 154] on icon "button" at bounding box center [856, 159] width 16 height 16
click at [793, 185] on link "Alterar" at bounding box center [787, 182] width 144 height 30
click at [781, 419] on input "2026-12-10" at bounding box center [800, 417] width 129 height 34
type input "2027-02-10"
click at [837, 155] on span "Salvar" at bounding box center [833, 159] width 36 height 16
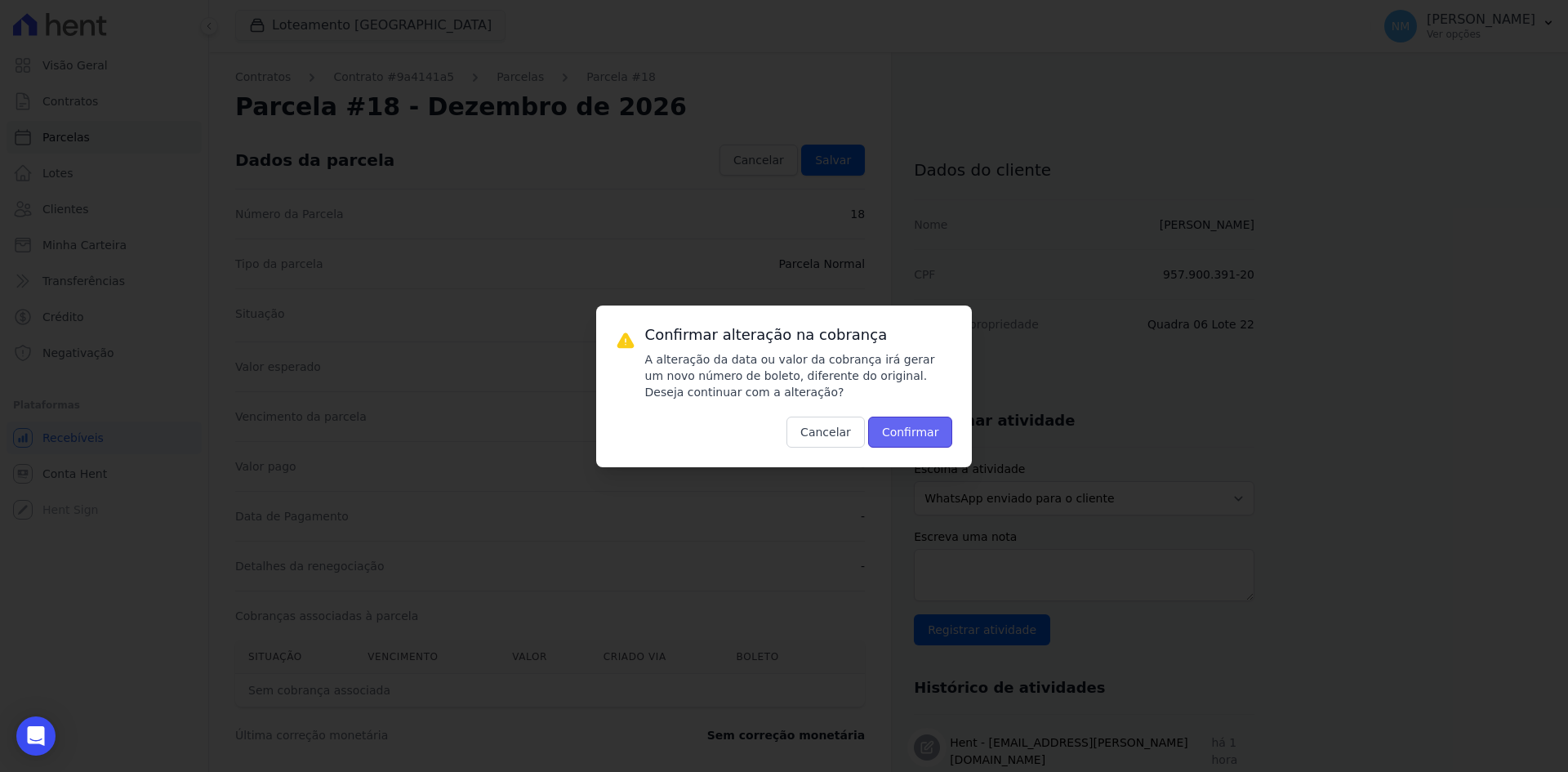
click at [923, 433] on button "Confirmar" at bounding box center [911, 432] width 85 height 31
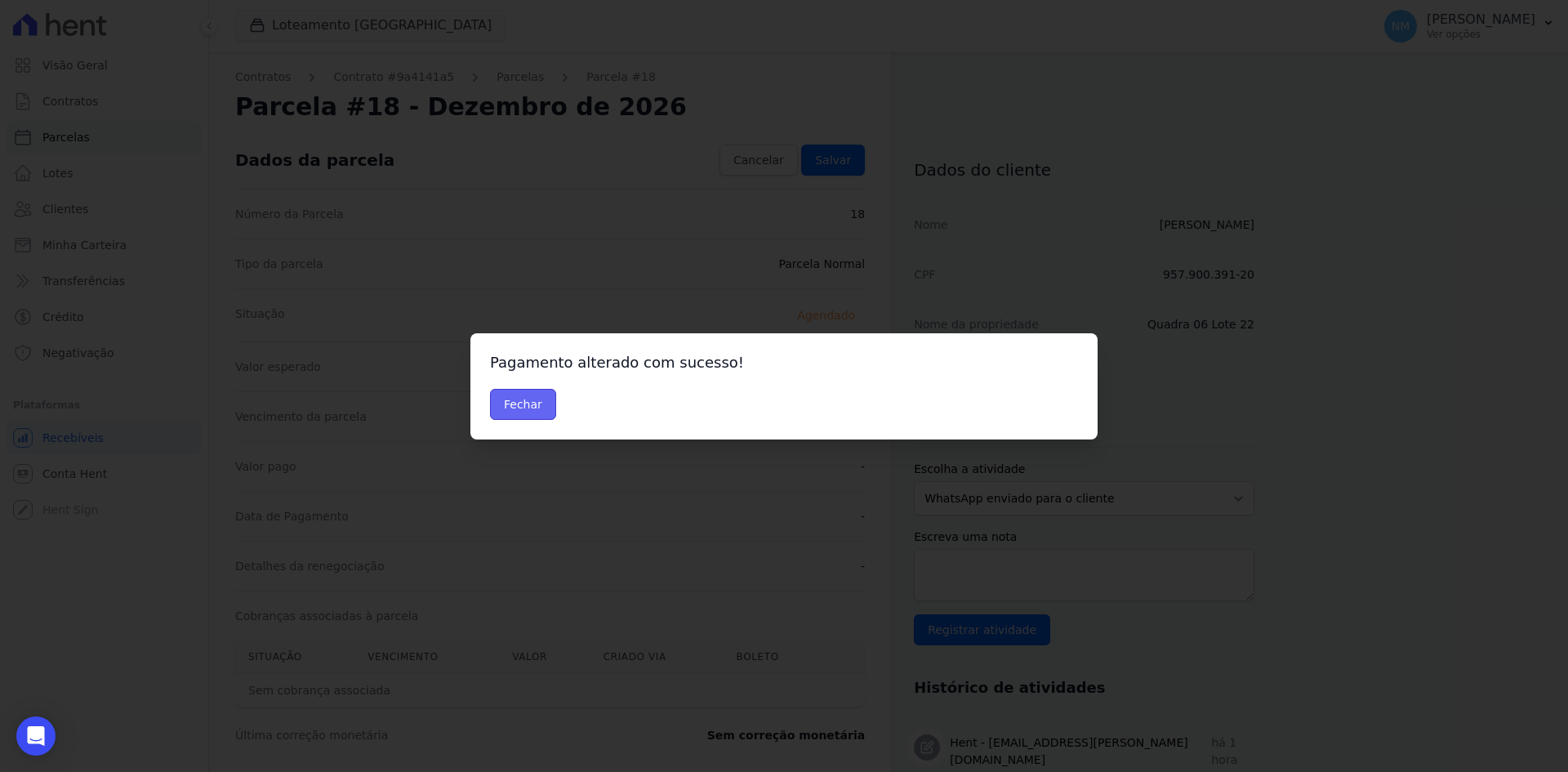
click at [526, 406] on button "Fechar" at bounding box center [523, 404] width 66 height 31
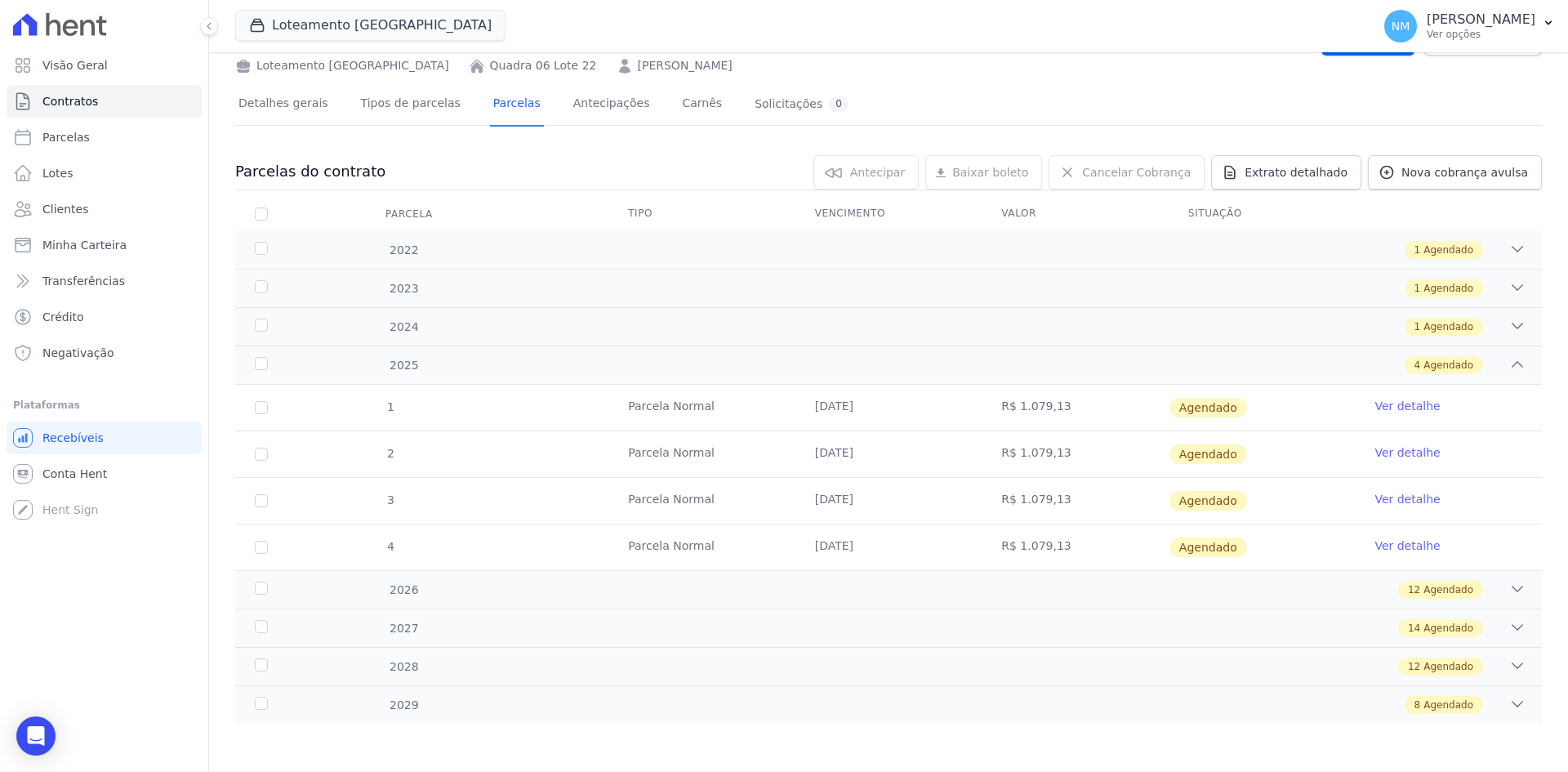
scroll to position [76, 0]
click at [1511, 586] on icon at bounding box center [1517, 588] width 16 height 16
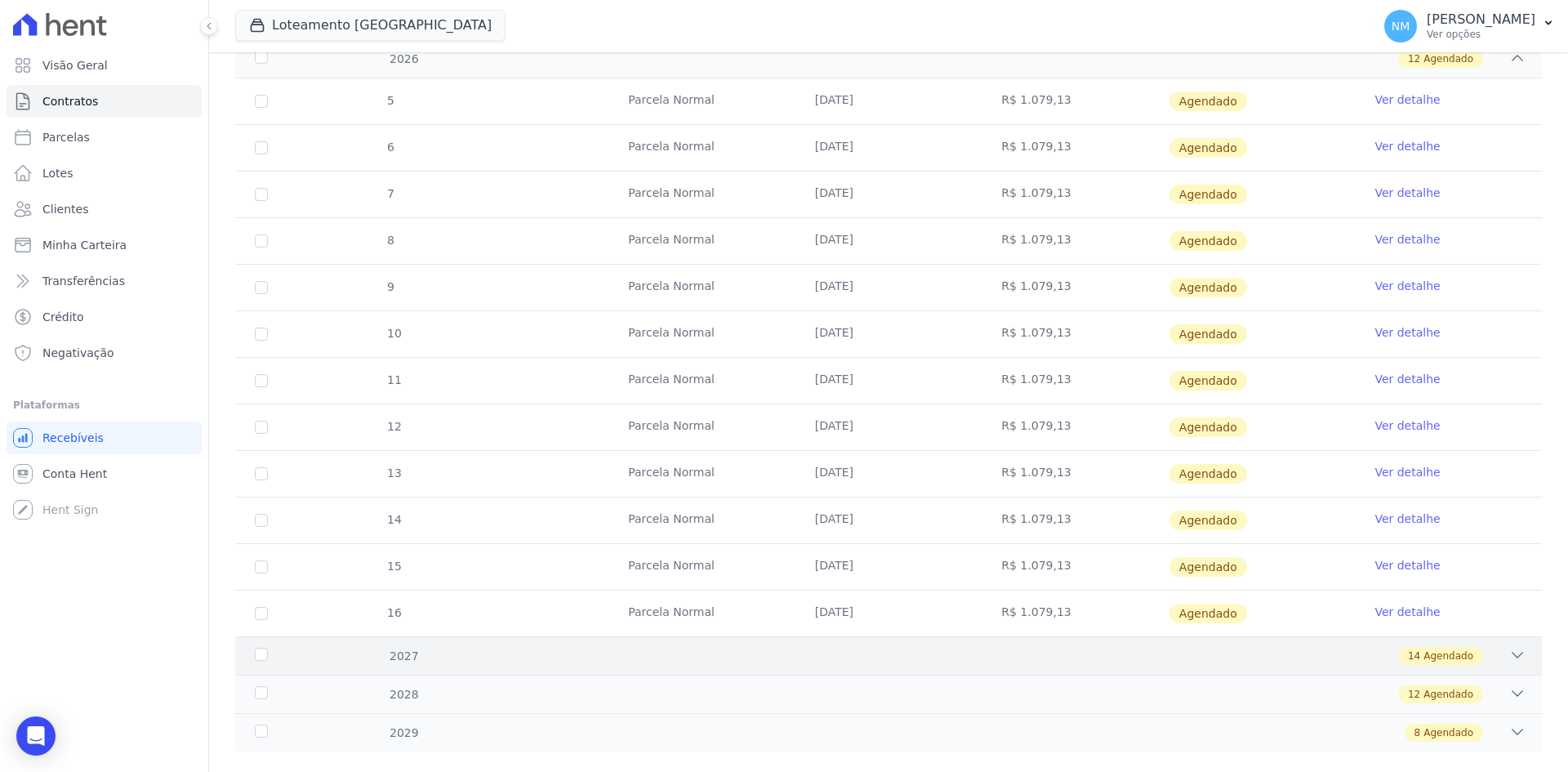
scroll to position [635, 0]
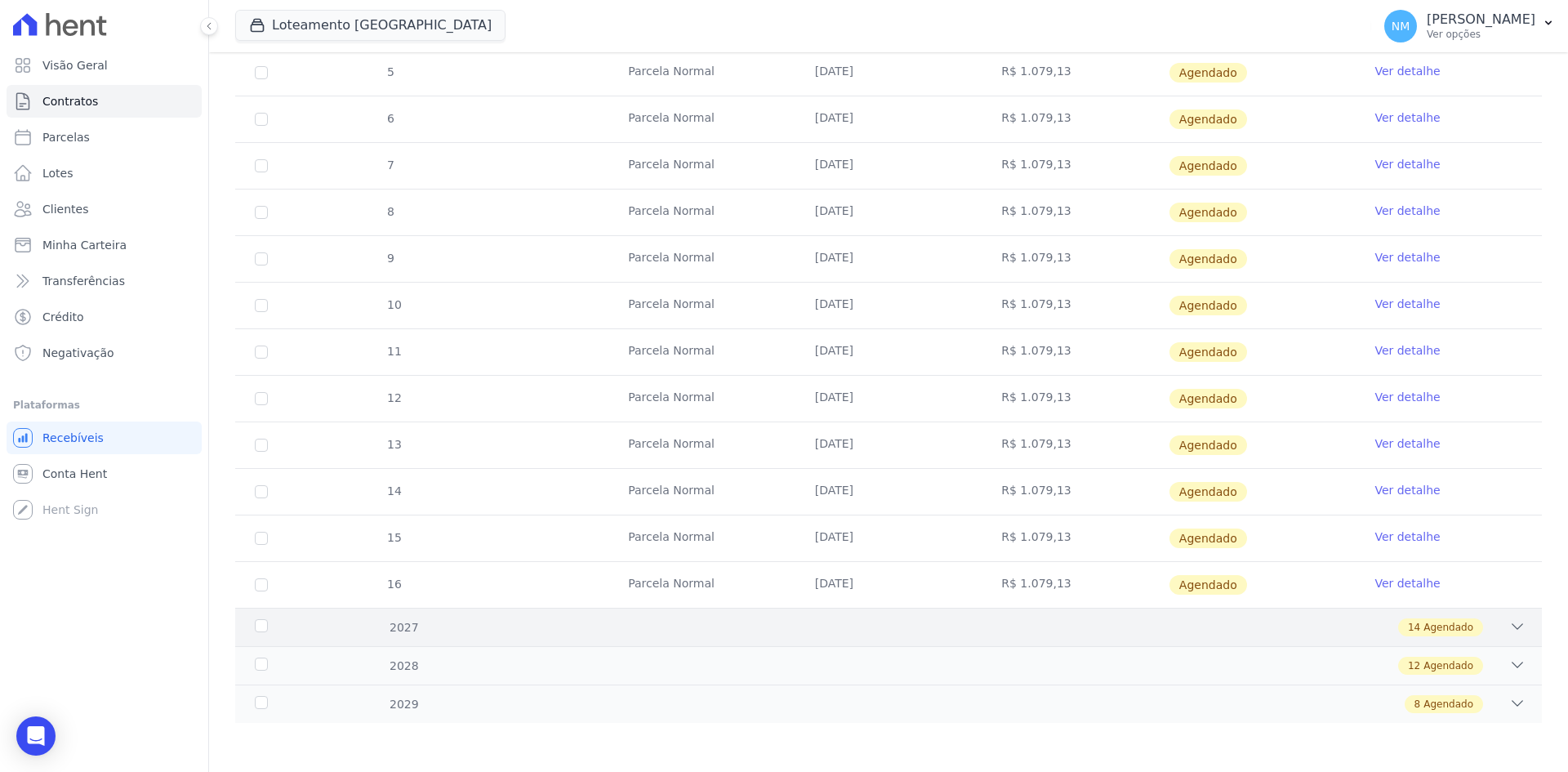
click at [1496, 625] on div "14 Agendado" at bounding box center [953, 627] width 1146 height 18
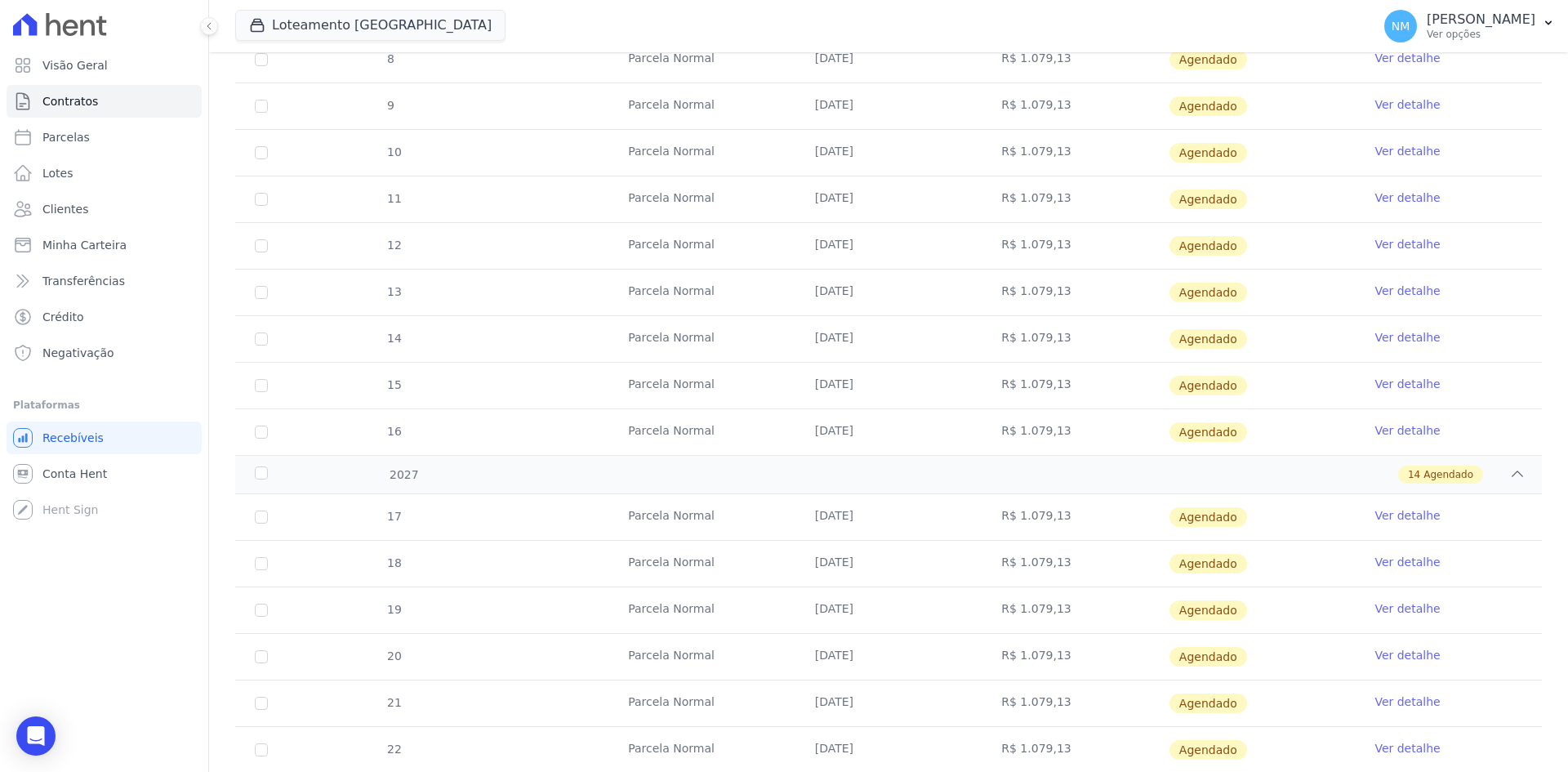
scroll to position [798, 0]
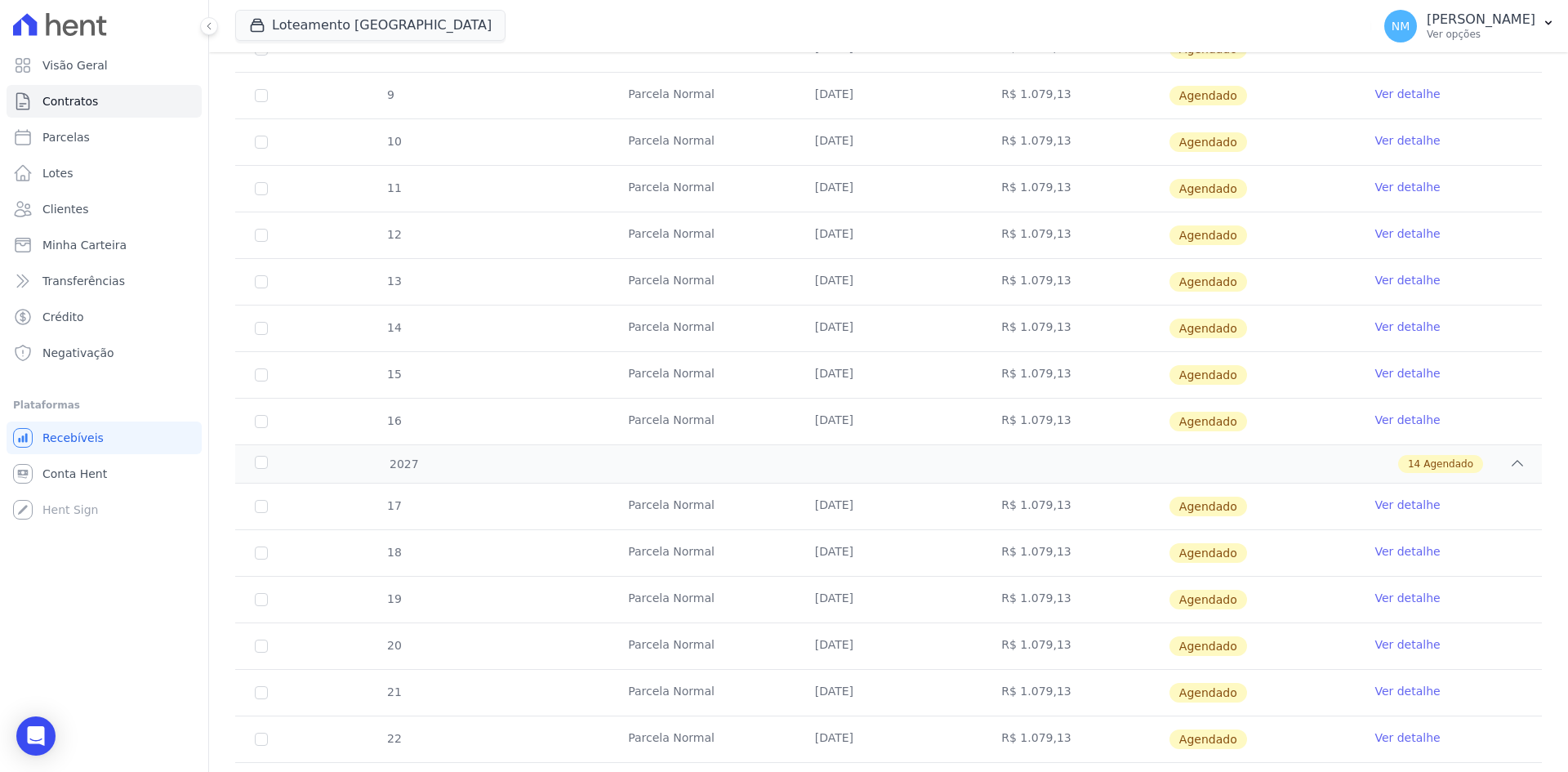
click at [1397, 599] on link "Ver detalhe" at bounding box center [1407, 597] width 66 height 16
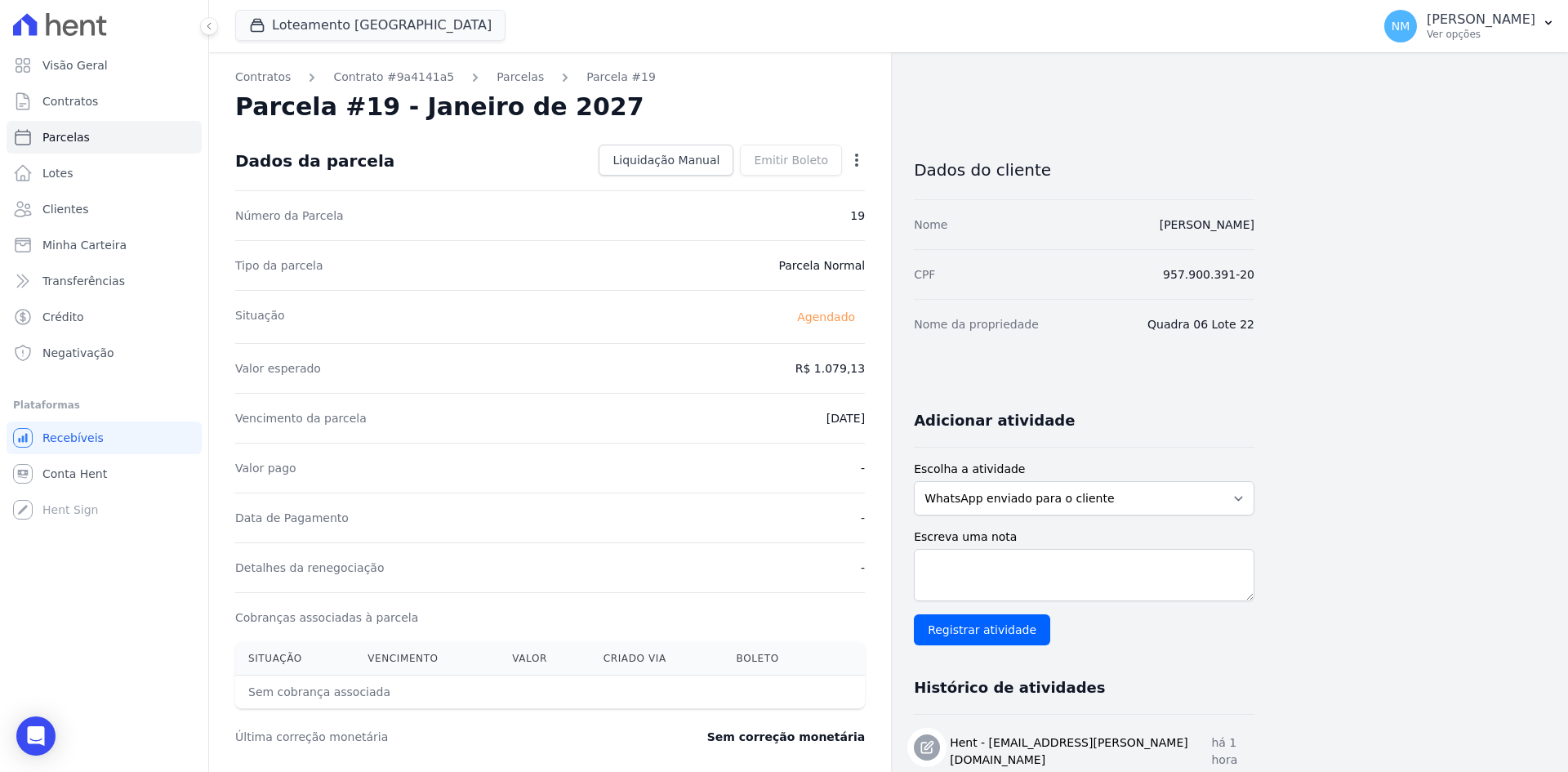
click at [862, 158] on icon "button" at bounding box center [856, 159] width 16 height 16
click at [762, 184] on link "Alterar" at bounding box center [787, 182] width 144 height 30
click at [779, 410] on input "2027-01-10" at bounding box center [800, 417] width 129 height 34
type input "[DATE]"
click at [829, 161] on span "Salvar" at bounding box center [833, 159] width 36 height 16
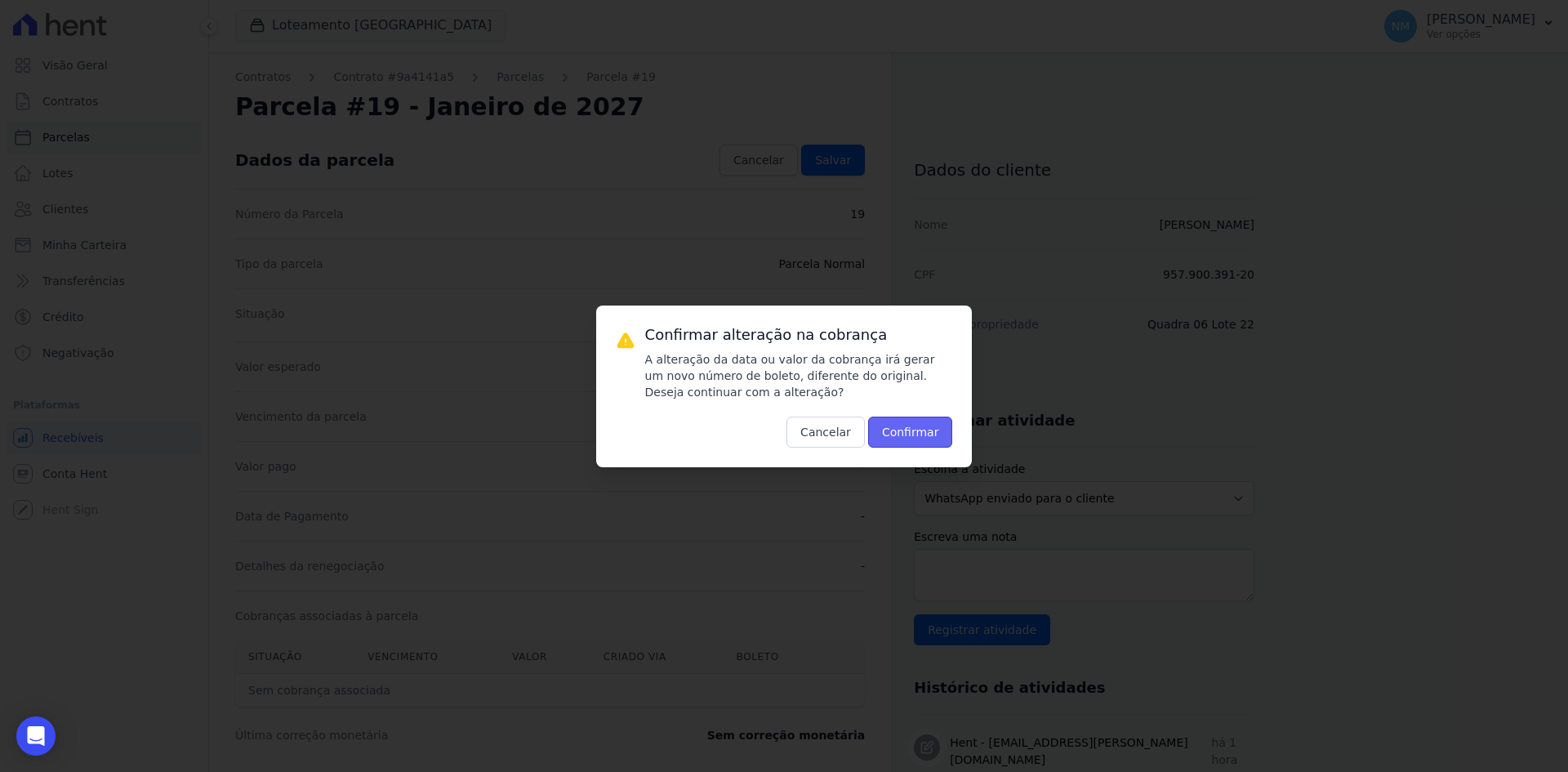
click at [926, 446] on button "Confirmar" at bounding box center [911, 432] width 85 height 31
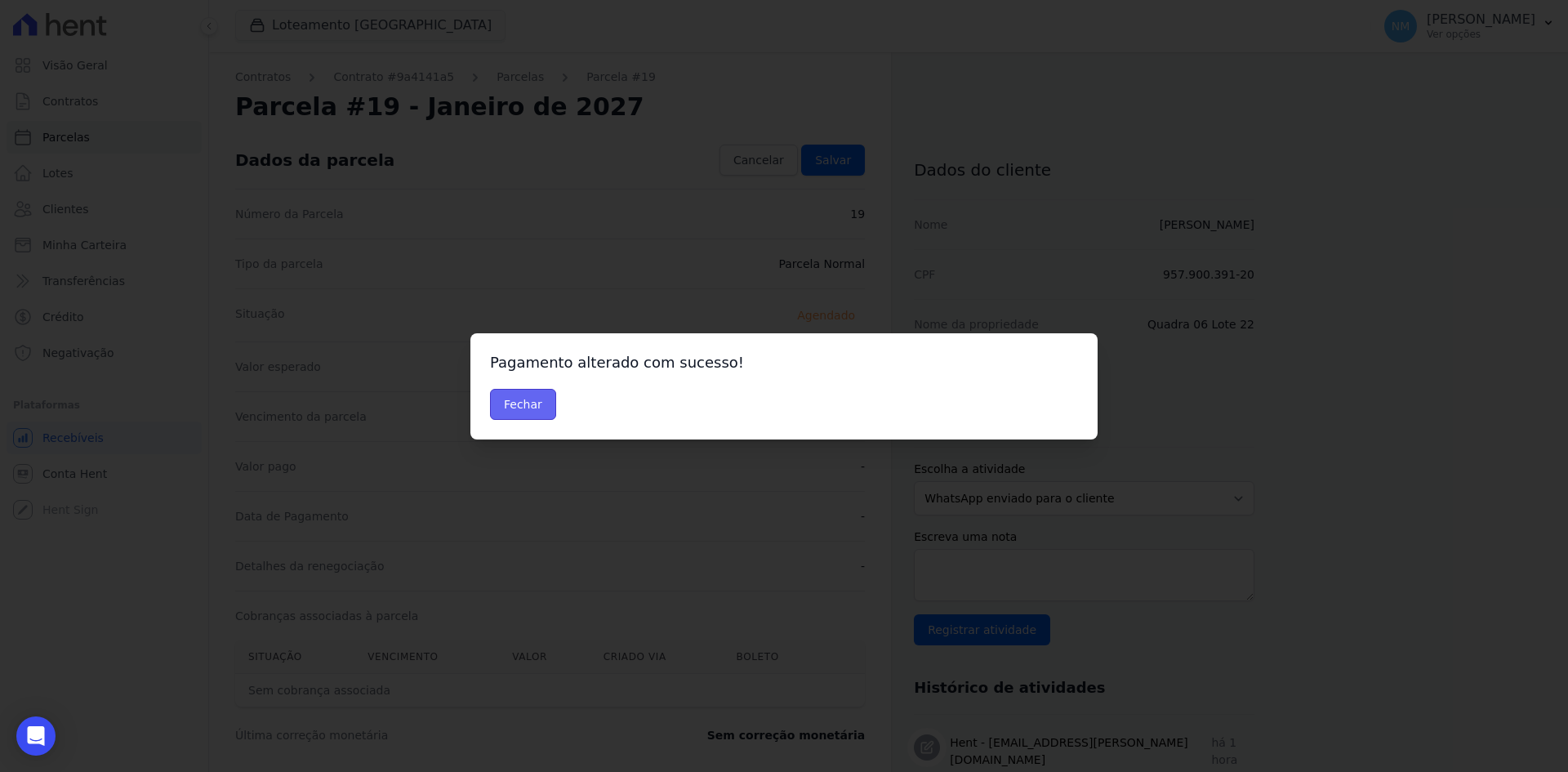
click at [528, 405] on button "Fechar" at bounding box center [523, 404] width 66 height 31
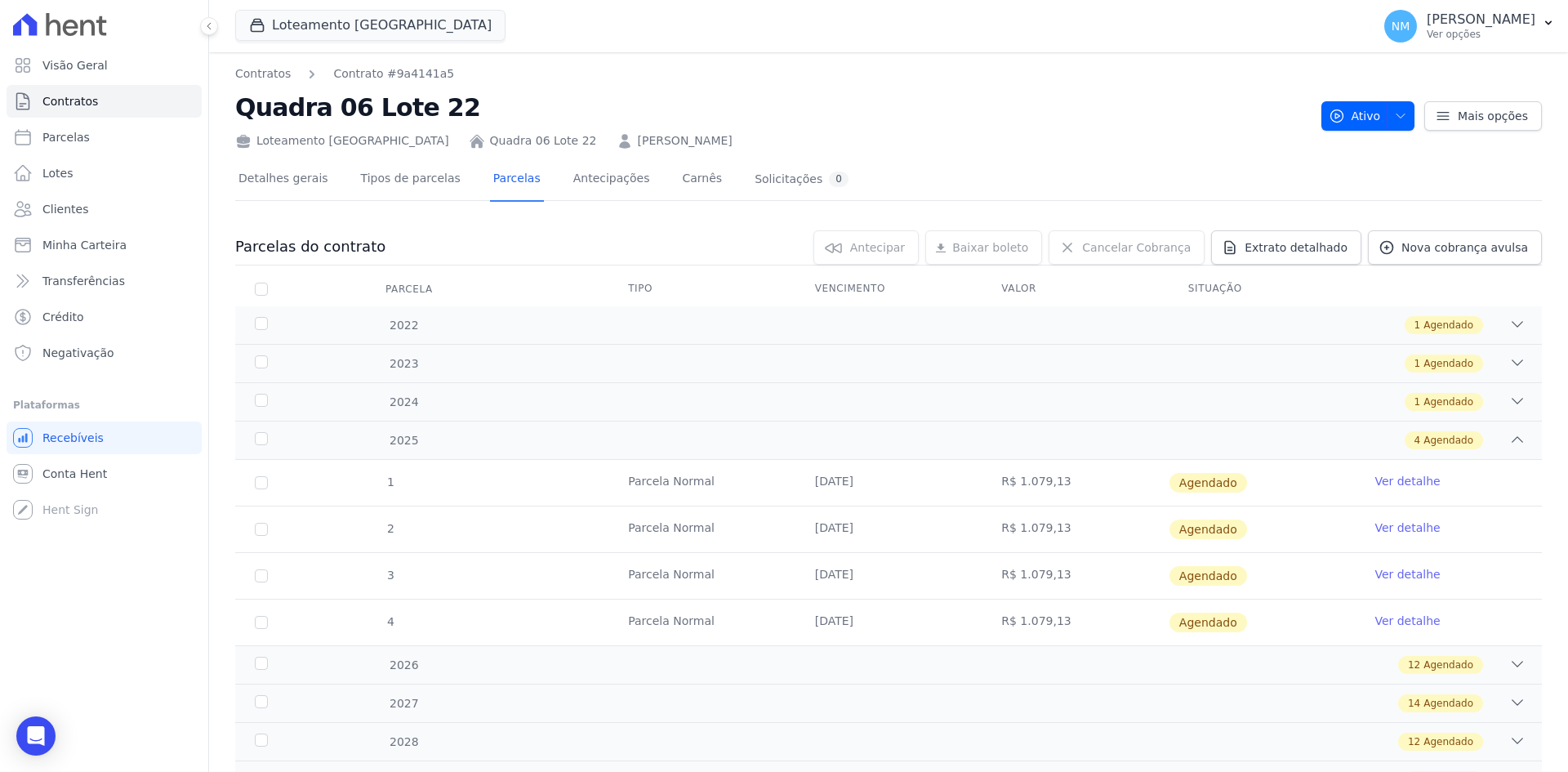
scroll to position [76, 0]
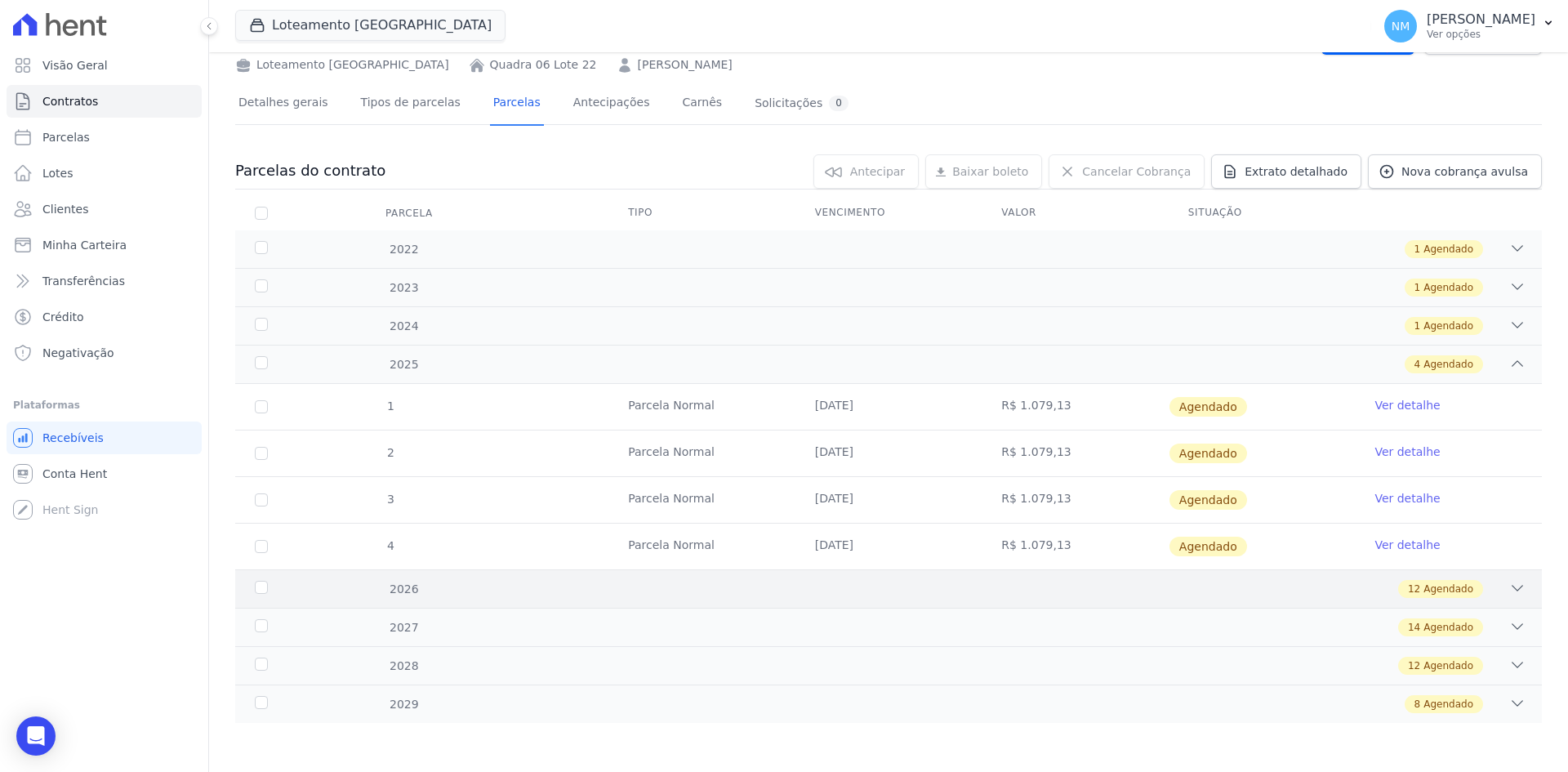
click at [1493, 581] on div "12 Agendado" at bounding box center [953, 589] width 1146 height 18
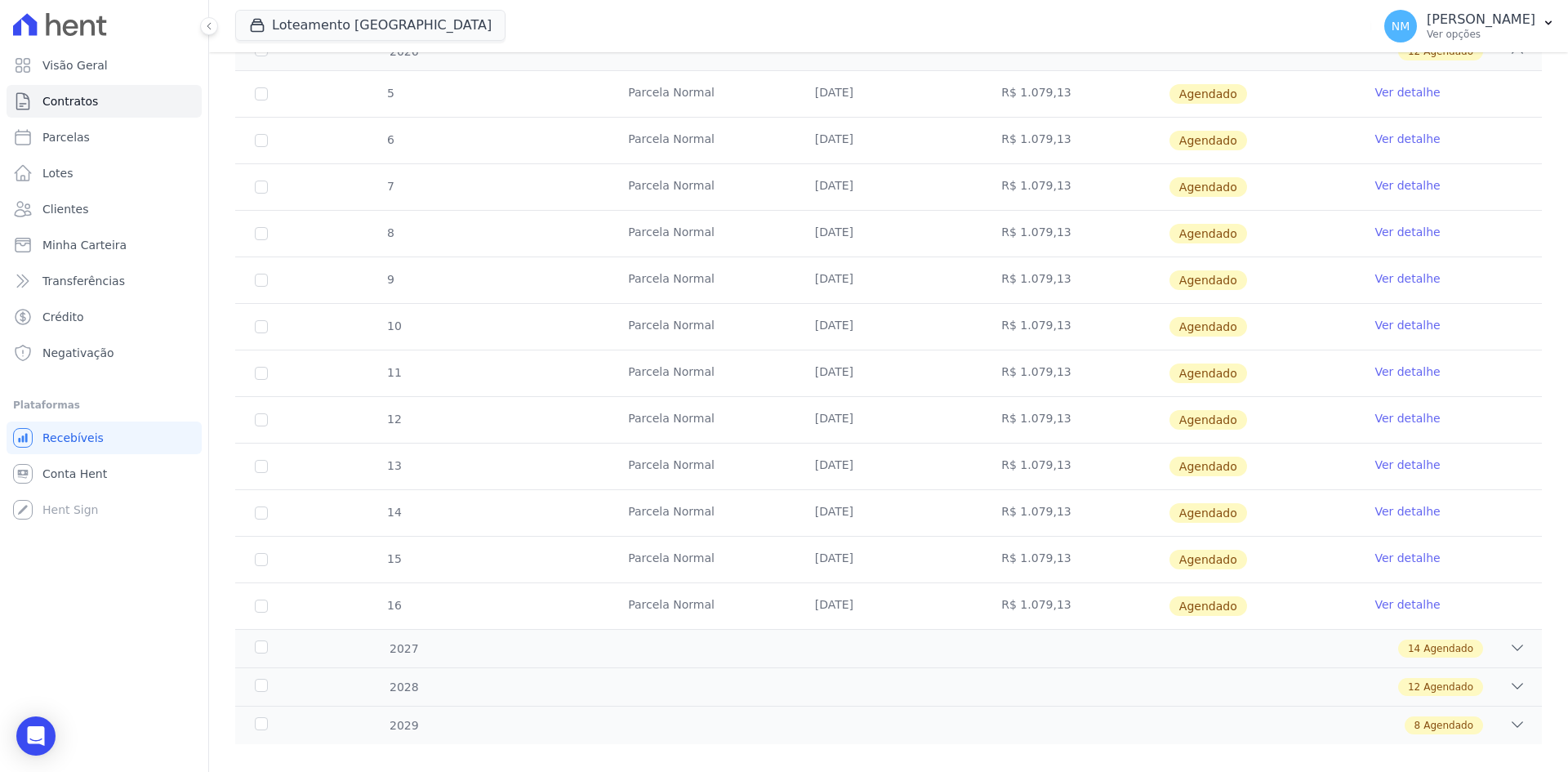
scroll to position [635, 0]
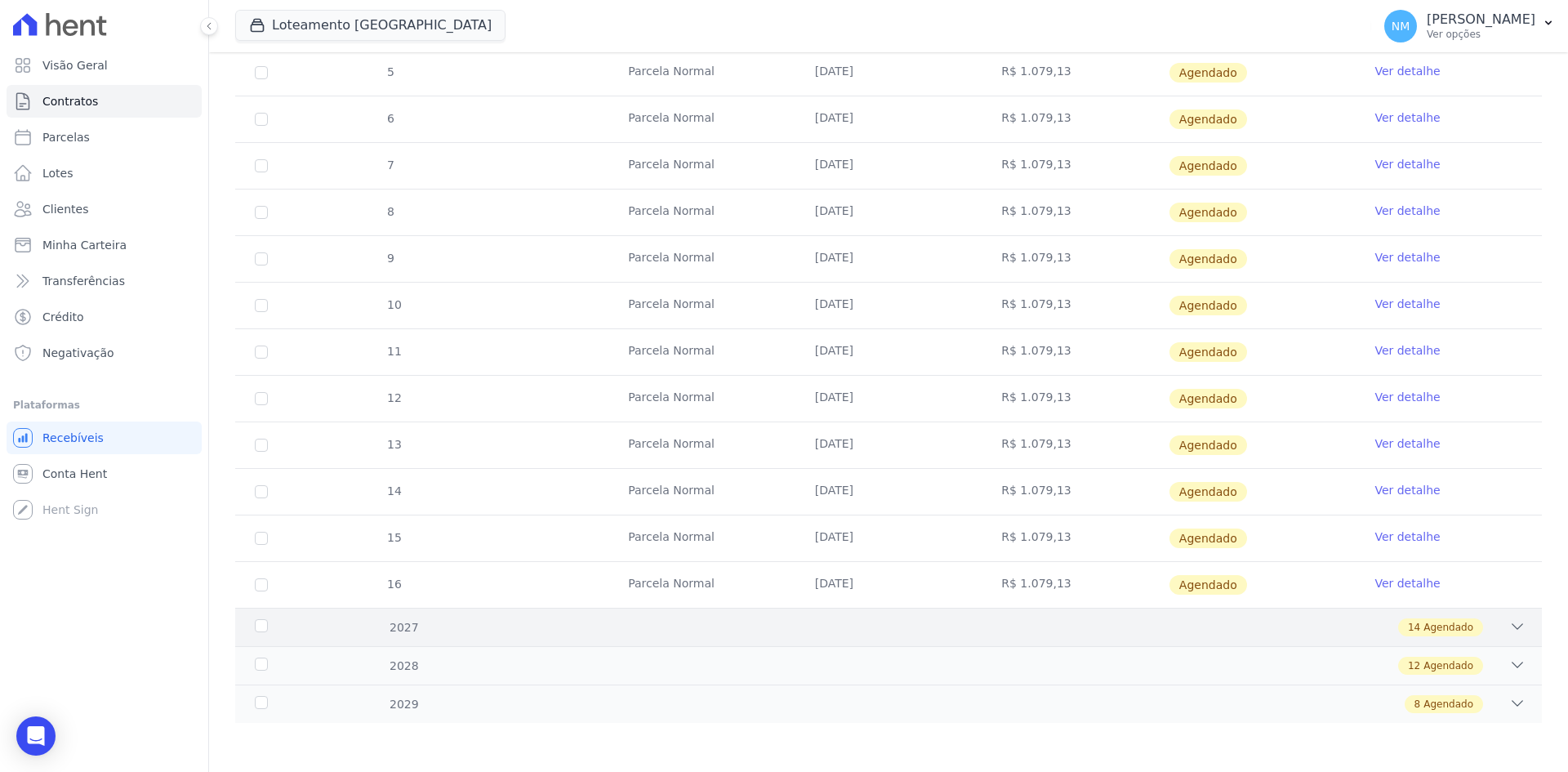
click at [1509, 624] on icon at bounding box center [1517, 626] width 16 height 16
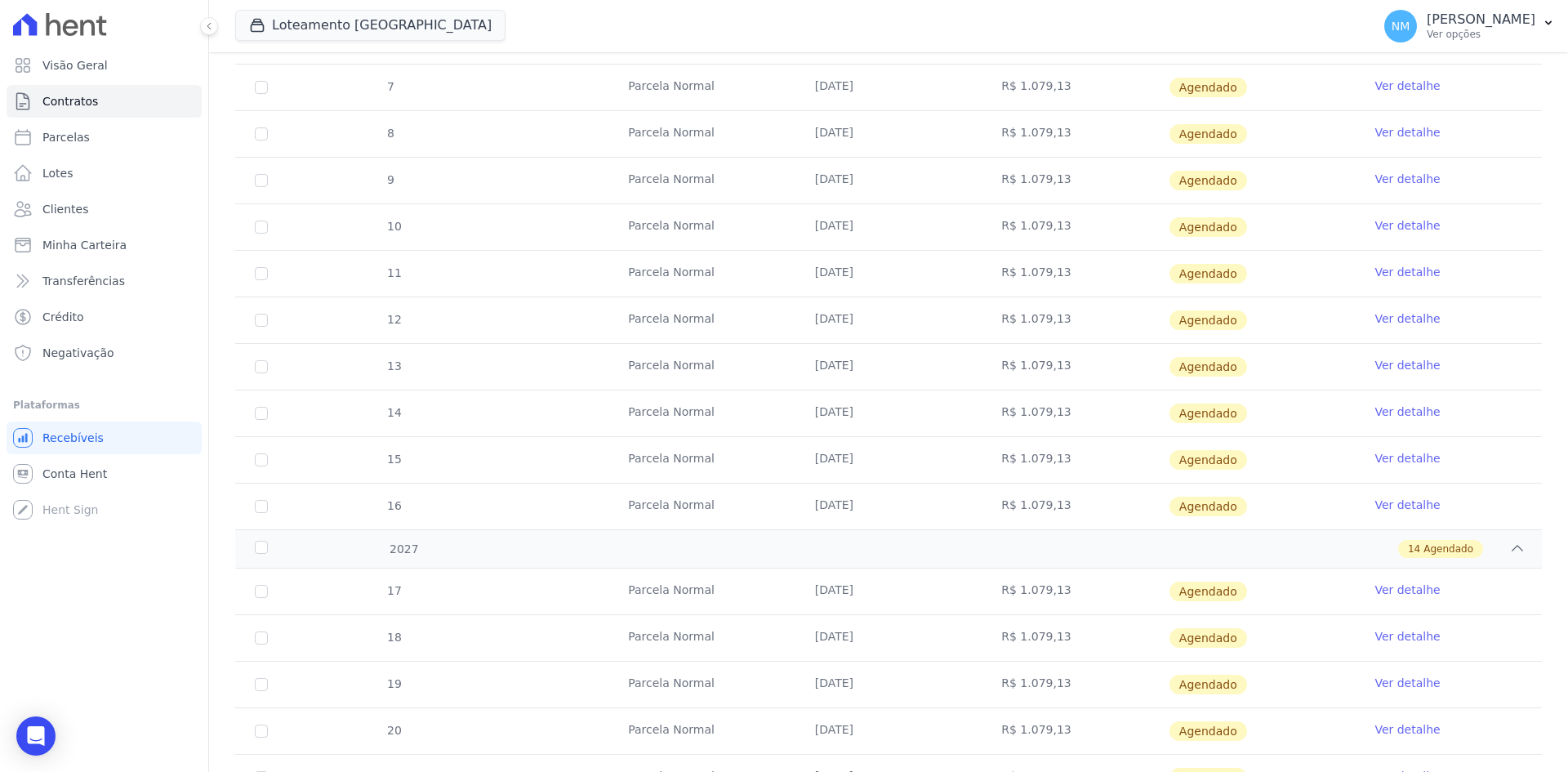
scroll to position [879, 0]
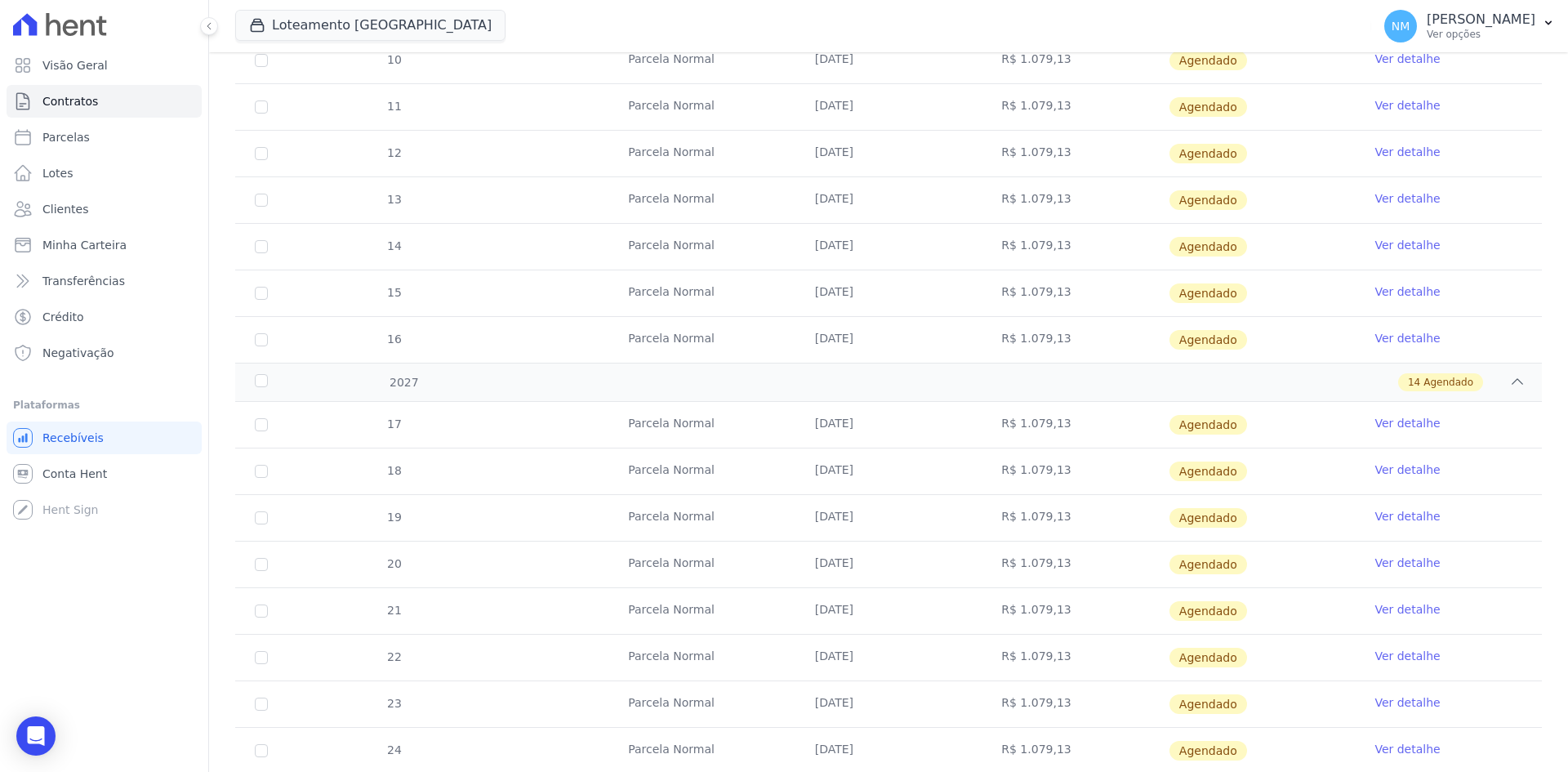
click at [1383, 562] on link "Ver detalhe" at bounding box center [1407, 562] width 66 height 16
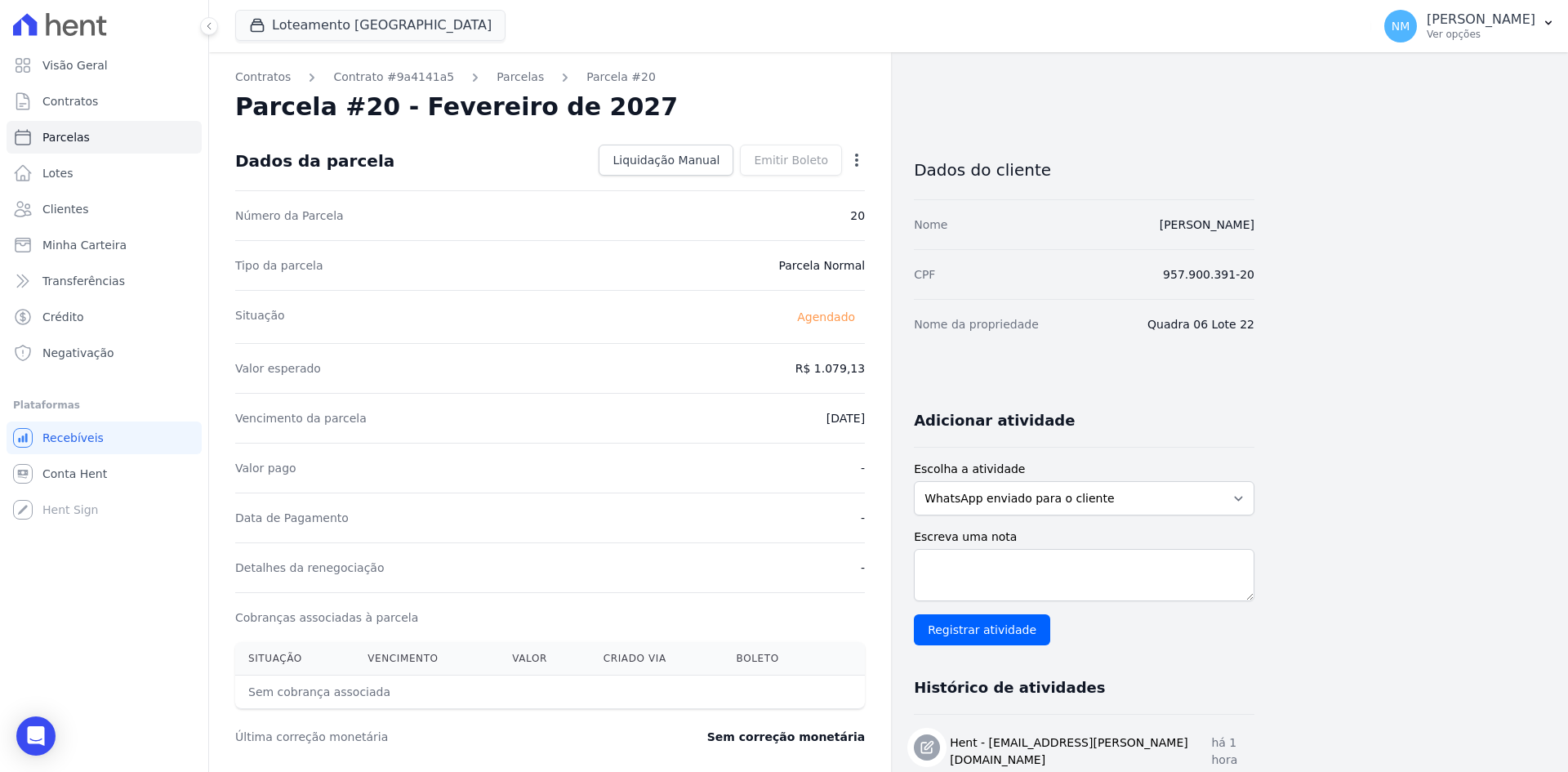
click at [864, 159] on icon "button" at bounding box center [856, 159] width 16 height 16
click at [792, 175] on link "Alterar" at bounding box center [787, 182] width 144 height 30
click at [784, 415] on input "2027-02-10" at bounding box center [800, 417] width 129 height 34
type input "2027-04-10"
click at [845, 154] on span "Salvar" at bounding box center [833, 159] width 36 height 16
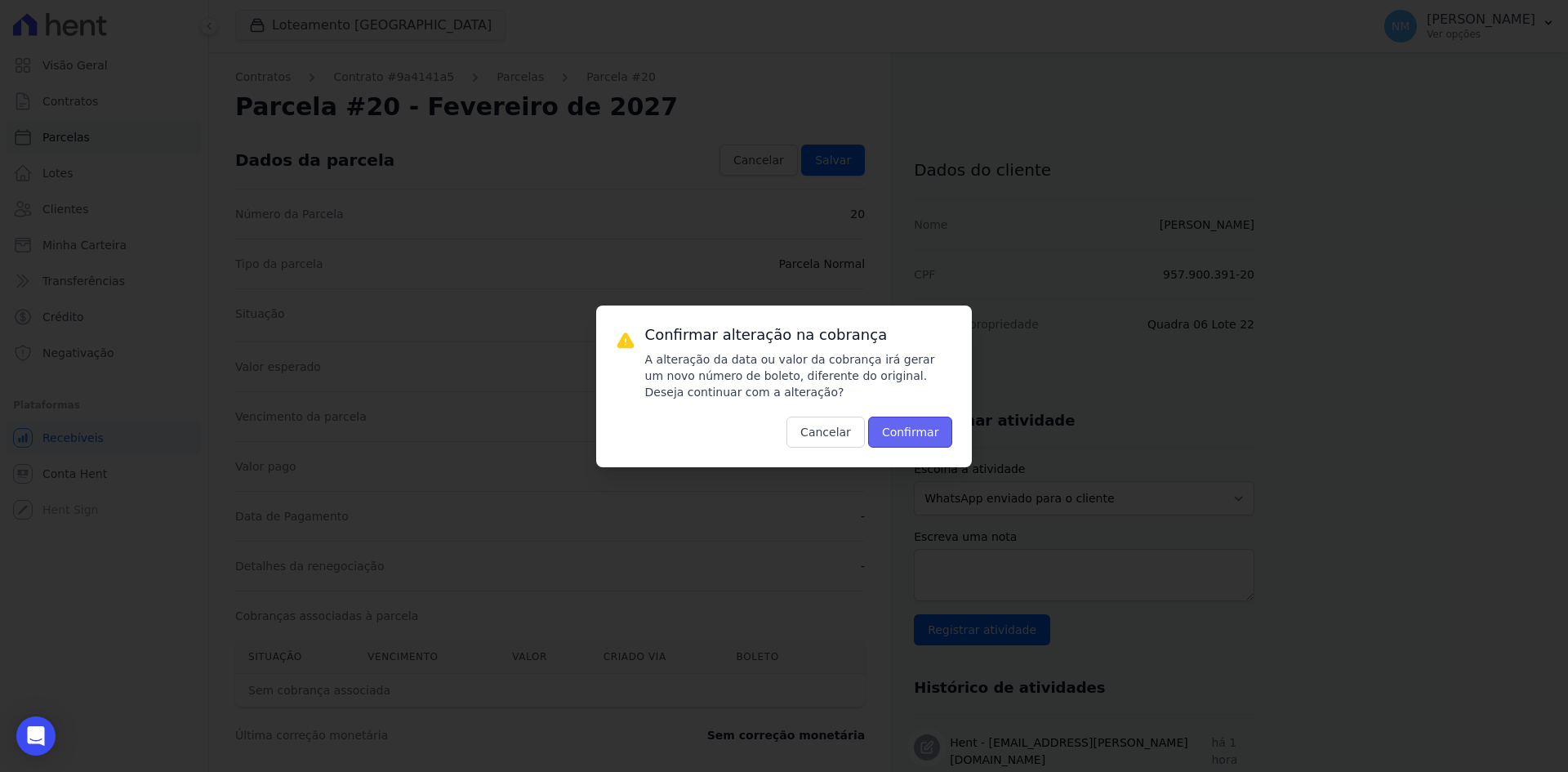
click at [917, 443] on button "Confirmar" at bounding box center [911, 432] width 85 height 31
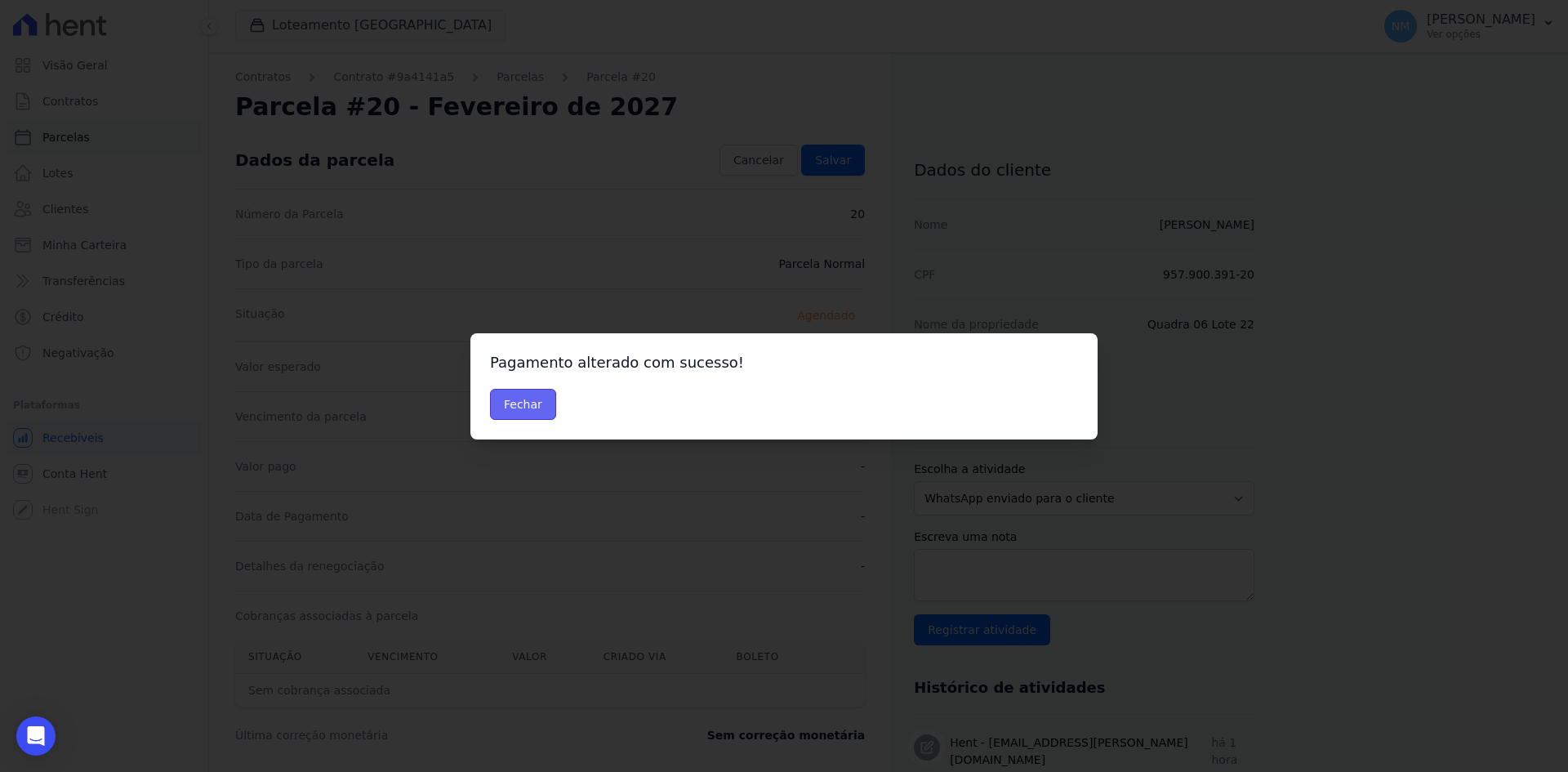
click at [518, 404] on button "Fechar" at bounding box center [523, 404] width 66 height 31
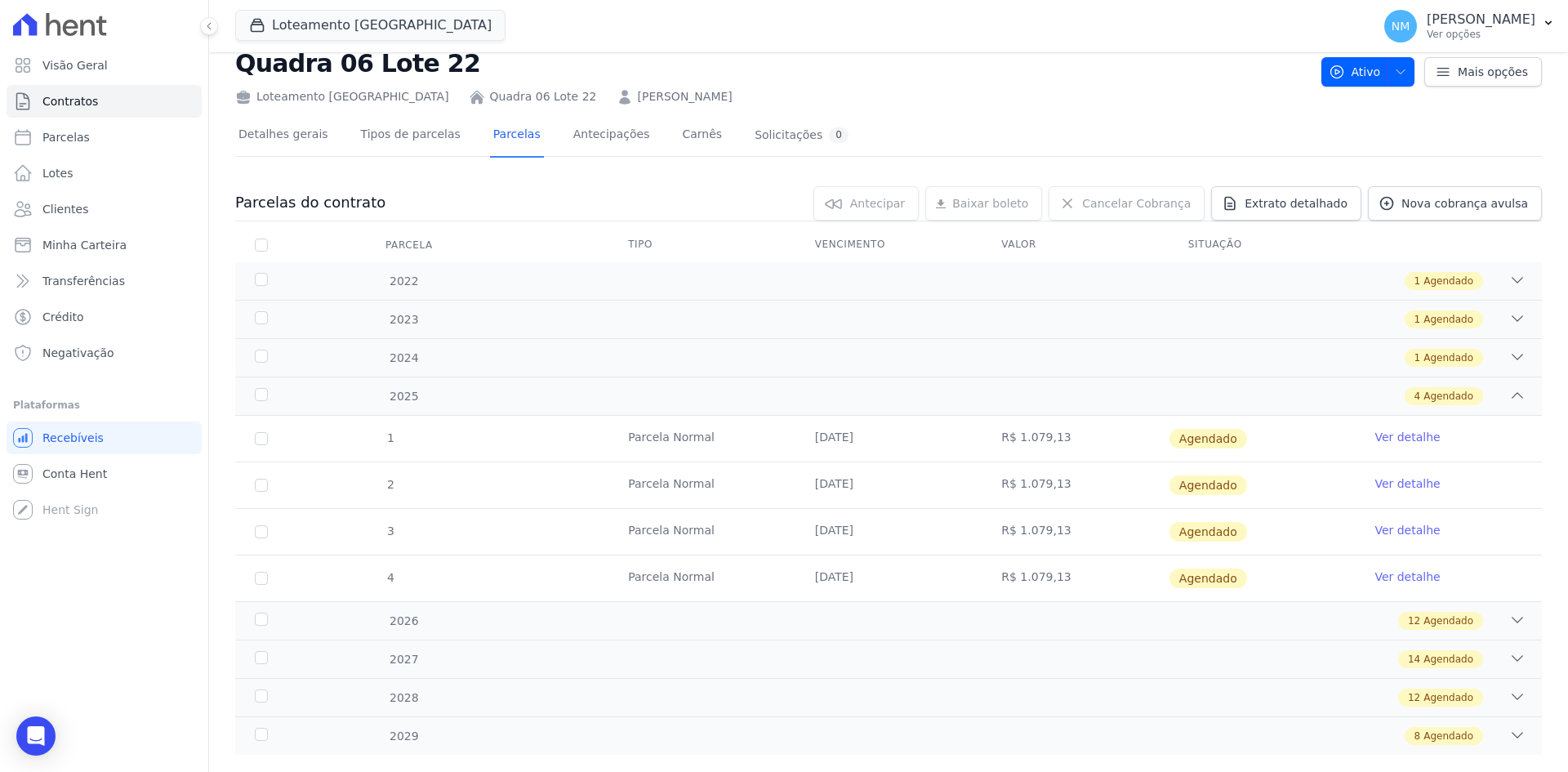
scroll to position [76, 0]
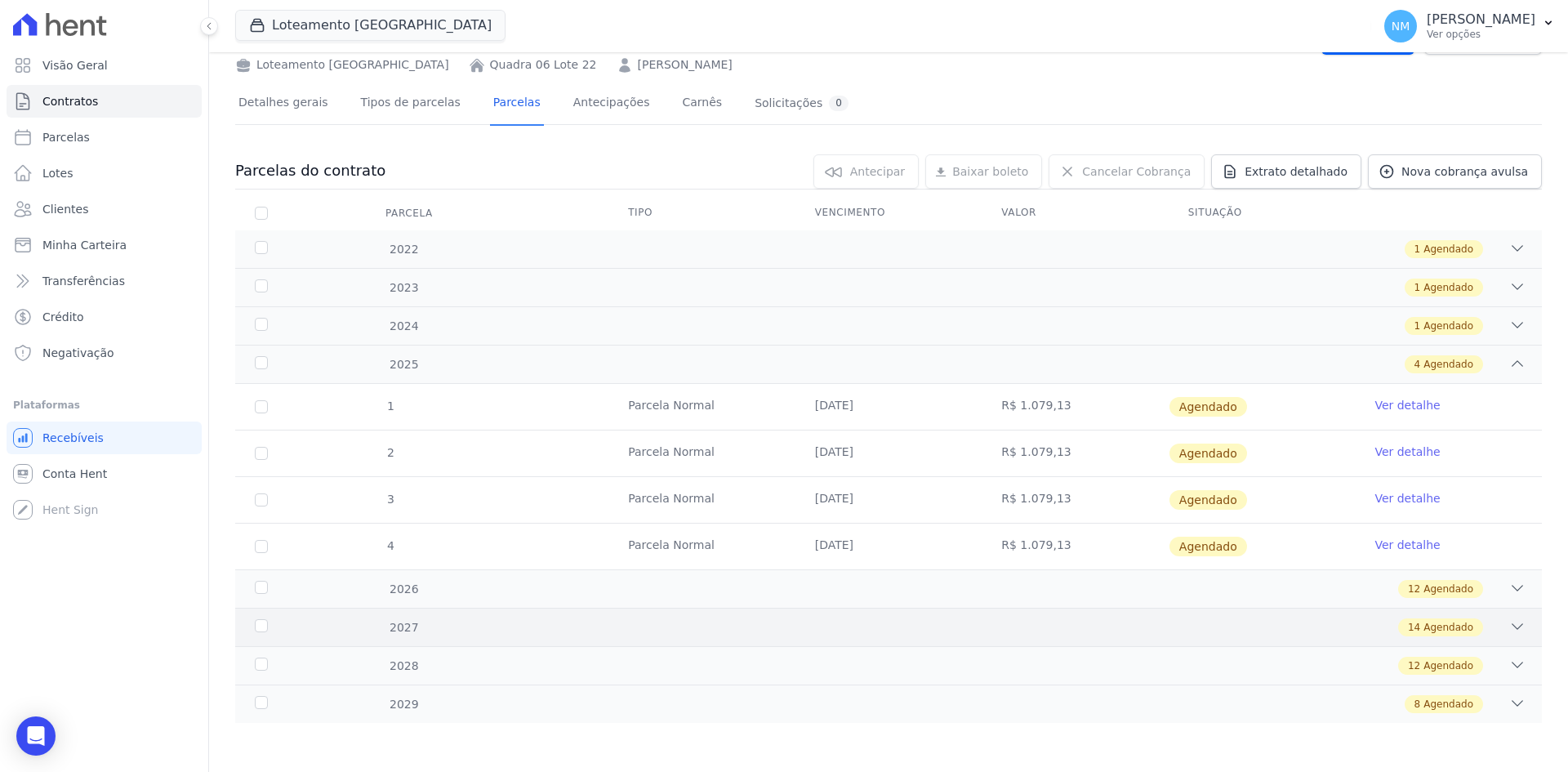
click at [1509, 636] on div at bounding box center [1517, 627] width 16 height 18
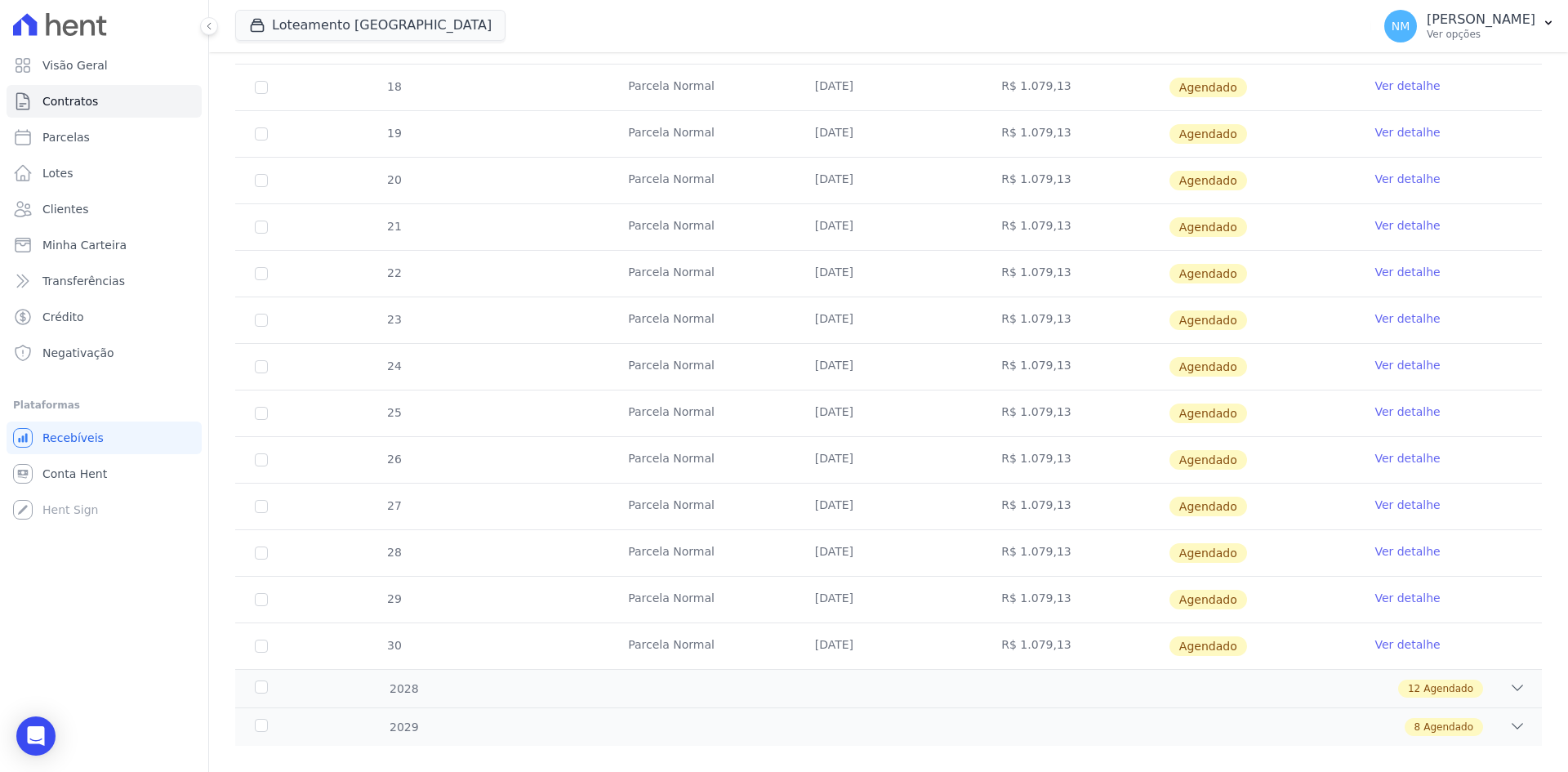
scroll to position [728, 0]
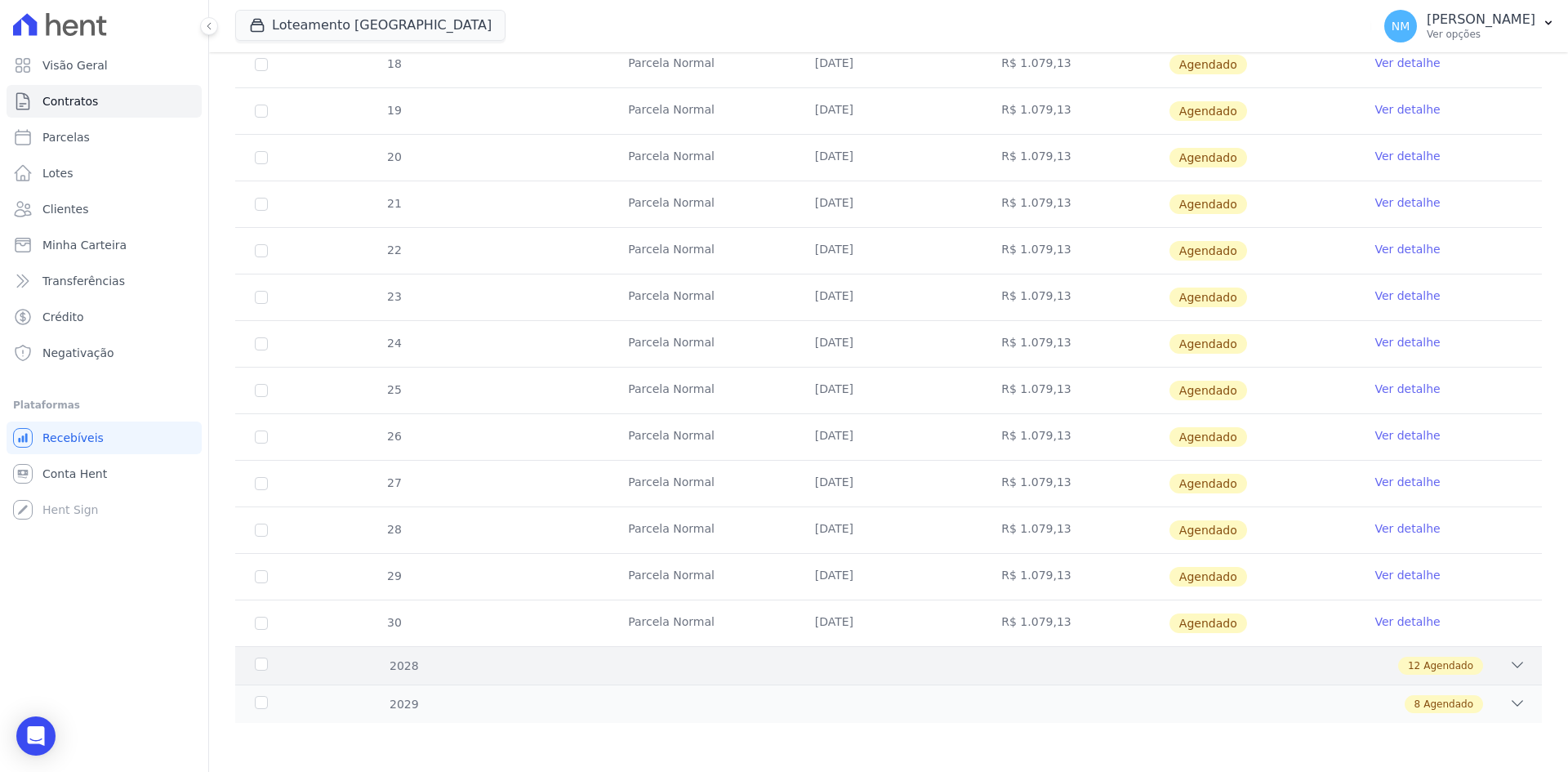
click at [1488, 665] on div "12 Agendado" at bounding box center [953, 665] width 1146 height 18
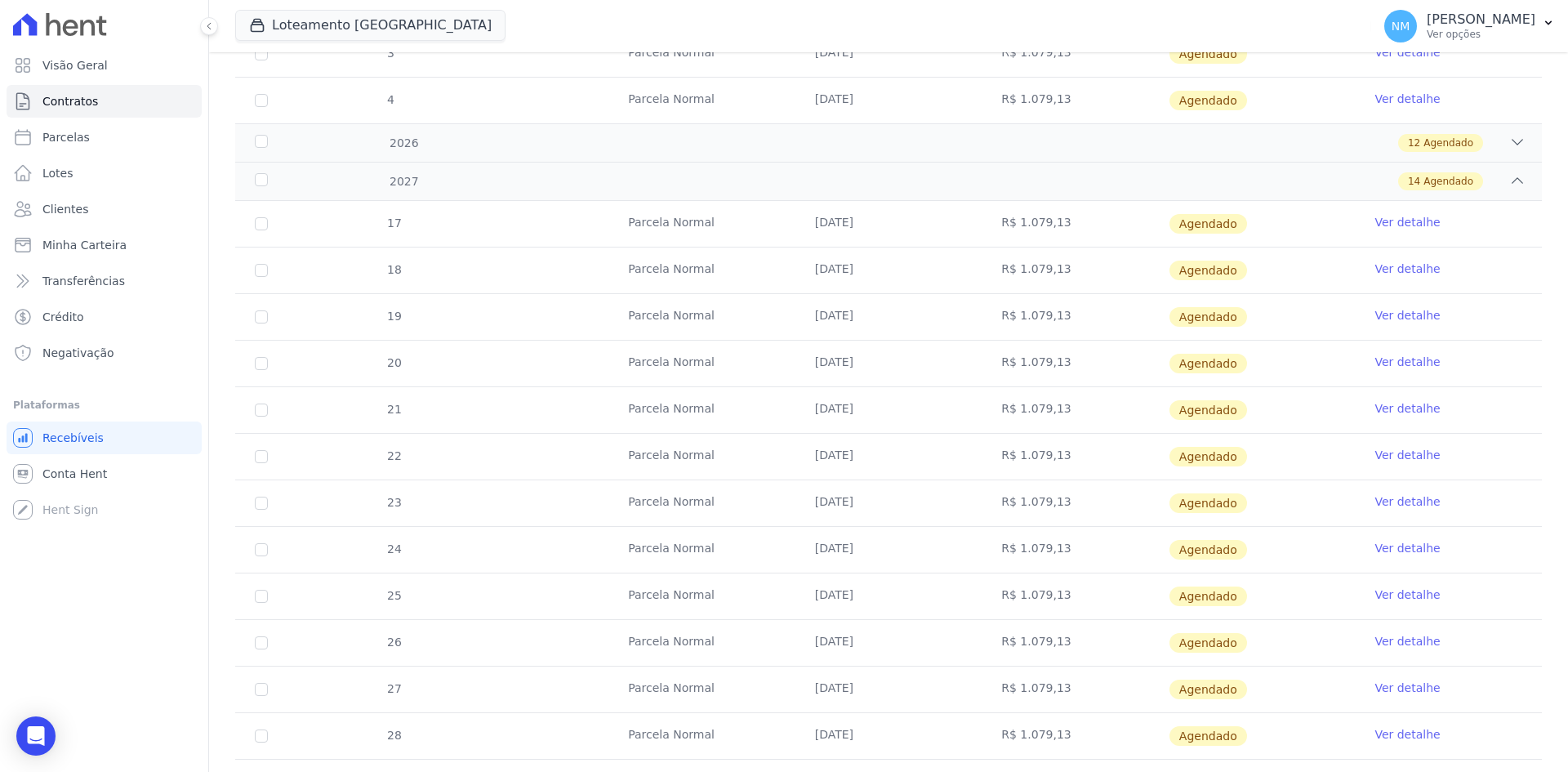
scroll to position [551, 0]
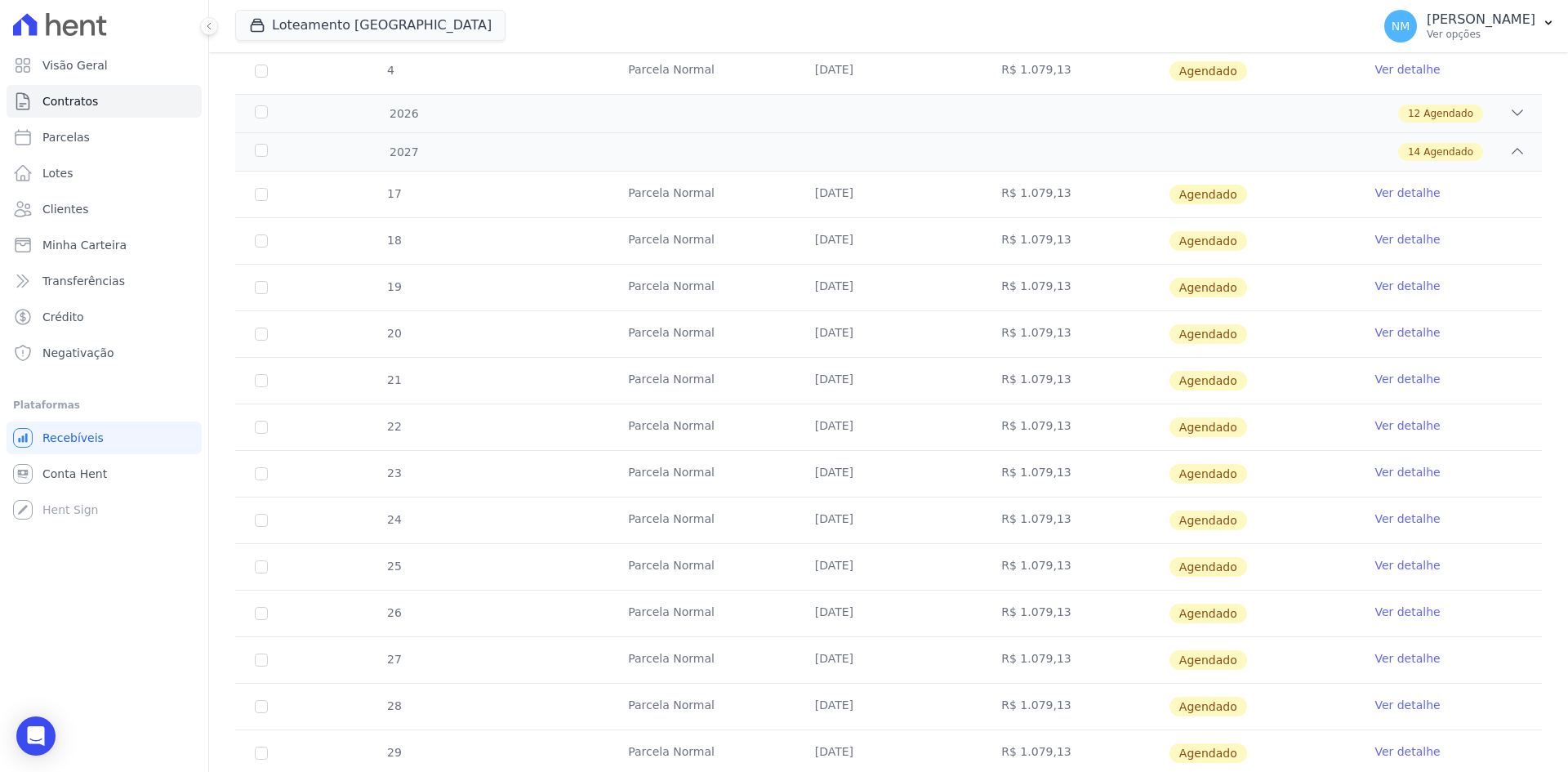
click at [1392, 380] on link "Ver detalhe" at bounding box center [1407, 378] width 66 height 16
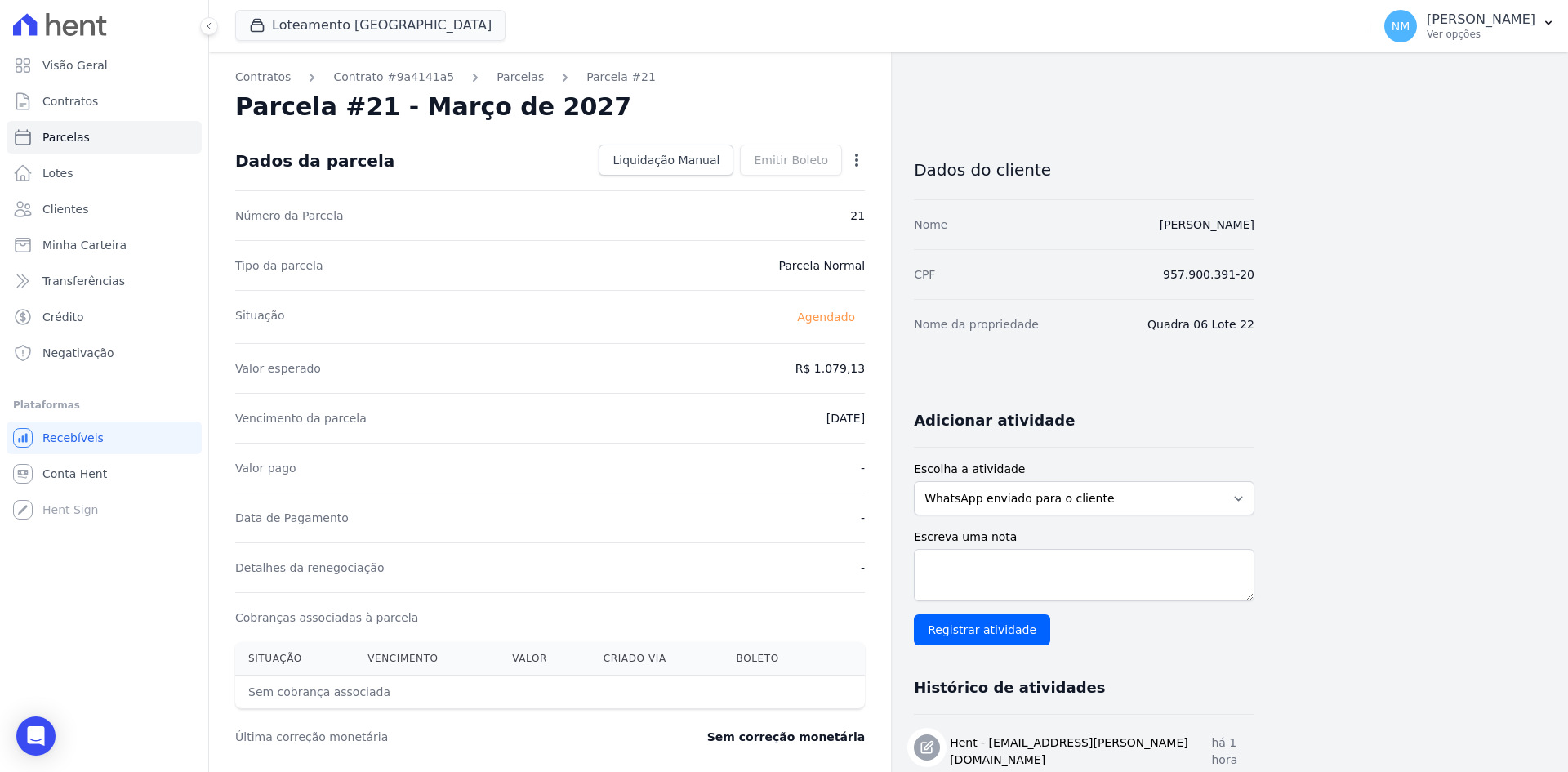
click at [858, 158] on icon "button" at bounding box center [856, 159] width 16 height 16
click at [807, 182] on link "Alterar" at bounding box center [787, 182] width 144 height 30
click at [781, 415] on input "2027-03-10" at bounding box center [800, 417] width 129 height 34
type input "[DATE]"
click at [847, 165] on span "Salvar" at bounding box center [833, 159] width 36 height 16
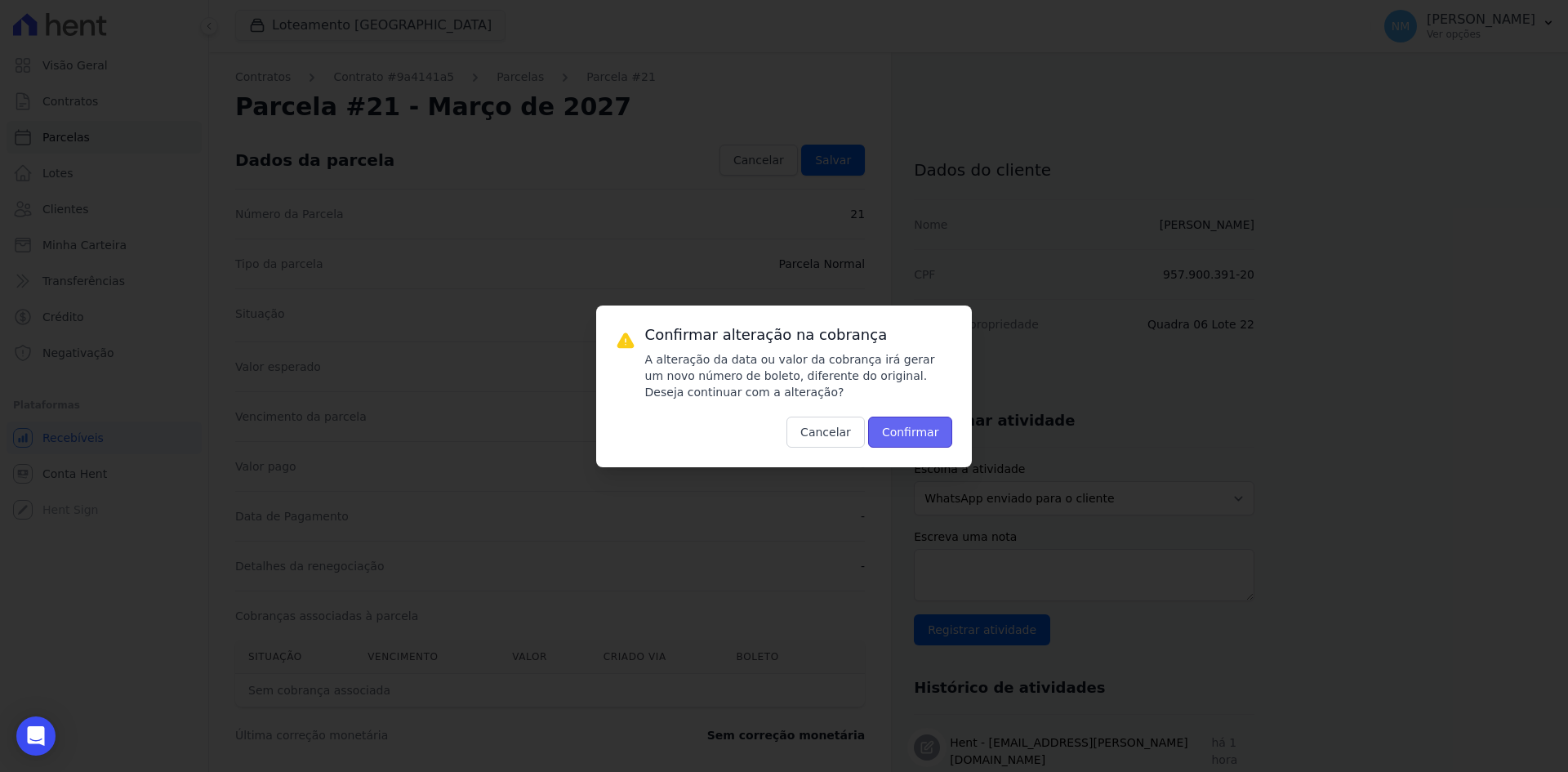
click at [926, 432] on button "Confirmar" at bounding box center [911, 432] width 85 height 31
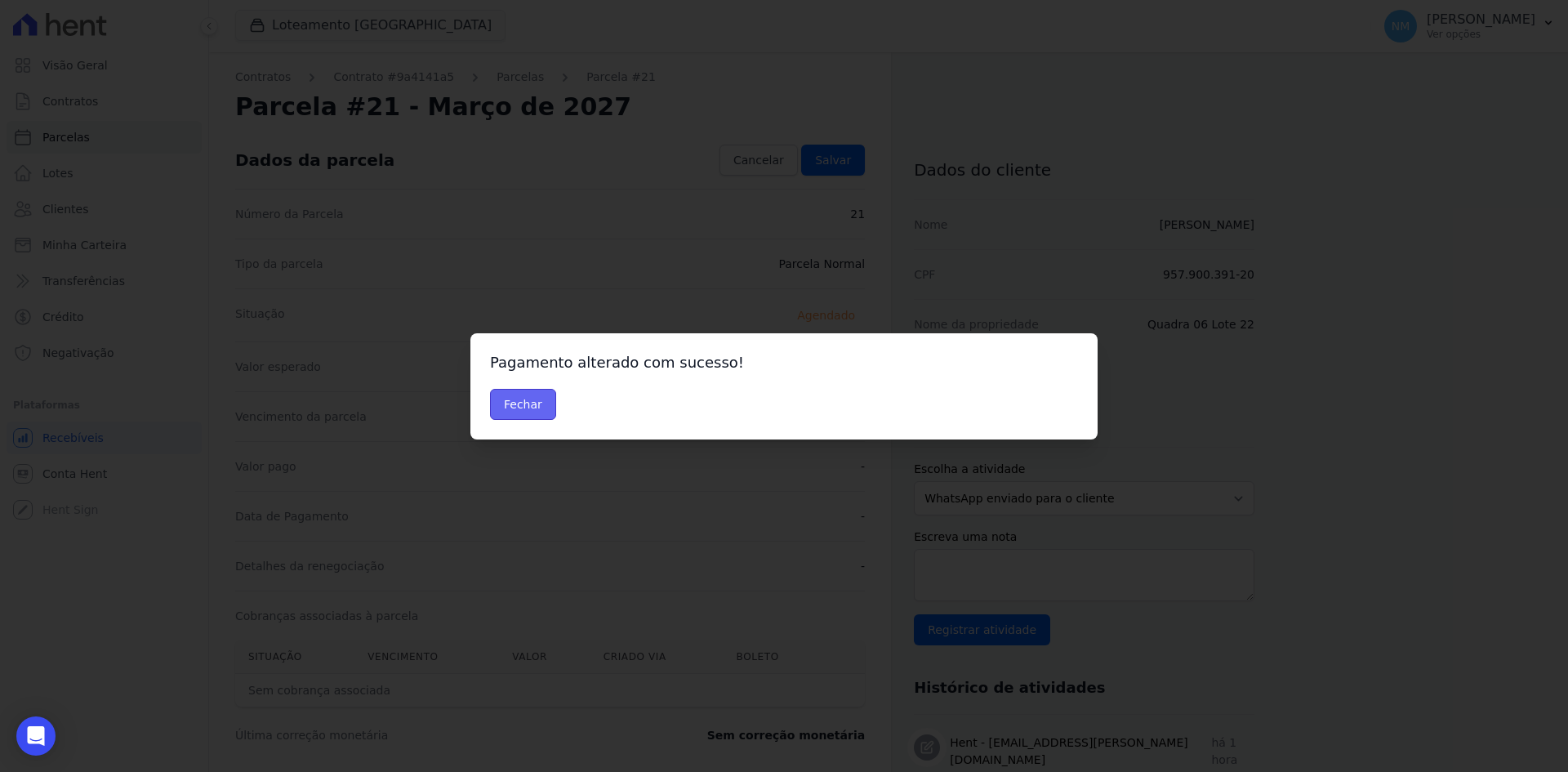
click at [540, 401] on button "Fechar" at bounding box center [523, 404] width 66 height 31
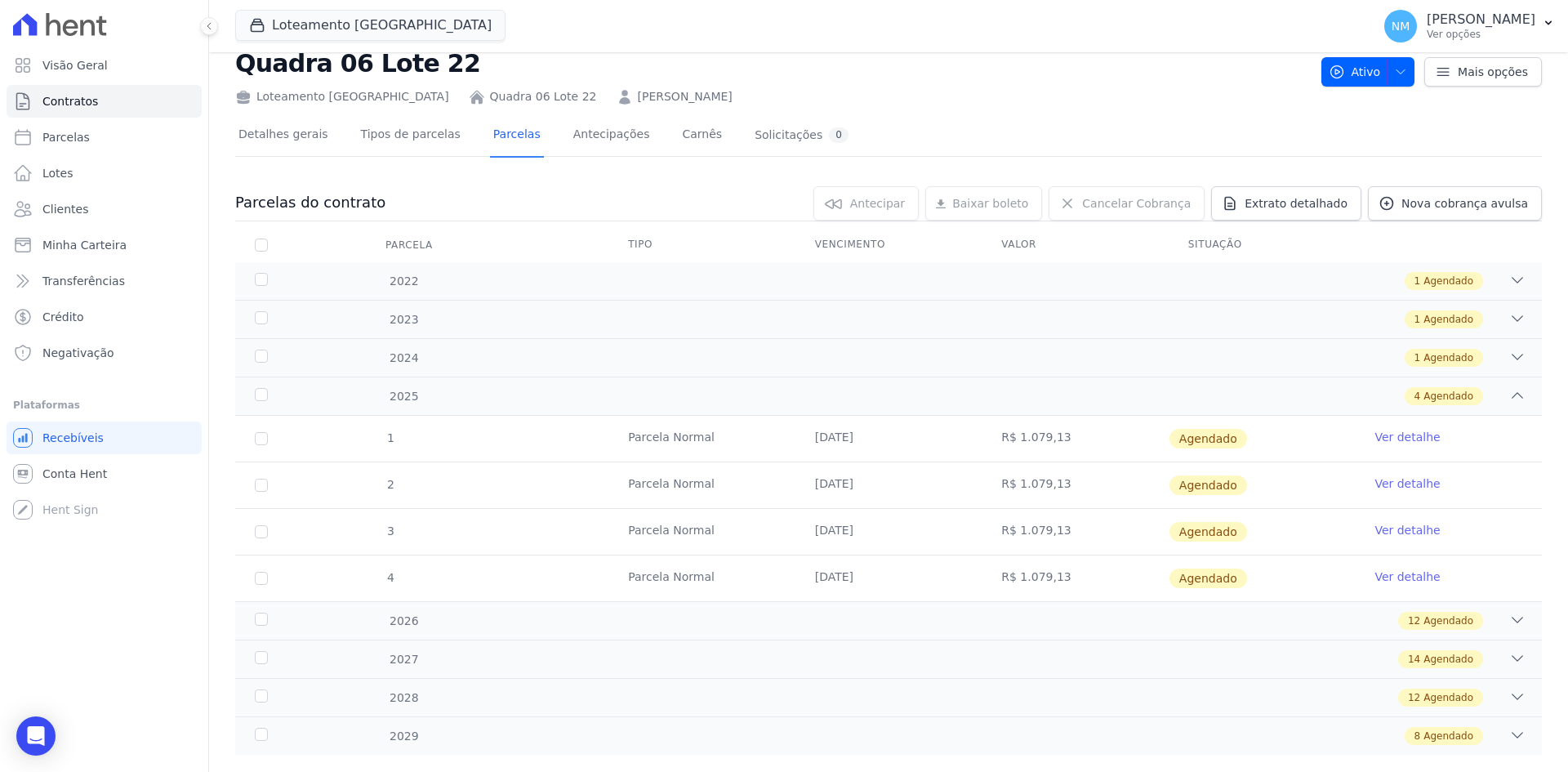
scroll to position [76, 0]
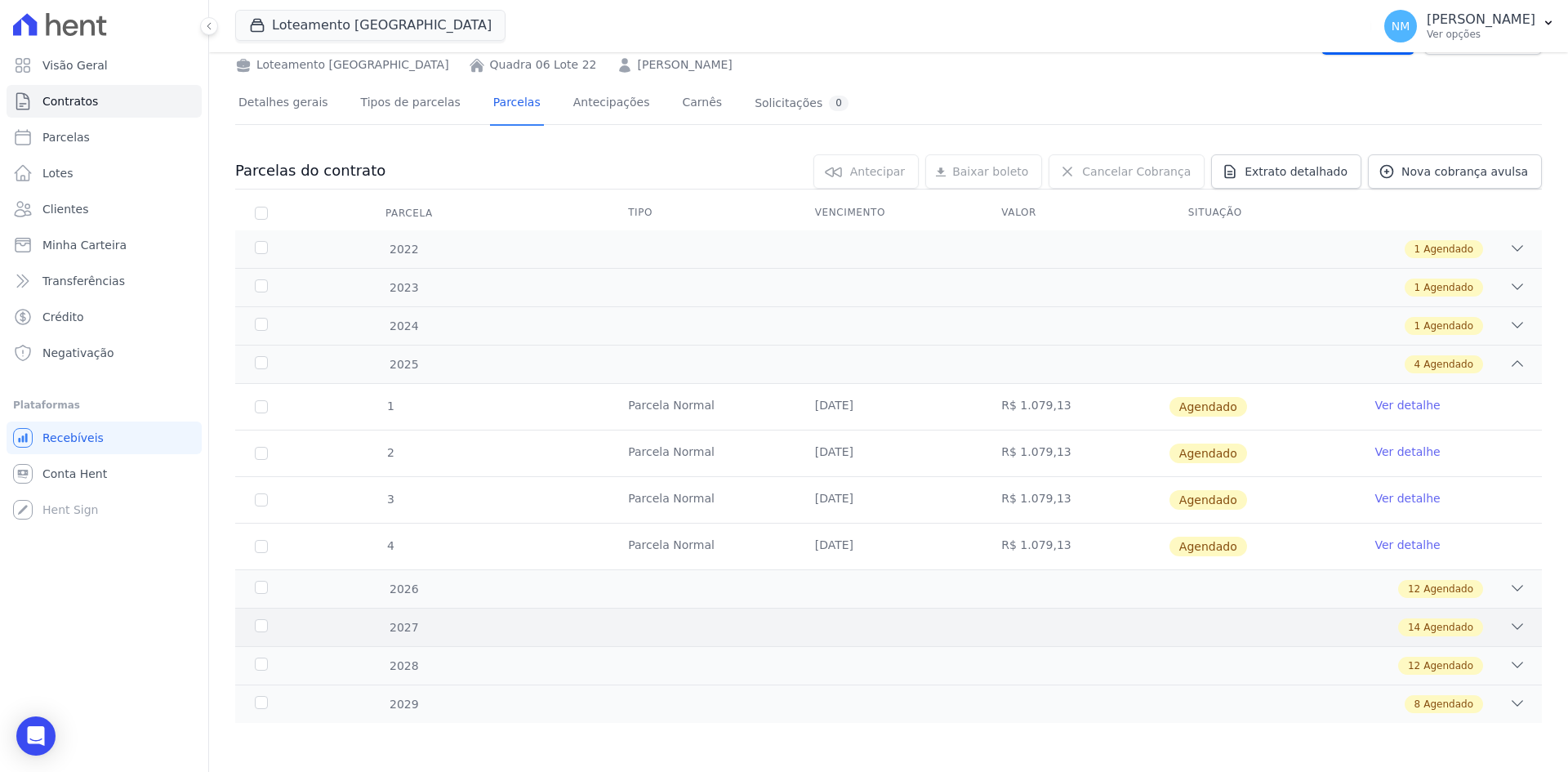
click at [1517, 638] on div "2027 14 Agendado" at bounding box center [889, 626] width 1307 height 38
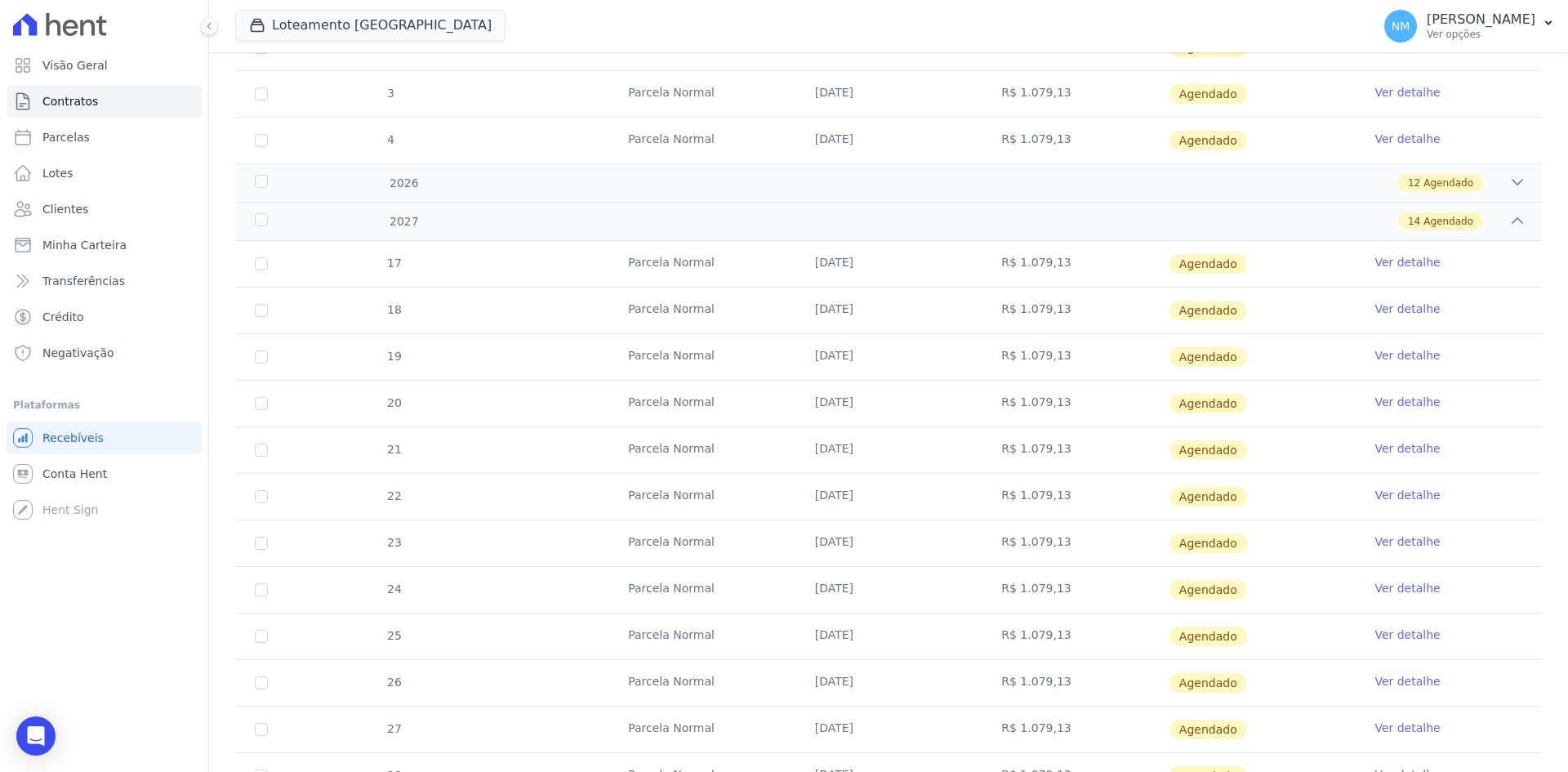
scroll to position [484, 0]
click at [1385, 493] on link "Ver detalhe" at bounding box center [1407, 492] width 66 height 16
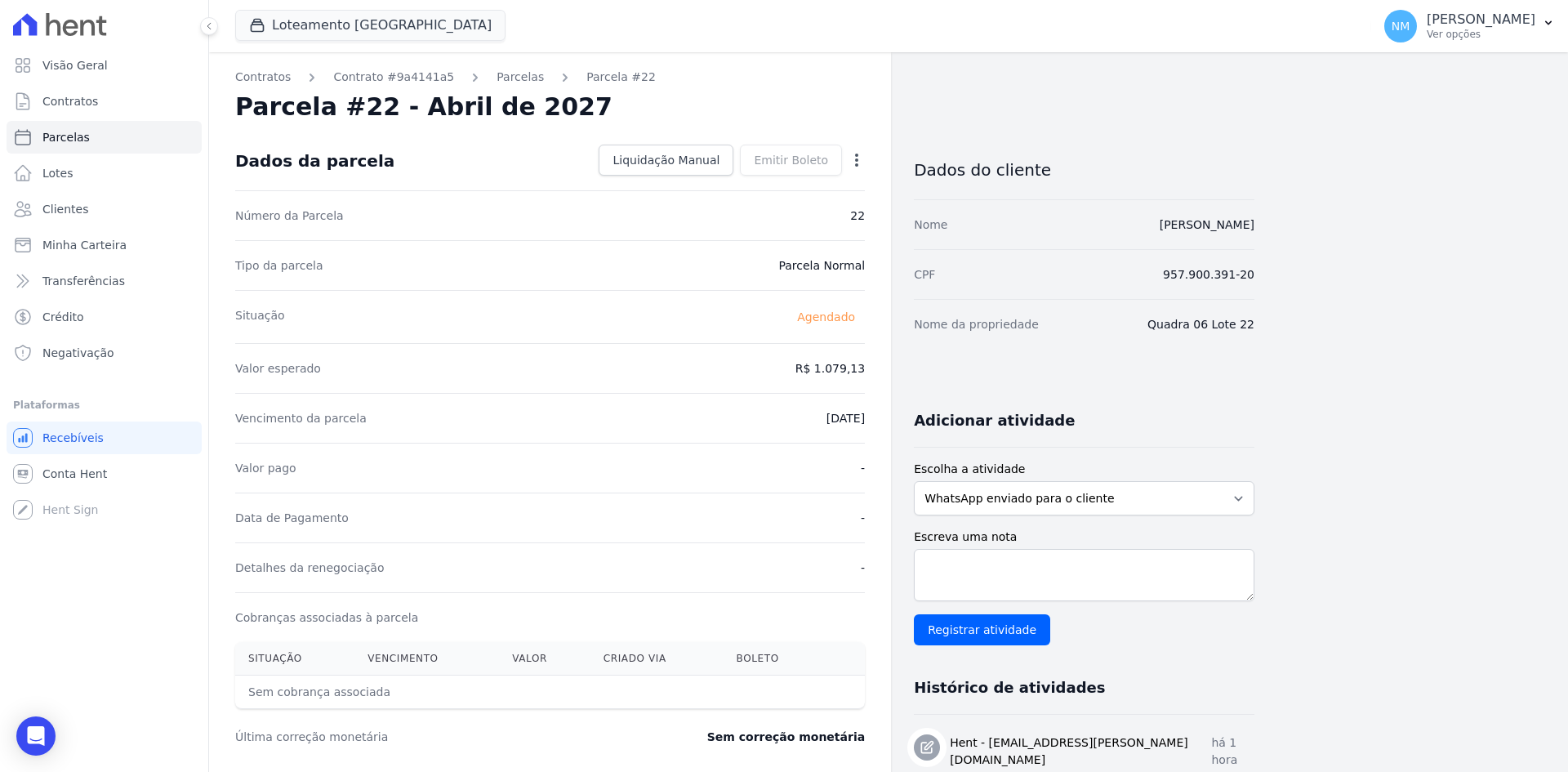
click at [856, 158] on icon "button" at bounding box center [856, 159] width 16 height 16
click at [812, 178] on link "Alterar" at bounding box center [787, 182] width 144 height 30
click at [781, 415] on input "2027-04-10" at bounding box center [800, 417] width 129 height 34
type input "2027-06-10"
click at [828, 154] on span "Salvar" at bounding box center [833, 159] width 36 height 16
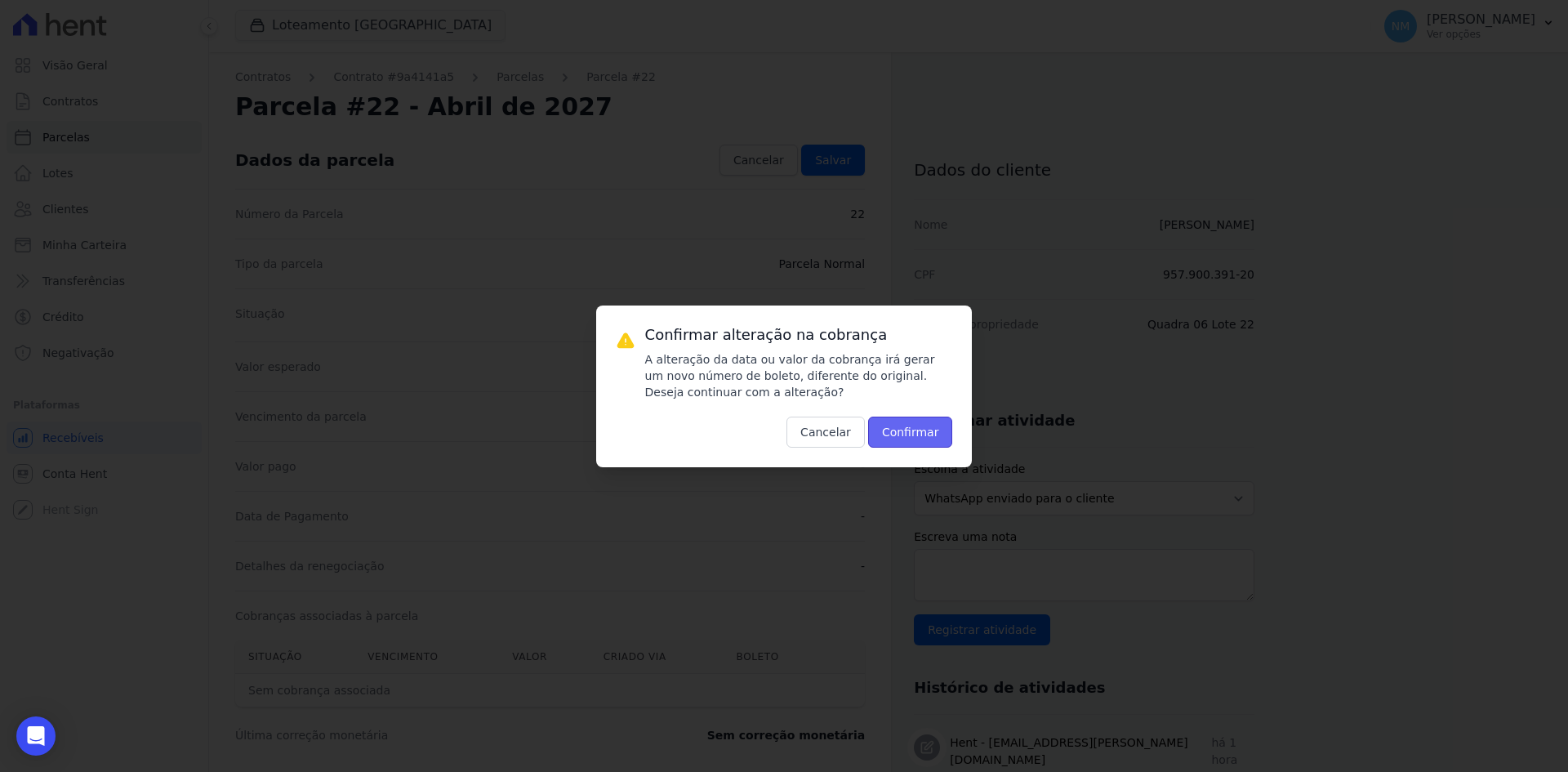
click at [913, 439] on button "Confirmar" at bounding box center [911, 432] width 85 height 31
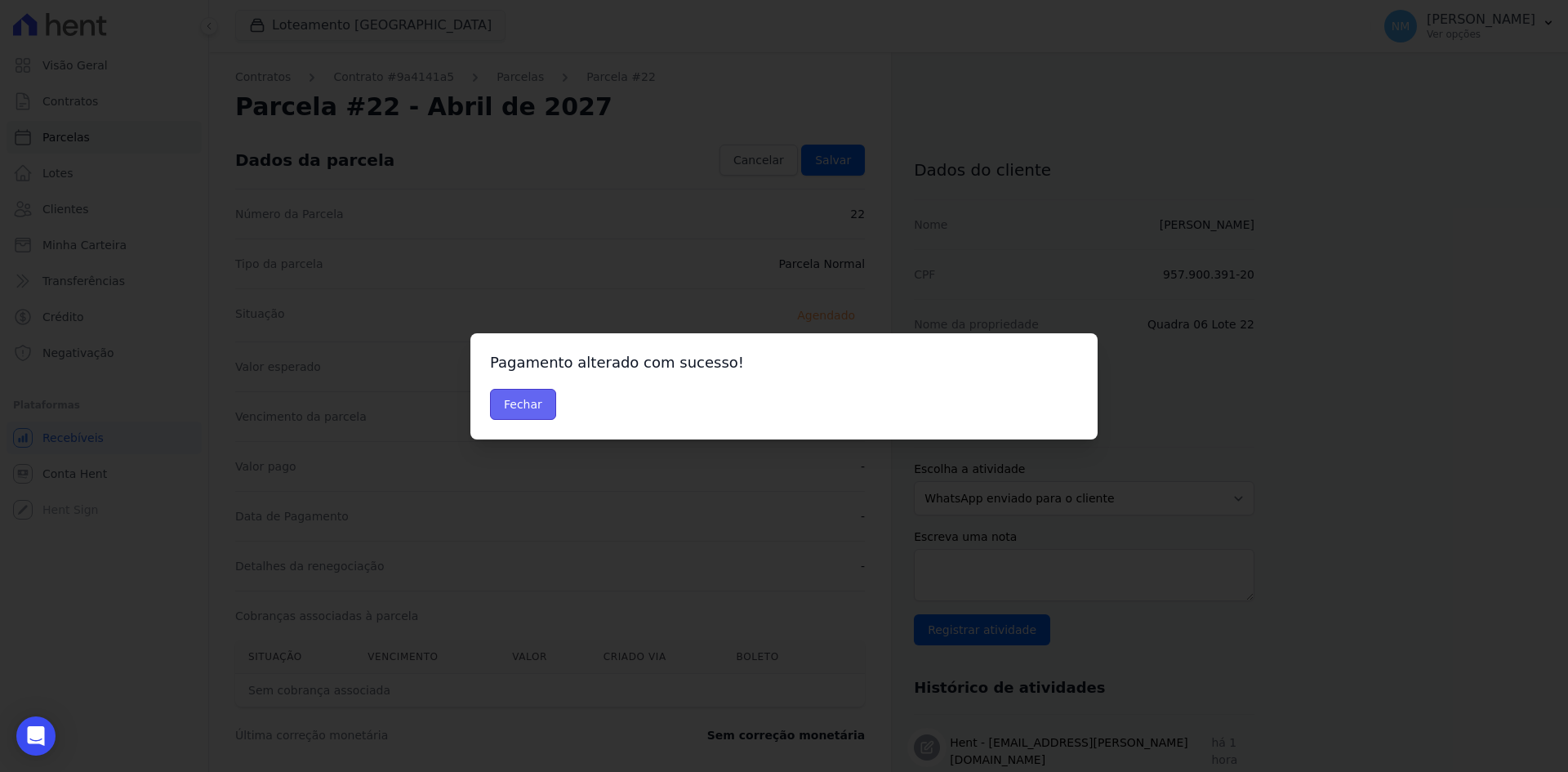
click at [529, 402] on button "Fechar" at bounding box center [523, 404] width 66 height 31
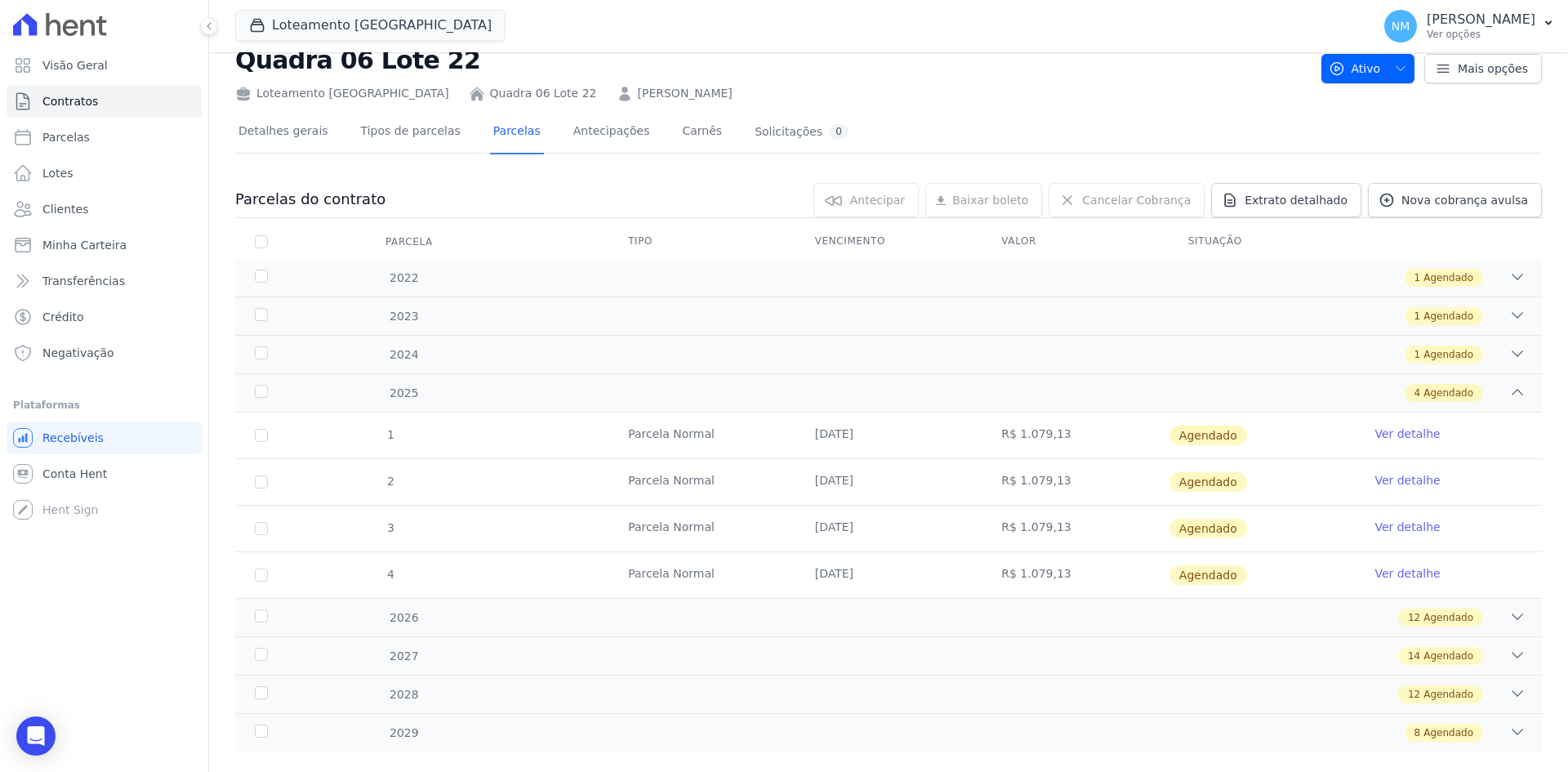
scroll to position [76, 0]
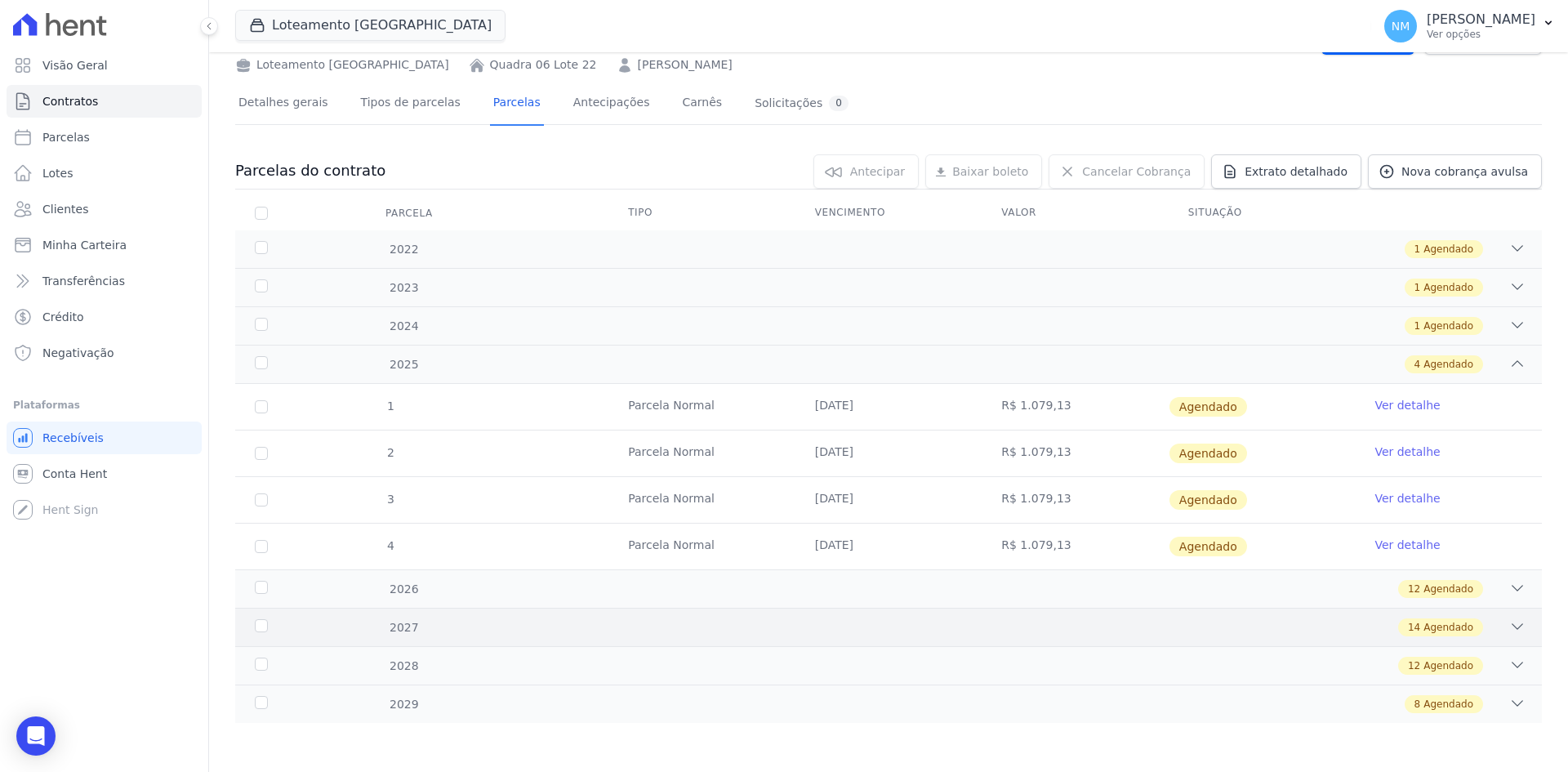
click at [1513, 627] on icon at bounding box center [1517, 626] width 16 height 16
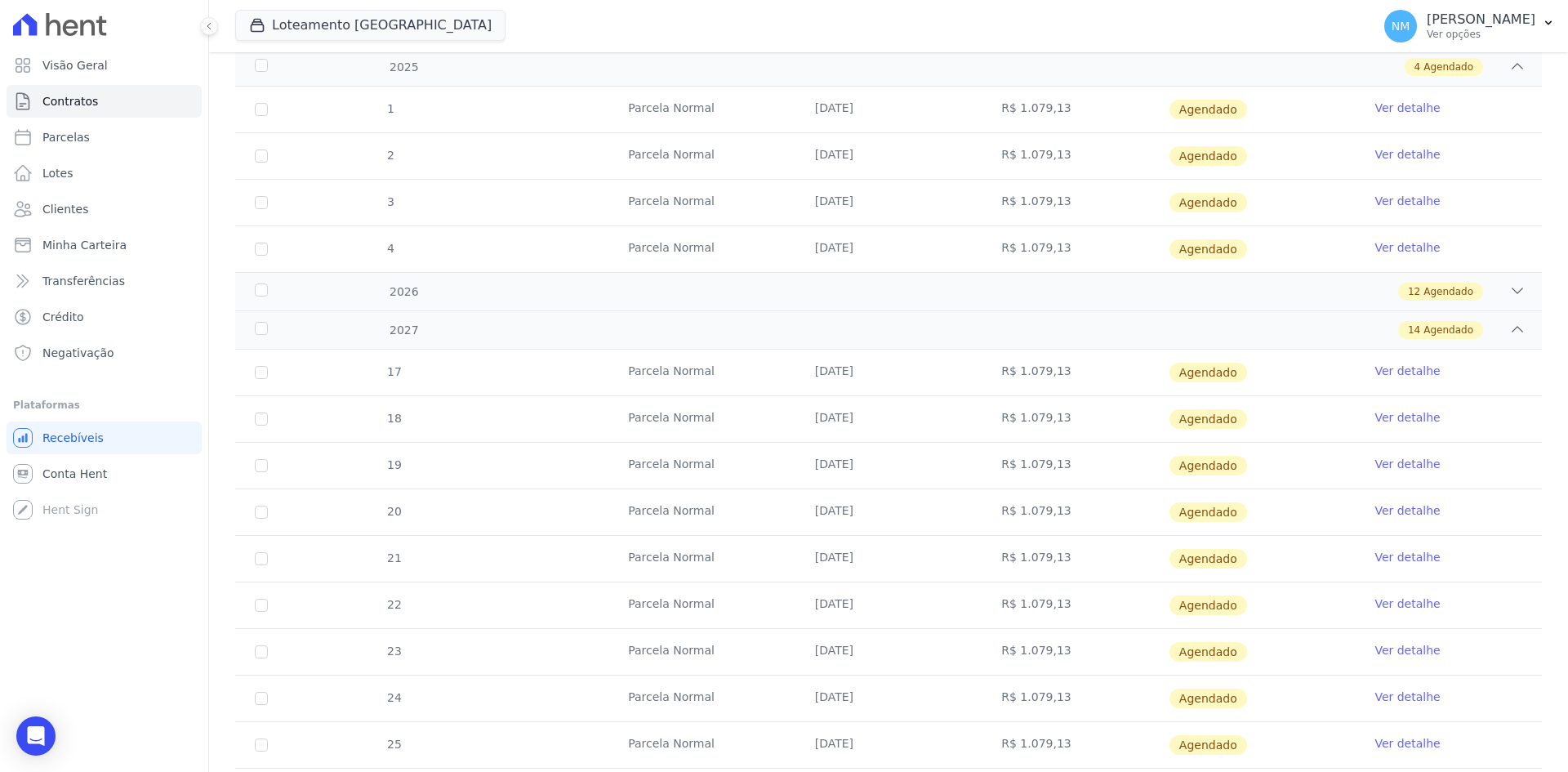
scroll to position [403, 0]
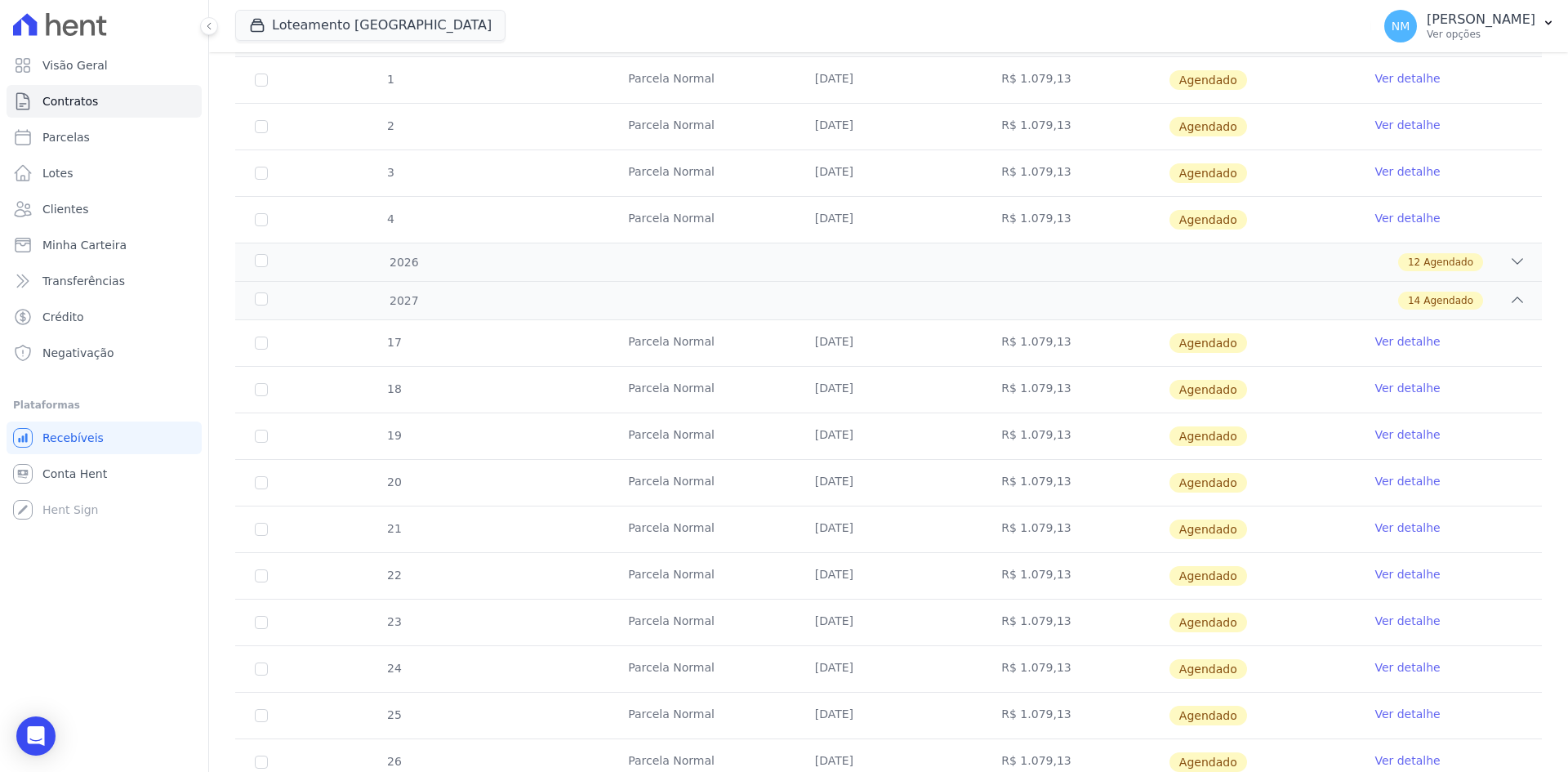
click at [1410, 624] on link "Ver detalhe" at bounding box center [1407, 620] width 66 height 16
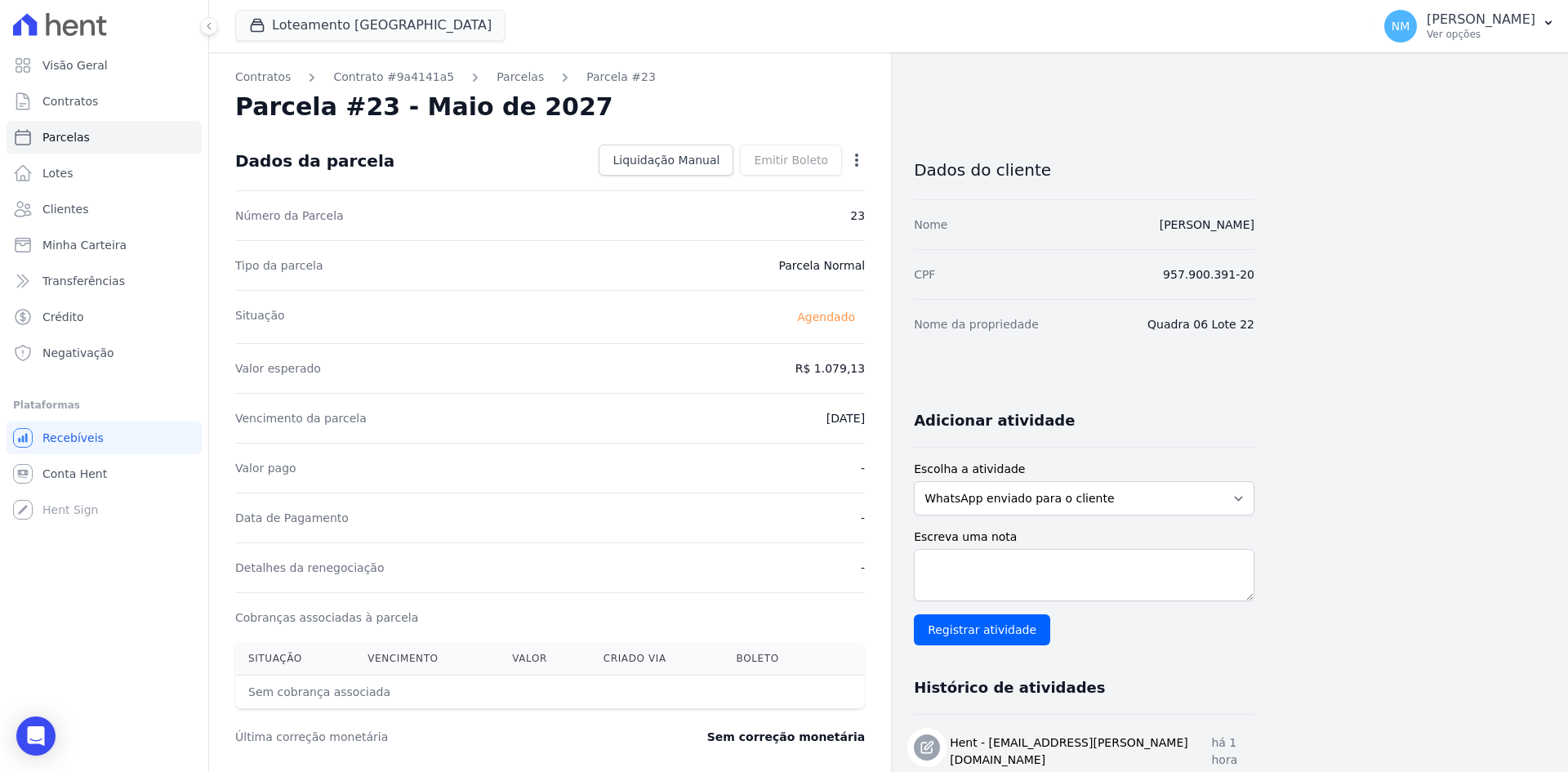
click at [853, 164] on icon "button" at bounding box center [856, 159] width 16 height 16
click at [819, 189] on link "Alterar" at bounding box center [787, 182] width 144 height 30
click at [785, 423] on input "2027-05-10" at bounding box center [800, 417] width 129 height 34
type input "2027-07-10"
click at [854, 162] on link "Salvar" at bounding box center [833, 160] width 64 height 31
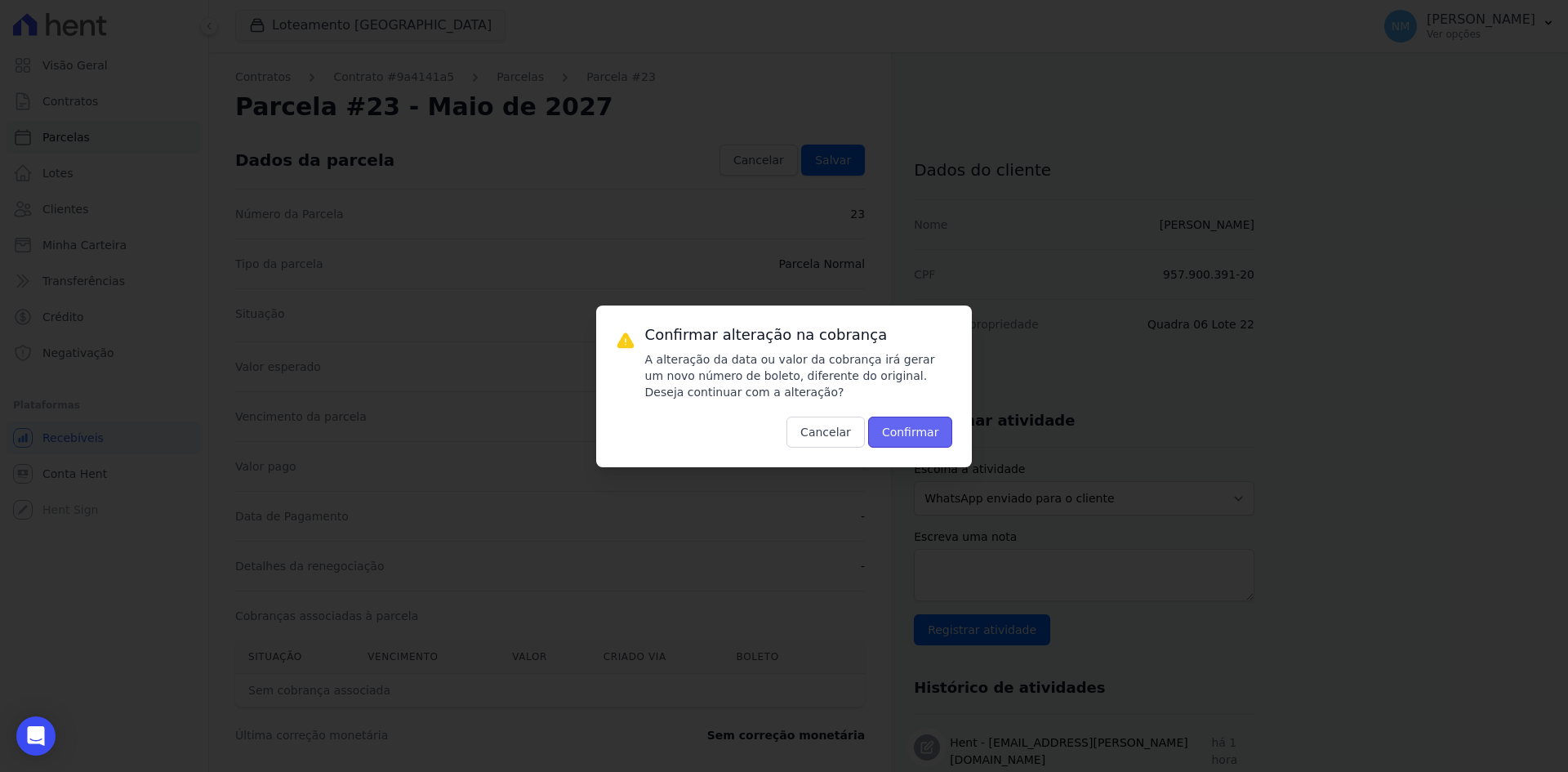
click at [917, 434] on button "Confirmar" at bounding box center [911, 432] width 85 height 31
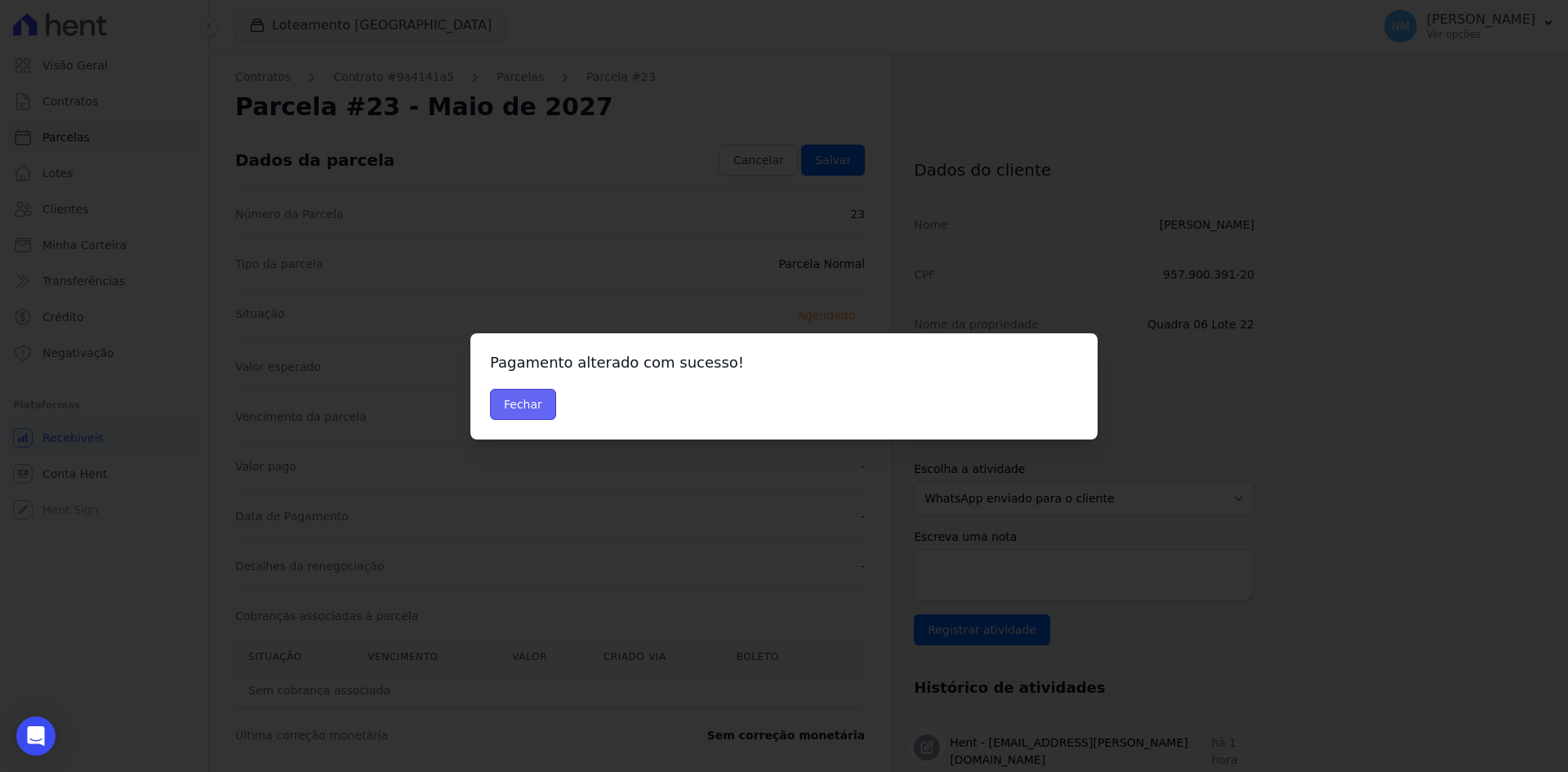
click at [510, 413] on button "Fechar" at bounding box center [523, 404] width 66 height 31
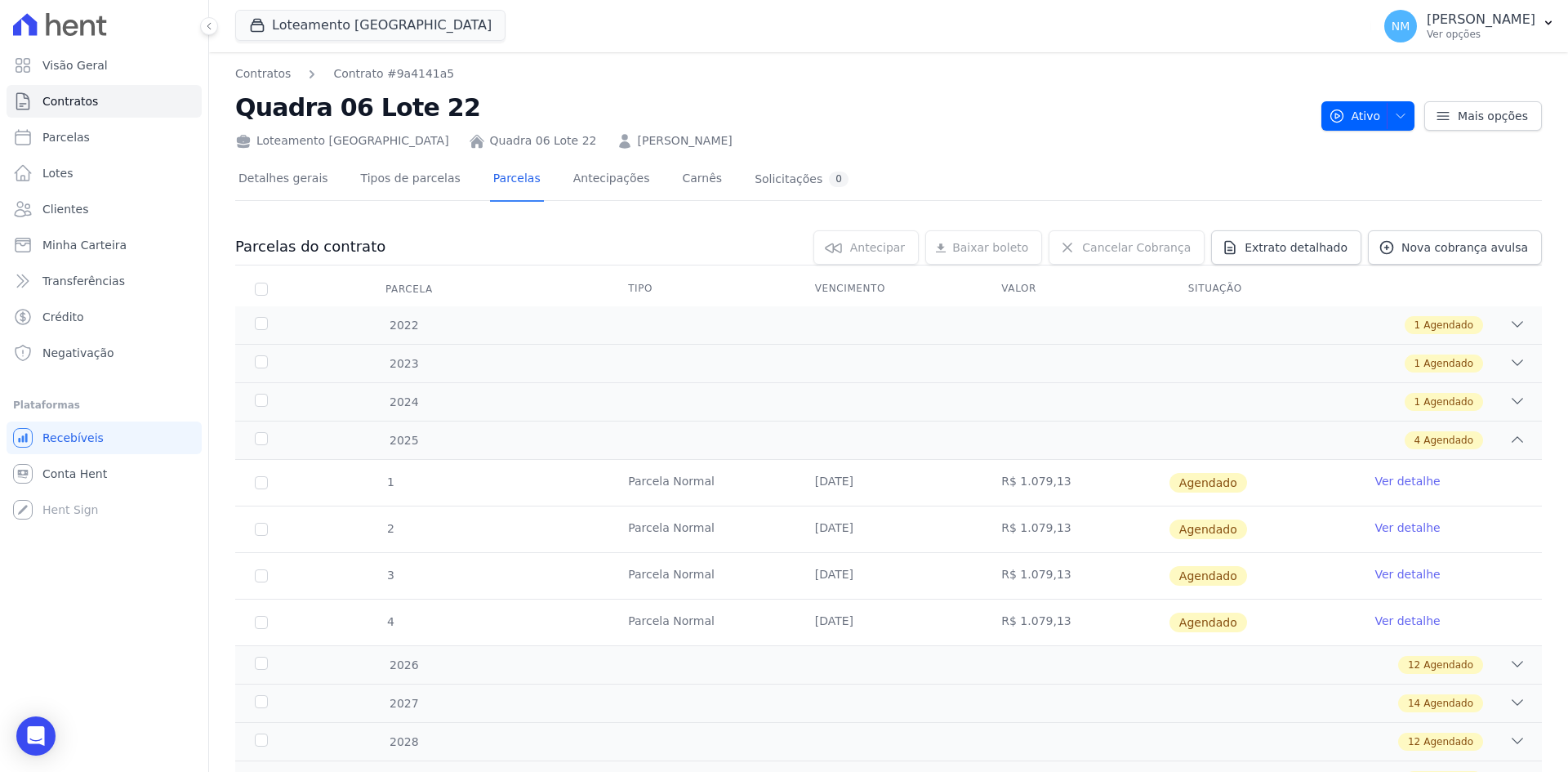
scroll to position [76, 0]
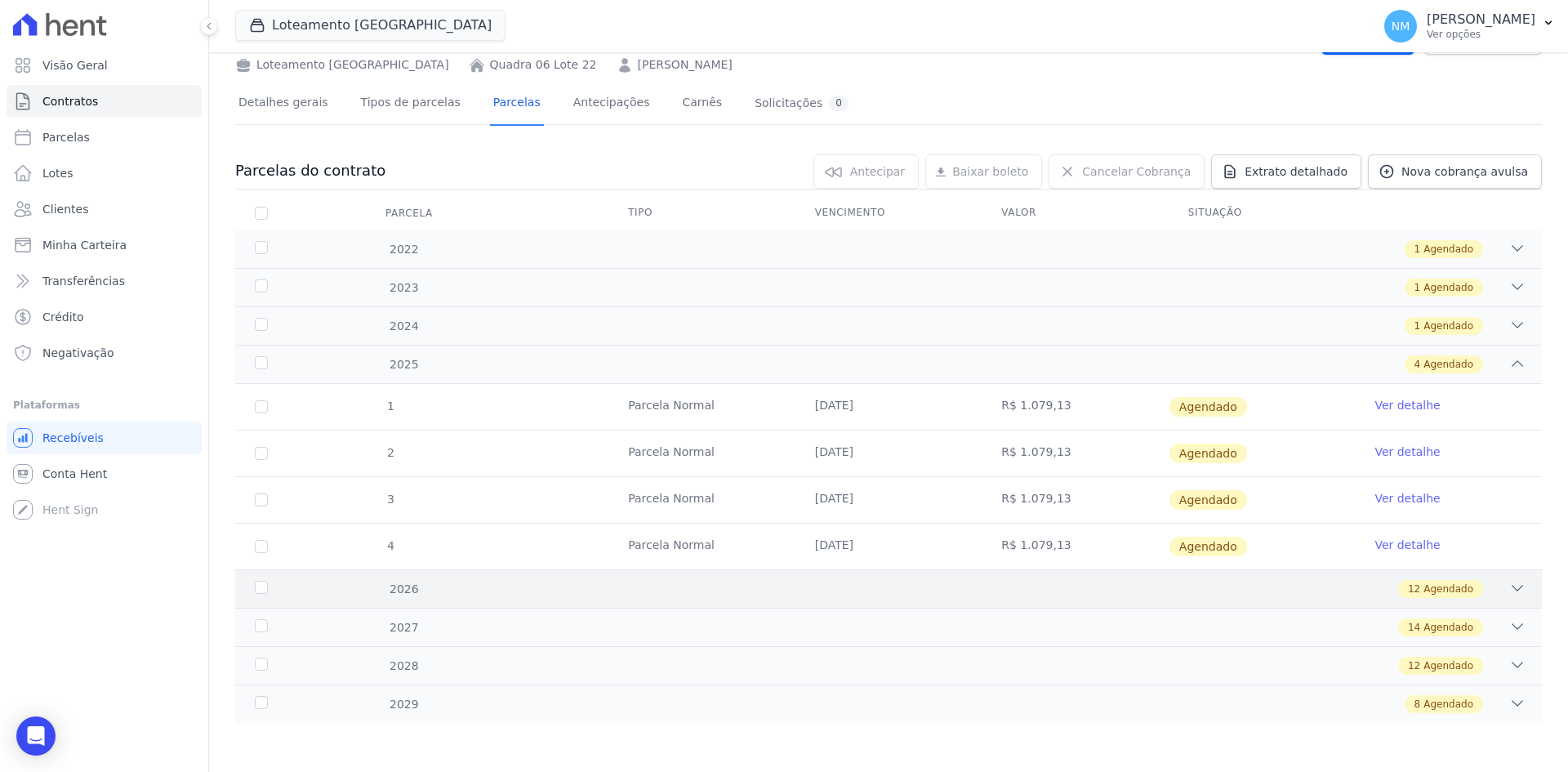
click at [1509, 583] on icon at bounding box center [1517, 588] width 16 height 16
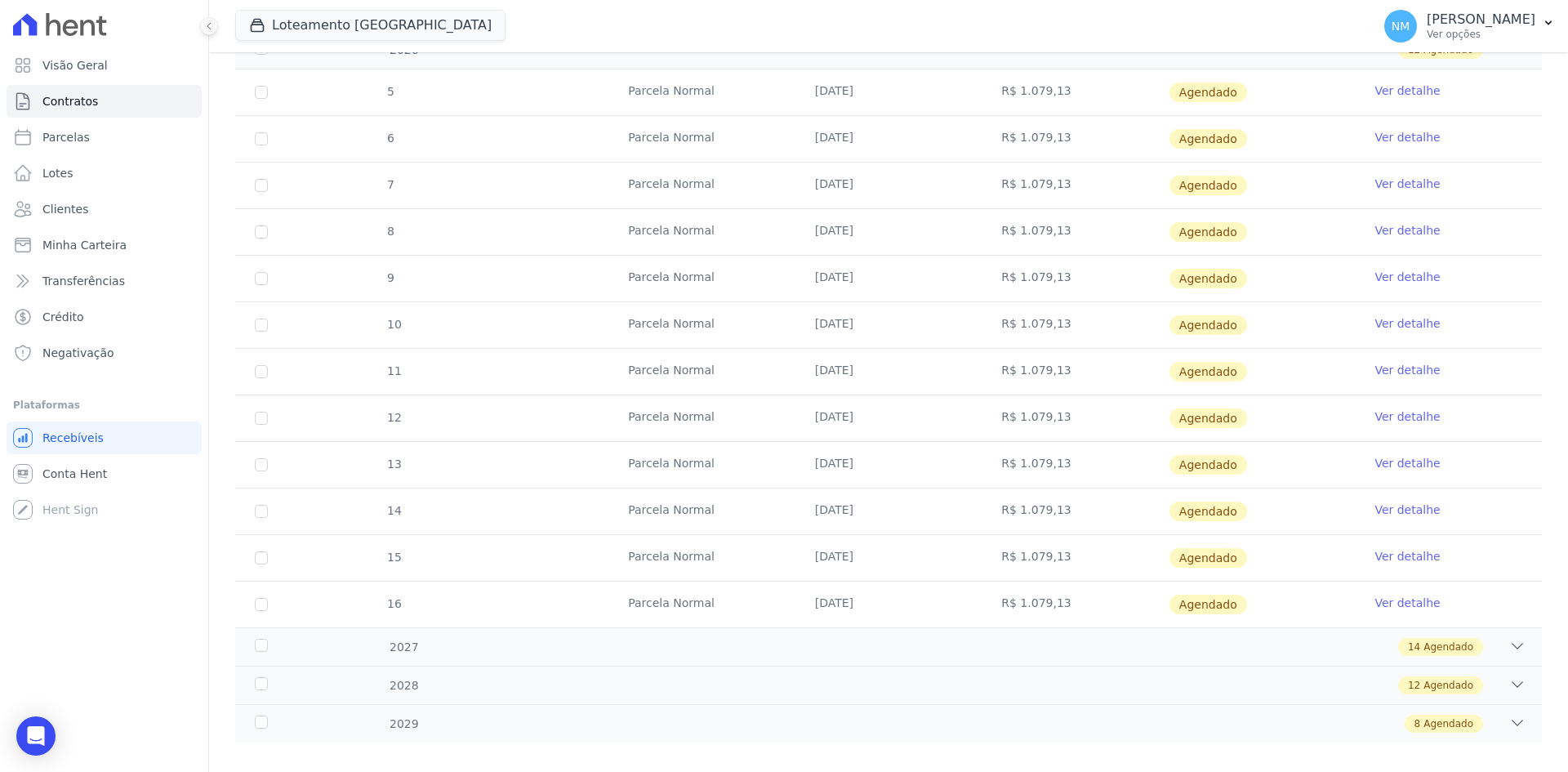
scroll to position [635, 0]
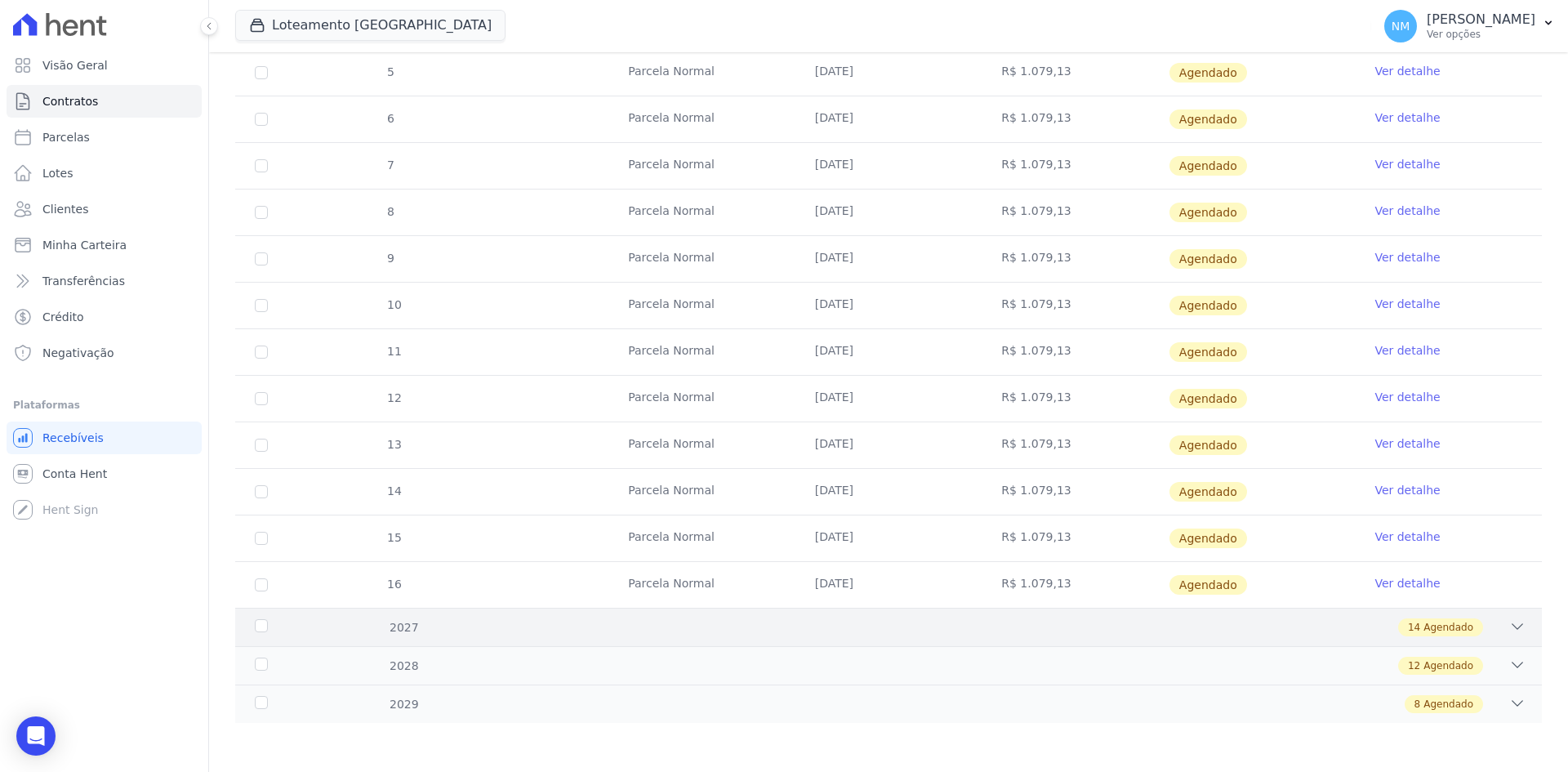
click at [1509, 632] on icon at bounding box center [1517, 626] width 16 height 16
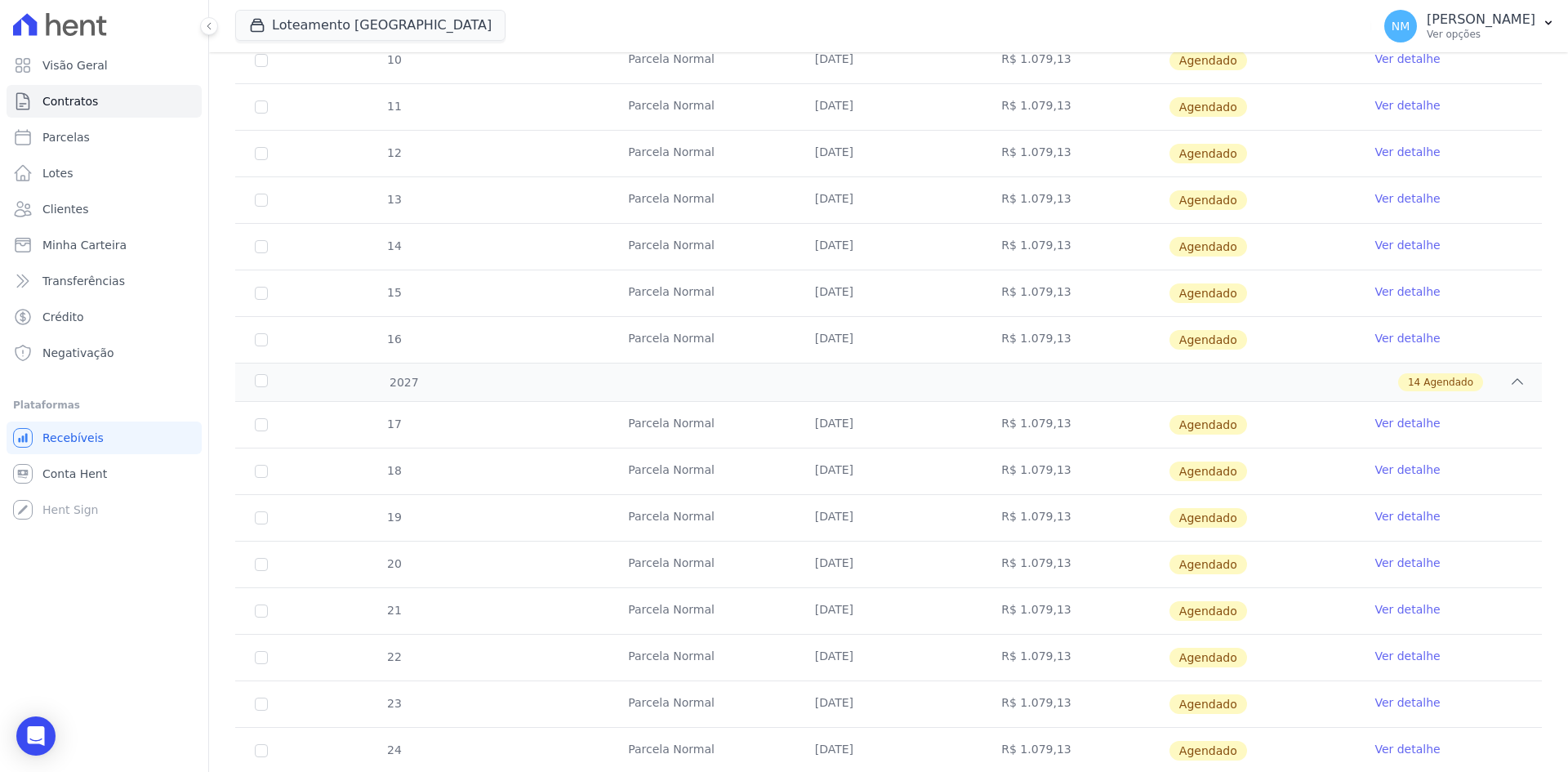
scroll to position [961, 0]
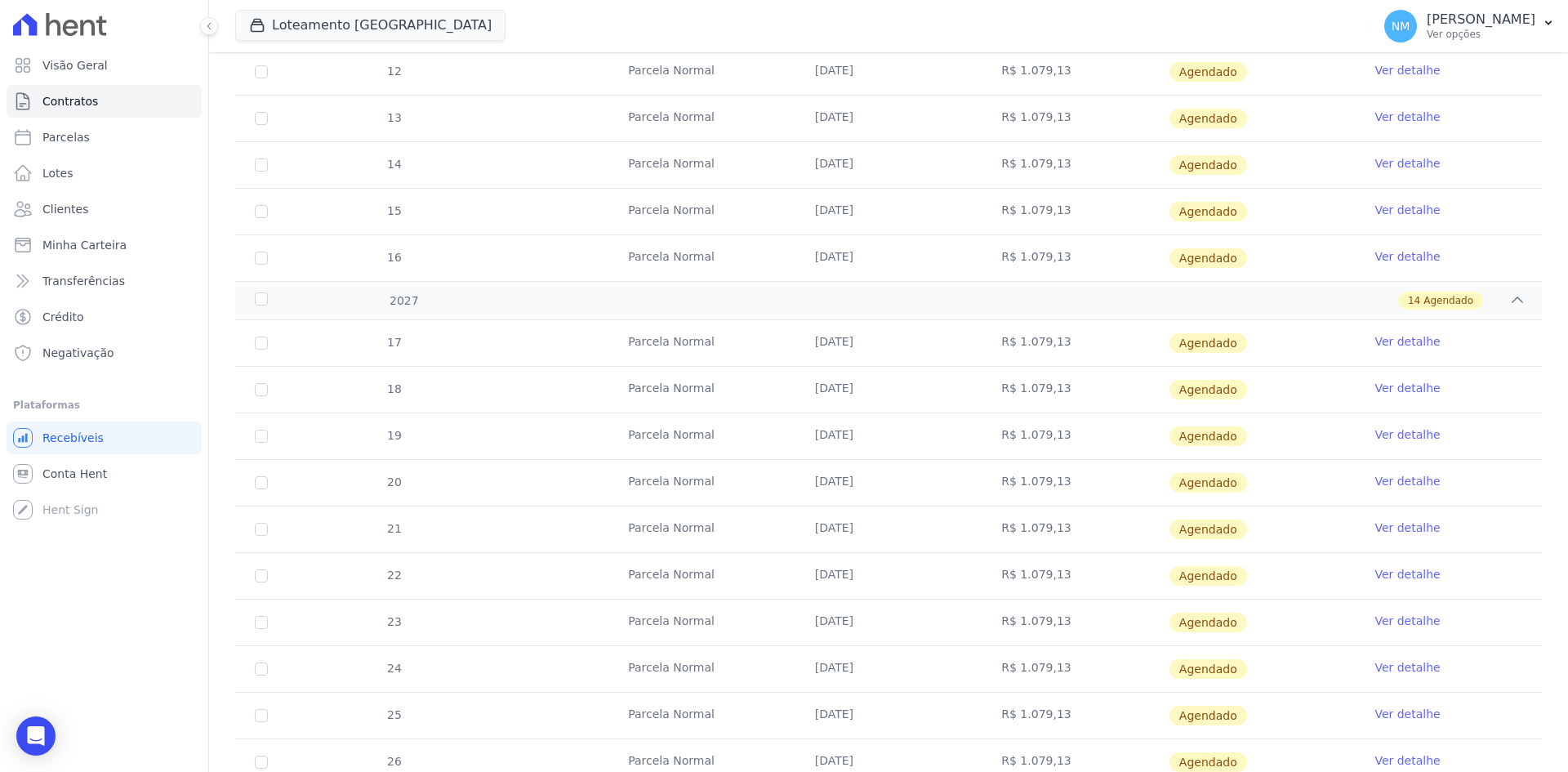
click at [1405, 670] on link "Ver detalhe" at bounding box center [1407, 667] width 66 height 16
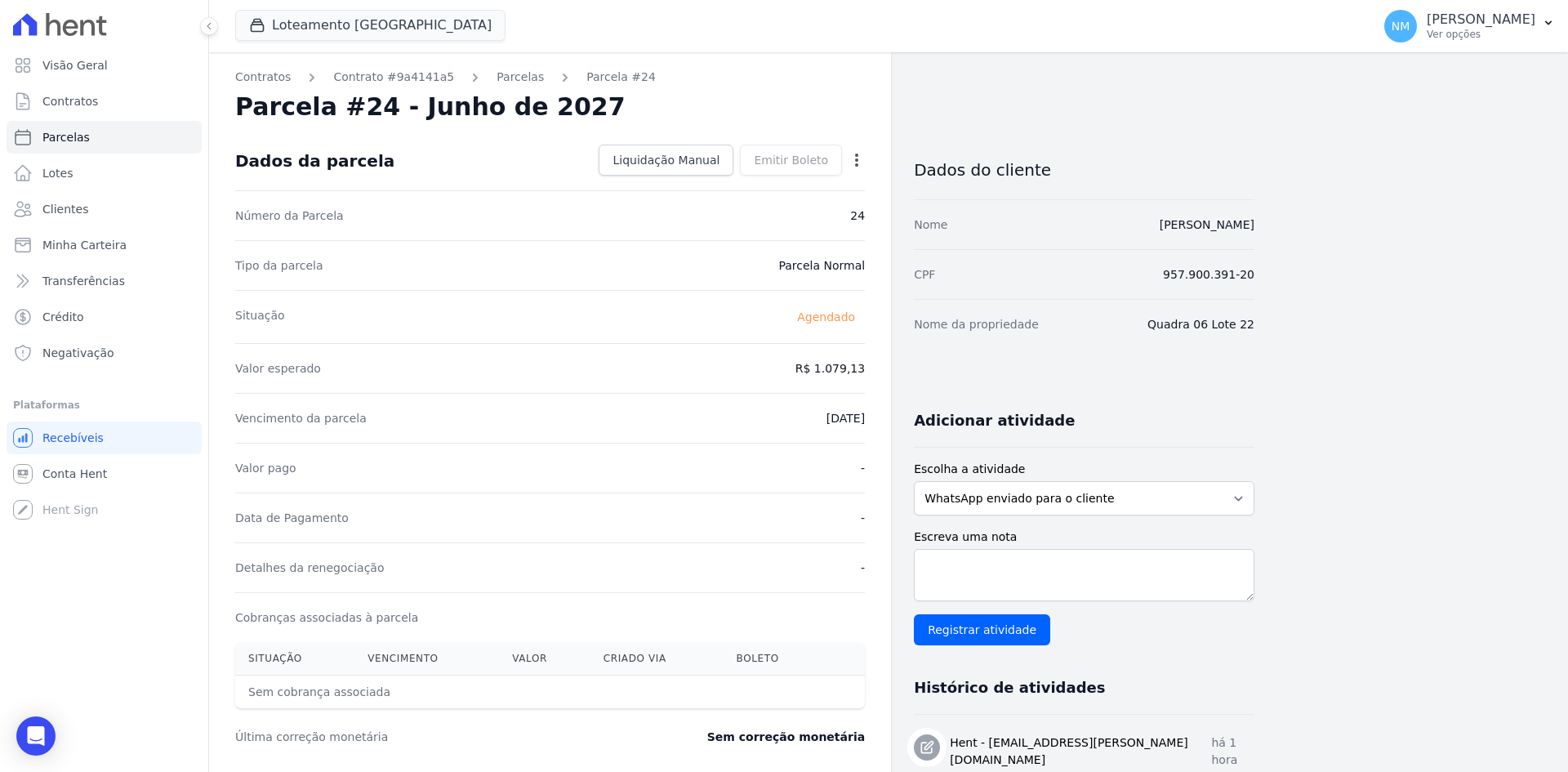
click at [856, 161] on icon "button" at bounding box center [857, 159] width 3 height 13
click at [788, 180] on link "Alterar" at bounding box center [787, 182] width 144 height 30
click at [782, 412] on input "2027-06-10" at bounding box center [800, 417] width 129 height 34
type input "[DATE]"
click at [820, 158] on span "Salvar" at bounding box center [833, 159] width 36 height 16
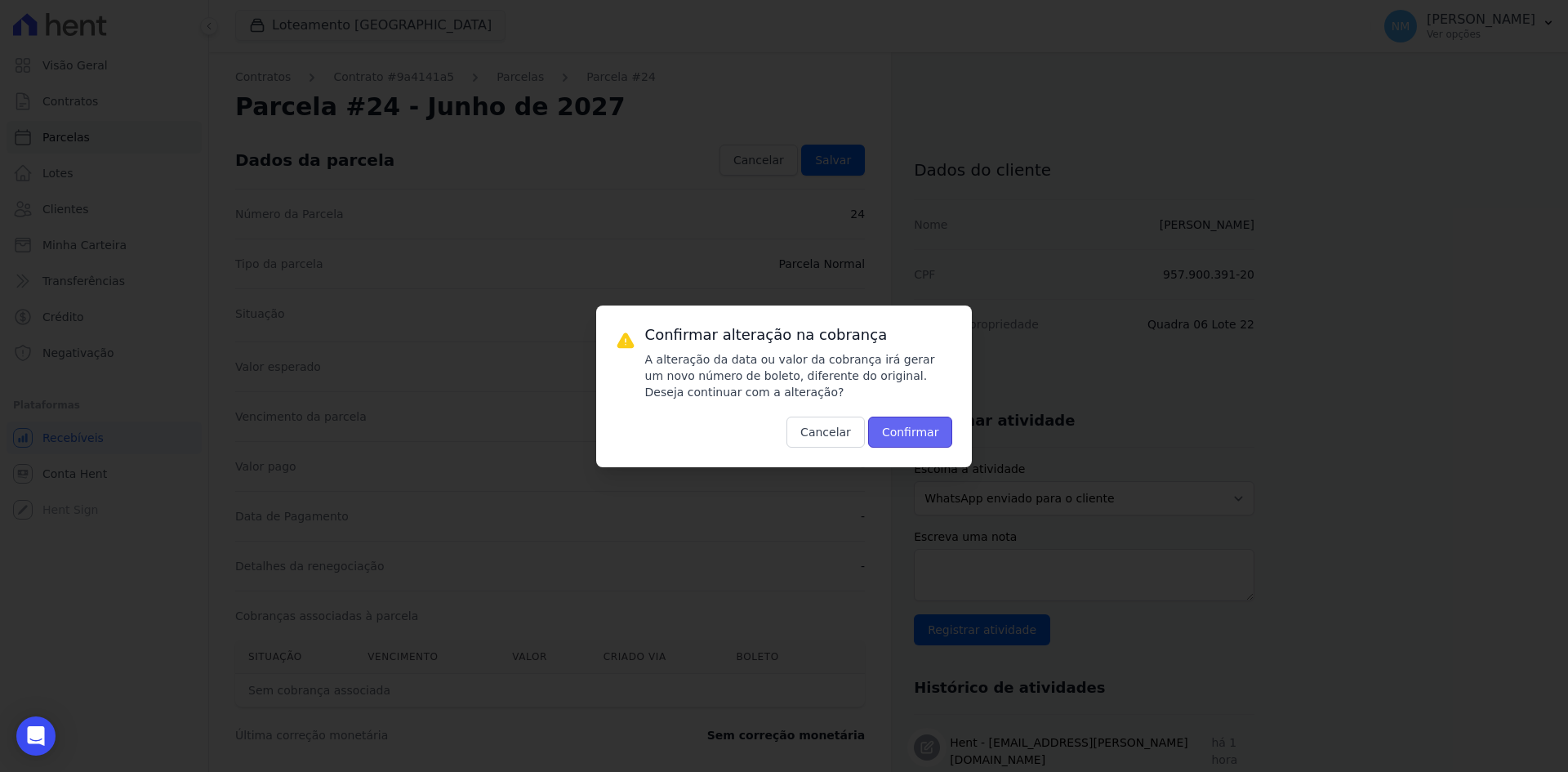
click at [904, 423] on button "Confirmar" at bounding box center [911, 432] width 85 height 31
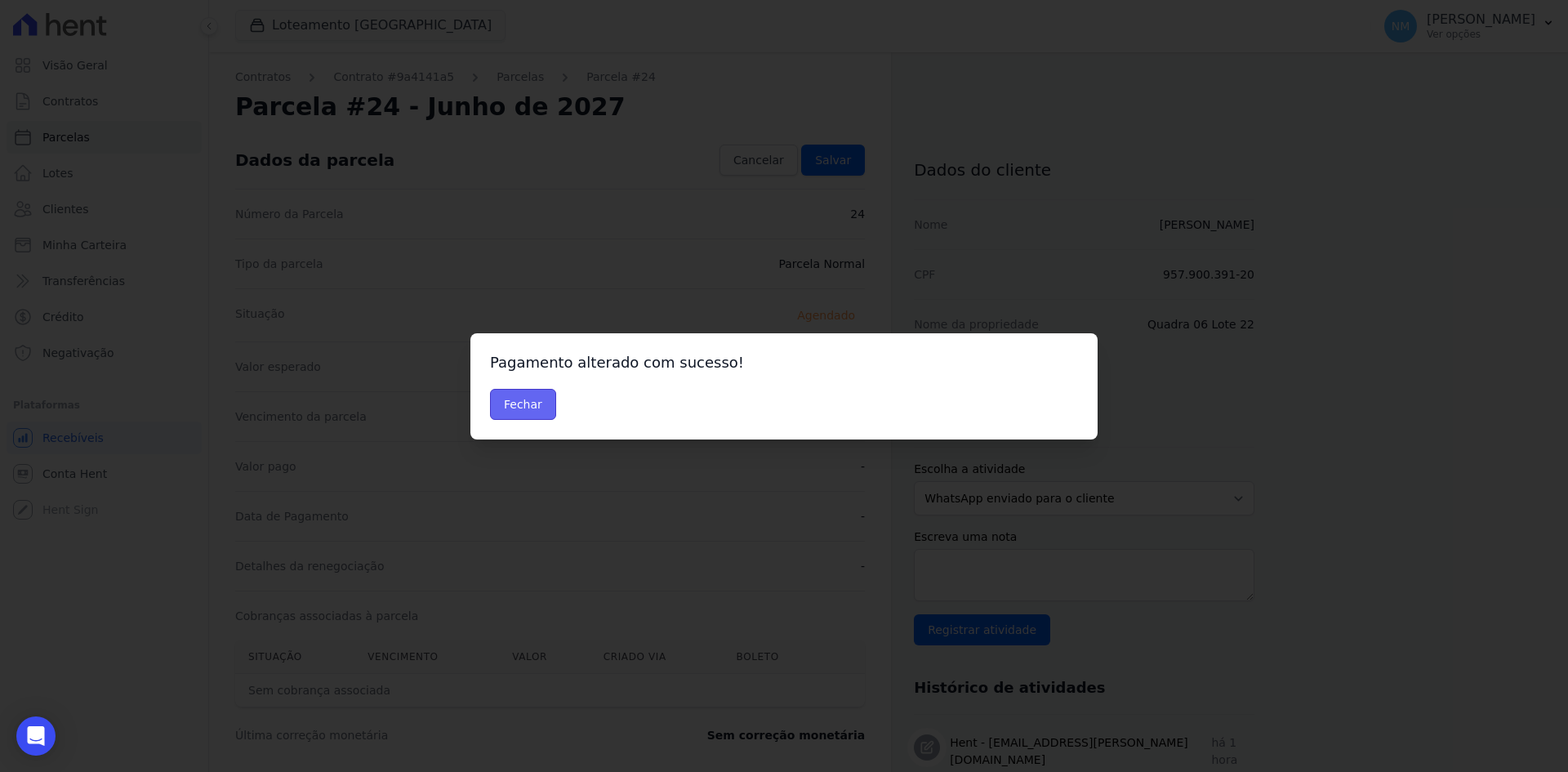
click at [514, 393] on button "Fechar" at bounding box center [523, 404] width 66 height 31
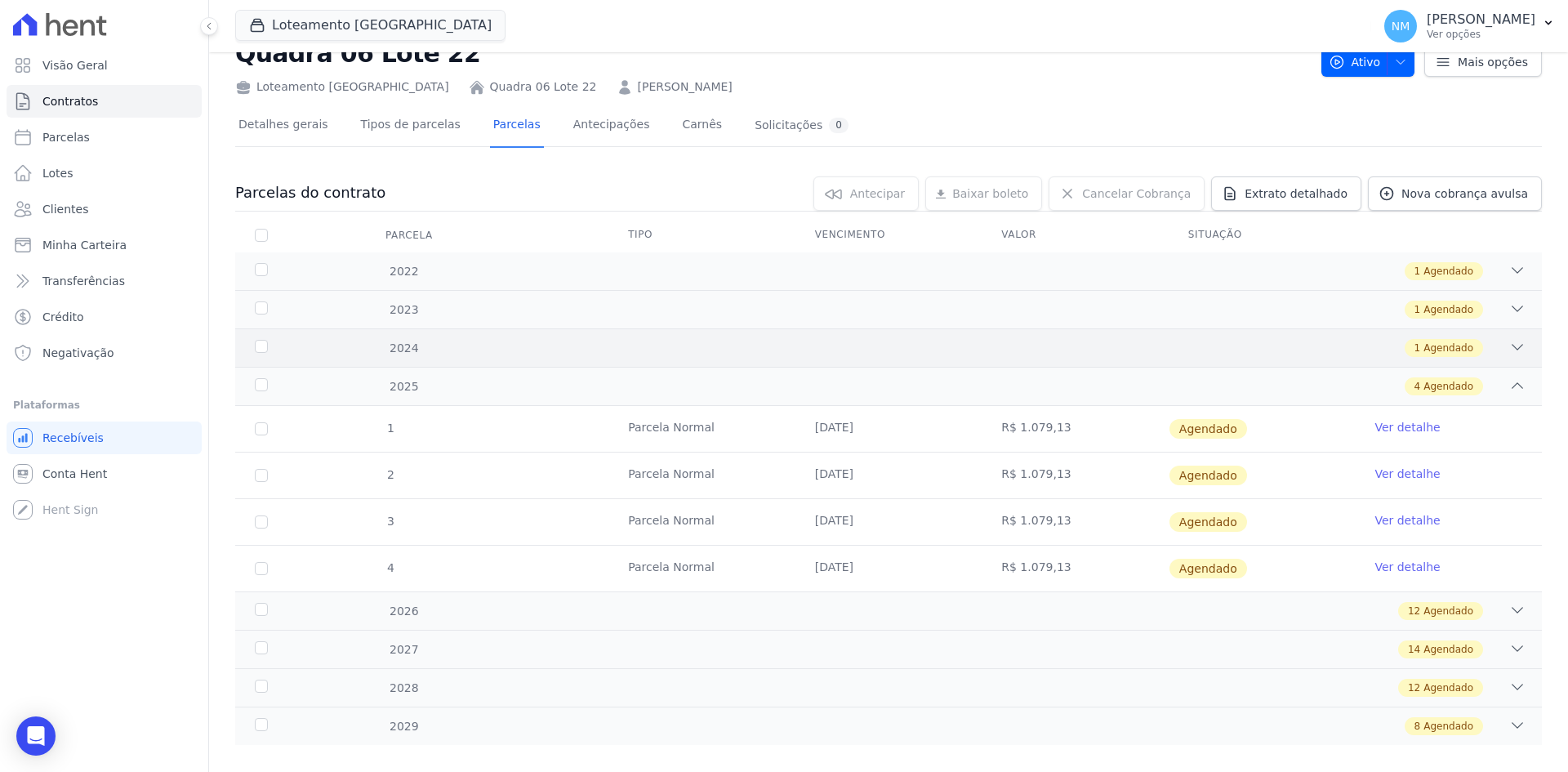
scroll to position [76, 0]
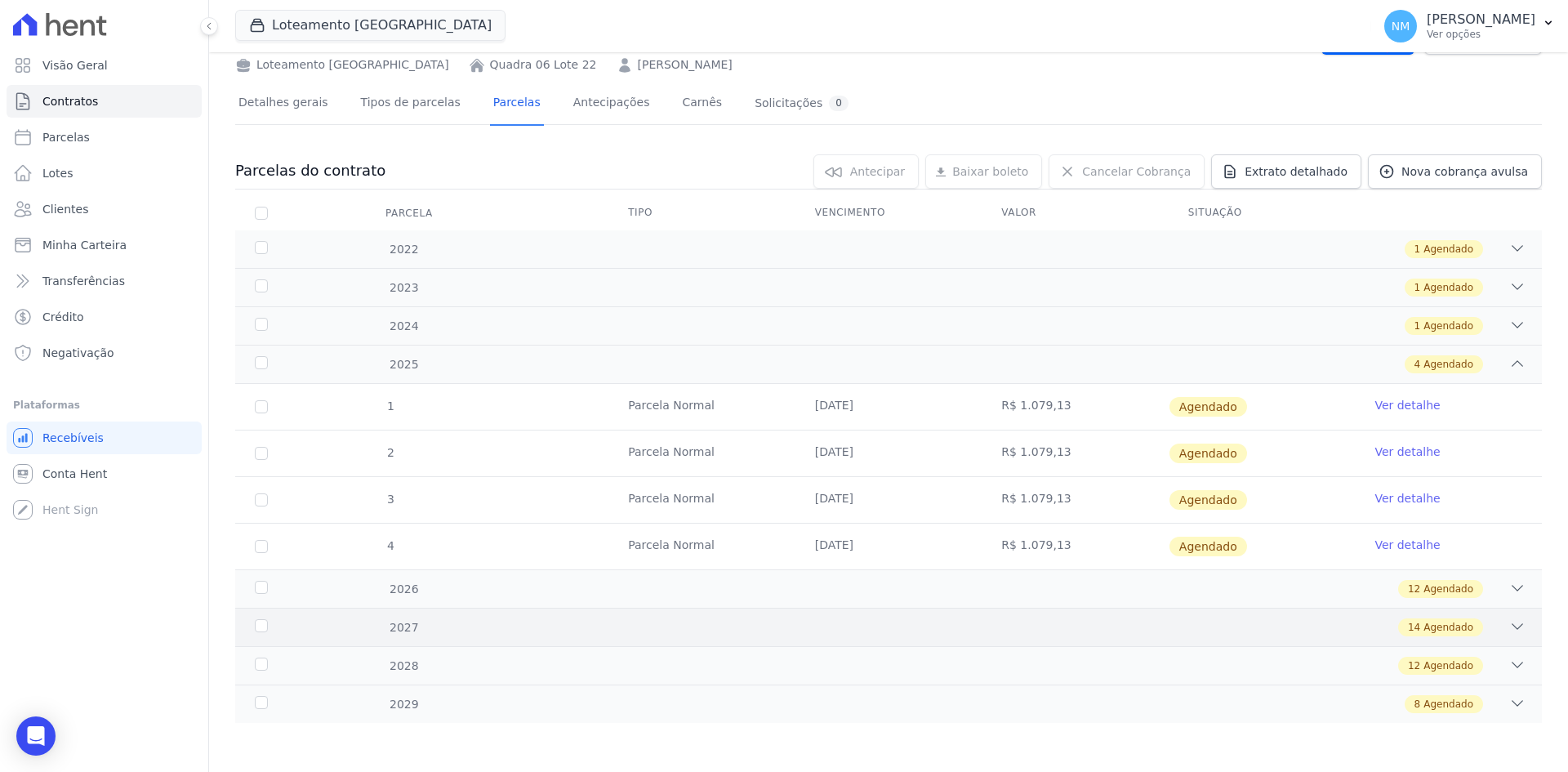
click at [1509, 628] on icon at bounding box center [1517, 626] width 16 height 16
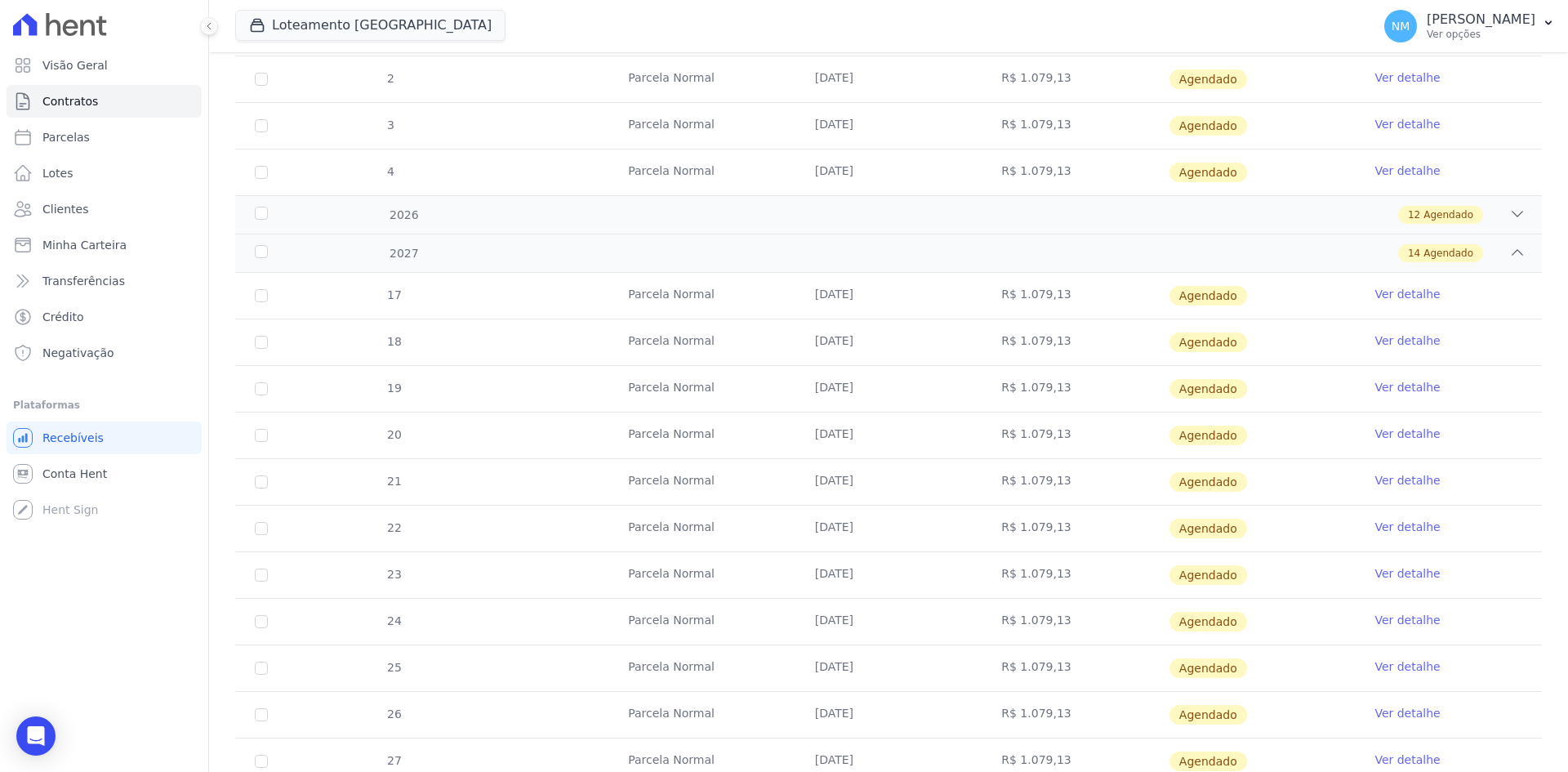
scroll to position [484, 0]
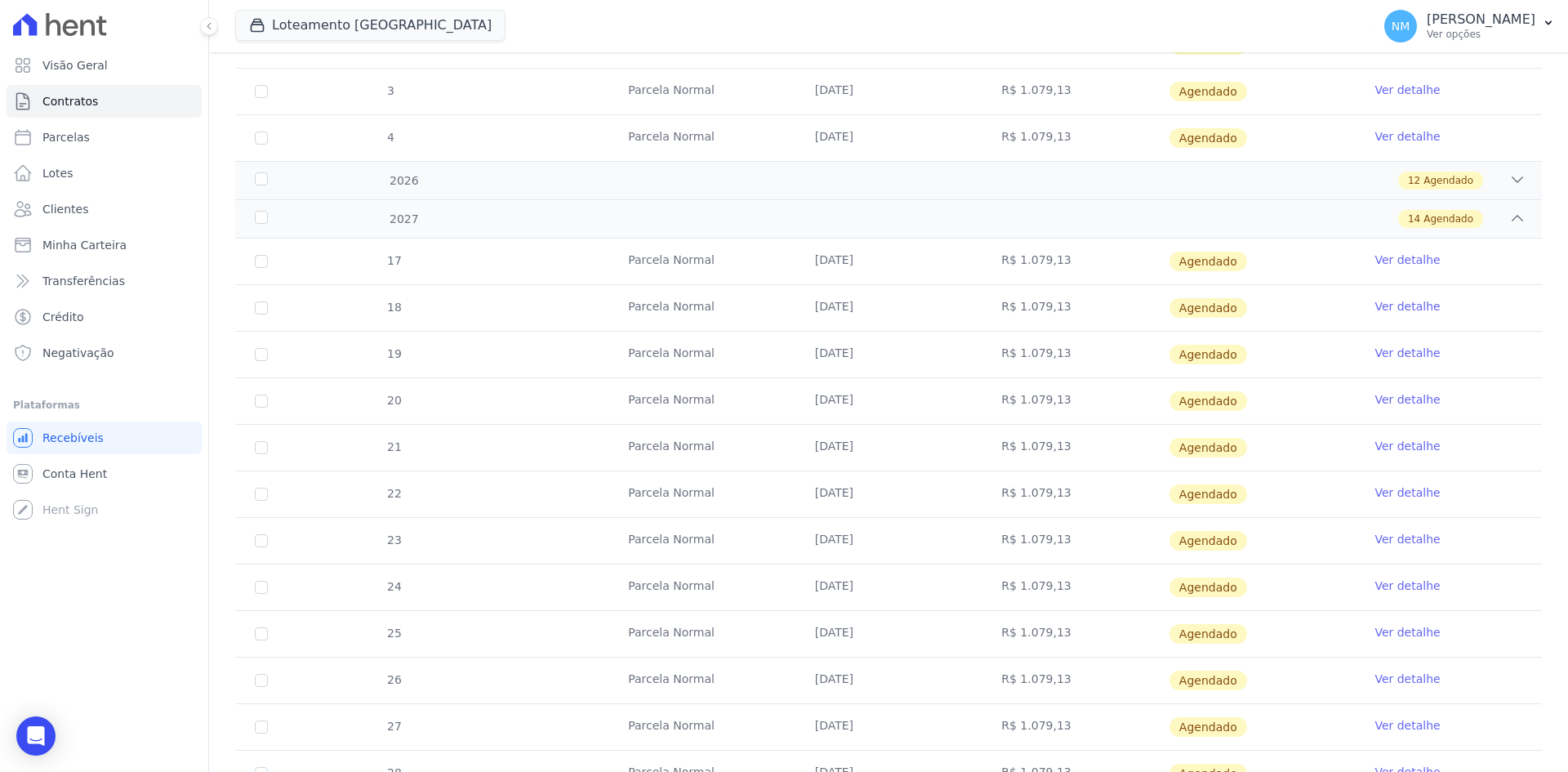
click at [1376, 630] on link "Ver detalhe" at bounding box center [1407, 631] width 66 height 16
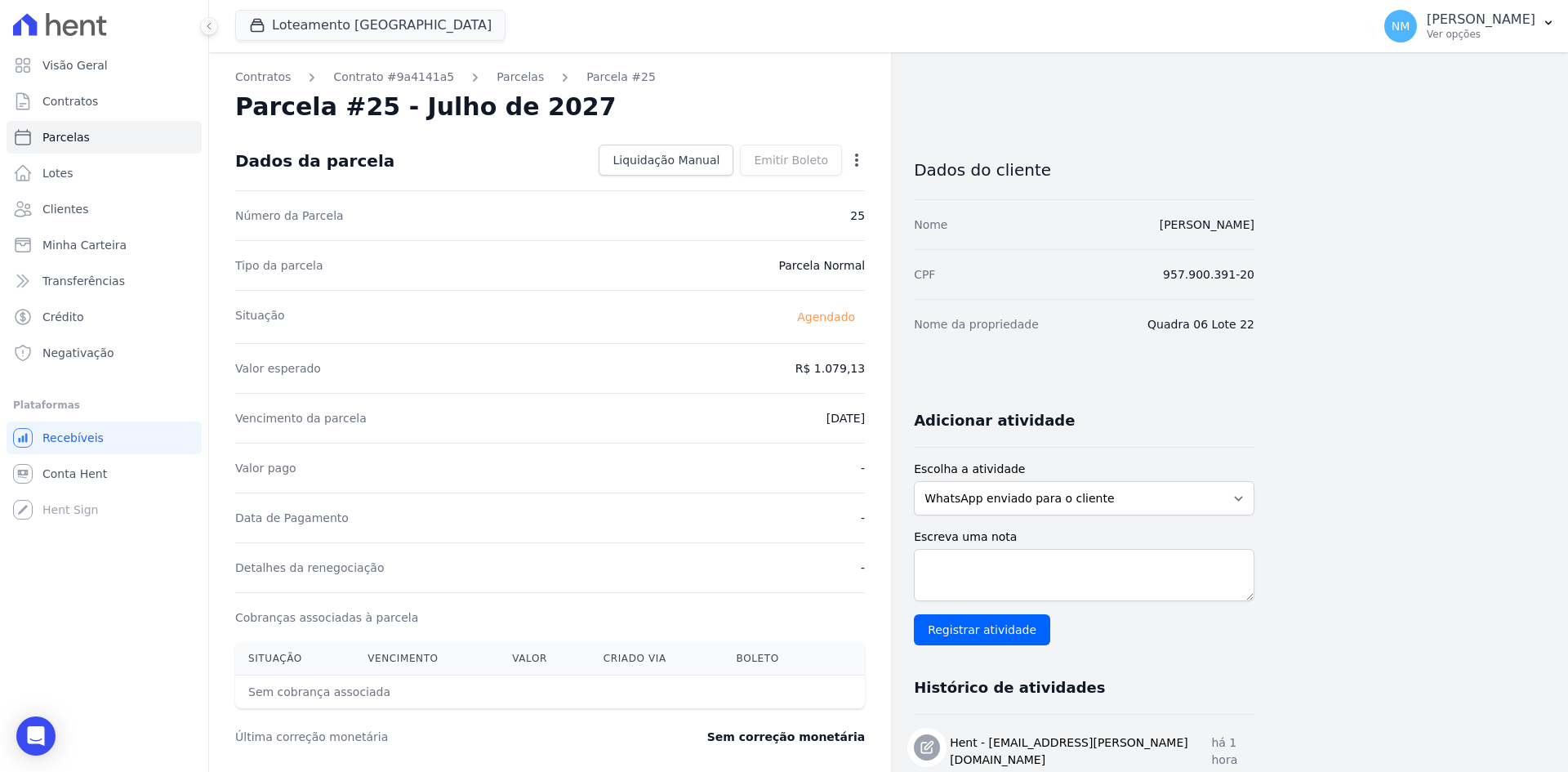
click at [827, 424] on dd "[DATE]" at bounding box center [845, 418] width 38 height 16
click at [851, 159] on icon "button" at bounding box center [856, 159] width 16 height 16
click at [770, 172] on link "Alterar" at bounding box center [787, 182] width 144 height 30
click at [778, 418] on input "2027-07-10" at bounding box center [800, 417] width 129 height 34
type input "2027-09-10"
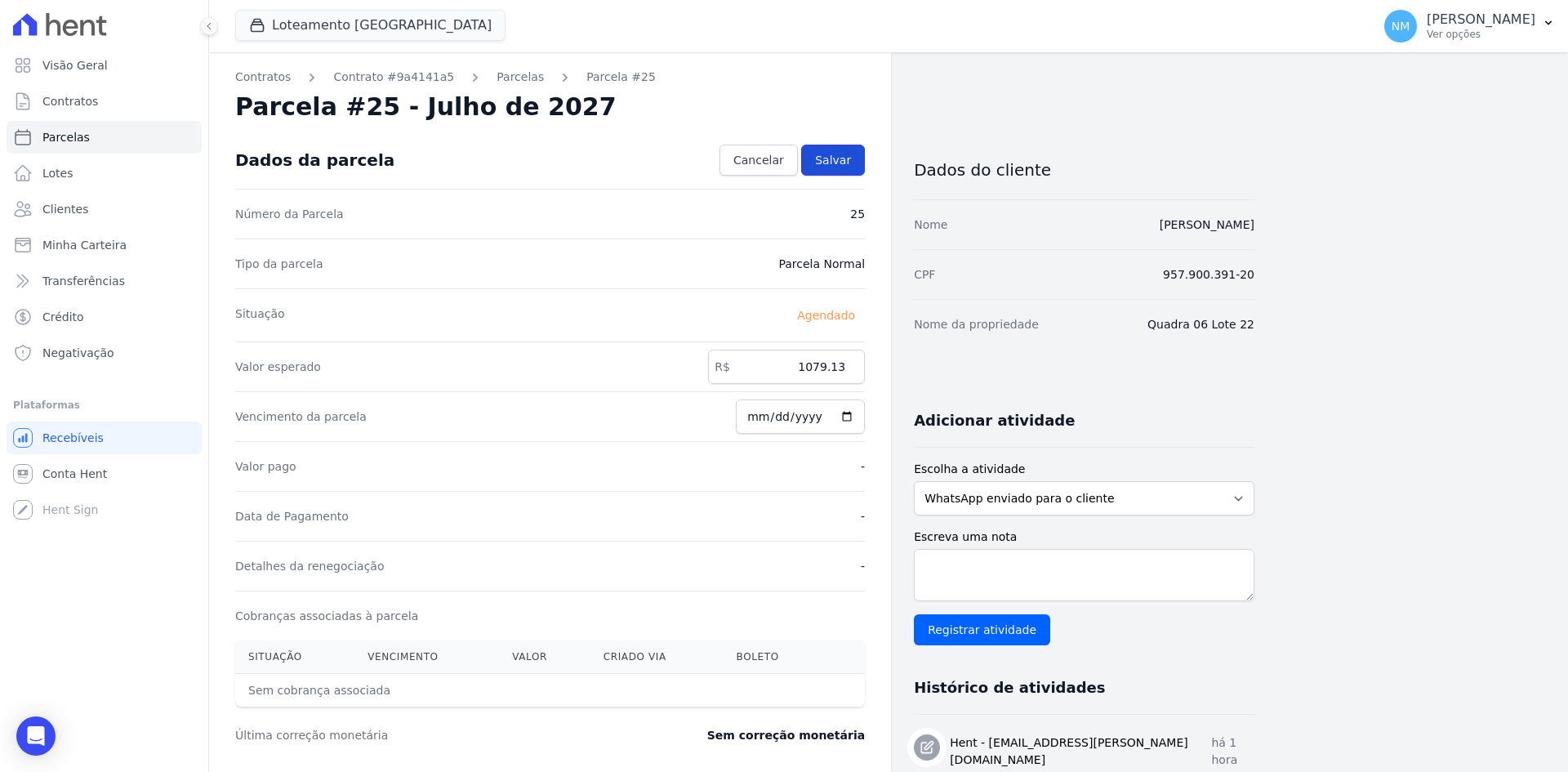
click at [838, 163] on span "Salvar" at bounding box center [833, 159] width 36 height 16
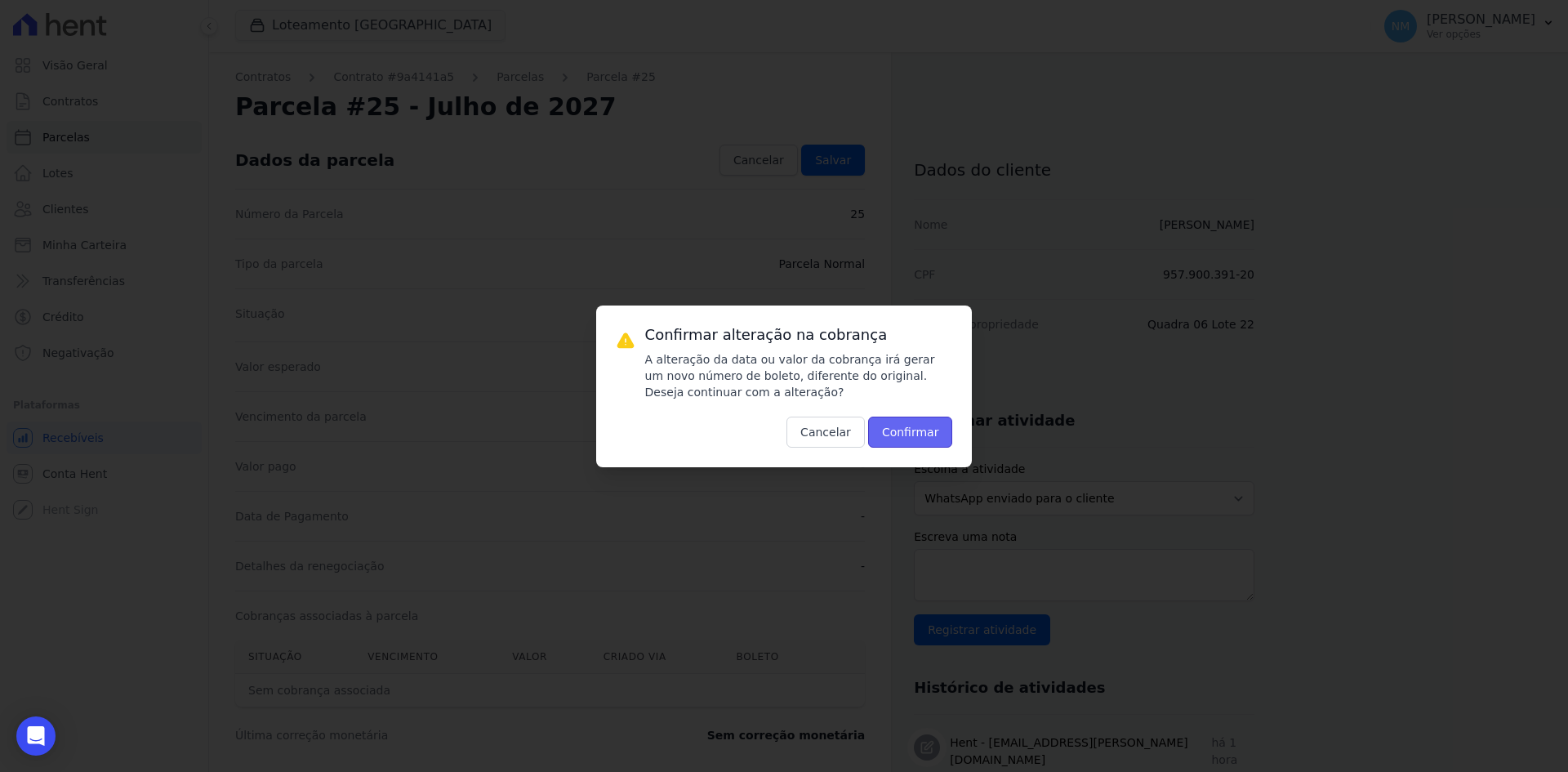
click at [903, 427] on button "Confirmar" at bounding box center [911, 432] width 85 height 31
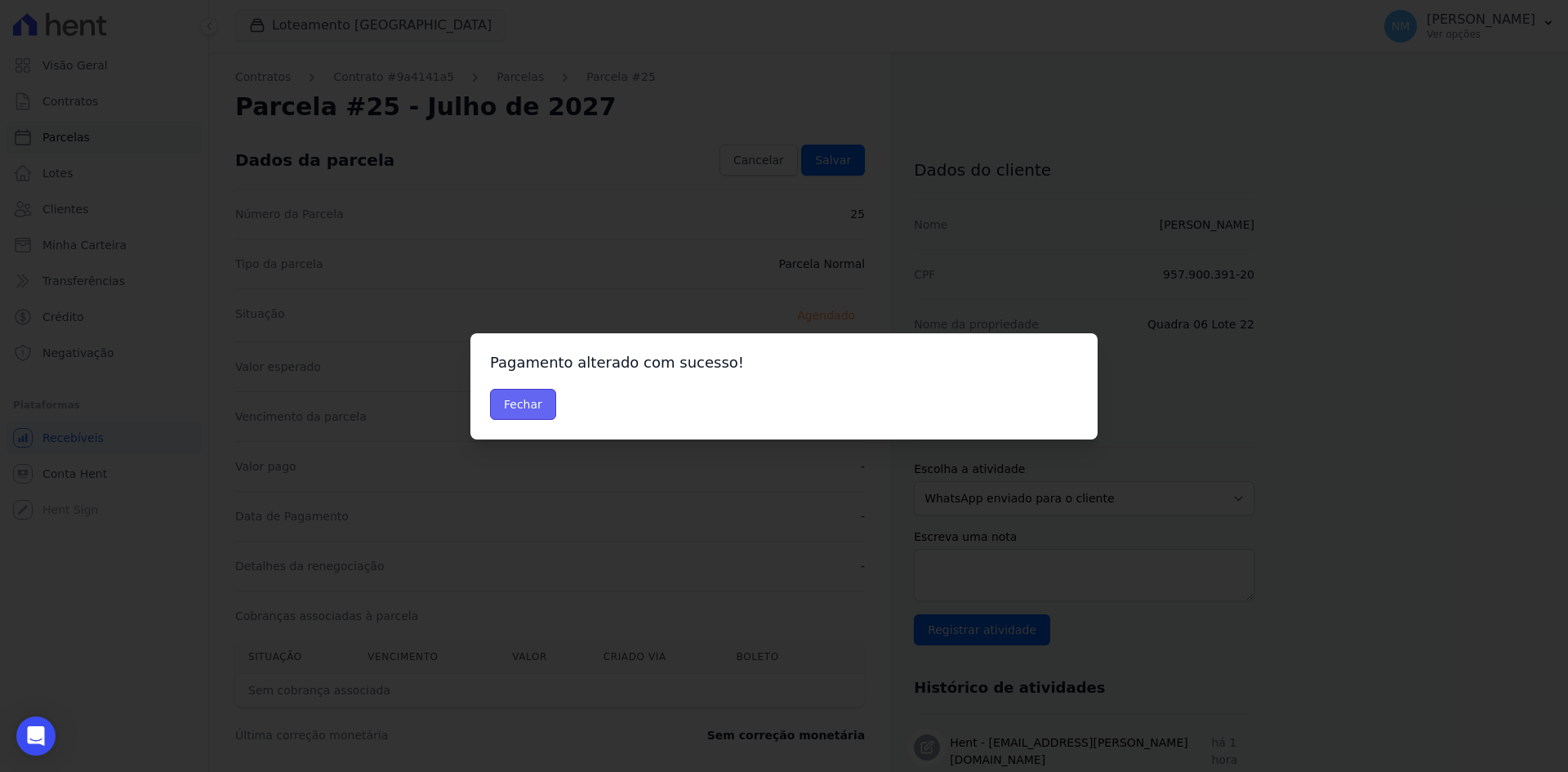
click at [521, 406] on button "Fechar" at bounding box center [523, 404] width 66 height 31
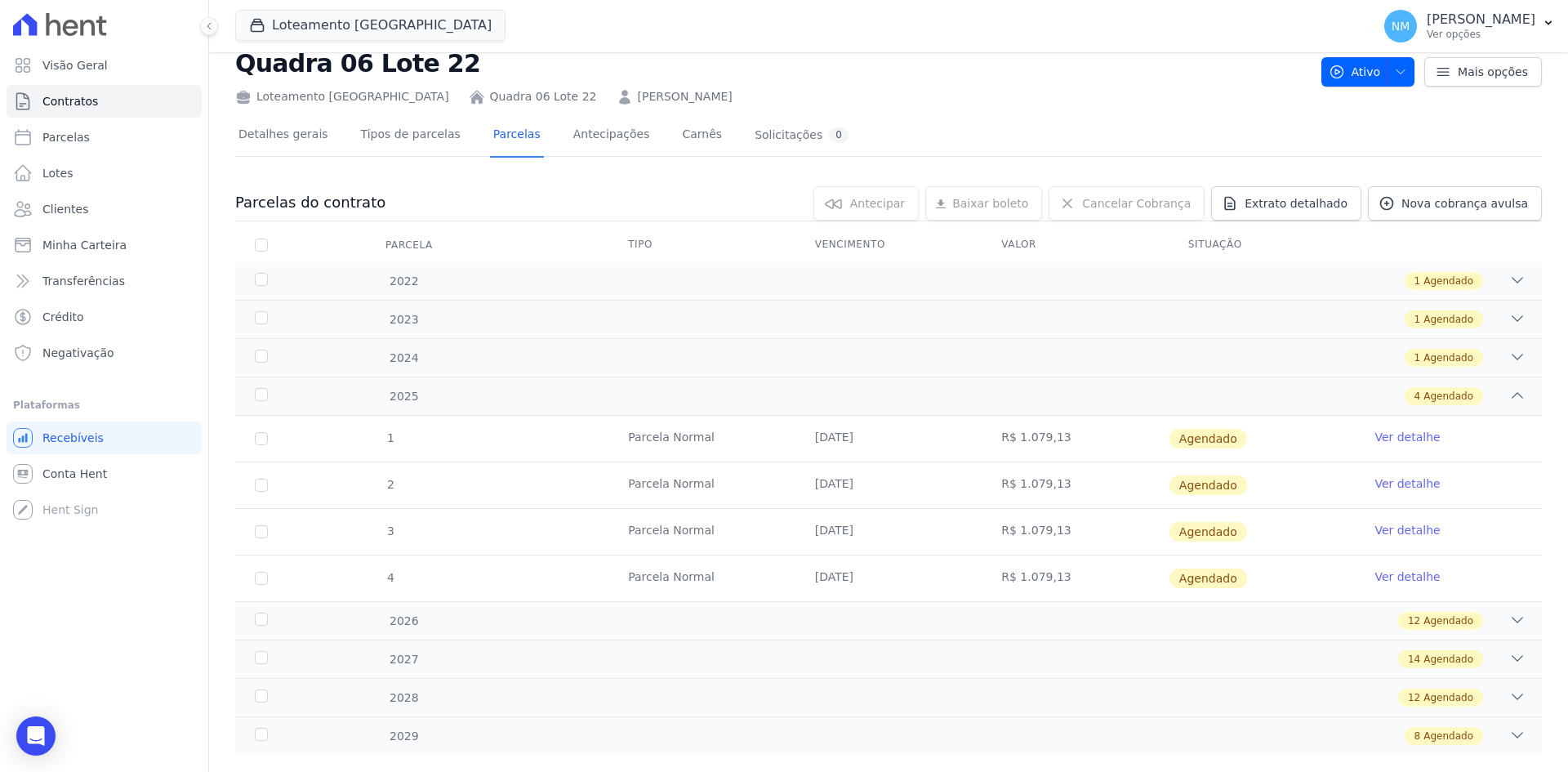
scroll to position [76, 0]
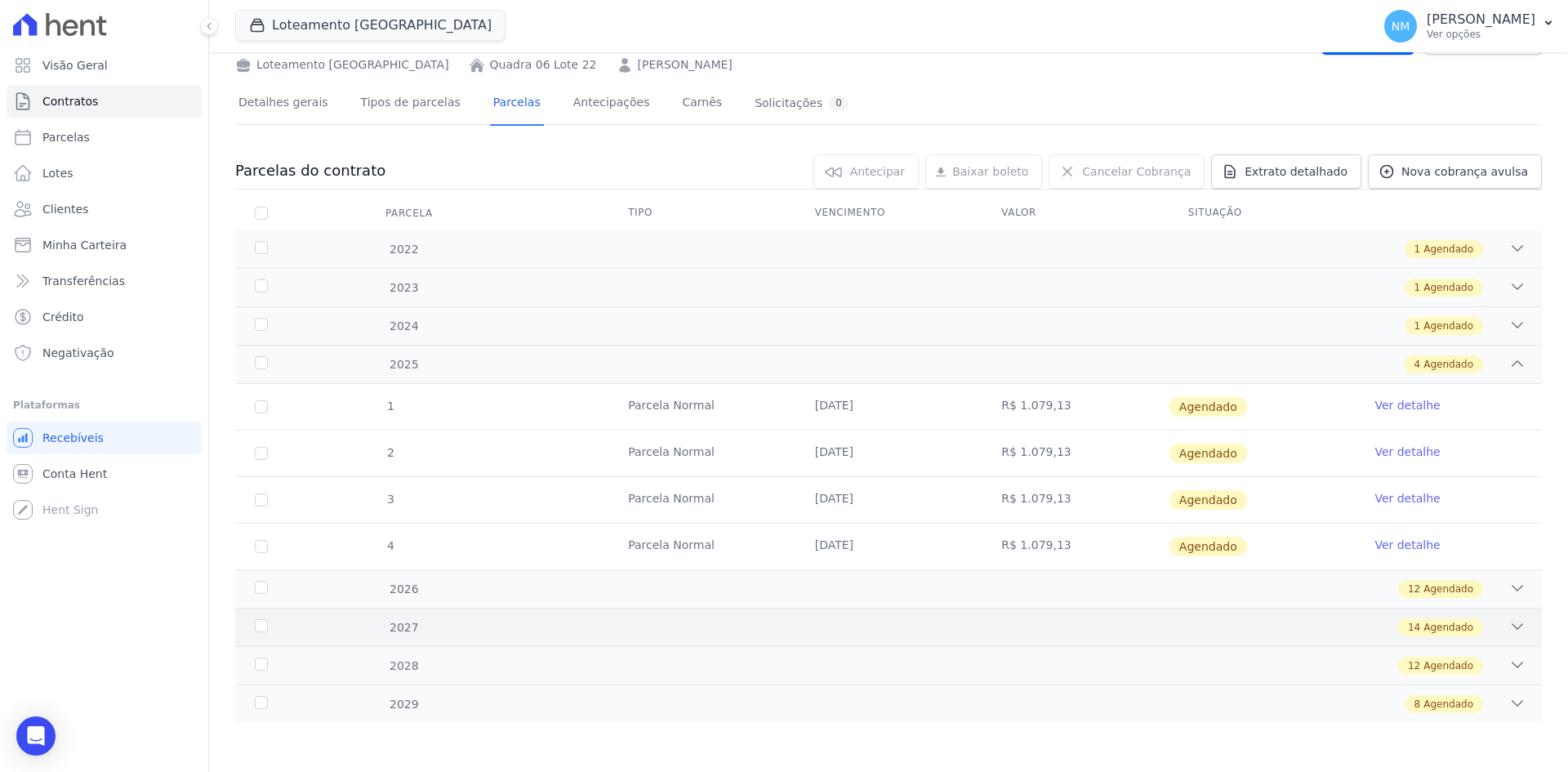
click at [1491, 625] on div "14 Agendado" at bounding box center [953, 627] width 1146 height 18
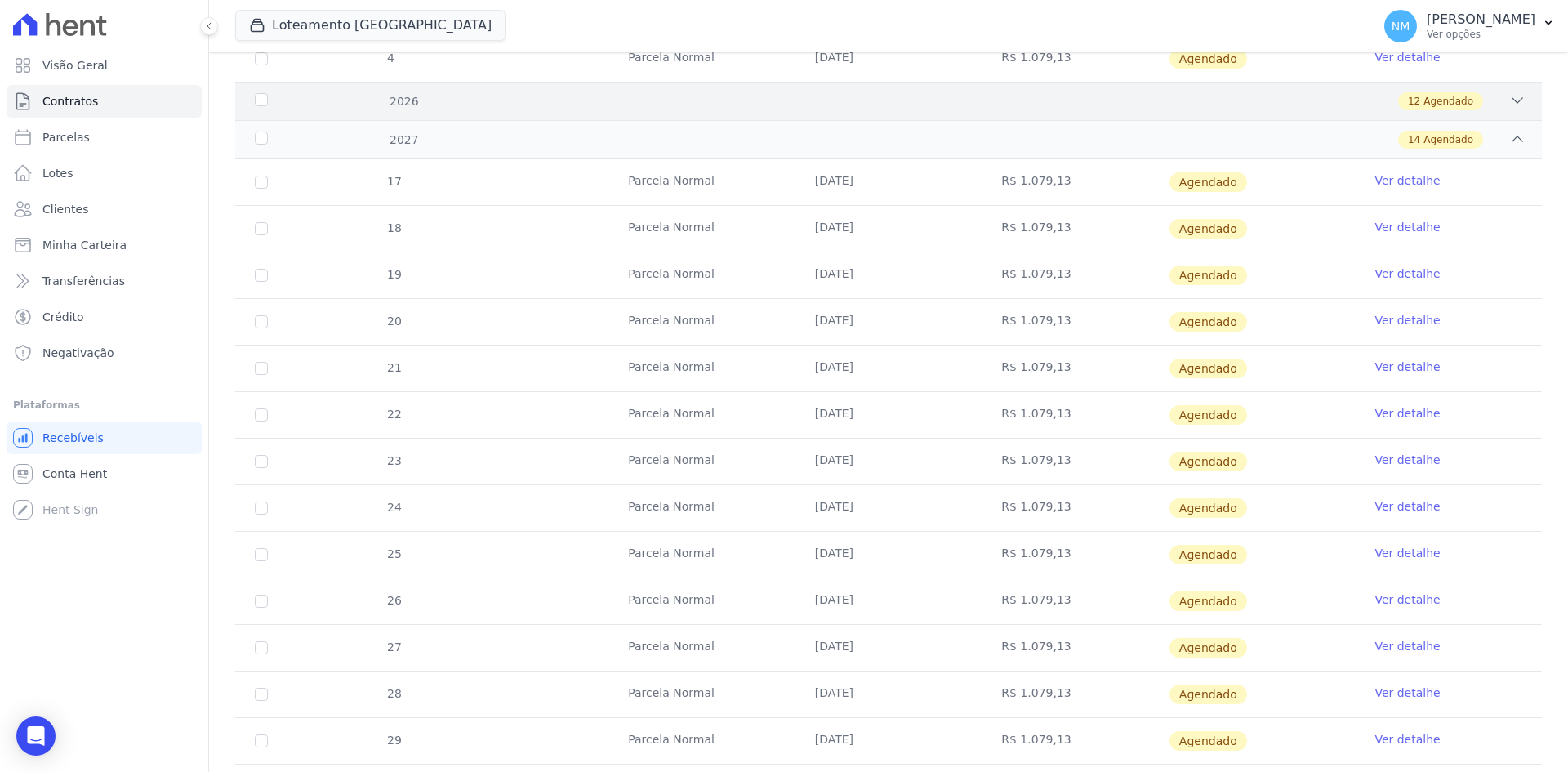
scroll to position [566, 0]
click at [1396, 597] on link "Ver detalhe" at bounding box center [1407, 596] width 66 height 16
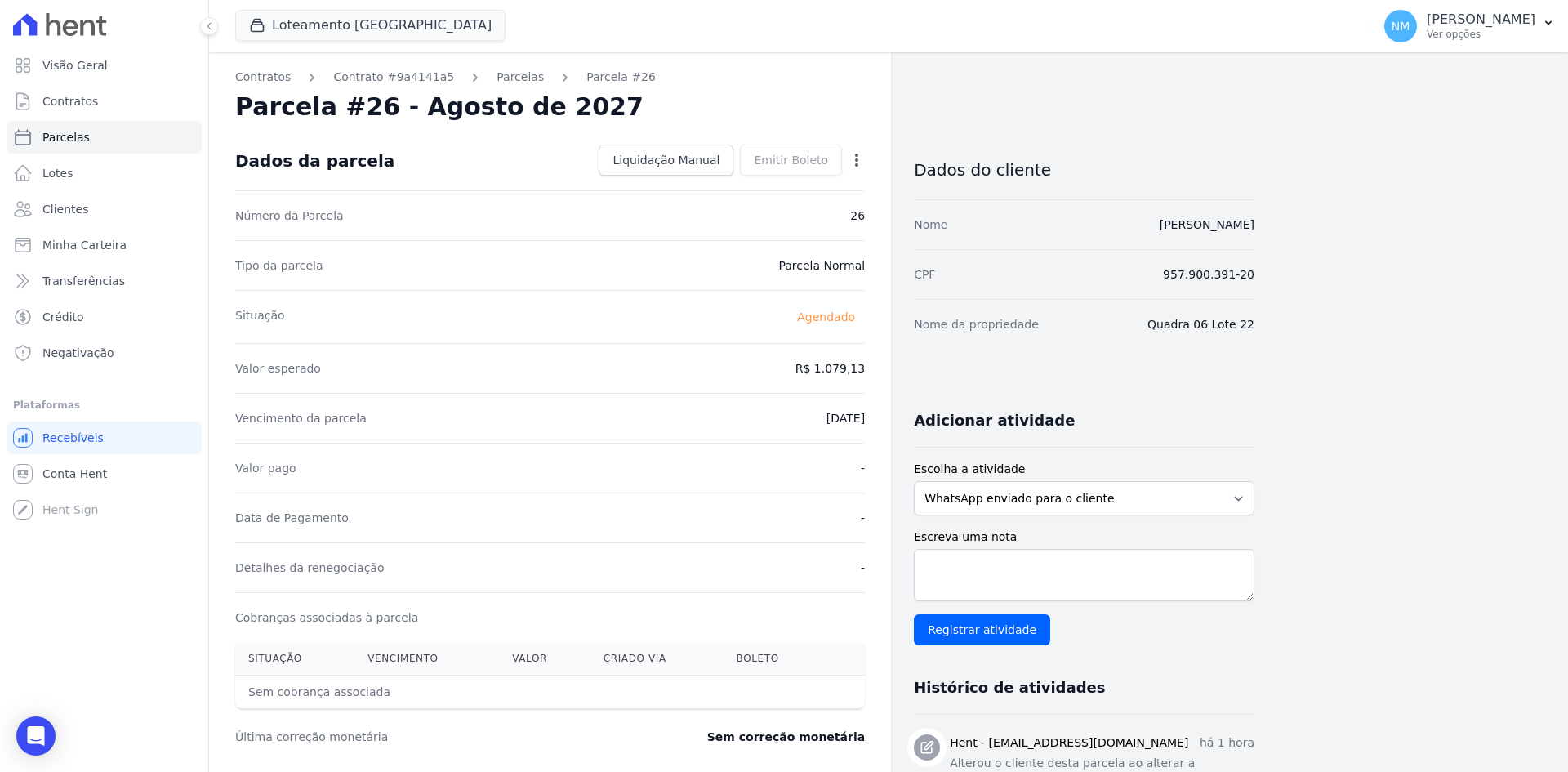
click at [863, 160] on icon "button" at bounding box center [856, 159] width 16 height 16
click at [787, 181] on link "Alterar" at bounding box center [787, 182] width 144 height 30
click at [787, 419] on input "[DATE]" at bounding box center [800, 417] width 129 height 34
click at [779, 416] on input "[DATE]" at bounding box center [800, 417] width 129 height 34
type input "[DATE]"
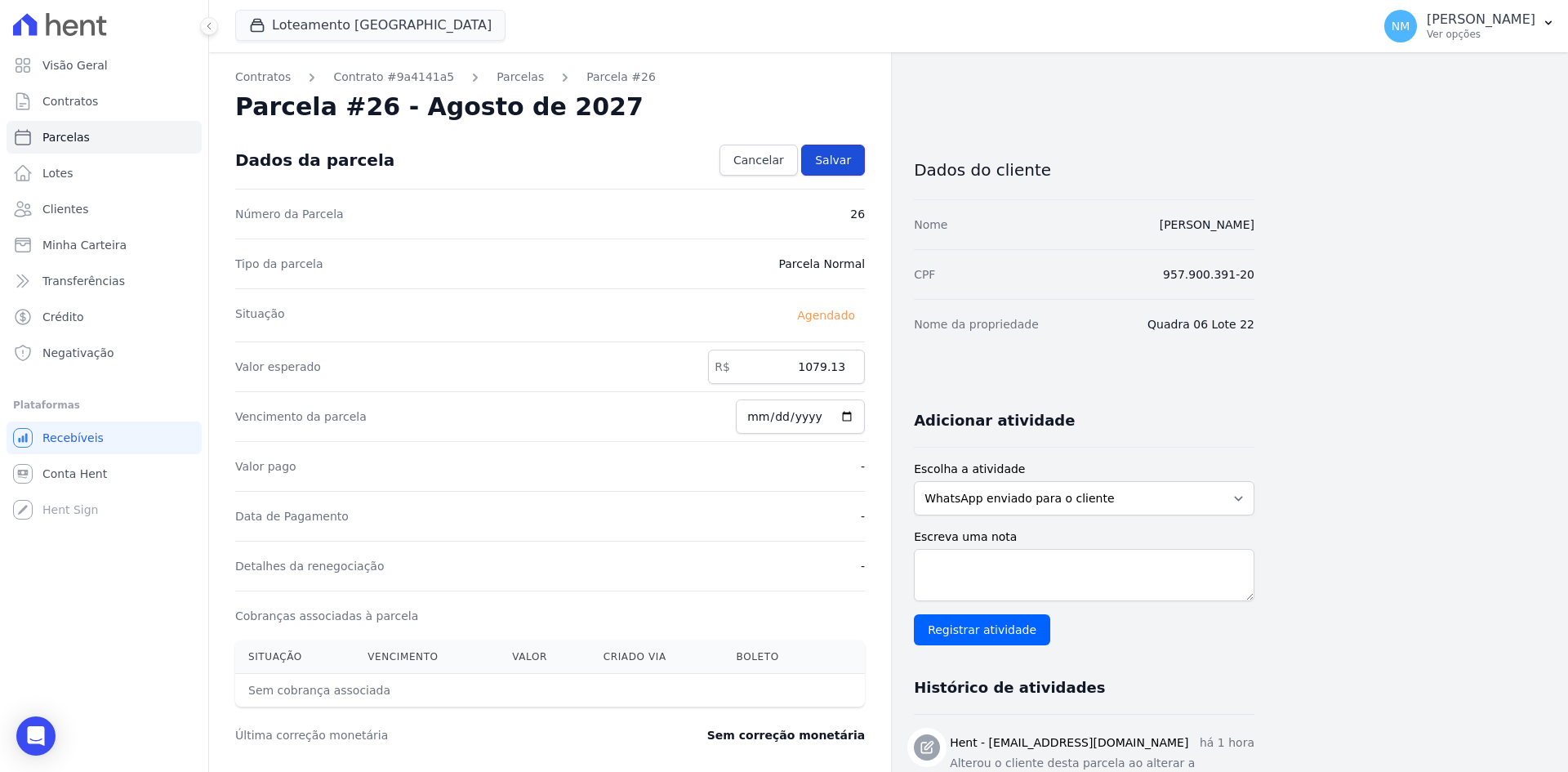
click at [833, 153] on span "Salvar" at bounding box center [833, 159] width 36 height 16
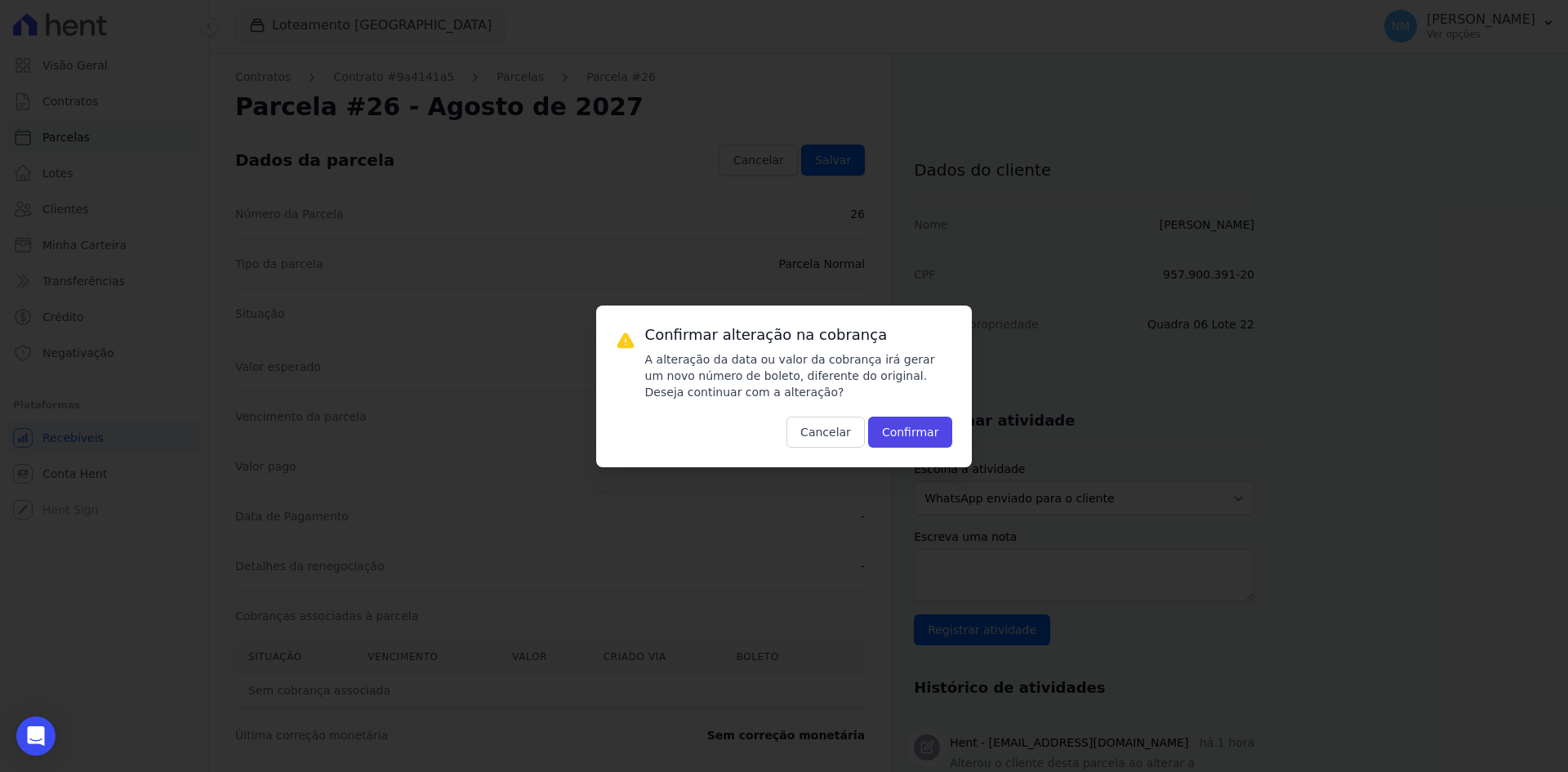
click at [899, 413] on div "Confirmar alteração na cobrança A alteração da data ou valor da cobrança irá ge…" at bounding box center [798, 387] width 308 height 123
click at [907, 427] on button "Confirmar" at bounding box center [911, 432] width 85 height 31
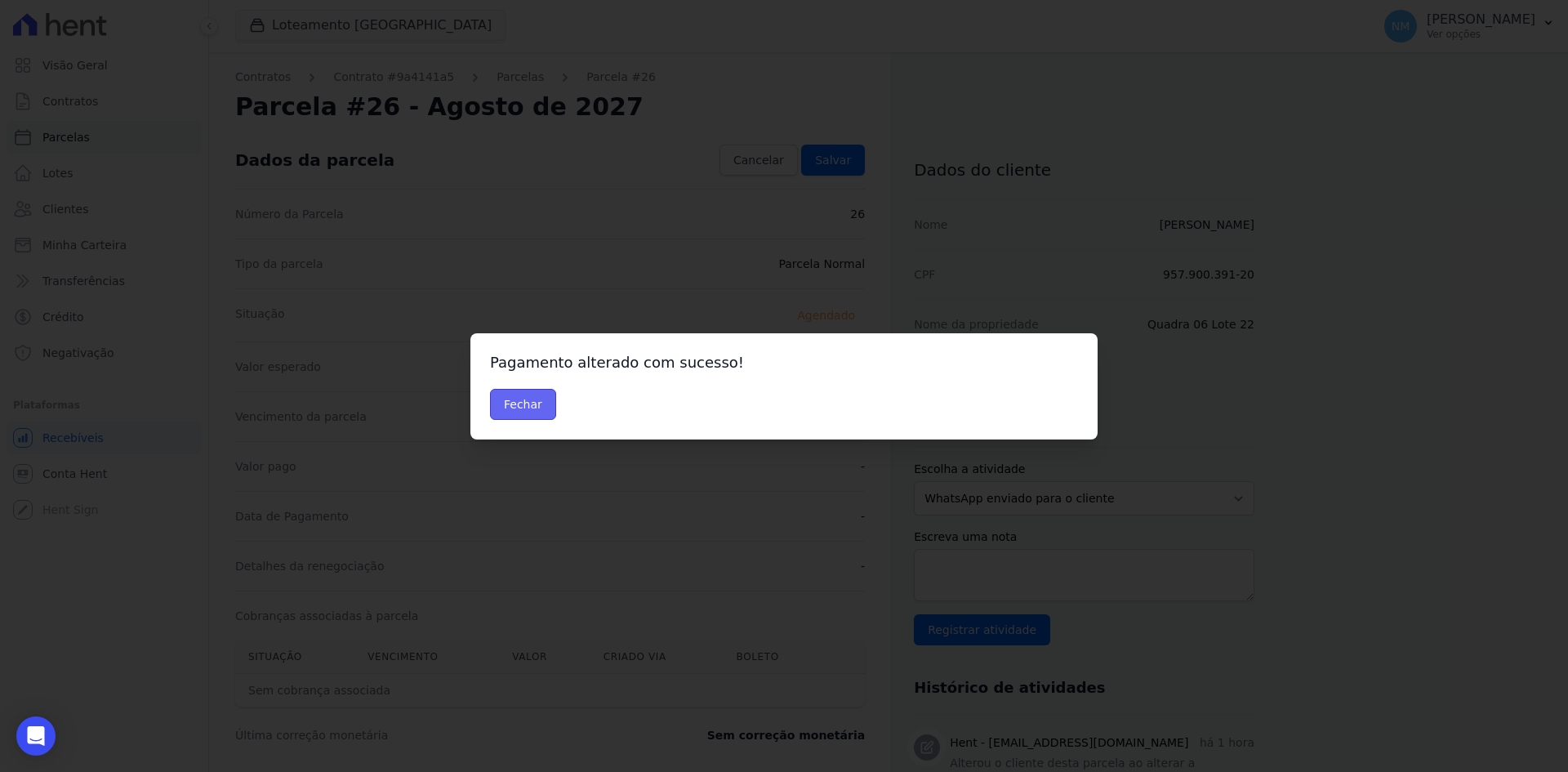
click at [532, 413] on button "Fechar" at bounding box center [523, 404] width 66 height 31
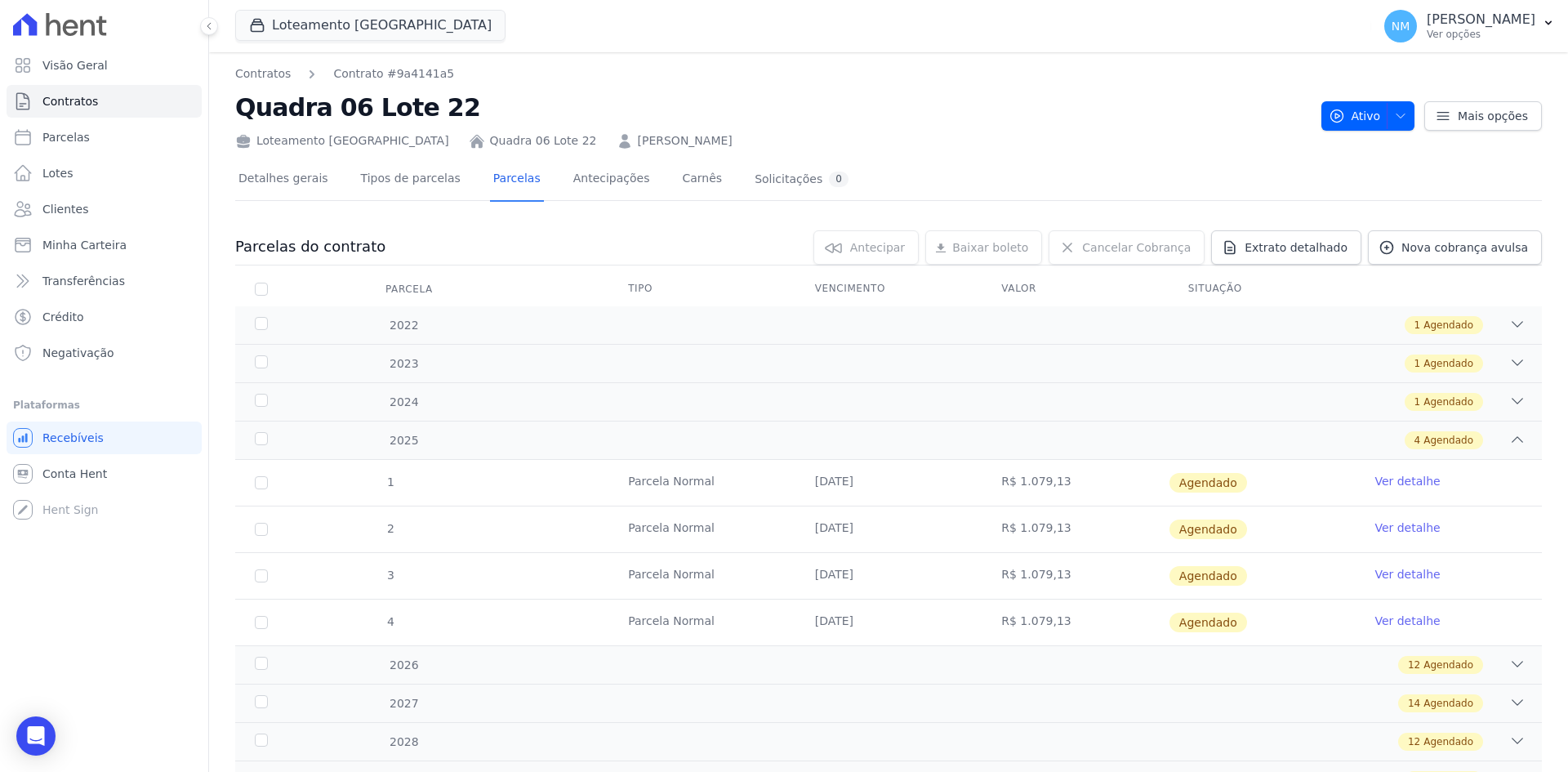
scroll to position [76, 0]
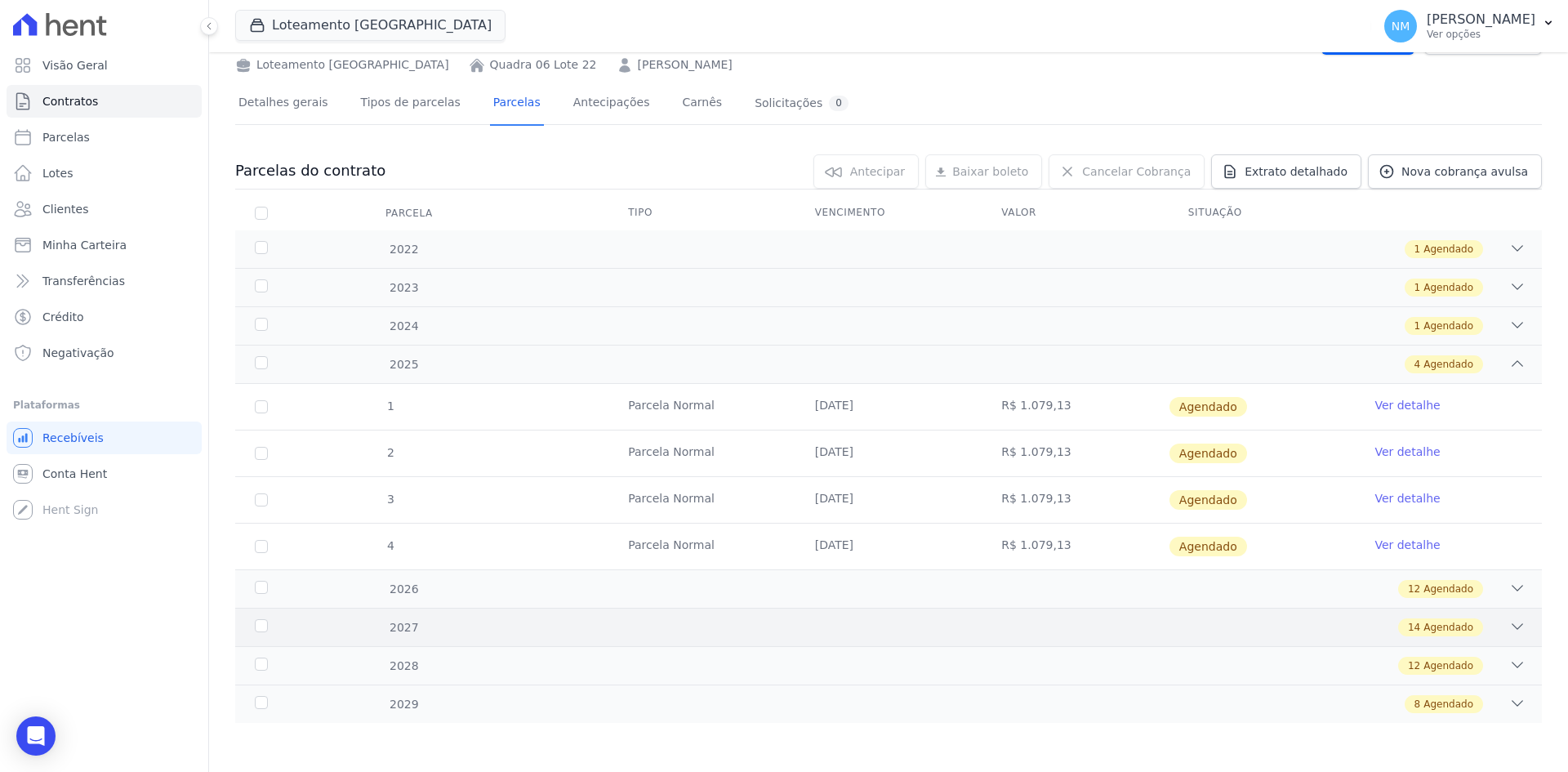
click at [1494, 636] on div "14 Agendado" at bounding box center [953, 627] width 1146 height 18
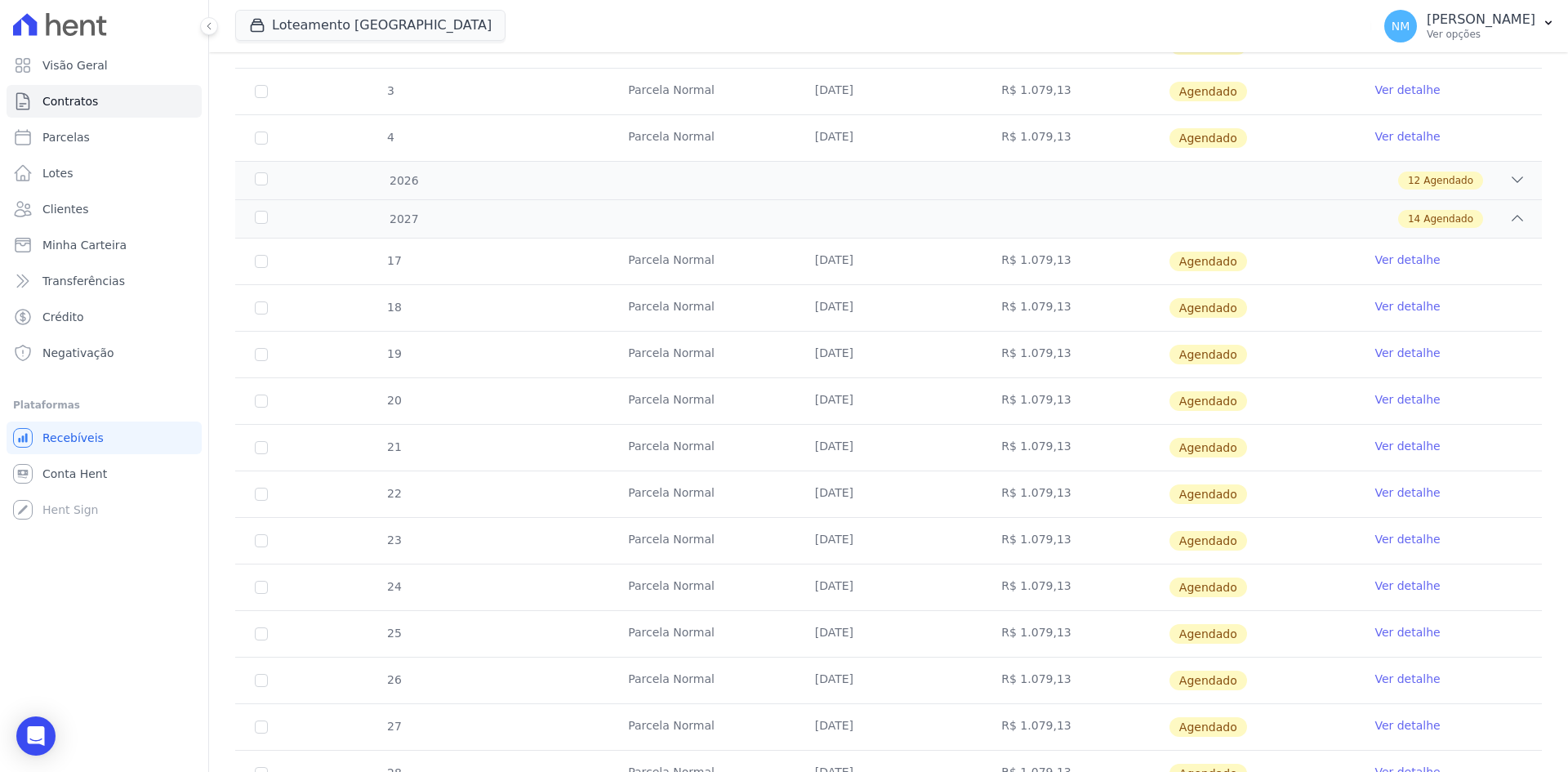
scroll to position [566, 0]
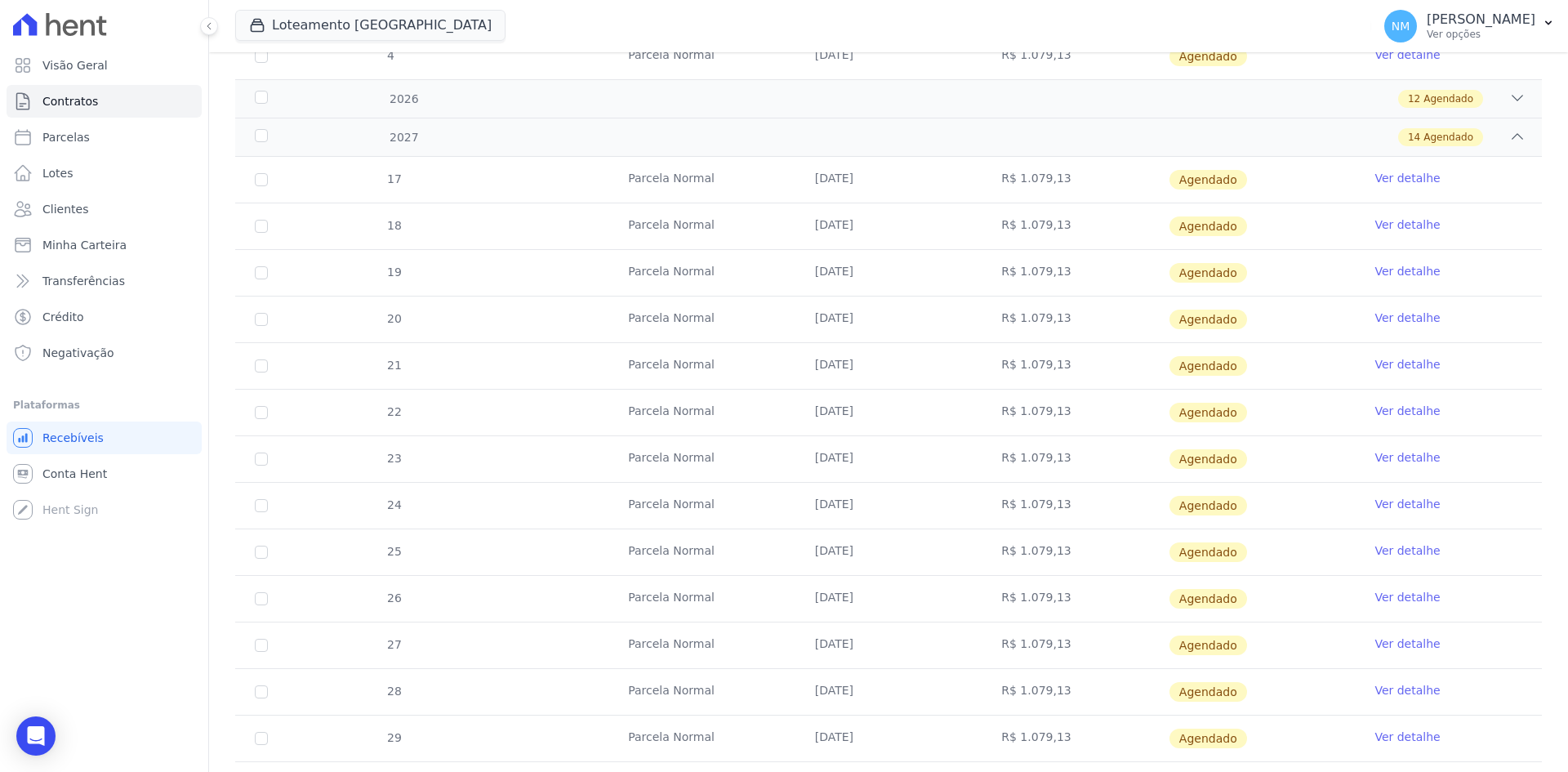
click at [1404, 643] on link "Ver detalhe" at bounding box center [1407, 643] width 66 height 16
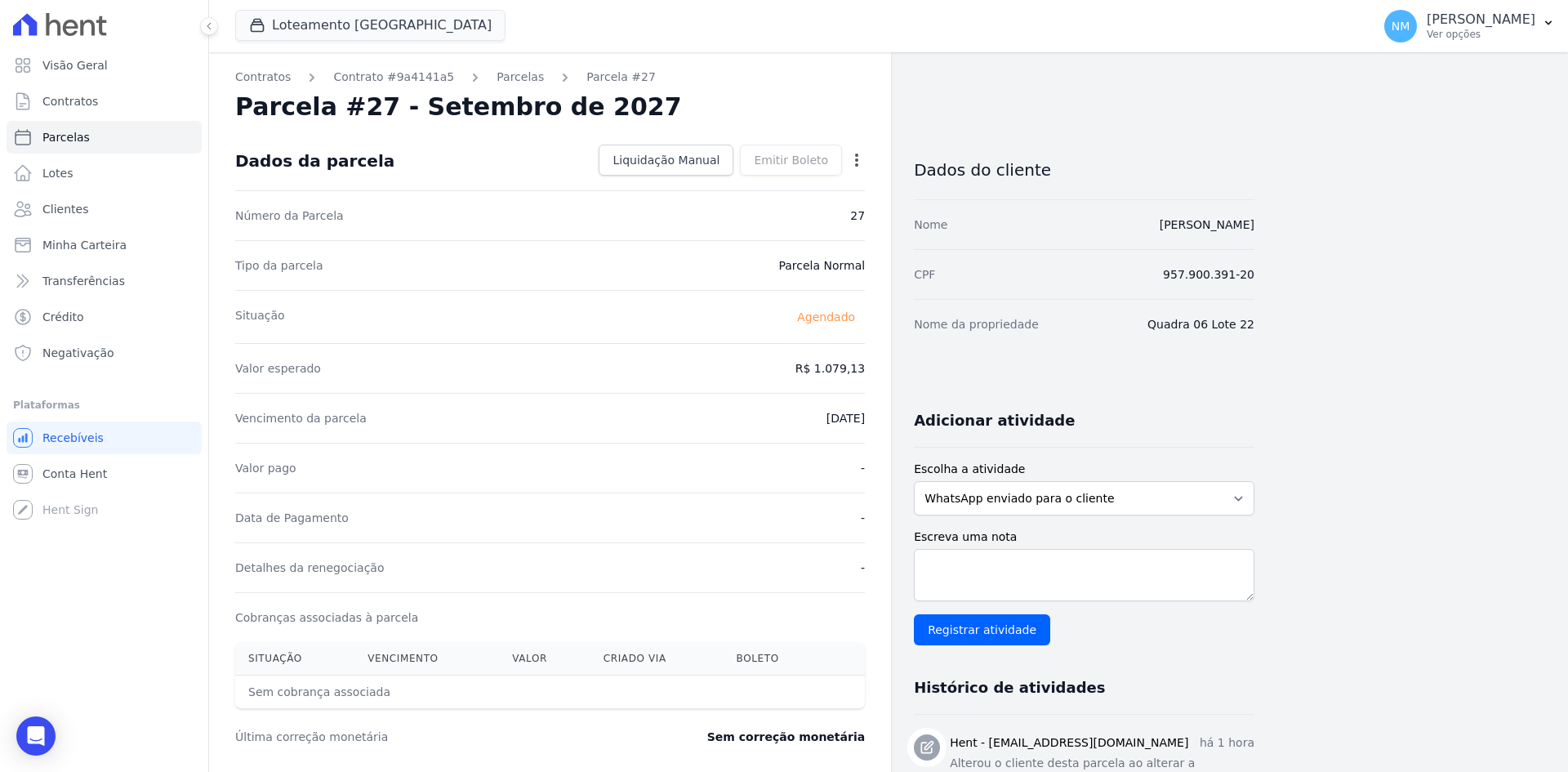
click at [858, 157] on icon "button" at bounding box center [856, 159] width 16 height 16
click at [772, 176] on link "Alterar" at bounding box center [787, 182] width 144 height 30
click at [775, 414] on input "2027-09-10" at bounding box center [800, 417] width 129 height 34
type input "[DATE]"
click at [842, 158] on span "Salvar" at bounding box center [833, 159] width 36 height 16
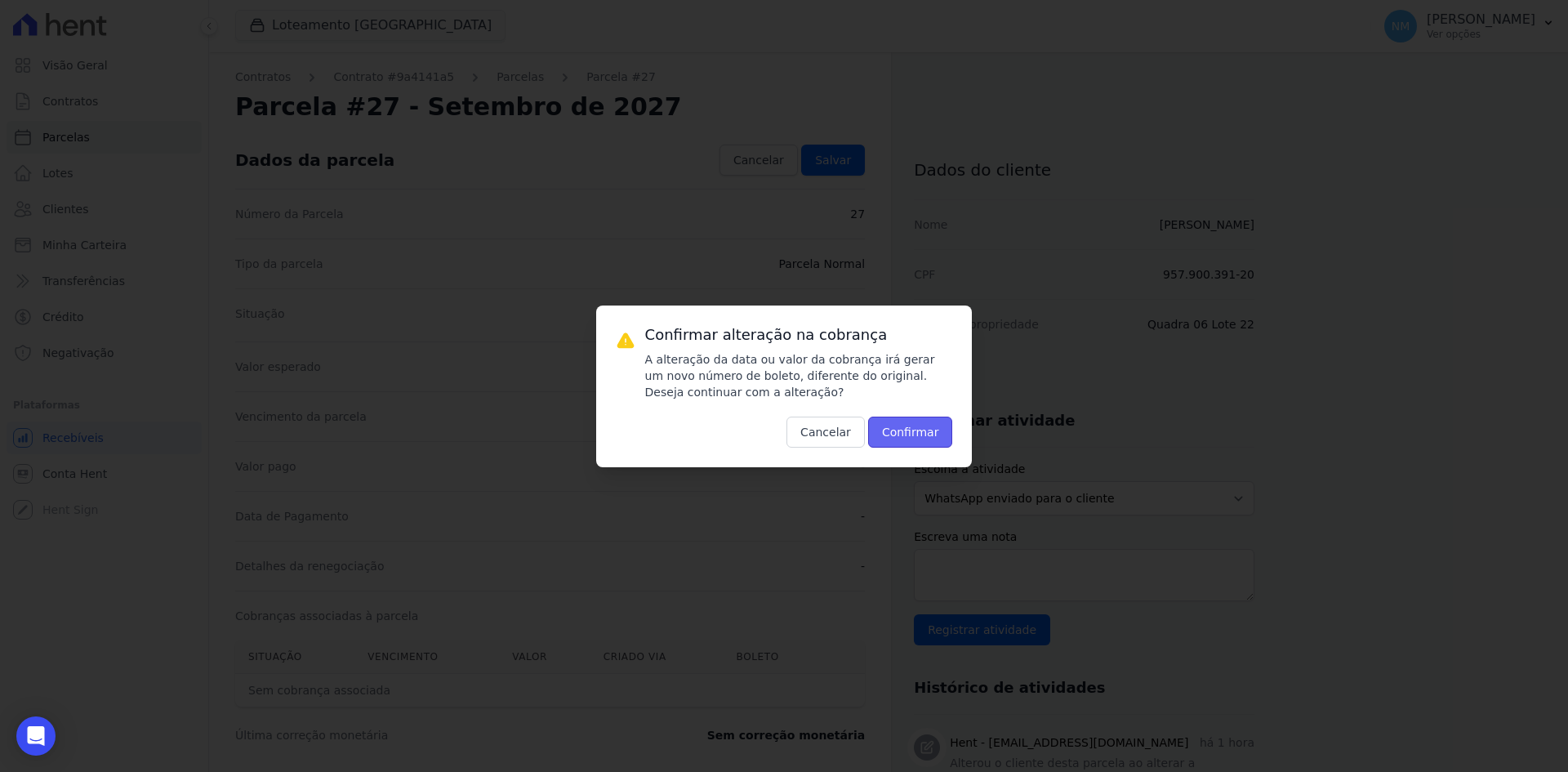
click at [916, 442] on button "Confirmar" at bounding box center [911, 432] width 85 height 31
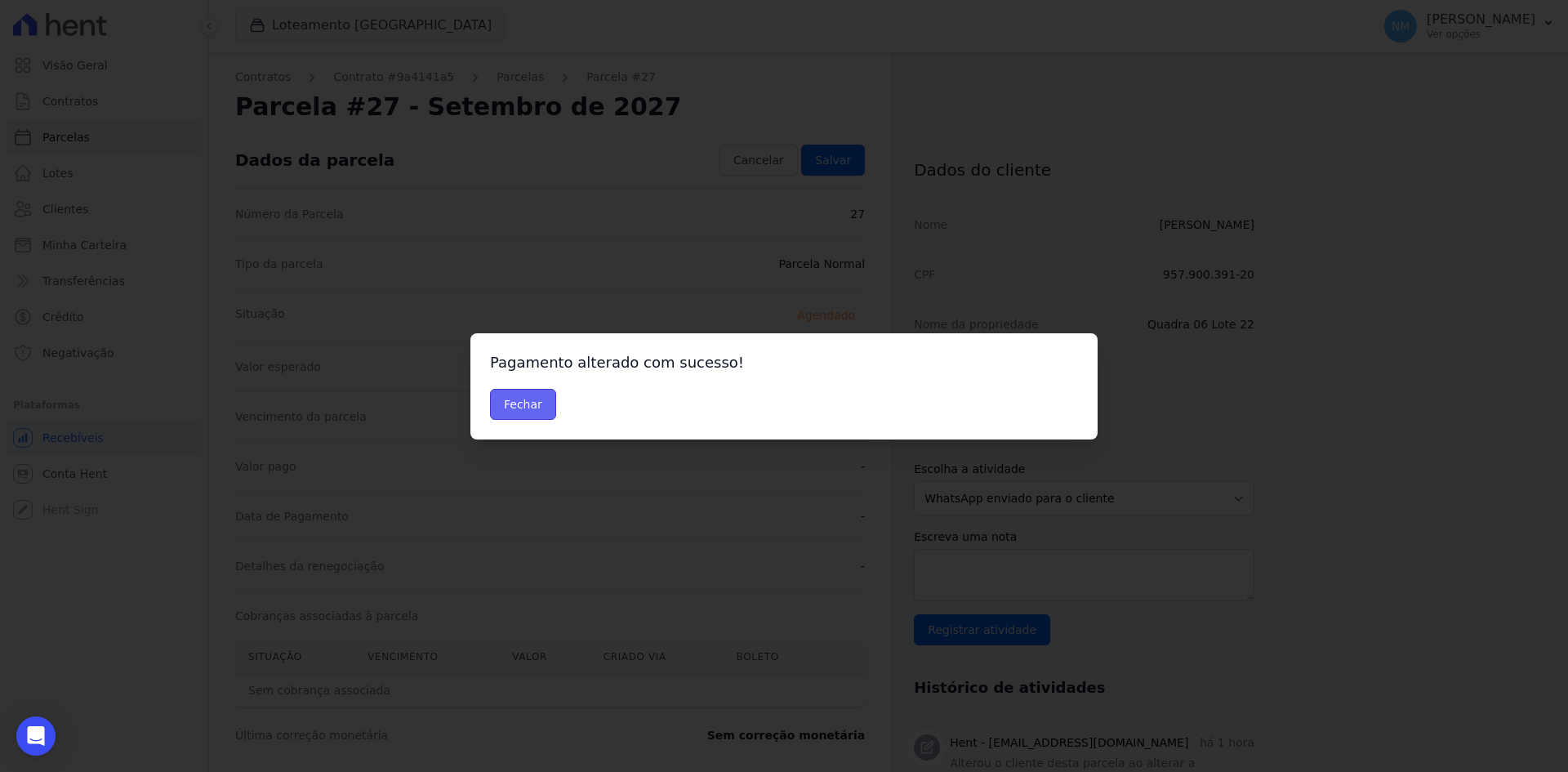
click at [516, 407] on button "Fechar" at bounding box center [523, 404] width 66 height 31
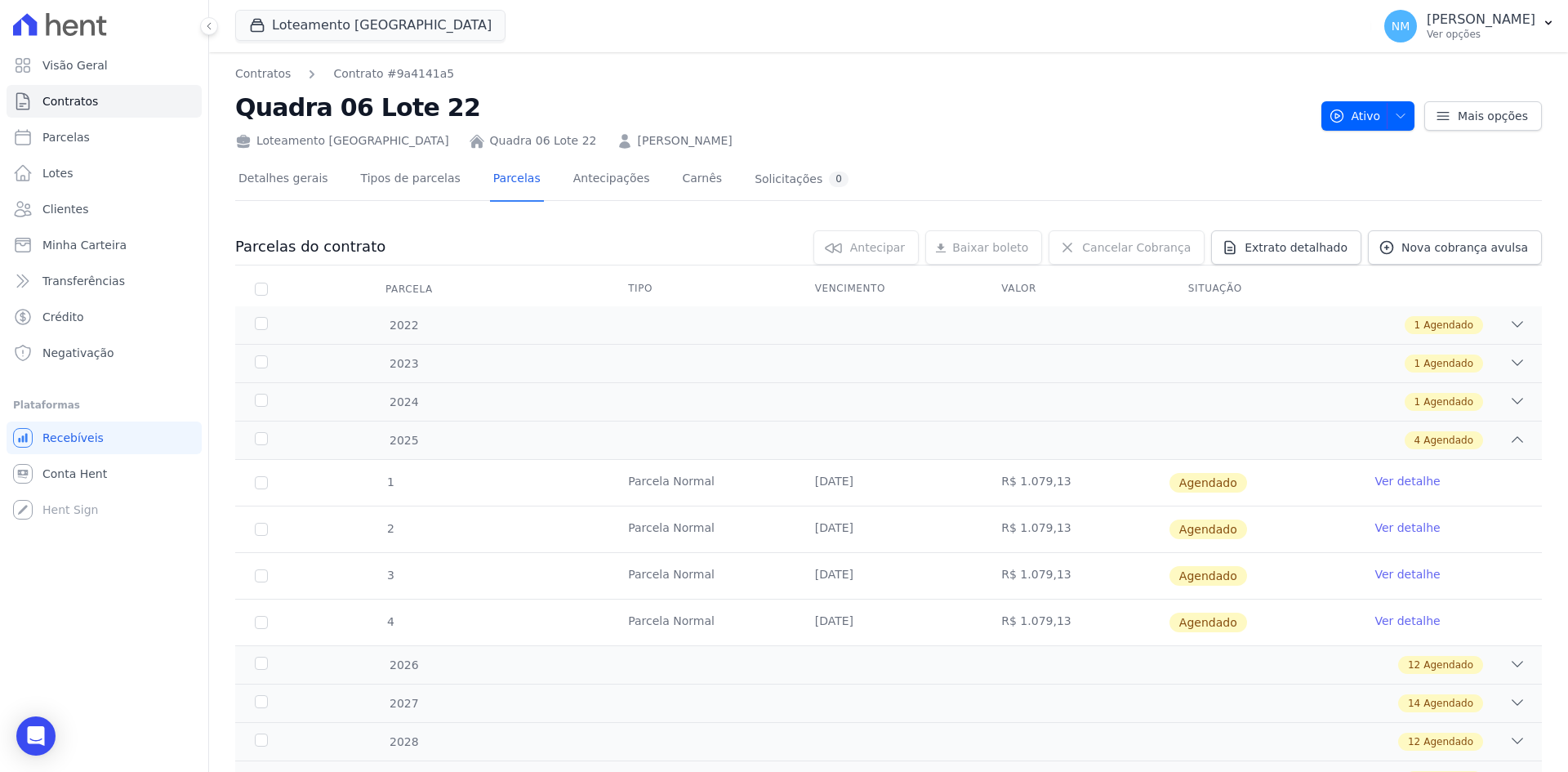
scroll to position [76, 0]
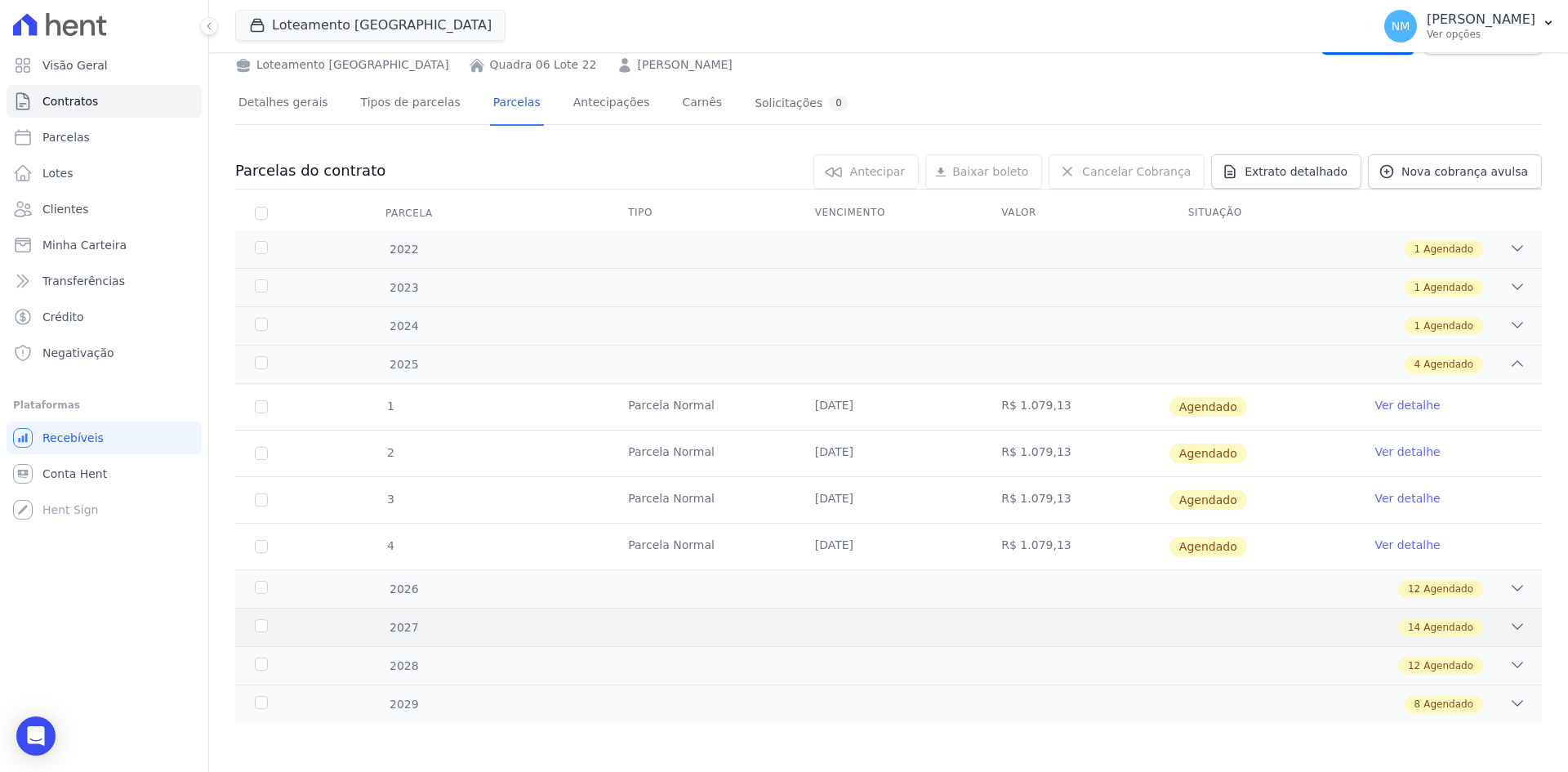
click at [1509, 632] on icon at bounding box center [1517, 626] width 16 height 16
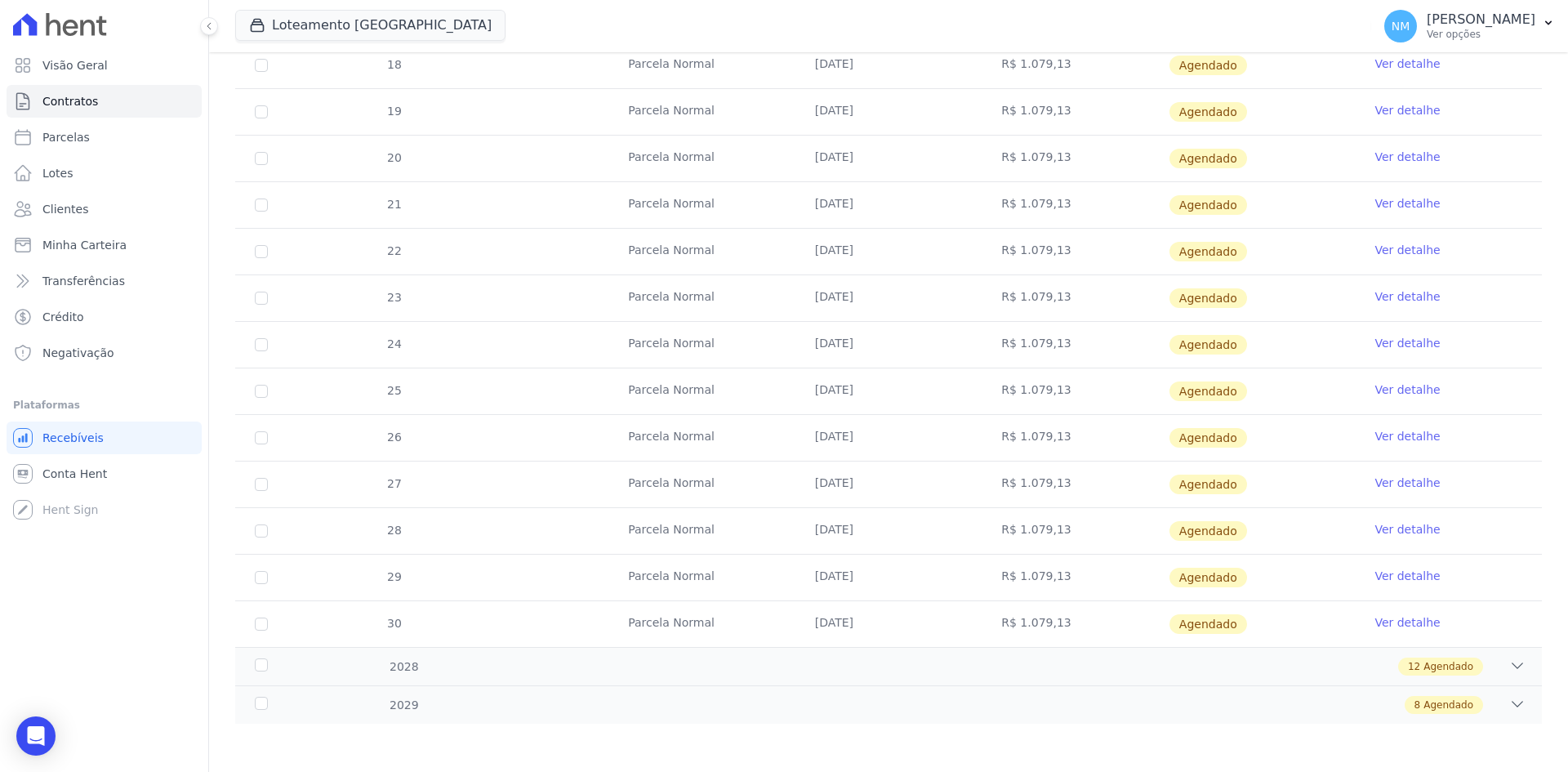
scroll to position [728, 0]
click at [1403, 529] on link "Ver detalhe" at bounding box center [1407, 528] width 66 height 16
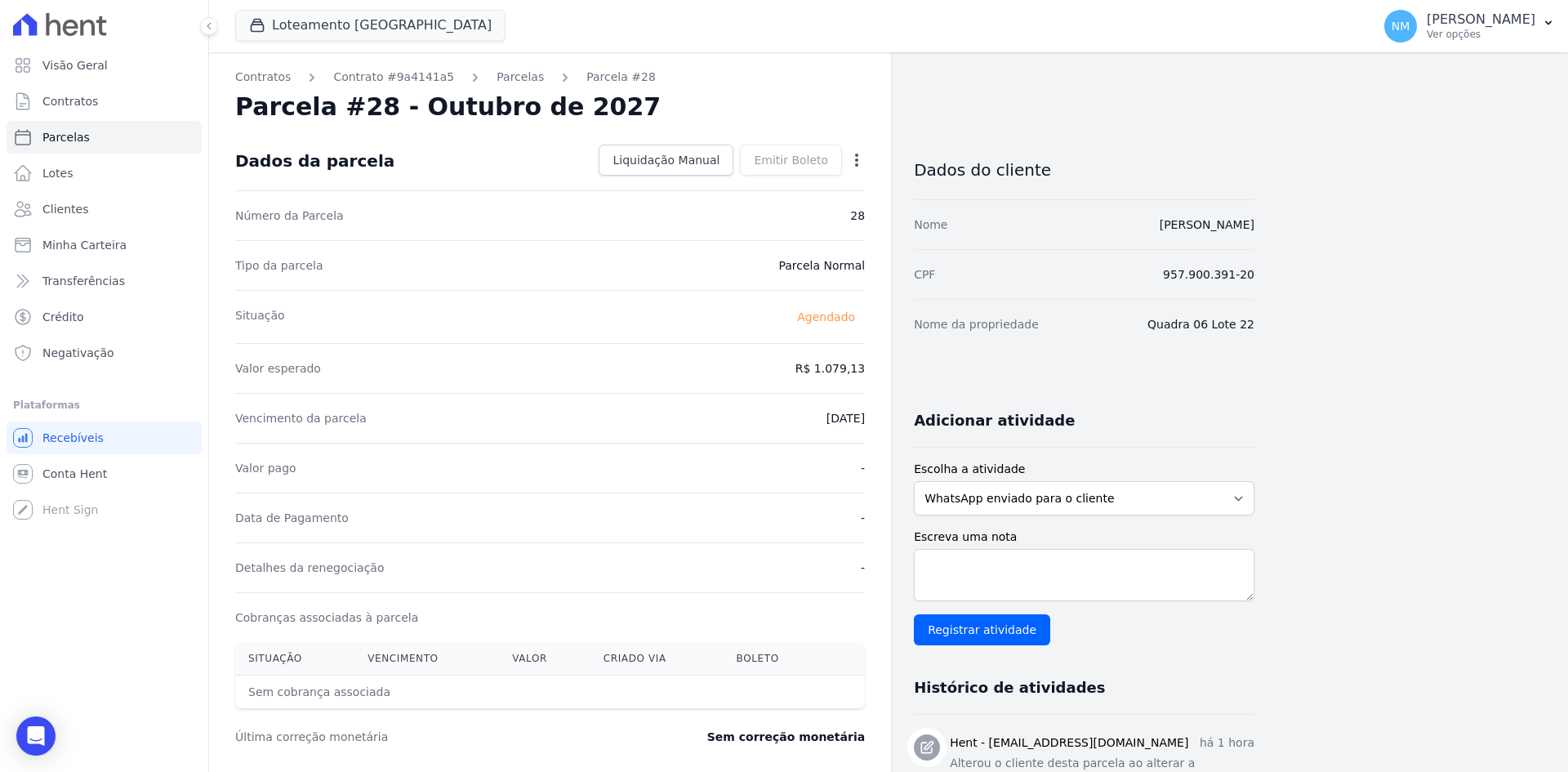
click at [860, 163] on icon "button" at bounding box center [856, 159] width 16 height 16
click at [801, 186] on link "Alterar" at bounding box center [787, 182] width 144 height 30
click at [784, 416] on input "2027-10-10" at bounding box center [800, 417] width 129 height 34
type input "2027-12-10"
click at [848, 155] on span "Salvar" at bounding box center [833, 159] width 36 height 16
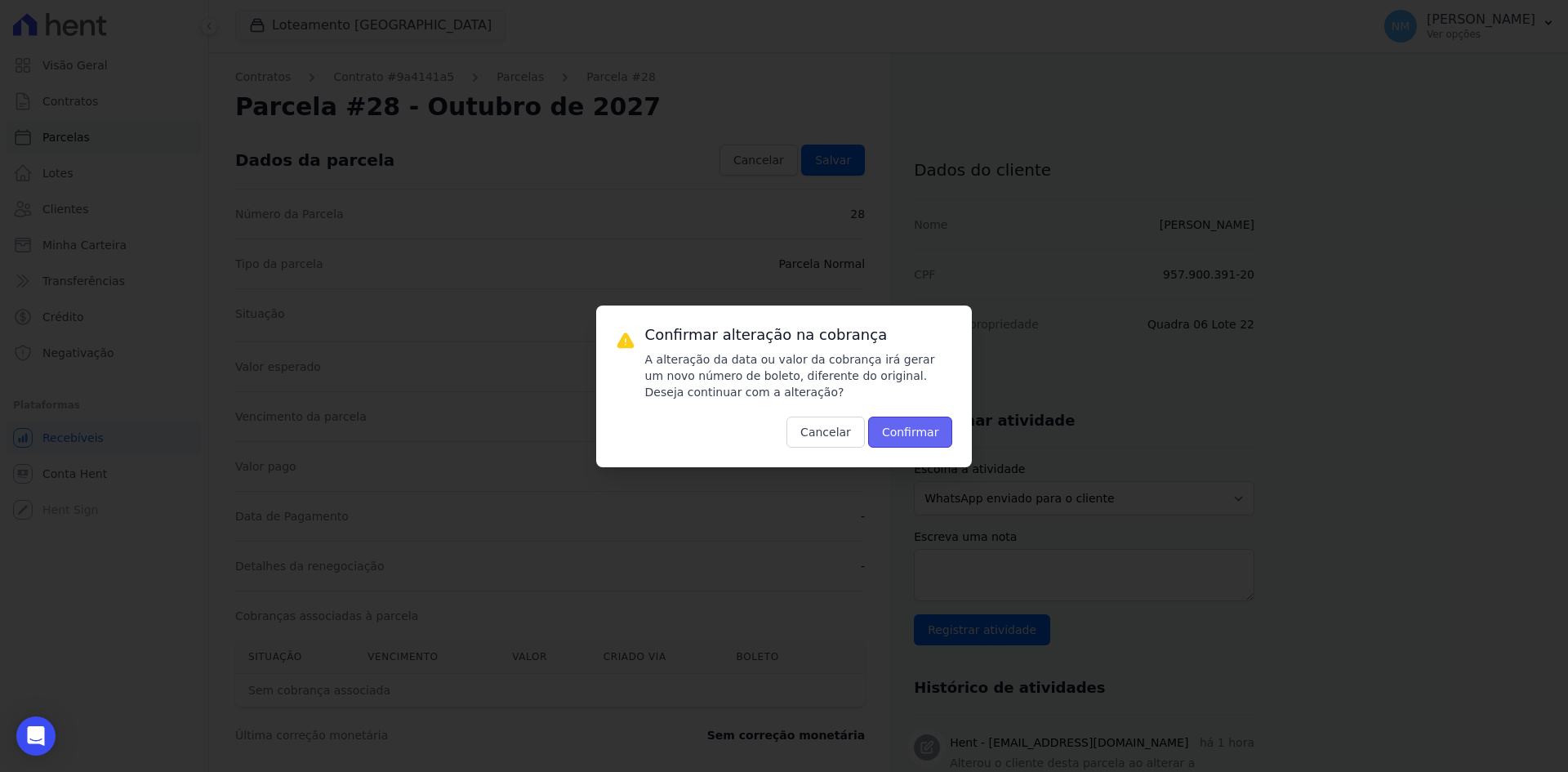
click at [914, 430] on button "Confirmar" at bounding box center [911, 432] width 85 height 31
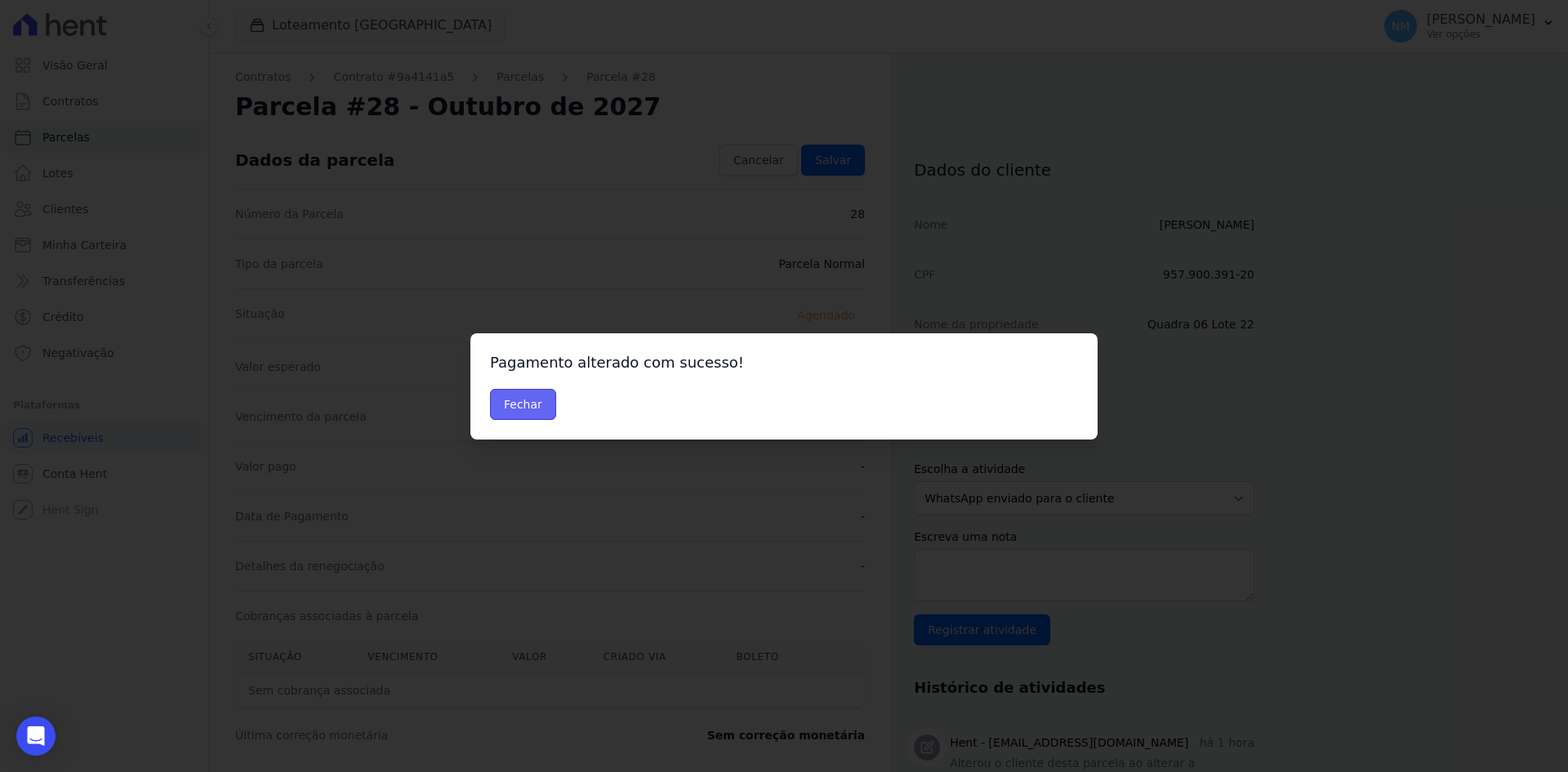
click at [521, 406] on button "Fechar" at bounding box center [523, 404] width 66 height 31
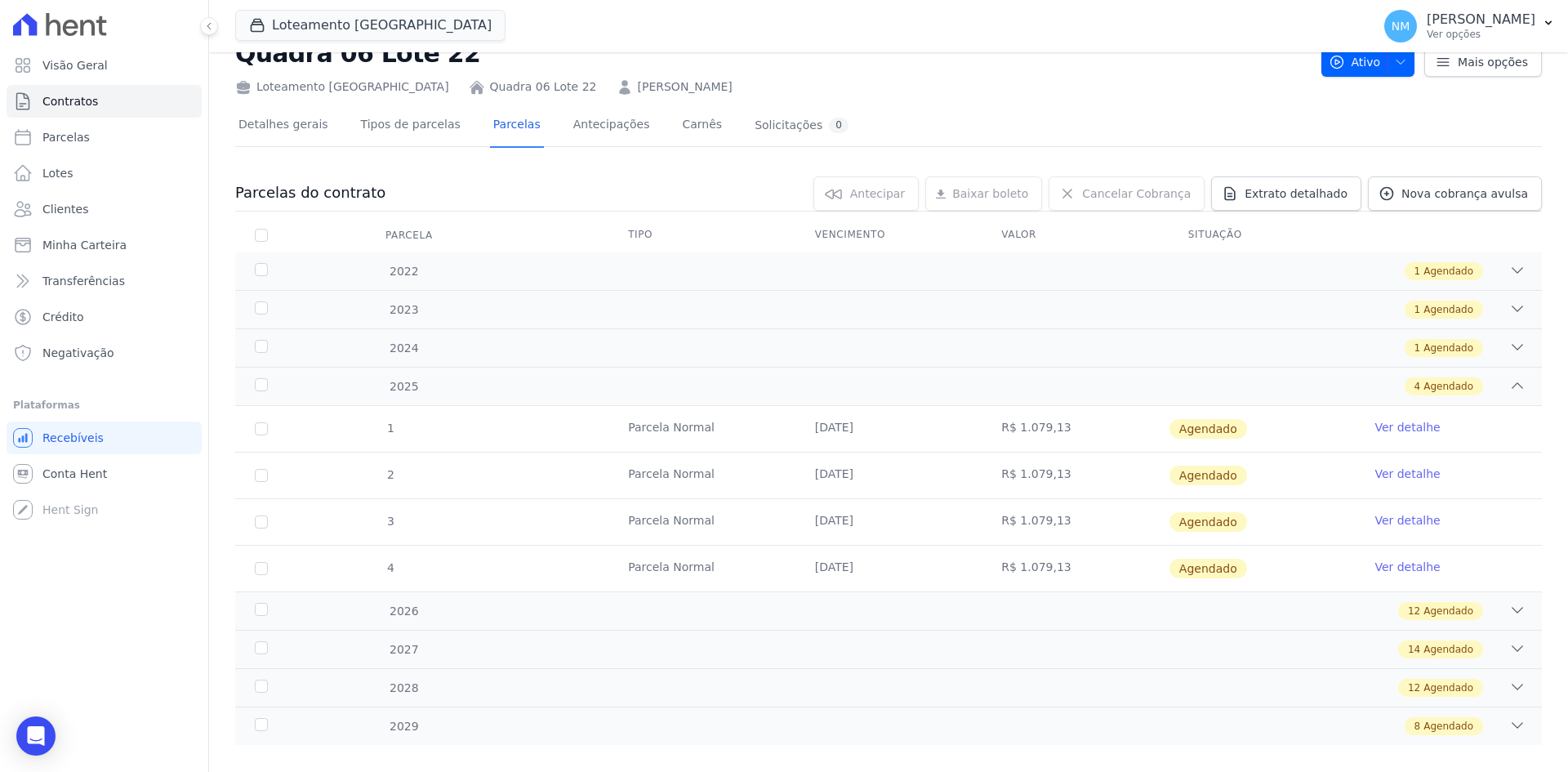
scroll to position [76, 0]
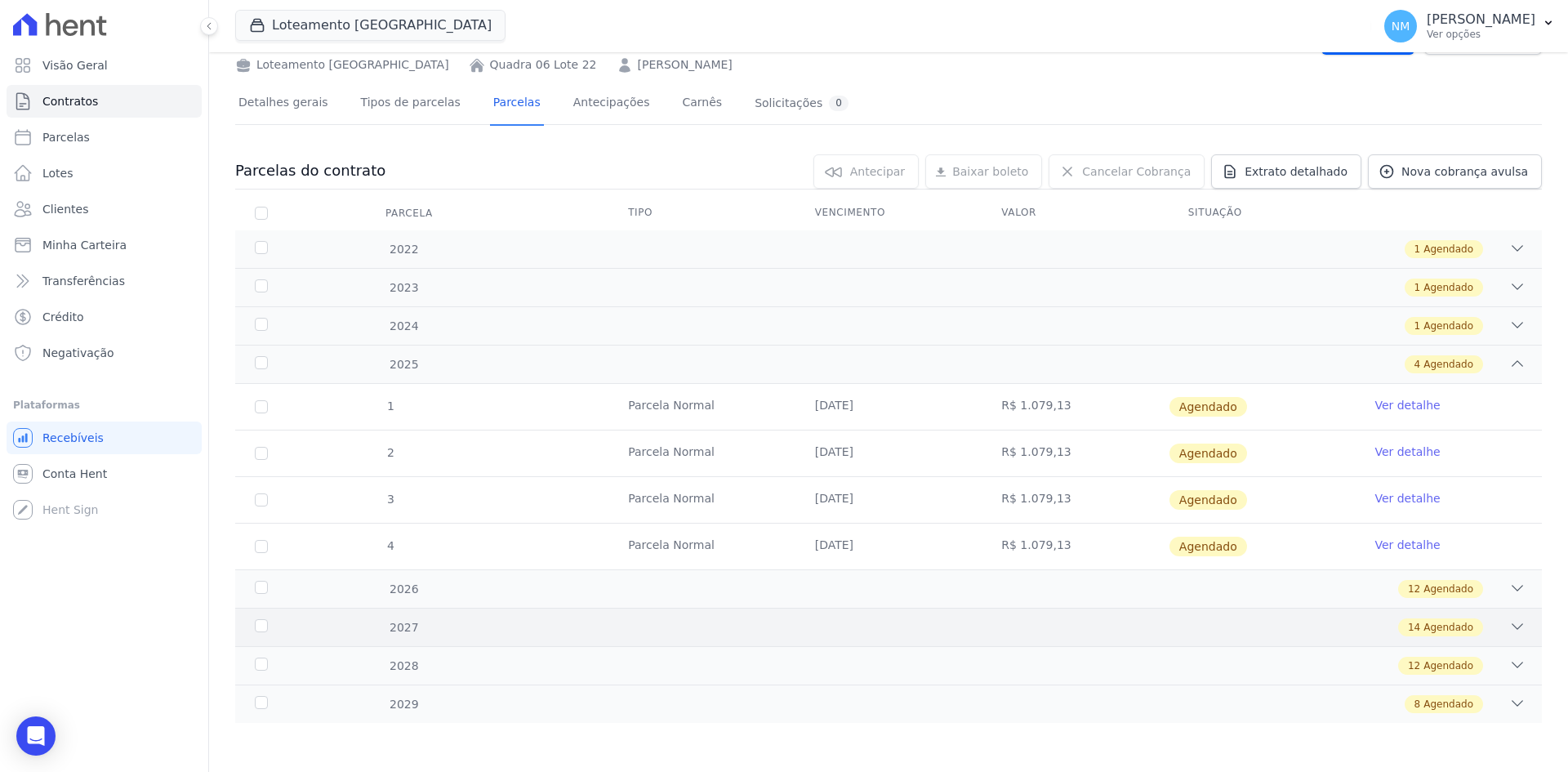
click at [1509, 627] on icon at bounding box center [1517, 626] width 16 height 16
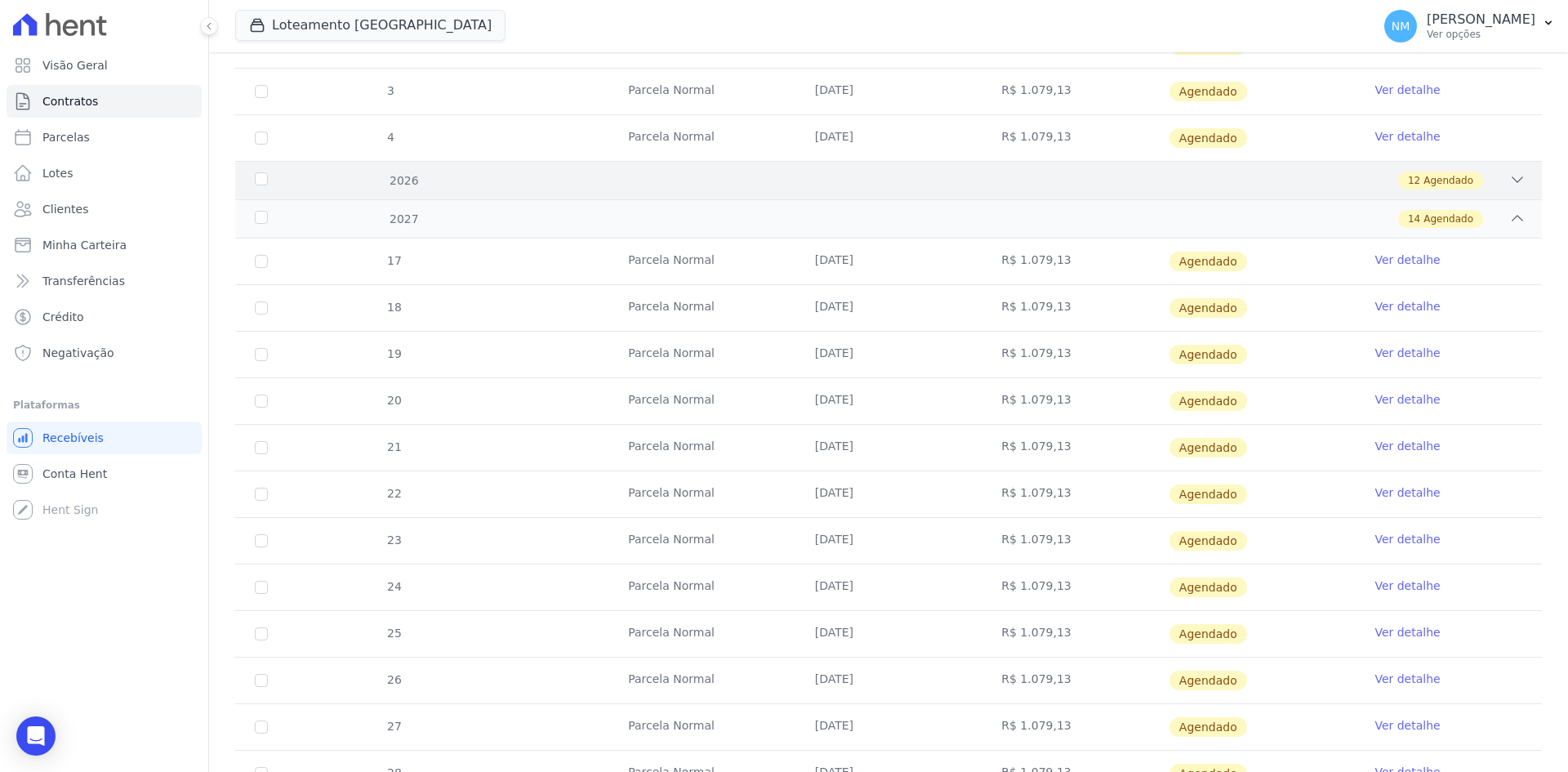
scroll to position [648, 0]
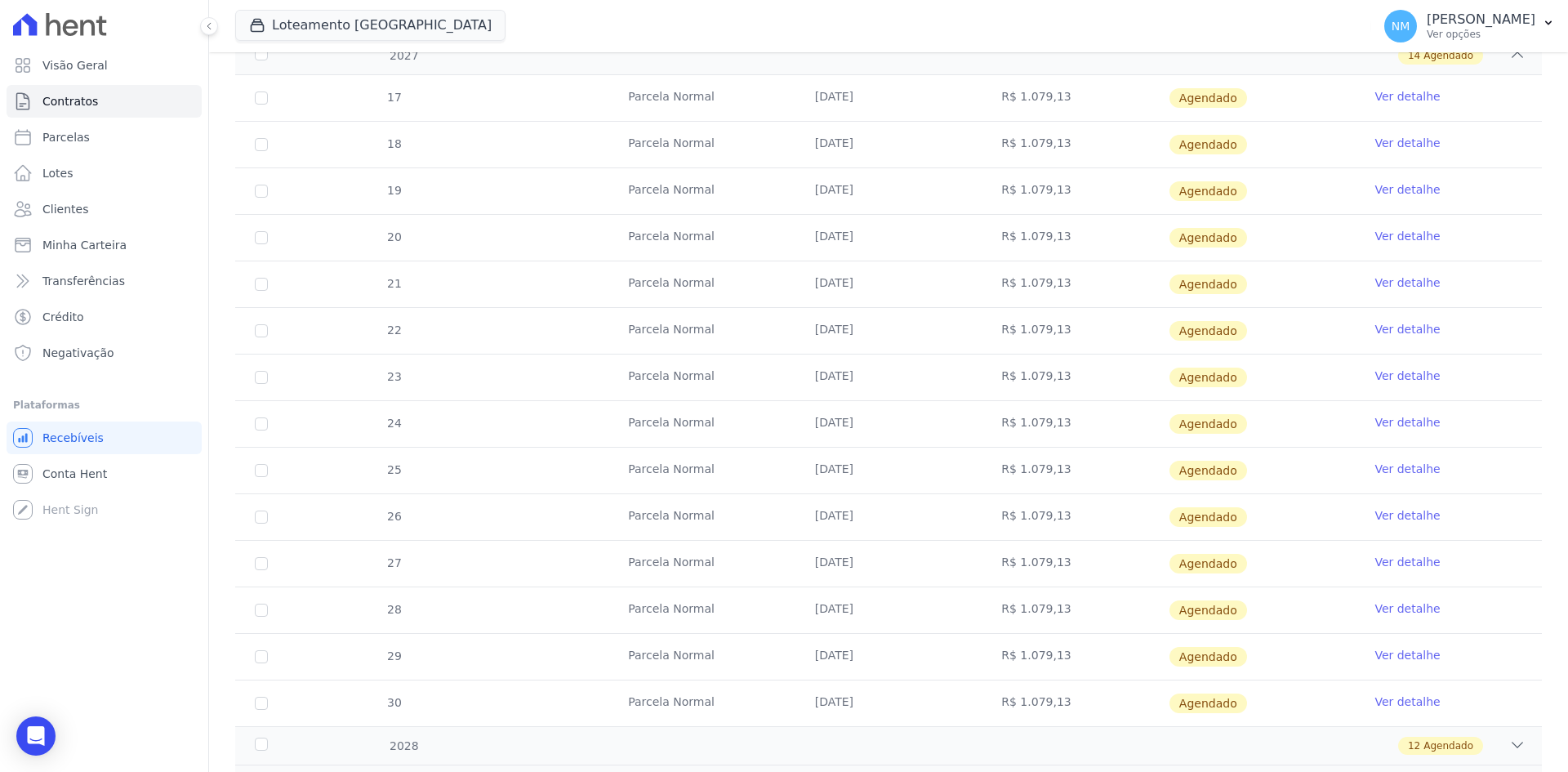
click at [1391, 659] on link "Ver detalhe" at bounding box center [1407, 654] width 66 height 16
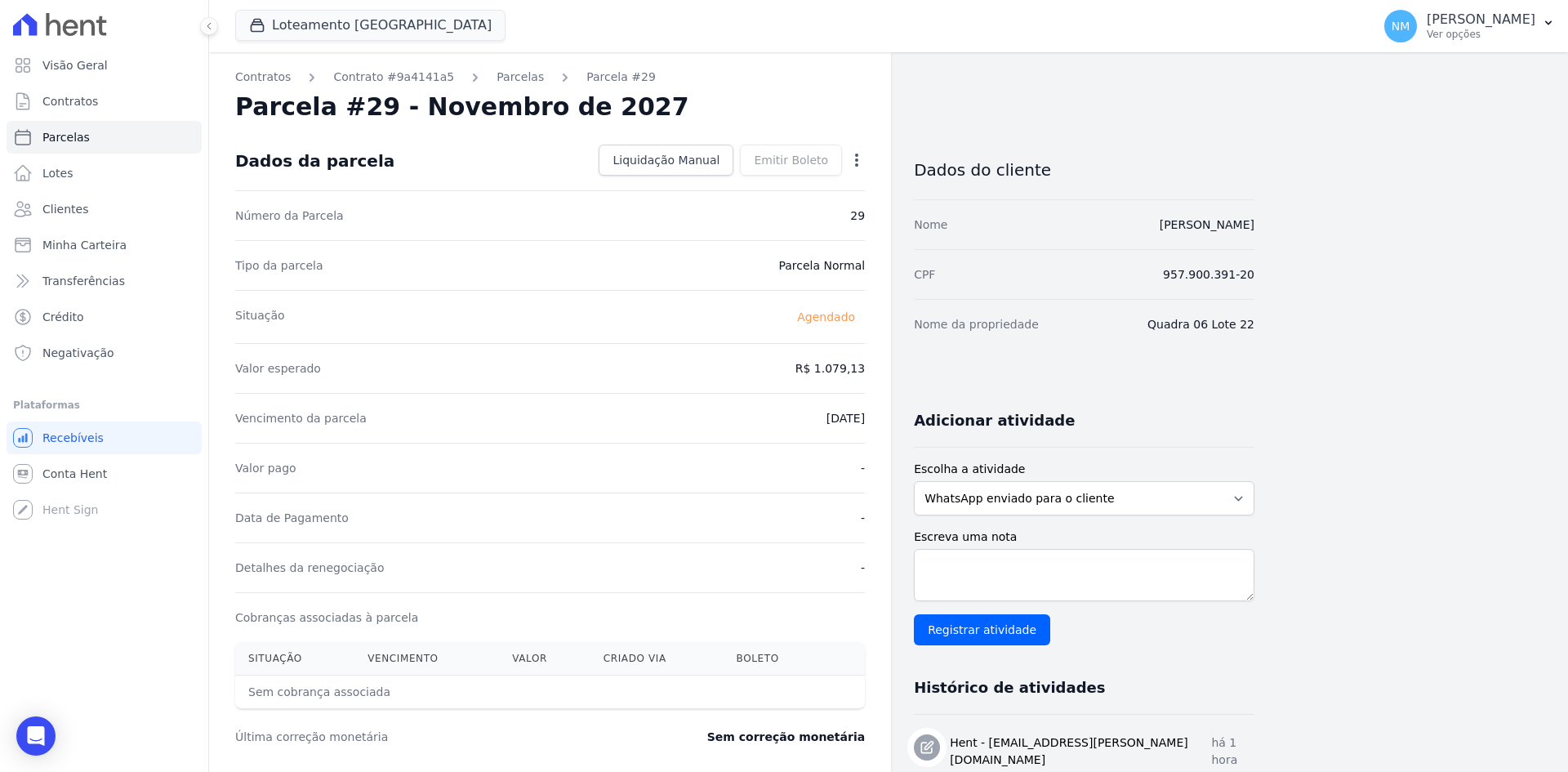
click at [856, 162] on icon "button" at bounding box center [856, 159] width 16 height 16
click at [787, 180] on link "Alterar" at bounding box center [787, 182] width 144 height 30
click at [783, 413] on input "2027-11-10" at bounding box center [800, 417] width 129 height 34
type input "2025-01-10"
drag, startPoint x: 820, startPoint y: 409, endPoint x: 803, endPoint y: 409, distance: 17.0
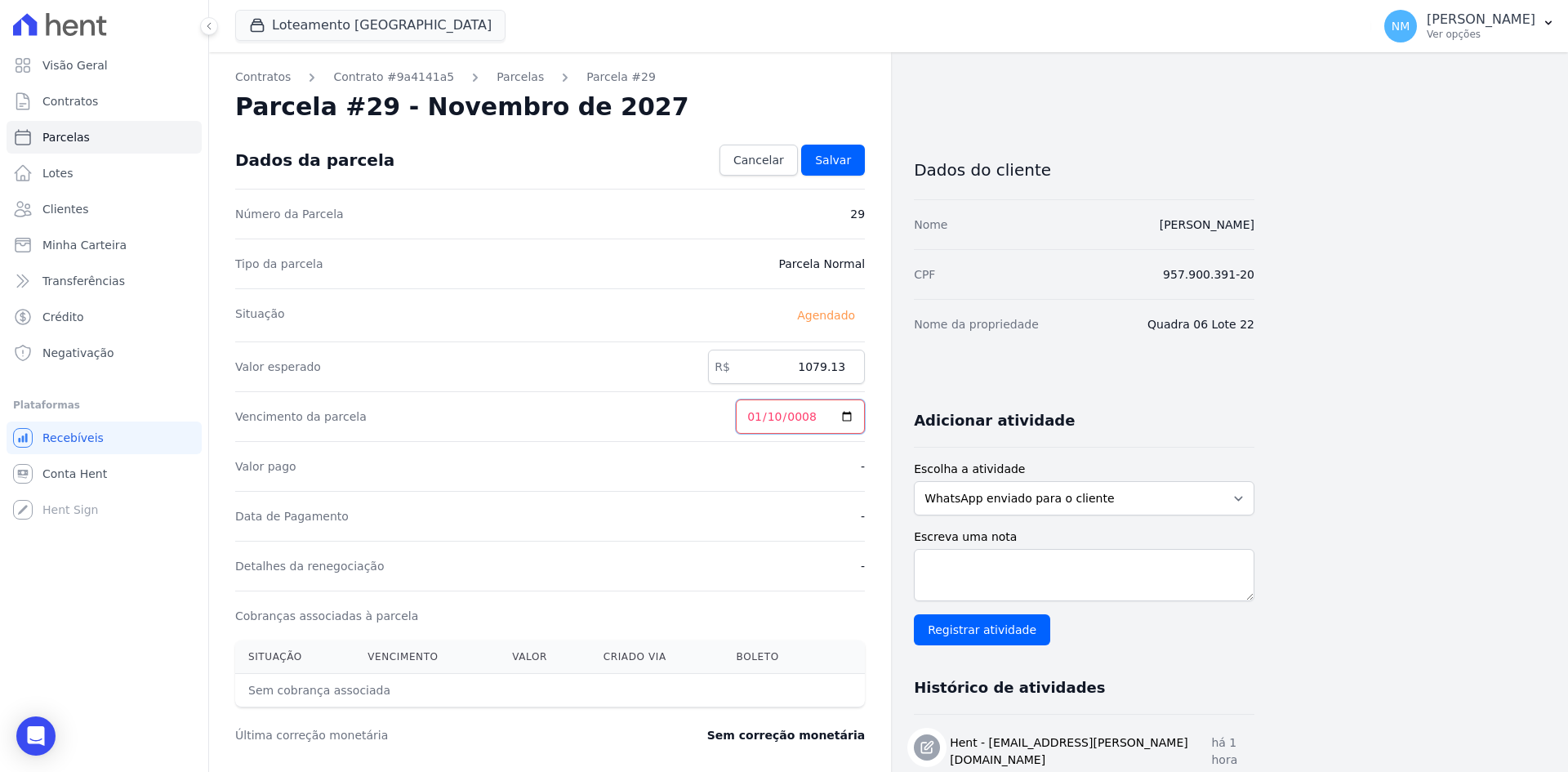
click at [803, 409] on input "0008-01-10" at bounding box center [800, 417] width 129 height 34
type input "[DATE]"
click at [828, 158] on span "Salvar" at bounding box center [833, 159] width 36 height 16
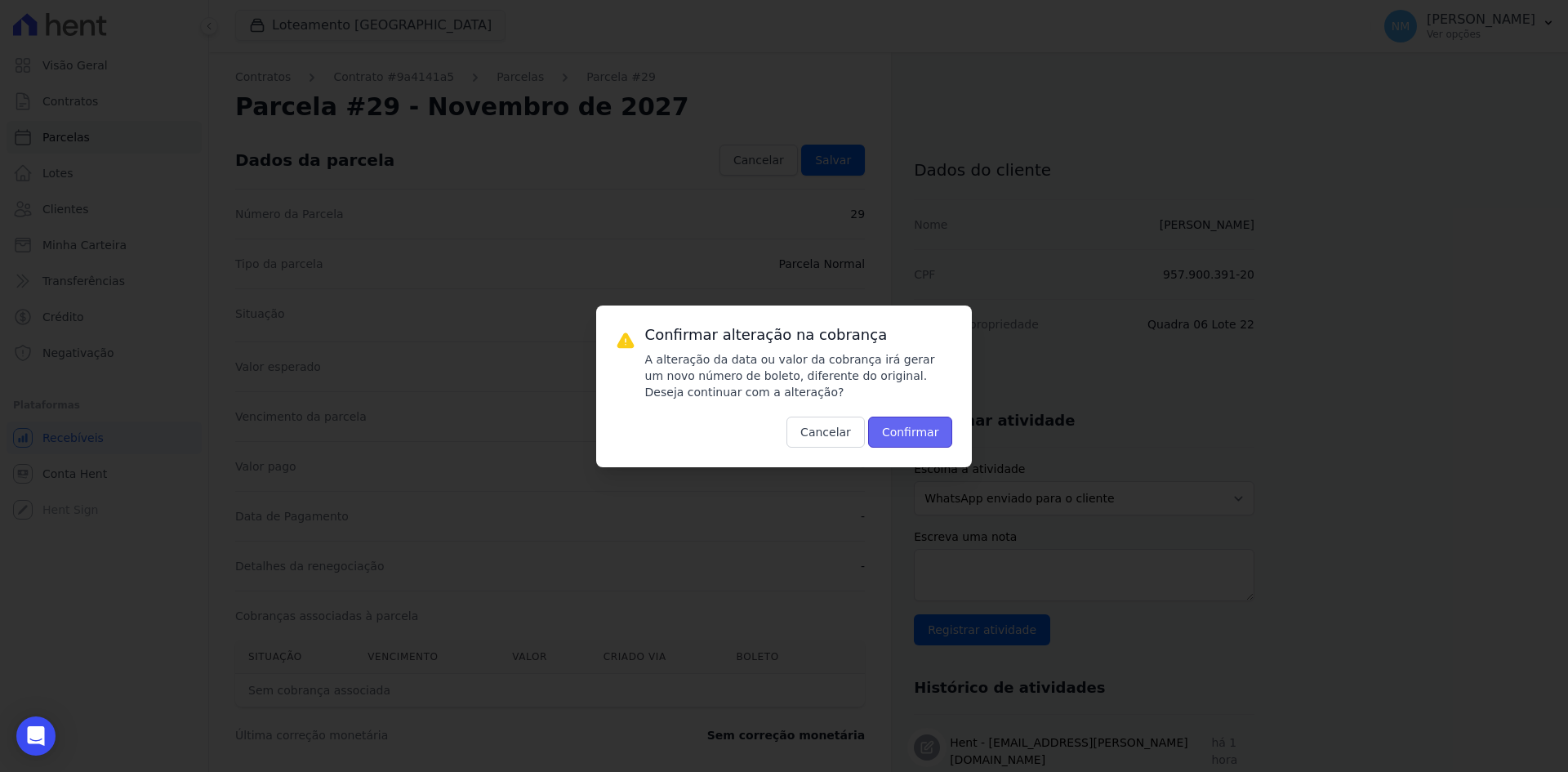
click at [926, 433] on button "Confirmar" at bounding box center [911, 432] width 85 height 31
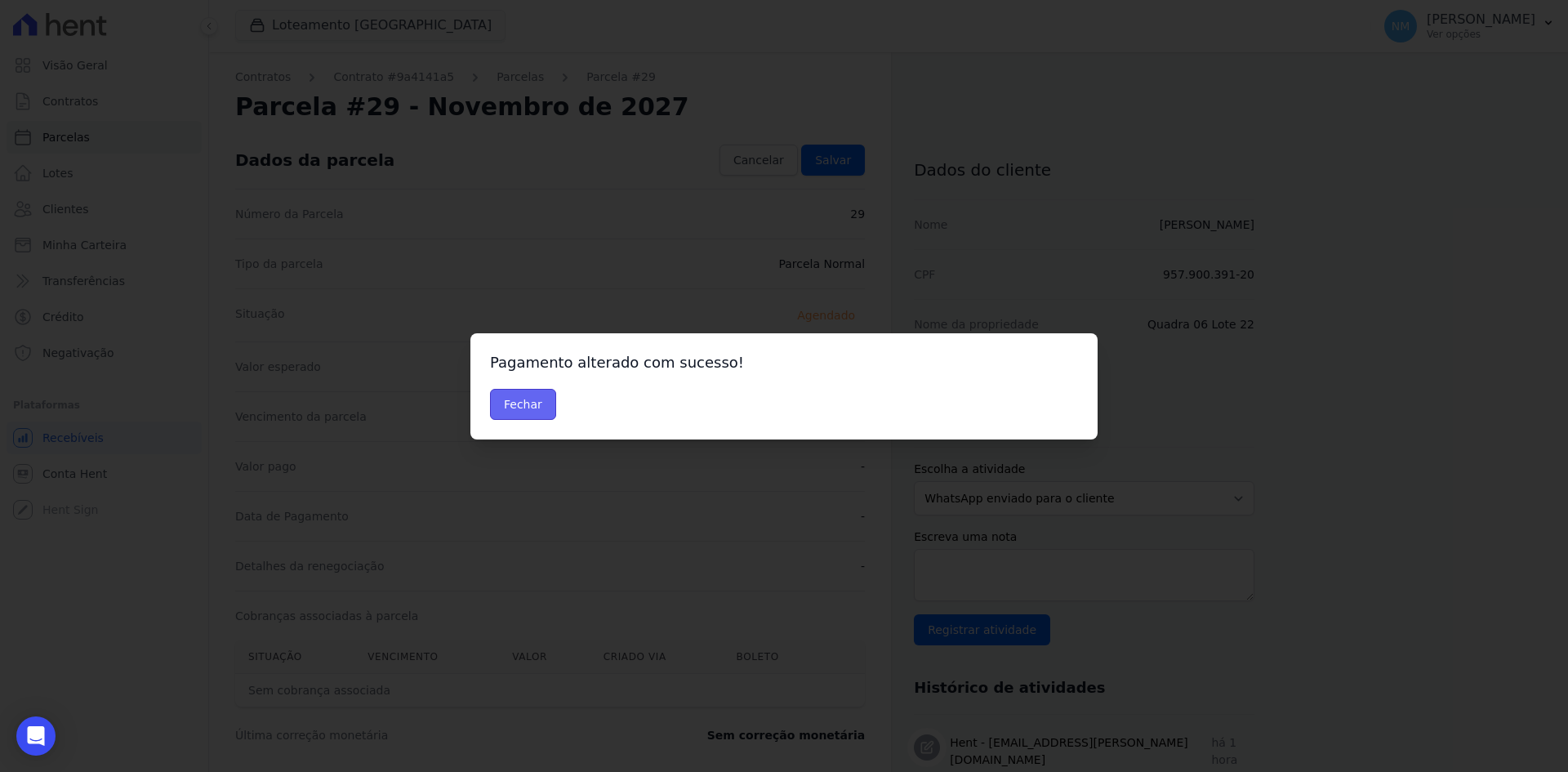
click at [521, 408] on button "Fechar" at bounding box center [523, 404] width 66 height 31
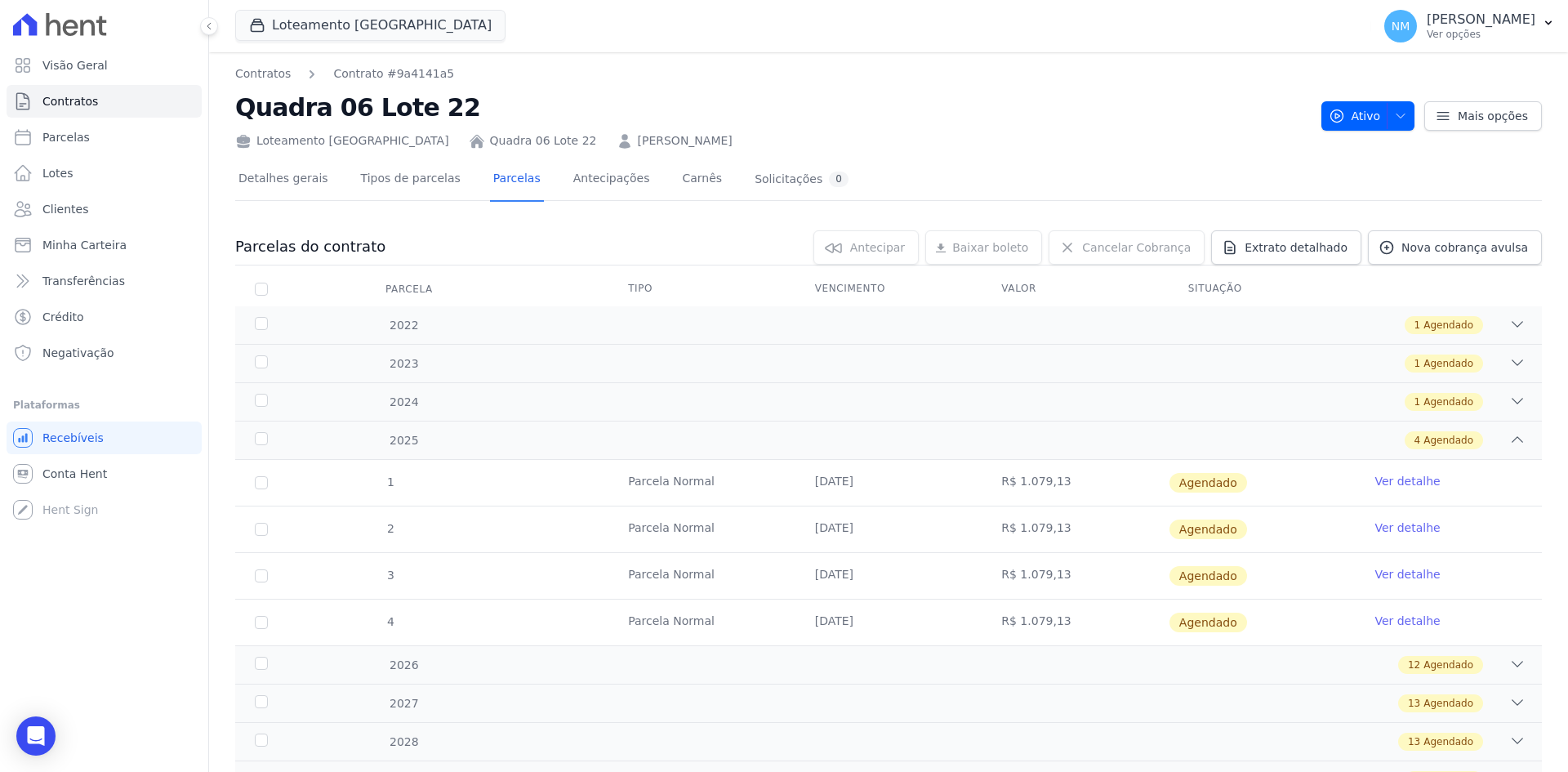
scroll to position [76, 0]
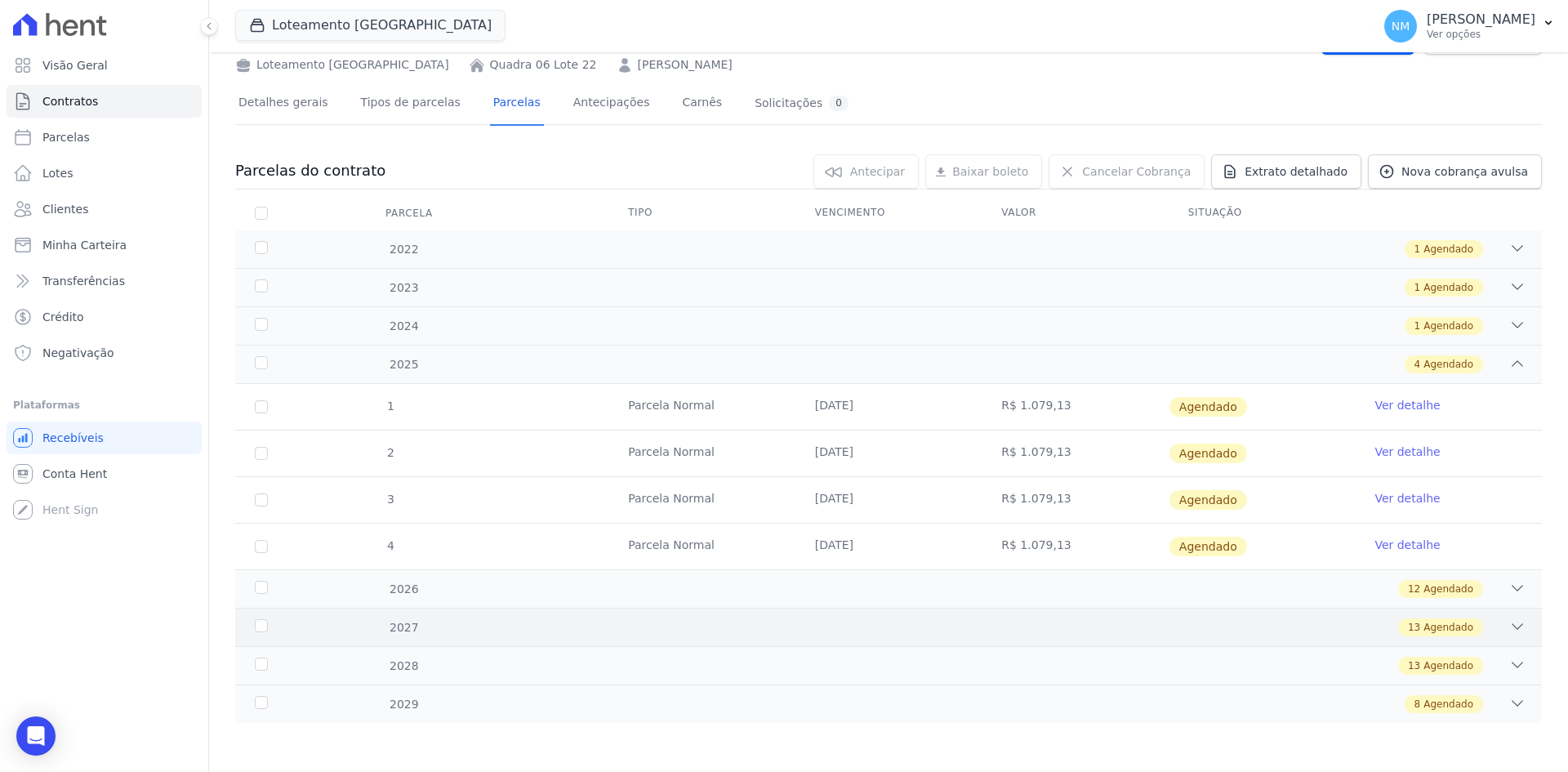
click at [1509, 631] on icon at bounding box center [1517, 626] width 16 height 16
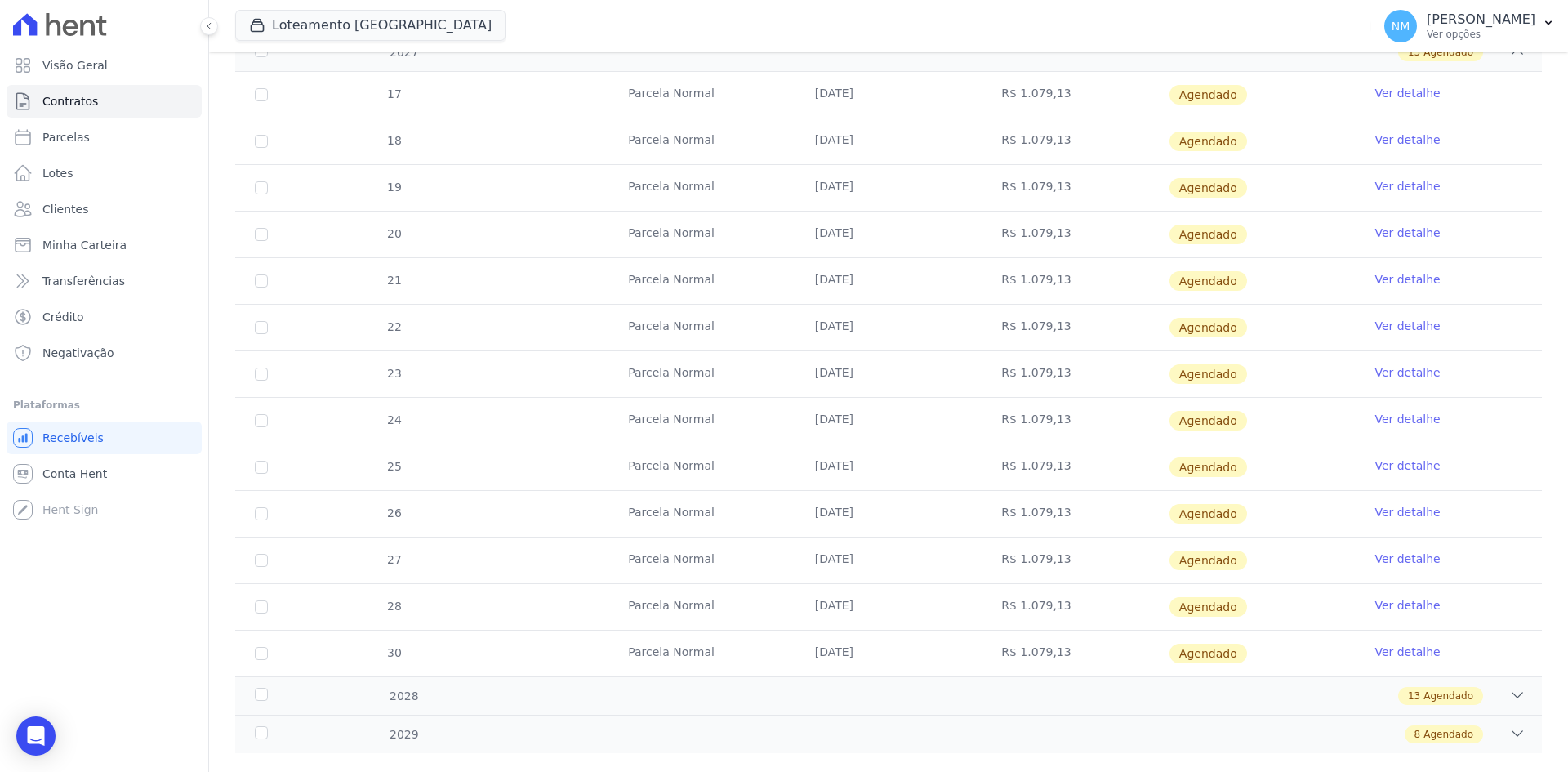
scroll to position [681, 0]
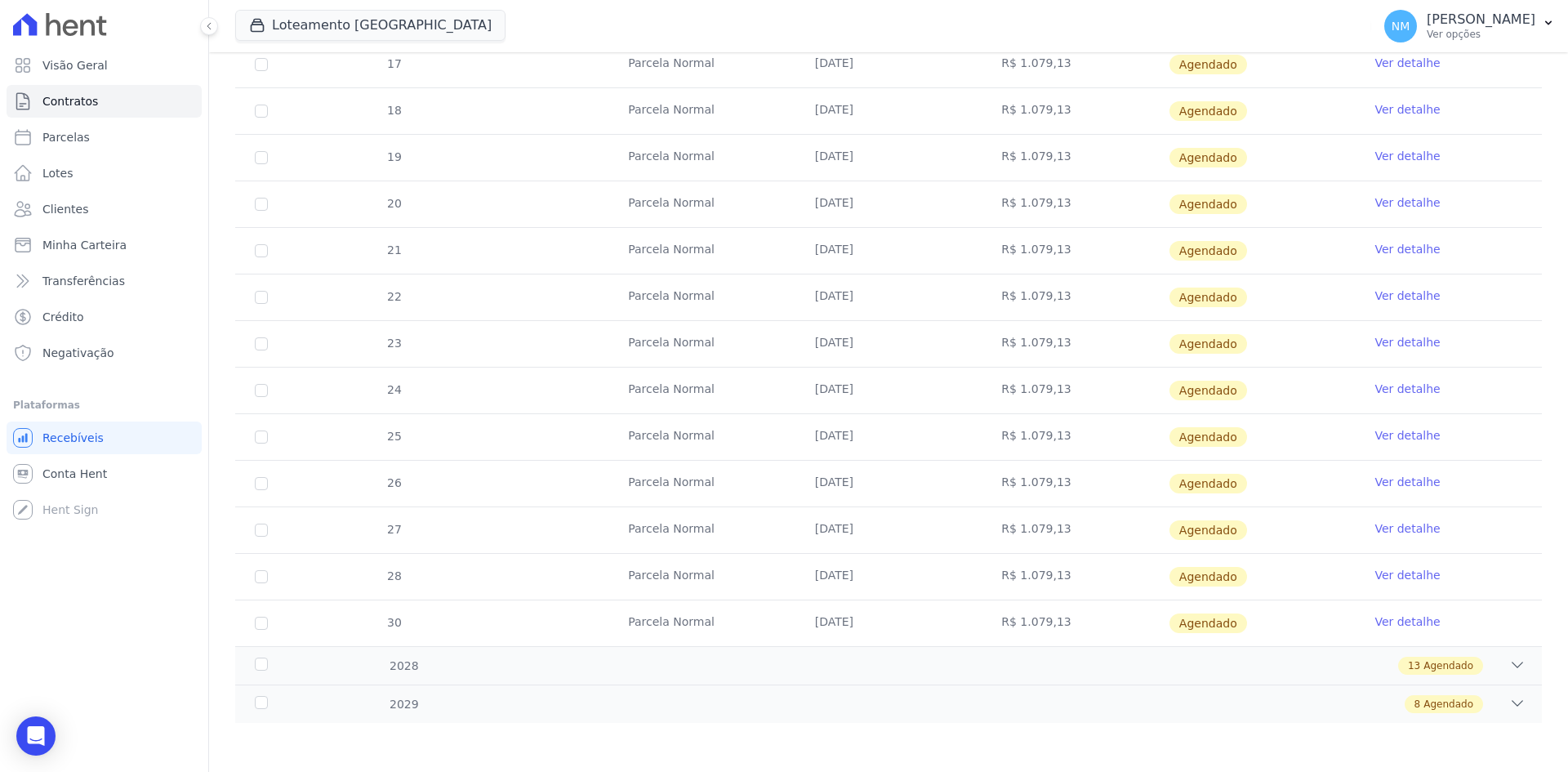
click at [1384, 624] on link "Ver detalhe" at bounding box center [1407, 621] width 66 height 16
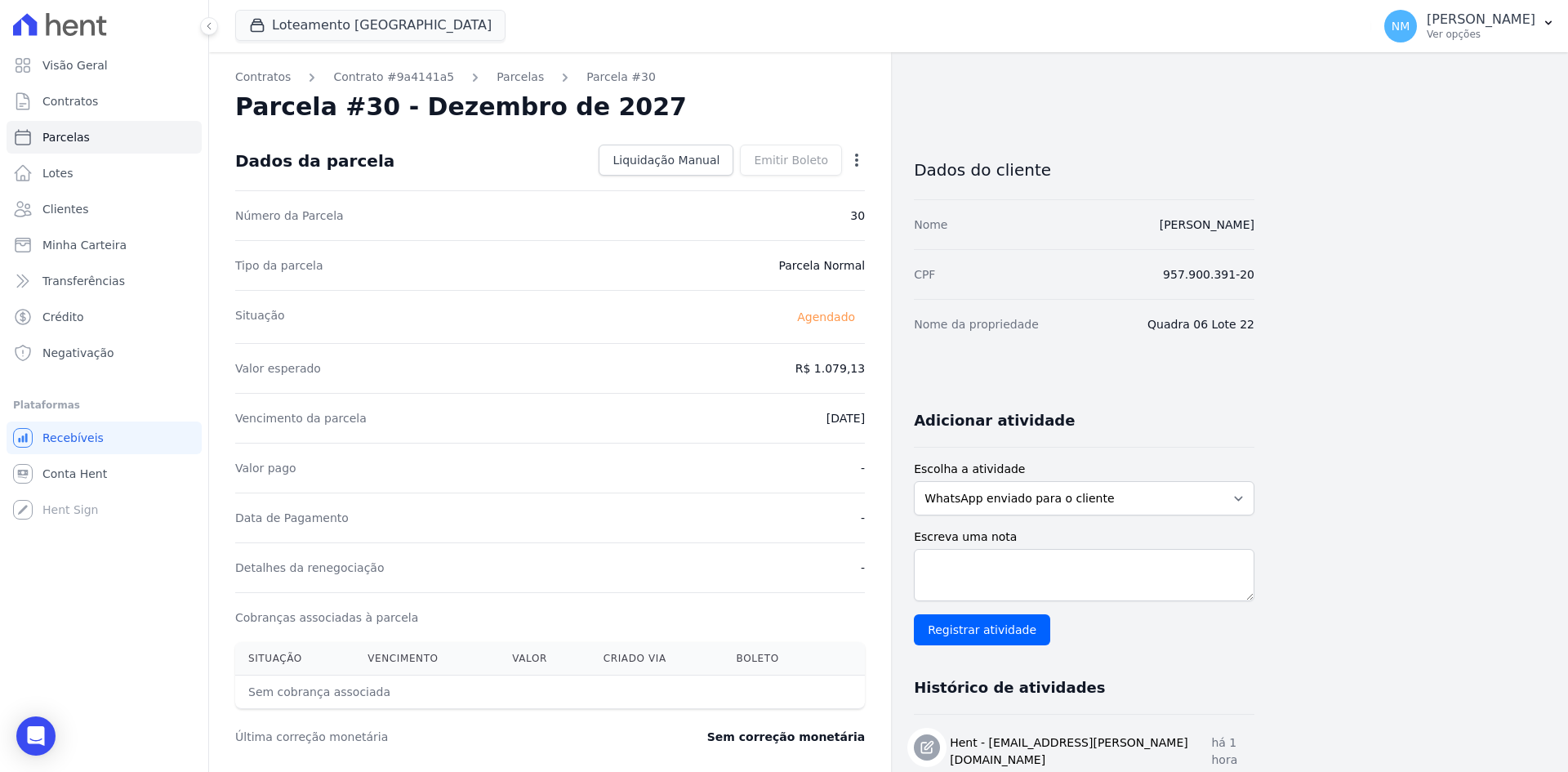
click at [864, 157] on icon "button" at bounding box center [856, 159] width 16 height 16
click at [797, 179] on link "Alterar" at bounding box center [787, 182] width 144 height 30
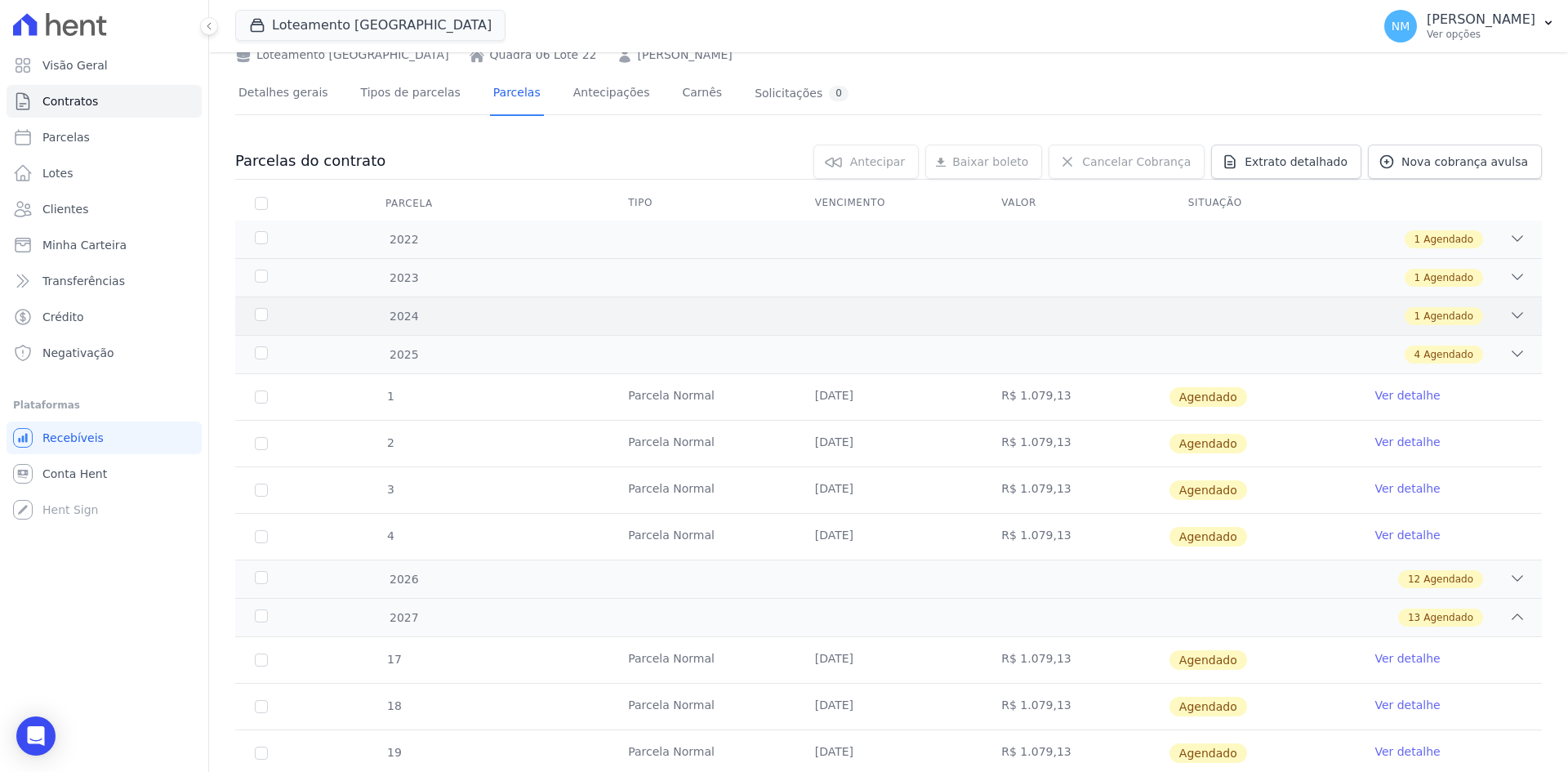
scroll to position [245, 0]
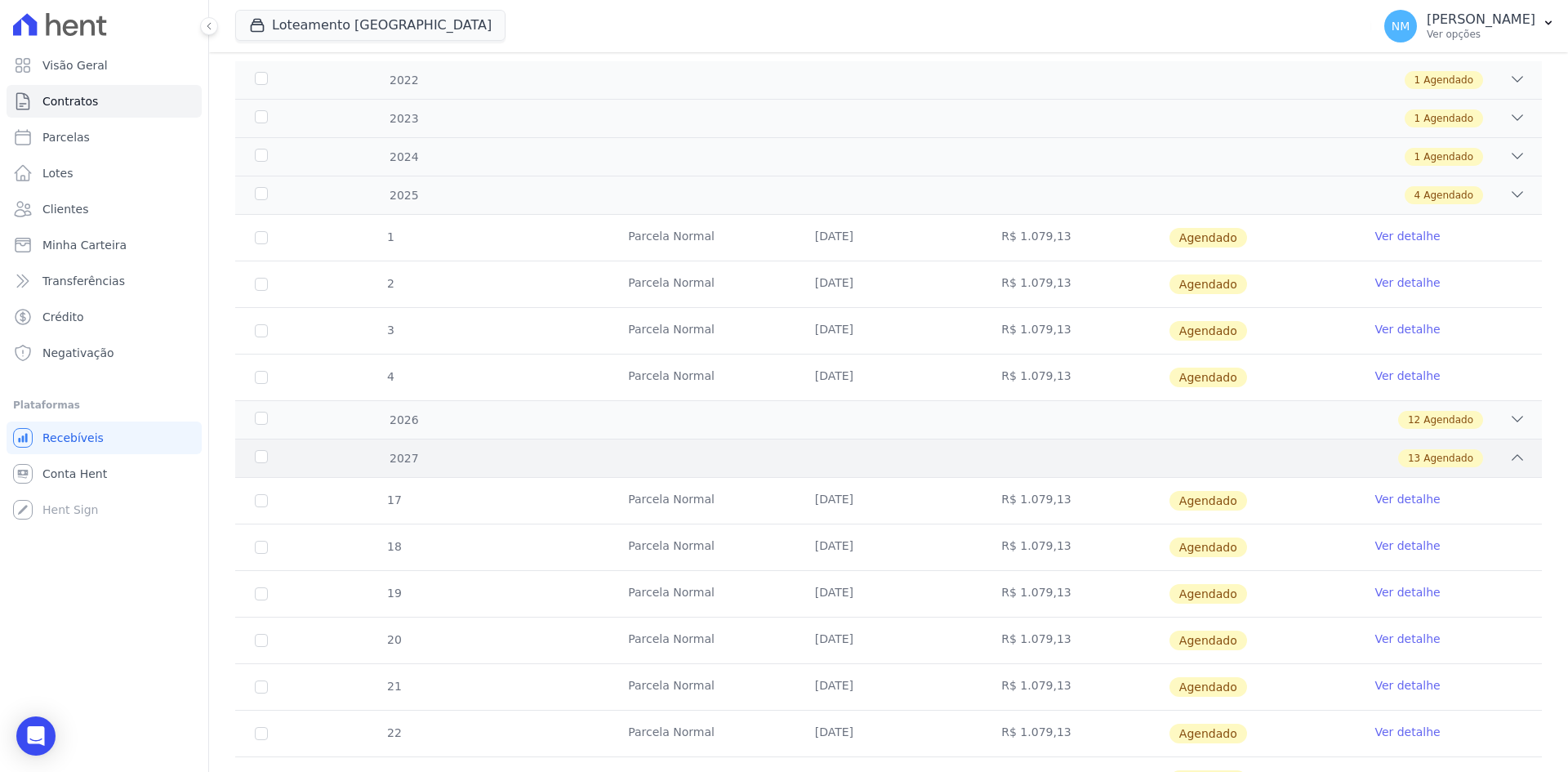
click at [1453, 450] on div "13 Agendado" at bounding box center [1441, 458] width 85 height 18
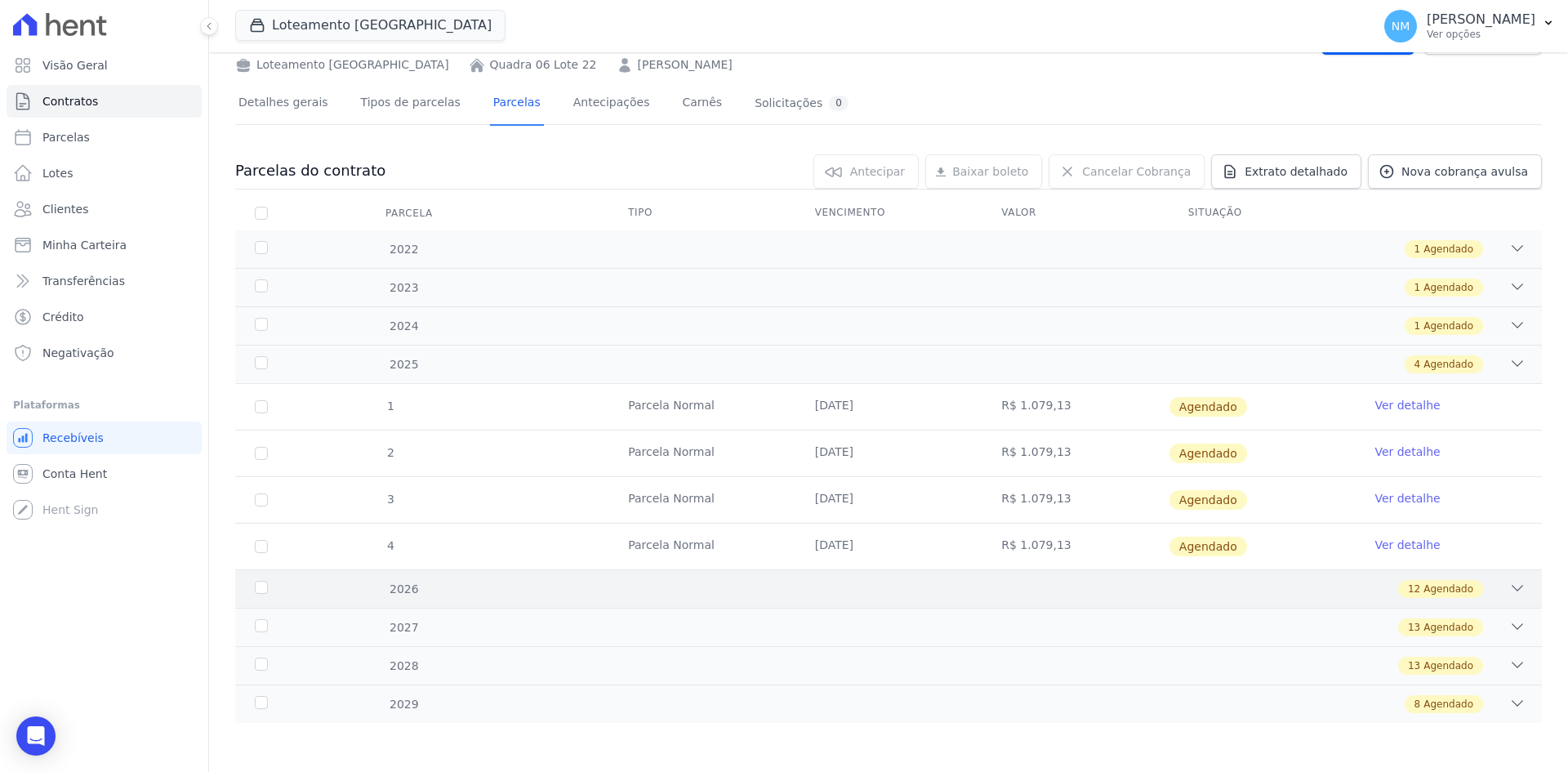
click at [1509, 592] on icon at bounding box center [1517, 588] width 16 height 16
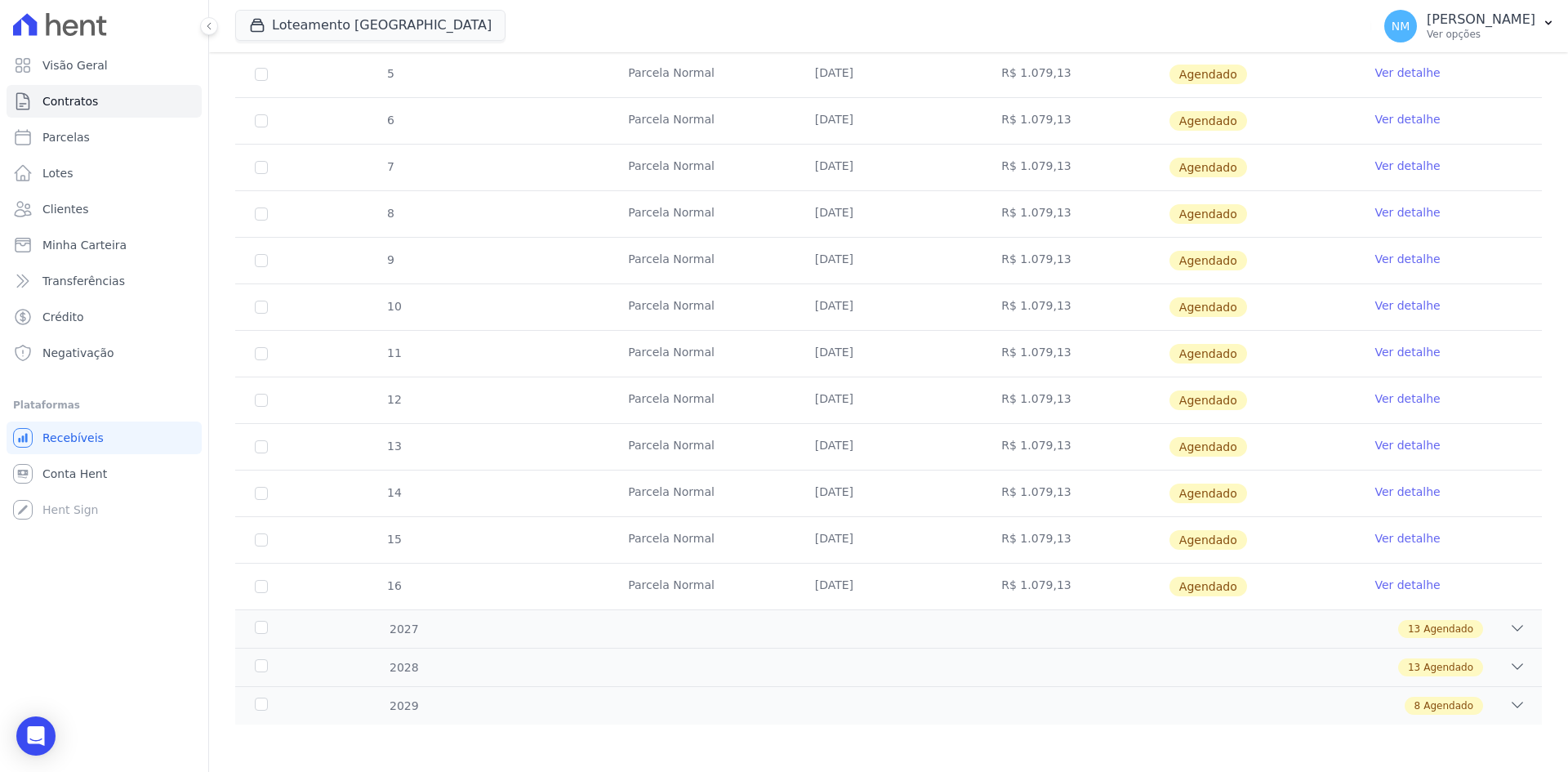
scroll to position [635, 0]
click at [1513, 635] on div "2027 13 Agendado" at bounding box center [889, 626] width 1307 height 38
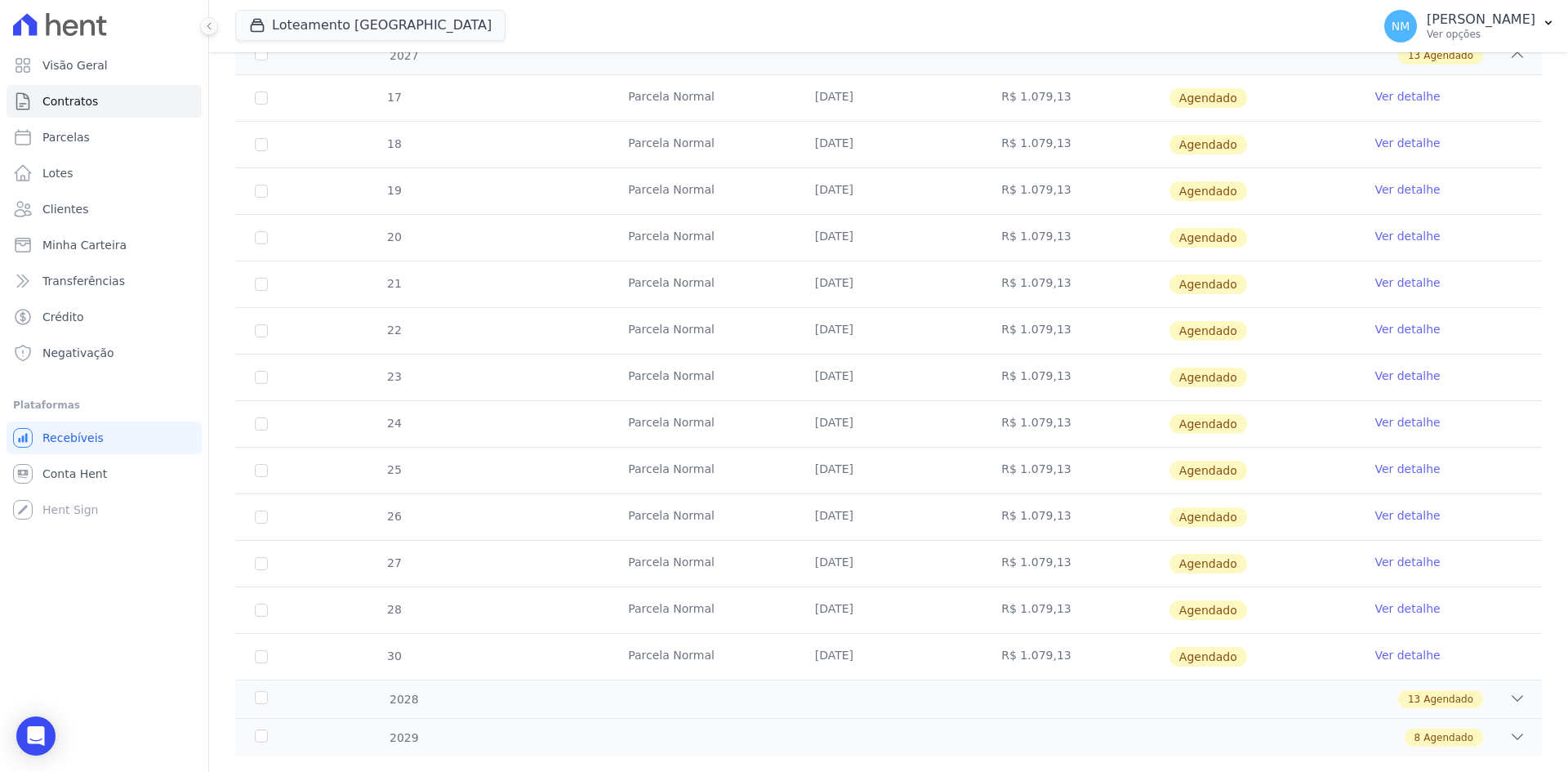
scroll to position [1240, 0]
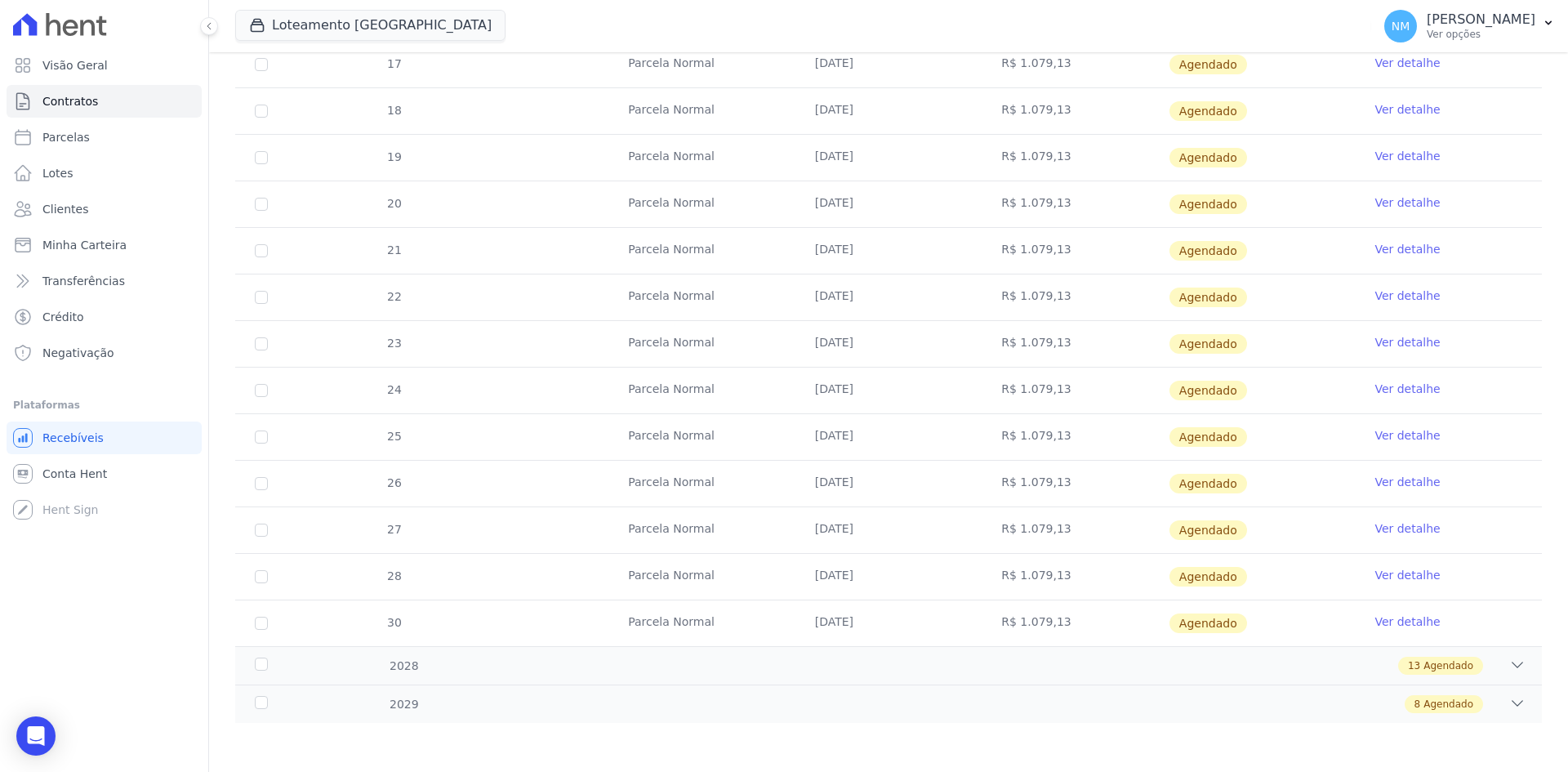
click at [1406, 622] on link "Ver detalhe" at bounding box center [1407, 621] width 66 height 16
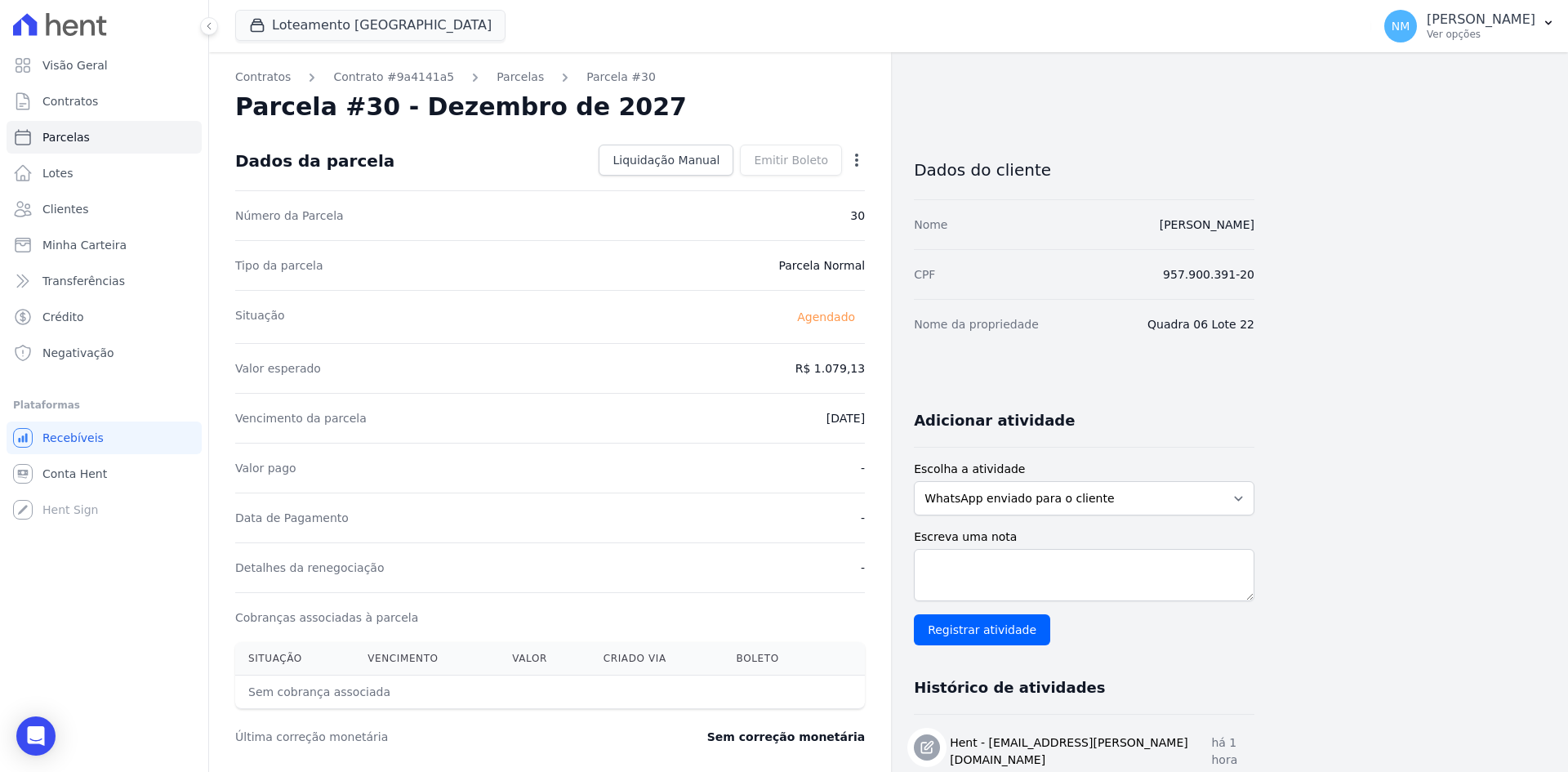
click at [856, 148] on div "Open options Alterar Antecipar" at bounding box center [853, 162] width 23 height 28
click at [856, 167] on icon "button" at bounding box center [856, 159] width 16 height 16
click at [821, 183] on link "Alterar" at bounding box center [787, 182] width 144 height 30
click at [785, 418] on input "2027-12-10" at bounding box center [800, 417] width 129 height 34
type input "[DATE]"
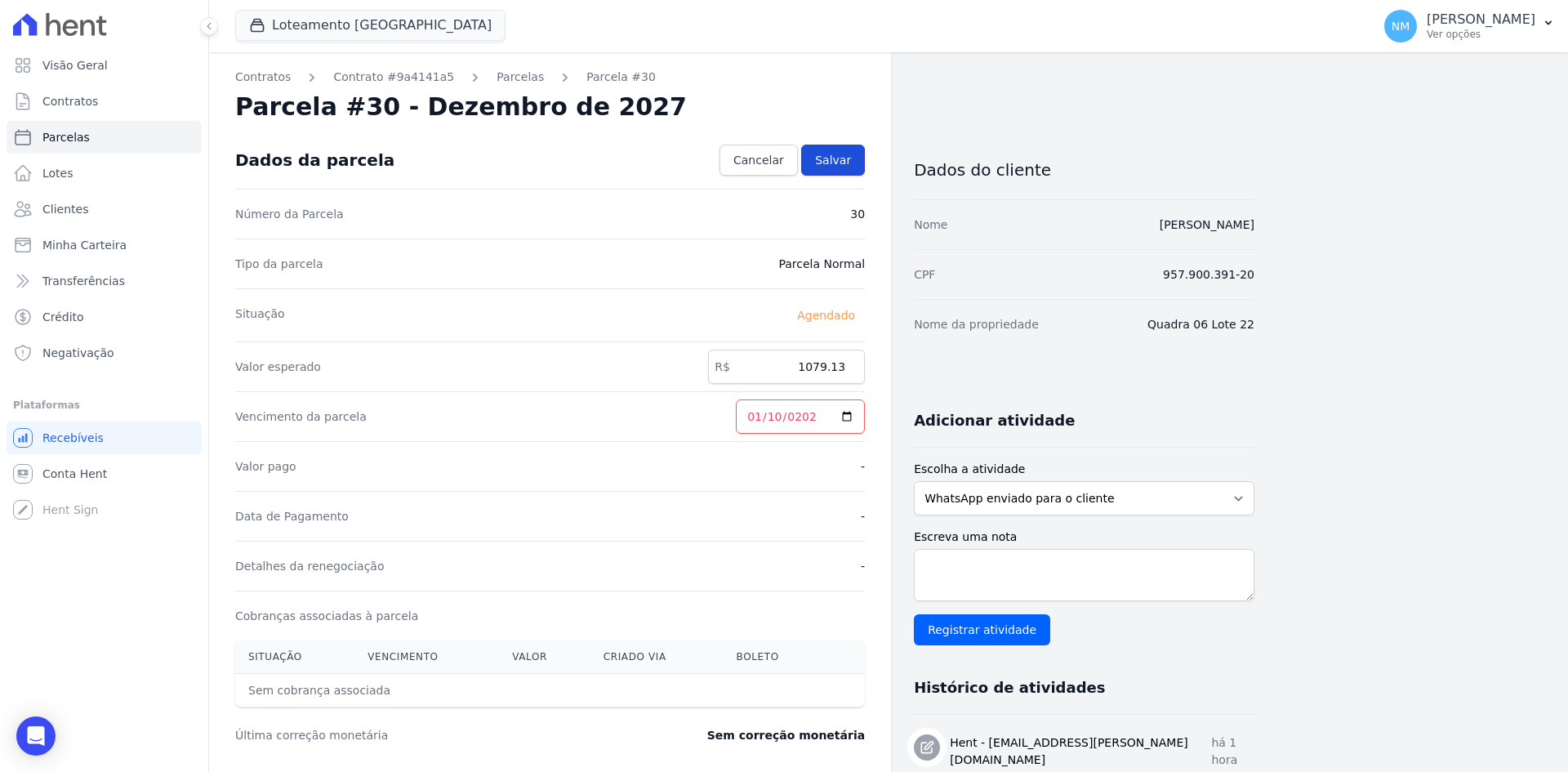
click at [856, 153] on link "Salvar" at bounding box center [833, 160] width 64 height 31
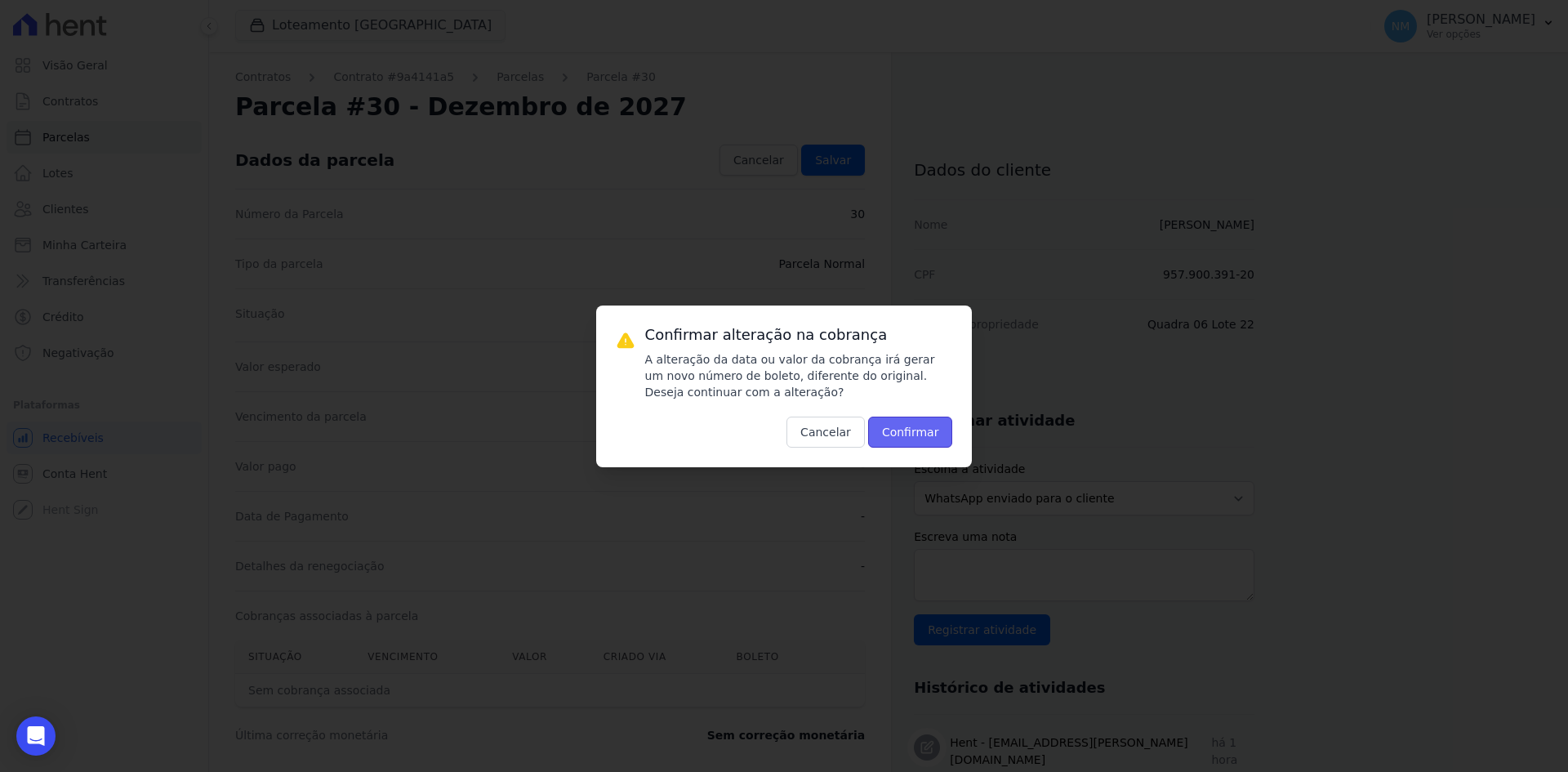
click at [925, 436] on button "Confirmar" at bounding box center [911, 432] width 85 height 31
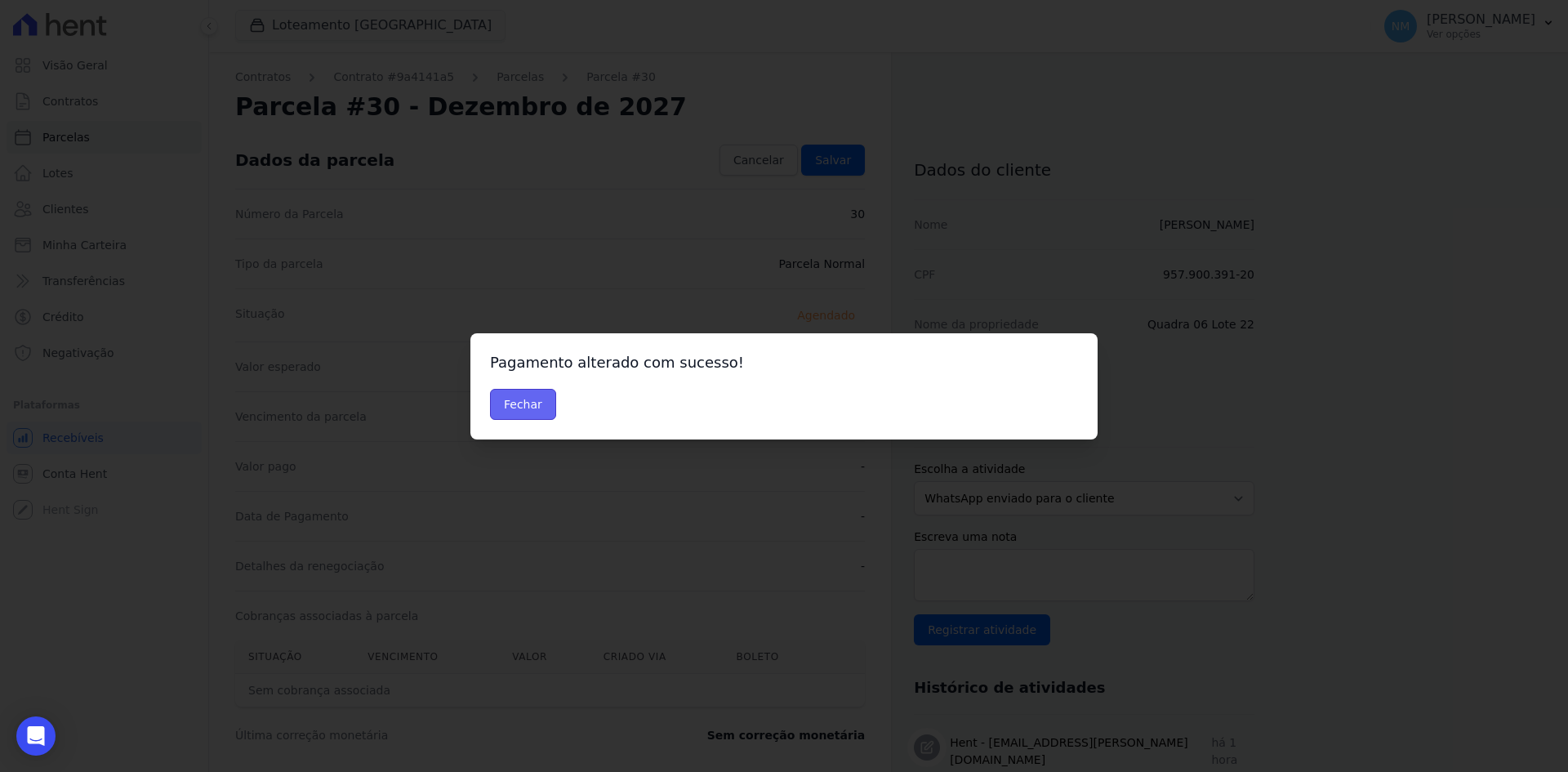
click at [543, 412] on button "Fechar" at bounding box center [523, 404] width 66 height 31
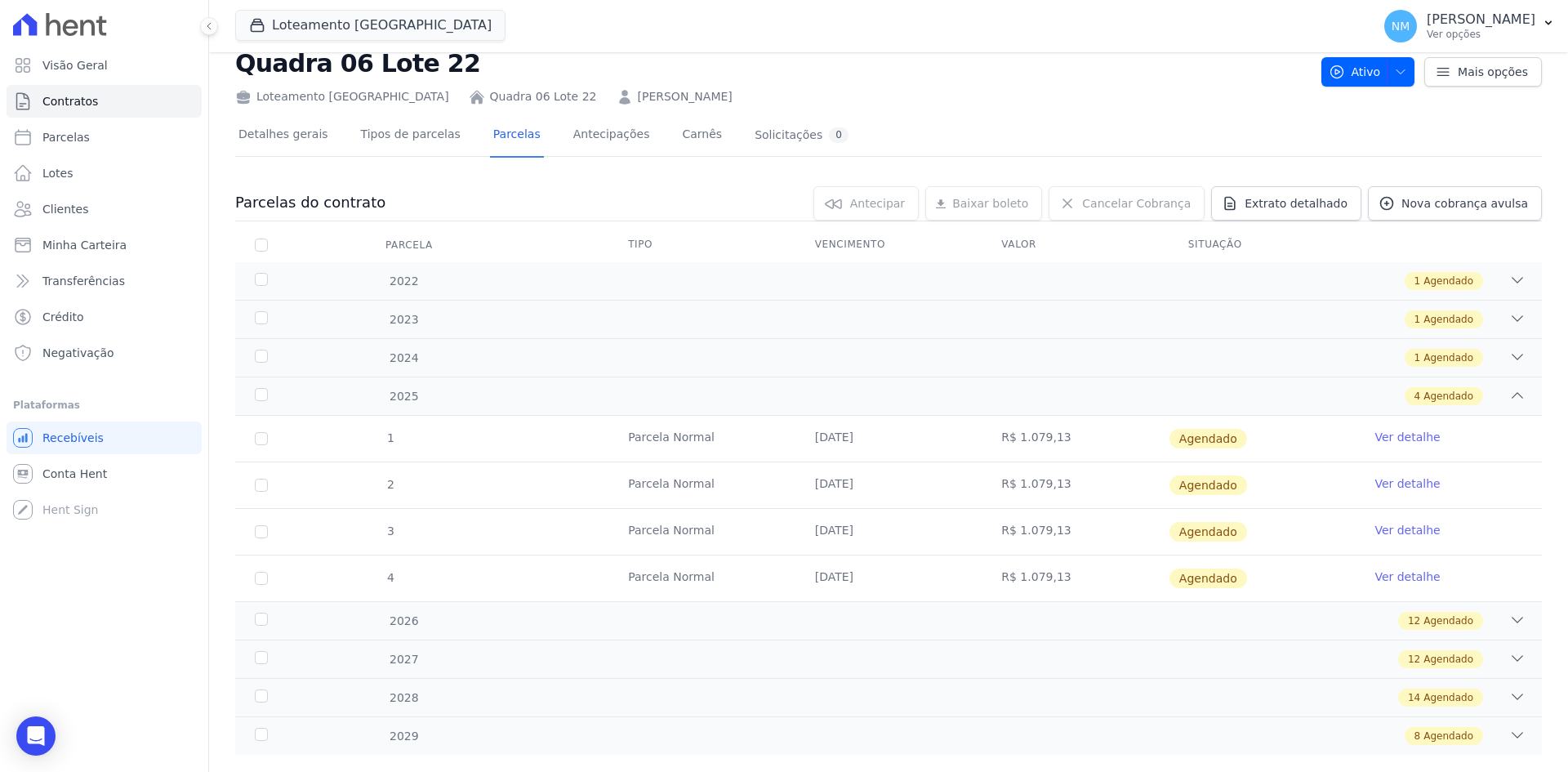
scroll to position [76, 0]
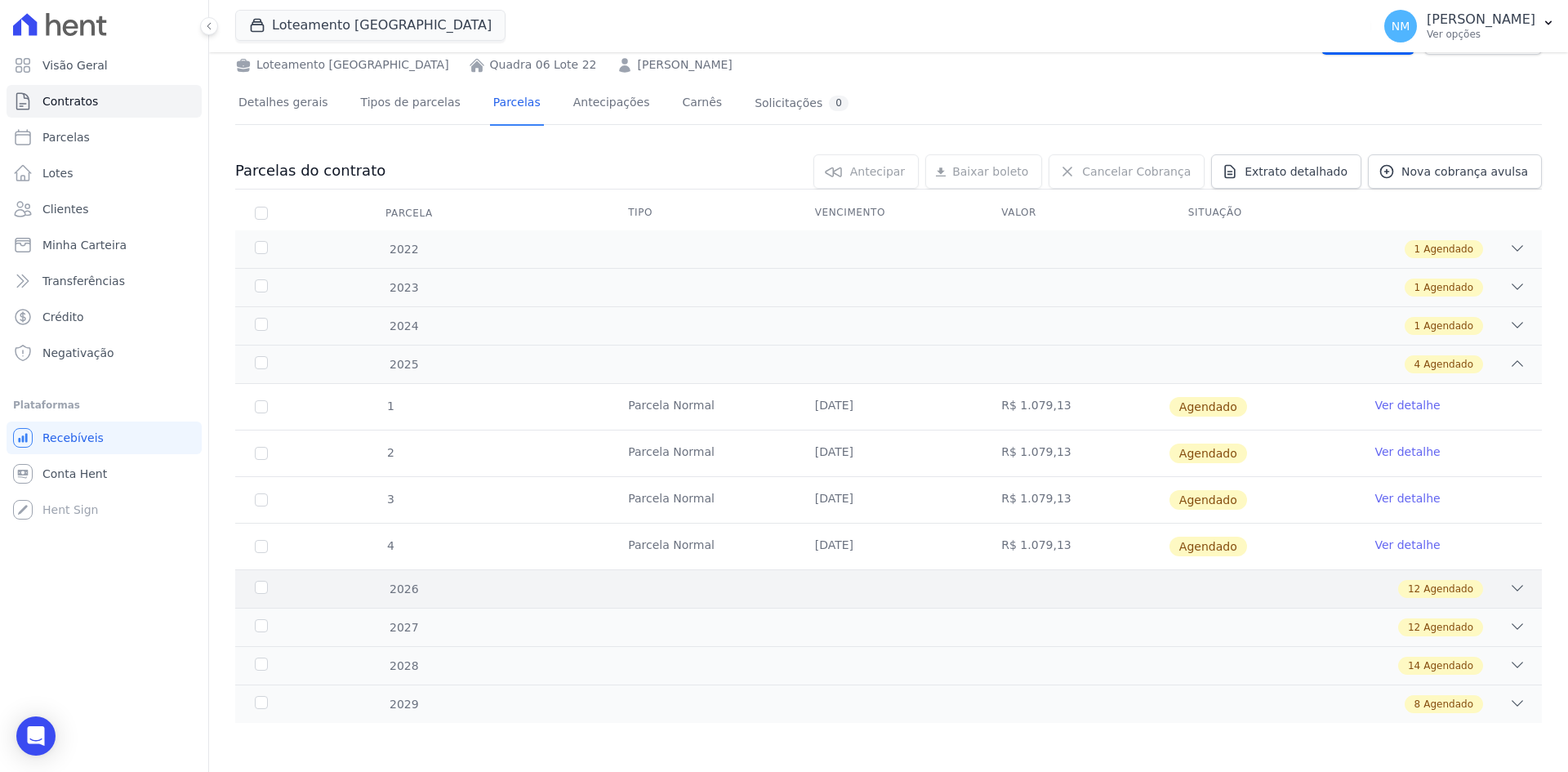
click at [1509, 596] on icon at bounding box center [1517, 588] width 16 height 16
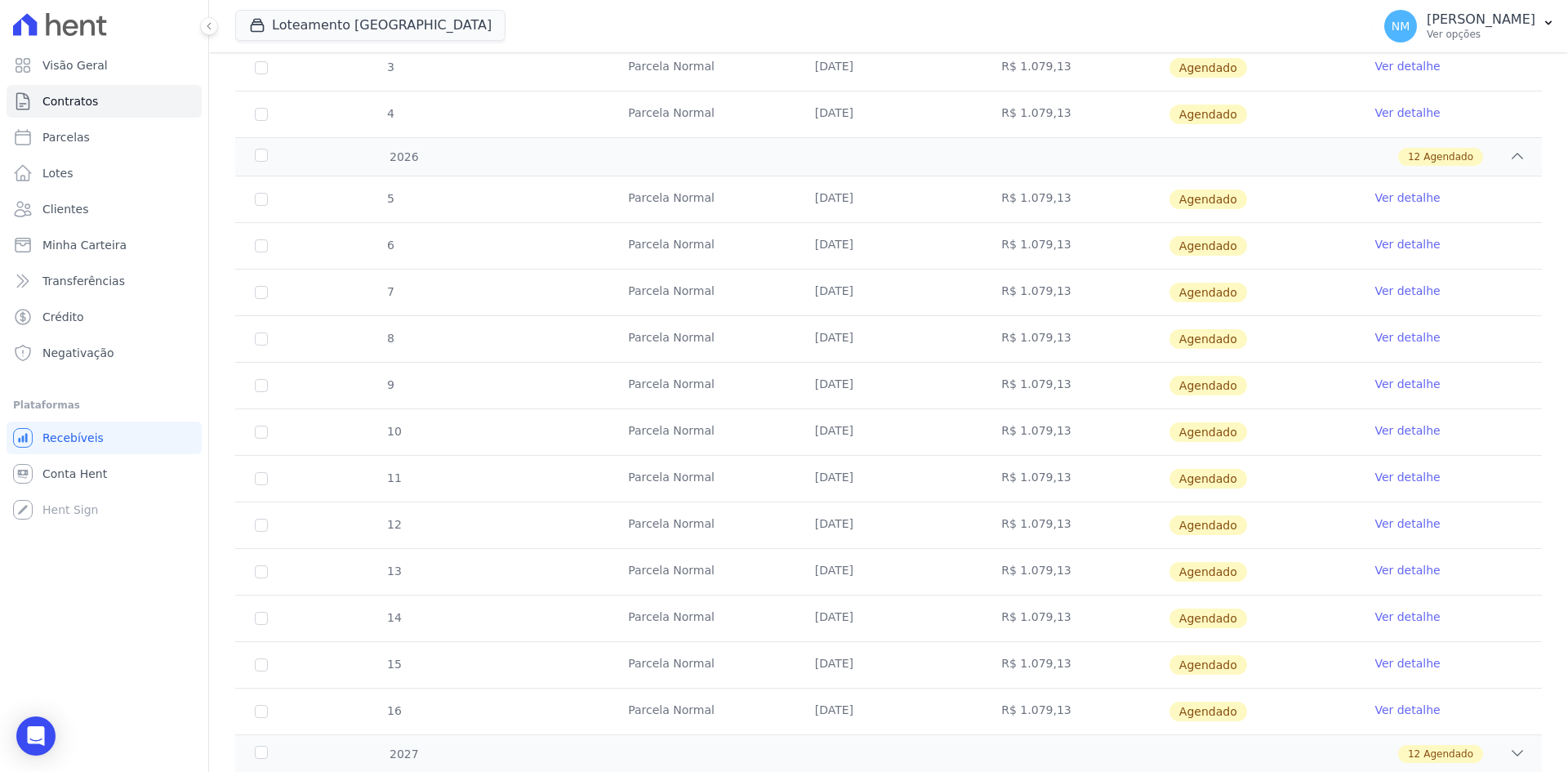
scroll to position [635, 0]
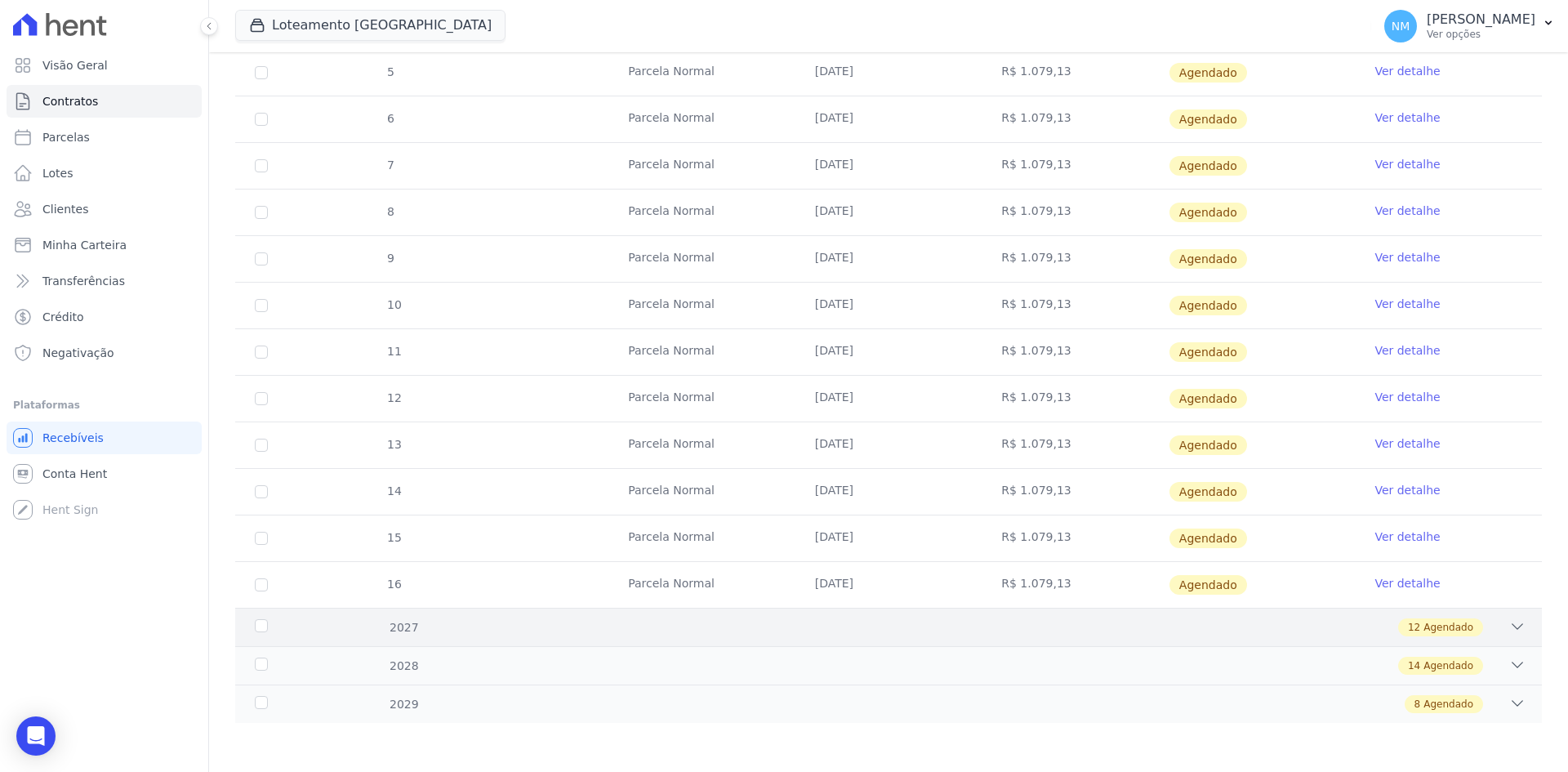
click at [1509, 625] on icon at bounding box center [1517, 626] width 16 height 16
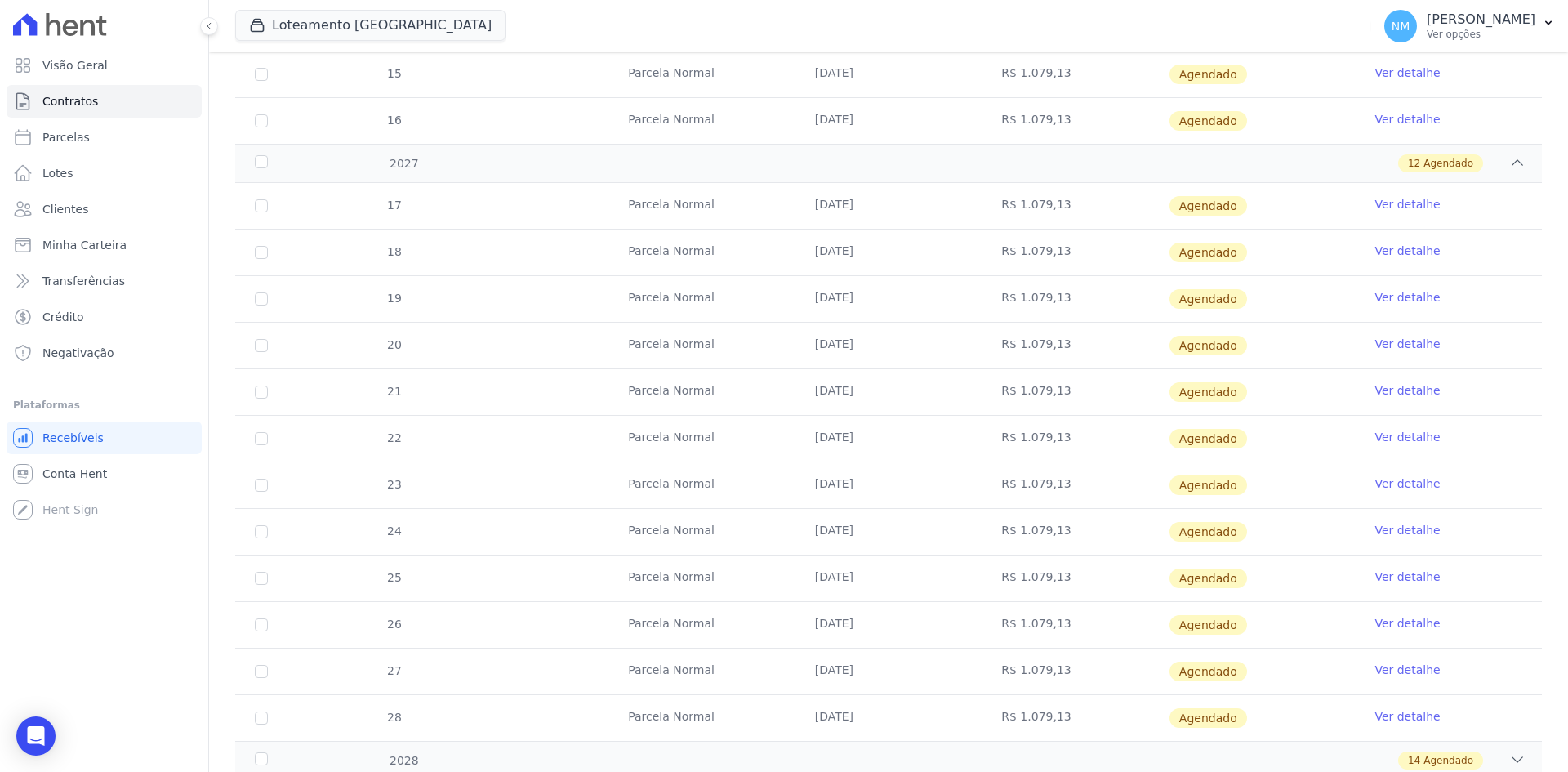
scroll to position [1194, 0]
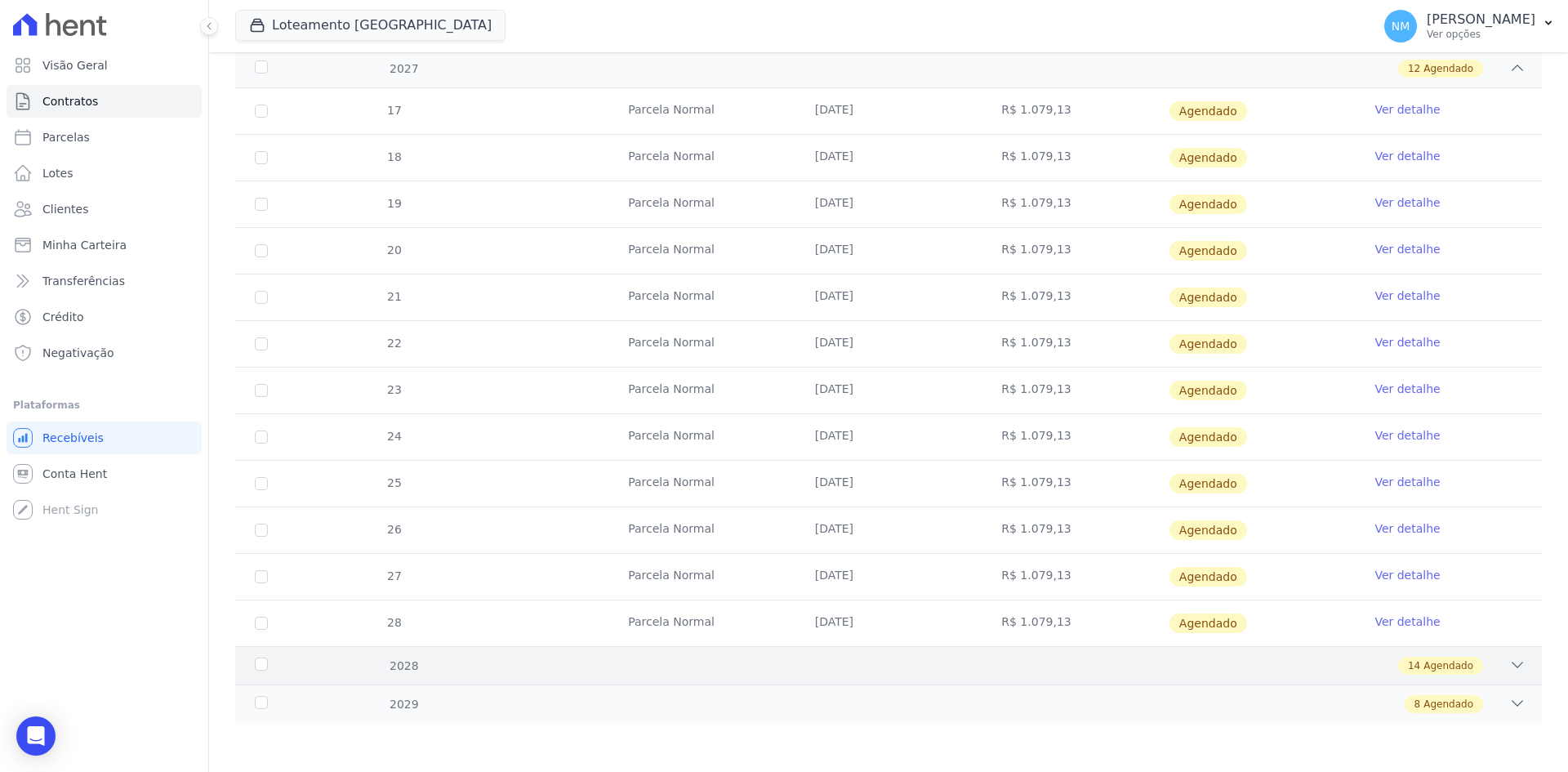
click at [1509, 664] on icon at bounding box center [1517, 665] width 16 height 16
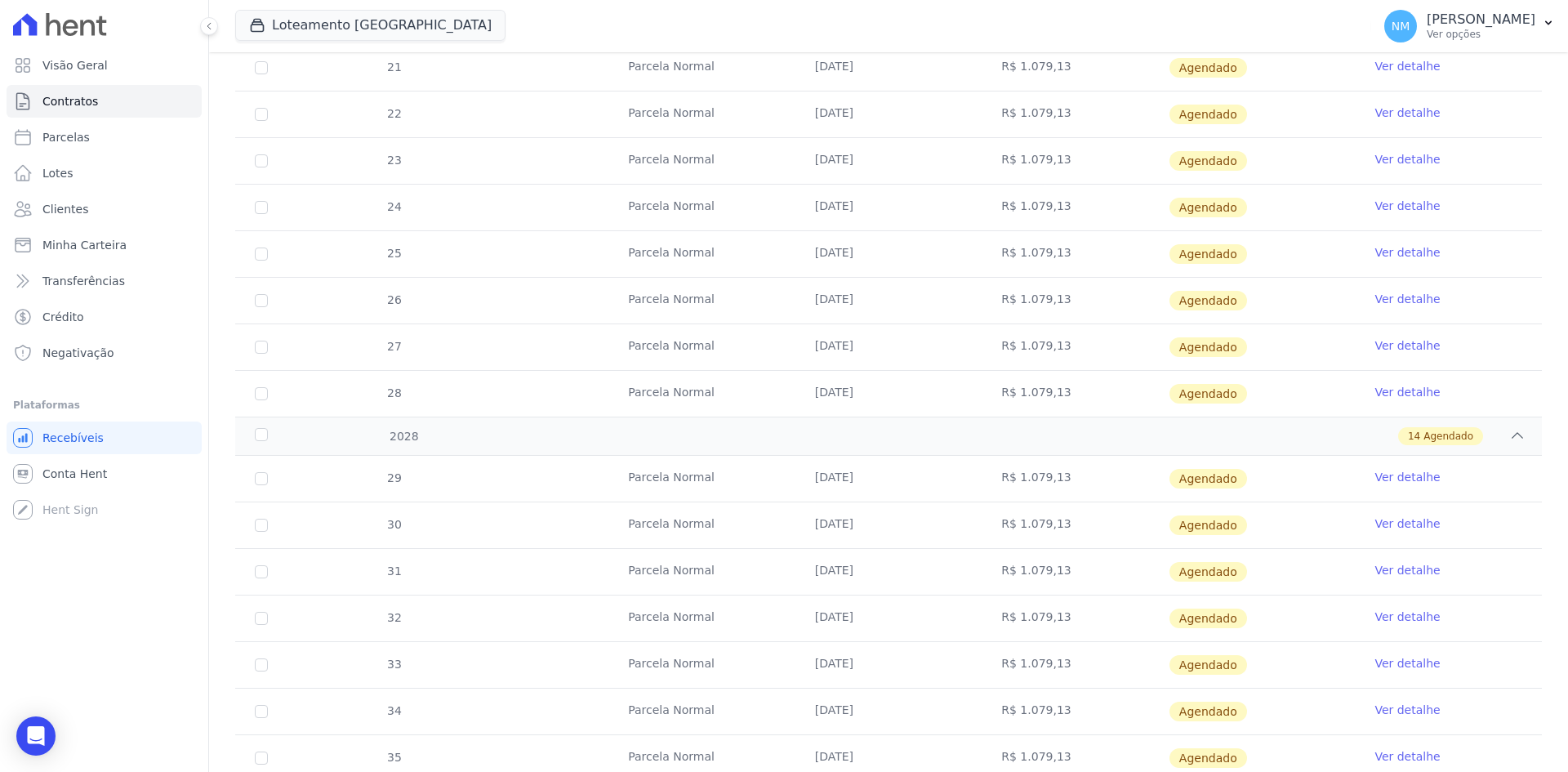
scroll to position [1438, 0]
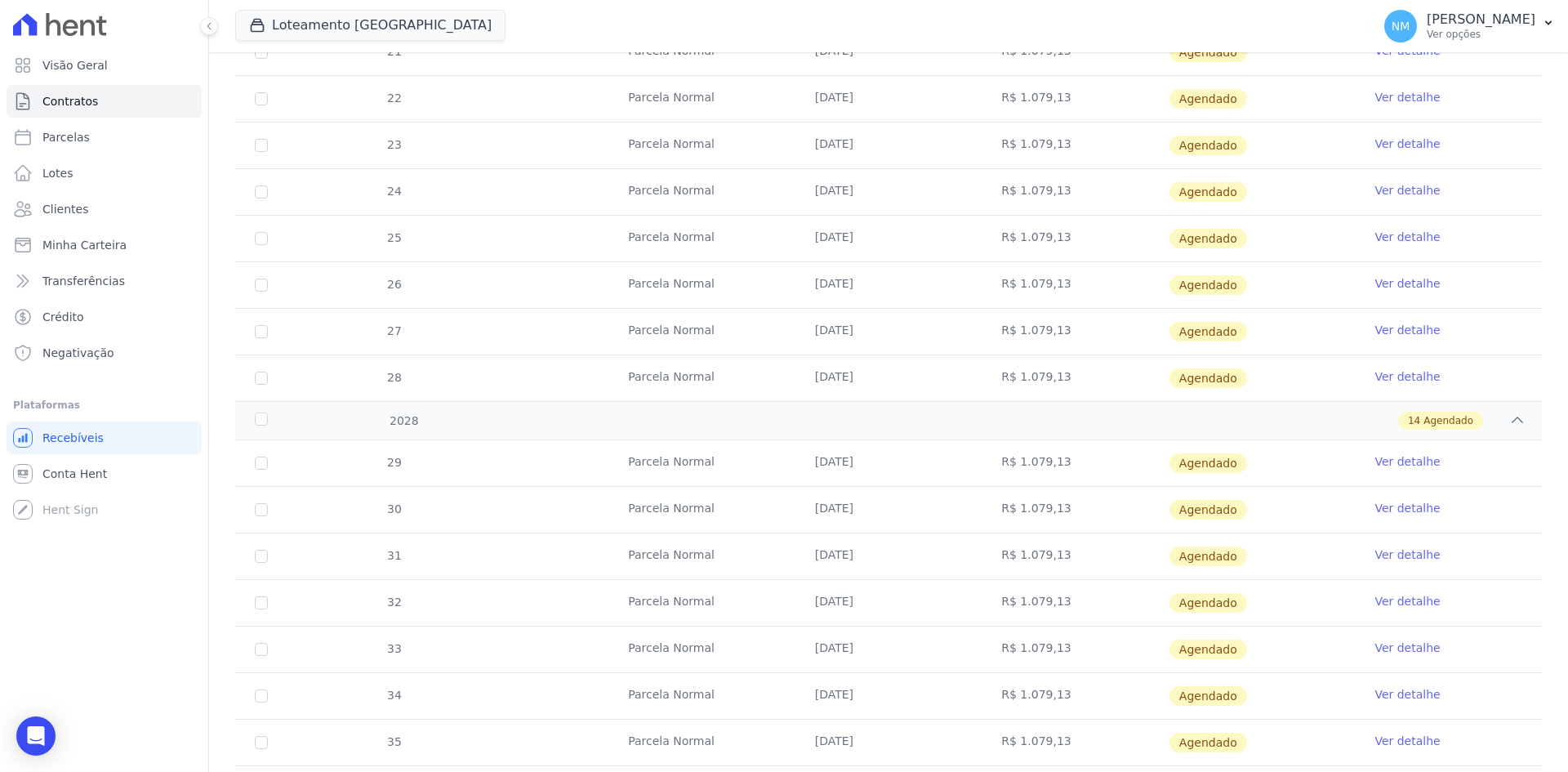
click at [1383, 508] on link "Ver detalhe" at bounding box center [1407, 508] width 66 height 16
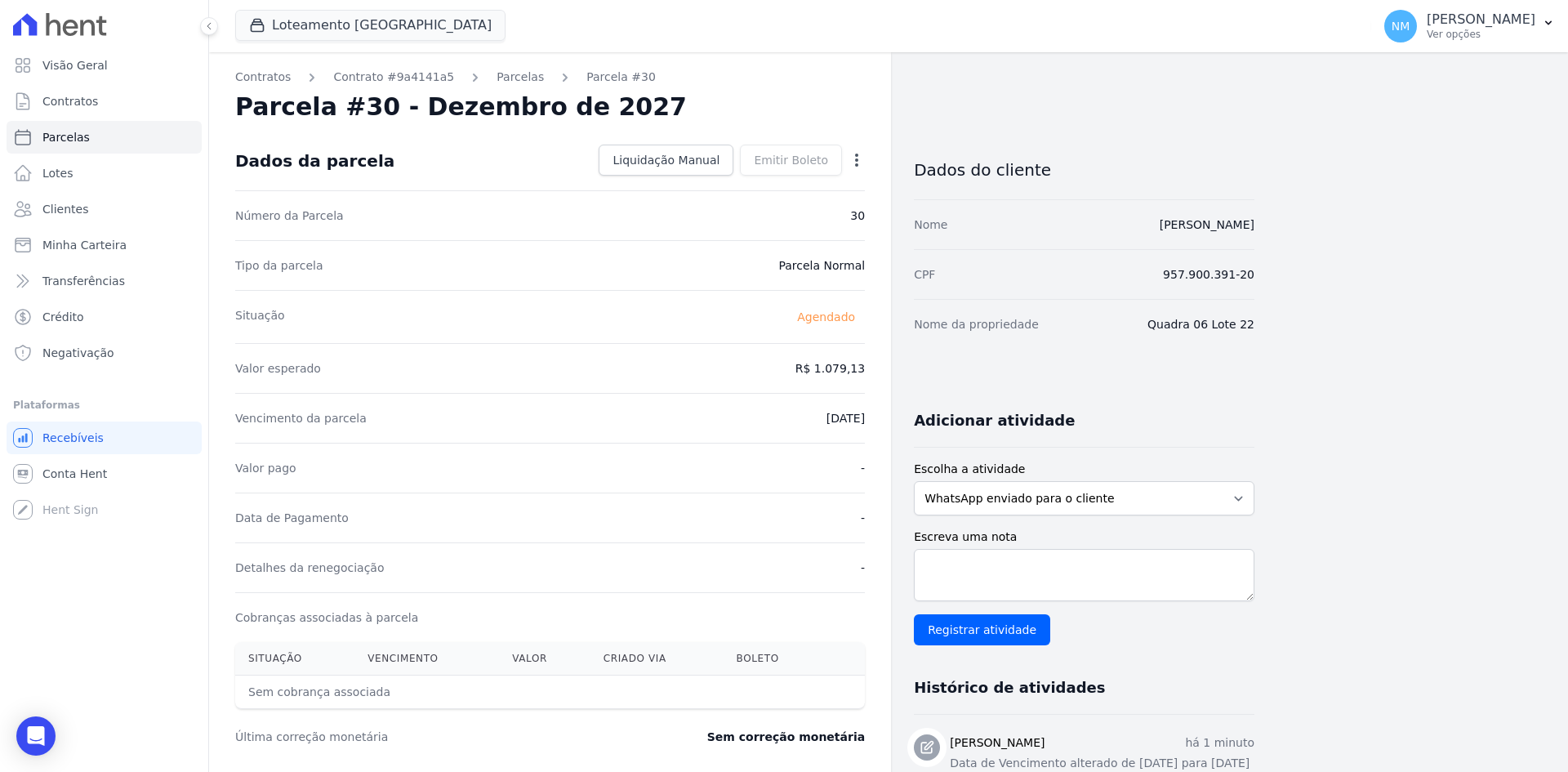
click at [862, 161] on icon "button" at bounding box center [856, 159] width 16 height 16
click at [758, 176] on link "Alterar" at bounding box center [787, 182] width 144 height 30
click at [782, 418] on input "[DATE]" at bounding box center [800, 417] width 129 height 34
type input "2028-02-10"
click at [834, 166] on span "Salvar" at bounding box center [833, 159] width 36 height 16
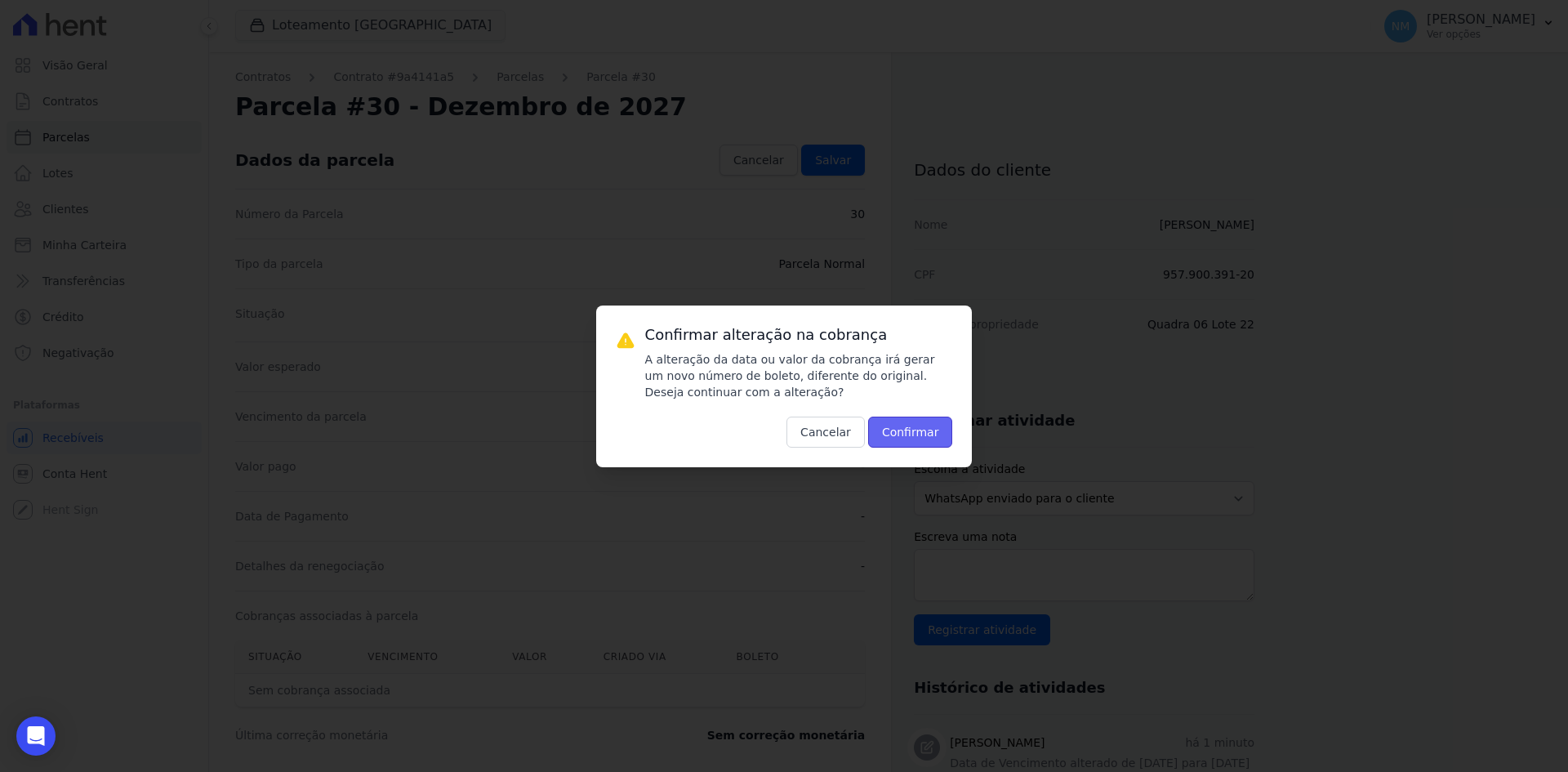
click at [927, 441] on button "Confirmar" at bounding box center [911, 432] width 85 height 31
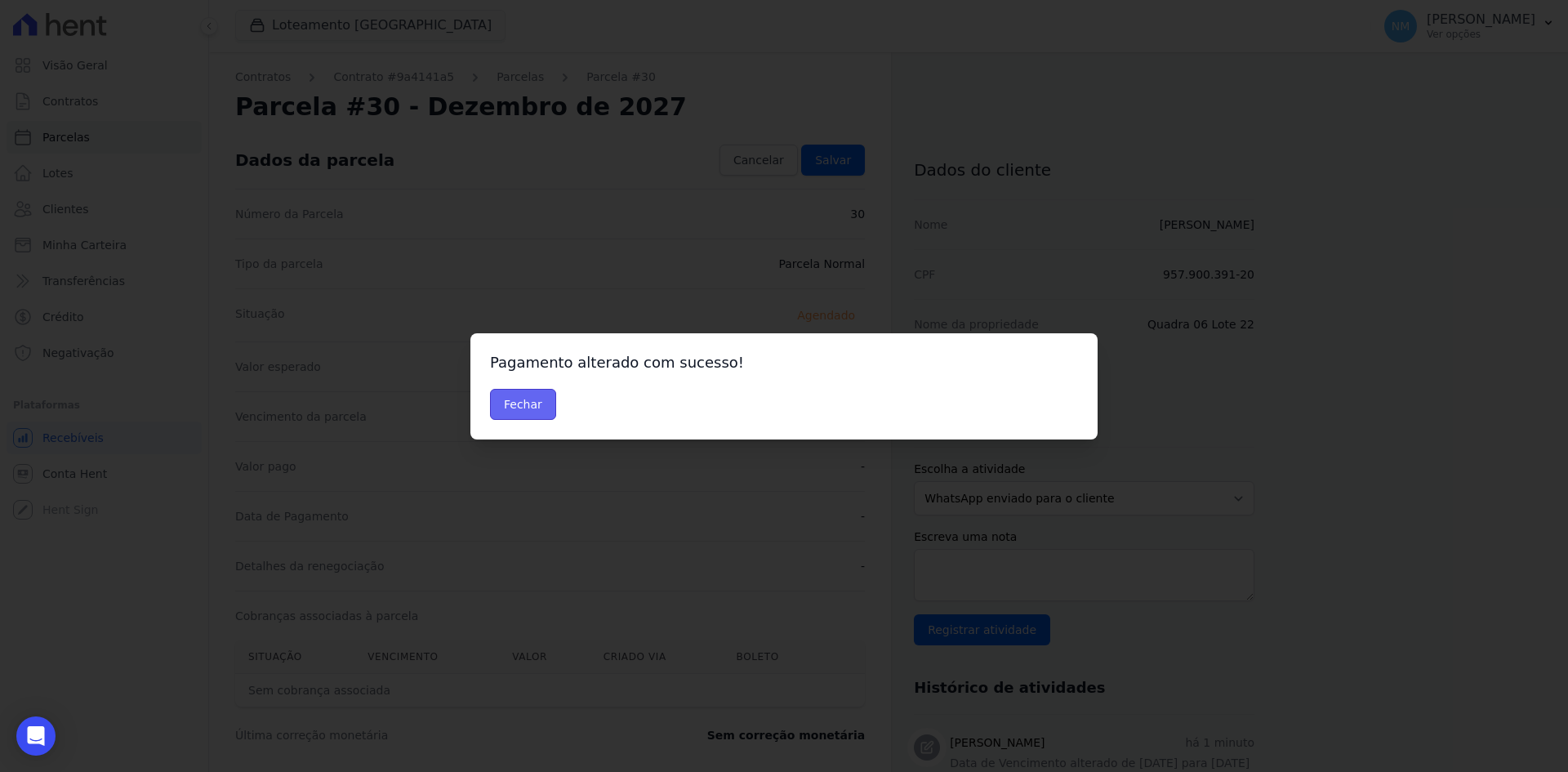
click at [529, 405] on button "Fechar" at bounding box center [523, 404] width 66 height 31
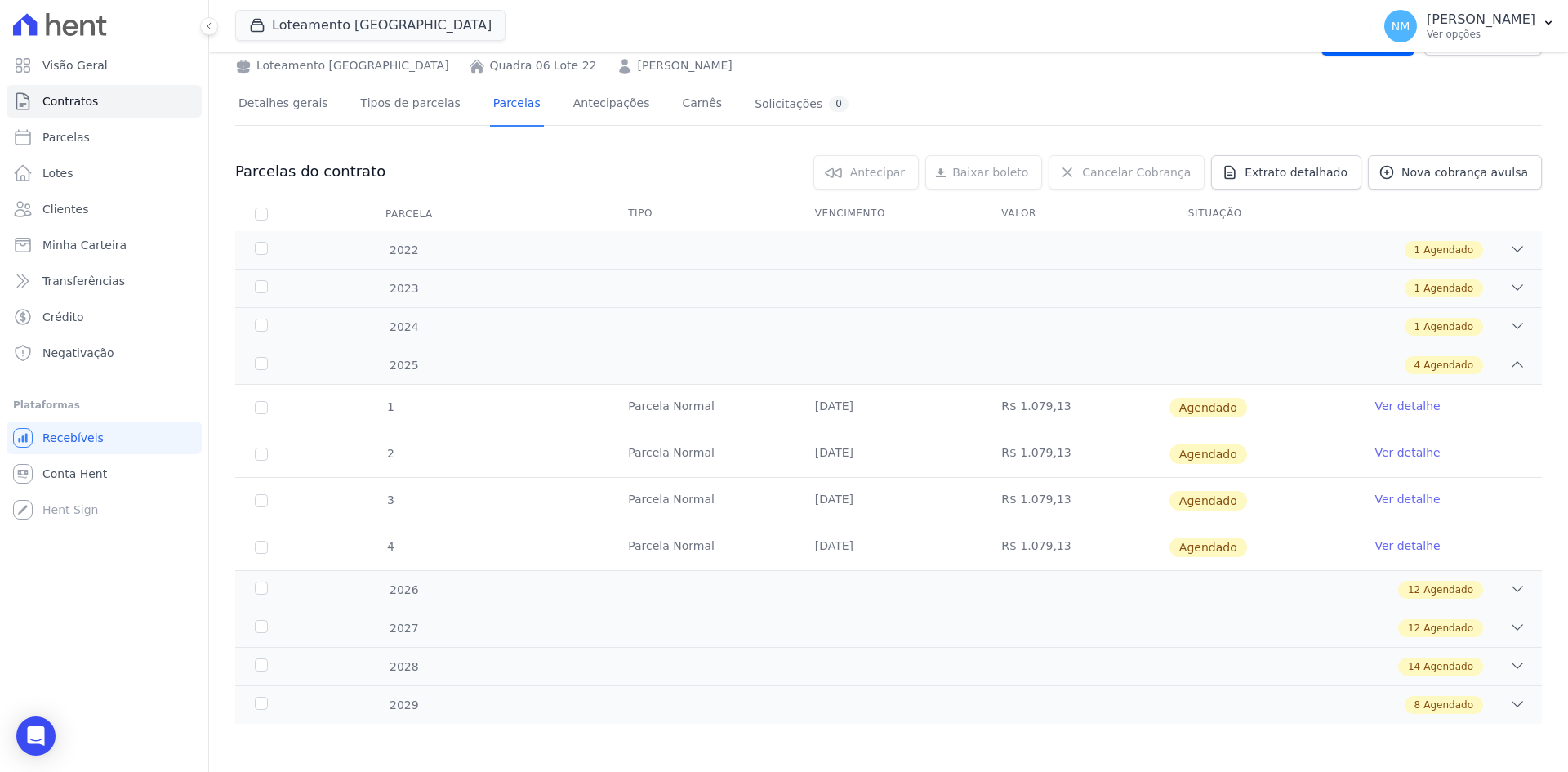
scroll to position [76, 0]
click at [1509, 661] on icon at bounding box center [1517, 665] width 16 height 16
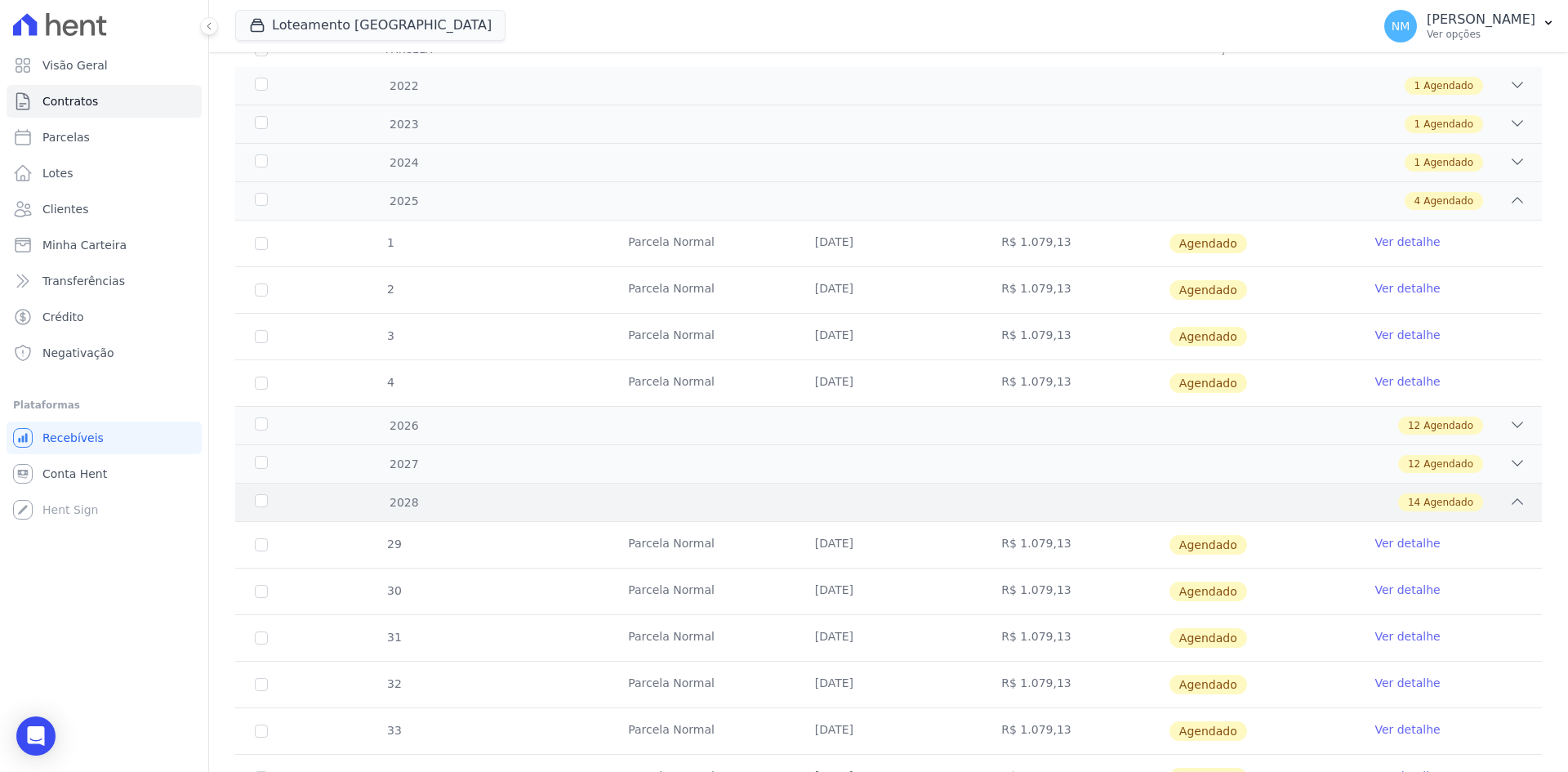
click at [1477, 498] on div "14 Agendado" at bounding box center [953, 502] width 1146 height 18
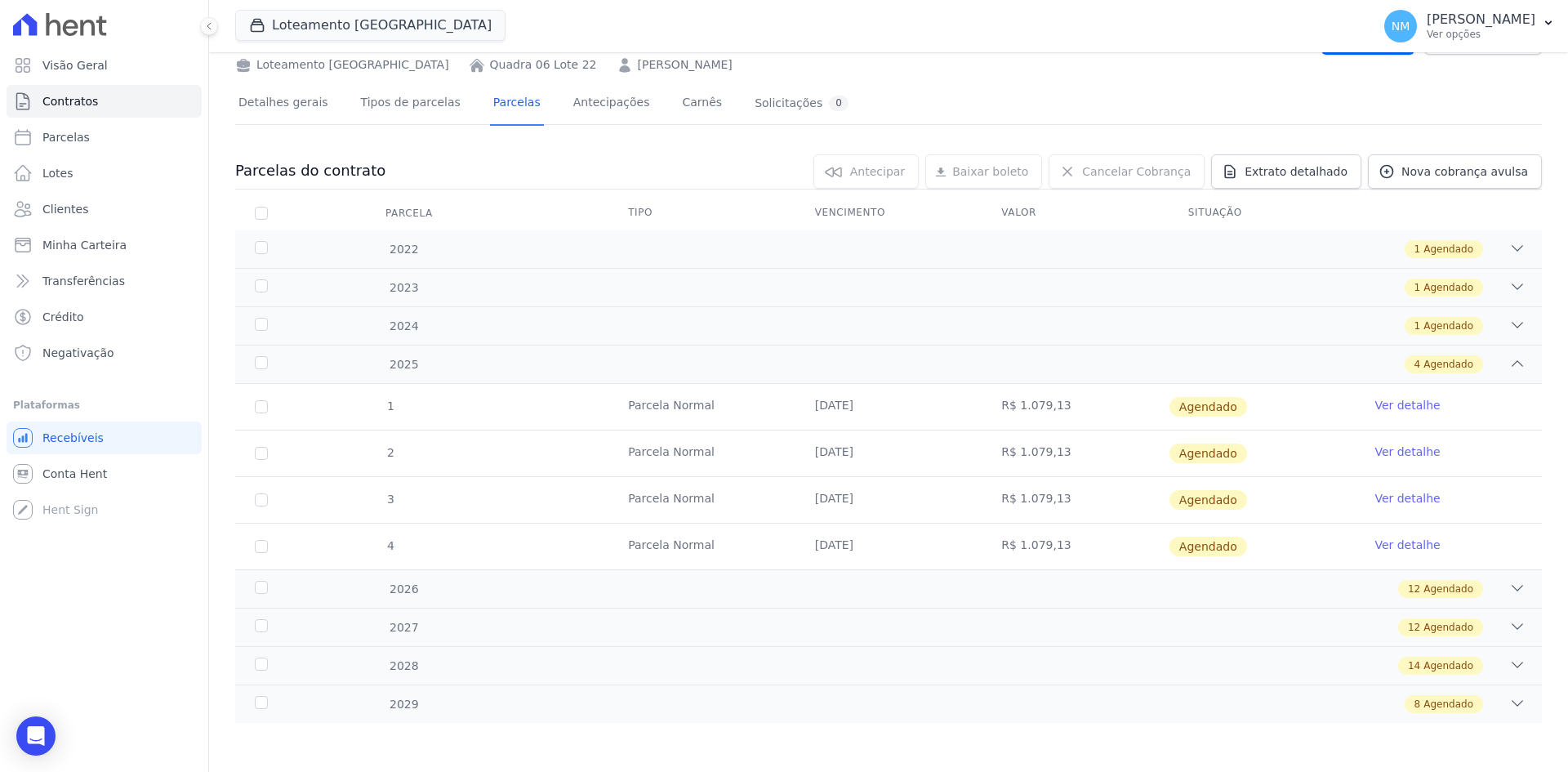
scroll to position [76, 0]
click at [1518, 629] on div "2027 12 Agendado" at bounding box center [889, 626] width 1307 height 38
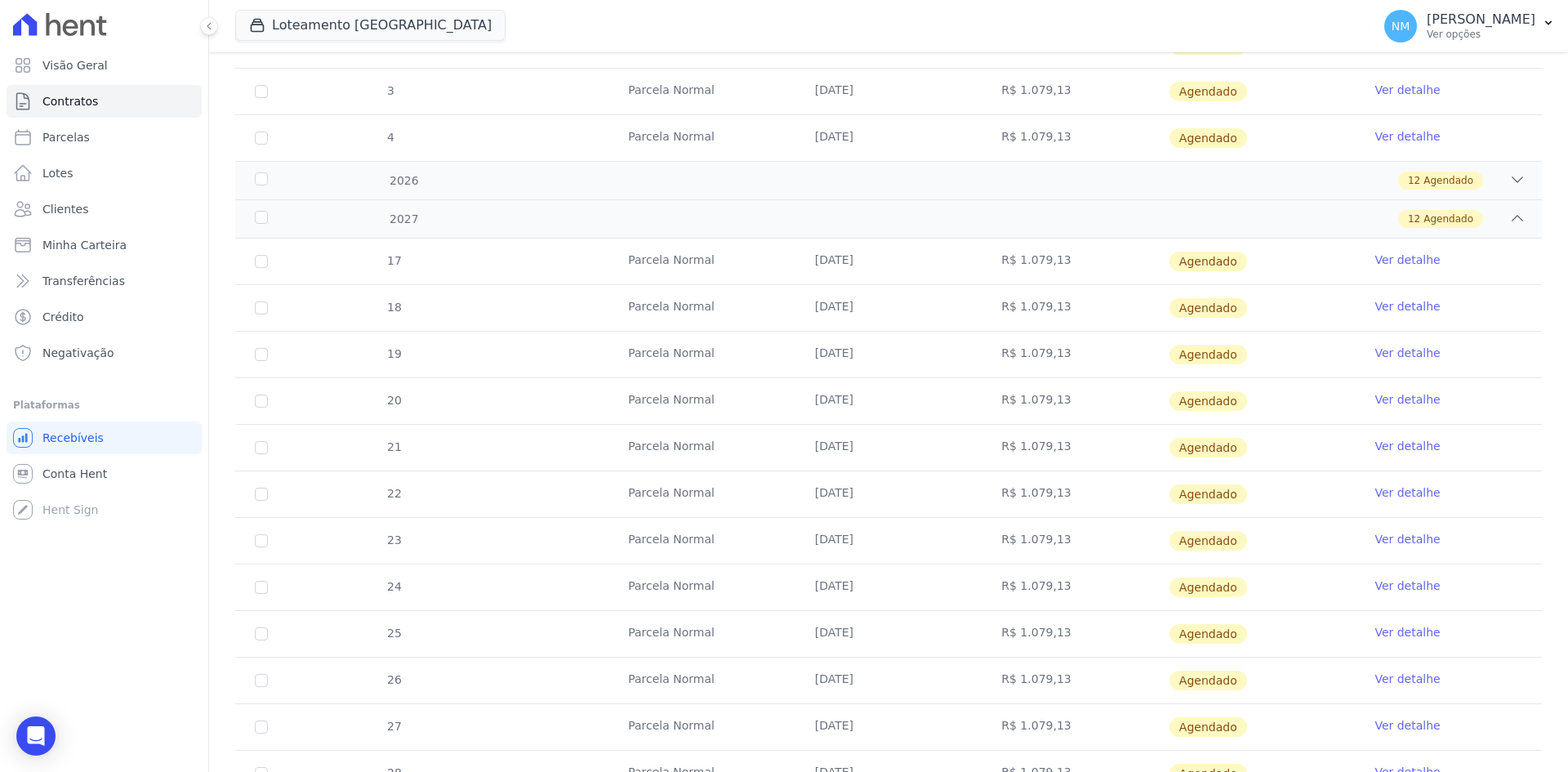
scroll to position [635, 0]
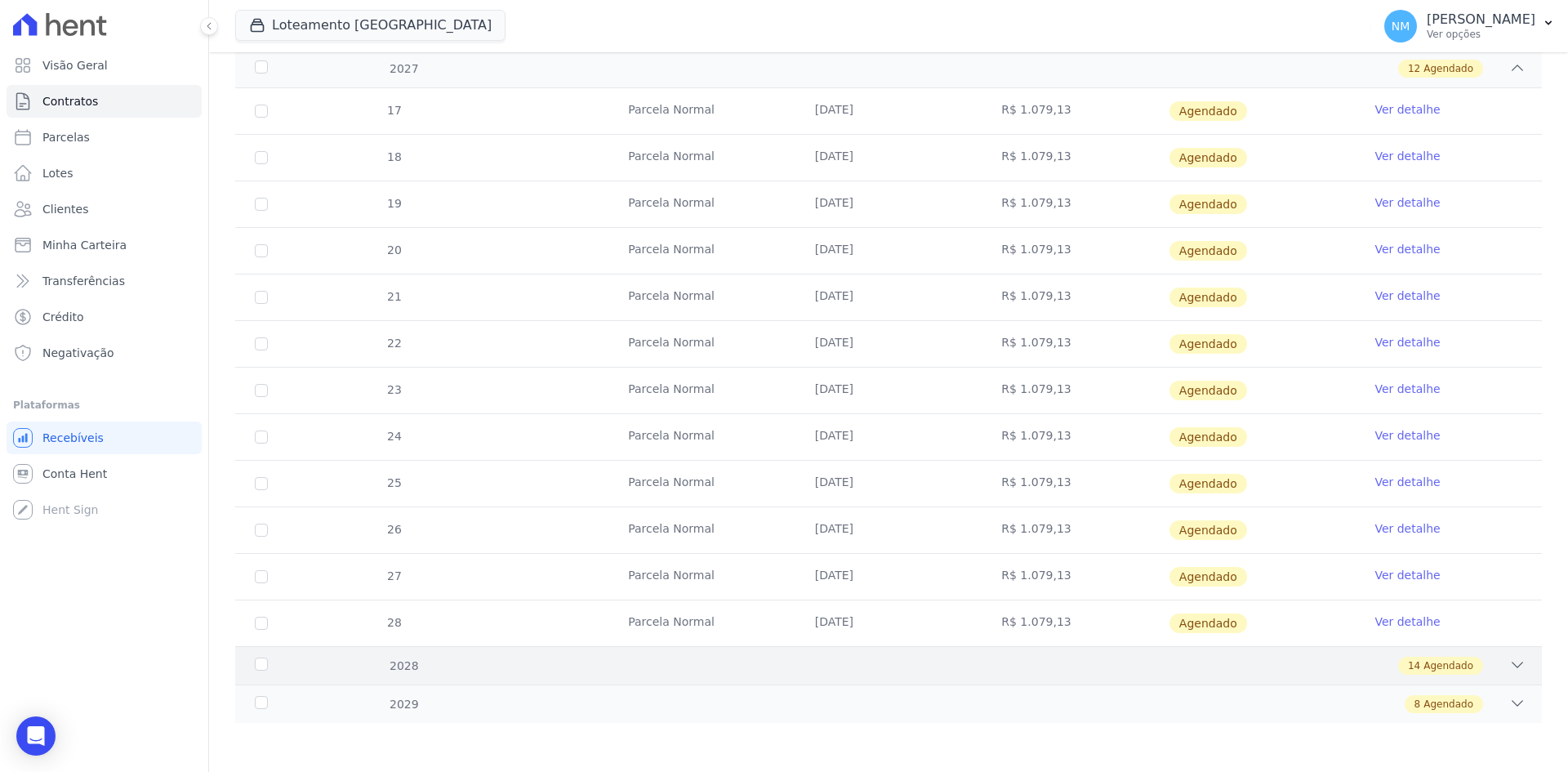
click at [1509, 661] on icon at bounding box center [1517, 665] width 16 height 16
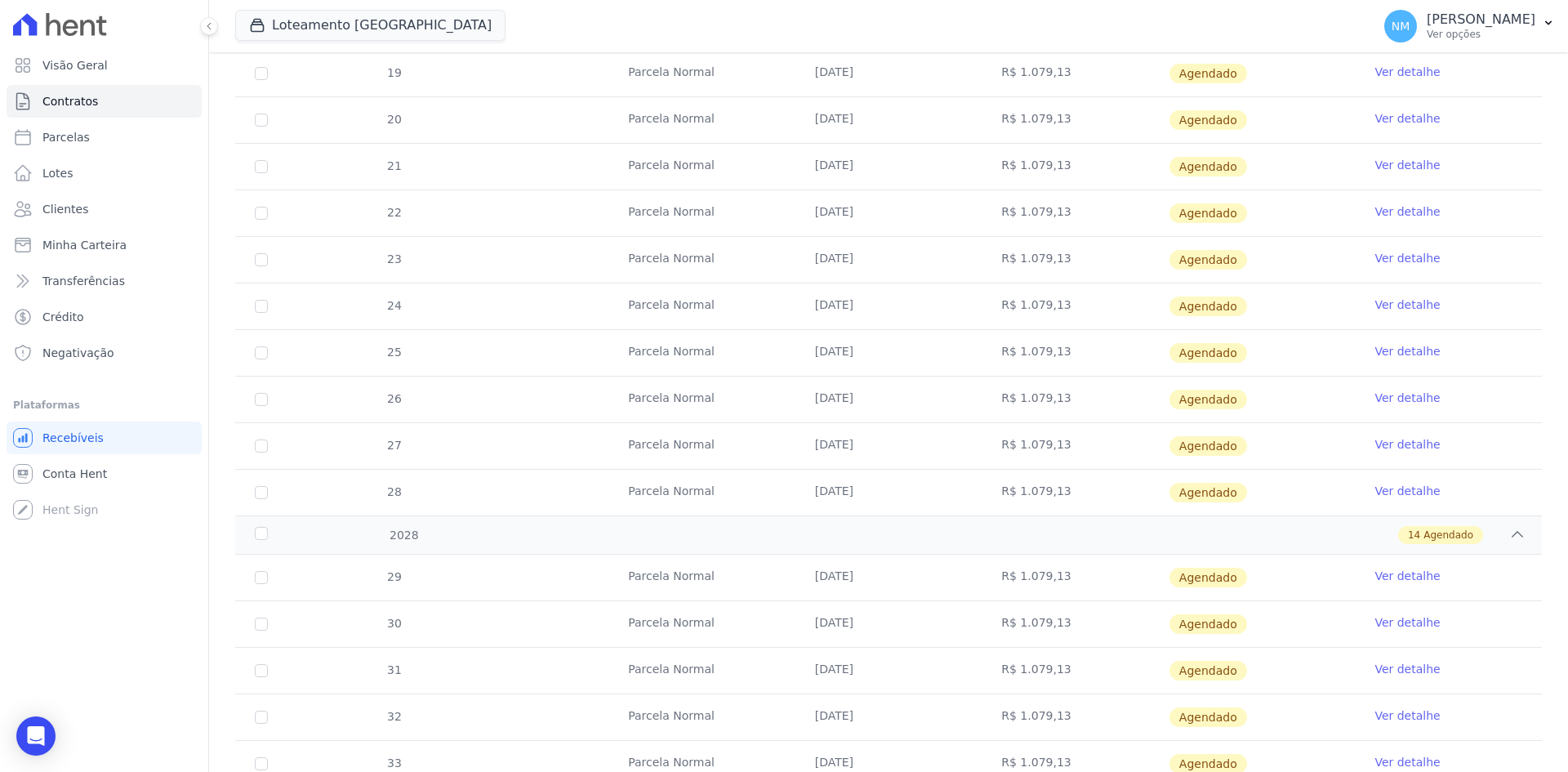
scroll to position [798, 0]
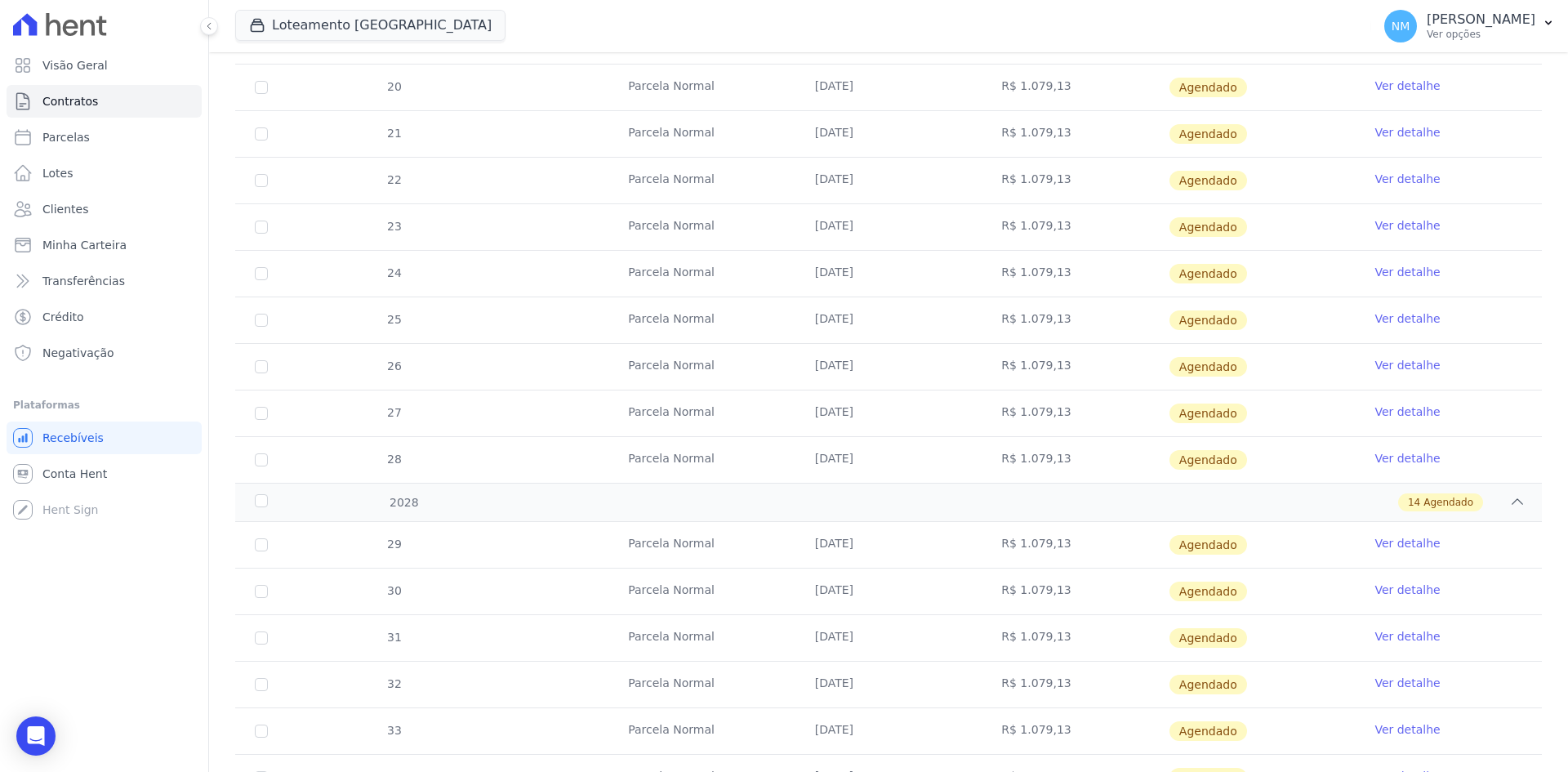
click at [1388, 640] on link "Ver detalhe" at bounding box center [1407, 636] width 66 height 16
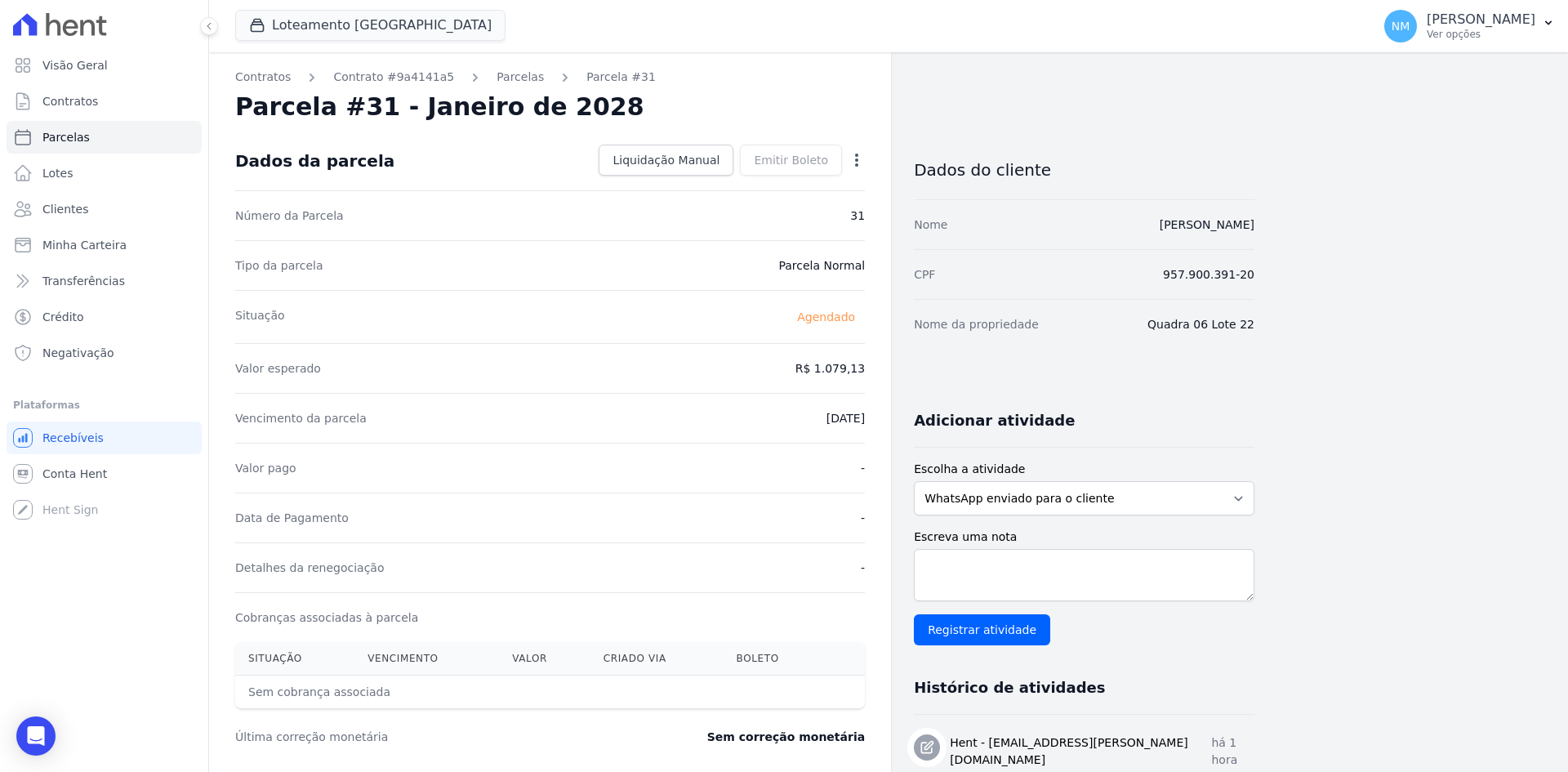
click at [862, 166] on icon "button" at bounding box center [856, 159] width 16 height 16
click at [804, 180] on link "Alterar" at bounding box center [787, 182] width 144 height 30
click at [780, 412] on input "2028-01-10" at bounding box center [800, 417] width 129 height 34
type input "2028-03-10"
click at [850, 152] on span "Salvar" at bounding box center [833, 159] width 36 height 16
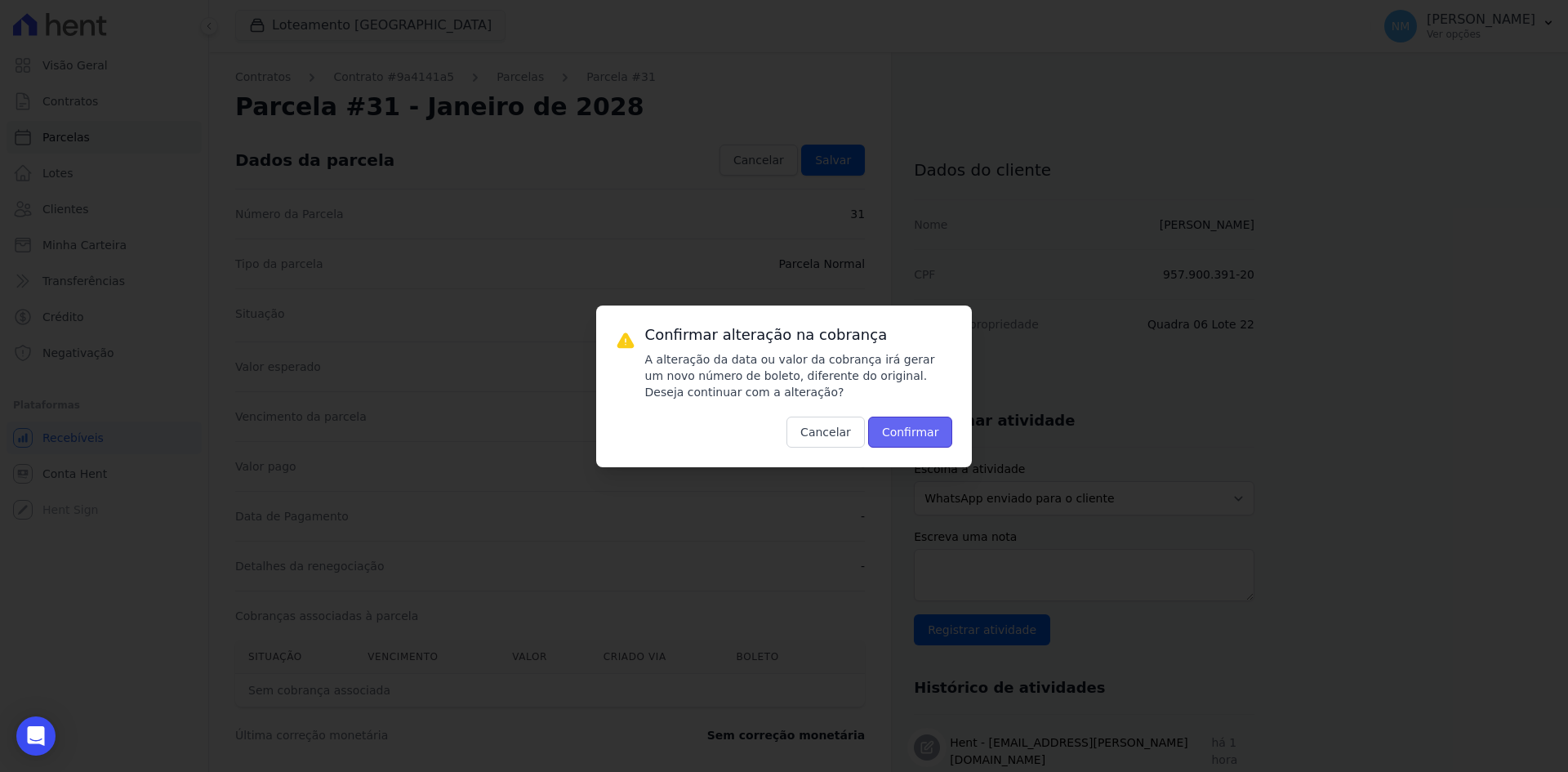
click at [902, 429] on button "Confirmar" at bounding box center [911, 432] width 85 height 31
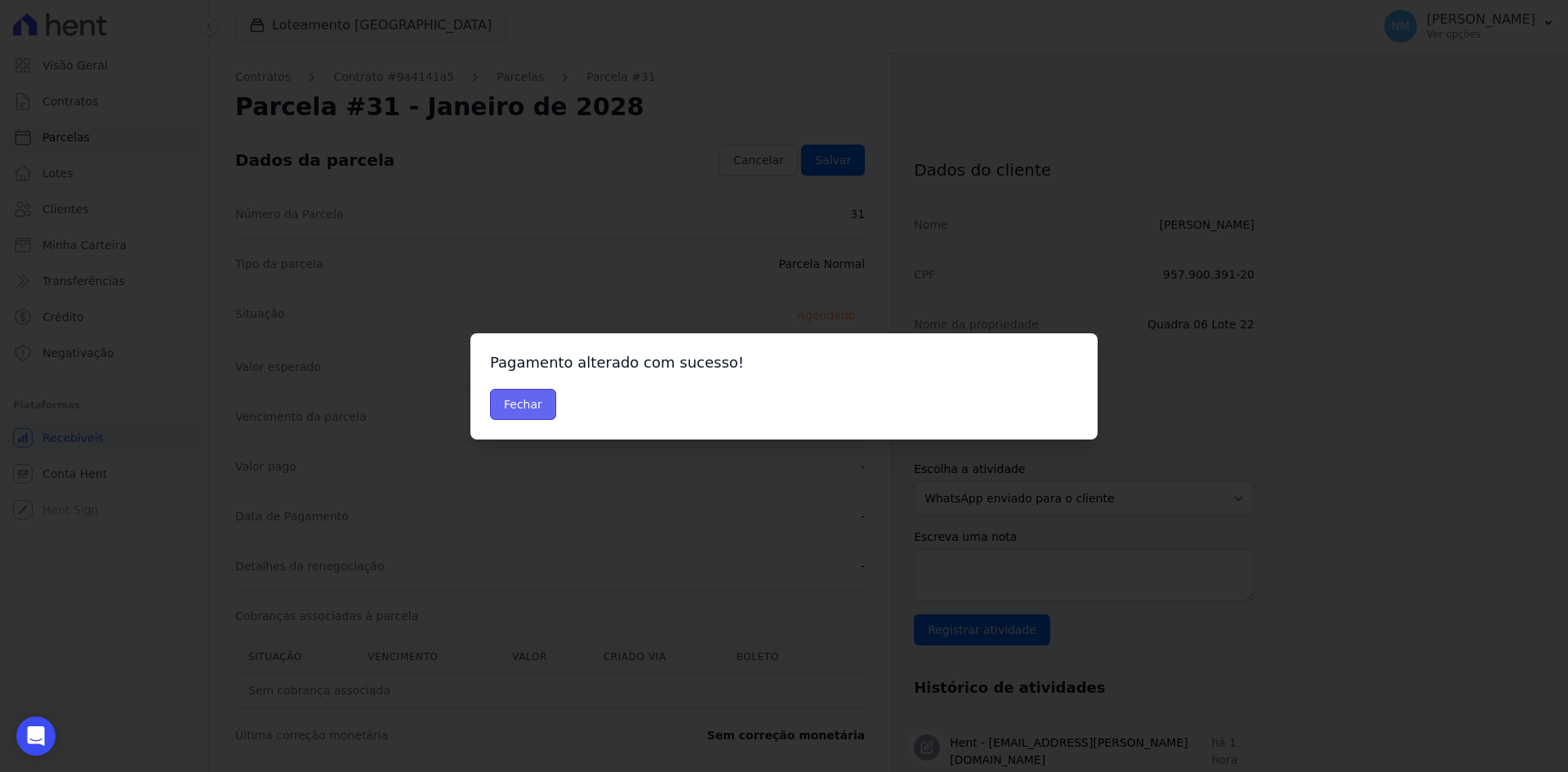
click at [507, 409] on button "Fechar" at bounding box center [523, 404] width 66 height 31
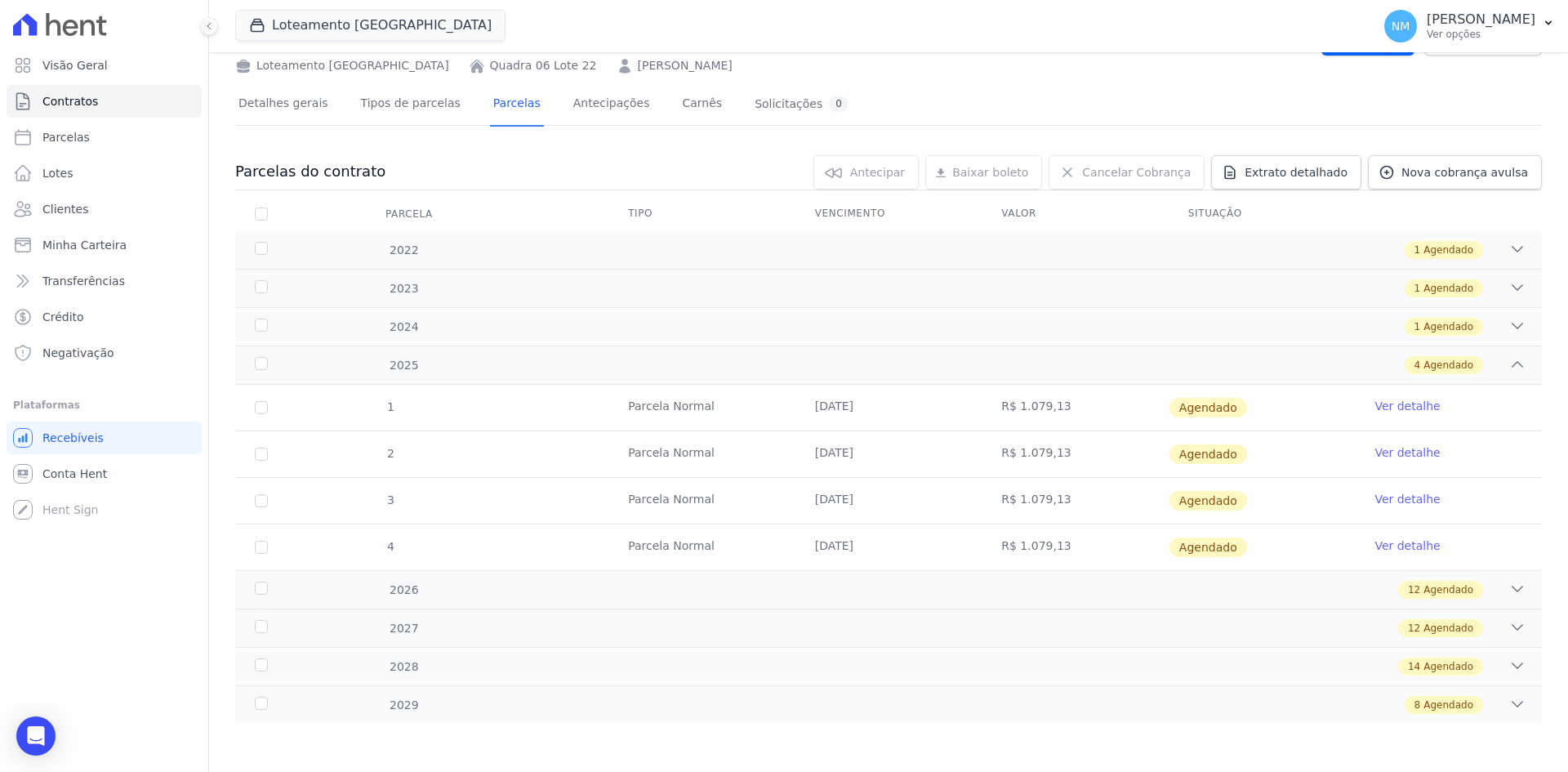
scroll to position [76, 0]
click at [1509, 664] on icon at bounding box center [1517, 665] width 16 height 16
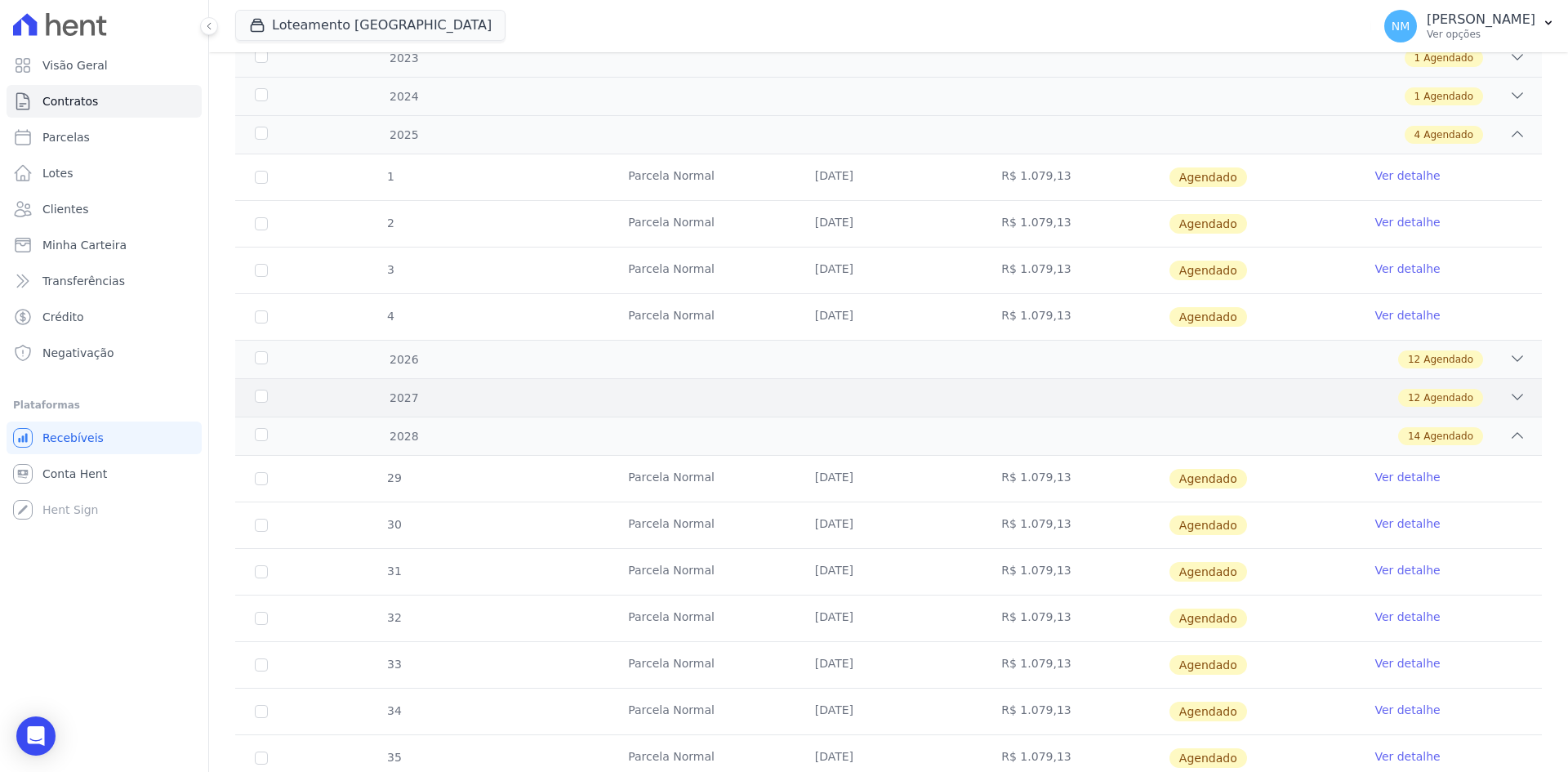
scroll to position [321, 0]
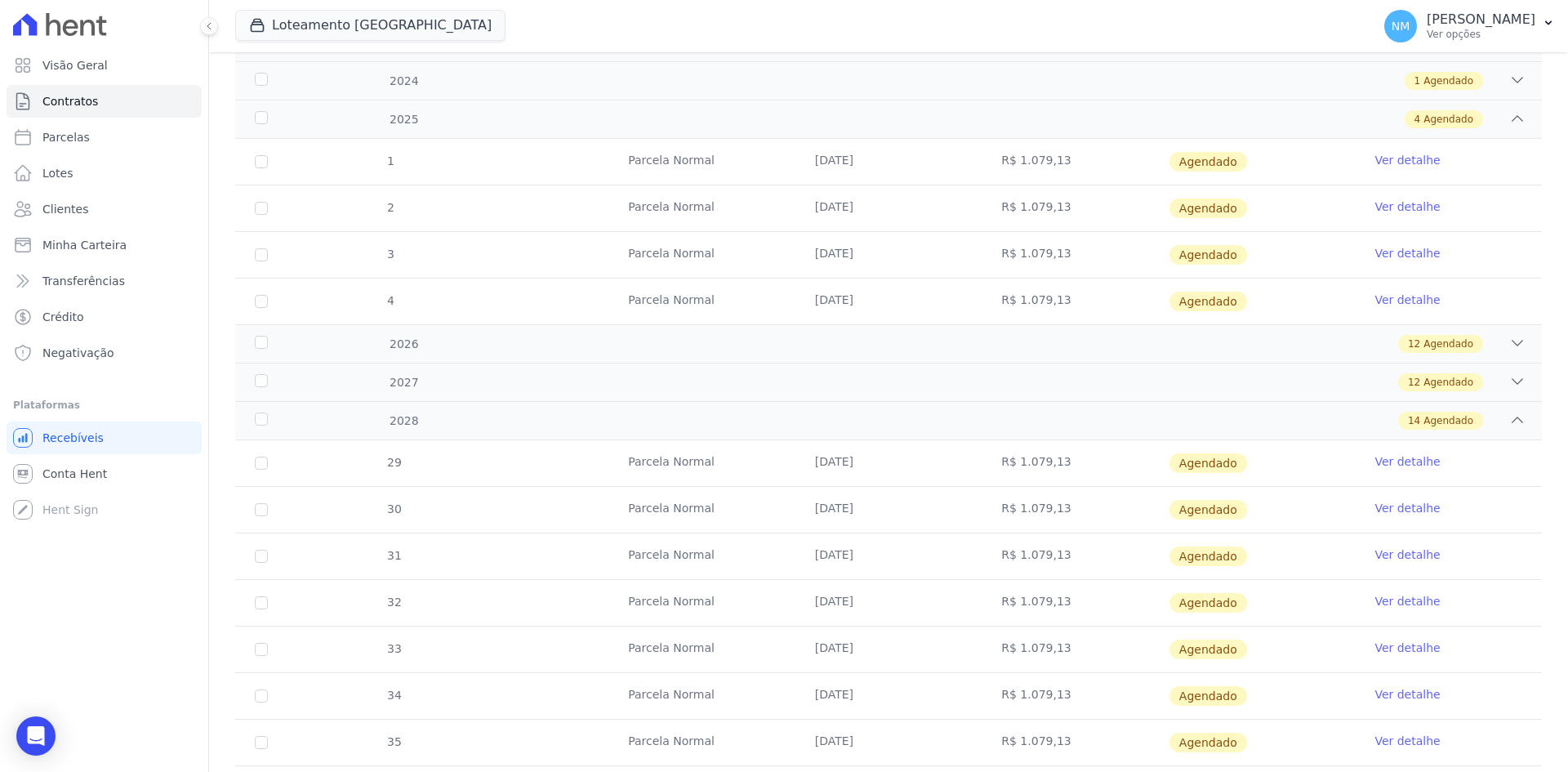
click at [1392, 602] on link "Ver detalhe" at bounding box center [1407, 601] width 66 height 16
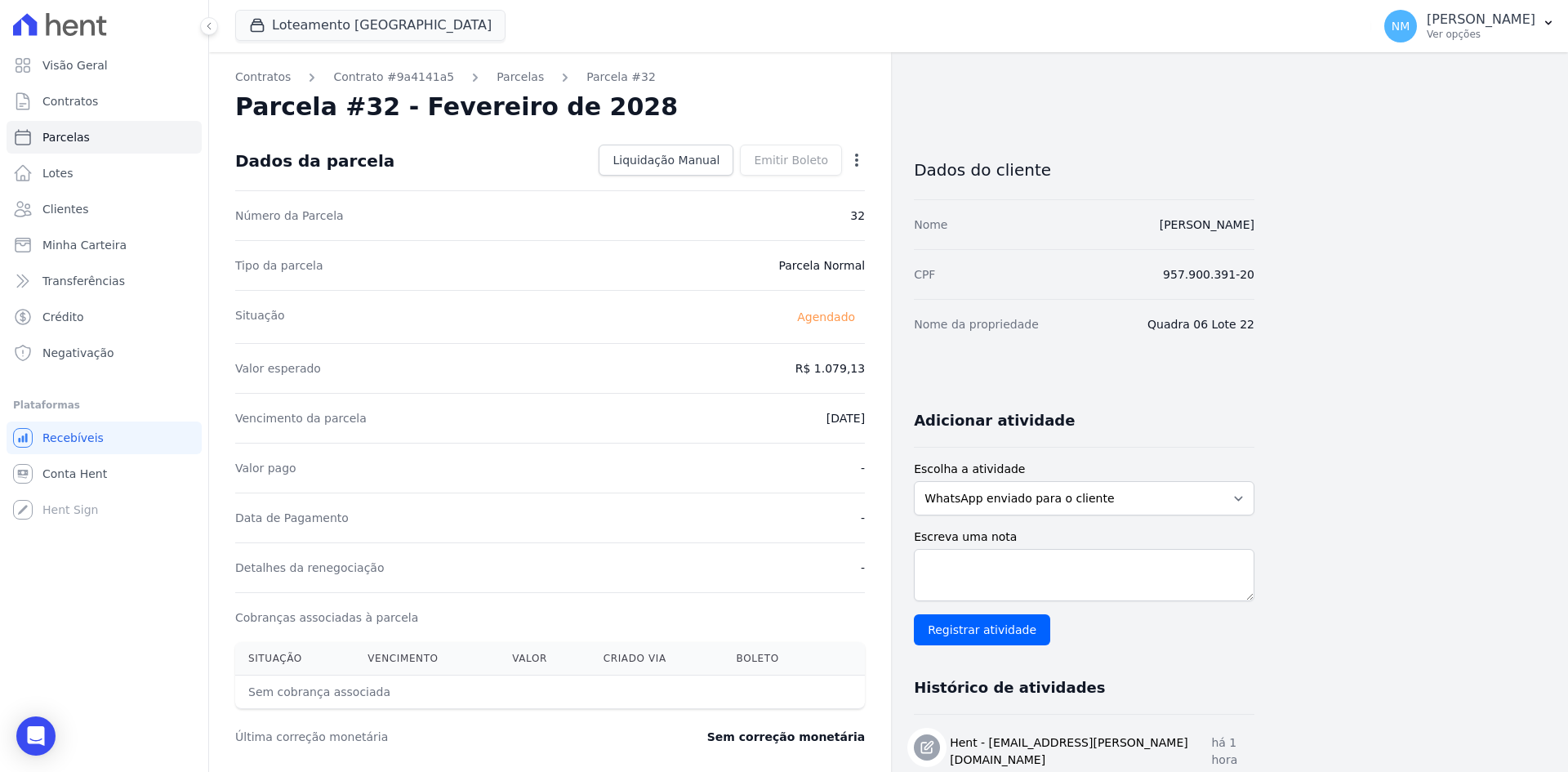
click at [852, 162] on icon "button" at bounding box center [856, 159] width 16 height 16
click at [793, 181] on link "Alterar" at bounding box center [787, 182] width 144 height 30
click at [781, 418] on input "2028-02-10" at bounding box center [800, 417] width 129 height 34
type input "[DATE]"
click at [827, 159] on span "Salvar" at bounding box center [833, 159] width 36 height 16
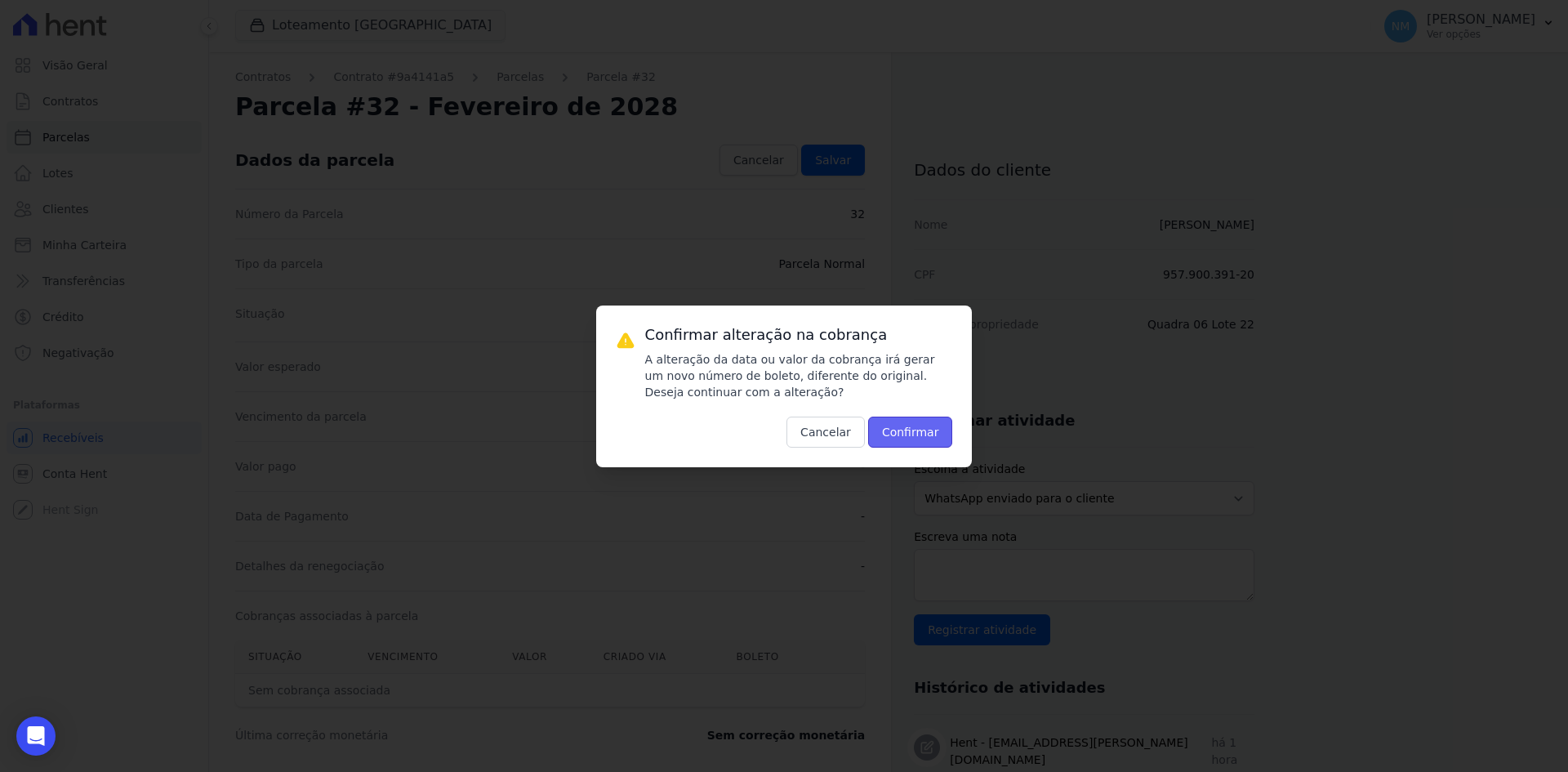
click at [902, 425] on button "Confirmar" at bounding box center [911, 432] width 85 height 31
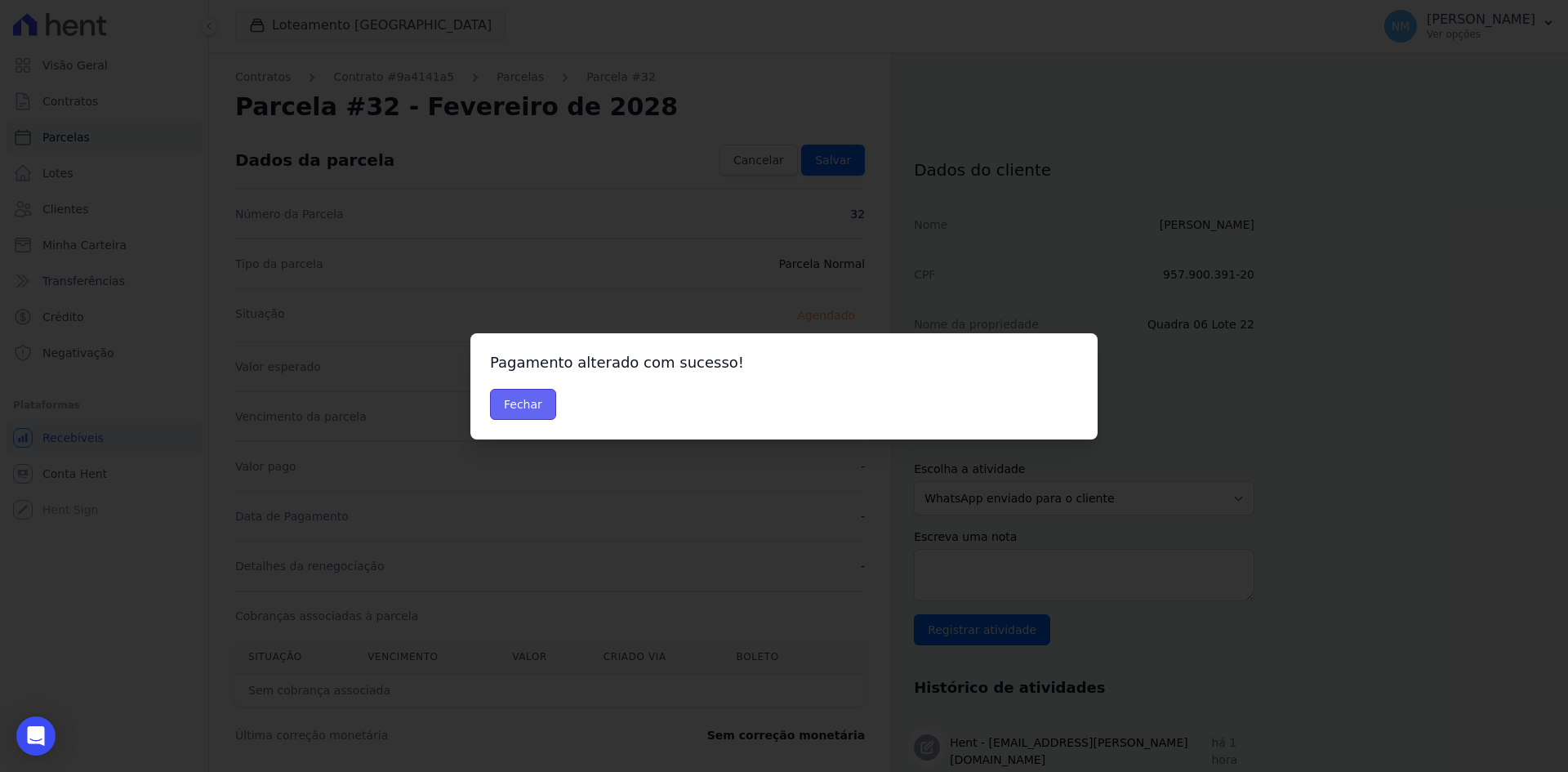
click at [522, 406] on button "Fechar" at bounding box center [523, 404] width 66 height 31
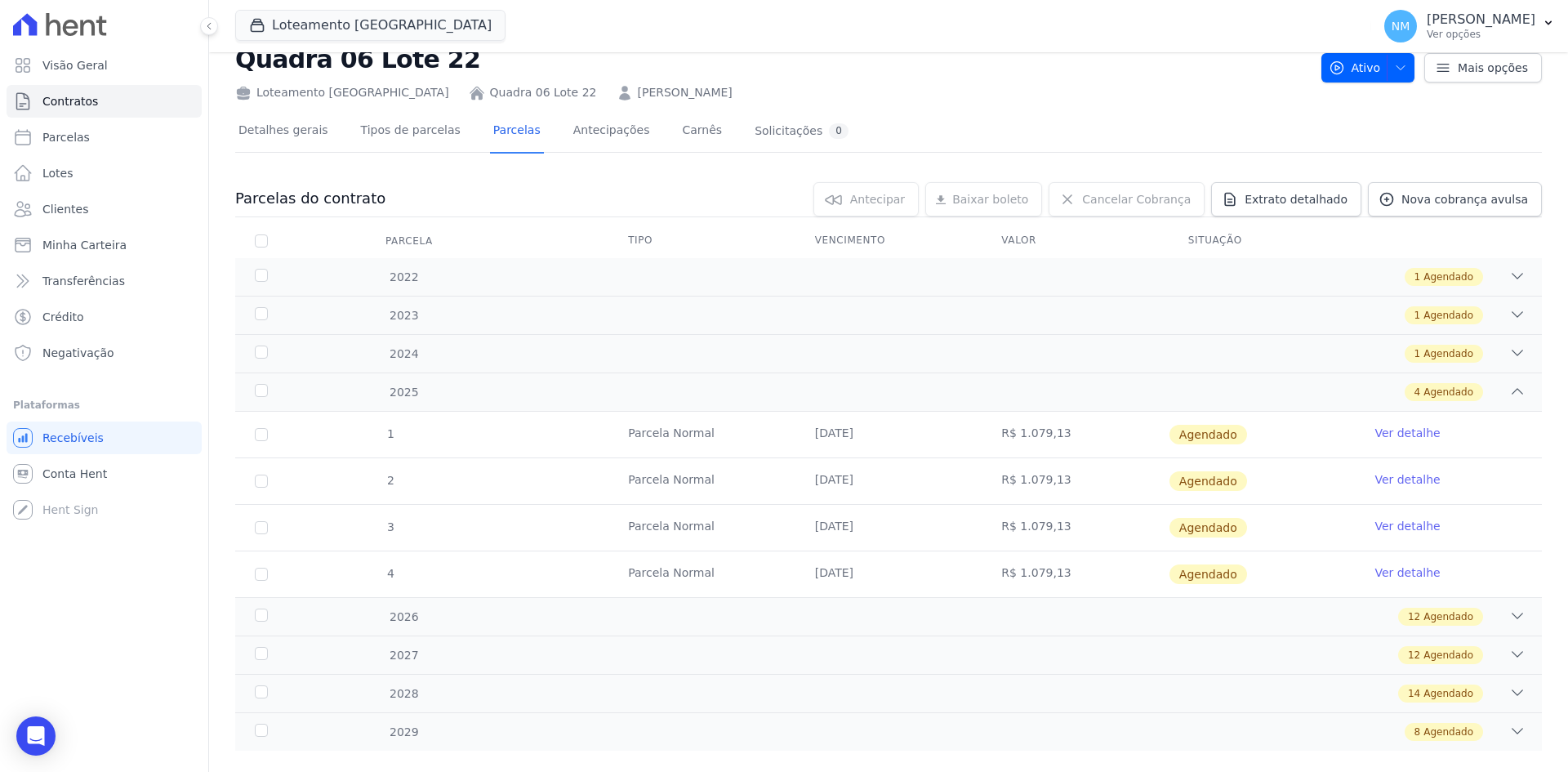
scroll to position [76, 0]
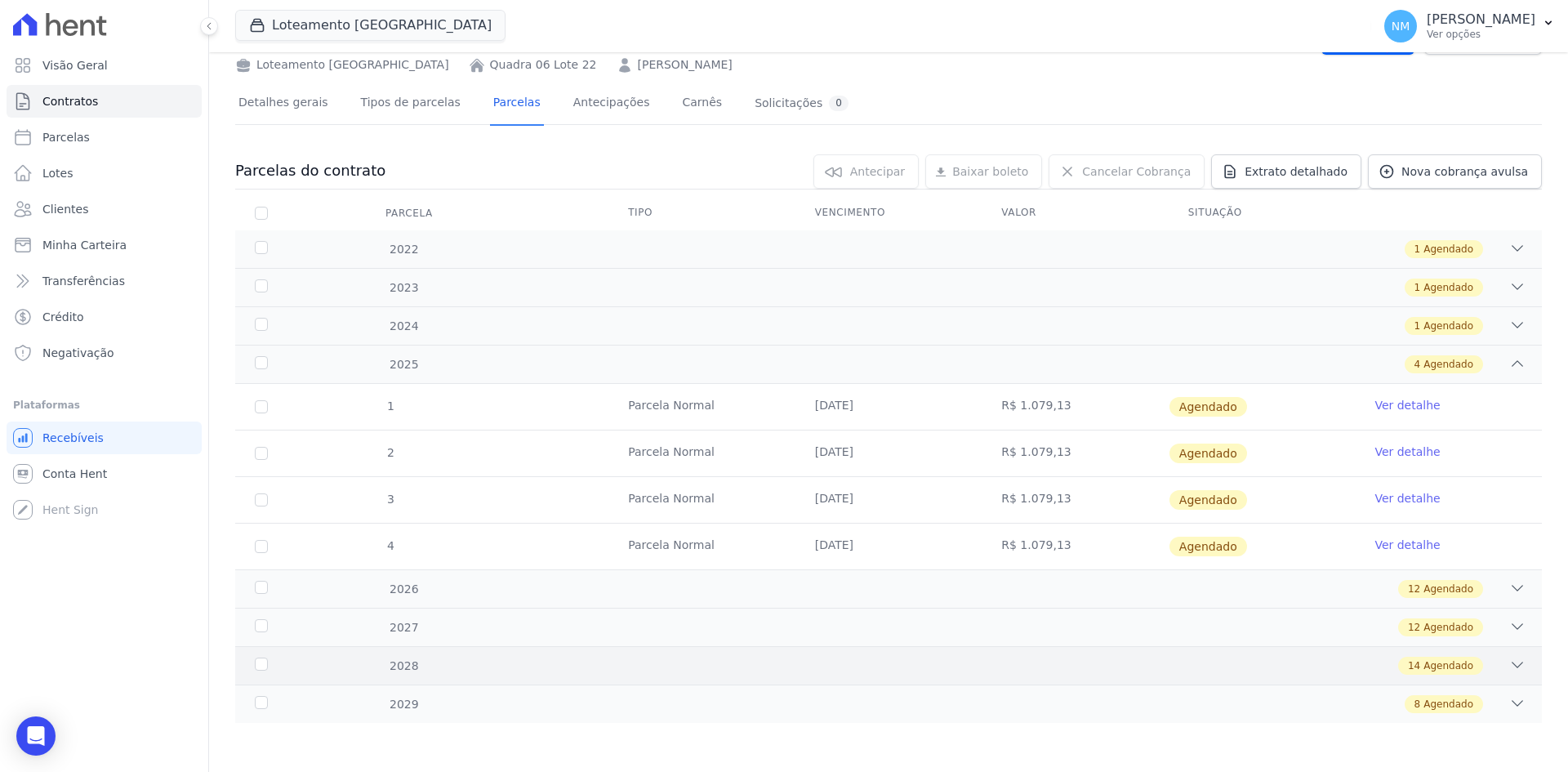
click at [1488, 670] on div "14 Agendado" at bounding box center [953, 665] width 1146 height 18
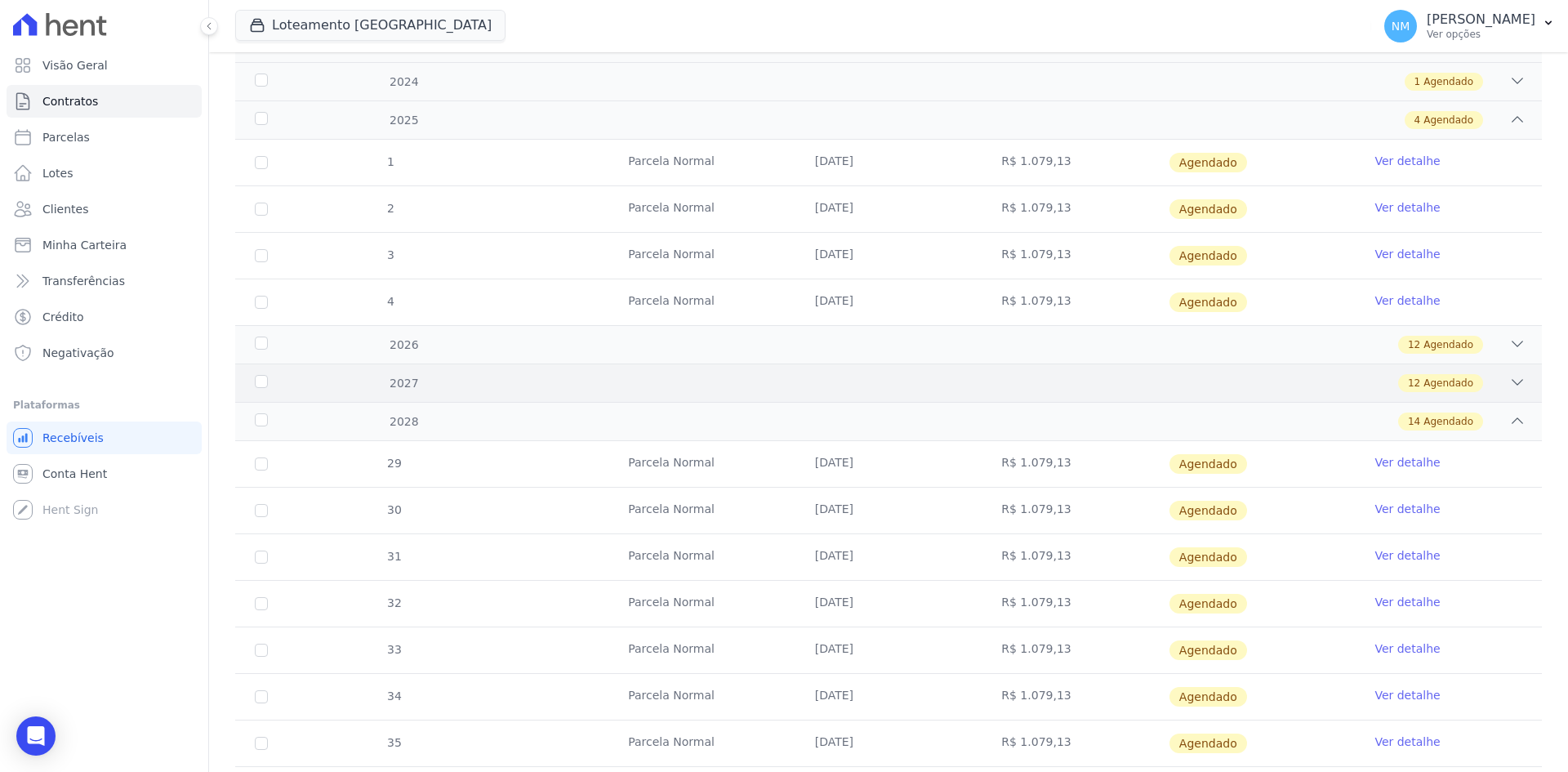
scroll to position [321, 0]
click at [1381, 646] on link "Ver detalhe" at bounding box center [1407, 648] width 66 height 16
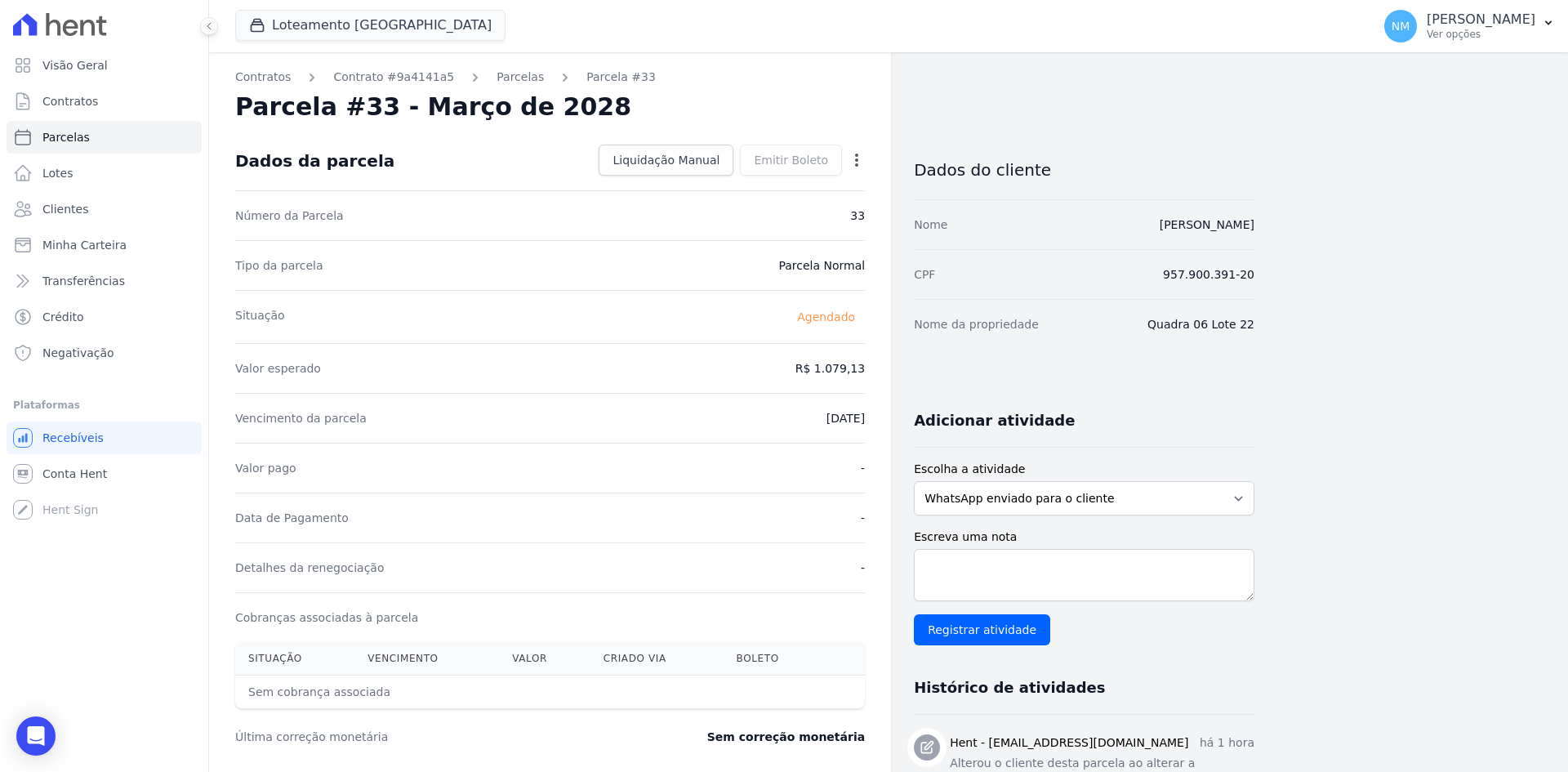
click at [856, 149] on div "Open options Alterar Antecipar" at bounding box center [853, 162] width 23 height 28
click at [862, 165] on icon "button" at bounding box center [856, 159] width 16 height 16
click at [811, 186] on link "Alterar" at bounding box center [787, 182] width 144 height 30
click at [781, 419] on input "2028-03-10" at bounding box center [800, 417] width 129 height 34
type input "2028-05-10"
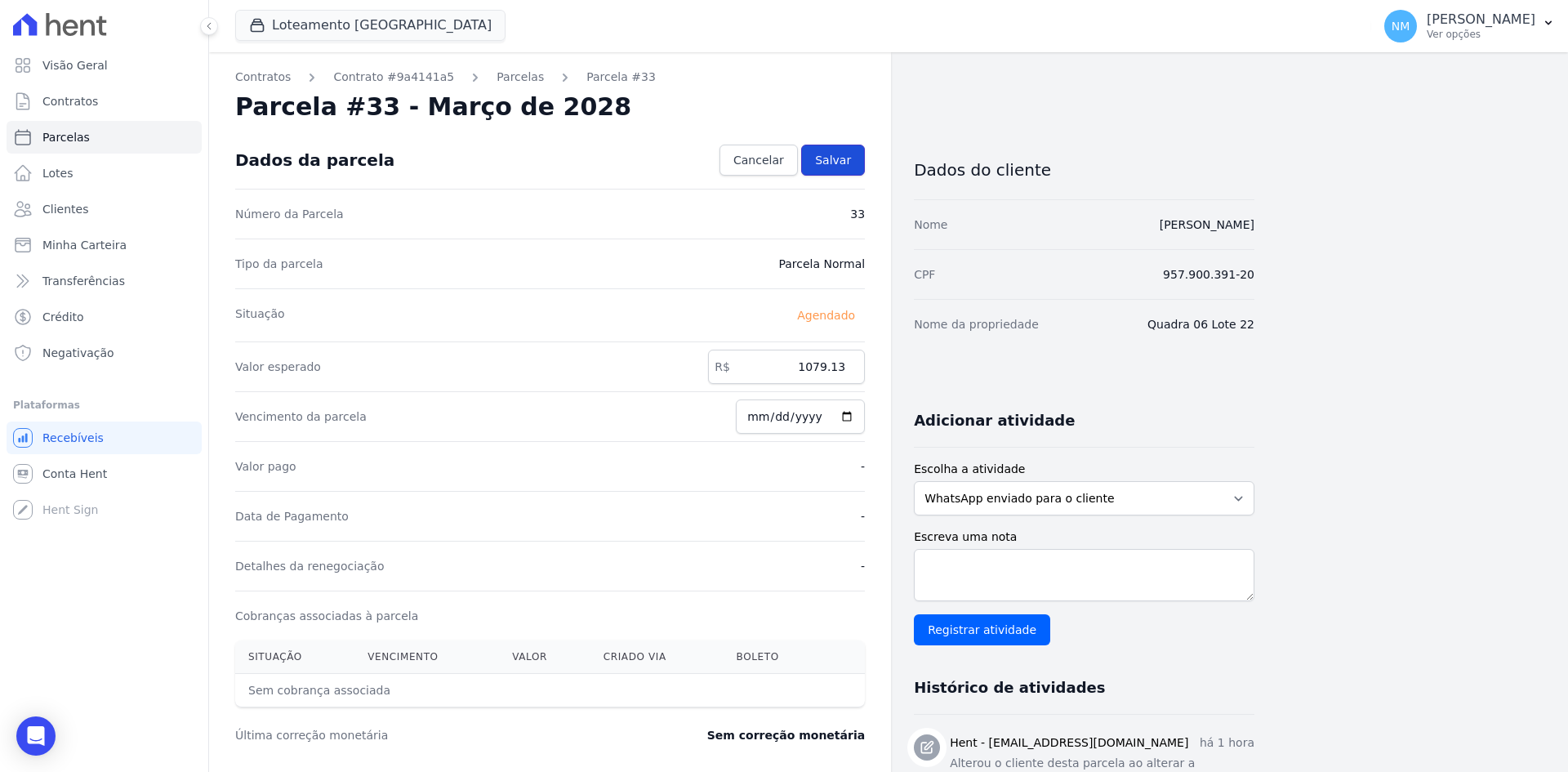
click at [843, 156] on span "Salvar" at bounding box center [833, 159] width 36 height 16
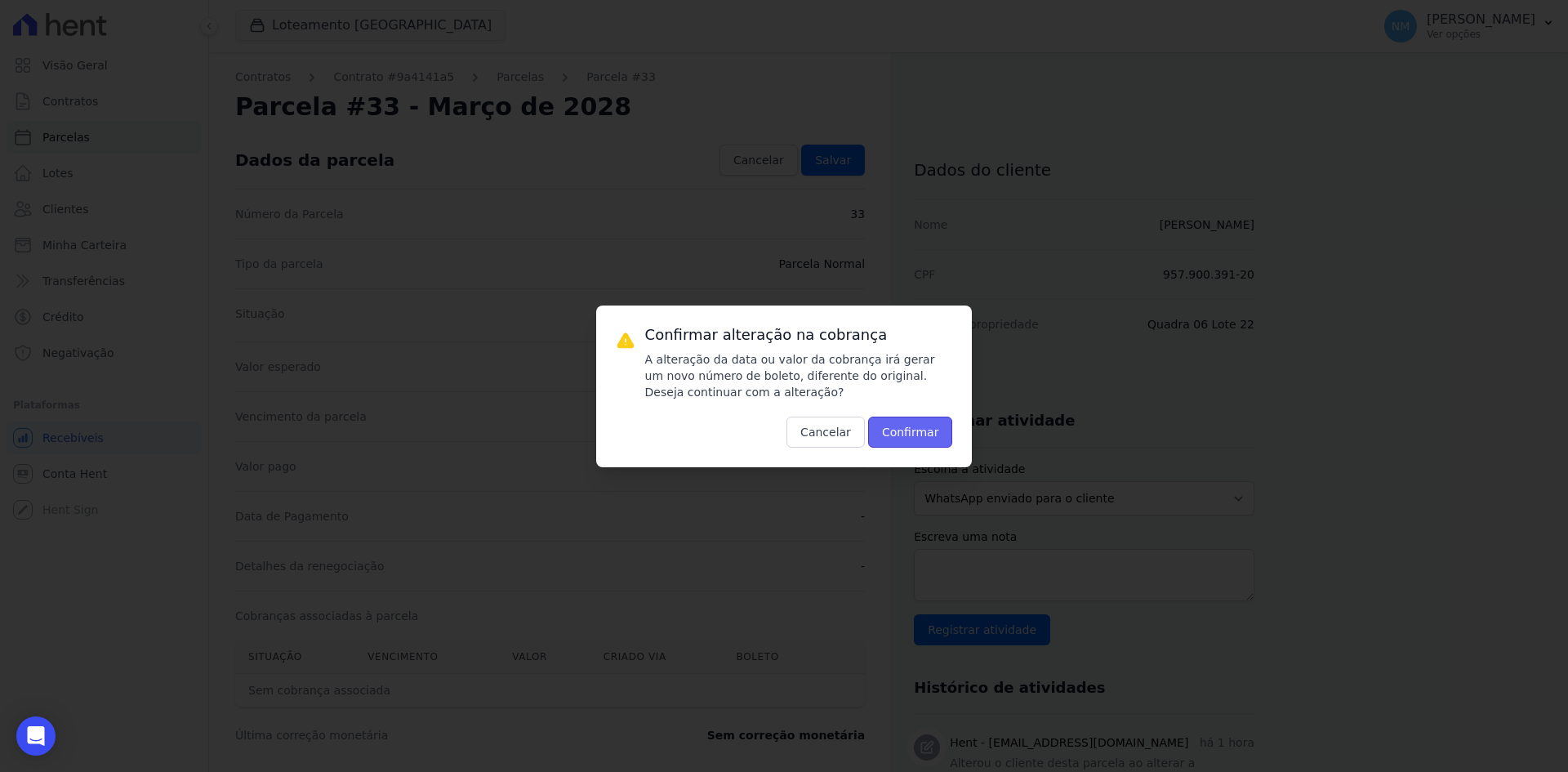
click at [914, 430] on button "Confirmar" at bounding box center [911, 432] width 85 height 31
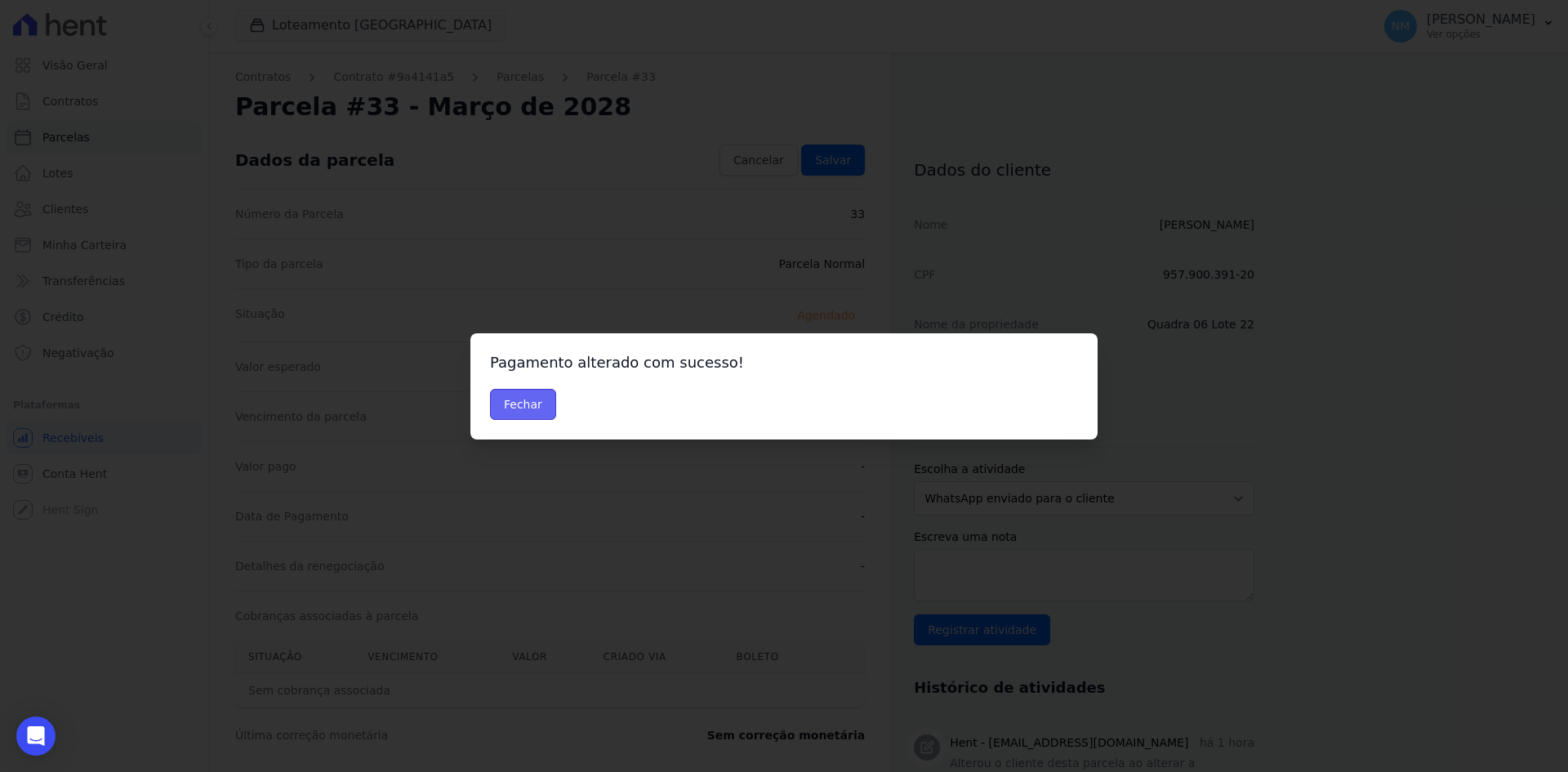
click at [536, 407] on button "Fechar" at bounding box center [523, 404] width 66 height 31
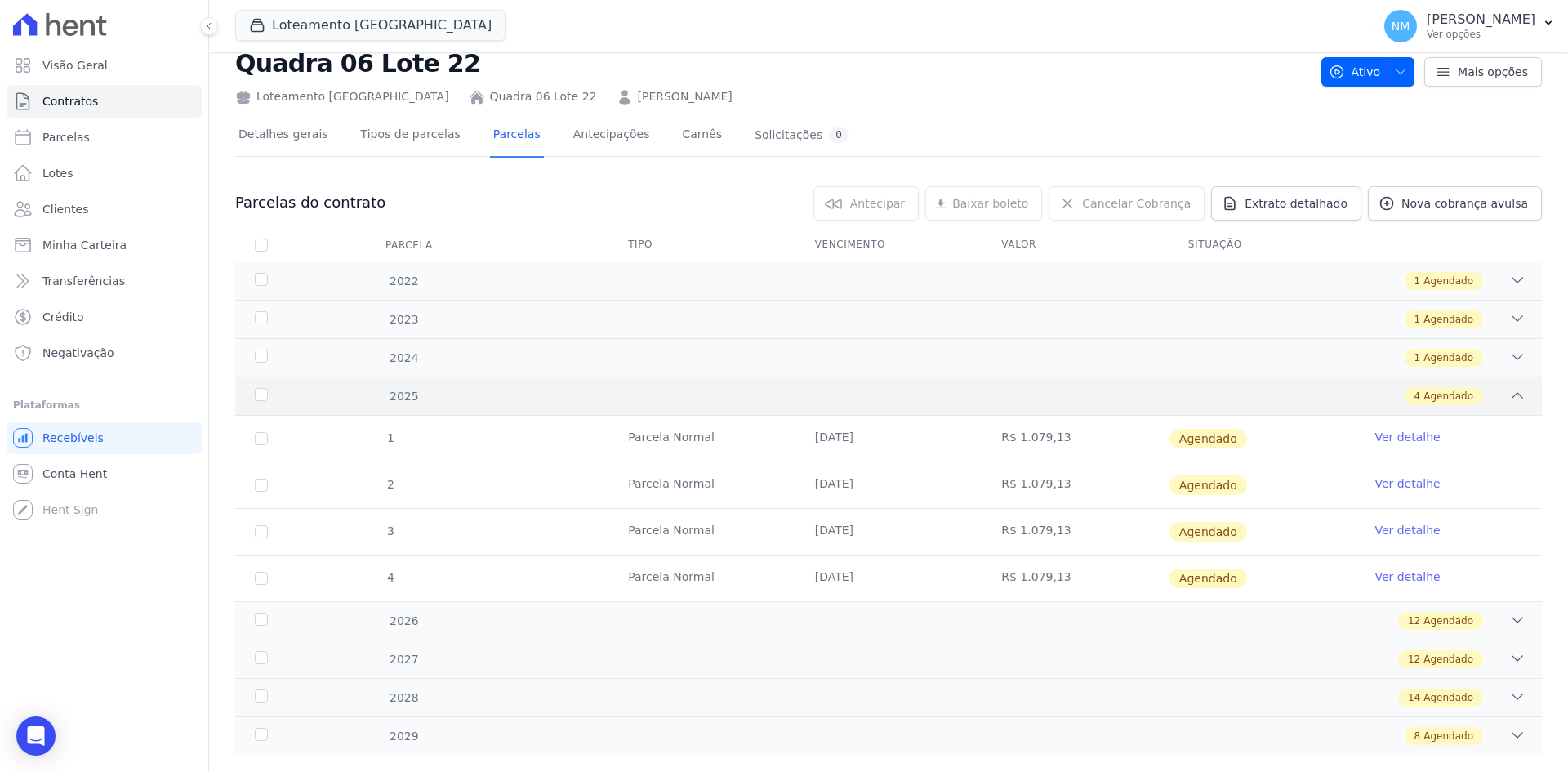
scroll to position [76, 0]
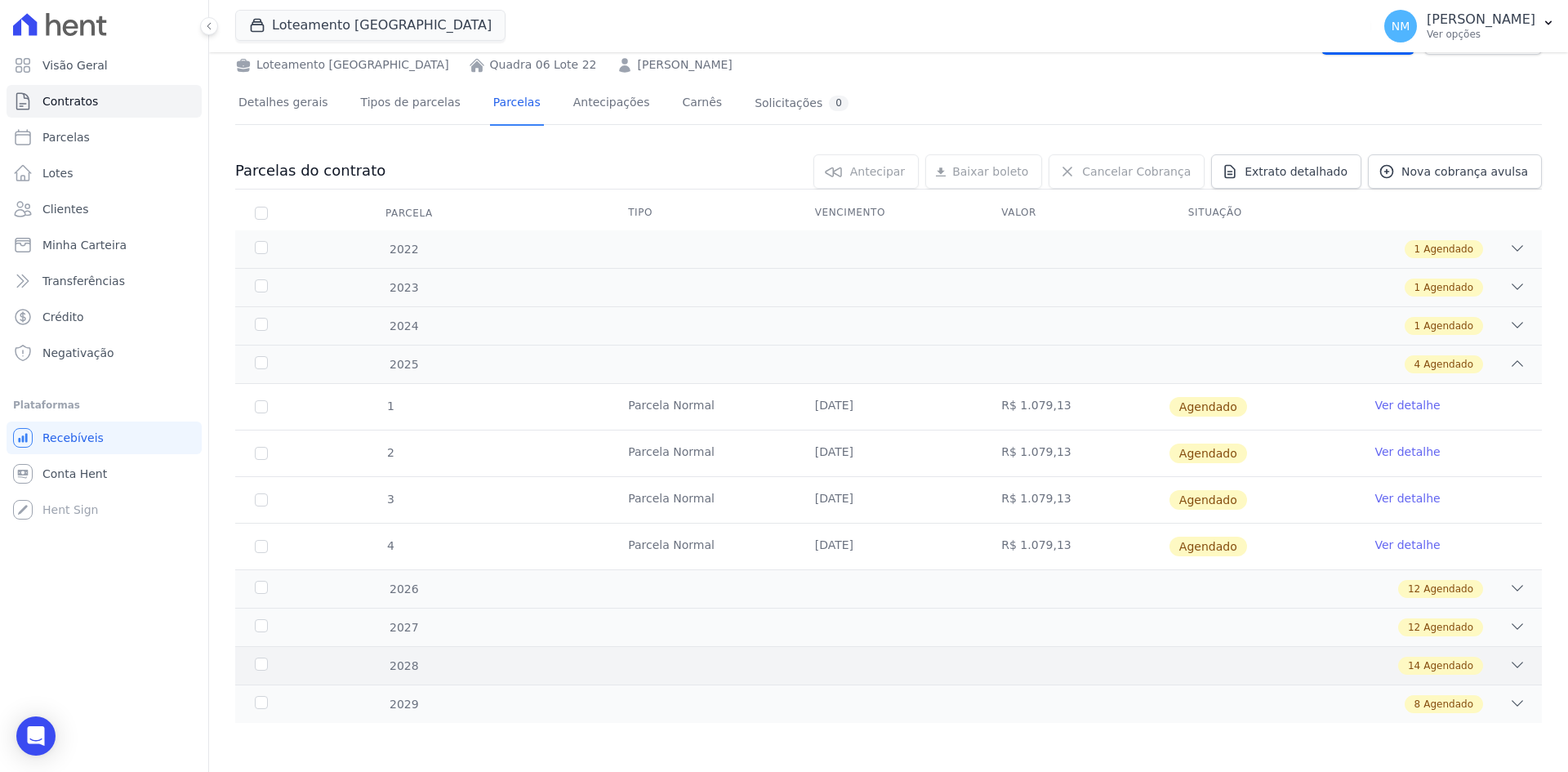
click at [1509, 671] on icon at bounding box center [1517, 665] width 16 height 16
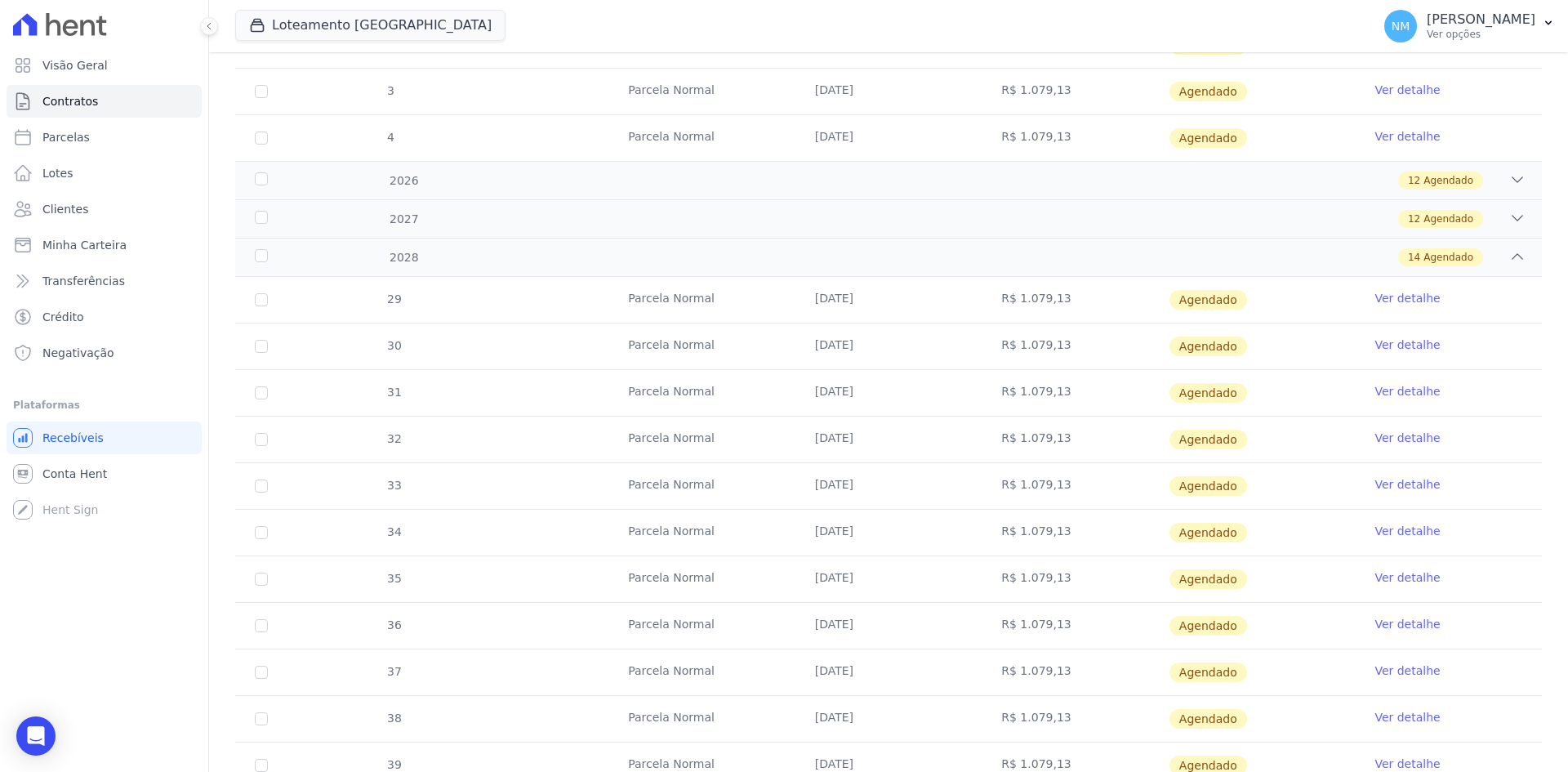
click at [1378, 531] on link "Ver detalhe" at bounding box center [1407, 530] width 66 height 16
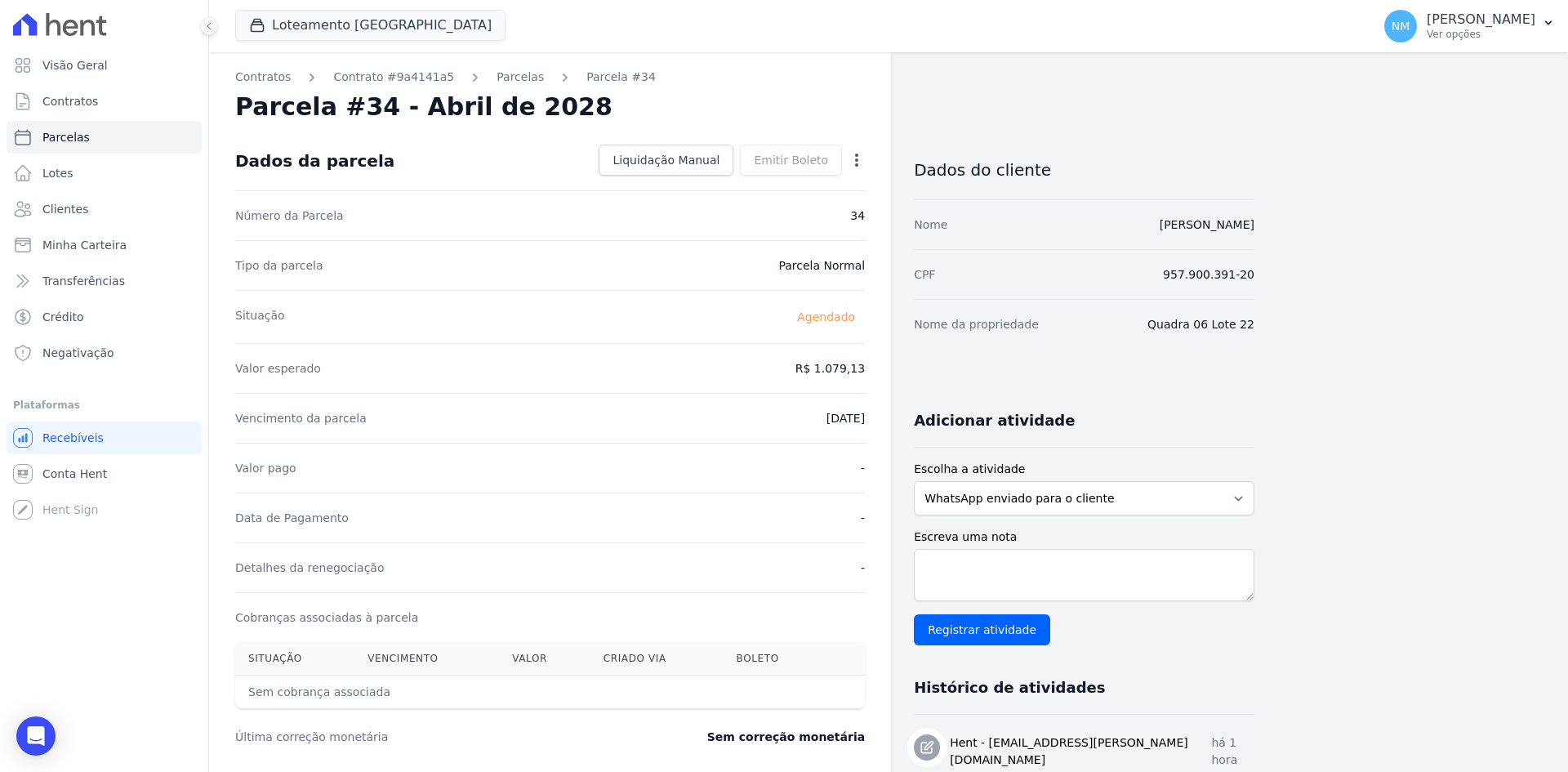
click at [858, 153] on icon "button" at bounding box center [856, 159] width 16 height 16
click at [781, 170] on link "Alterar" at bounding box center [787, 182] width 144 height 30
click at [781, 418] on input "2028-04-10" at bounding box center [800, 417] width 129 height 34
type input "2028-06-10"
click at [850, 156] on span "Salvar" at bounding box center [833, 159] width 36 height 16
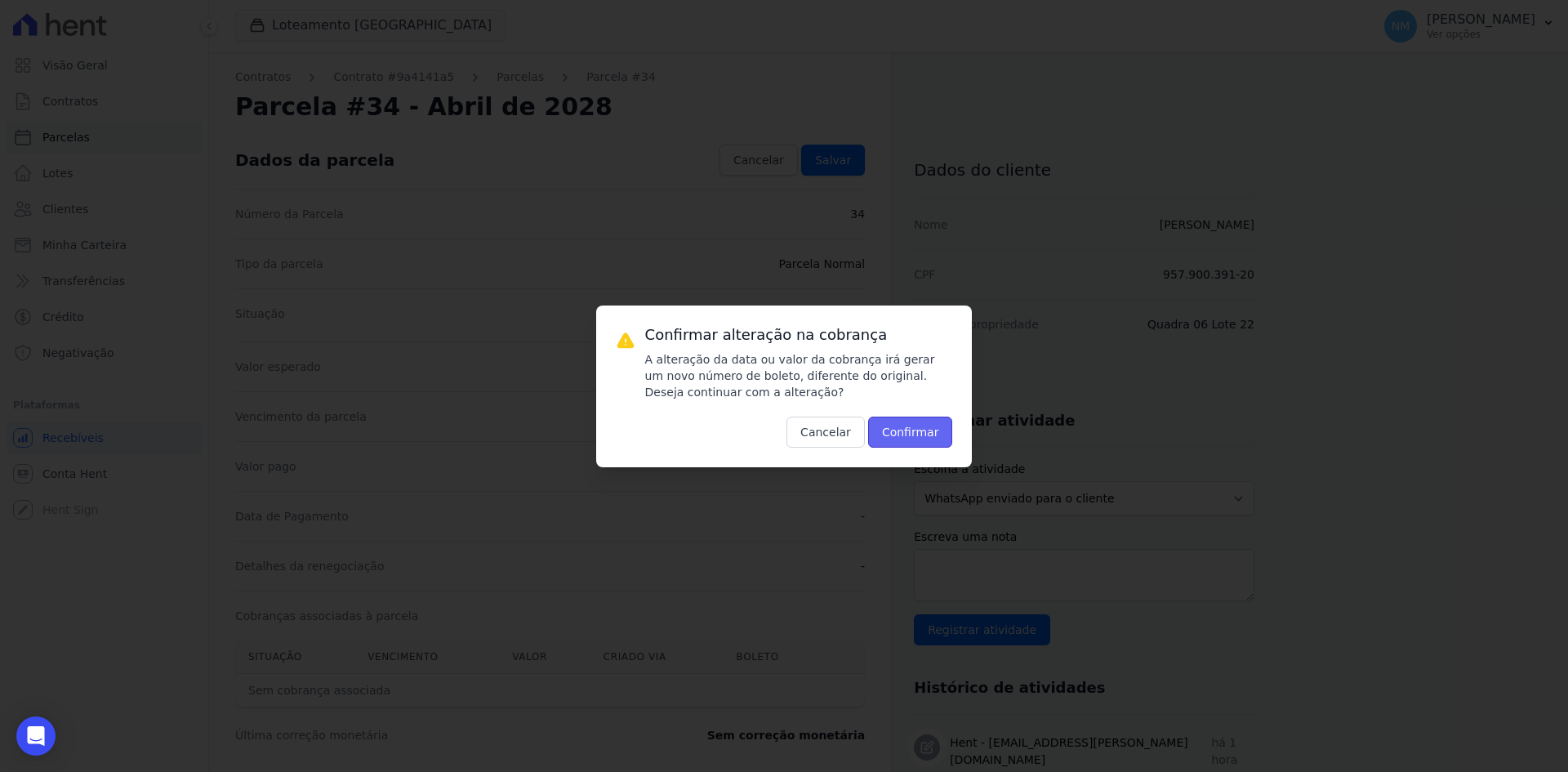
click at [895, 434] on button "Confirmar" at bounding box center [911, 432] width 85 height 31
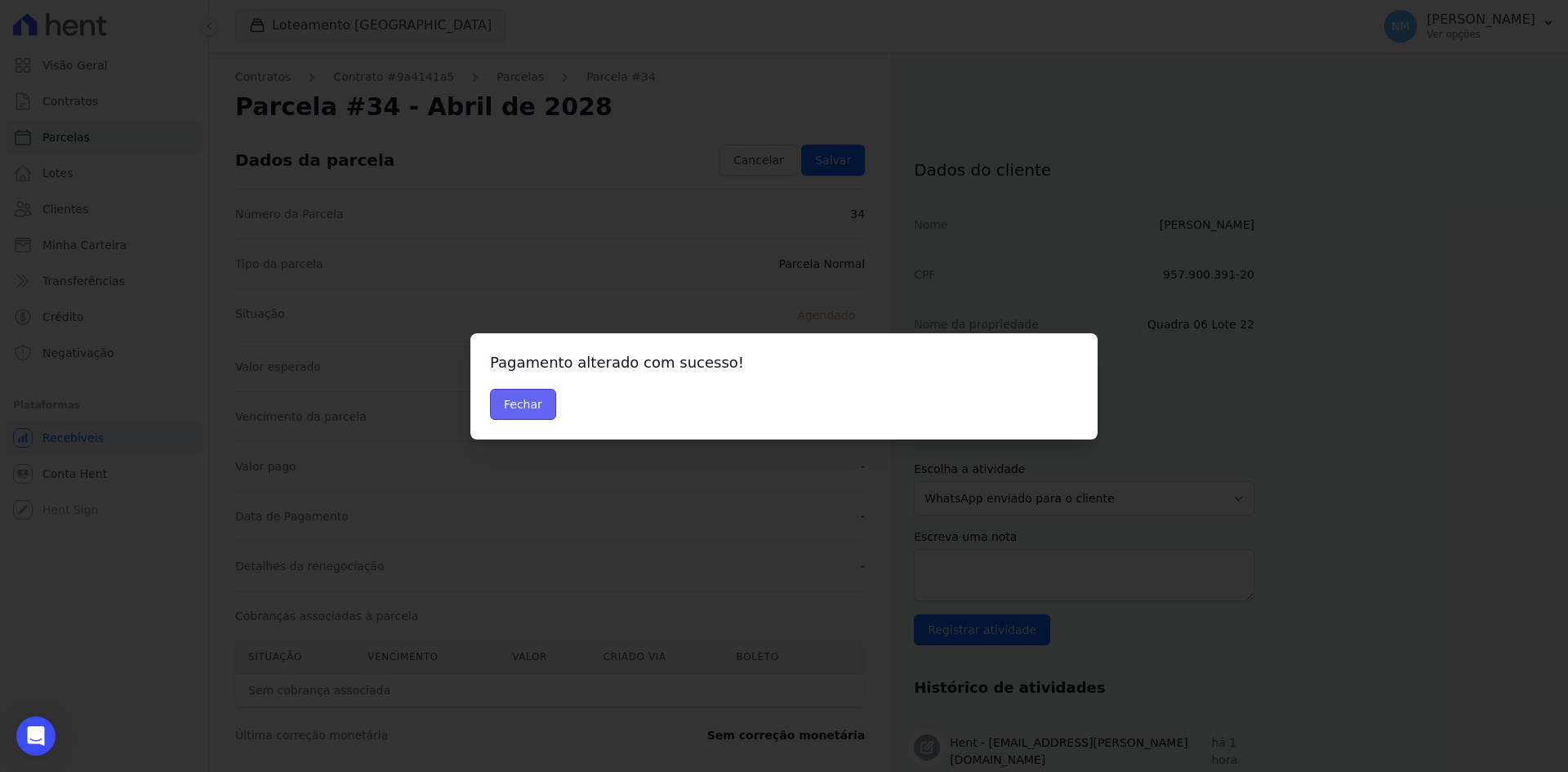
click at [516, 401] on button "Fechar" at bounding box center [523, 404] width 66 height 31
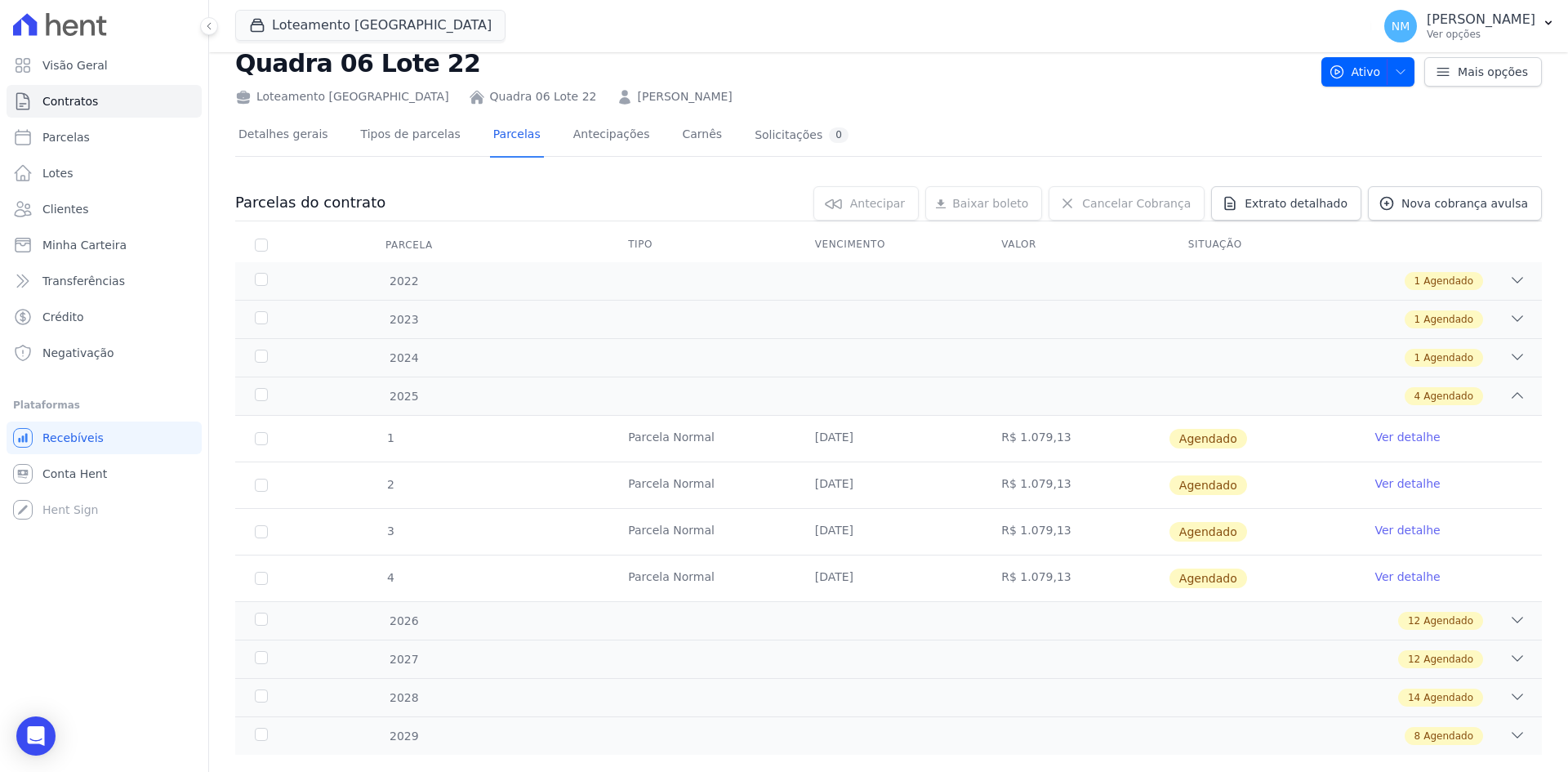
scroll to position [76, 0]
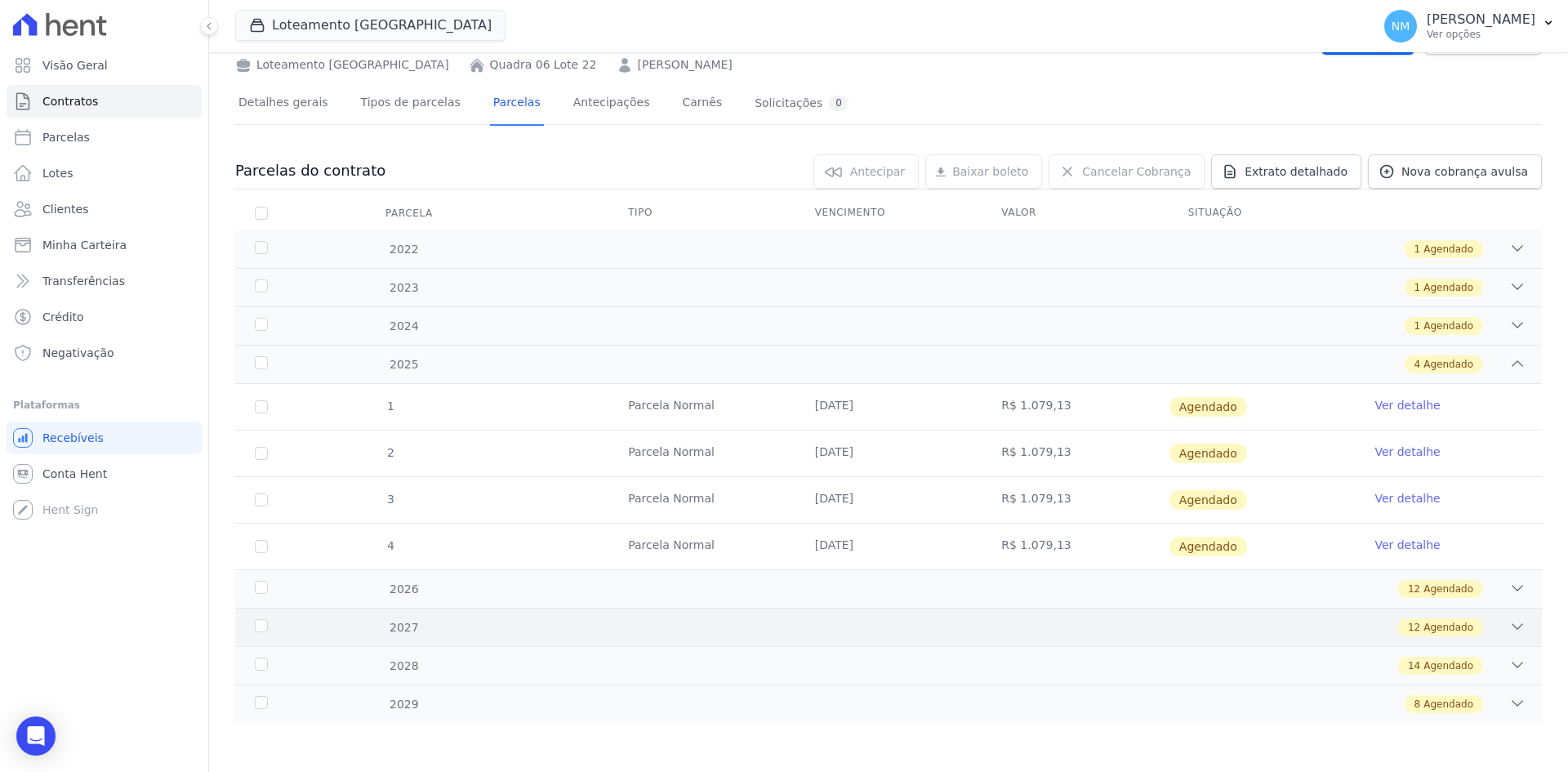
click at [1509, 624] on icon at bounding box center [1517, 626] width 16 height 16
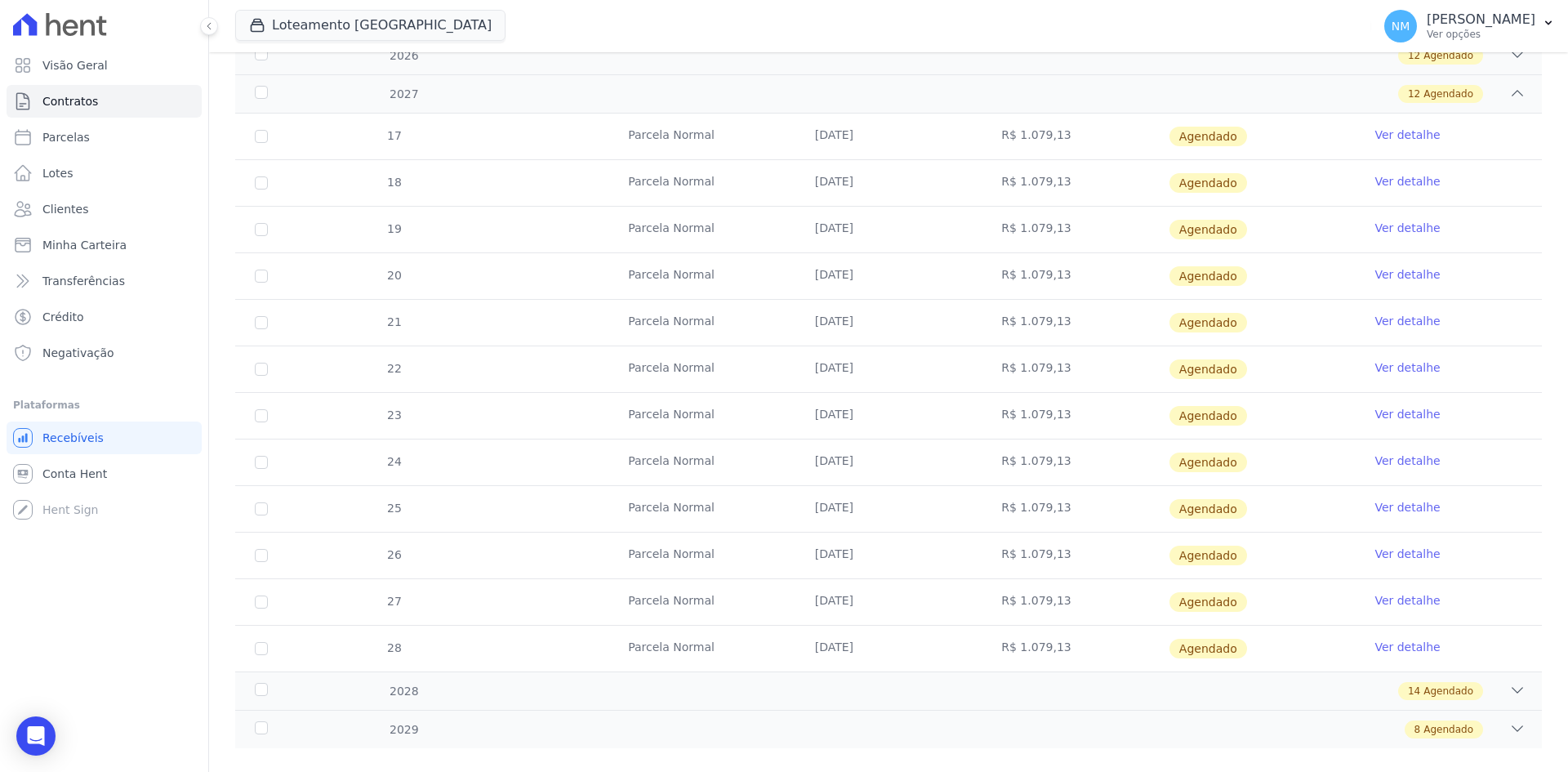
scroll to position [635, 0]
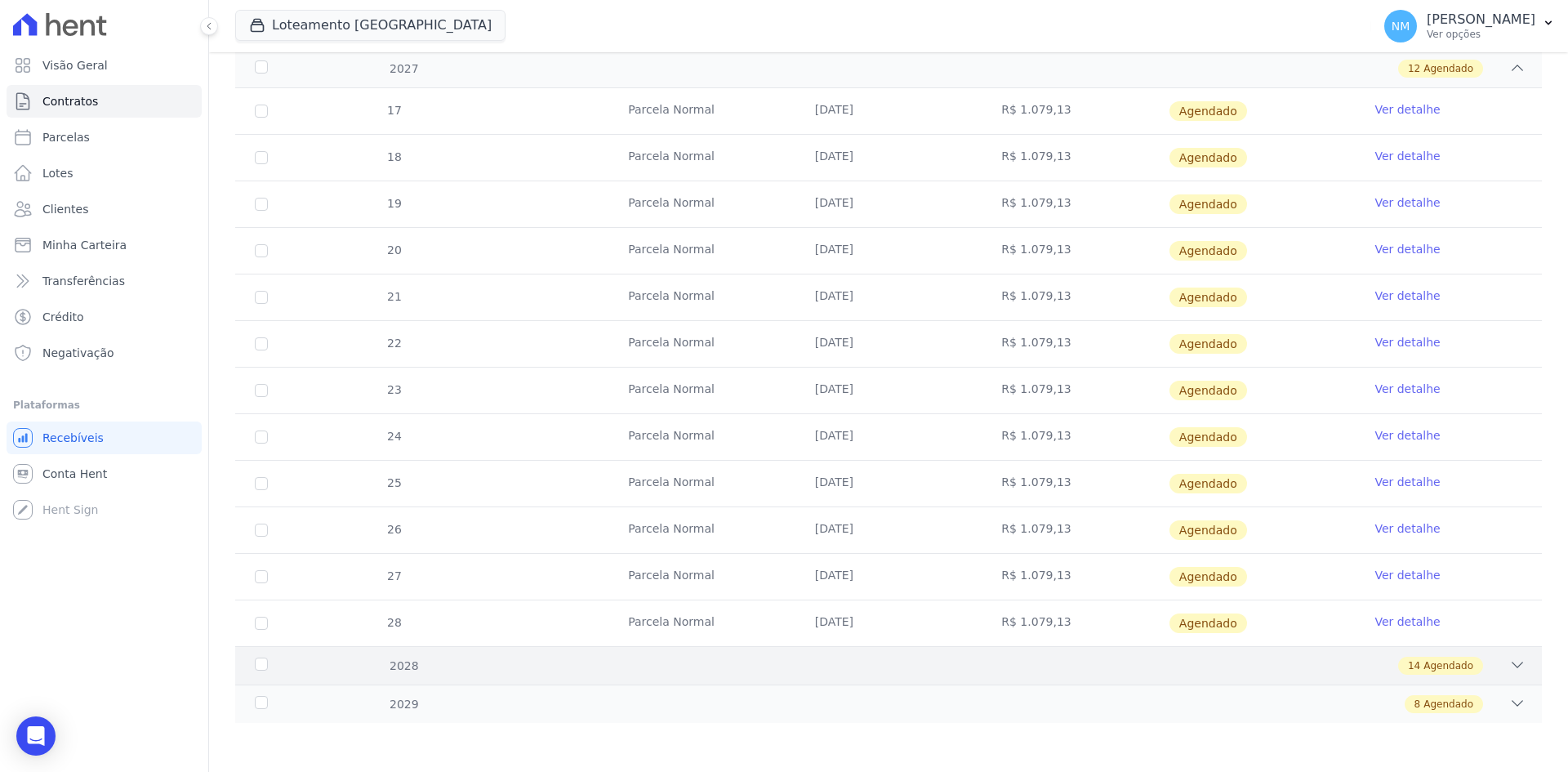
click at [1509, 669] on icon at bounding box center [1517, 665] width 16 height 16
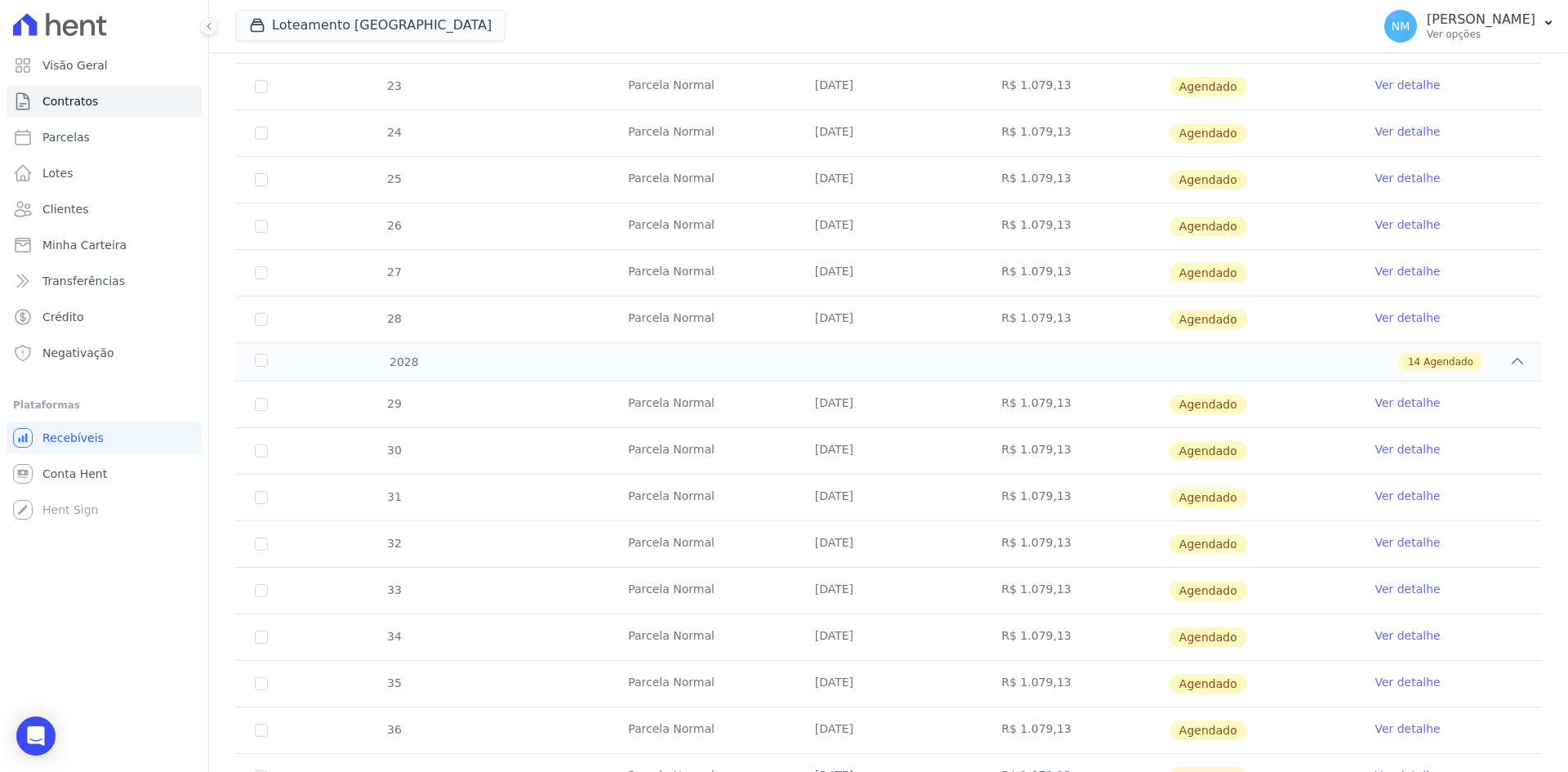
scroll to position [961, 0]
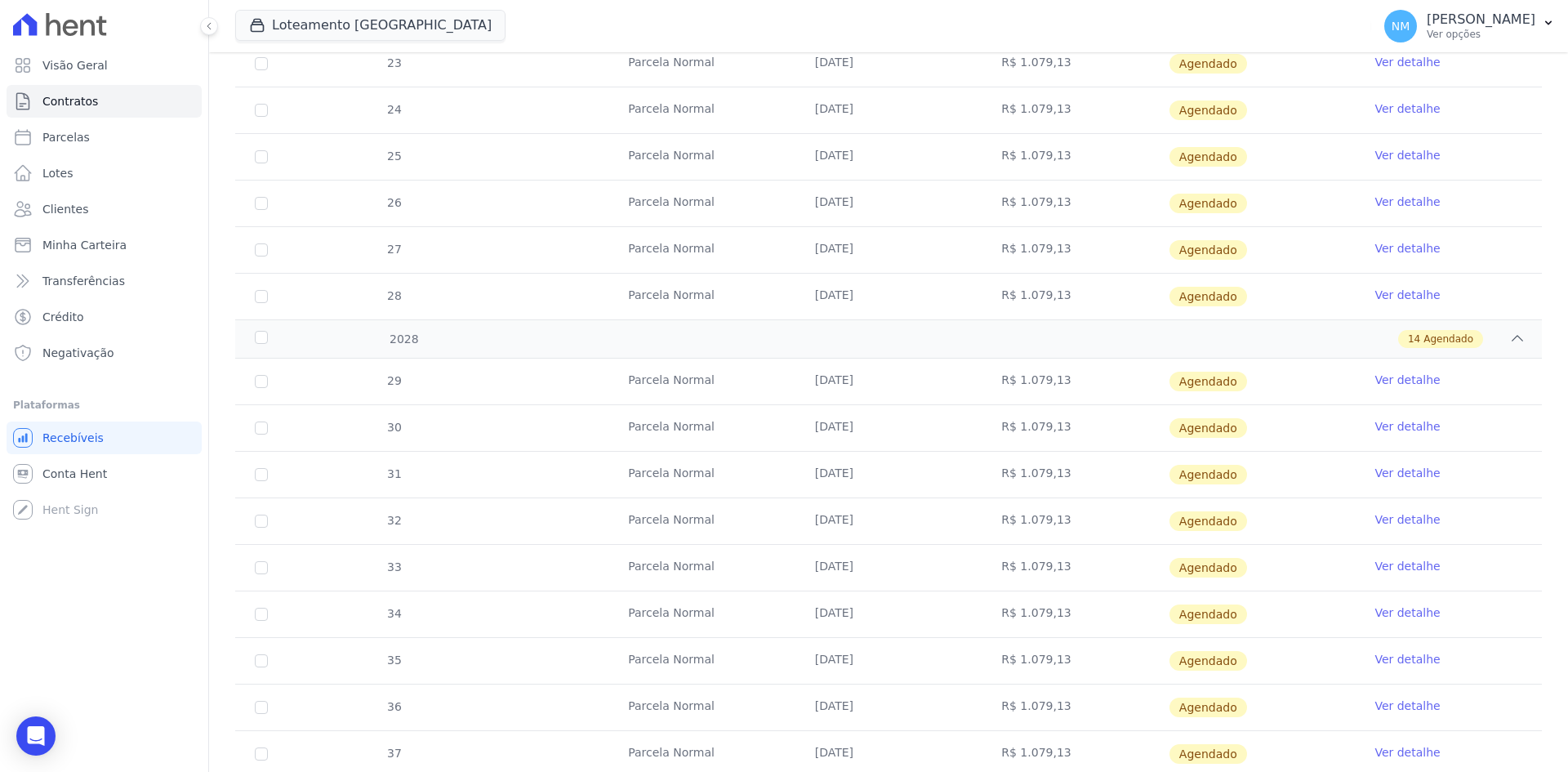
click at [1397, 662] on link "Ver detalhe" at bounding box center [1407, 659] width 66 height 16
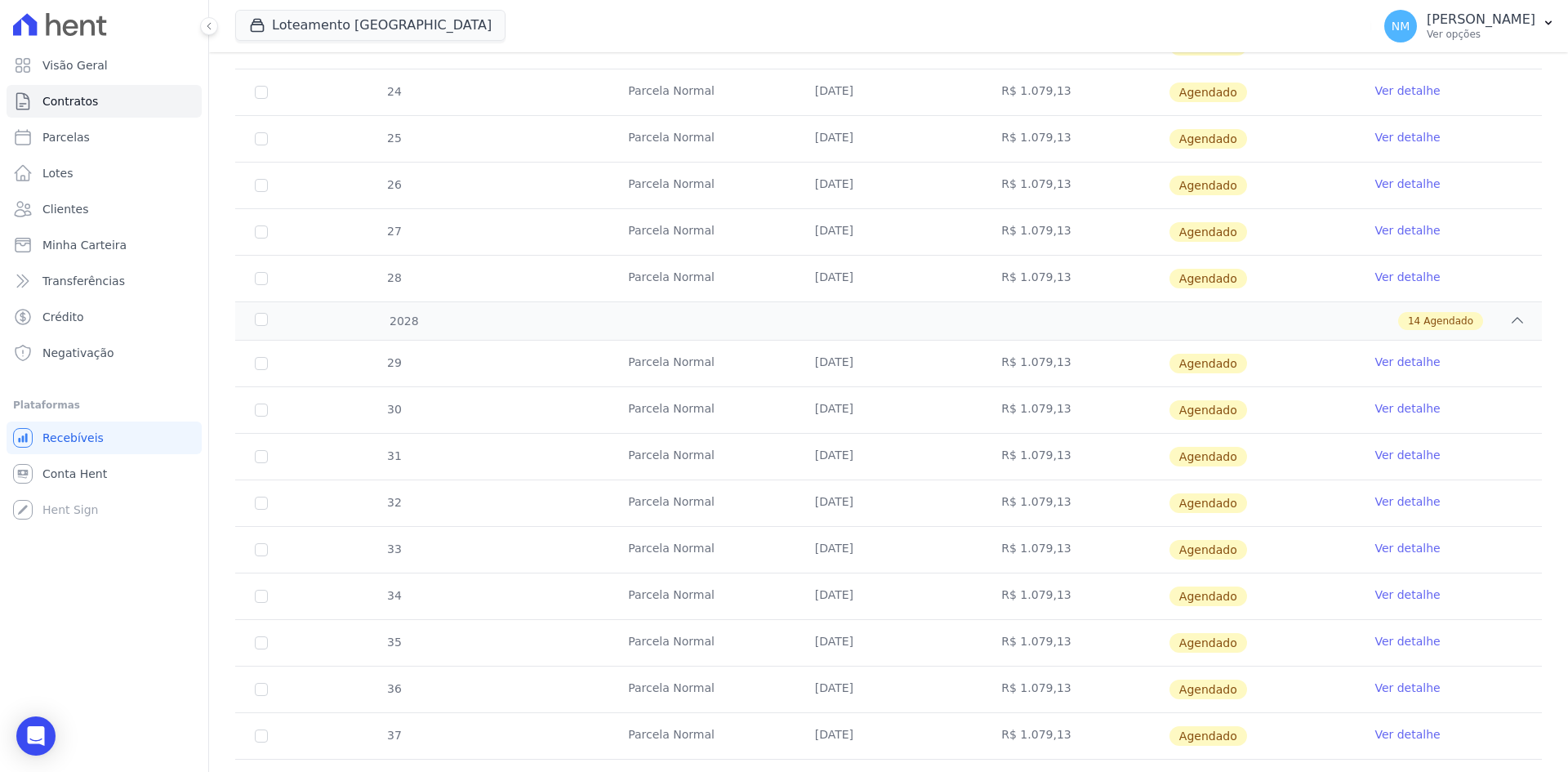
scroll to position [980, 0]
click at [1386, 642] on link "Ver detalhe" at bounding box center [1407, 640] width 66 height 16
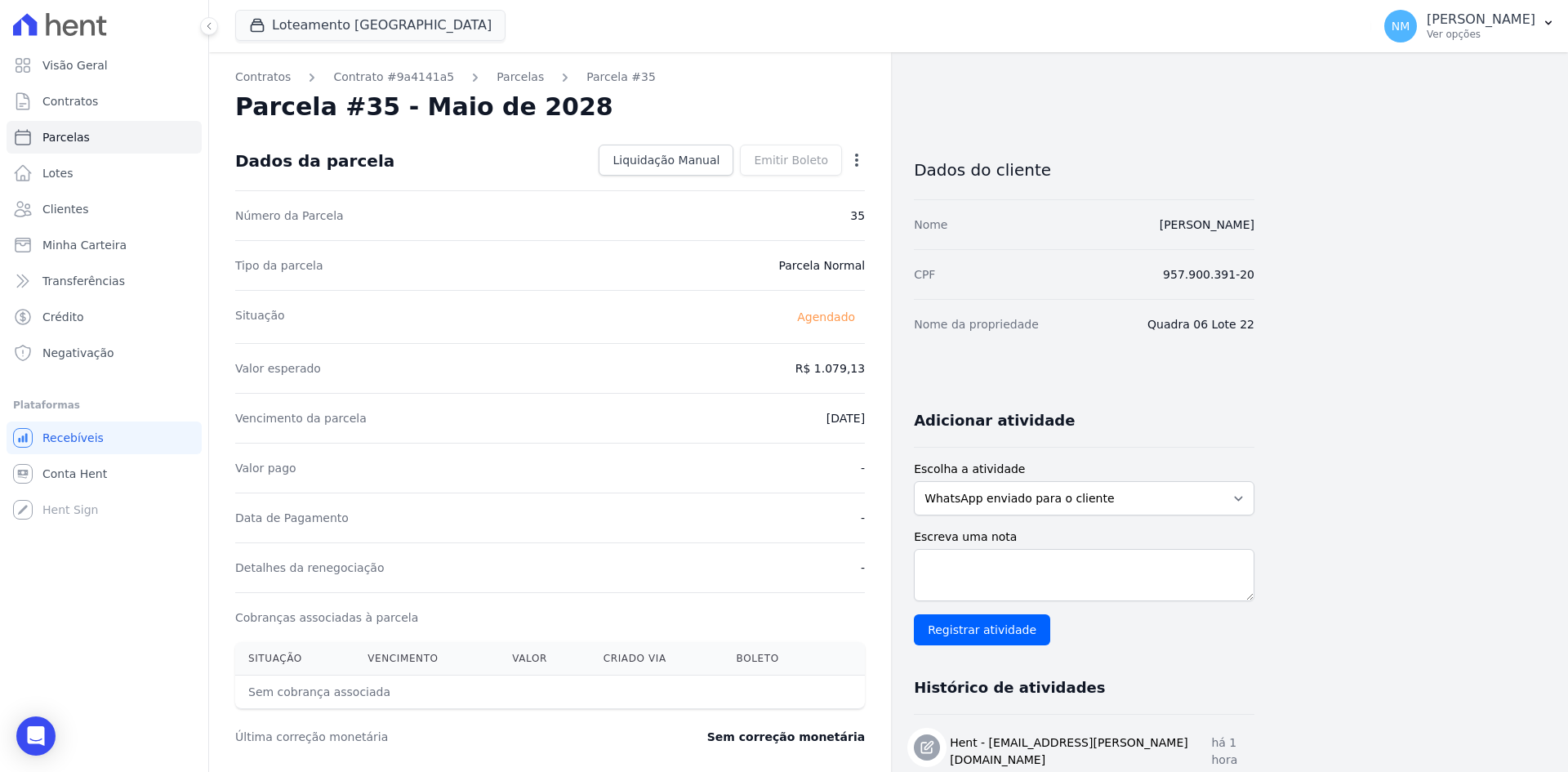
click at [859, 148] on div "Open options Alterar Antecipar" at bounding box center [853, 162] width 23 height 28
click at [862, 157] on icon "button" at bounding box center [856, 159] width 16 height 16
click at [799, 178] on link "Alterar" at bounding box center [787, 182] width 144 height 30
click at [787, 418] on input "2028-05-10" at bounding box center [800, 417] width 129 height 34
type input "[DATE]"
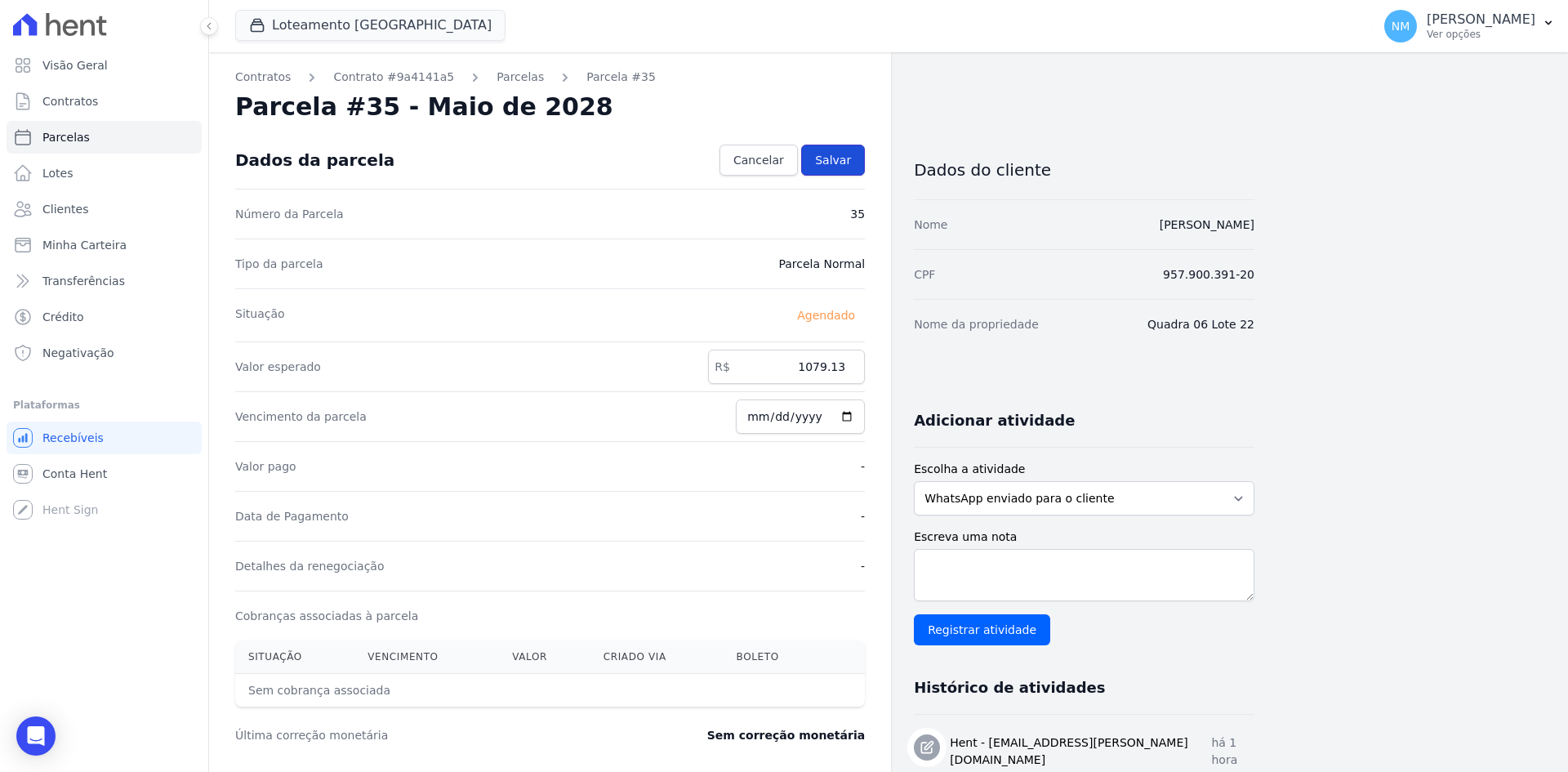
click at [839, 159] on span "Salvar" at bounding box center [833, 159] width 36 height 16
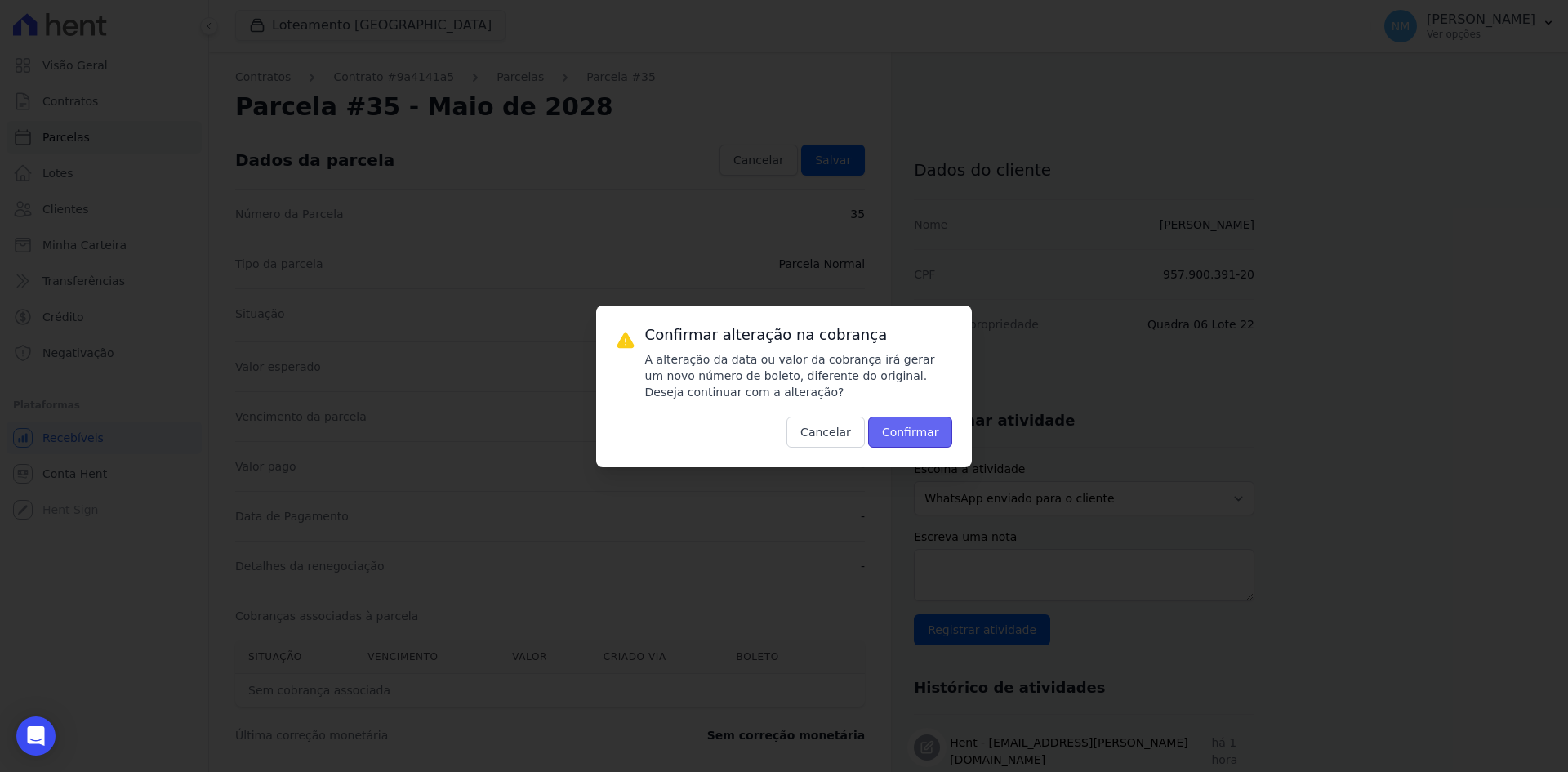
click at [902, 432] on button "Confirmar" at bounding box center [911, 432] width 85 height 31
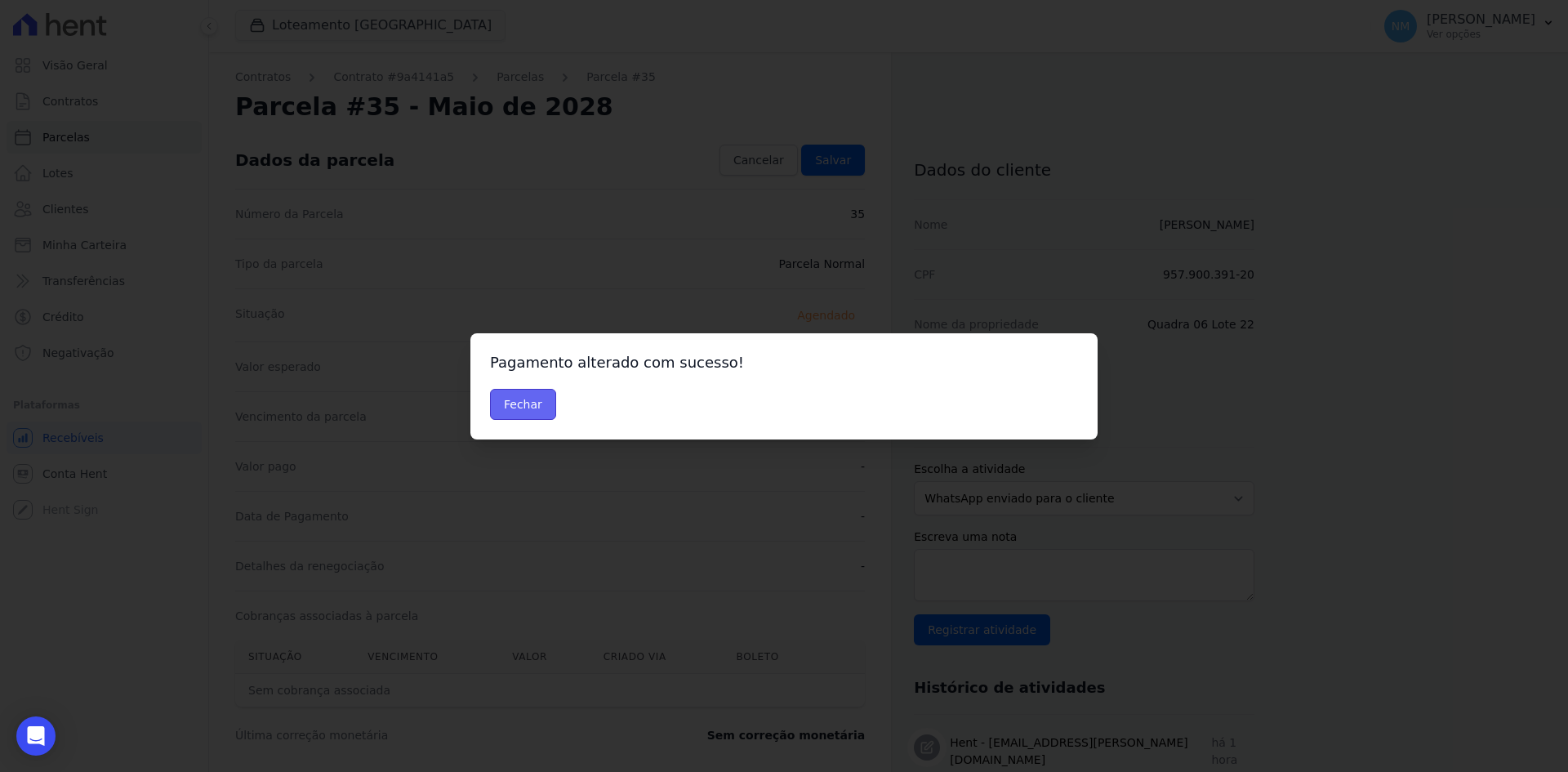
click at [516, 405] on button "Fechar" at bounding box center [523, 404] width 66 height 31
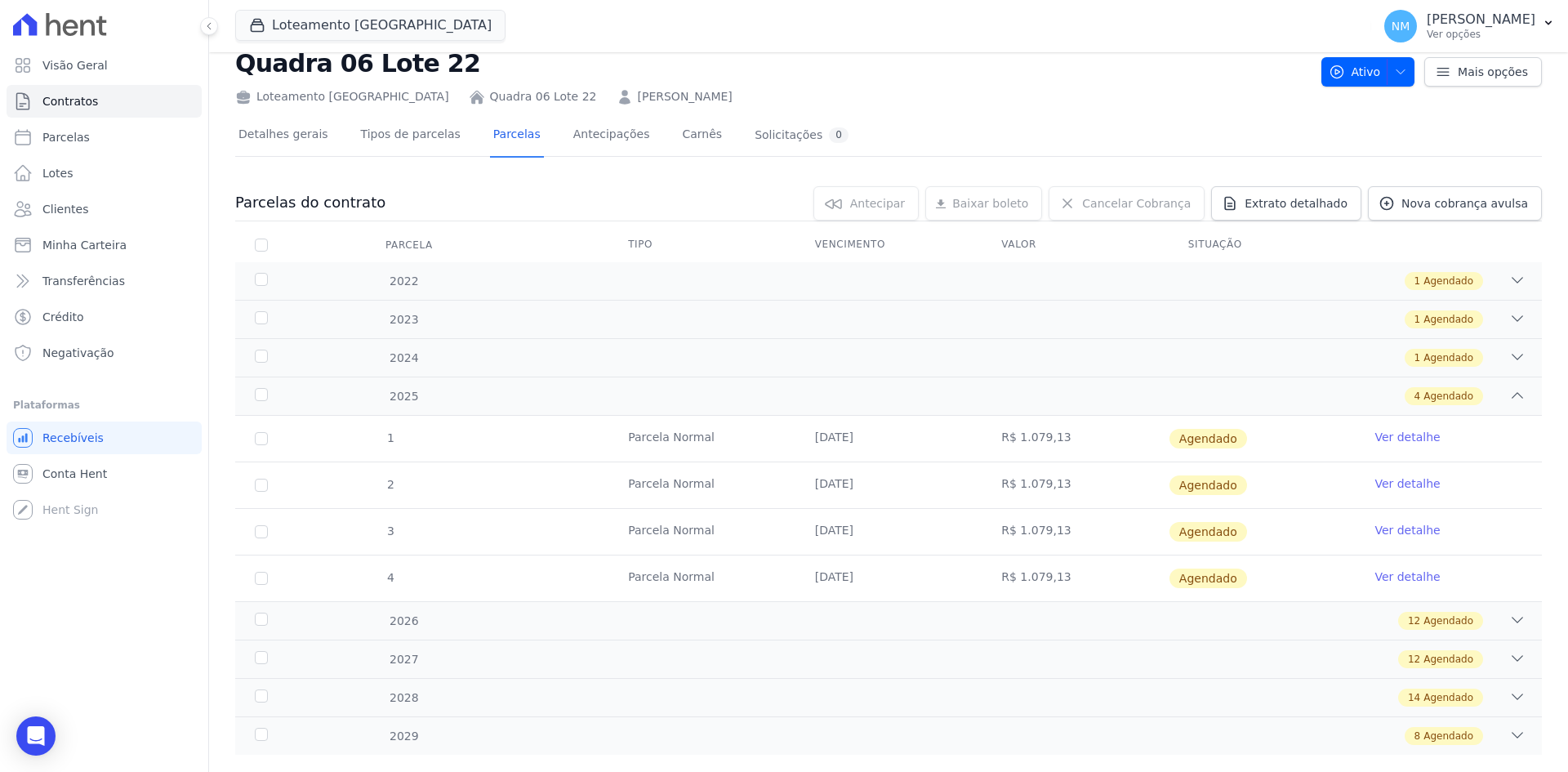
scroll to position [76, 0]
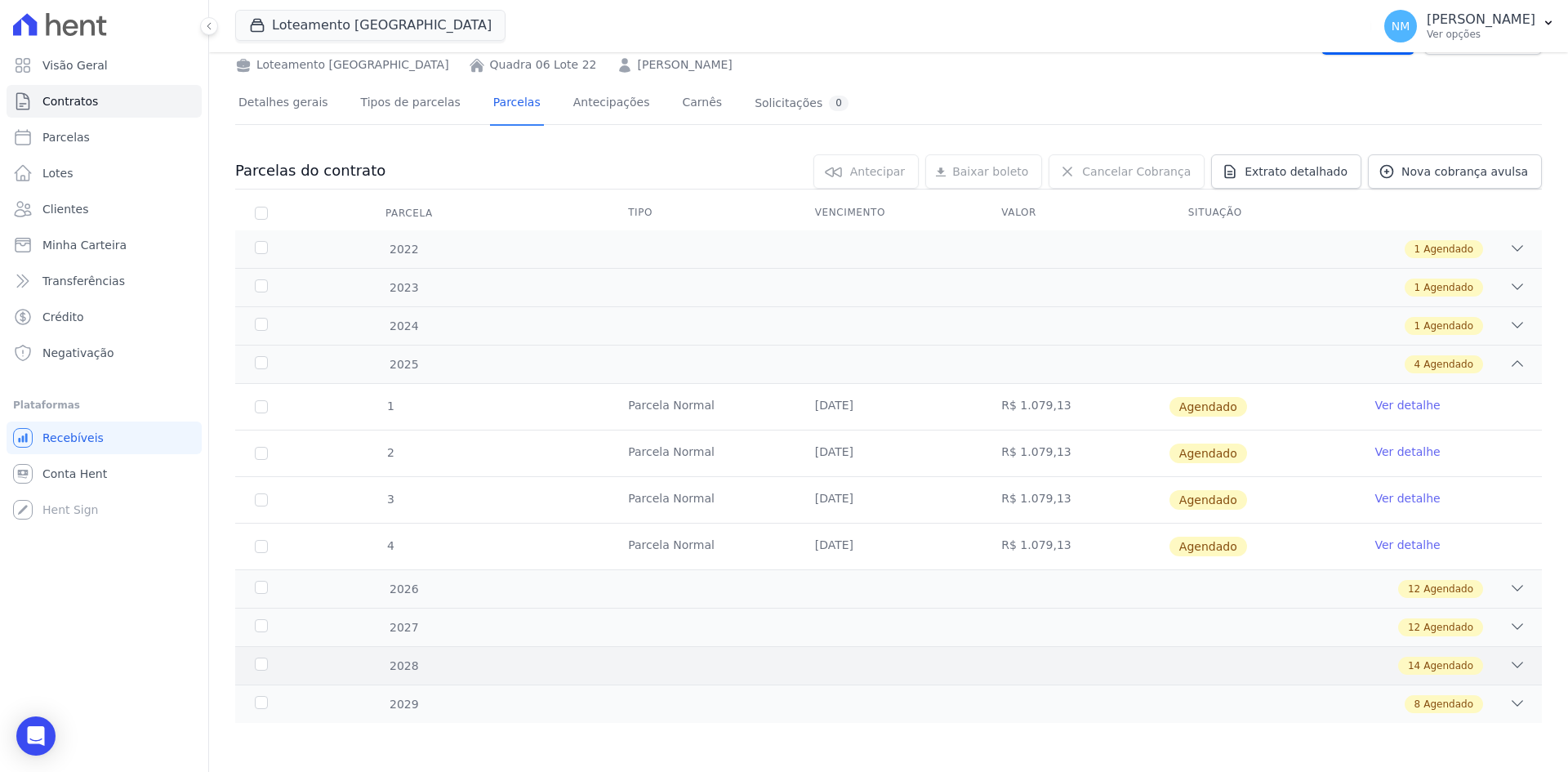
click at [1510, 669] on icon at bounding box center [1517, 665] width 16 height 16
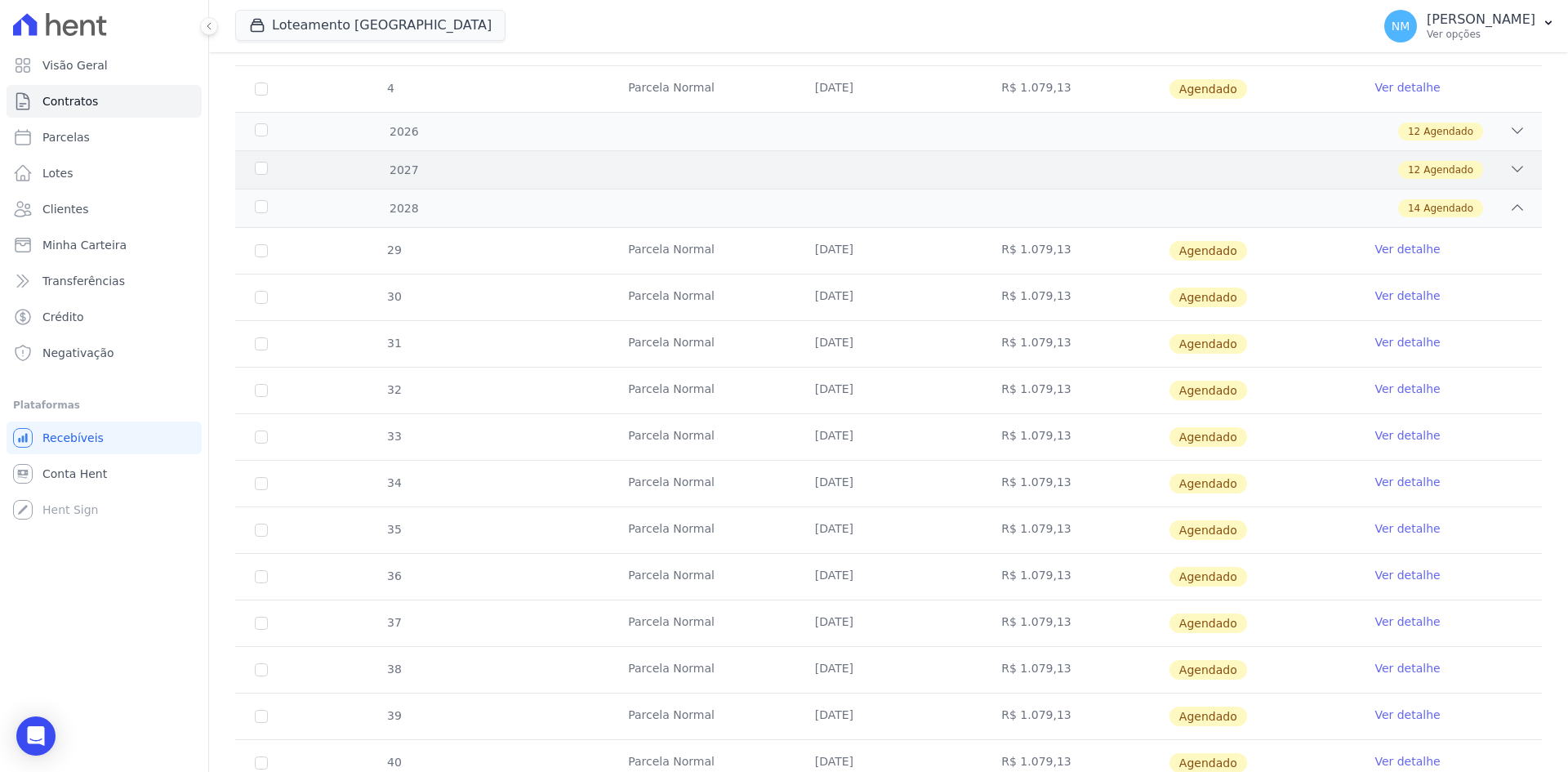
scroll to position [566, 0]
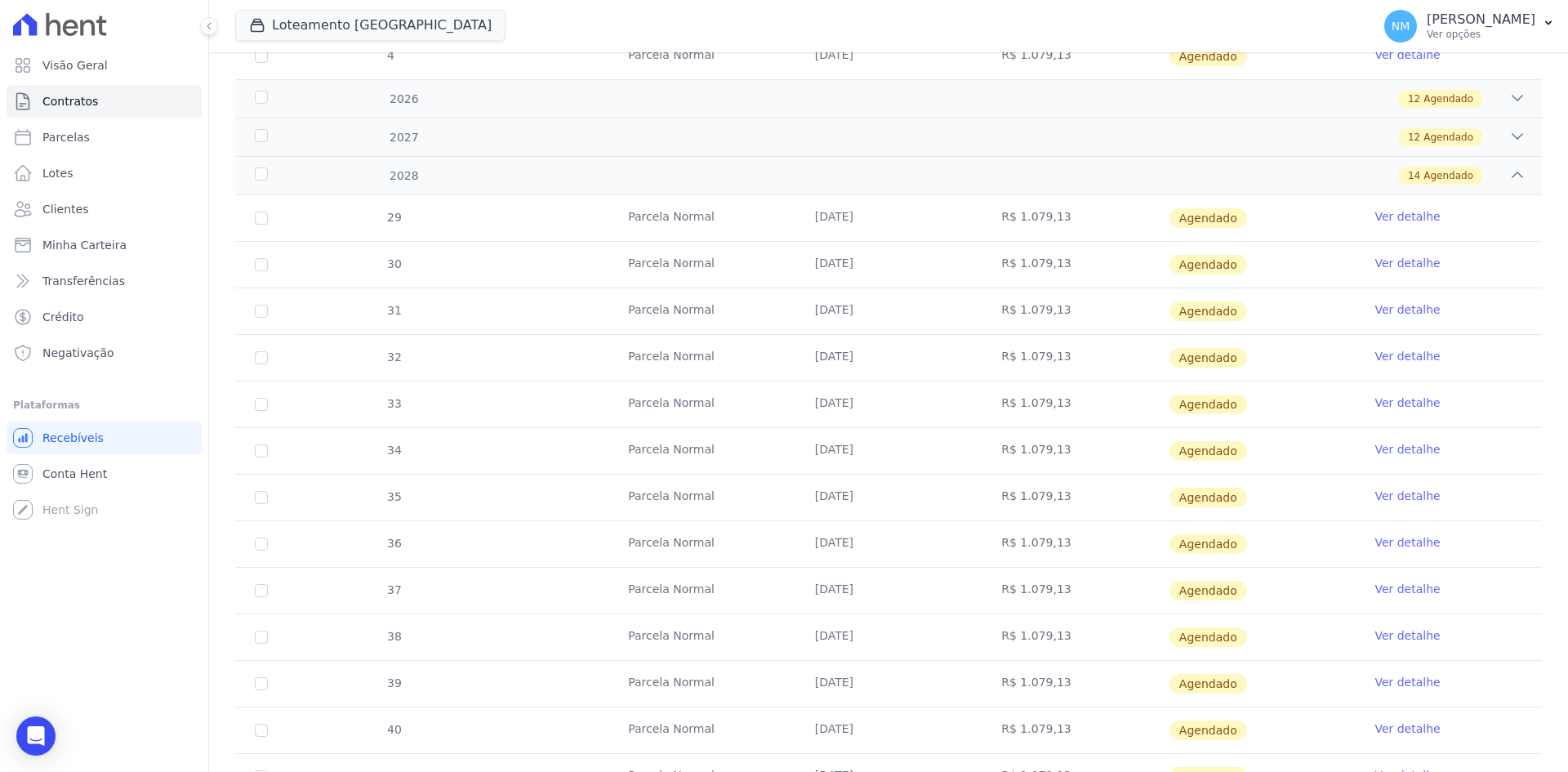
click at [1386, 543] on link "Ver detalhe" at bounding box center [1407, 542] width 66 height 16
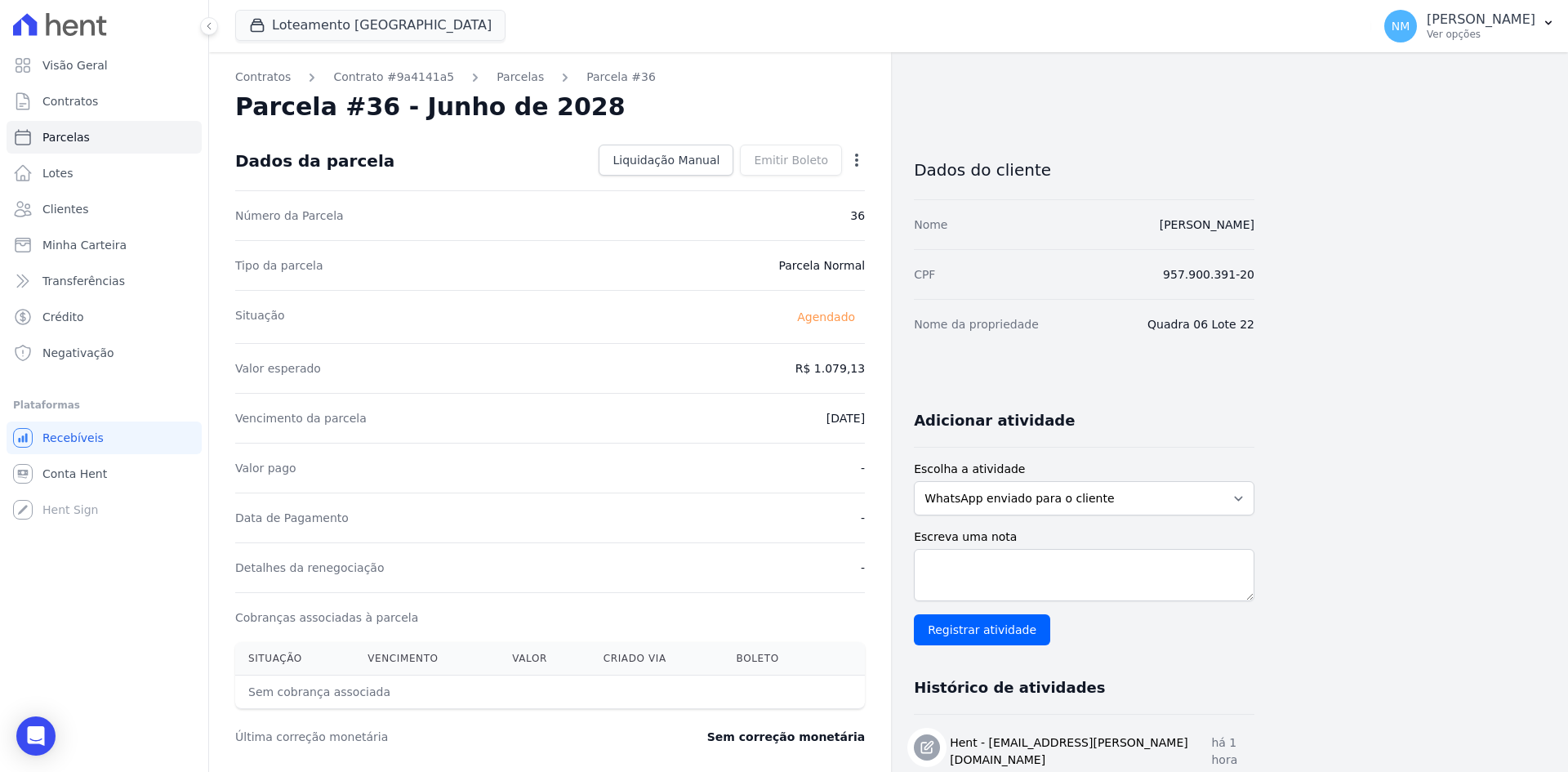
click at [856, 153] on icon "button" at bounding box center [857, 159] width 3 height 13
click at [827, 181] on link "Alterar" at bounding box center [787, 182] width 144 height 30
click at [785, 416] on input "2028-06-10" at bounding box center [800, 417] width 129 height 34
type input "2028-08-10"
click at [818, 155] on link "Salvar" at bounding box center [833, 160] width 64 height 31
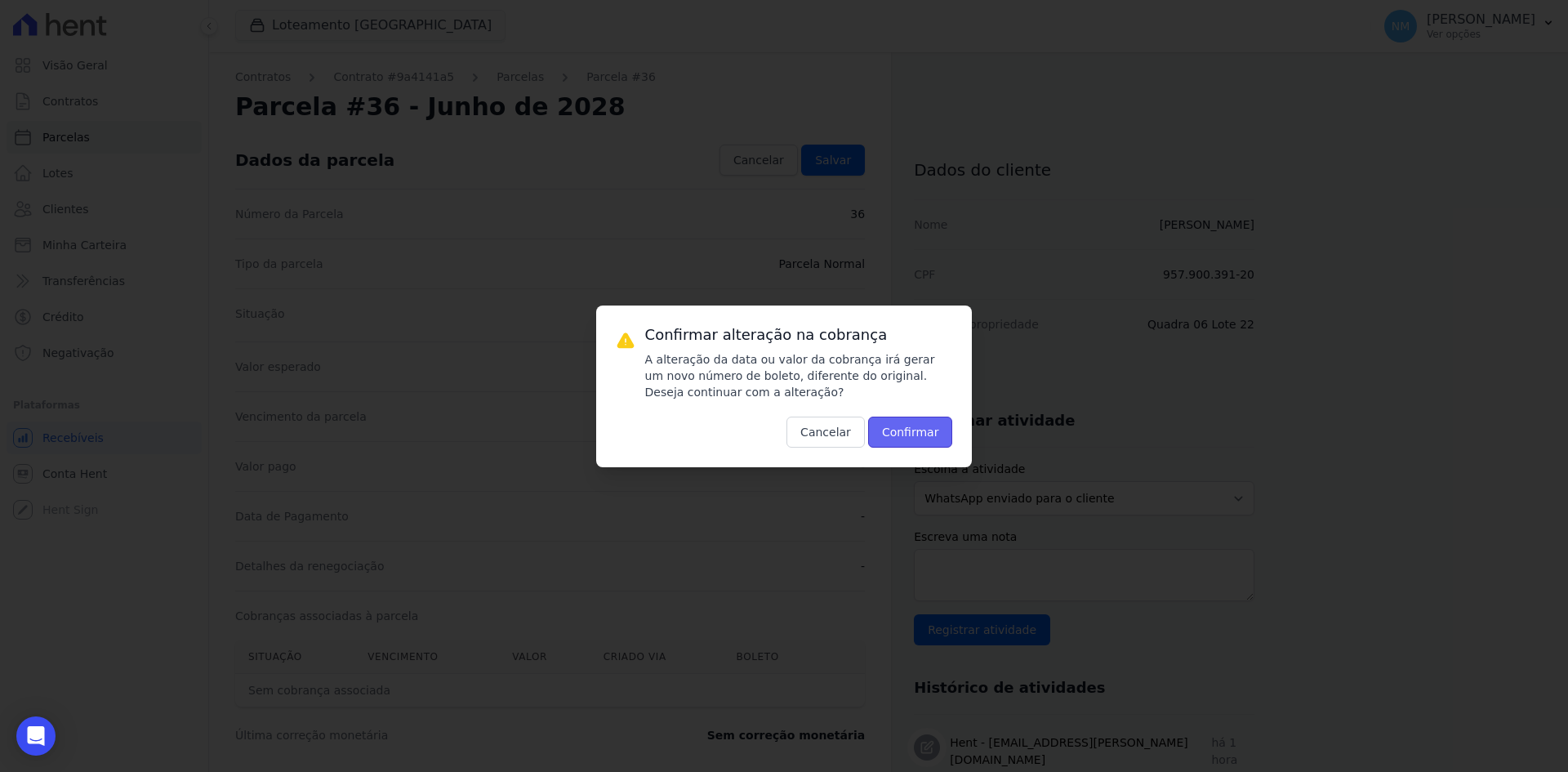
click at [925, 429] on button "Confirmar" at bounding box center [911, 432] width 85 height 31
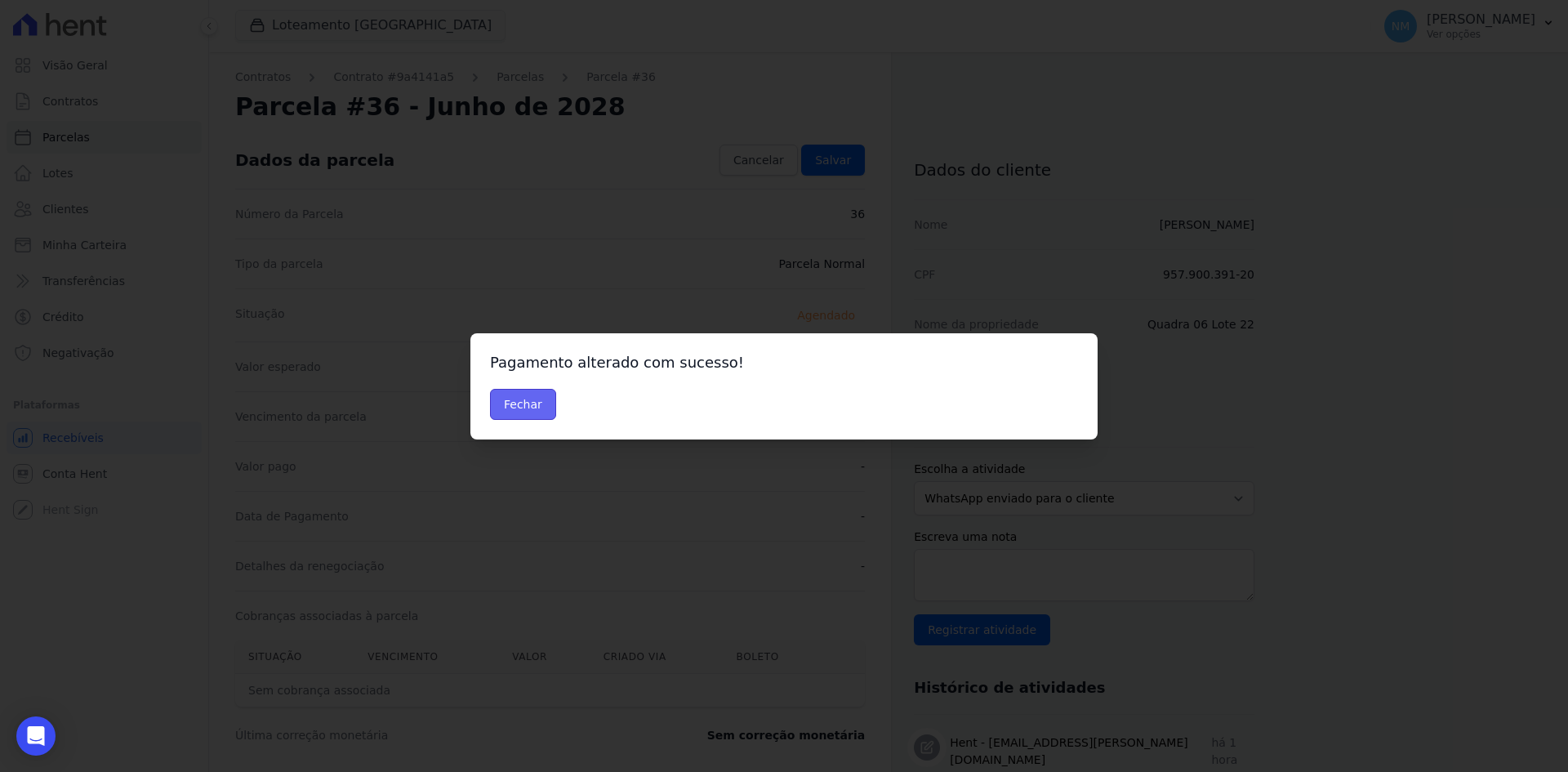
click at [527, 409] on button "Fechar" at bounding box center [523, 404] width 66 height 31
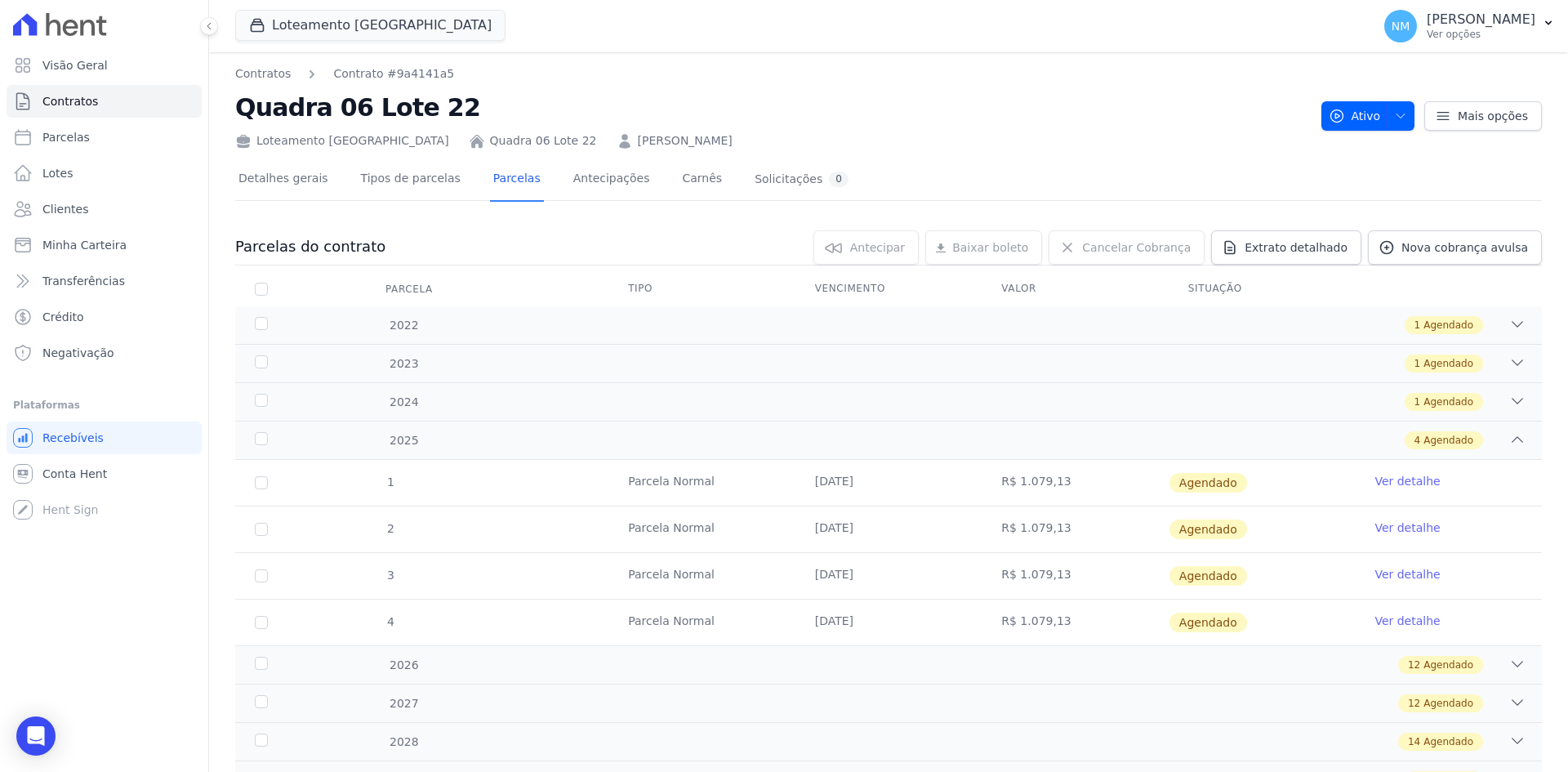
scroll to position [76, 0]
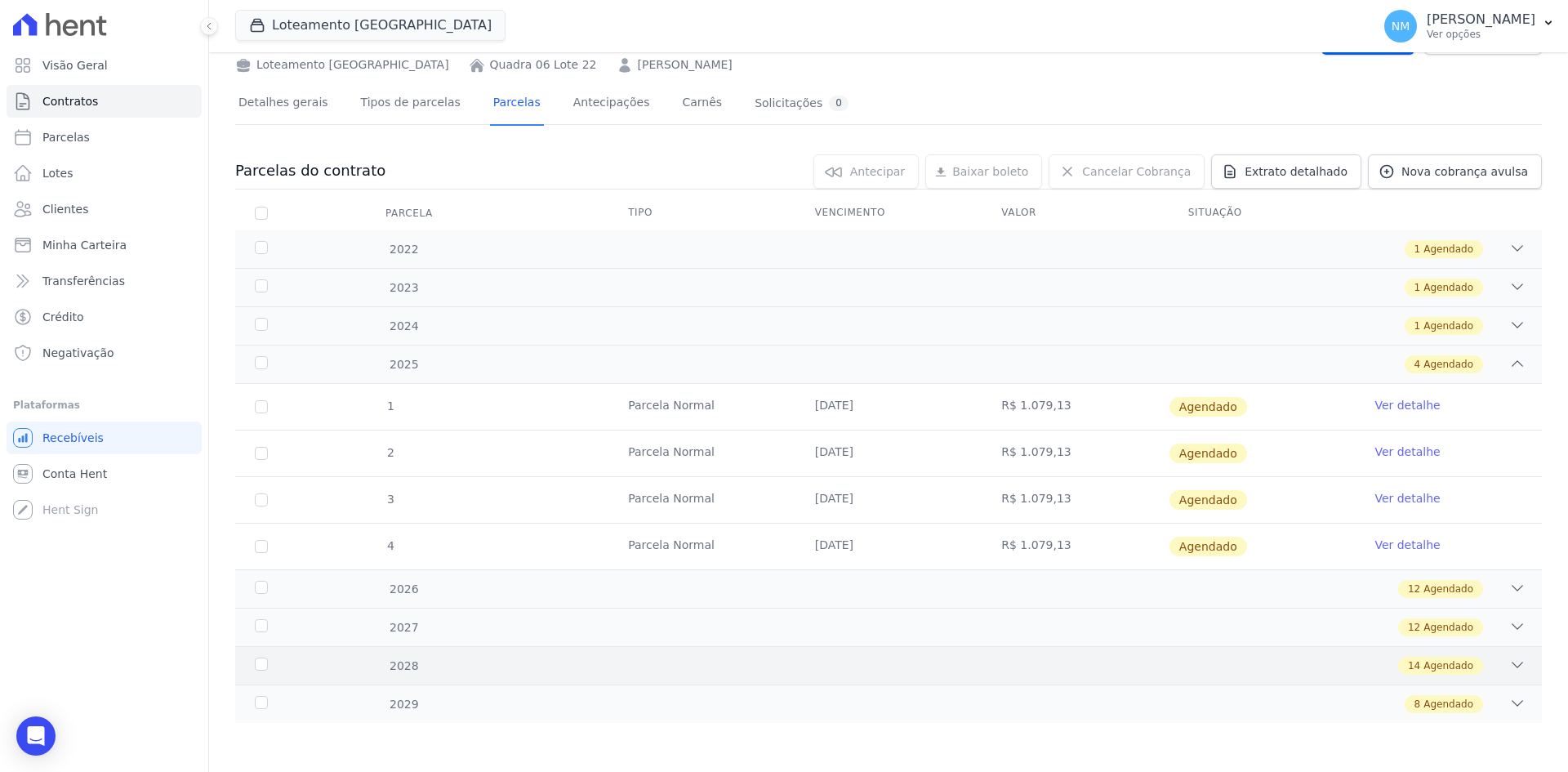
click at [1509, 657] on icon at bounding box center [1517, 665] width 16 height 16
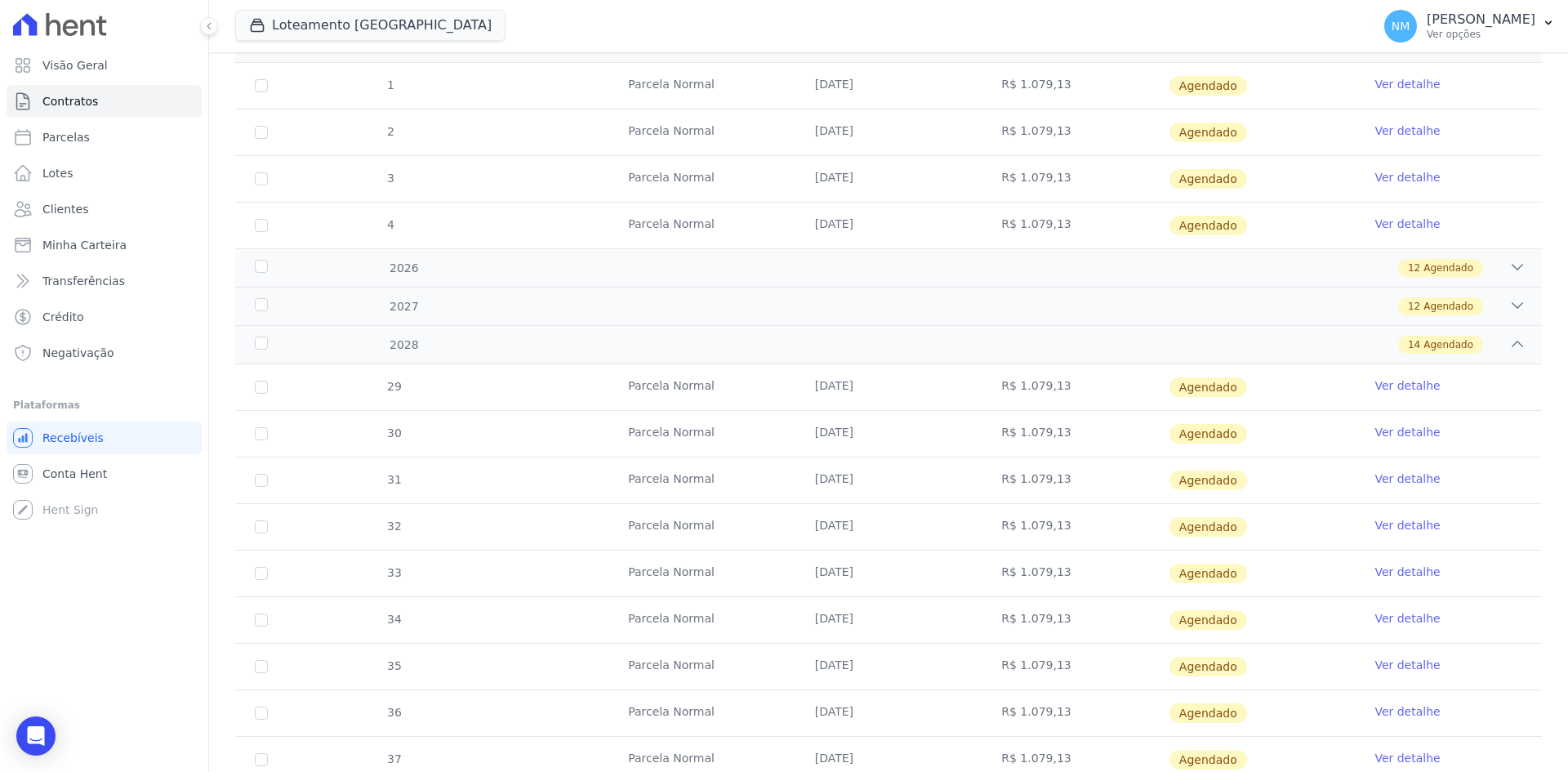
scroll to position [484, 0]
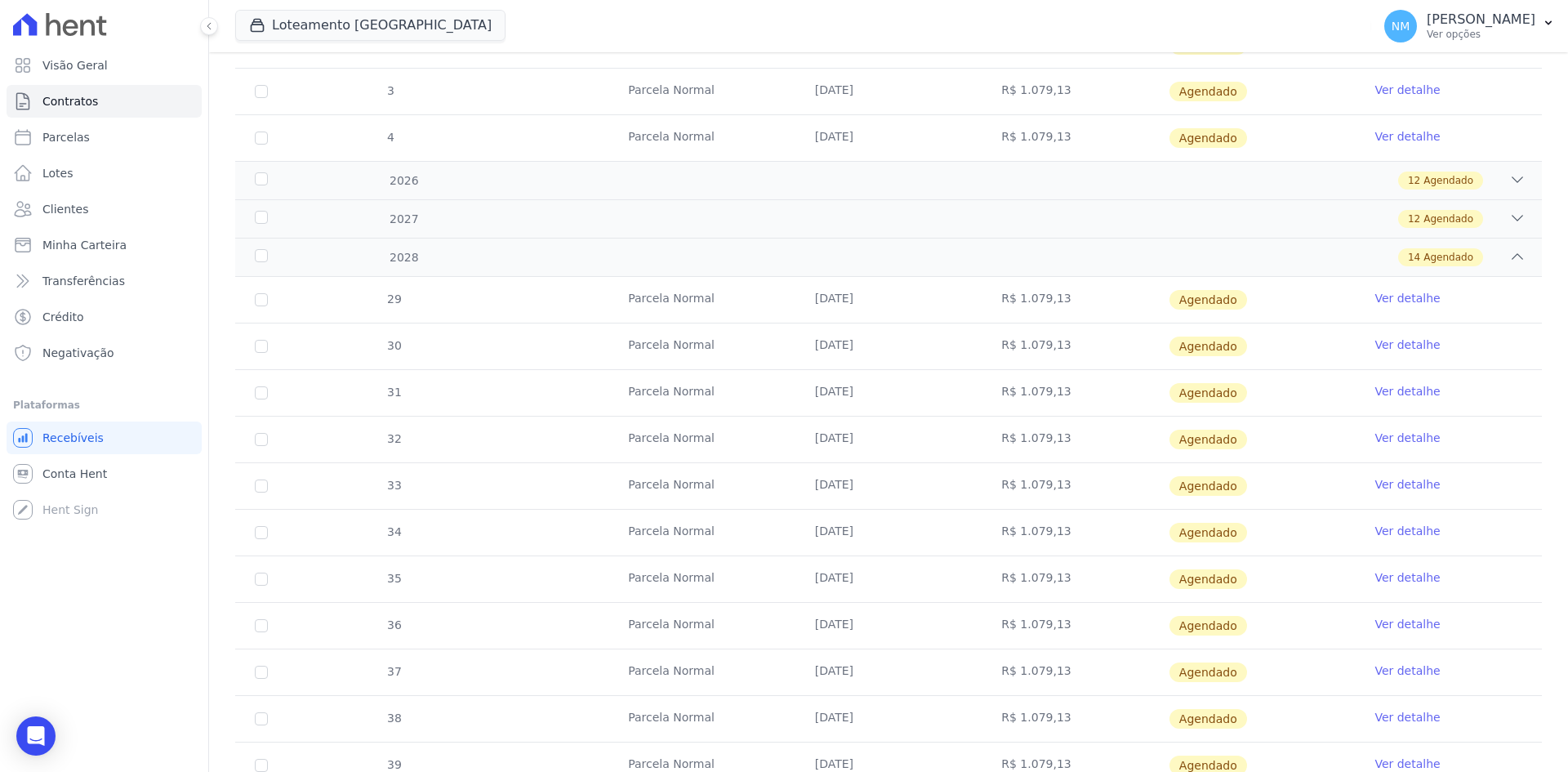
click at [1381, 671] on link "Ver detalhe" at bounding box center [1407, 670] width 66 height 16
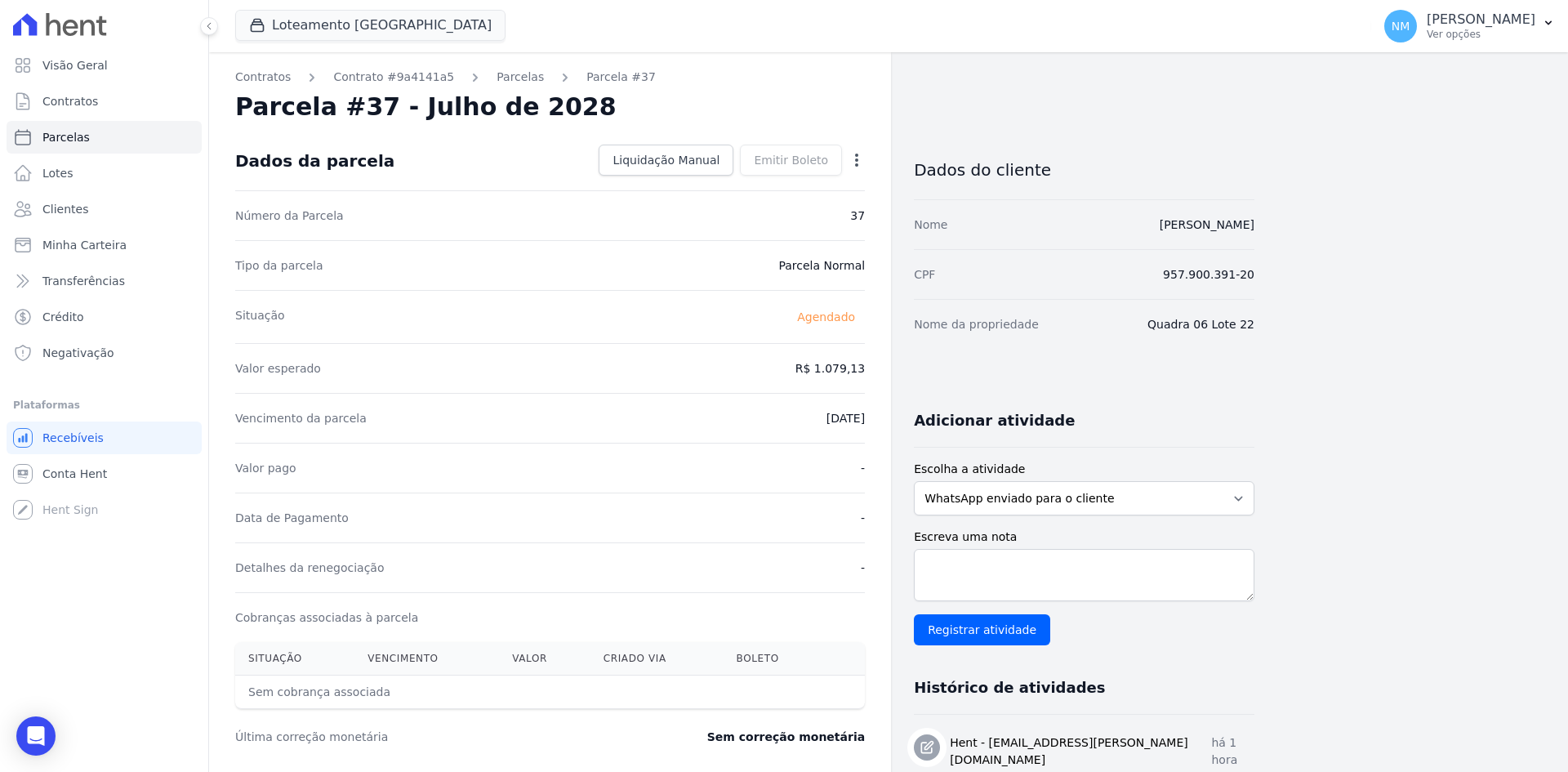
click at [856, 158] on icon "button" at bounding box center [856, 159] width 16 height 16
click at [818, 181] on link "Alterar" at bounding box center [787, 182] width 144 height 30
click at [847, 415] on input "[DATE]" at bounding box center [800, 417] width 129 height 34
click at [781, 419] on input "[DATE]" at bounding box center [800, 417] width 129 height 34
type input "[DATE]"
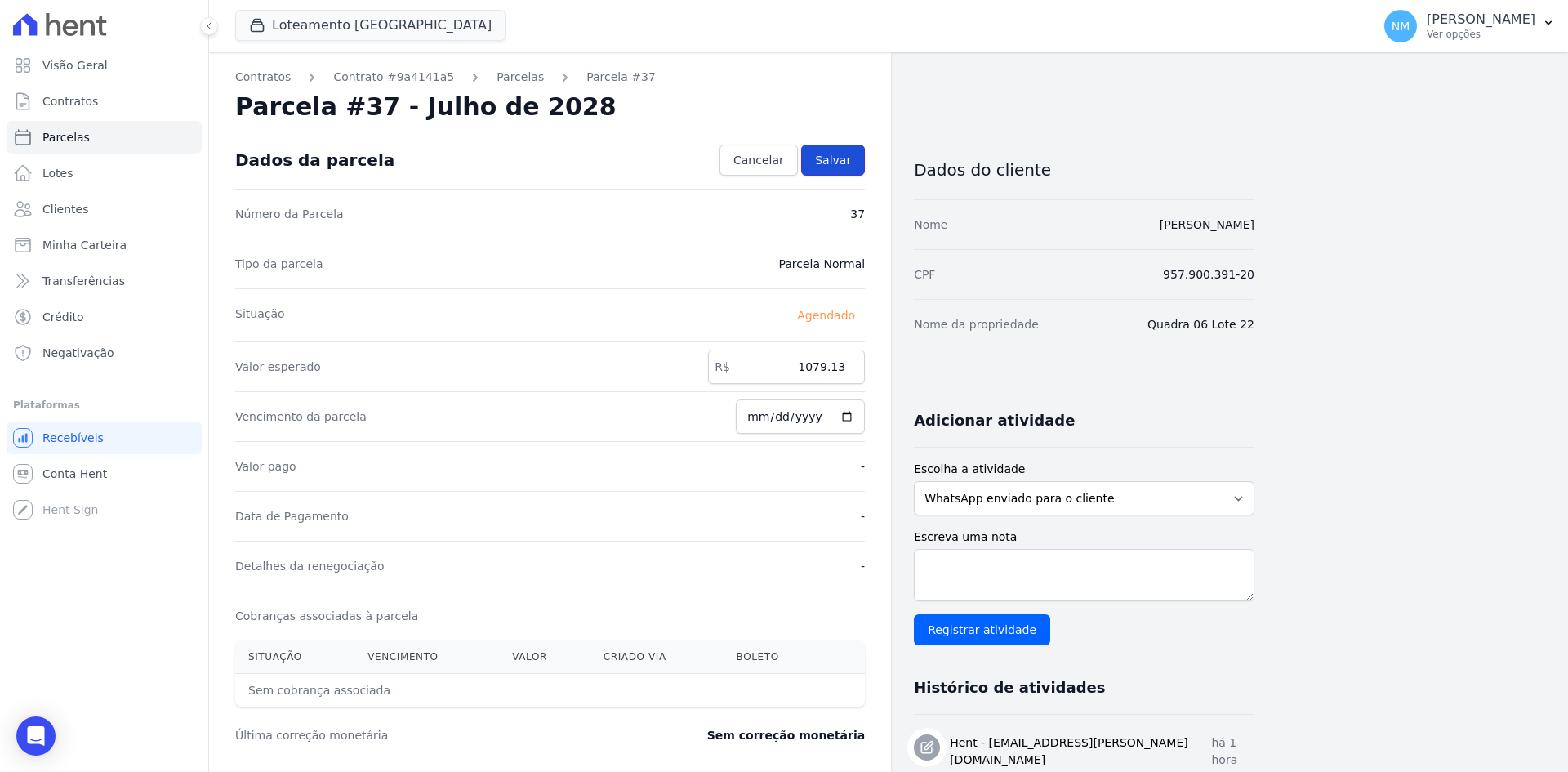
click at [835, 156] on span "Salvar" at bounding box center [833, 159] width 36 height 16
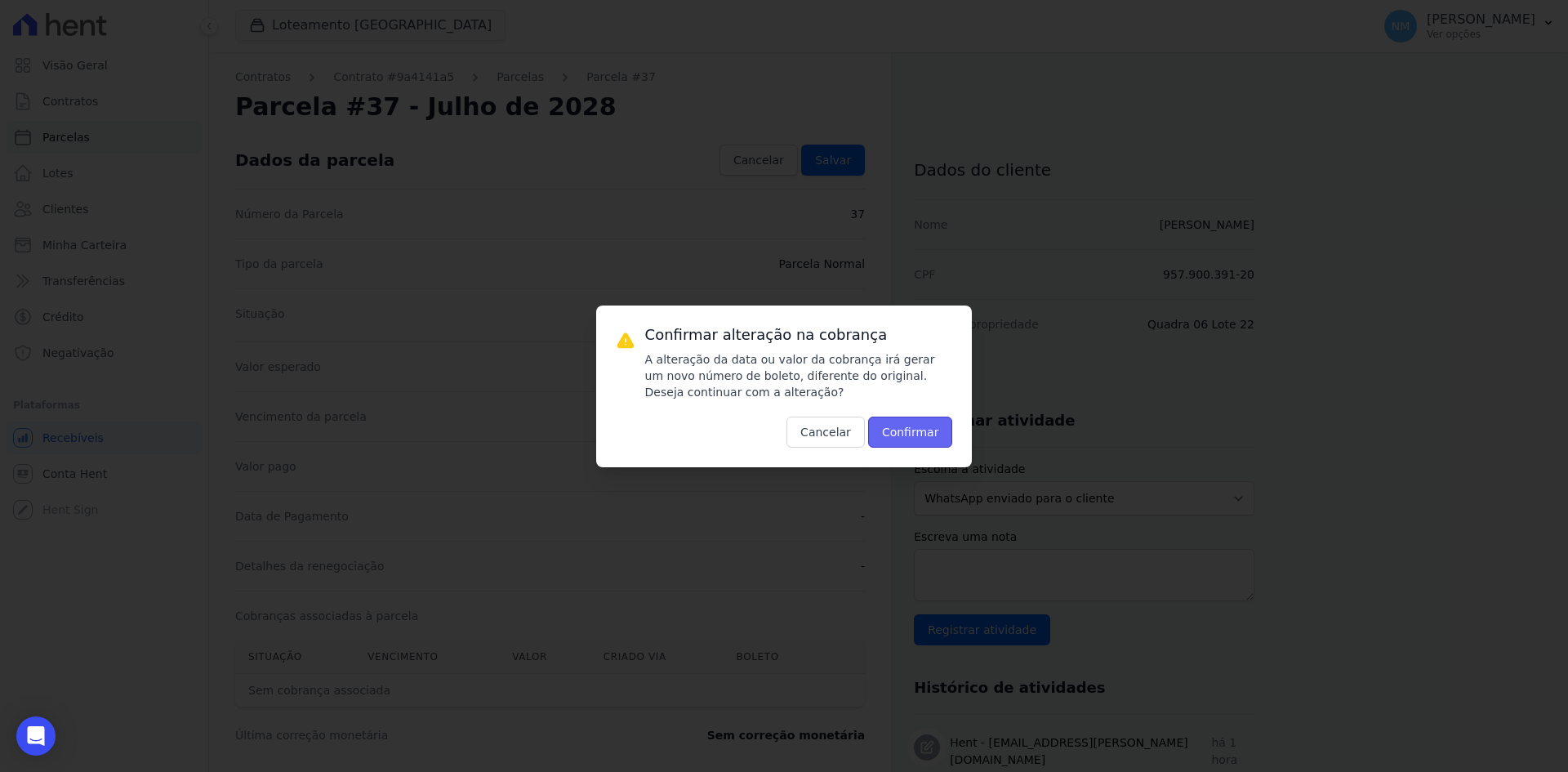
click at [901, 431] on button "Confirmar" at bounding box center [911, 432] width 85 height 31
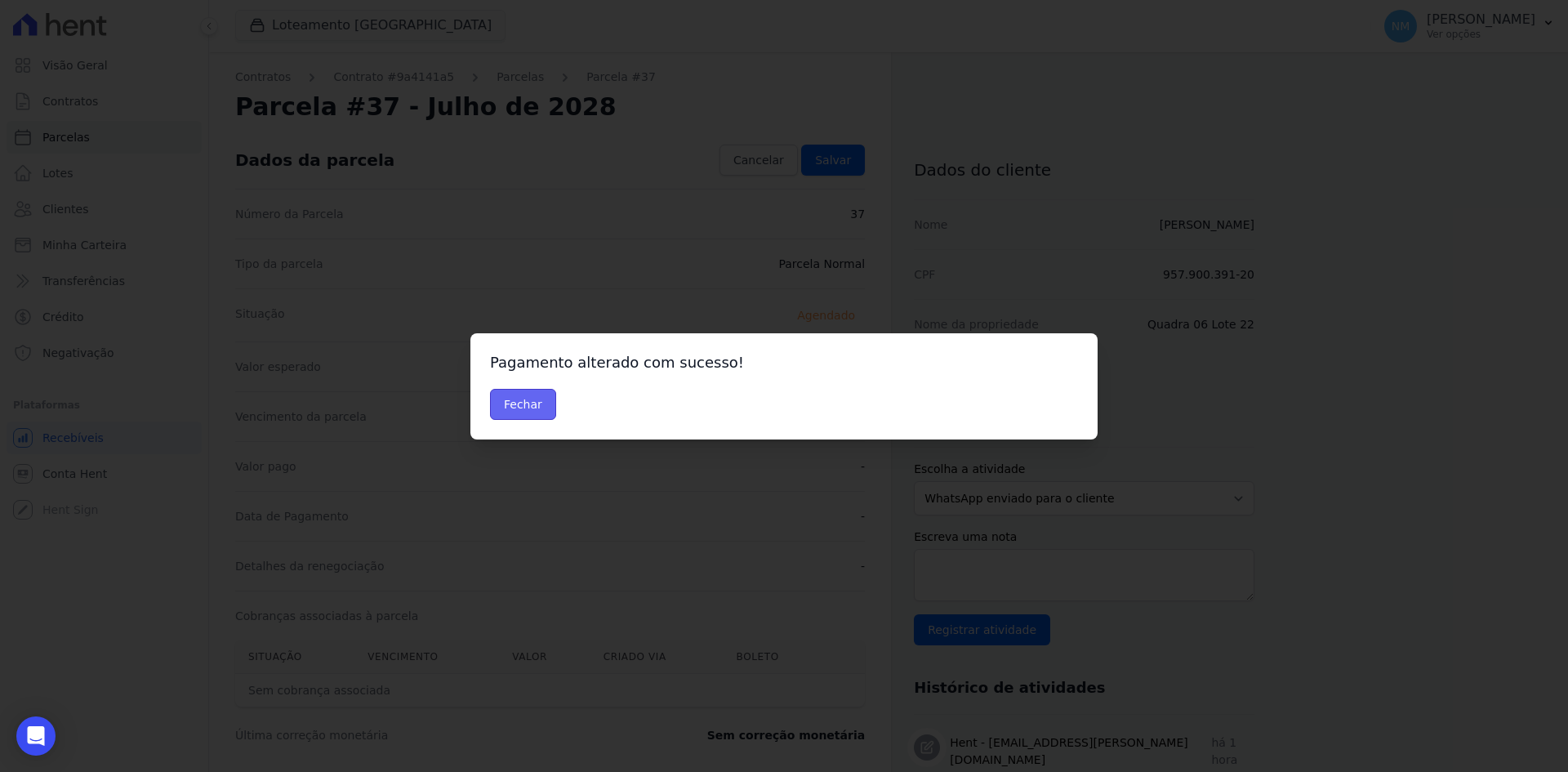
click at [535, 408] on button "Fechar" at bounding box center [523, 404] width 66 height 31
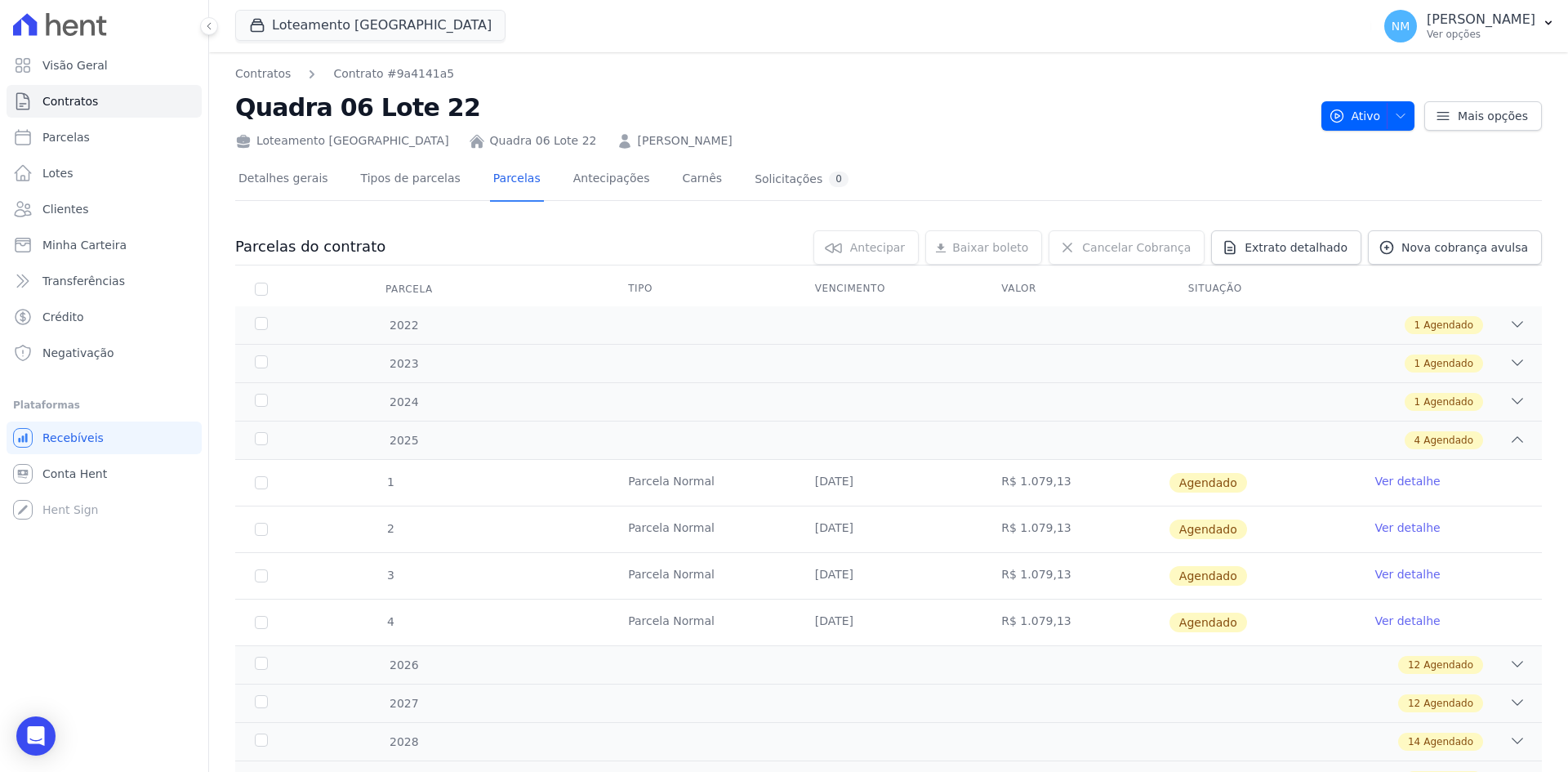
scroll to position [76, 0]
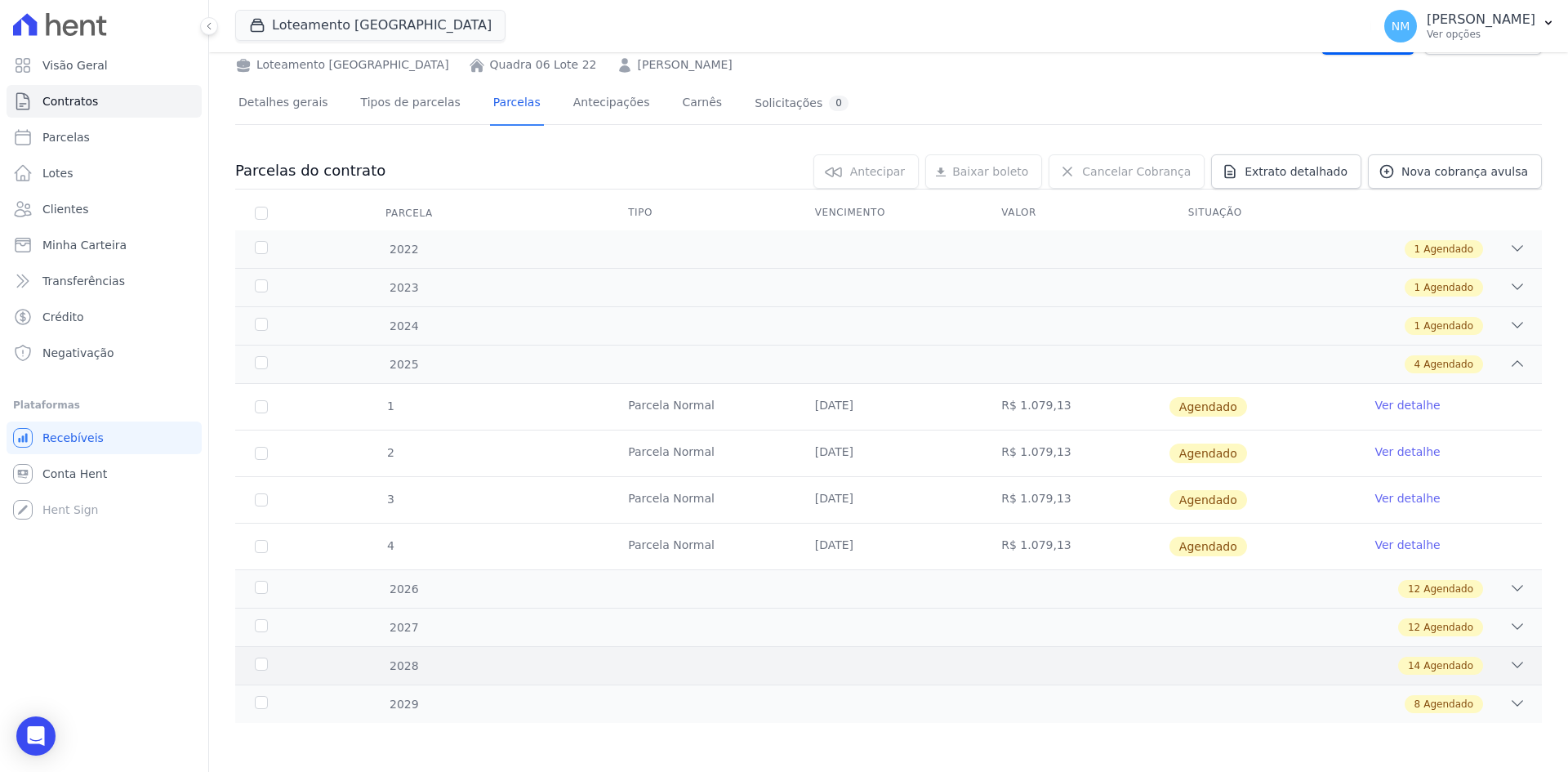
click at [1488, 661] on div "14 Agendado" at bounding box center [953, 665] width 1146 height 18
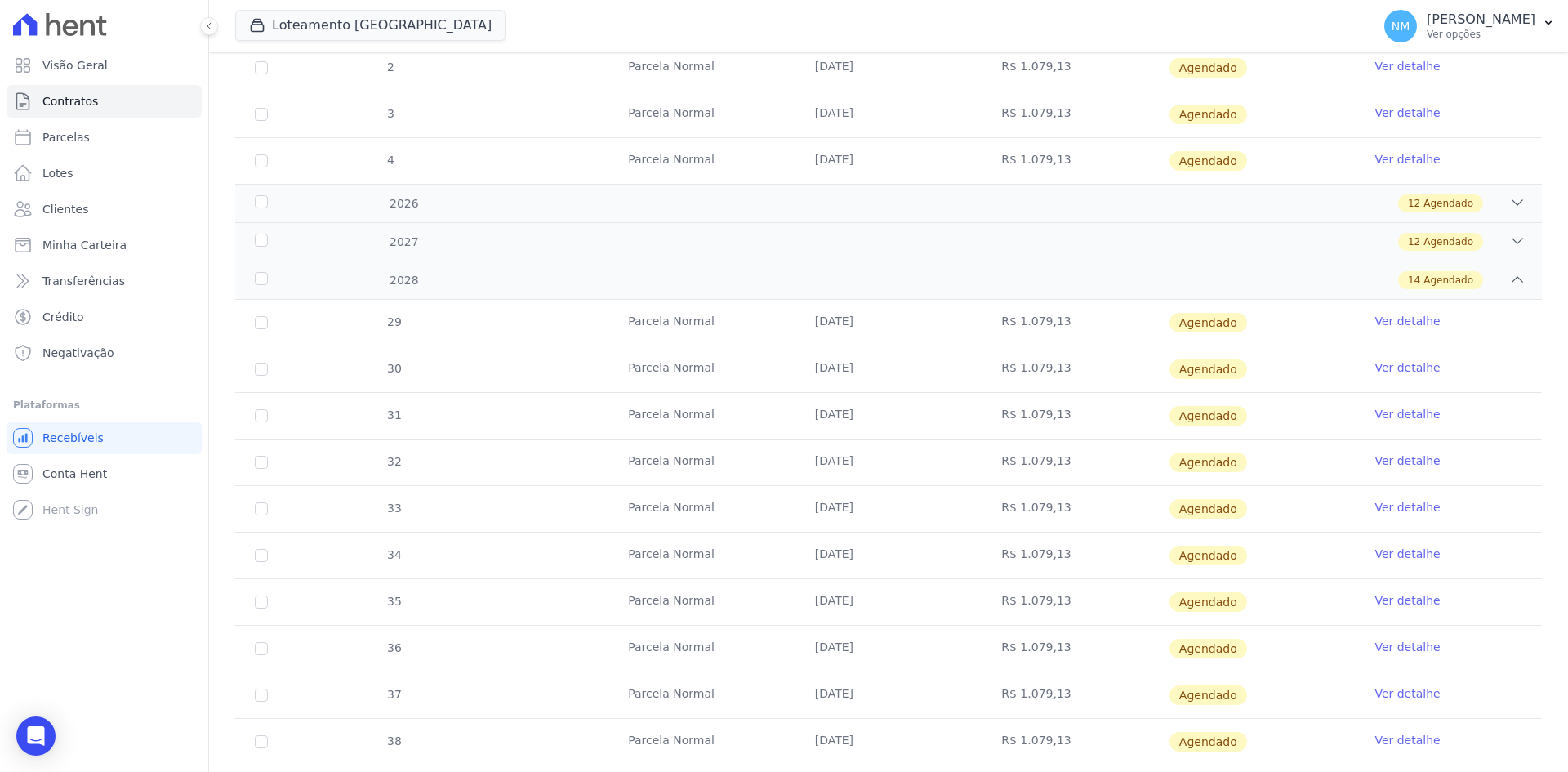
scroll to position [484, 0]
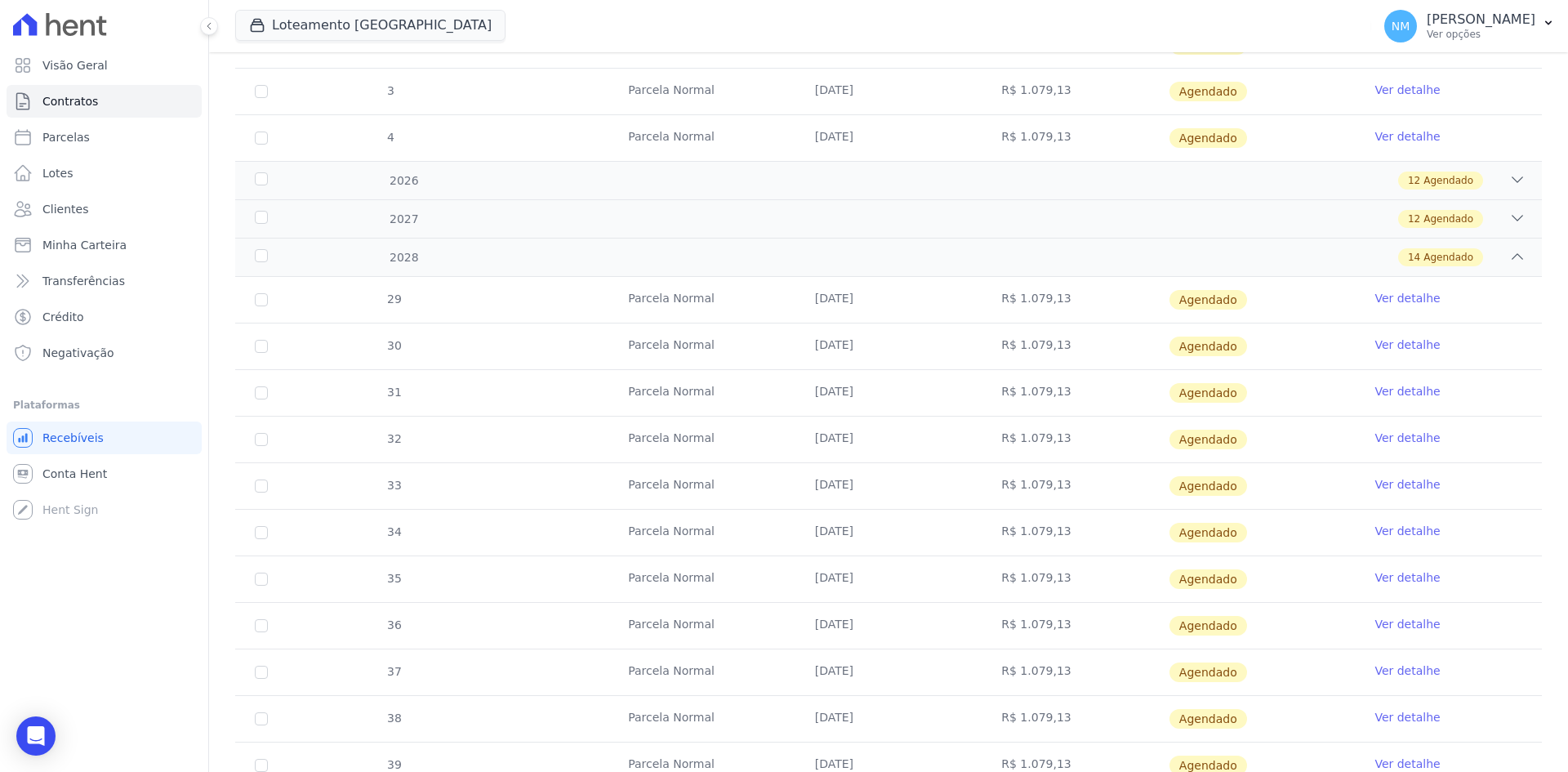
click at [1401, 717] on link "Ver detalhe" at bounding box center [1407, 717] width 66 height 16
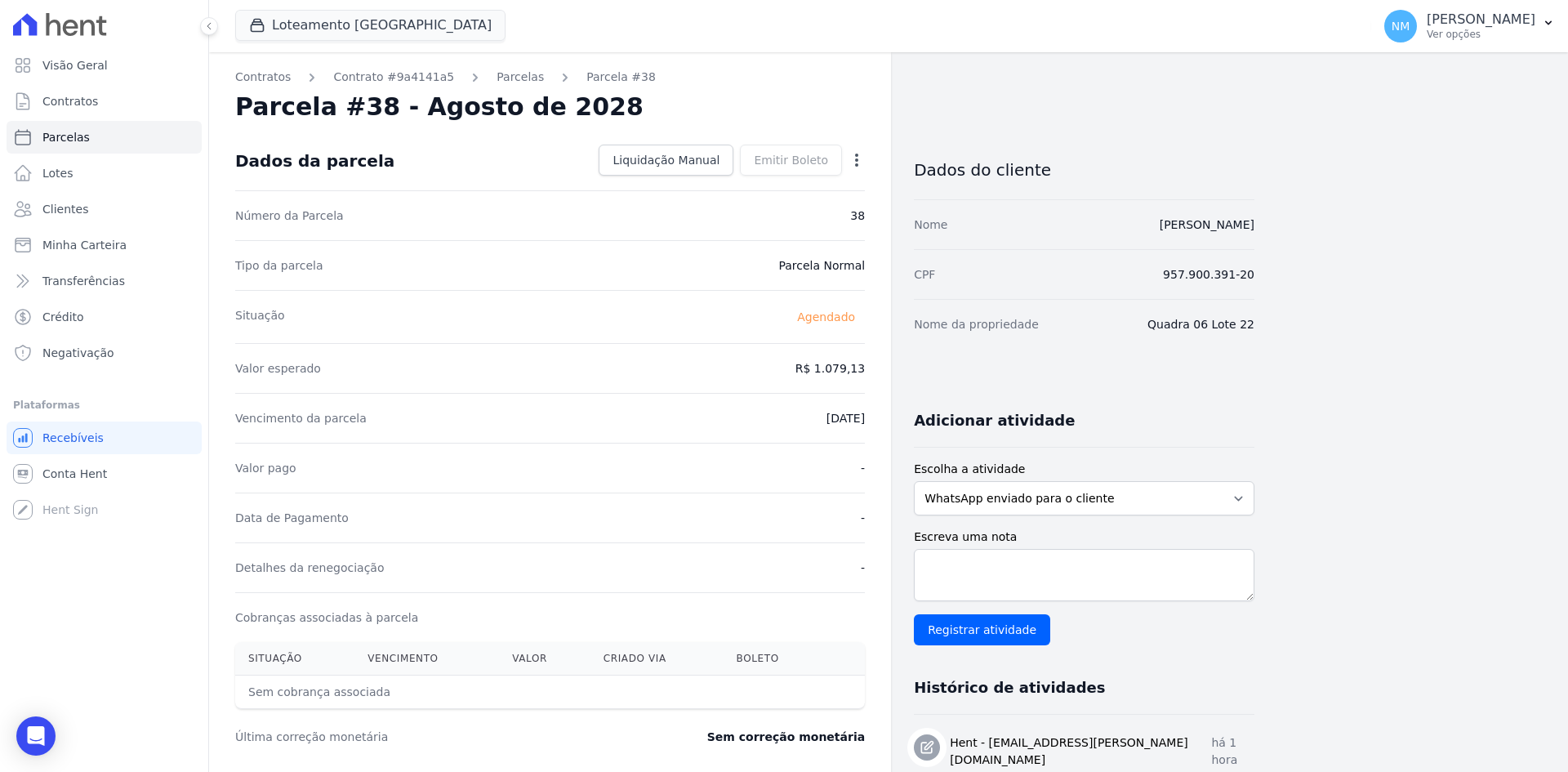
click at [855, 156] on icon "button" at bounding box center [856, 159] width 16 height 16
click at [804, 173] on link "Alterar" at bounding box center [787, 182] width 144 height 30
click at [782, 423] on input "2028-08-10" at bounding box center [800, 417] width 129 height 34
type input "[DATE]"
click at [836, 158] on span "Salvar" at bounding box center [833, 159] width 36 height 16
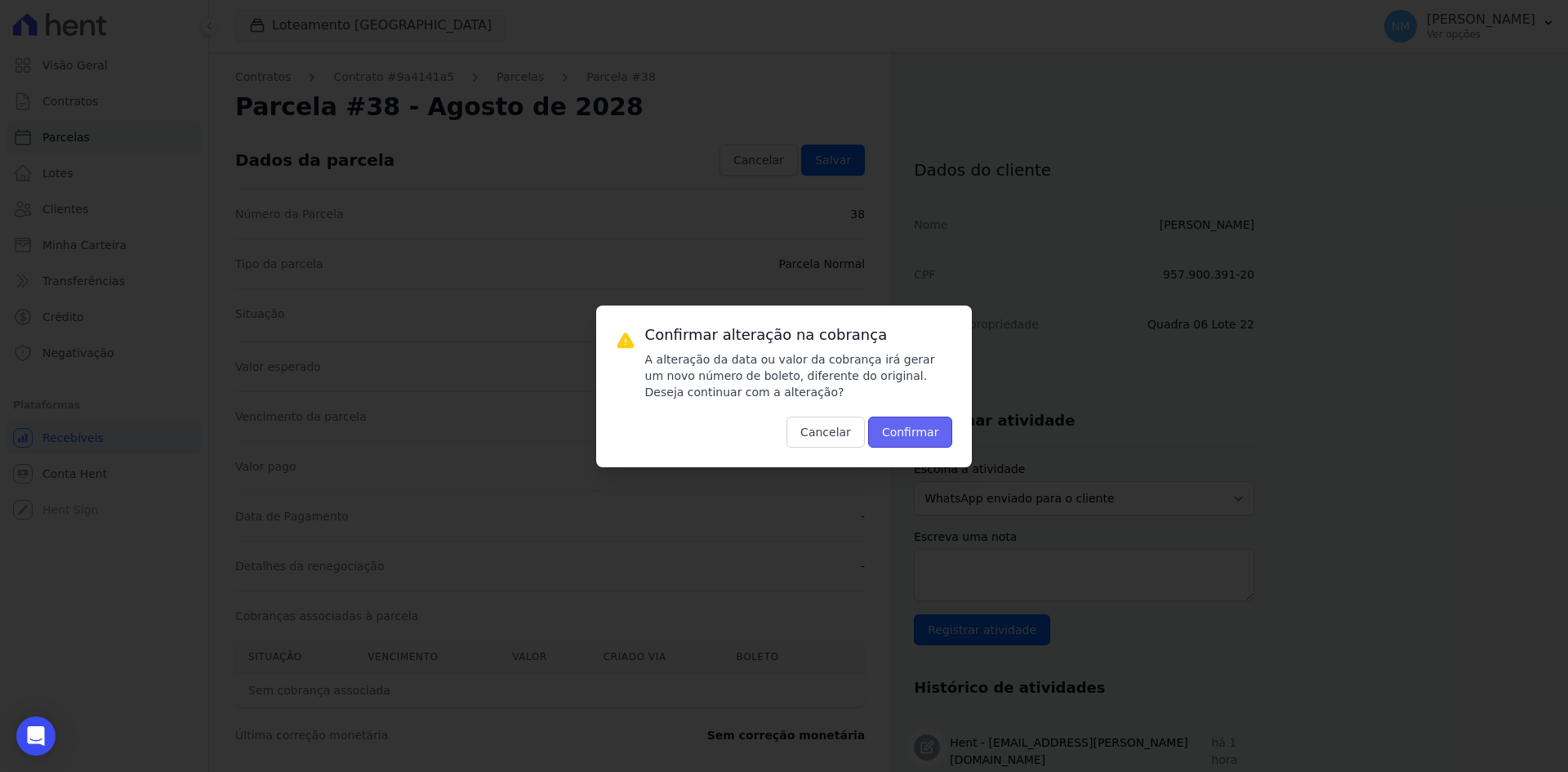
click at [902, 432] on button "Confirmar" at bounding box center [911, 432] width 85 height 31
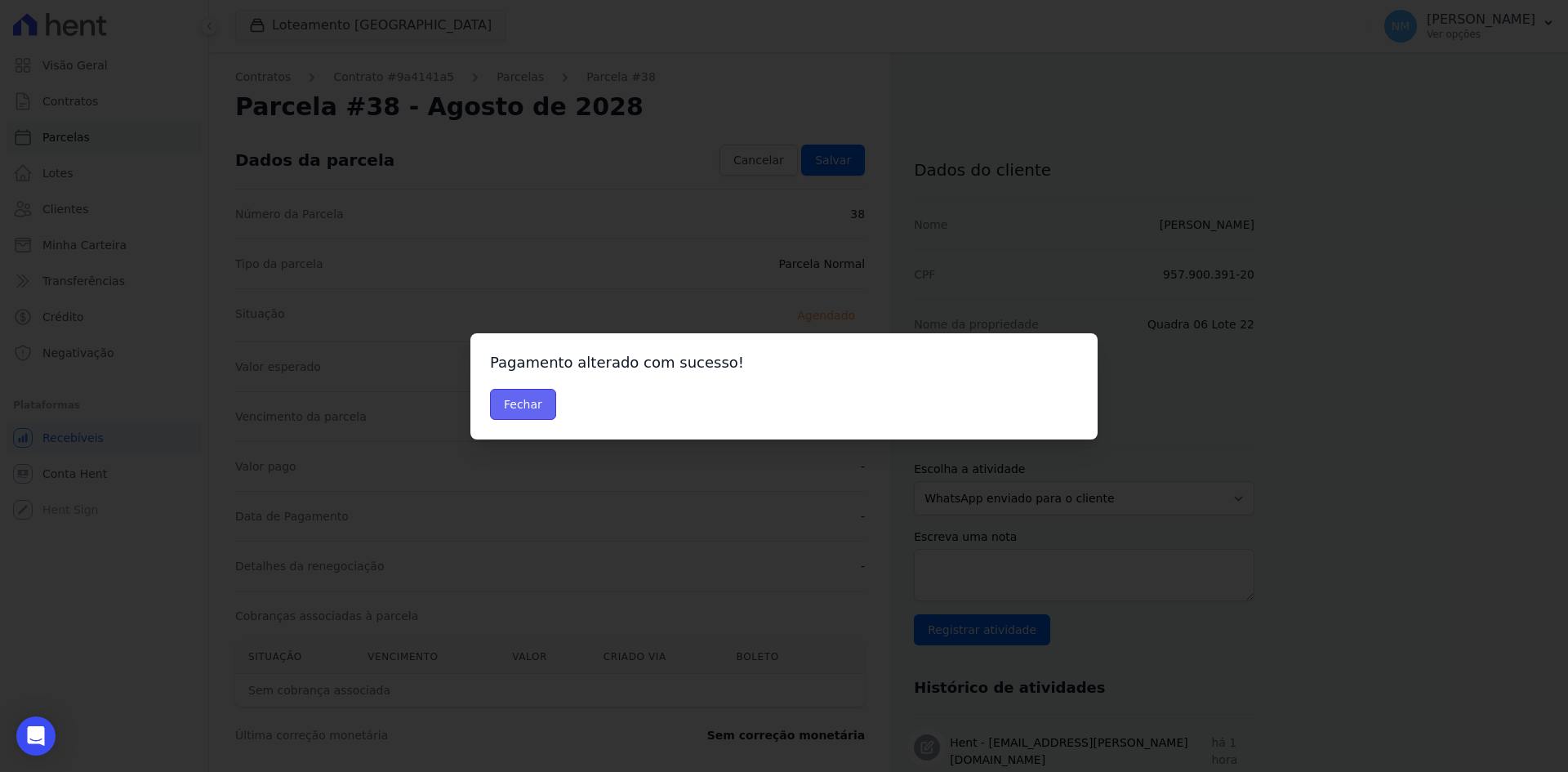
click at [522, 407] on button "Fechar" at bounding box center [523, 404] width 66 height 31
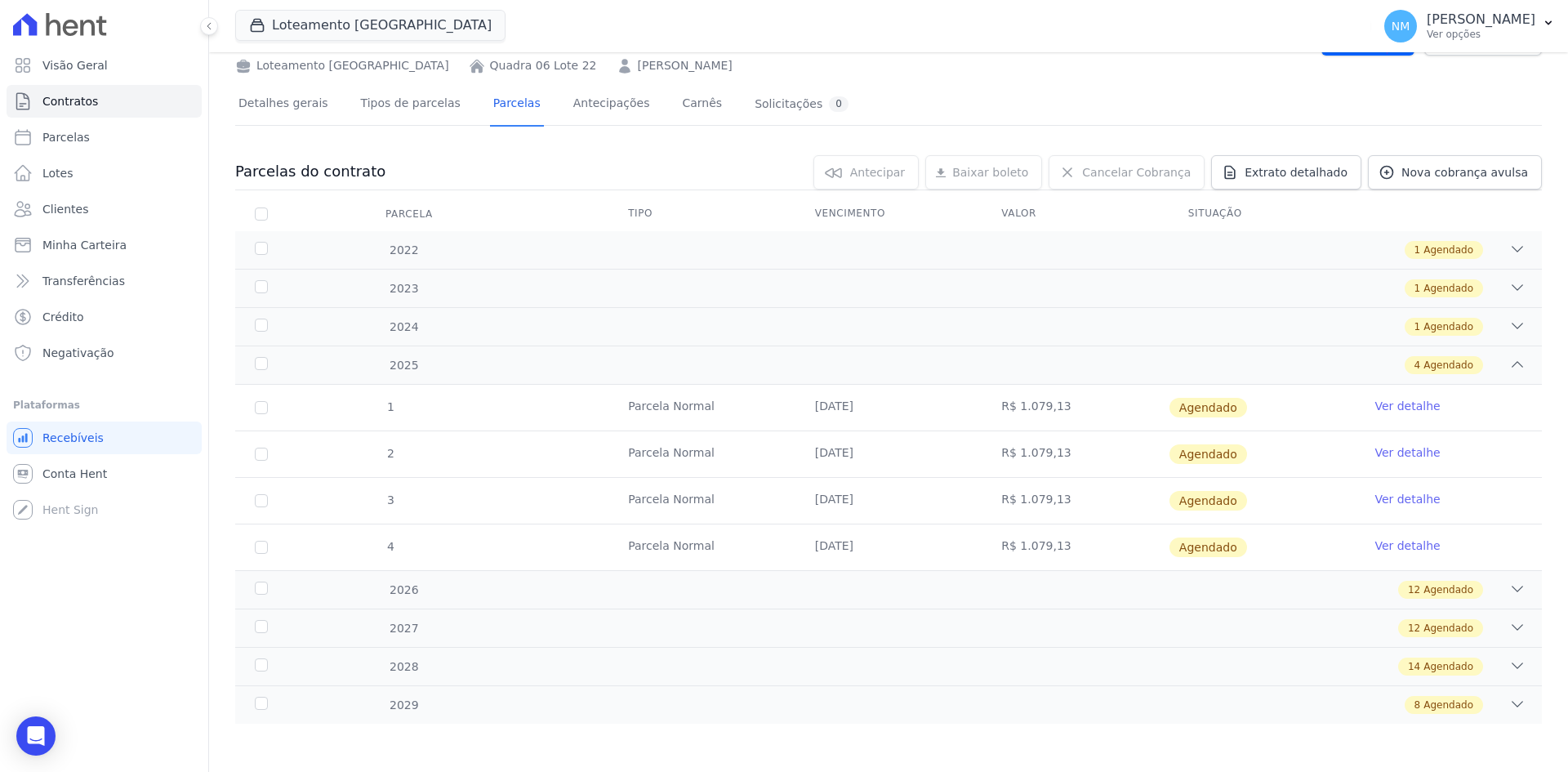
scroll to position [76, 0]
click at [1509, 666] on icon at bounding box center [1517, 665] width 16 height 16
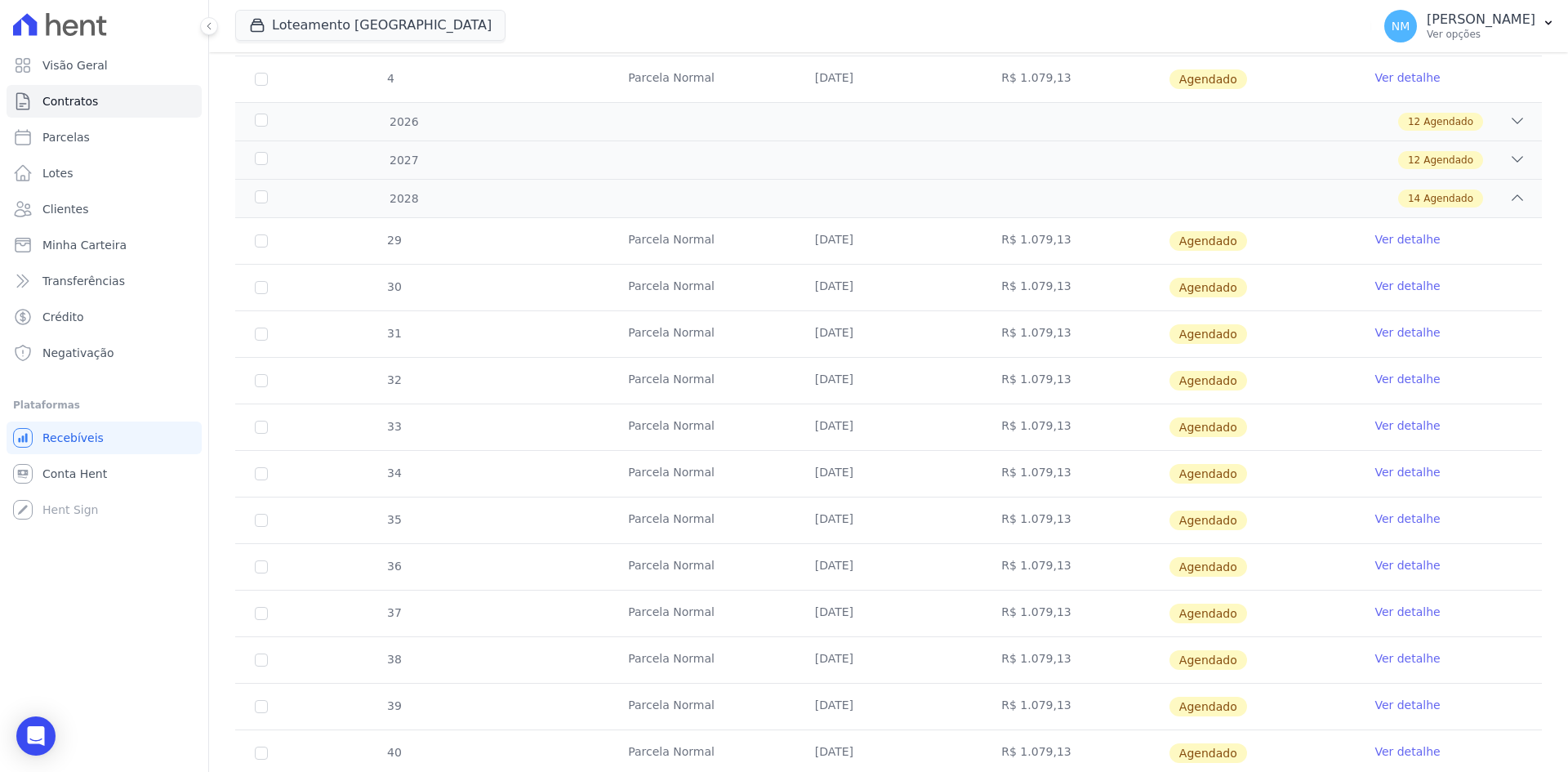
scroll to position [566, 0]
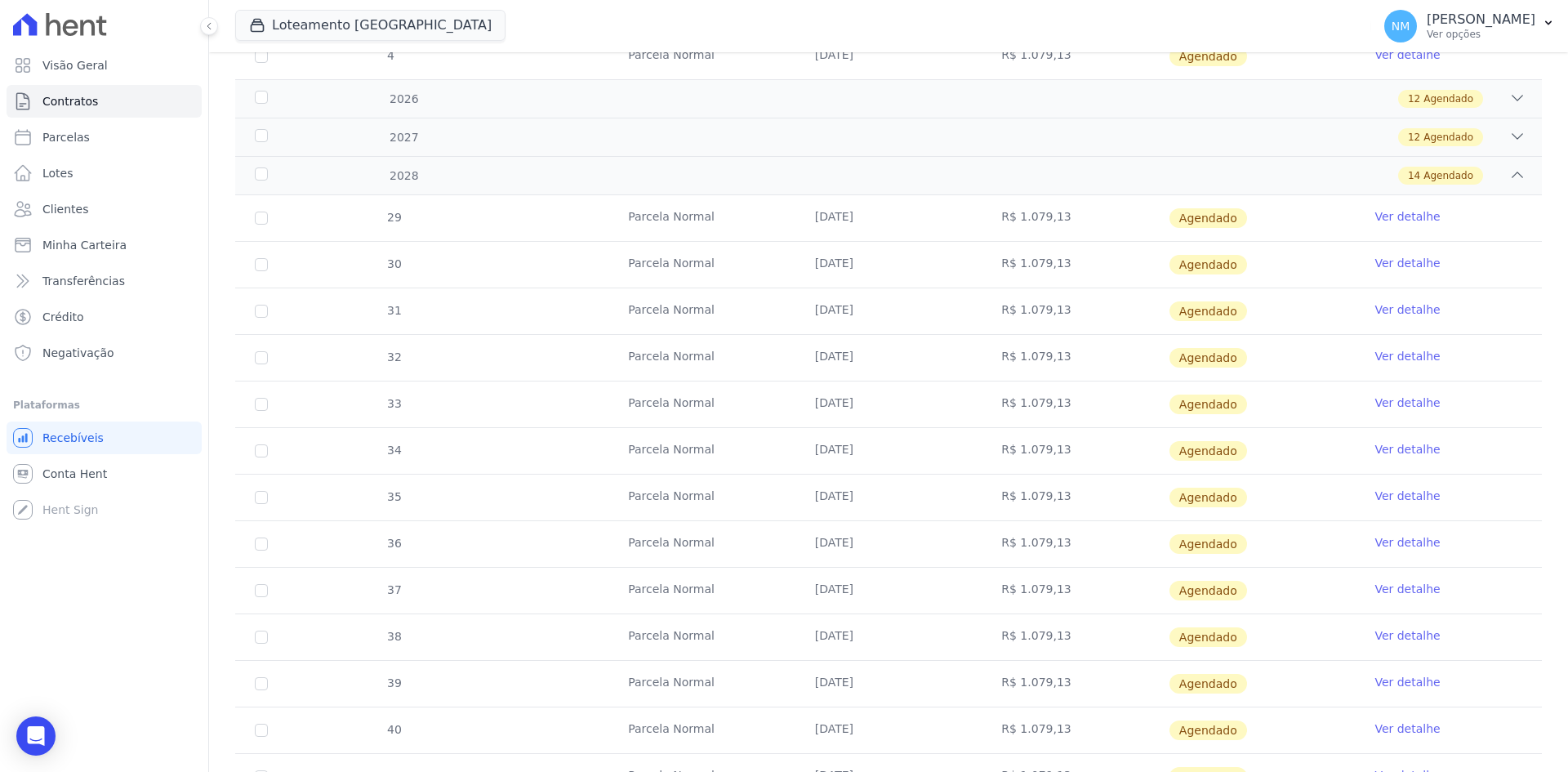
click at [1392, 685] on link "Ver detalhe" at bounding box center [1407, 682] width 66 height 16
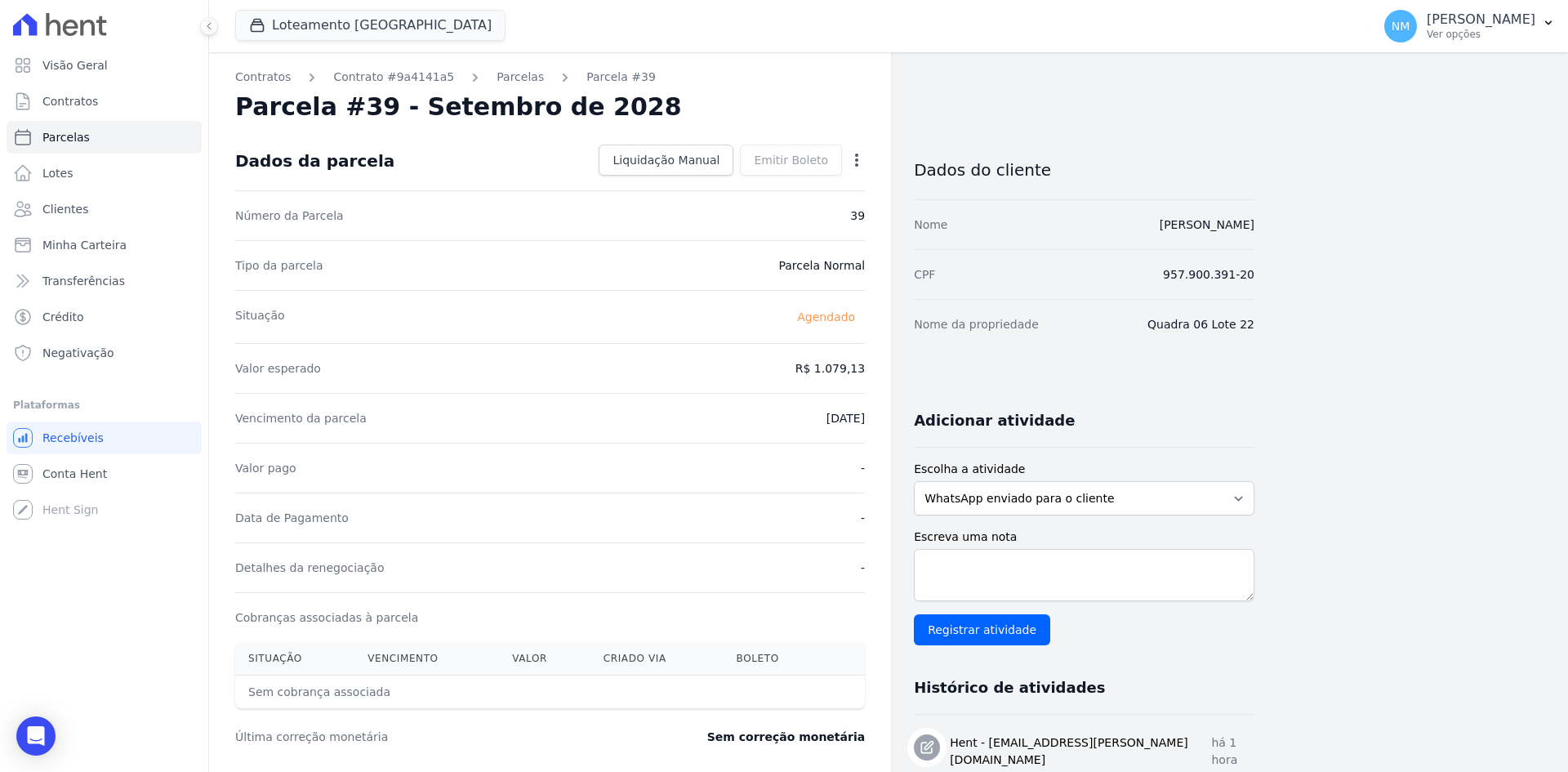
click at [862, 164] on icon "button" at bounding box center [856, 159] width 16 height 16
click at [809, 181] on link "Alterar" at bounding box center [787, 182] width 144 height 30
click at [779, 418] on input "2028-09-10" at bounding box center [800, 417] width 129 height 34
type input "[DATE]"
click at [839, 153] on span "Salvar" at bounding box center [833, 159] width 36 height 16
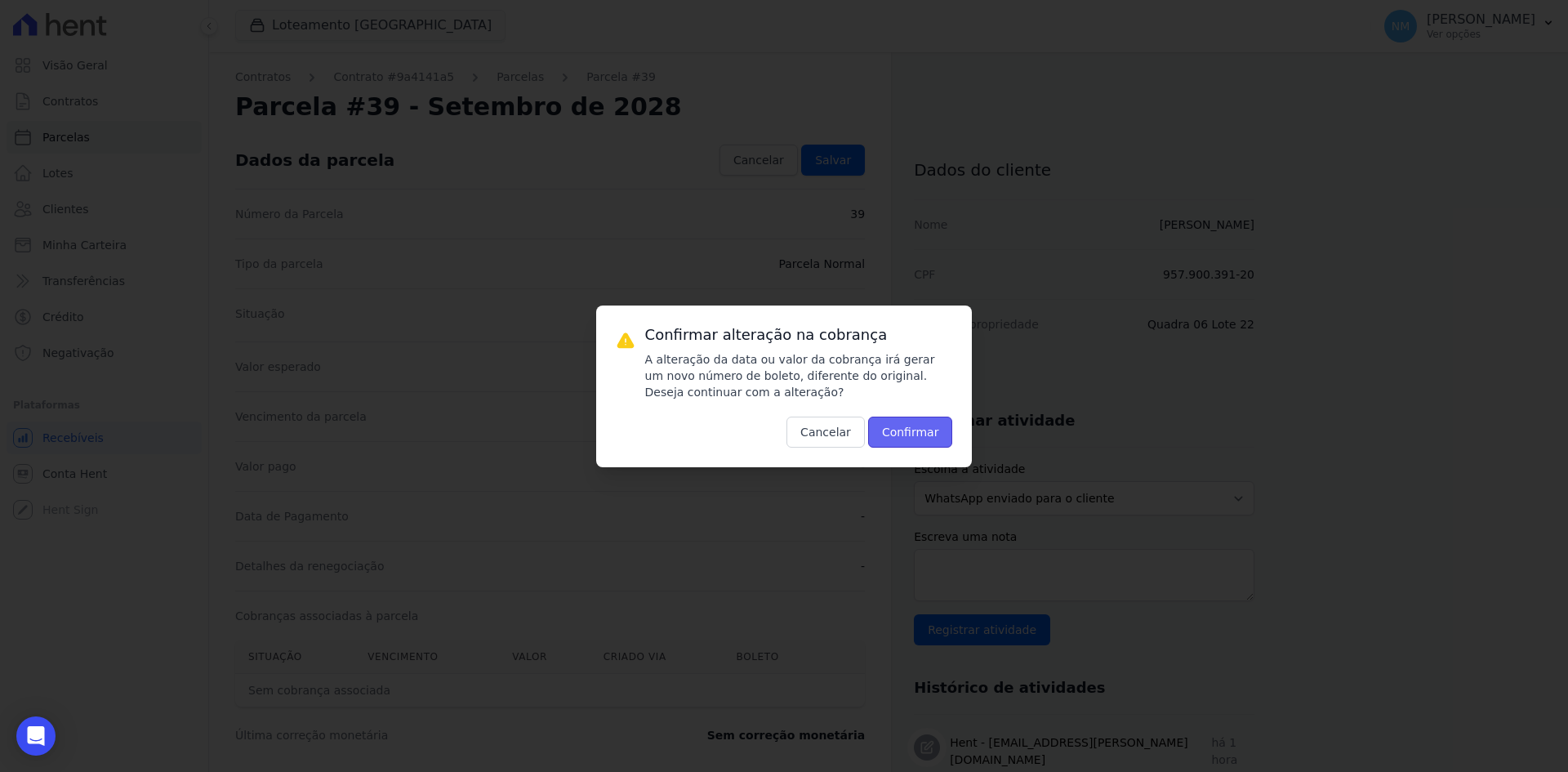
click at [899, 431] on button "Confirmar" at bounding box center [911, 432] width 85 height 31
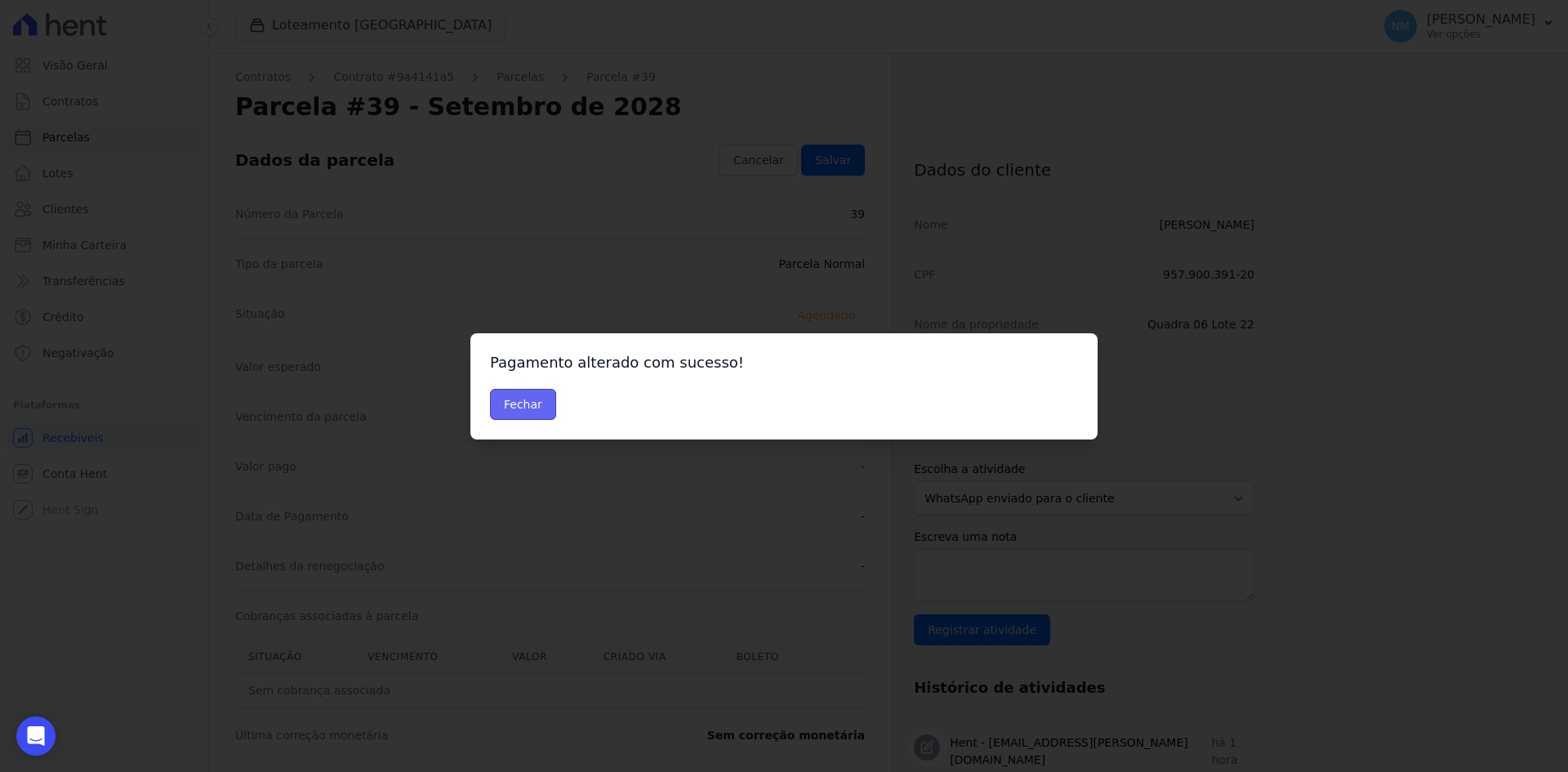
click at [514, 397] on button "Fechar" at bounding box center [523, 404] width 66 height 31
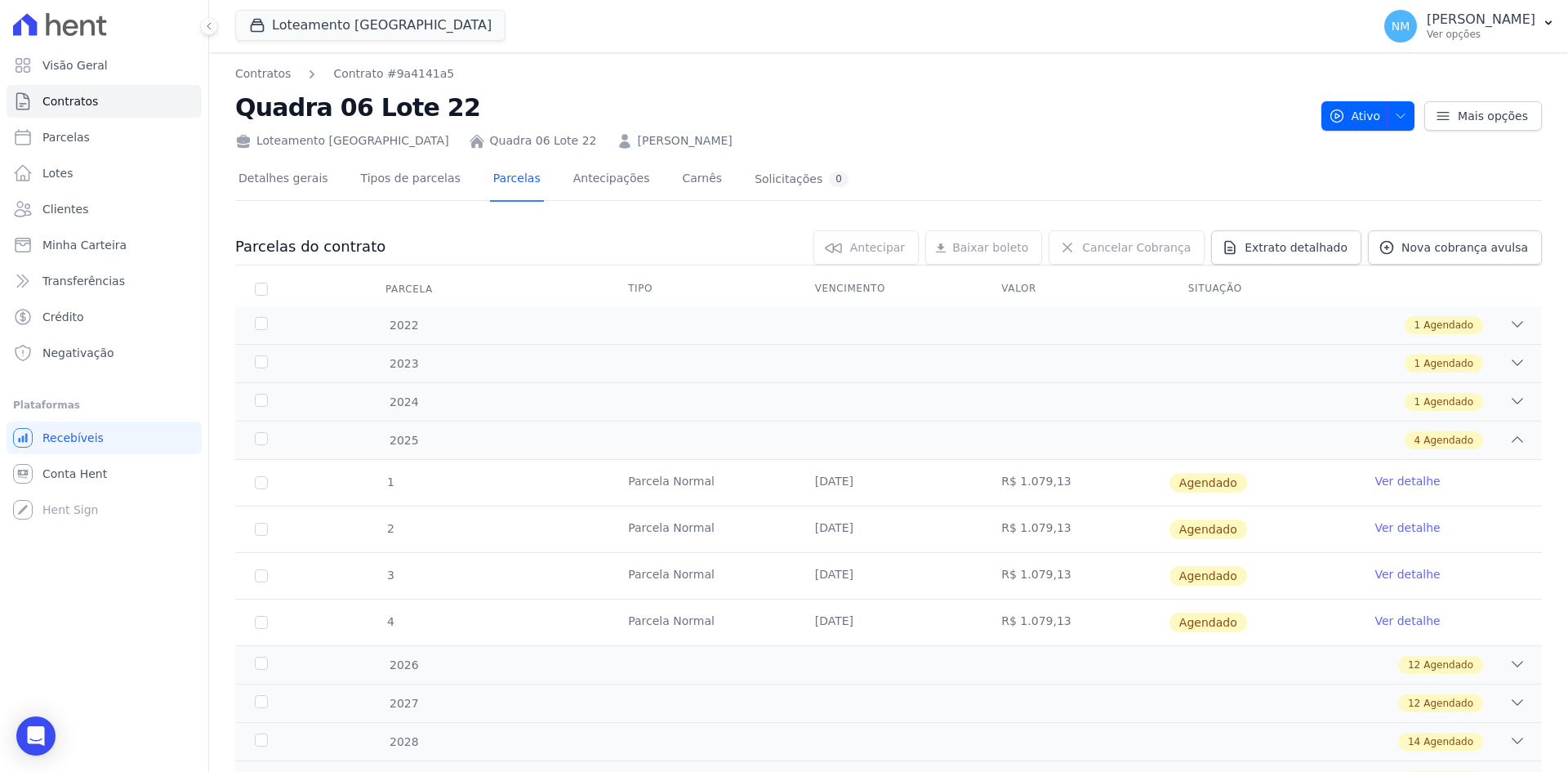
scroll to position [76, 0]
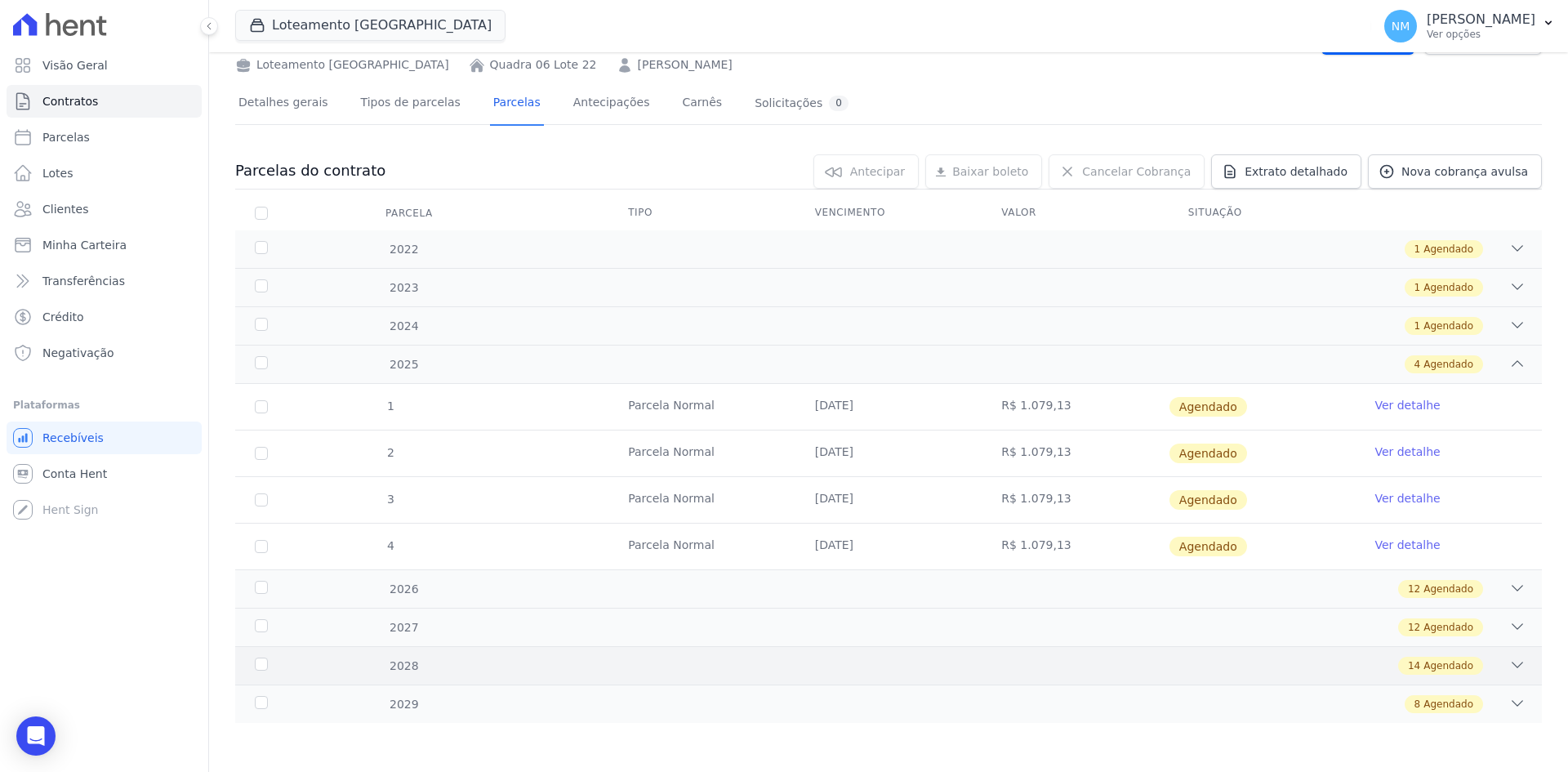
click at [1512, 662] on icon at bounding box center [1517, 665] width 16 height 16
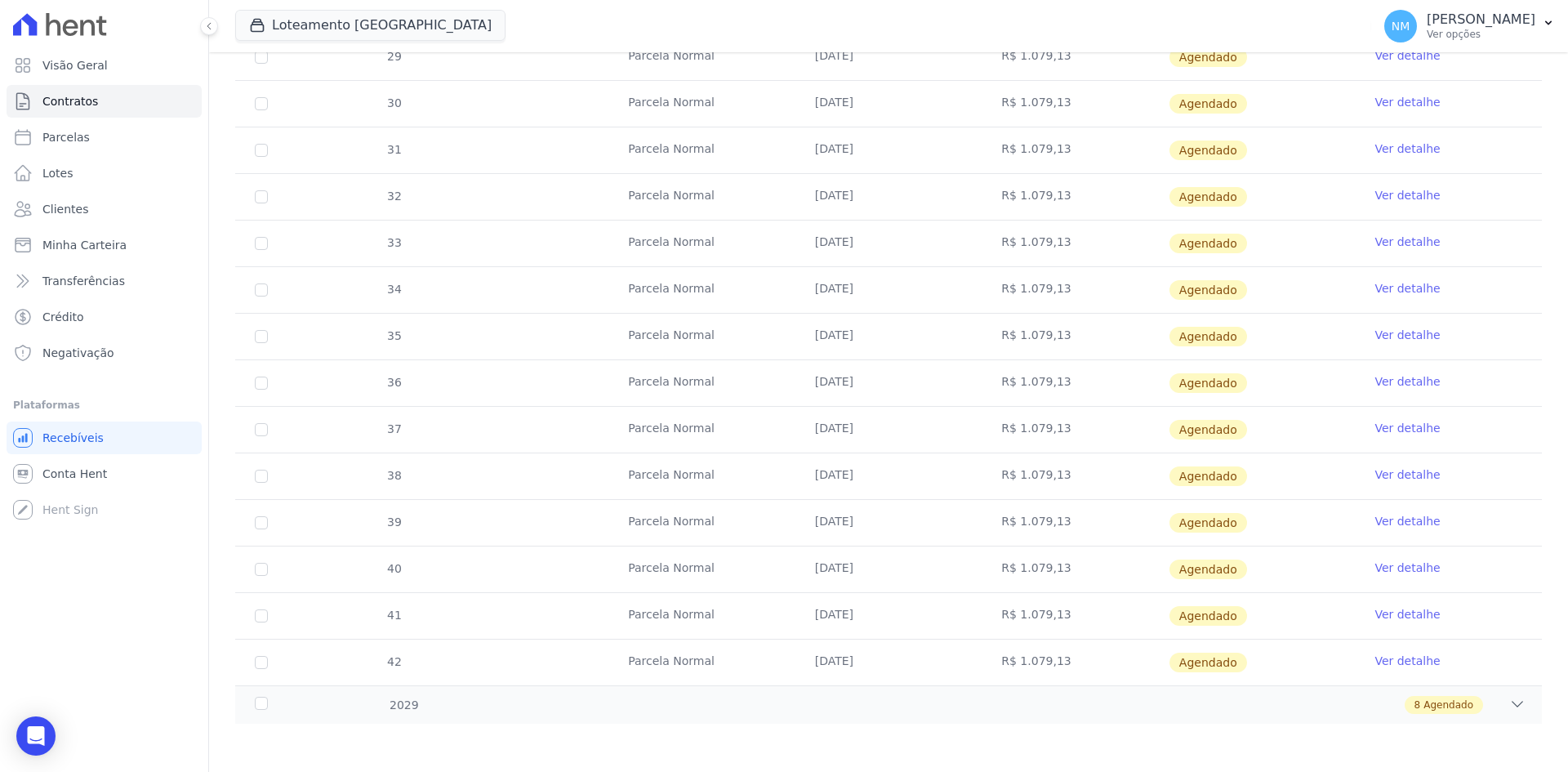
scroll to position [728, 0]
click at [1387, 566] on link "Ver detalhe" at bounding box center [1407, 567] width 66 height 16
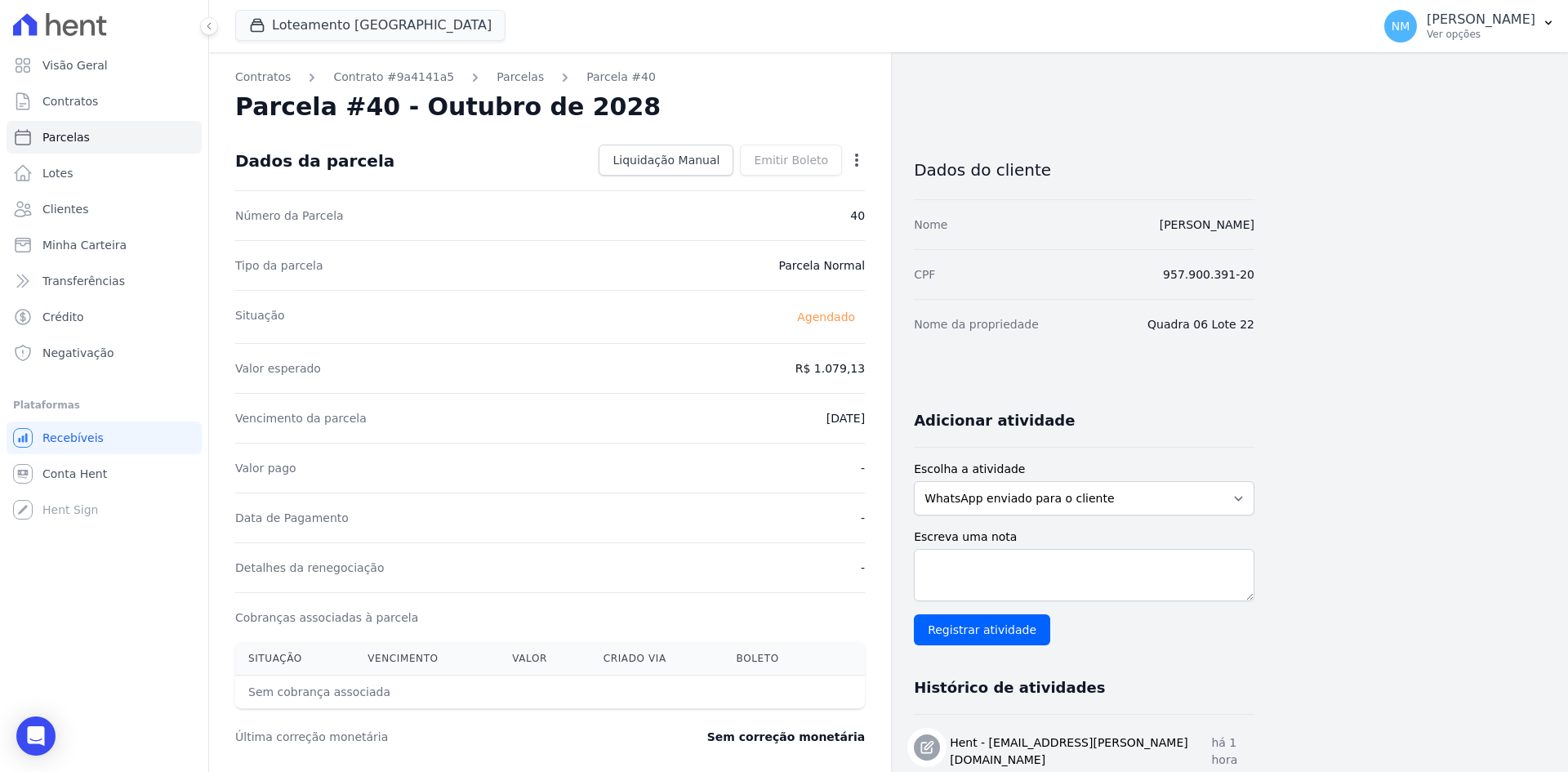
click at [853, 160] on icon "button" at bounding box center [856, 159] width 16 height 16
click at [778, 181] on link "Alterar" at bounding box center [787, 182] width 144 height 30
click at [783, 421] on input "[DATE]" at bounding box center [800, 417] width 129 height 34
type input "[DATE]"
click at [836, 161] on span "Salvar" at bounding box center [833, 159] width 36 height 16
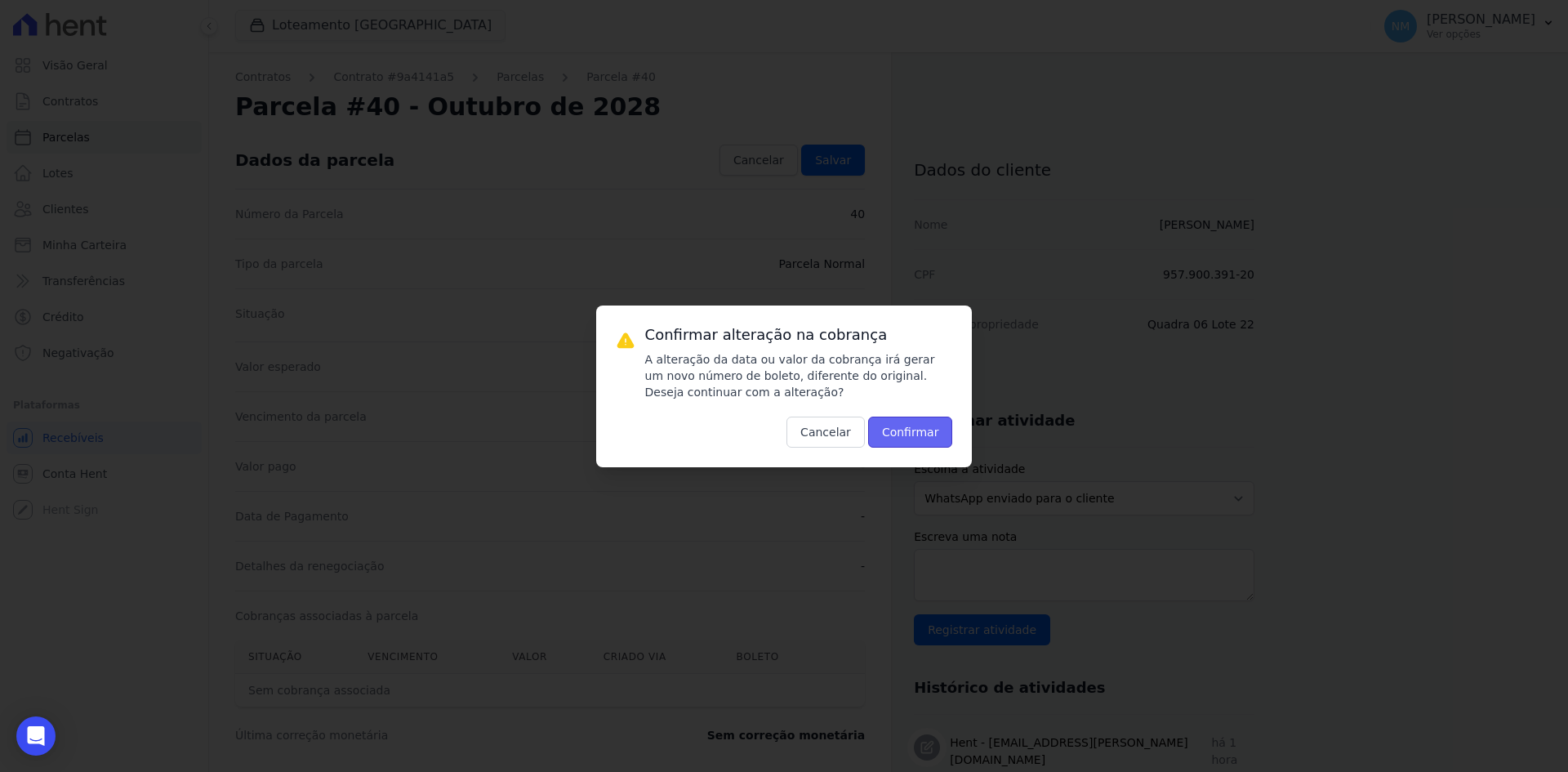
click at [938, 427] on button "Confirmar" at bounding box center [911, 432] width 85 height 31
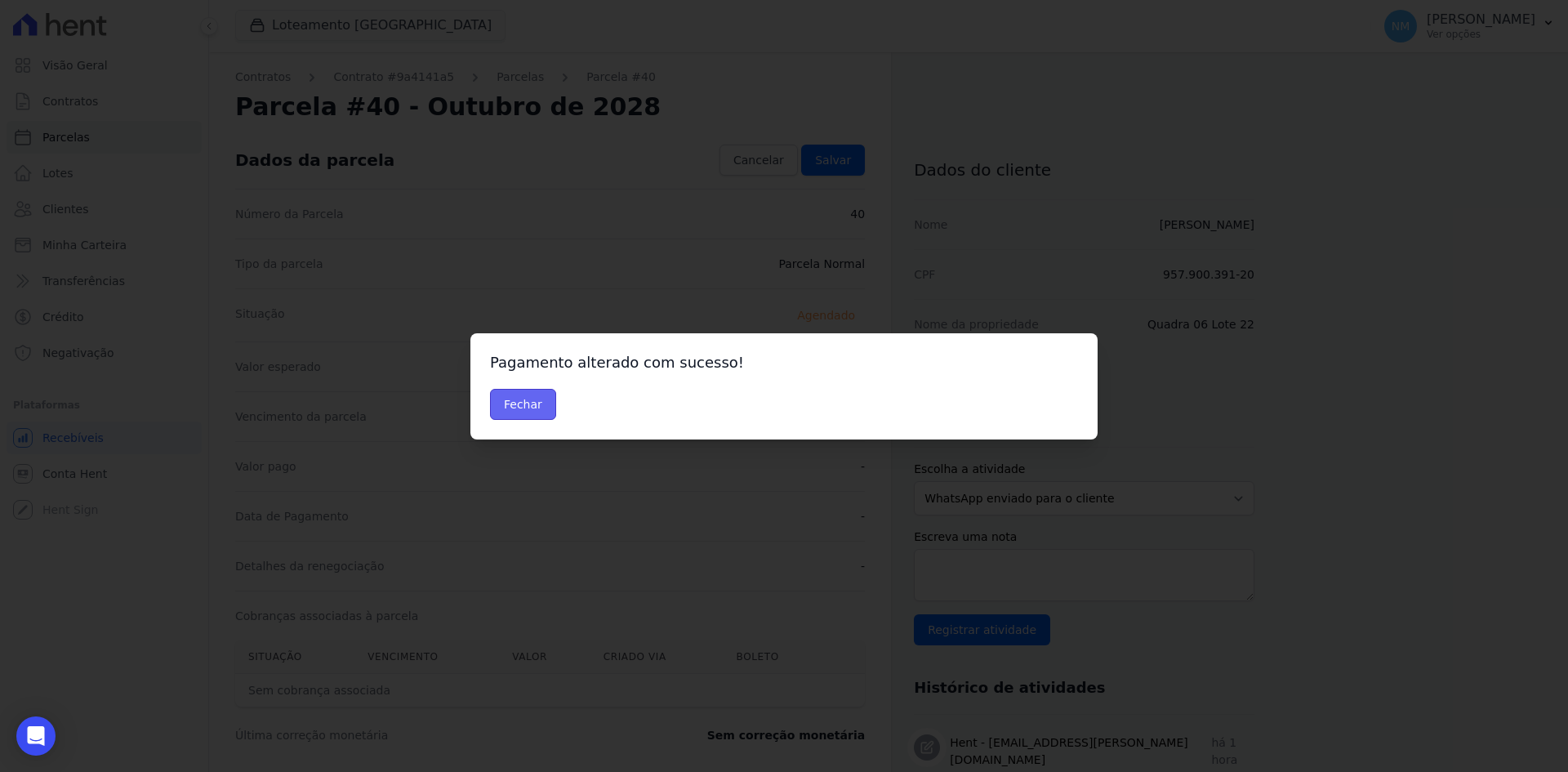
click at [534, 403] on button "Fechar" at bounding box center [523, 404] width 66 height 31
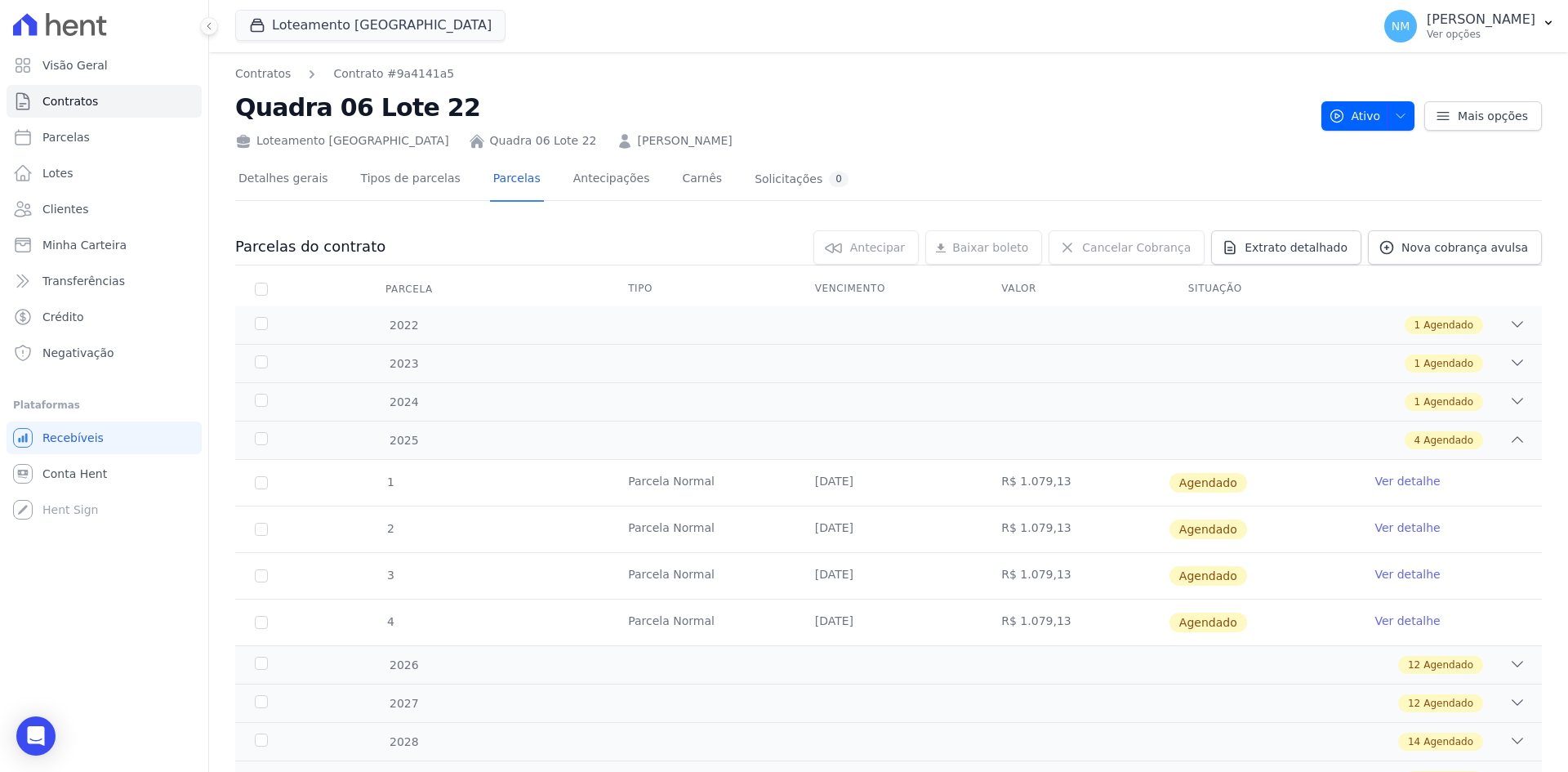
scroll to position [76, 0]
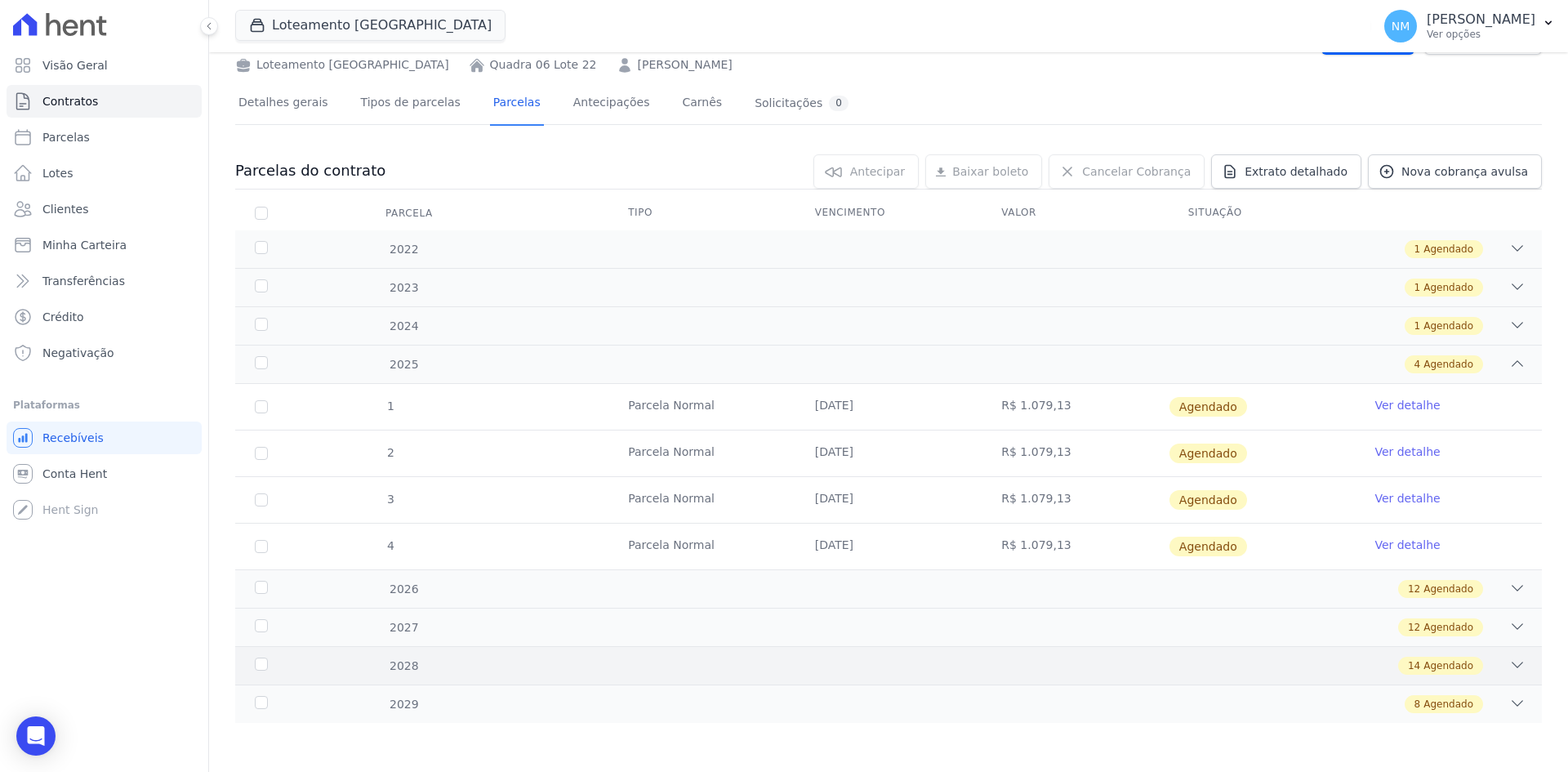
click at [1509, 667] on icon at bounding box center [1517, 665] width 16 height 16
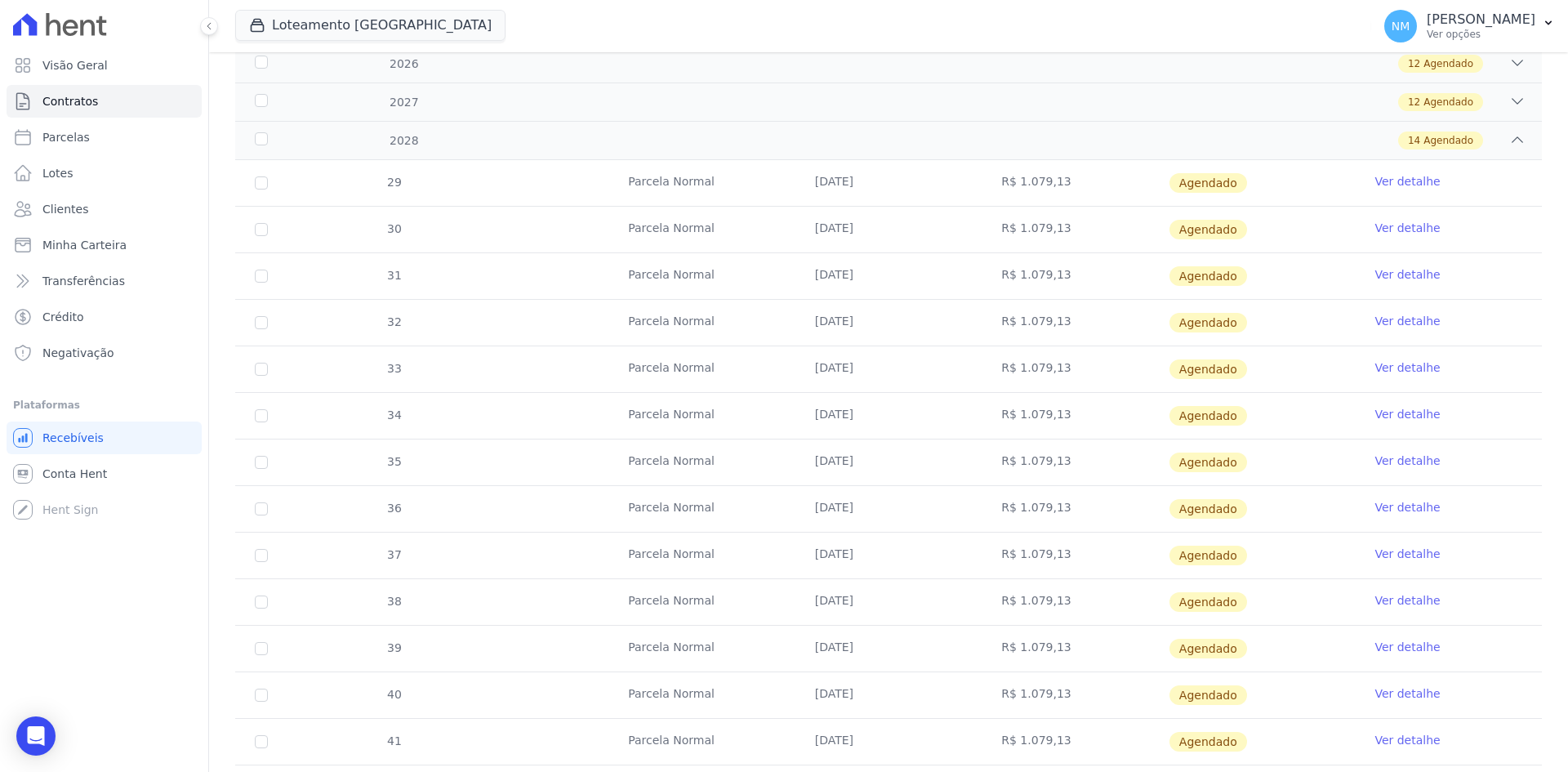
scroll to position [648, 0]
click at [1396, 688] on link "Ver detalhe" at bounding box center [1407, 693] width 66 height 16
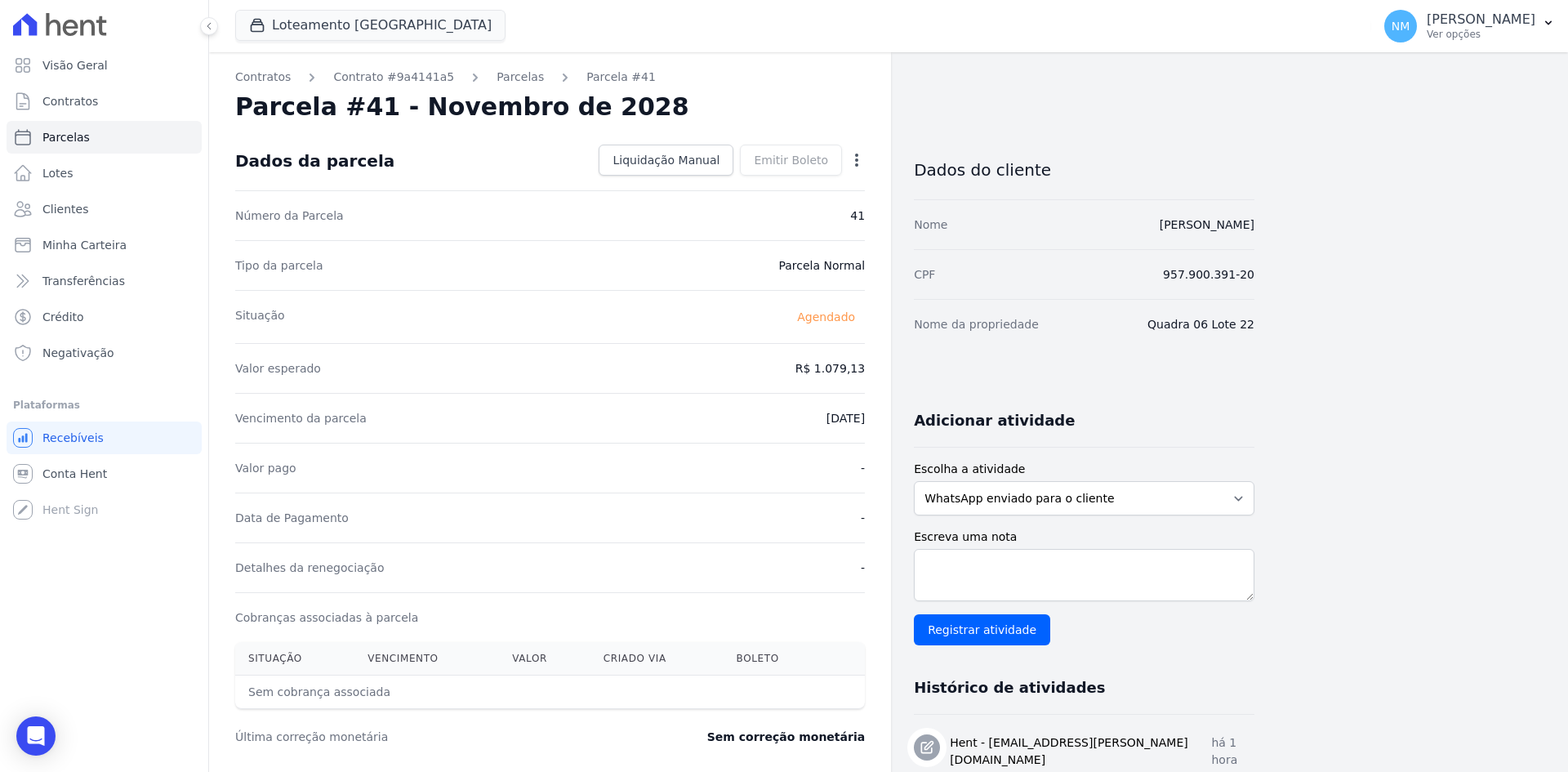
click at [853, 158] on icon "button" at bounding box center [856, 159] width 16 height 16
click at [788, 194] on link "Alterar" at bounding box center [787, 182] width 144 height 30
click at [781, 413] on input "2028-11-10" at bounding box center [800, 417] width 129 height 34
type input "[DATE]"
click at [833, 145] on link "Salvar" at bounding box center [833, 160] width 64 height 31
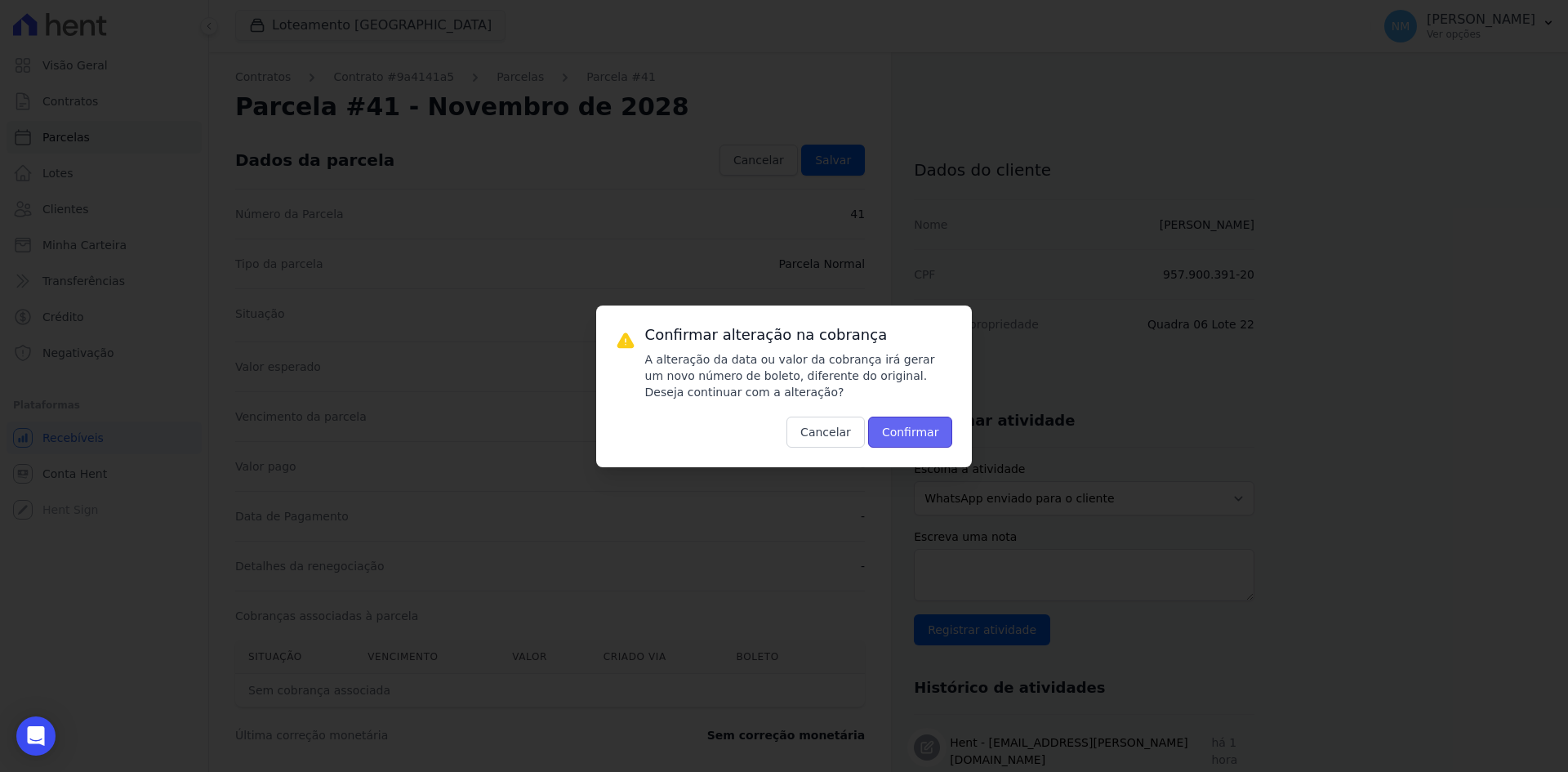
click at [917, 428] on button "Confirmar" at bounding box center [911, 432] width 85 height 31
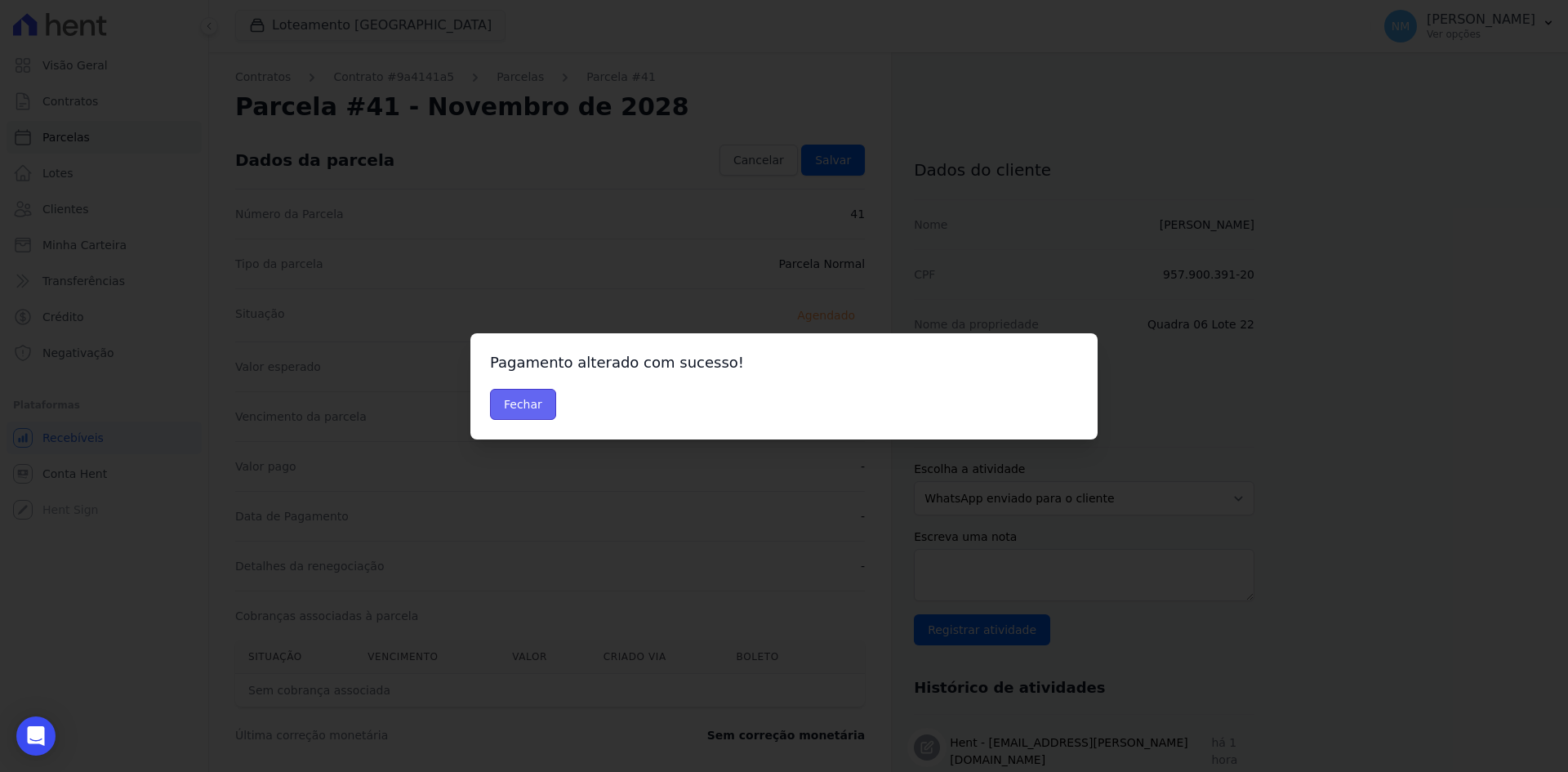
click at [522, 411] on button "Fechar" at bounding box center [523, 404] width 66 height 31
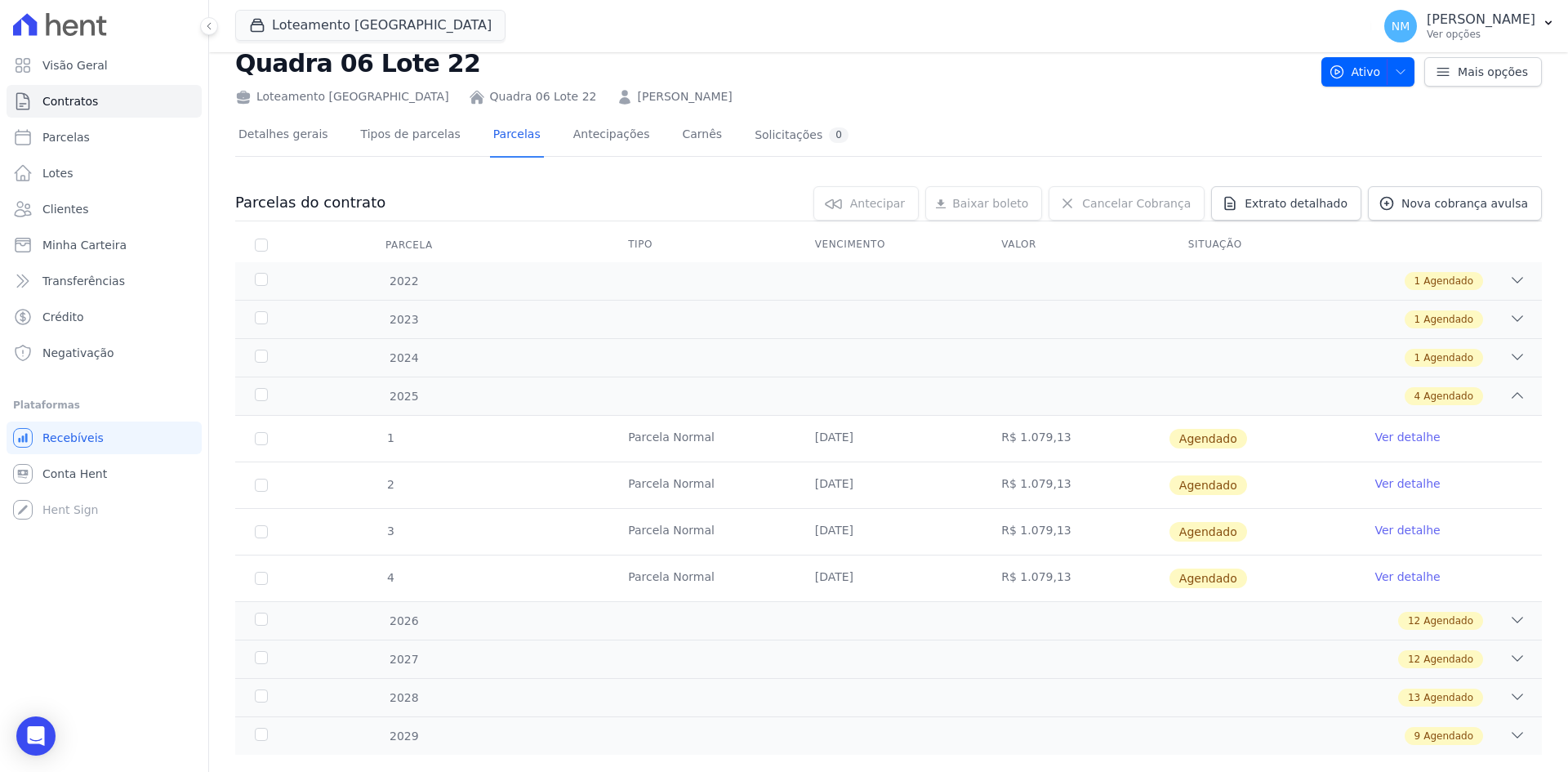
scroll to position [76, 0]
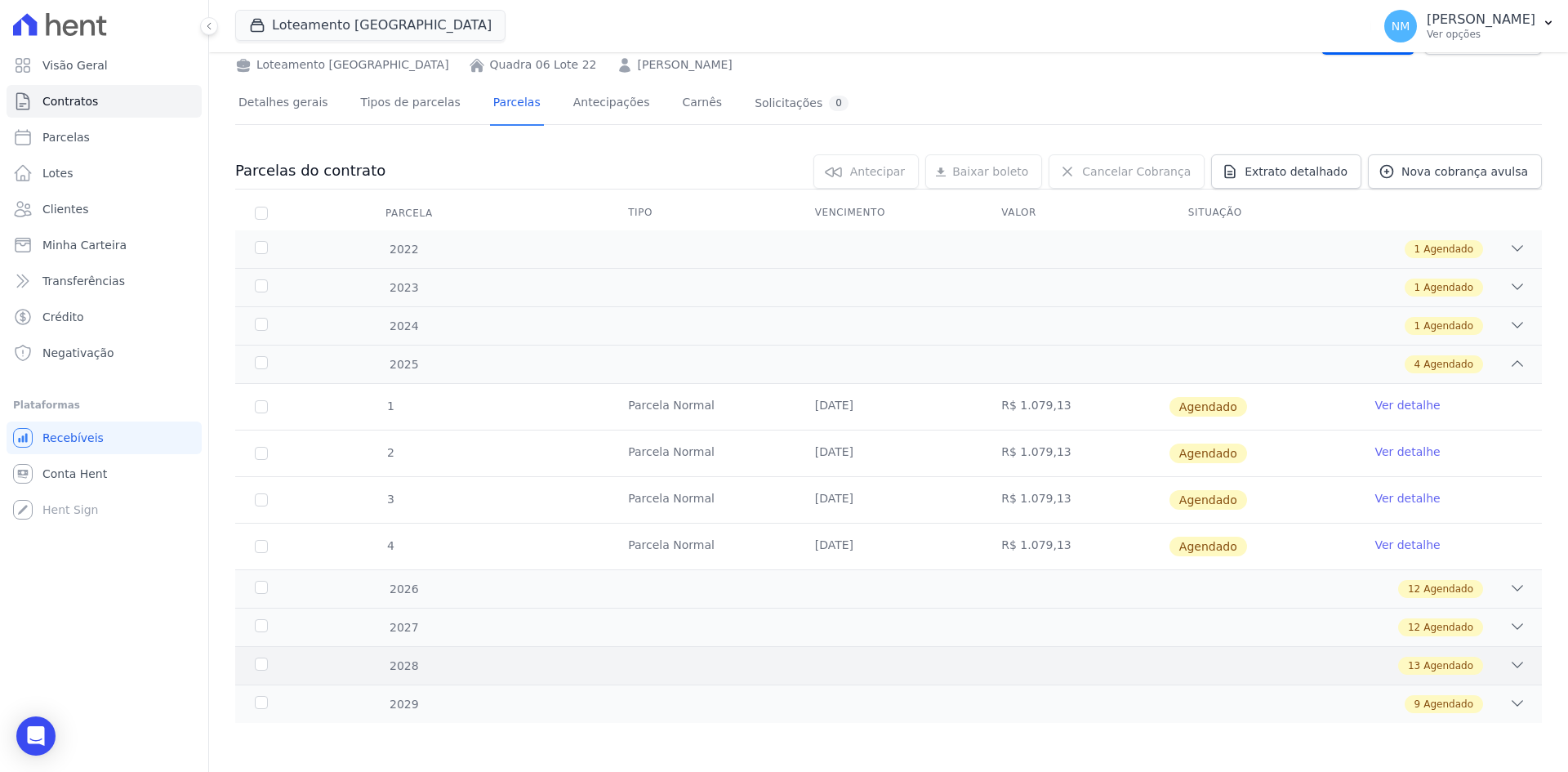
click at [1485, 671] on div "13 Agendado" at bounding box center [953, 665] width 1146 height 18
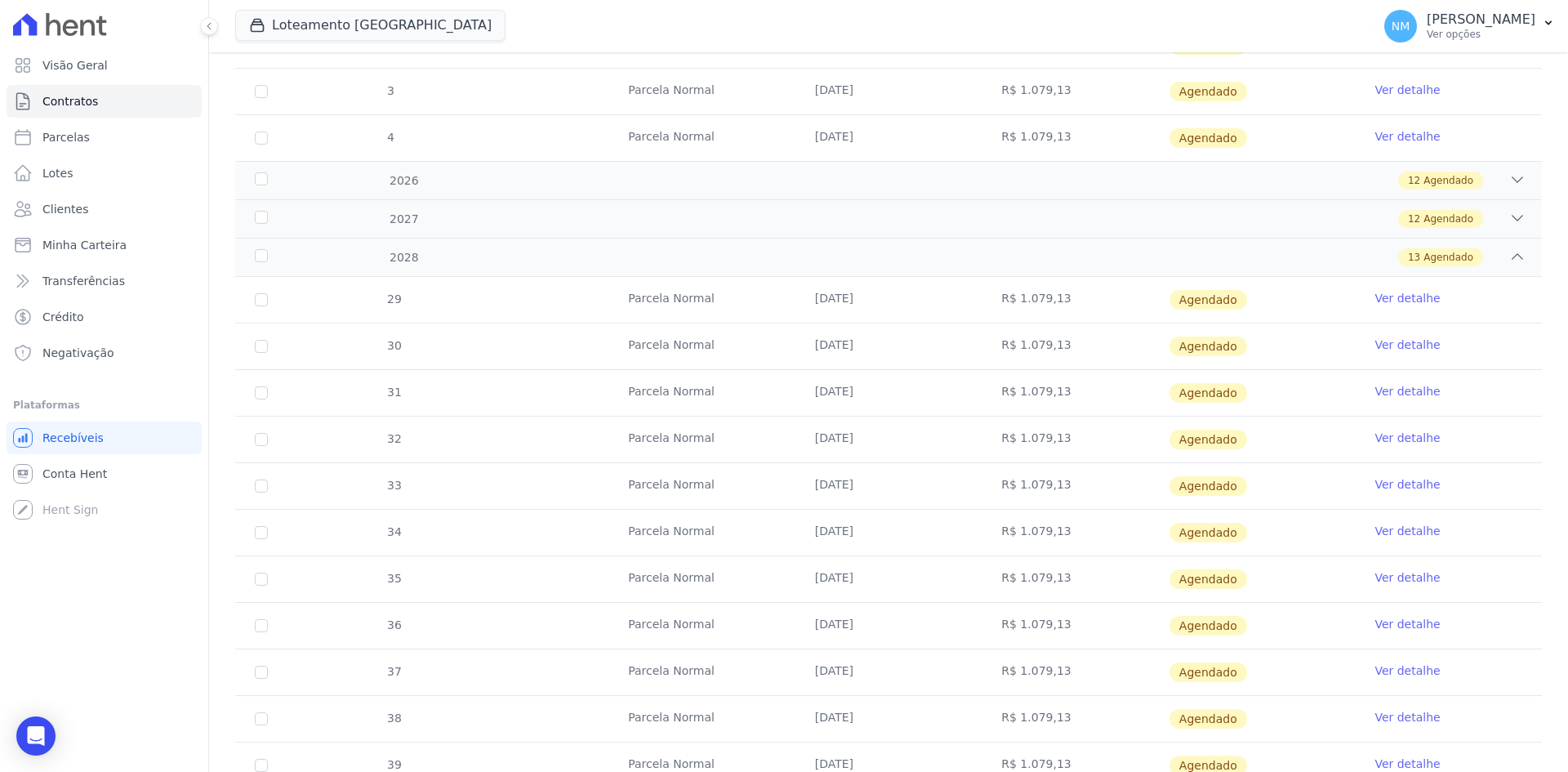
scroll to position [681, 0]
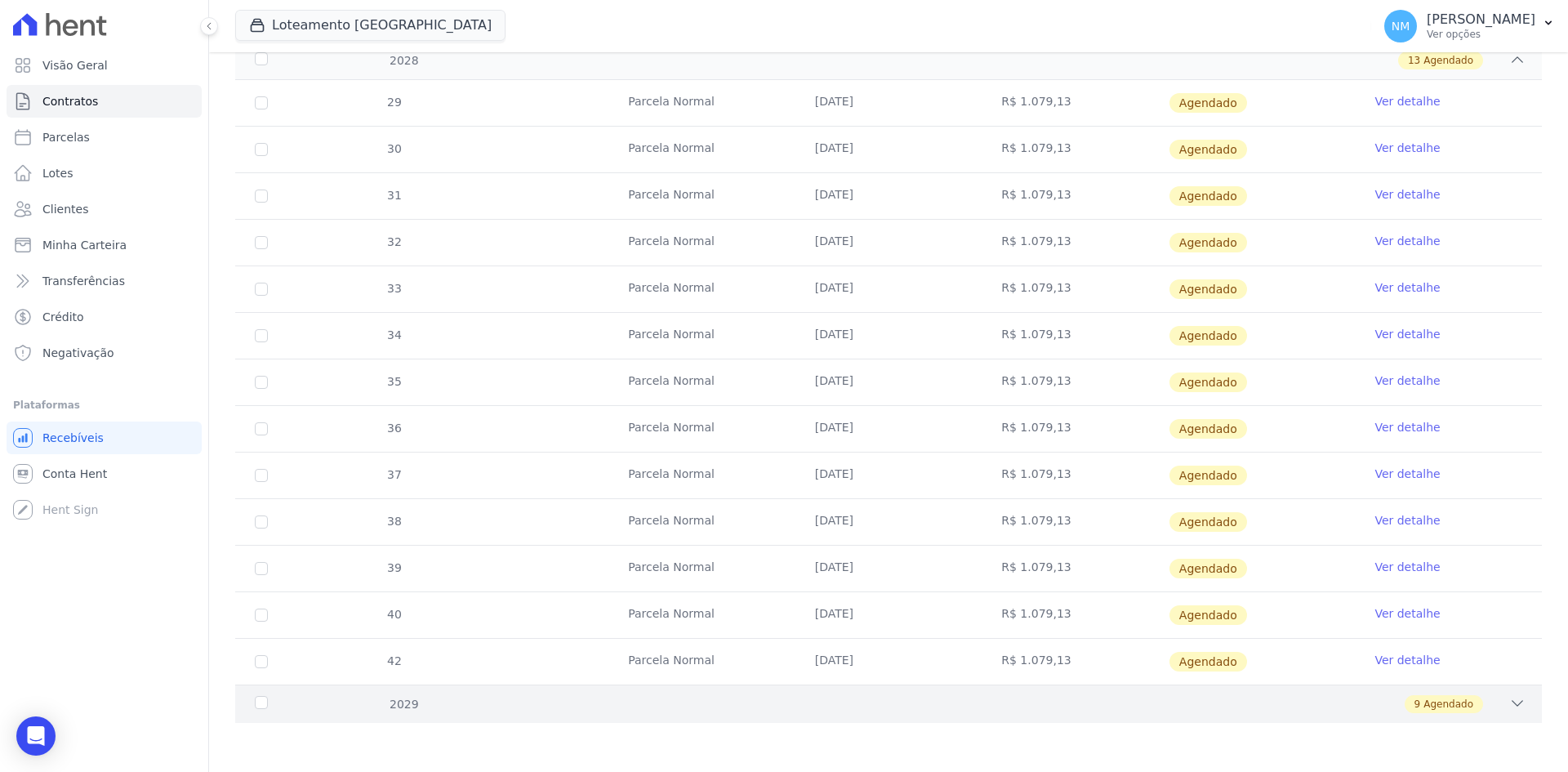
click at [1509, 708] on icon at bounding box center [1517, 703] width 16 height 16
click at [1400, 657] on link "Ver detalhe" at bounding box center [1407, 660] width 66 height 16
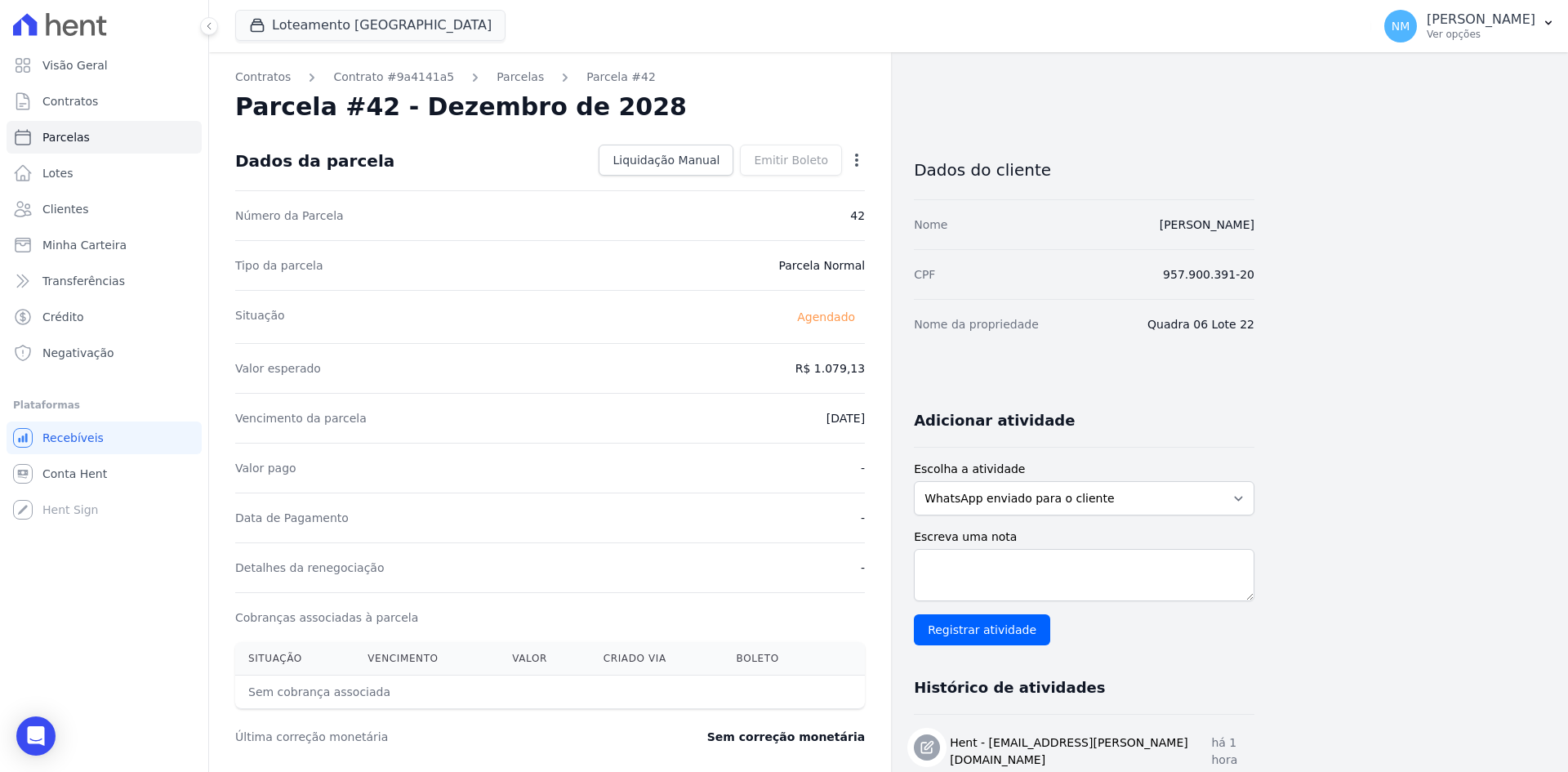
click at [856, 158] on icon "button" at bounding box center [857, 159] width 3 height 13
click at [779, 187] on link "Alterar" at bounding box center [787, 182] width 144 height 30
click at [783, 418] on input "2028-12-10" at bounding box center [800, 417] width 129 height 34
type input "[DATE]"
click at [850, 170] on link "Salvar" at bounding box center [833, 160] width 64 height 31
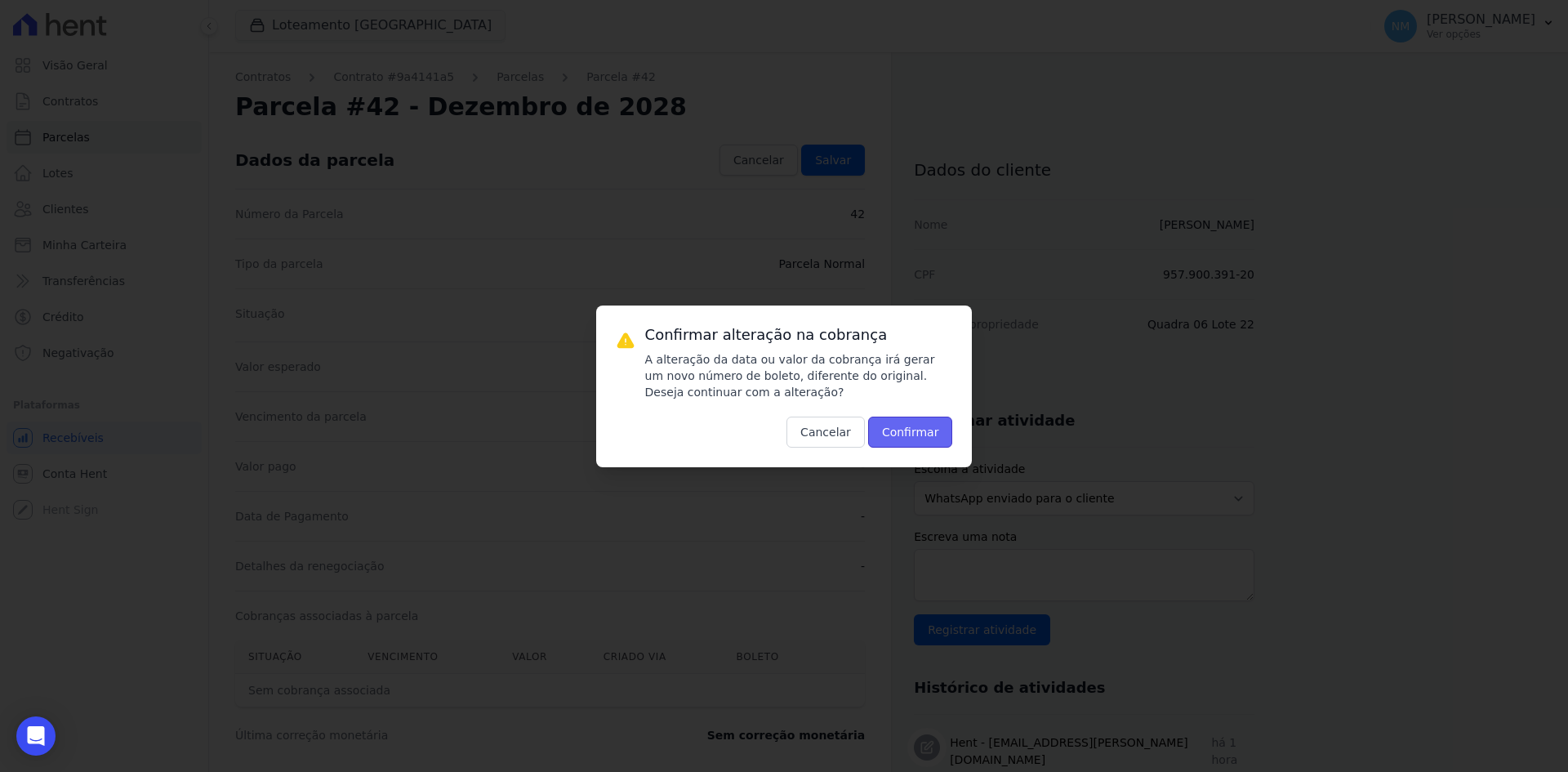
click at [941, 433] on button "Confirmar" at bounding box center [911, 432] width 85 height 31
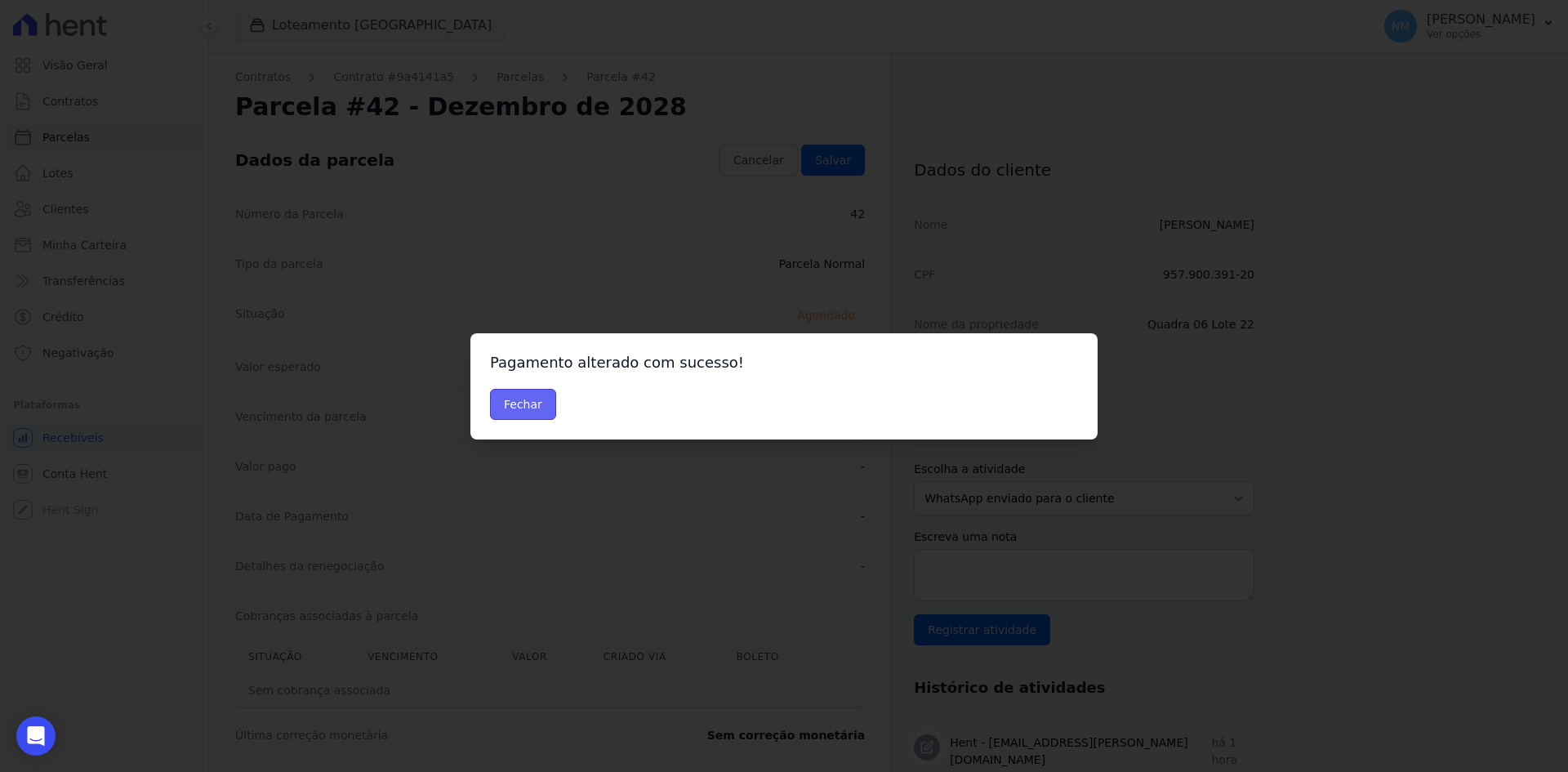
click at [516, 404] on button "Fechar" at bounding box center [523, 404] width 66 height 31
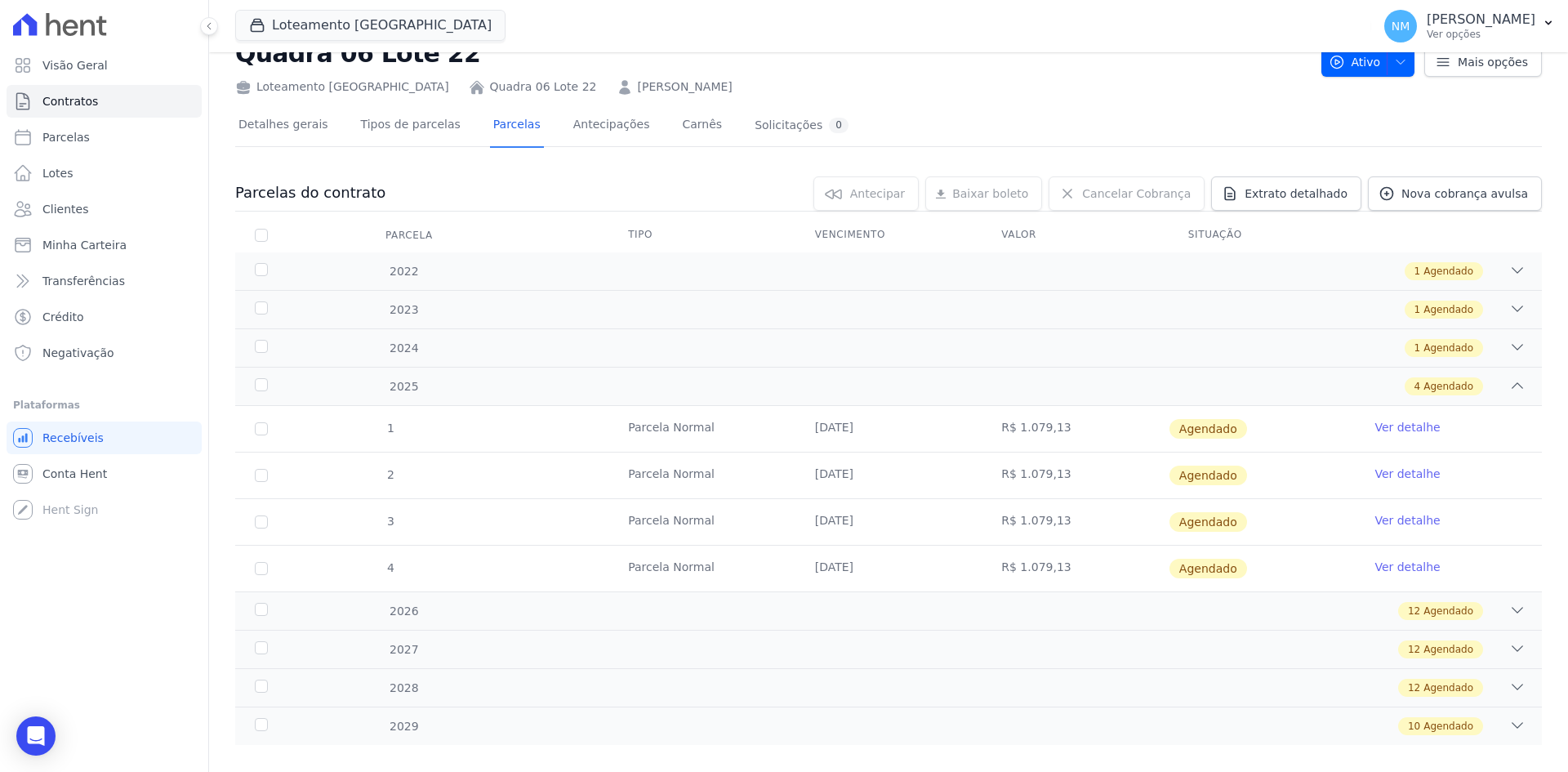
scroll to position [76, 0]
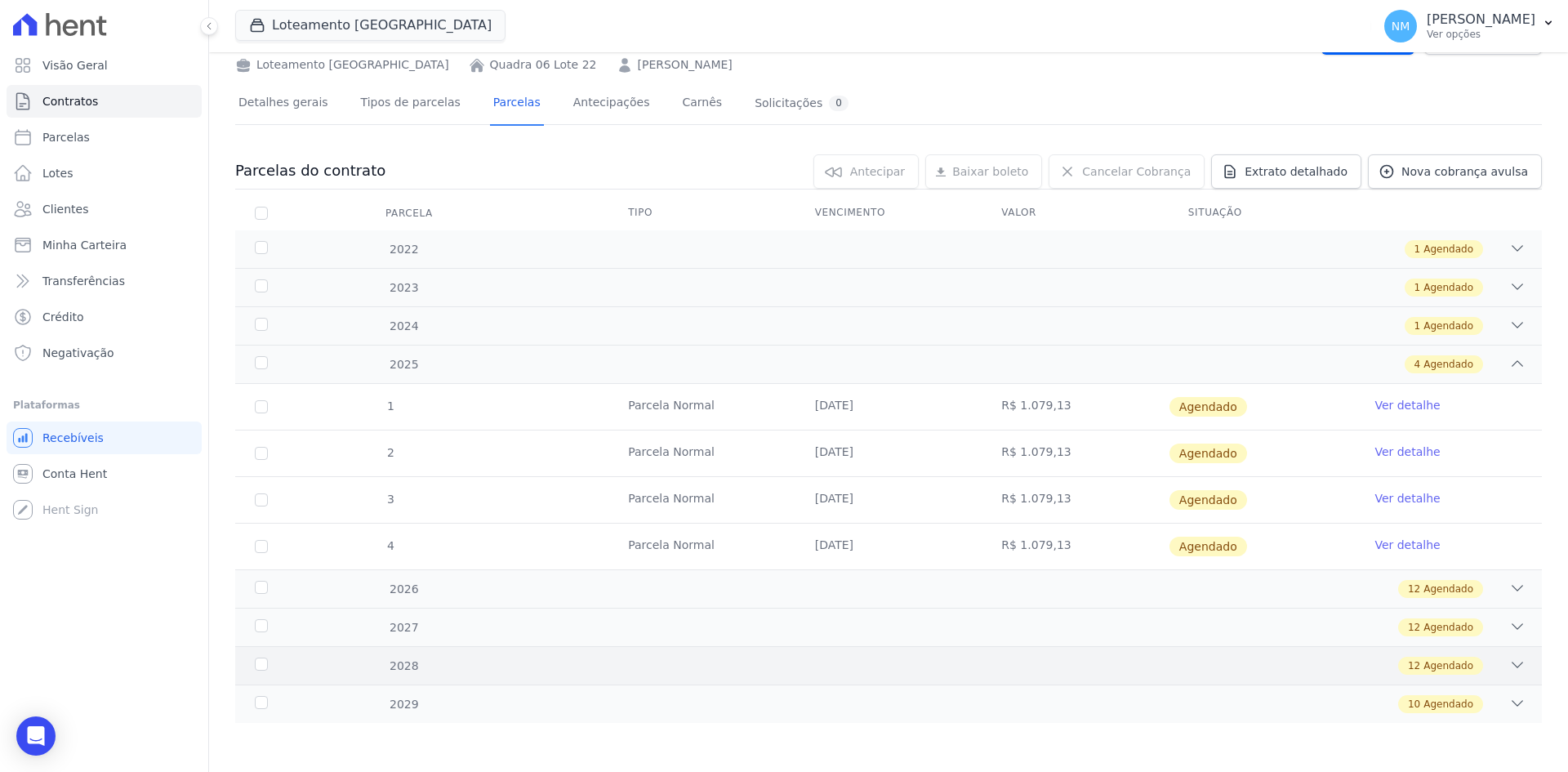
click at [1509, 664] on icon at bounding box center [1517, 665] width 16 height 16
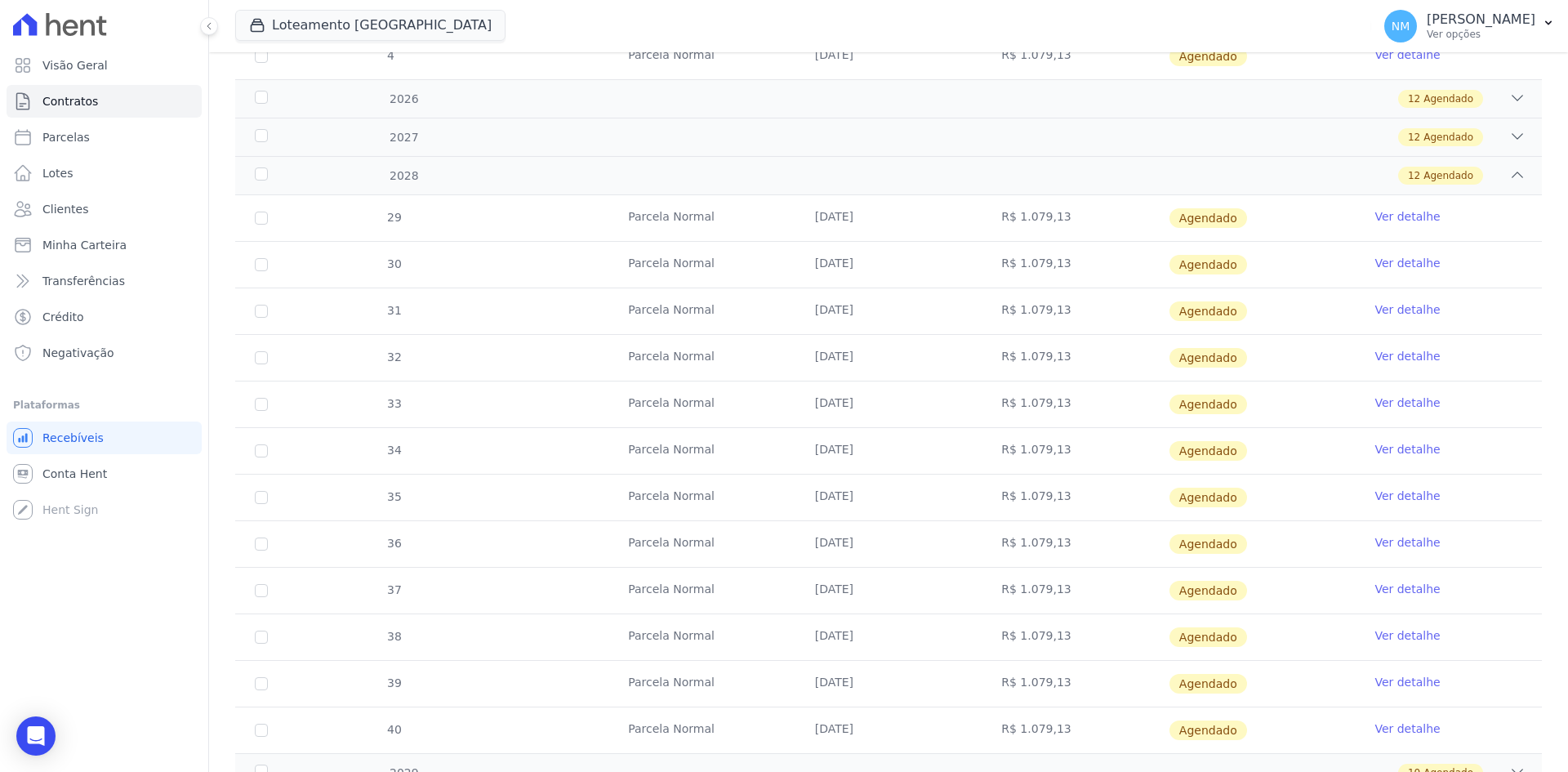
scroll to position [635, 0]
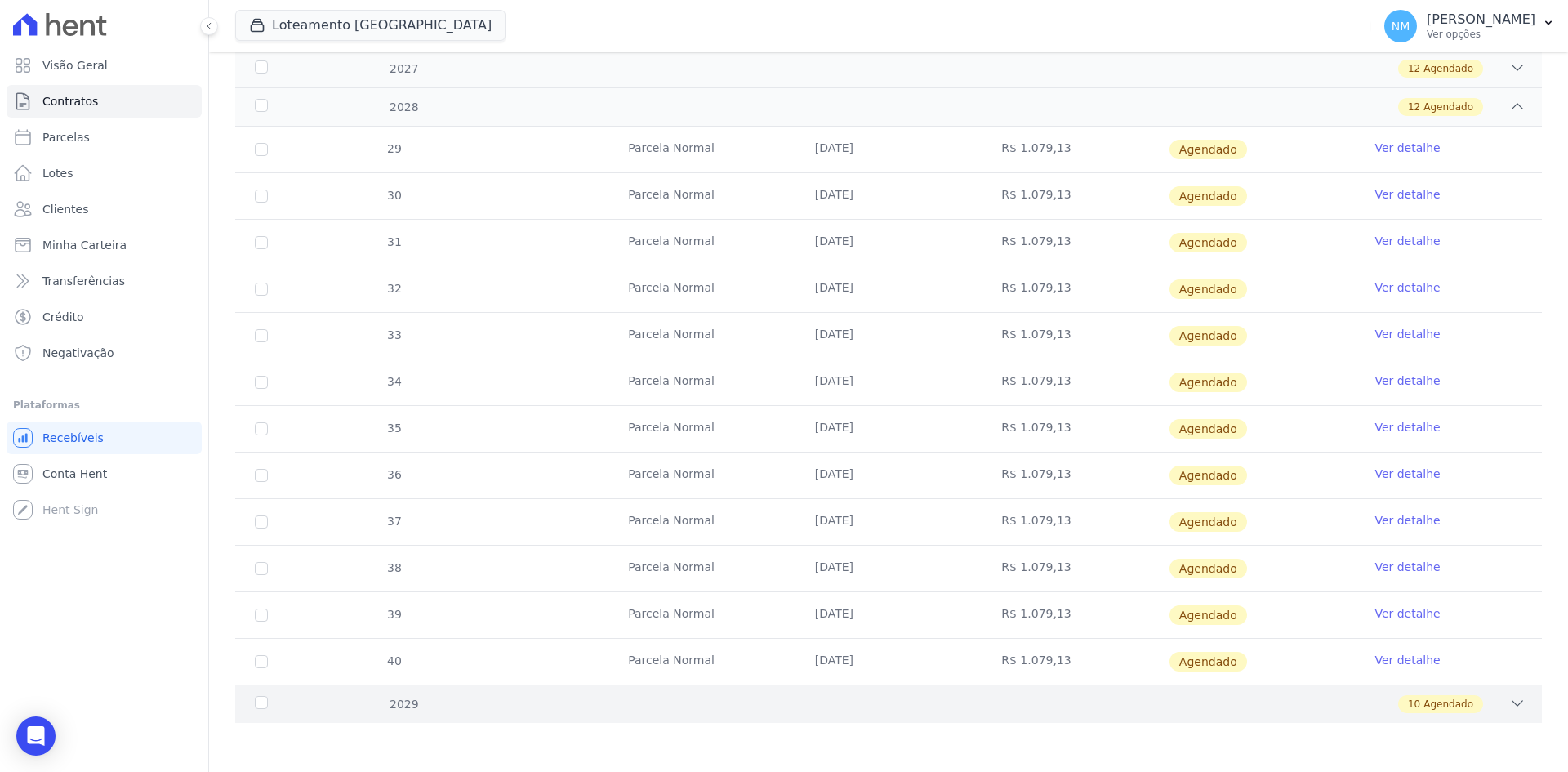
click at [1509, 710] on icon at bounding box center [1517, 703] width 16 height 16
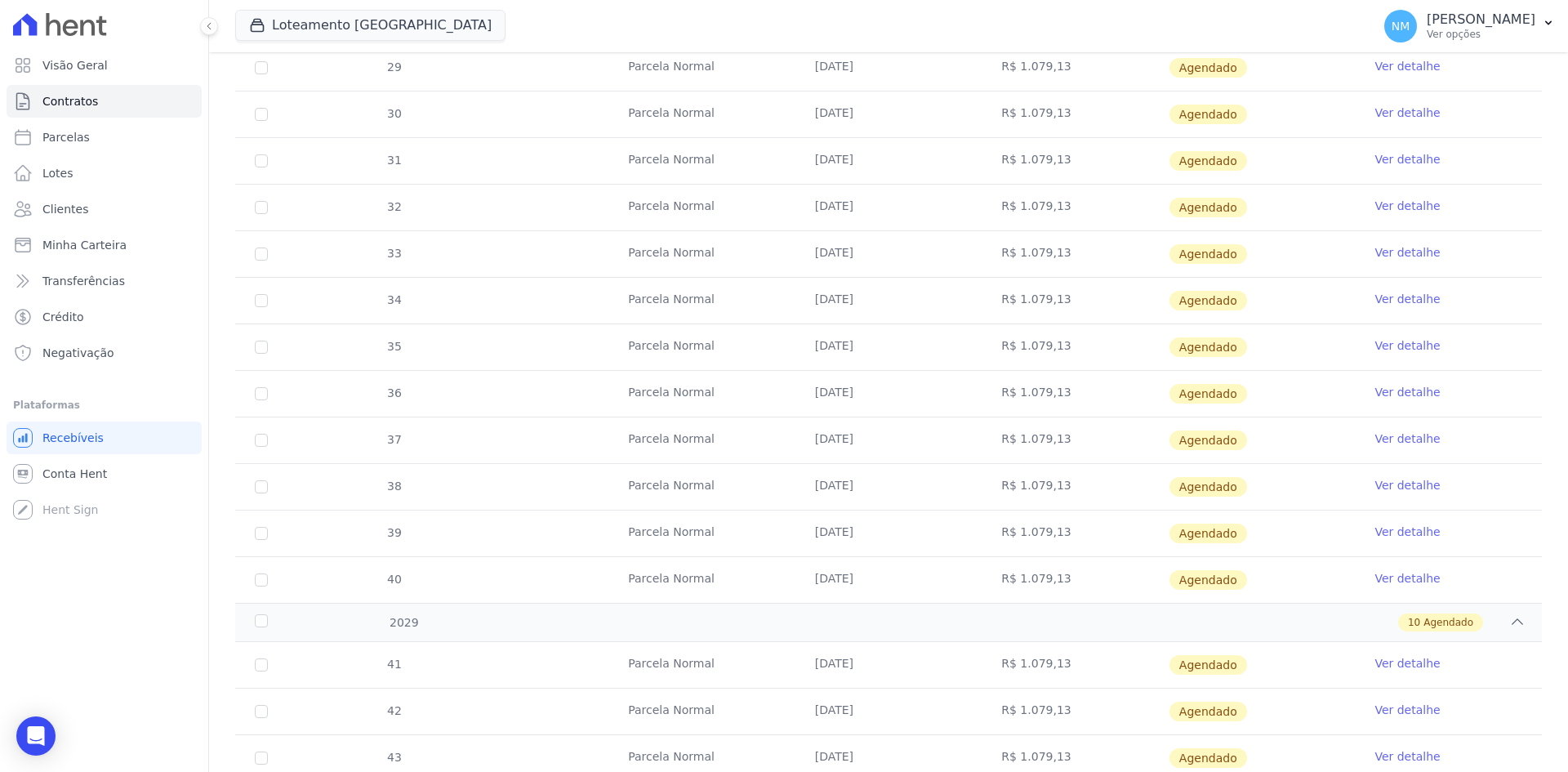
click at [1378, 705] on link "Ver detalhe" at bounding box center [1407, 709] width 66 height 16
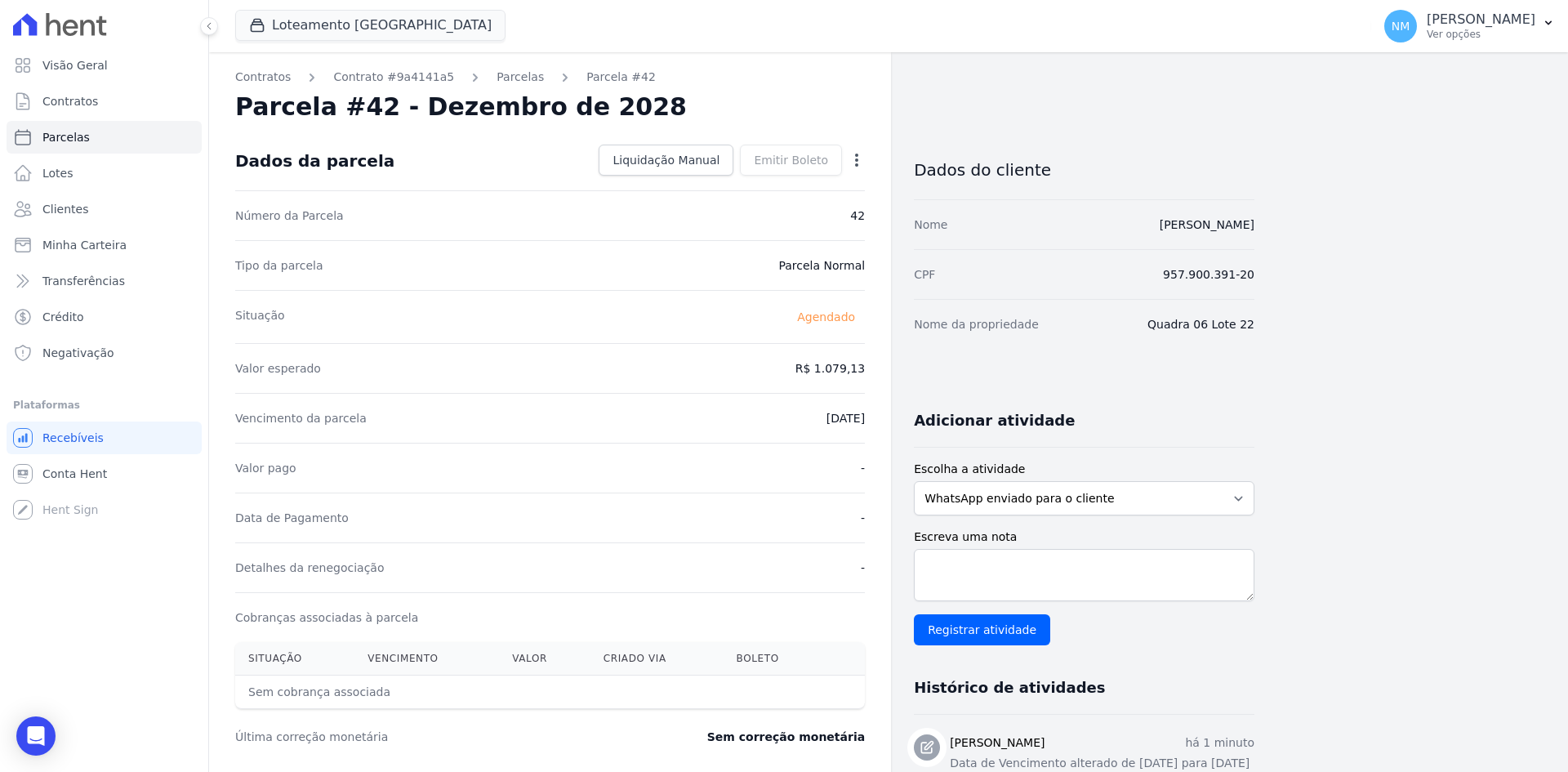
click at [861, 160] on icon "button" at bounding box center [856, 159] width 16 height 16
click at [796, 193] on link "Alterar" at bounding box center [787, 182] width 144 height 30
click at [782, 417] on input "[DATE]" at bounding box center [800, 417] width 129 height 34
type input "2029-02-10"
click at [845, 163] on span "Salvar" at bounding box center [833, 159] width 36 height 16
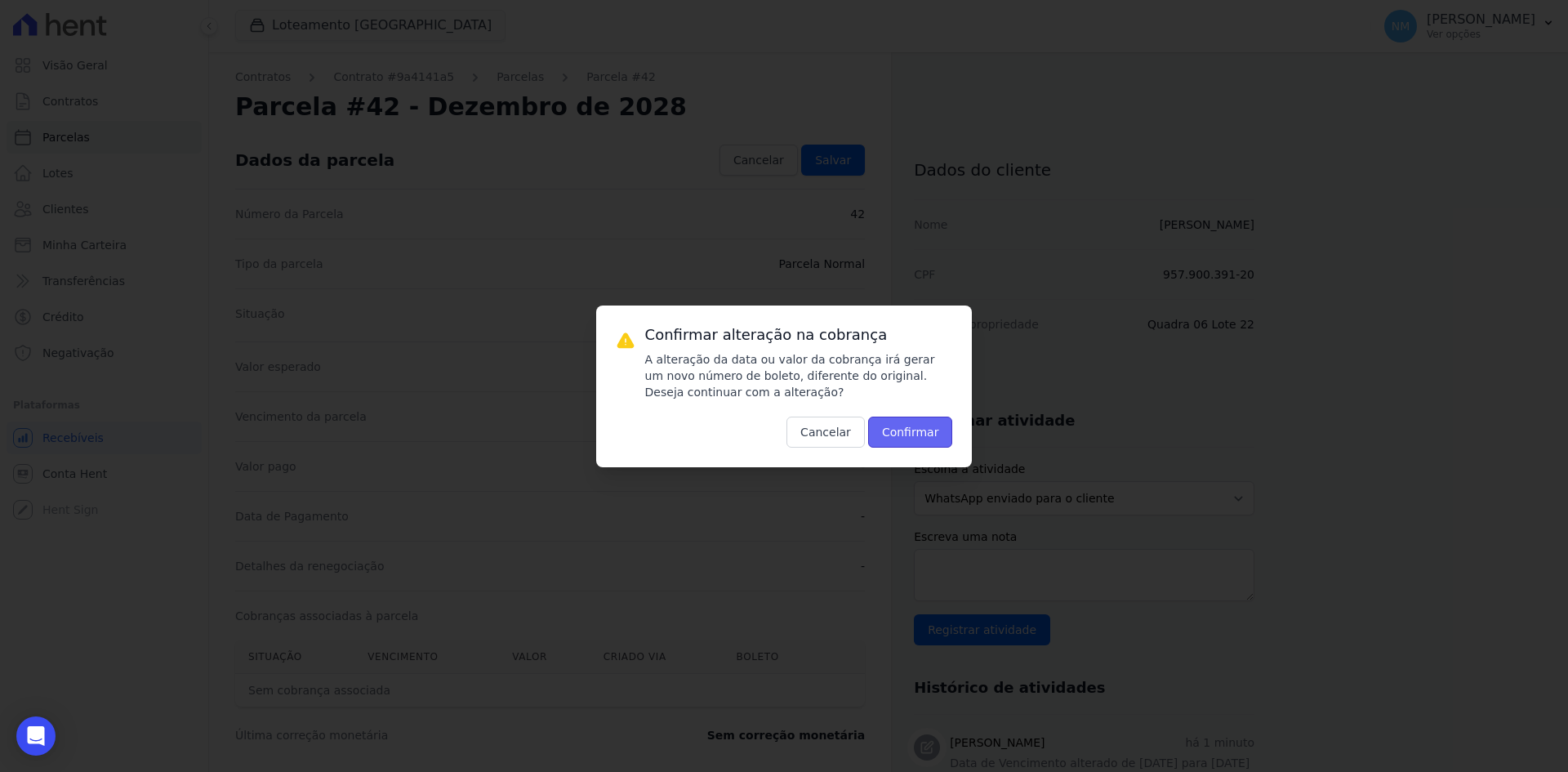
click at [900, 428] on button "Confirmar" at bounding box center [911, 432] width 85 height 31
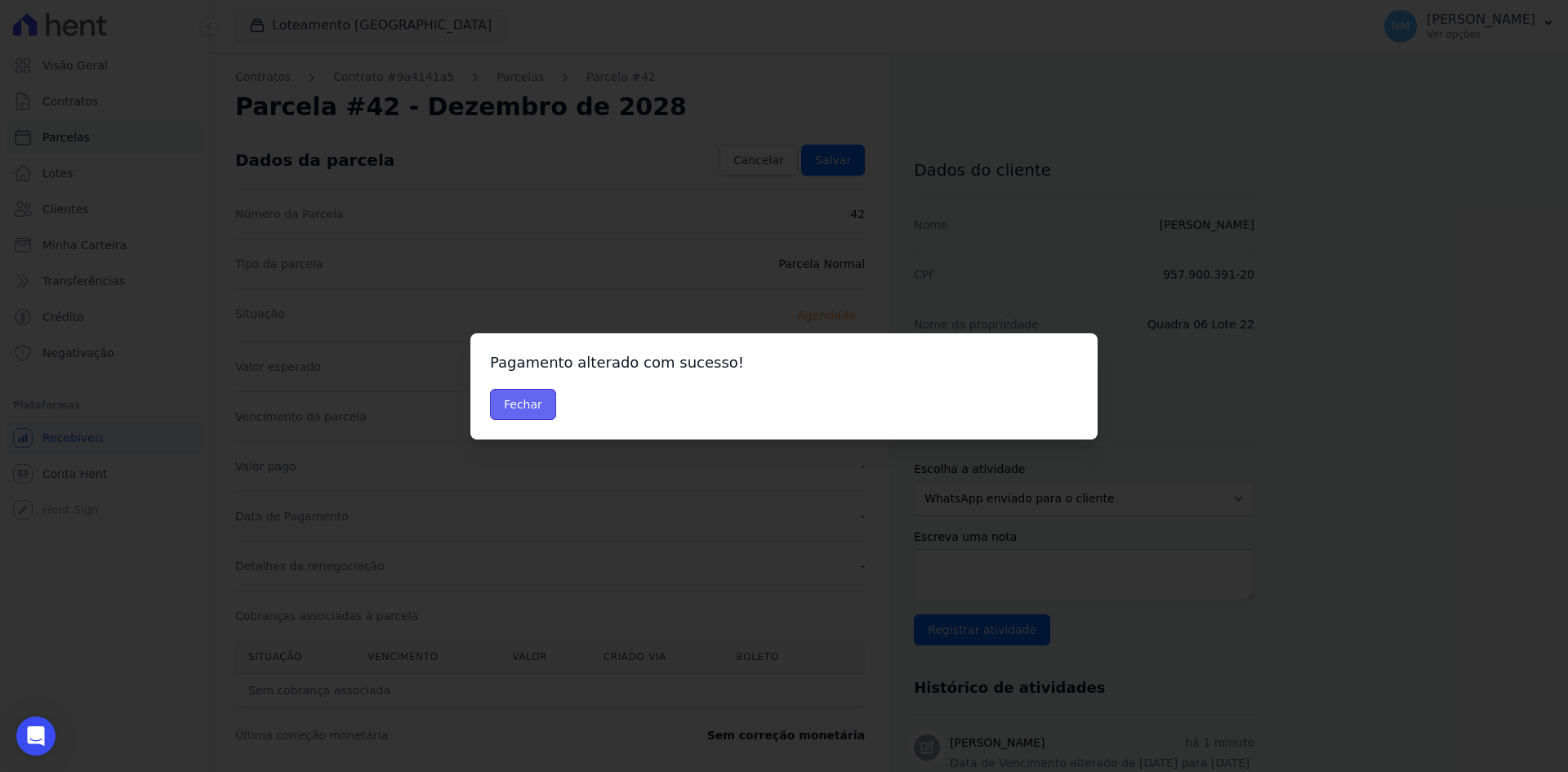
click at [527, 406] on button "Fechar" at bounding box center [523, 404] width 66 height 31
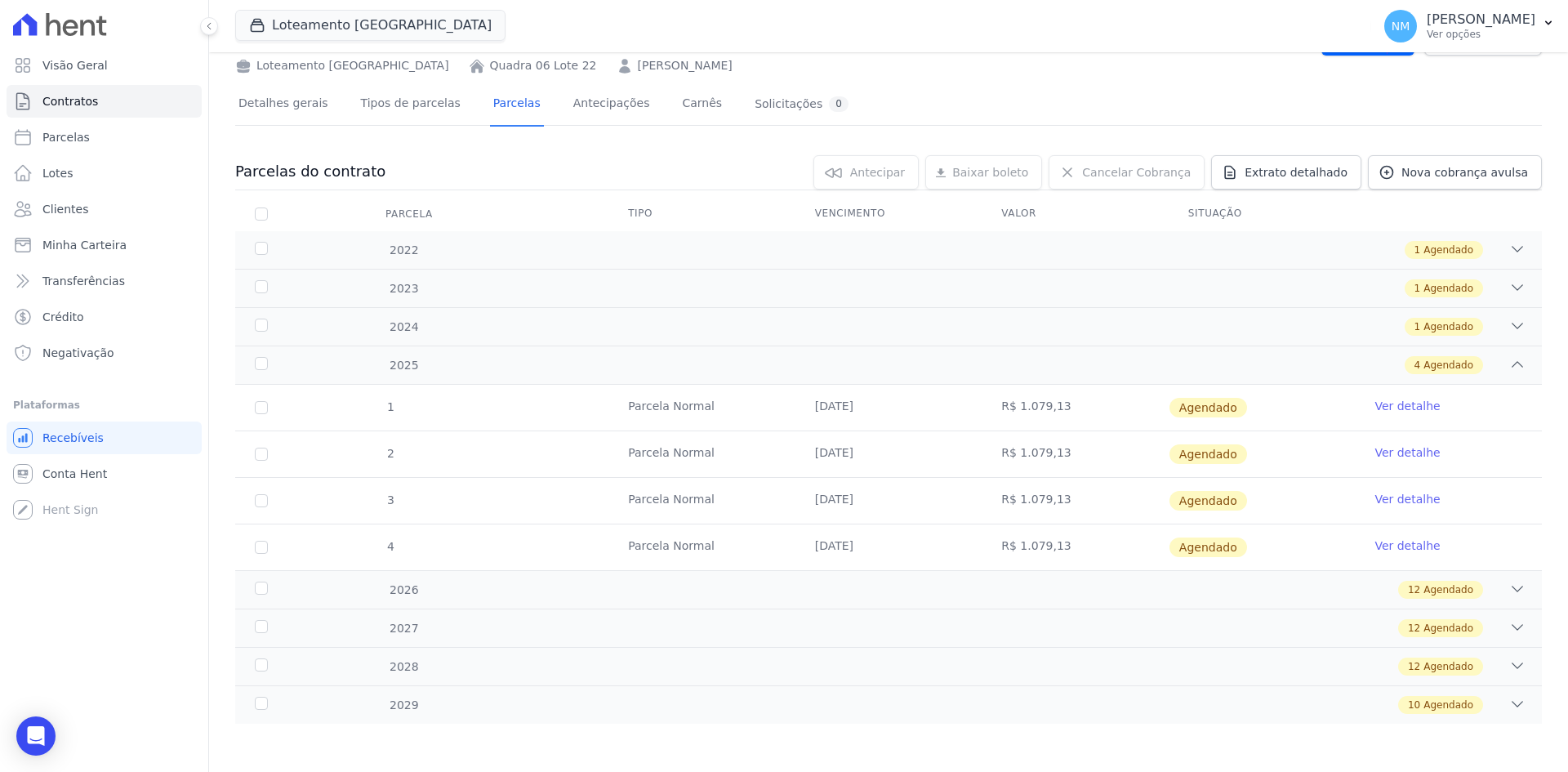
scroll to position [76, 0]
click at [1495, 662] on div "12 Agendado" at bounding box center [953, 665] width 1146 height 18
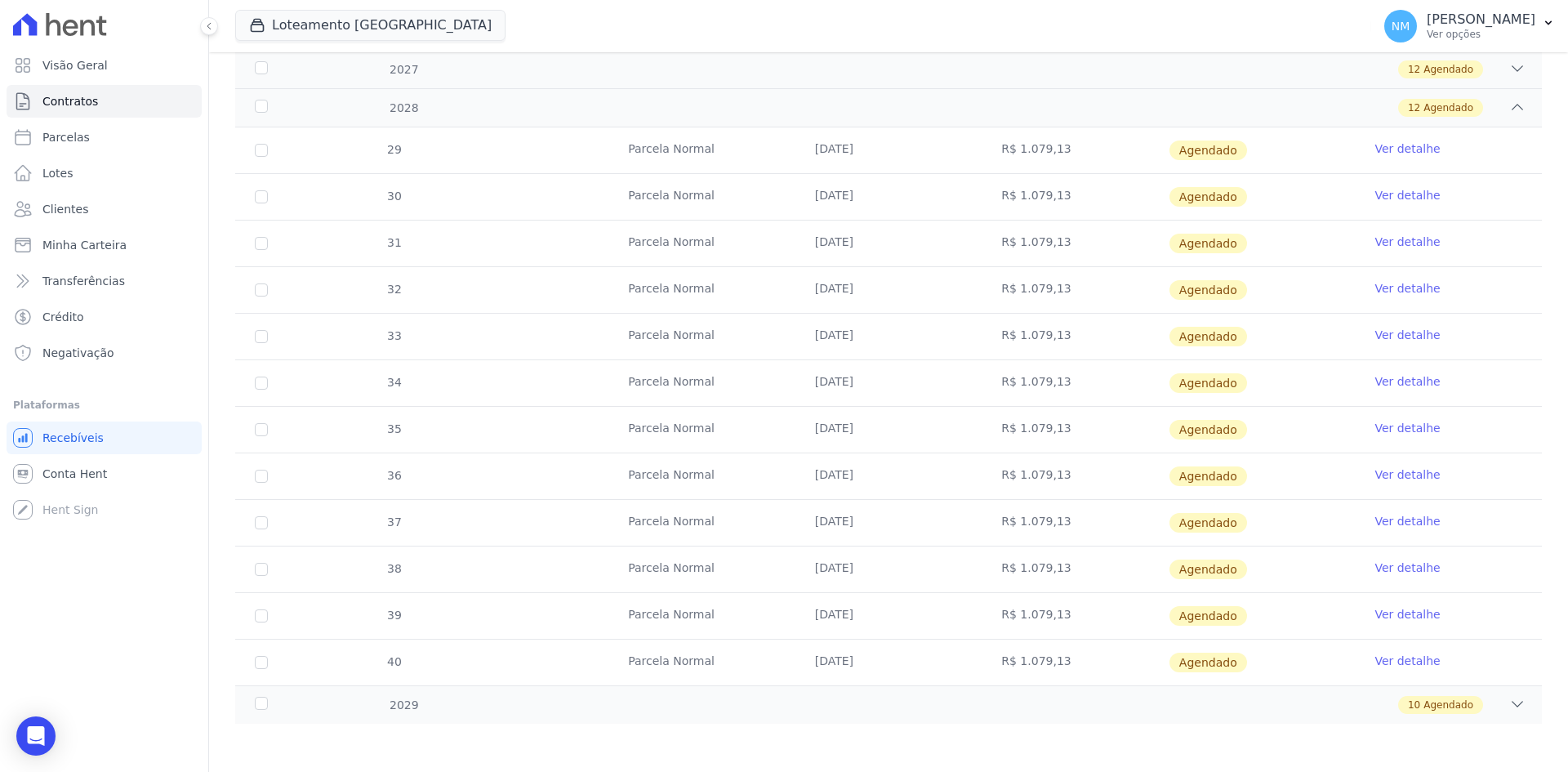
scroll to position [635, 0]
click at [1509, 701] on icon at bounding box center [1517, 703] width 16 height 16
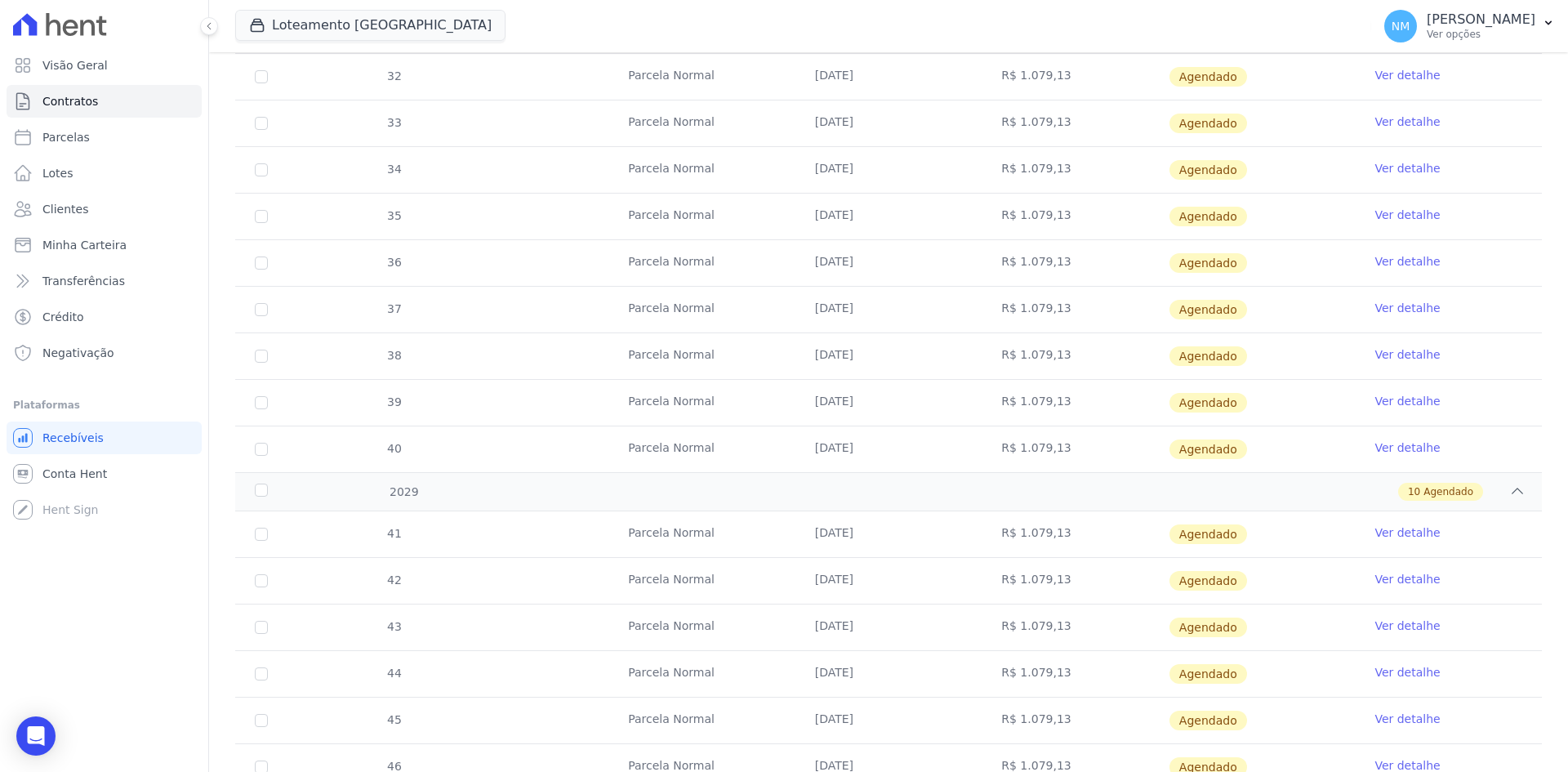
scroll to position [879, 0]
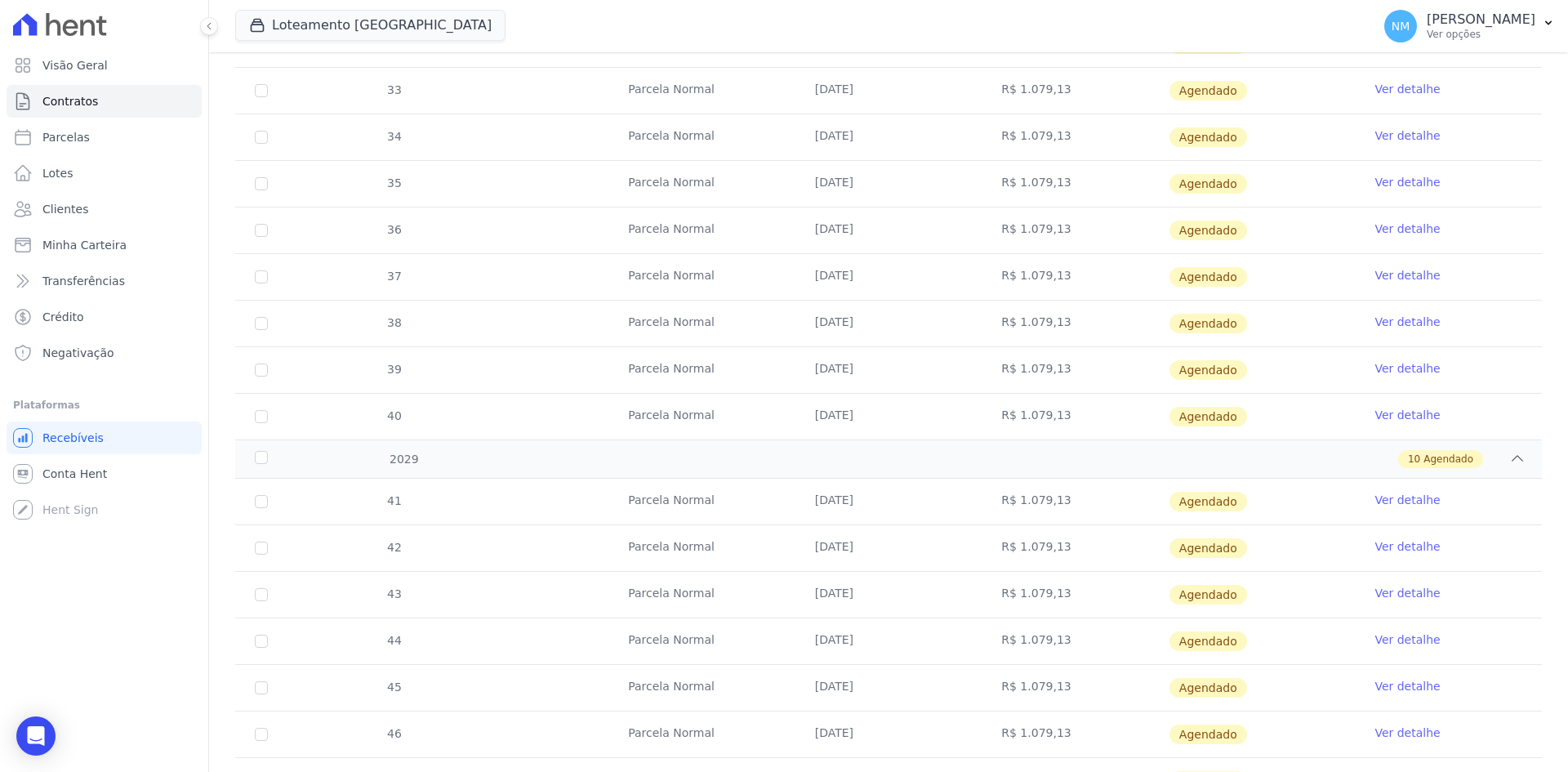
click at [1391, 597] on link "Ver detalhe" at bounding box center [1407, 592] width 66 height 16
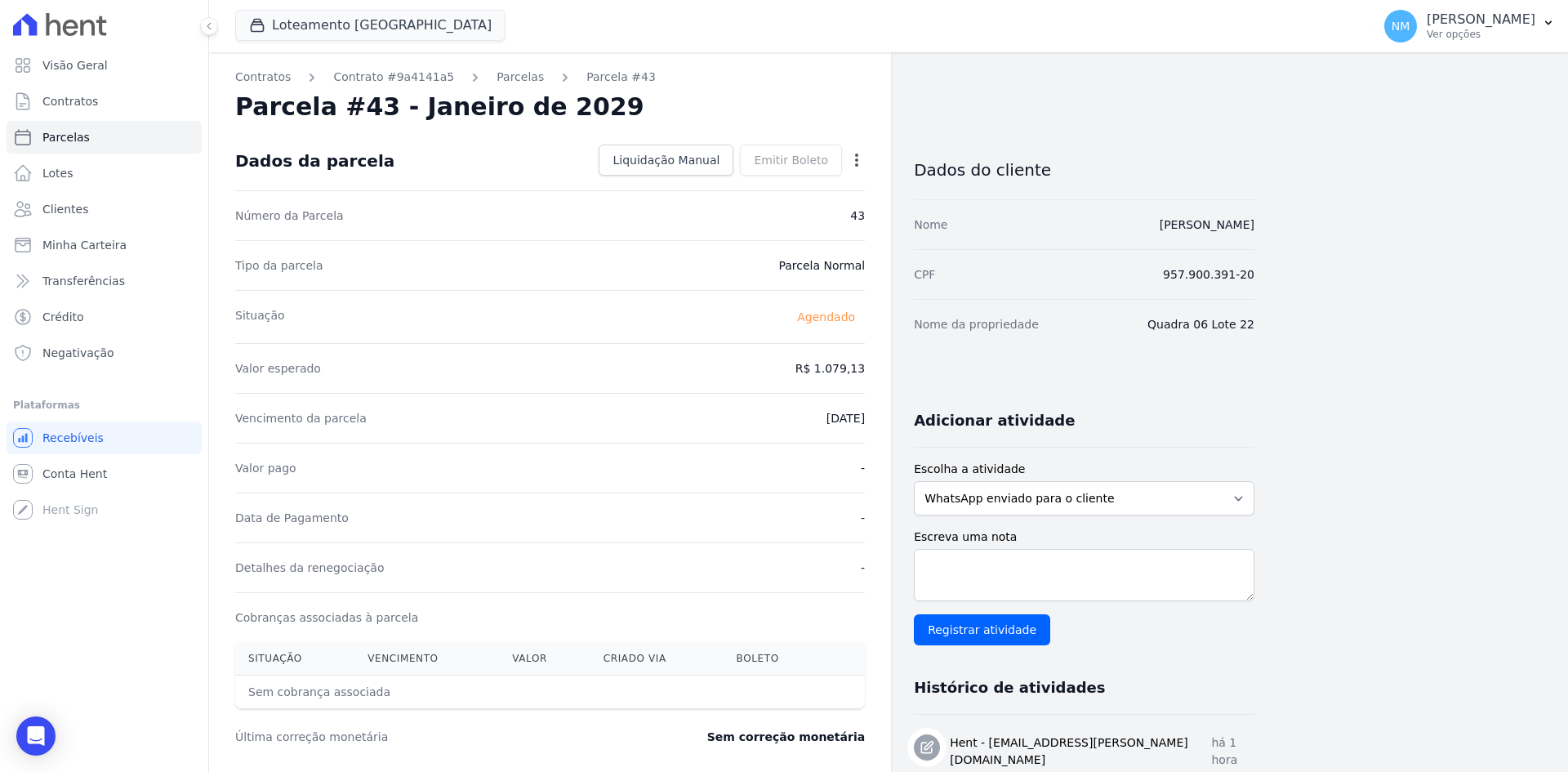
click at [855, 160] on icon "button" at bounding box center [856, 159] width 16 height 16
click at [789, 181] on link "Alterar" at bounding box center [787, 182] width 144 height 30
click at [787, 416] on input "2029-01-10" at bounding box center [800, 417] width 129 height 34
click at [782, 416] on input "2029-01-10" at bounding box center [800, 417] width 129 height 34
type input "[DATE]"
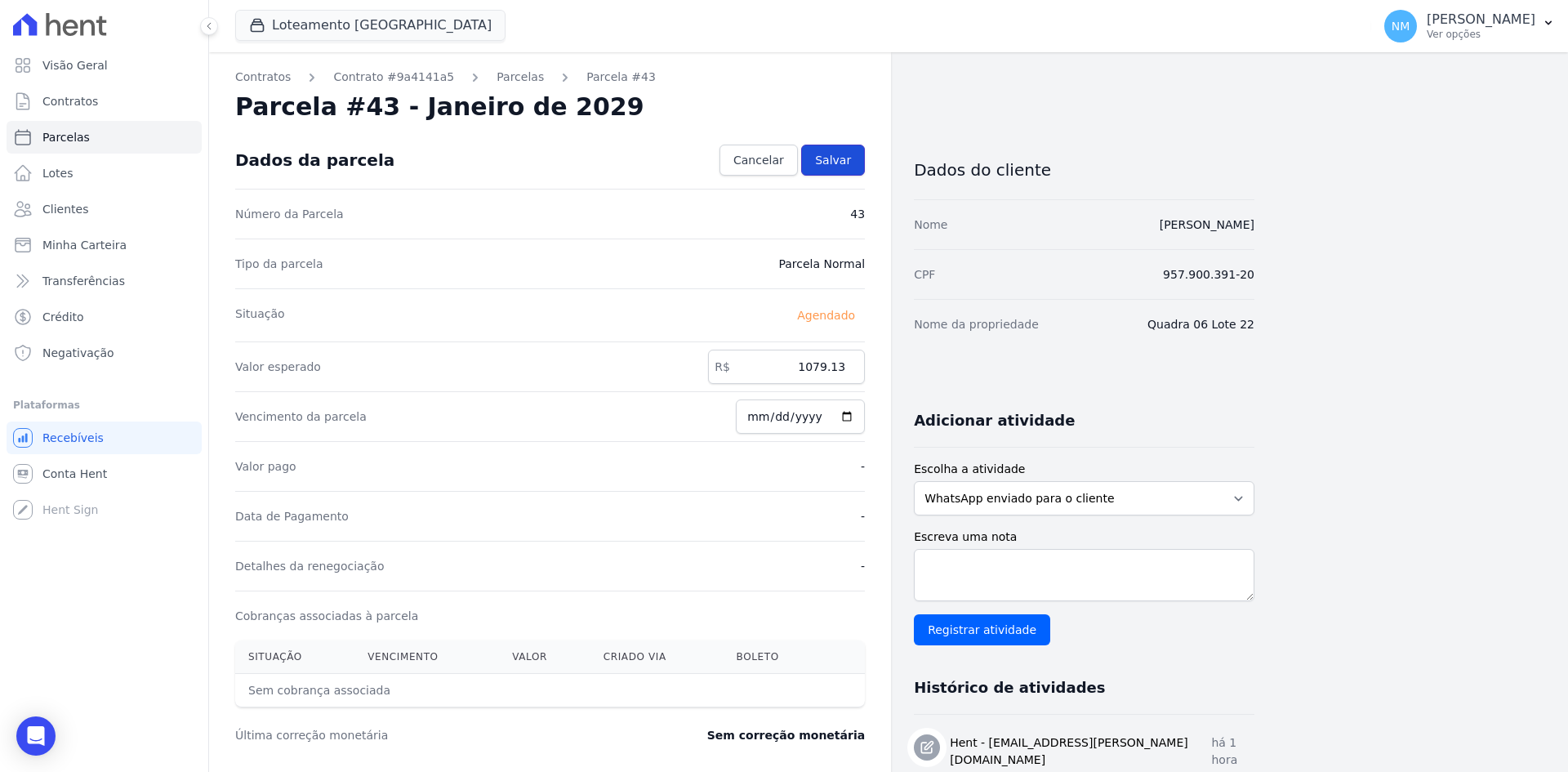
click at [838, 156] on span "Salvar" at bounding box center [833, 159] width 36 height 16
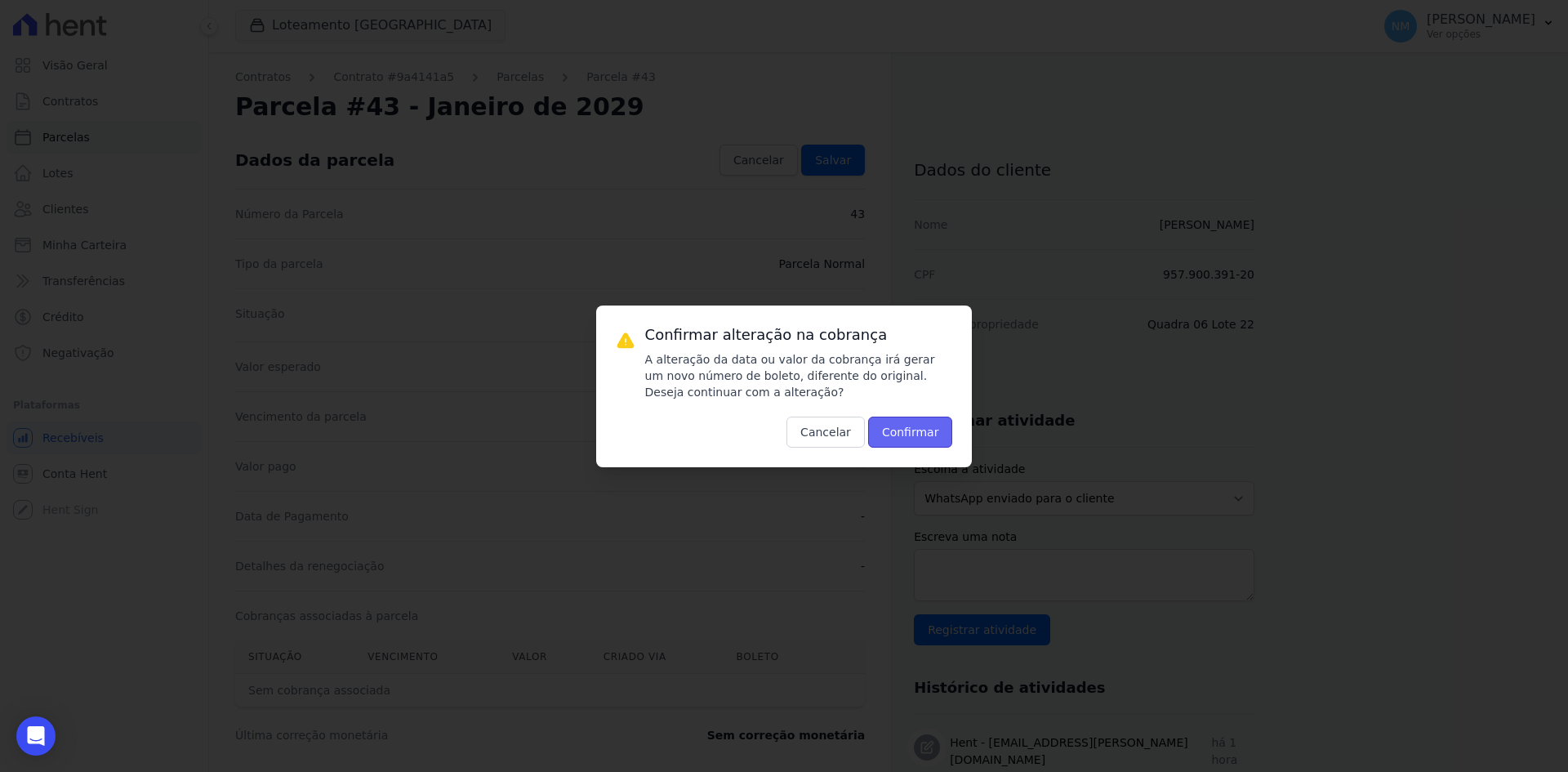
click at [908, 434] on button "Confirmar" at bounding box center [911, 432] width 85 height 31
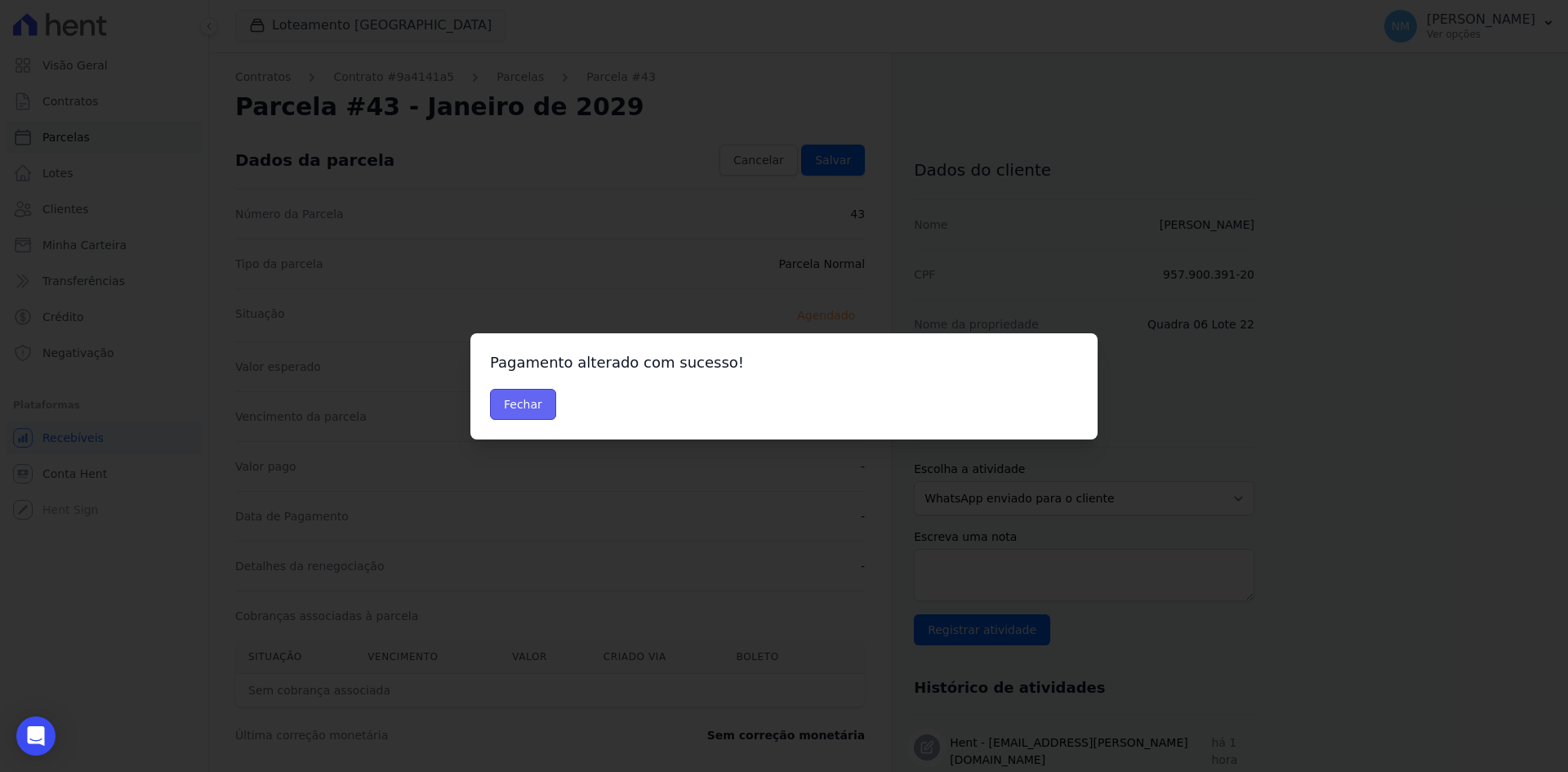
click at [522, 409] on button "Fechar" at bounding box center [523, 404] width 66 height 31
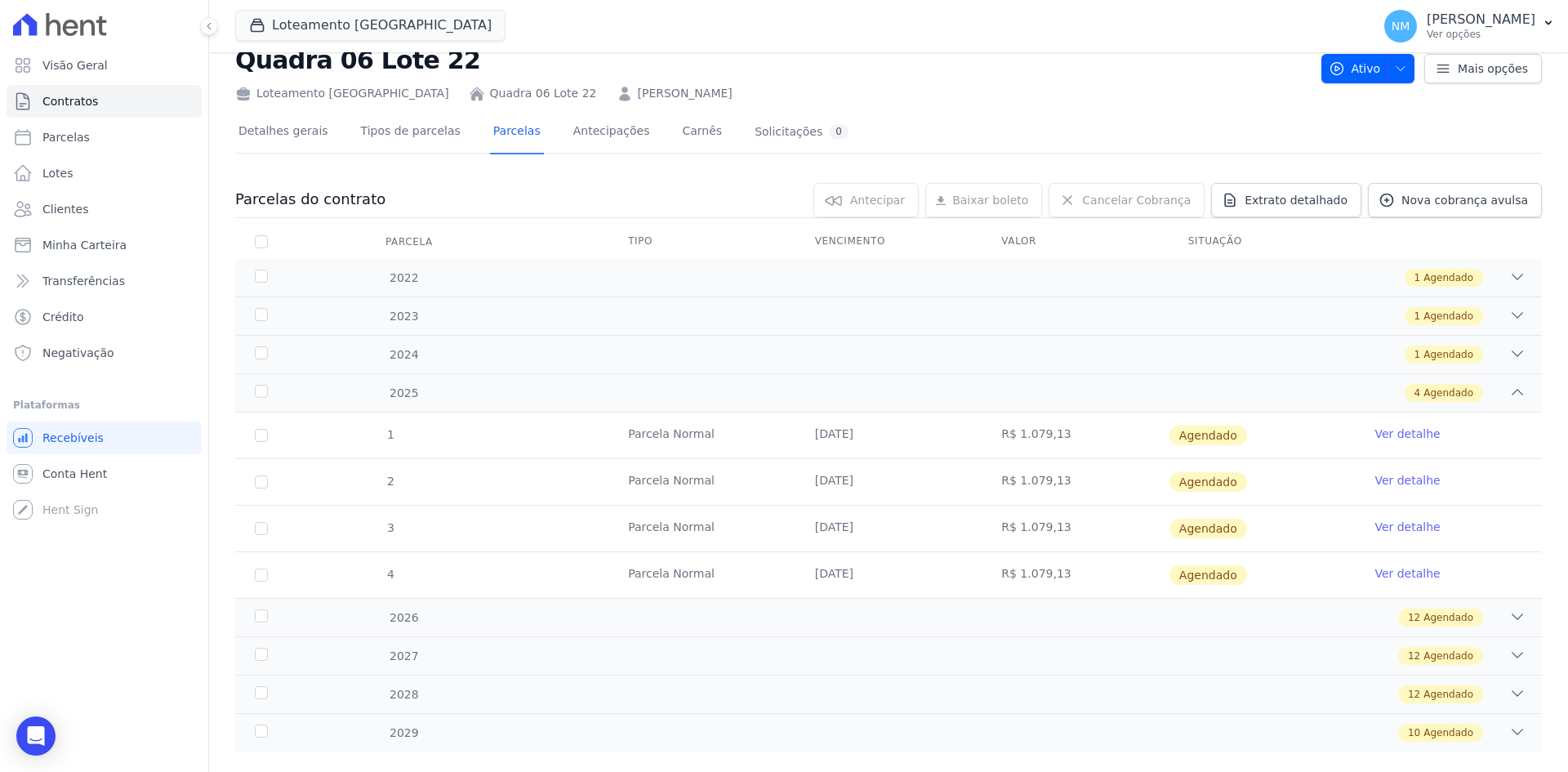
scroll to position [76, 0]
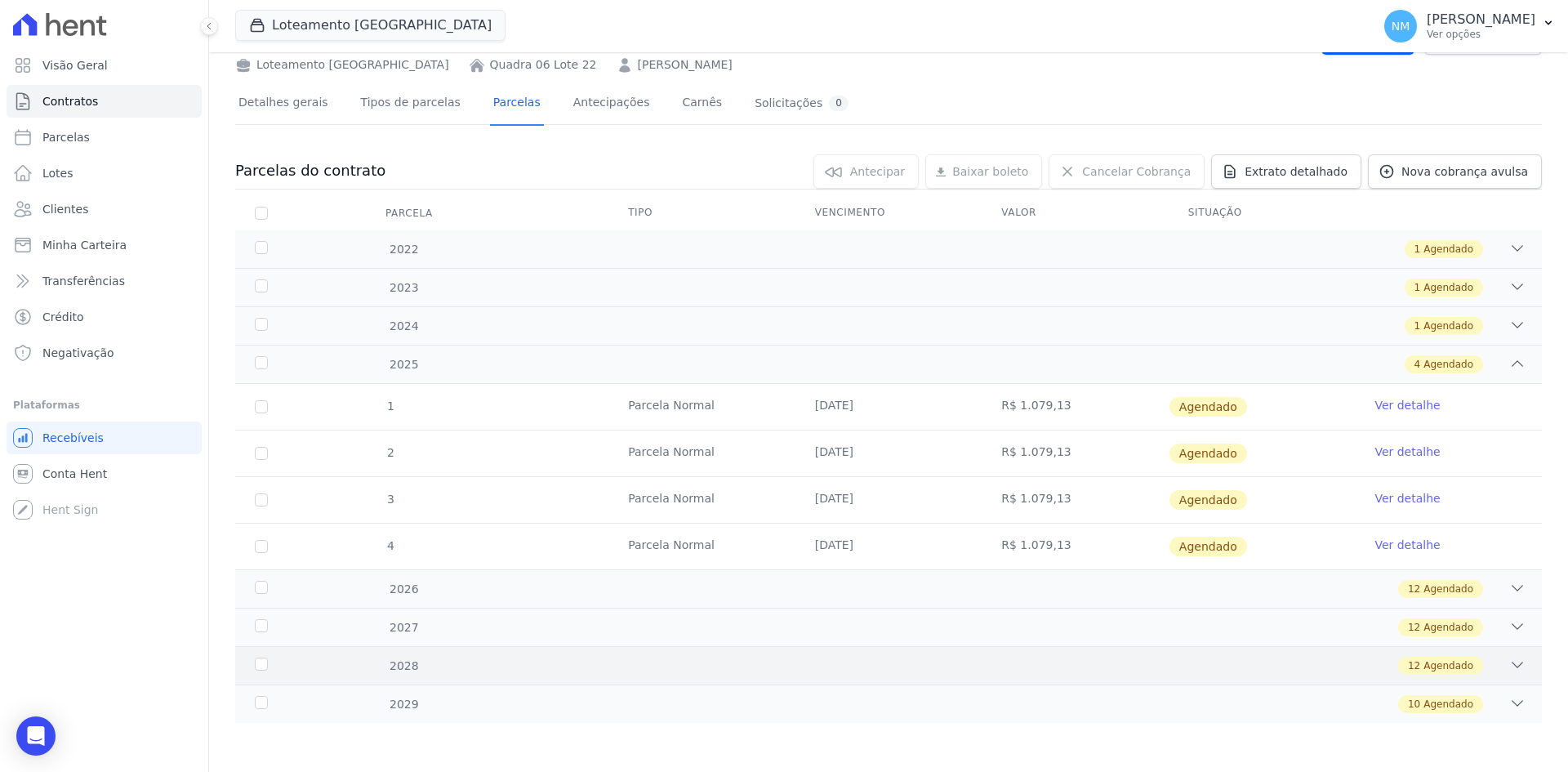
click at [1496, 661] on div "12 Agendado" at bounding box center [953, 665] width 1146 height 18
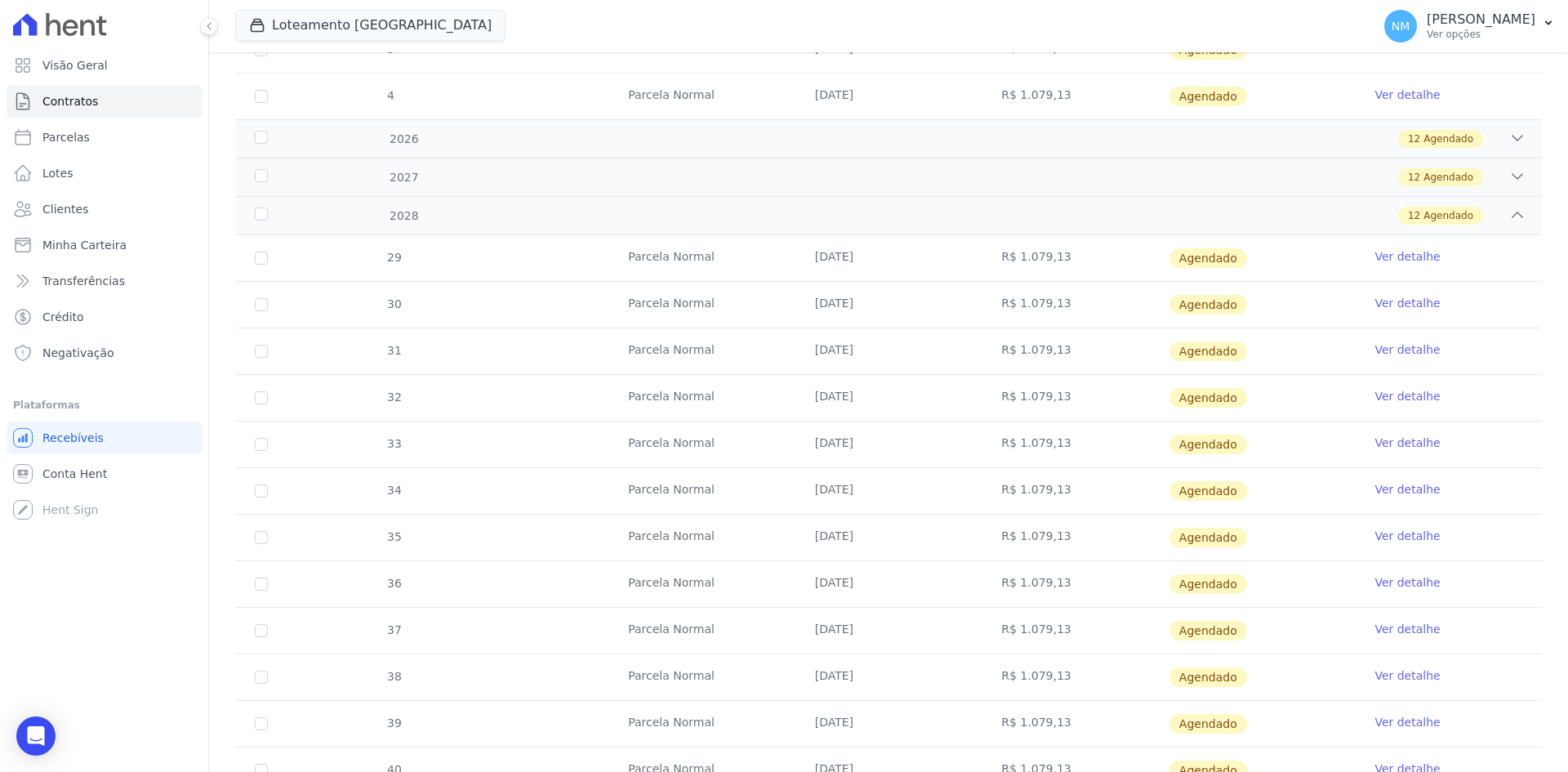
scroll to position [635, 0]
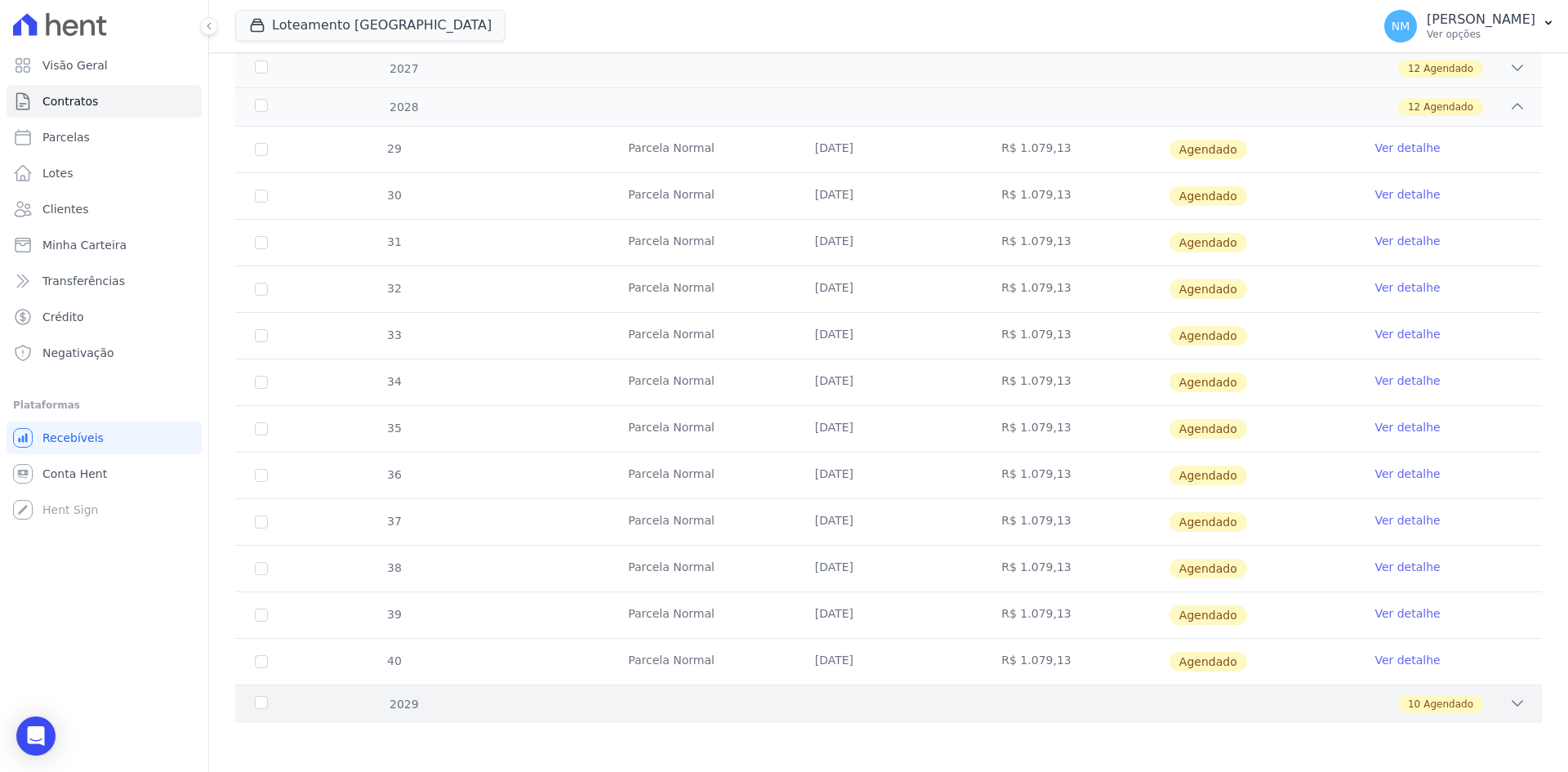
click at [1477, 704] on div "10 Agendado" at bounding box center [953, 704] width 1146 height 18
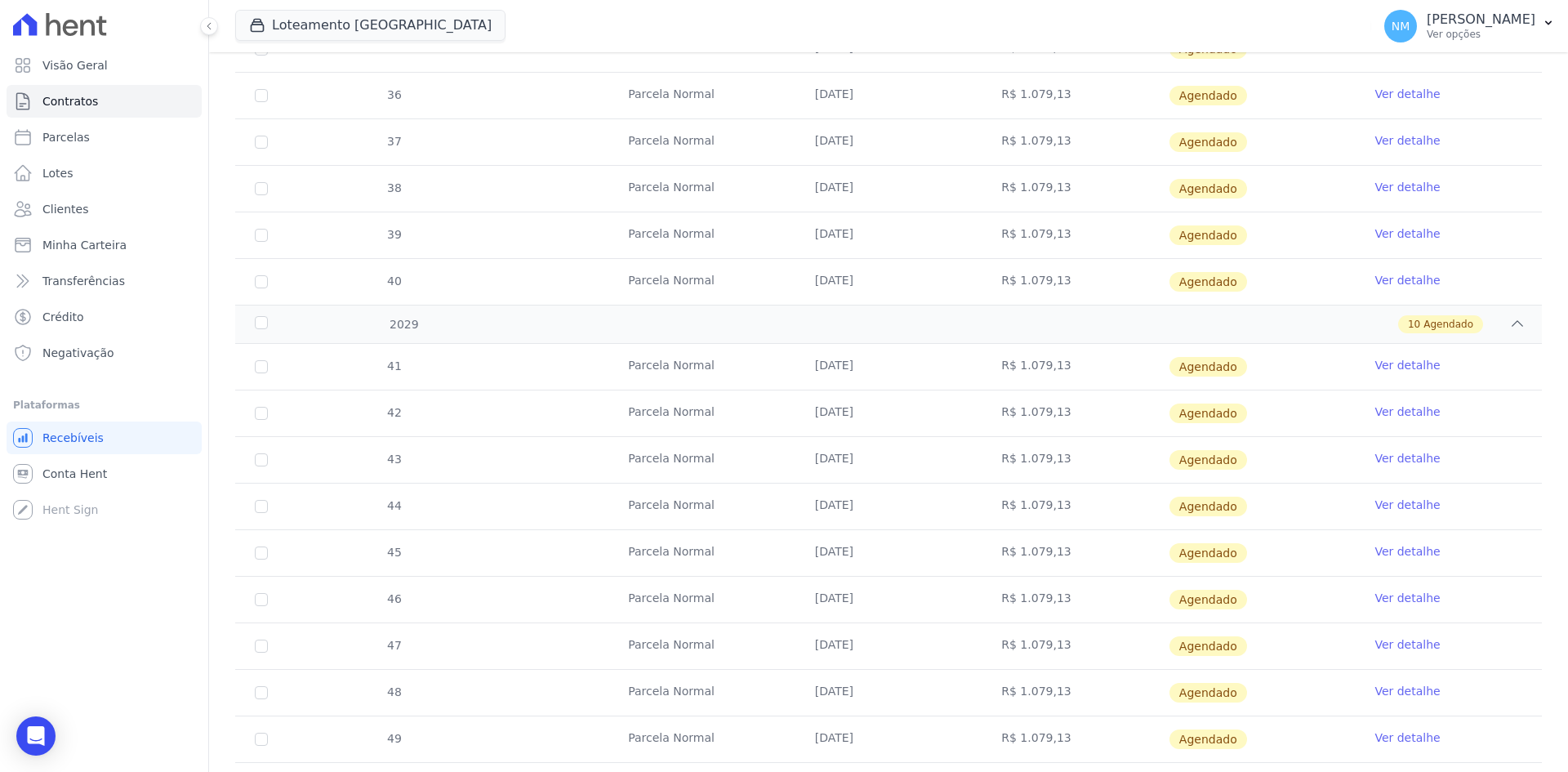
scroll to position [1100, 0]
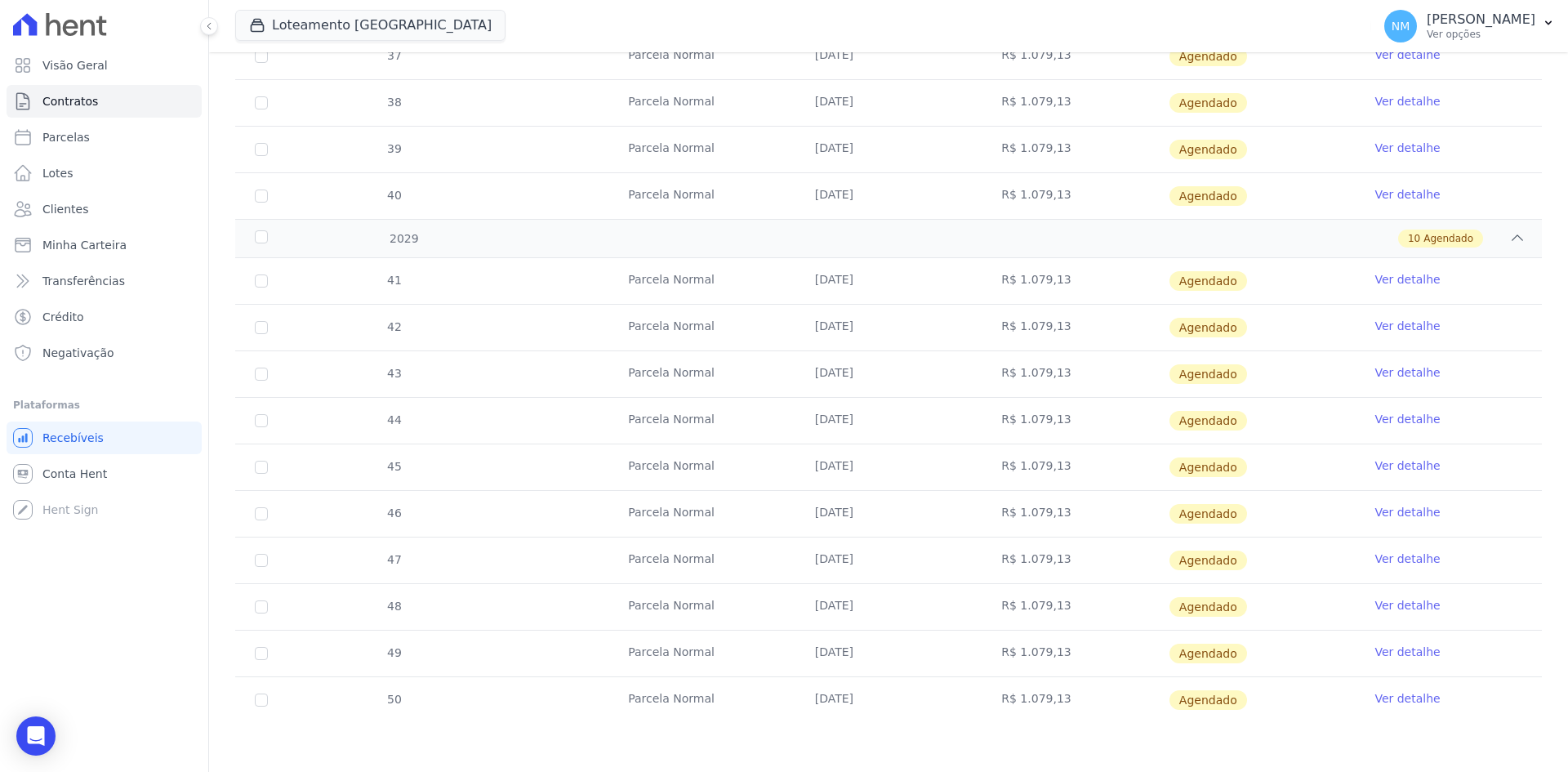
click at [1387, 419] on link "Ver detalhe" at bounding box center [1407, 418] width 66 height 16
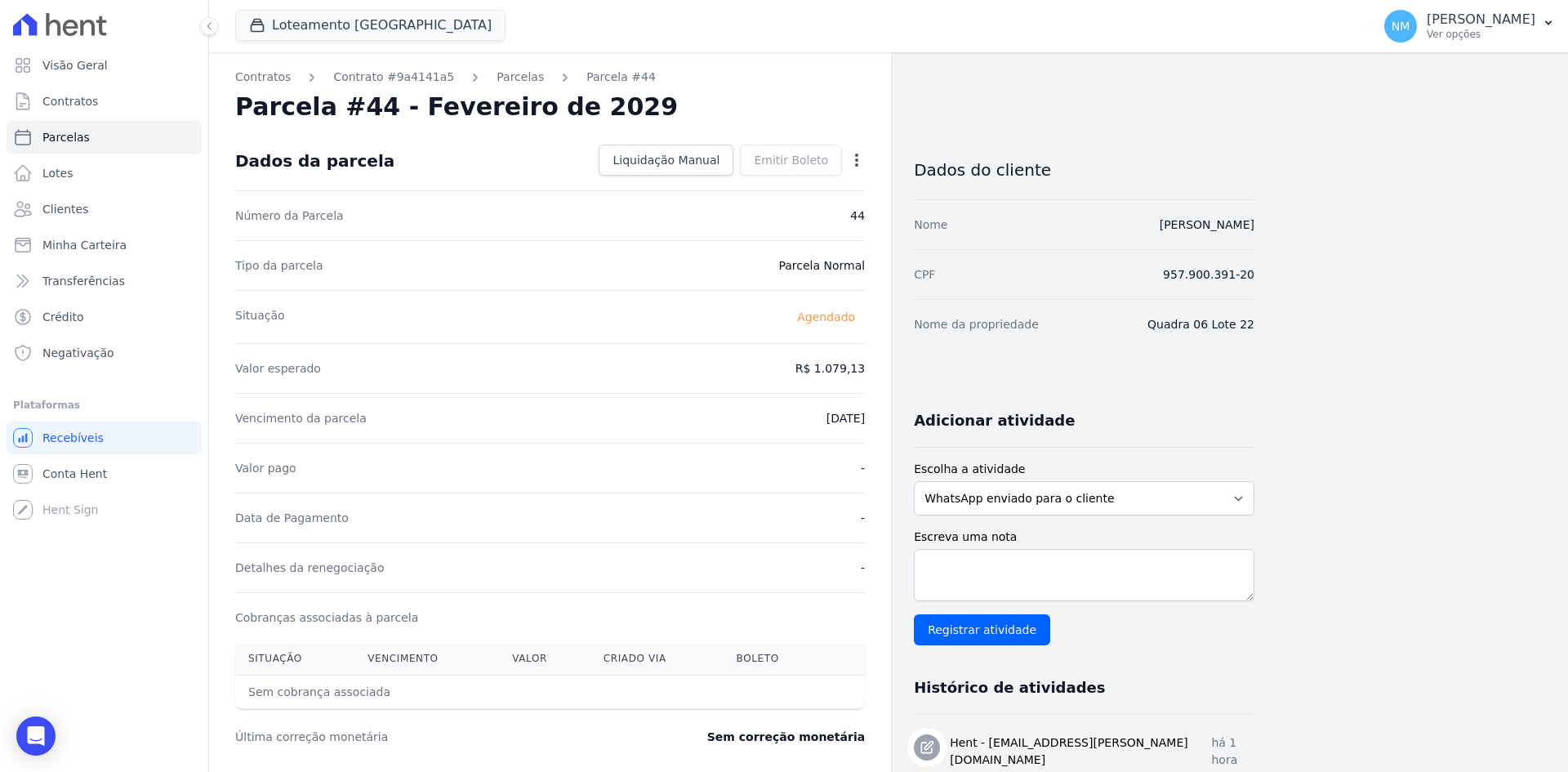
click at [865, 160] on icon "button" at bounding box center [856, 159] width 16 height 16
click at [812, 173] on link "Alterar" at bounding box center [787, 182] width 144 height 30
click at [777, 419] on input "2029-02-10" at bounding box center [800, 417] width 129 height 34
type input "2029-04-10"
click at [832, 145] on link "Salvar" at bounding box center [833, 160] width 64 height 31
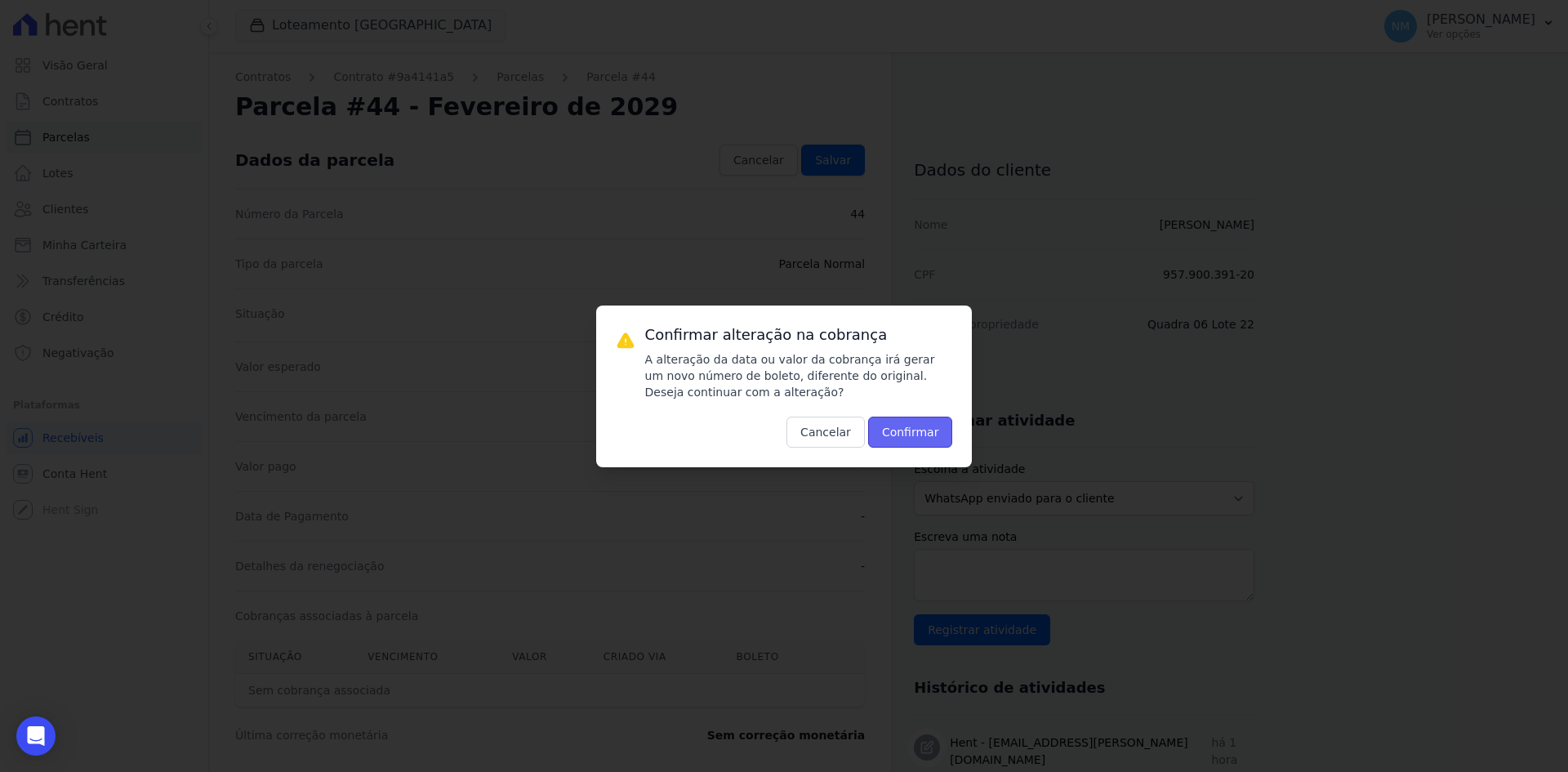
click at [915, 439] on button "Confirmar" at bounding box center [911, 432] width 85 height 31
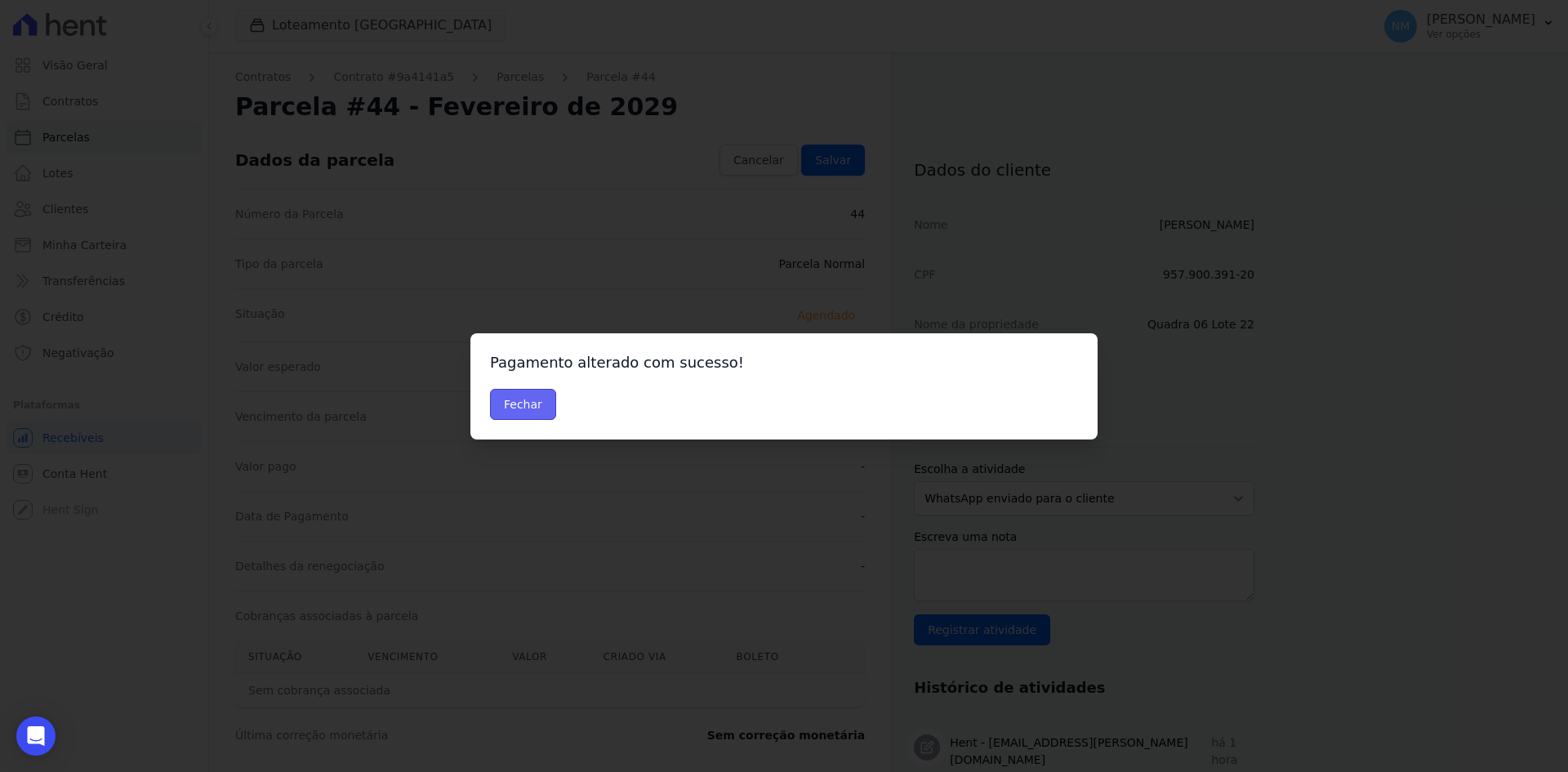
click at [511, 399] on button "Fechar" at bounding box center [523, 404] width 66 height 31
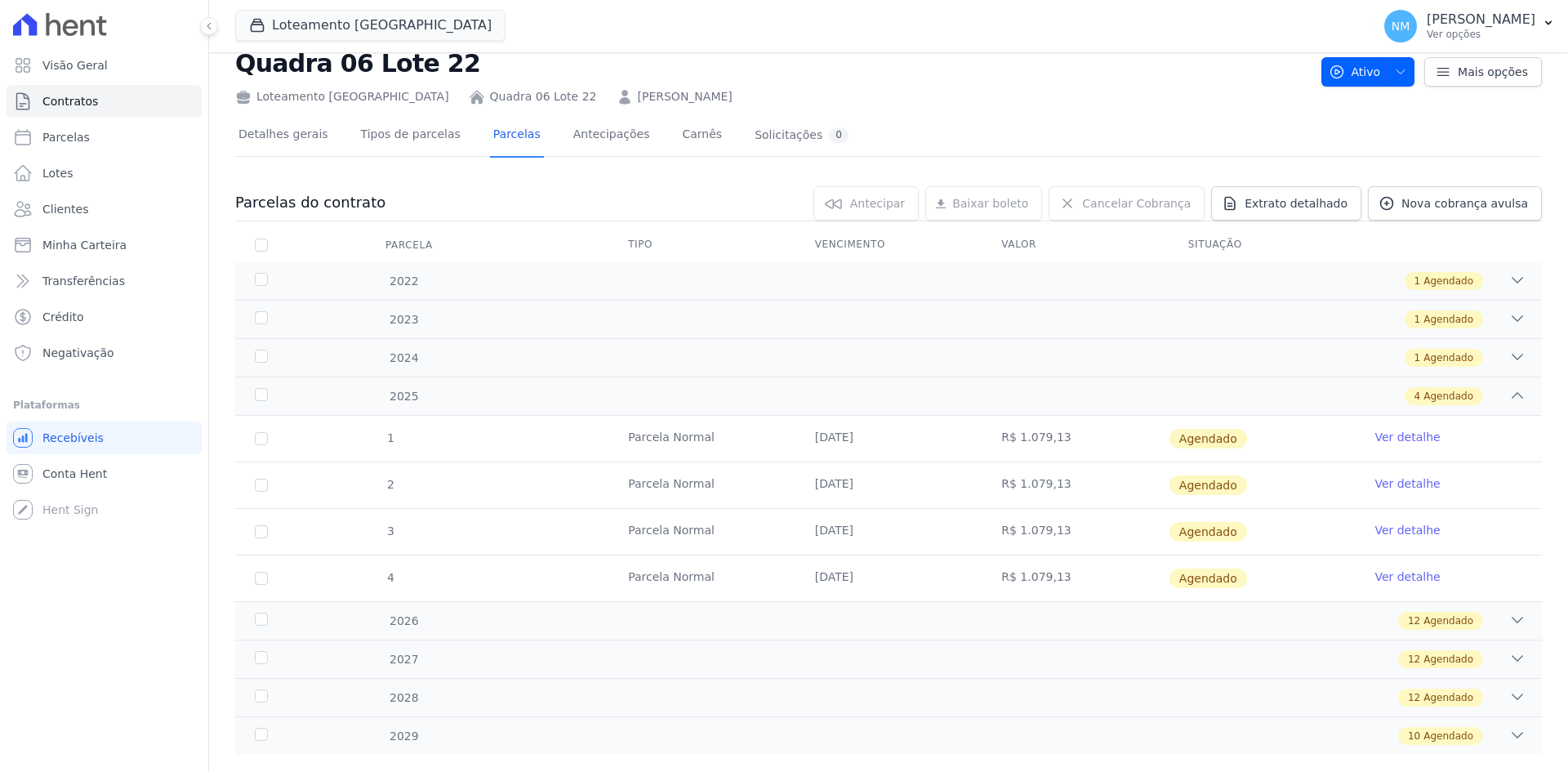
scroll to position [76, 0]
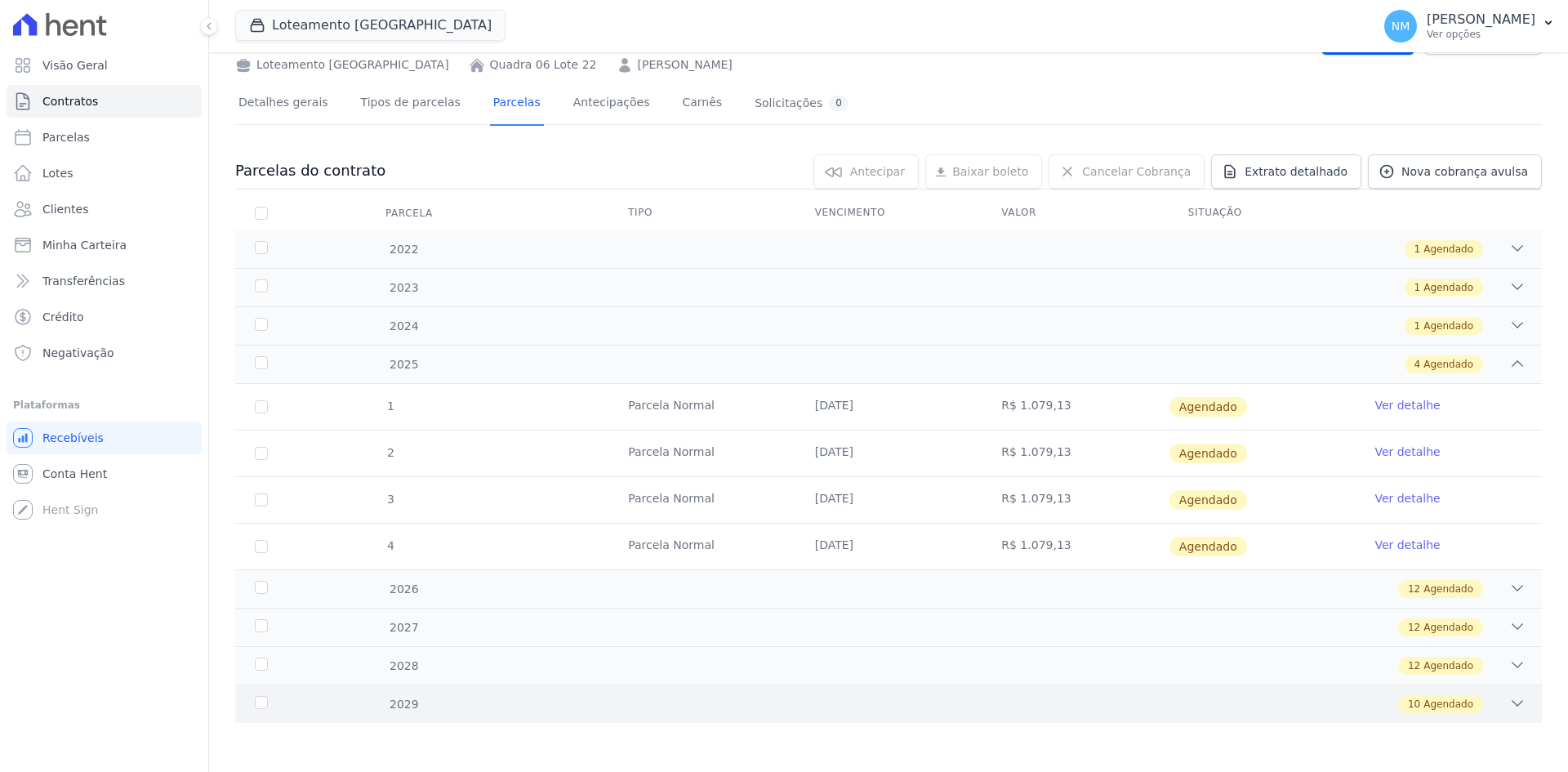
click at [1305, 706] on div "10 Agendado" at bounding box center [953, 704] width 1146 height 18
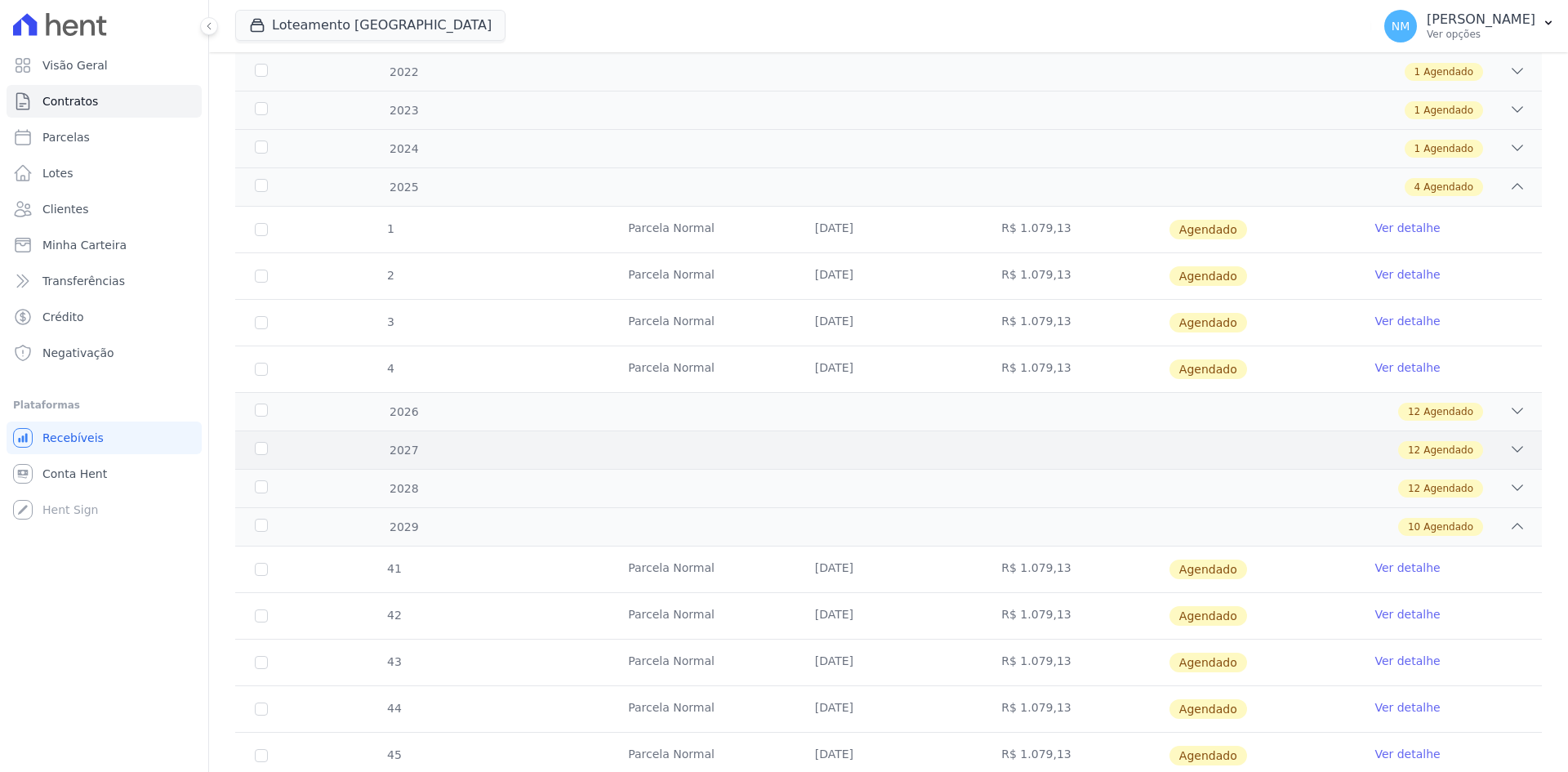
scroll to position [403, 0]
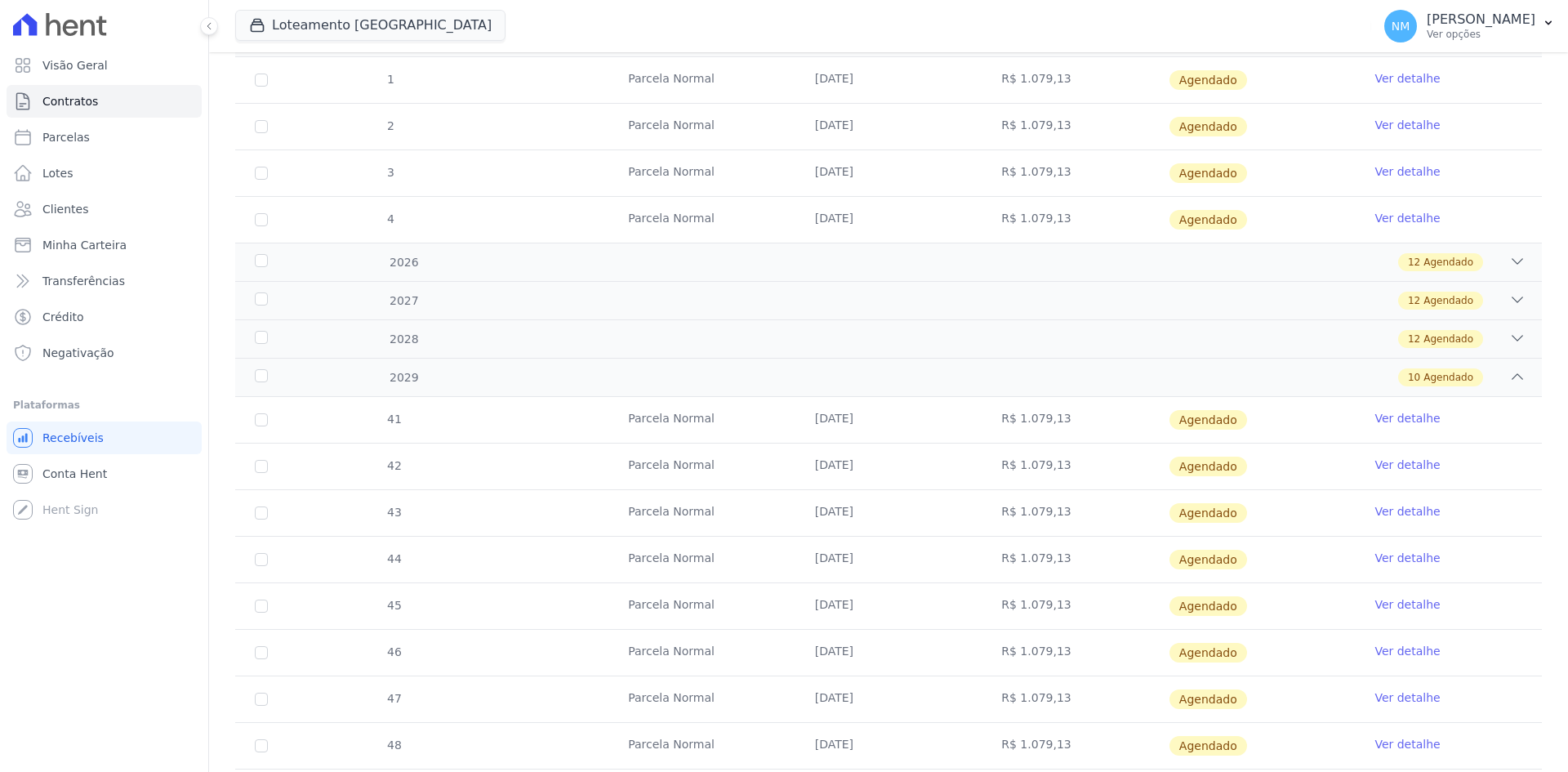
click at [1388, 602] on link "Ver detalhe" at bounding box center [1407, 604] width 66 height 16
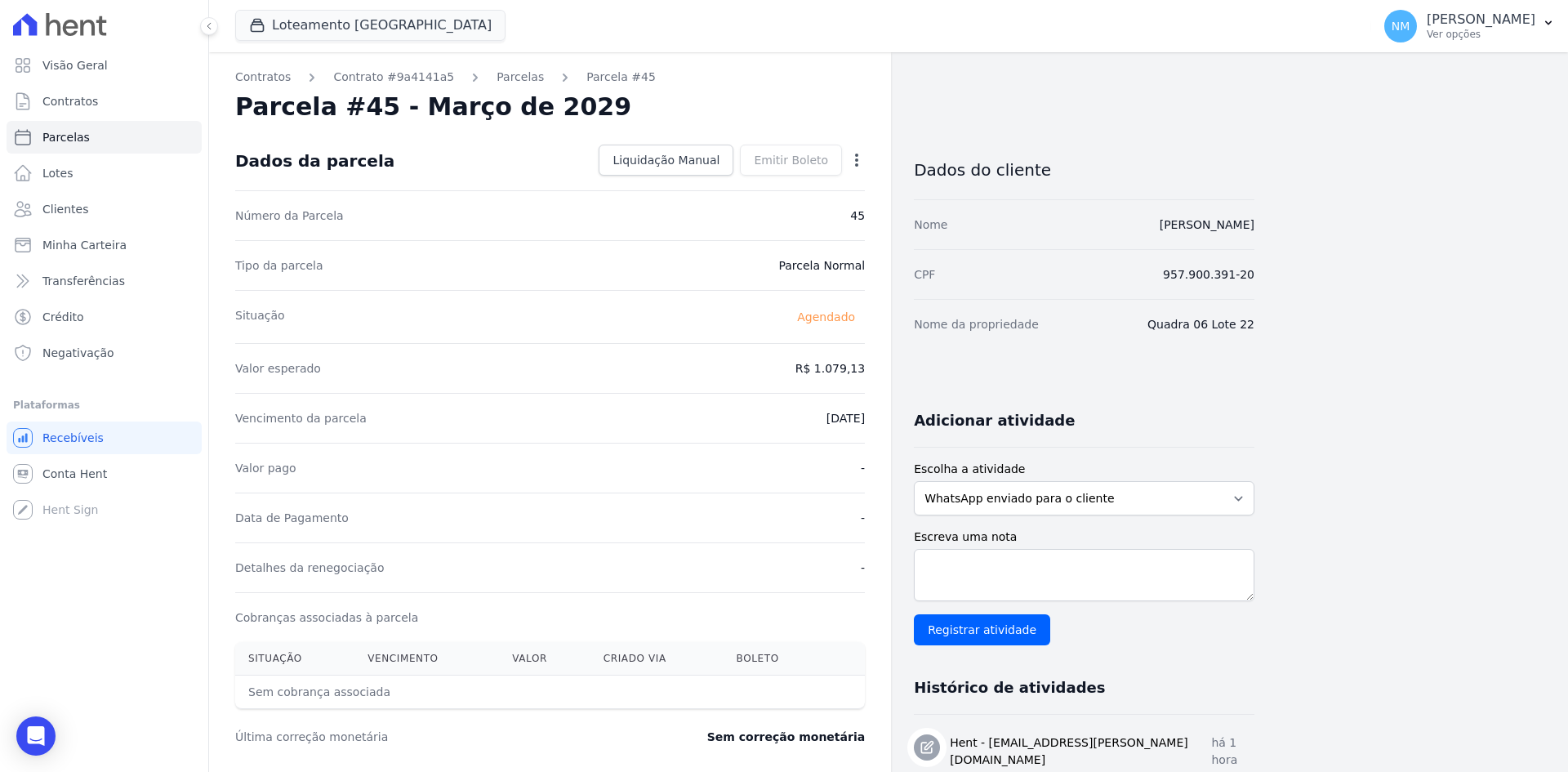
click at [853, 163] on icon "button" at bounding box center [856, 159] width 16 height 16
click at [798, 184] on link "Alterar" at bounding box center [787, 182] width 144 height 30
click at [781, 418] on input "[DATE]" at bounding box center [800, 417] width 129 height 34
type input "[DATE]"
click at [840, 153] on span "Salvar" at bounding box center [833, 159] width 36 height 16
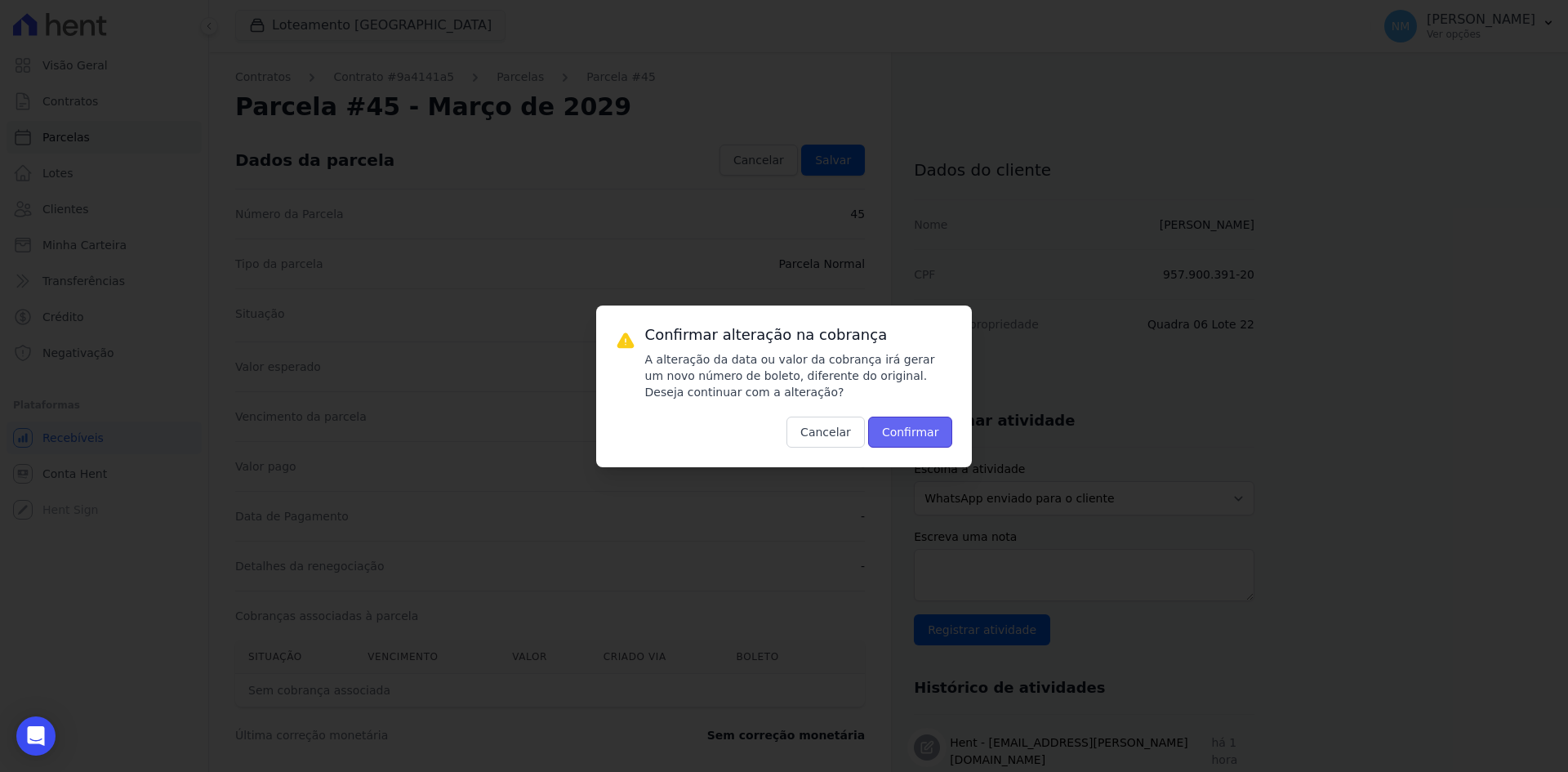
click at [904, 440] on button "Confirmar" at bounding box center [911, 432] width 85 height 31
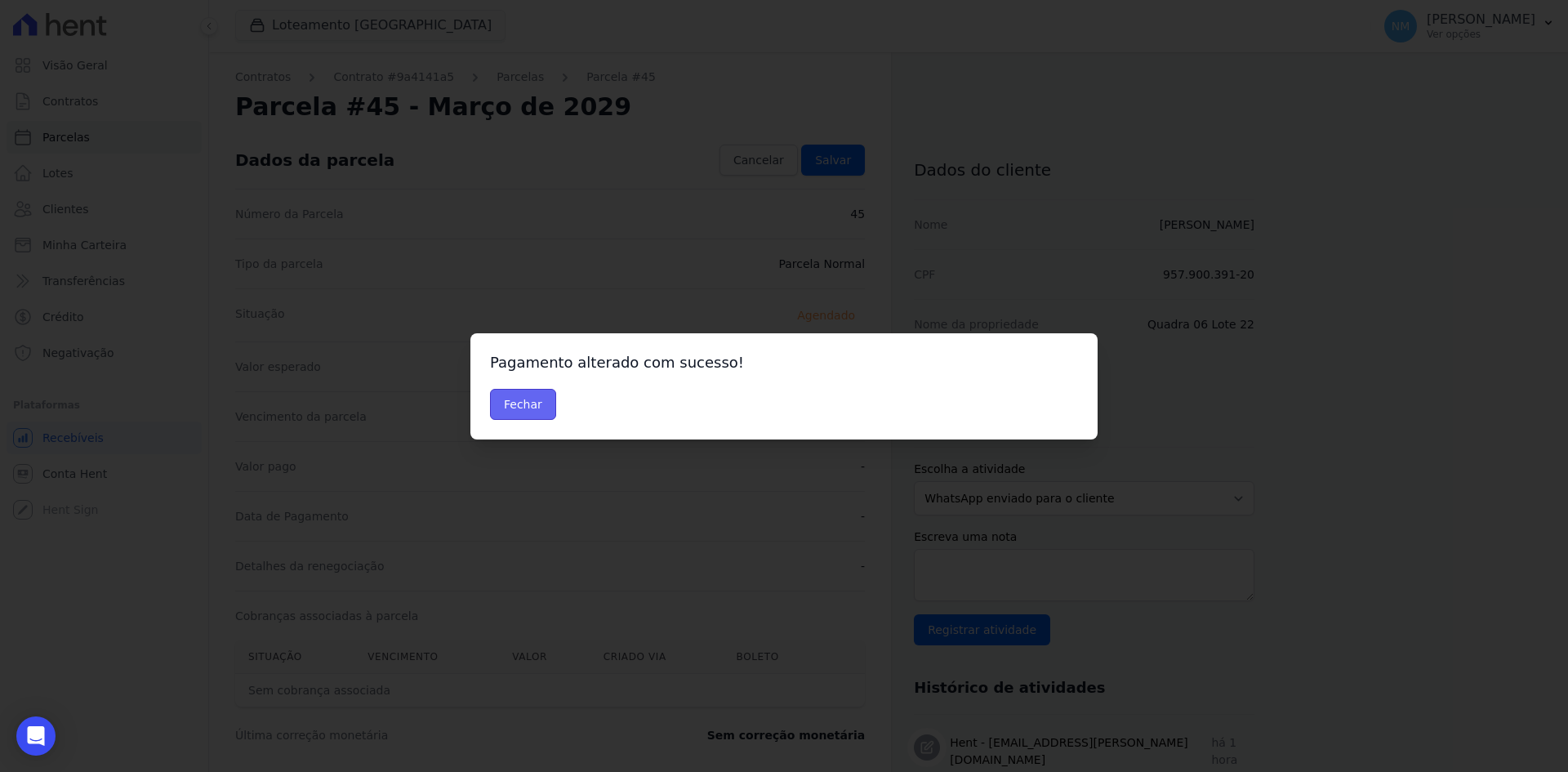
click at [540, 409] on button "Fechar" at bounding box center [523, 404] width 66 height 31
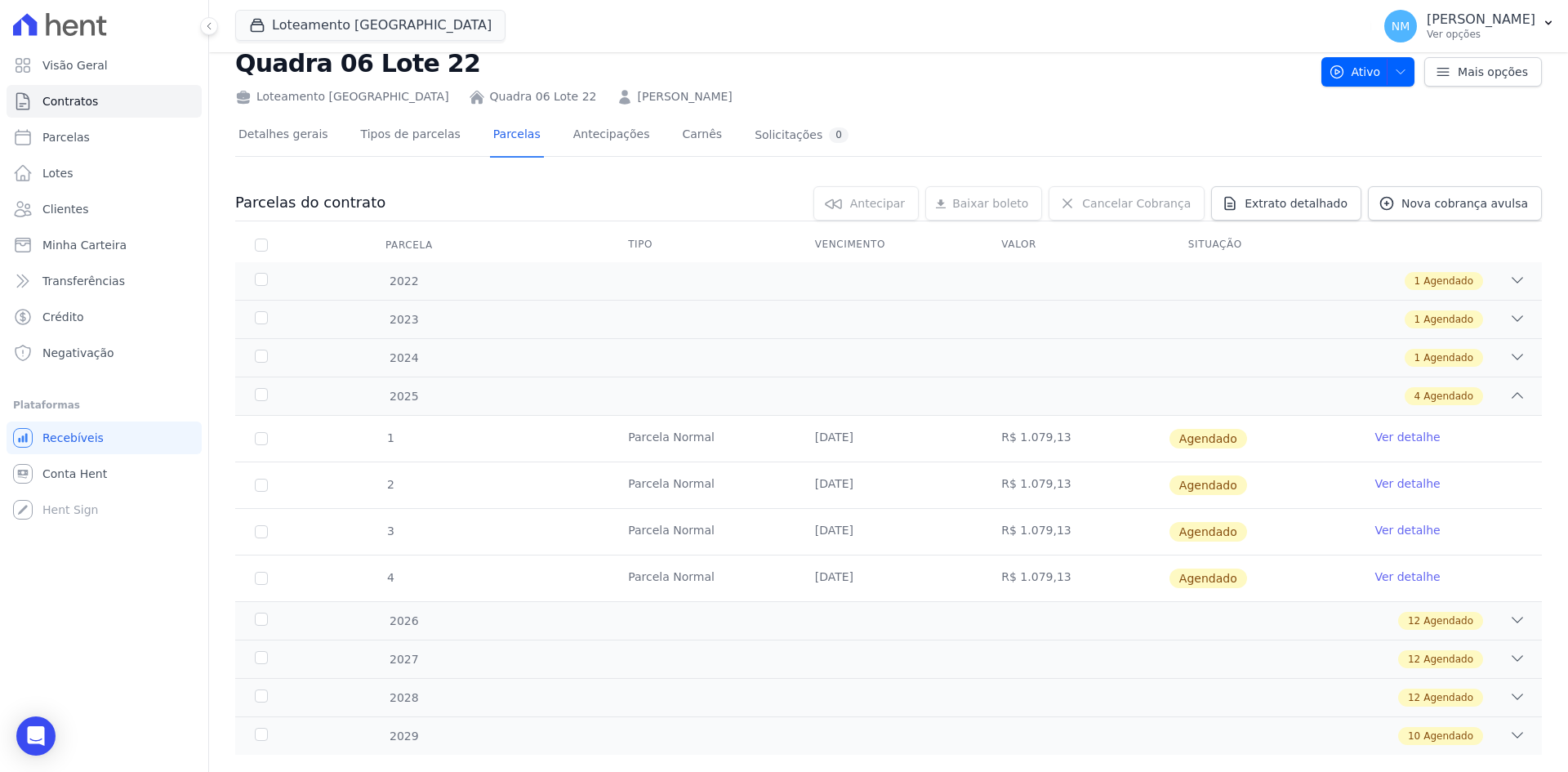
scroll to position [76, 0]
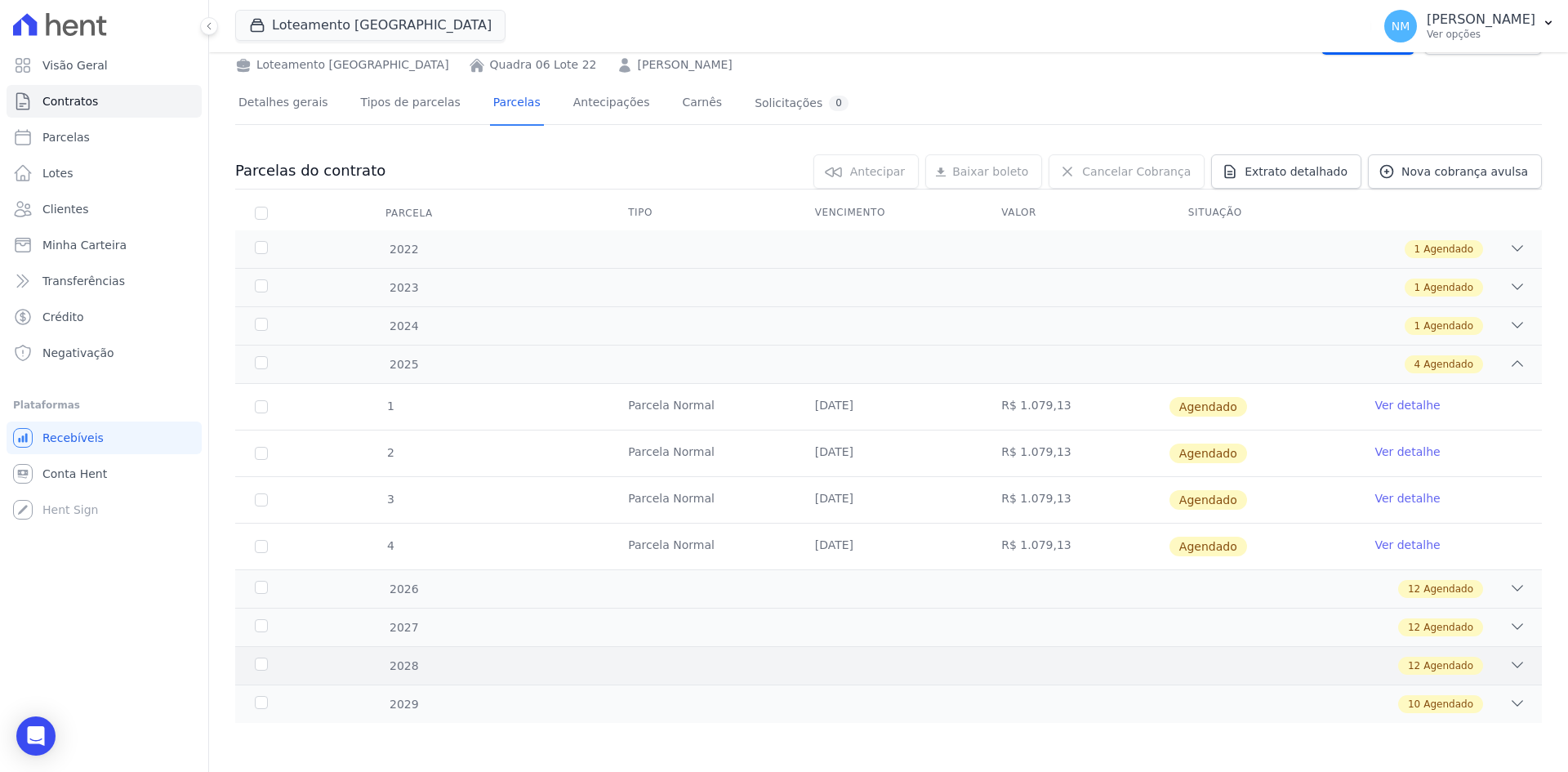
click at [1490, 669] on div "12 Agendado" at bounding box center [953, 665] width 1146 height 18
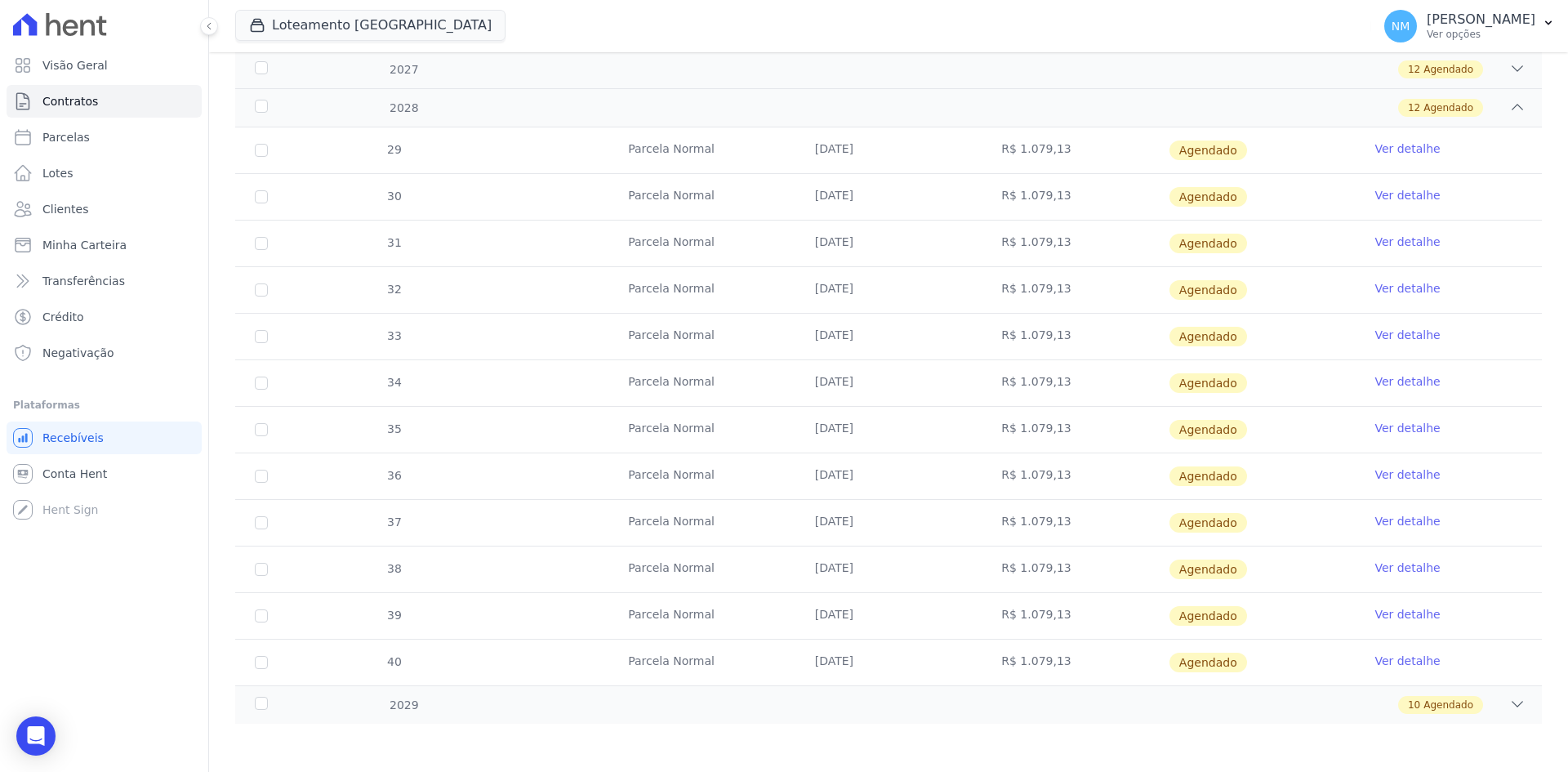
scroll to position [635, 0]
click at [1456, 706] on span "Agendado" at bounding box center [1449, 704] width 49 height 14
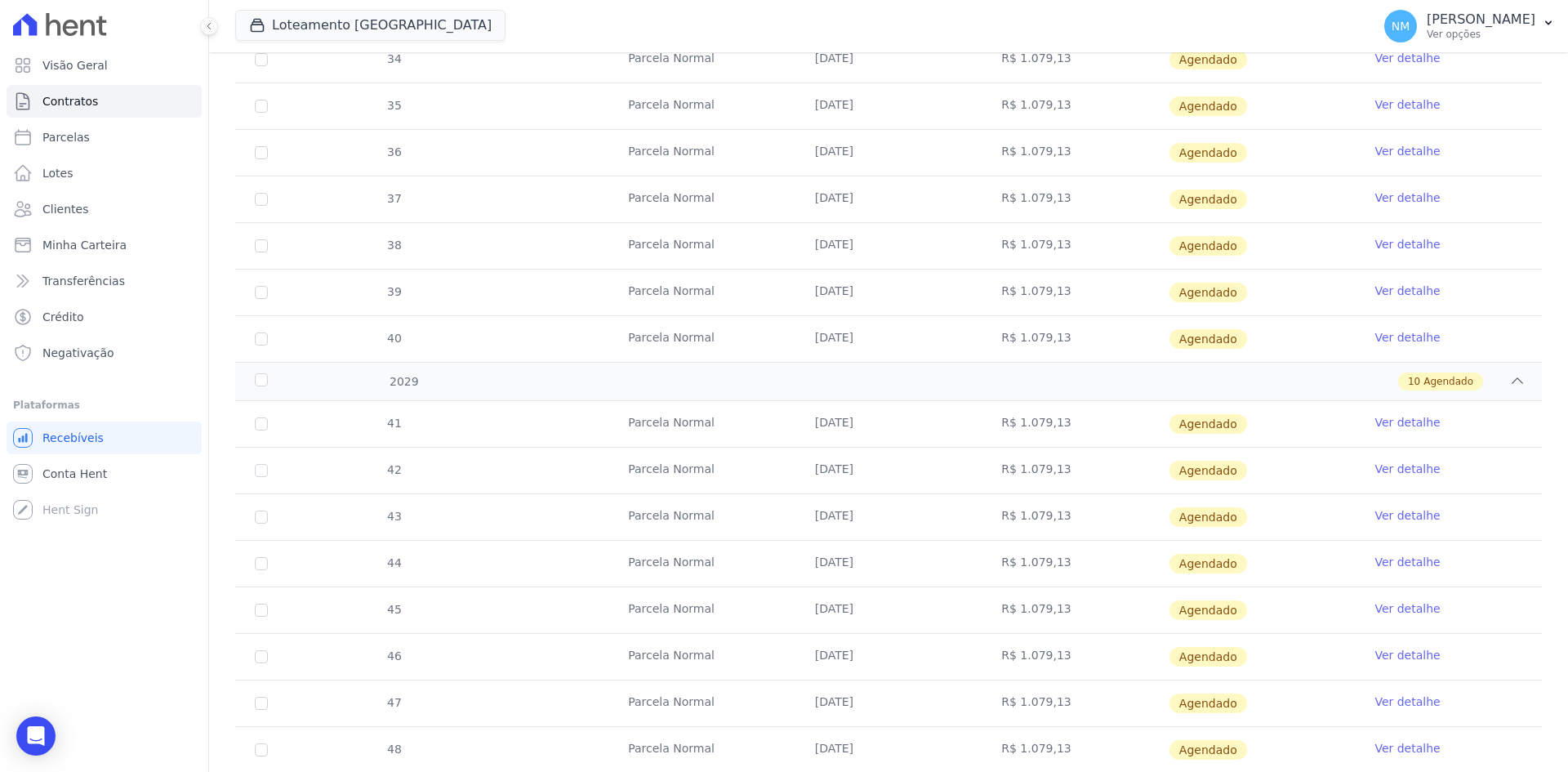
scroll to position [961, 0]
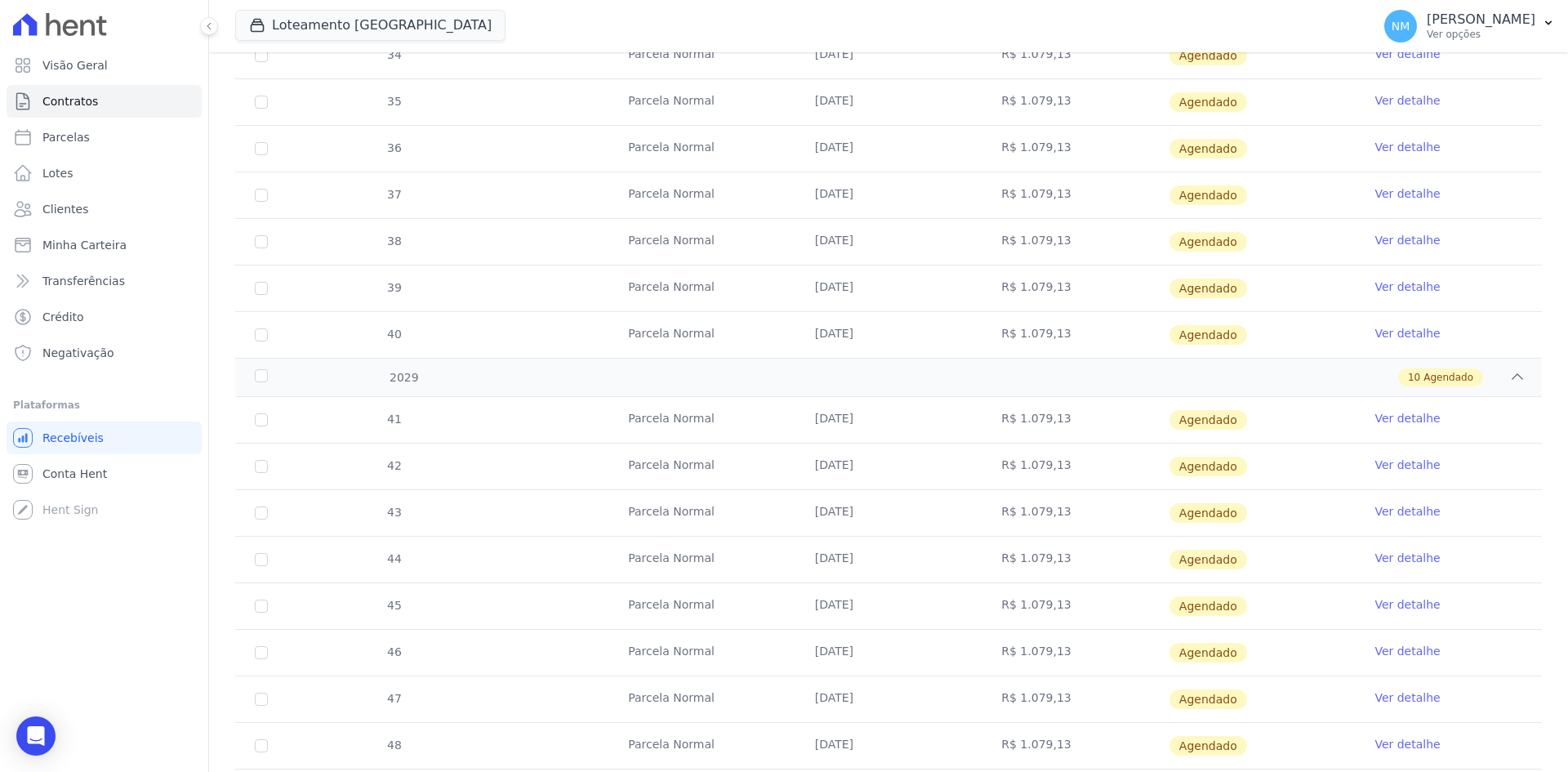
click at [1406, 656] on link "Ver detalhe" at bounding box center [1407, 650] width 66 height 16
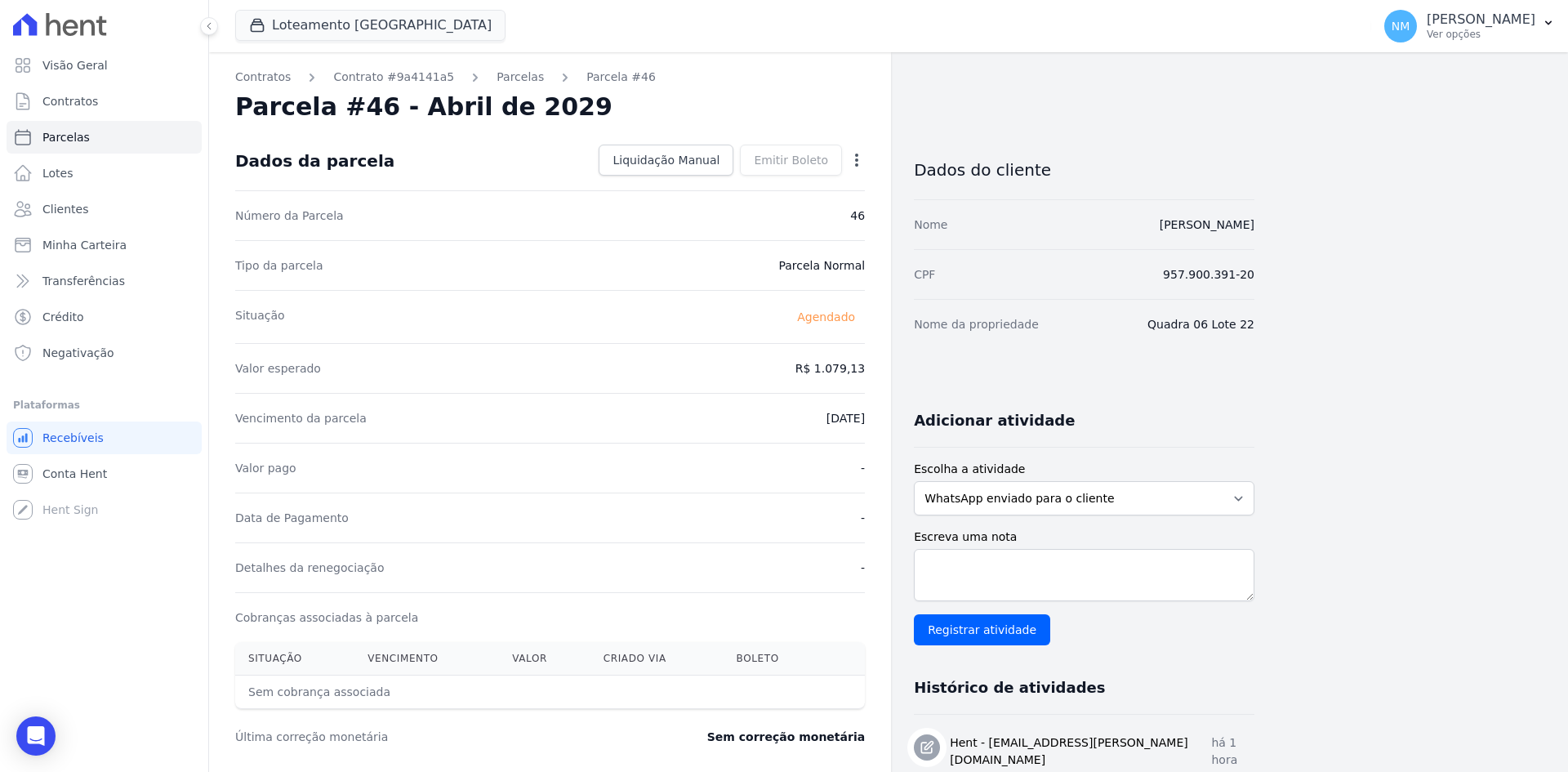
click at [855, 156] on icon "button" at bounding box center [856, 159] width 16 height 16
click at [770, 184] on link "Alterar" at bounding box center [787, 182] width 144 height 30
click at [781, 421] on input "2029-04-10" at bounding box center [800, 417] width 129 height 34
type input "[DATE]"
click at [847, 164] on span "Salvar" at bounding box center [833, 159] width 36 height 16
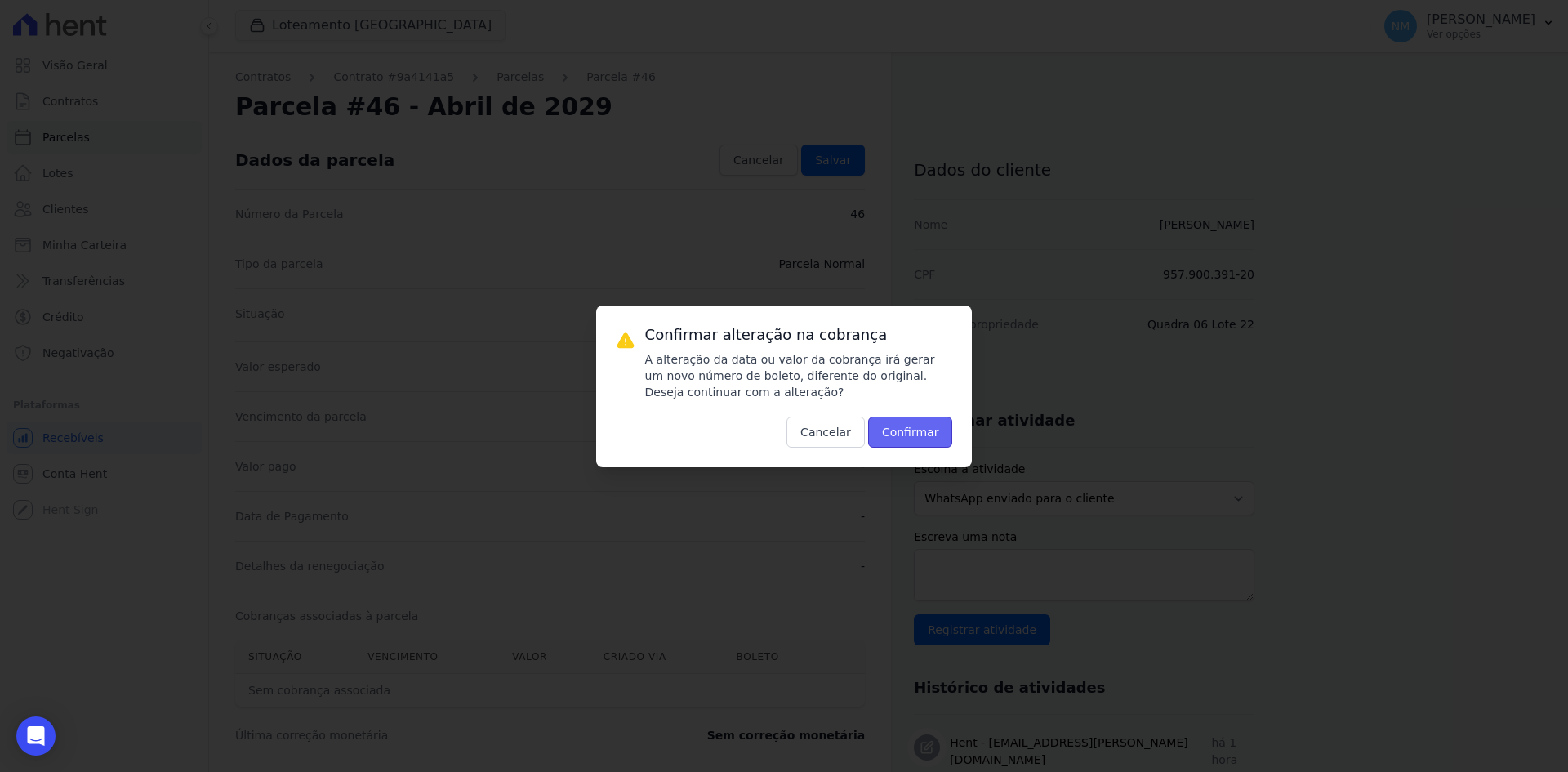
click at [914, 441] on button "Confirmar" at bounding box center [911, 432] width 85 height 31
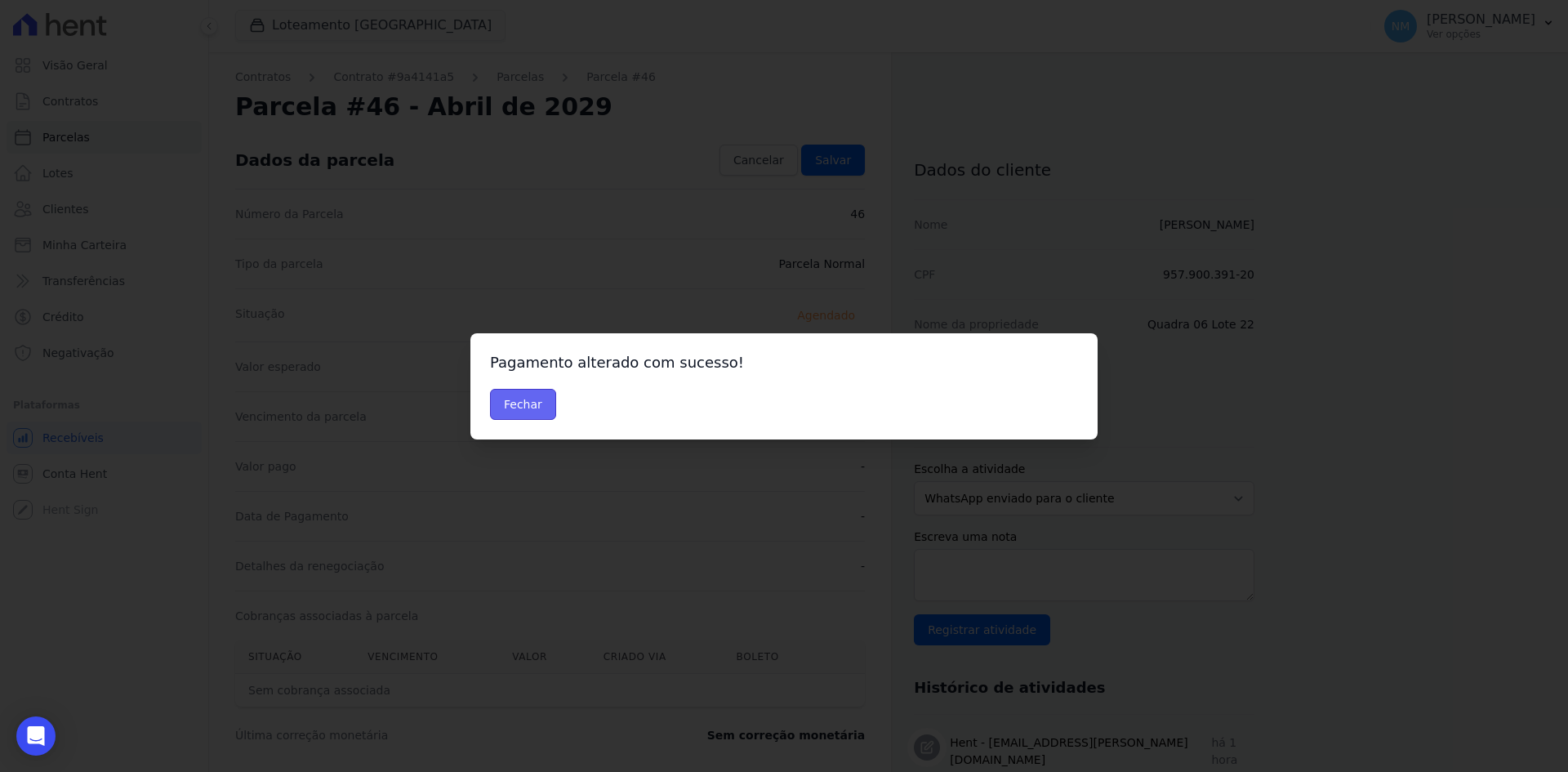
click at [546, 407] on button "Fechar" at bounding box center [523, 404] width 66 height 31
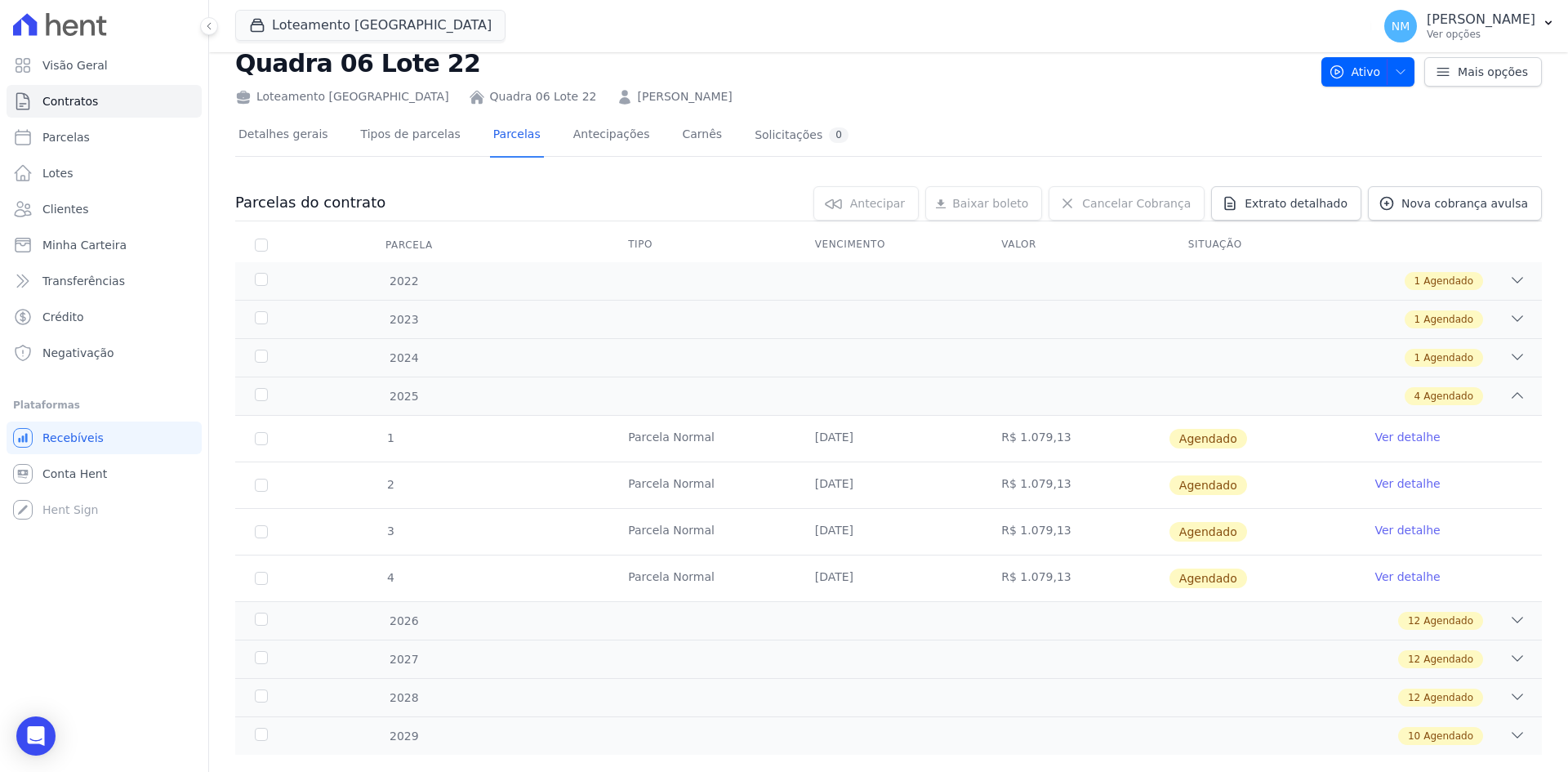
scroll to position [76, 0]
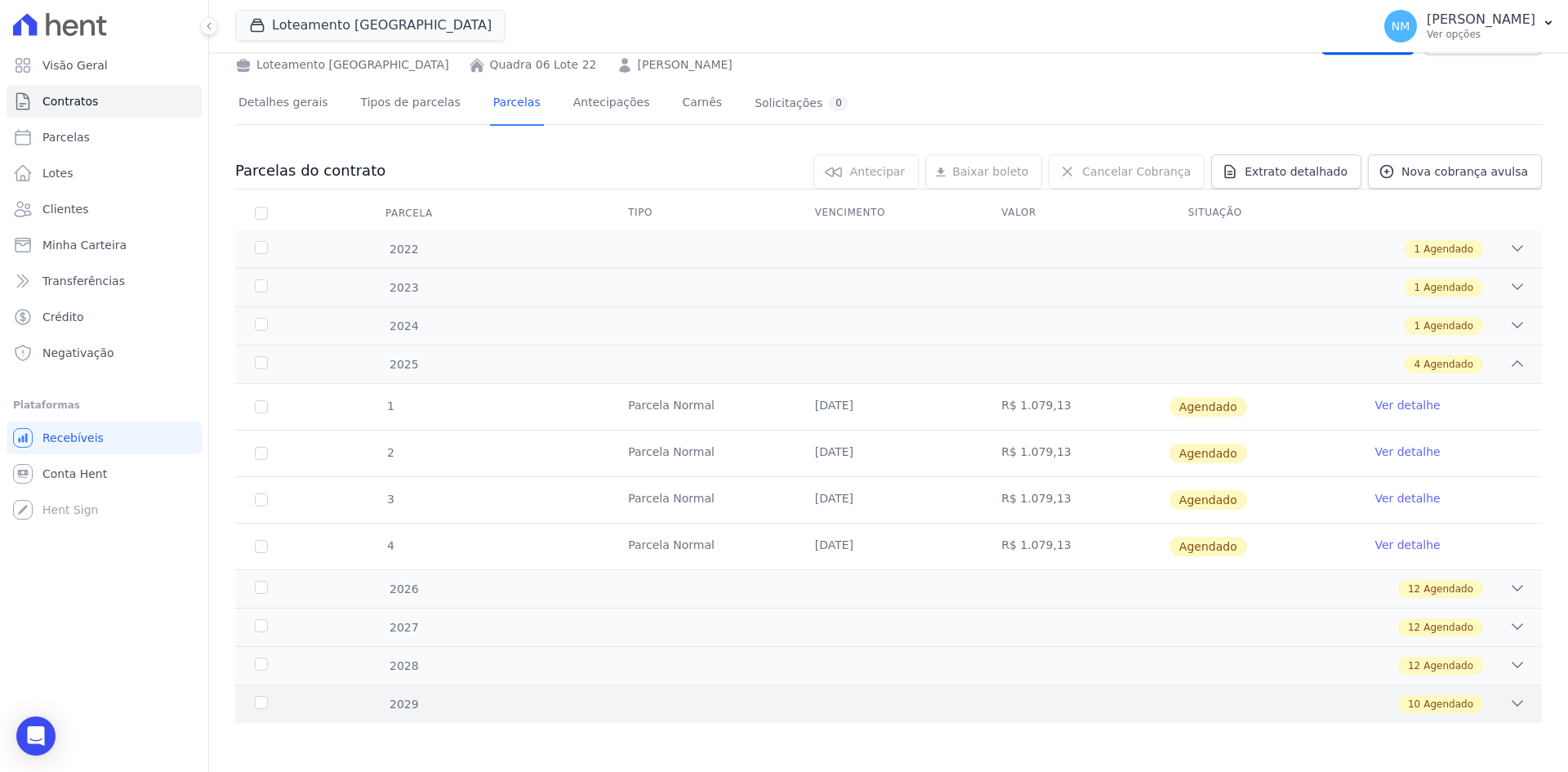
click at [1469, 703] on div "10 Agendado" at bounding box center [1441, 704] width 85 height 18
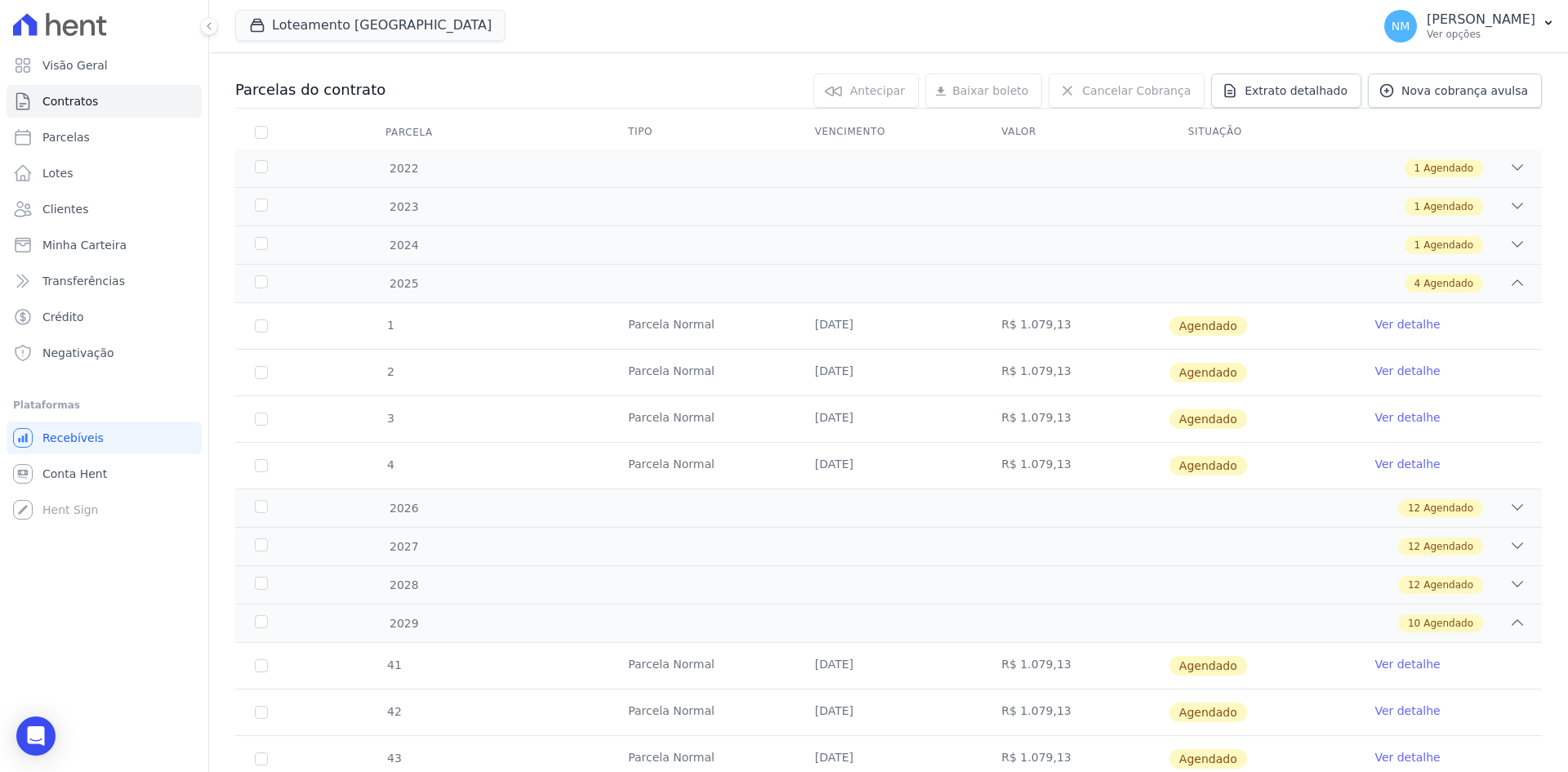
scroll to position [484, 0]
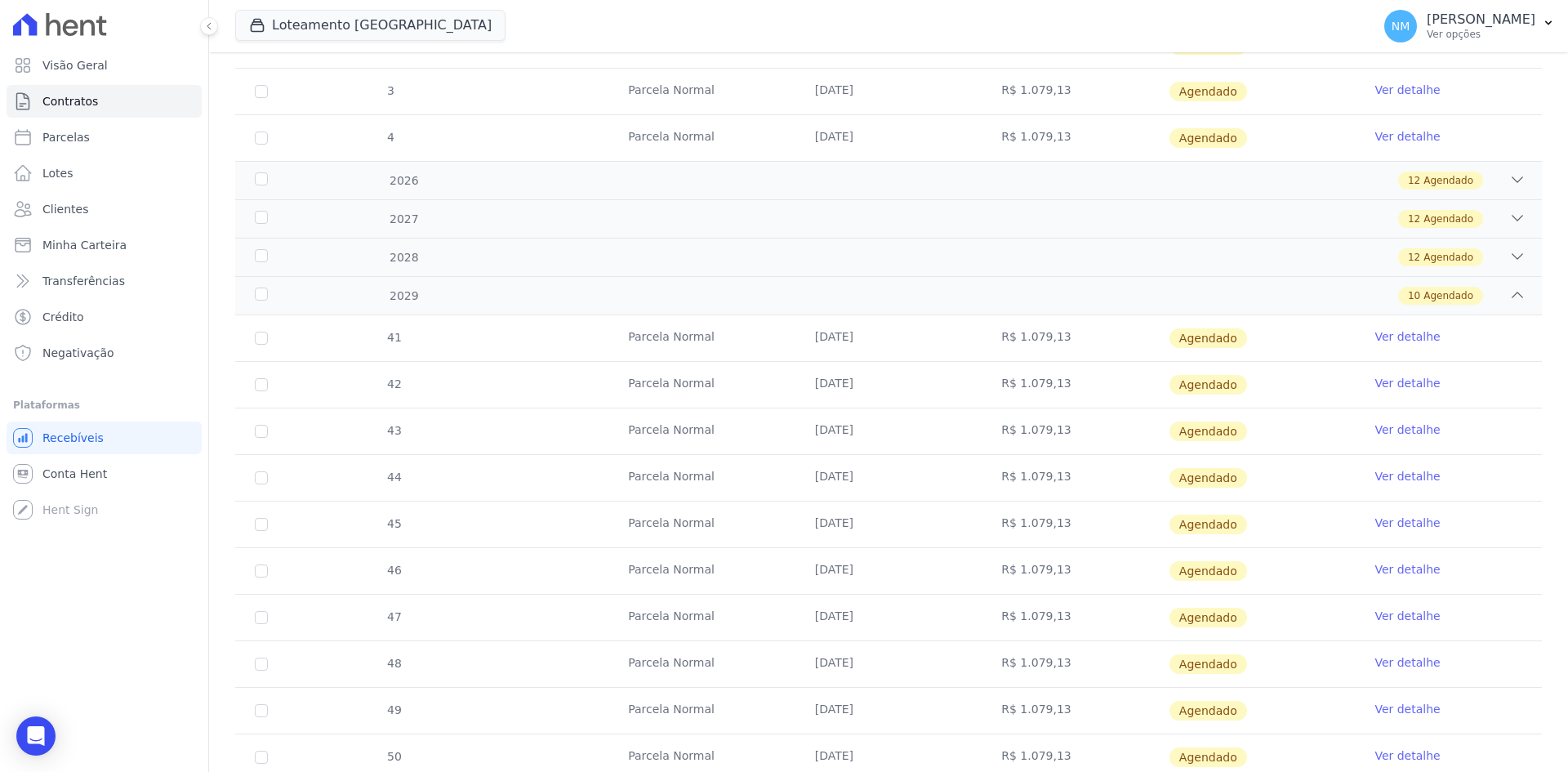
click at [1401, 568] on link "Ver detalhe" at bounding box center [1407, 569] width 66 height 16
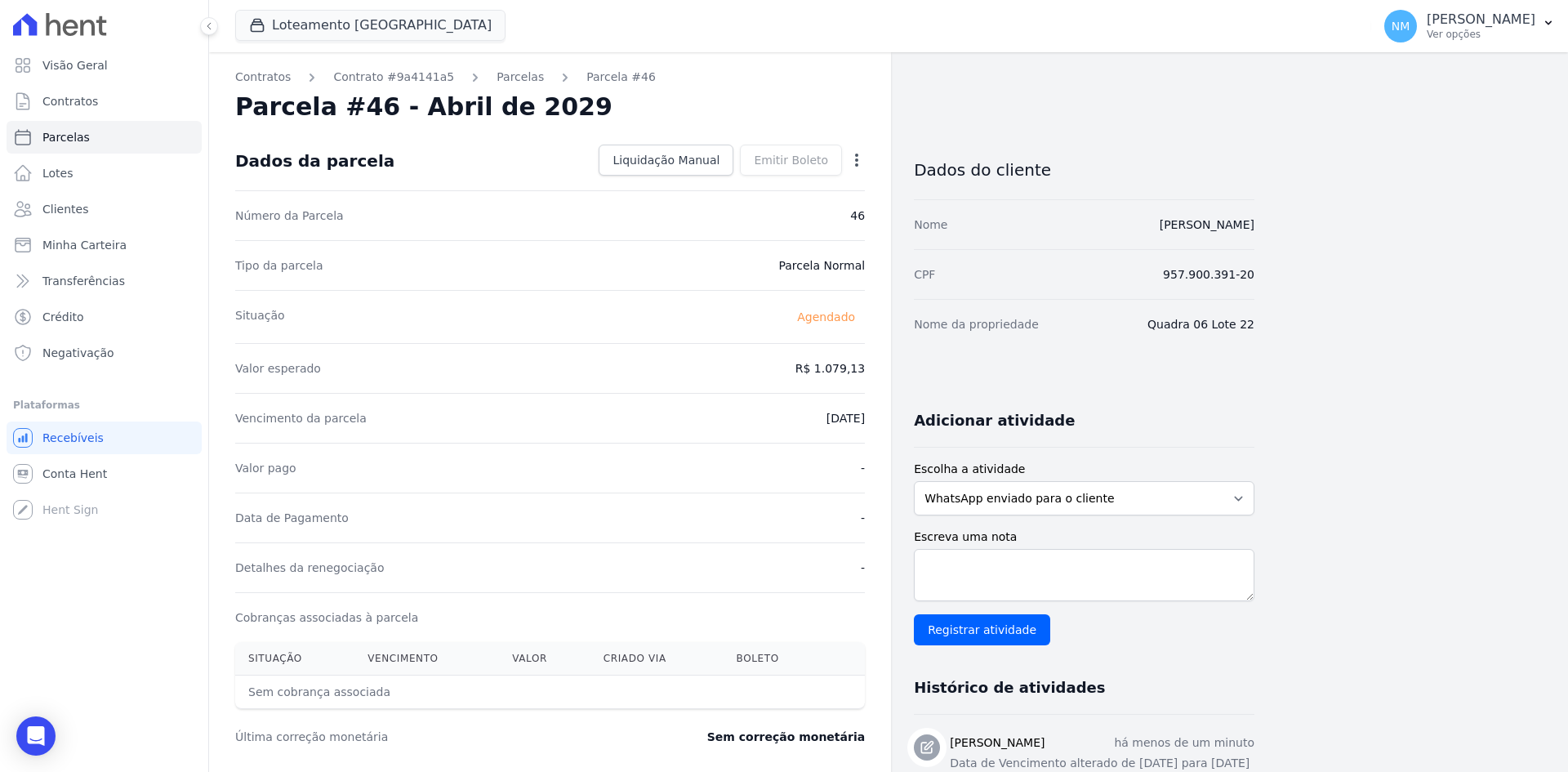
click at [858, 155] on icon "button" at bounding box center [857, 159] width 3 height 13
click at [790, 183] on link "Alterar" at bounding box center [787, 182] width 144 height 30
click at [779, 412] on input "[DATE]" at bounding box center [800, 417] width 129 height 34
type input "2029-06-10"
click at [843, 164] on span "Salvar" at bounding box center [833, 159] width 36 height 16
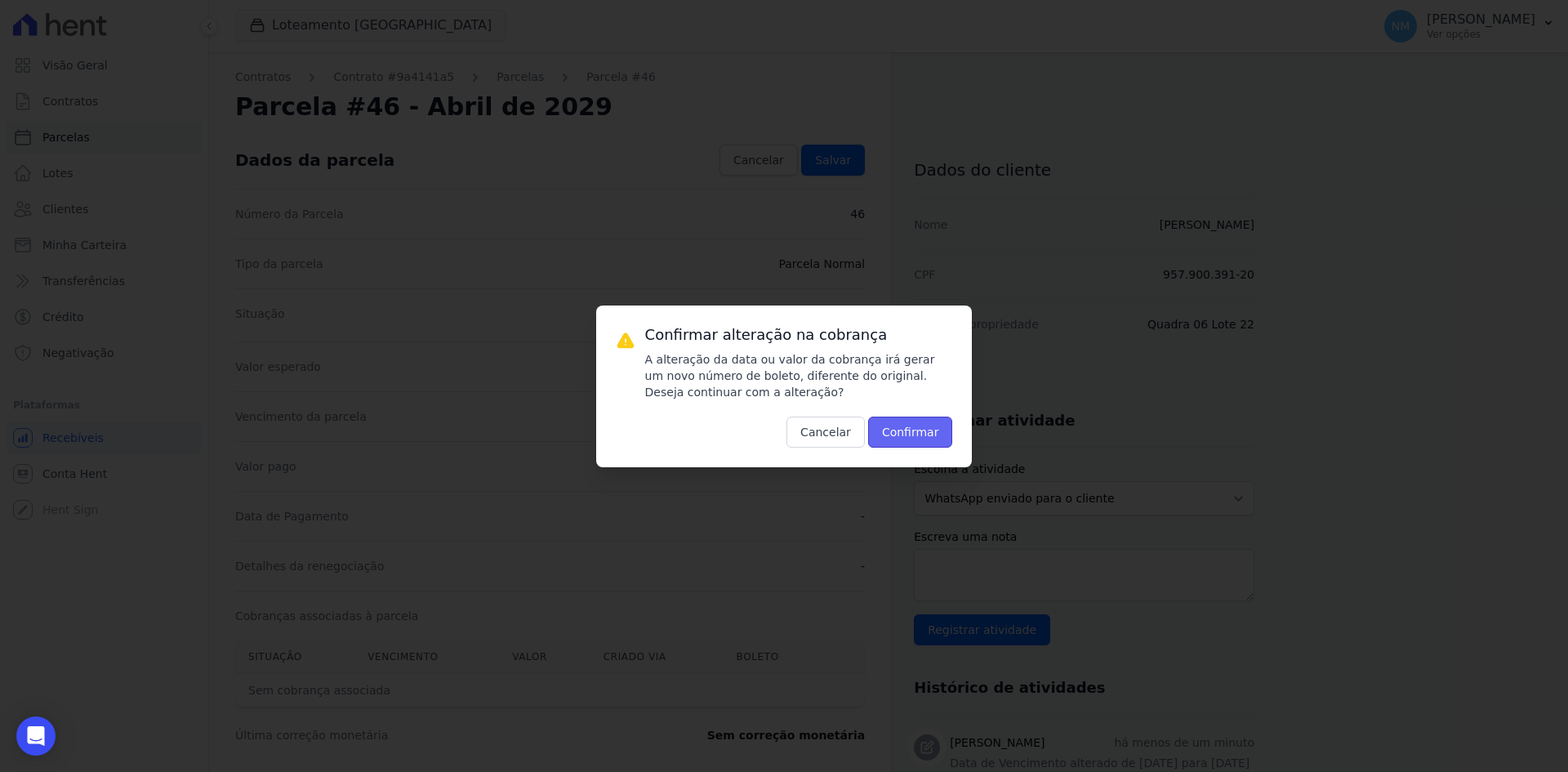
click at [910, 428] on button "Confirmar" at bounding box center [911, 432] width 85 height 31
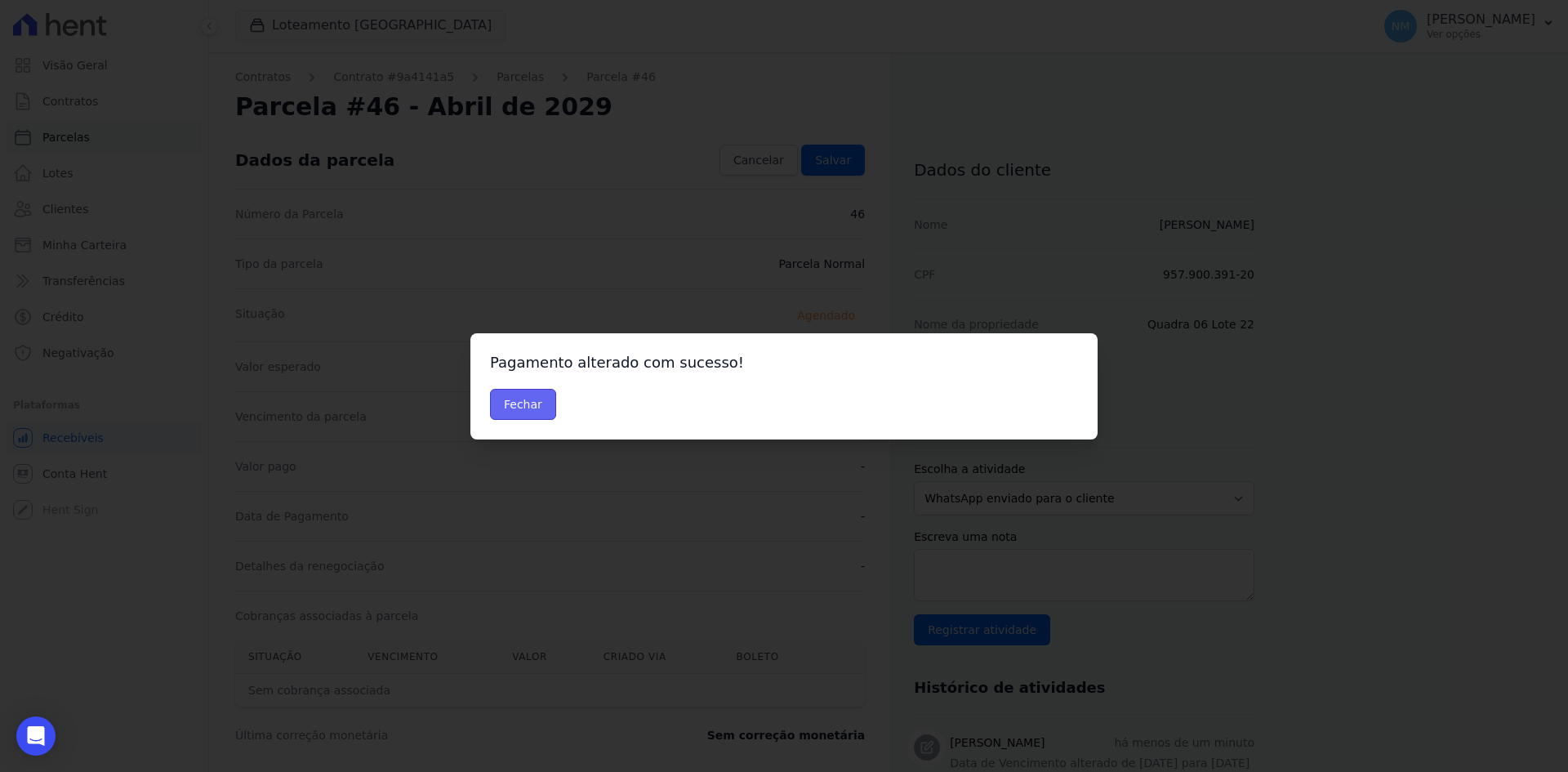
click at [520, 410] on button "Fechar" at bounding box center [523, 404] width 66 height 31
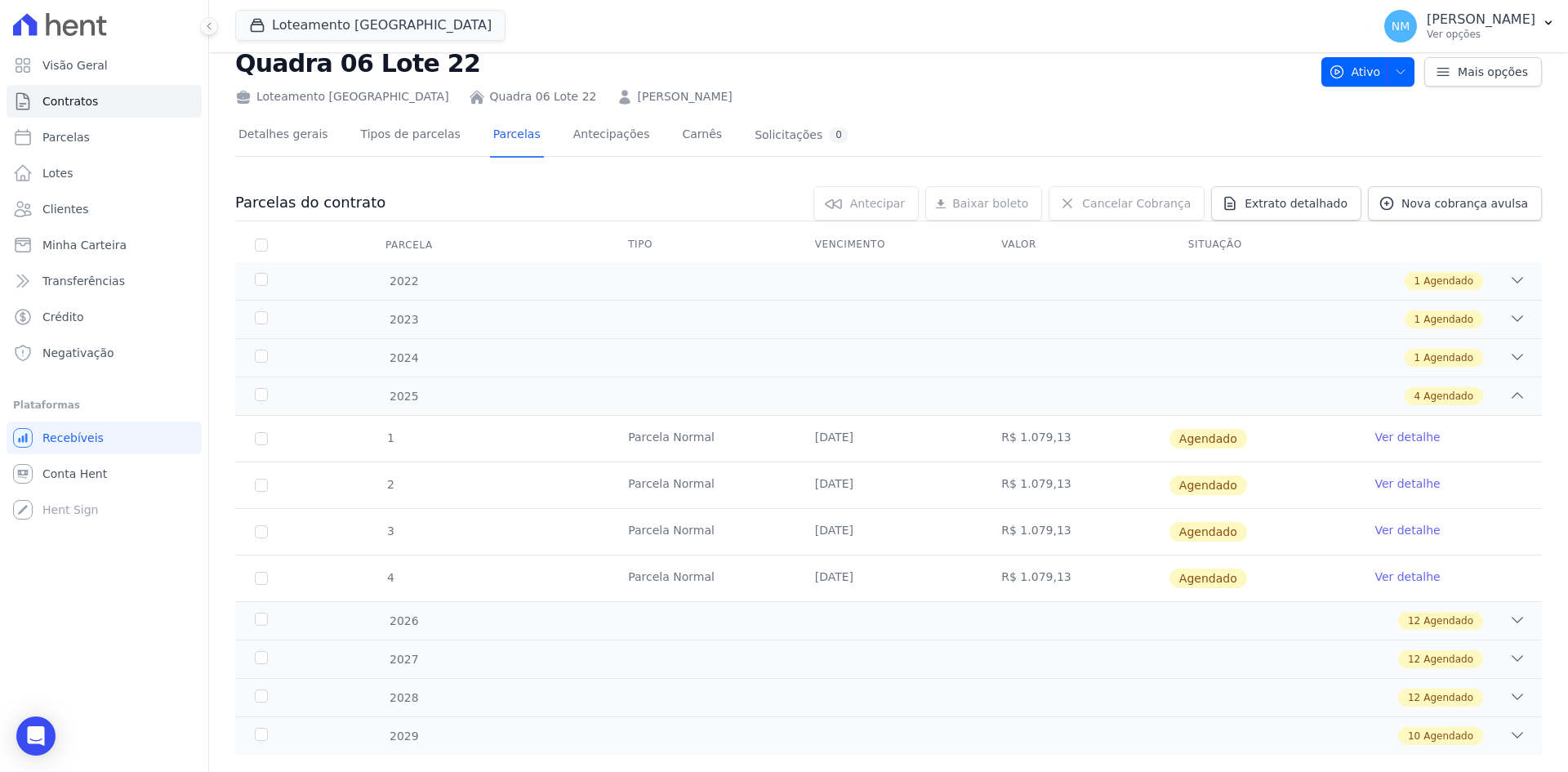
scroll to position [76, 0]
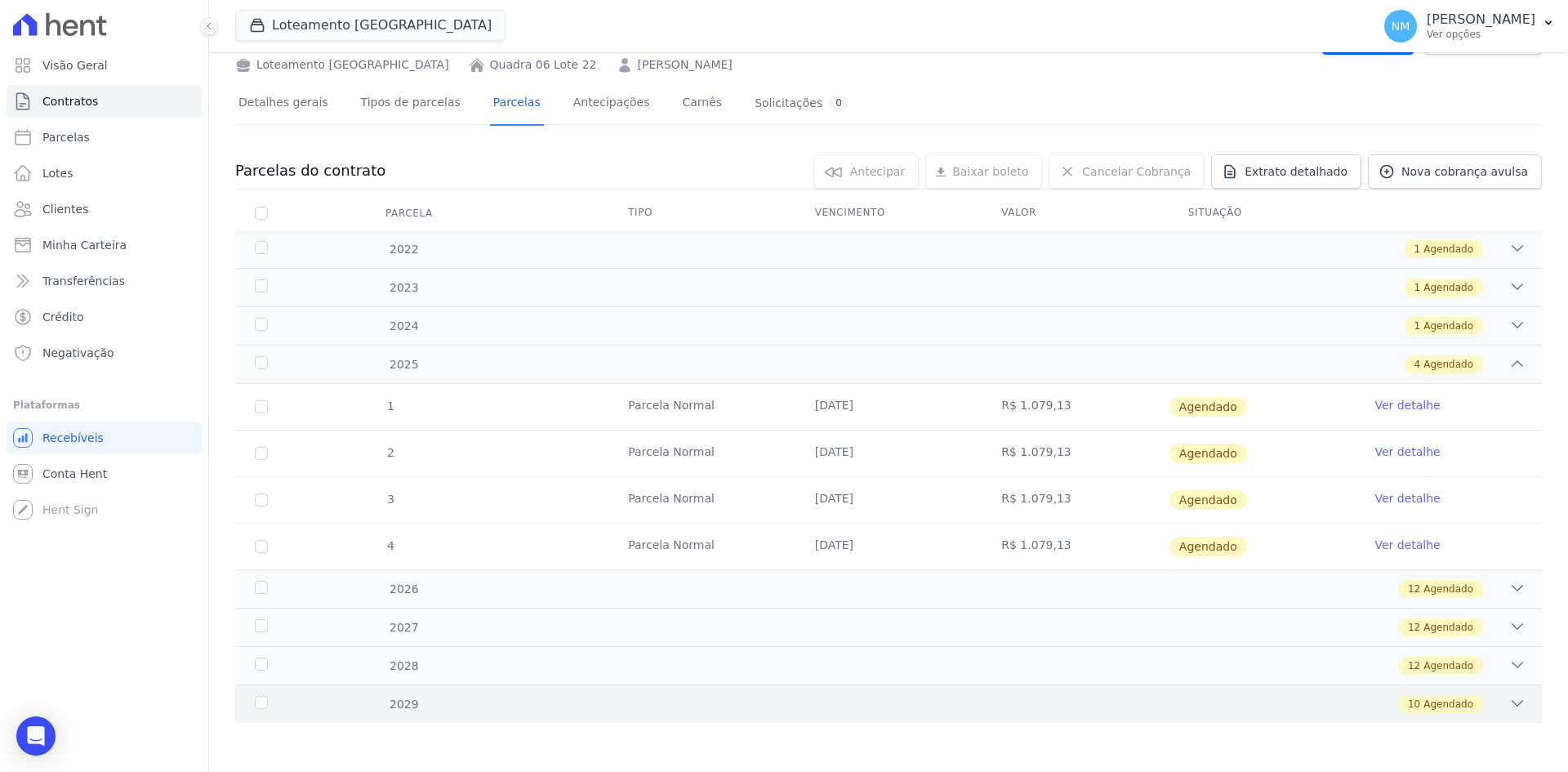
click at [1509, 710] on icon at bounding box center [1517, 703] width 16 height 16
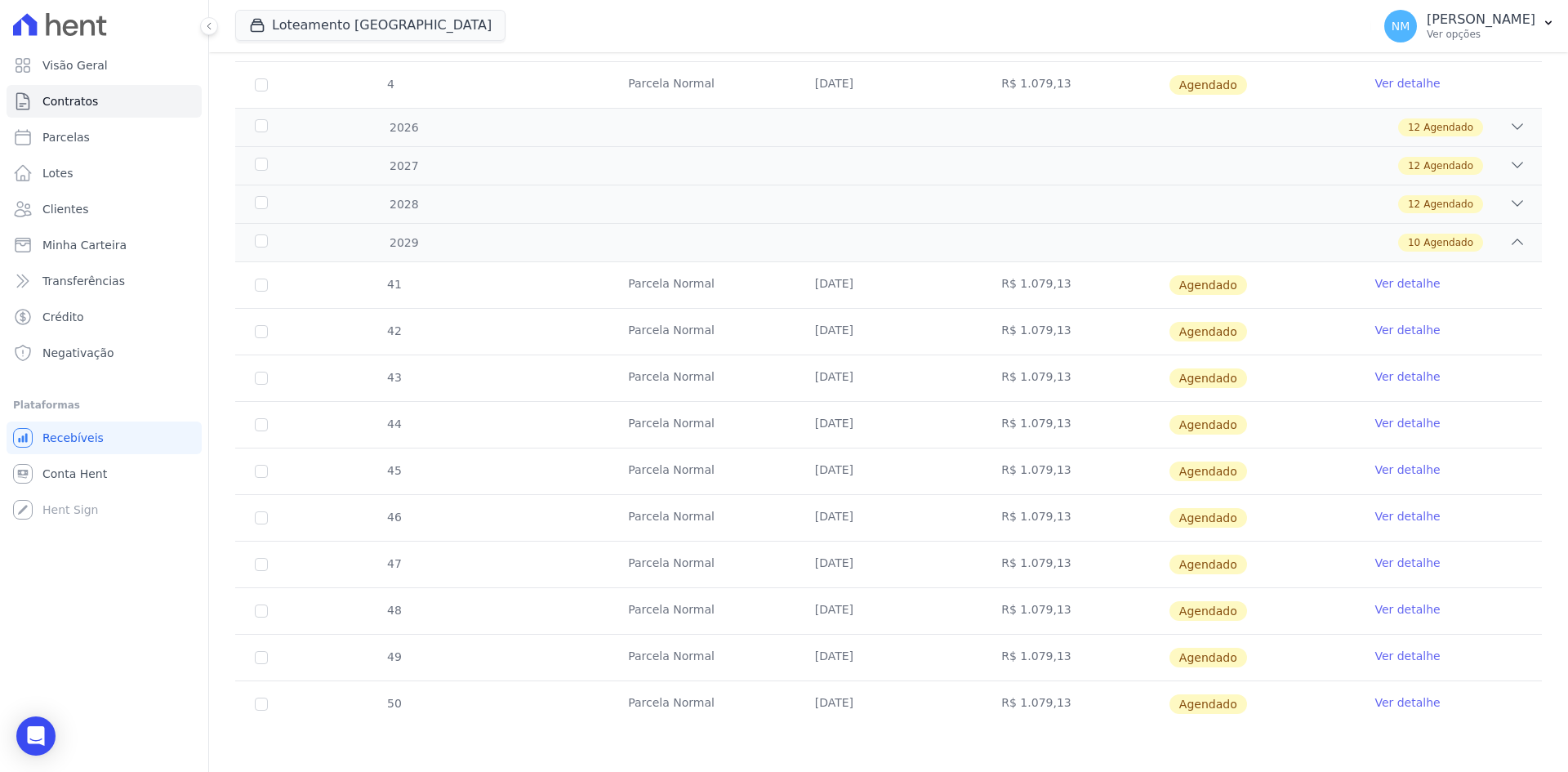
scroll to position [542, 0]
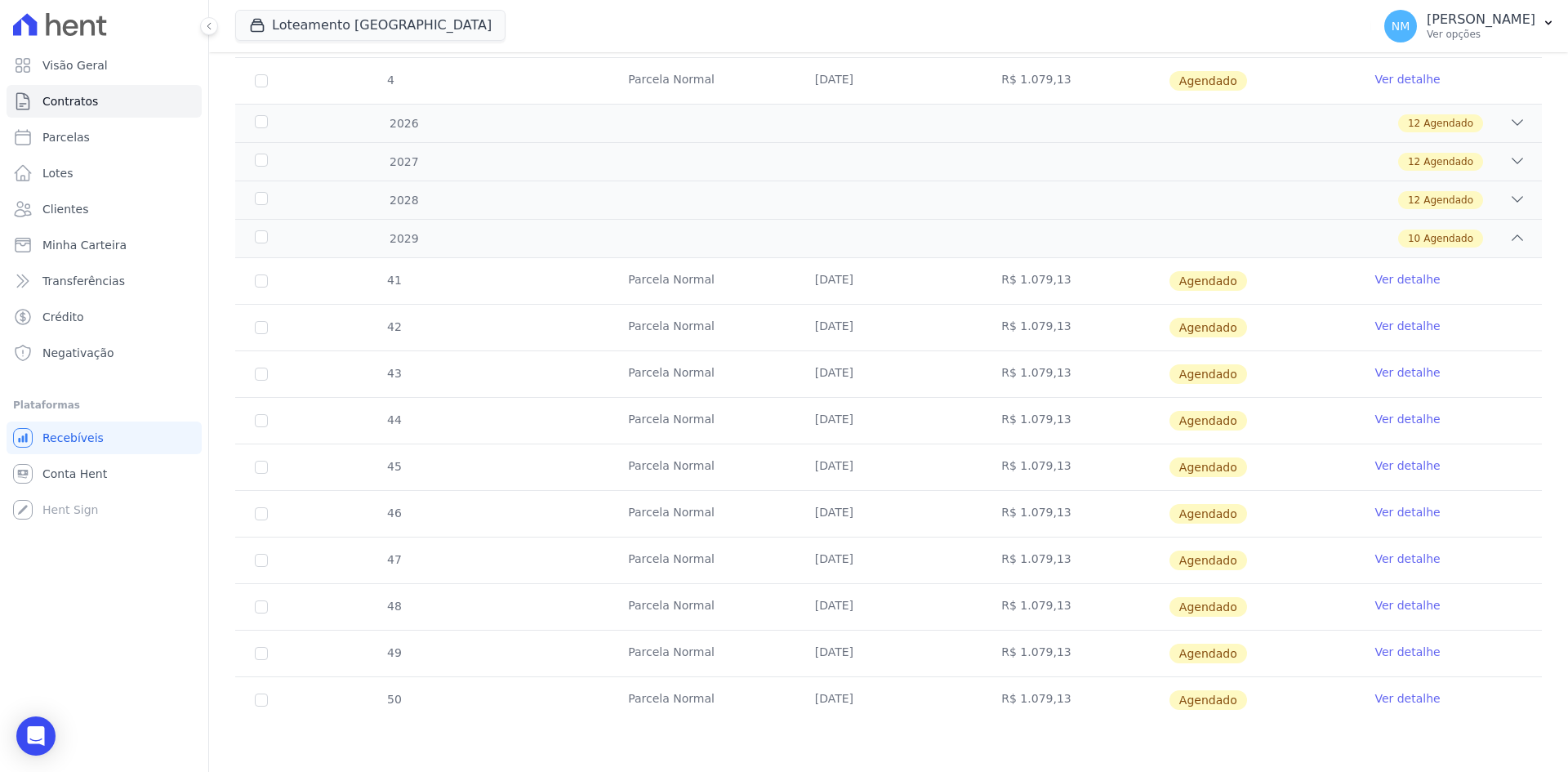
click at [1399, 558] on link "Ver detalhe" at bounding box center [1407, 558] width 66 height 16
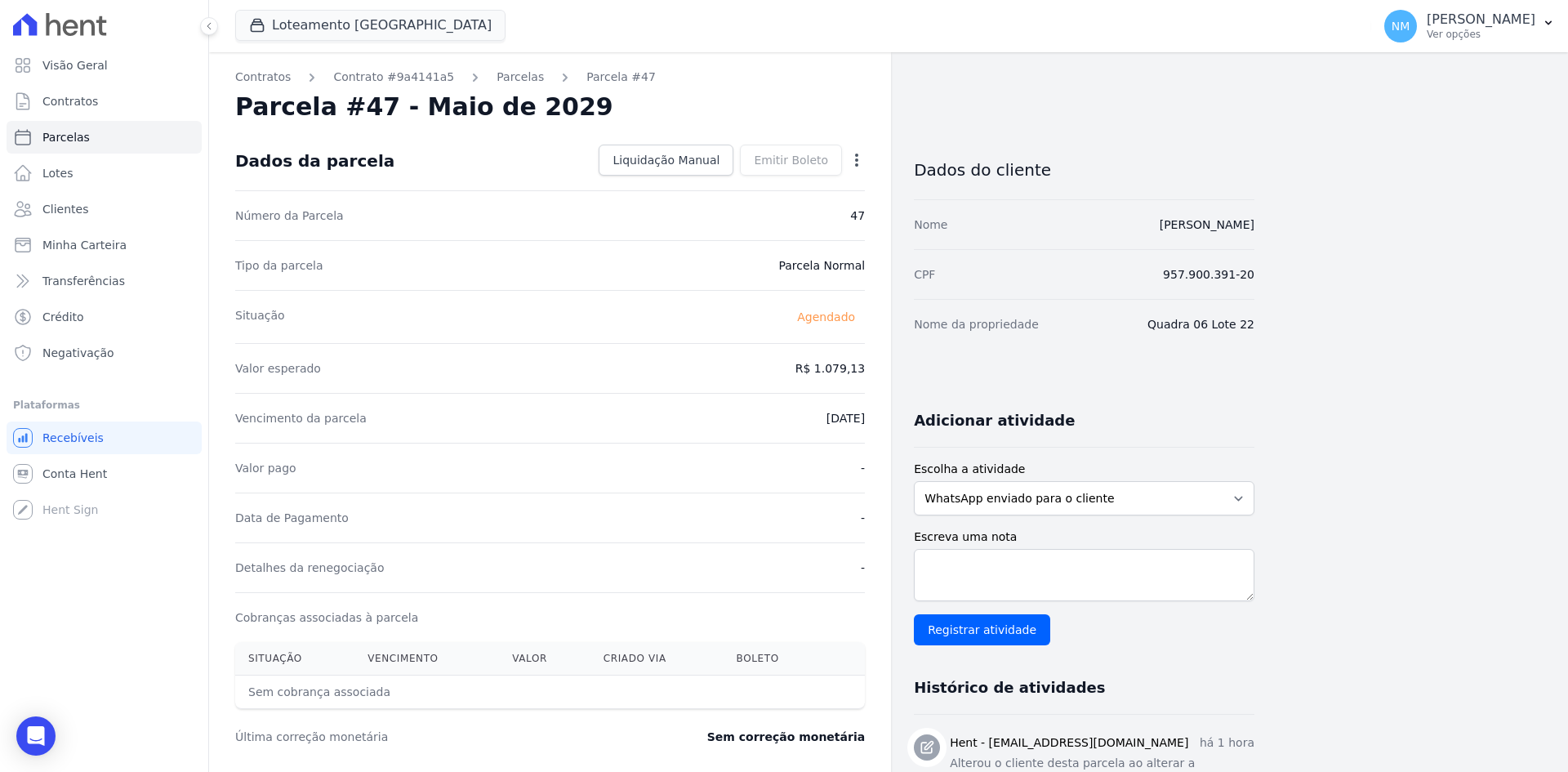
click at [858, 155] on icon "button" at bounding box center [857, 159] width 3 height 13
click at [780, 175] on link "Alterar" at bounding box center [787, 182] width 144 height 30
click at [781, 411] on input "[DATE]" at bounding box center [800, 417] width 129 height 34
type input "[DATE]"
click at [830, 161] on span "Salvar" at bounding box center [833, 159] width 36 height 16
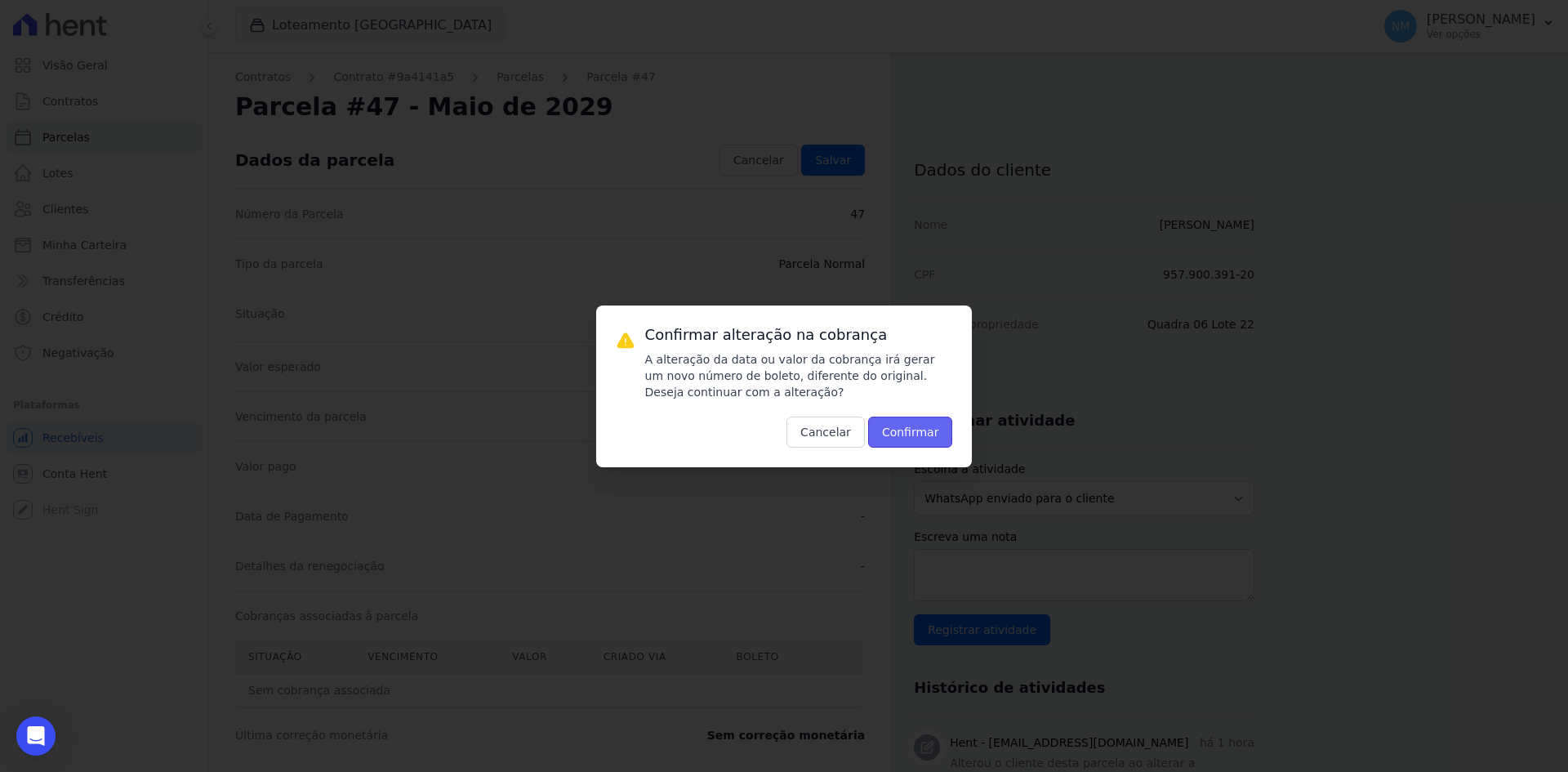
click at [903, 430] on button "Confirmar" at bounding box center [911, 432] width 85 height 31
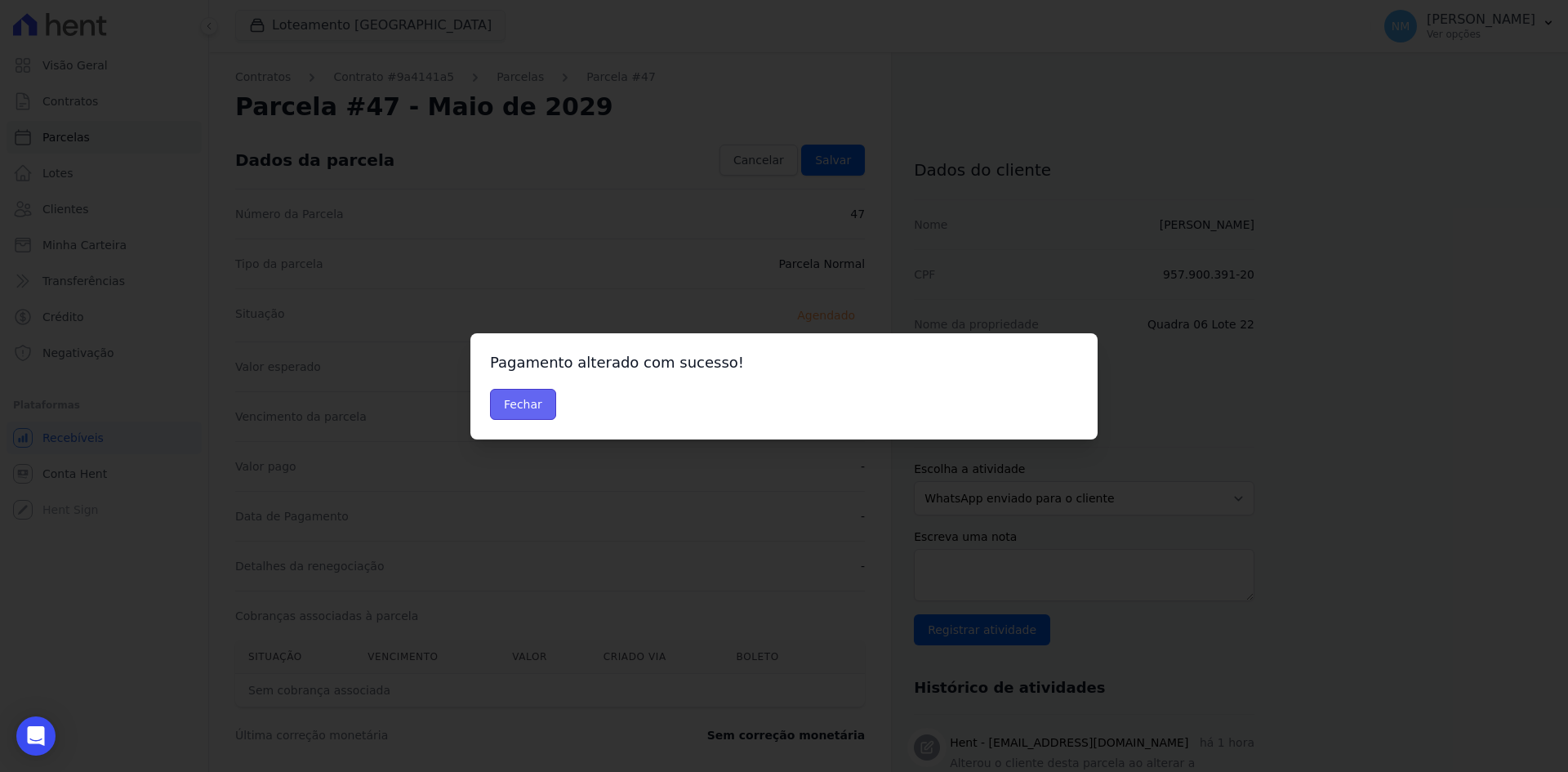
click at [533, 405] on button "Fechar" at bounding box center [523, 404] width 66 height 31
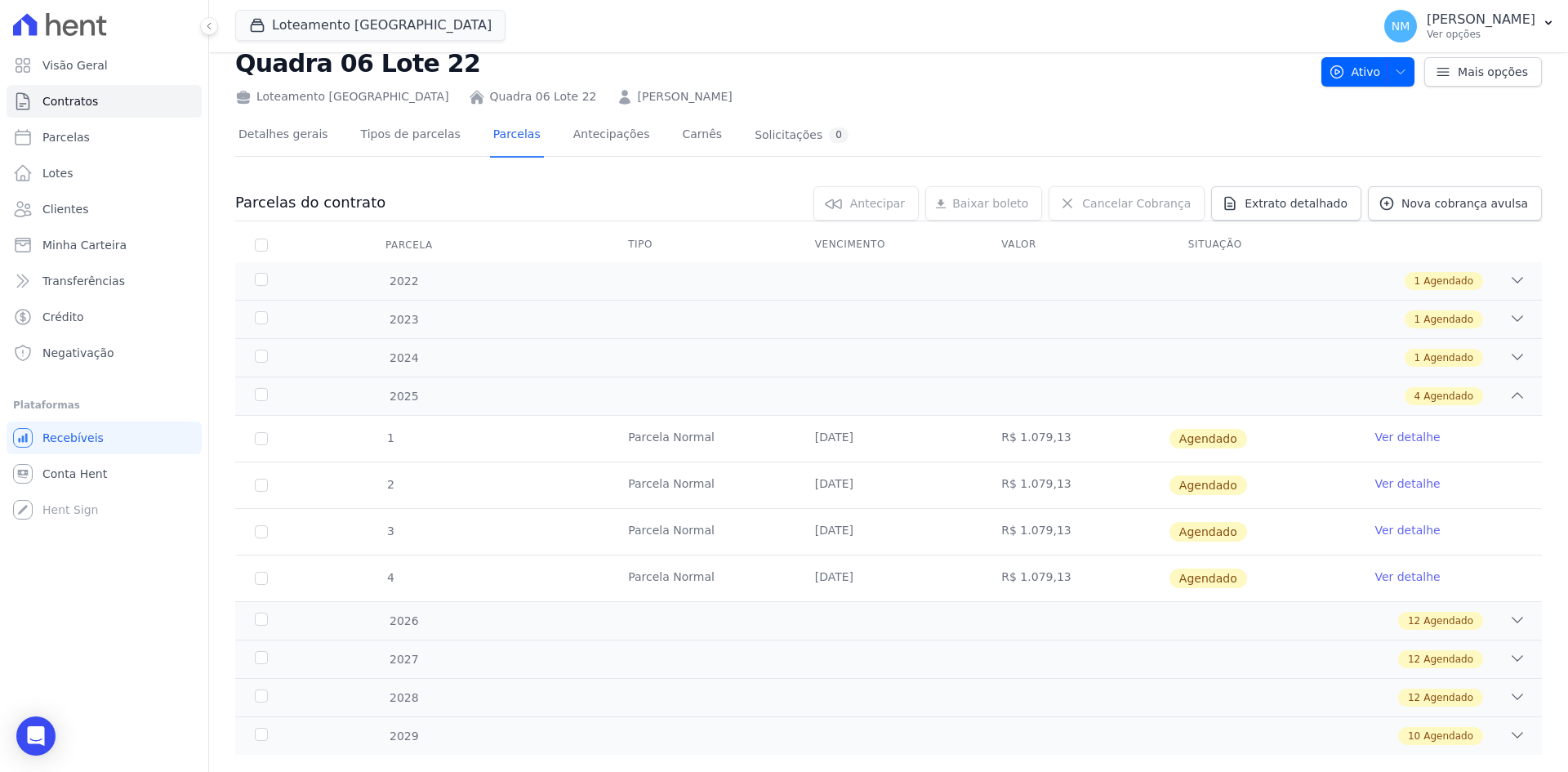
scroll to position [76, 0]
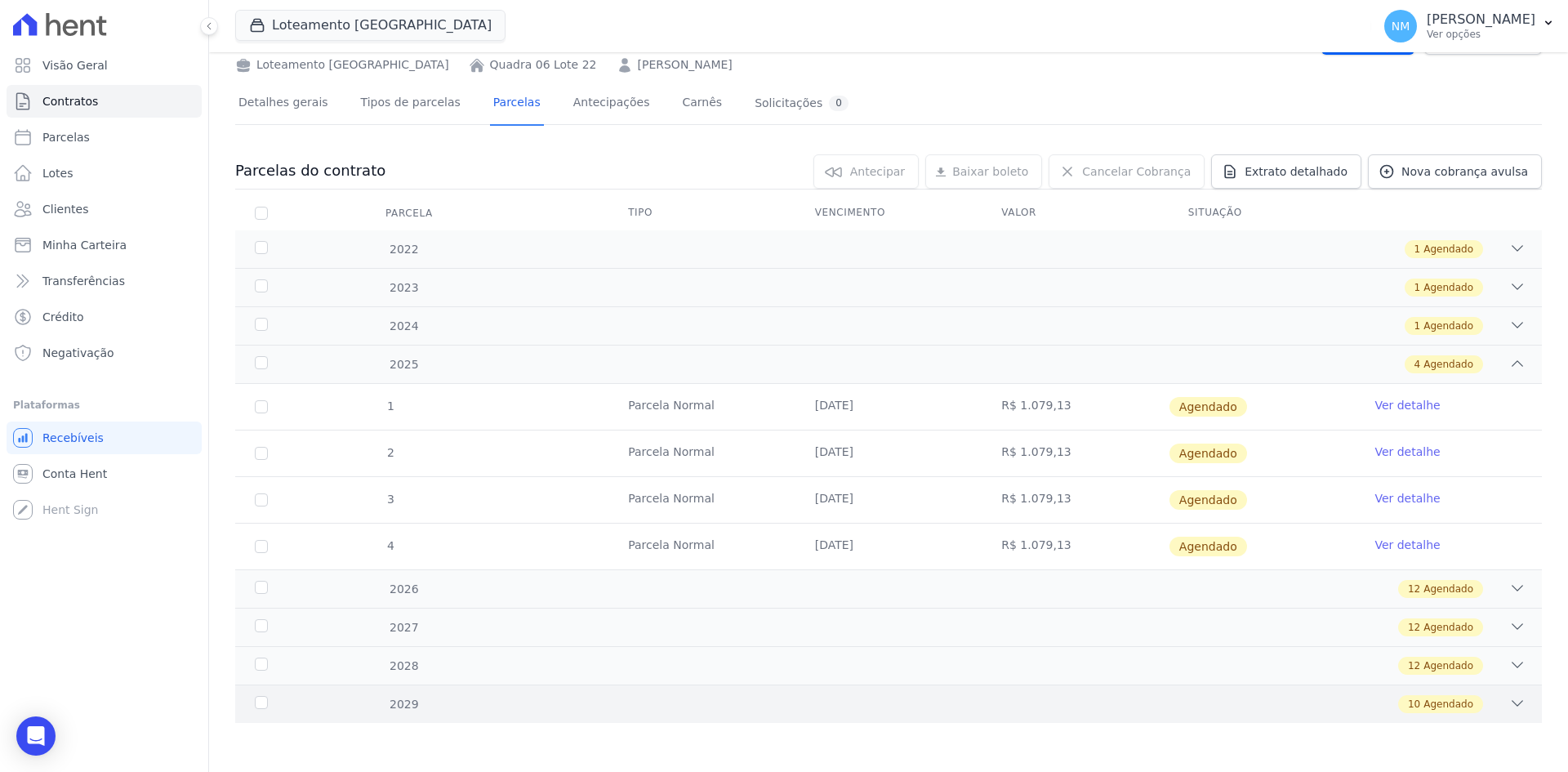
click at [1425, 704] on span "Agendado" at bounding box center [1449, 704] width 49 height 14
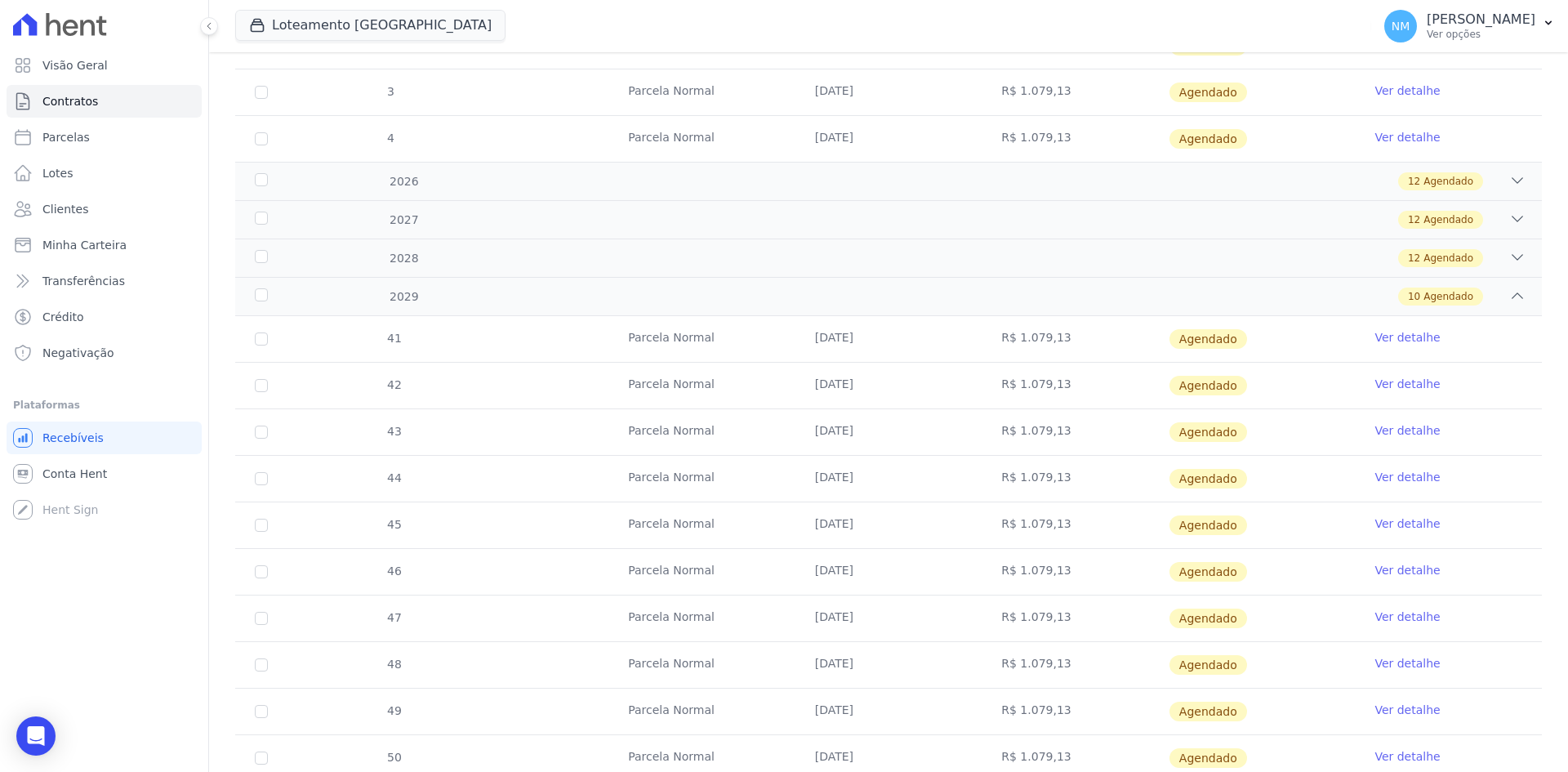
scroll to position [484, 0]
click at [1388, 662] on link "Ver detalhe" at bounding box center [1407, 662] width 66 height 16
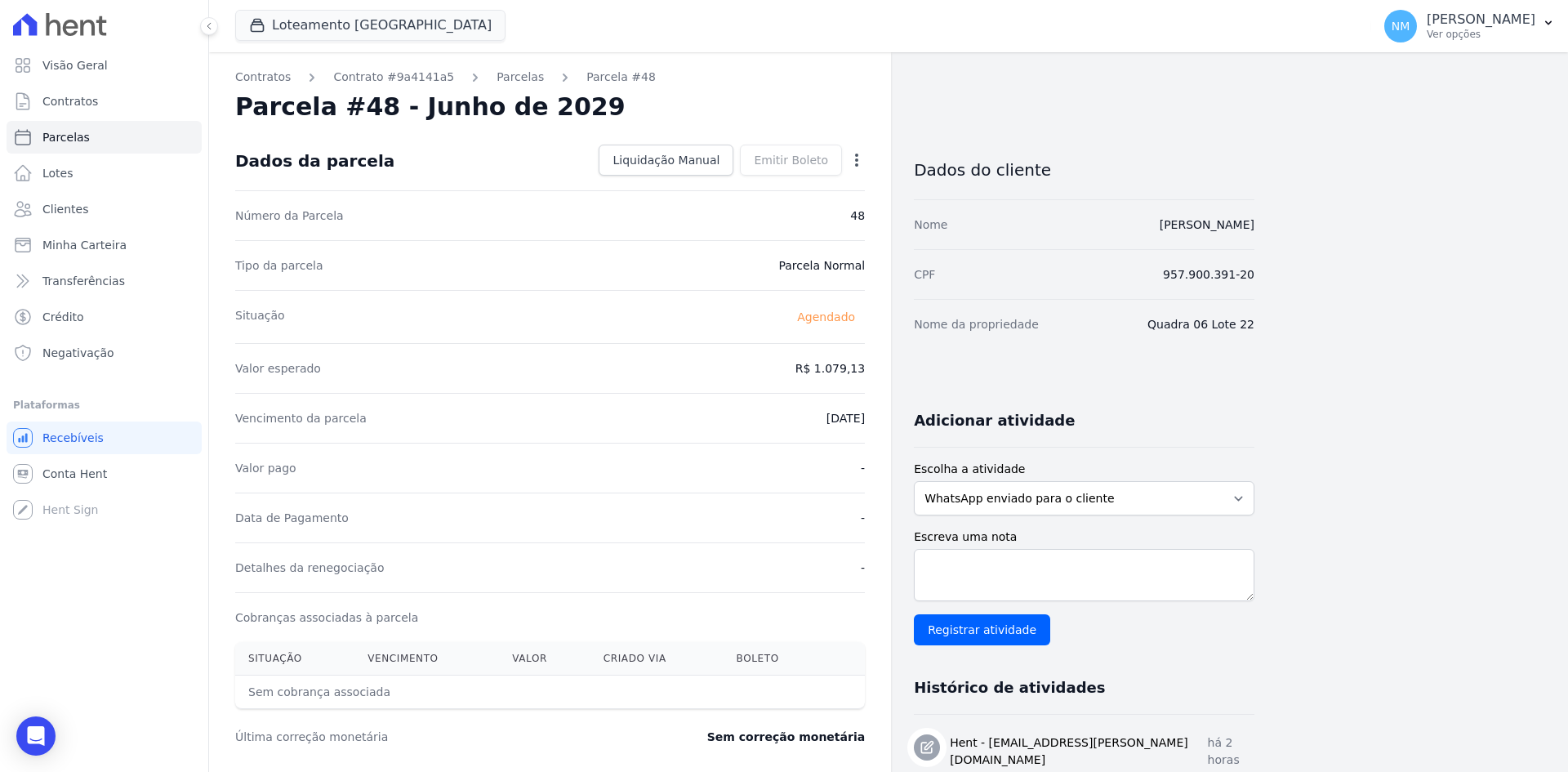
click at [853, 158] on icon "button" at bounding box center [856, 159] width 16 height 16
click at [800, 188] on link "Alterar" at bounding box center [787, 182] width 144 height 30
click at [779, 415] on input "2029-06-10" at bounding box center [800, 417] width 129 height 34
type input "[DATE]"
click at [841, 163] on span "Salvar" at bounding box center [833, 159] width 36 height 16
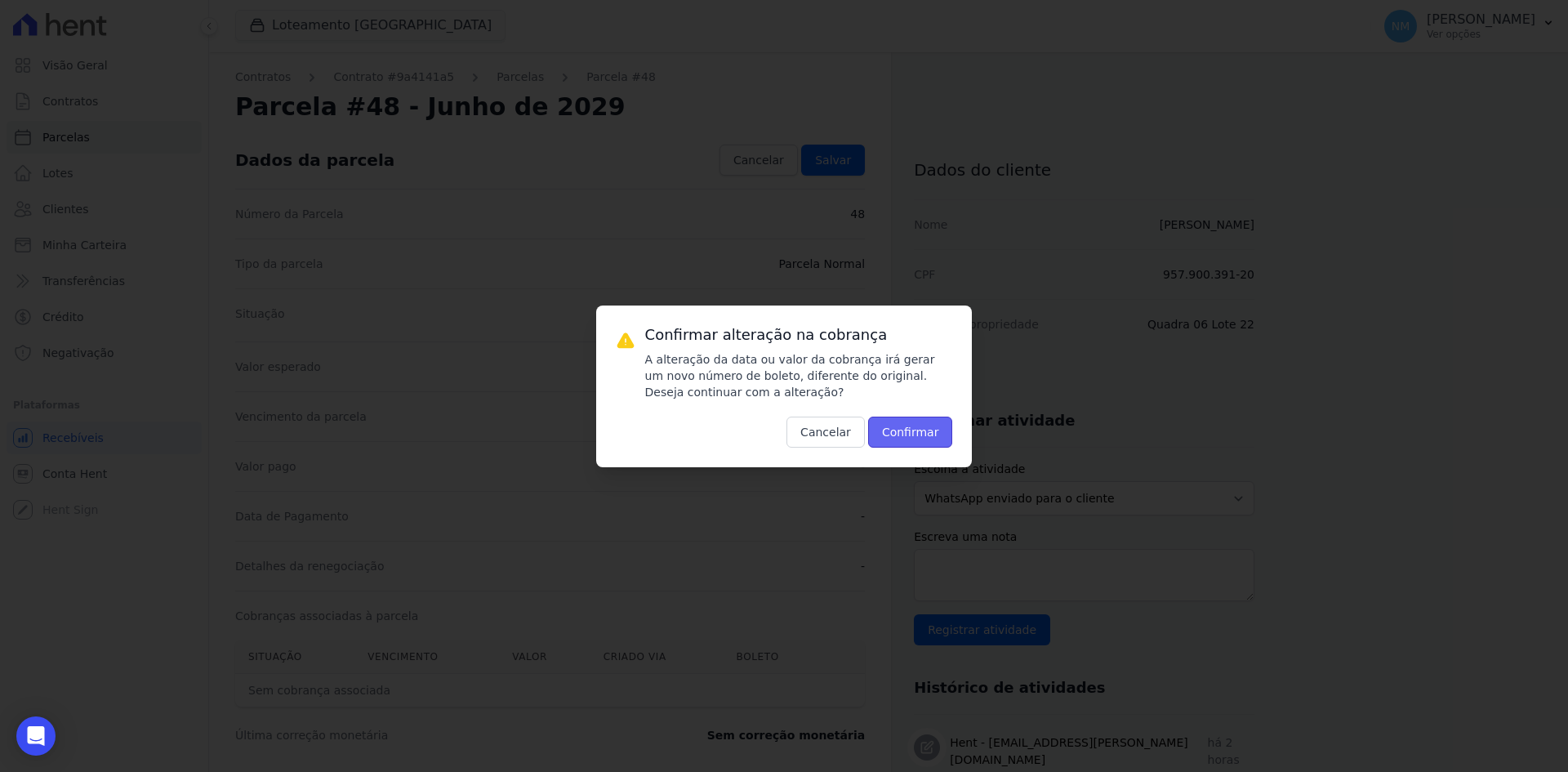
click at [914, 427] on button "Confirmar" at bounding box center [911, 432] width 85 height 31
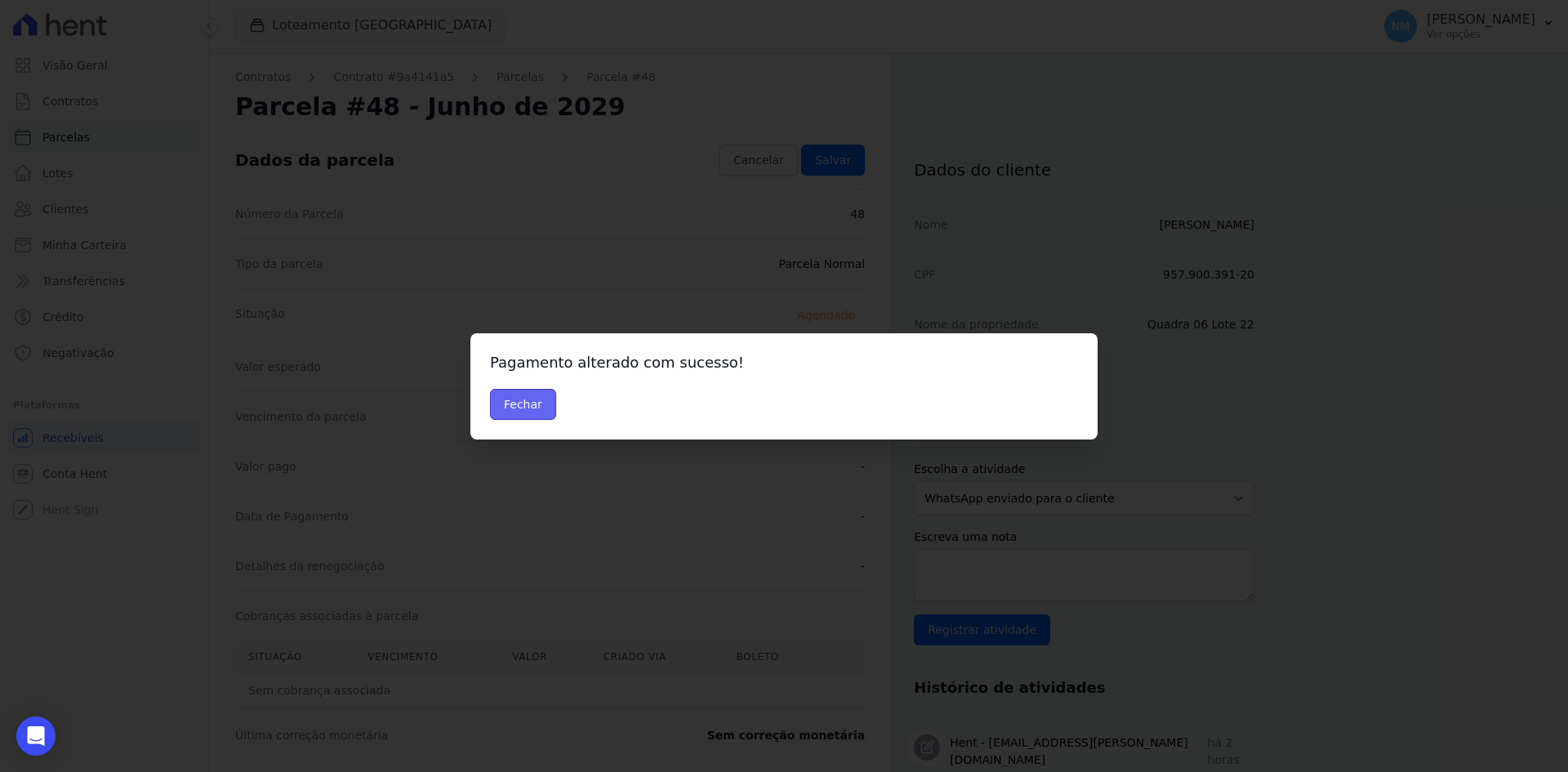
click at [514, 393] on button "Fechar" at bounding box center [523, 404] width 66 height 31
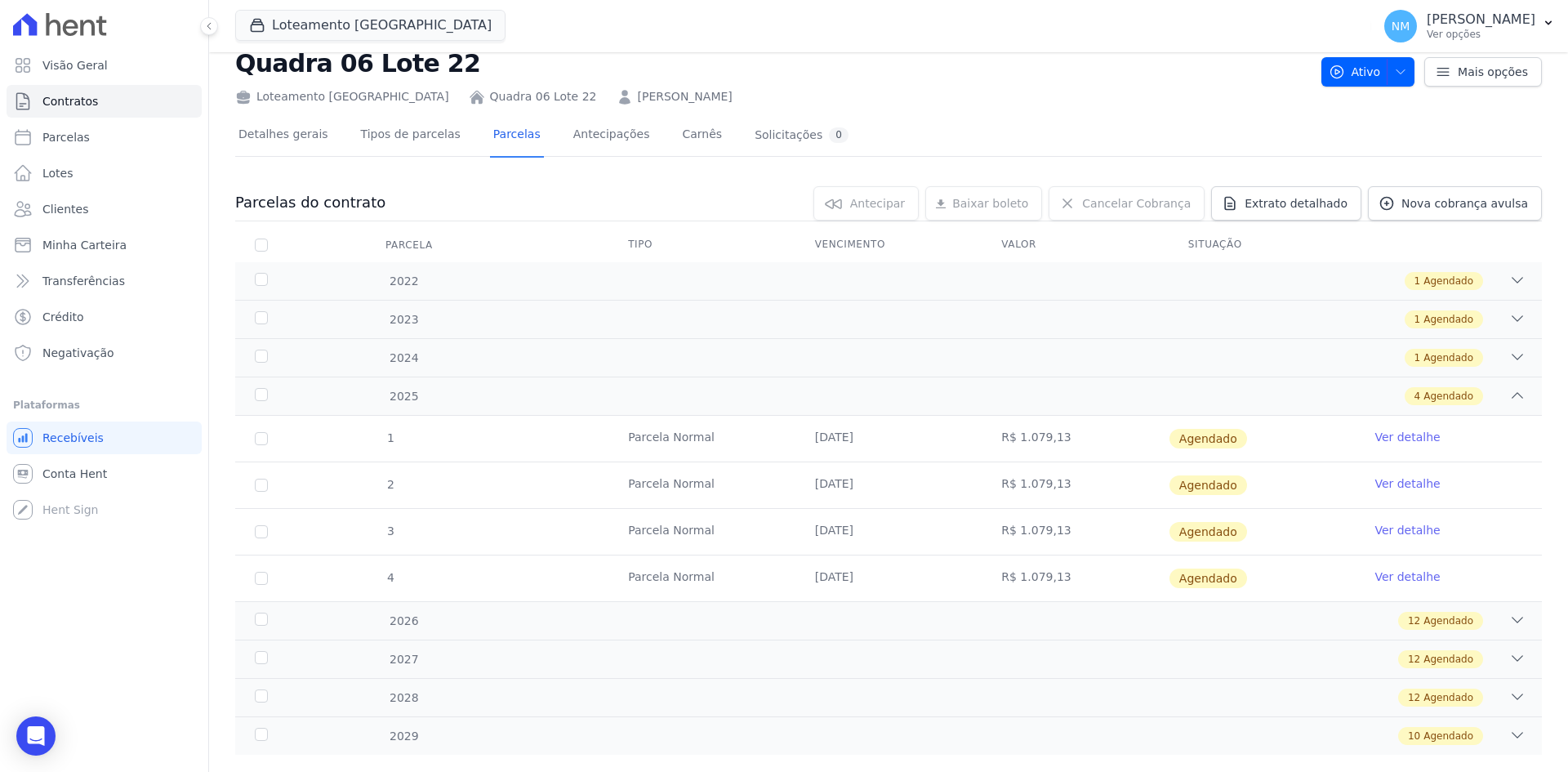
scroll to position [76, 0]
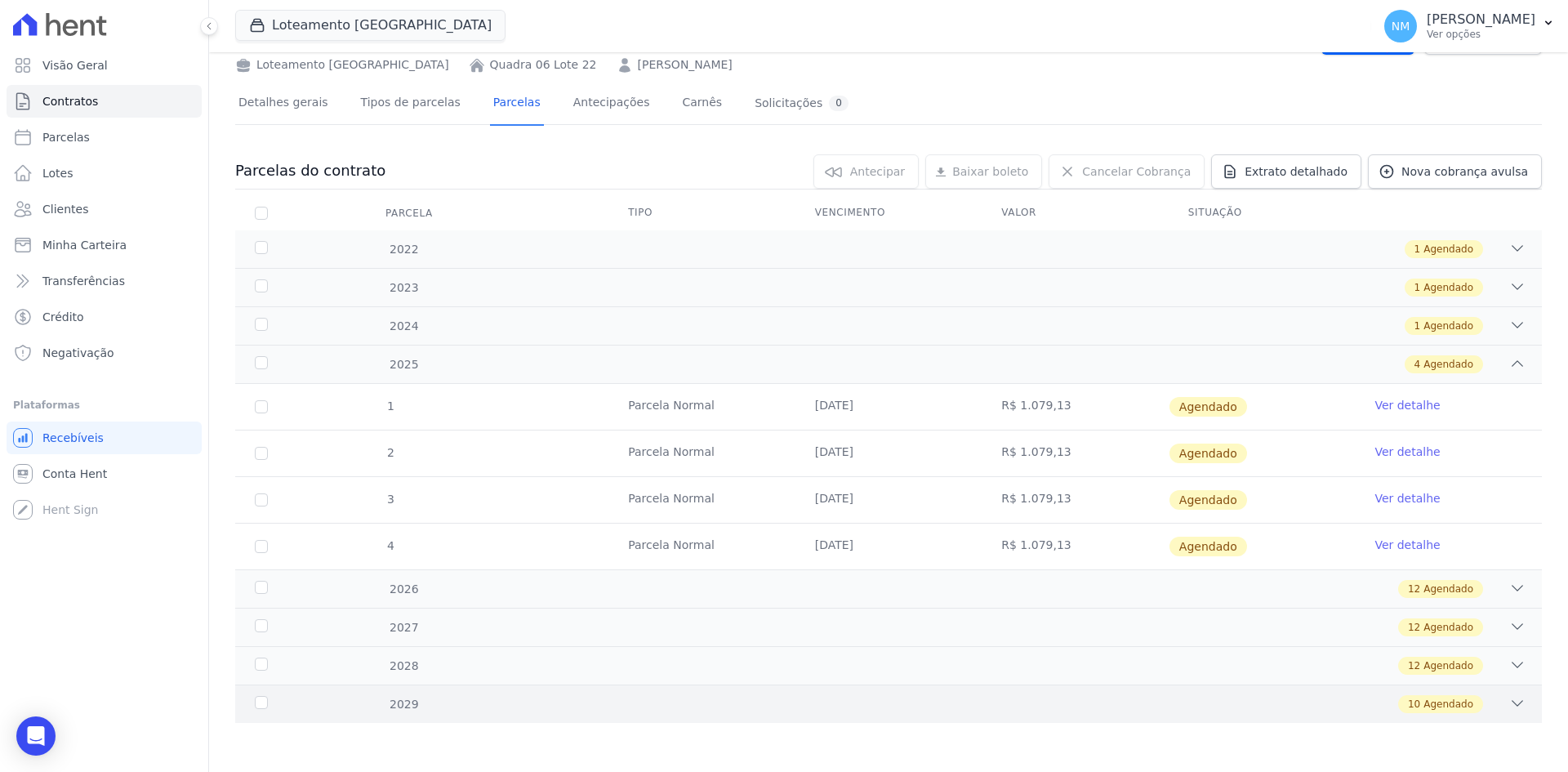
click at [1492, 701] on div "10 Agendado" at bounding box center [953, 704] width 1146 height 18
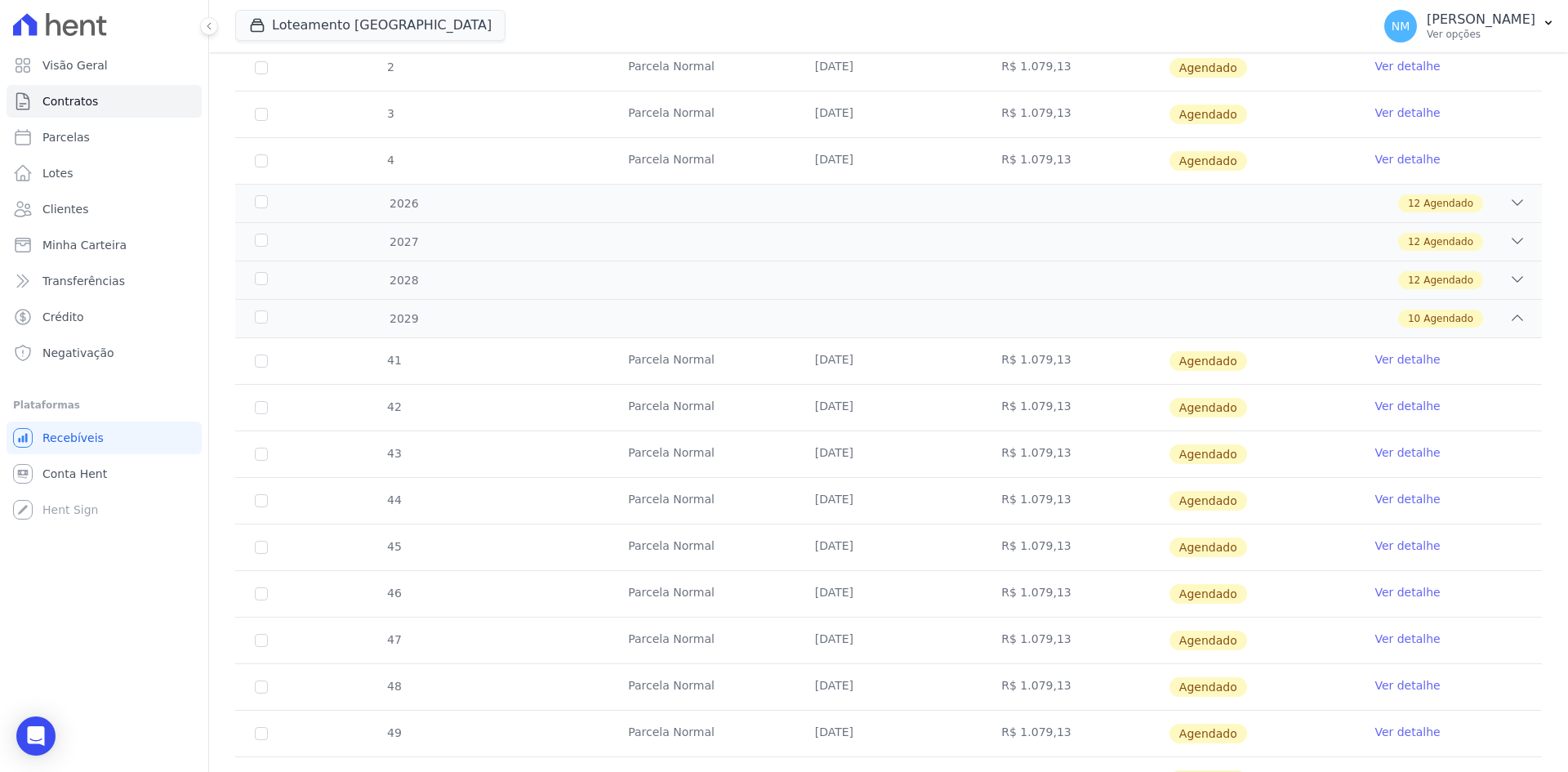
scroll to position [484, 0]
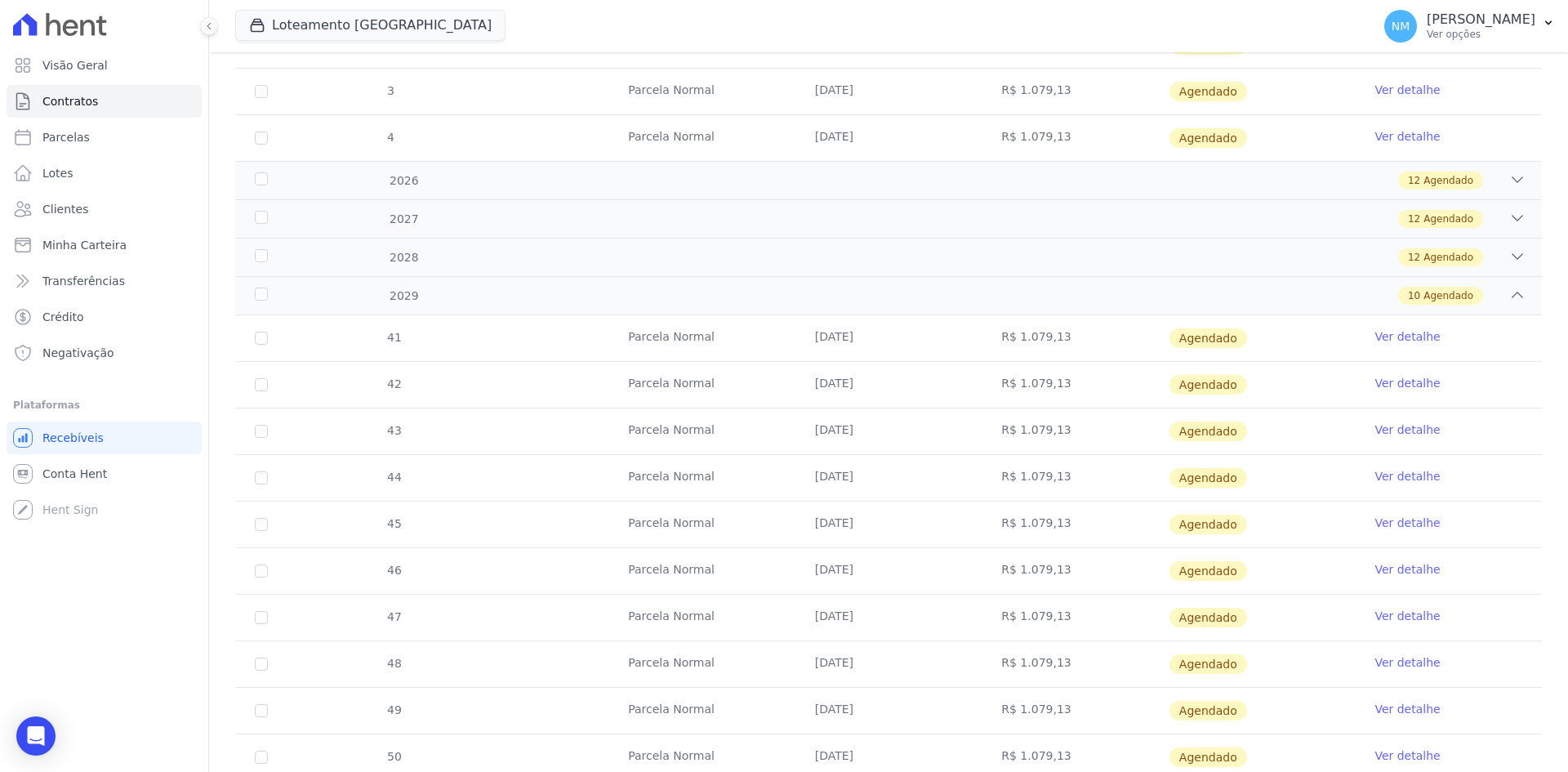
click at [1399, 710] on link "Ver detalhe" at bounding box center [1407, 708] width 66 height 16
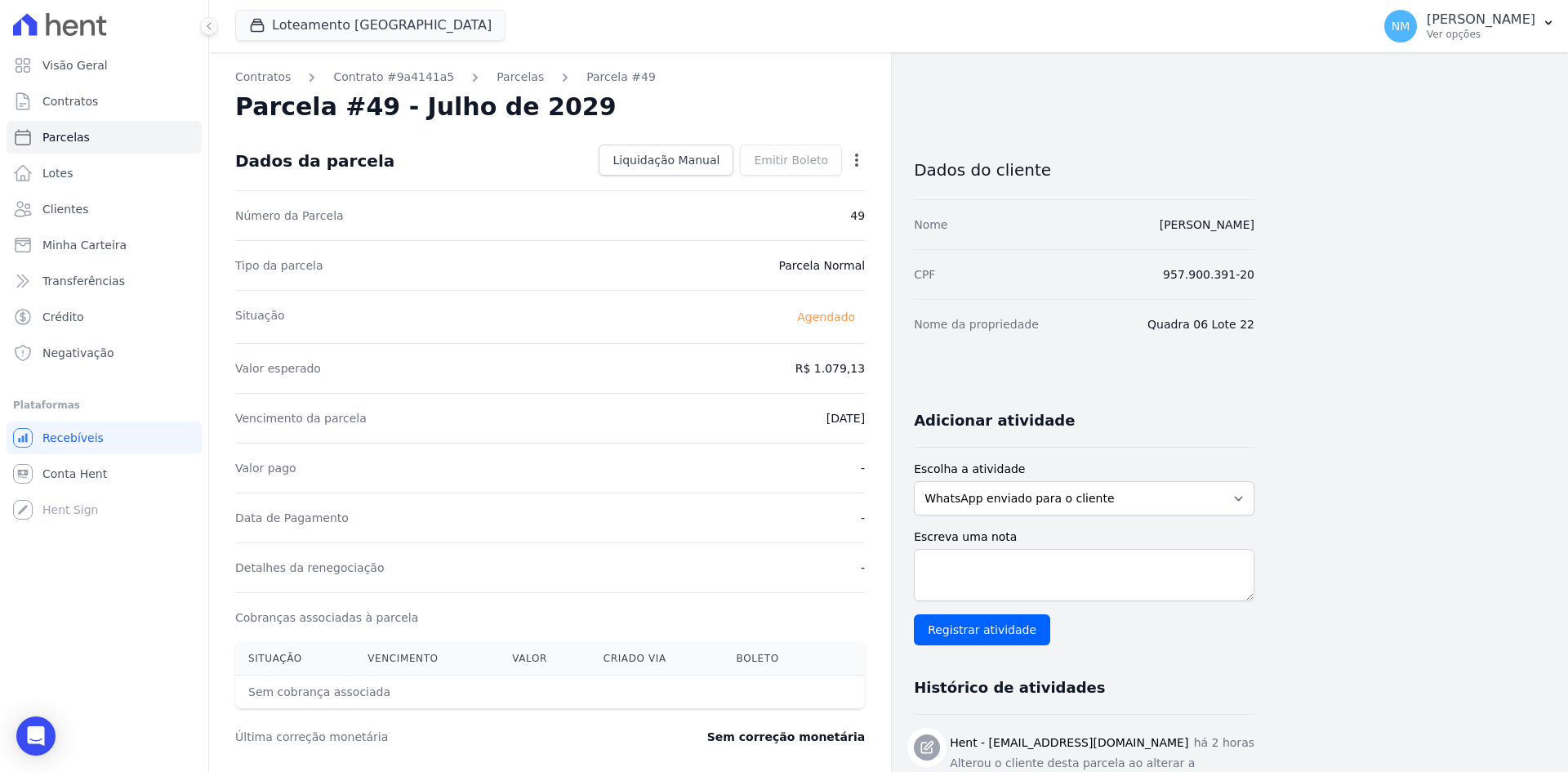
click at [868, 157] on div "Contratos Contrato #9a4141a5 Parcelas Parcela #49 Parcela #49 - Julho de 2029 D…" at bounding box center [550, 577] width 682 height 1051
click at [856, 164] on icon "button" at bounding box center [856, 159] width 16 height 16
click at [798, 193] on link "Alterar" at bounding box center [787, 182] width 144 height 30
click at [777, 418] on input "2029-07-10" at bounding box center [800, 417] width 129 height 34
type input "2029-09-10"
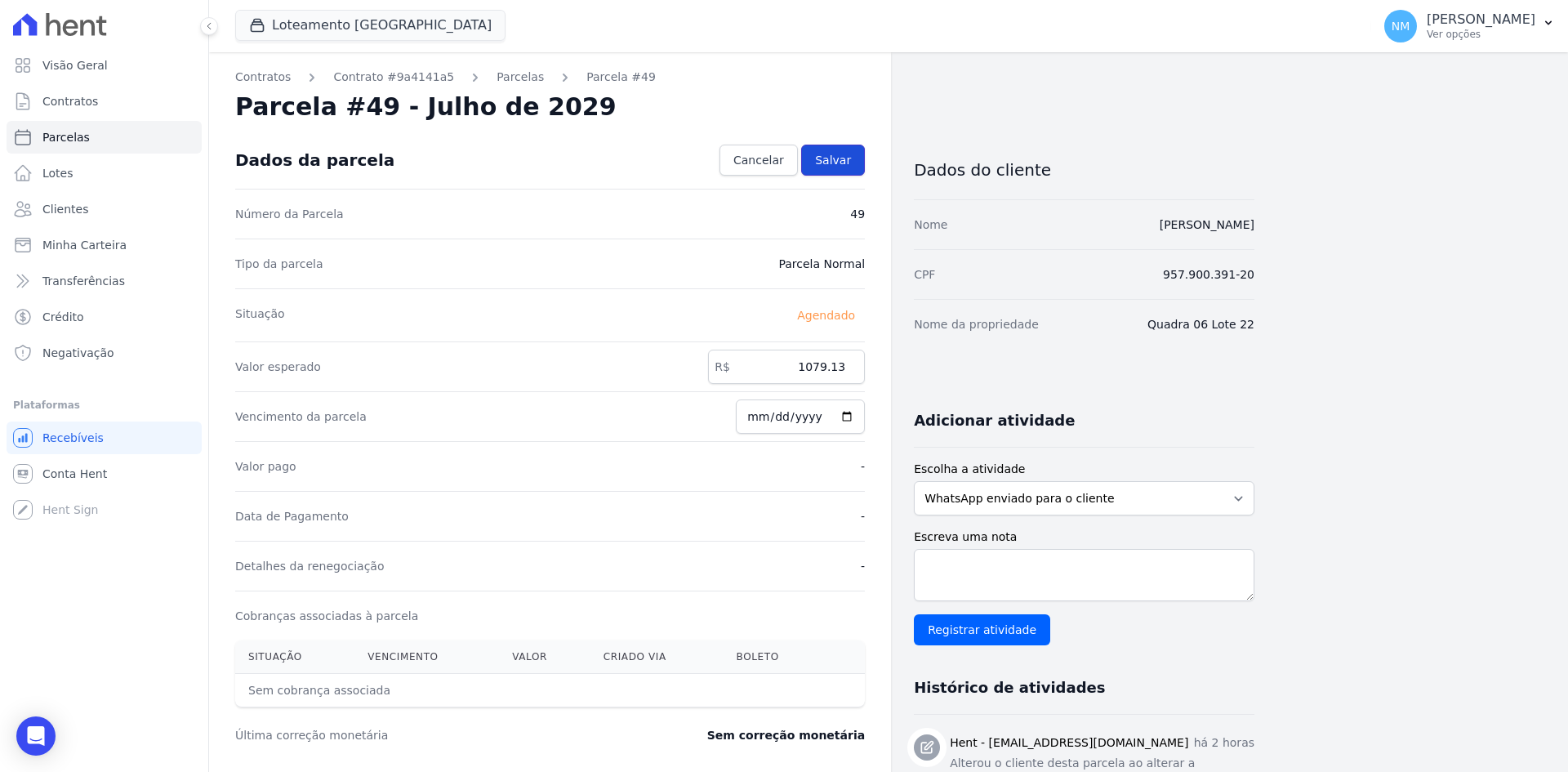
click at [828, 153] on span "Salvar" at bounding box center [833, 159] width 36 height 16
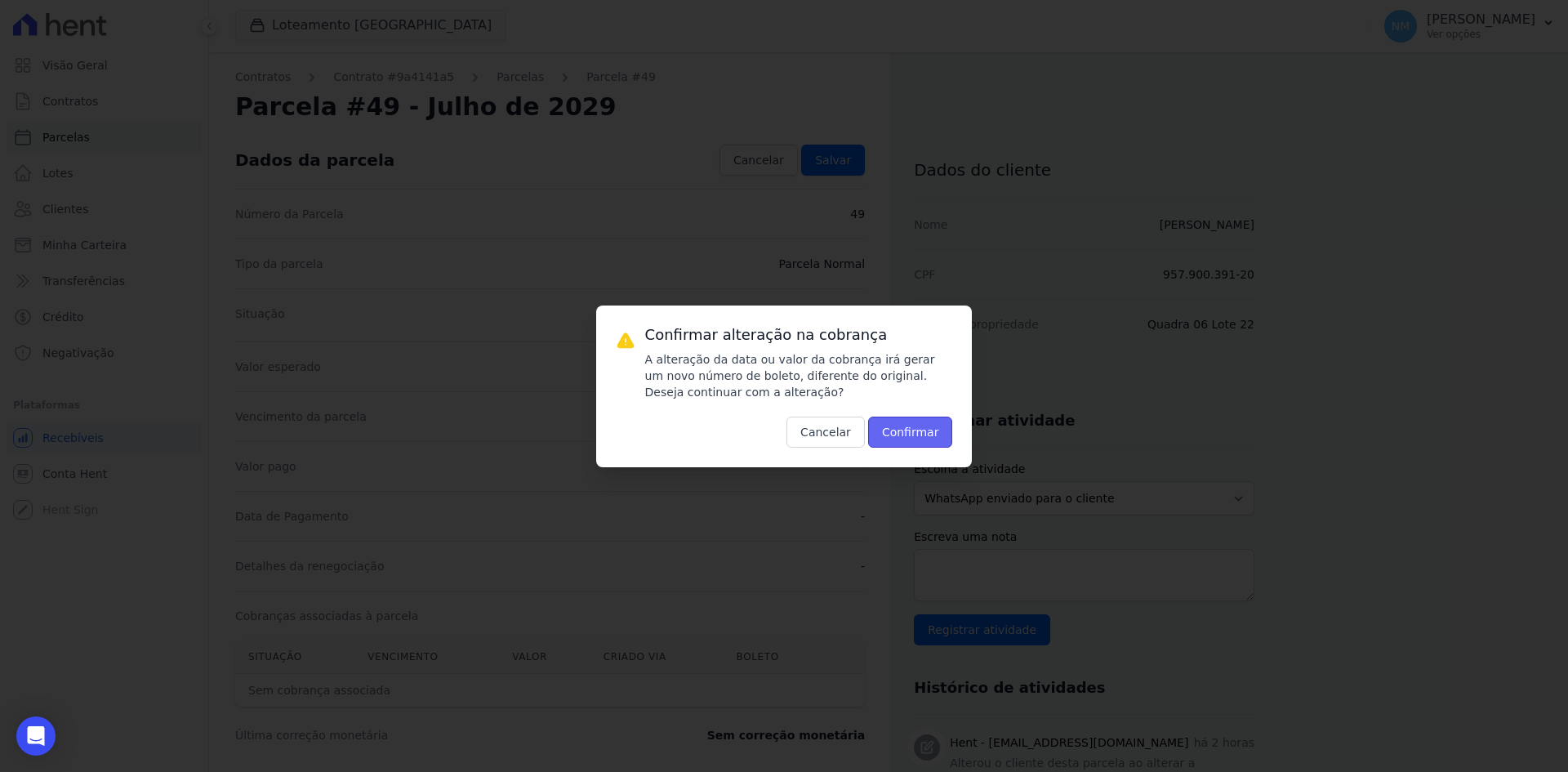
click at [908, 436] on button "Confirmar" at bounding box center [911, 432] width 85 height 31
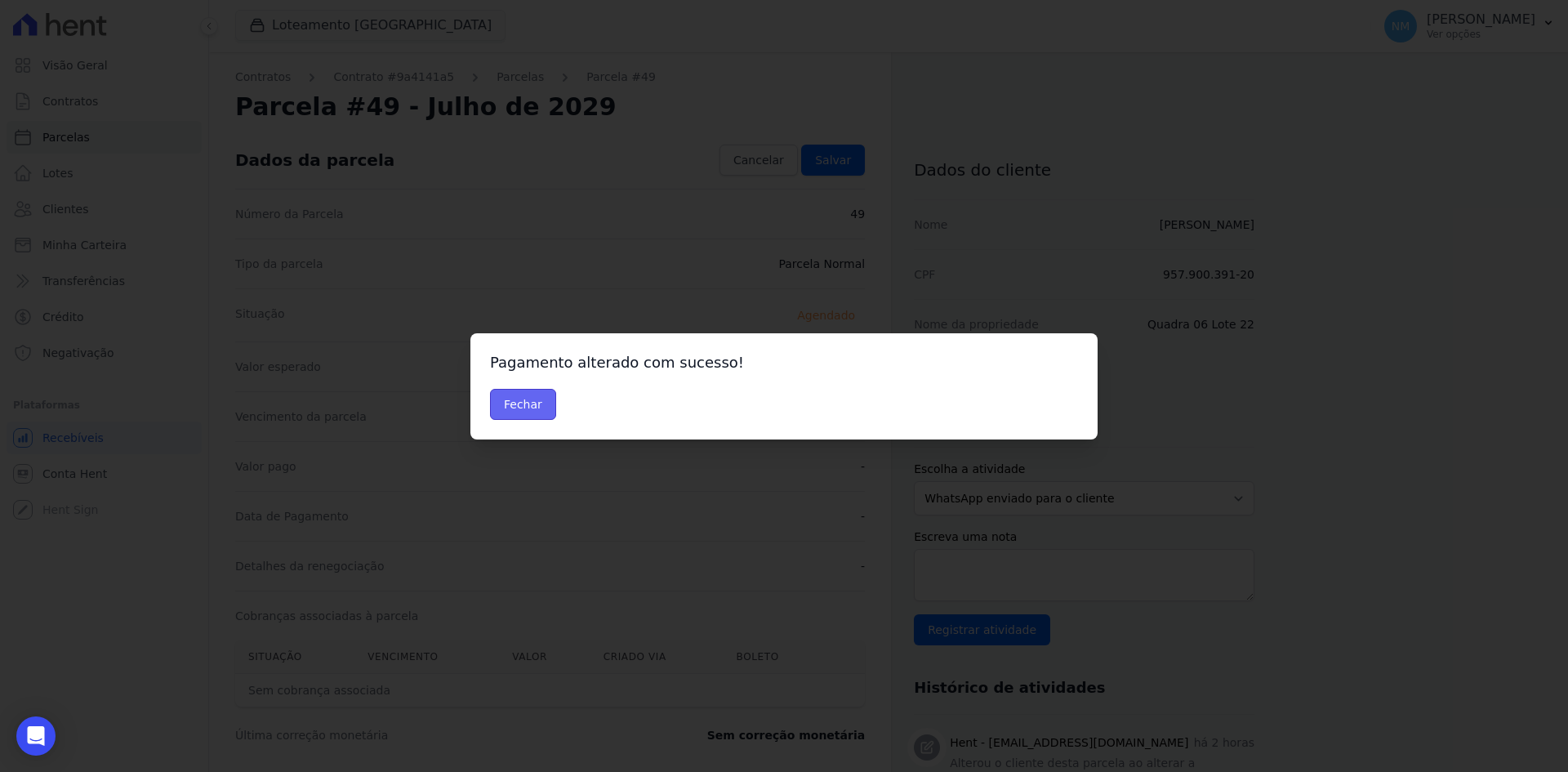
click at [544, 400] on button "Fechar" at bounding box center [523, 404] width 66 height 31
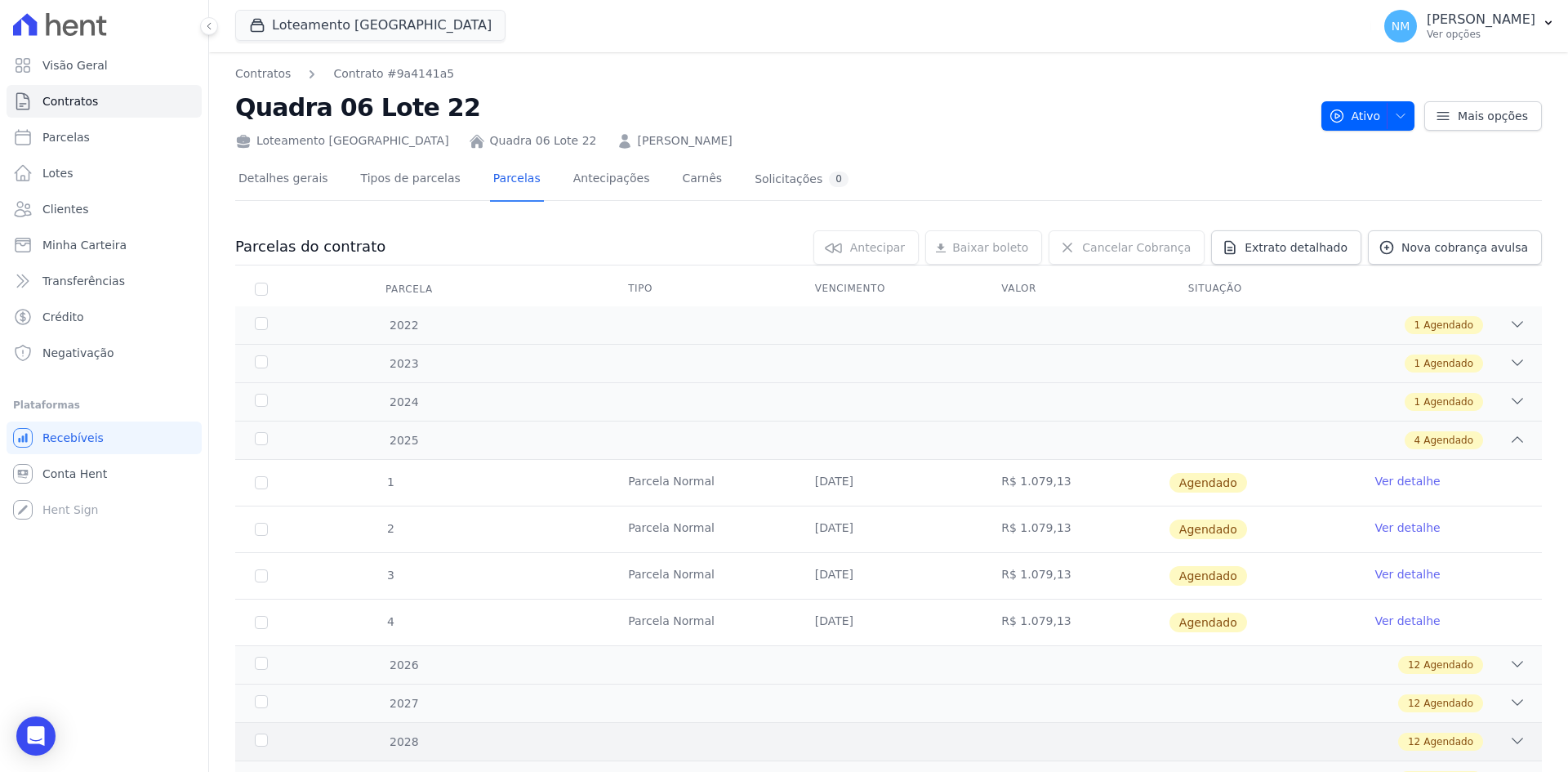
click at [1509, 745] on icon at bounding box center [1517, 740] width 16 height 16
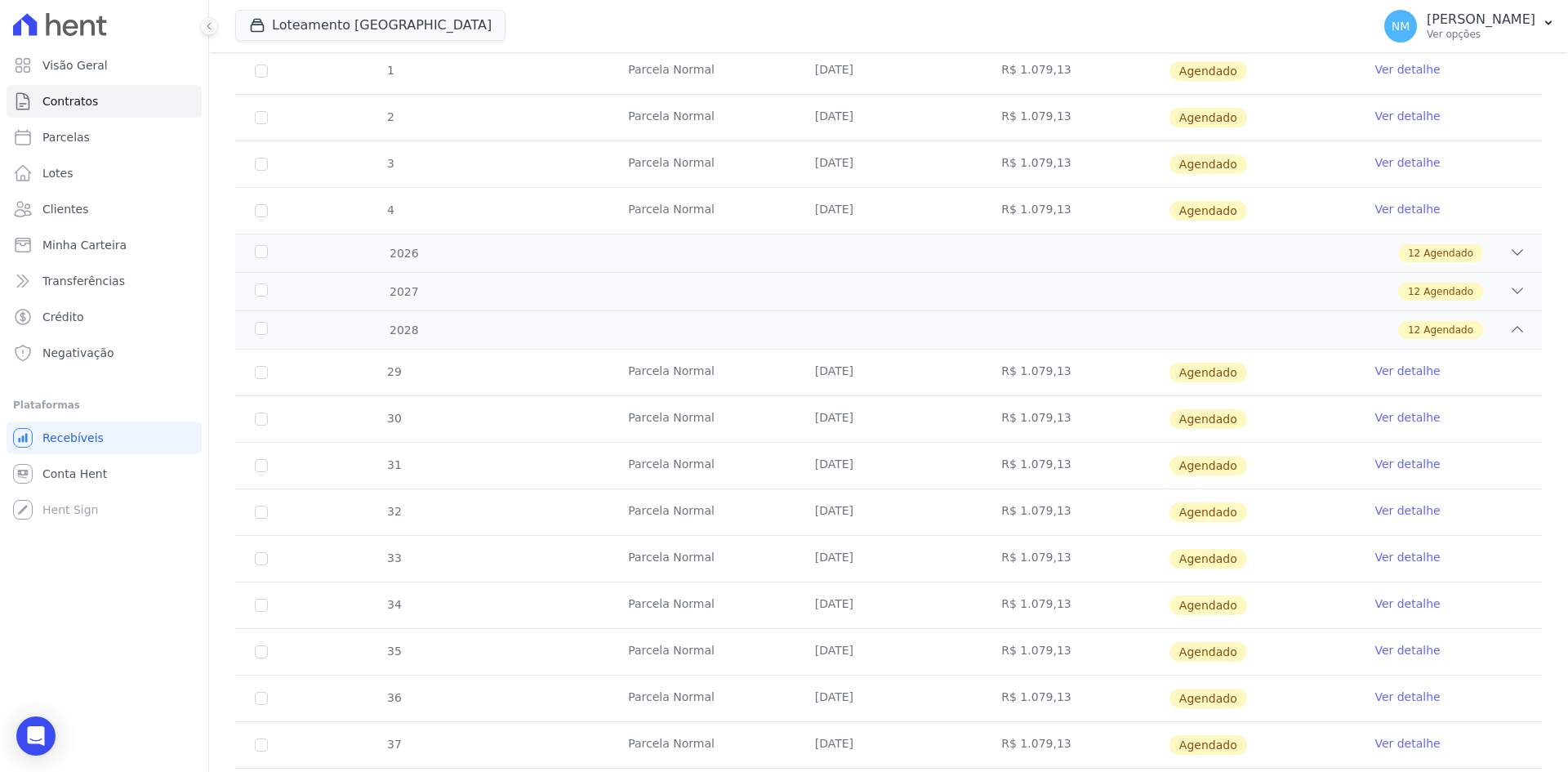
scroll to position [635, 0]
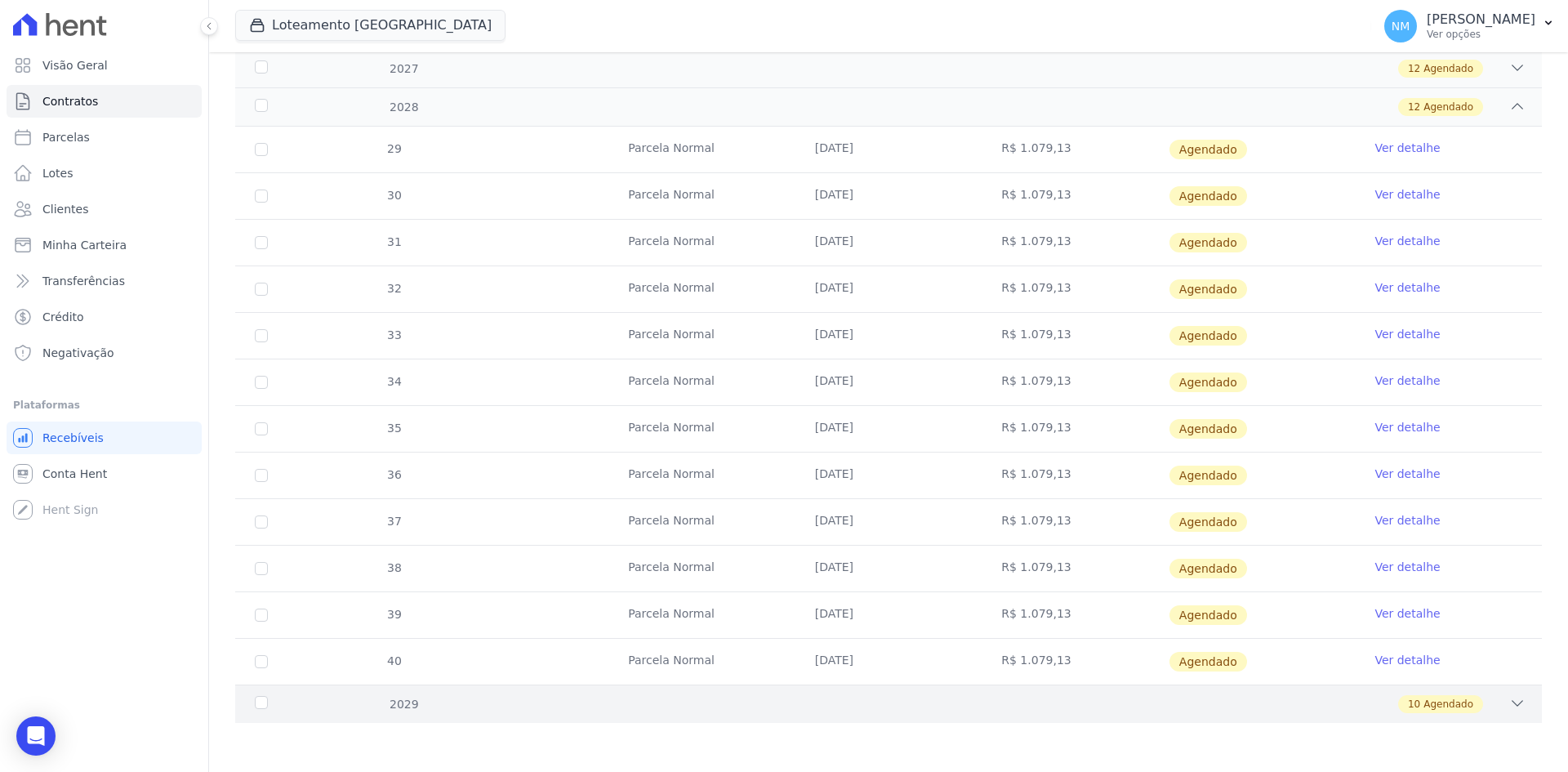
click at [1438, 704] on span "Agendado" at bounding box center [1449, 704] width 49 height 14
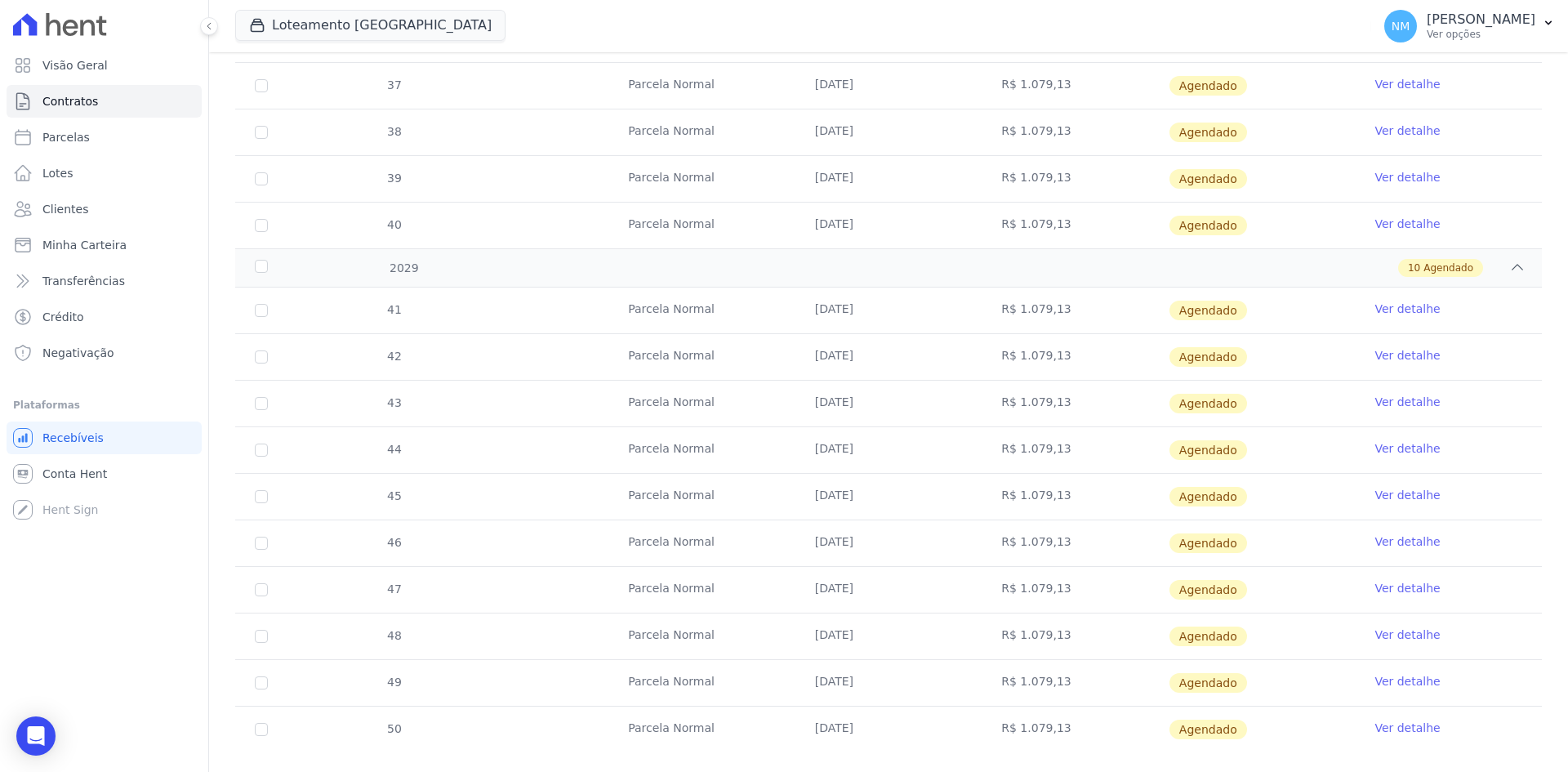
scroll to position [1100, 0]
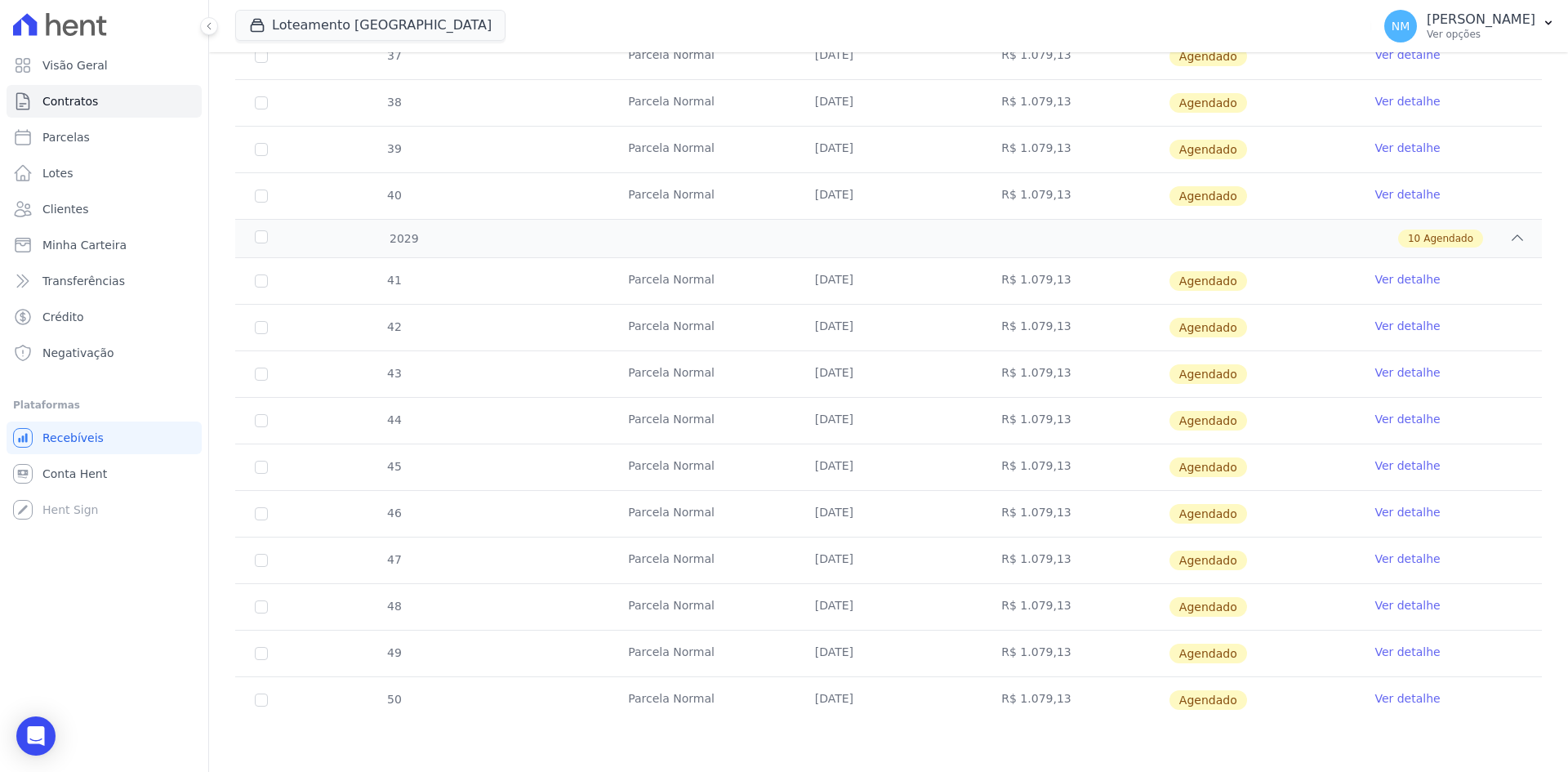
click at [1386, 695] on link "Ver detalhe" at bounding box center [1407, 698] width 66 height 16
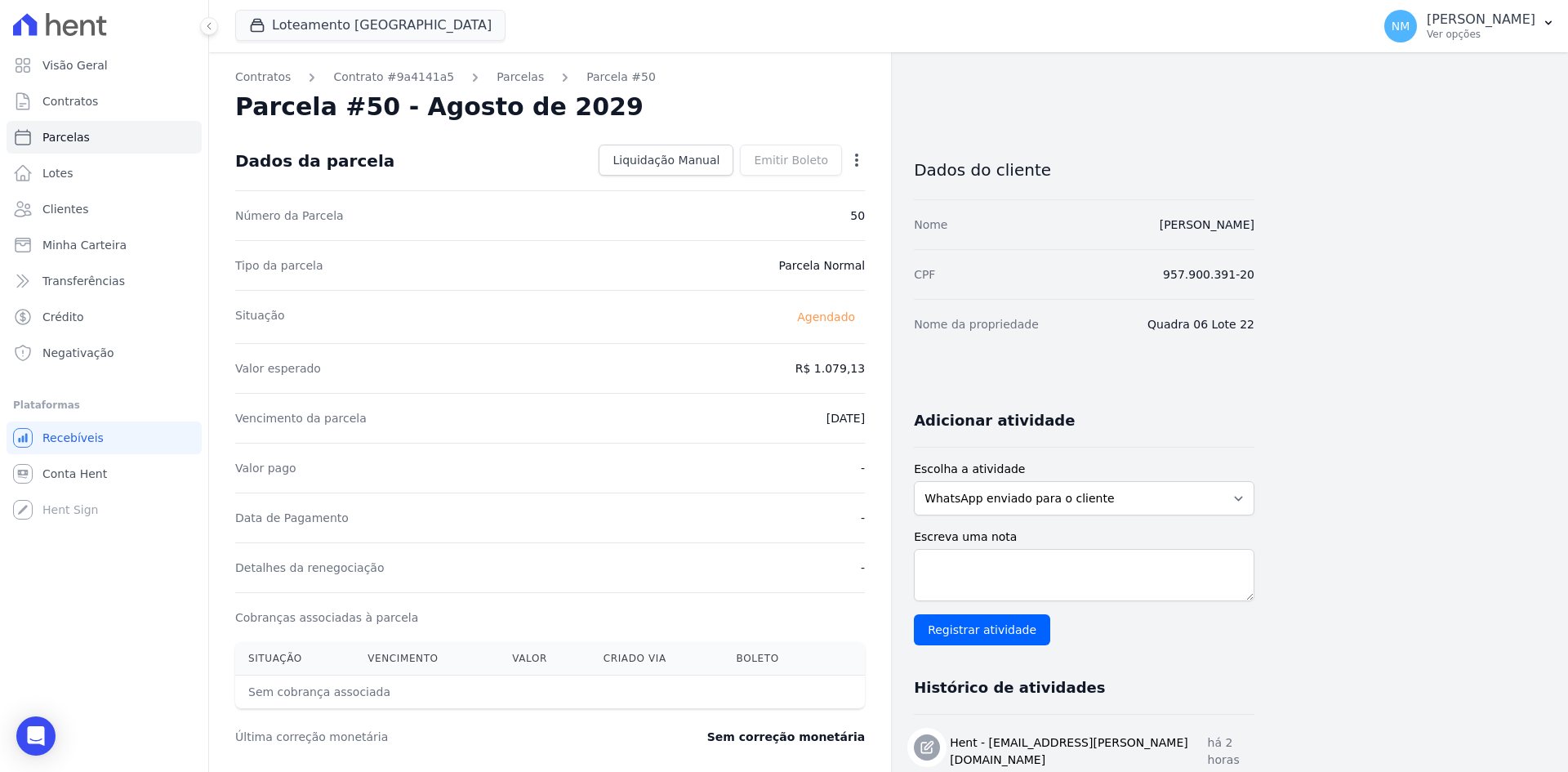
click at [857, 158] on icon "button" at bounding box center [857, 159] width 3 height 13
click at [779, 178] on link "Alterar" at bounding box center [787, 182] width 144 height 30
click at [780, 419] on input "[DATE]" at bounding box center [800, 417] width 129 height 34
type input "[DATE]"
click at [830, 164] on span "Salvar" at bounding box center [833, 159] width 36 height 16
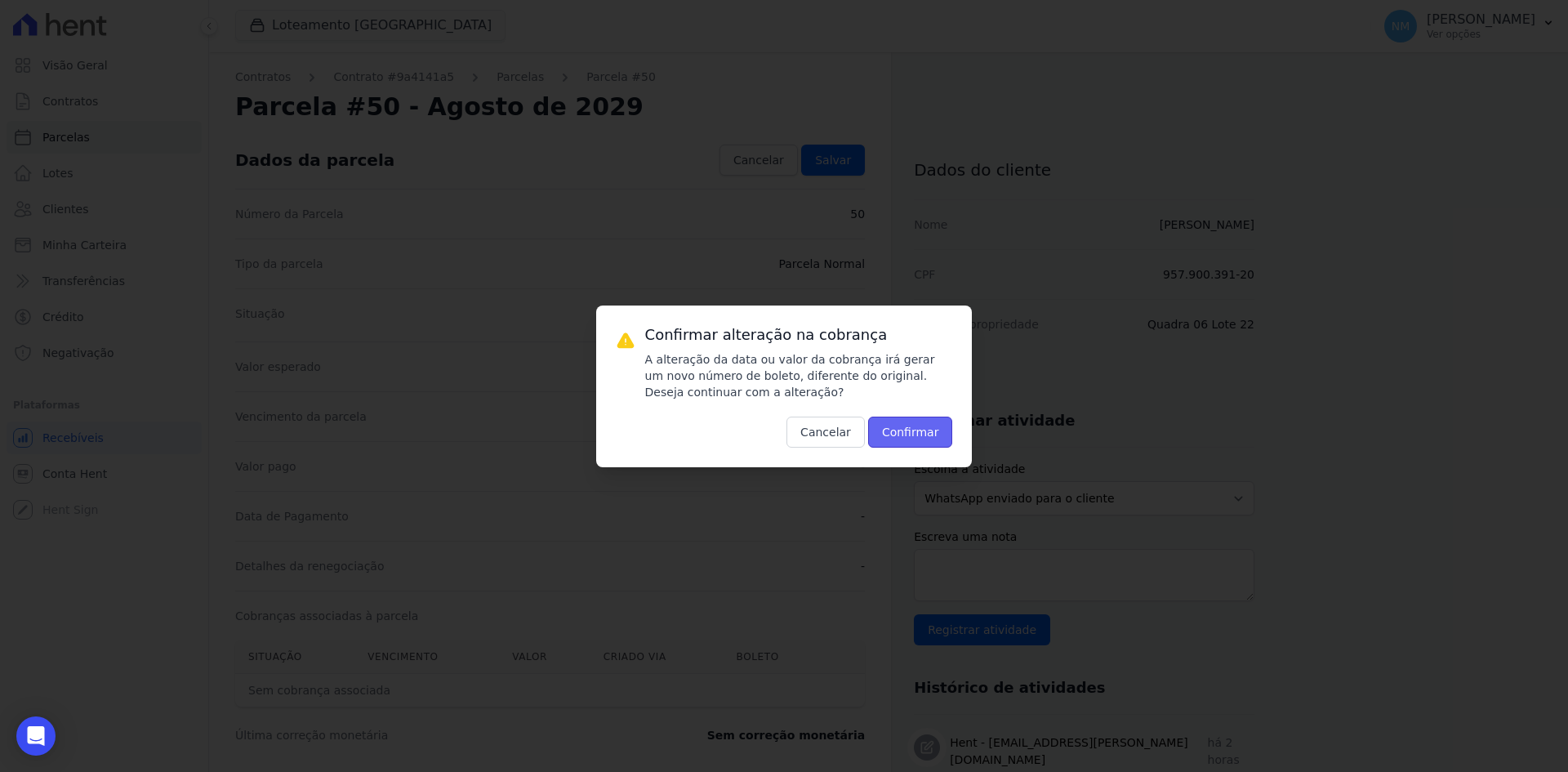
click at [902, 438] on button "Confirmar" at bounding box center [911, 432] width 85 height 31
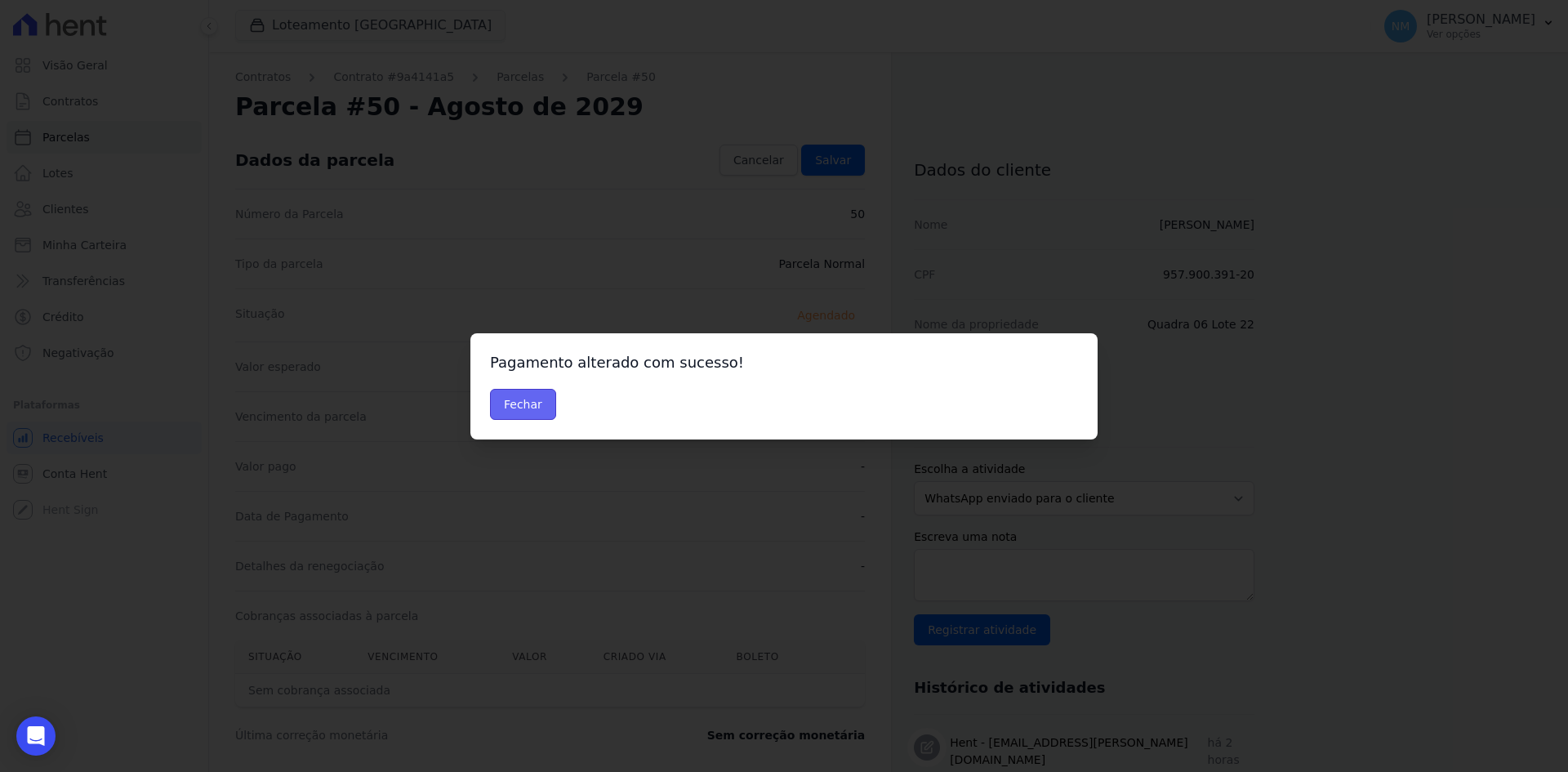
click at [514, 407] on button "Fechar" at bounding box center [523, 404] width 66 height 31
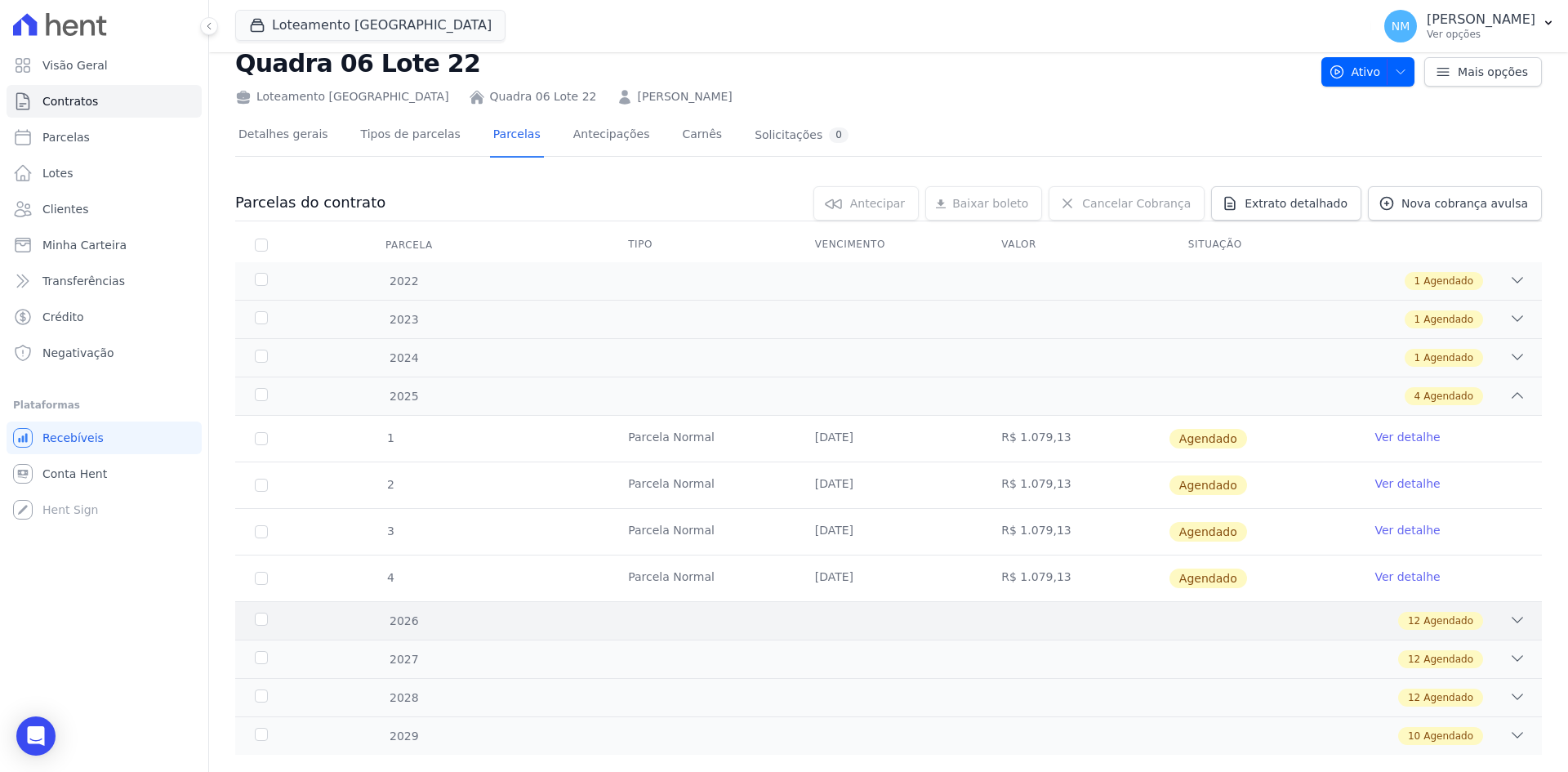
scroll to position [76, 0]
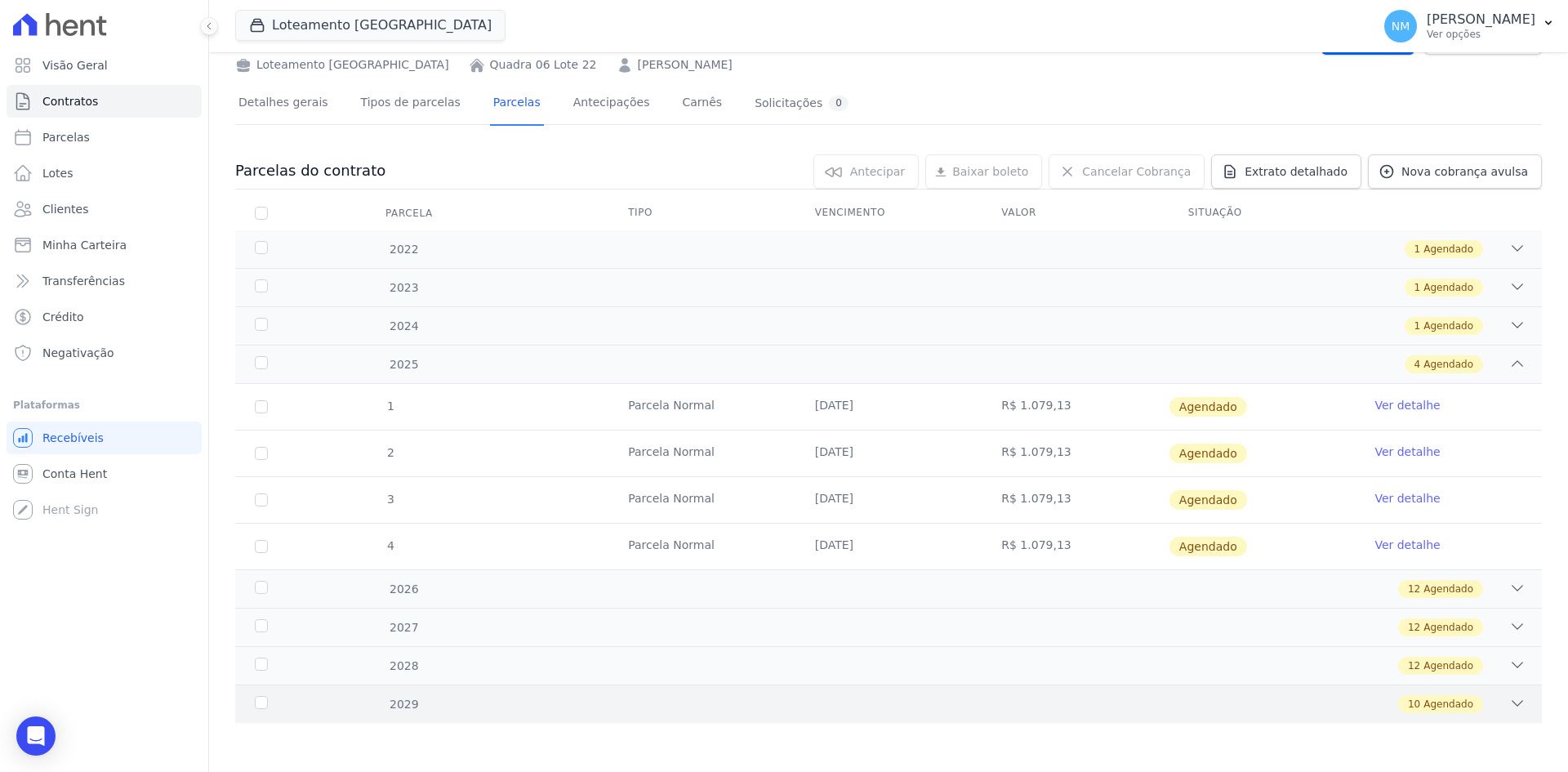
click at [1443, 715] on div "2029 10 Agendado" at bounding box center [889, 703] width 1307 height 38
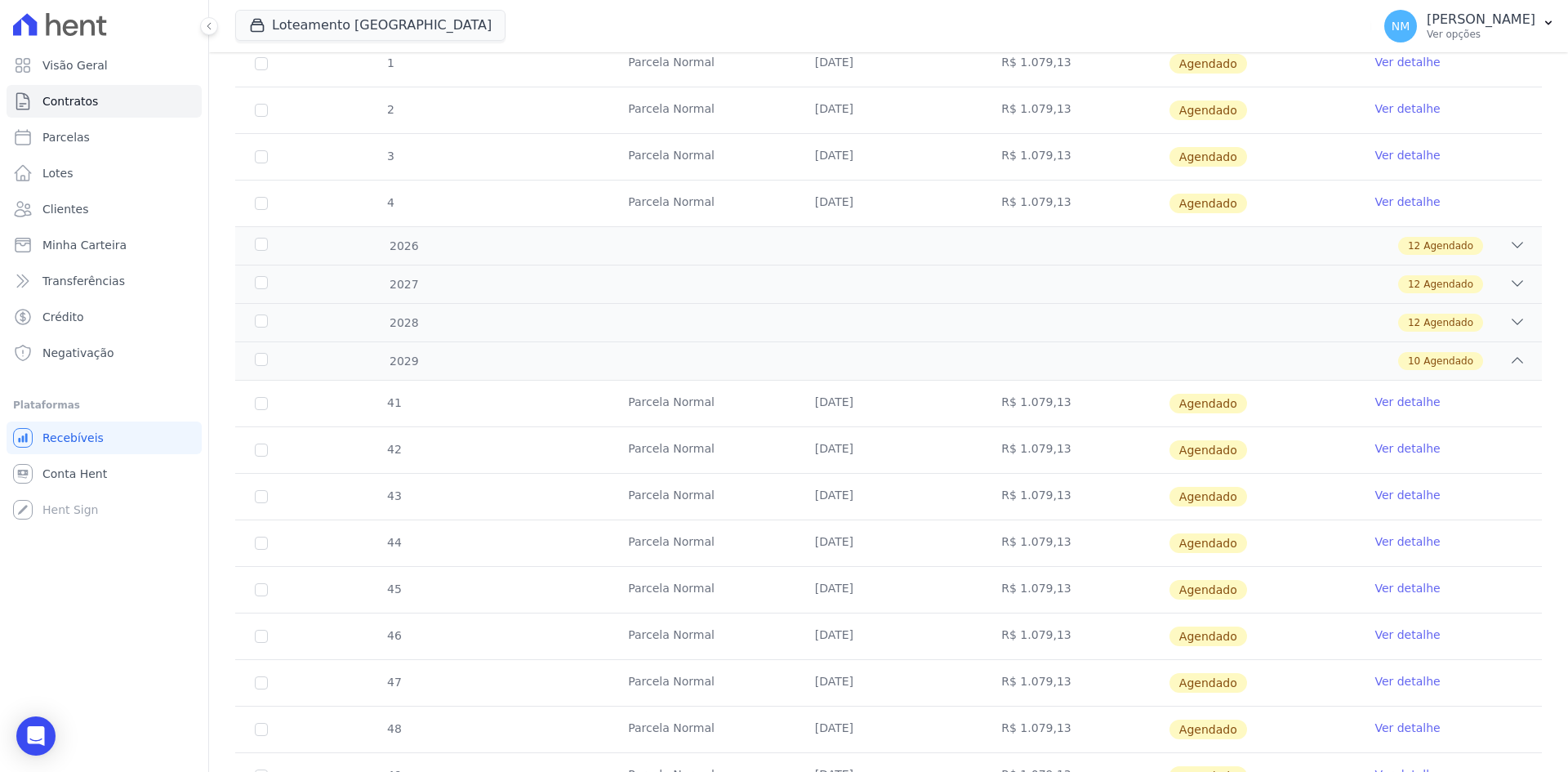
scroll to position [215, 0]
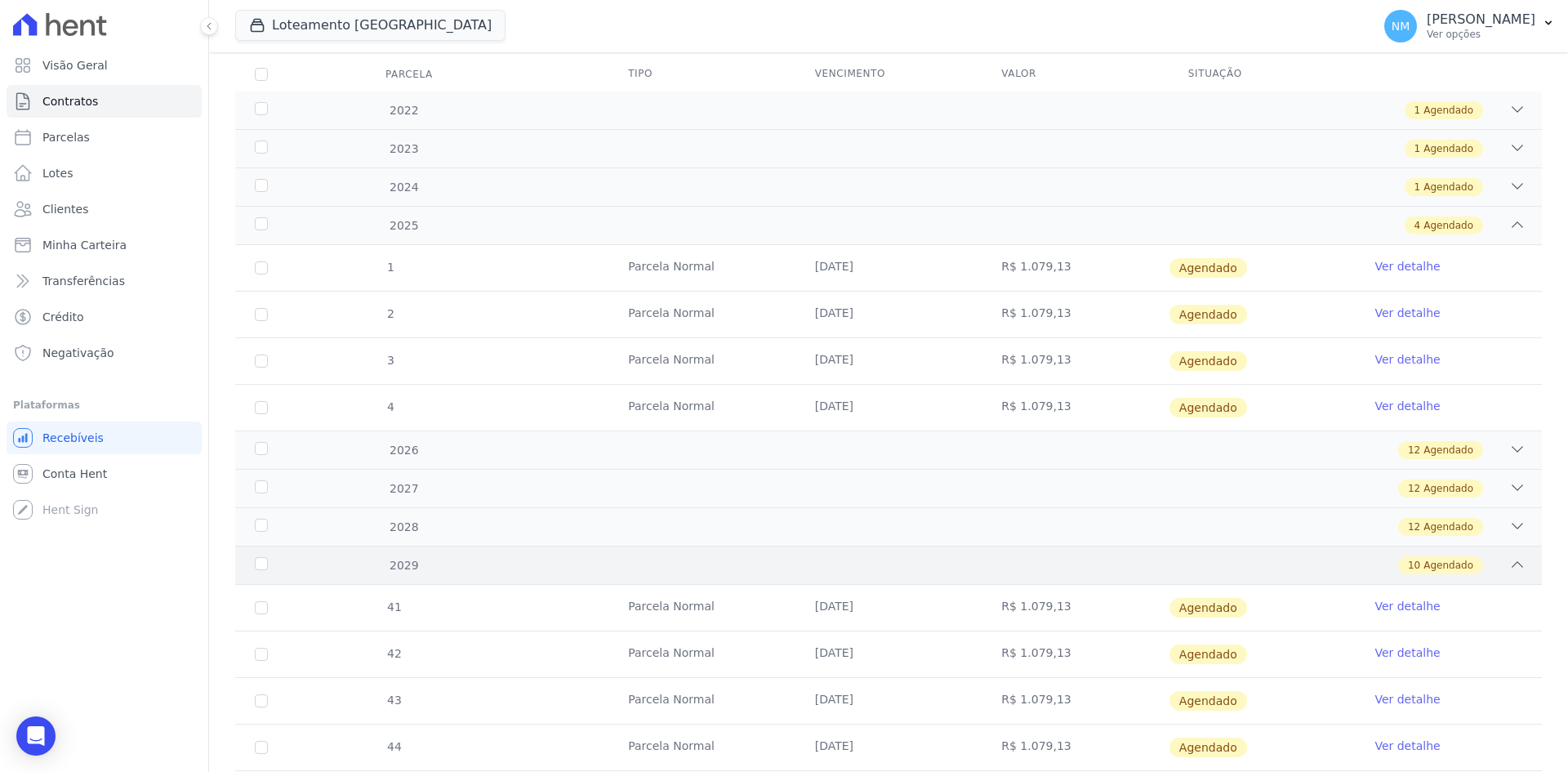
click at [800, 569] on div "10 Agendado" at bounding box center [953, 565] width 1146 height 18
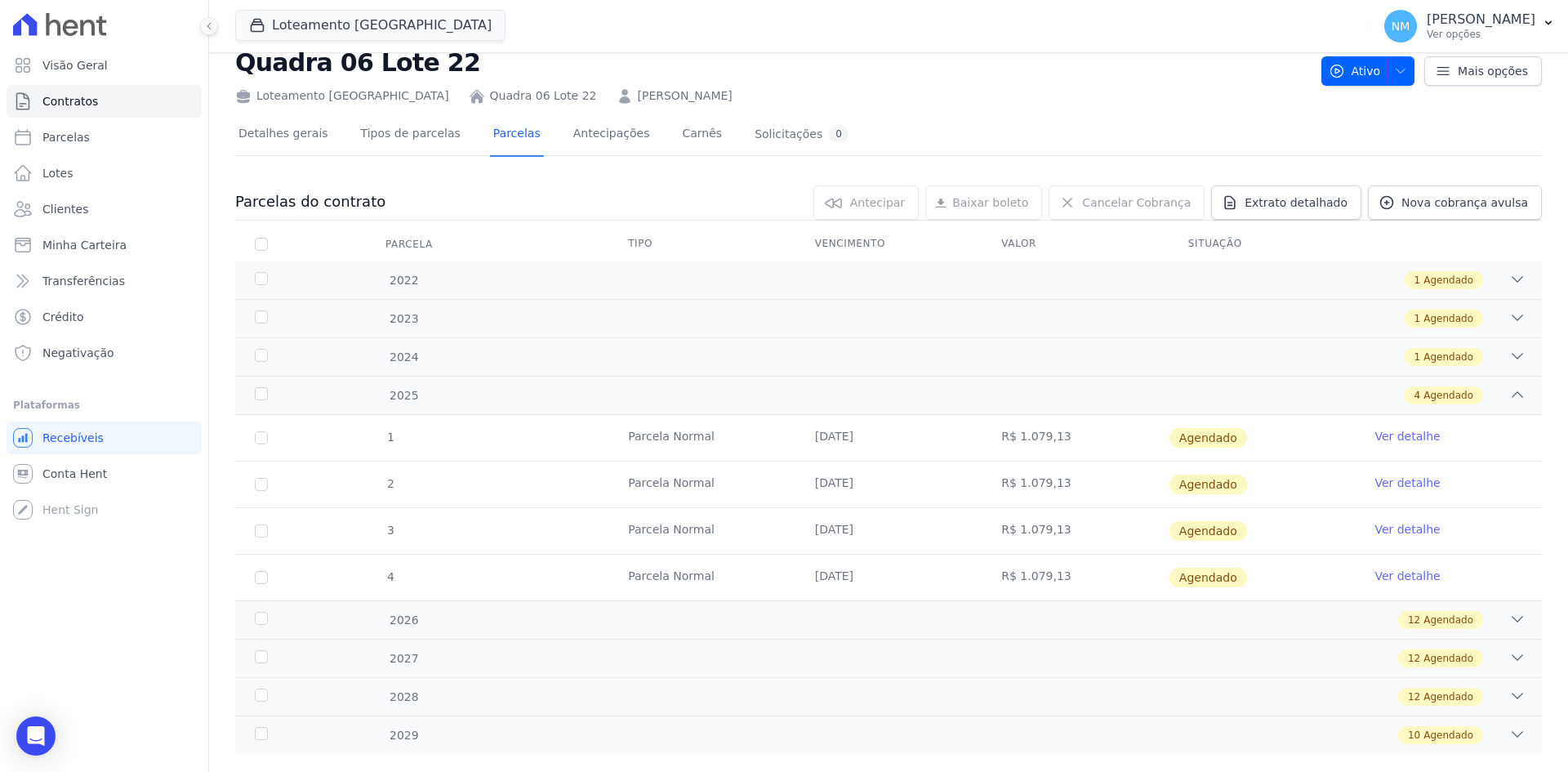
scroll to position [76, 0]
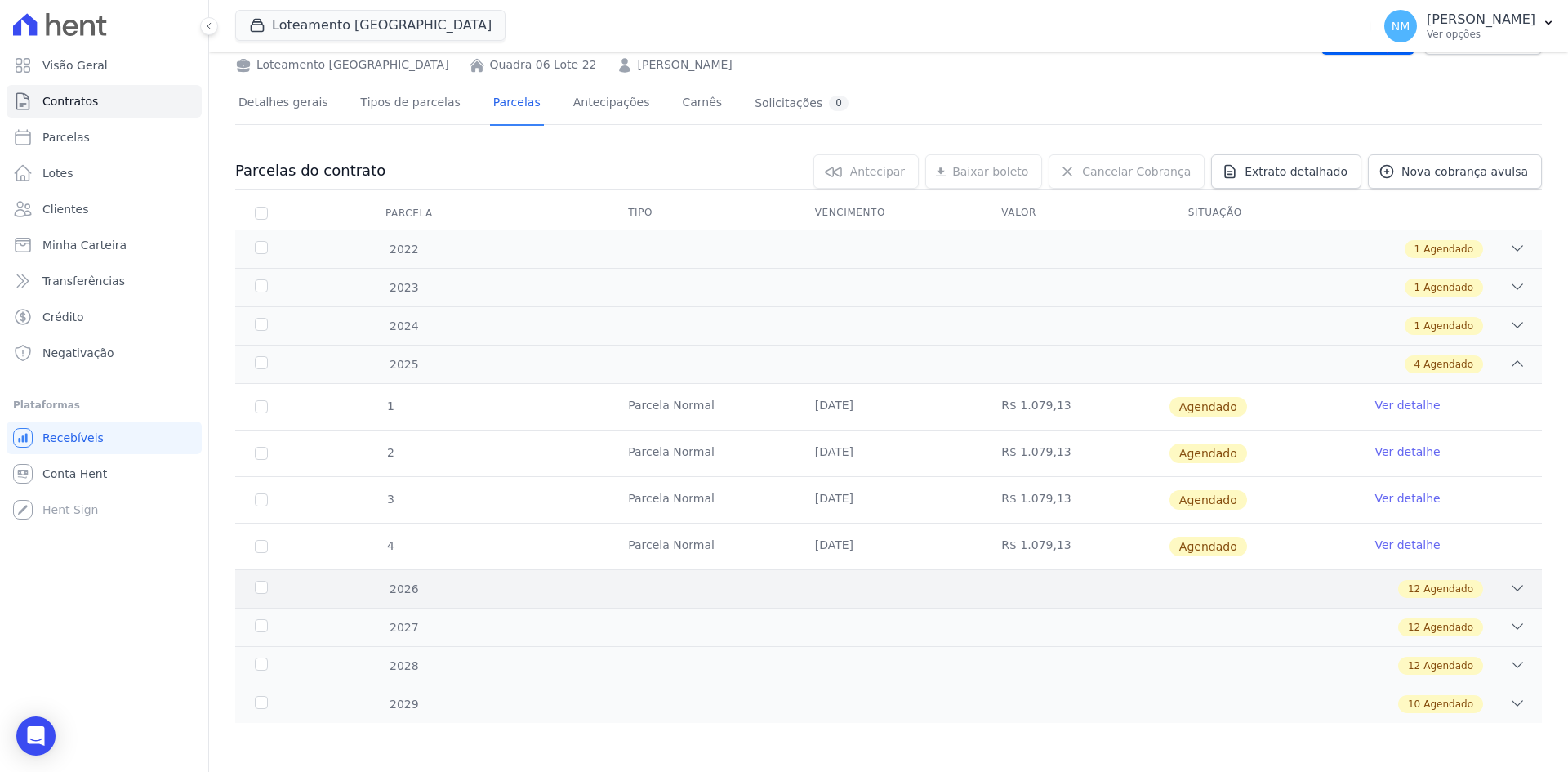
click at [1430, 582] on span "Agendado" at bounding box center [1449, 589] width 49 height 14
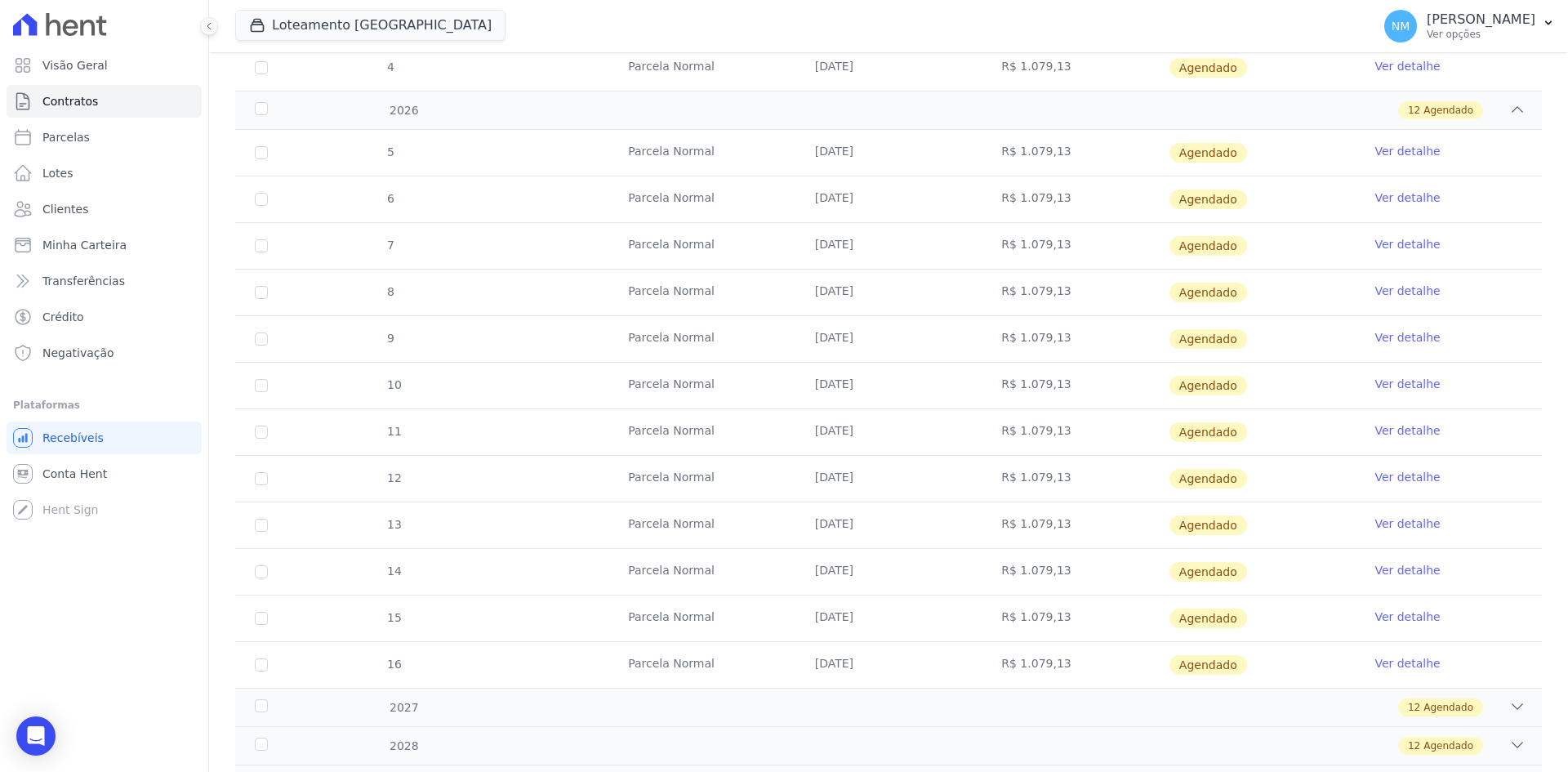
scroll to position [635, 0]
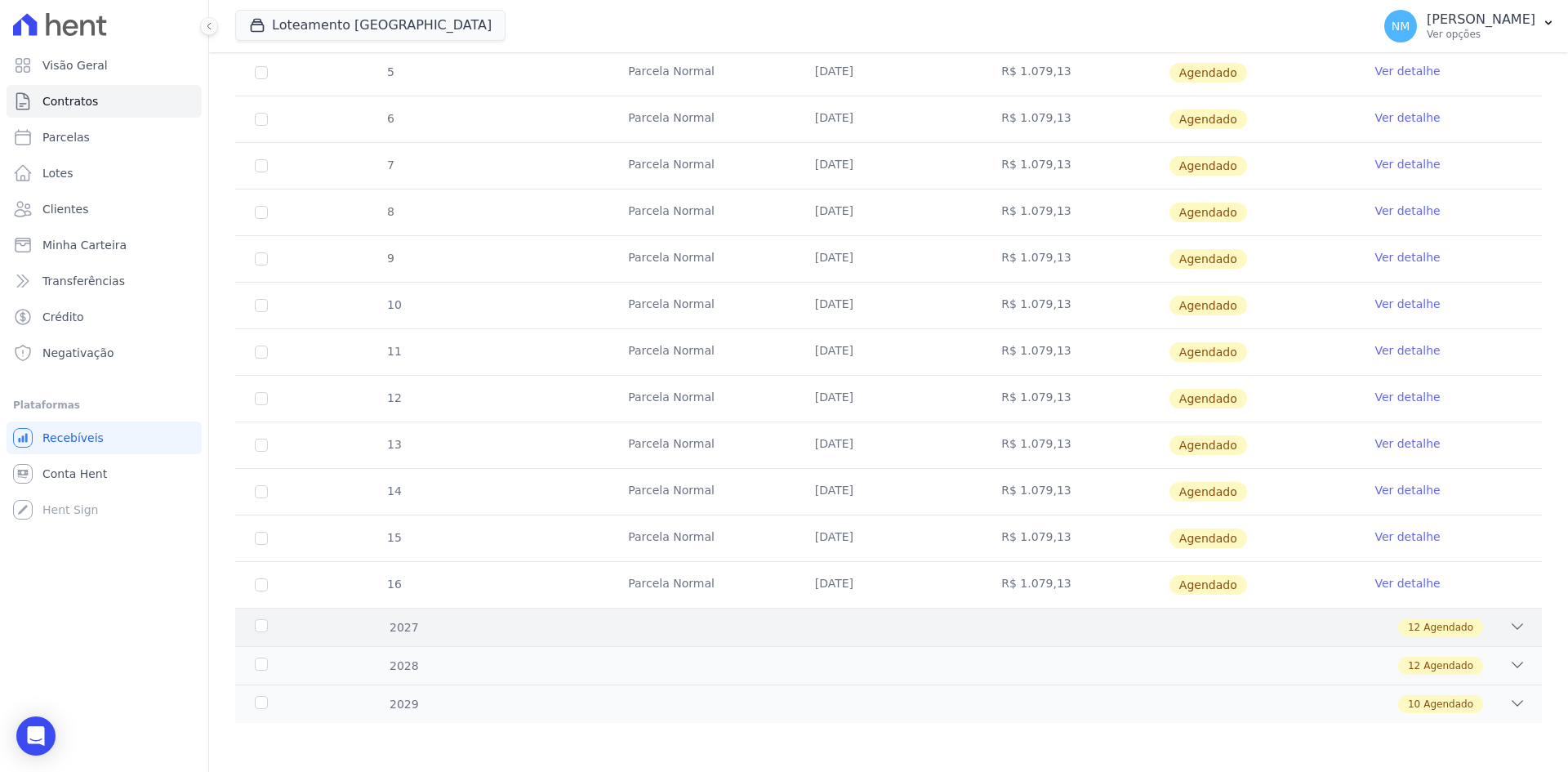
click at [1456, 623] on span "Agendado" at bounding box center [1449, 627] width 49 height 14
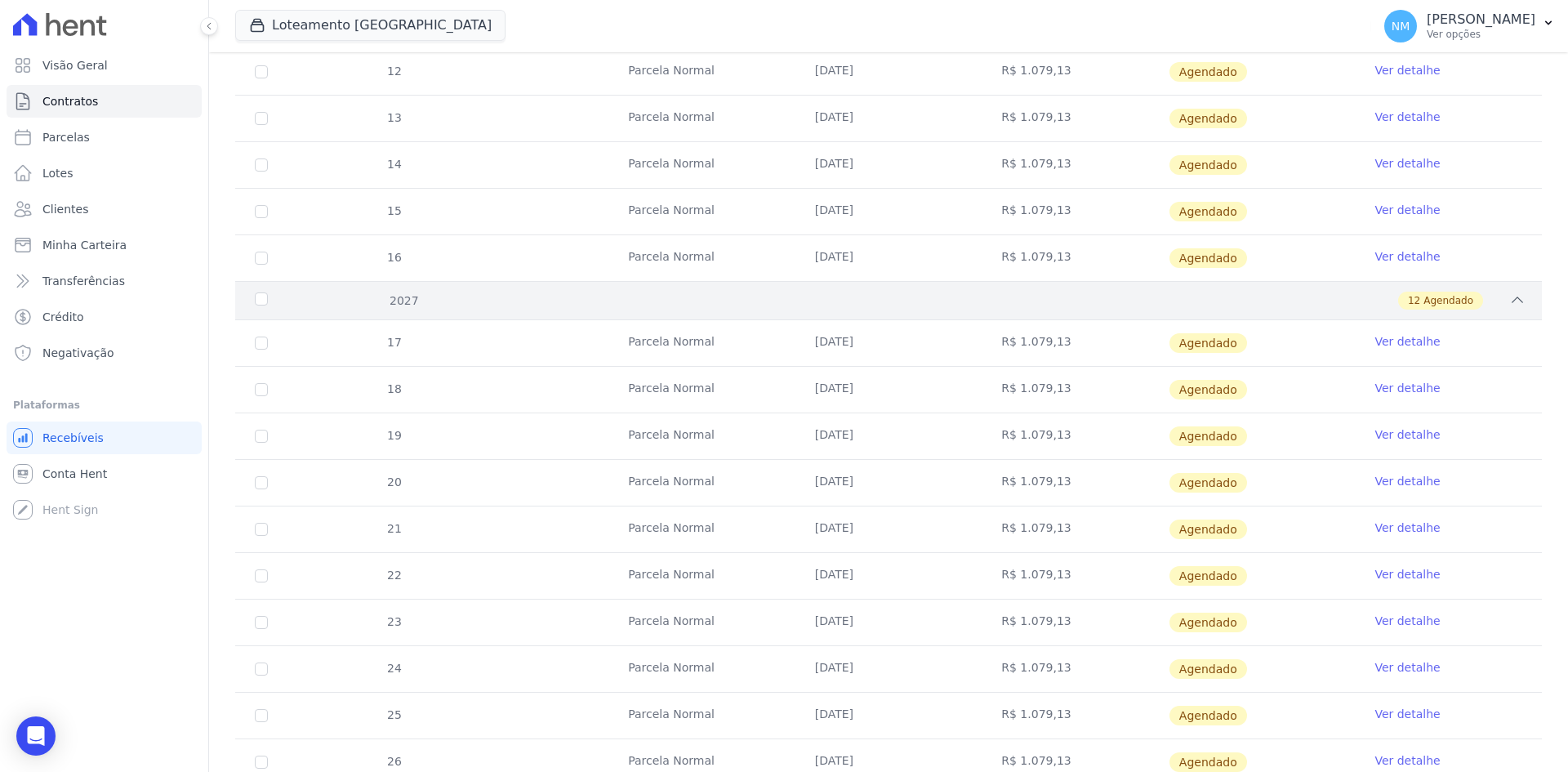
scroll to position [1194, 0]
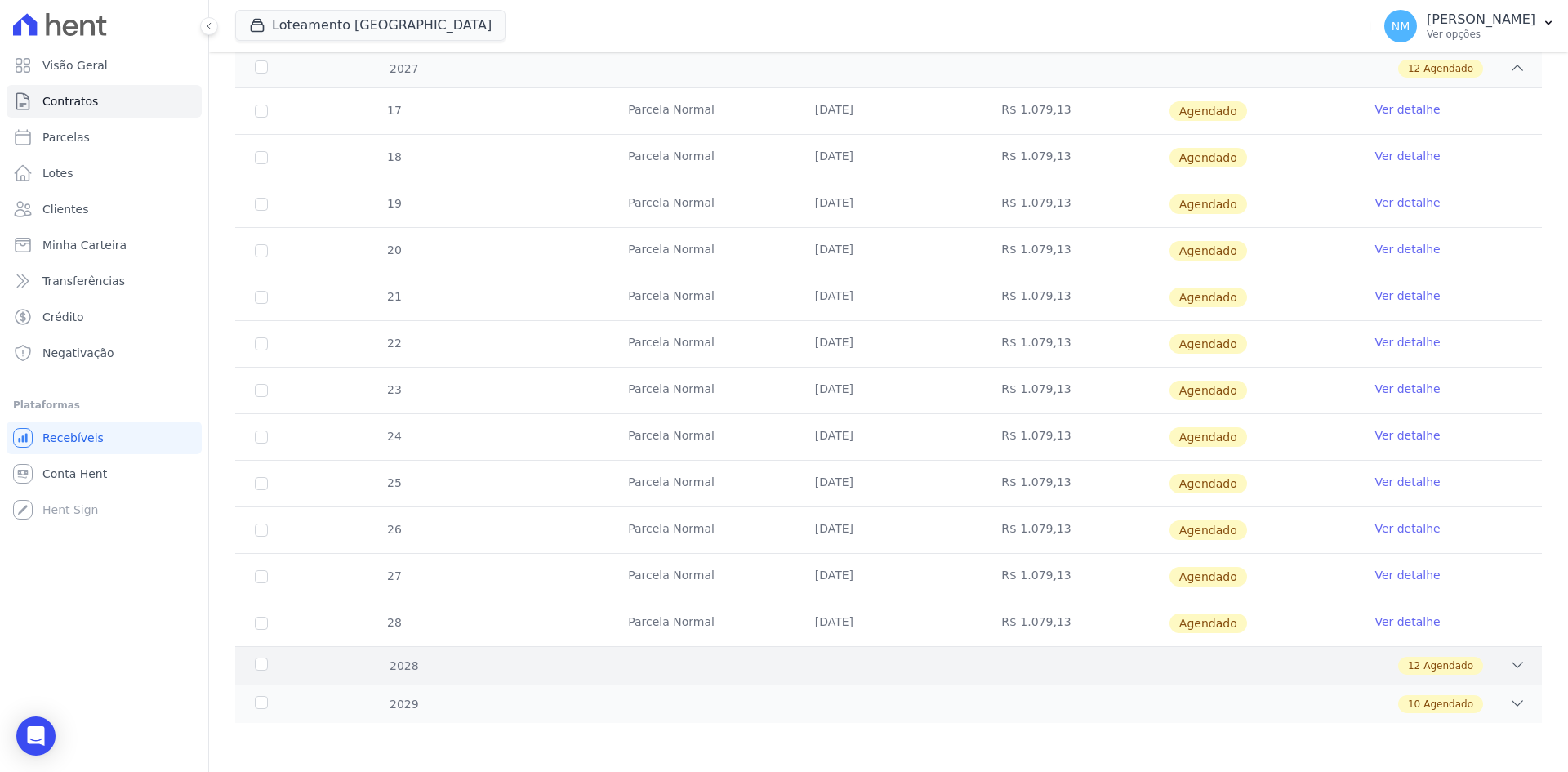
click at [1454, 666] on span "Agendado" at bounding box center [1449, 665] width 49 height 14
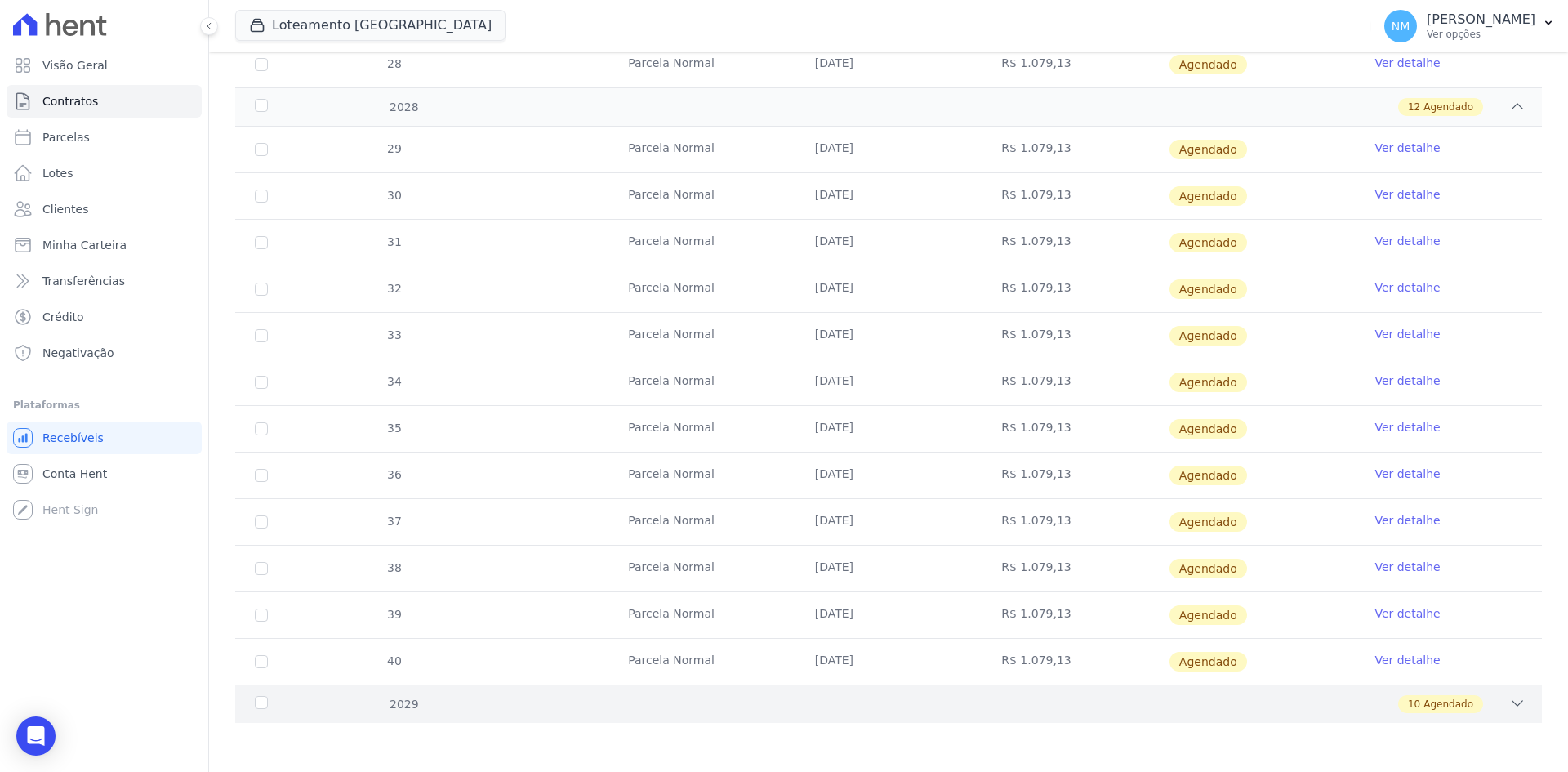
click at [1432, 709] on span "Agendado" at bounding box center [1449, 704] width 49 height 14
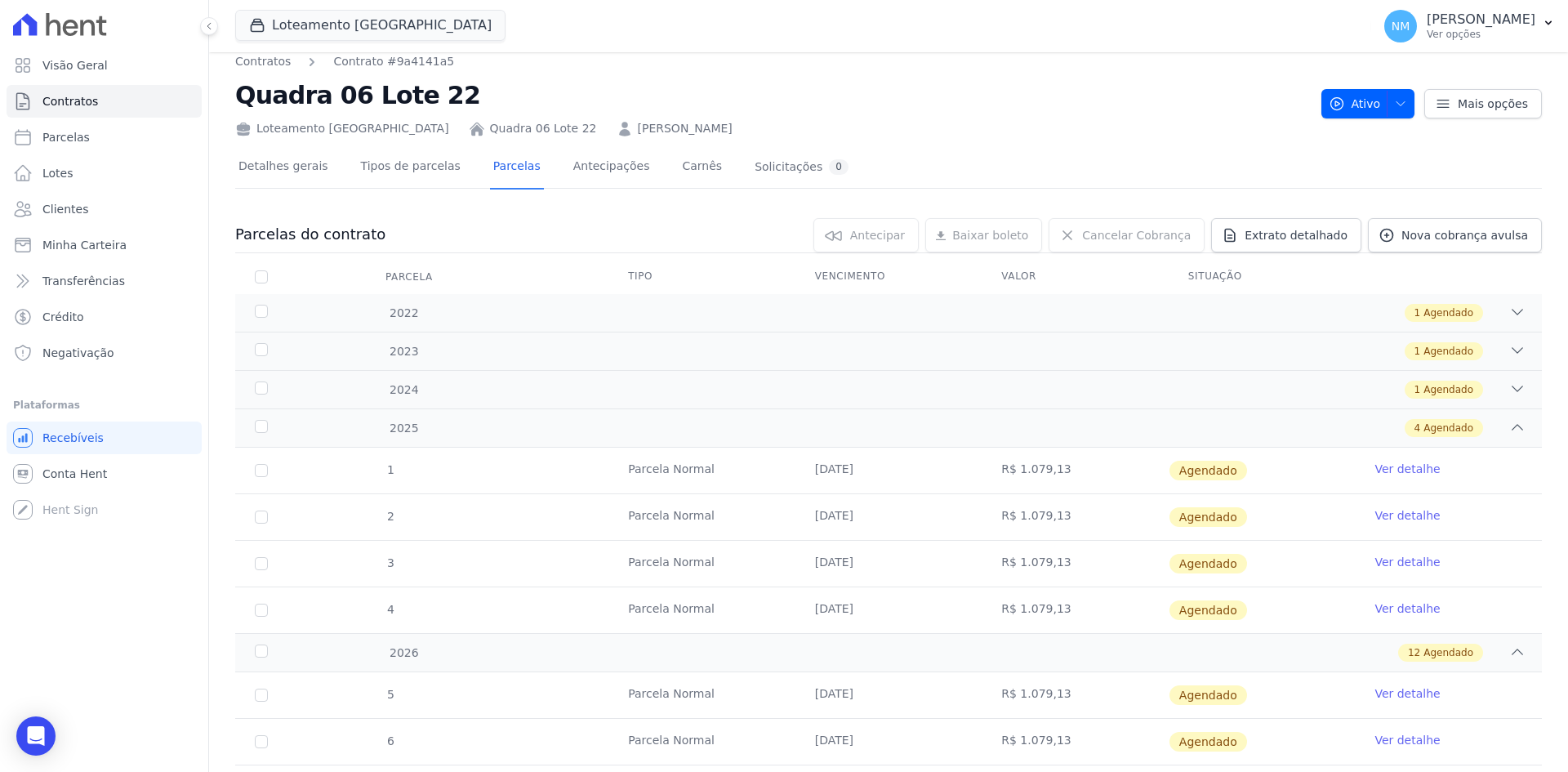
scroll to position [0, 0]
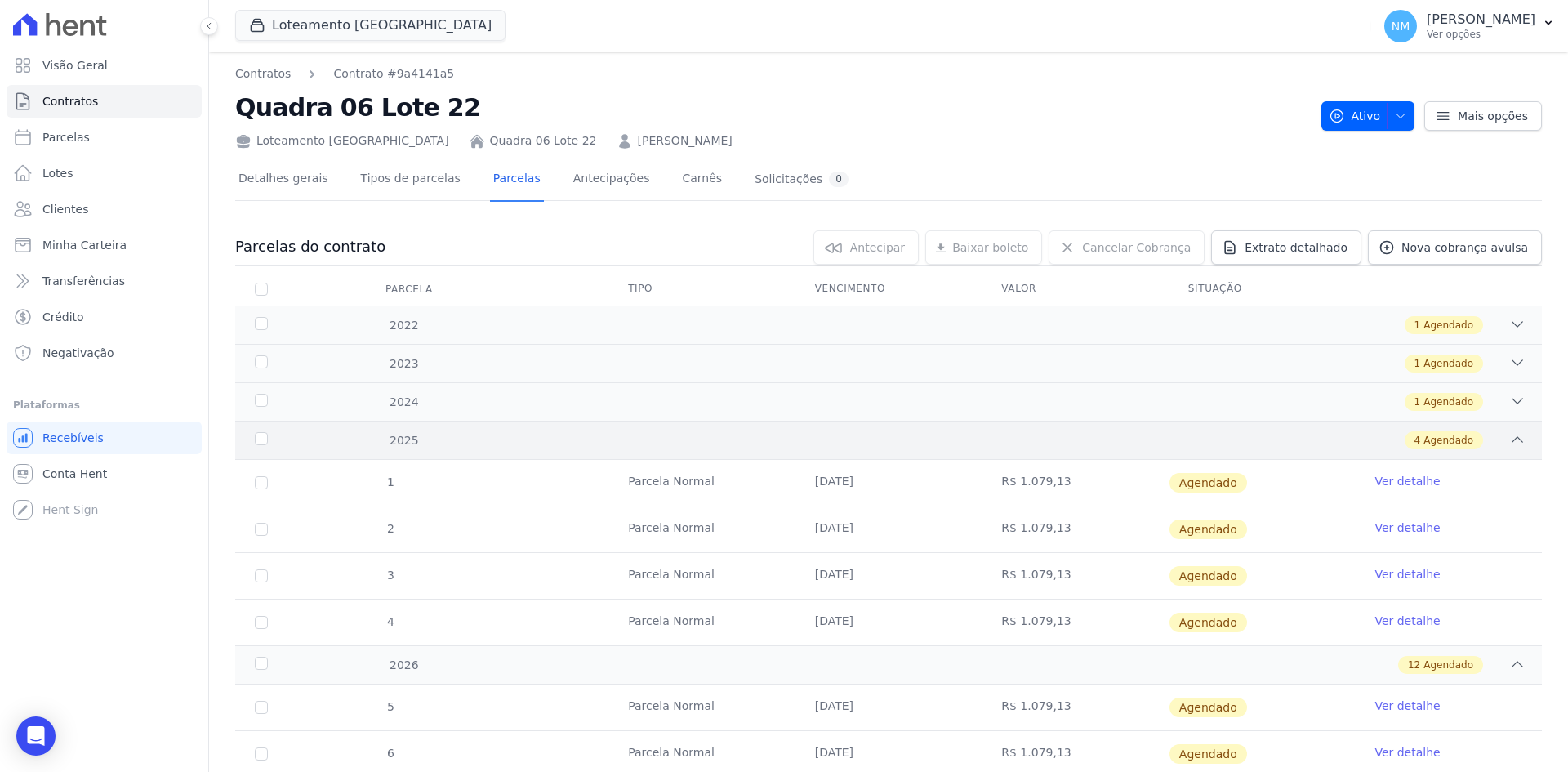
click at [1509, 433] on icon at bounding box center [1517, 439] width 16 height 16
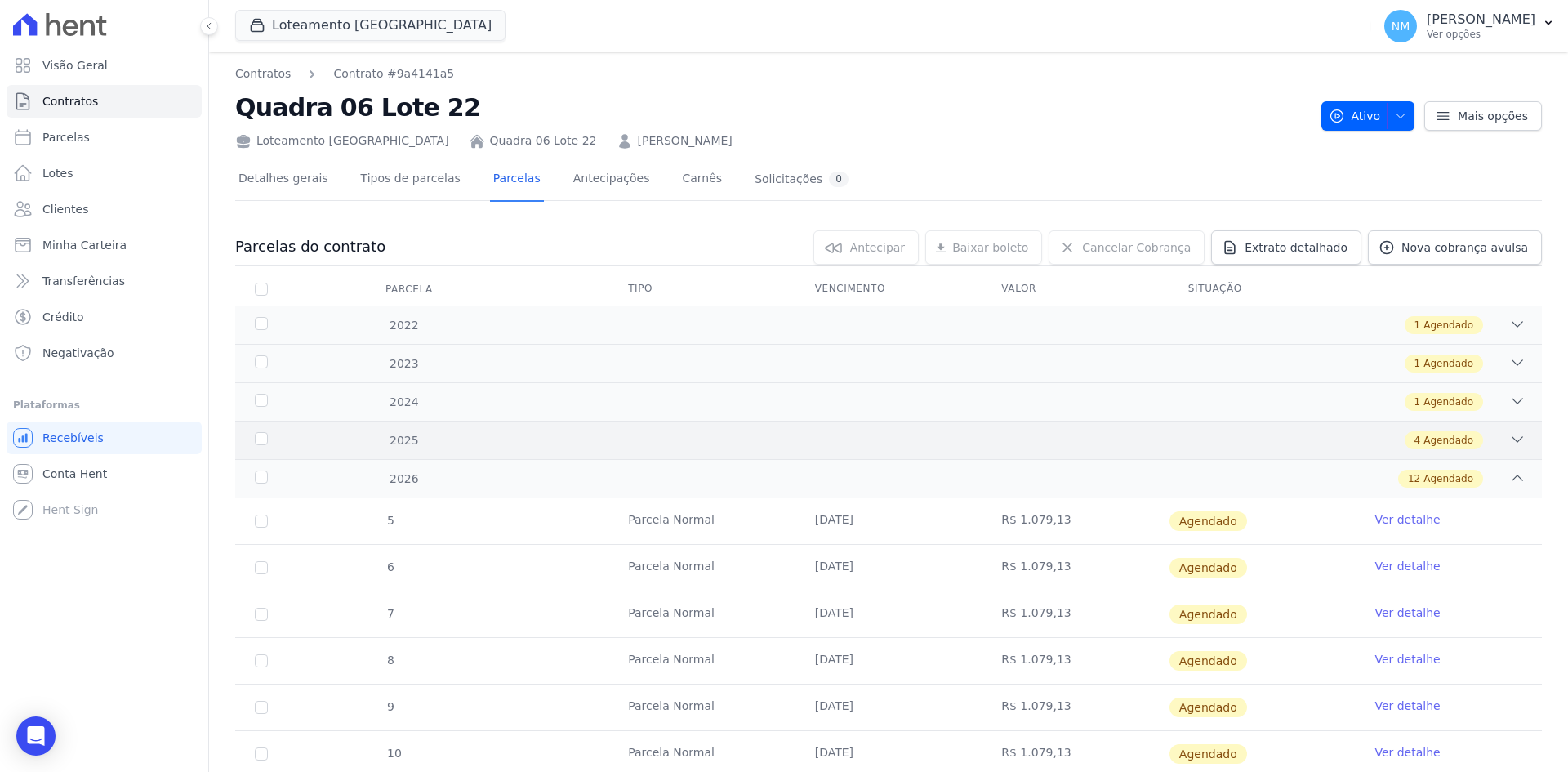
click at [1509, 434] on icon at bounding box center [1517, 439] width 16 height 16
